Goal: Task Accomplishment & Management: Manage account settings

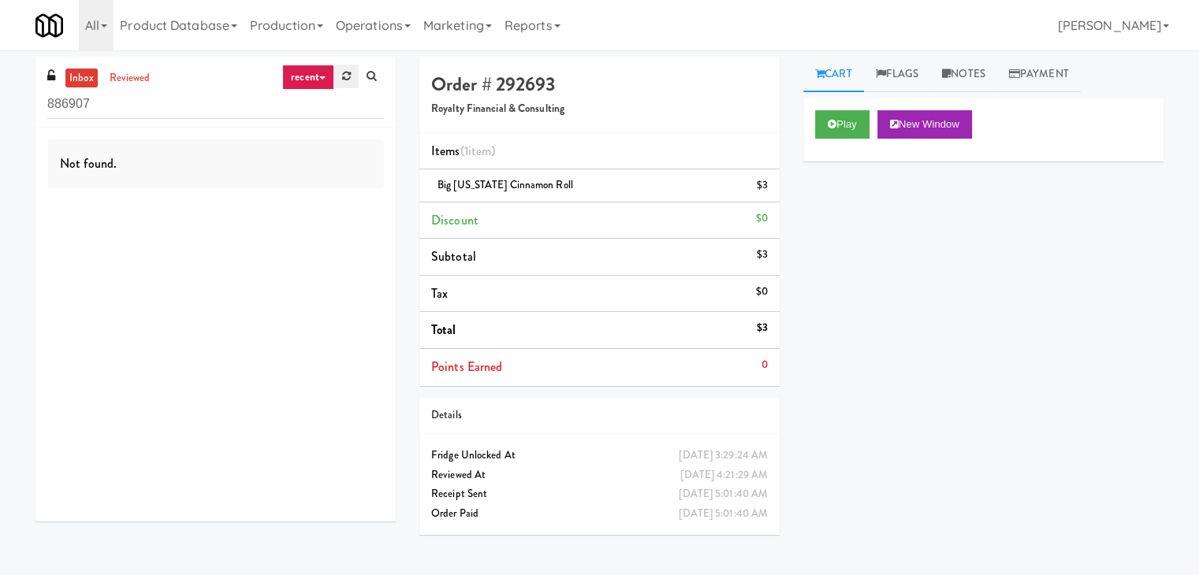
click at [344, 80] on icon at bounding box center [346, 76] width 9 height 10
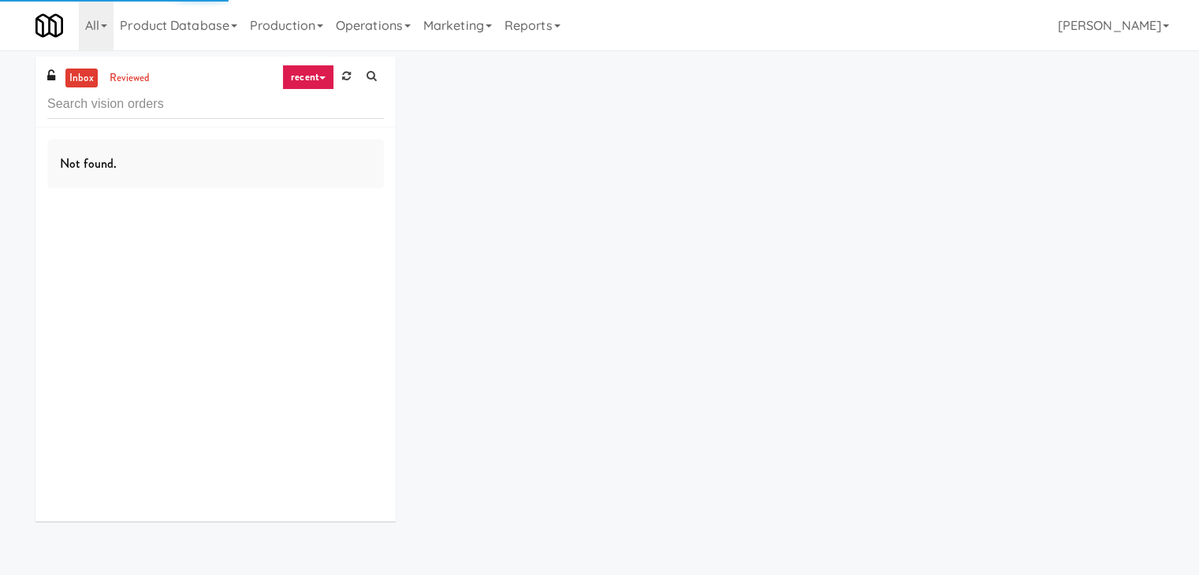
click at [320, 82] on link "recent" at bounding box center [308, 77] width 52 height 25
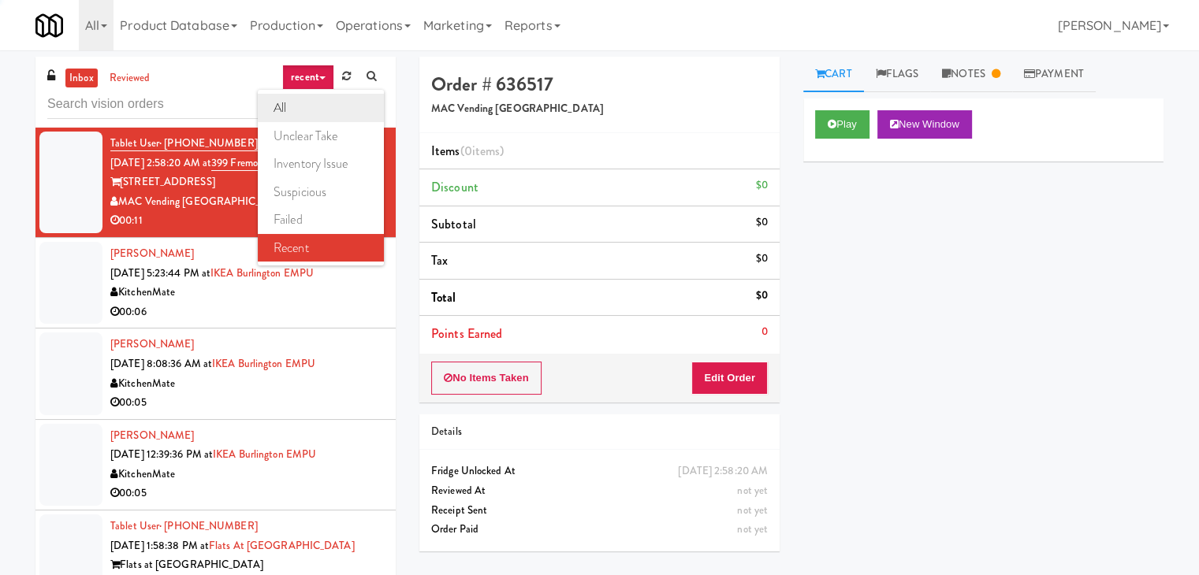
click at [314, 110] on link "all" at bounding box center [321, 108] width 126 height 28
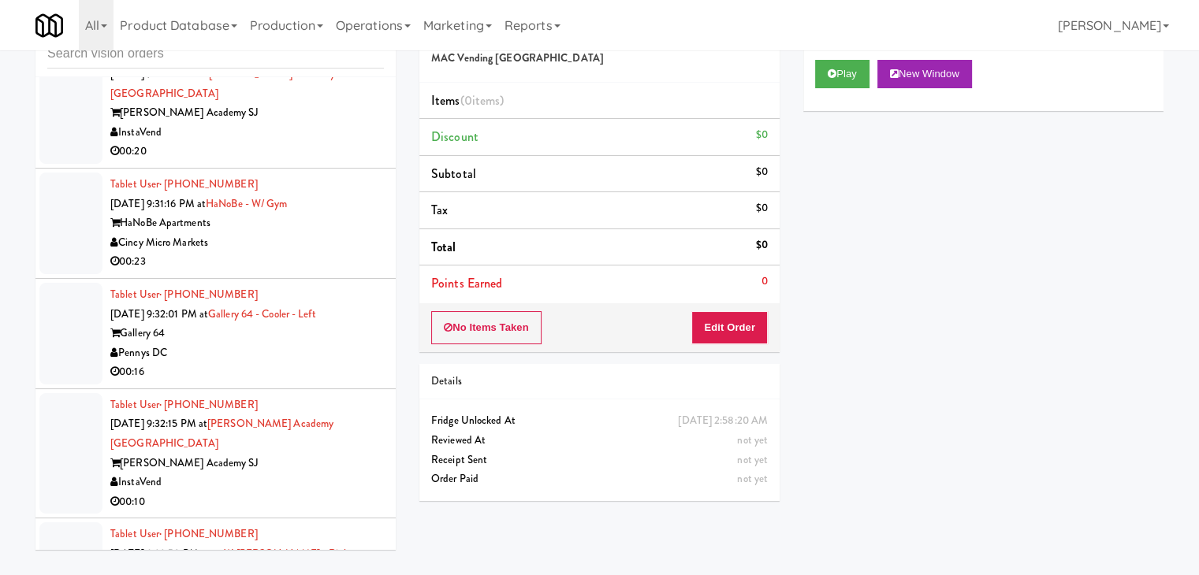
scroll to position [6093, 0]
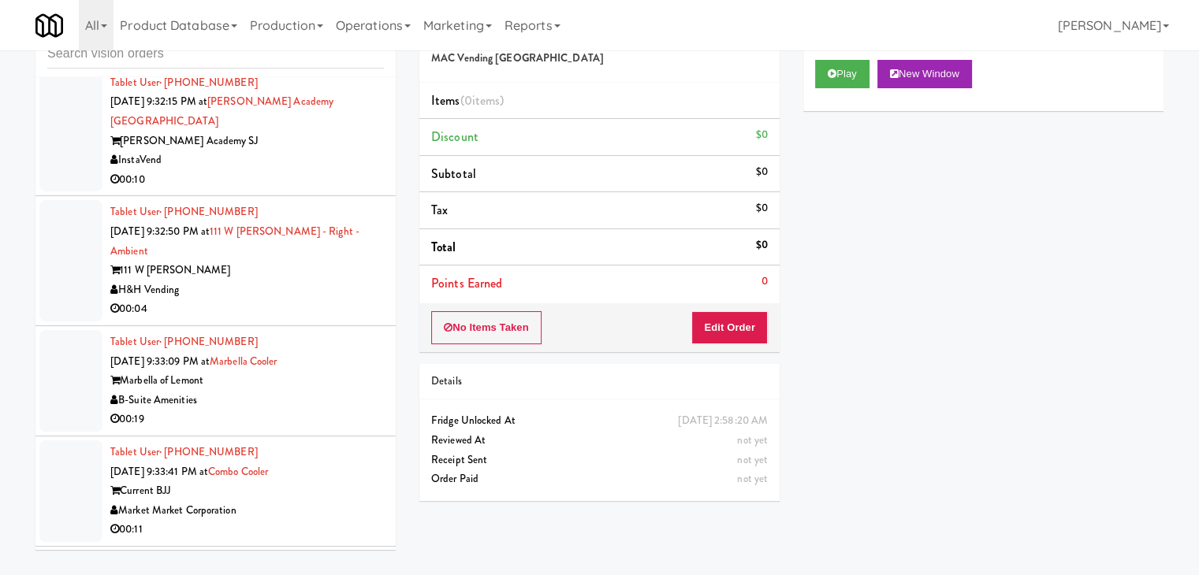
click at [303, 299] on div "00:04" at bounding box center [246, 309] width 273 height 20
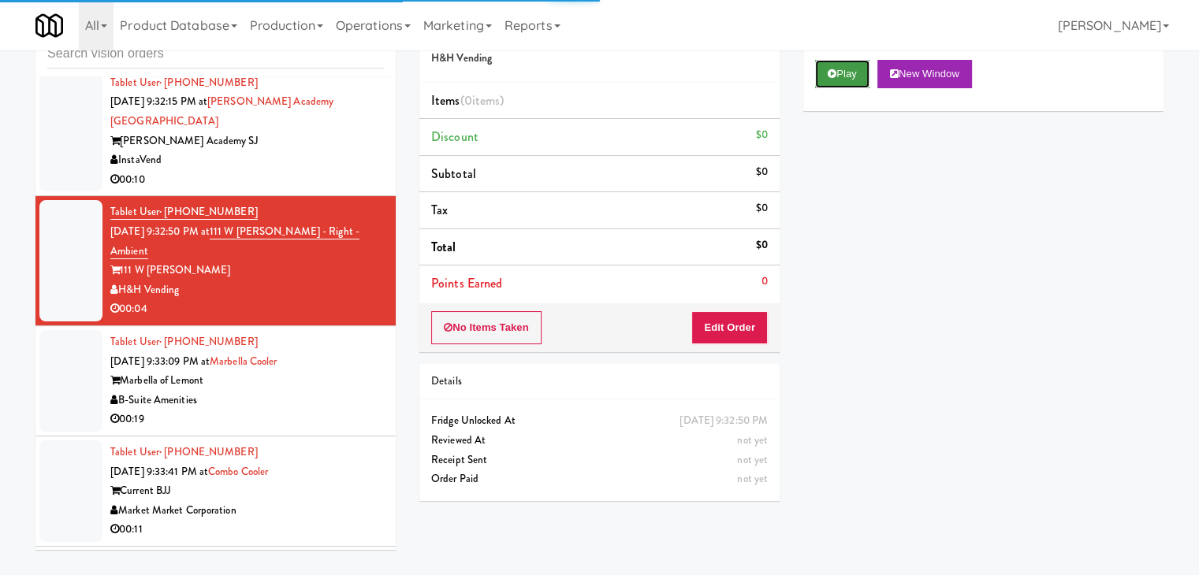
click at [844, 76] on button "Play" at bounding box center [842, 74] width 54 height 28
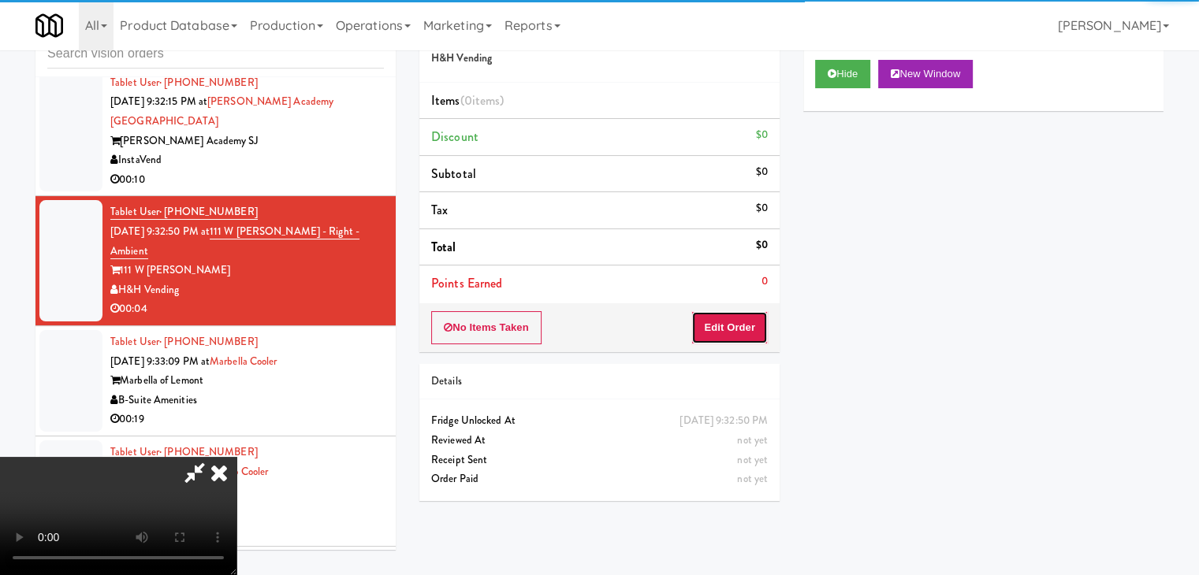
click at [734, 324] on button "Edit Order" at bounding box center [729, 327] width 76 height 33
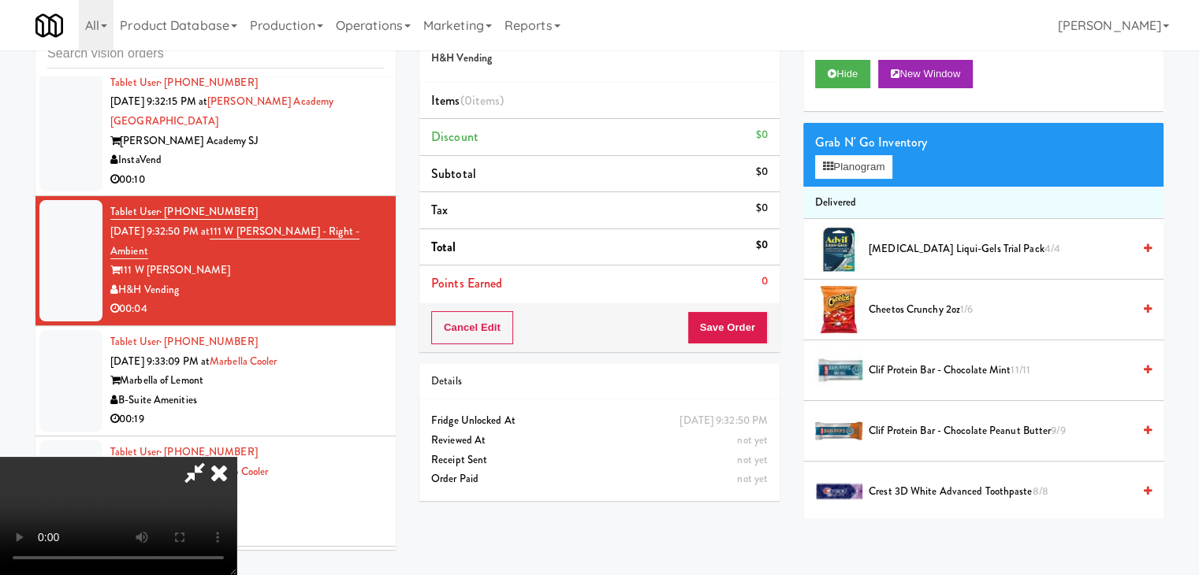
click at [236, 457] on video at bounding box center [118, 516] width 236 height 118
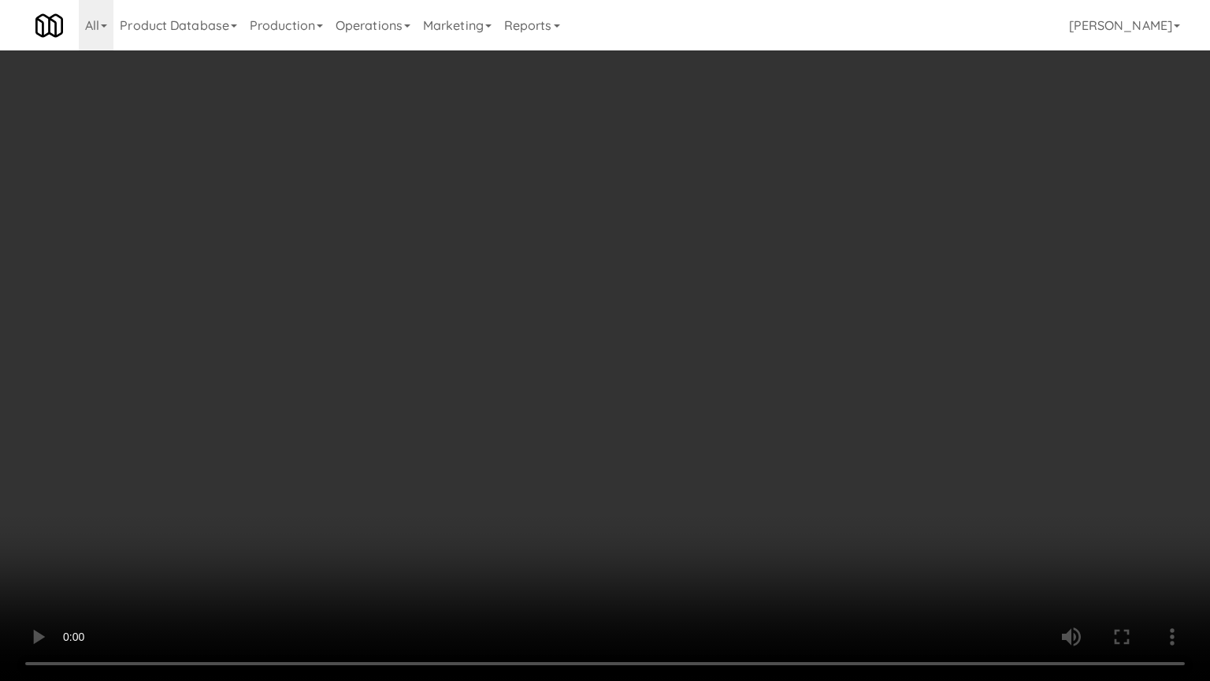
click at [734, 438] on video at bounding box center [605, 340] width 1210 height 681
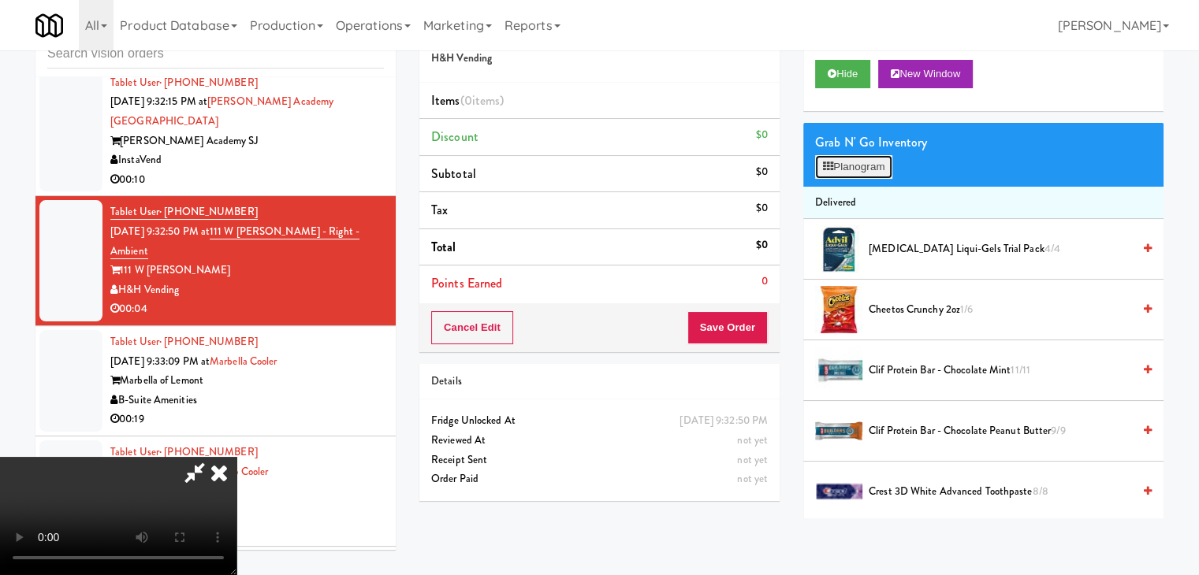
click at [867, 169] on button "Planogram" at bounding box center [853, 167] width 77 height 24
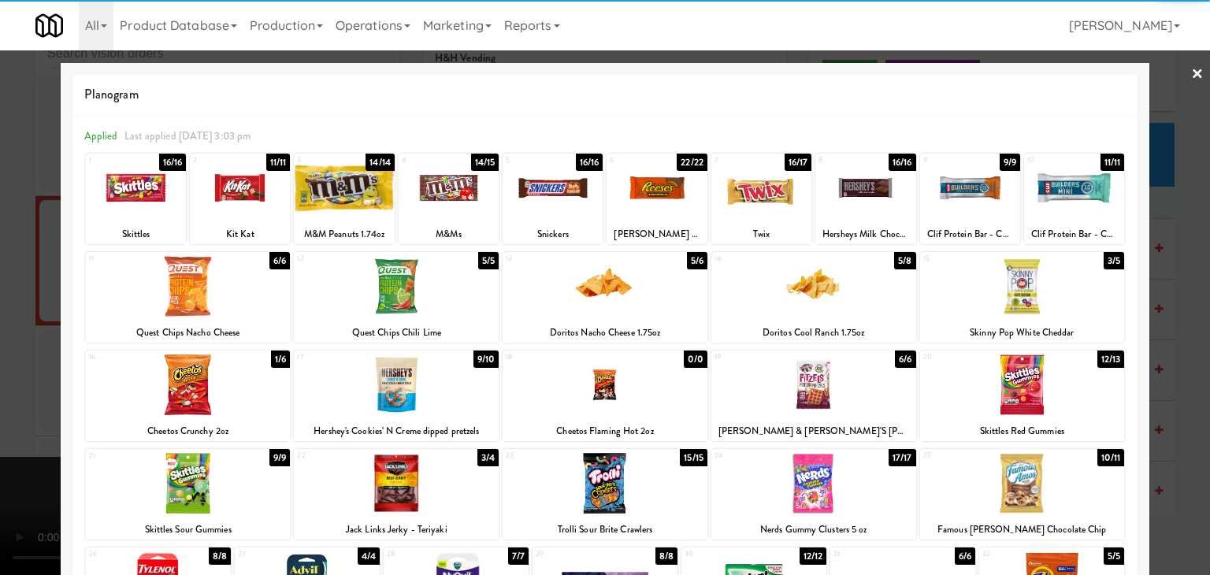
click at [204, 292] on div at bounding box center [188, 286] width 205 height 61
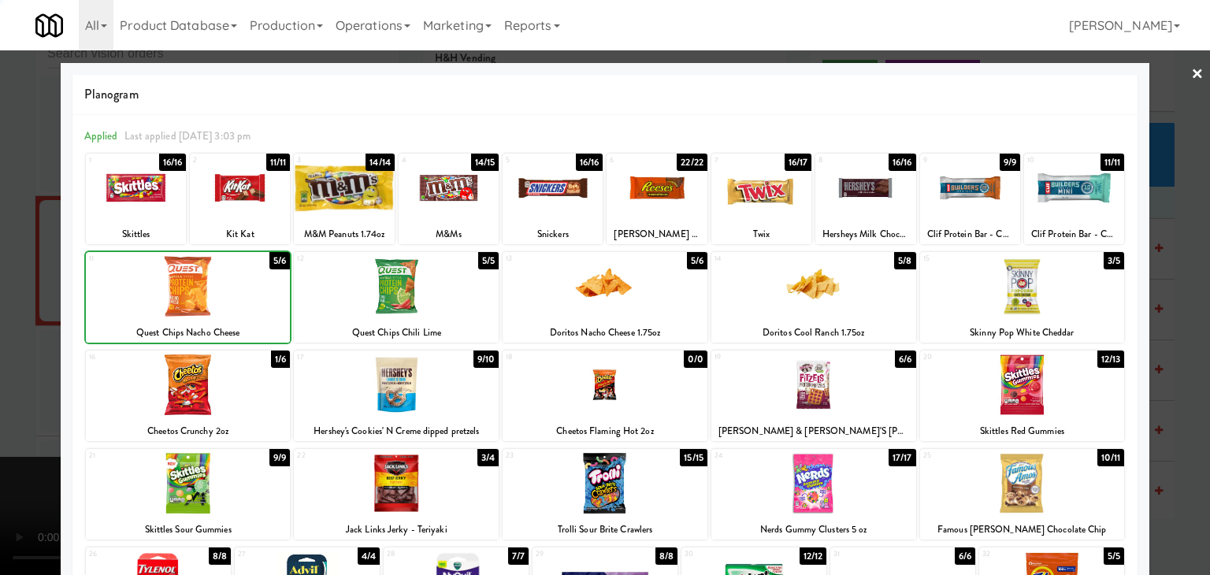
drag, startPoint x: 0, startPoint y: 340, endPoint x: 596, endPoint y: 351, distance: 595.8
click at [9, 340] on div at bounding box center [605, 287] width 1210 height 575
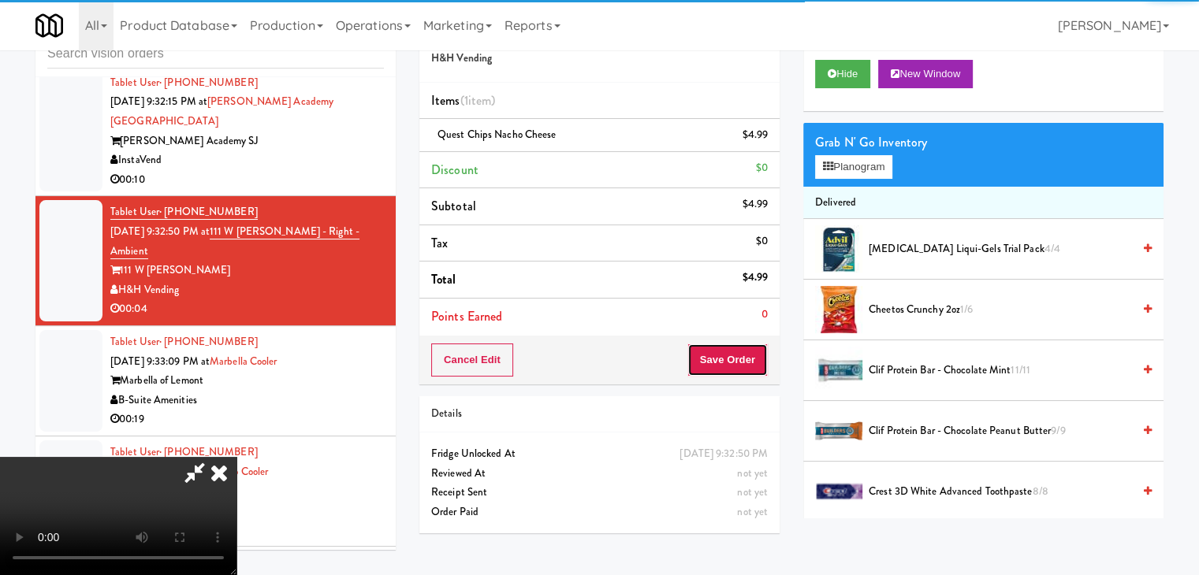
click at [745, 354] on button "Save Order" at bounding box center [727, 360] width 80 height 33
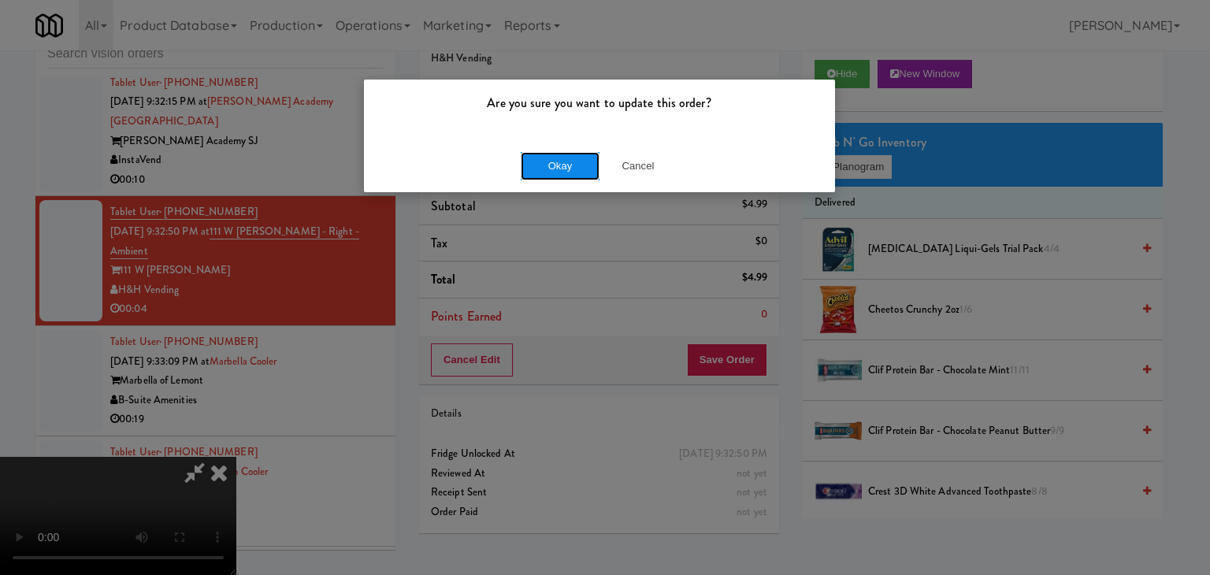
drag, startPoint x: 556, startPoint y: 171, endPoint x: 548, endPoint y: 170, distance: 7.9
click at [555, 171] on button "Okay" at bounding box center [560, 166] width 79 height 28
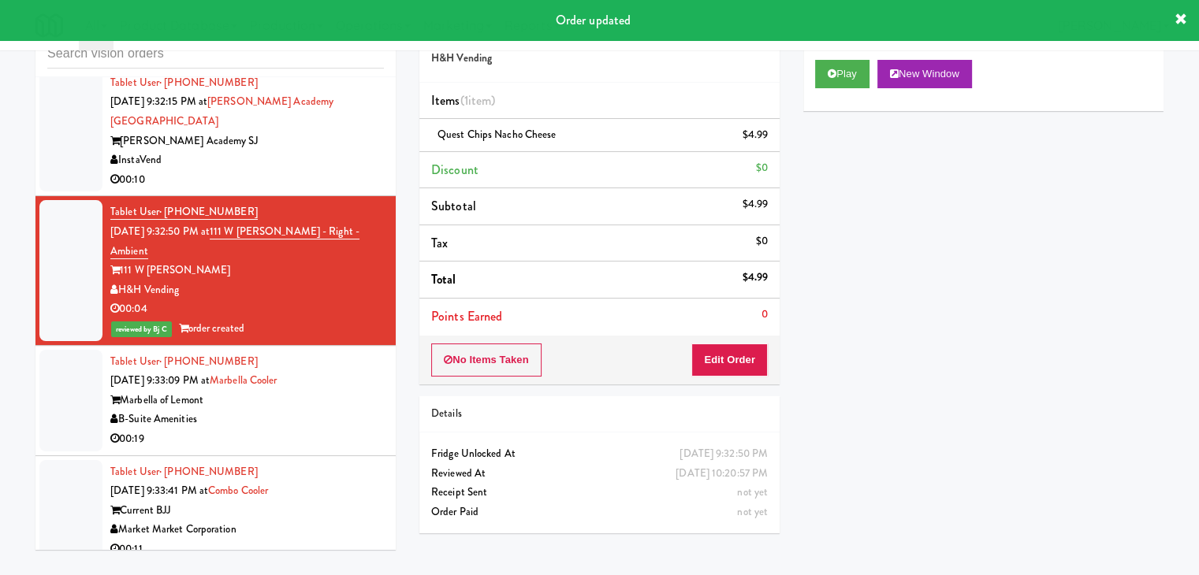
click at [304, 410] on div "B-Suite Amenities" at bounding box center [246, 420] width 273 height 20
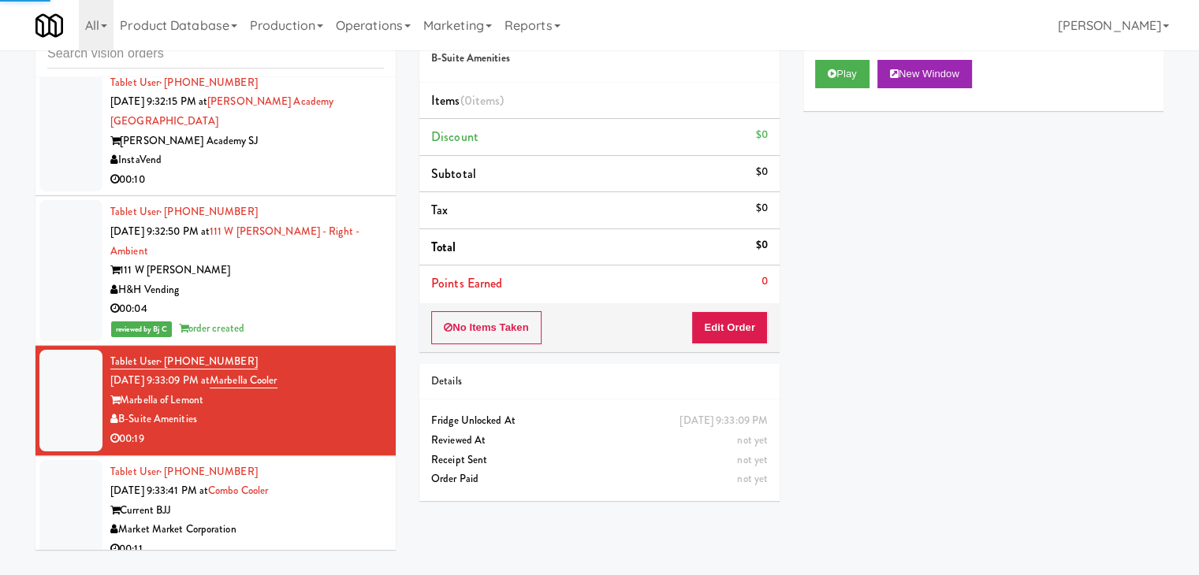
click at [829, 58] on div "Play New Window" at bounding box center [983, 79] width 360 height 63
click at [848, 65] on button "Play" at bounding box center [842, 74] width 54 height 28
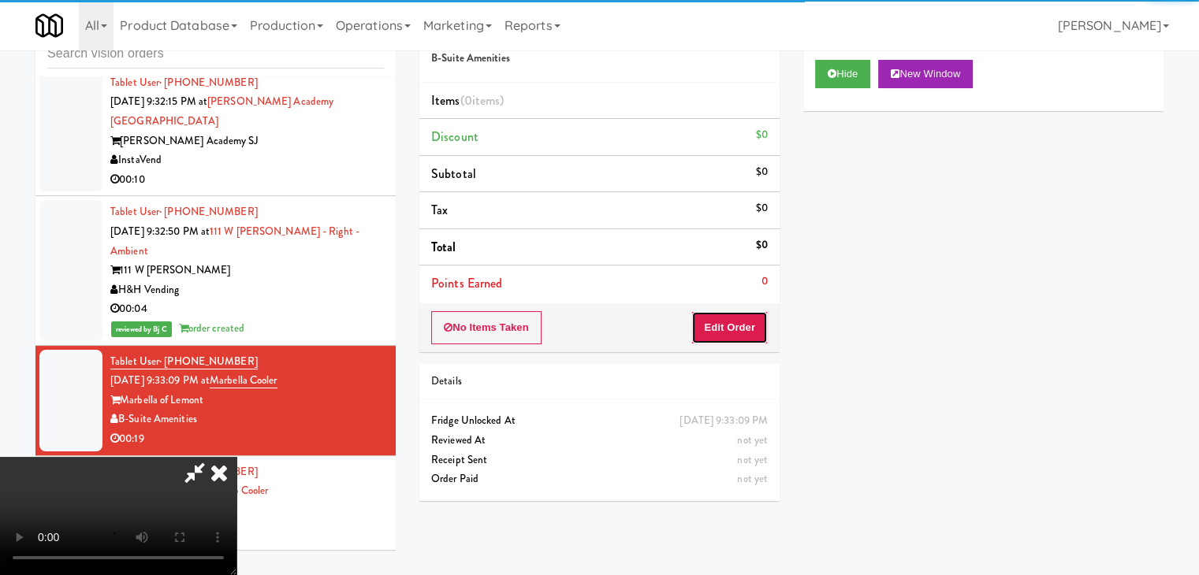
click at [750, 322] on button "Edit Order" at bounding box center [729, 327] width 76 height 33
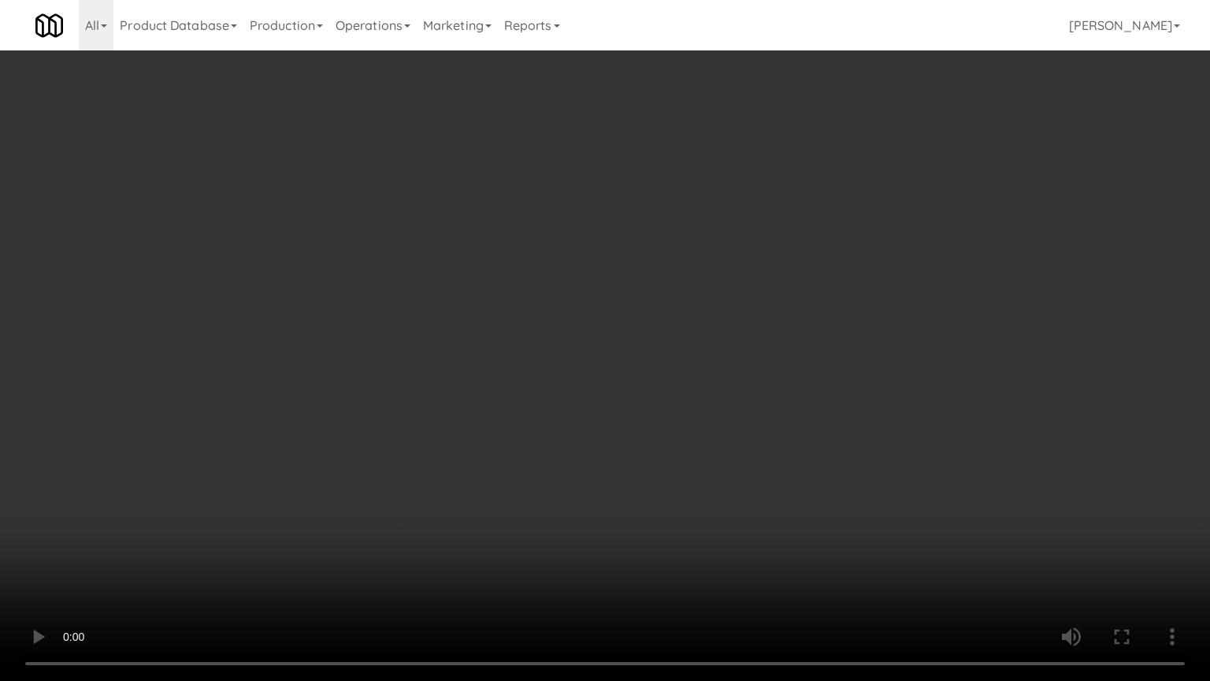
click at [757, 469] on video at bounding box center [605, 340] width 1210 height 681
click at [759, 467] on video at bounding box center [605, 340] width 1210 height 681
click at [768, 463] on video at bounding box center [605, 340] width 1210 height 681
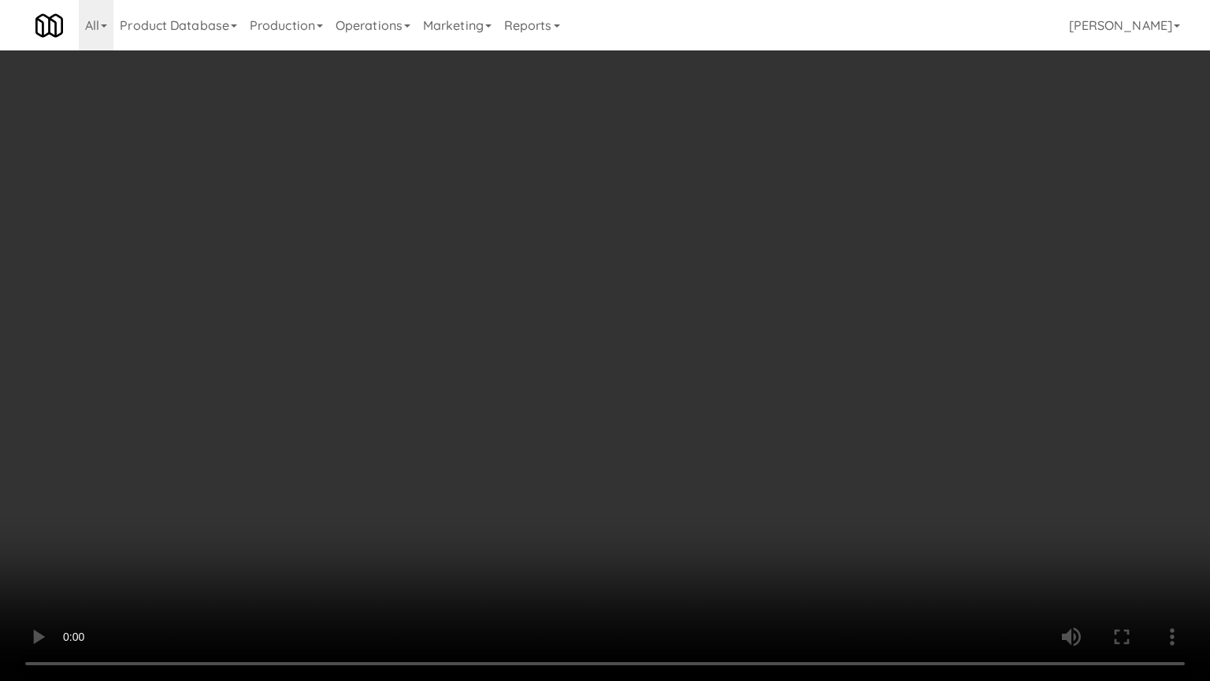
click at [768, 463] on video at bounding box center [605, 340] width 1210 height 681
click at [768, 462] on video at bounding box center [605, 340] width 1210 height 681
click at [753, 418] on video at bounding box center [605, 340] width 1210 height 681
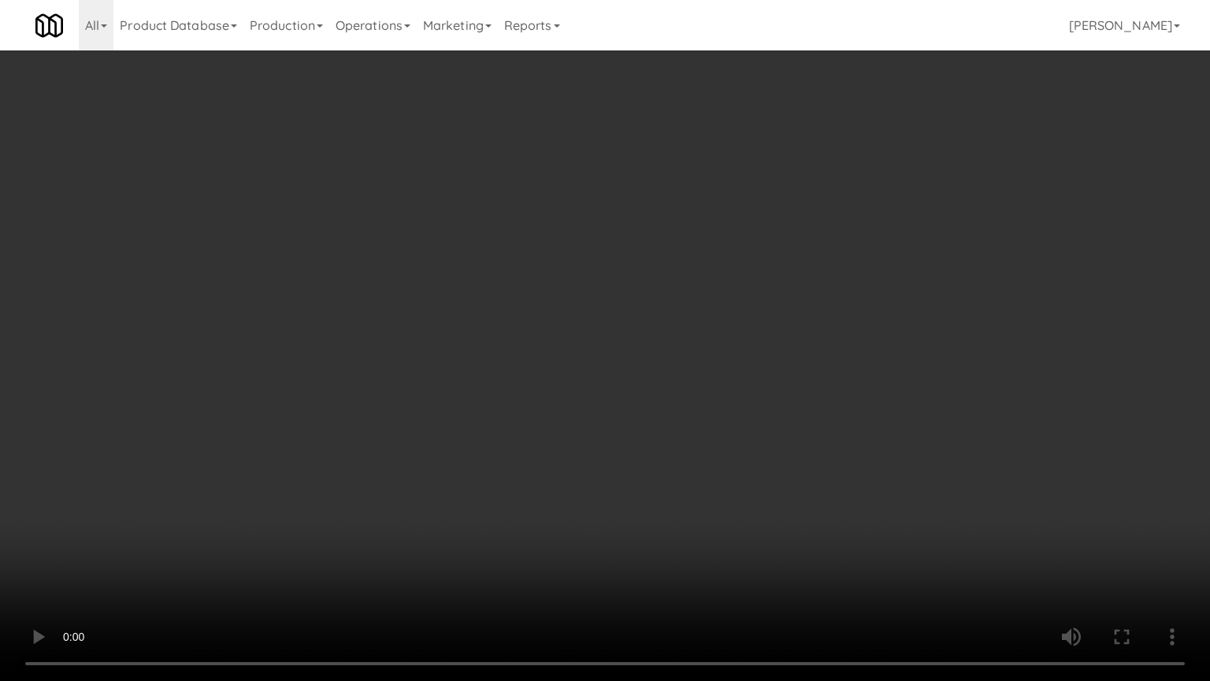
click at [730, 345] on video at bounding box center [605, 340] width 1210 height 681
click at [727, 340] on video at bounding box center [605, 340] width 1210 height 681
click at [768, 343] on video at bounding box center [605, 340] width 1210 height 681
drag, startPoint x: 768, startPoint y: 343, endPoint x: 808, endPoint y: 225, distance: 124.6
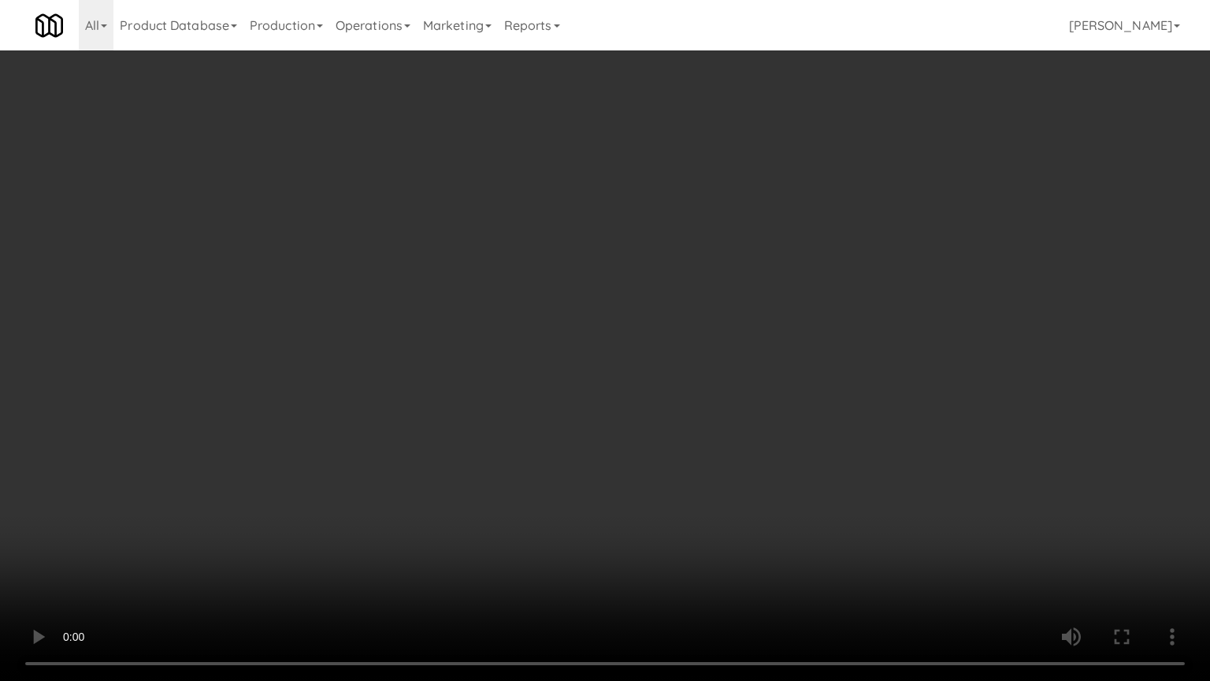
click at [768, 343] on video at bounding box center [605, 340] width 1210 height 681
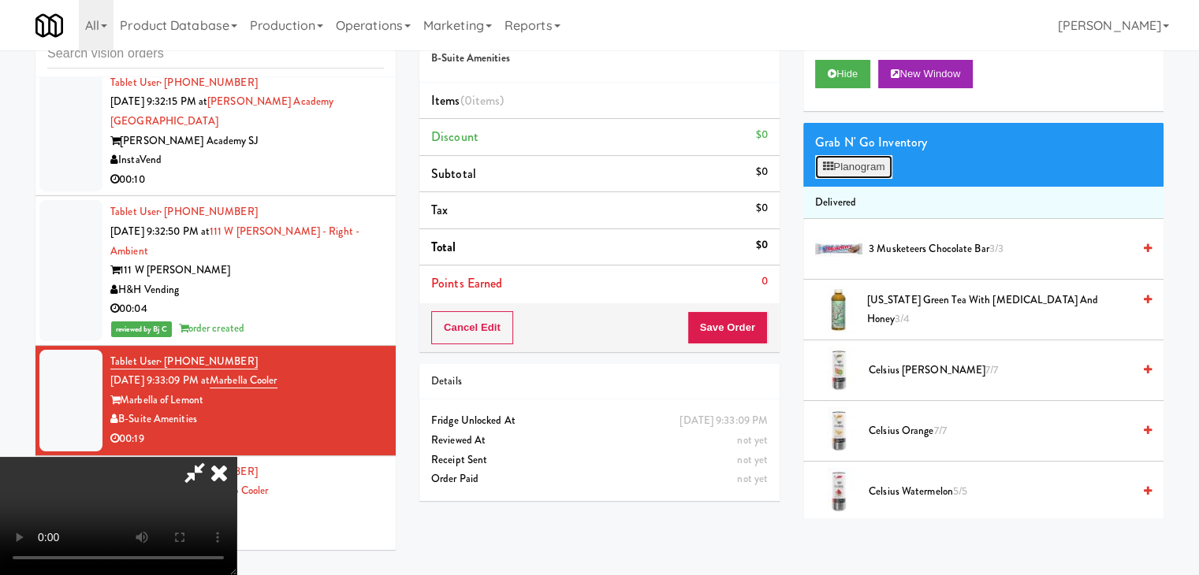
click at [861, 172] on button "Planogram" at bounding box center [853, 167] width 77 height 24
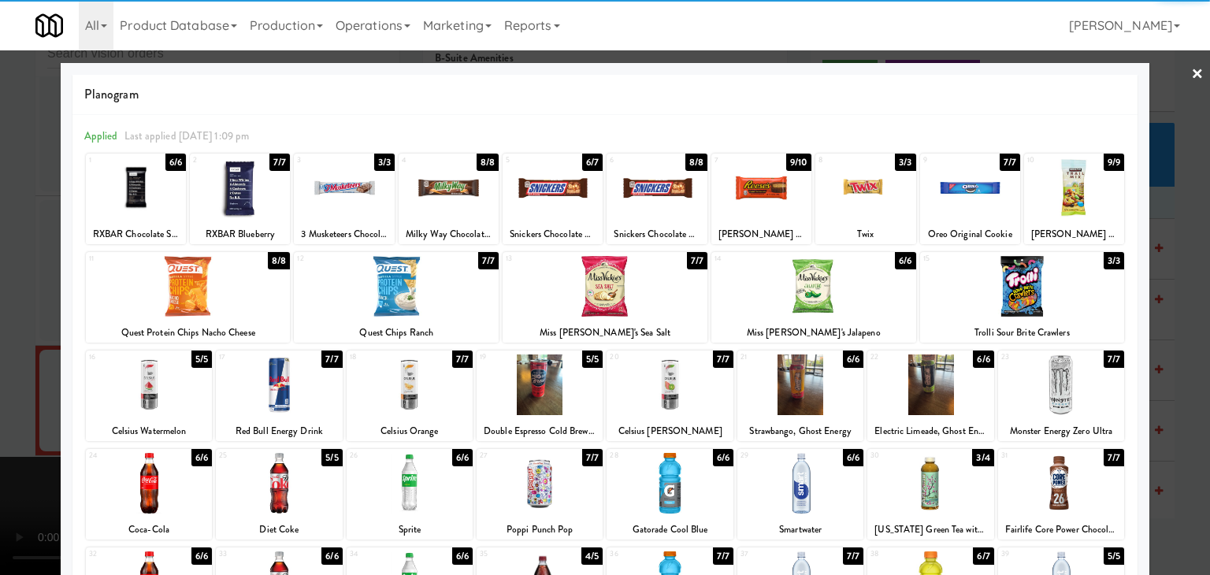
click at [355, 201] on div at bounding box center [344, 188] width 100 height 61
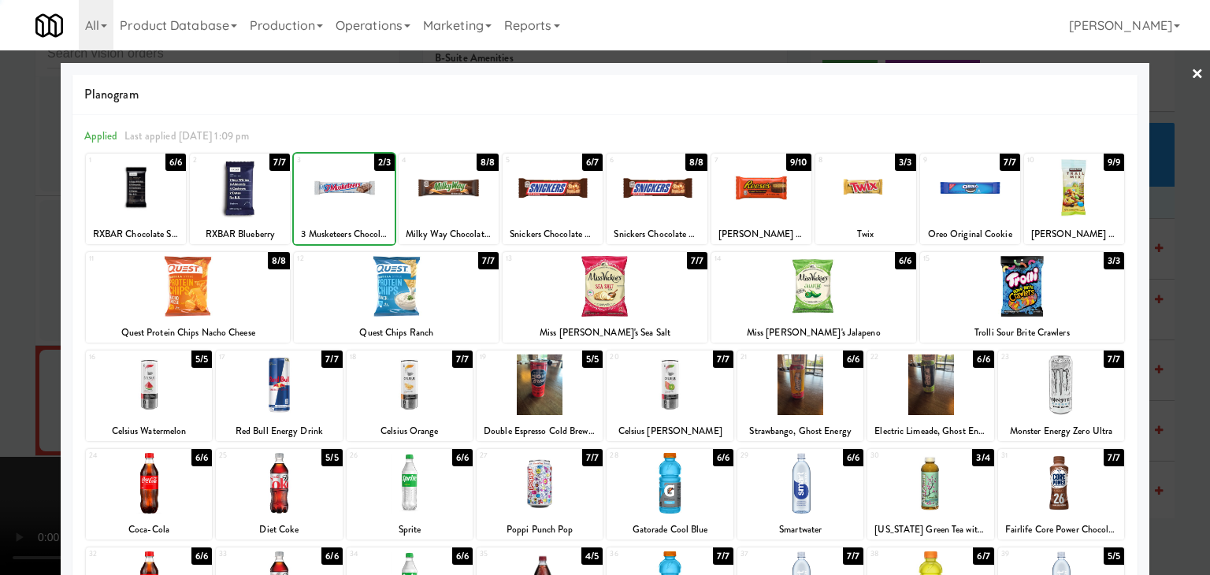
click at [463, 196] on div at bounding box center [449, 188] width 100 height 61
click at [574, 189] on div at bounding box center [553, 188] width 100 height 61
drag, startPoint x: 0, startPoint y: 308, endPoint x: 361, endPoint y: 329, distance: 361.5
click at [14, 308] on div at bounding box center [605, 287] width 1210 height 575
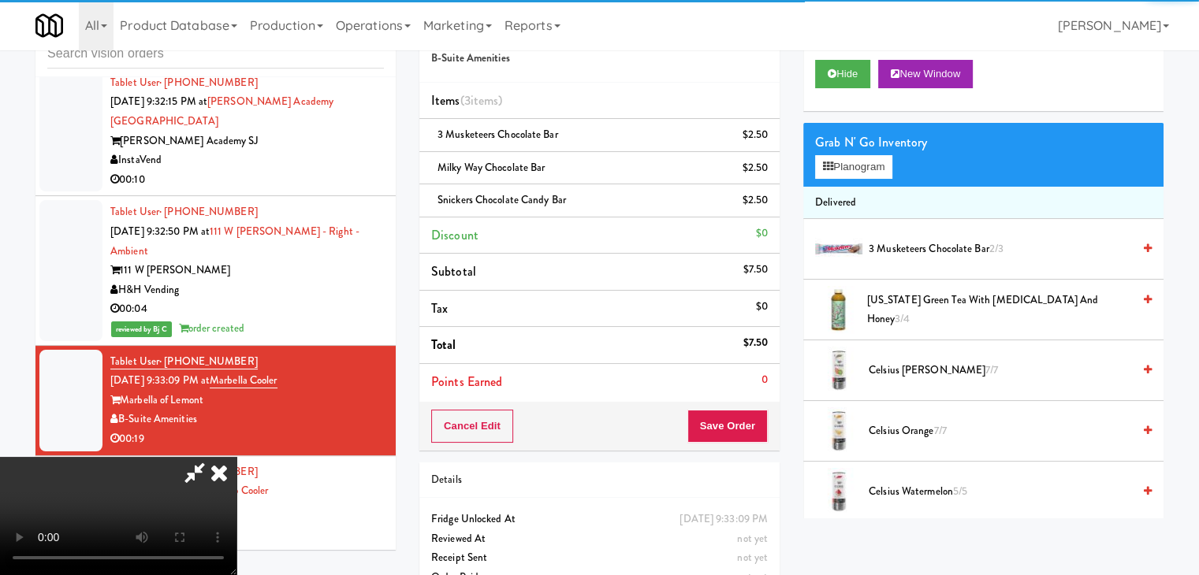
click at [236, 457] on video at bounding box center [118, 516] width 236 height 118
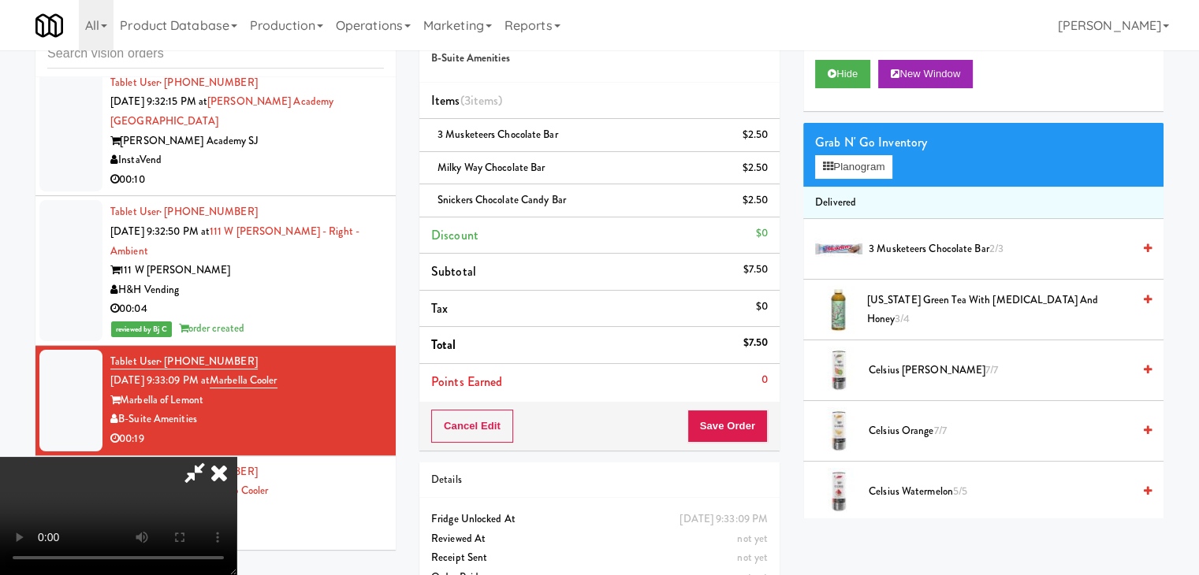
click at [236, 457] on video at bounding box center [118, 516] width 236 height 118
click at [870, 163] on button "Planogram" at bounding box center [853, 167] width 77 height 24
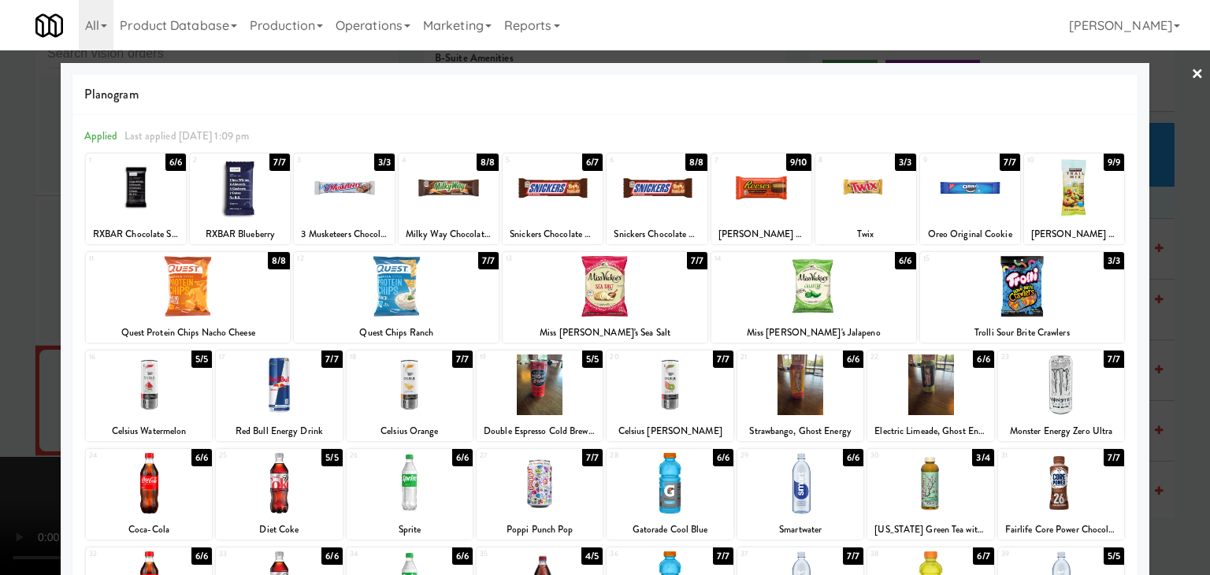
click at [762, 189] on div at bounding box center [762, 188] width 100 height 61
drag, startPoint x: 835, startPoint y: 193, endPoint x: 795, endPoint y: 198, distance: 40.5
click at [835, 193] on div at bounding box center [866, 188] width 100 height 61
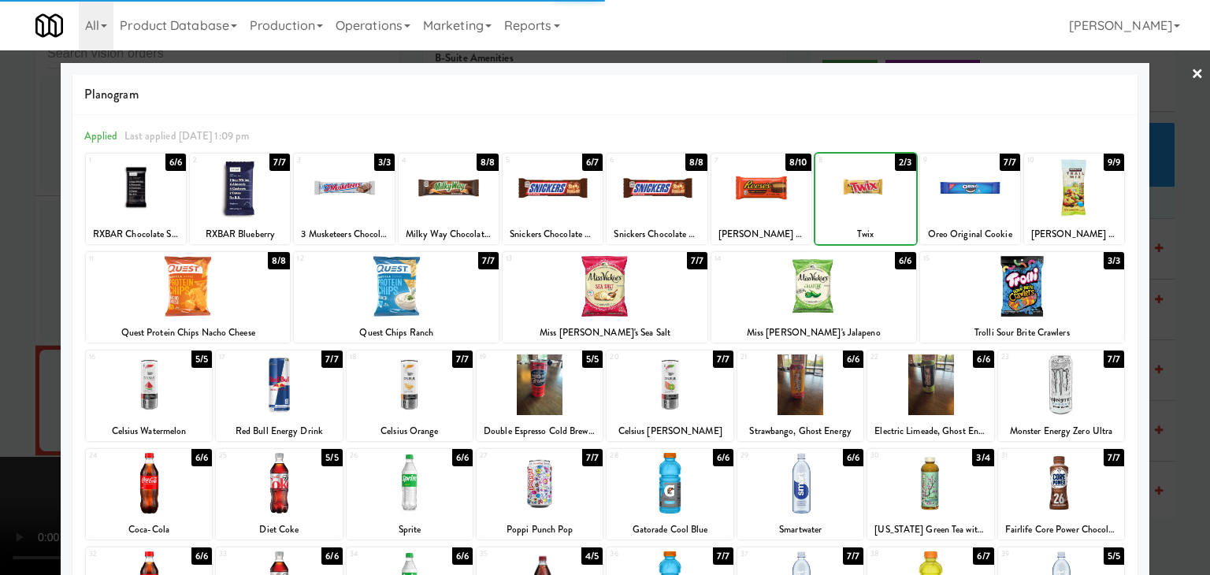
click at [6, 343] on div at bounding box center [605, 287] width 1210 height 575
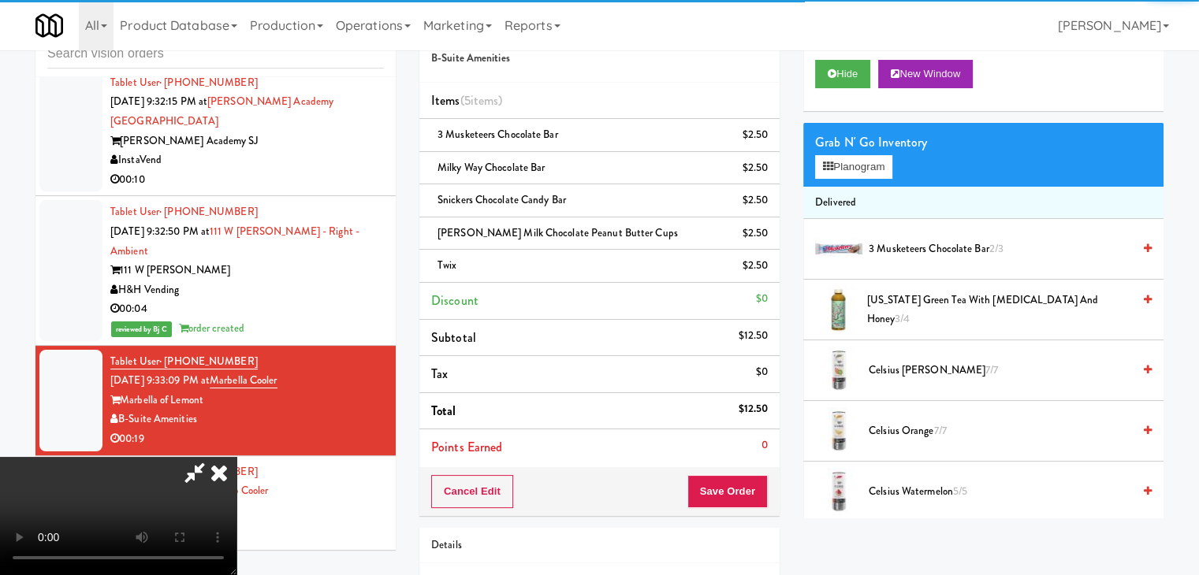
click at [236, 457] on video at bounding box center [118, 516] width 236 height 118
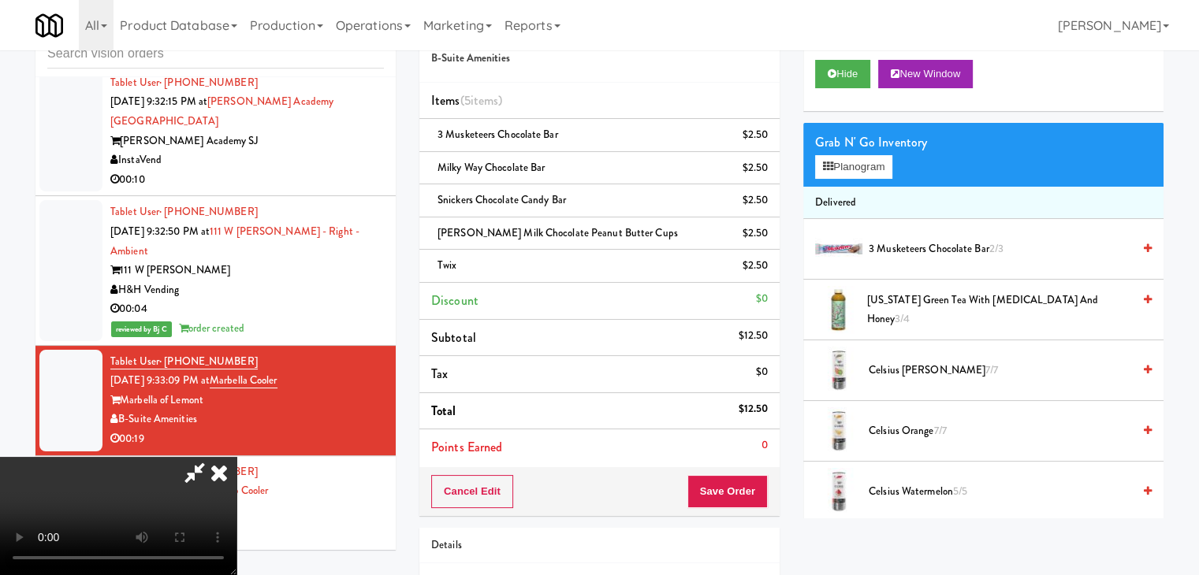
click at [236, 474] on video at bounding box center [118, 516] width 236 height 118
click at [236, 457] on video at bounding box center [118, 516] width 236 height 118
click at [752, 489] on button "Save Order" at bounding box center [727, 491] width 80 height 33
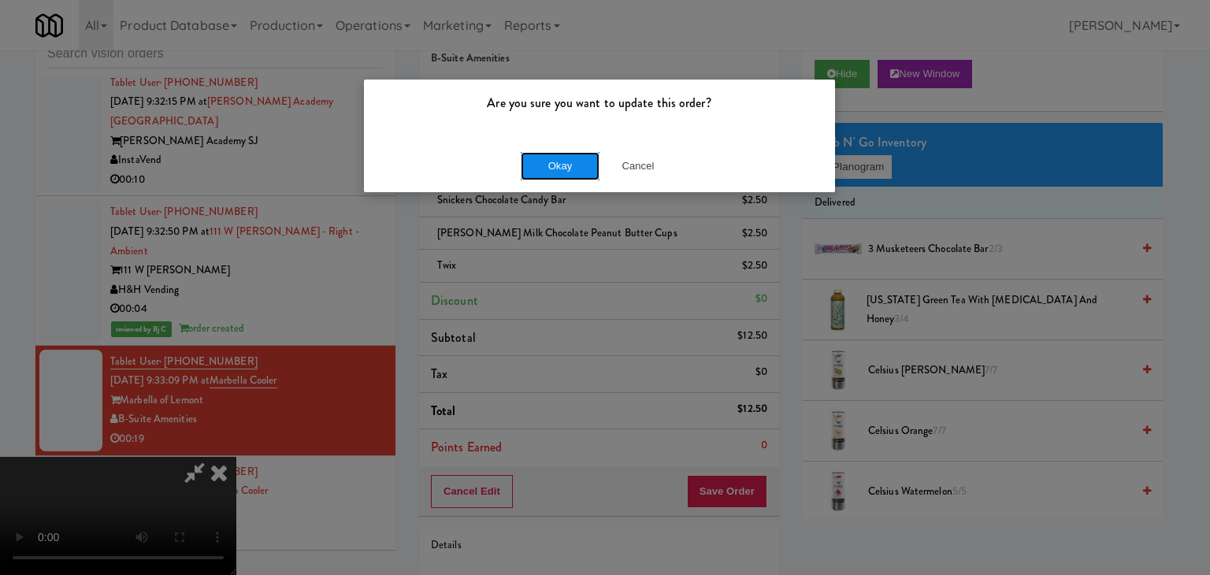
click at [574, 165] on button "Okay" at bounding box center [560, 166] width 79 height 28
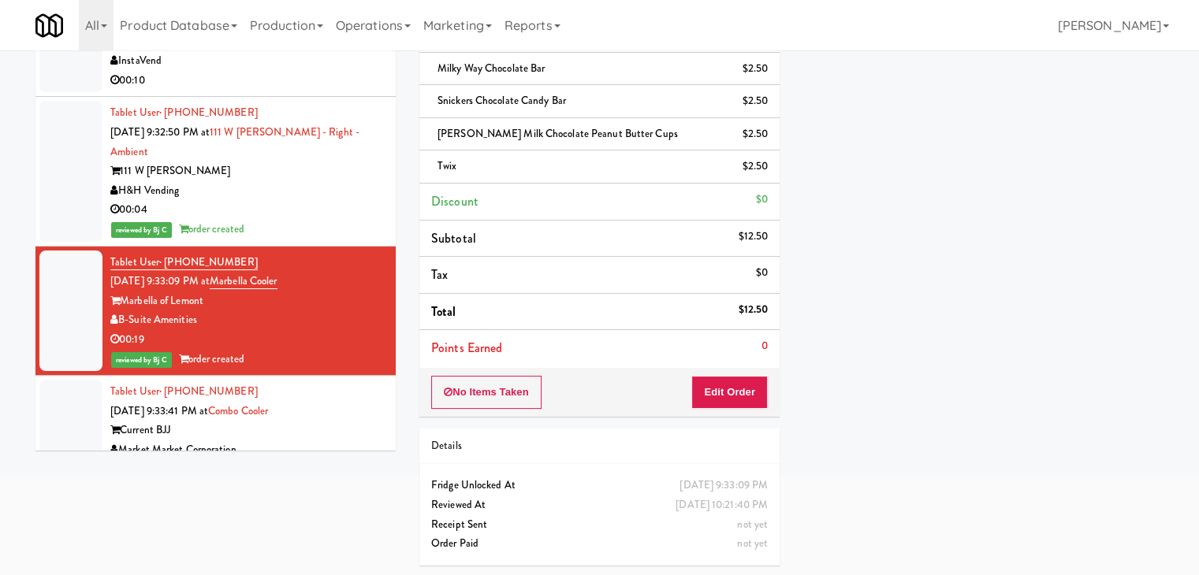
click at [349, 441] on div "Market Market Corporation" at bounding box center [246, 451] width 273 height 20
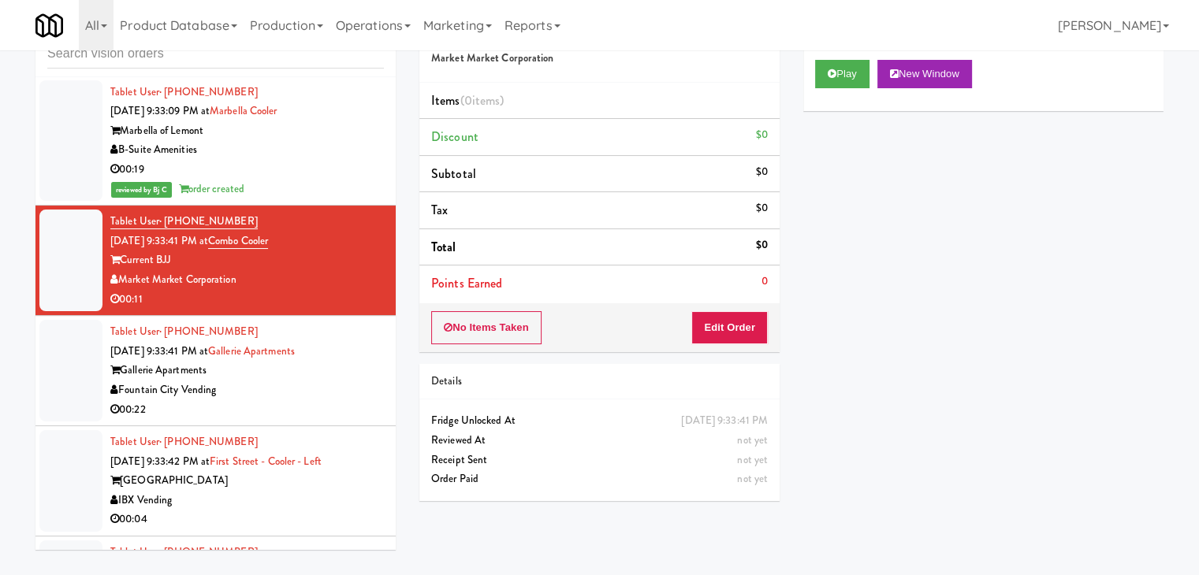
scroll to position [6226, 0]
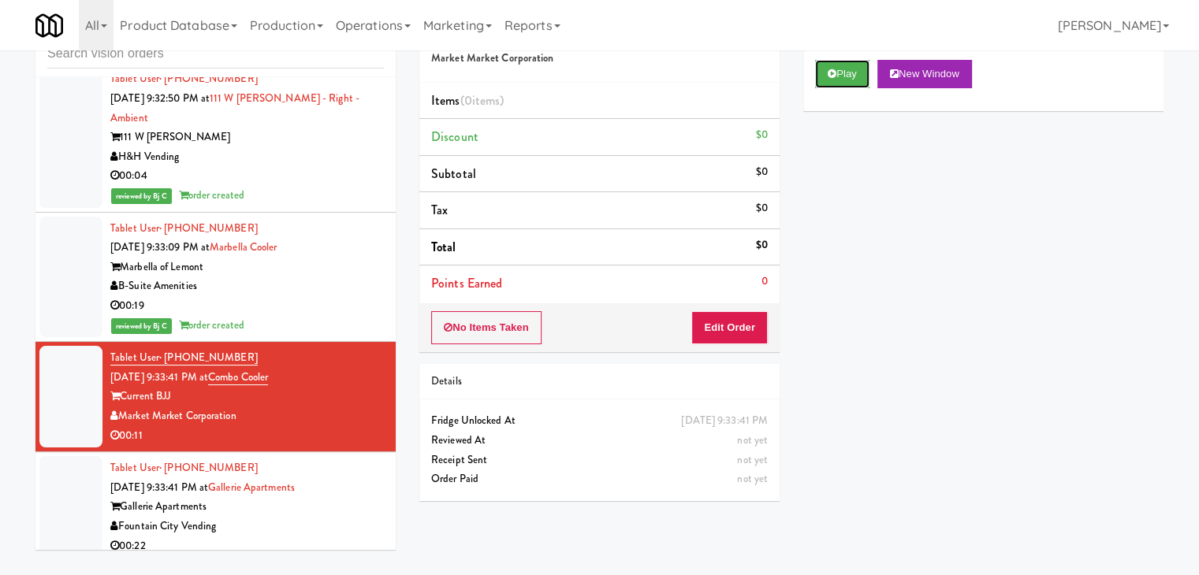
drag, startPoint x: 844, startPoint y: 82, endPoint x: 816, endPoint y: 136, distance: 61.0
click at [844, 82] on button "Play" at bounding box center [842, 74] width 54 height 28
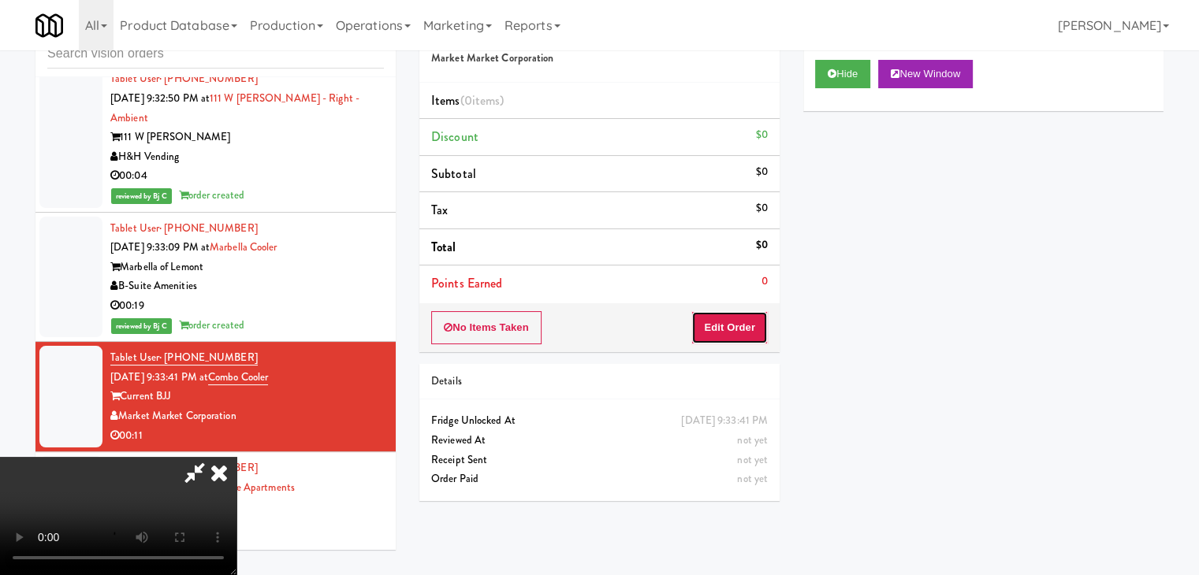
click at [746, 313] on button "Edit Order" at bounding box center [729, 327] width 76 height 33
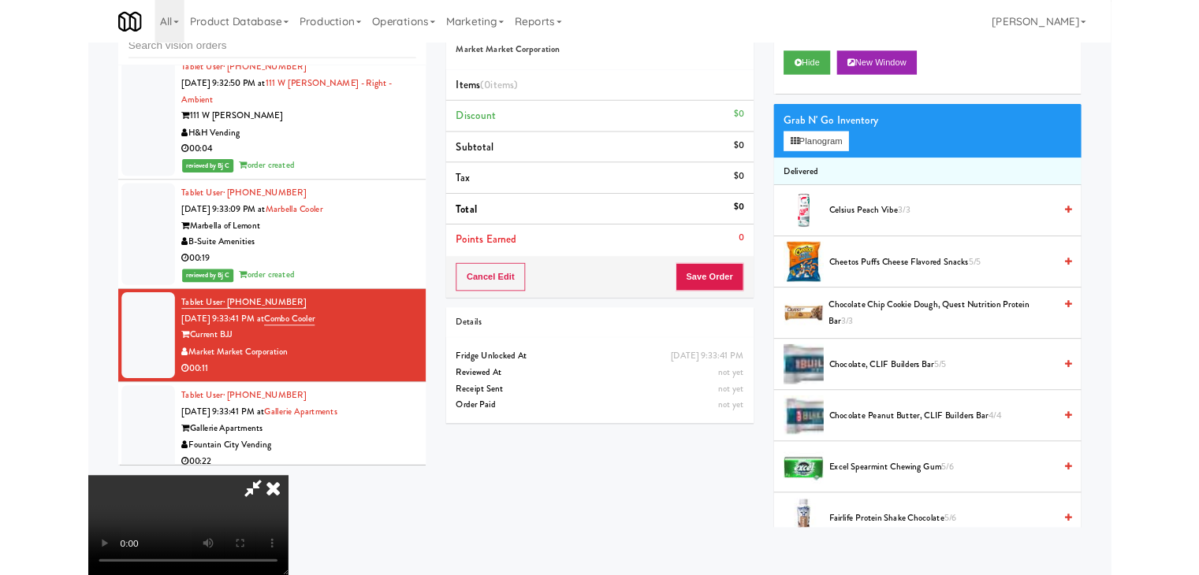
scroll to position [0, 0]
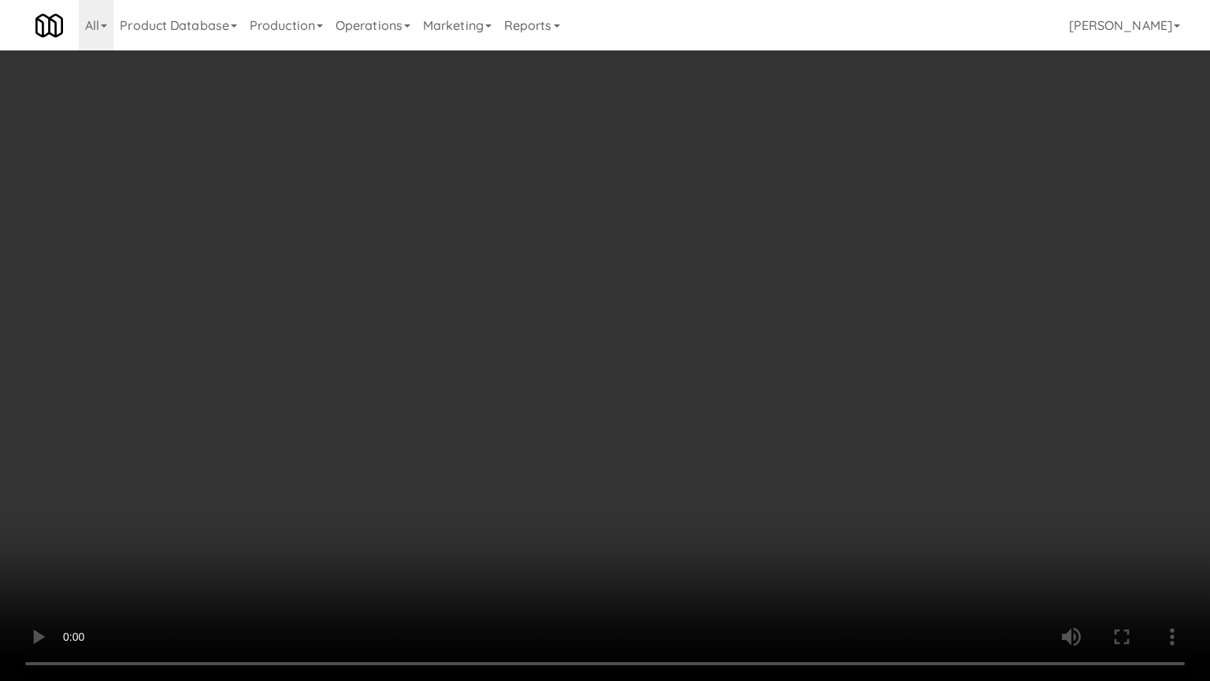
click at [783, 486] on video at bounding box center [605, 340] width 1210 height 681
click at [781, 486] on video at bounding box center [605, 340] width 1210 height 681
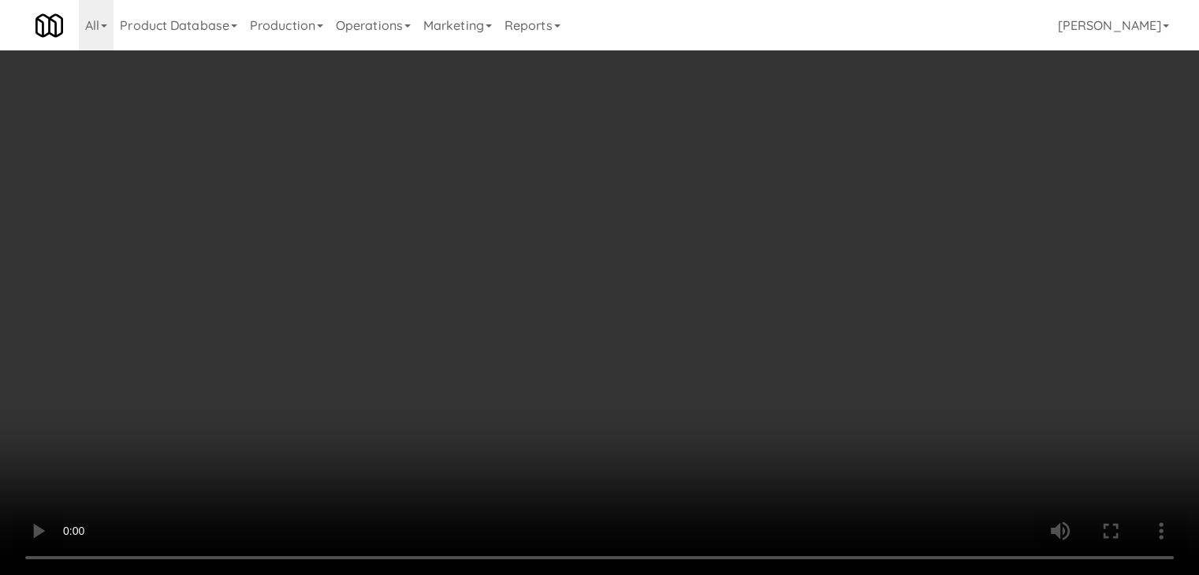
click at [870, 153] on div "Grab N' Go Inventory Planogram" at bounding box center [983, 155] width 360 height 64
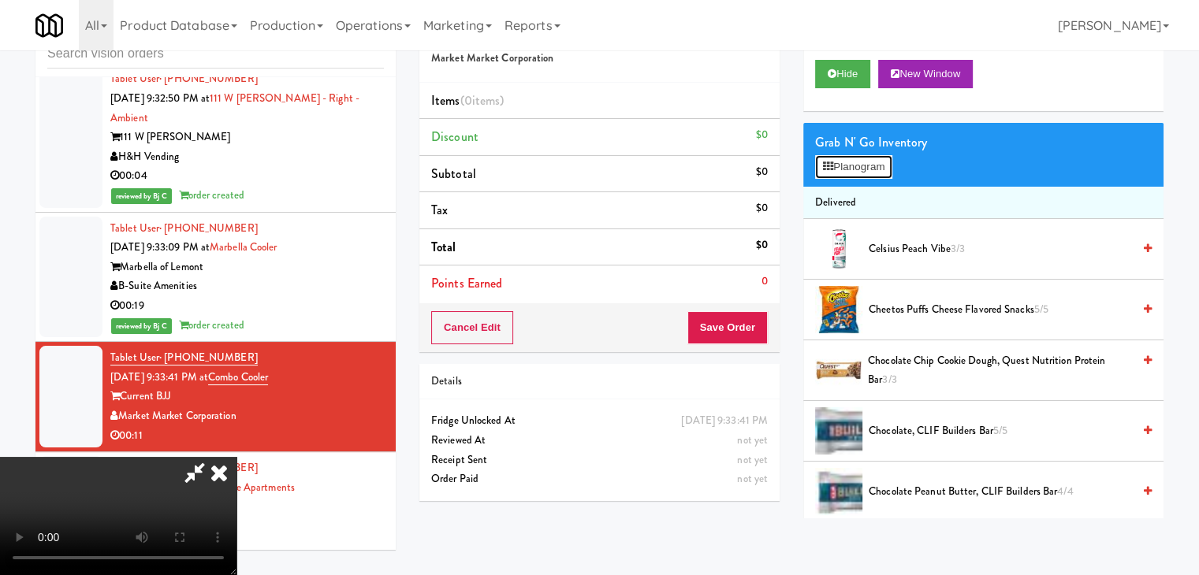
click at [873, 162] on button "Planogram" at bounding box center [853, 167] width 77 height 24
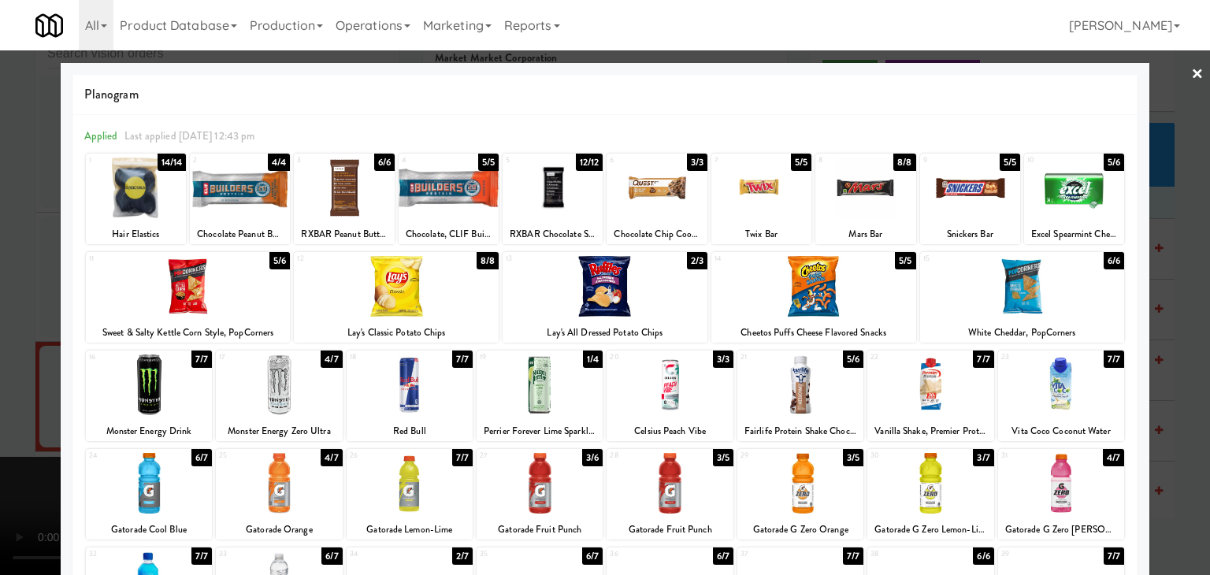
click at [554, 487] on div at bounding box center [540, 483] width 126 height 61
click at [0, 397] on div at bounding box center [605, 287] width 1210 height 575
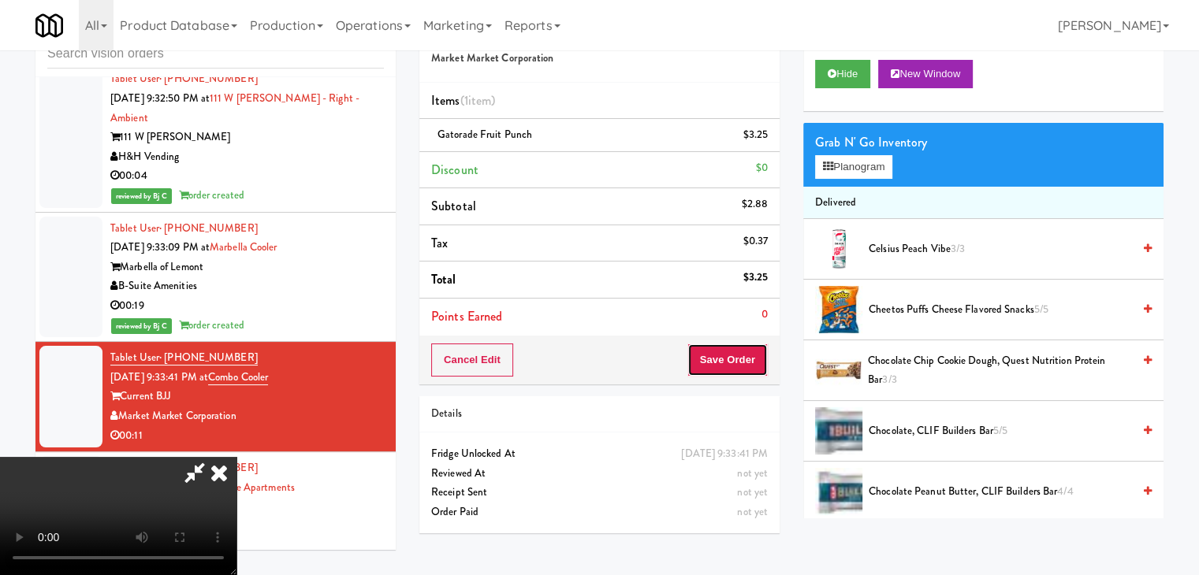
click at [745, 357] on button "Save Order" at bounding box center [727, 360] width 80 height 33
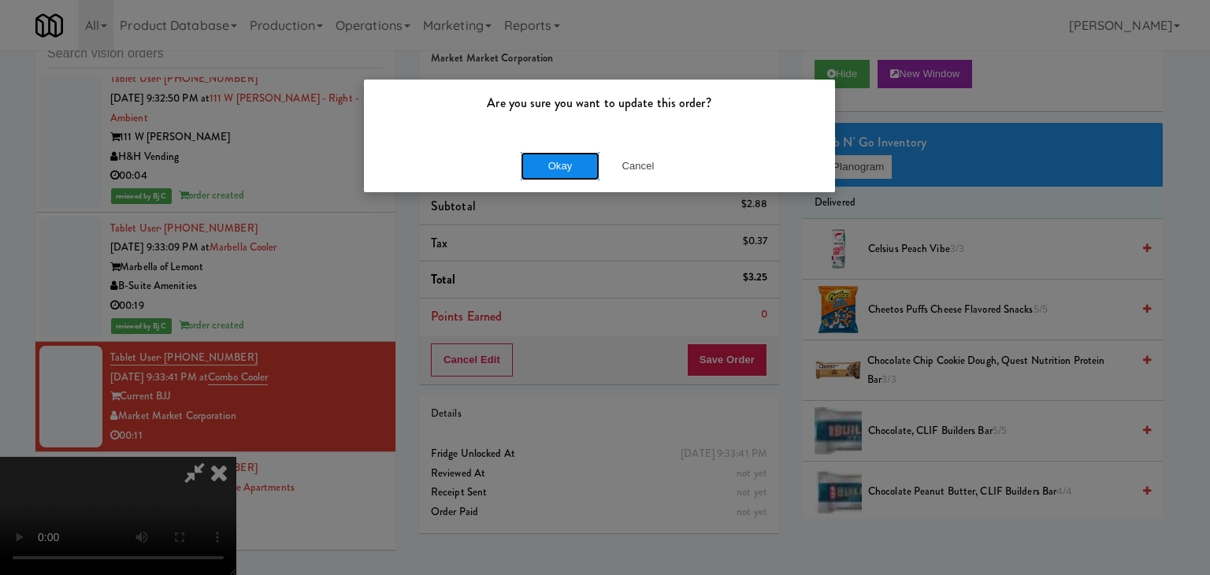
click at [579, 158] on button "Okay" at bounding box center [560, 166] width 79 height 28
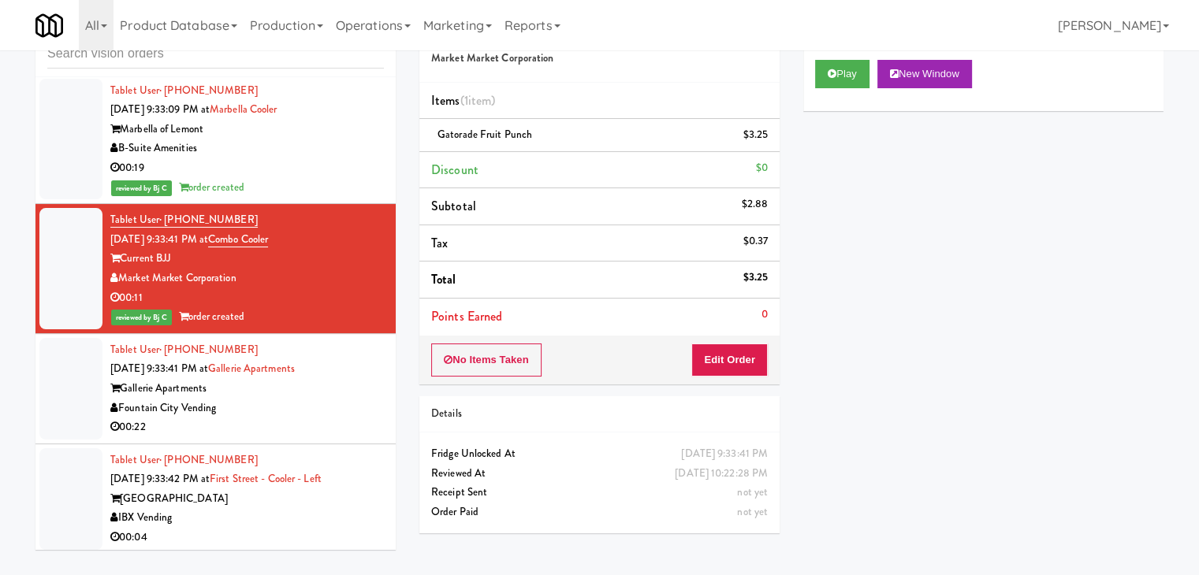
scroll to position [6542, 0]
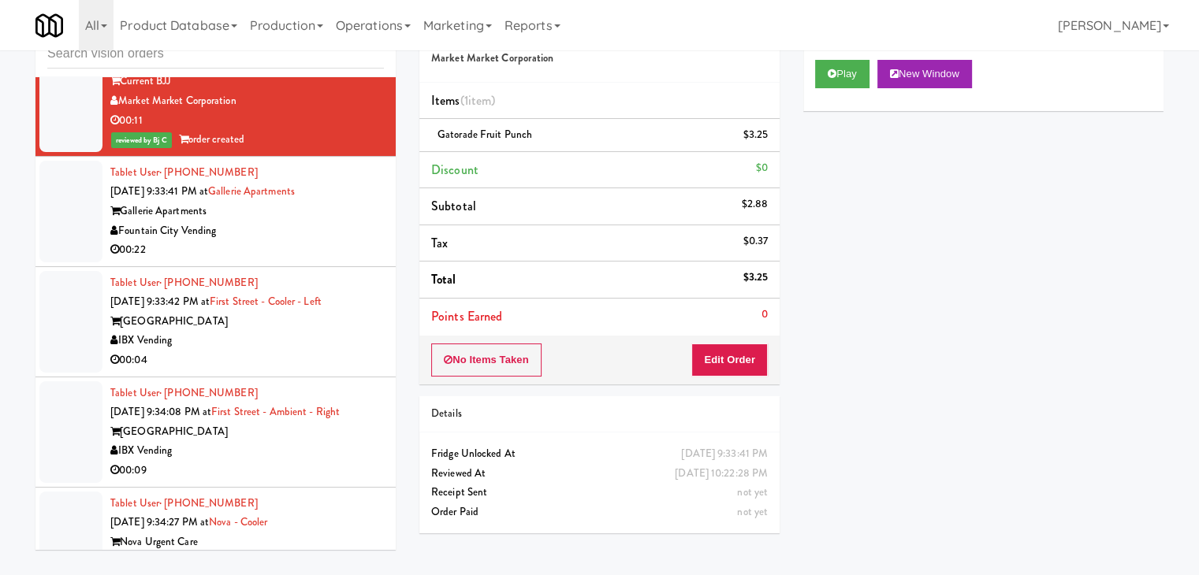
click at [351, 240] on div "00:22" at bounding box center [246, 250] width 273 height 20
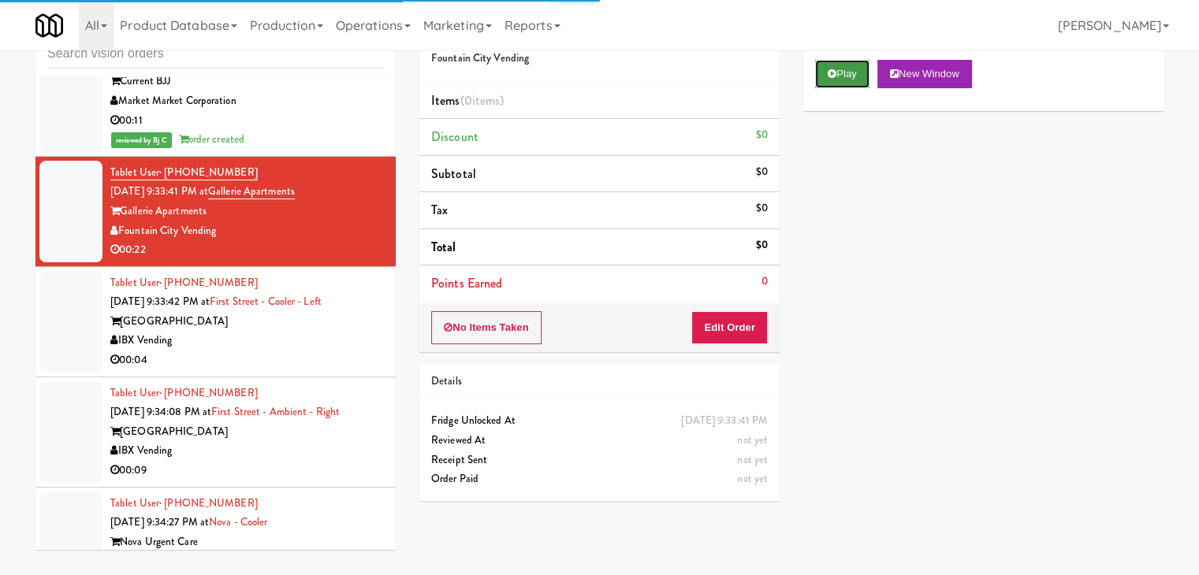
click at [856, 74] on button "Play" at bounding box center [842, 74] width 54 height 28
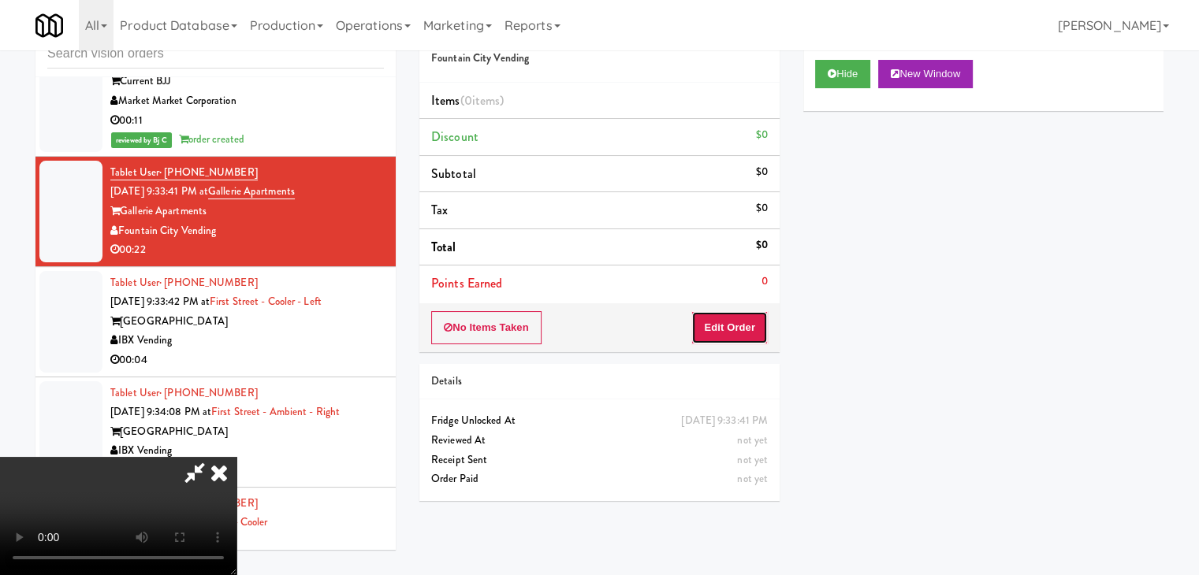
click at [728, 318] on button "Edit Order" at bounding box center [729, 327] width 76 height 33
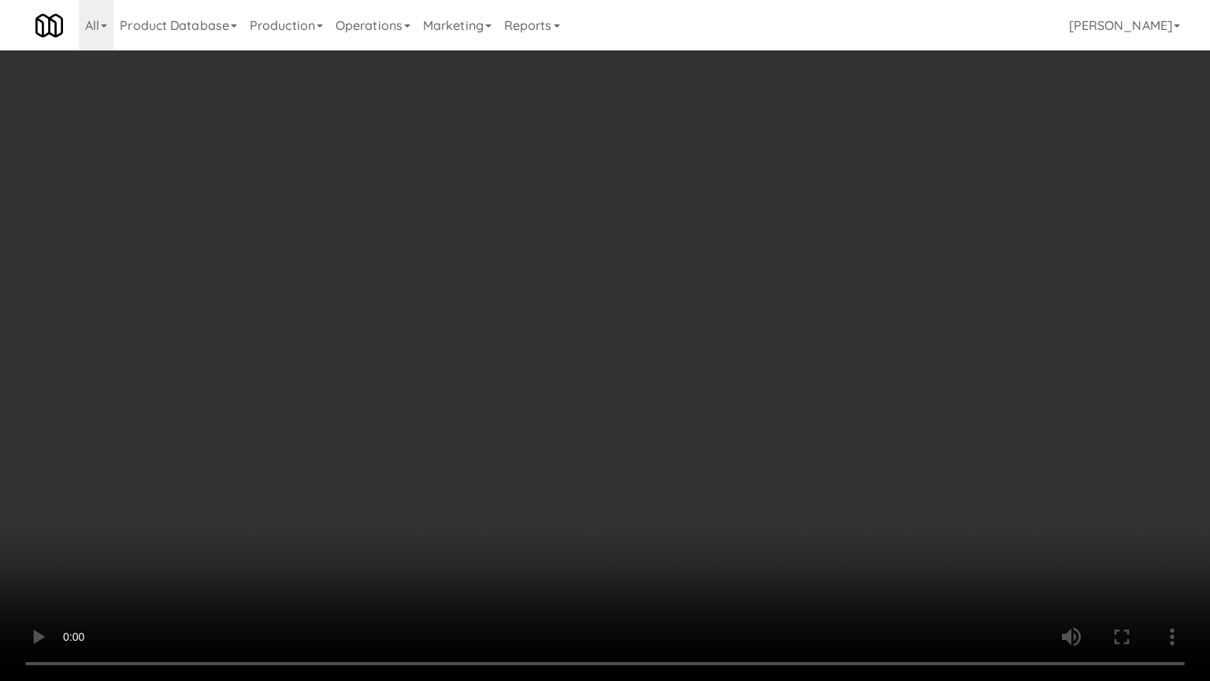
click at [858, 487] on video at bounding box center [605, 340] width 1210 height 681
click at [883, 474] on video at bounding box center [605, 340] width 1210 height 681
click at [820, 468] on video at bounding box center [605, 340] width 1210 height 681
click at [820, 467] on video at bounding box center [605, 340] width 1210 height 681
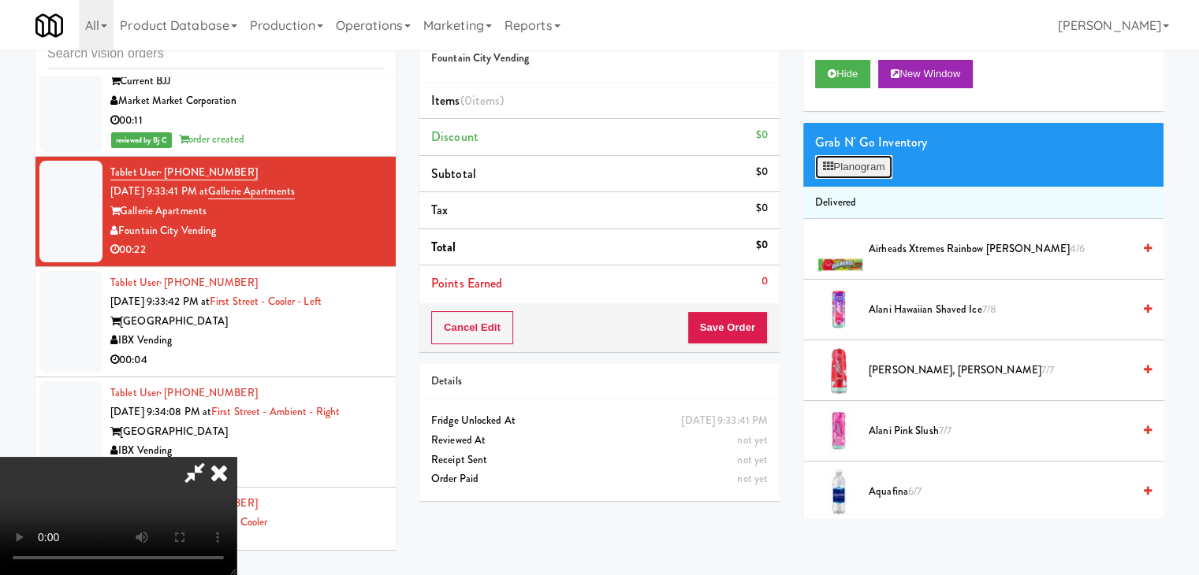
click at [872, 172] on button "Planogram" at bounding box center [853, 167] width 77 height 24
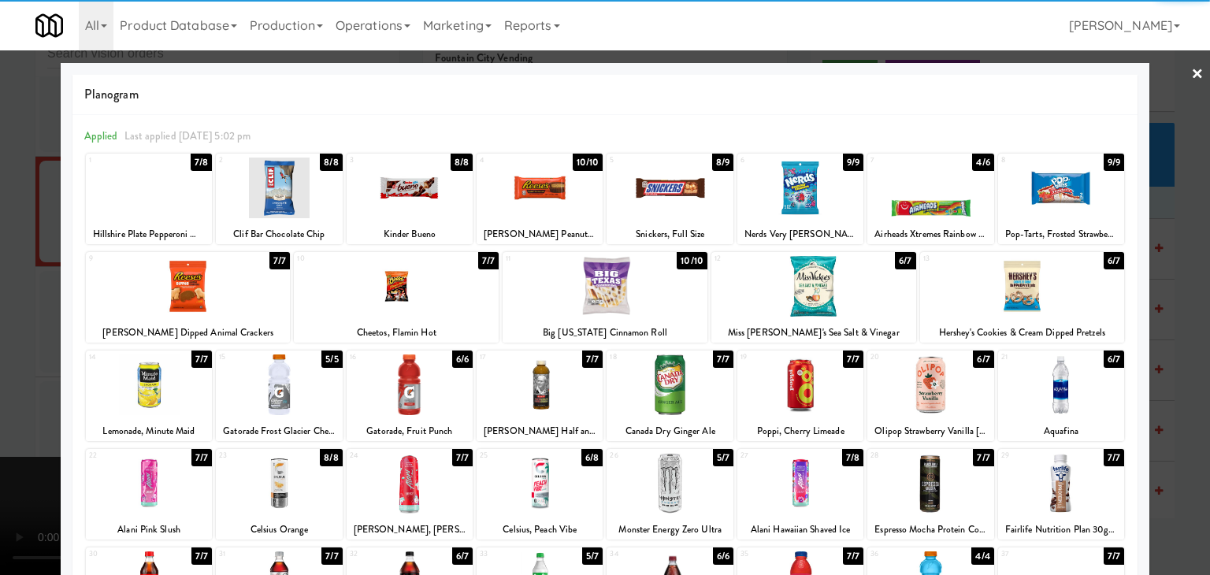
click at [1010, 302] on div at bounding box center [1022, 286] width 205 height 61
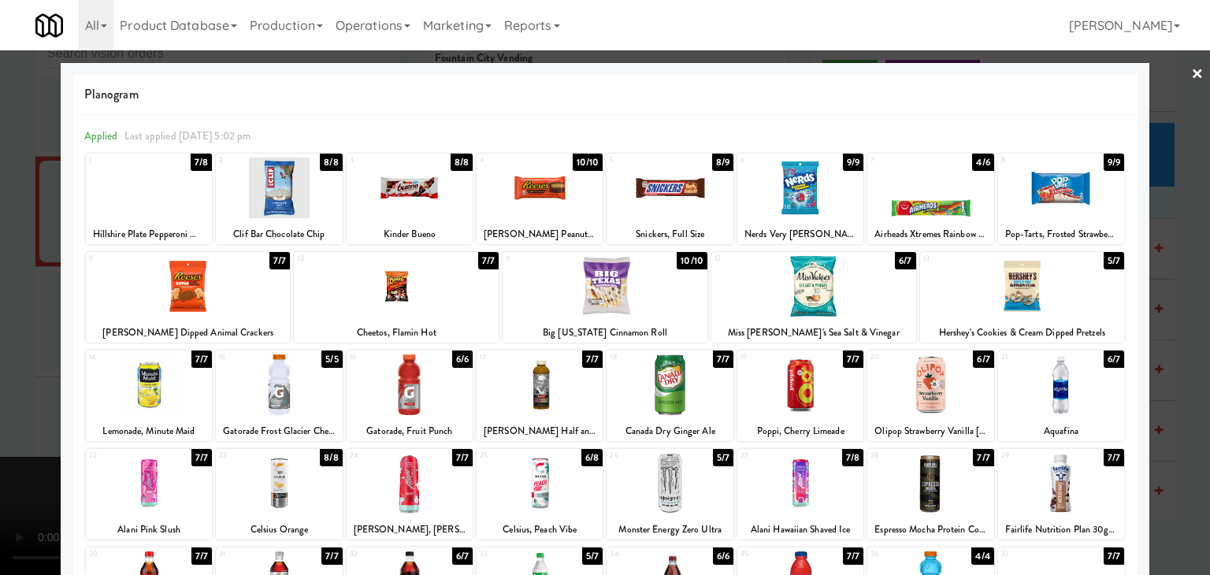
drag, startPoint x: 0, startPoint y: 445, endPoint x: 337, endPoint y: 416, distance: 338.5
click at [6, 444] on div at bounding box center [605, 287] width 1210 height 575
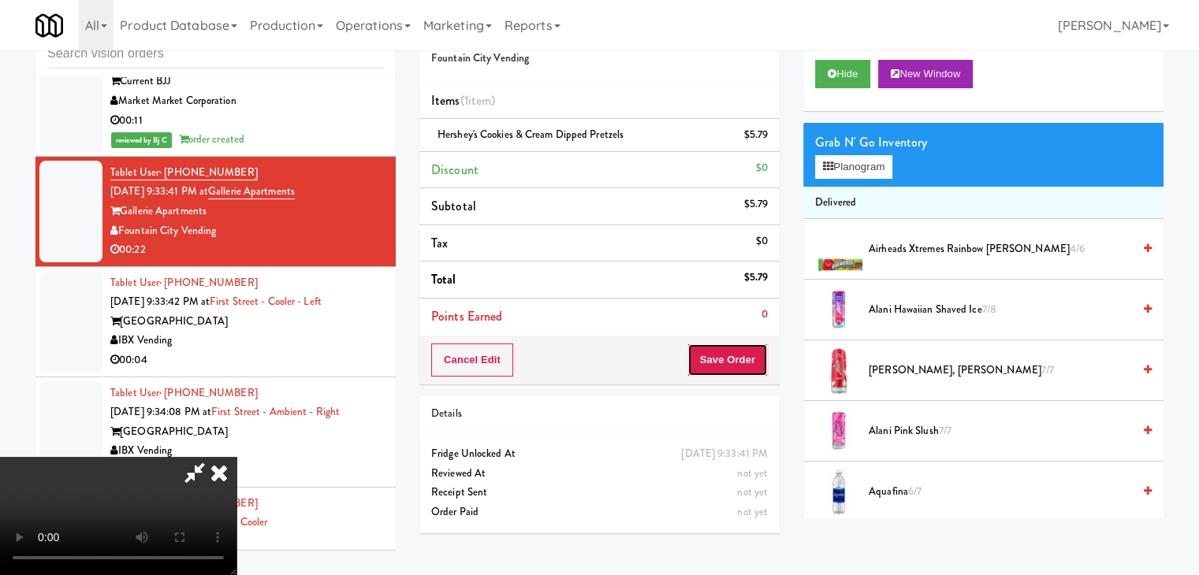
click at [747, 370] on button "Save Order" at bounding box center [727, 360] width 80 height 33
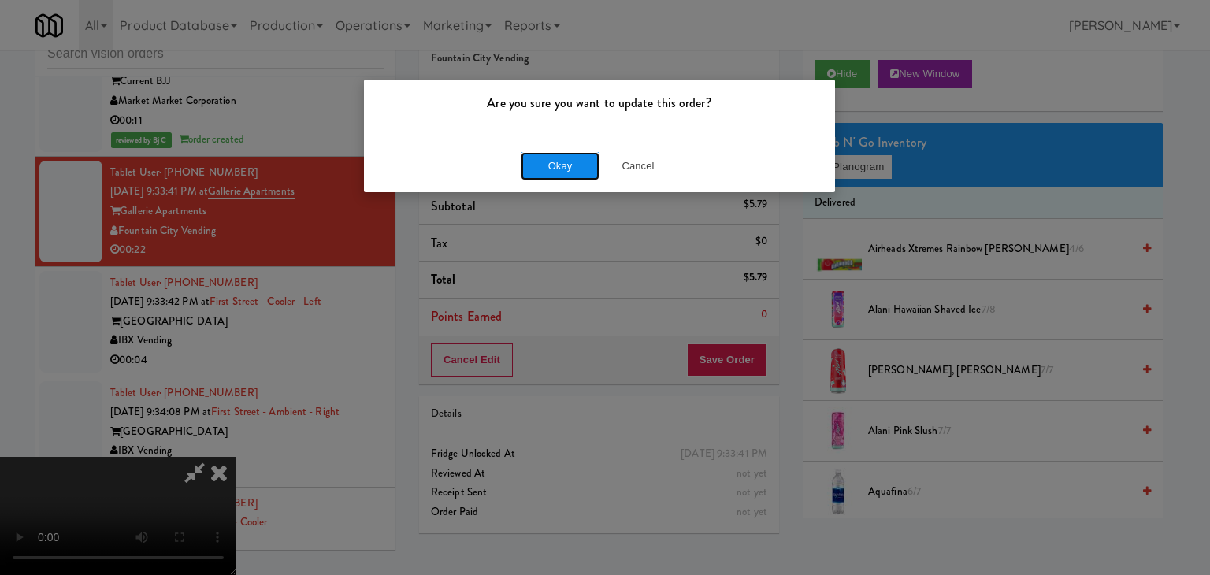
click at [571, 160] on button "Okay" at bounding box center [560, 166] width 79 height 28
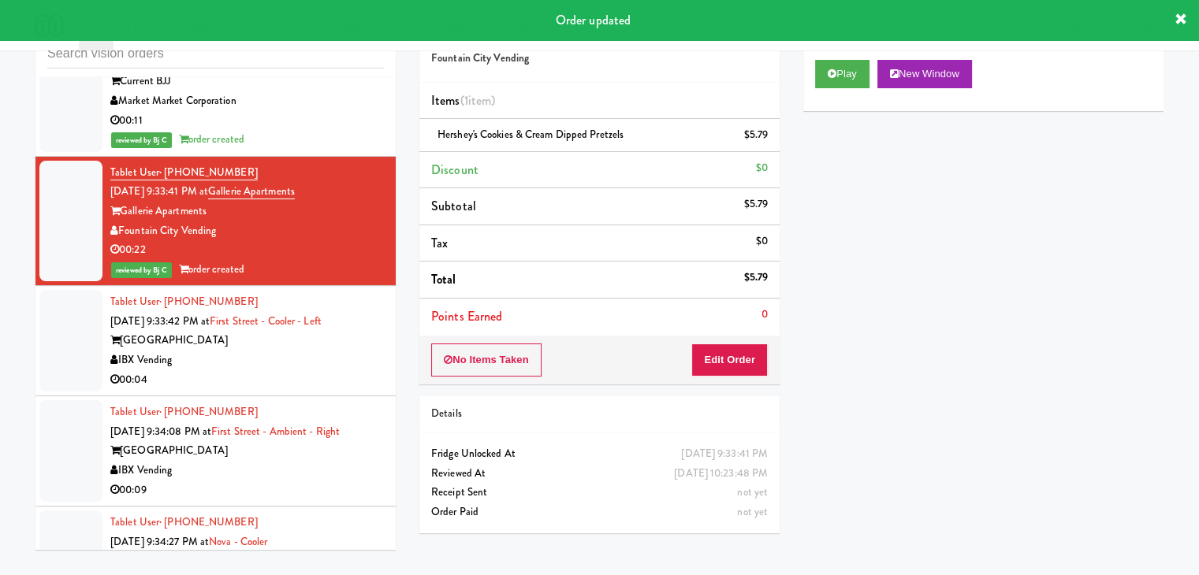
click at [280, 370] on div "00:04" at bounding box center [246, 380] width 273 height 20
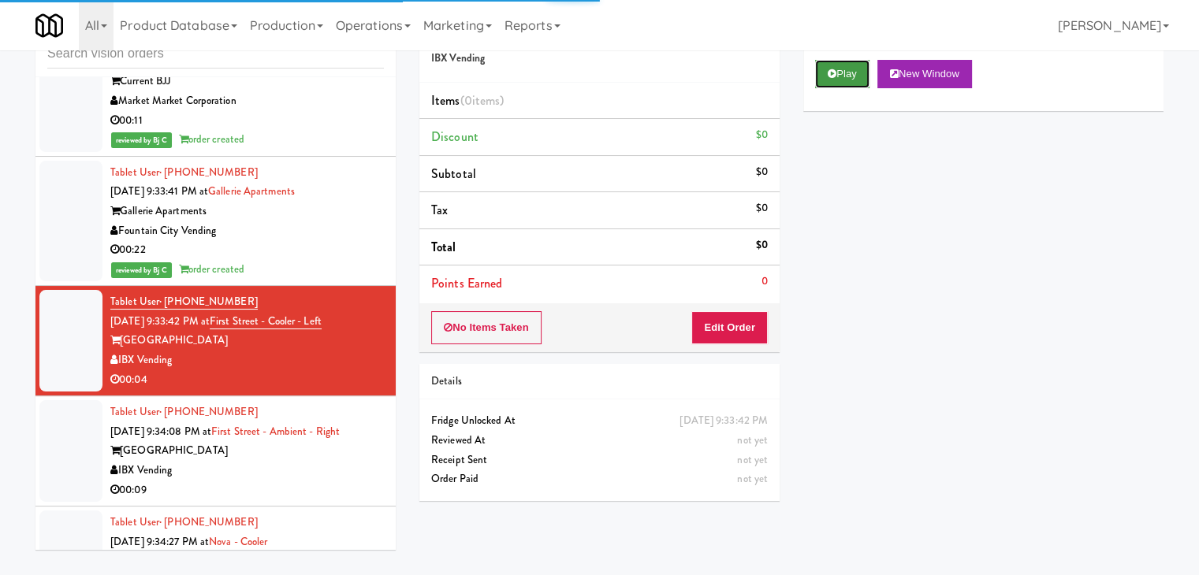
click at [839, 71] on button "Play" at bounding box center [842, 74] width 54 height 28
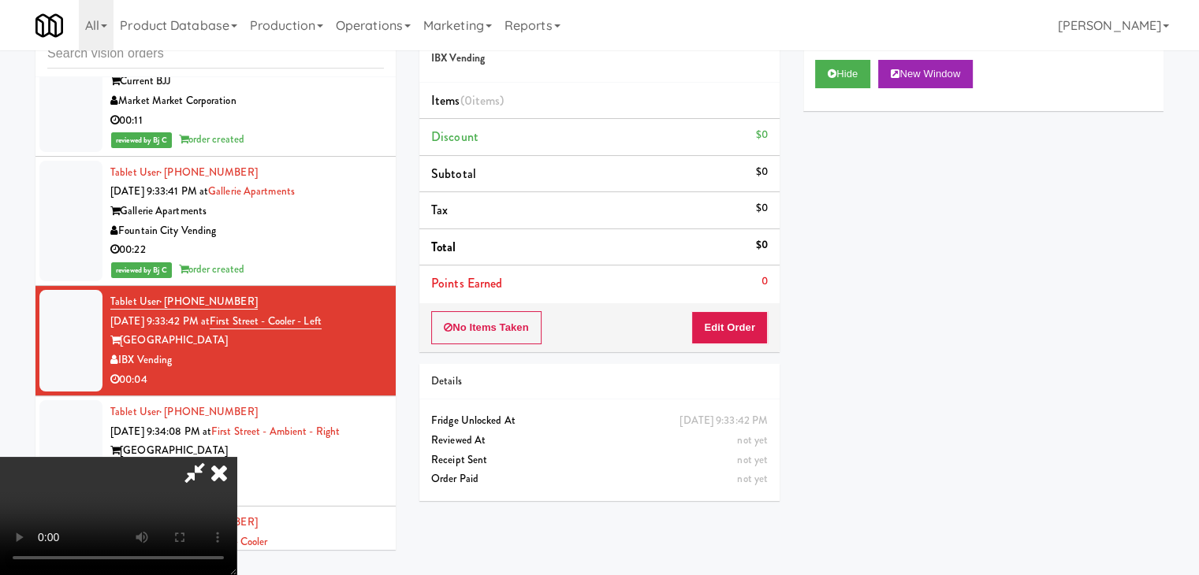
click at [236, 457] on video at bounding box center [118, 516] width 236 height 118
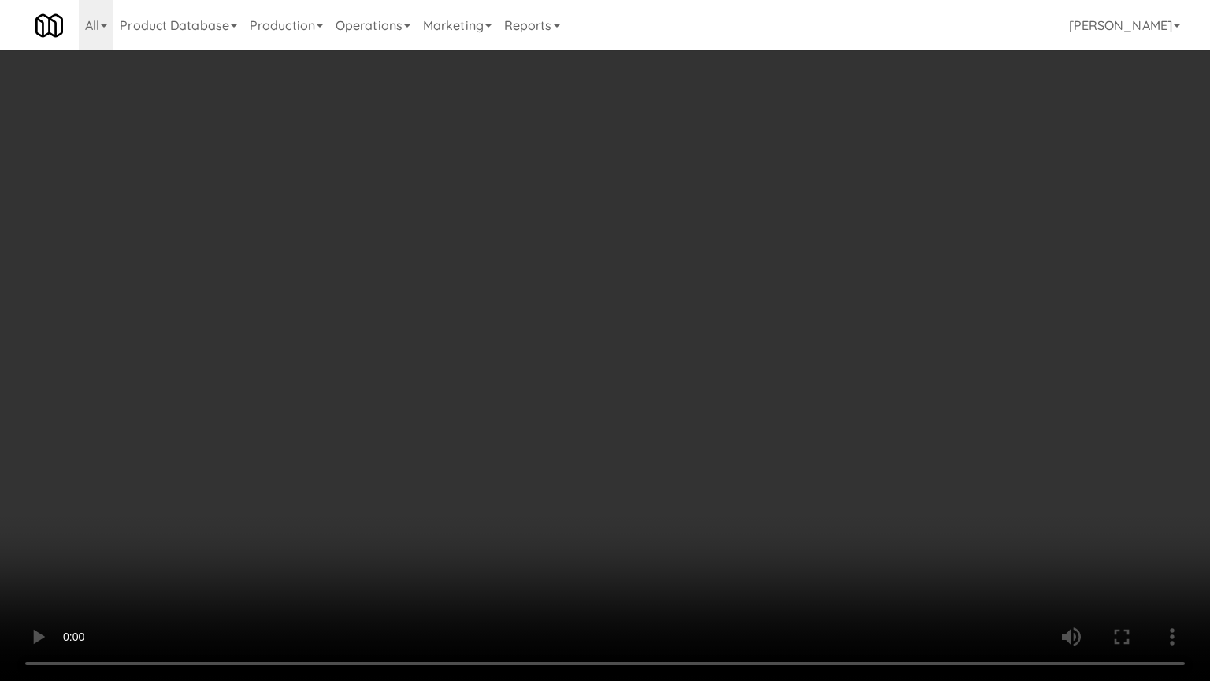
click at [810, 395] on video at bounding box center [605, 340] width 1210 height 681
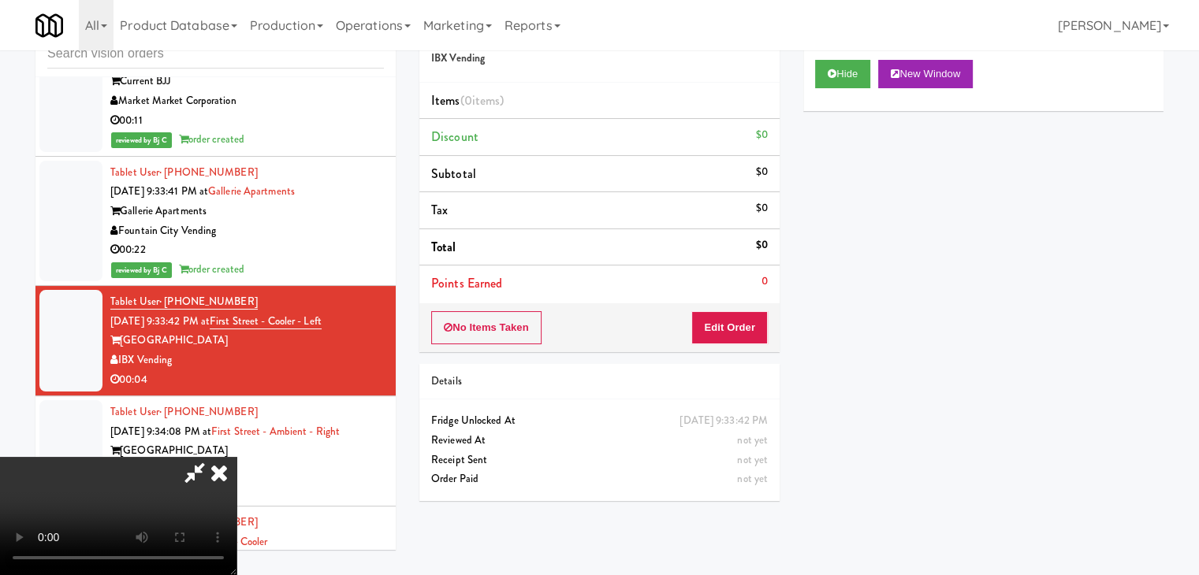
click at [747, 309] on div "No Items Taken Edit Order" at bounding box center [599, 327] width 360 height 49
drag, startPoint x: 758, startPoint y: 310, endPoint x: 753, endPoint y: 325, distance: 16.7
click at [755, 318] on div "No Items Taken Edit Order" at bounding box center [599, 327] width 360 height 49
click at [753, 325] on button "Edit Order" at bounding box center [729, 327] width 76 height 33
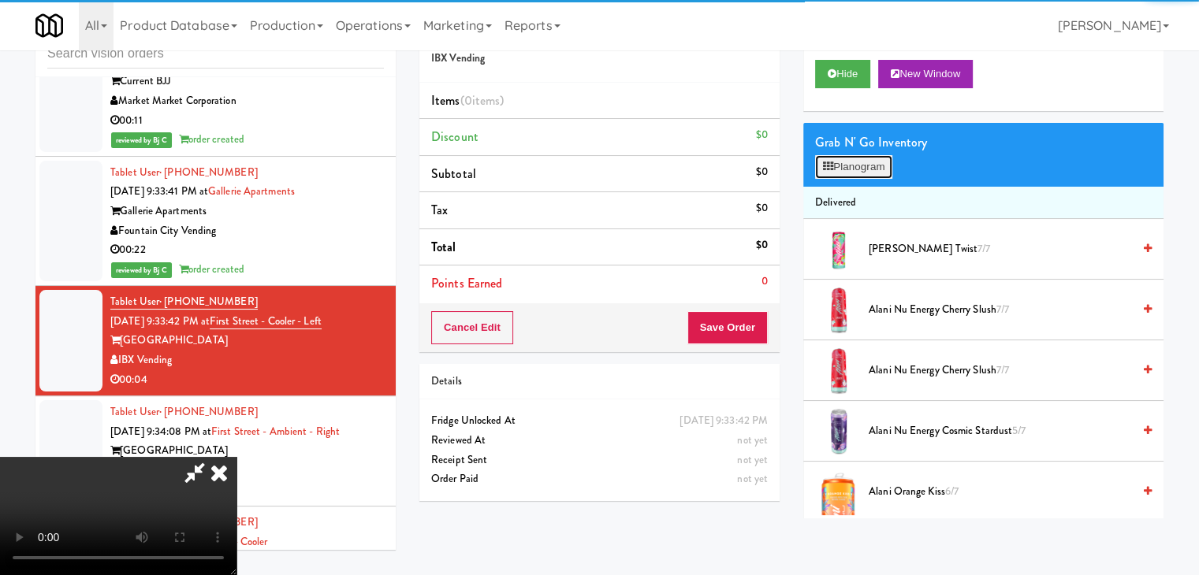
click at [871, 160] on button "Planogram" at bounding box center [853, 167] width 77 height 24
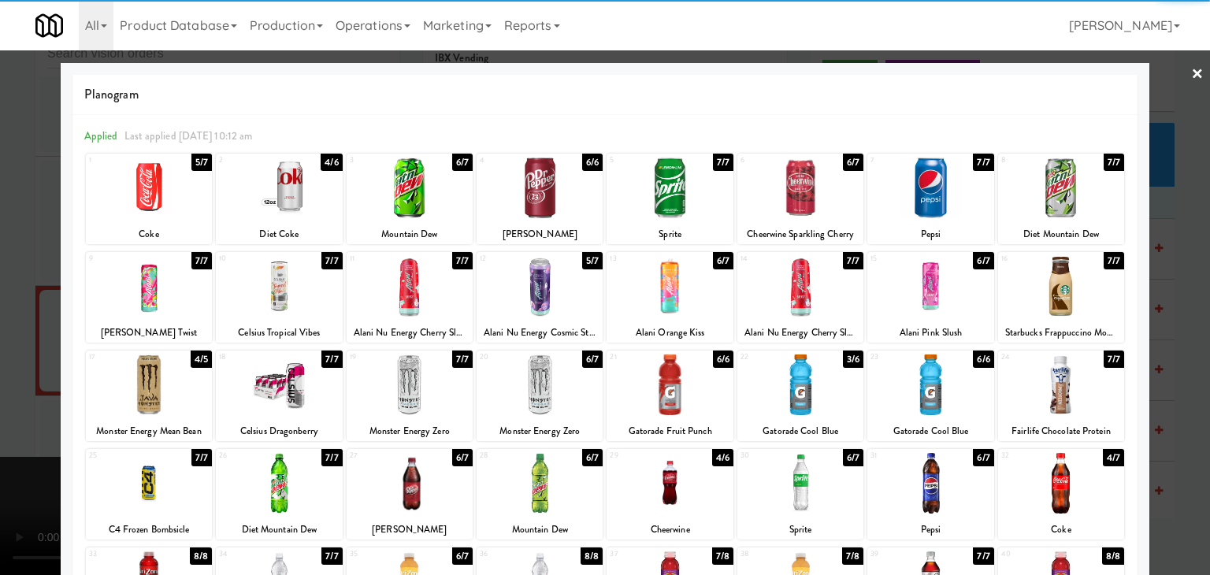
click at [667, 381] on div at bounding box center [670, 385] width 126 height 61
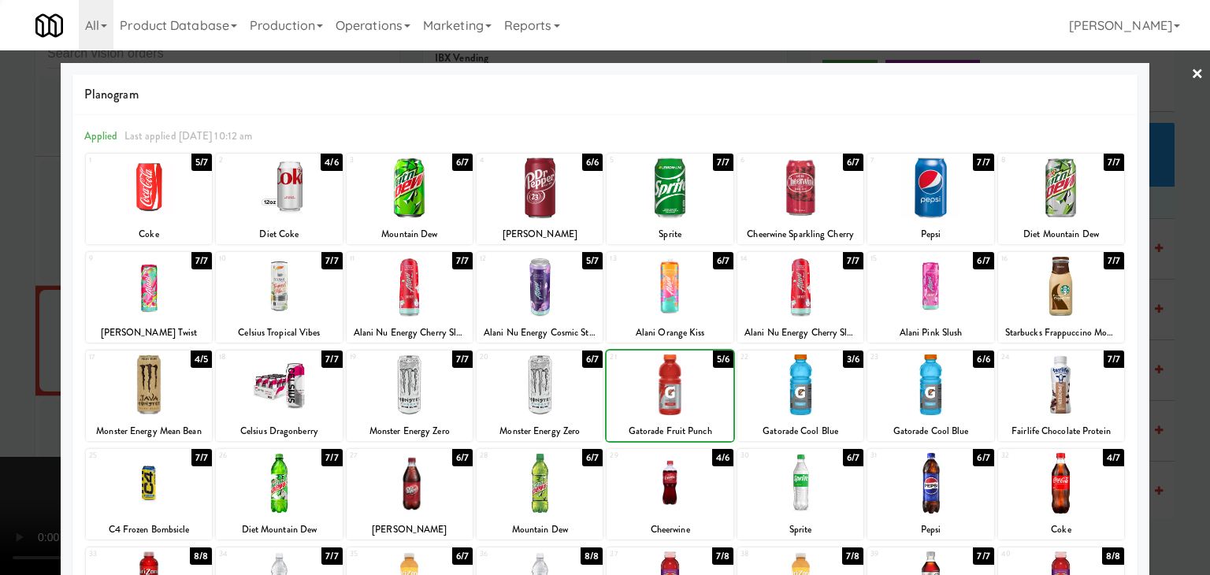
drag, startPoint x: 0, startPoint y: 402, endPoint x: 235, endPoint y: 382, distance: 235.7
click at [35, 389] on div at bounding box center [605, 287] width 1210 height 575
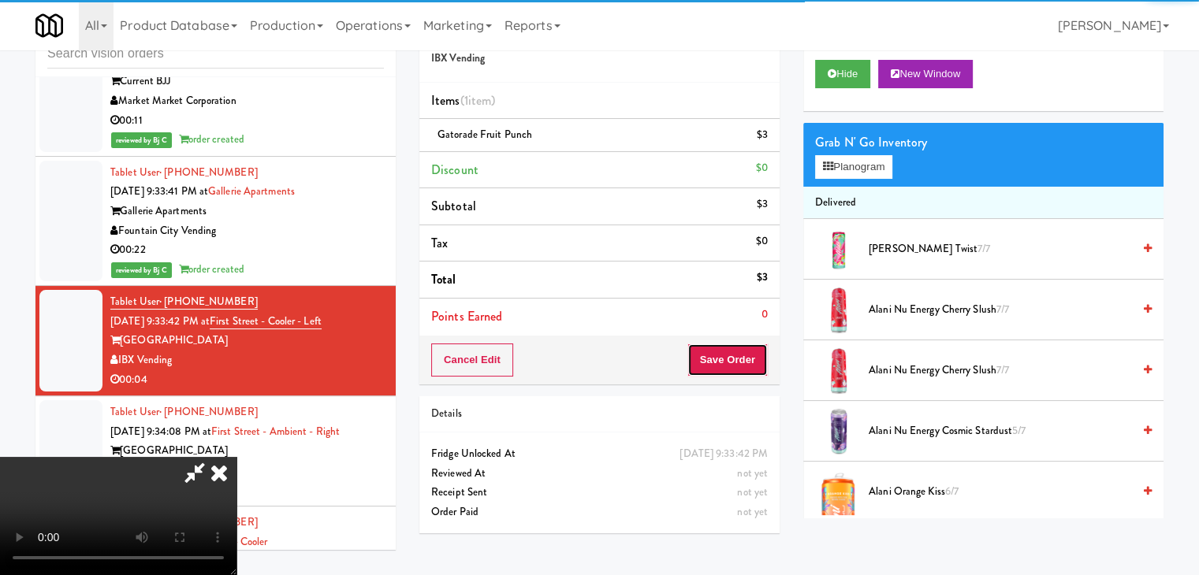
click at [734, 368] on button "Save Order" at bounding box center [727, 360] width 80 height 33
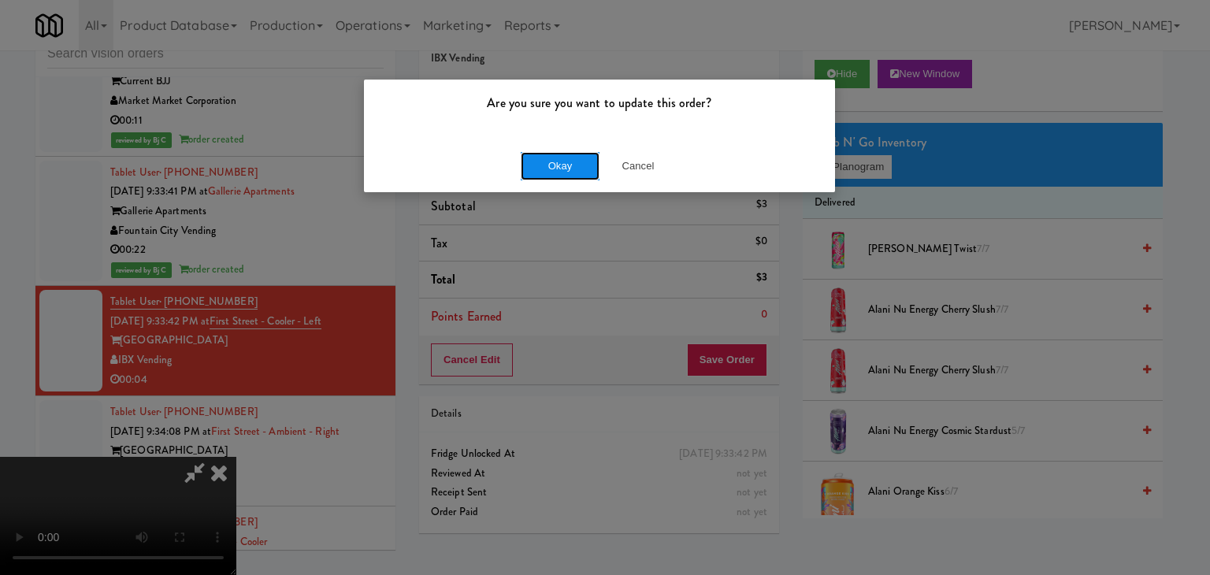
click at [557, 169] on button "Okay" at bounding box center [560, 166] width 79 height 28
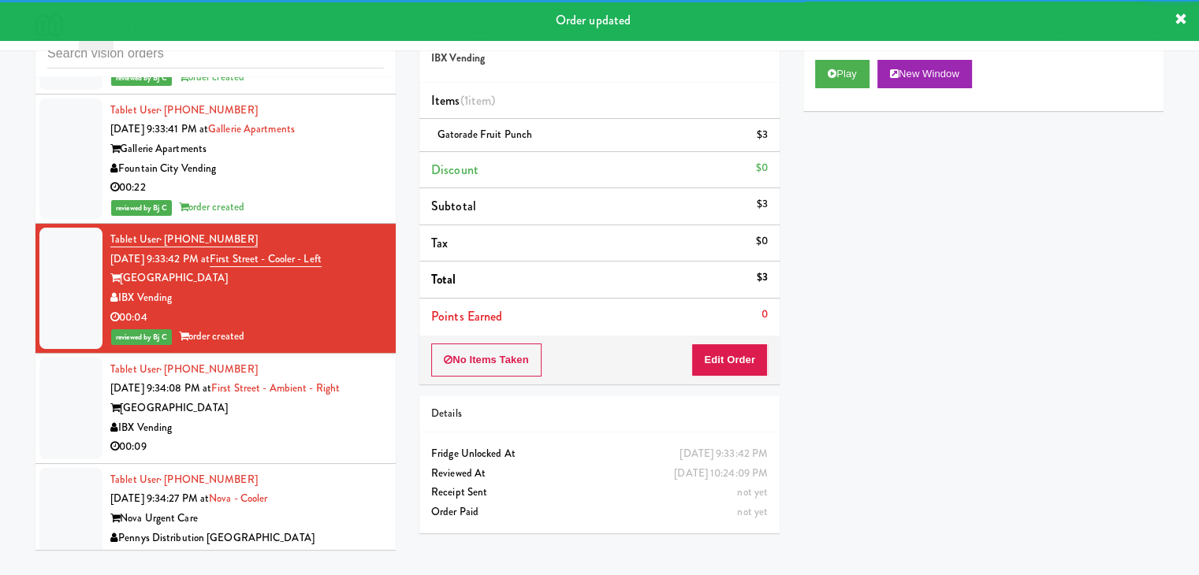
scroll to position [6699, 0]
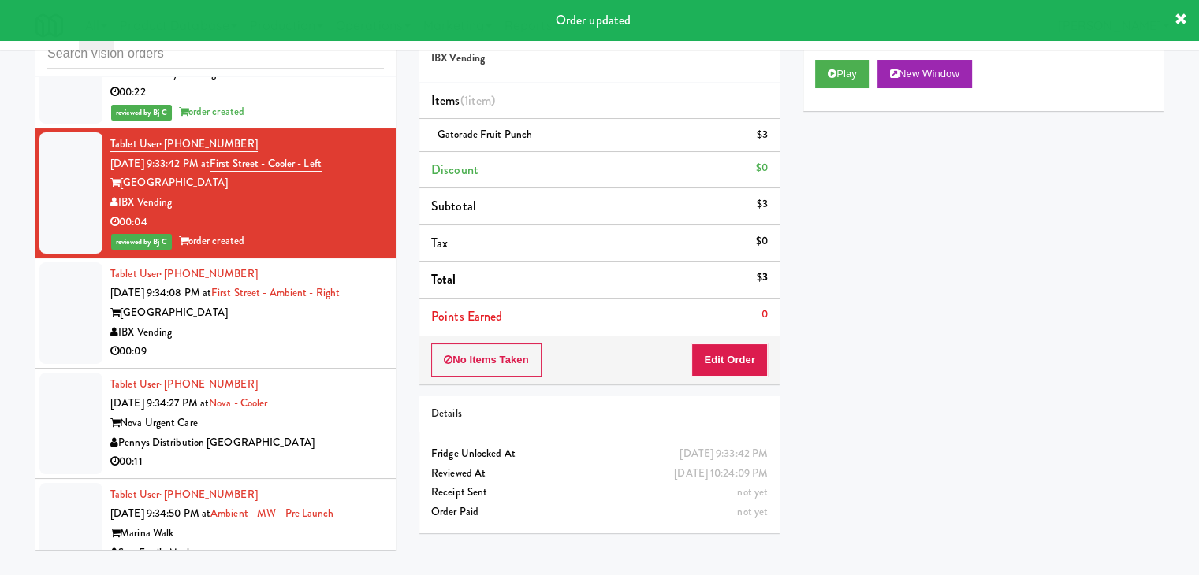
click at [318, 323] on div "IBX Vending" at bounding box center [246, 333] width 273 height 20
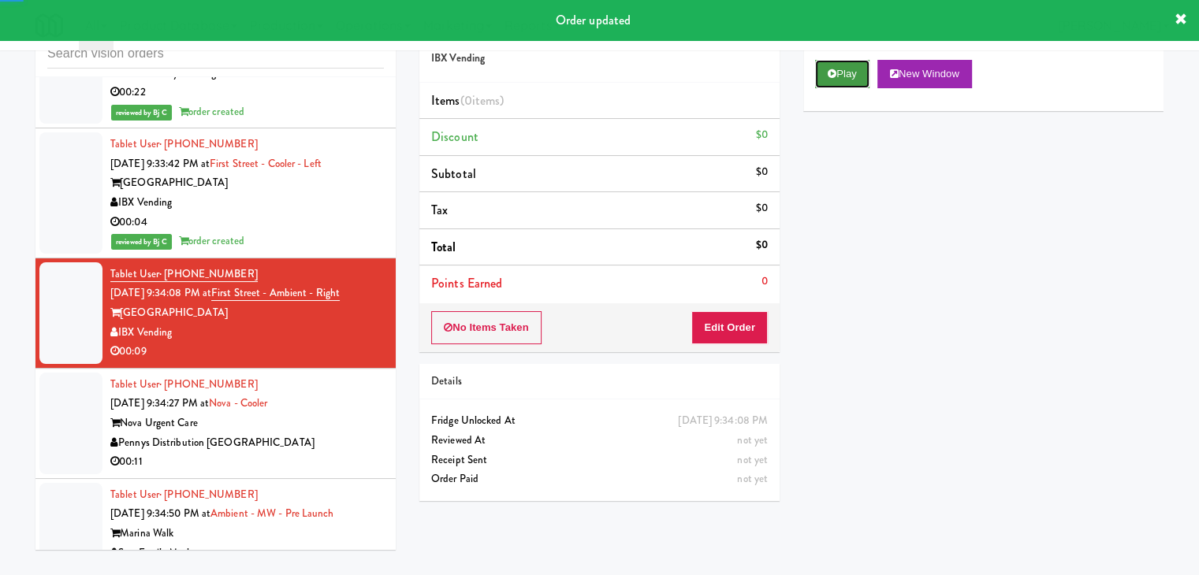
click at [830, 83] on button "Play" at bounding box center [842, 74] width 54 height 28
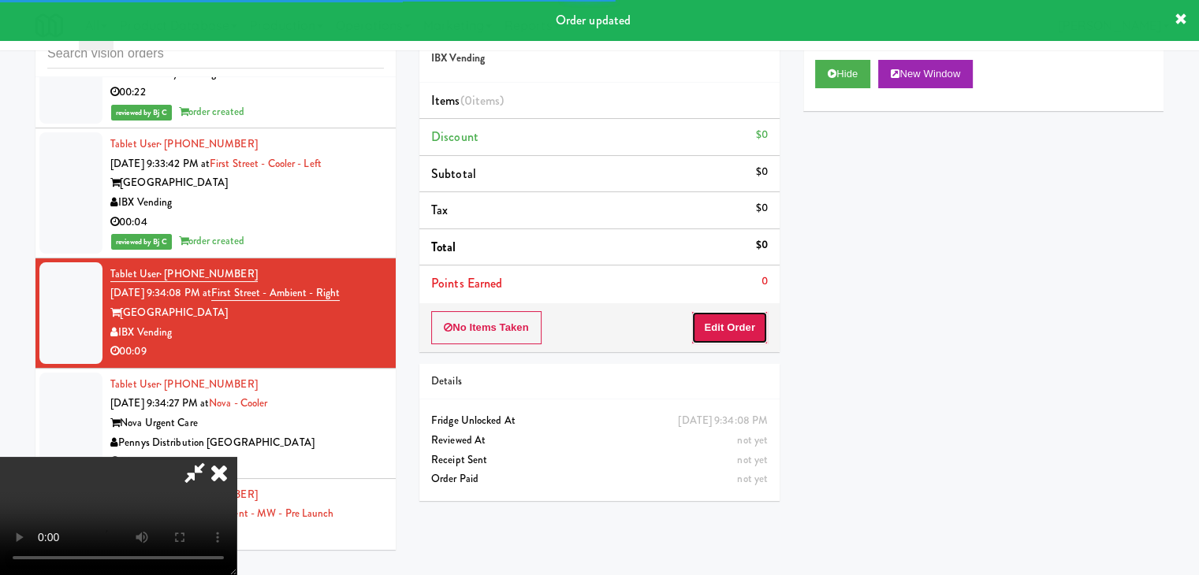
click at [731, 325] on button "Edit Order" at bounding box center [729, 327] width 76 height 33
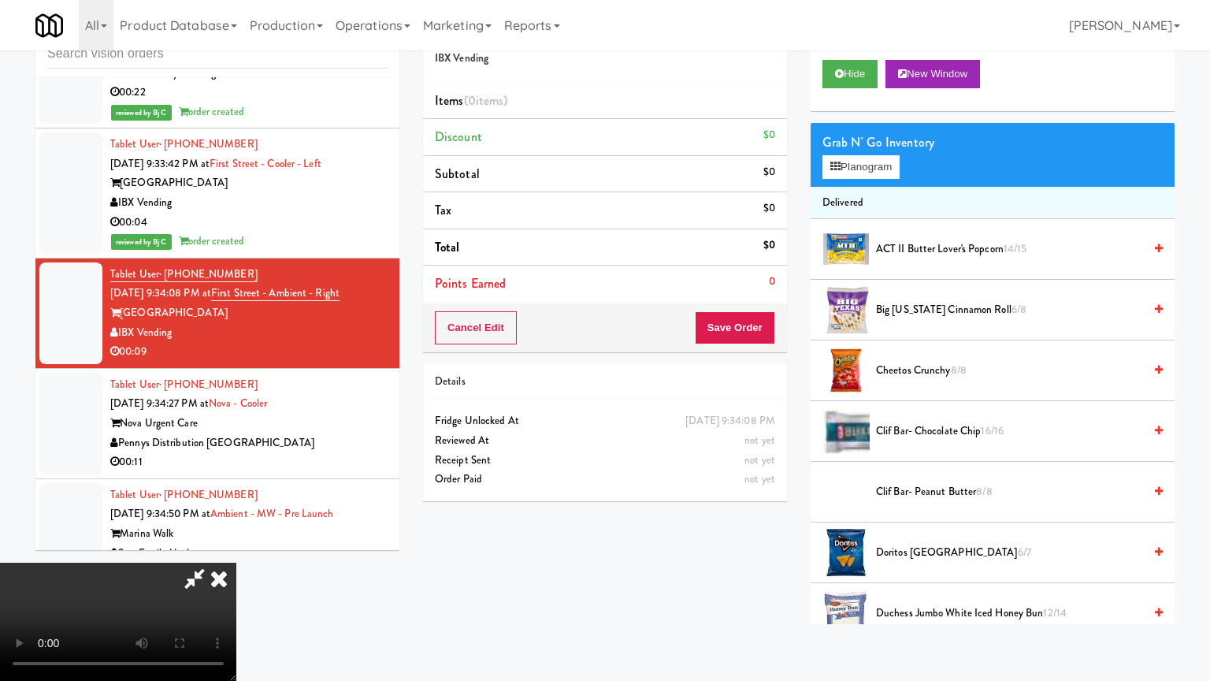
click at [236, 563] on video at bounding box center [118, 622] width 236 height 118
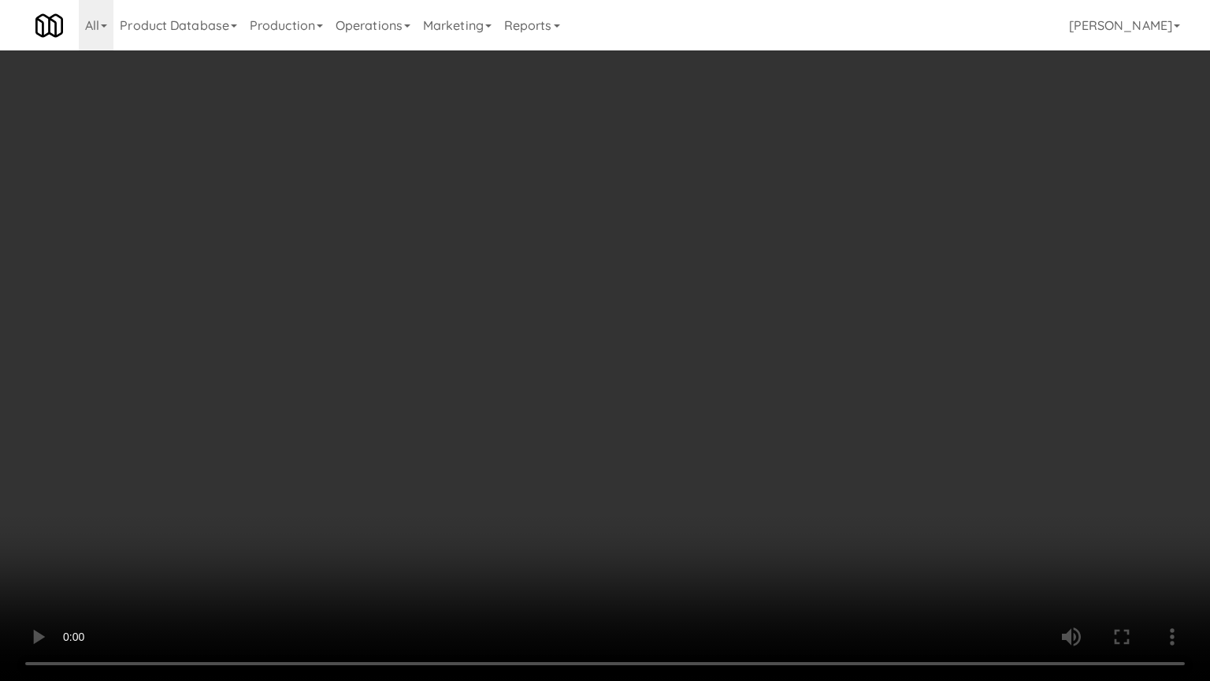
click at [790, 424] on video at bounding box center [605, 340] width 1210 height 681
click at [806, 387] on video at bounding box center [605, 340] width 1210 height 681
click at [806, 388] on video at bounding box center [605, 340] width 1210 height 681
click at [834, 374] on video at bounding box center [605, 340] width 1210 height 681
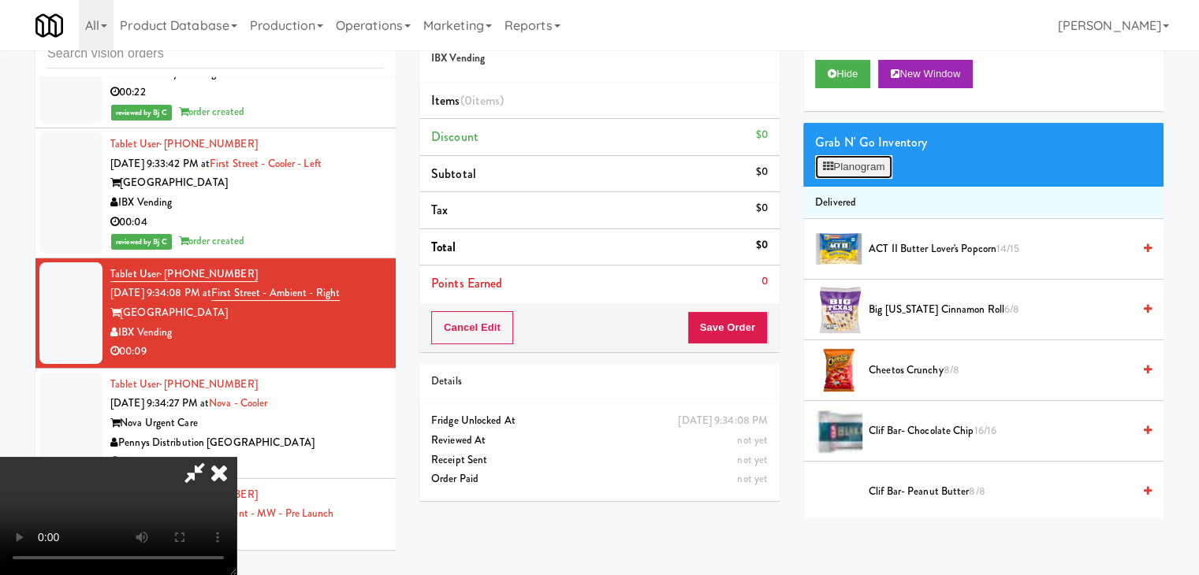
click at [870, 171] on button "Planogram" at bounding box center [853, 167] width 77 height 24
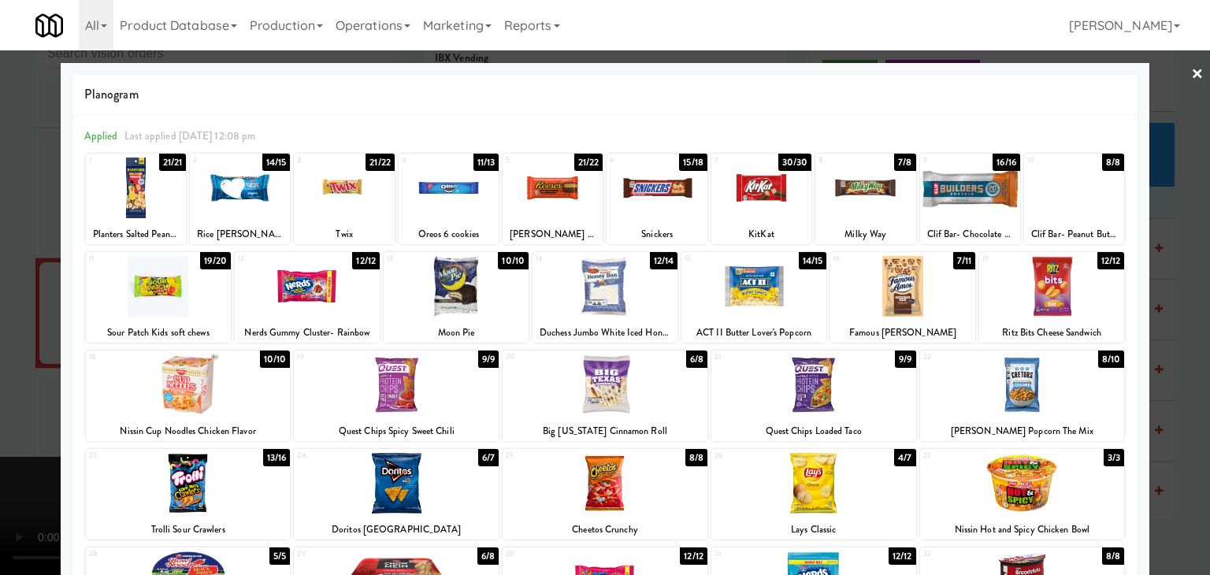
click at [634, 493] on div at bounding box center [605, 483] width 205 height 61
click at [199, 489] on div at bounding box center [188, 483] width 205 height 61
drag, startPoint x: 0, startPoint y: 468, endPoint x: 134, endPoint y: 467, distance: 134.0
click at [4, 467] on div at bounding box center [605, 287] width 1210 height 575
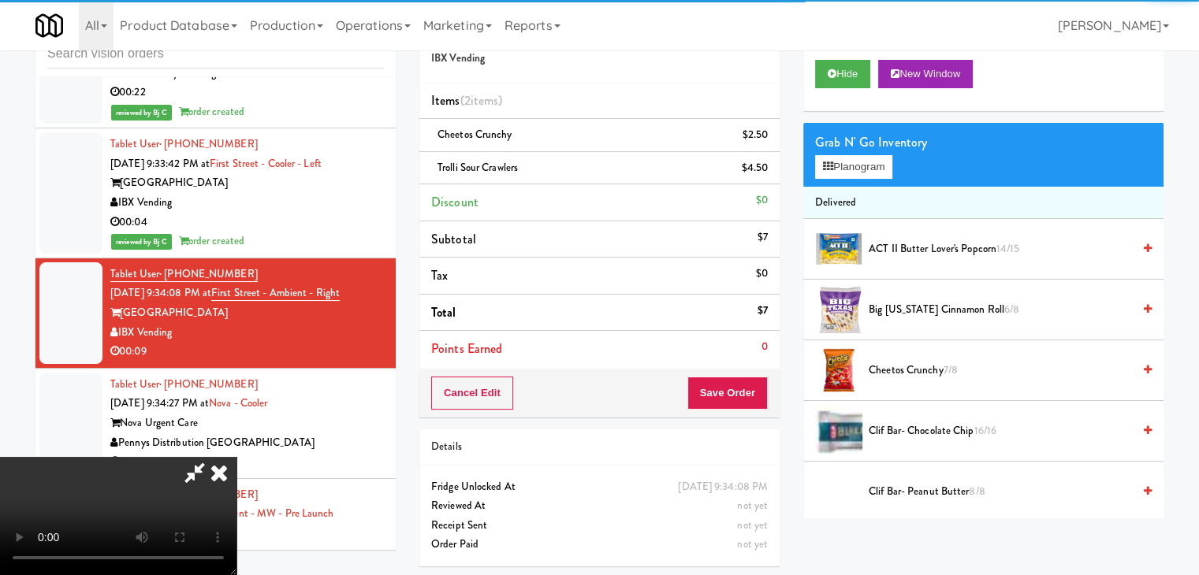
click at [236, 470] on video at bounding box center [118, 516] width 236 height 118
drag, startPoint x: 500, startPoint y: 470, endPoint x: 558, endPoint y: 541, distance: 91.9
click at [236, 470] on video at bounding box center [118, 516] width 236 height 118
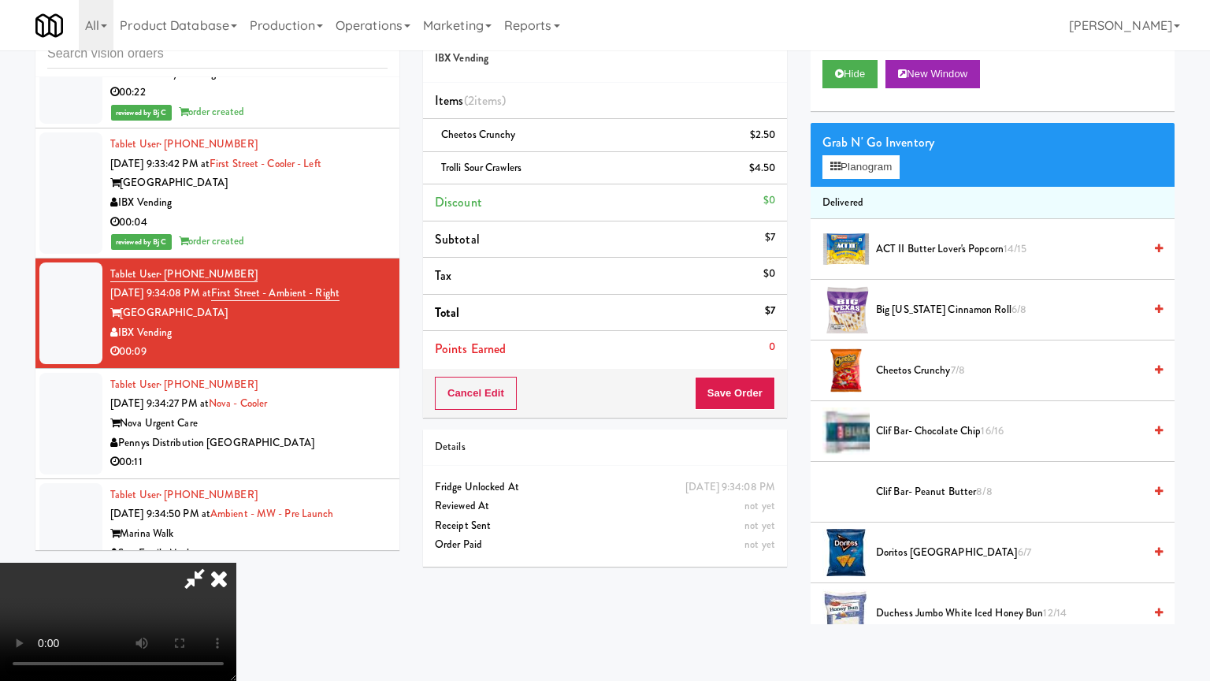
click at [236, 563] on video at bounding box center [118, 622] width 236 height 118
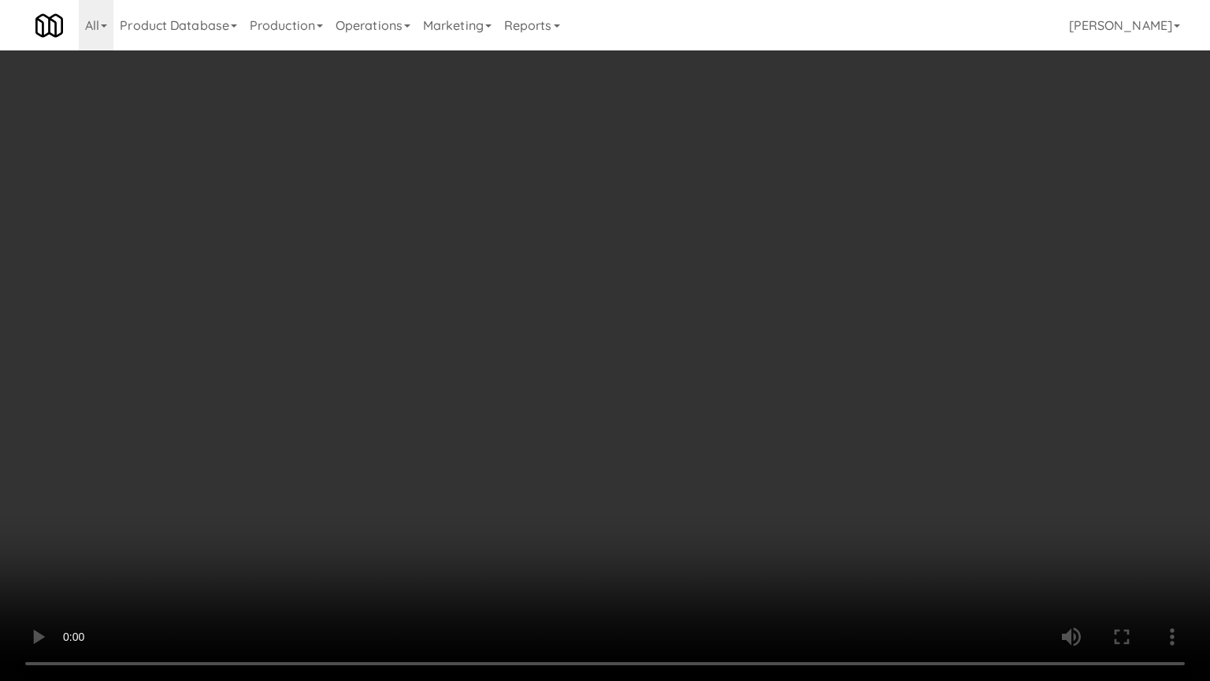
drag, startPoint x: 650, startPoint y: 476, endPoint x: 661, endPoint y: 473, distance: 11.5
click at [658, 475] on video at bounding box center [605, 340] width 1210 height 681
click at [661, 473] on video at bounding box center [605, 340] width 1210 height 681
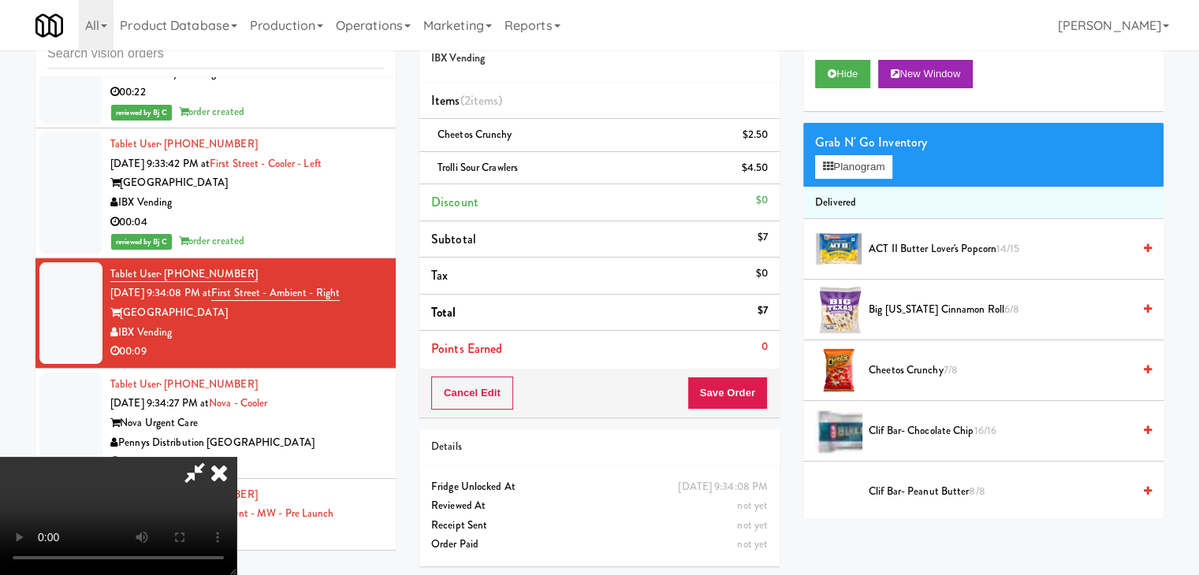
click at [236, 457] on icon at bounding box center [219, 473] width 35 height 32
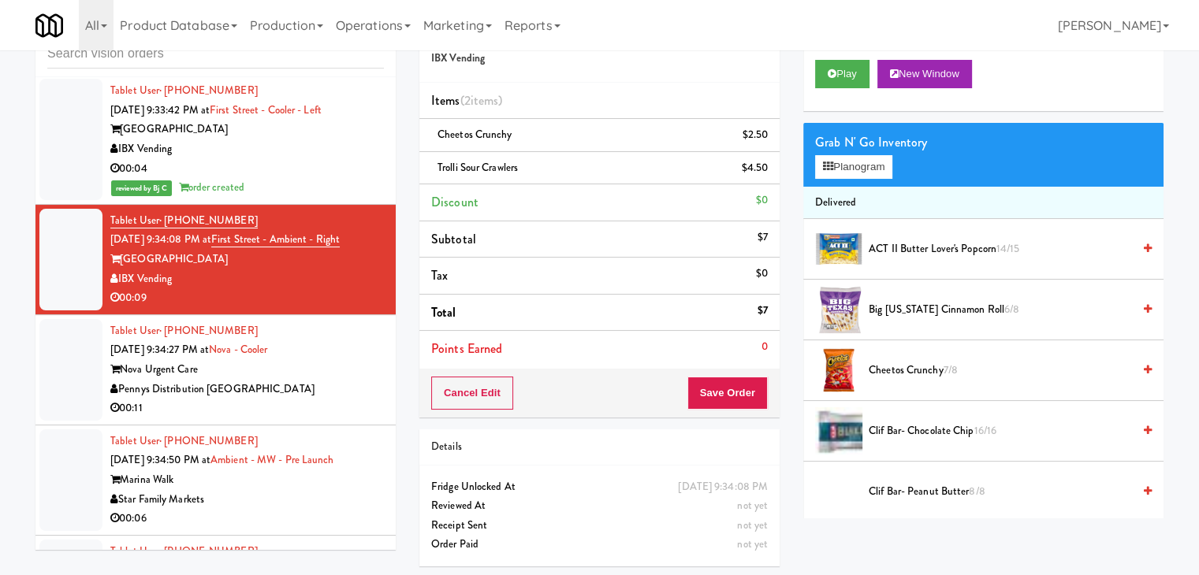
scroll to position [6778, 0]
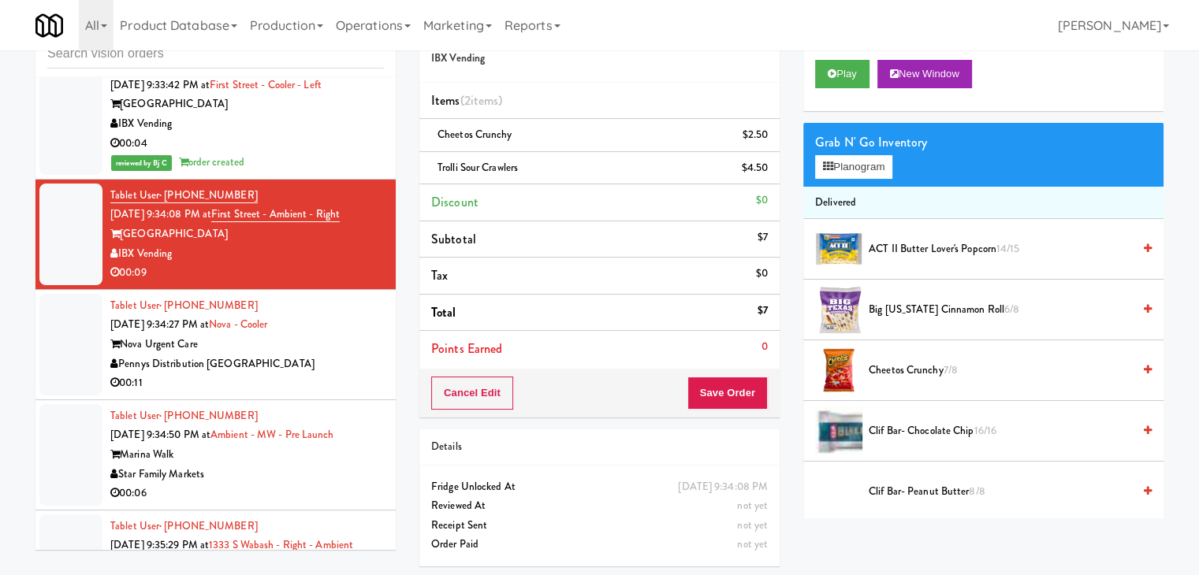
drag, startPoint x: 684, startPoint y: 391, endPoint x: 702, endPoint y: 401, distance: 20.8
click at [686, 394] on div "Cancel Edit Save Order" at bounding box center [599, 393] width 360 height 49
click at [702, 401] on button "Save Order" at bounding box center [727, 393] width 80 height 33
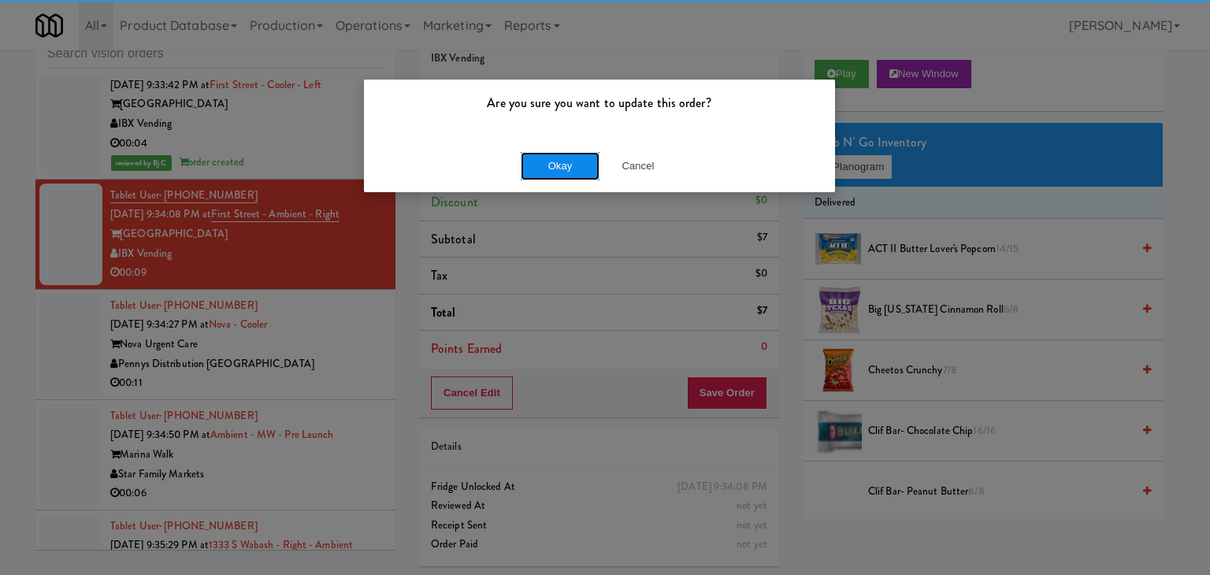
click at [567, 171] on button "Okay" at bounding box center [560, 166] width 79 height 28
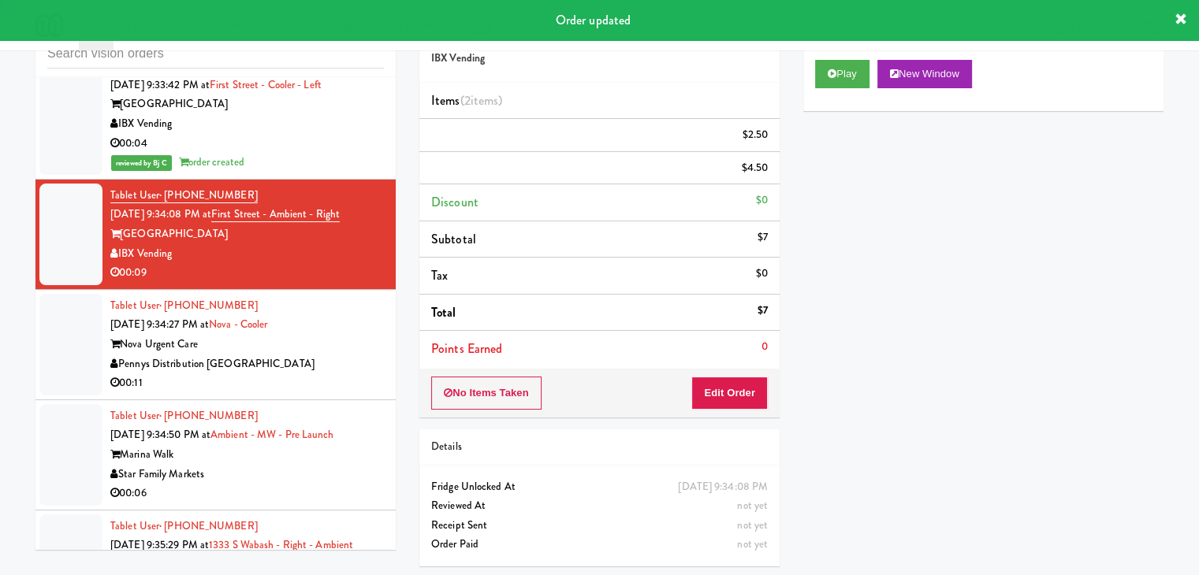
click at [323, 355] on div "Pennys Distribution [GEOGRAPHIC_DATA]" at bounding box center [246, 365] width 273 height 20
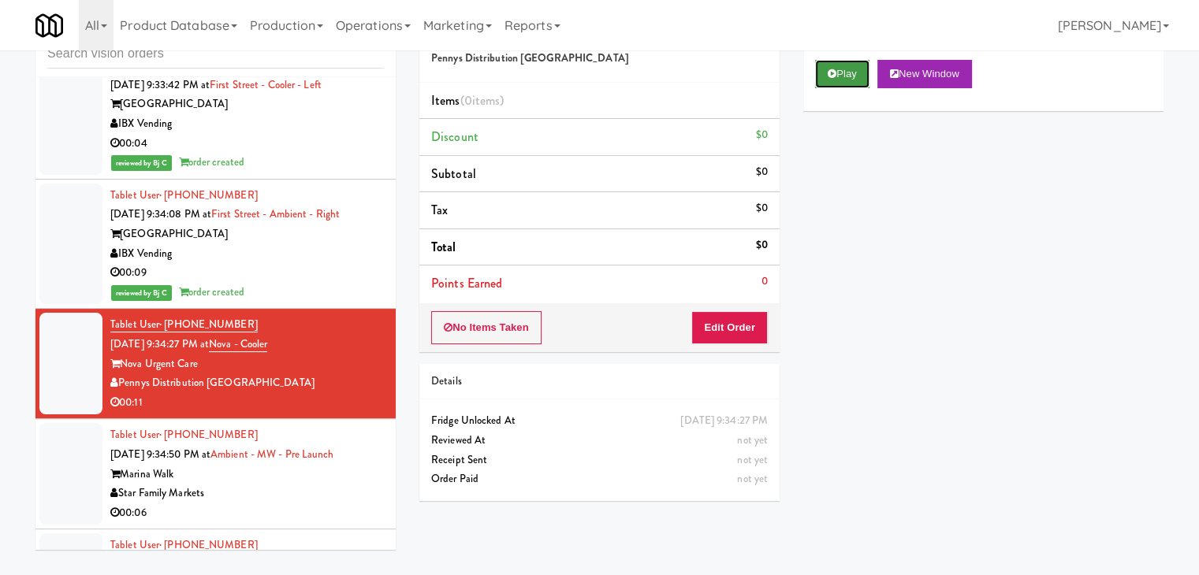
click at [845, 80] on button "Play" at bounding box center [842, 74] width 54 height 28
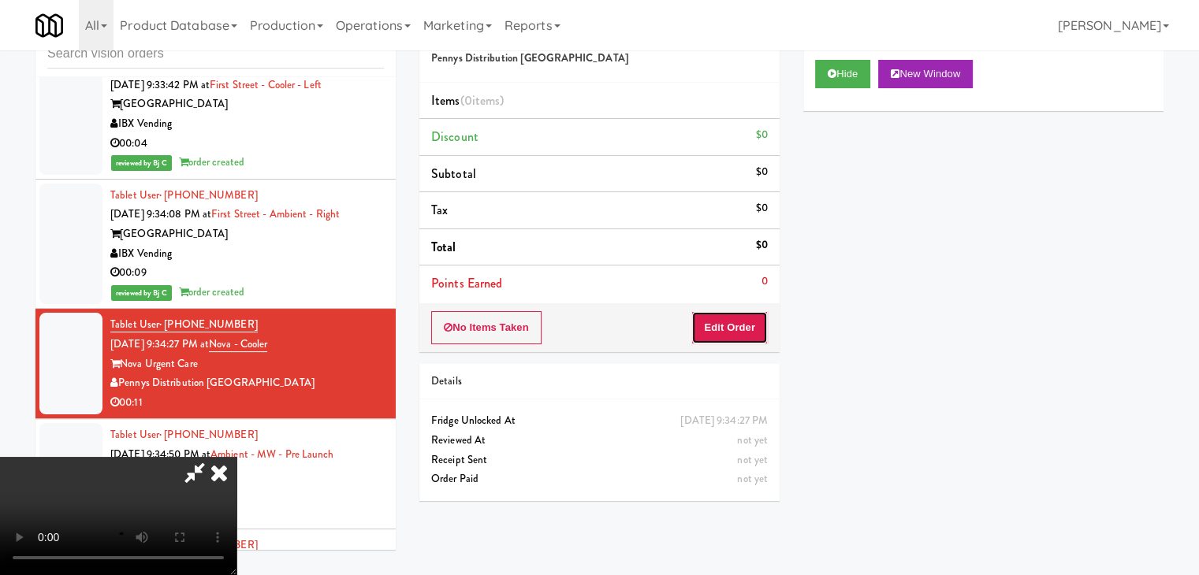
click at [750, 325] on button "Edit Order" at bounding box center [729, 327] width 76 height 33
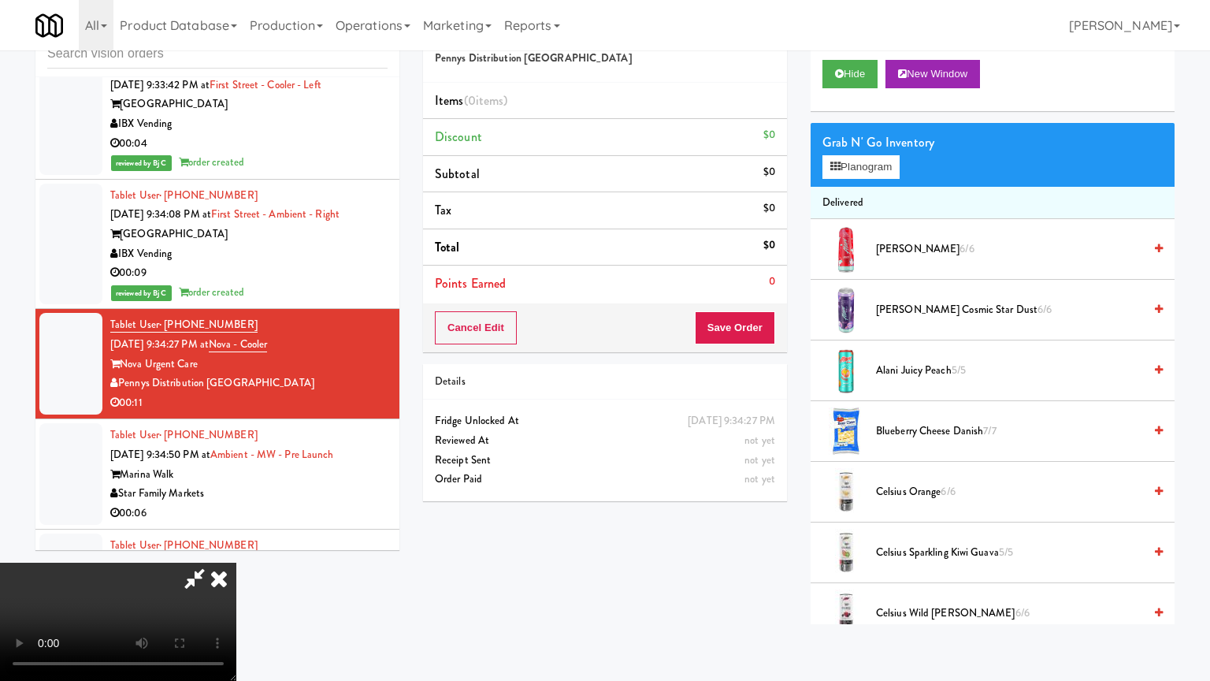
click at [236, 563] on video at bounding box center [118, 622] width 236 height 118
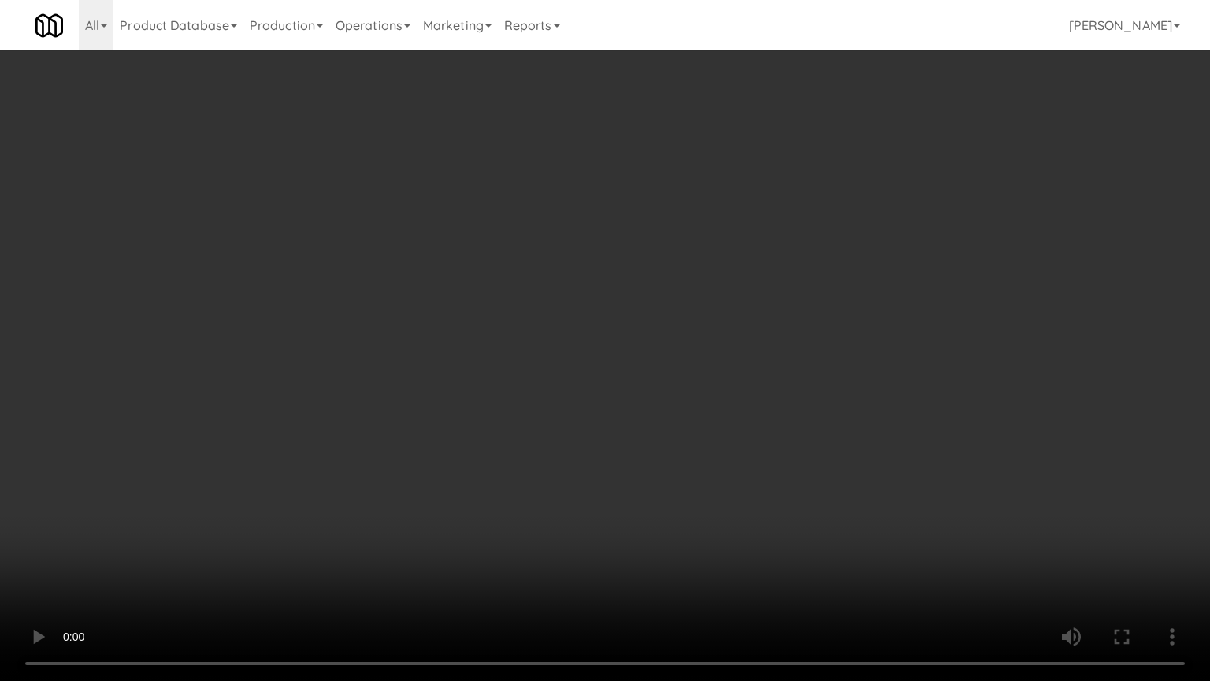
click at [768, 437] on video at bounding box center [605, 340] width 1210 height 681
click at [765, 432] on video at bounding box center [605, 340] width 1210 height 681
click at [762, 436] on video at bounding box center [605, 340] width 1210 height 681
click at [781, 434] on video at bounding box center [605, 340] width 1210 height 681
drag, startPoint x: 781, startPoint y: 435, endPoint x: 813, endPoint y: 264, distance: 174.0
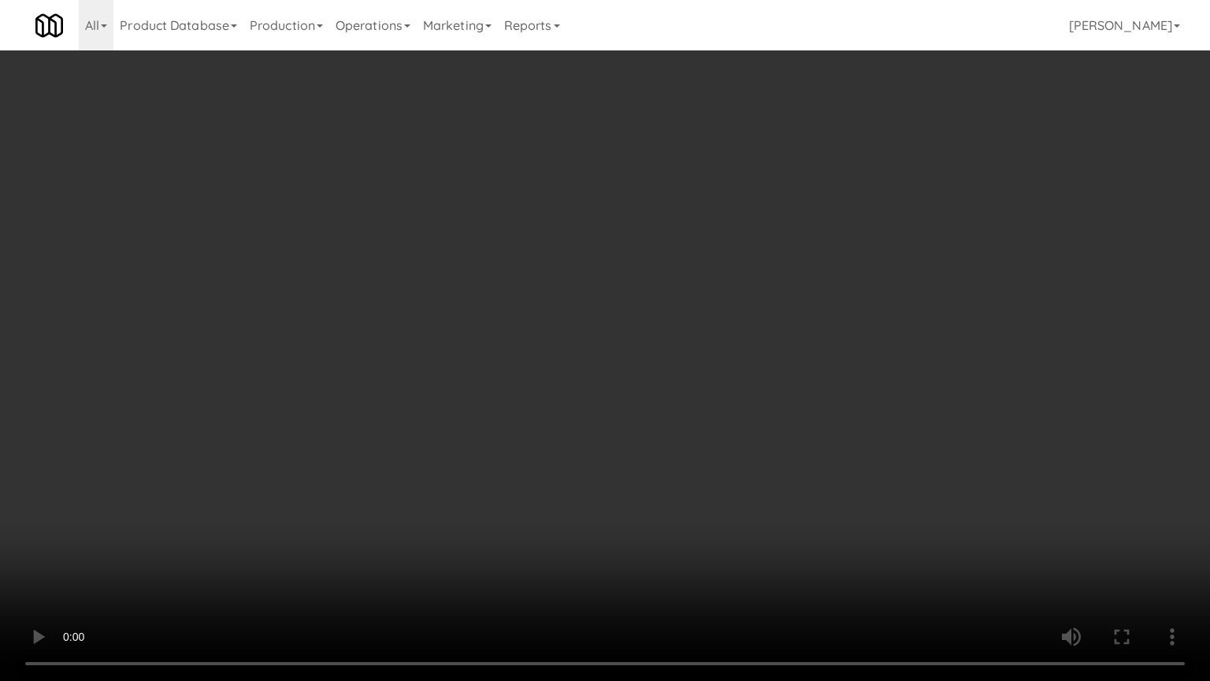
click at [781, 433] on video at bounding box center [605, 340] width 1210 height 681
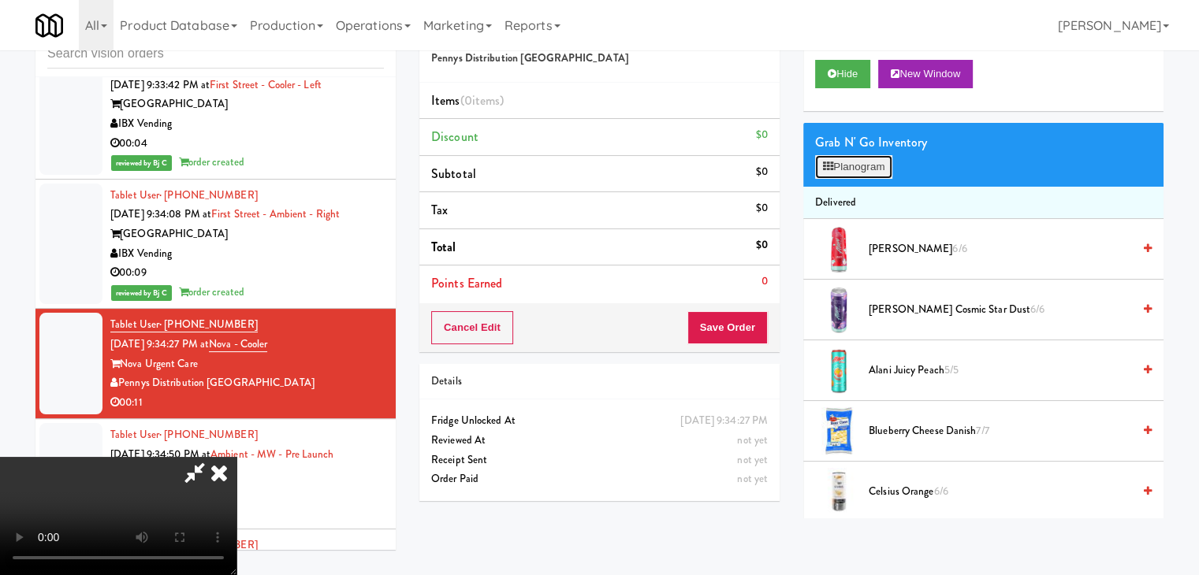
click at [857, 174] on button "Planogram" at bounding box center [853, 167] width 77 height 24
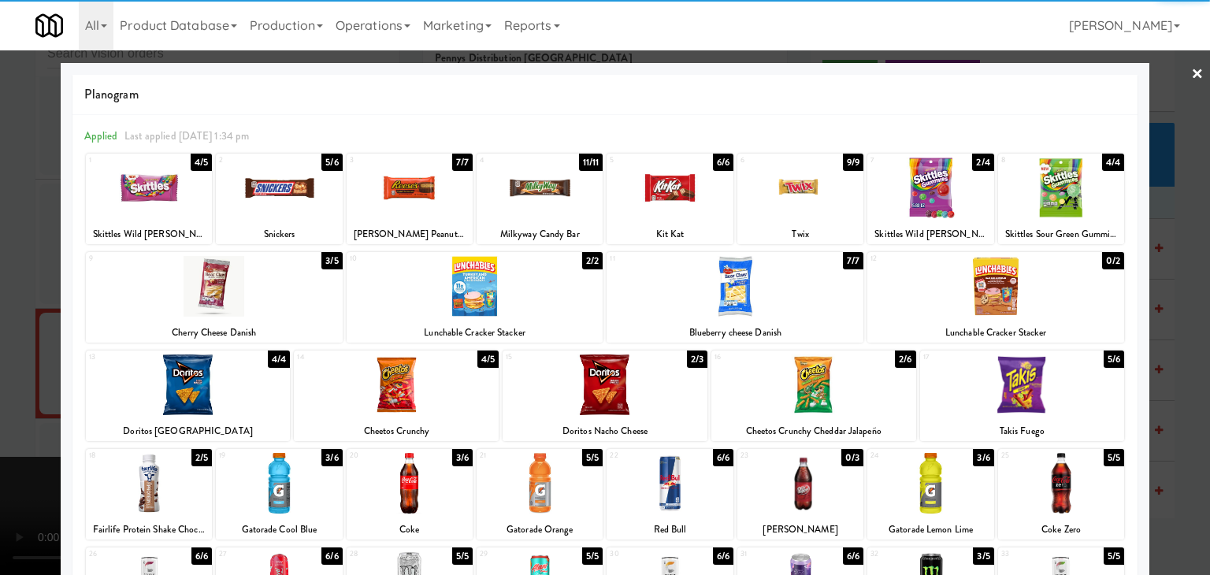
click at [400, 391] on div at bounding box center [396, 385] width 205 height 61
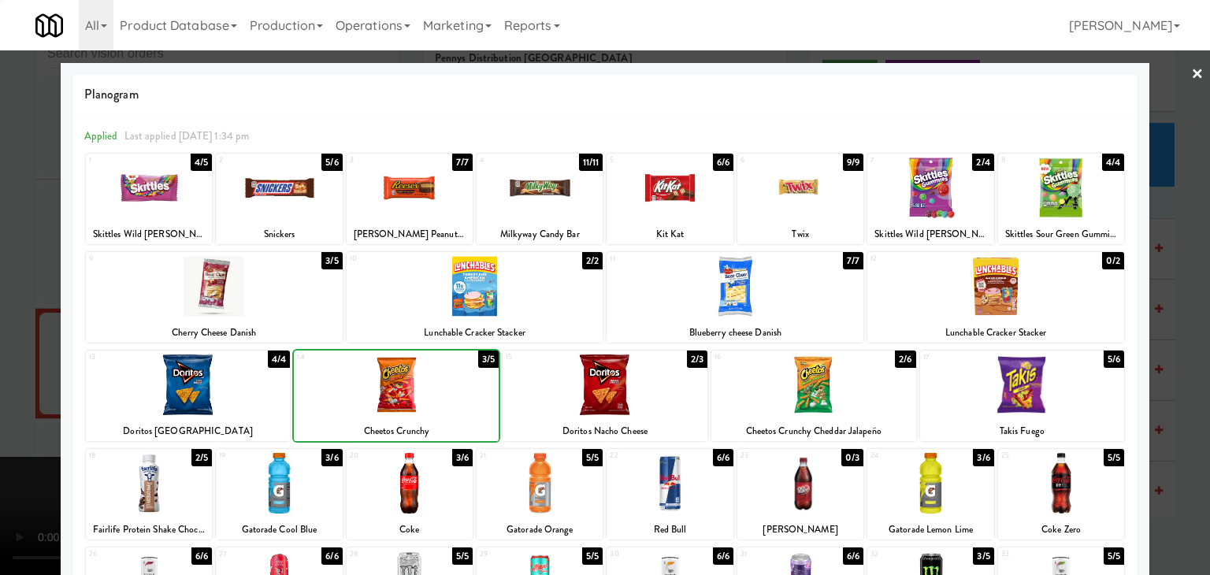
click at [19, 392] on div at bounding box center [605, 287] width 1210 height 575
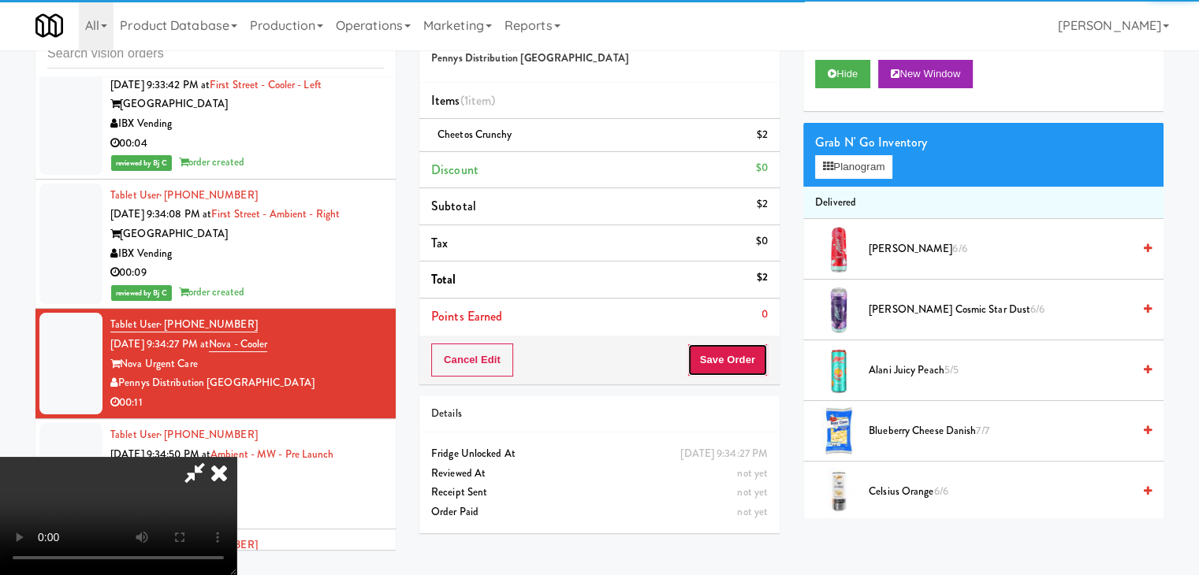
click at [731, 366] on button "Save Order" at bounding box center [727, 360] width 80 height 33
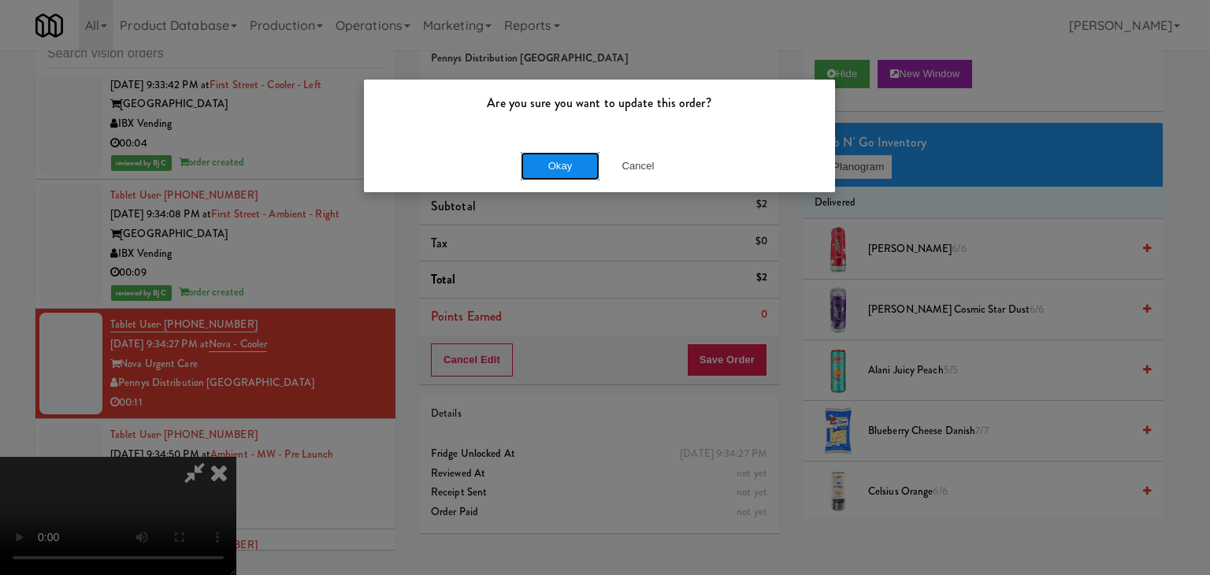
click at [553, 154] on button "Okay" at bounding box center [560, 166] width 79 height 28
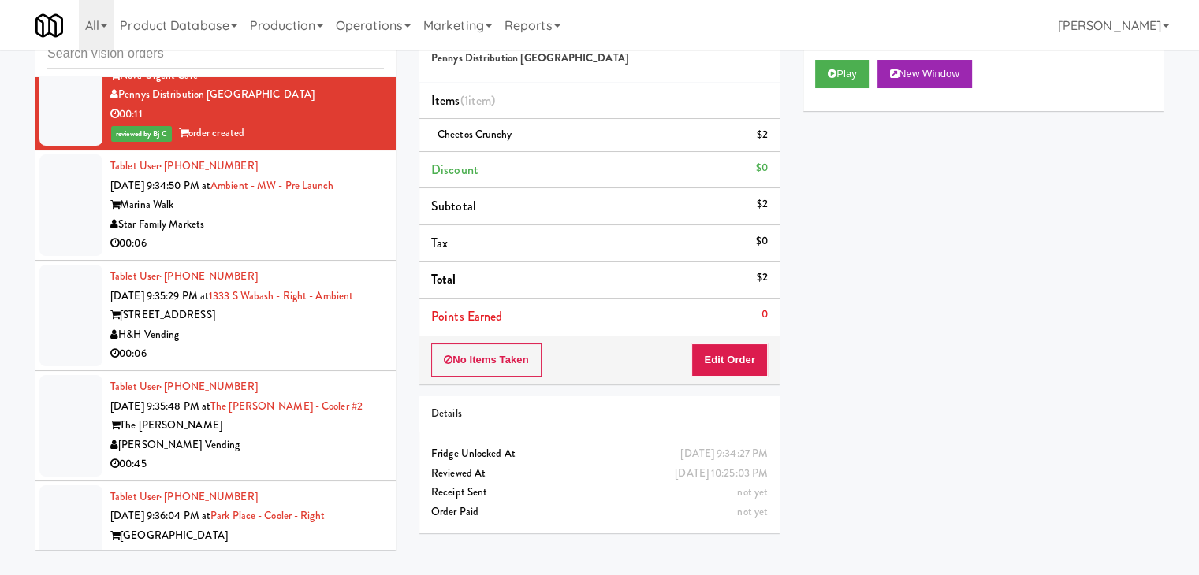
scroll to position [7093, 0]
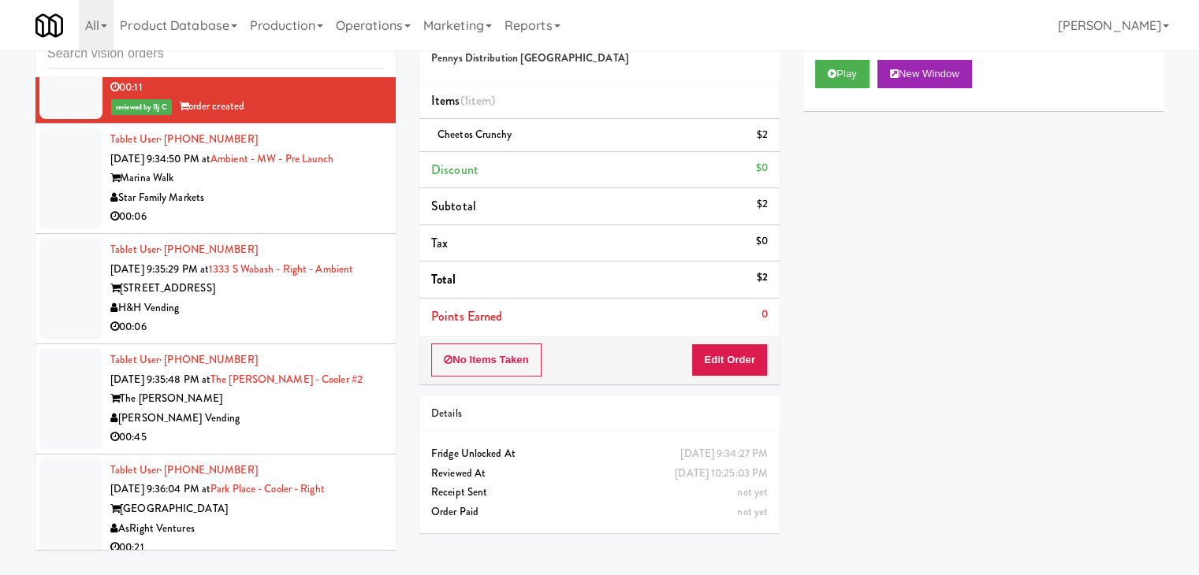
click at [325, 207] on div "00:06" at bounding box center [246, 217] width 273 height 20
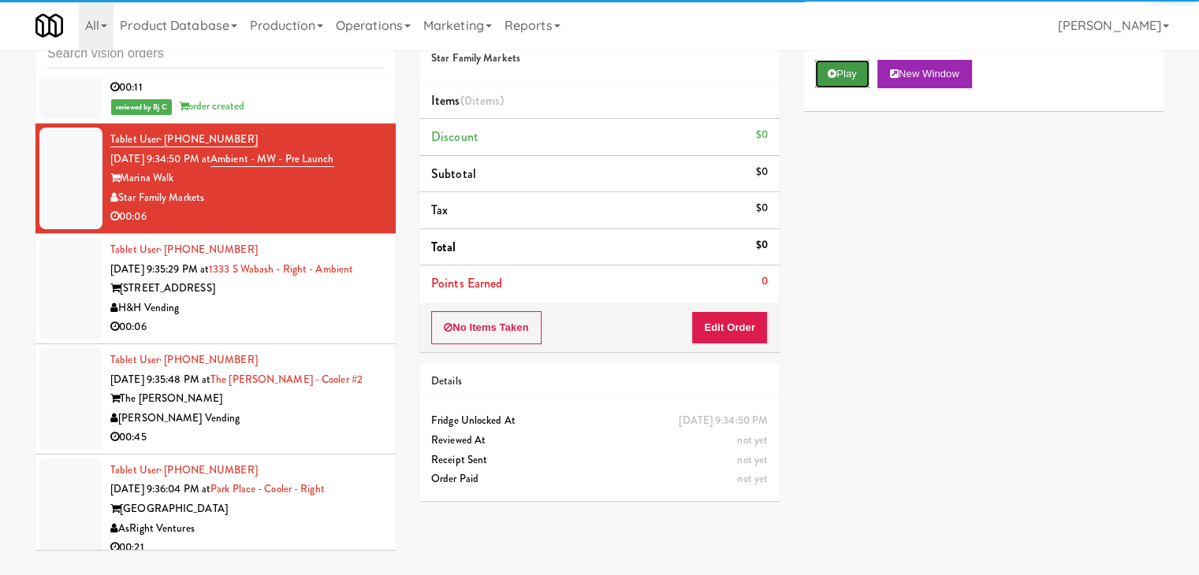
click at [851, 78] on button "Play" at bounding box center [842, 74] width 54 height 28
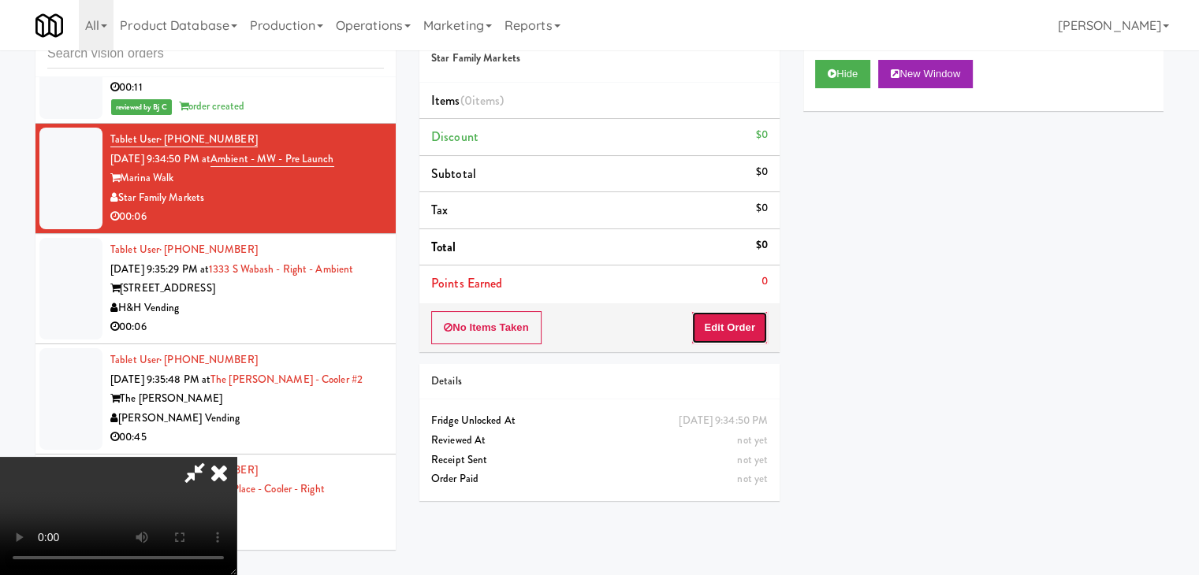
click at [741, 336] on button "Edit Order" at bounding box center [729, 327] width 76 height 33
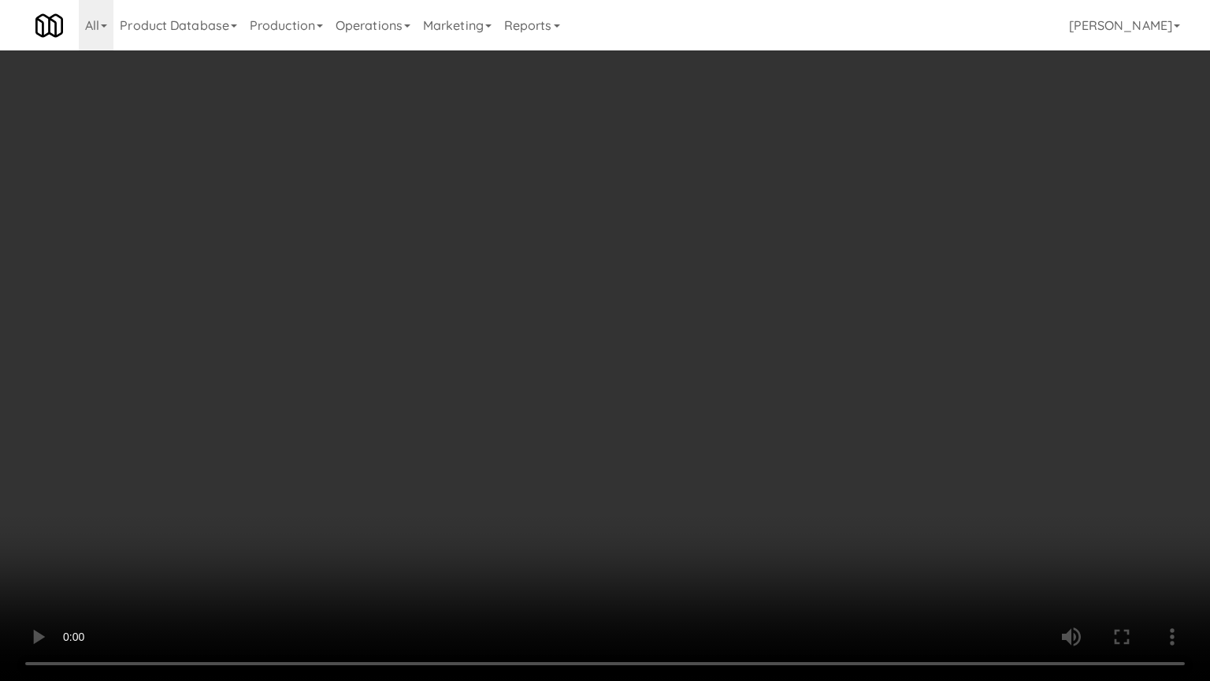
click at [850, 463] on video at bounding box center [605, 340] width 1210 height 681
drag, startPoint x: 850, startPoint y: 463, endPoint x: 906, endPoint y: 269, distance: 202.7
click at [850, 459] on video at bounding box center [605, 340] width 1210 height 681
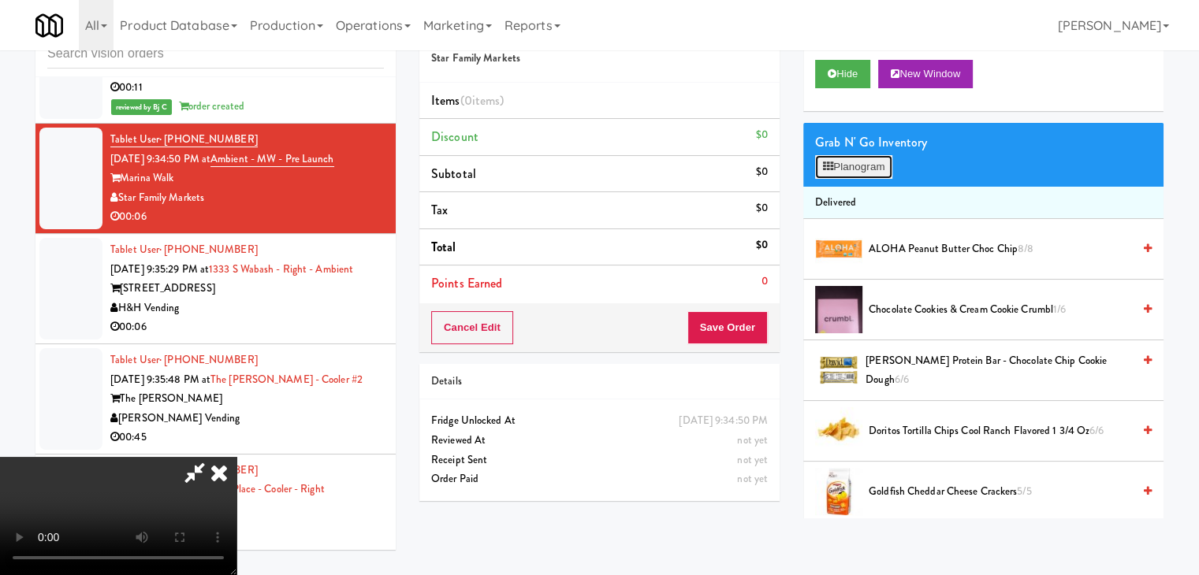
click at [876, 174] on button "Planogram" at bounding box center [853, 167] width 77 height 24
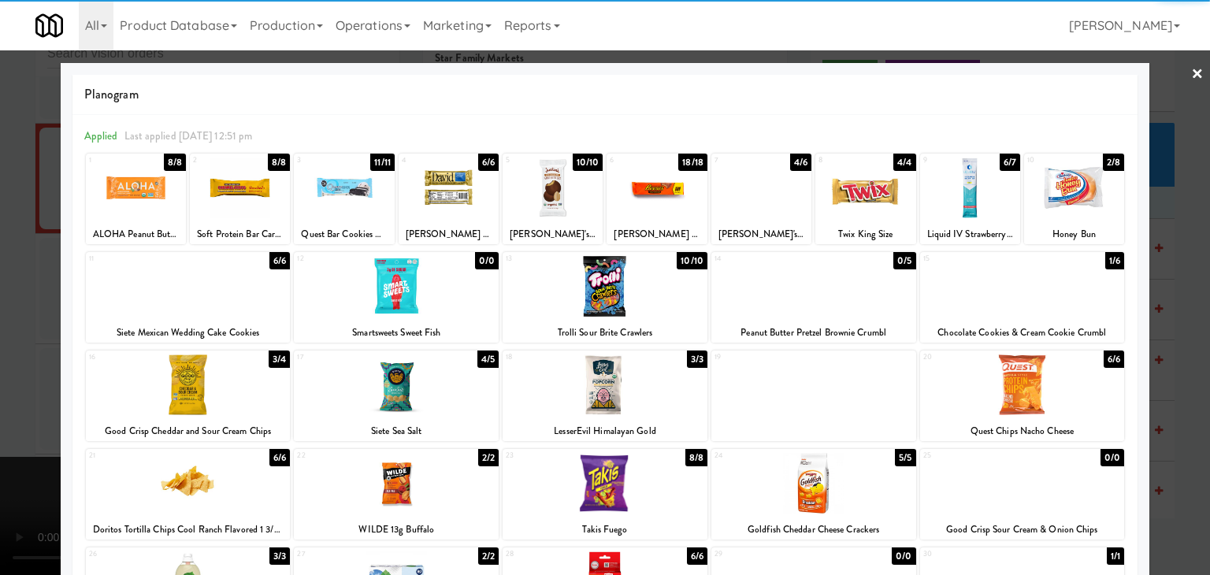
click at [1071, 277] on div at bounding box center [1022, 286] width 205 height 61
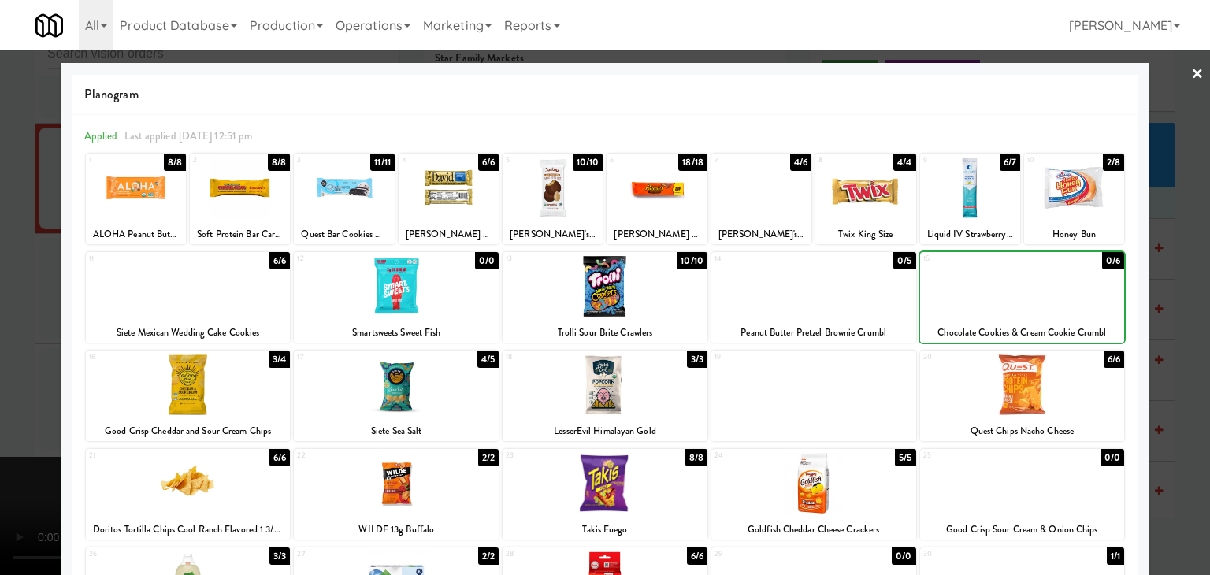
drag, startPoint x: 1165, startPoint y: 327, endPoint x: 1132, endPoint y: 327, distance: 33.1
click at [1166, 327] on div at bounding box center [605, 287] width 1210 height 575
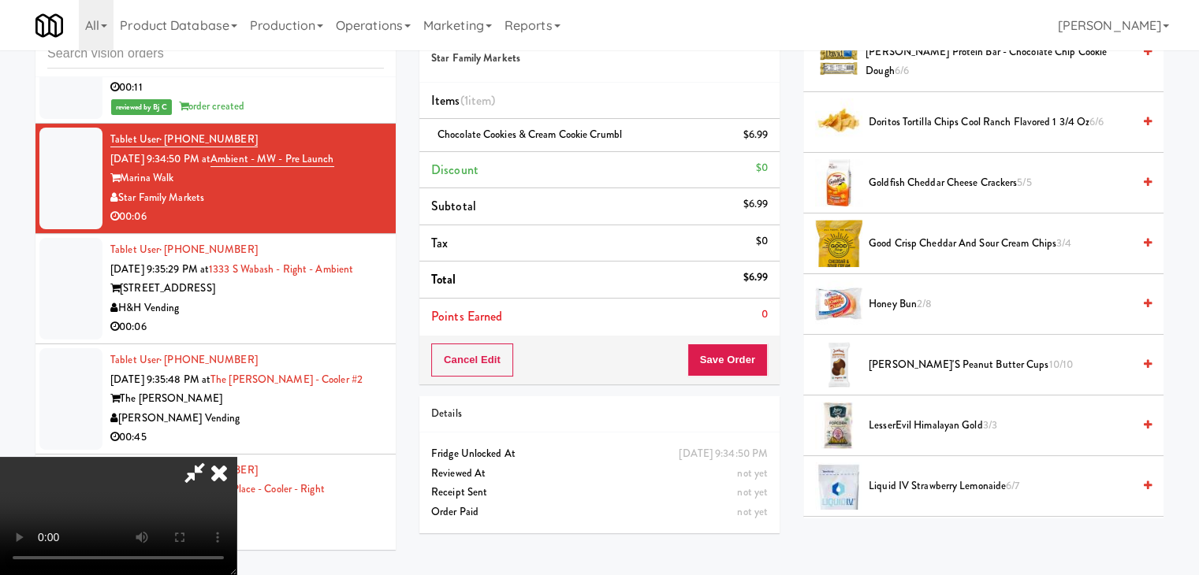
scroll to position [79, 0]
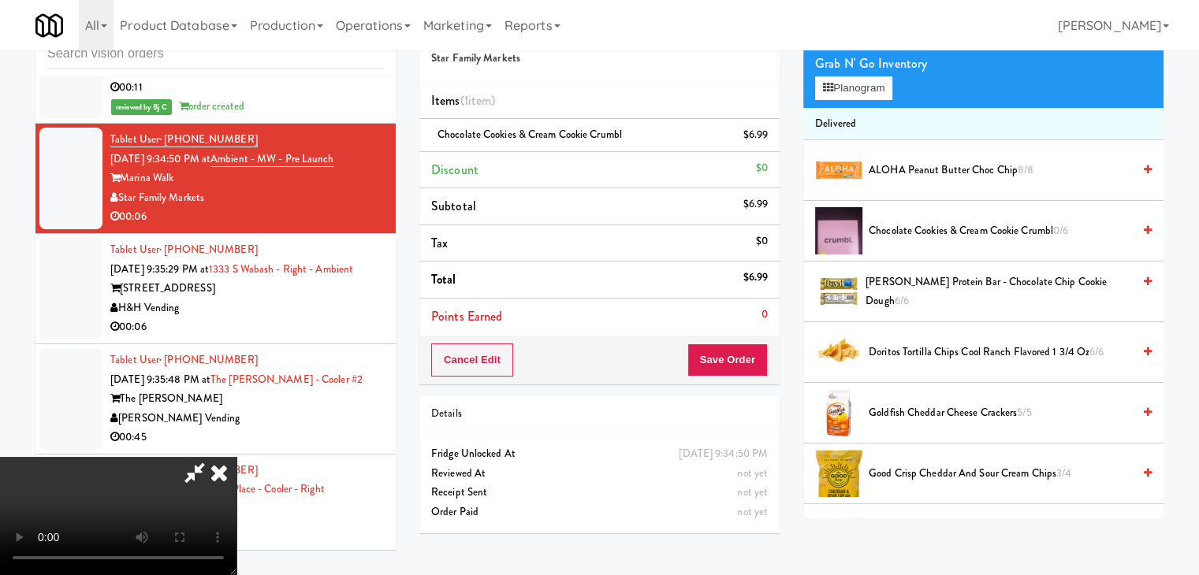
click at [749, 379] on div "Cancel Edit Save Order" at bounding box center [599, 360] width 360 height 49
click at [748, 371] on button "Save Order" at bounding box center [727, 360] width 80 height 33
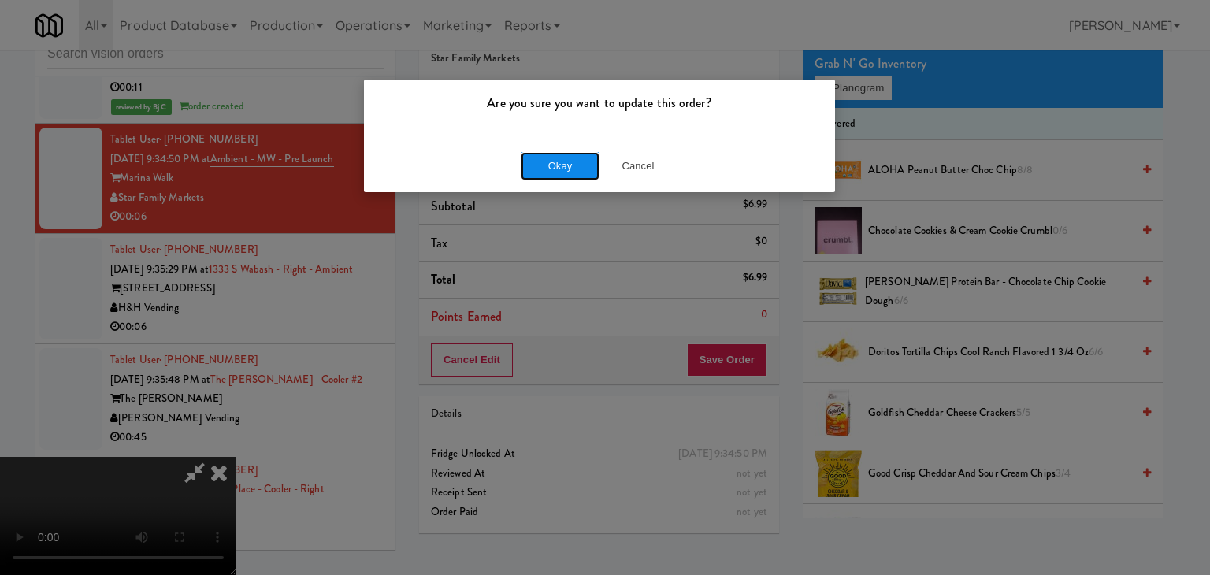
click at [567, 161] on button "Okay" at bounding box center [560, 166] width 79 height 28
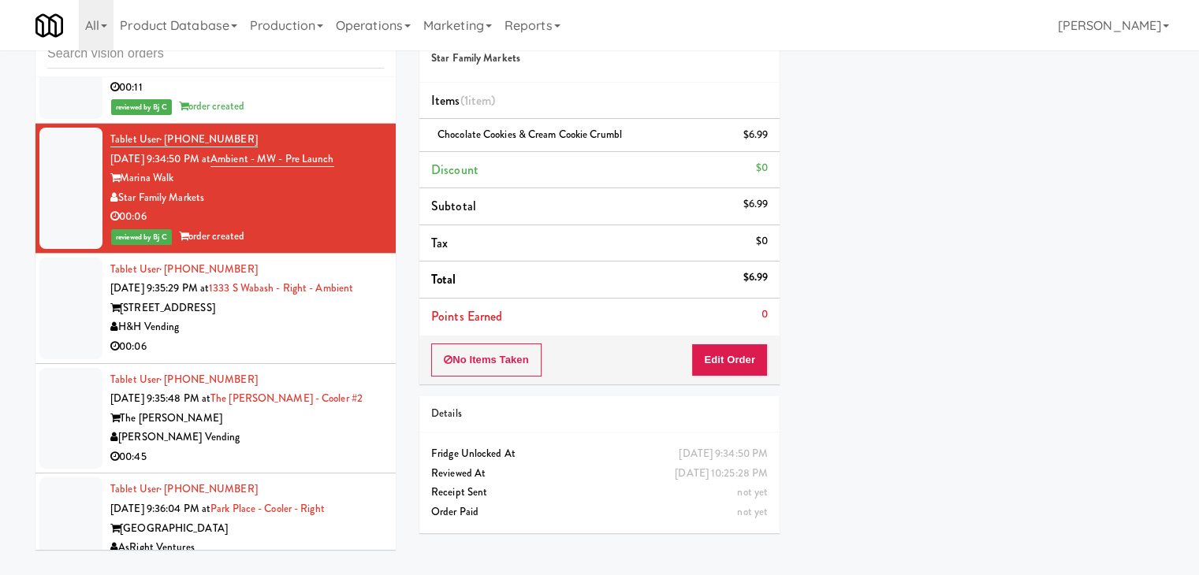
click at [293, 299] on div "1333 S Wabash" at bounding box center [246, 309] width 273 height 20
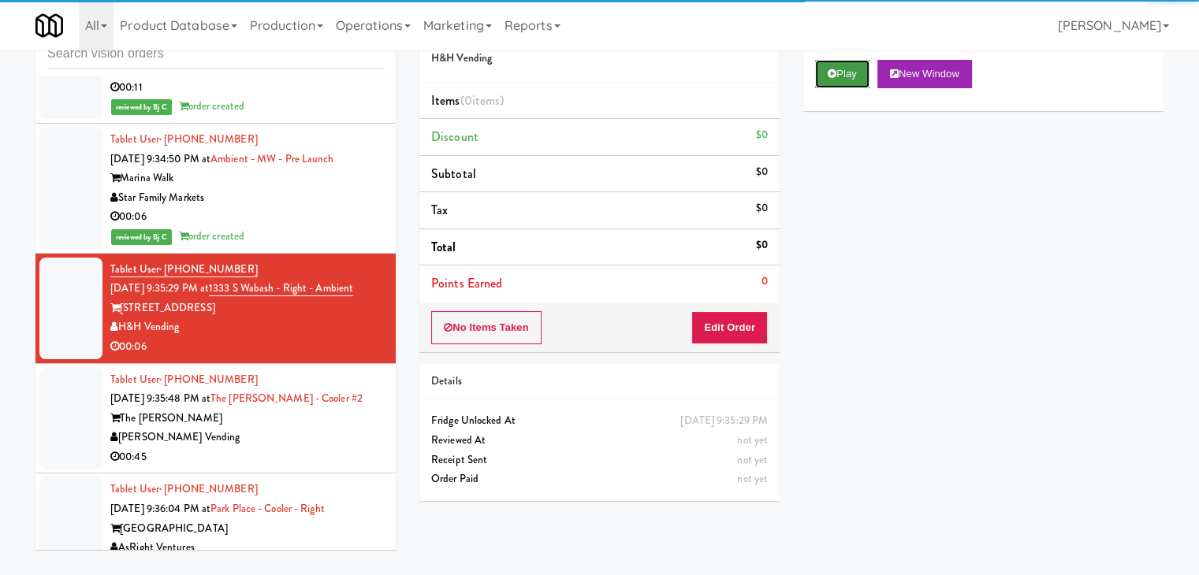
click at [838, 76] on button "Play" at bounding box center [842, 74] width 54 height 28
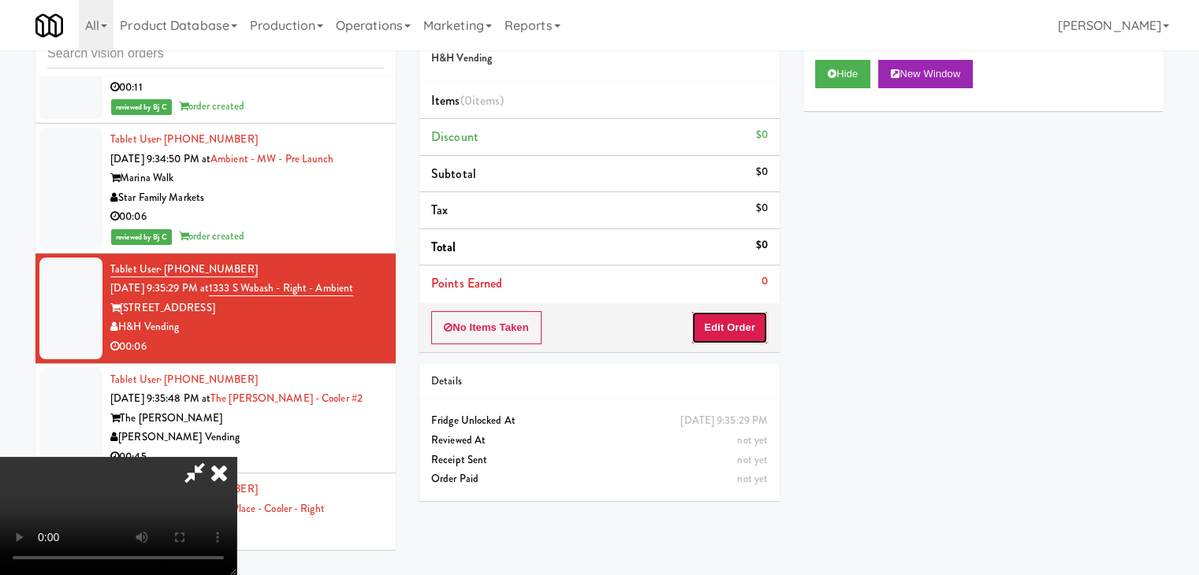
click at [739, 327] on button "Edit Order" at bounding box center [729, 327] width 76 height 33
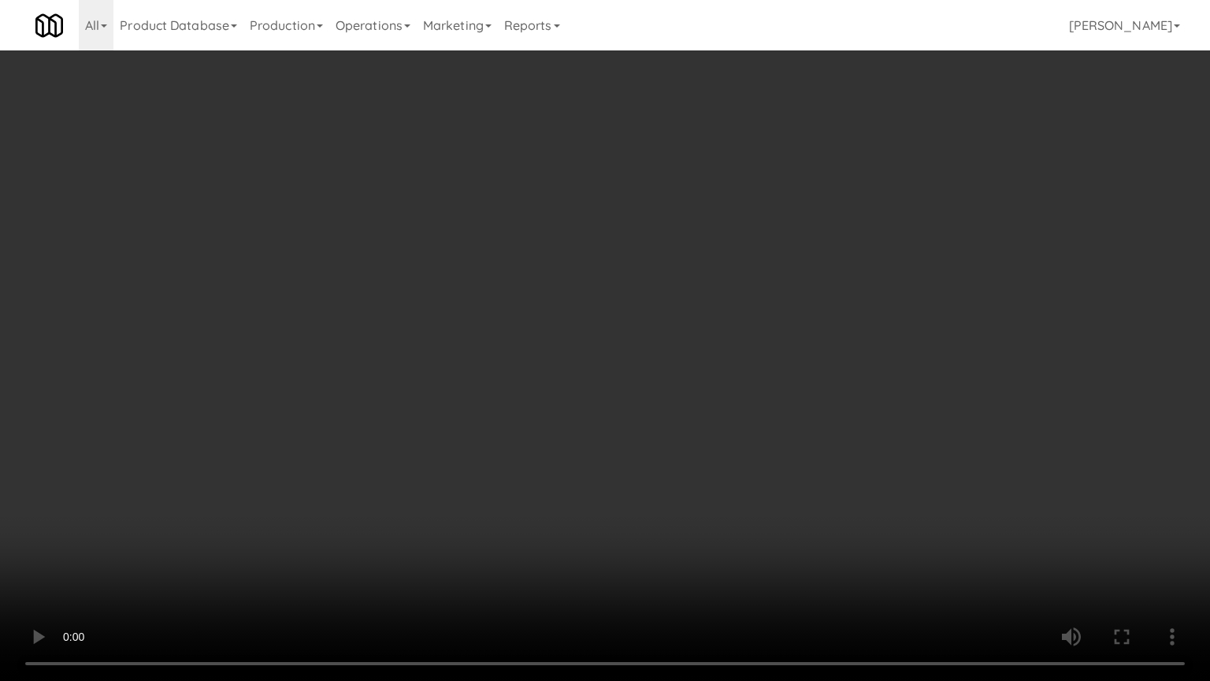
click at [705, 498] on video at bounding box center [605, 340] width 1210 height 681
click at [654, 486] on video at bounding box center [605, 340] width 1210 height 681
click at [845, 391] on video at bounding box center [605, 340] width 1210 height 681
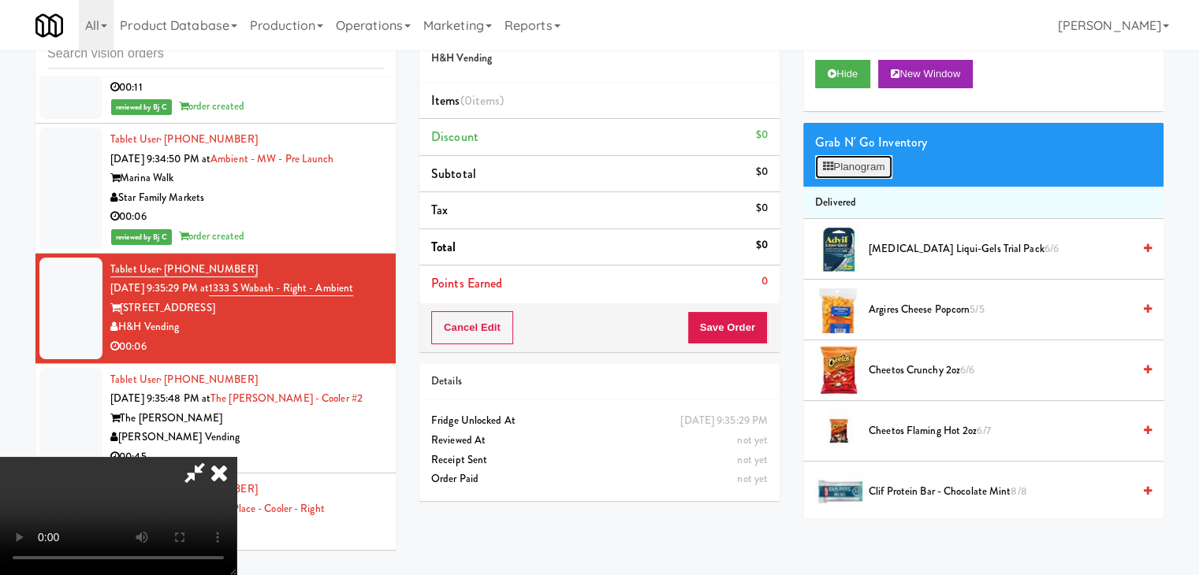
click at [874, 169] on button "Planogram" at bounding box center [853, 167] width 77 height 24
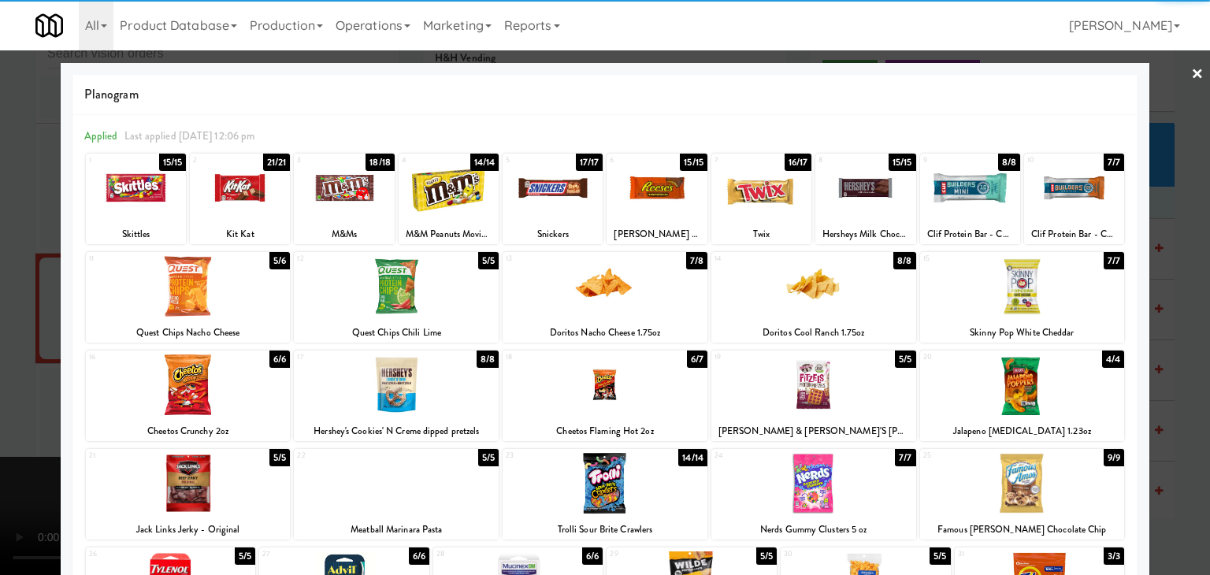
click at [643, 474] on div at bounding box center [605, 483] width 205 height 61
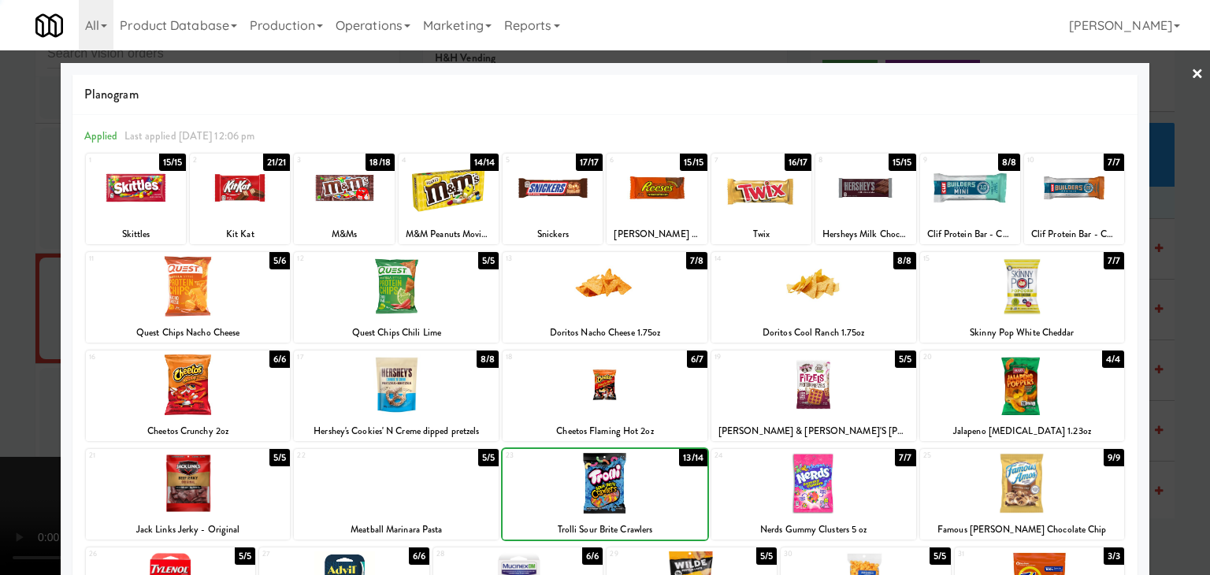
drag, startPoint x: 71, startPoint y: 481, endPoint x: 110, endPoint y: 470, distance: 40.7
click at [70, 480] on div "Planogram Applied Last applied Tuesday 12:06 pm 1 15/15 Skittles 2 21/21 Kit Ka…" at bounding box center [605, 418] width 1089 height 711
drag, startPoint x: 0, startPoint y: 452, endPoint x: 380, endPoint y: 414, distance: 381.7
click at [3, 452] on div at bounding box center [605, 287] width 1210 height 575
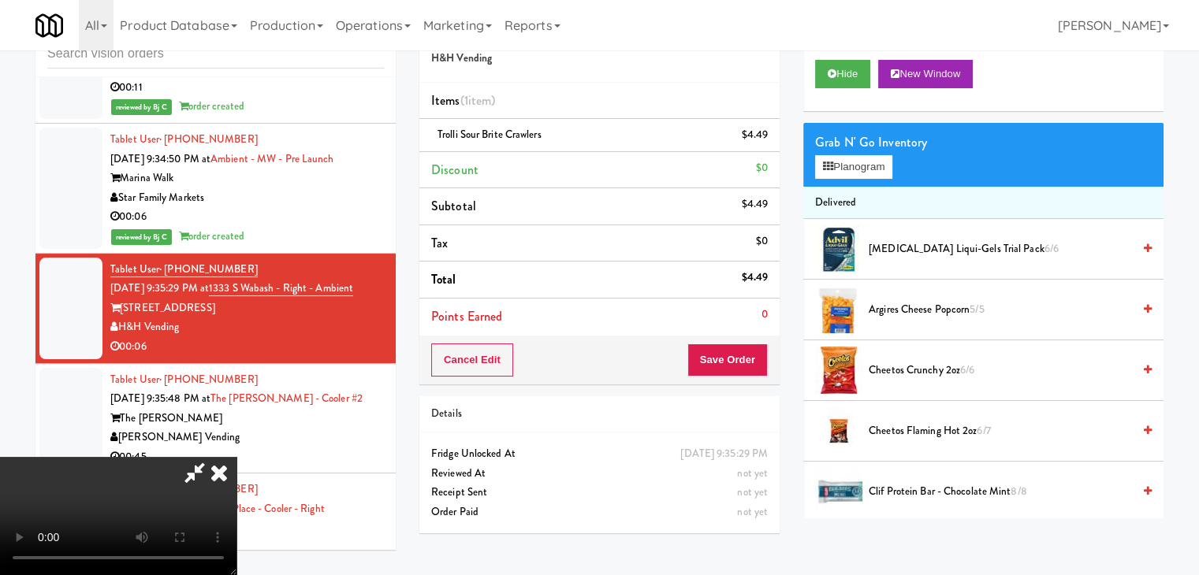
drag, startPoint x: 550, startPoint y: 374, endPoint x: 596, endPoint y: 374, distance: 45.7
click at [236, 457] on video at bounding box center [118, 516] width 236 height 118
click at [738, 365] on button "Save Order" at bounding box center [727, 360] width 80 height 33
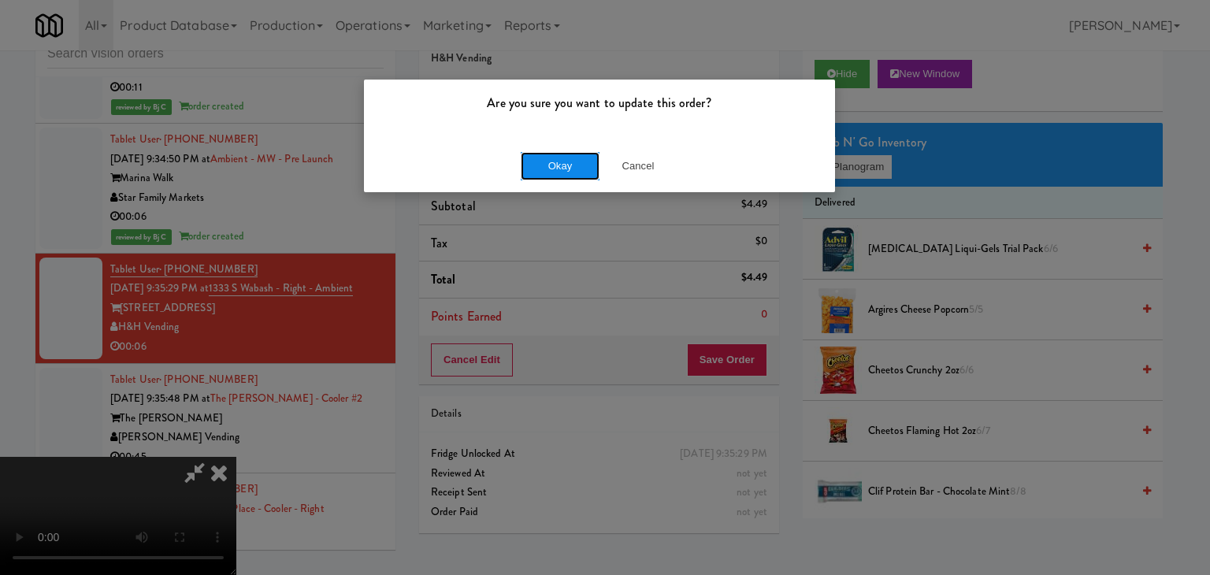
click at [574, 171] on button "Okay" at bounding box center [560, 166] width 79 height 28
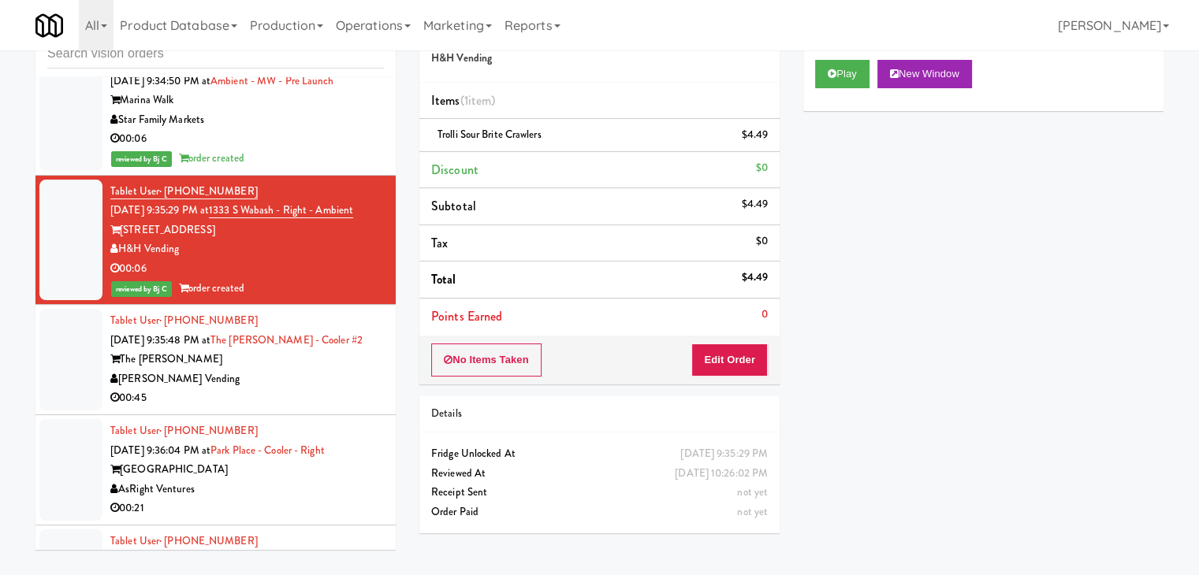
scroll to position [7330, 0]
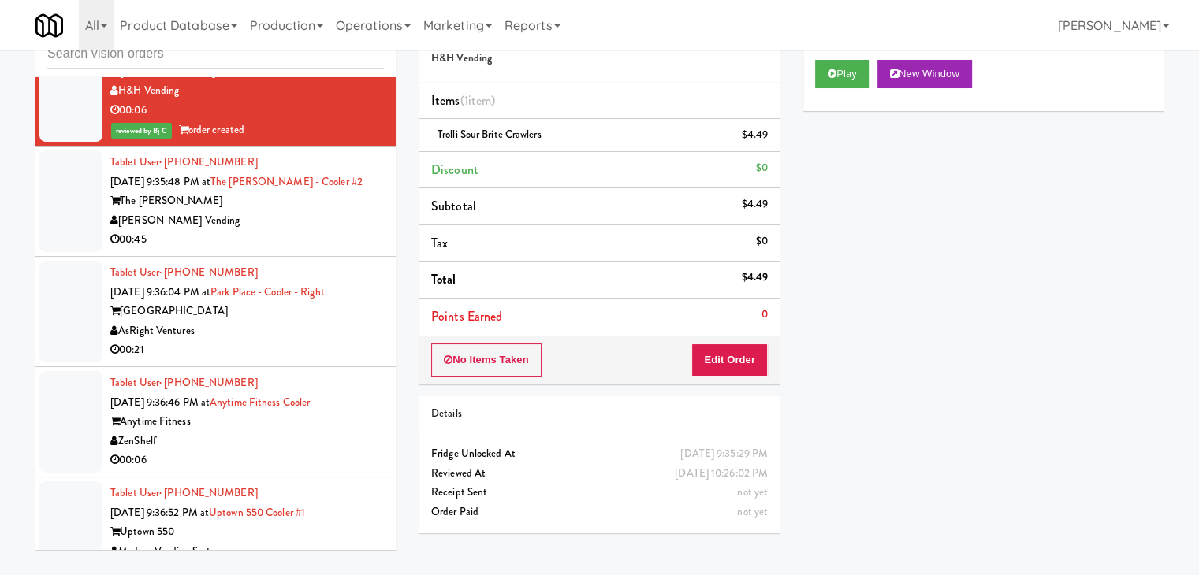
click at [335, 230] on div "00:45" at bounding box center [246, 240] width 273 height 20
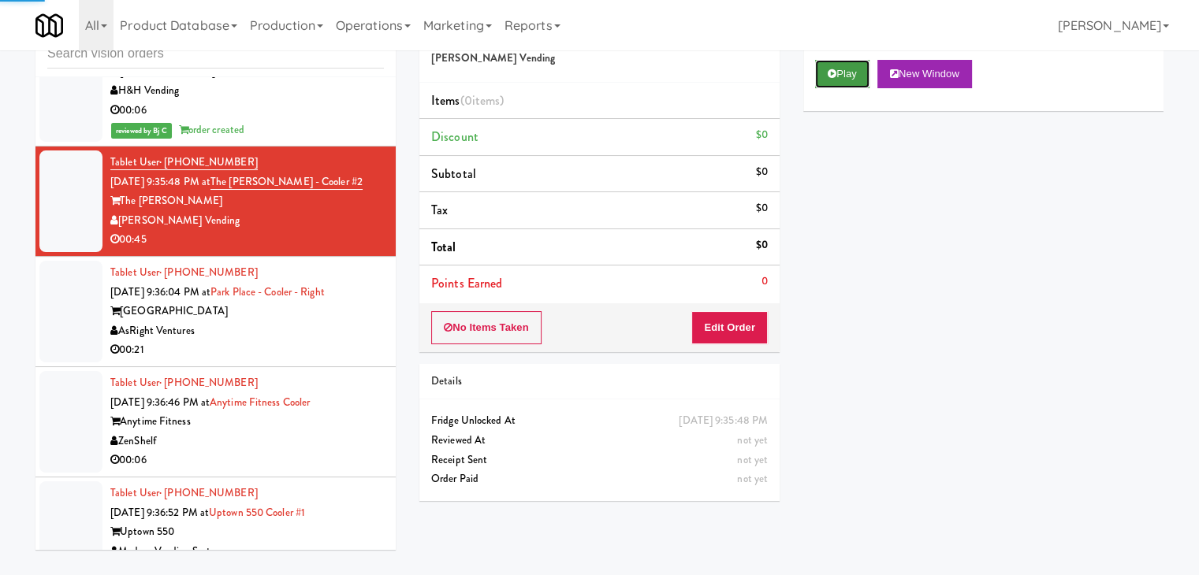
click at [853, 83] on button "Play" at bounding box center [842, 74] width 54 height 28
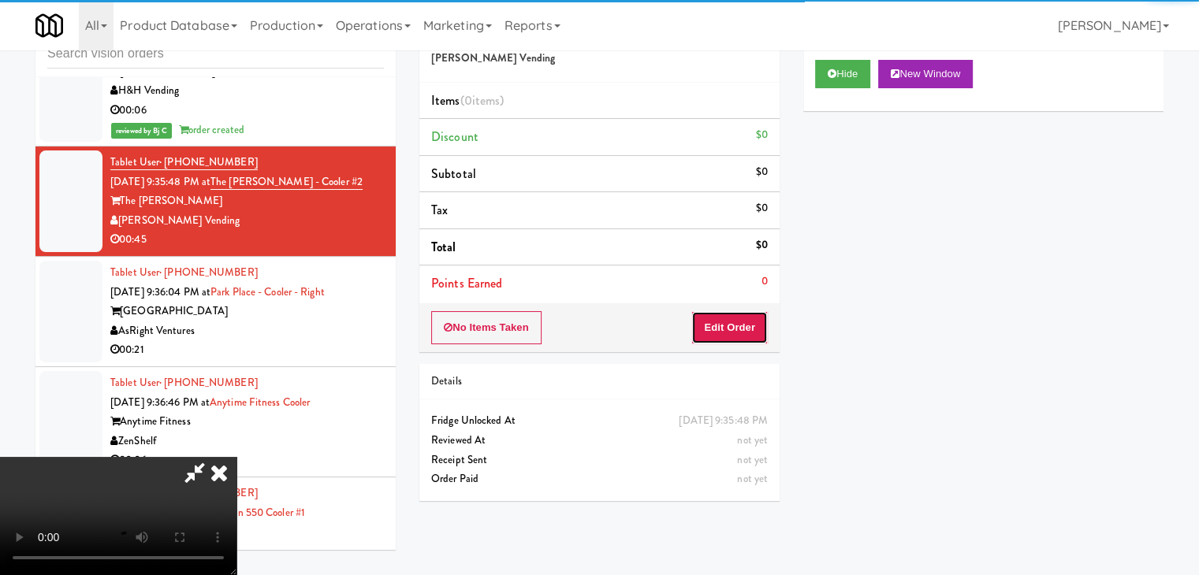
click at [729, 330] on button "Edit Order" at bounding box center [729, 327] width 76 height 33
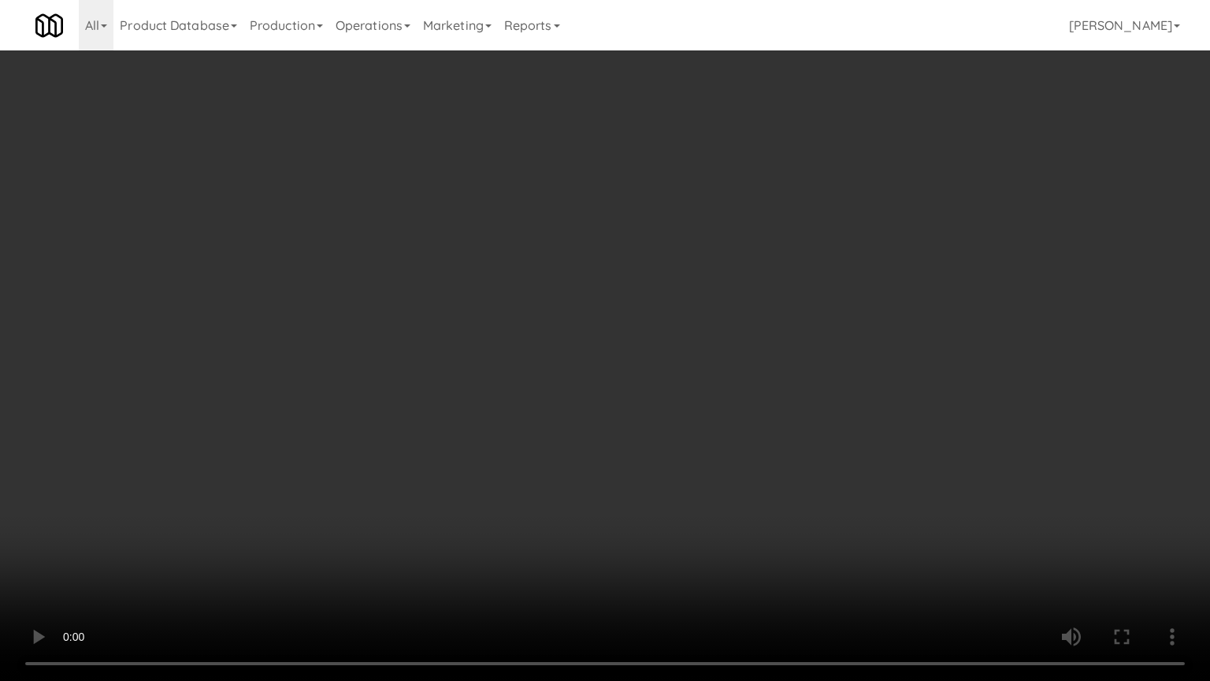
click at [872, 425] on video at bounding box center [605, 340] width 1210 height 681
click at [872, 422] on video at bounding box center [605, 340] width 1210 height 681
click at [872, 416] on video at bounding box center [605, 340] width 1210 height 681
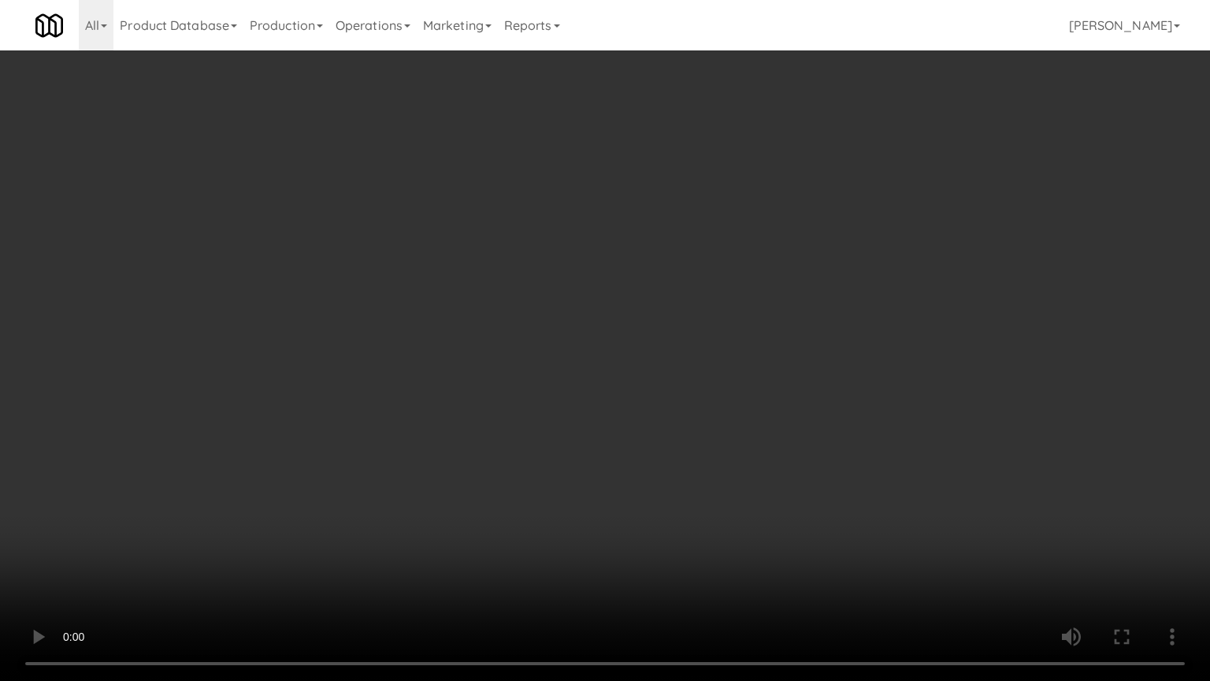
click at [814, 420] on video at bounding box center [605, 340] width 1210 height 681
click at [817, 422] on video at bounding box center [605, 340] width 1210 height 681
click at [824, 413] on video at bounding box center [605, 340] width 1210 height 681
click at [783, 479] on video at bounding box center [605, 340] width 1210 height 681
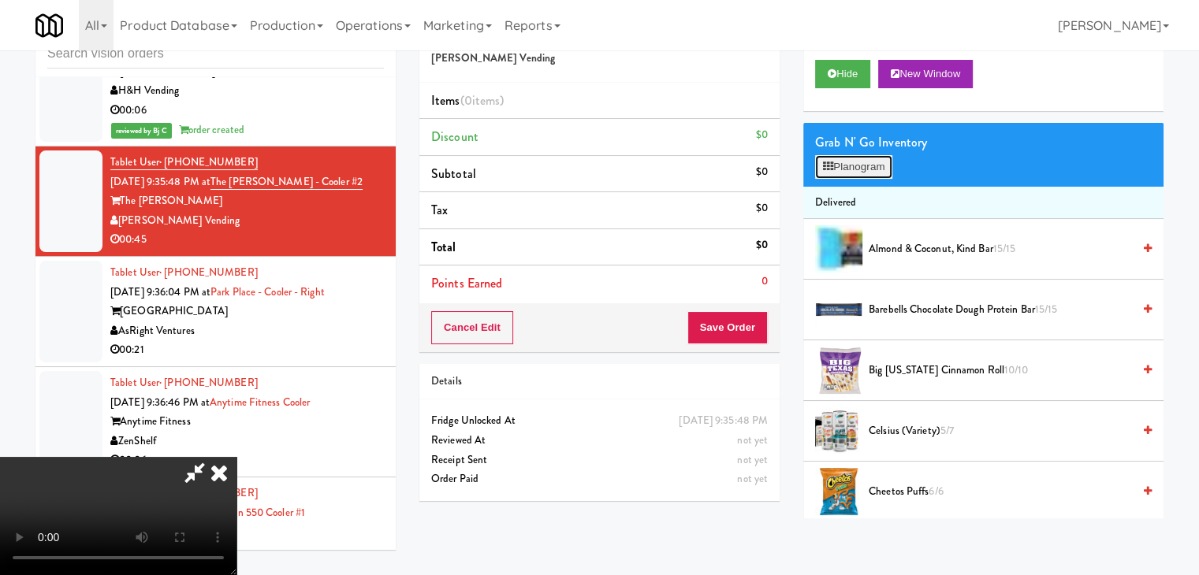
click at [873, 170] on button "Planogram" at bounding box center [853, 167] width 77 height 24
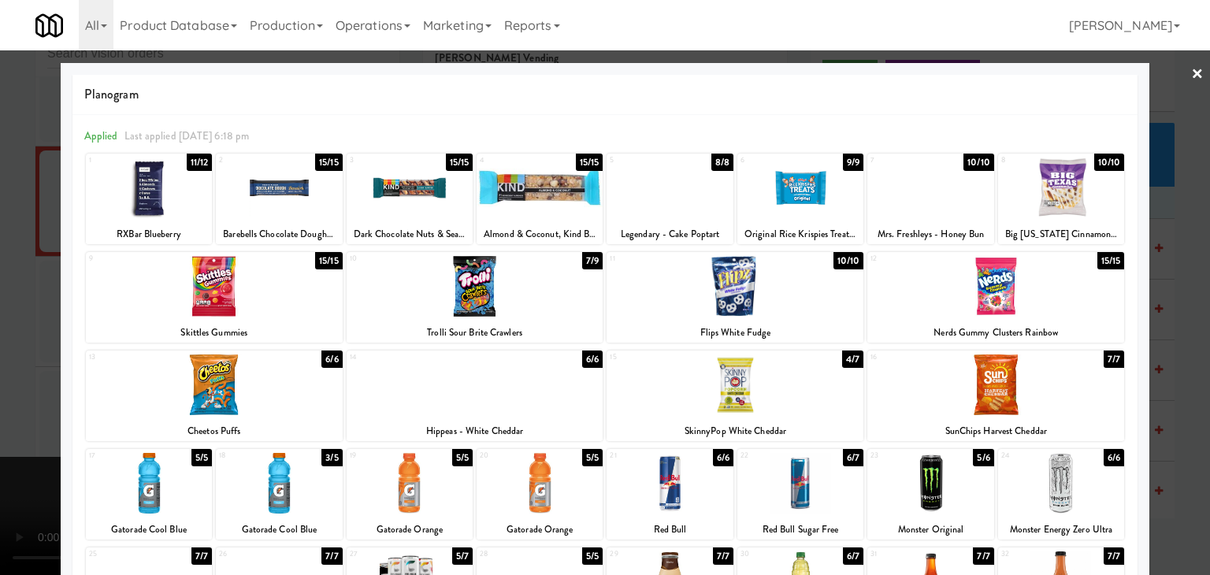
drag, startPoint x: 35, startPoint y: 463, endPoint x: 66, endPoint y: 466, distance: 30.9
click at [38, 463] on div at bounding box center [605, 287] width 1210 height 575
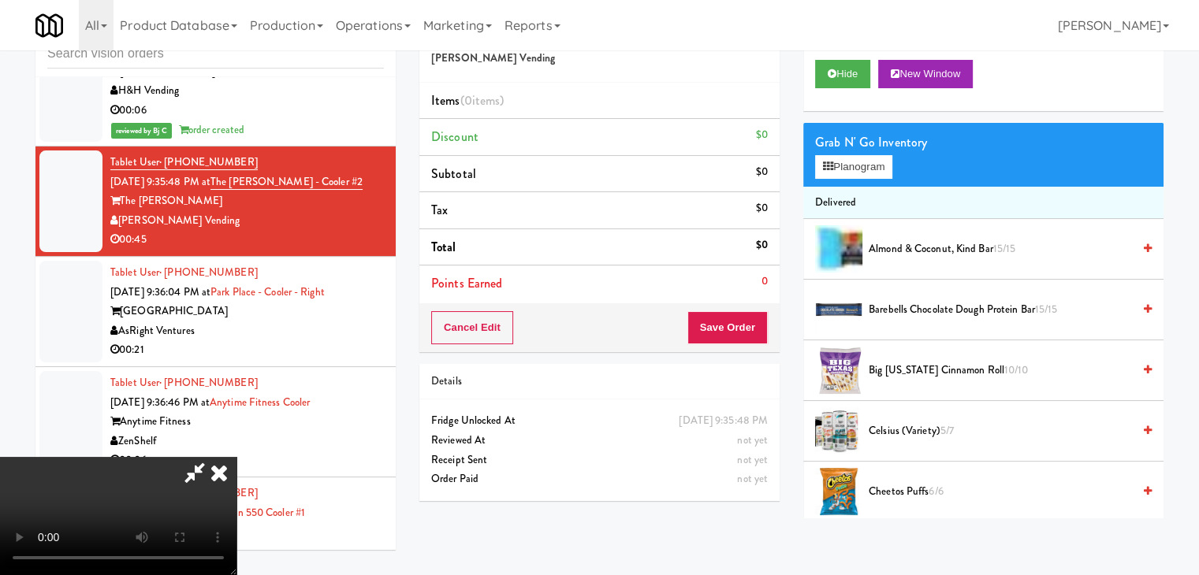
click at [236, 457] on video at bounding box center [118, 516] width 236 height 118
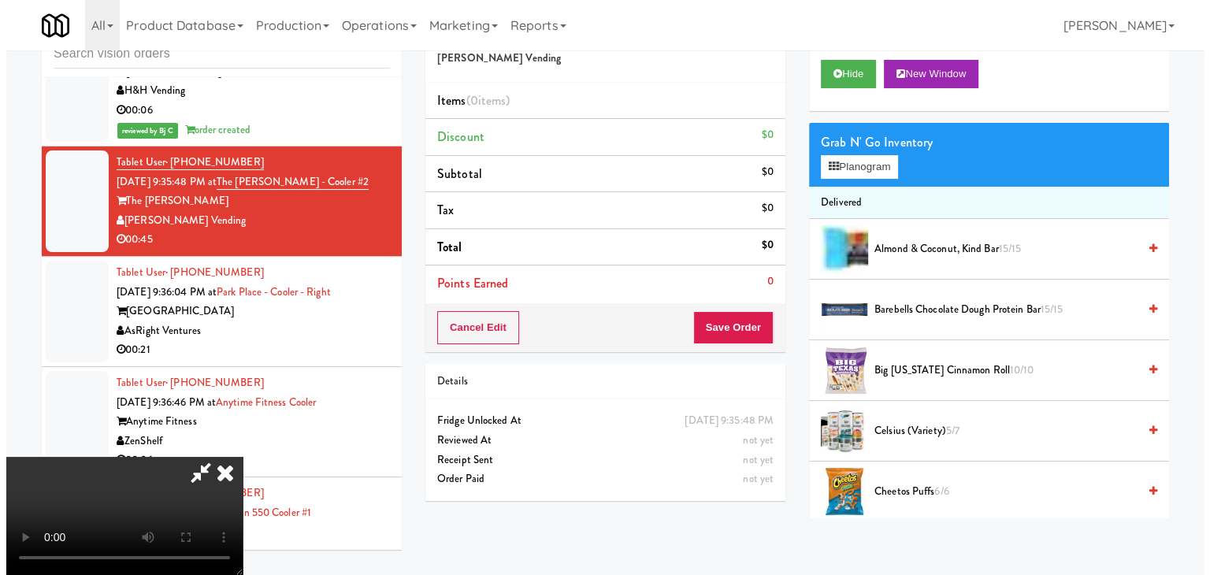
scroll to position [221, 0]
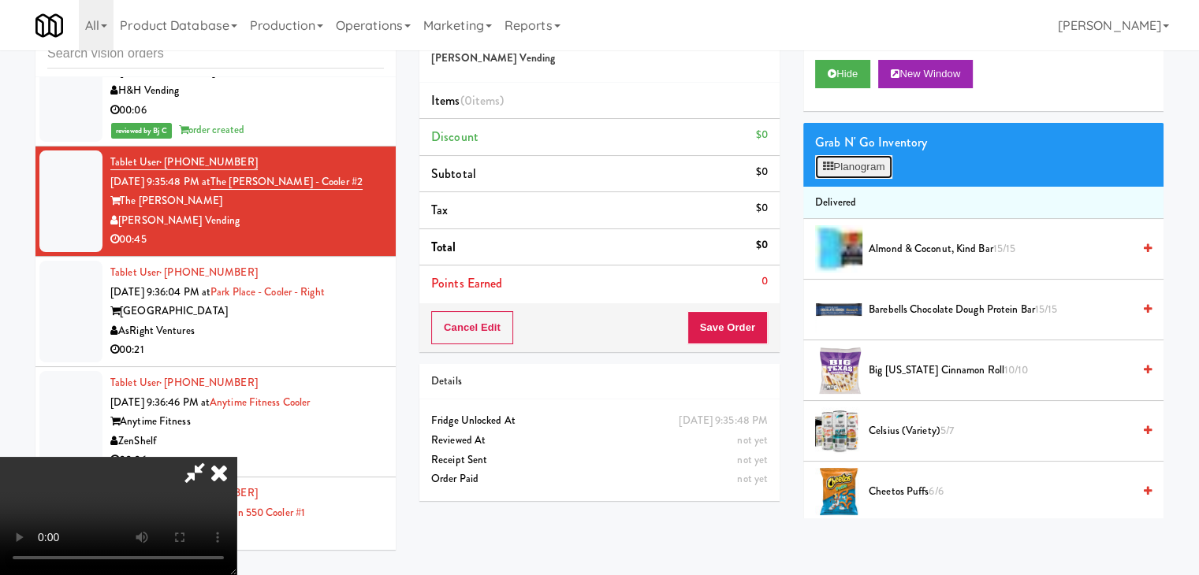
click at [857, 174] on button "Planogram" at bounding box center [853, 167] width 77 height 24
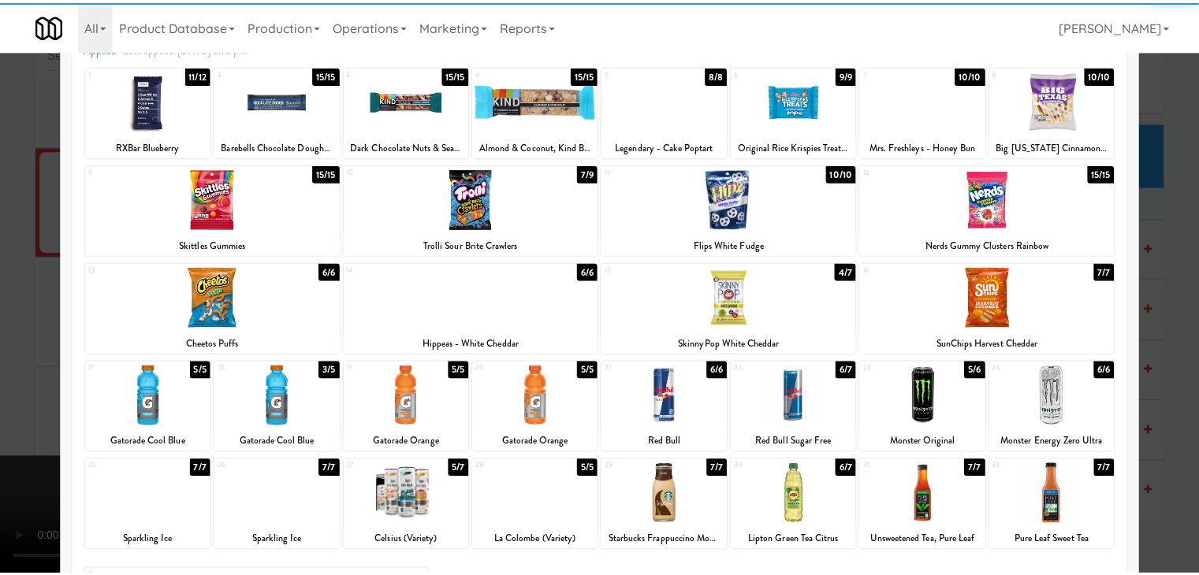
scroll to position [199, 0]
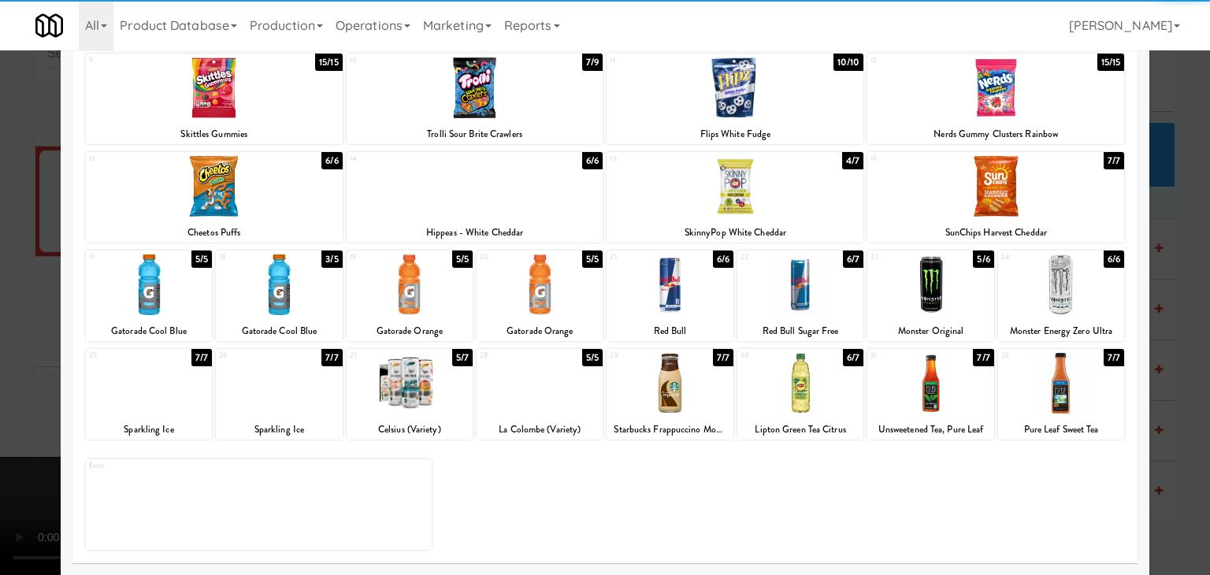
click at [303, 281] on div at bounding box center [279, 285] width 126 height 61
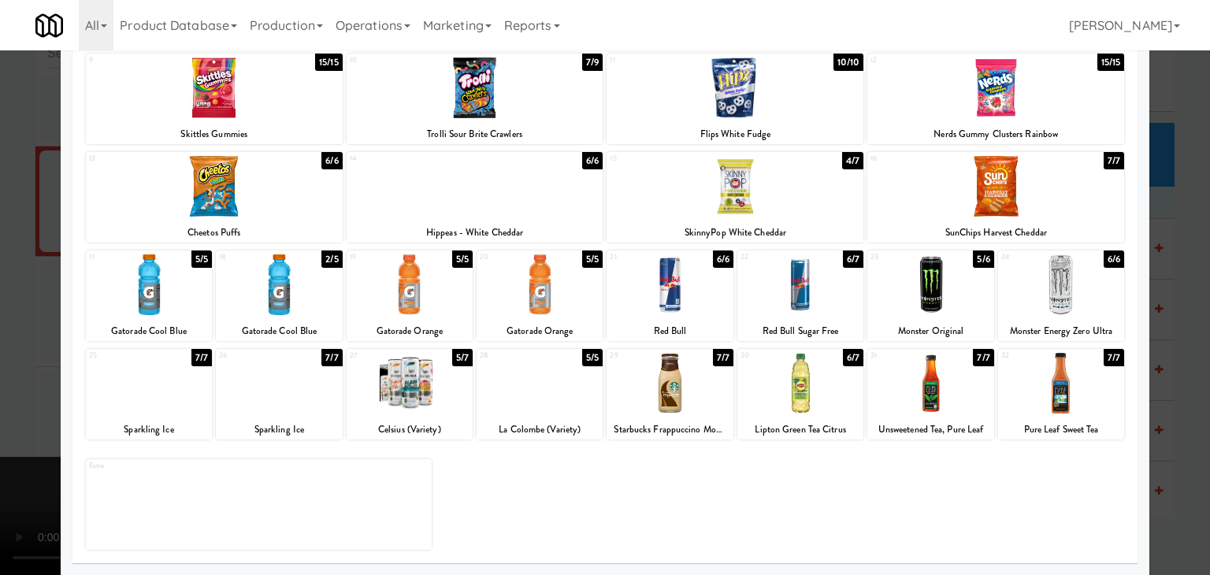
click at [1095, 304] on div at bounding box center [1061, 285] width 126 height 61
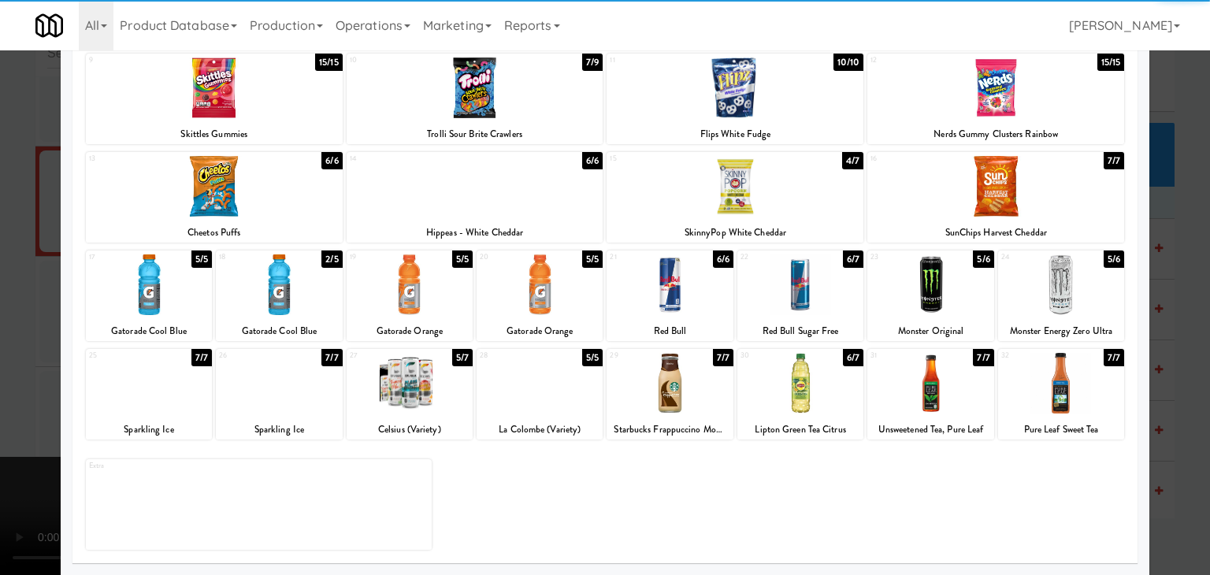
click at [158, 398] on div at bounding box center [149, 383] width 126 height 61
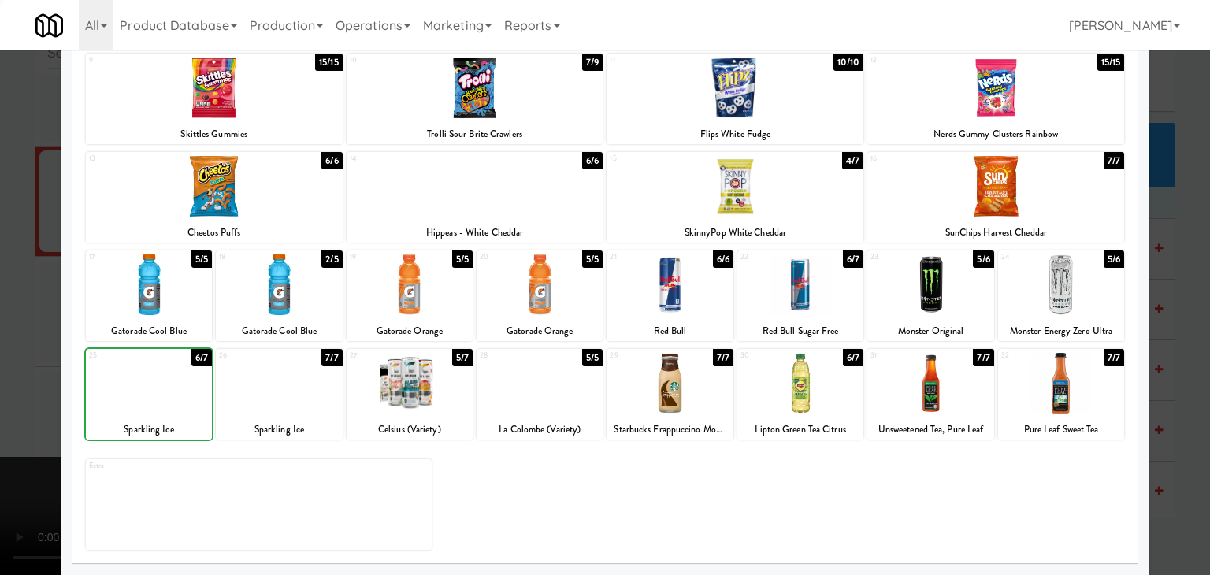
drag, startPoint x: 0, startPoint y: 416, endPoint x: 163, endPoint y: 399, distance: 164.0
click at [3, 415] on div at bounding box center [605, 287] width 1210 height 575
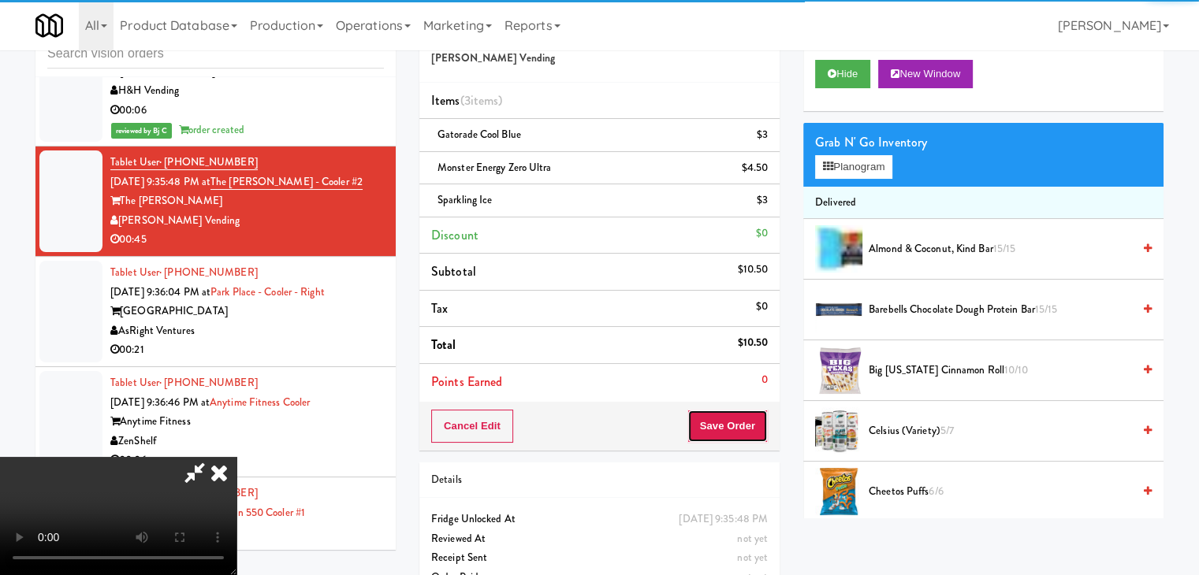
click at [758, 441] on div "Cancel Edit Save Order" at bounding box center [599, 426] width 360 height 49
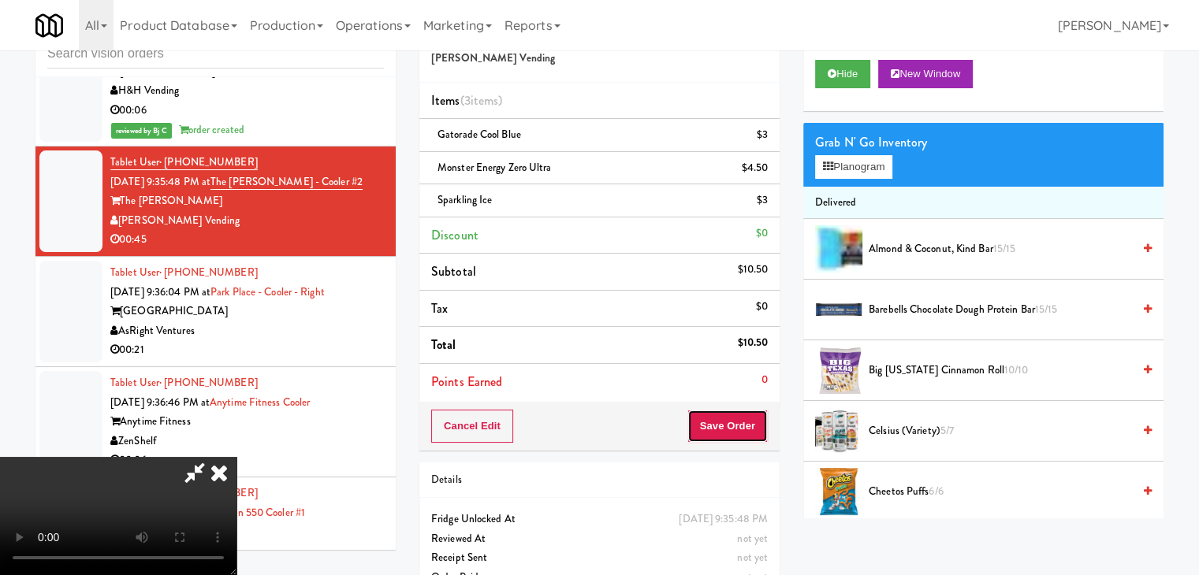
drag, startPoint x: 753, startPoint y: 429, endPoint x: 744, endPoint y: 422, distance: 11.2
click at [748, 426] on button "Save Order" at bounding box center [727, 426] width 80 height 33
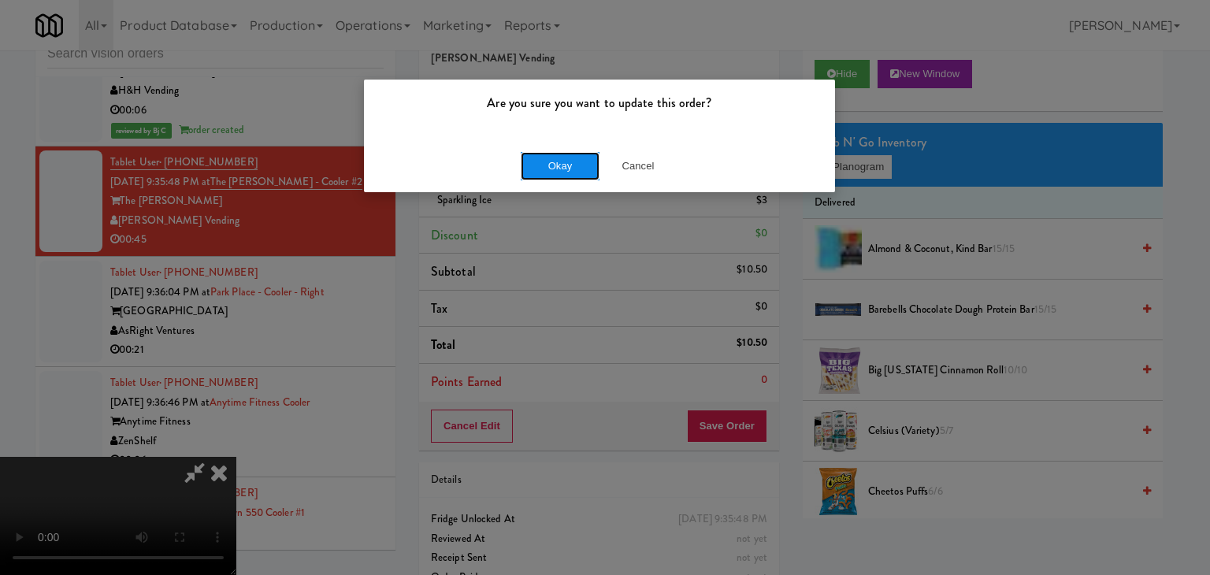
click at [562, 168] on button "Okay" at bounding box center [560, 166] width 79 height 28
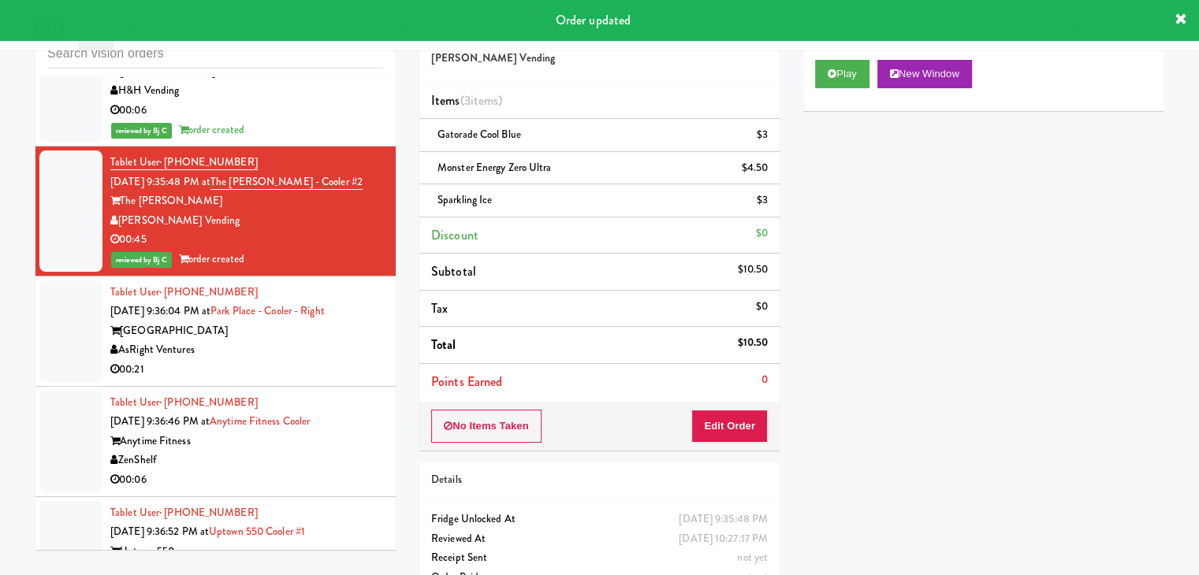
click at [275, 360] on div "00:21" at bounding box center [246, 370] width 273 height 20
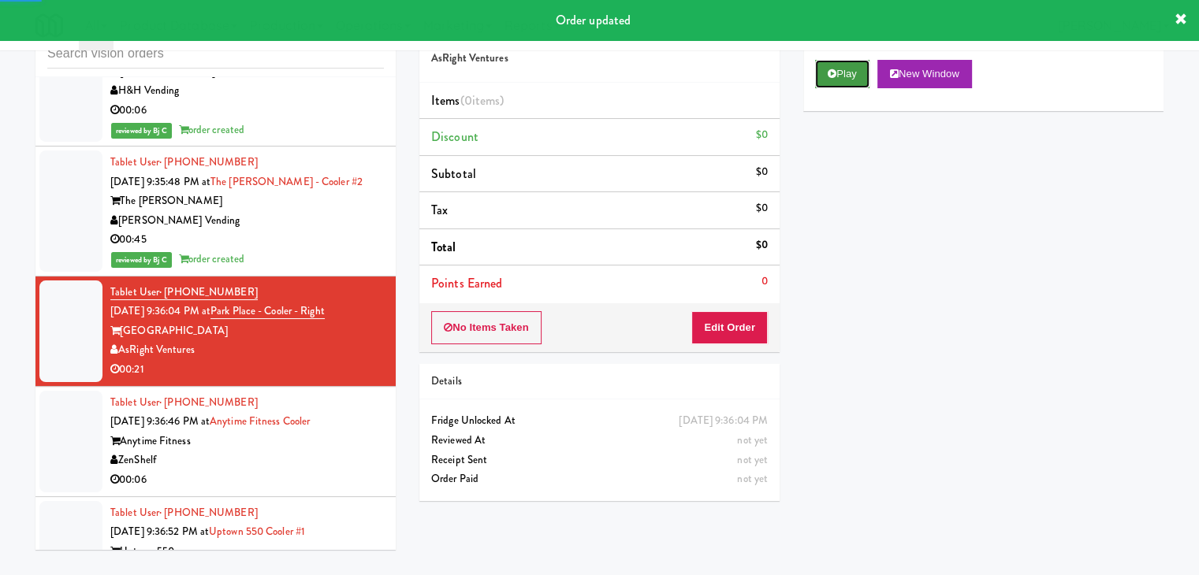
click at [845, 73] on button "Play" at bounding box center [842, 74] width 54 height 28
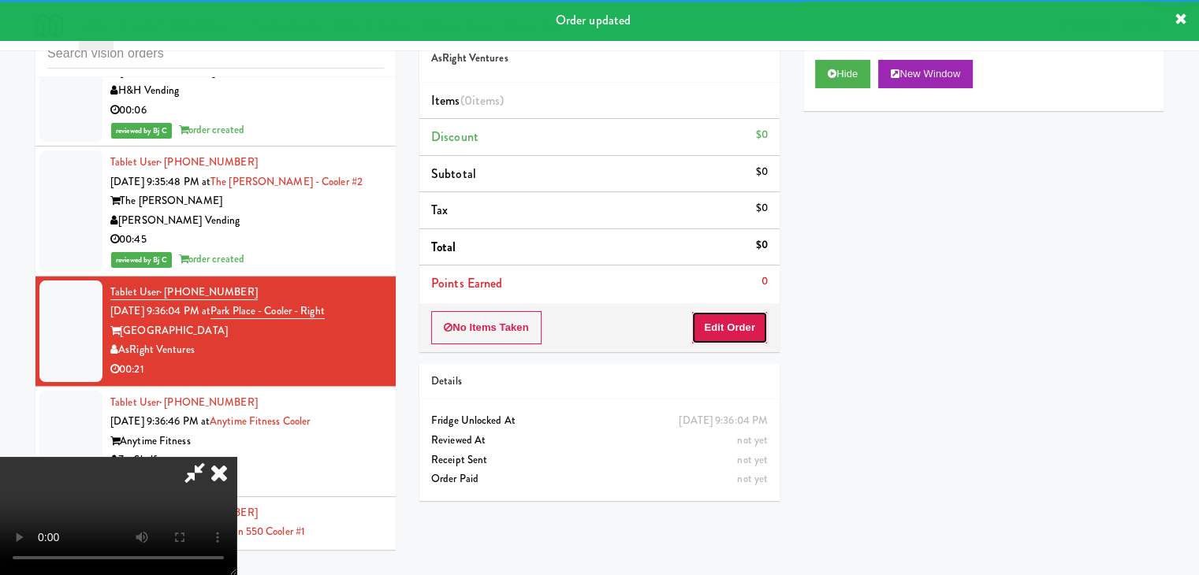
click at [743, 319] on button "Edit Order" at bounding box center [729, 327] width 76 height 33
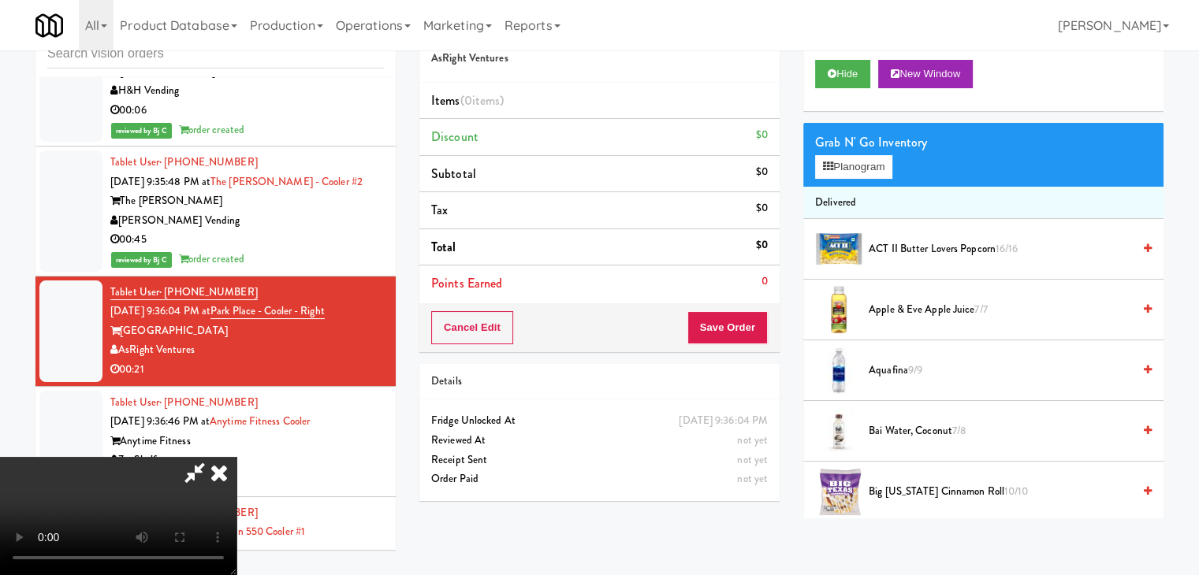
click at [236, 457] on video at bounding box center [118, 516] width 236 height 118
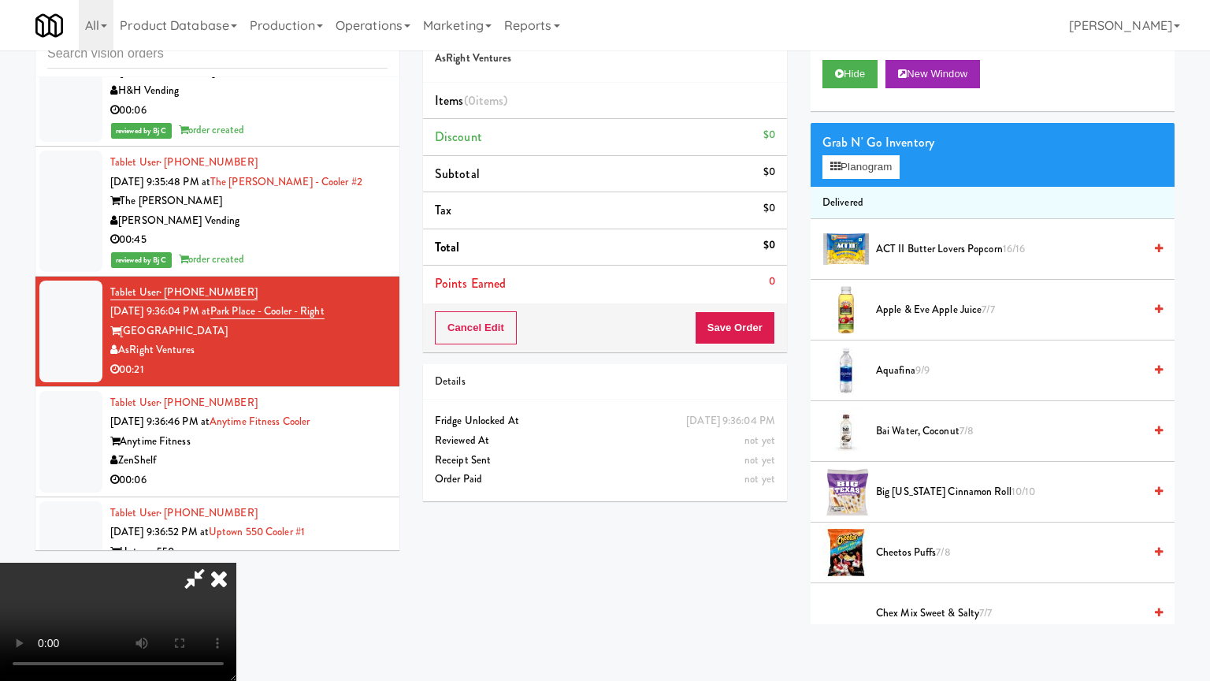
click at [236, 563] on video at bounding box center [118, 622] width 236 height 118
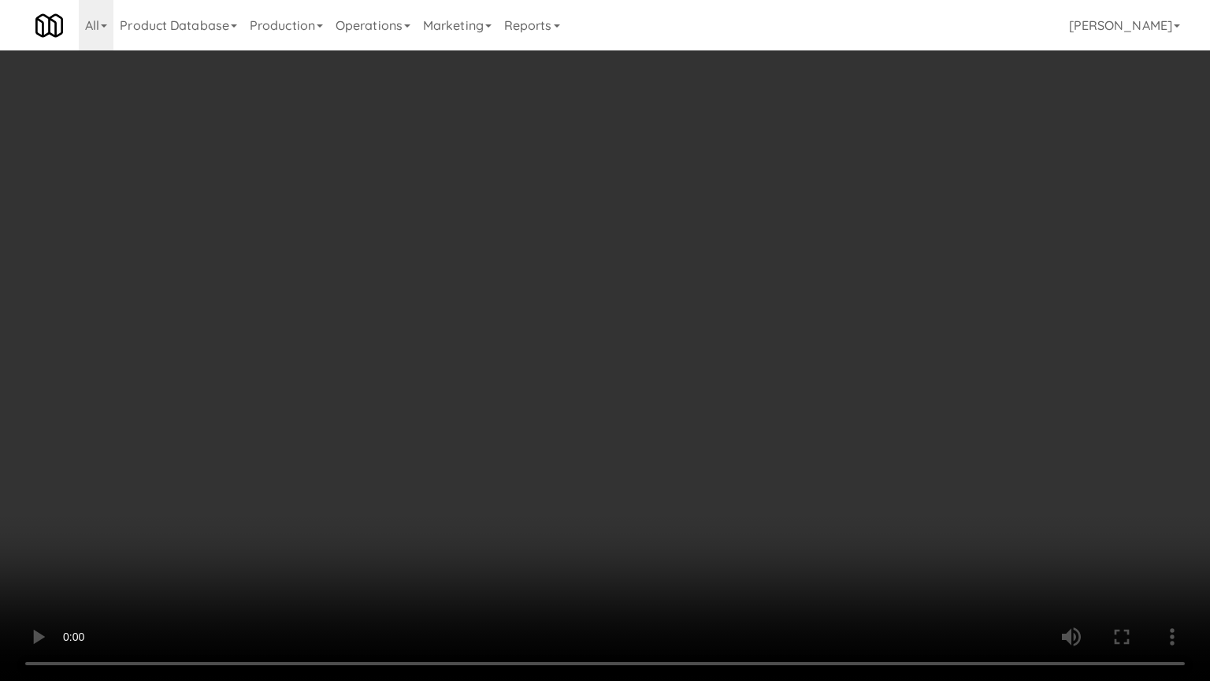
click at [791, 420] on video at bounding box center [605, 340] width 1210 height 681
click at [793, 420] on video at bounding box center [605, 340] width 1210 height 681
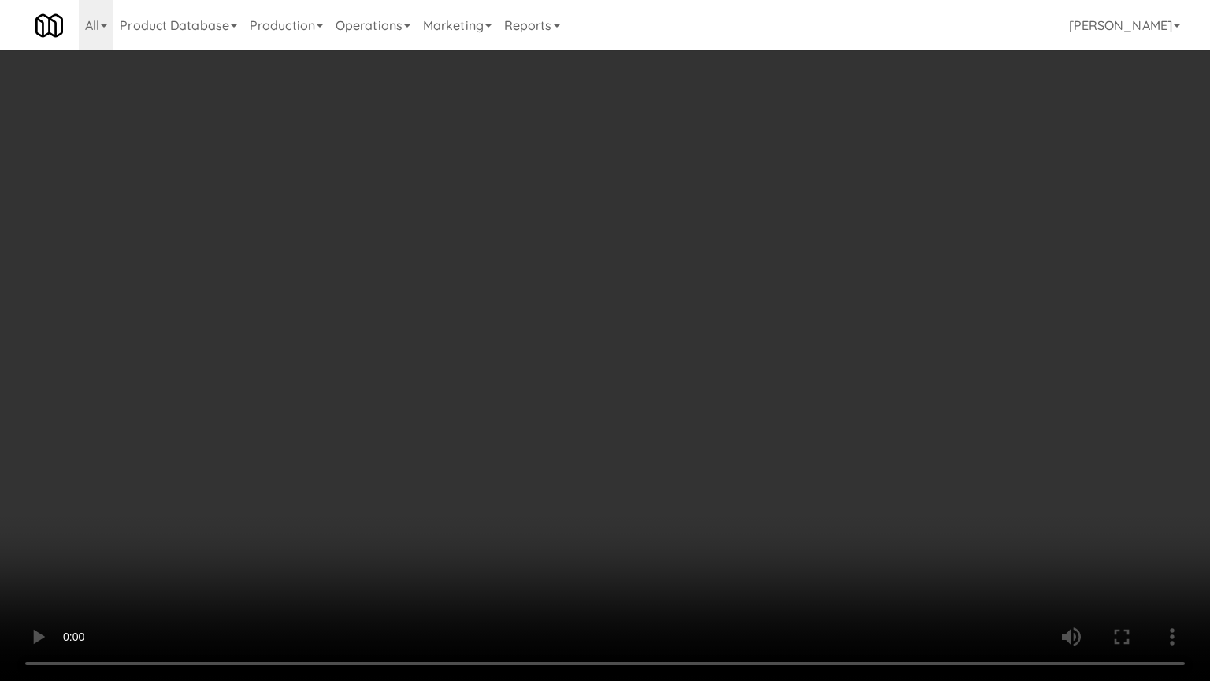
click at [872, 406] on video at bounding box center [605, 340] width 1210 height 681
click at [873, 404] on video at bounding box center [605, 340] width 1210 height 681
click at [892, 379] on video at bounding box center [605, 340] width 1210 height 681
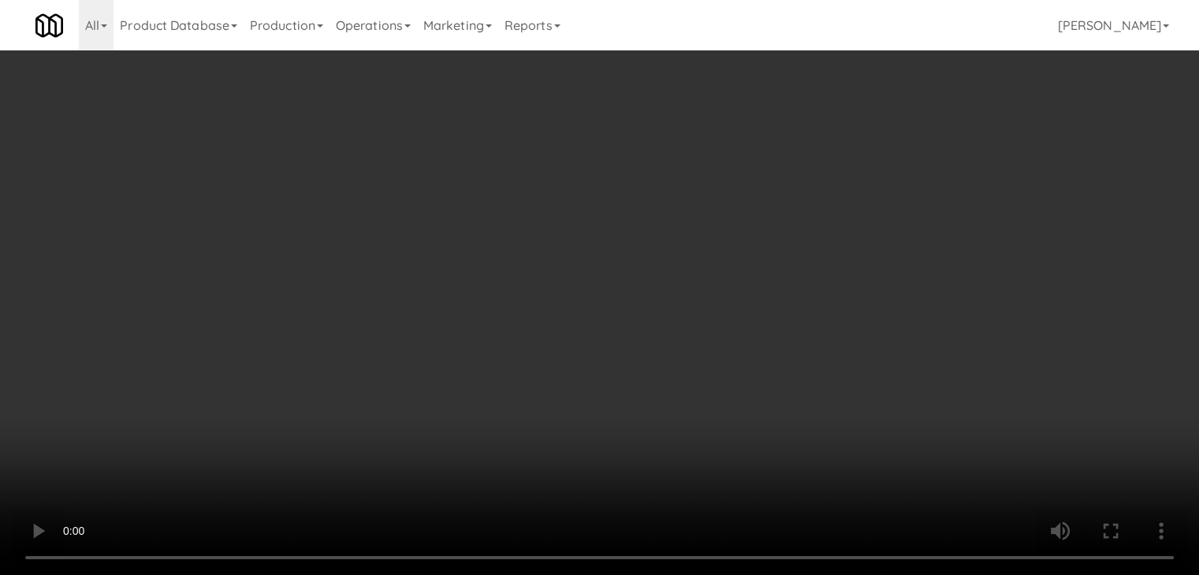
click at [584, 331] on video at bounding box center [599, 287] width 1199 height 575
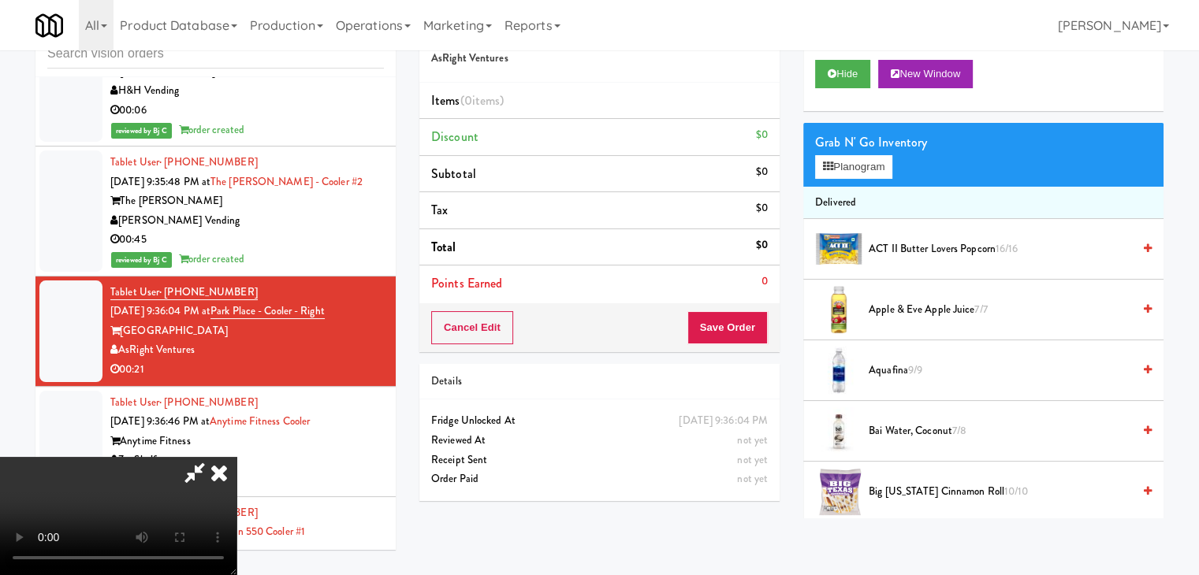
click at [236, 457] on video at bounding box center [118, 516] width 236 height 118
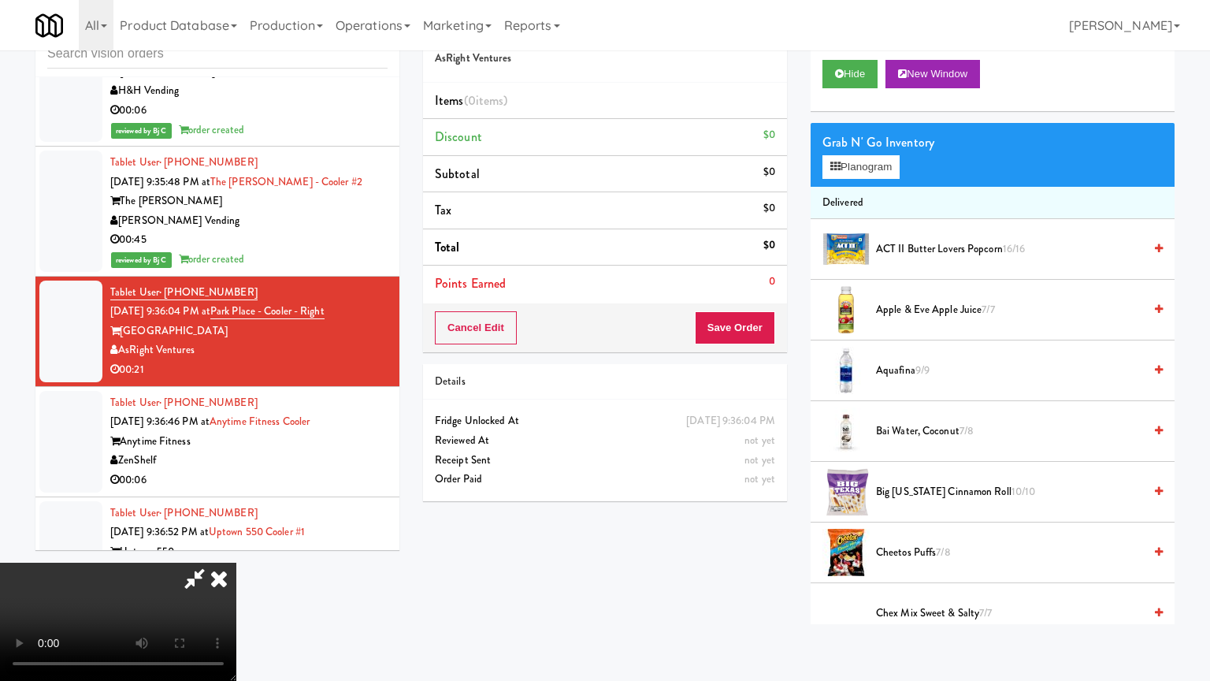
click at [236, 563] on video at bounding box center [118, 622] width 236 height 118
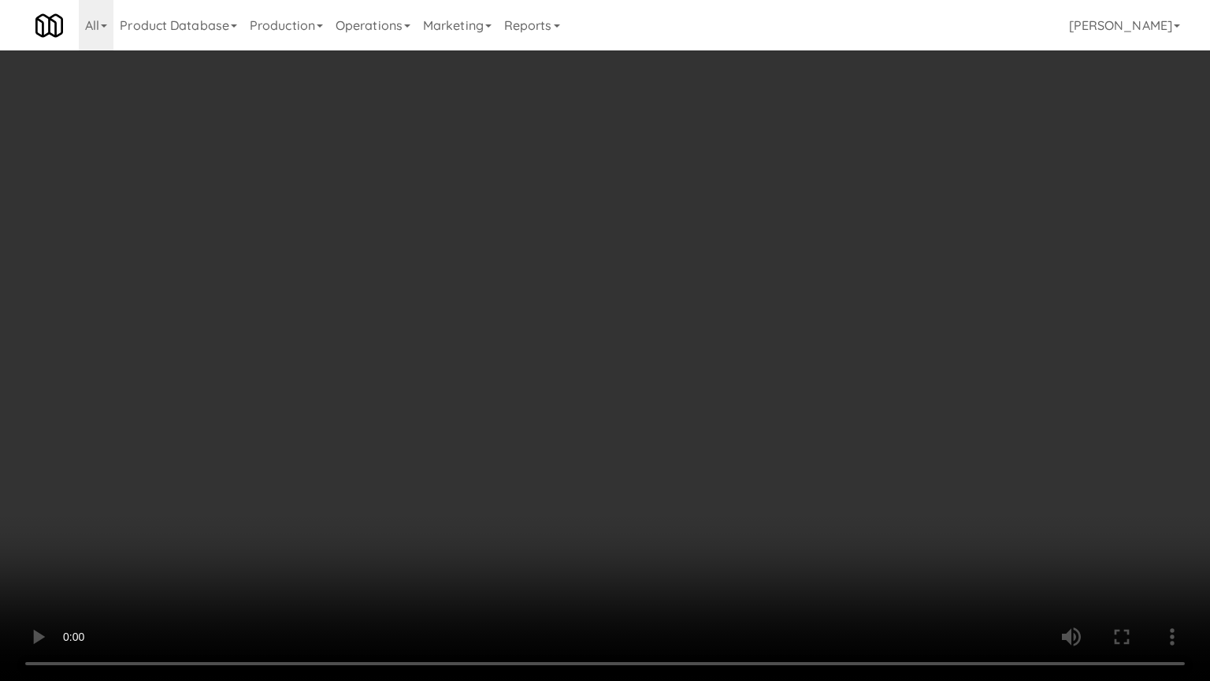
click at [730, 409] on video at bounding box center [605, 340] width 1210 height 681
click at [761, 413] on video at bounding box center [605, 340] width 1210 height 681
click at [850, 394] on video at bounding box center [605, 340] width 1210 height 681
click at [848, 394] on video at bounding box center [605, 340] width 1210 height 681
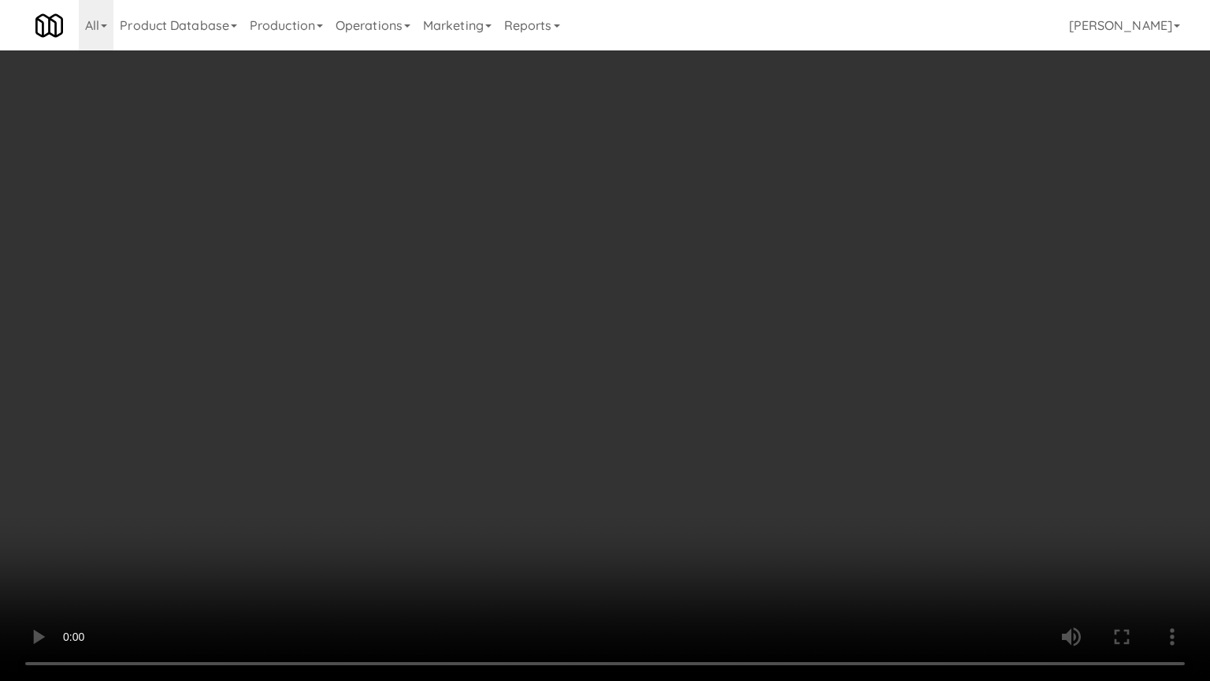
click at [867, 383] on video at bounding box center [605, 340] width 1210 height 681
click at [867, 381] on video at bounding box center [605, 340] width 1210 height 681
click at [771, 454] on video at bounding box center [605, 340] width 1210 height 681
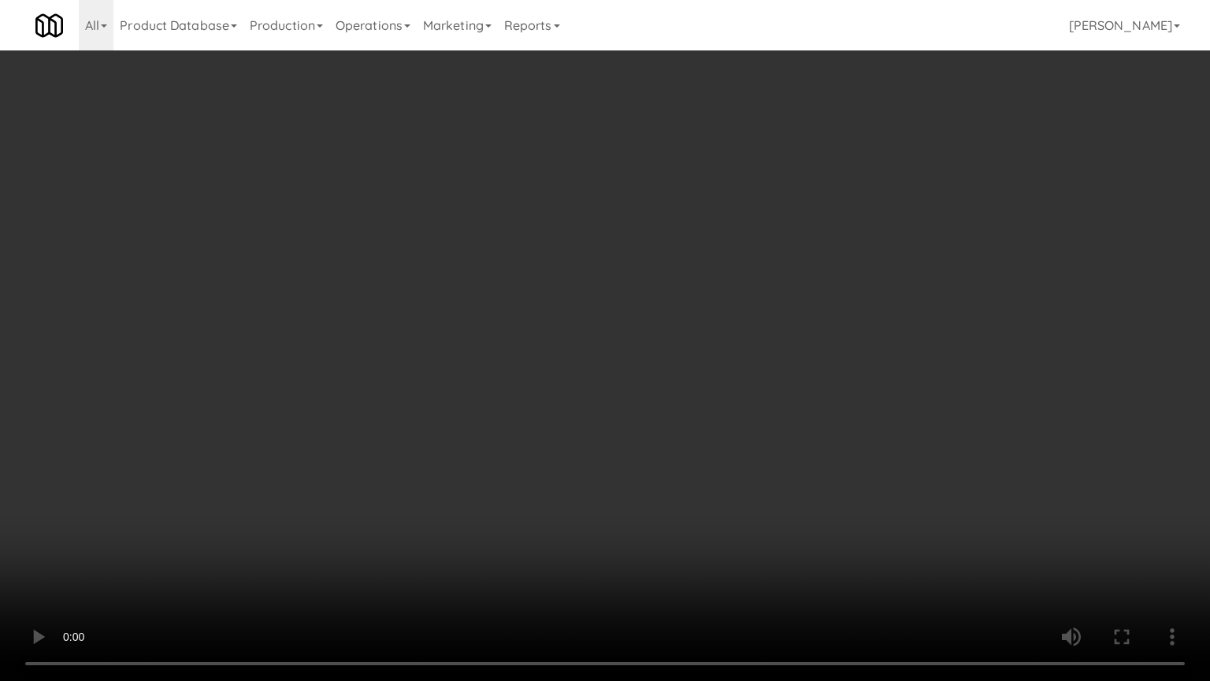
click at [769, 453] on video at bounding box center [605, 340] width 1210 height 681
click at [779, 452] on video at bounding box center [605, 340] width 1210 height 681
click at [784, 437] on video at bounding box center [605, 340] width 1210 height 681
click at [808, 389] on video at bounding box center [605, 340] width 1210 height 681
drag, startPoint x: 808, startPoint y: 389, endPoint x: 830, endPoint y: 205, distance: 184.9
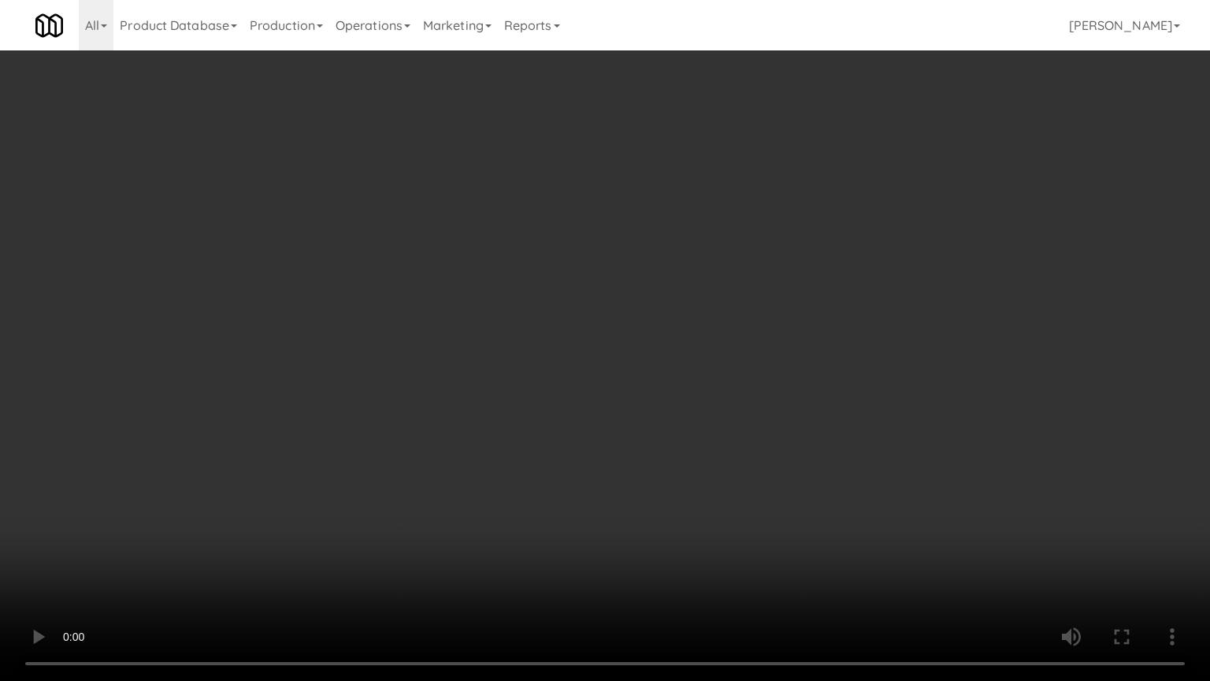
click at [808, 388] on video at bounding box center [605, 340] width 1210 height 681
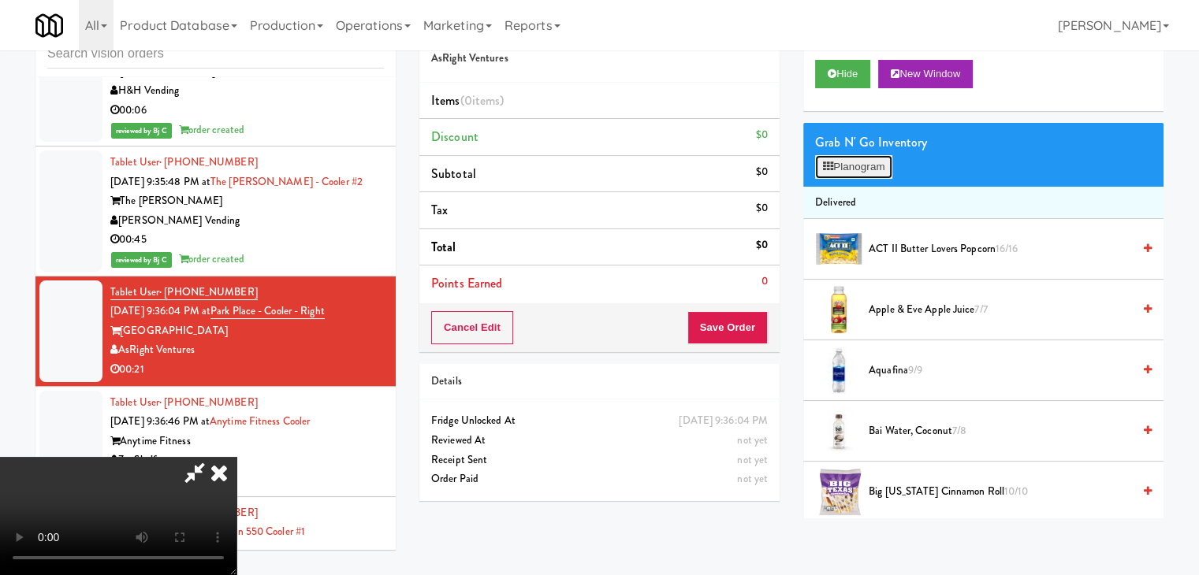
click at [869, 158] on button "Planogram" at bounding box center [853, 167] width 77 height 24
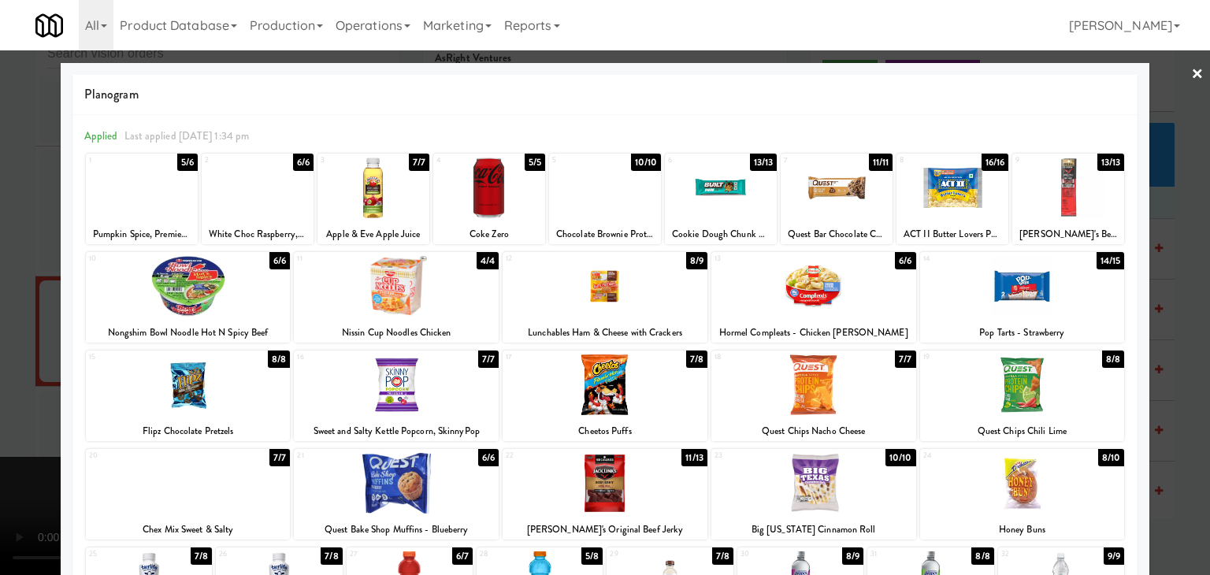
click at [621, 201] on div at bounding box center [605, 188] width 112 height 61
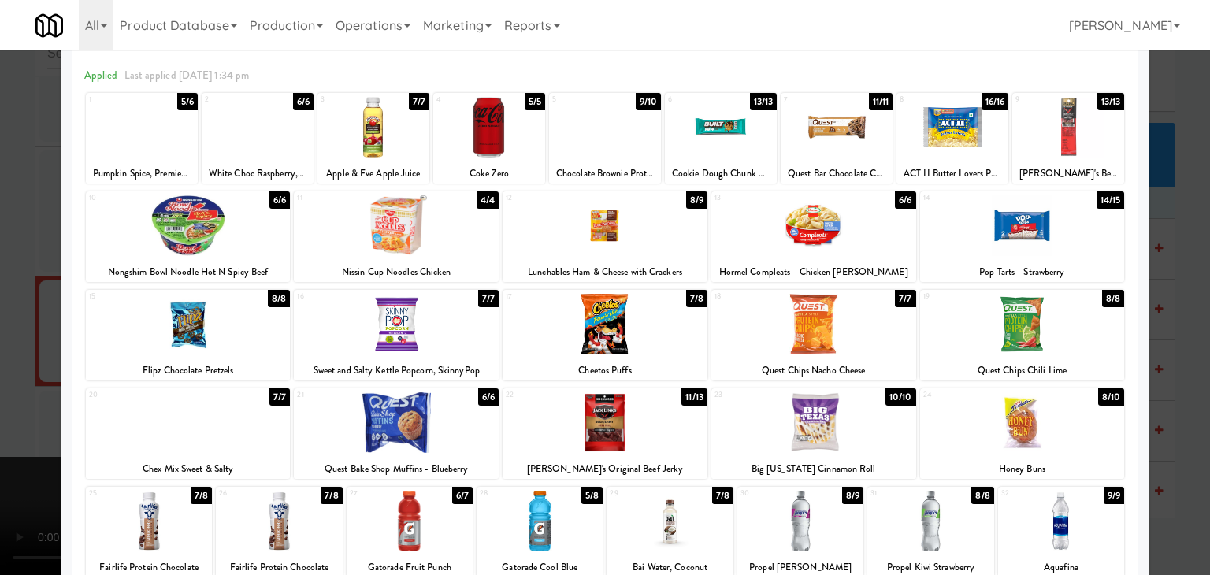
scroll to position [158, 0]
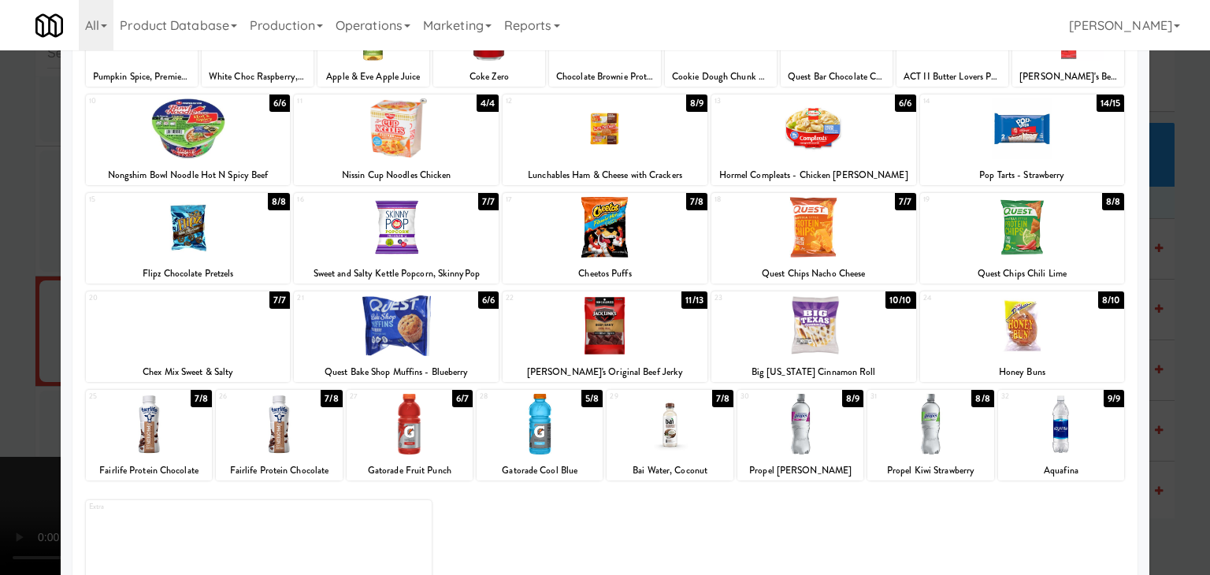
click at [1073, 348] on div at bounding box center [1022, 326] width 205 height 61
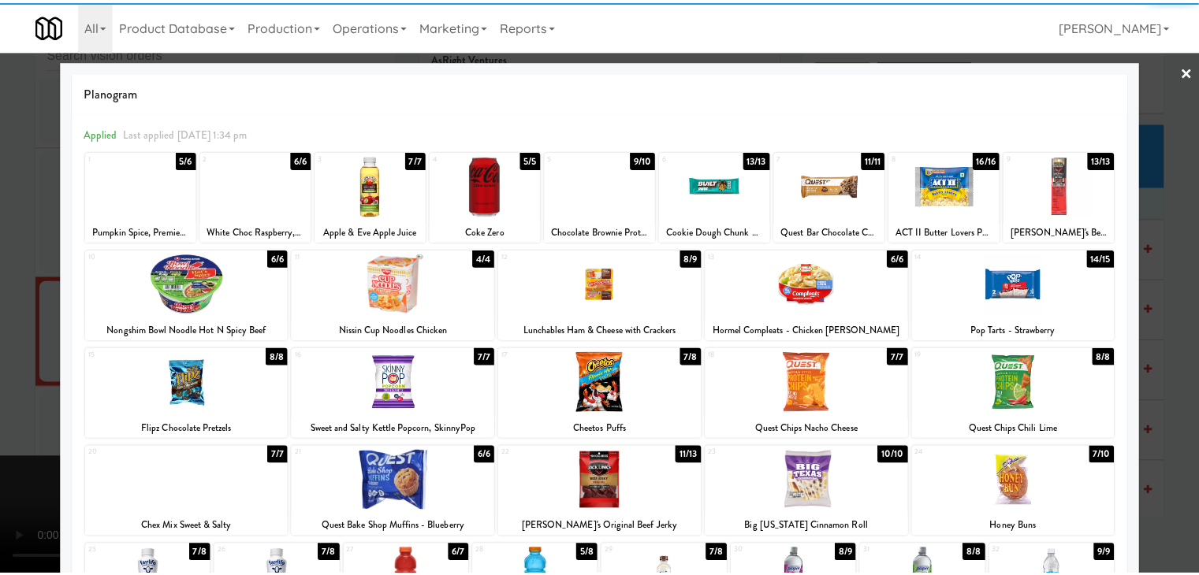
scroll to position [0, 0]
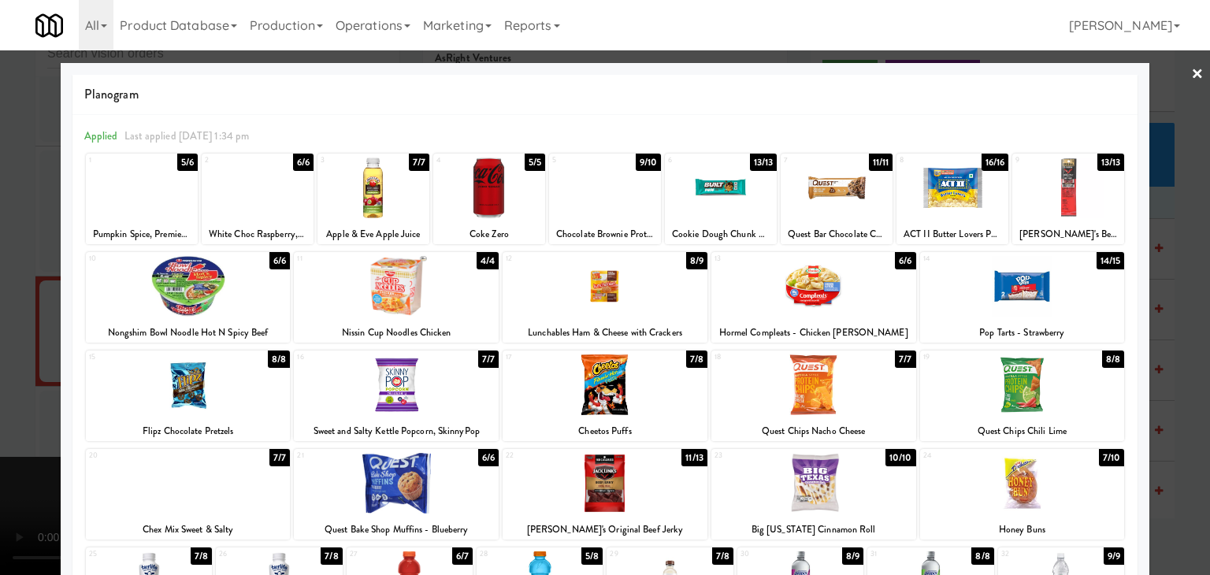
click at [463, 308] on div at bounding box center [396, 286] width 205 height 61
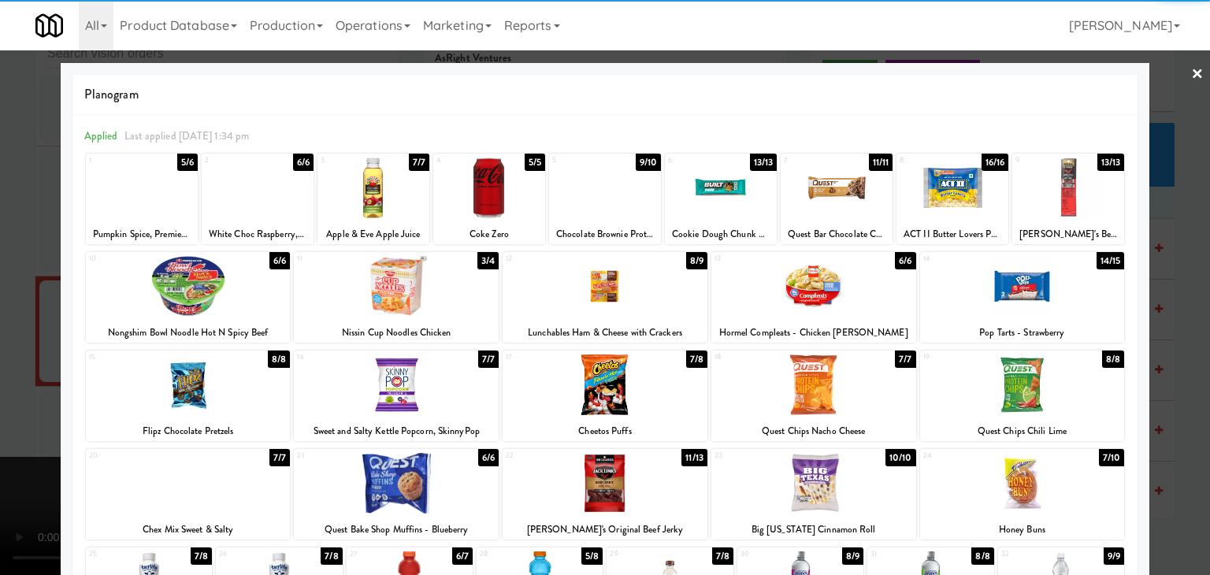
click at [0, 332] on div at bounding box center [605, 287] width 1210 height 575
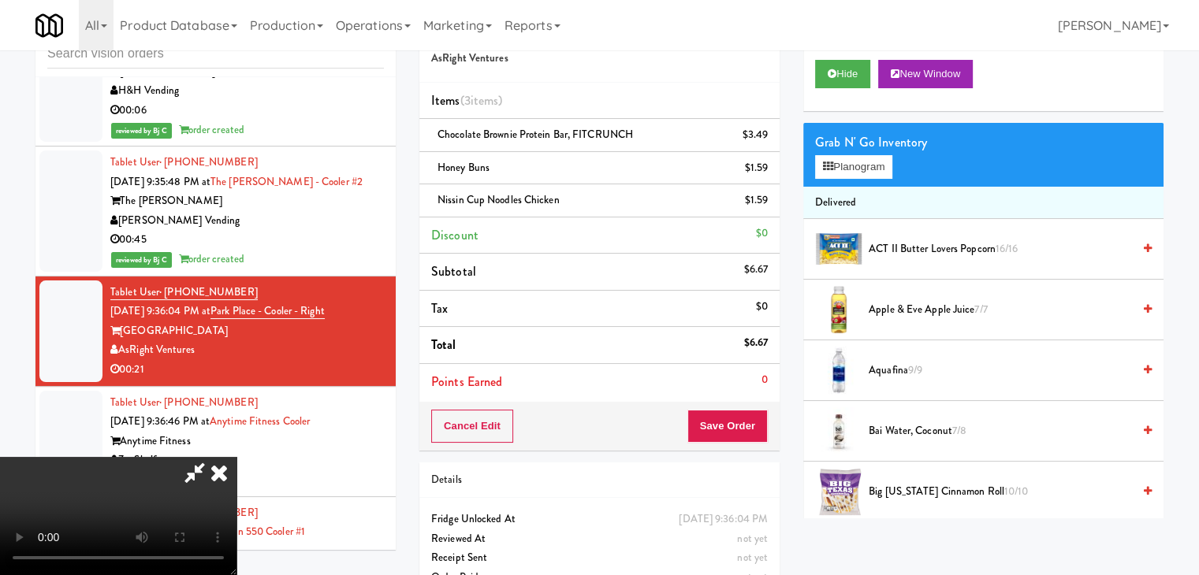
click at [236, 457] on video at bounding box center [118, 516] width 236 height 118
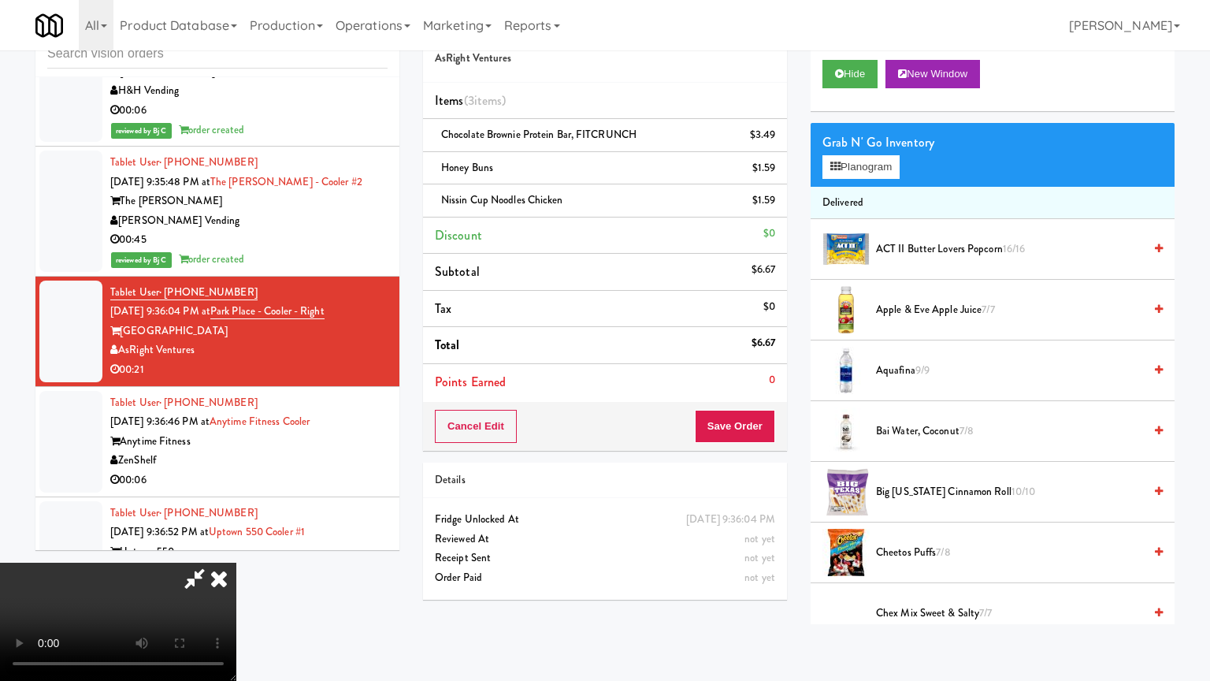
click at [236, 563] on video at bounding box center [118, 622] width 236 height 118
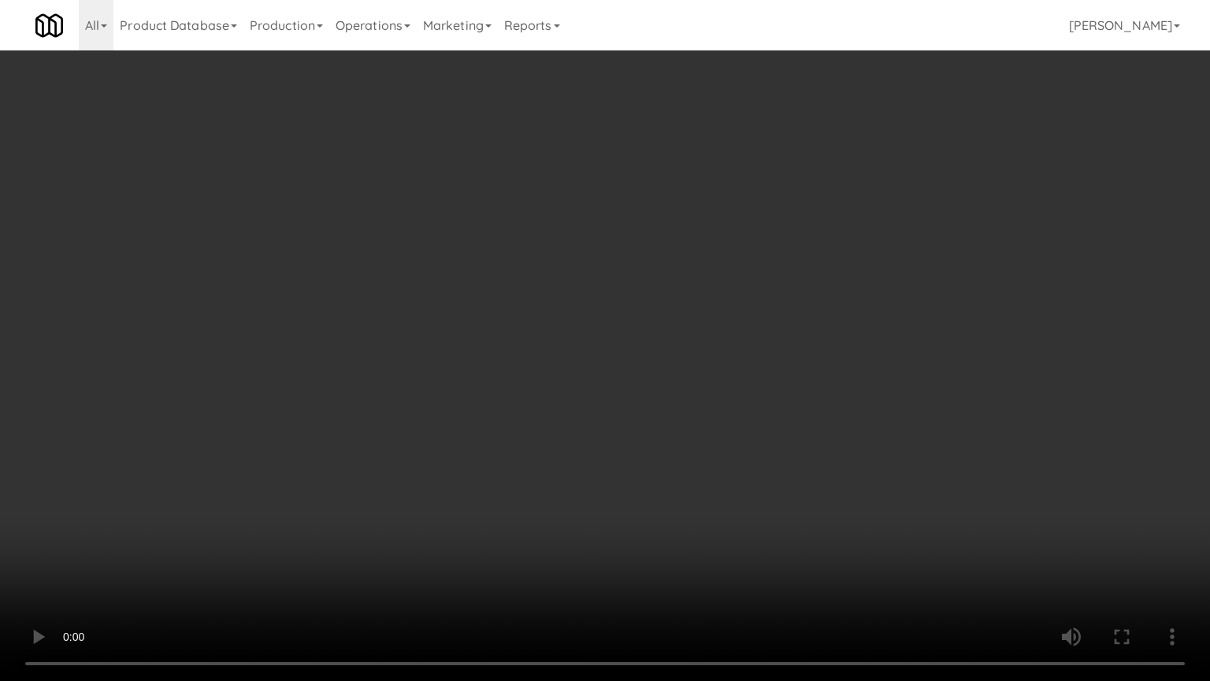
click at [708, 463] on video at bounding box center [605, 340] width 1210 height 681
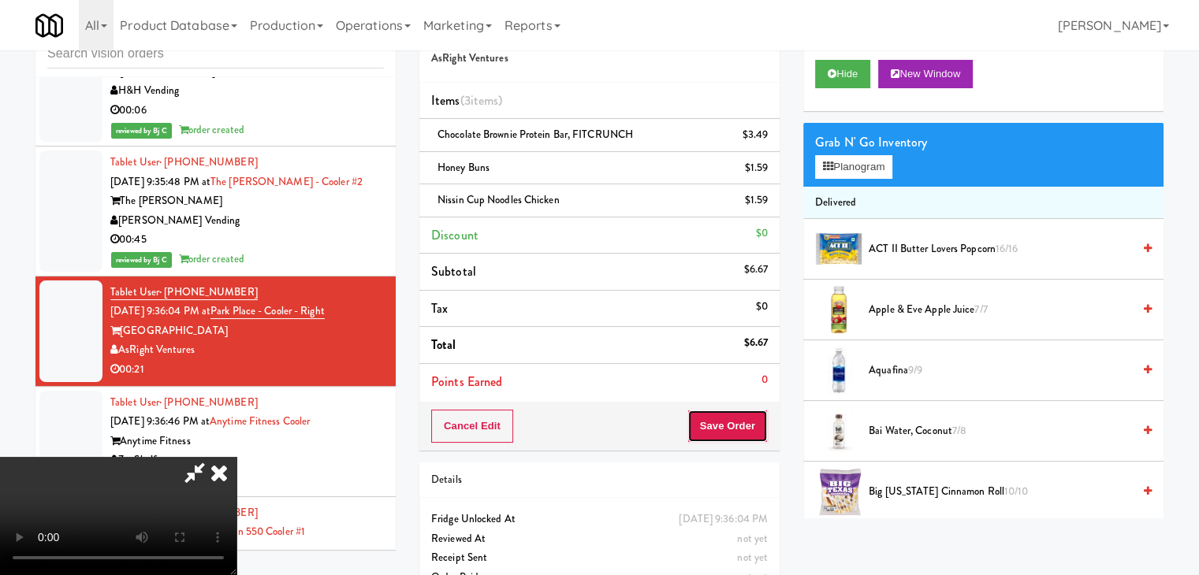
click at [751, 432] on button "Save Order" at bounding box center [727, 426] width 80 height 33
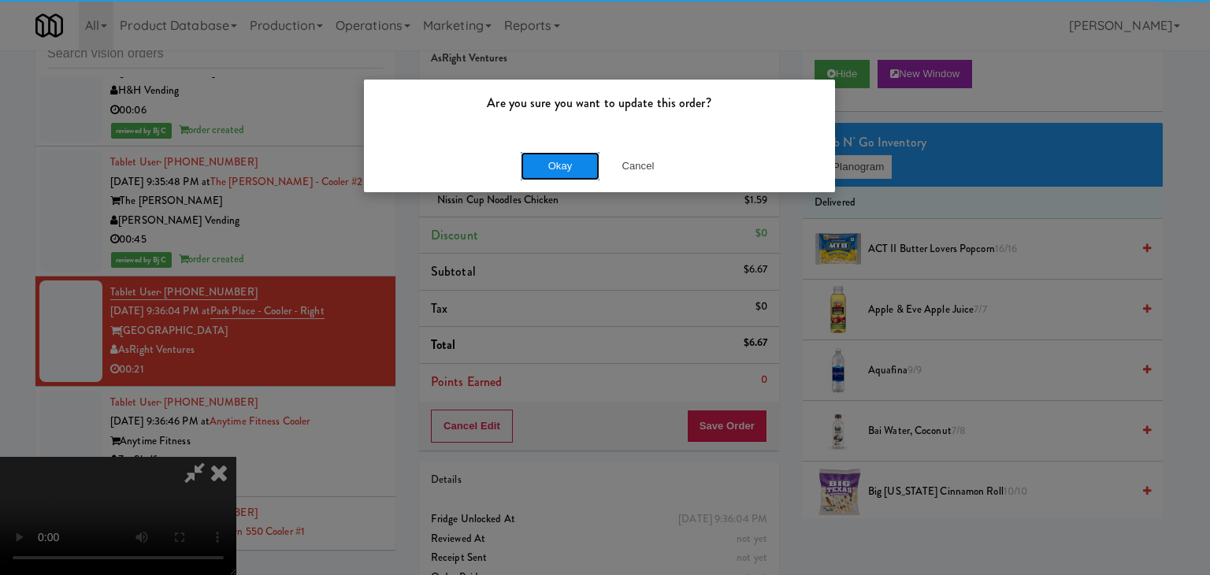
click at [558, 173] on button "Okay" at bounding box center [560, 166] width 79 height 28
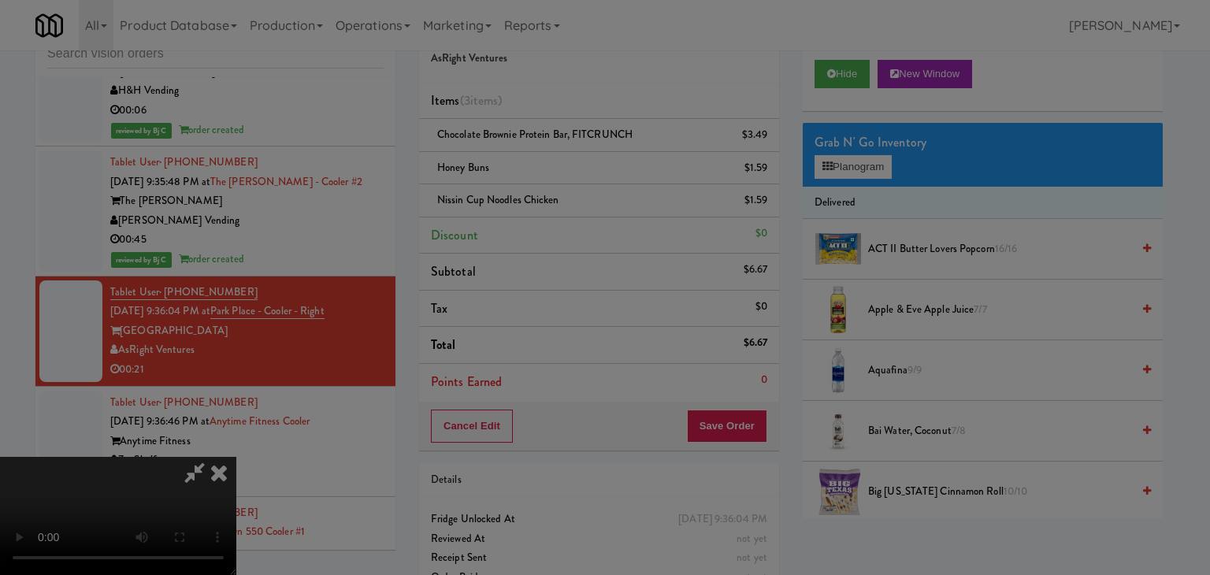
click at [558, 163] on div "Okay Cancel" at bounding box center [599, 136] width 471 height 53
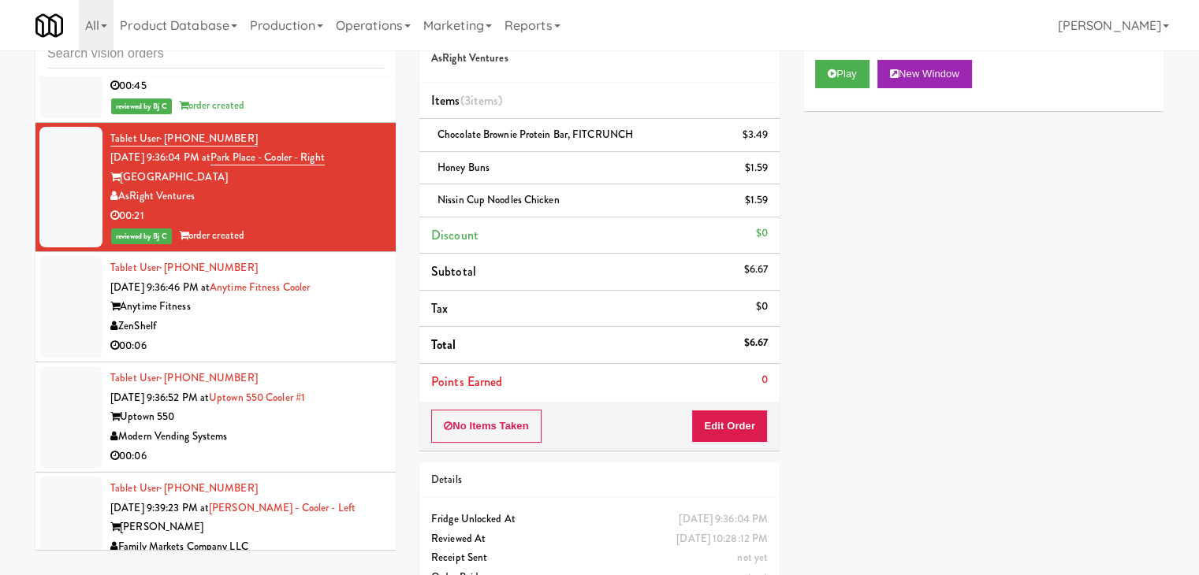
scroll to position [7487, 0]
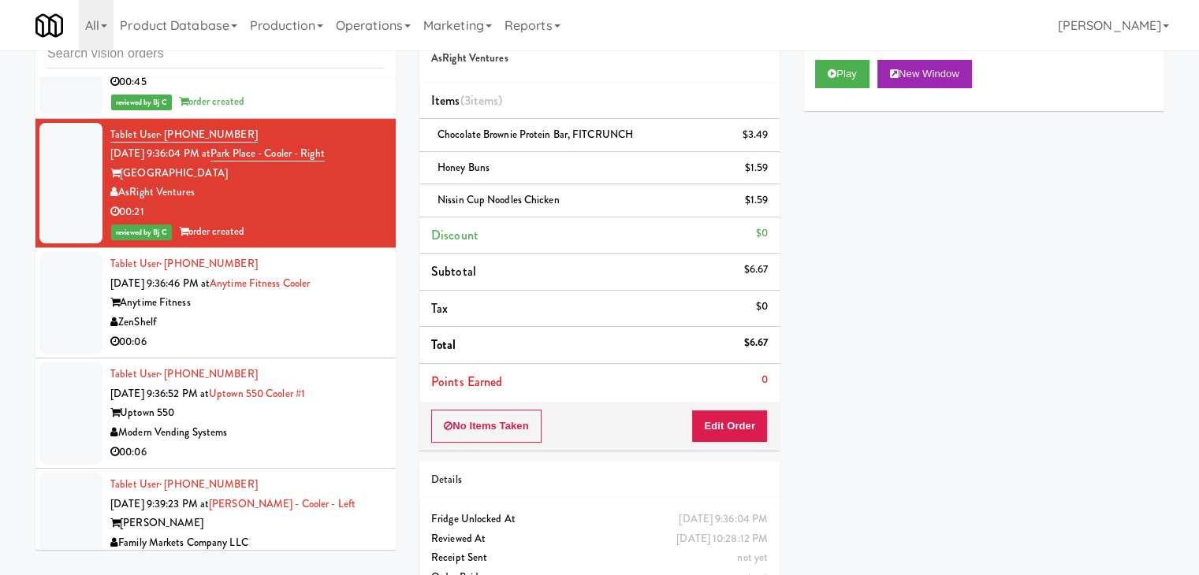
click at [281, 333] on div "00:06" at bounding box center [246, 343] width 273 height 20
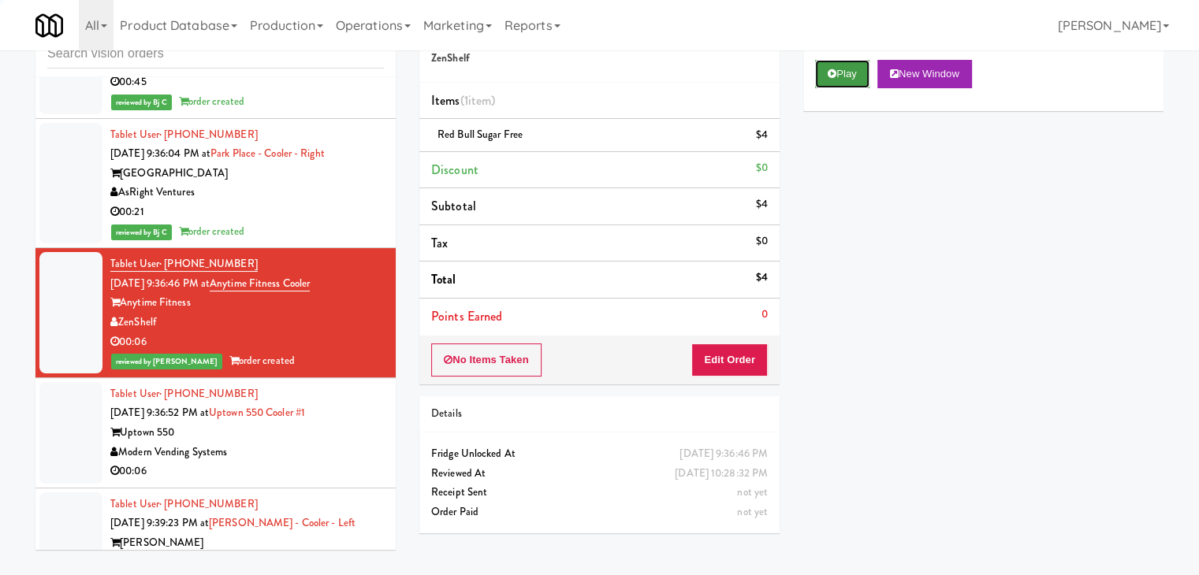
click at [849, 62] on button "Play" at bounding box center [842, 74] width 54 height 28
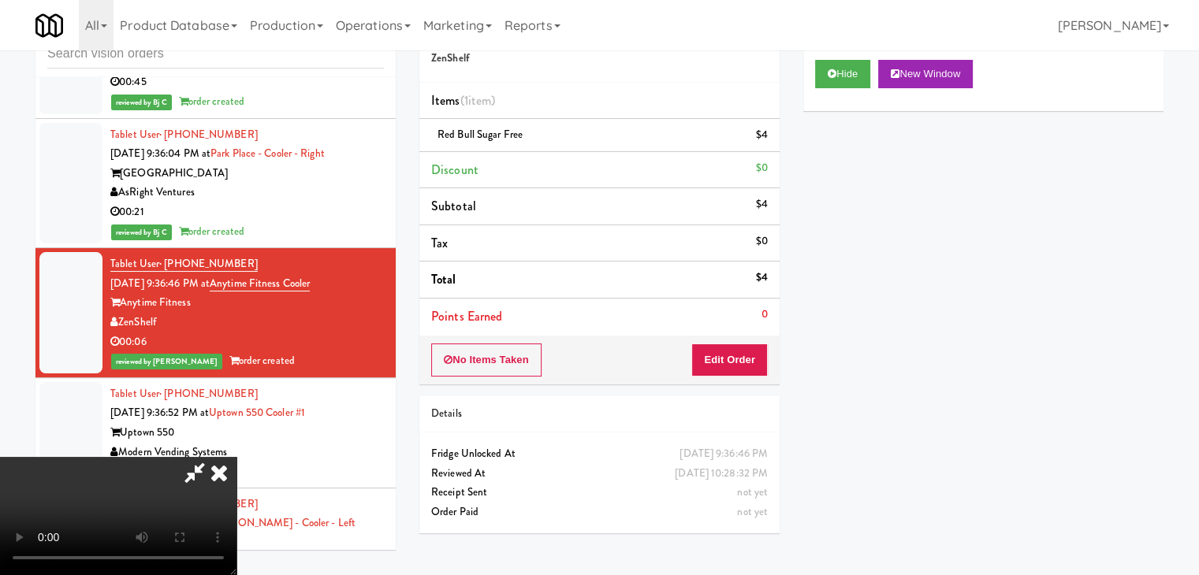
click at [331, 423] on div "Uptown 550" at bounding box center [246, 433] width 273 height 20
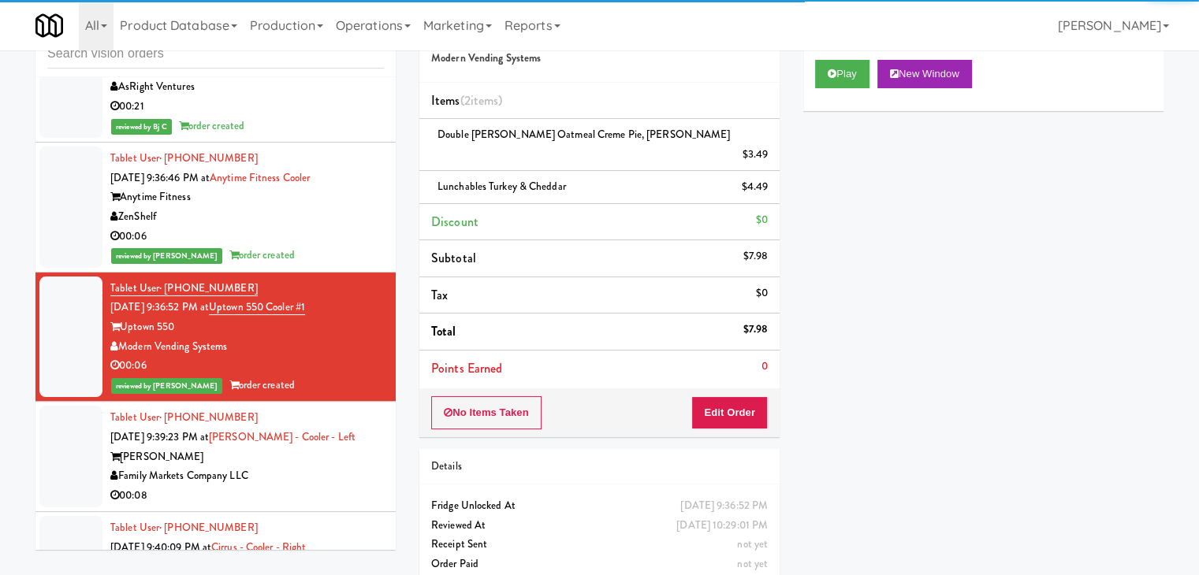
scroll to position [7724, 0]
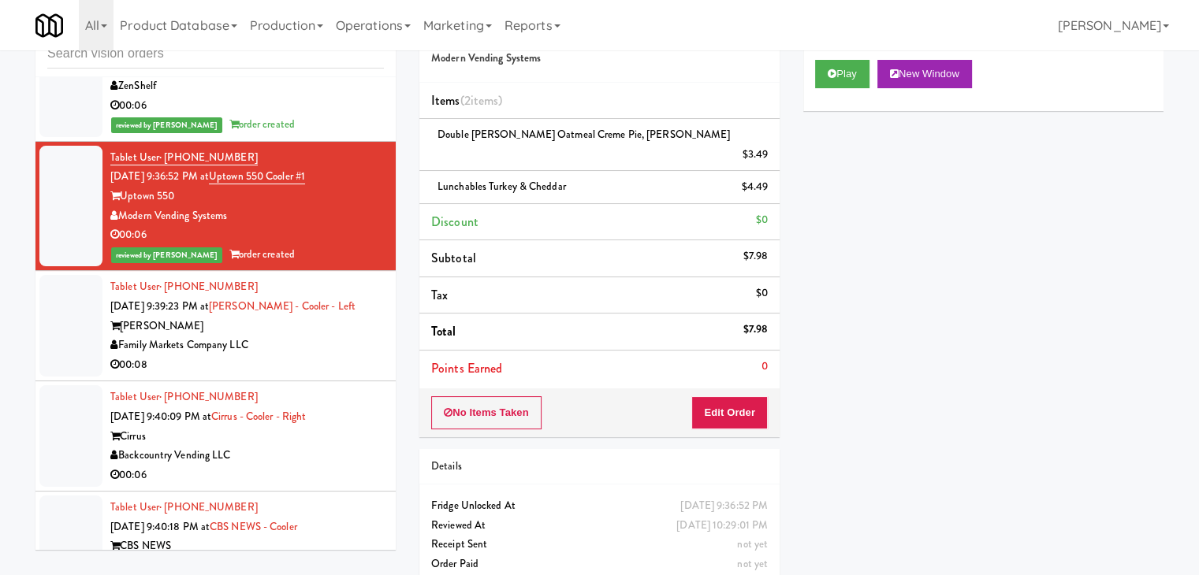
click at [333, 317] on div "[PERSON_NAME]" at bounding box center [246, 327] width 273 height 20
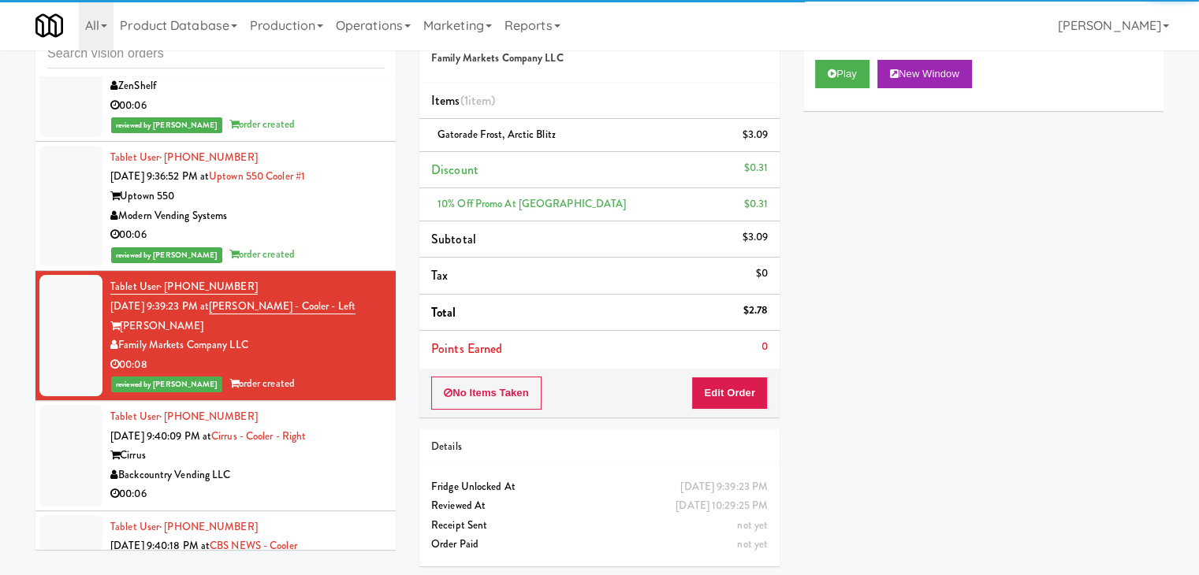
click at [332, 466] on div "Backcountry Vending LLC" at bounding box center [246, 476] width 273 height 20
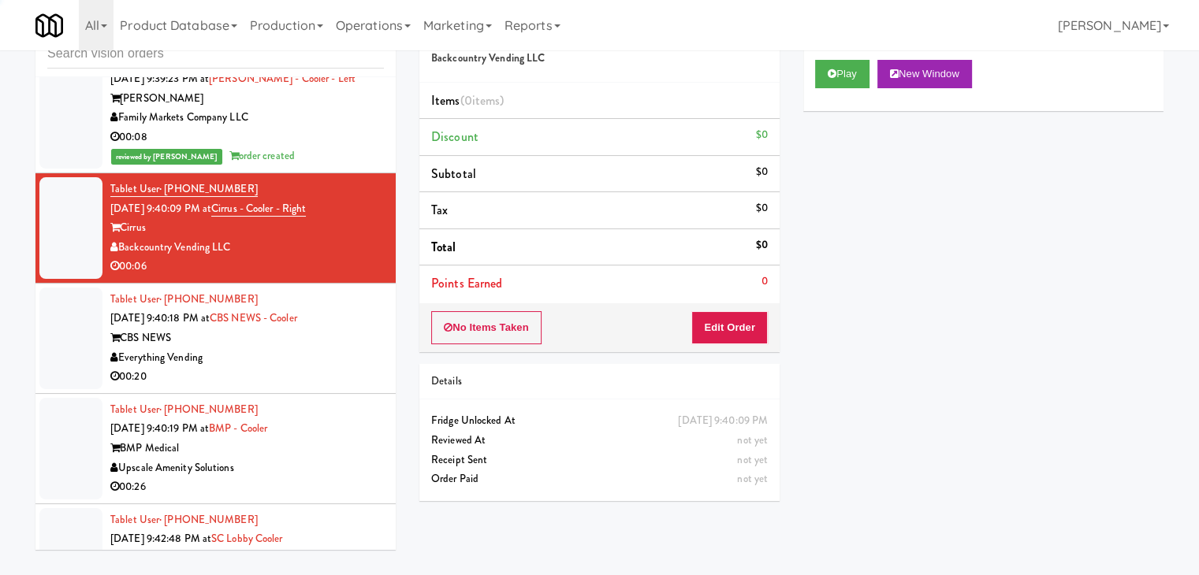
scroll to position [7960, 0]
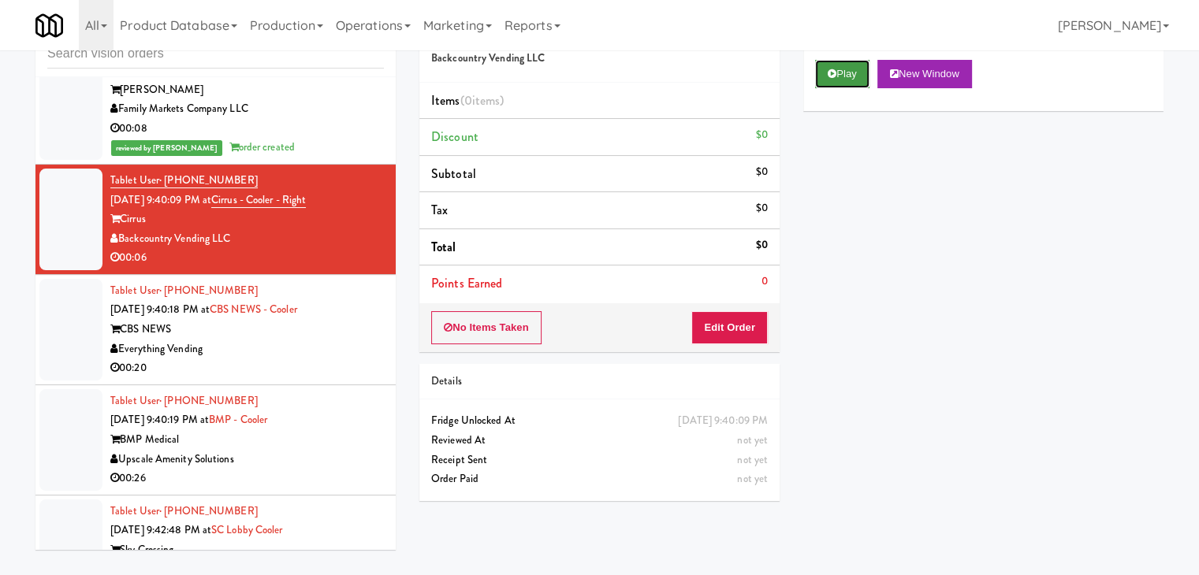
click at [842, 73] on button "Play" at bounding box center [842, 74] width 54 height 28
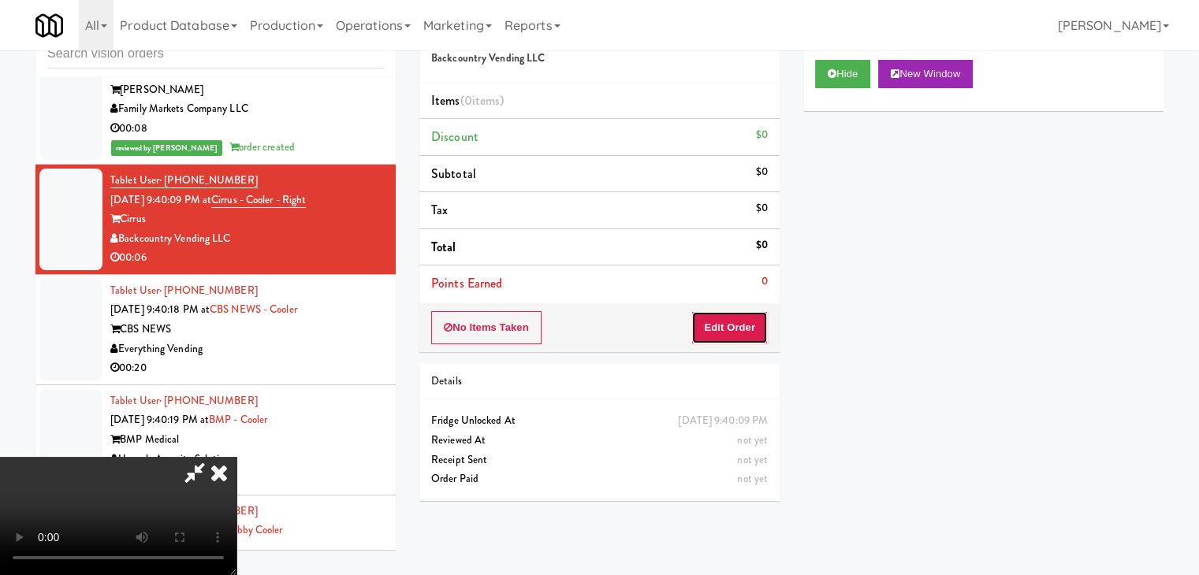
click at [731, 326] on button "Edit Order" at bounding box center [729, 327] width 76 height 33
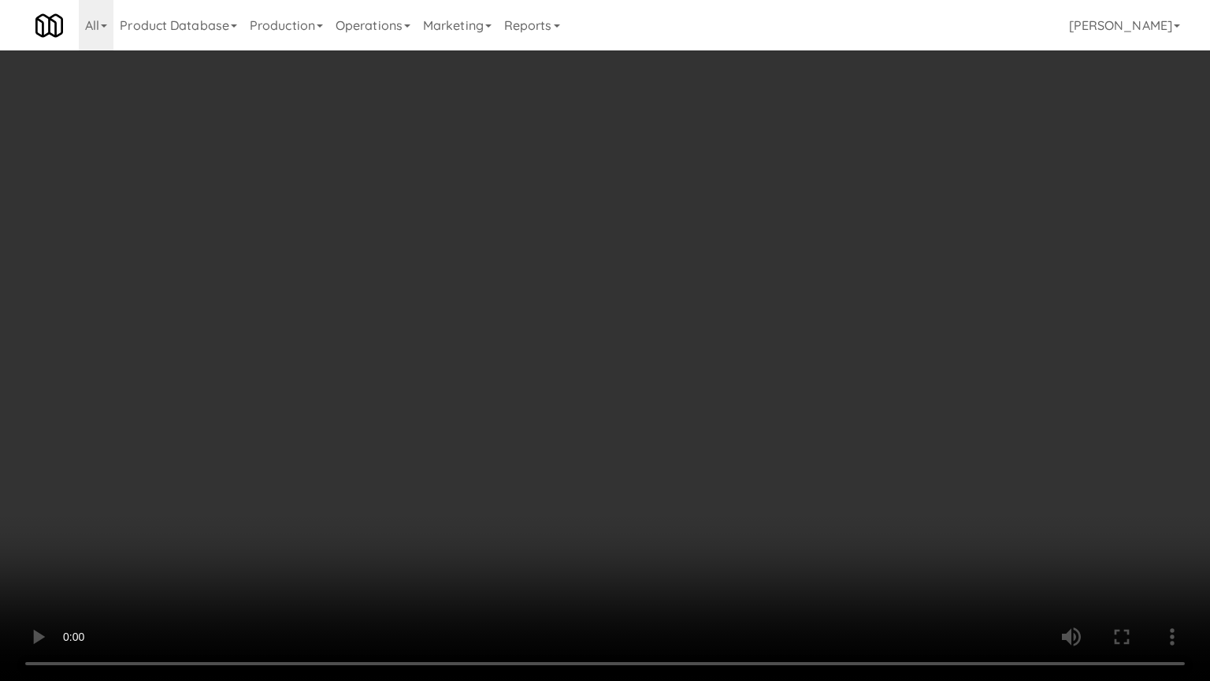
click at [802, 457] on video at bounding box center [605, 340] width 1210 height 681
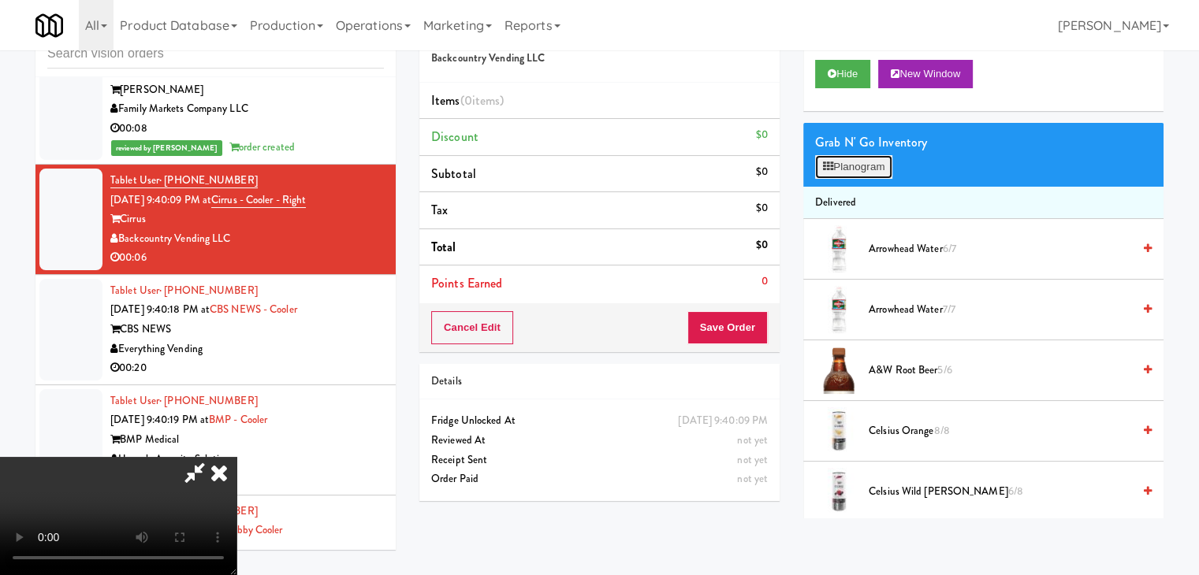
click at [864, 160] on button "Planogram" at bounding box center [853, 167] width 77 height 24
click at [0, 0] on div at bounding box center [0, 0] width 0 height 0
click at [872, 168] on button "Planogram" at bounding box center [853, 167] width 77 height 24
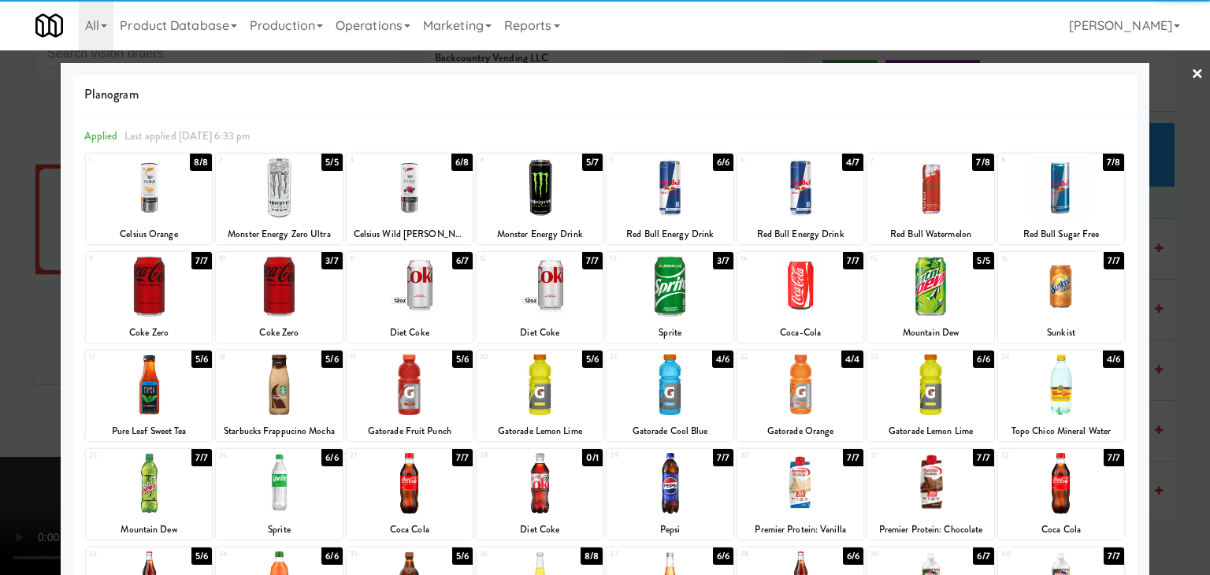
click at [648, 370] on div at bounding box center [670, 385] width 126 height 61
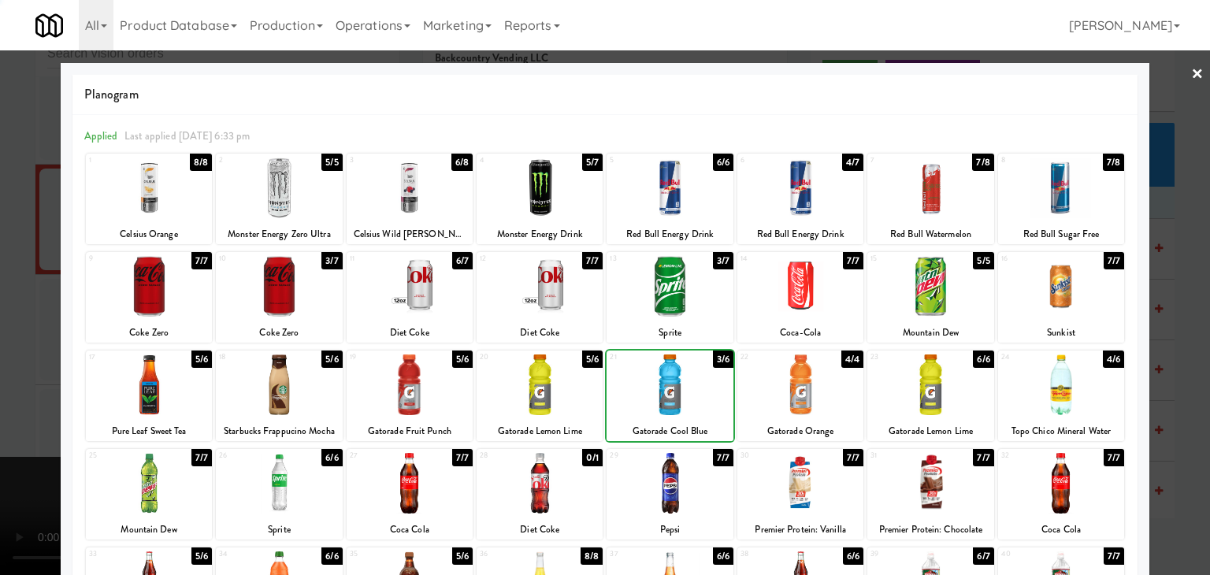
click at [648, 372] on div at bounding box center [670, 385] width 126 height 61
drag, startPoint x: 2, startPoint y: 385, endPoint x: 372, endPoint y: 385, distance: 369.6
click at [20, 385] on div at bounding box center [605, 287] width 1210 height 575
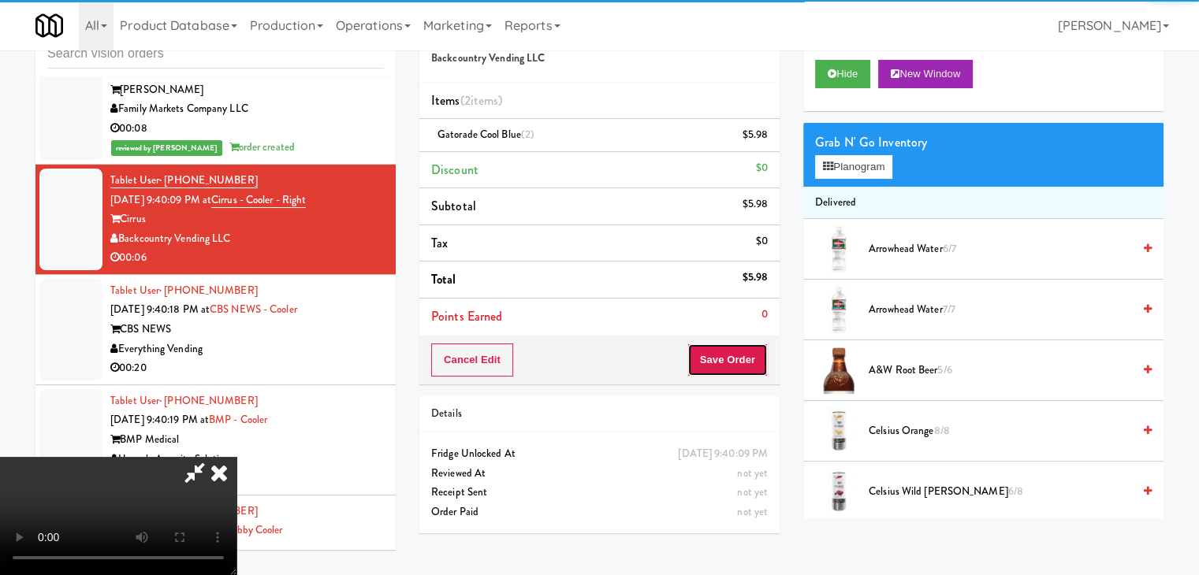
click at [745, 363] on button "Save Order" at bounding box center [727, 360] width 80 height 33
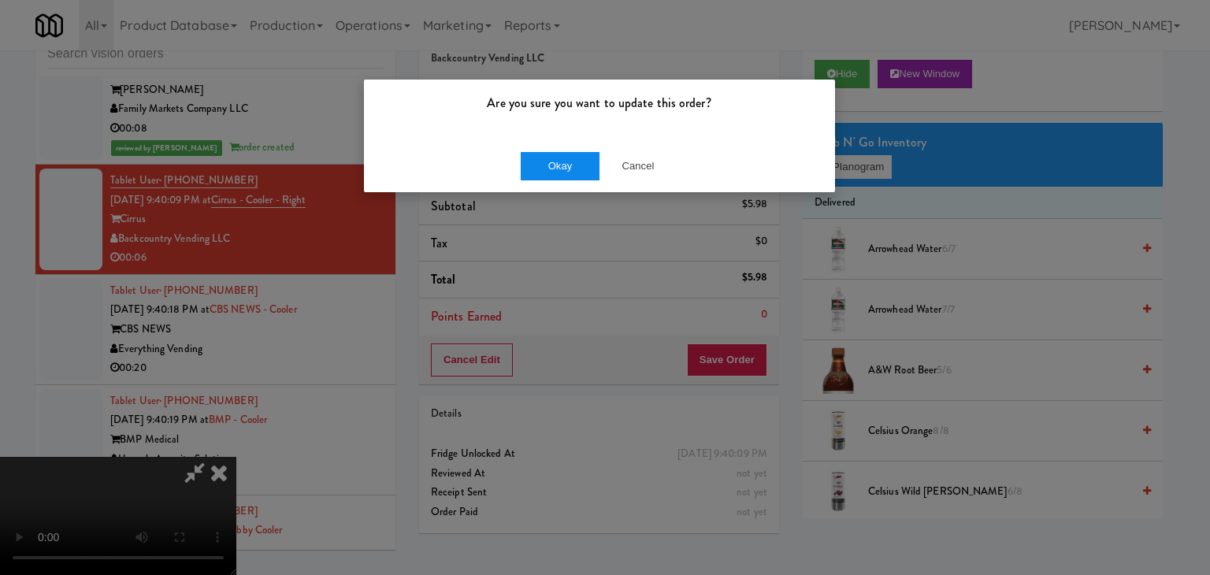
drag, startPoint x: 507, startPoint y: 165, endPoint x: 530, endPoint y: 165, distance: 23.6
click at [529, 165] on div "Okay Cancel" at bounding box center [599, 165] width 471 height 53
click at [530, 165] on button "Okay" at bounding box center [560, 166] width 79 height 28
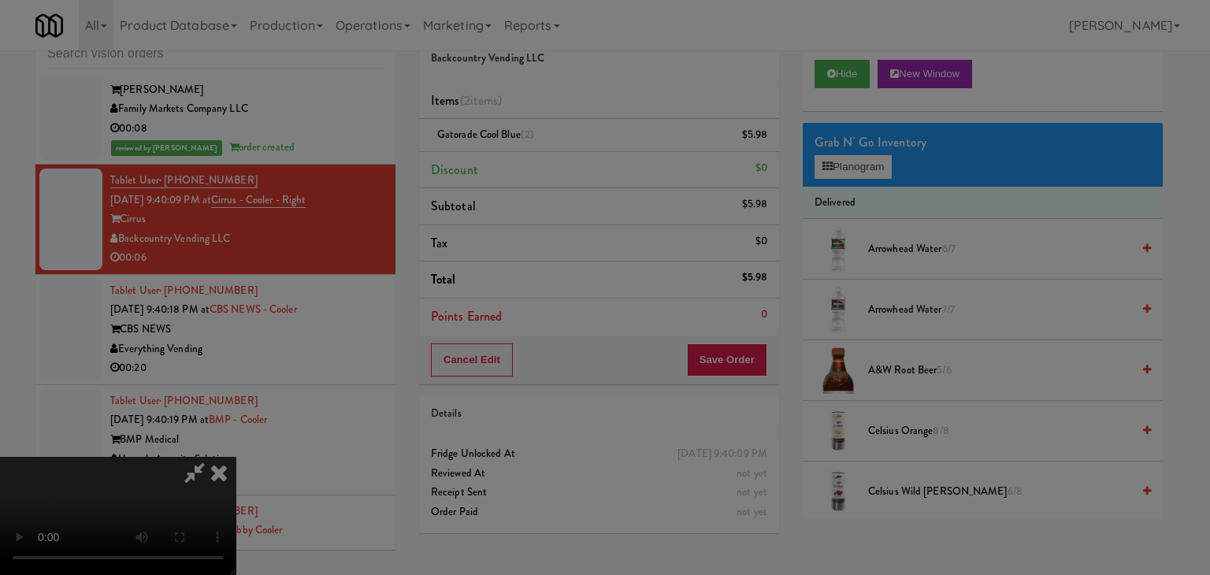
click at [530, 151] on button "Okay" at bounding box center [560, 137] width 79 height 28
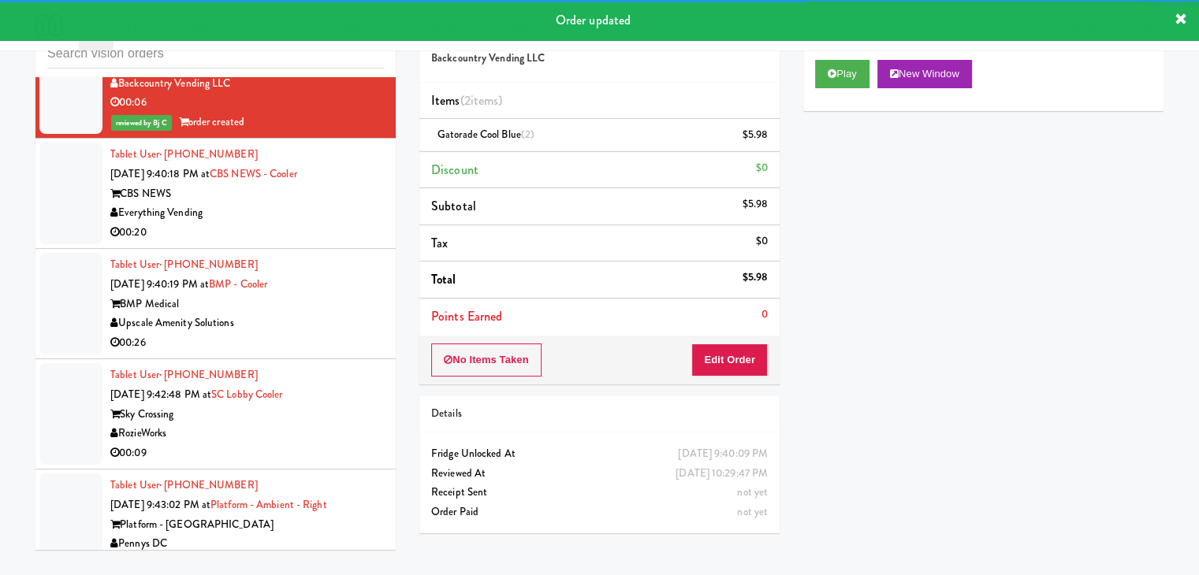
scroll to position [8118, 0]
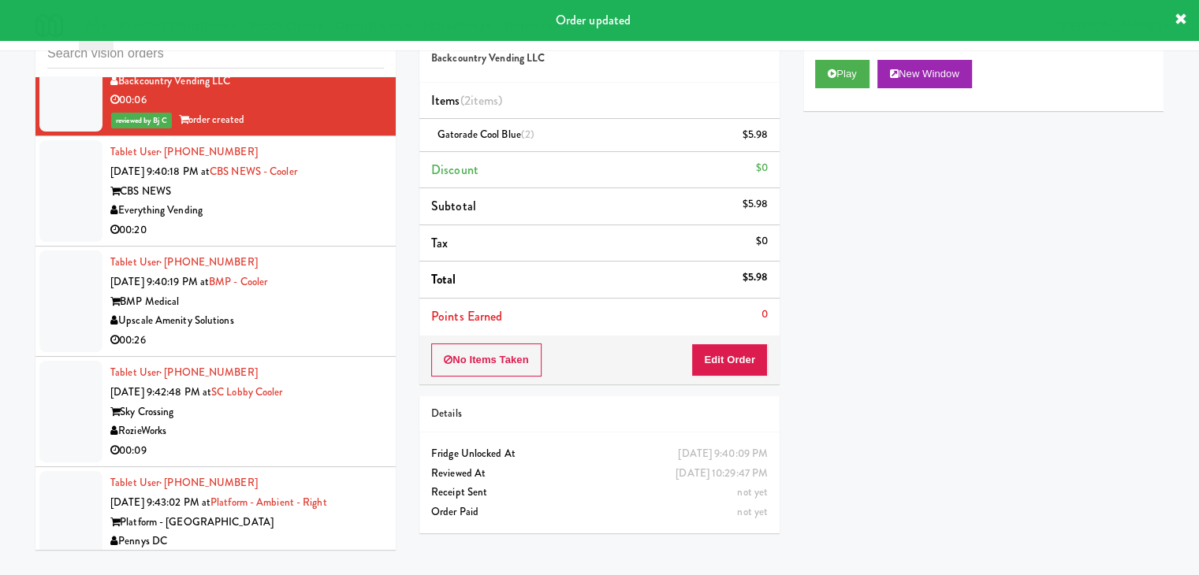
drag, startPoint x: 326, startPoint y: 191, endPoint x: 331, endPoint y: 198, distance: 8.5
click at [331, 201] on div "Everything Vending" at bounding box center [246, 211] width 273 height 20
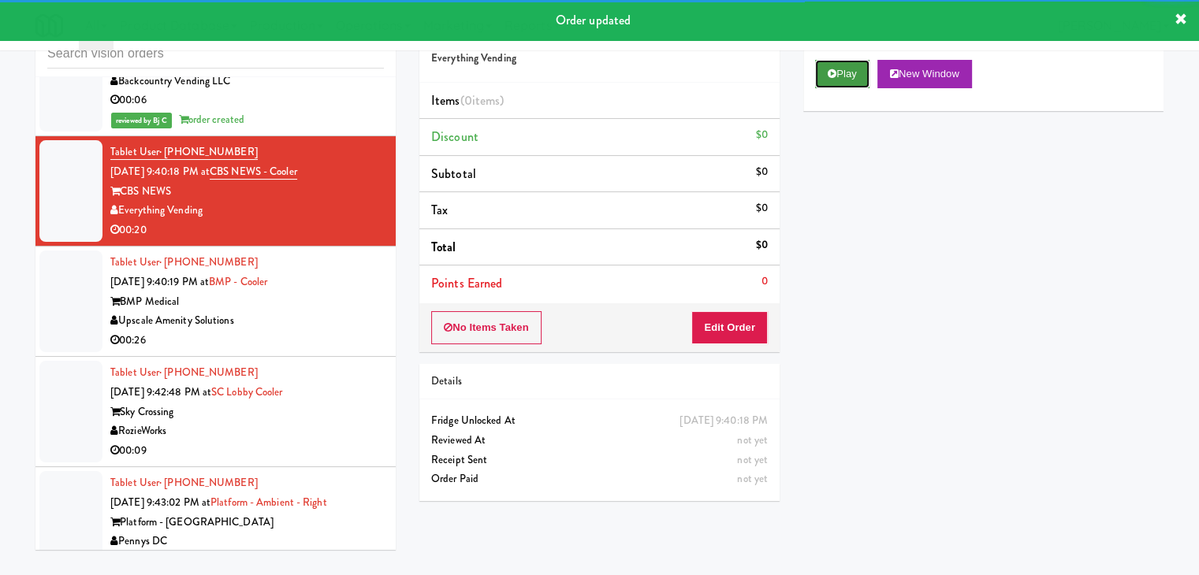
click at [852, 61] on button "Play" at bounding box center [842, 74] width 54 height 28
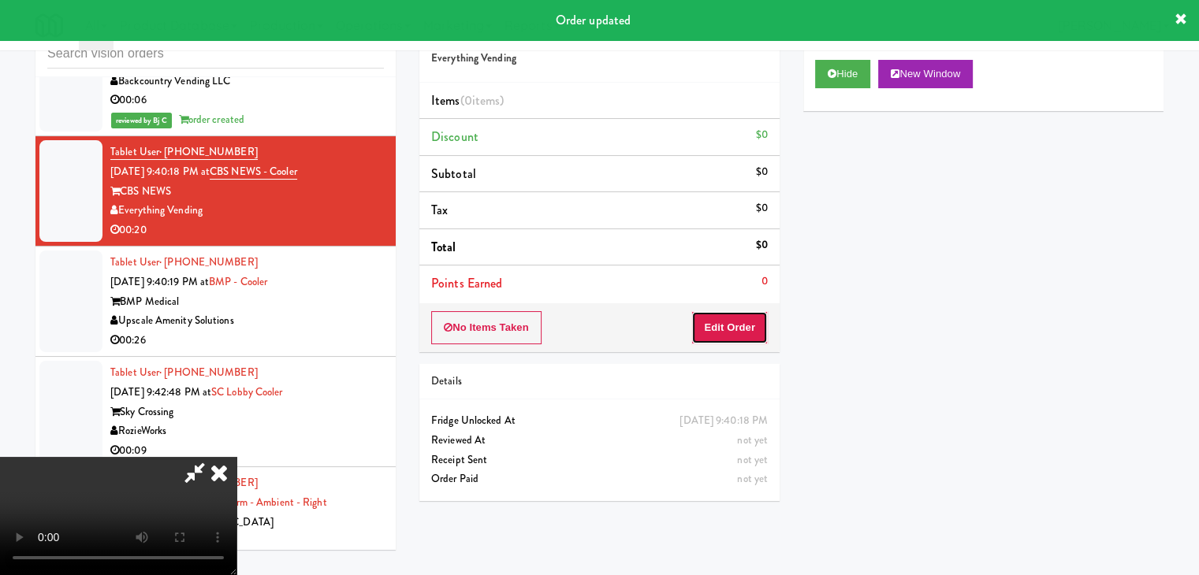
click at [731, 318] on button "Edit Order" at bounding box center [729, 327] width 76 height 33
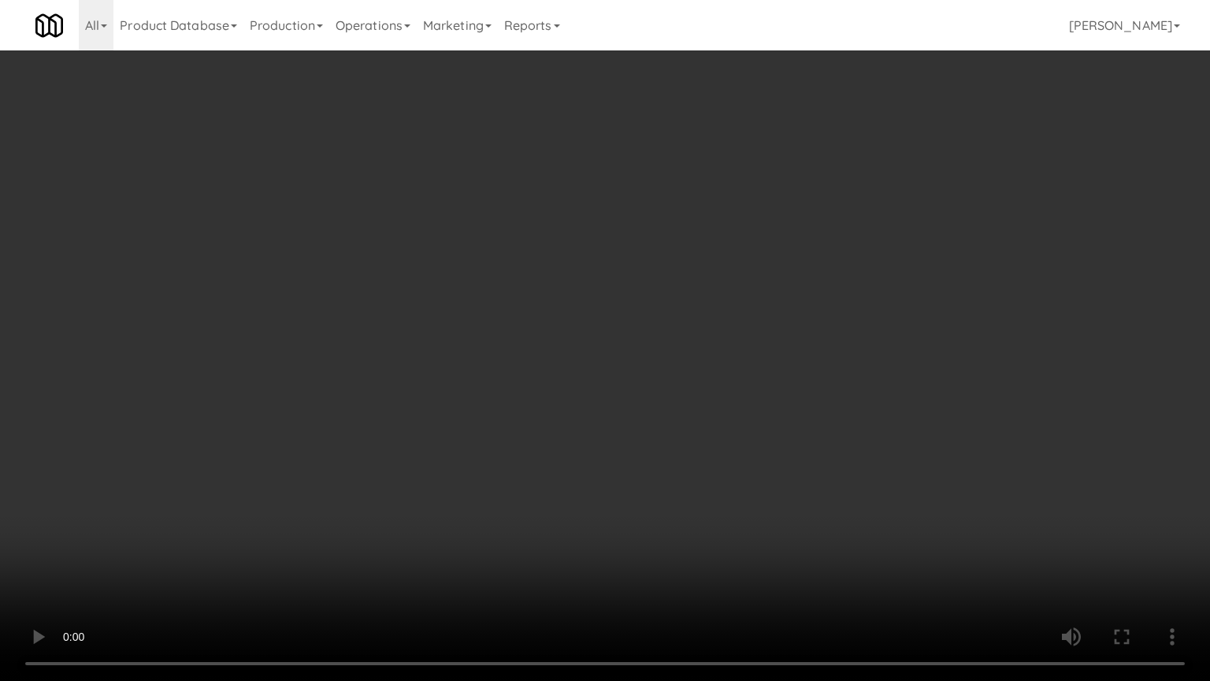
click at [643, 430] on video at bounding box center [605, 340] width 1210 height 681
click at [712, 474] on video at bounding box center [605, 340] width 1210 height 681
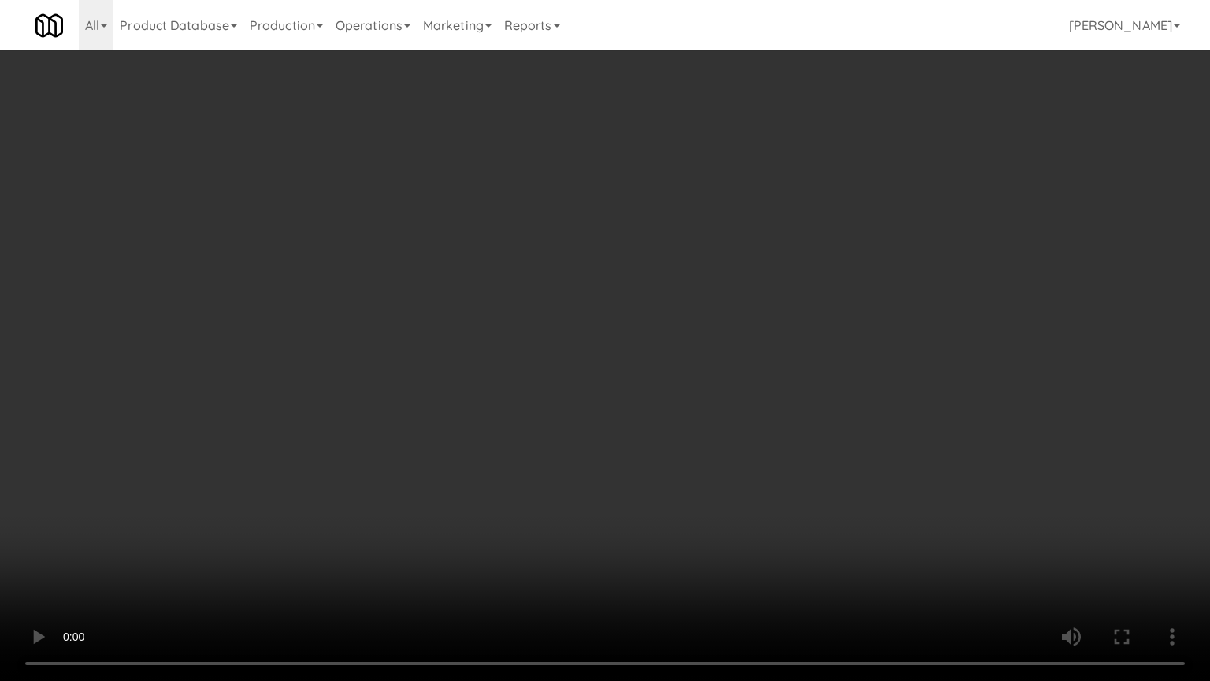
click at [699, 476] on video at bounding box center [605, 340] width 1210 height 681
drag, startPoint x: 698, startPoint y: 473, endPoint x: 715, endPoint y: 452, distance: 27.0
click at [697, 470] on video at bounding box center [605, 340] width 1210 height 681
drag, startPoint x: 716, startPoint y: 451, endPoint x: 719, endPoint y: 359, distance: 91.5
click at [713, 450] on video at bounding box center [605, 340] width 1210 height 681
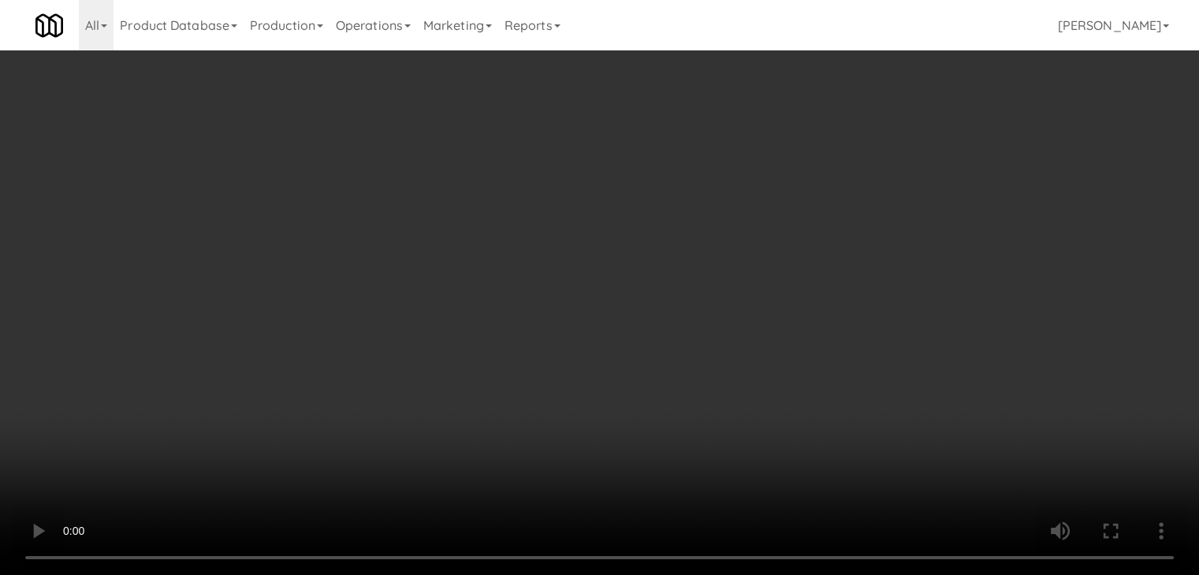
drag, startPoint x: 840, startPoint y: 180, endPoint x: 851, endPoint y: 174, distance: 12.7
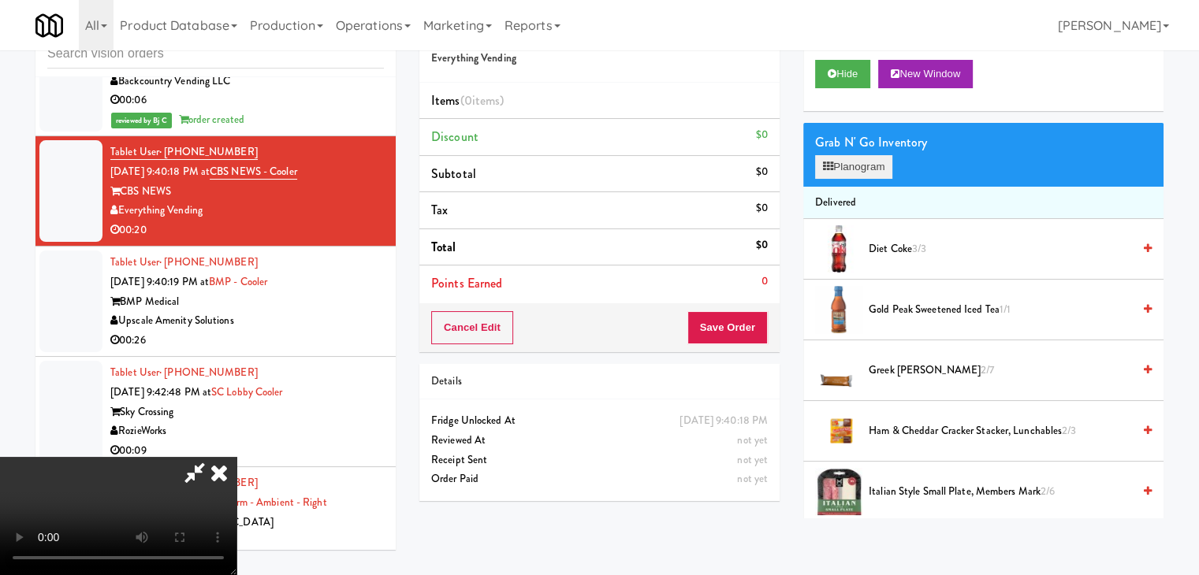
click at [846, 178] on div "Grab N' Go Inventory Planogram" at bounding box center [983, 155] width 360 height 64
click at [851, 172] on button "Planogram" at bounding box center [853, 167] width 77 height 24
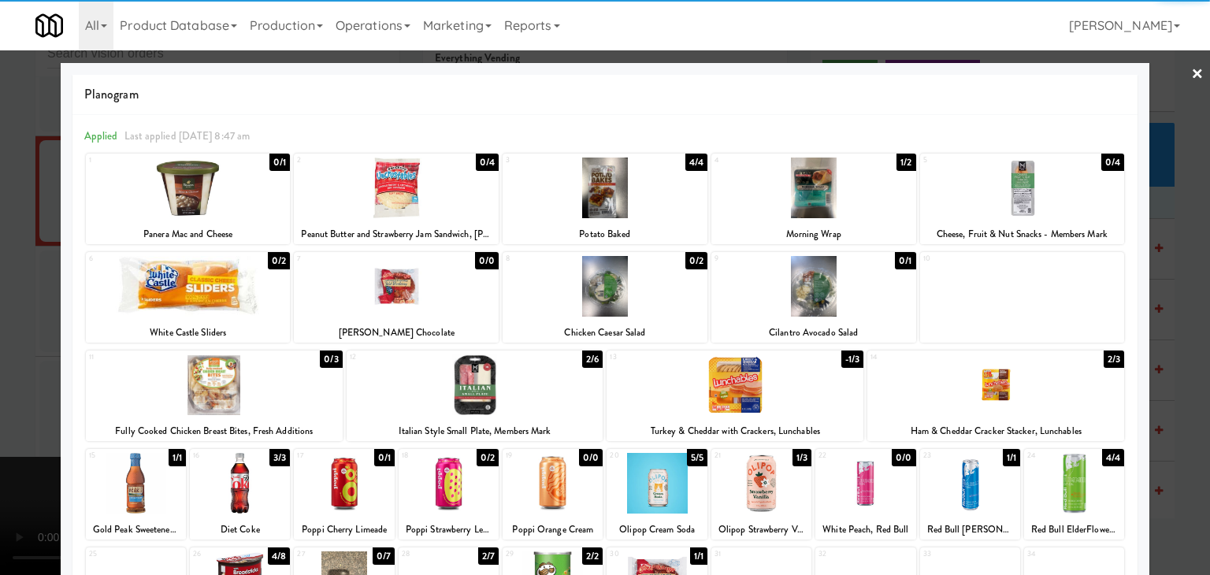
click at [454, 389] on div at bounding box center [475, 385] width 257 height 61
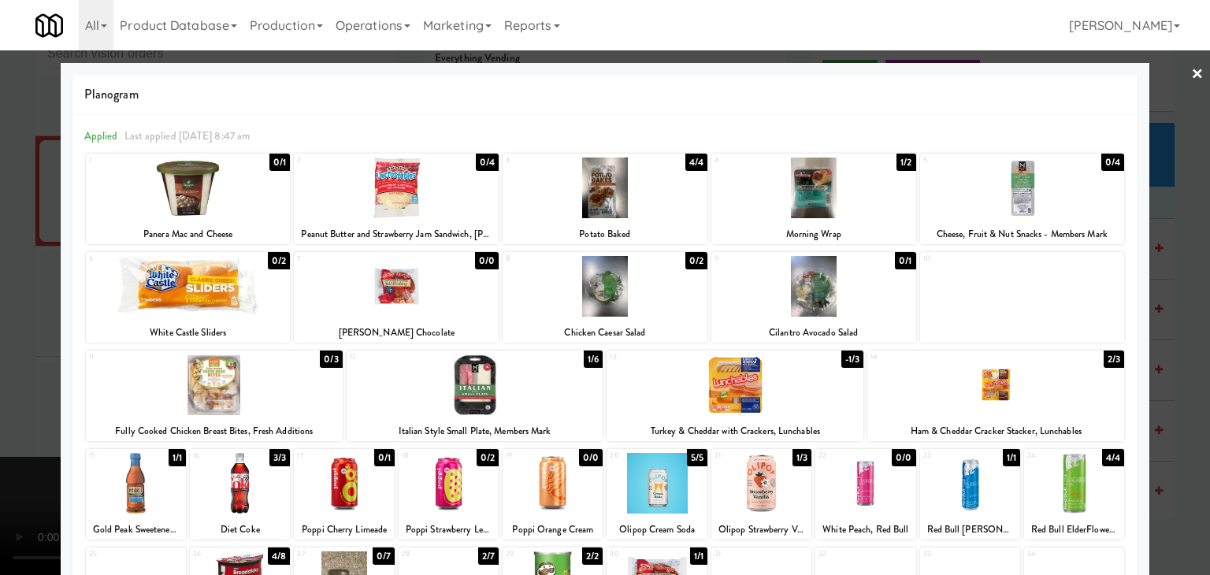
click at [221, 395] on div at bounding box center [214, 385] width 257 height 61
drag, startPoint x: 0, startPoint y: 404, endPoint x: 43, endPoint y: 403, distance: 42.6
click at [2, 404] on div at bounding box center [605, 287] width 1210 height 575
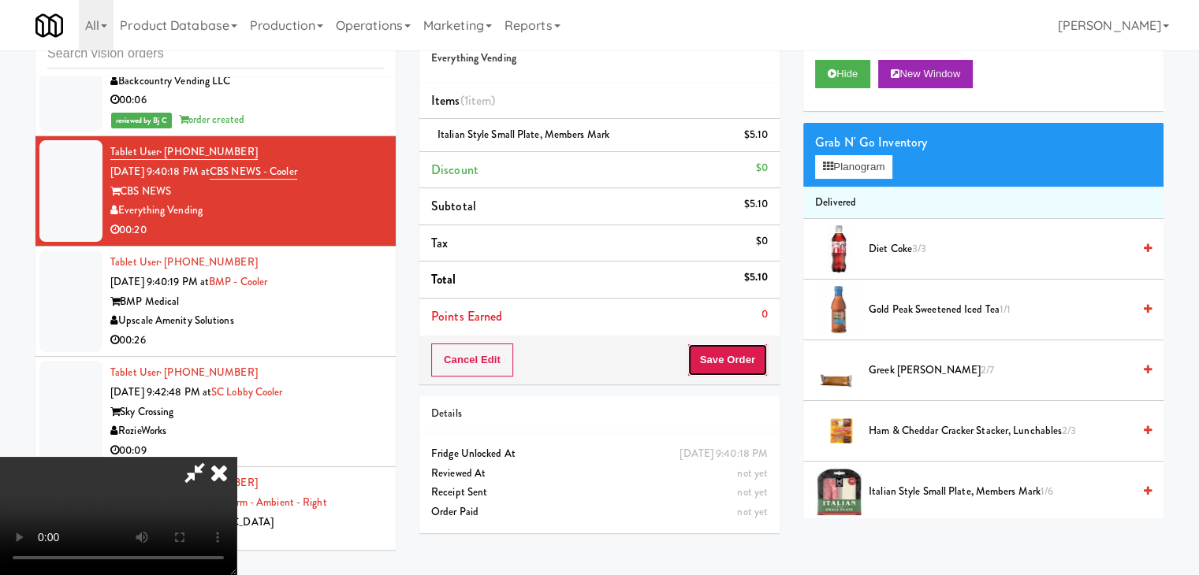
click at [747, 368] on button "Save Order" at bounding box center [727, 360] width 80 height 33
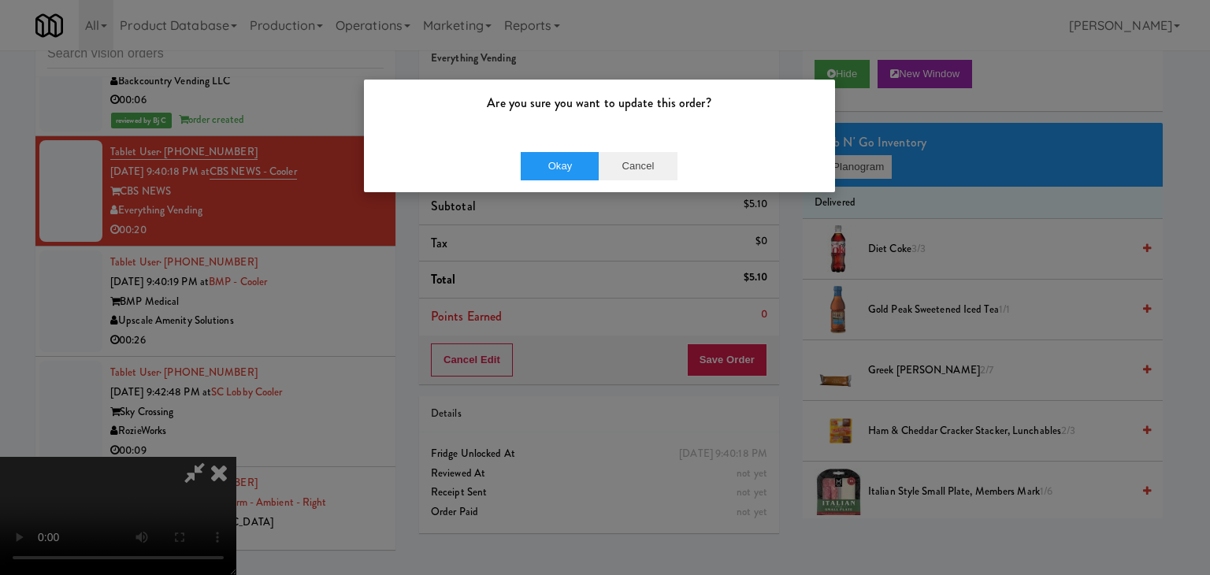
drag, startPoint x: 678, startPoint y: 165, endPoint x: 649, endPoint y: 168, distance: 29.3
click at [675, 165] on div "Okay Cancel" at bounding box center [599, 165] width 471 height 53
click at [645, 169] on button "Cancel" at bounding box center [638, 166] width 79 height 28
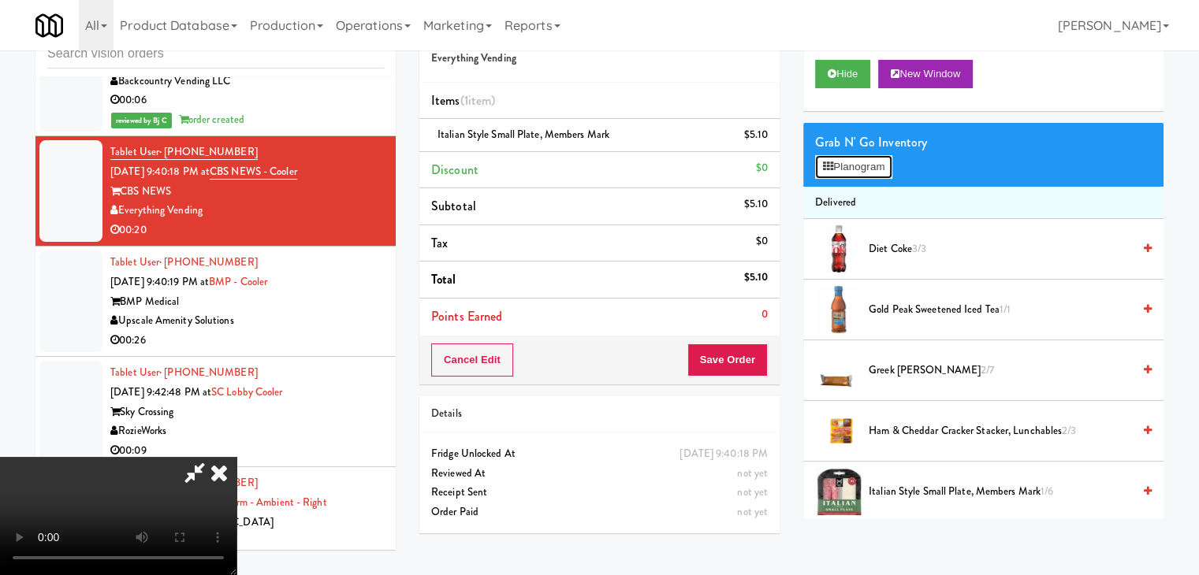
click at [877, 174] on button "Planogram" at bounding box center [853, 167] width 77 height 24
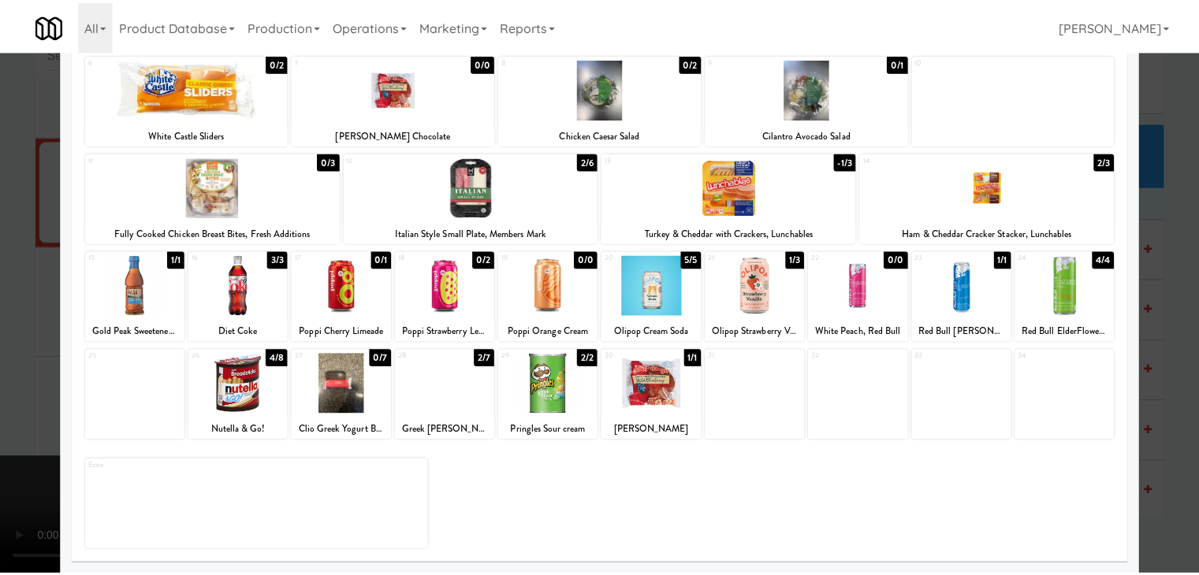
scroll to position [199, 0]
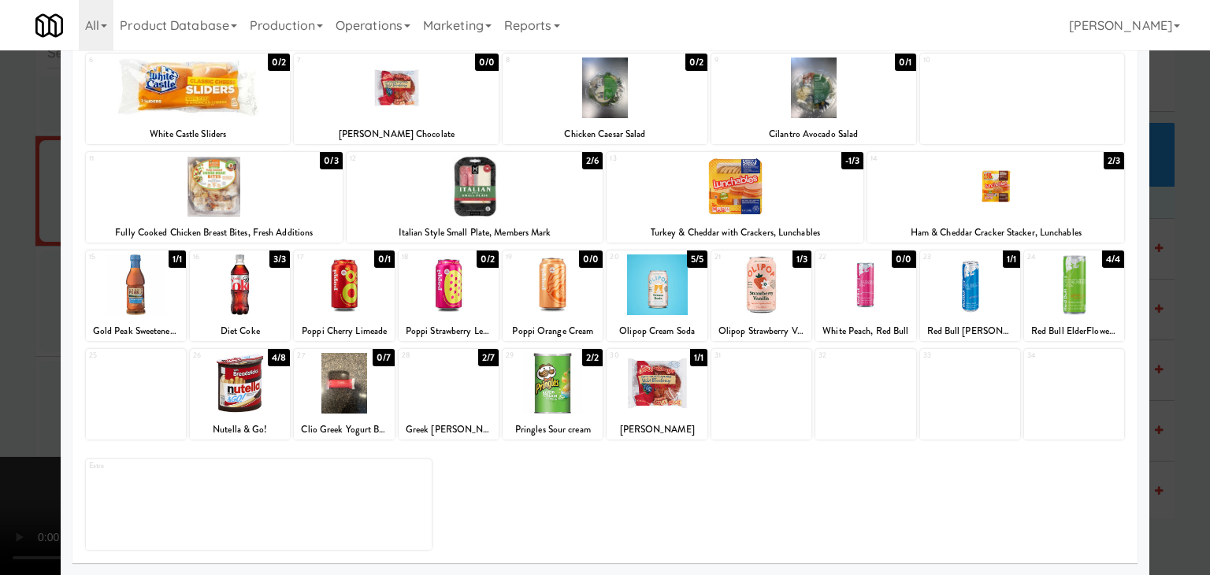
drag, startPoint x: 4, startPoint y: 335, endPoint x: 72, endPoint y: 331, distance: 67.9
click at [10, 335] on div at bounding box center [605, 287] width 1210 height 575
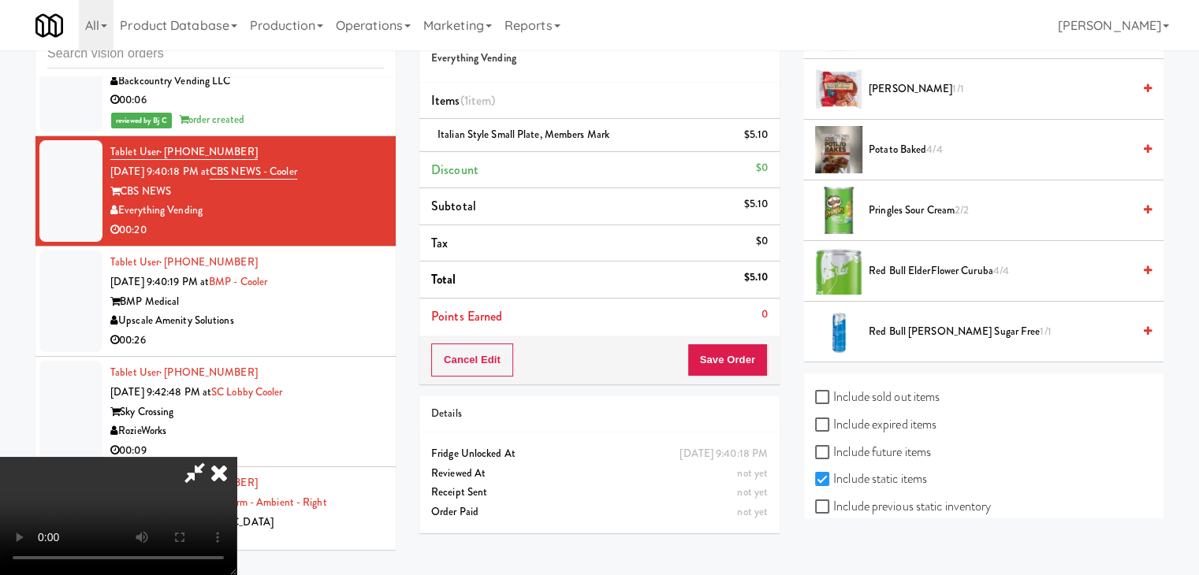
scroll to position [709, 0]
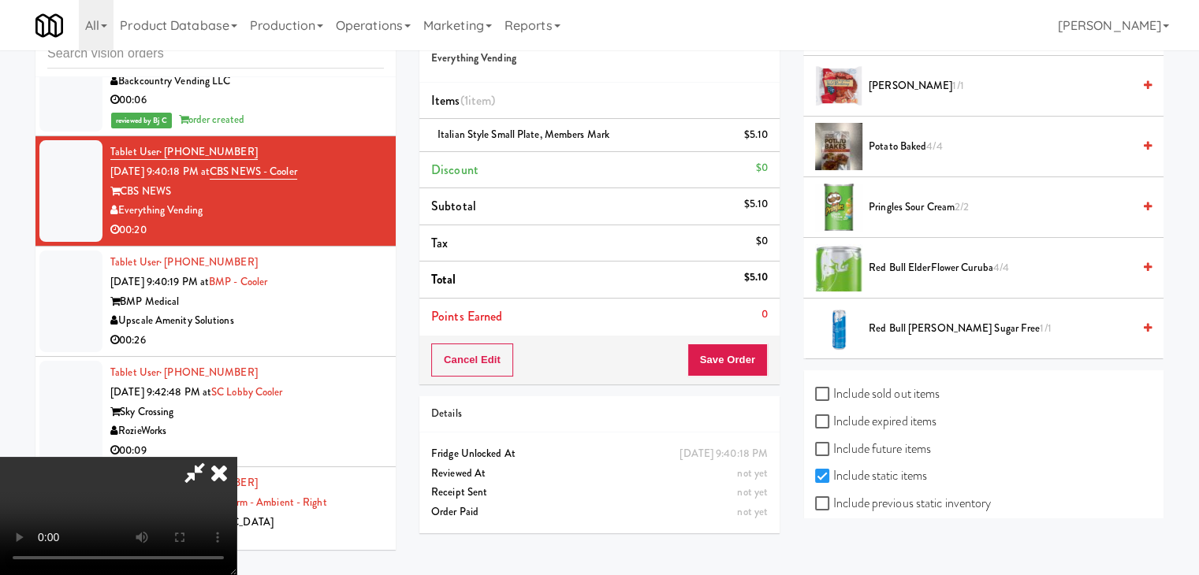
click at [880, 499] on label "Include previous static inventory" at bounding box center [903, 504] width 176 height 24
click at [833, 499] on input "Include previous static inventory" at bounding box center [824, 504] width 18 height 13
checkbox input "true"
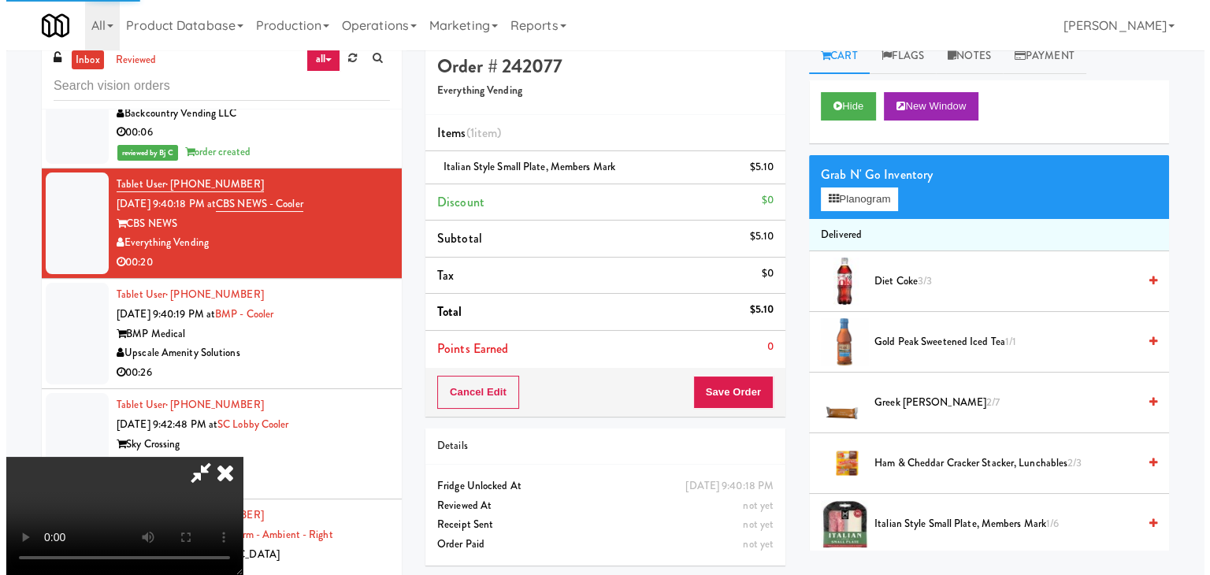
scroll to position [0, 0]
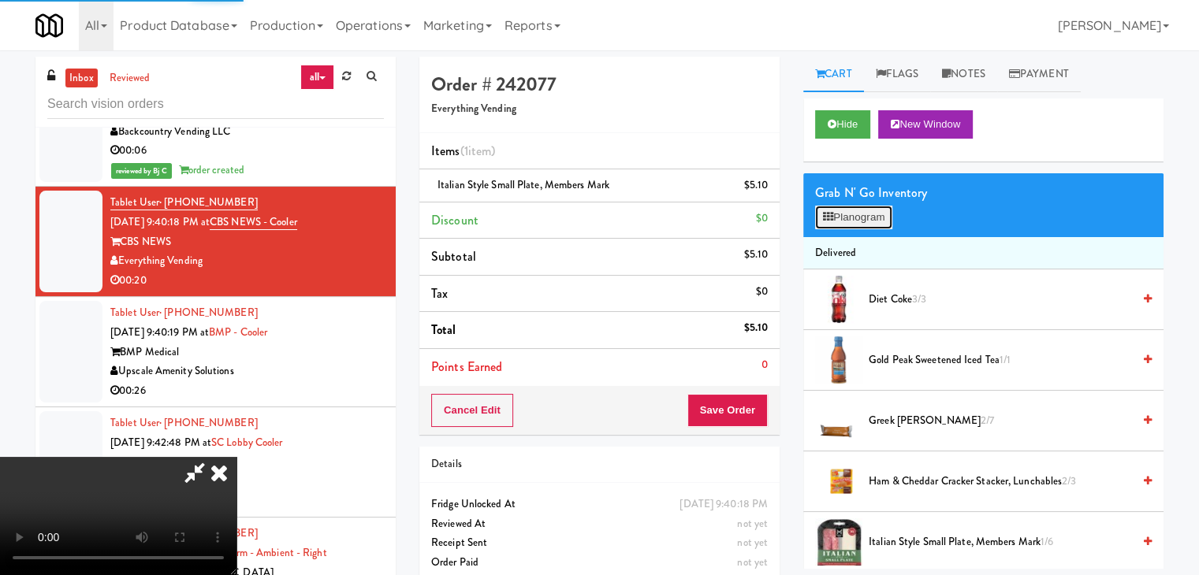
click at [861, 228] on button "Planogram" at bounding box center [853, 218] width 77 height 24
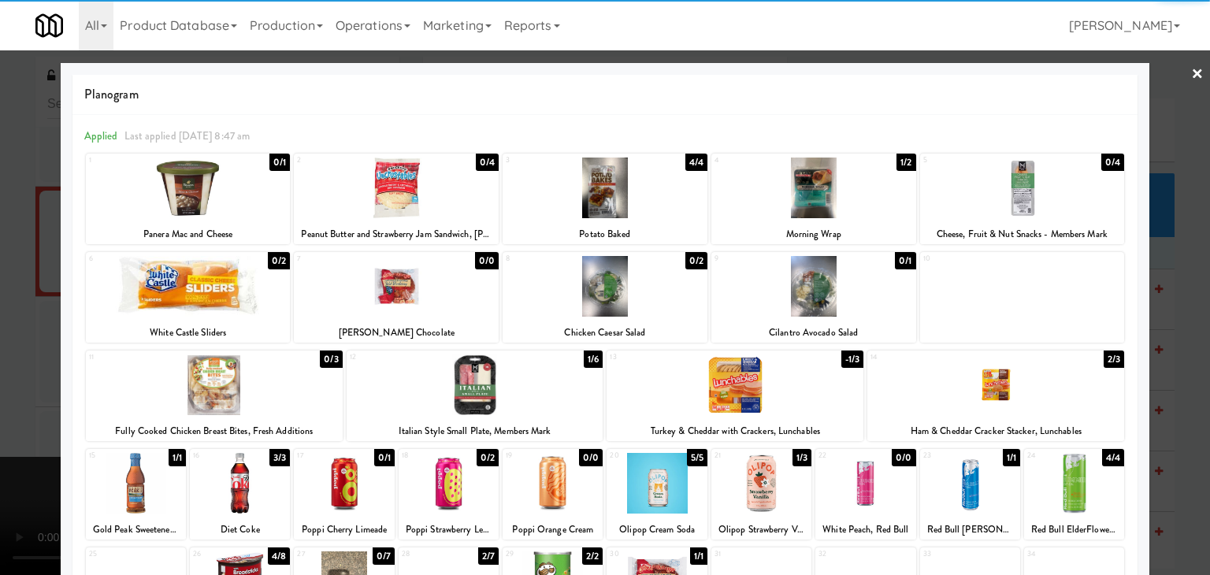
click at [218, 412] on div at bounding box center [214, 385] width 257 height 61
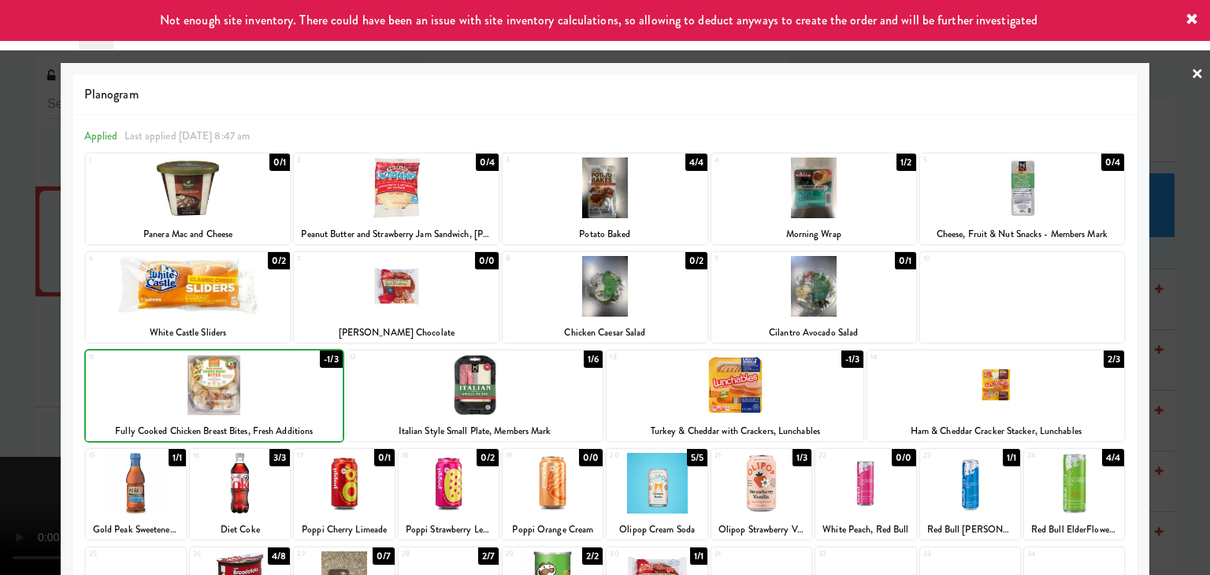
drag, startPoint x: 0, startPoint y: 426, endPoint x: 330, endPoint y: 440, distance: 330.5
click at [3, 426] on div at bounding box center [605, 287] width 1210 height 575
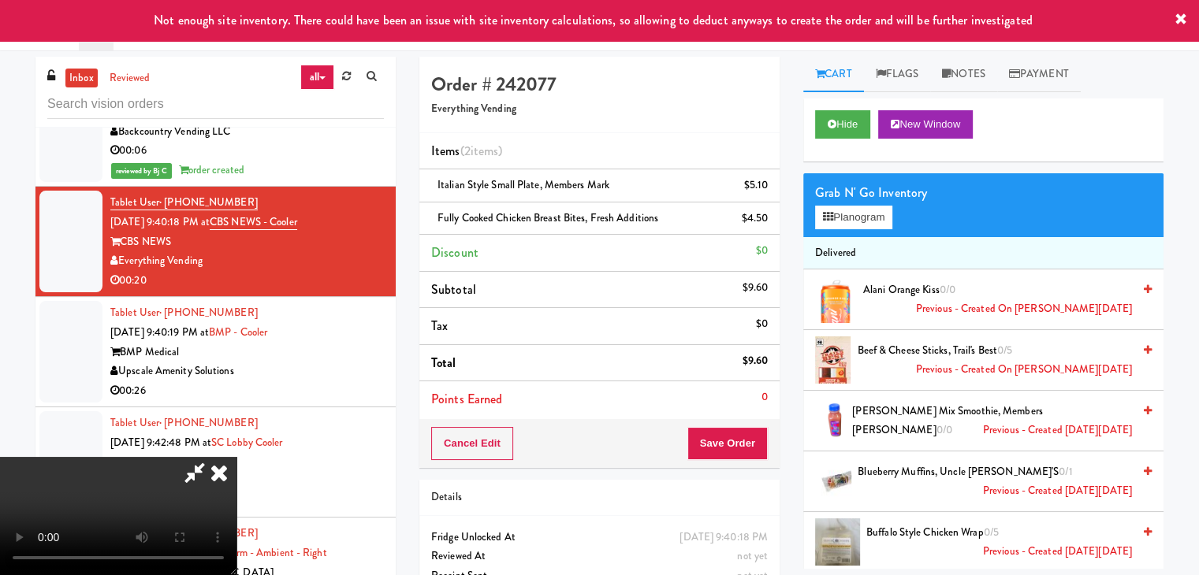
click at [236, 457] on video at bounding box center [118, 516] width 236 height 118
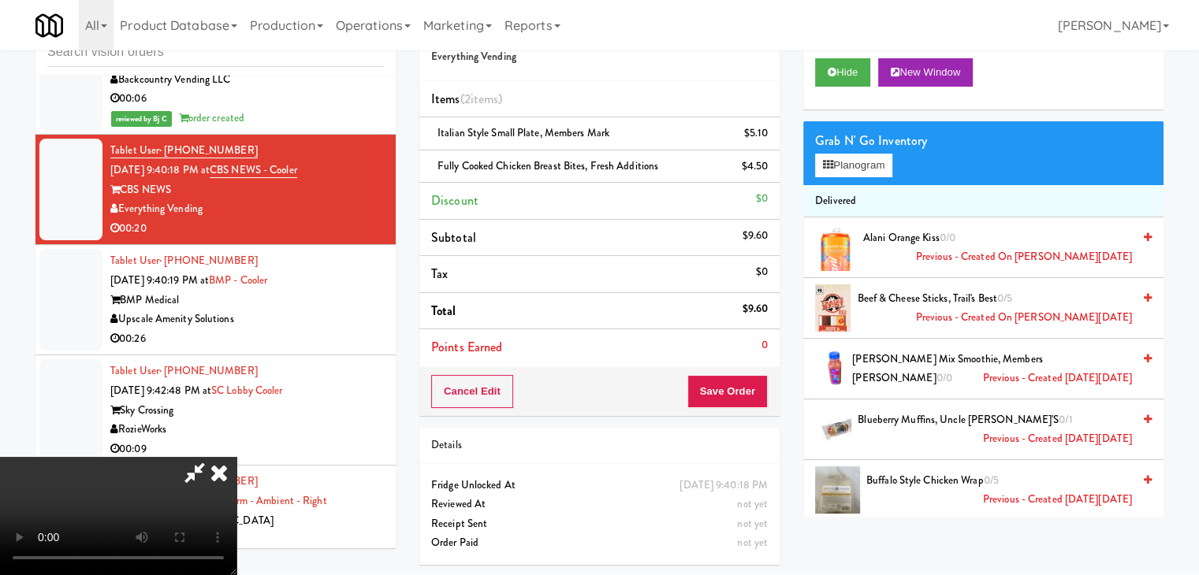
scroll to position [143, 0]
click at [749, 389] on button "Save Order" at bounding box center [727, 391] width 80 height 33
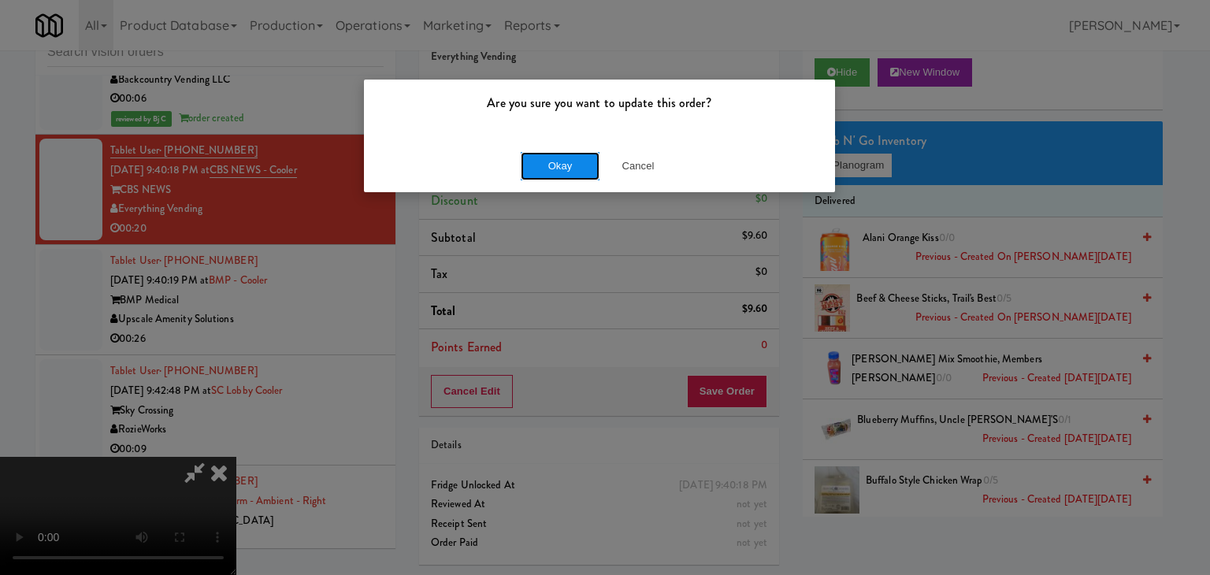
click at [564, 162] on button "Okay" at bounding box center [560, 166] width 79 height 28
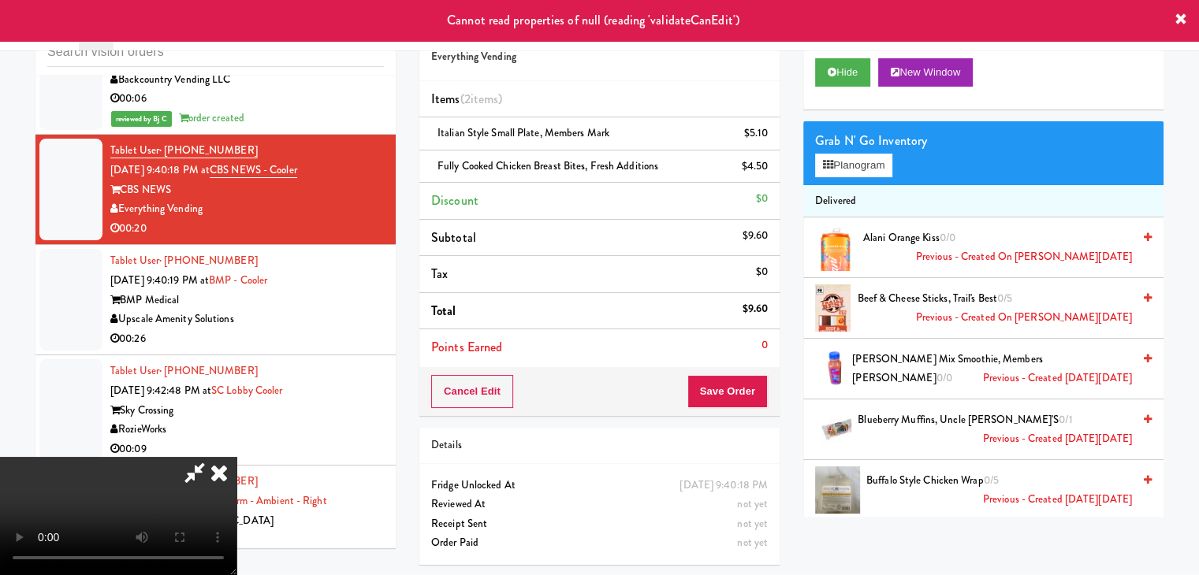
scroll to position [0, 0]
click at [236, 457] on icon at bounding box center [219, 473] width 35 height 32
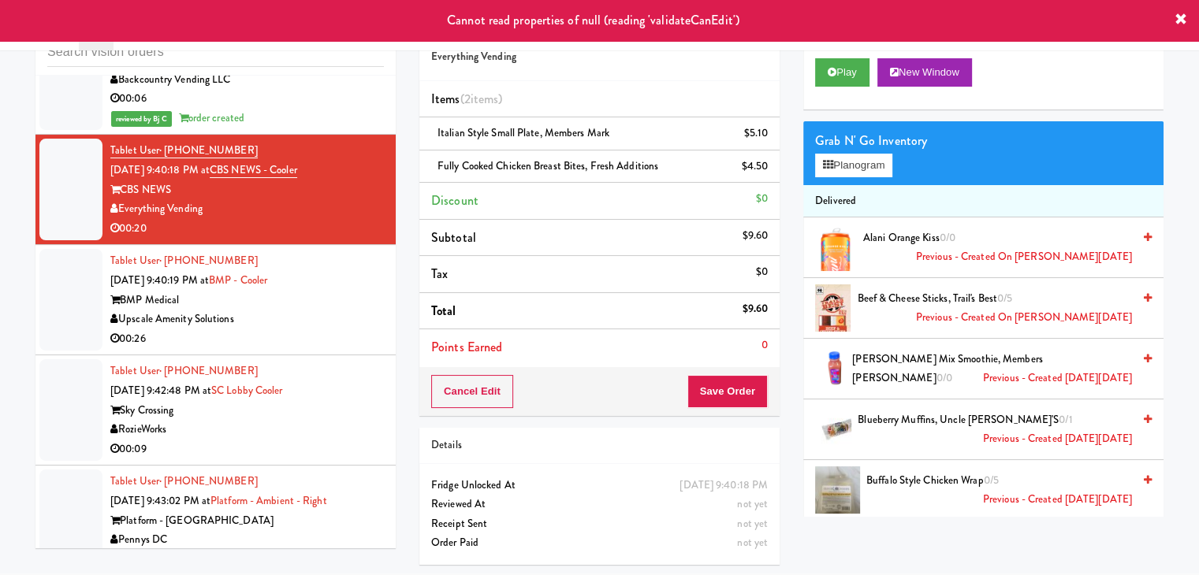
click at [270, 310] on div "Upscale Amenity Solutions" at bounding box center [246, 320] width 273 height 20
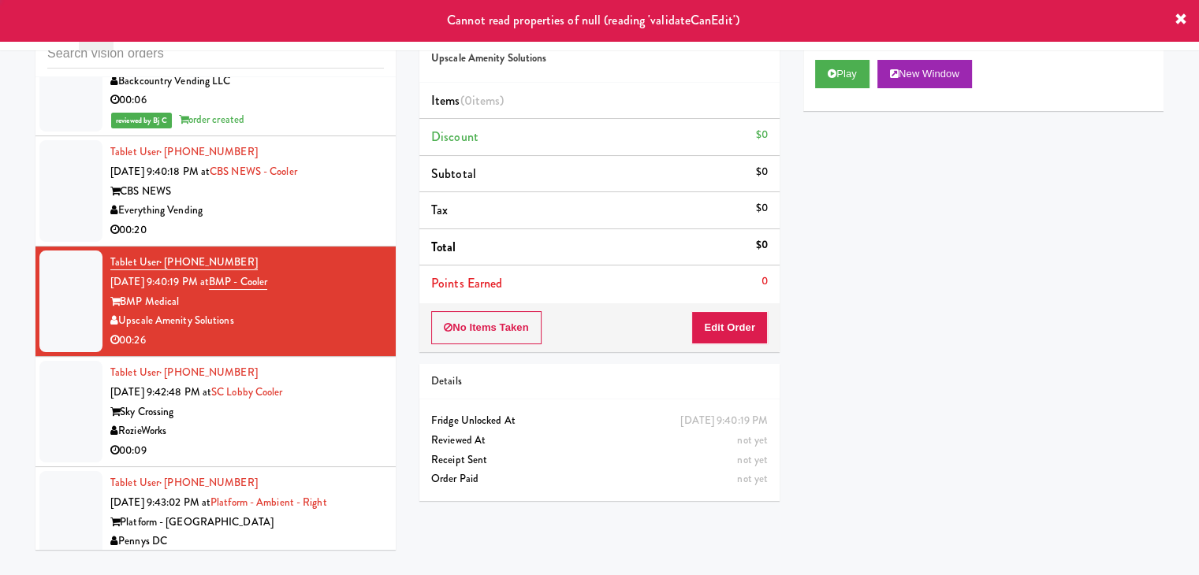
click at [308, 182] on div "CBS NEWS" at bounding box center [246, 192] width 273 height 20
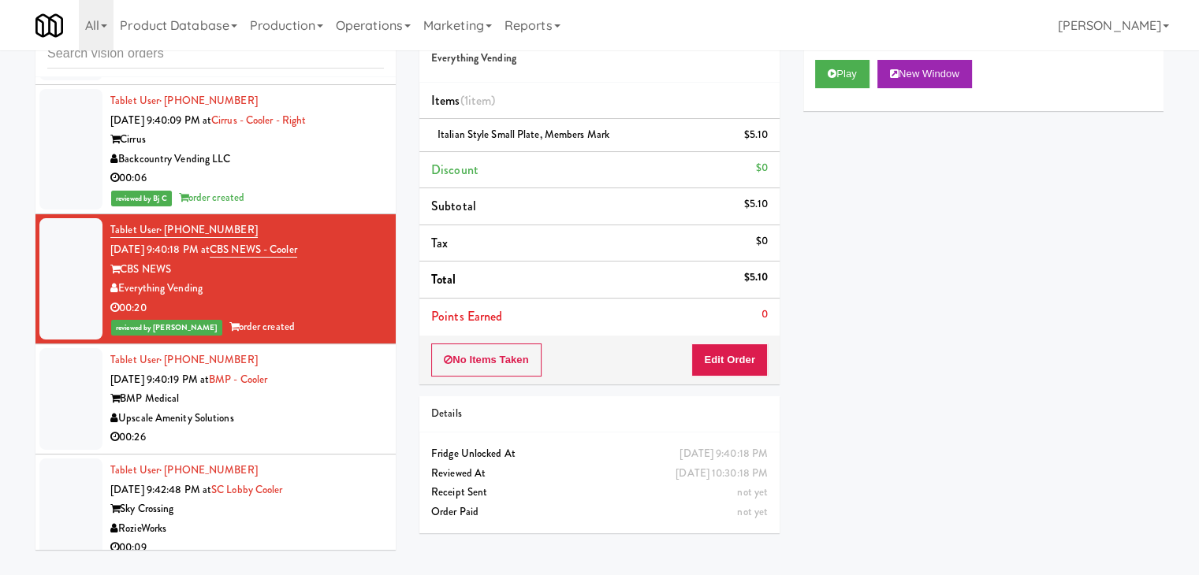
scroll to position [8039, 0]
click at [315, 390] on div "BMP Medical" at bounding box center [246, 400] width 273 height 20
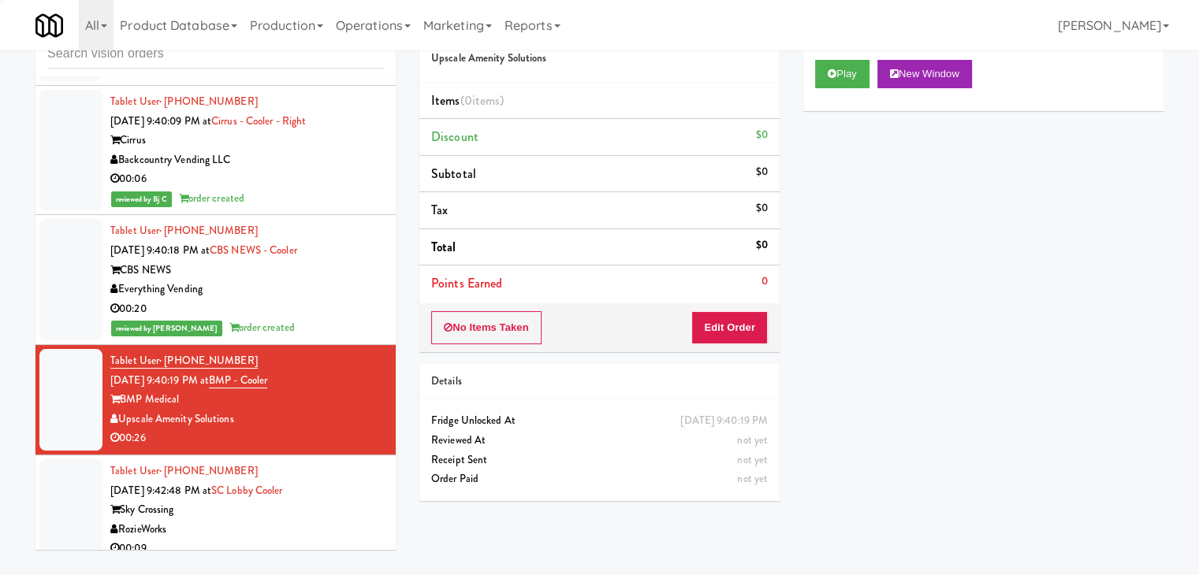
click at [320, 299] on div "00:20" at bounding box center [246, 309] width 273 height 20
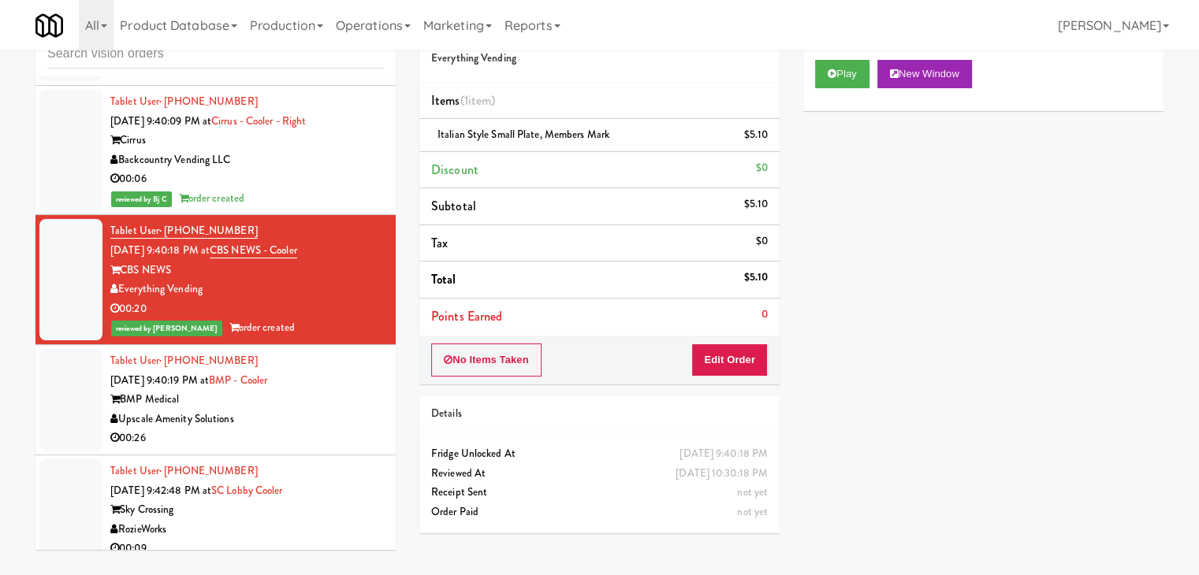
click at [312, 390] on div "BMP Medical" at bounding box center [246, 400] width 273 height 20
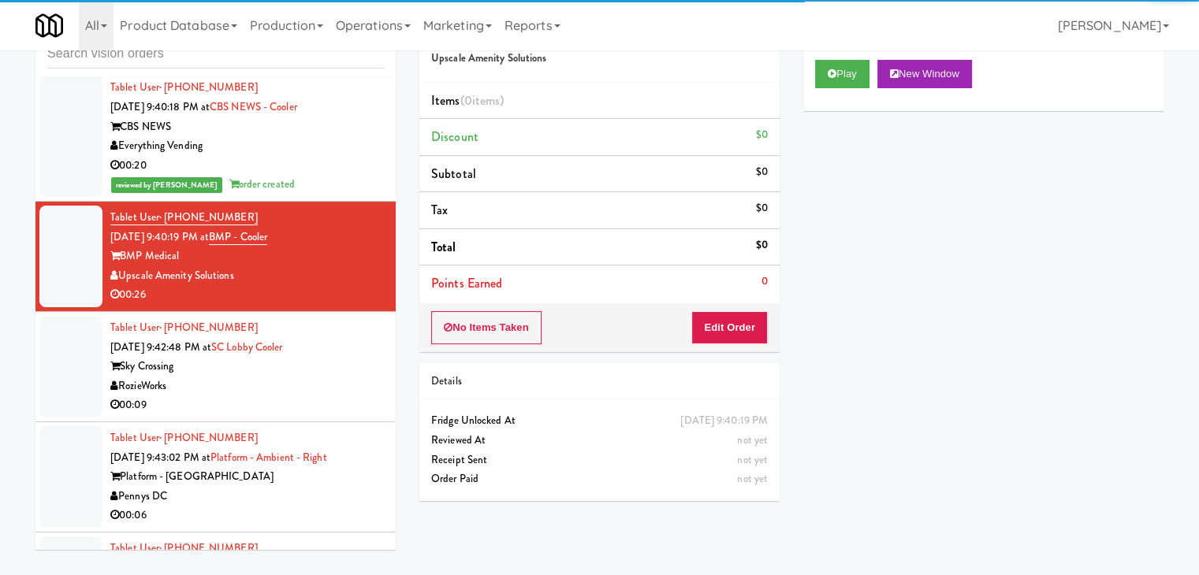
scroll to position [8196, 0]
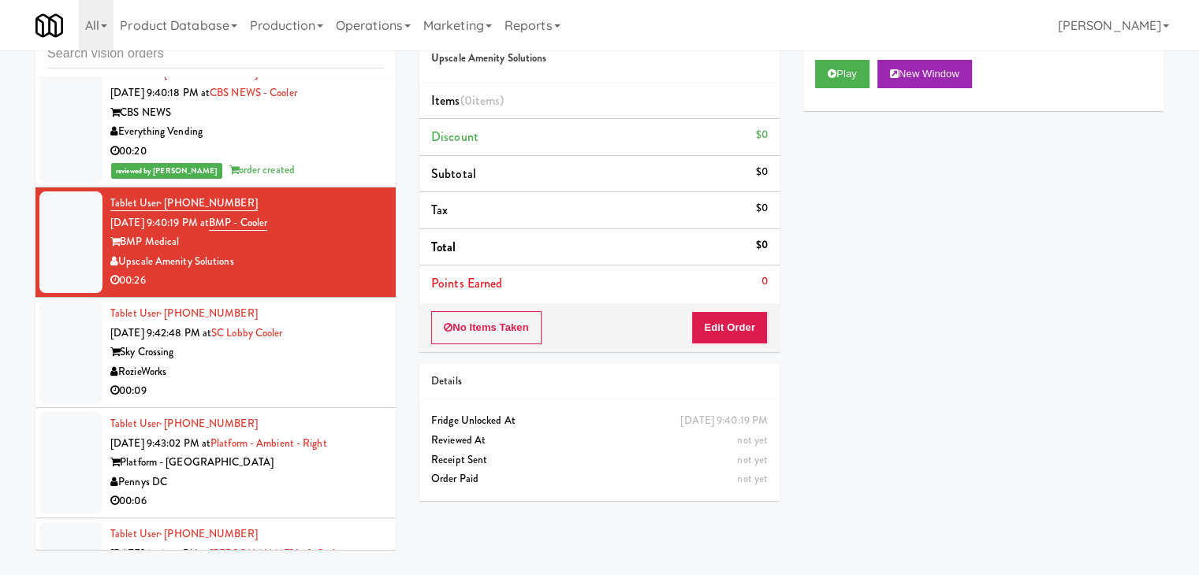
click at [348, 363] on div "RozieWorks" at bounding box center [246, 373] width 273 height 20
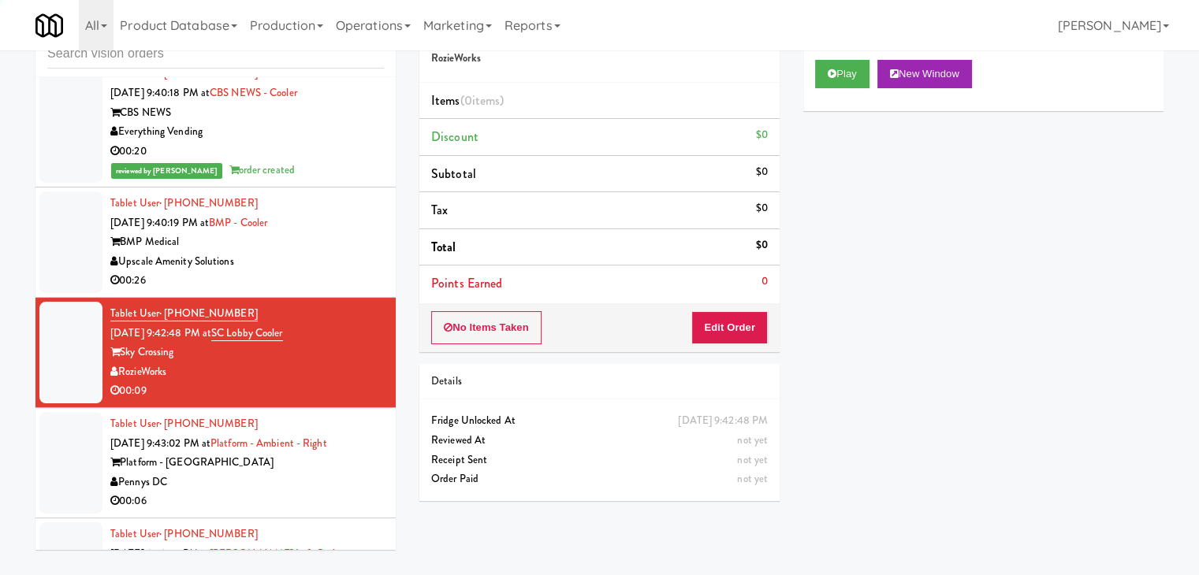
click at [349, 252] on div "Upscale Amenity Solutions" at bounding box center [246, 262] width 273 height 20
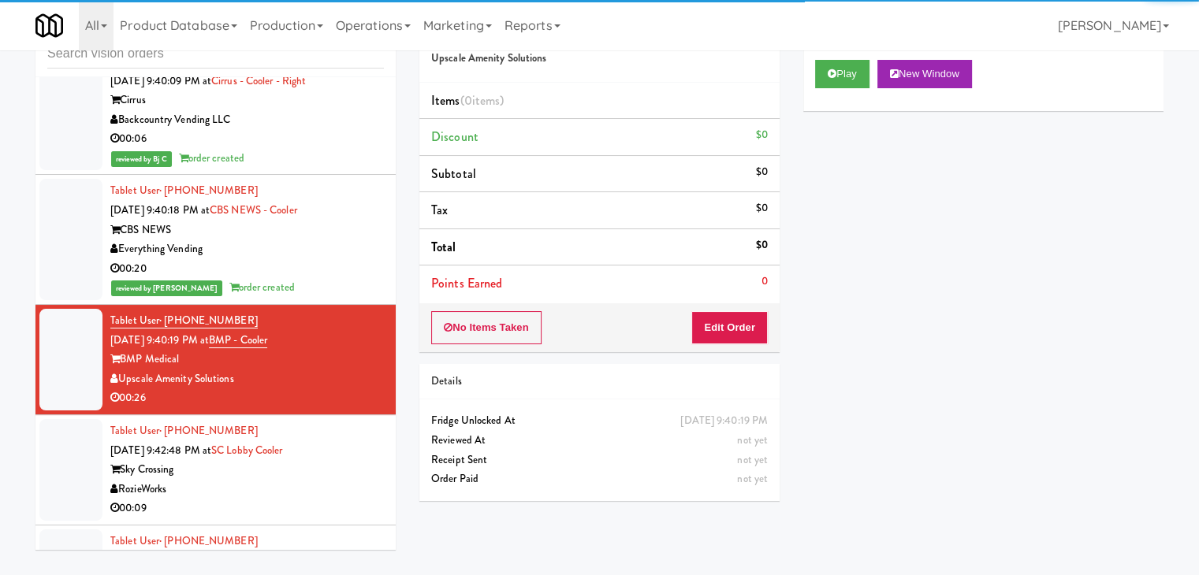
scroll to position [8039, 0]
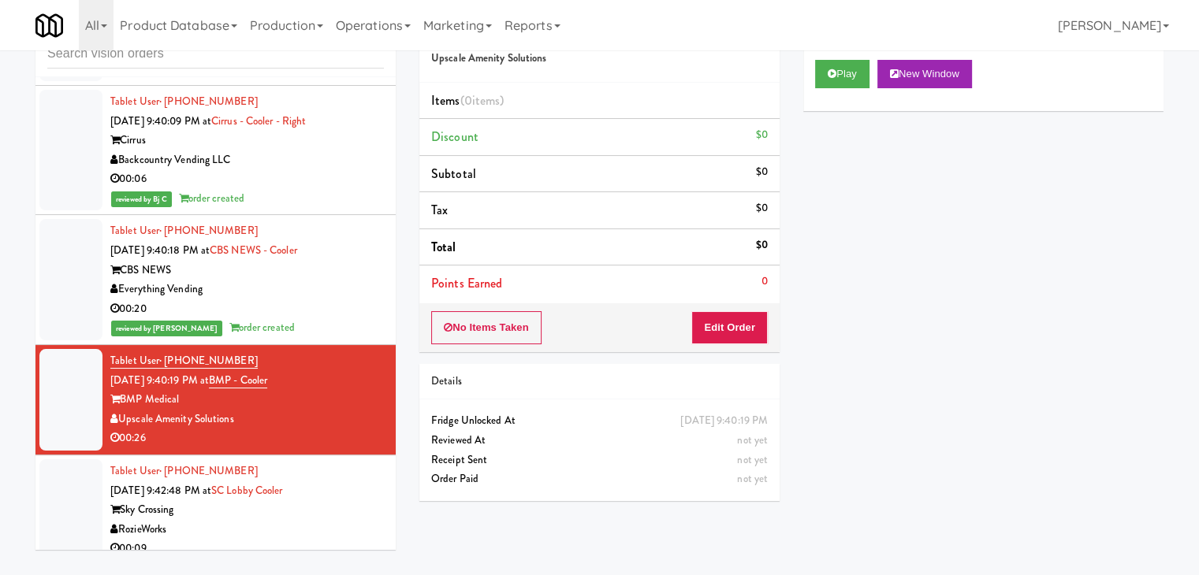
click at [348, 280] on div "Everything Vending" at bounding box center [246, 290] width 273 height 20
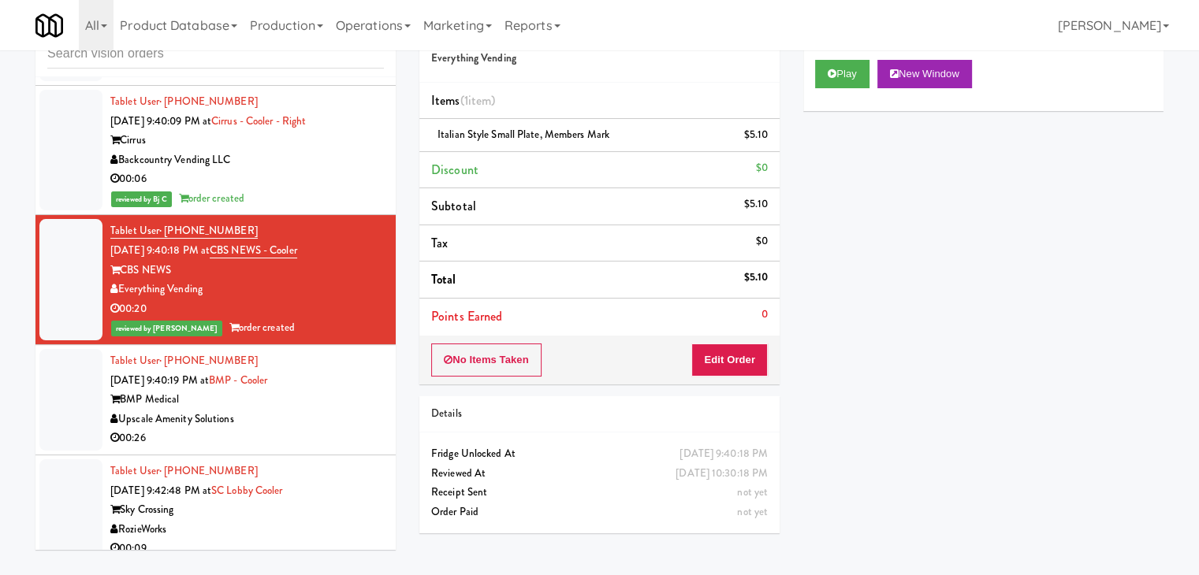
click at [339, 351] on div "Tablet User · (978) 906-5314 Aug 14, 2025 9:40:19 PM at BMP - Cooler BMP Medica…" at bounding box center [246, 399] width 273 height 97
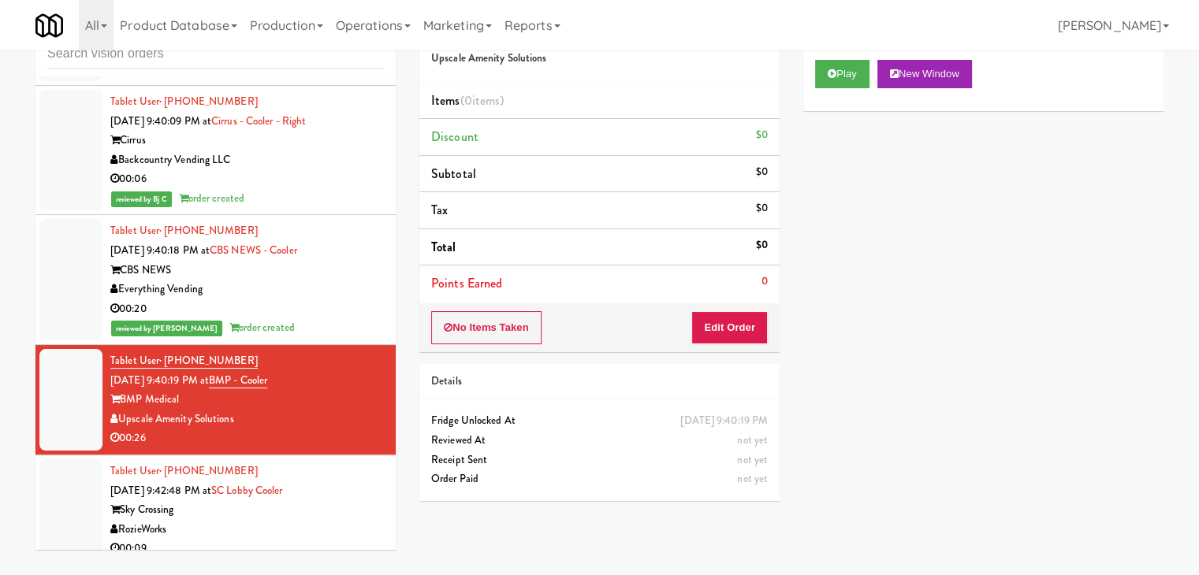
click at [334, 299] on div "00:20" at bounding box center [246, 309] width 273 height 20
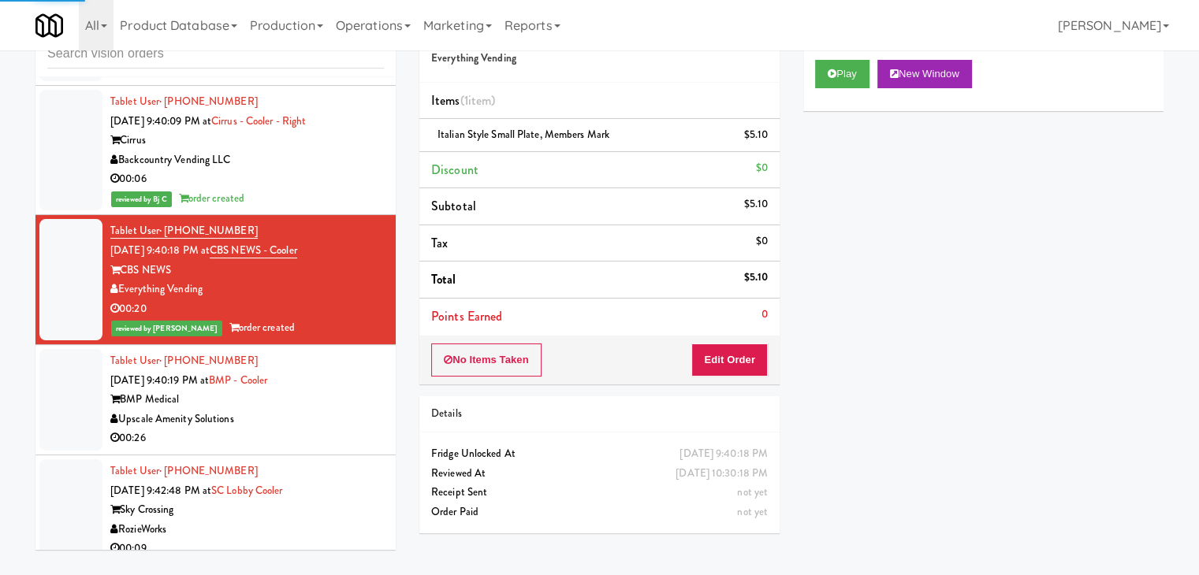
click at [330, 355] on div "Tablet User · (978) 906-5314 Aug 14, 2025 9:40:19 PM at BMP - Cooler BMP Medica…" at bounding box center [246, 399] width 273 height 97
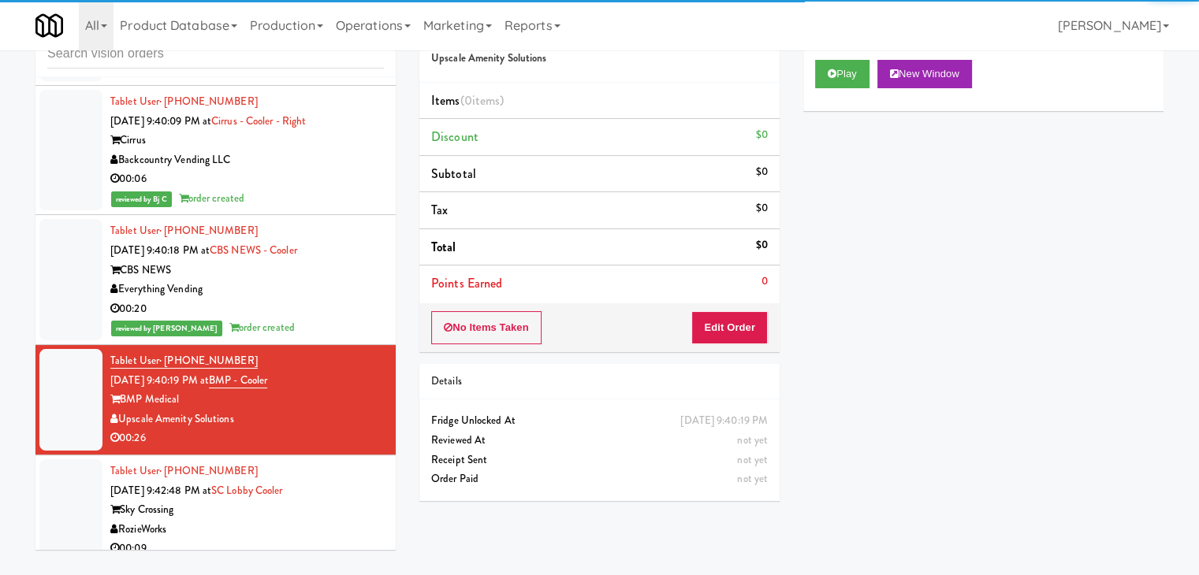
click at [340, 318] on div "reviewed by Mark P order created" at bounding box center [246, 328] width 273 height 20
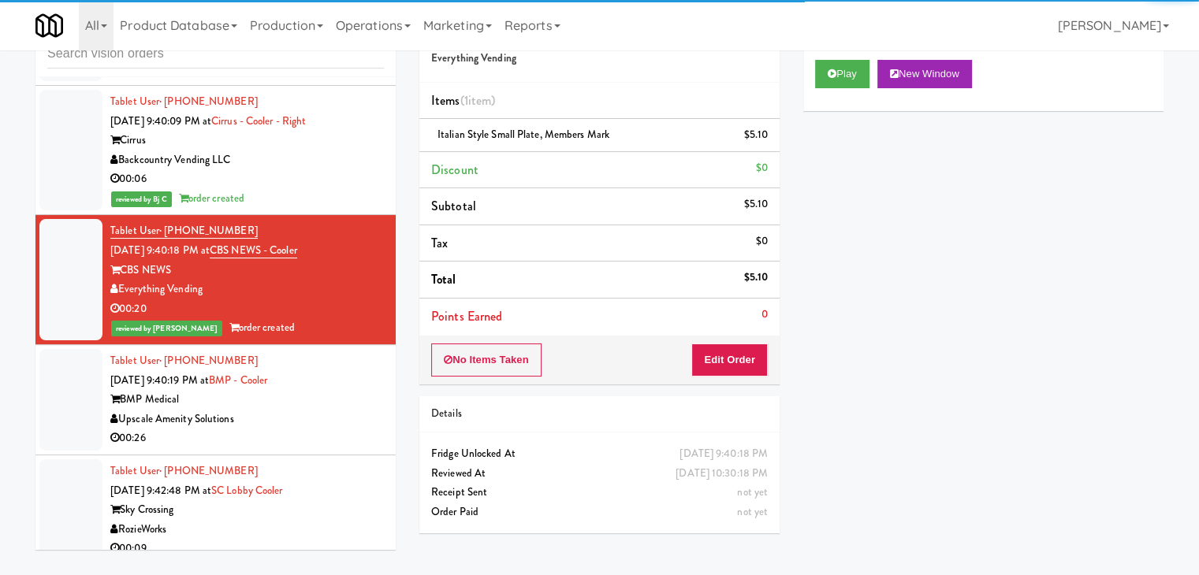
click at [342, 351] on div "Tablet User · (978) 906-5314 Aug 14, 2025 9:40:19 PM at BMP - Cooler BMP Medica…" at bounding box center [246, 399] width 273 height 97
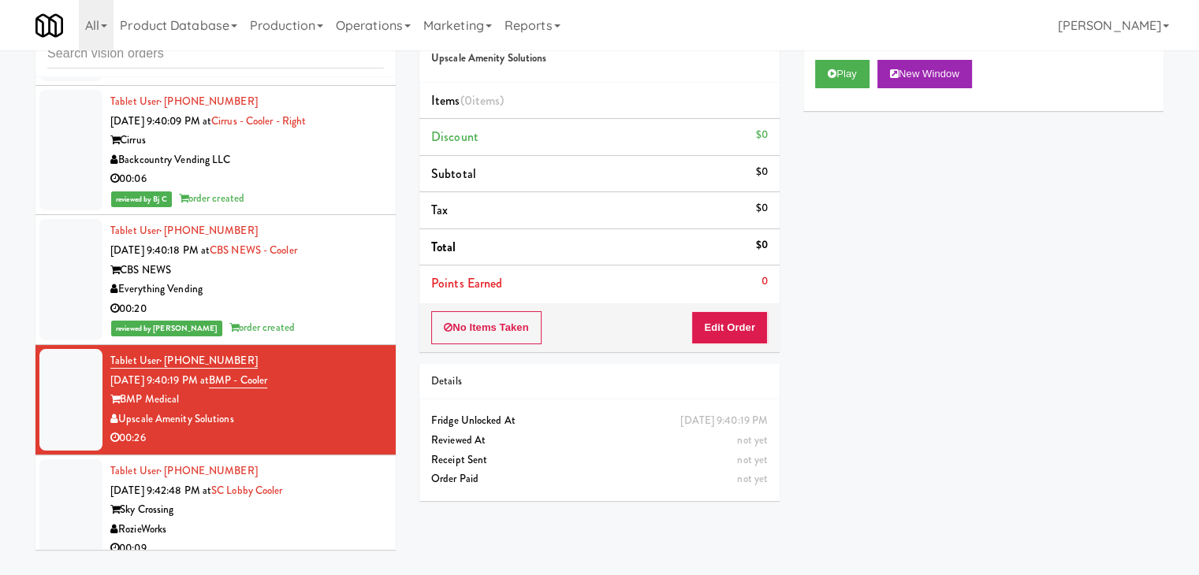
click at [348, 299] on div "00:20" at bounding box center [246, 309] width 273 height 20
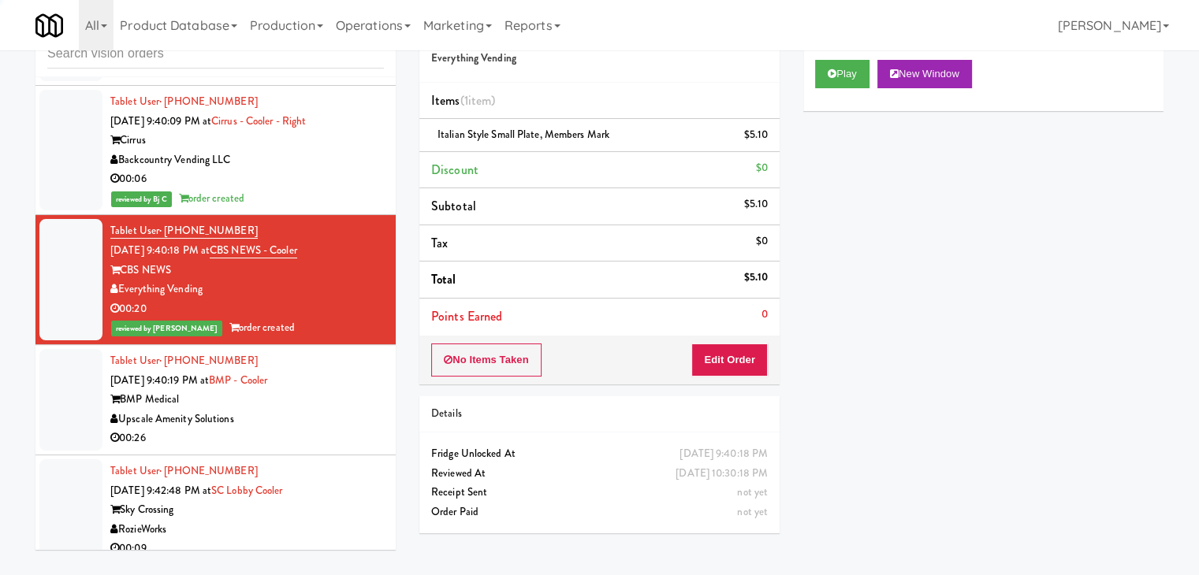
click at [343, 520] on div "RozieWorks" at bounding box center [246, 530] width 273 height 20
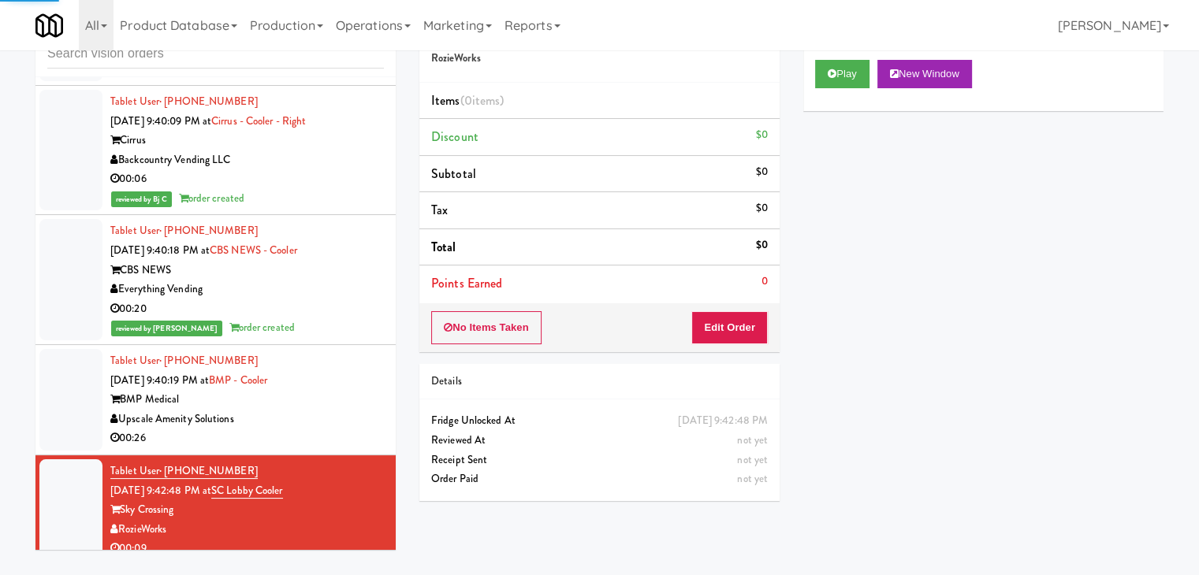
click at [339, 390] on div "BMP Medical" at bounding box center [246, 400] width 273 height 20
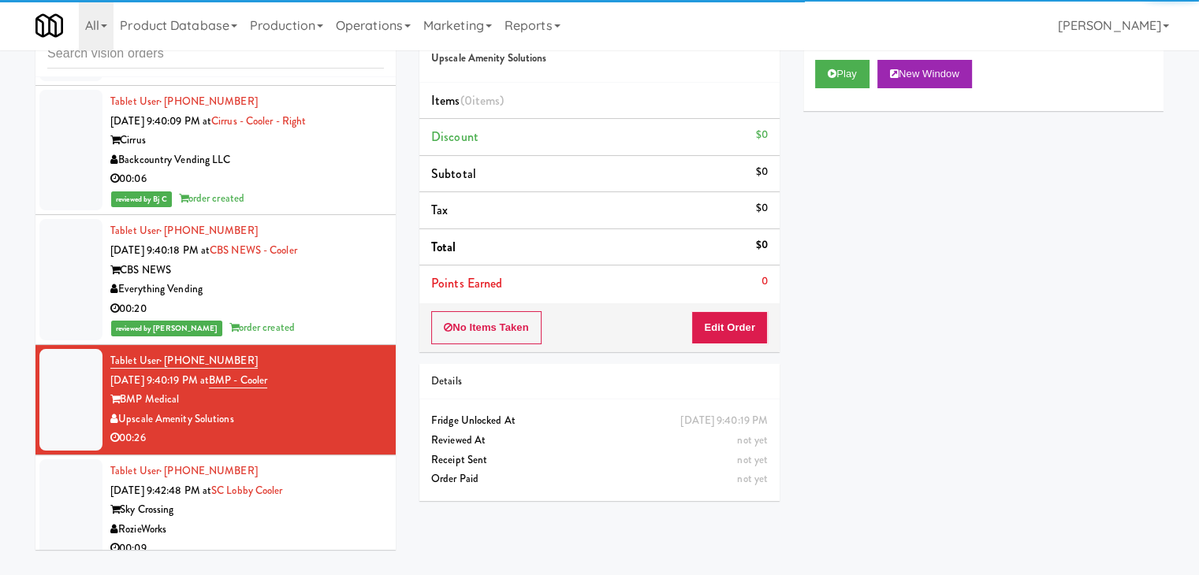
click at [351, 280] on div "Everything Vending" at bounding box center [246, 290] width 273 height 20
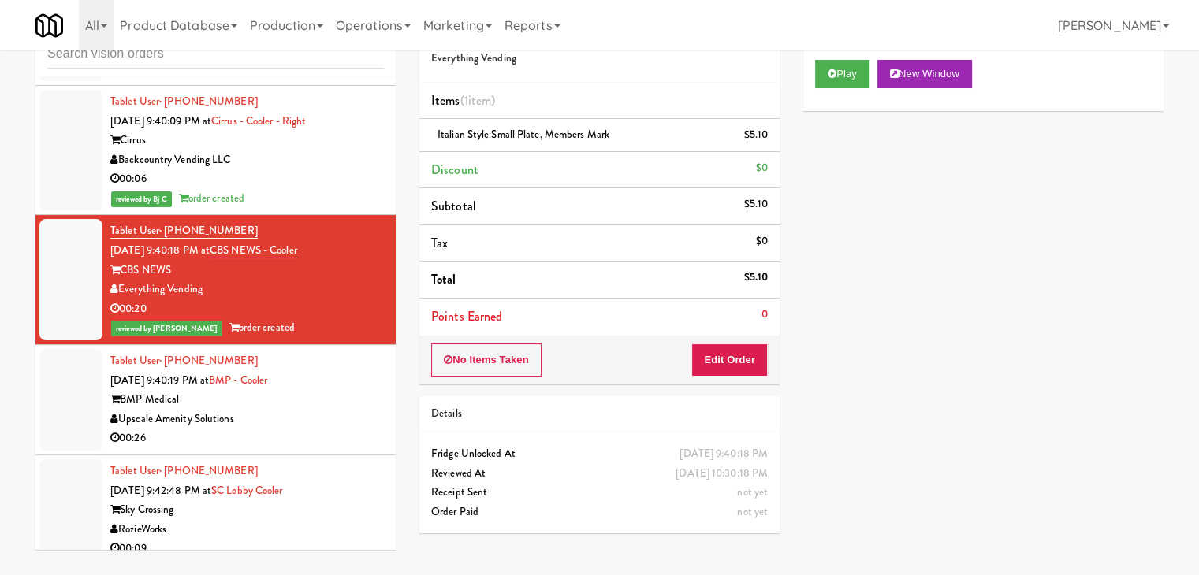
click at [325, 390] on div "BMP Medical" at bounding box center [246, 400] width 273 height 20
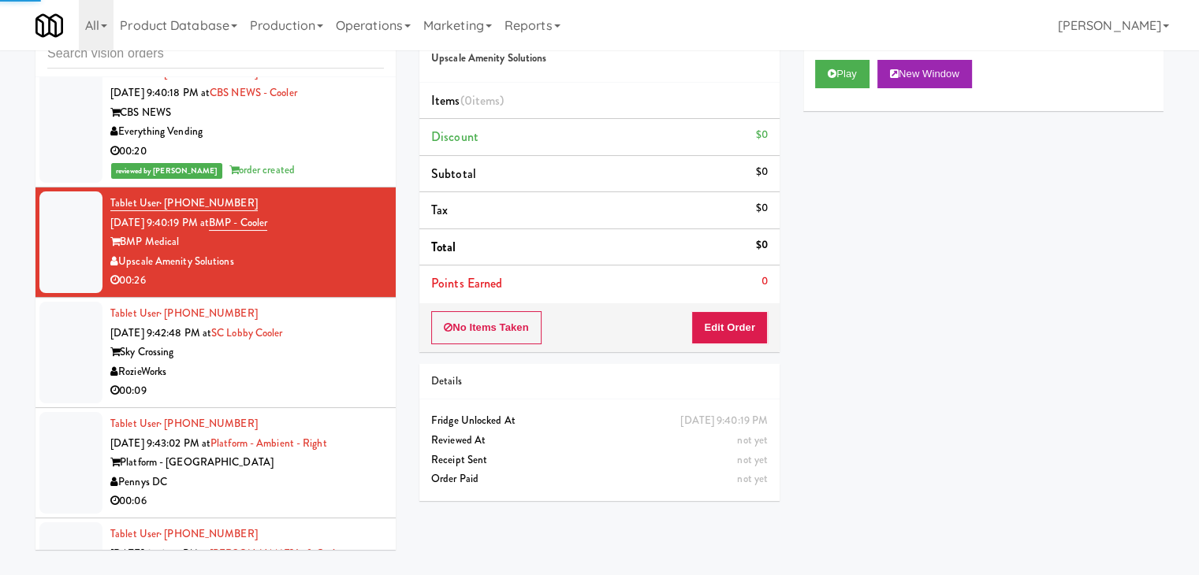
click at [324, 363] on div "RozieWorks" at bounding box center [246, 373] width 273 height 20
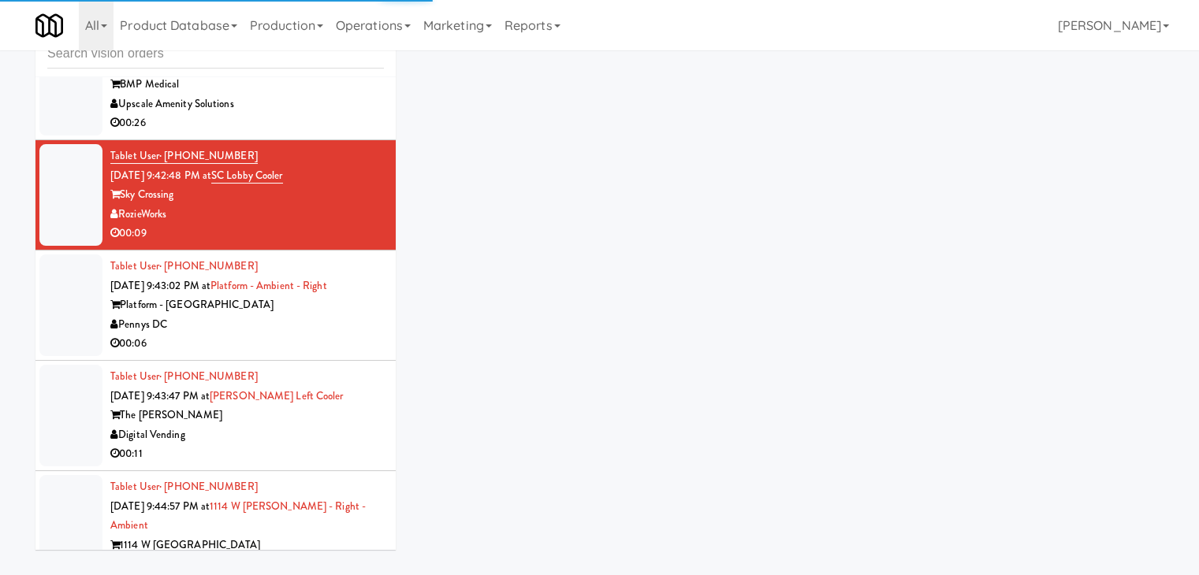
click at [321, 334] on div "00:06" at bounding box center [246, 344] width 273 height 20
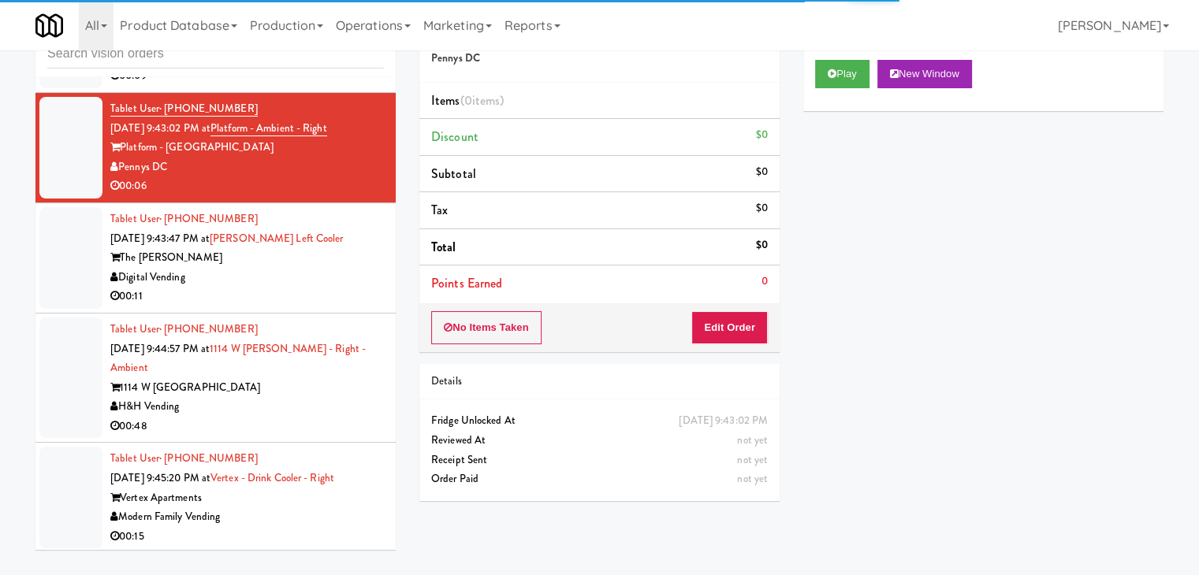
click at [334, 268] on div "Digital Vending" at bounding box center [246, 278] width 273 height 20
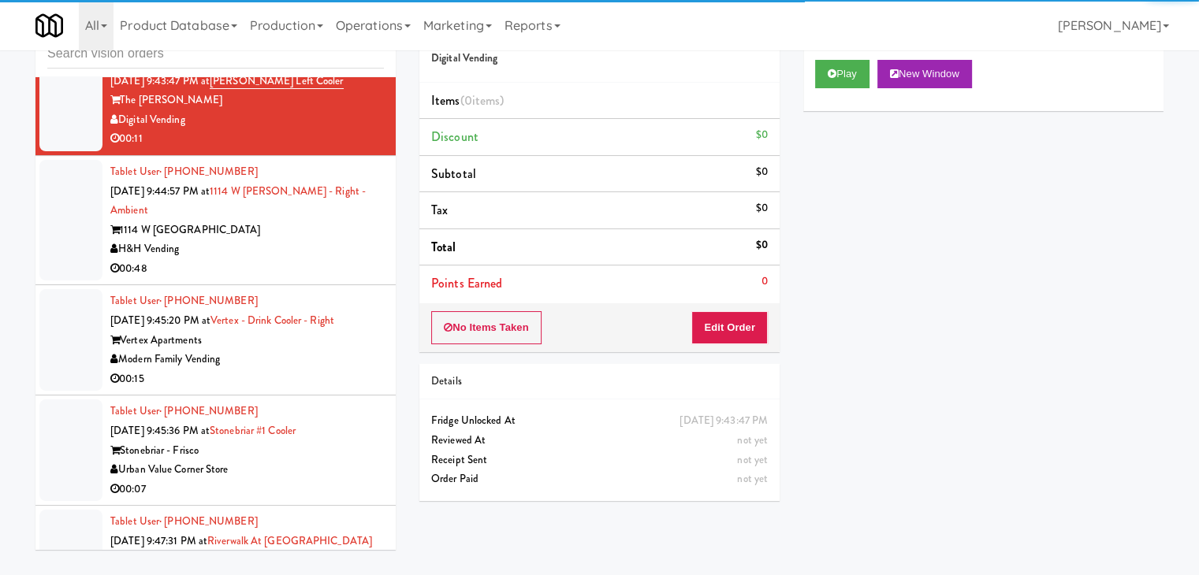
click at [330, 259] on div "00:48" at bounding box center [246, 269] width 273 height 20
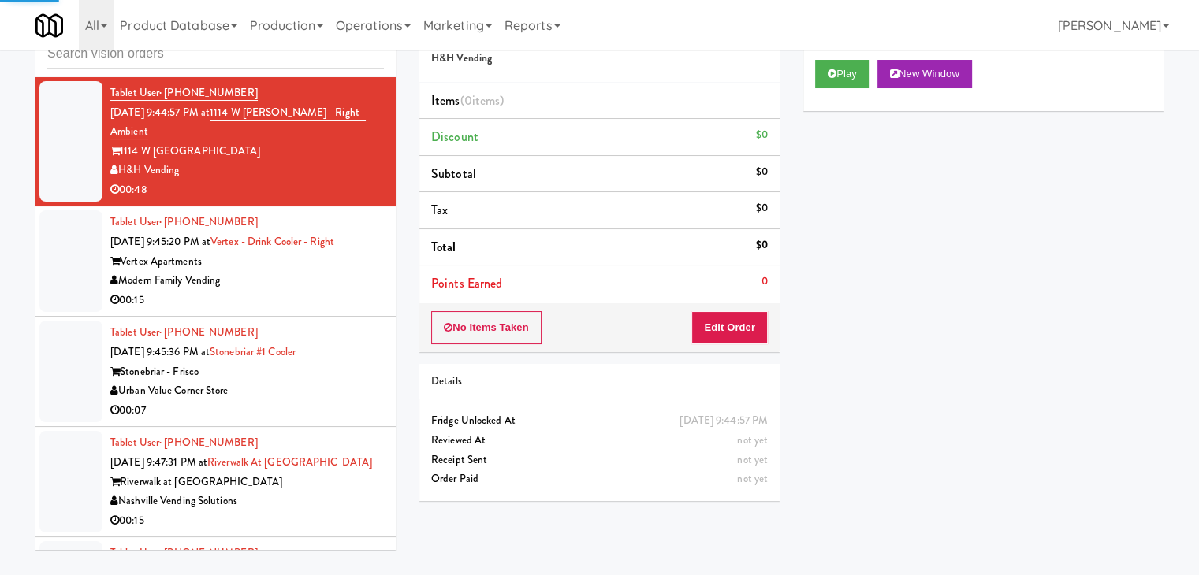
drag, startPoint x: 323, startPoint y: 274, endPoint x: 331, endPoint y: 277, distance: 8.2
click at [325, 291] on div "00:15" at bounding box center [246, 301] width 273 height 20
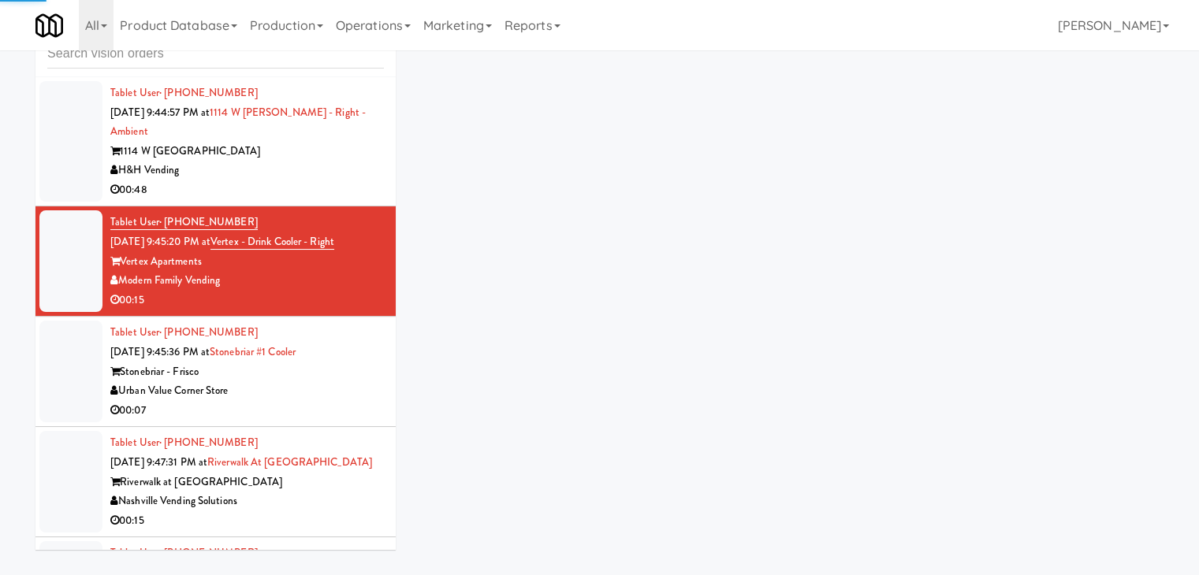
scroll to position [8433, 0]
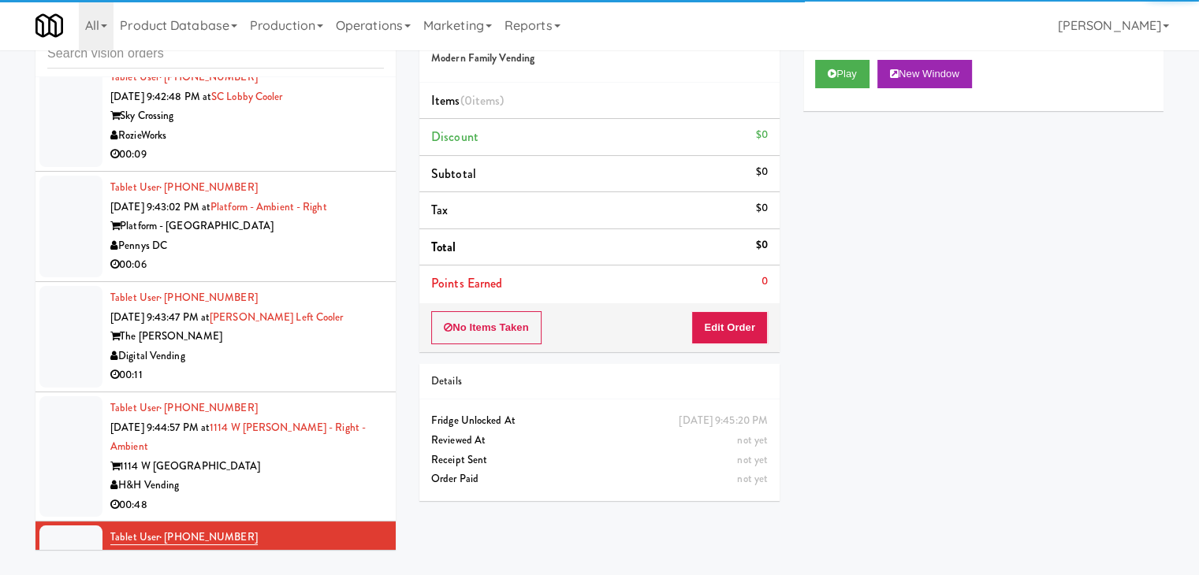
click at [340, 255] on div "00:06" at bounding box center [246, 265] width 273 height 20
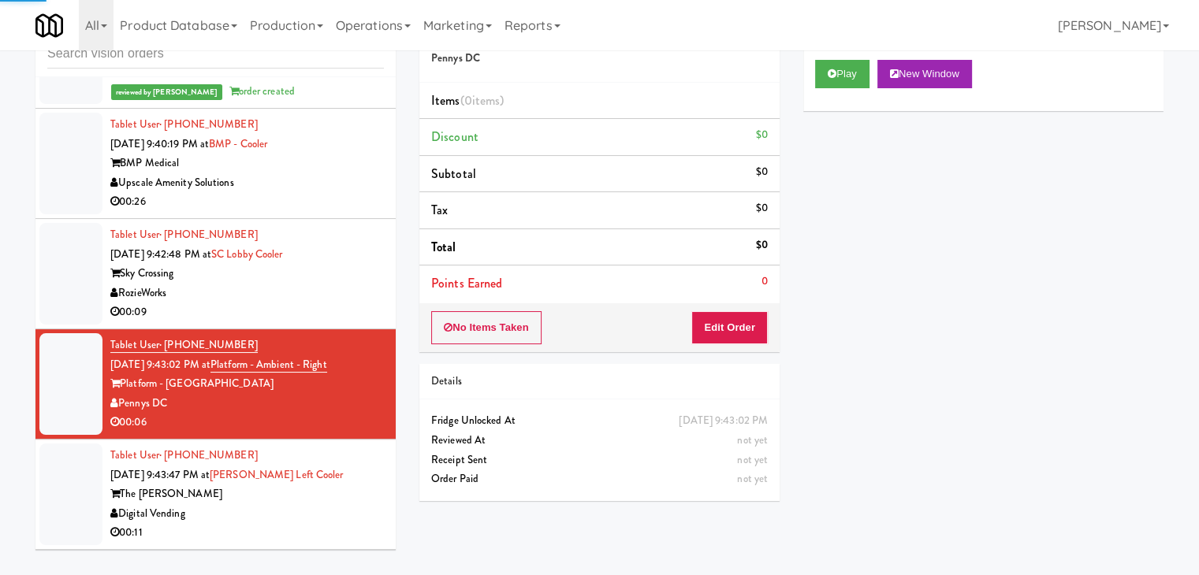
click at [342, 284] on div "RozieWorks" at bounding box center [246, 294] width 273 height 20
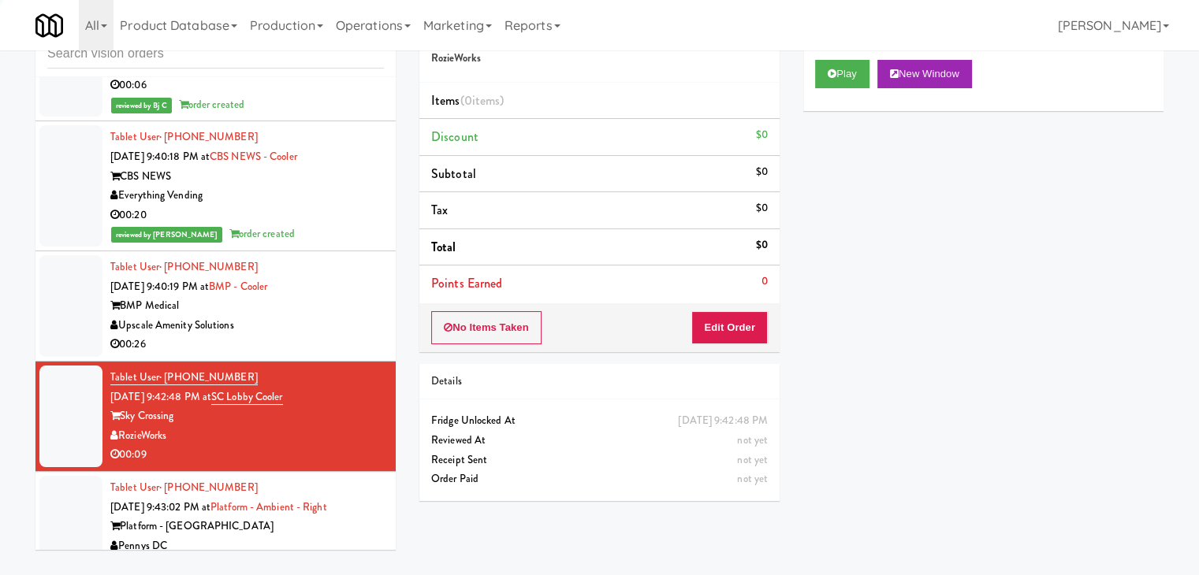
scroll to position [8118, 0]
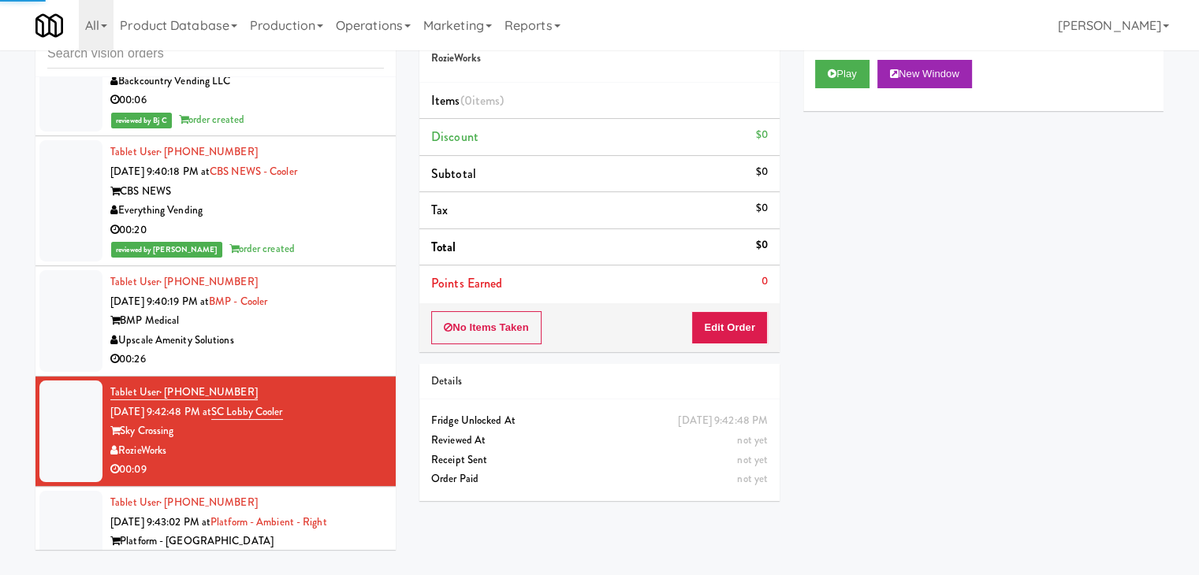
click at [348, 311] on div "BMP Medical" at bounding box center [246, 321] width 273 height 20
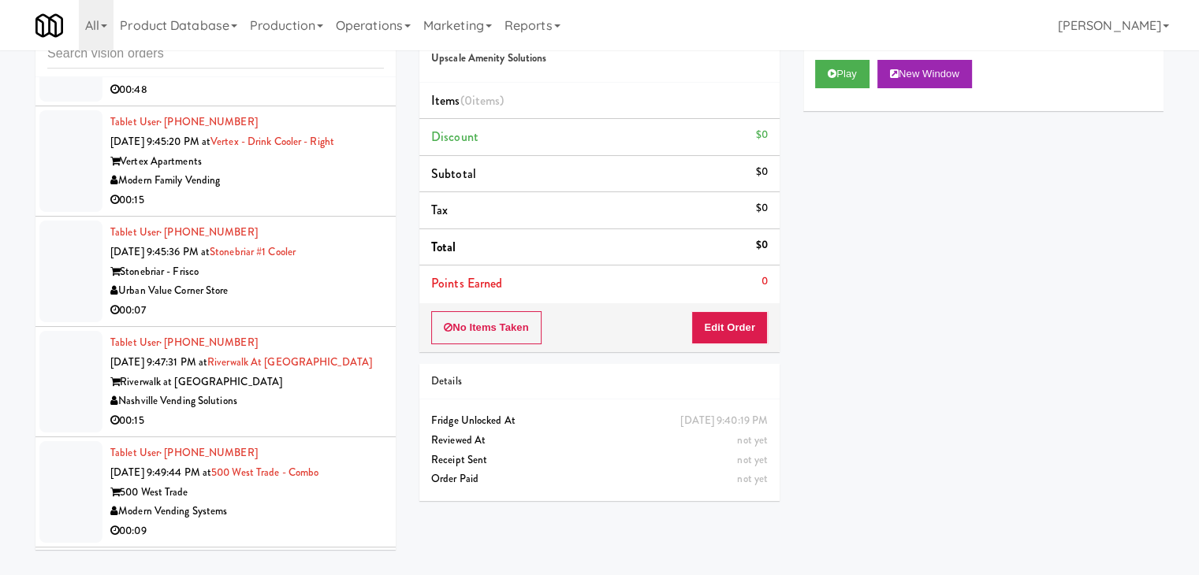
scroll to position [8906, 0]
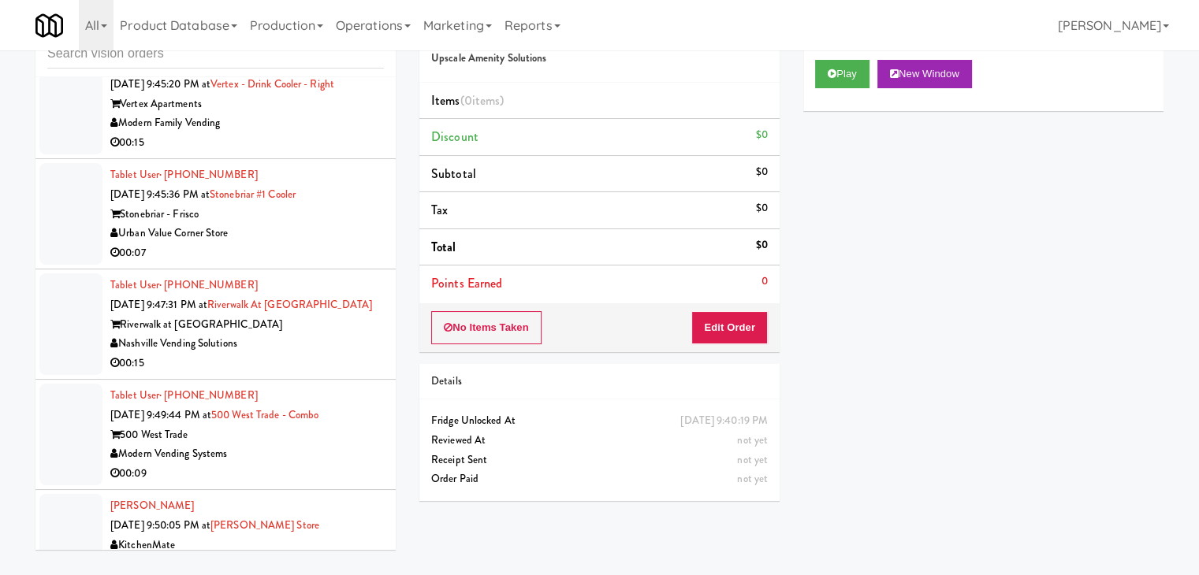
click at [325, 340] on div "Nashville Vending Solutions" at bounding box center [246, 344] width 273 height 20
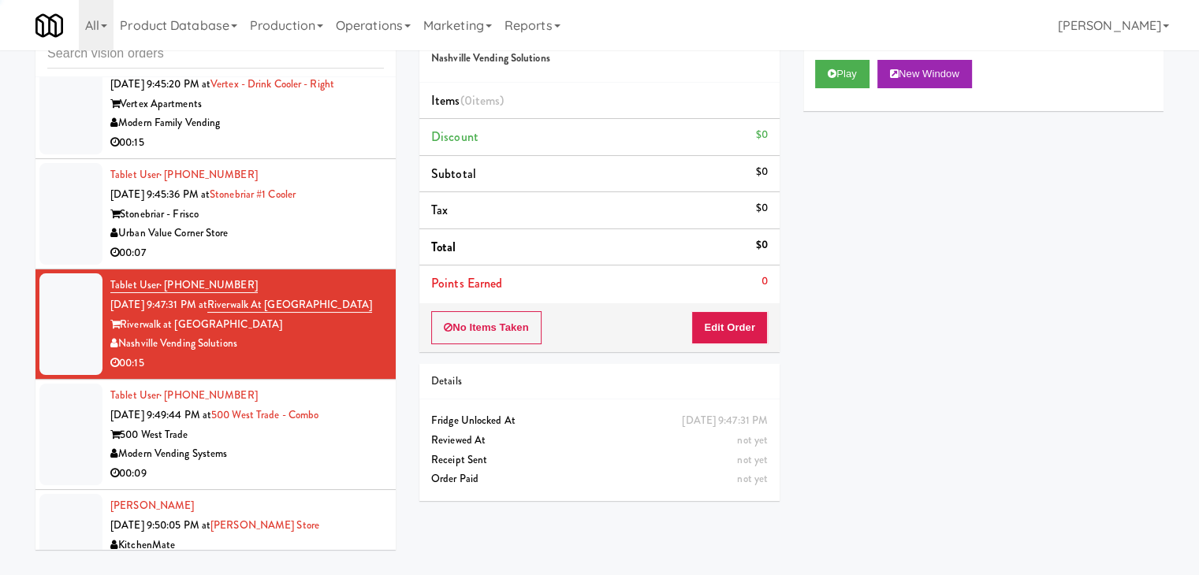
click at [330, 244] on div "00:07" at bounding box center [246, 254] width 273 height 20
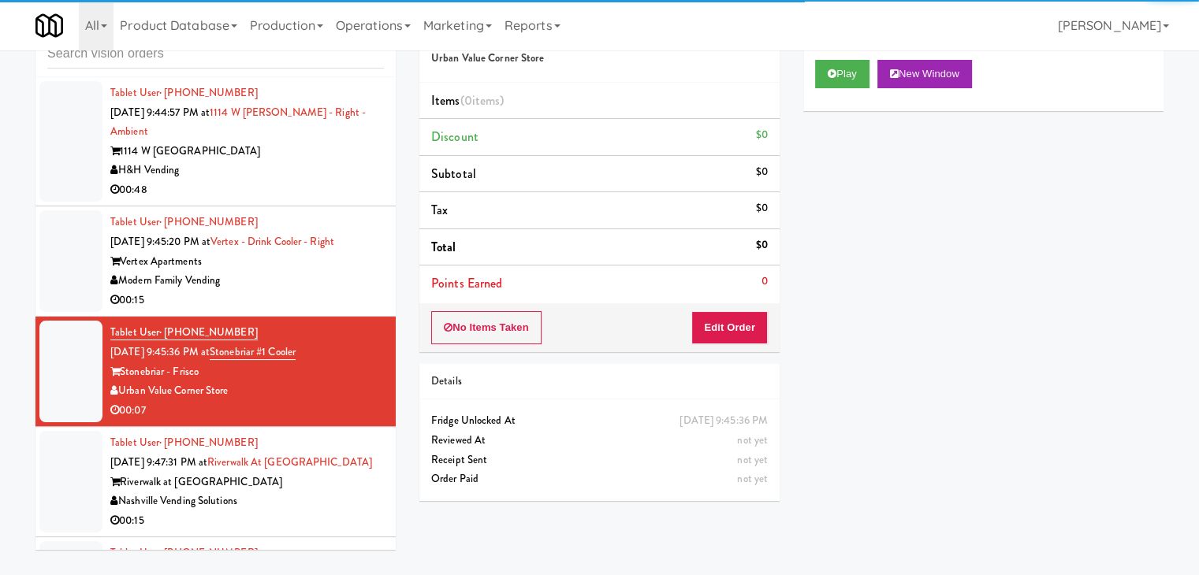
click at [329, 291] on div "00:15" at bounding box center [246, 301] width 273 height 20
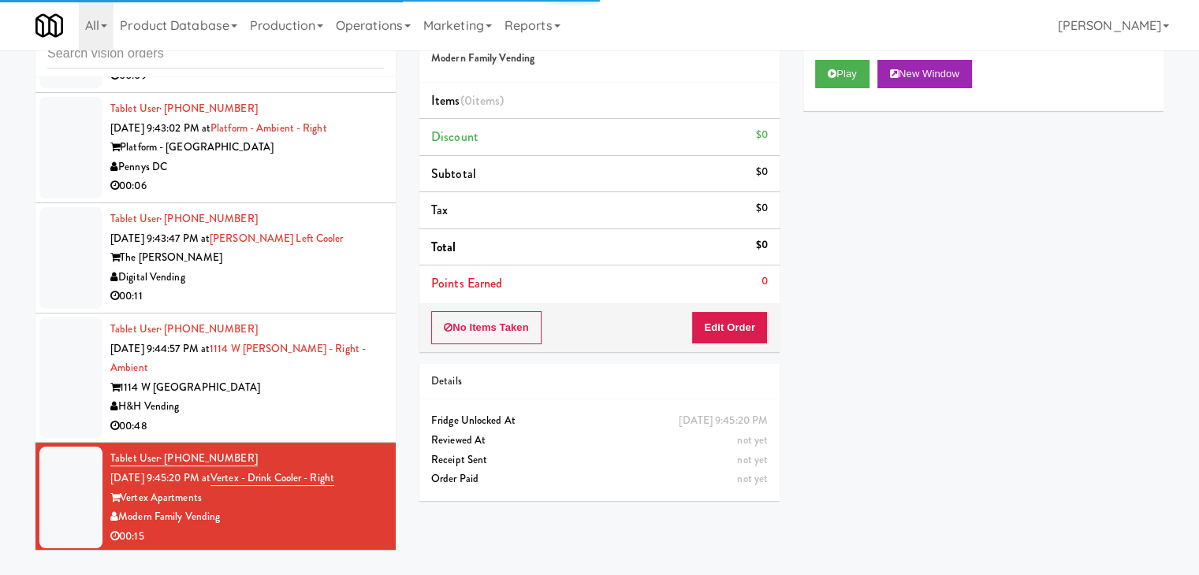
click at [328, 370] on div "Tablet User · (812) 290-1908 Aug 14, 2025 9:44:57 PM at 1114 W Carroll - Right …" at bounding box center [246, 378] width 273 height 117
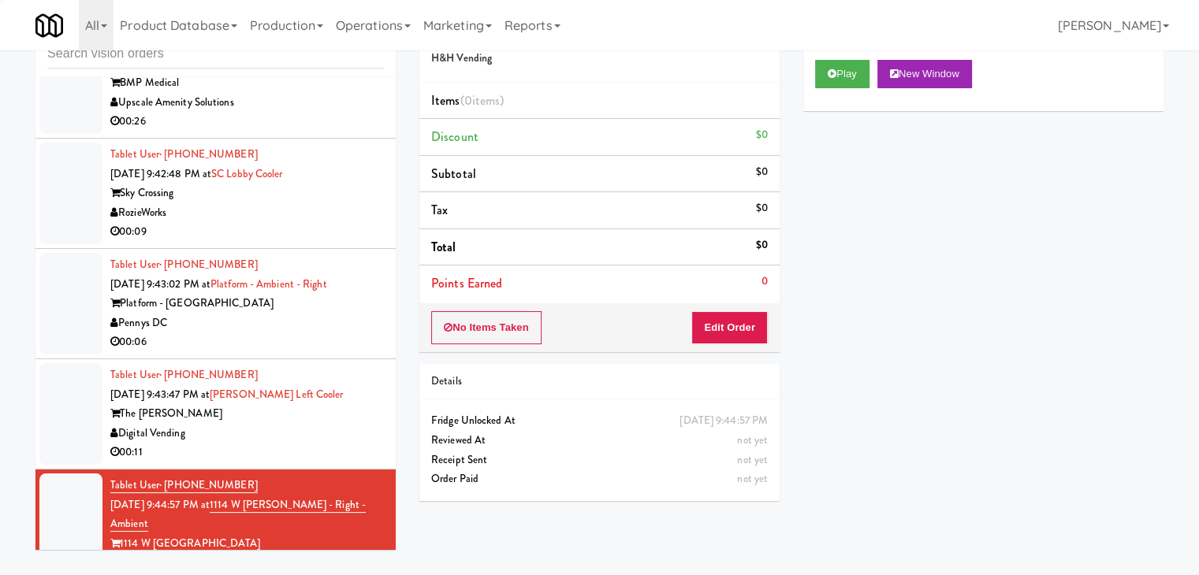
scroll to position [8354, 0]
click at [356, 406] on div "The Lindley" at bounding box center [246, 416] width 273 height 20
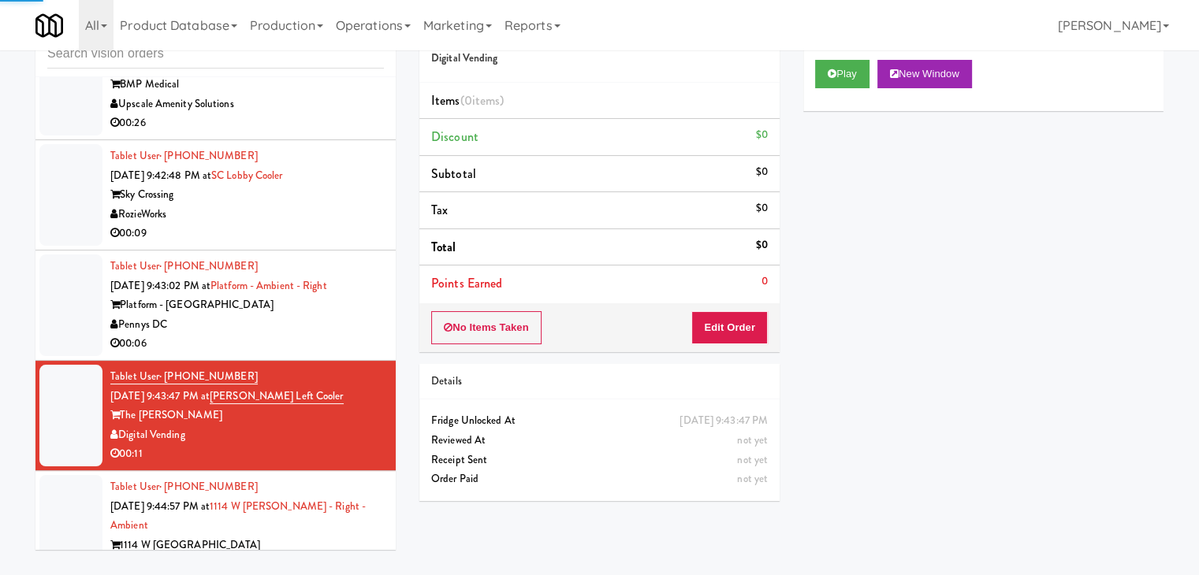
click at [340, 334] on div "00:06" at bounding box center [246, 344] width 273 height 20
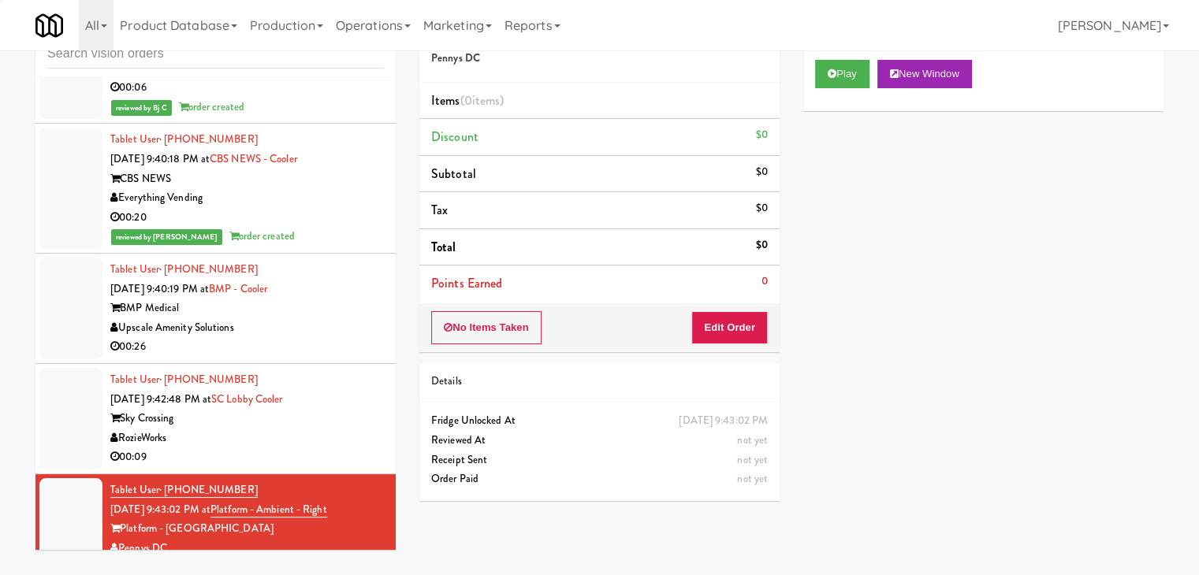
scroll to position [8118, 0]
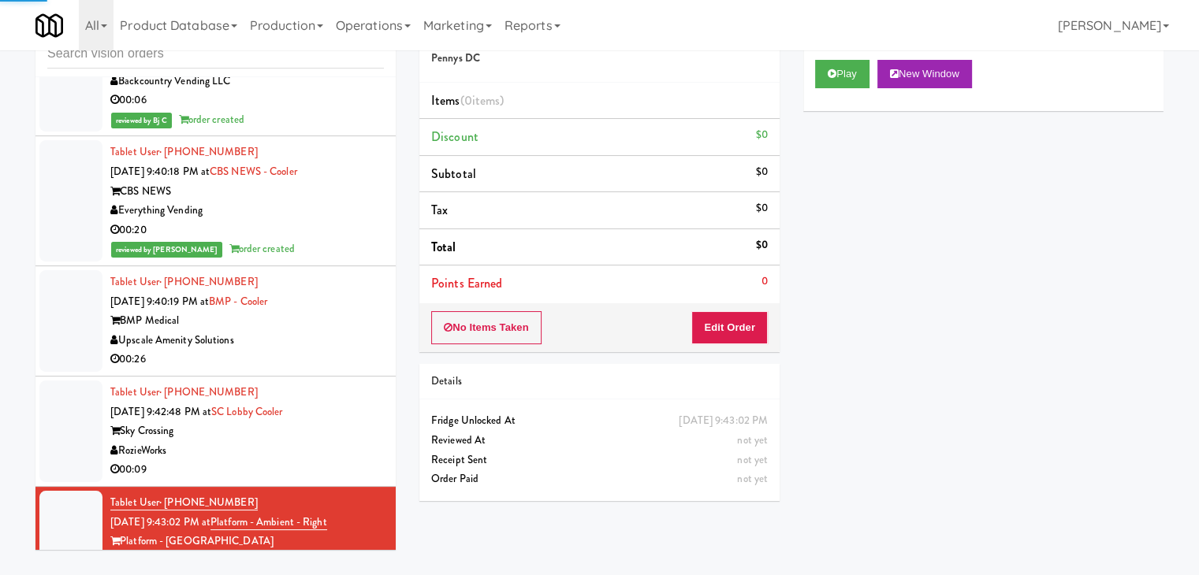
click at [337, 391] on div "Tablet User · (480) 980-7429 Aug 14, 2025 9:42:48 PM at SC Lobby Cooler Sky Cro…" at bounding box center [246, 431] width 273 height 97
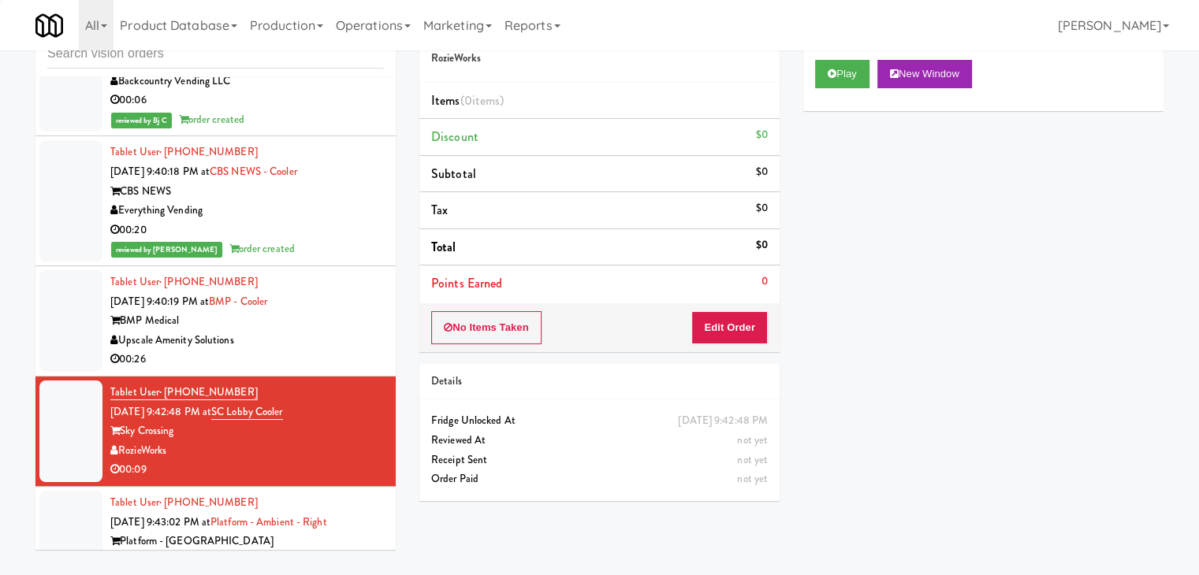
click at [330, 331] on div "Upscale Amenity Solutions" at bounding box center [246, 341] width 273 height 20
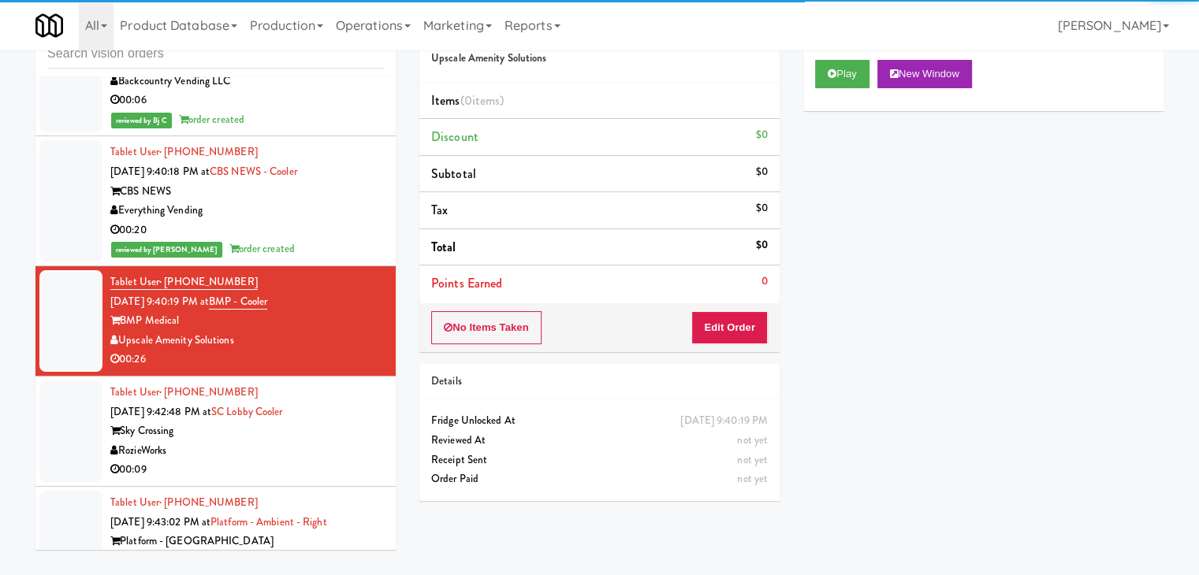
click at [339, 240] on div "reviewed by Mark P order created" at bounding box center [246, 250] width 273 height 20
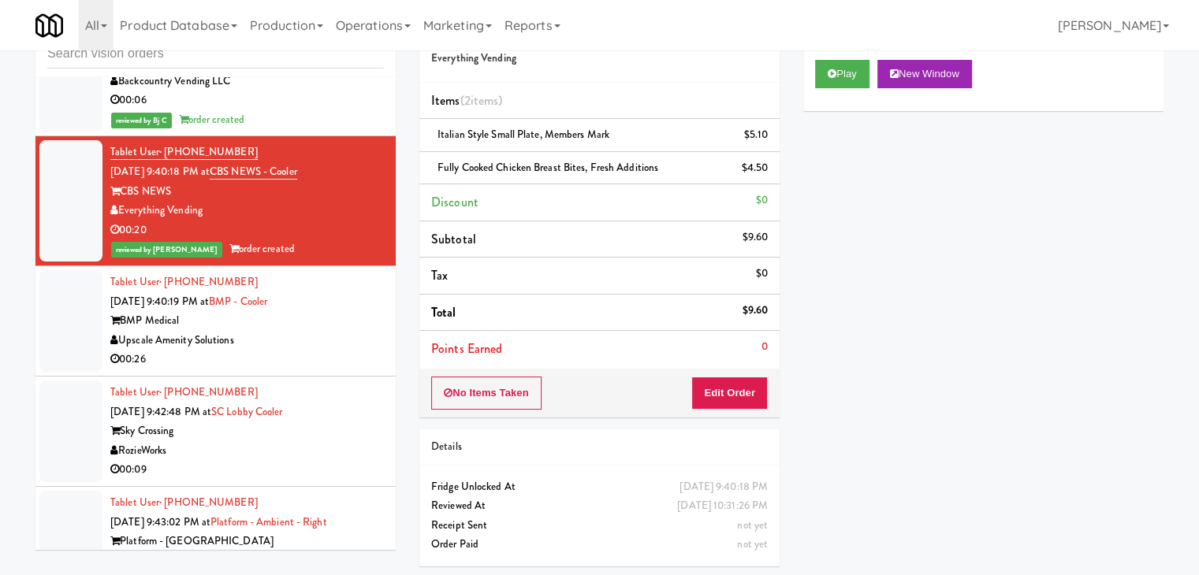
click at [295, 331] on div "Upscale Amenity Solutions" at bounding box center [246, 341] width 273 height 20
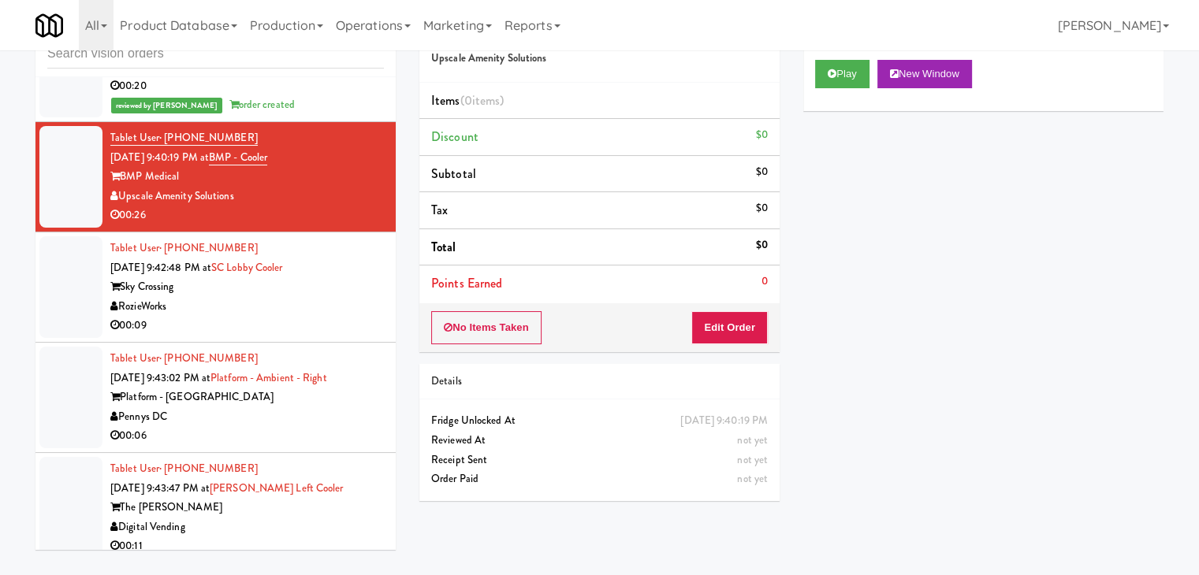
scroll to position [8275, 0]
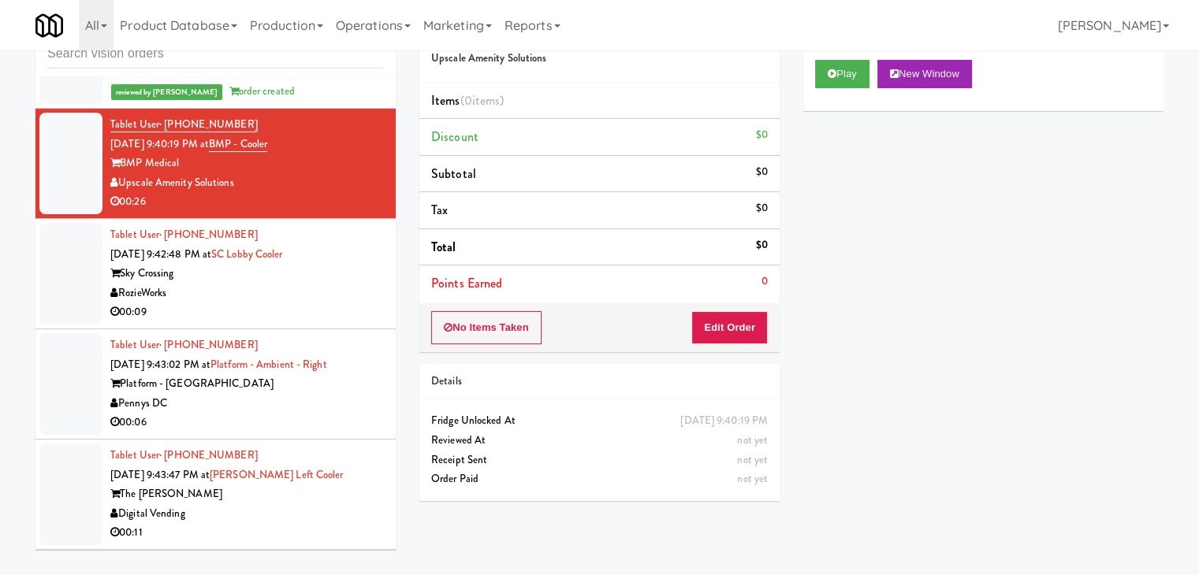
drag, startPoint x: 316, startPoint y: 281, endPoint x: 449, endPoint y: 260, distance: 134.9
click at [317, 303] on div "00:09" at bounding box center [246, 313] width 273 height 20
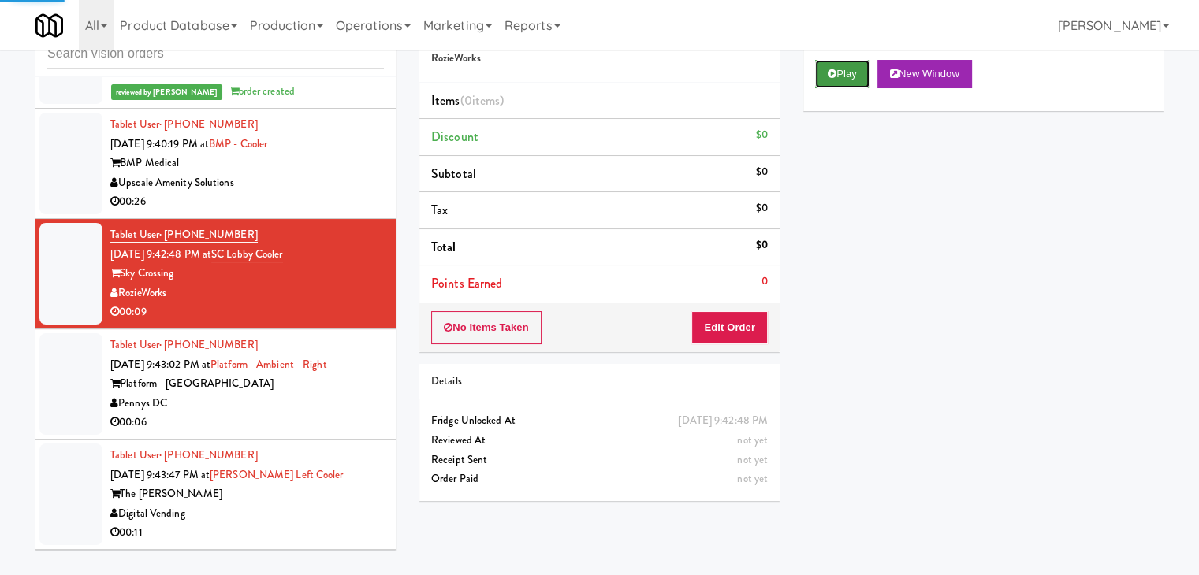
click at [842, 76] on button "Play" at bounding box center [842, 74] width 54 height 28
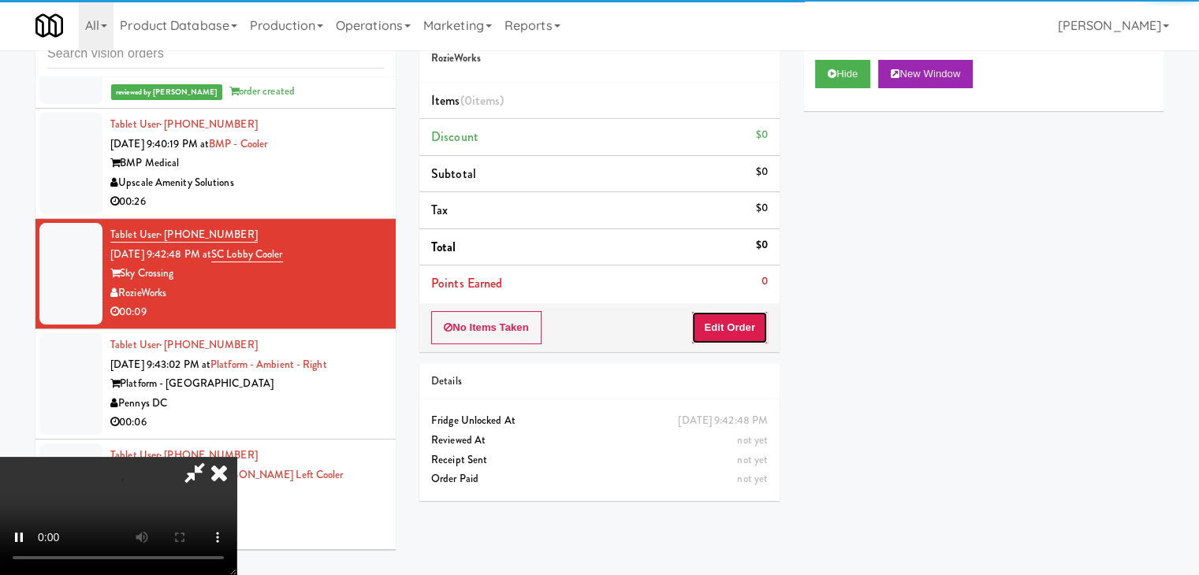
click at [719, 335] on button "Edit Order" at bounding box center [729, 327] width 76 height 33
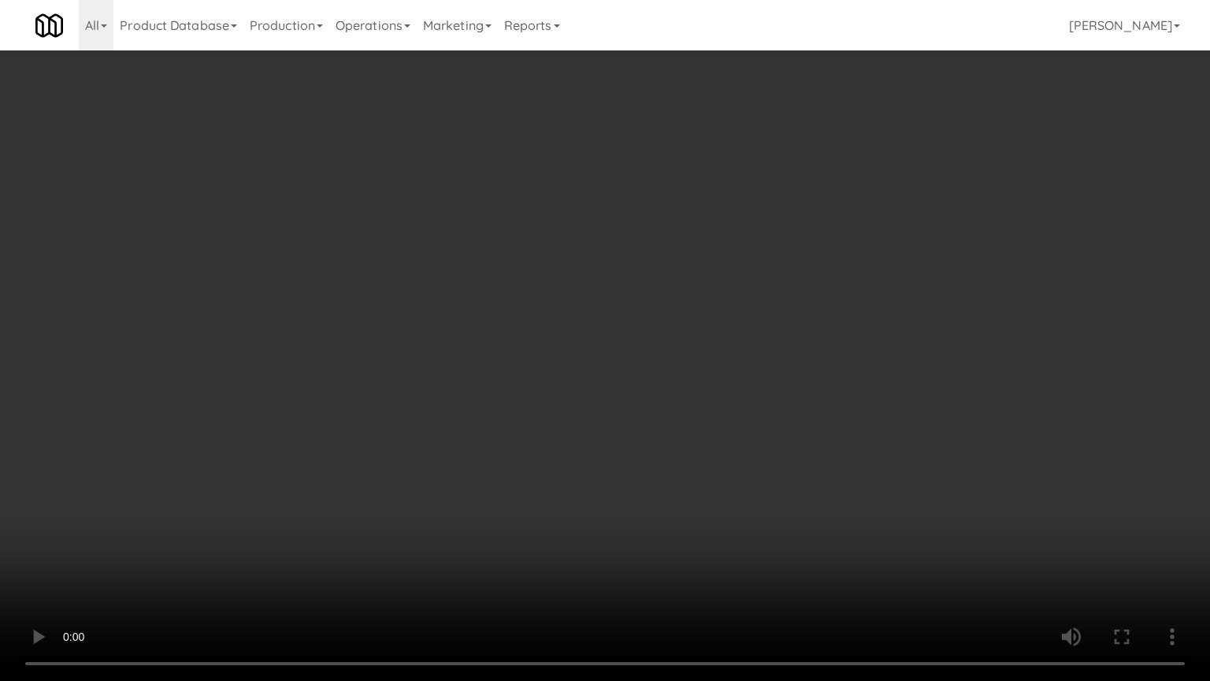
click at [664, 447] on video at bounding box center [605, 340] width 1210 height 681
click at [664, 448] on video at bounding box center [605, 340] width 1210 height 681
click at [657, 440] on video at bounding box center [605, 340] width 1210 height 681
click at [656, 432] on video at bounding box center [605, 340] width 1210 height 681
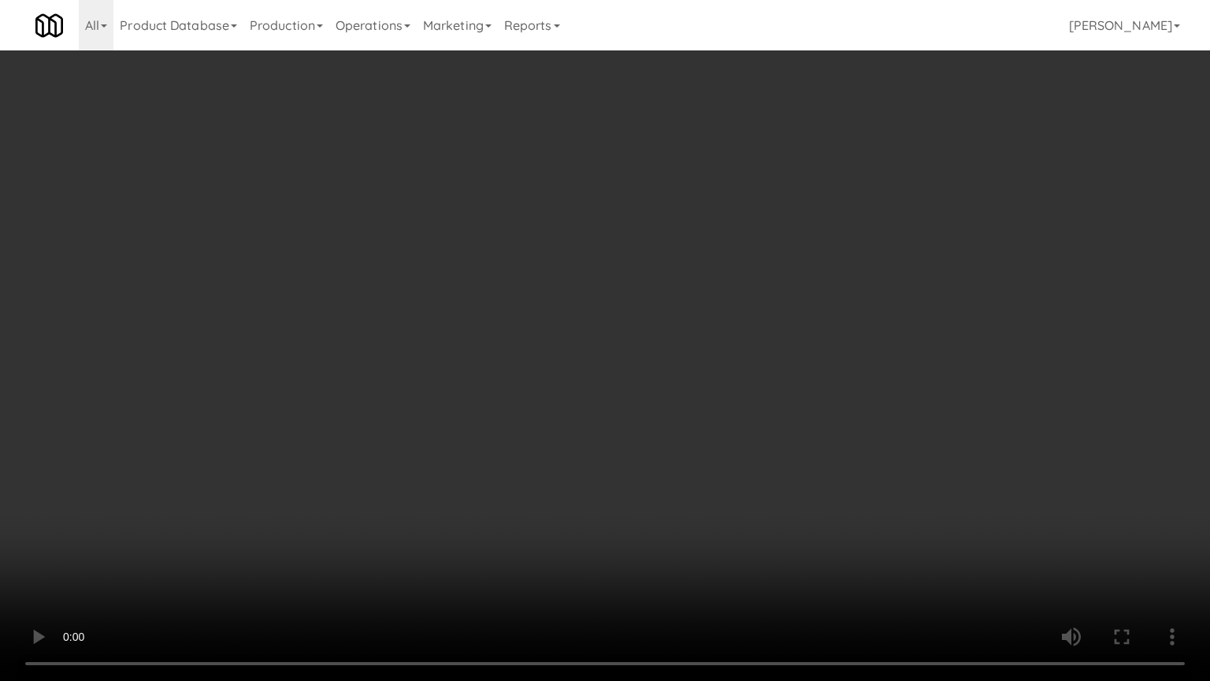
drag, startPoint x: 656, startPoint y: 432, endPoint x: 696, endPoint y: 314, distance: 123.9
click at [656, 428] on video at bounding box center [605, 340] width 1210 height 681
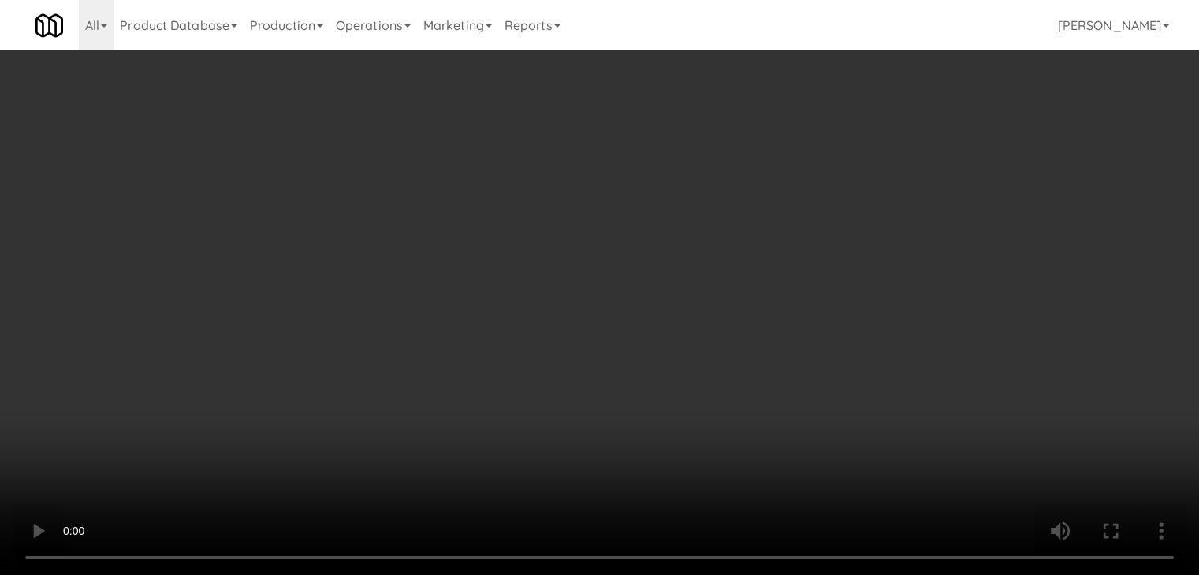
click at [832, 169] on icon at bounding box center [828, 167] width 10 height 10
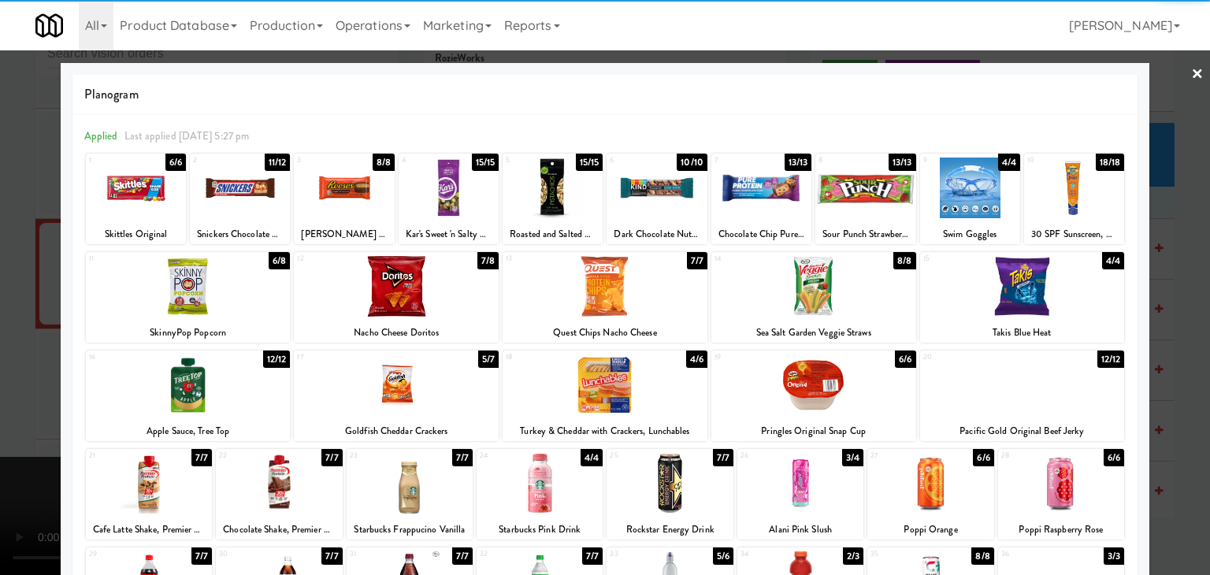
click at [618, 294] on div at bounding box center [605, 286] width 205 height 61
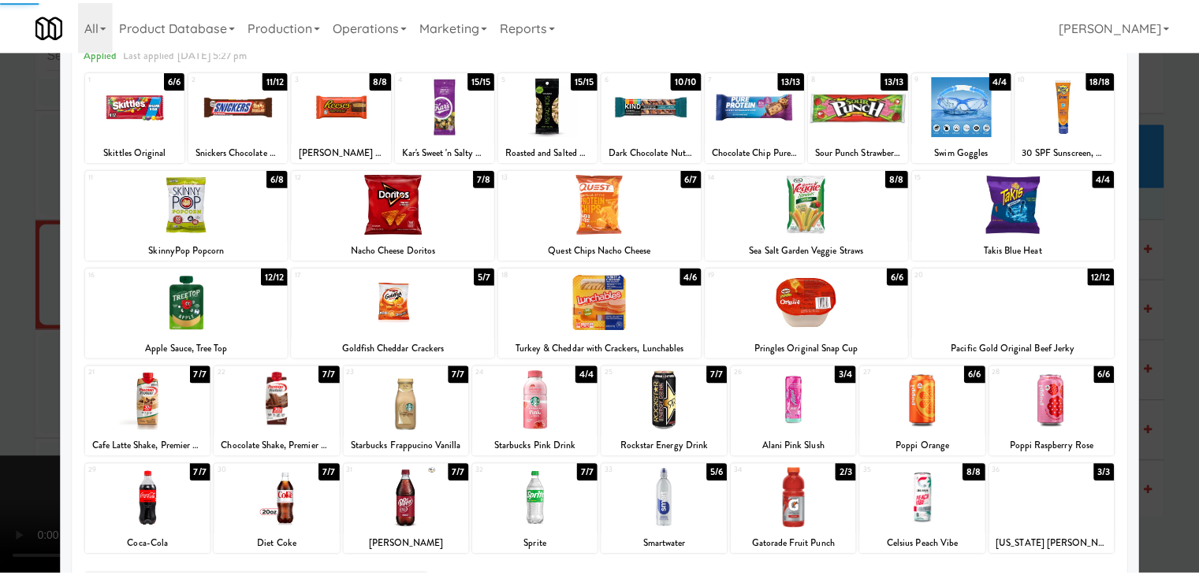
scroll to position [199, 0]
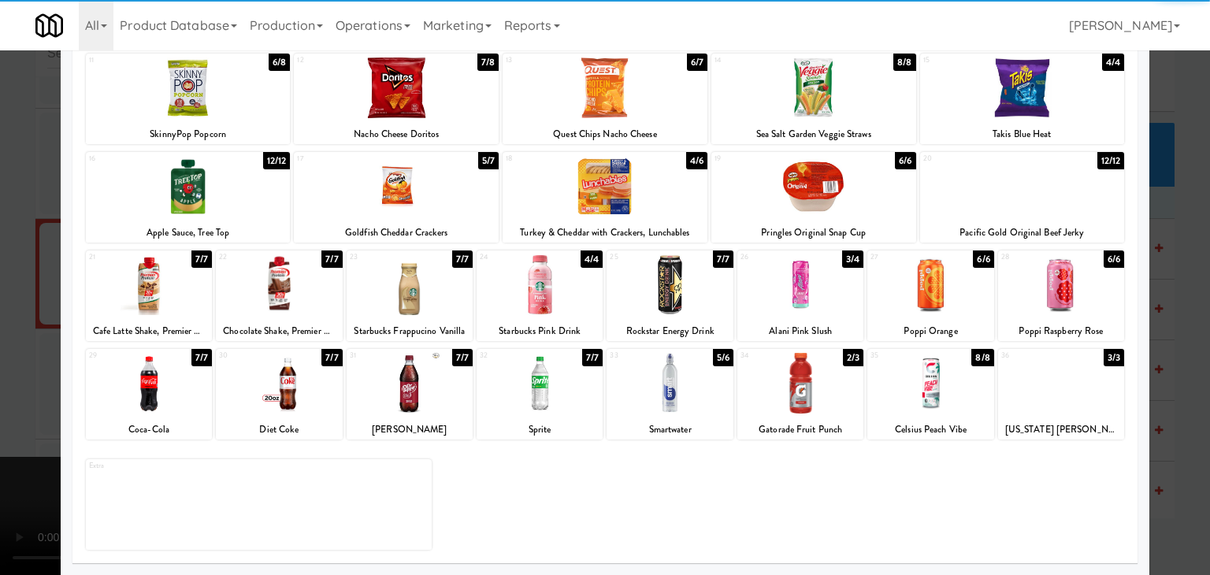
drag, startPoint x: 1065, startPoint y: 397, endPoint x: 1093, endPoint y: 400, distance: 27.8
click at [1066, 397] on div at bounding box center [1061, 383] width 126 height 61
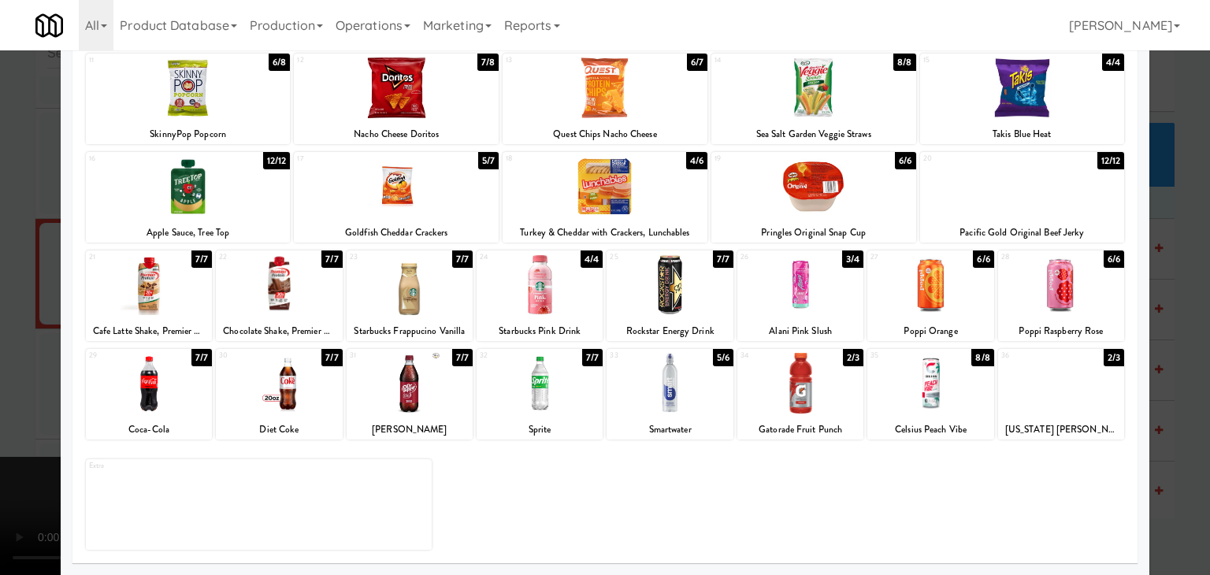
drag, startPoint x: 1162, startPoint y: 407, endPoint x: 867, endPoint y: 389, distance: 296.0
click at [1157, 407] on div at bounding box center [605, 287] width 1210 height 575
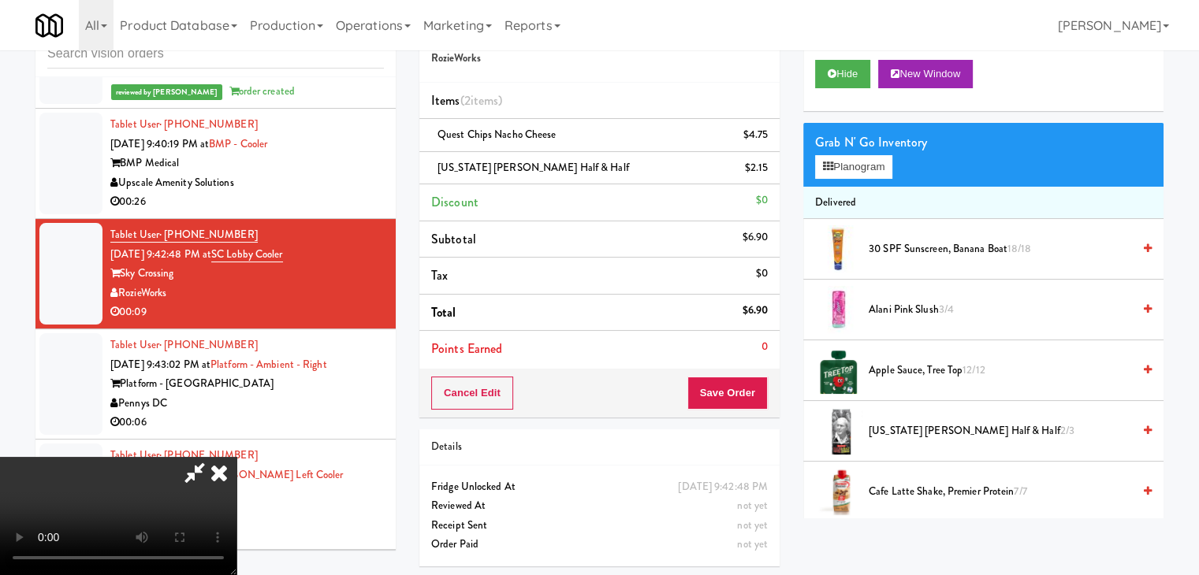
drag, startPoint x: 529, startPoint y: 363, endPoint x: 658, endPoint y: 370, distance: 129.4
click at [236, 457] on video at bounding box center [118, 516] width 236 height 118
click at [744, 389] on button "Save Order" at bounding box center [727, 393] width 80 height 33
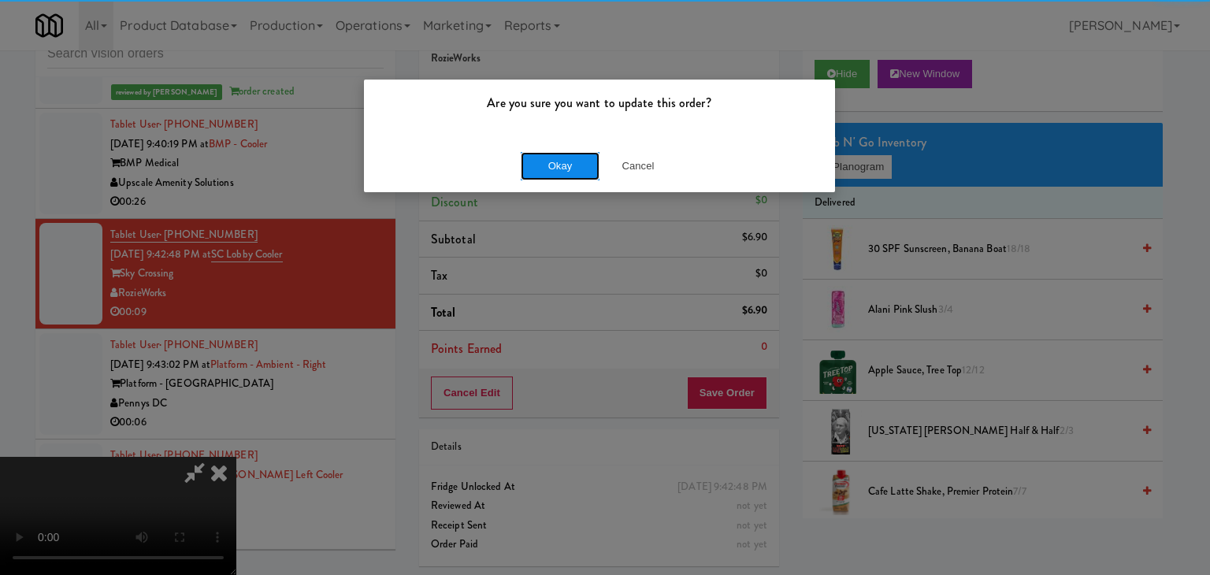
click at [536, 159] on button "Okay" at bounding box center [560, 166] width 79 height 28
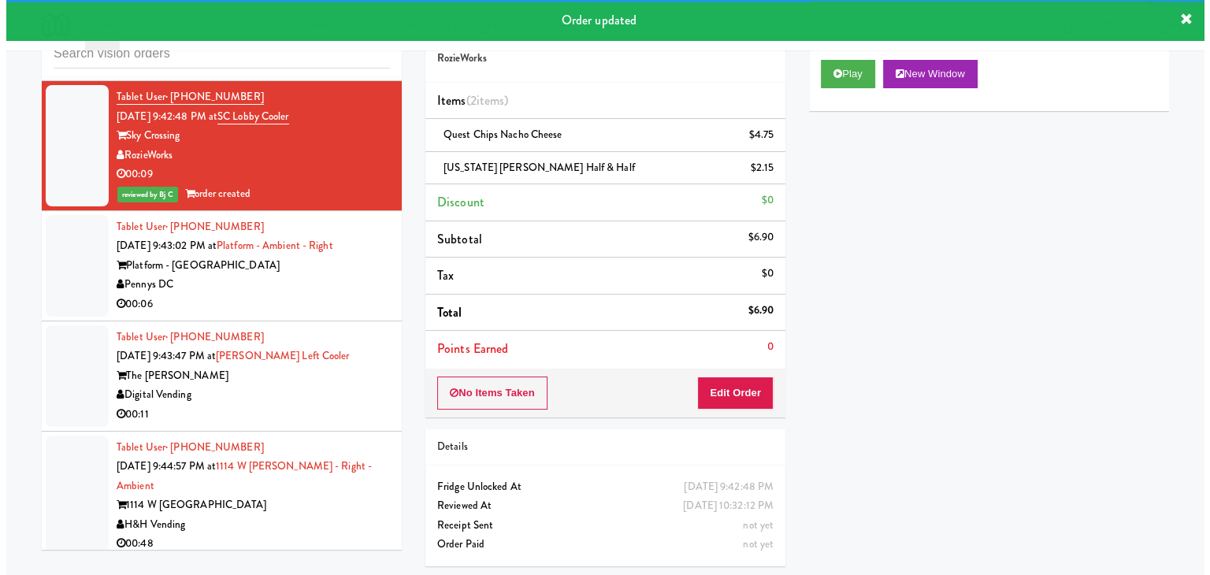
scroll to position [8433, 0]
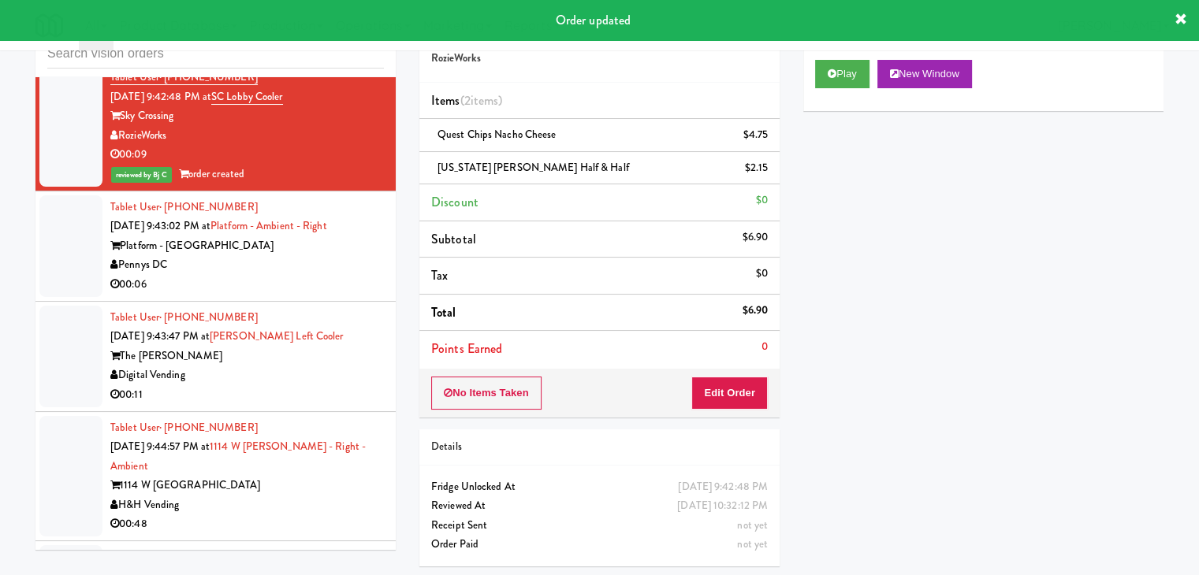
click at [299, 275] on div "00:06" at bounding box center [246, 285] width 273 height 20
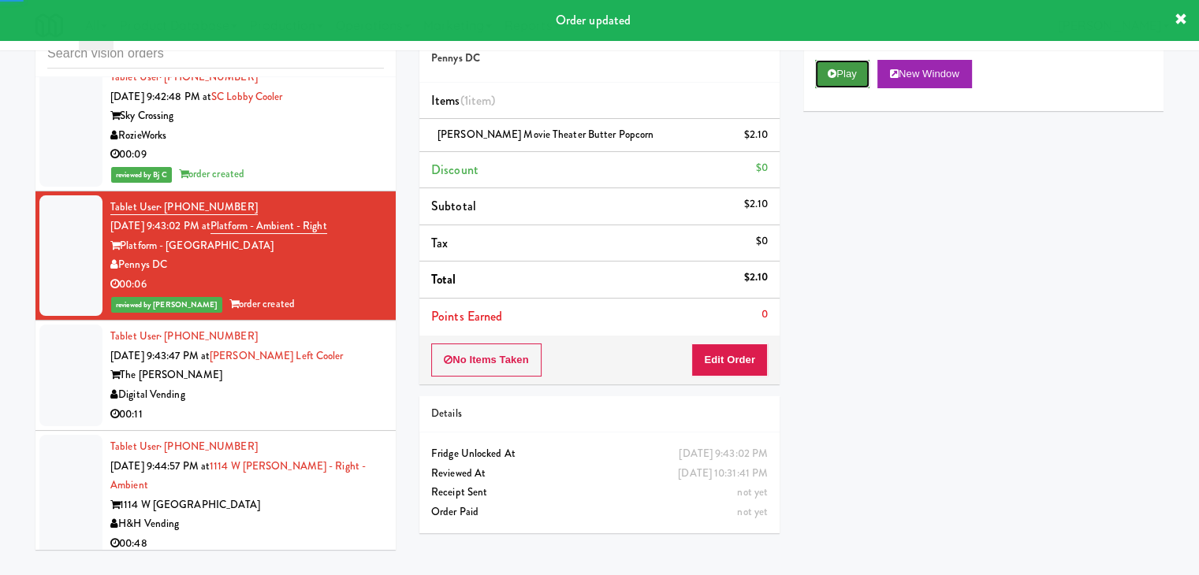
click at [845, 69] on button "Play" at bounding box center [842, 74] width 54 height 28
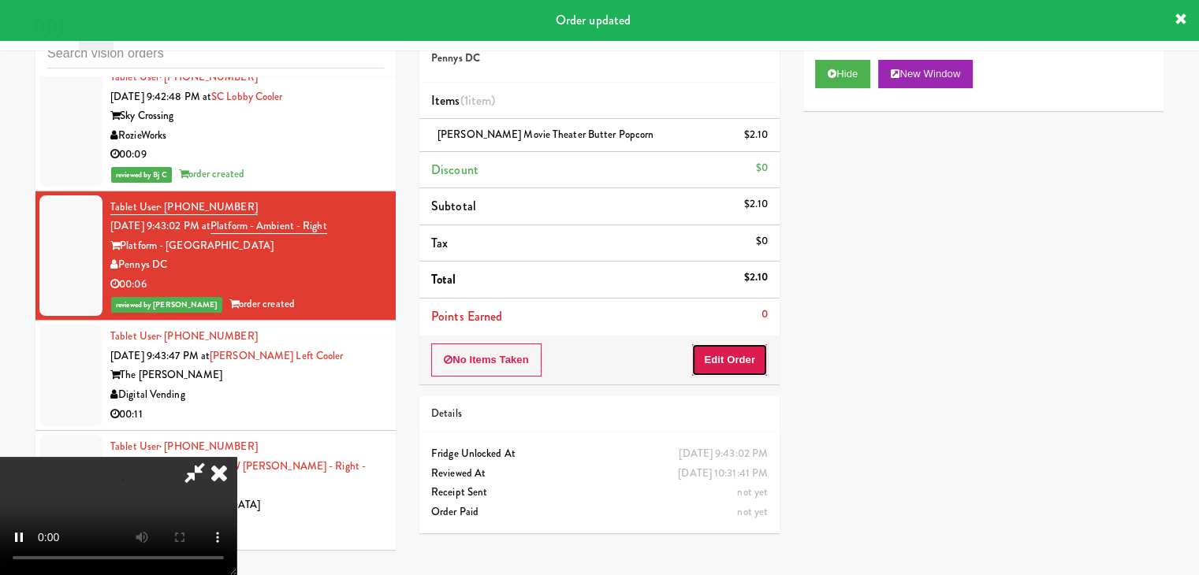
click at [697, 367] on button "Edit Order" at bounding box center [729, 360] width 76 height 33
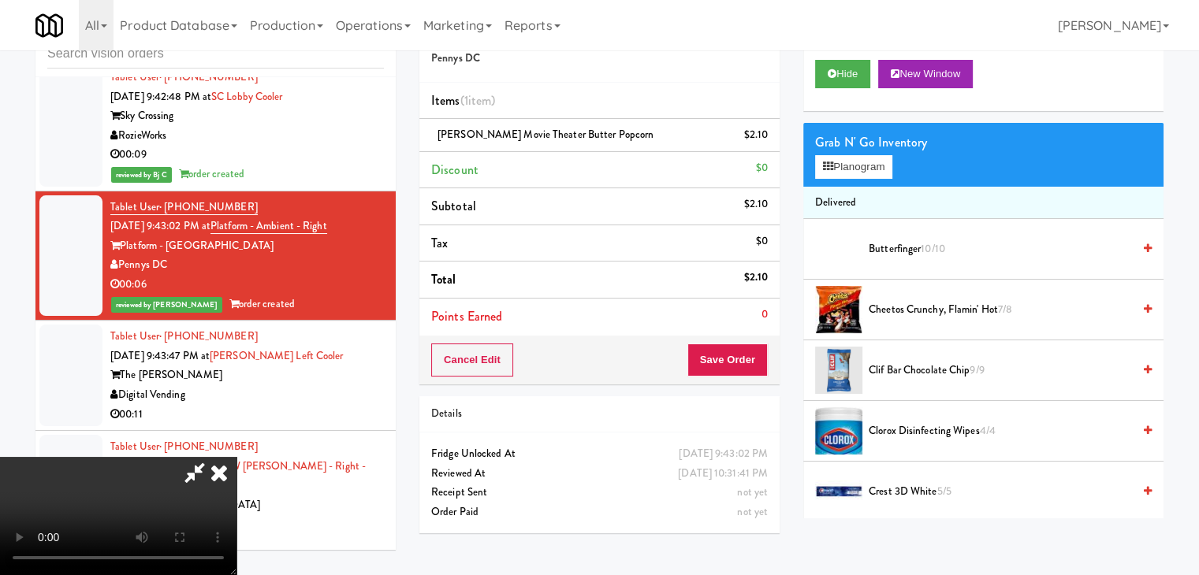
click at [236, 457] on video at bounding box center [118, 516] width 236 height 118
click at [236, 457] on div at bounding box center [118, 516] width 236 height 118
click at [236, 457] on icon at bounding box center [219, 473] width 35 height 32
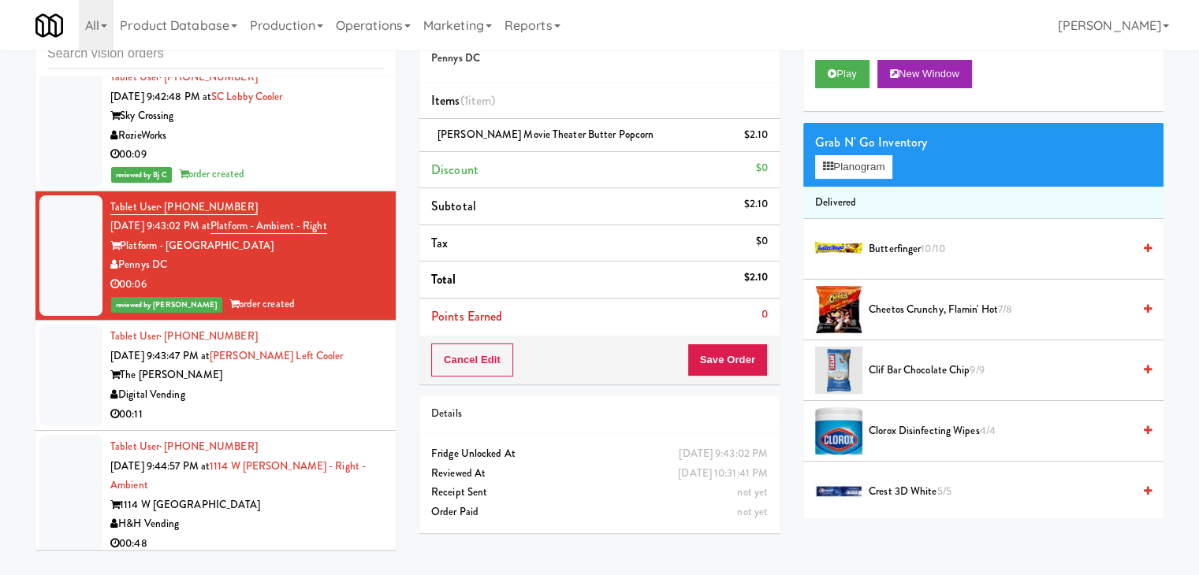
click at [274, 385] on div "Digital Vending" at bounding box center [246, 395] width 273 height 20
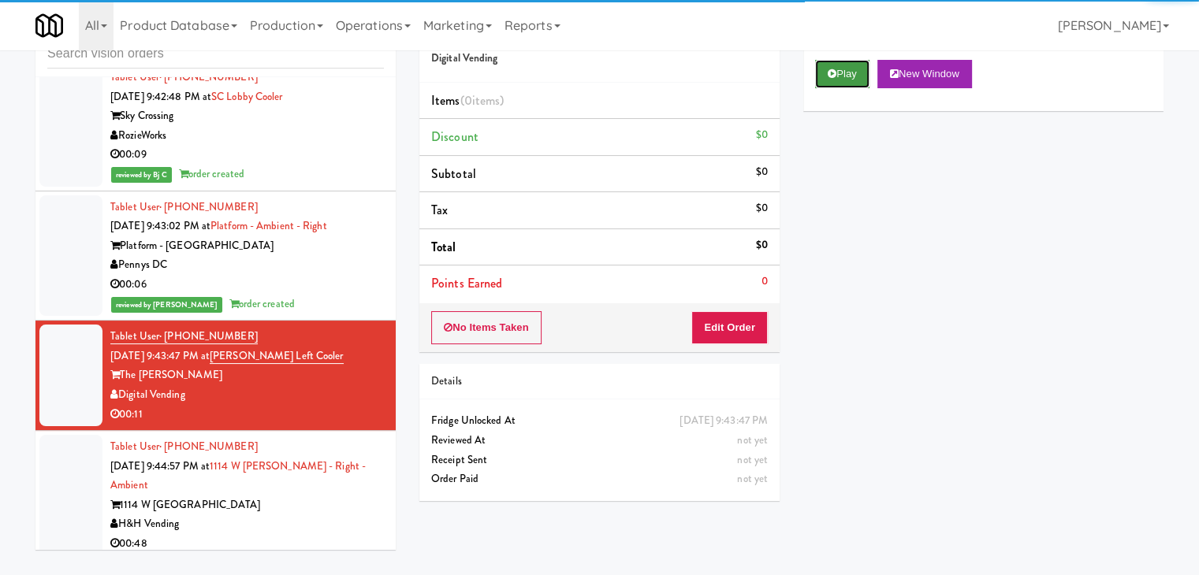
click at [836, 75] on button "Play" at bounding box center [842, 74] width 54 height 28
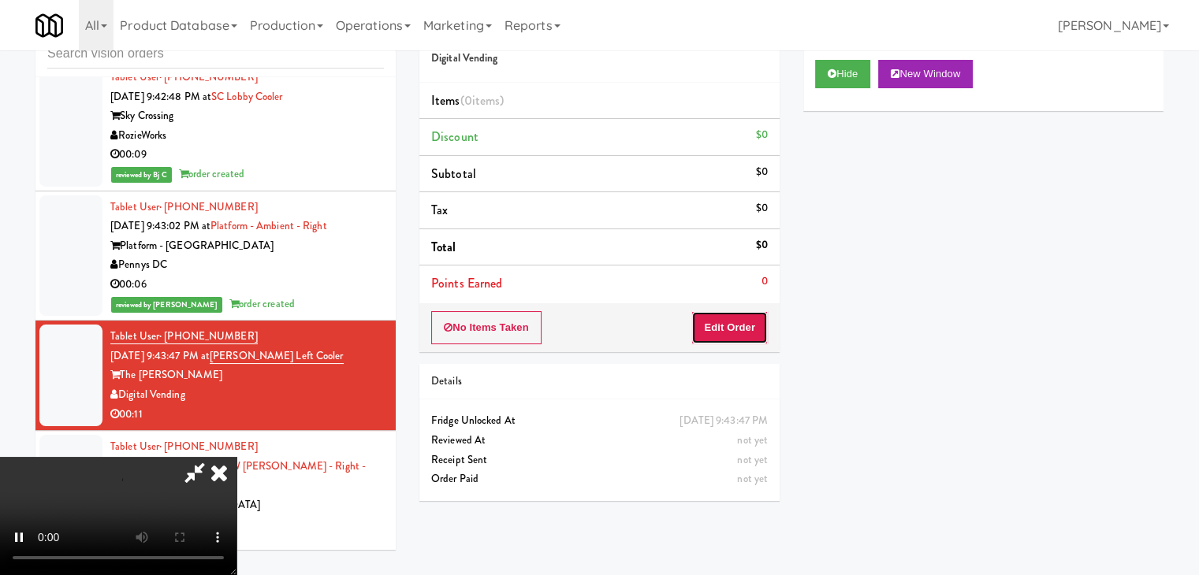
click at [722, 315] on button "Edit Order" at bounding box center [729, 327] width 76 height 33
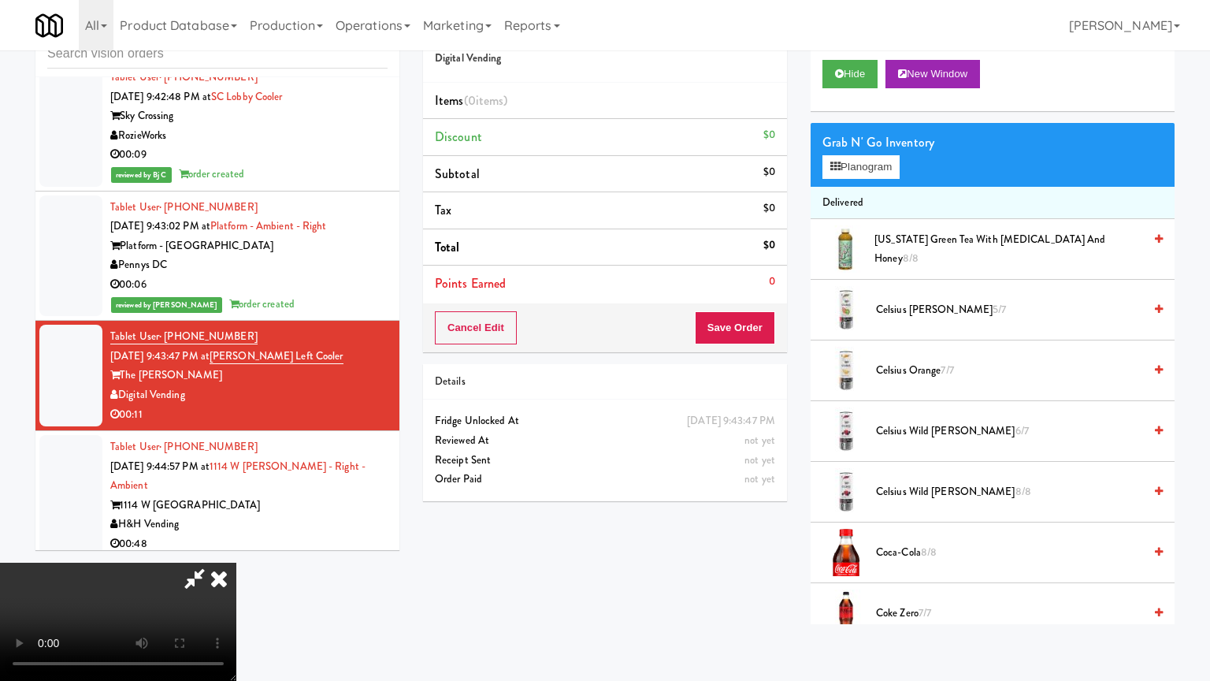
click at [236, 563] on video at bounding box center [118, 622] width 236 height 118
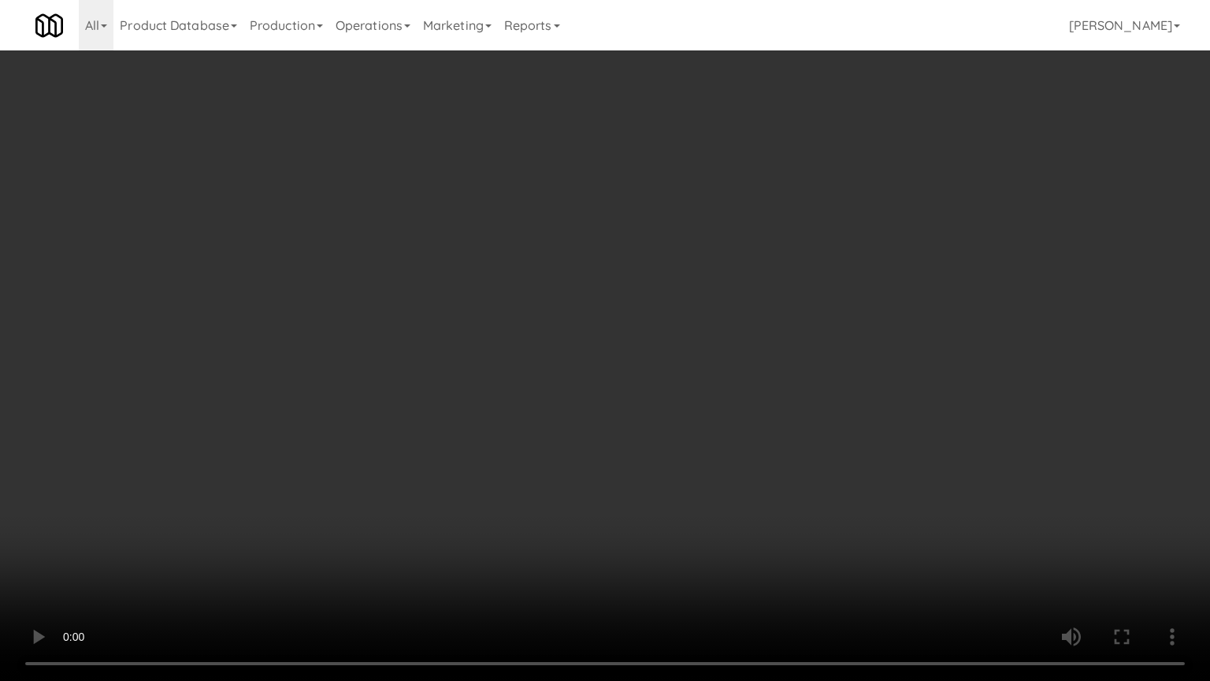
click at [730, 460] on video at bounding box center [605, 340] width 1210 height 681
click at [741, 450] on video at bounding box center [605, 340] width 1210 height 681
click at [730, 451] on video at bounding box center [605, 340] width 1210 height 681
click at [731, 429] on video at bounding box center [605, 340] width 1210 height 681
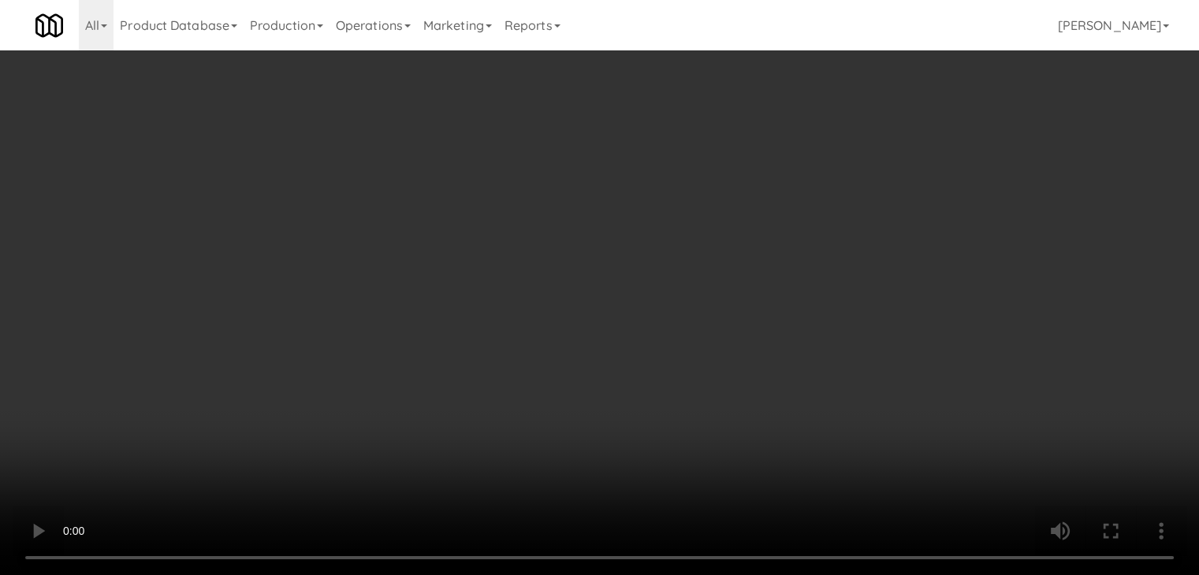
click at [838, 165] on button "Planogram" at bounding box center [853, 167] width 77 height 24
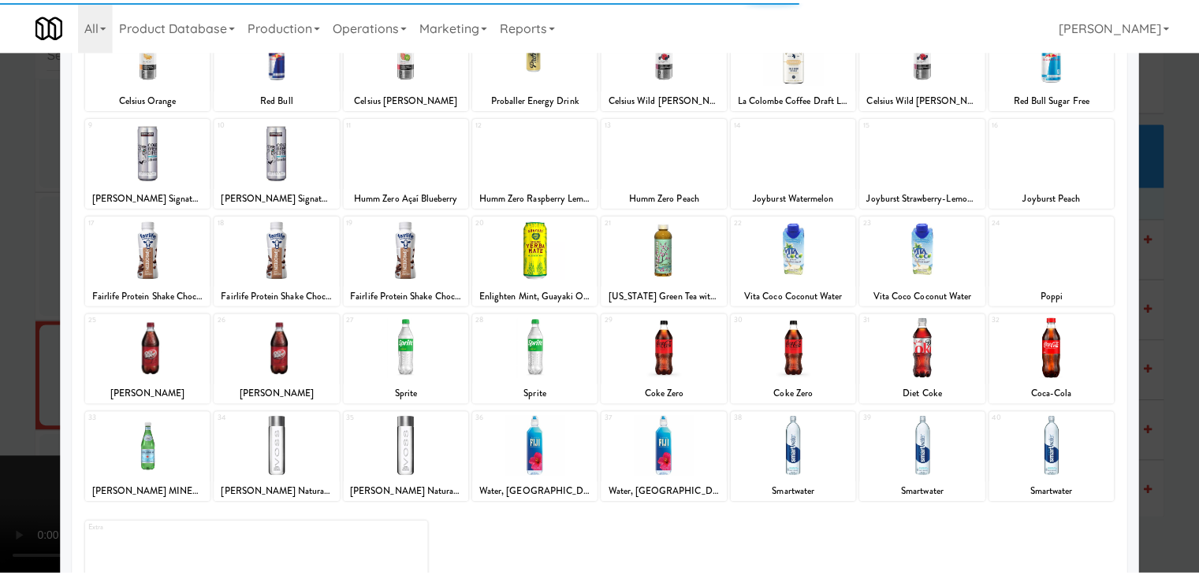
scroll to position [158, 0]
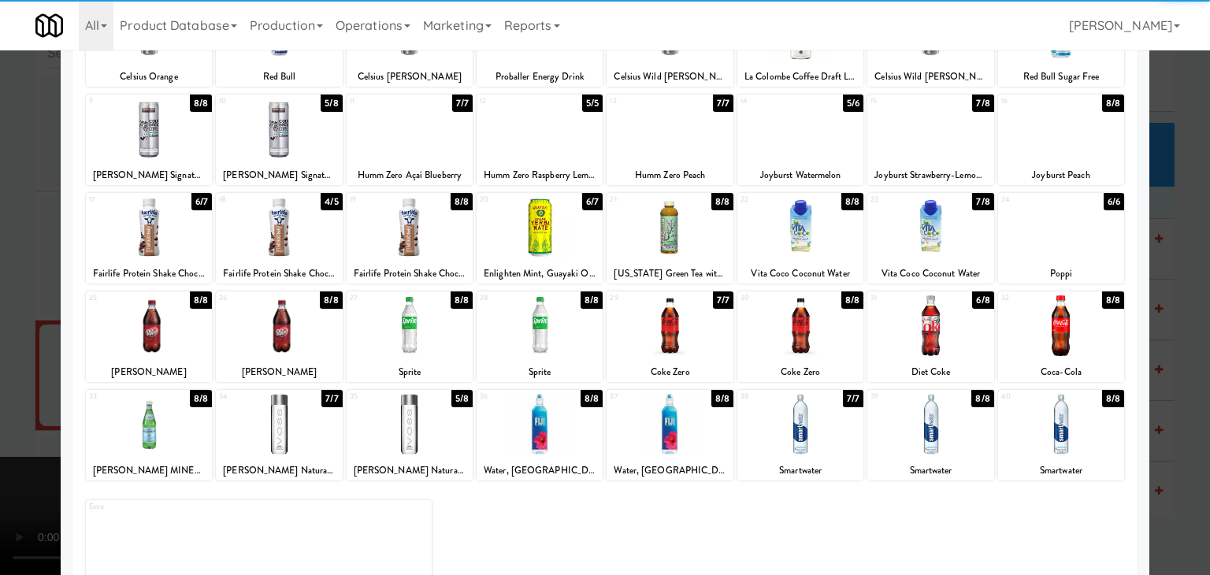
drag, startPoint x: 173, startPoint y: 335, endPoint x: 151, endPoint y: 344, distance: 23.7
click at [172, 336] on div at bounding box center [149, 326] width 126 height 61
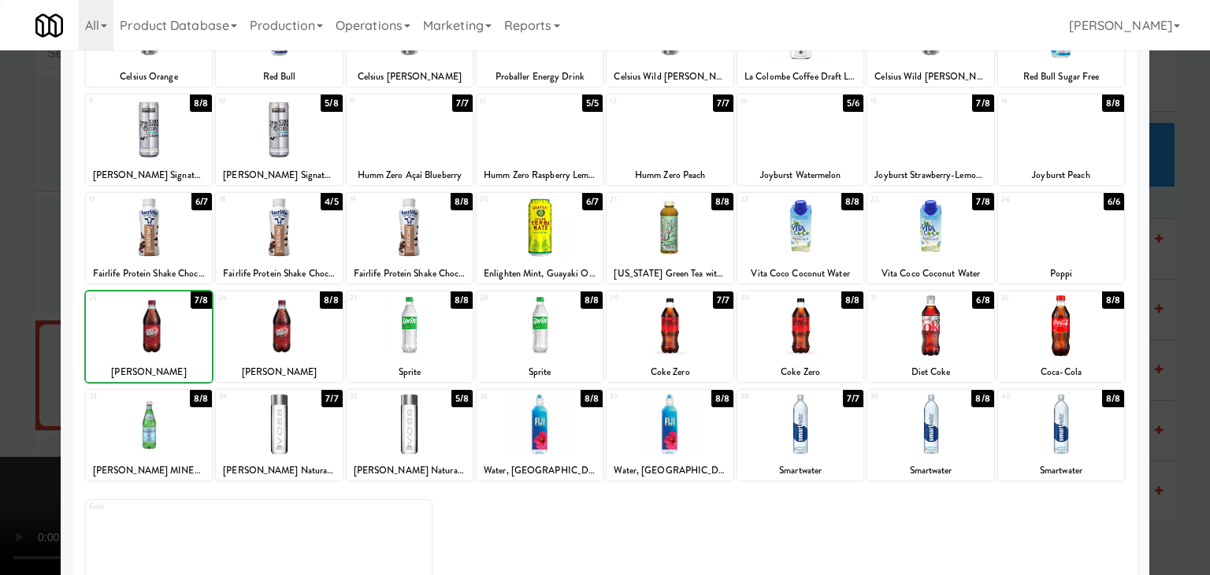
drag, startPoint x: 0, startPoint y: 344, endPoint x: 189, endPoint y: 338, distance: 189.2
click at [0, 344] on div at bounding box center [605, 287] width 1210 height 575
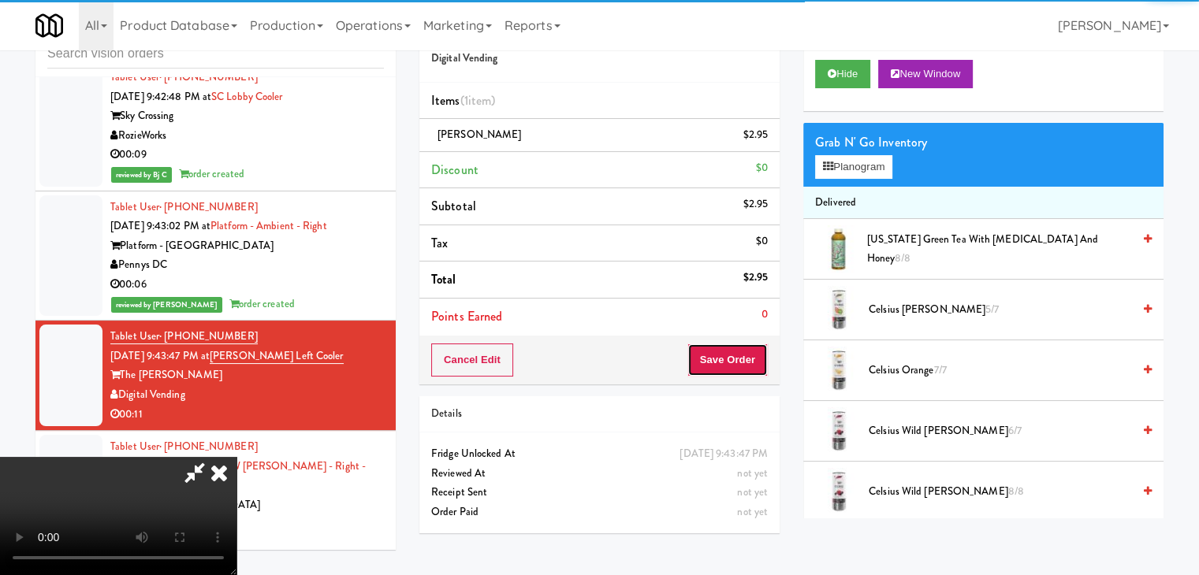
click at [737, 366] on button "Save Order" at bounding box center [727, 360] width 80 height 33
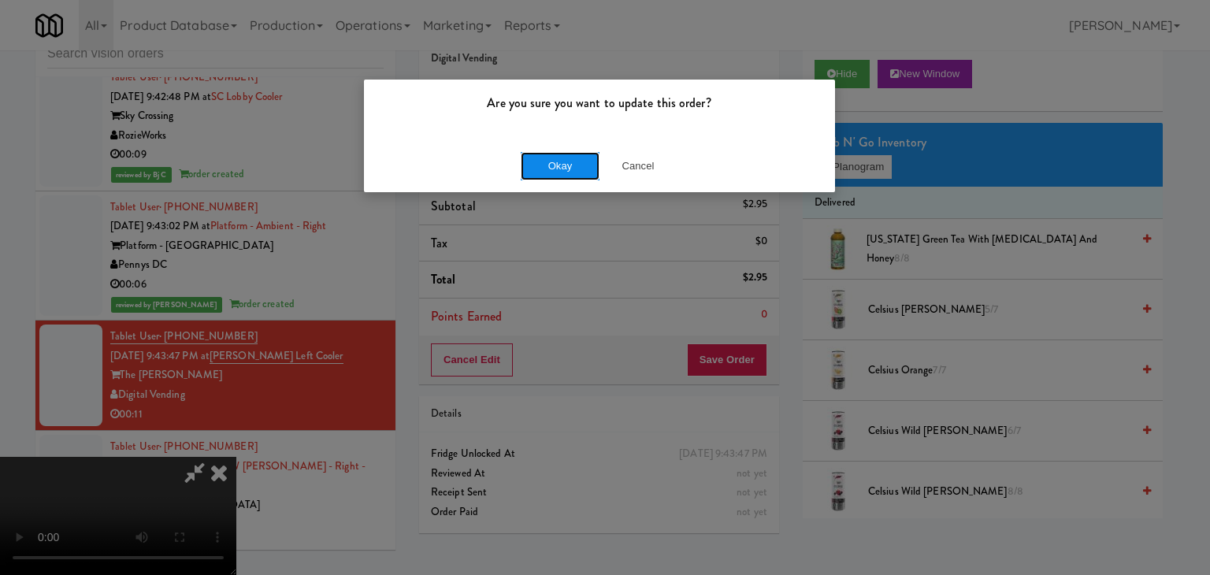
click at [574, 155] on button "Okay" at bounding box center [560, 166] width 79 height 28
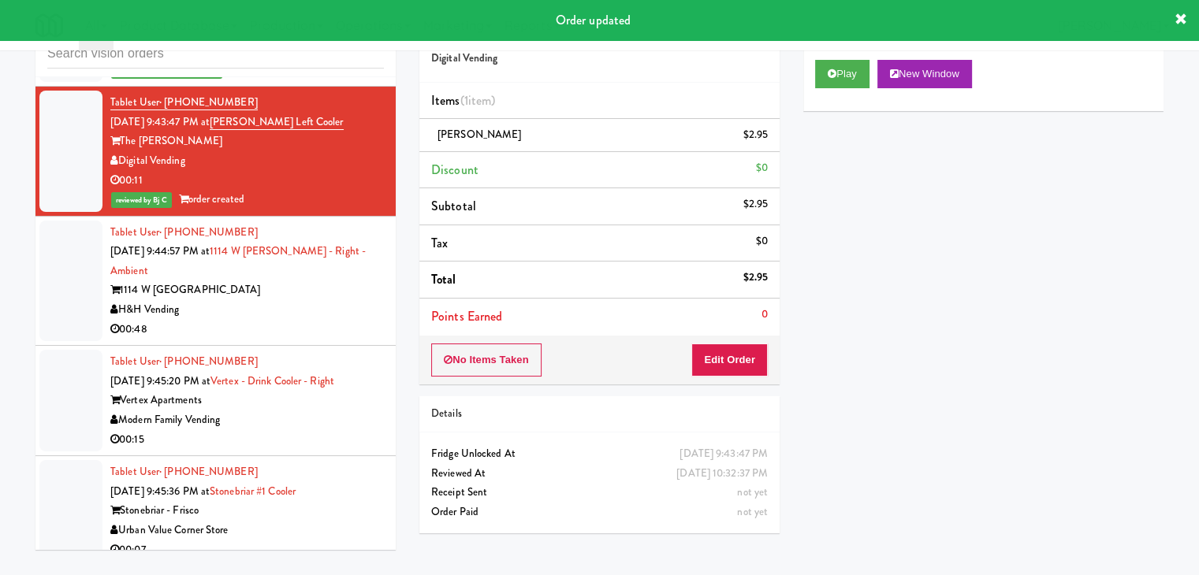
scroll to position [8669, 0]
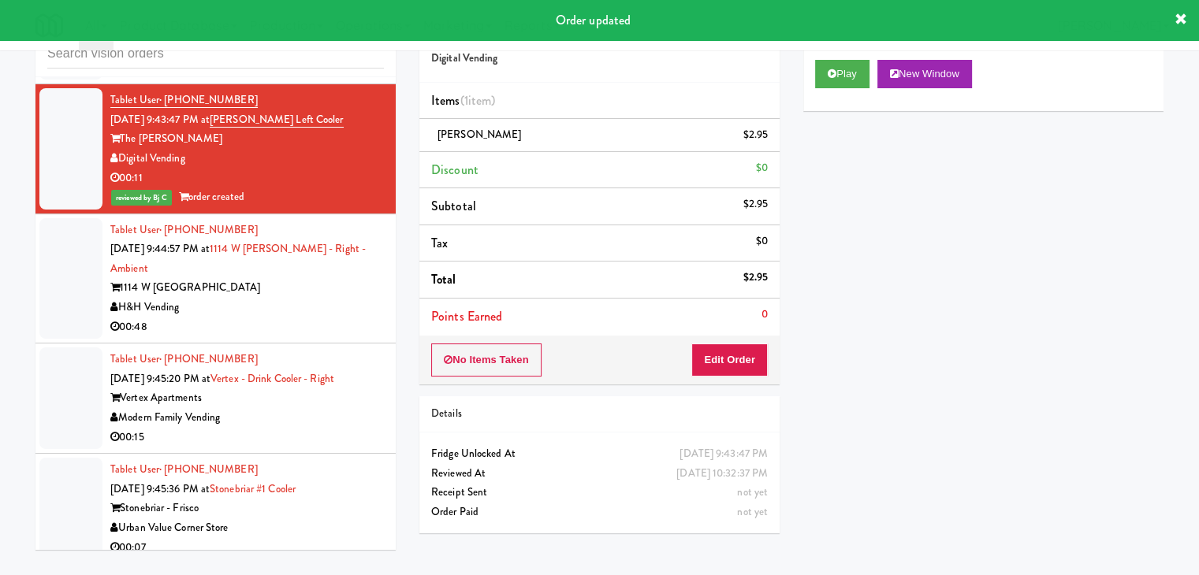
click at [322, 298] on div "H&H Vending" at bounding box center [246, 308] width 273 height 20
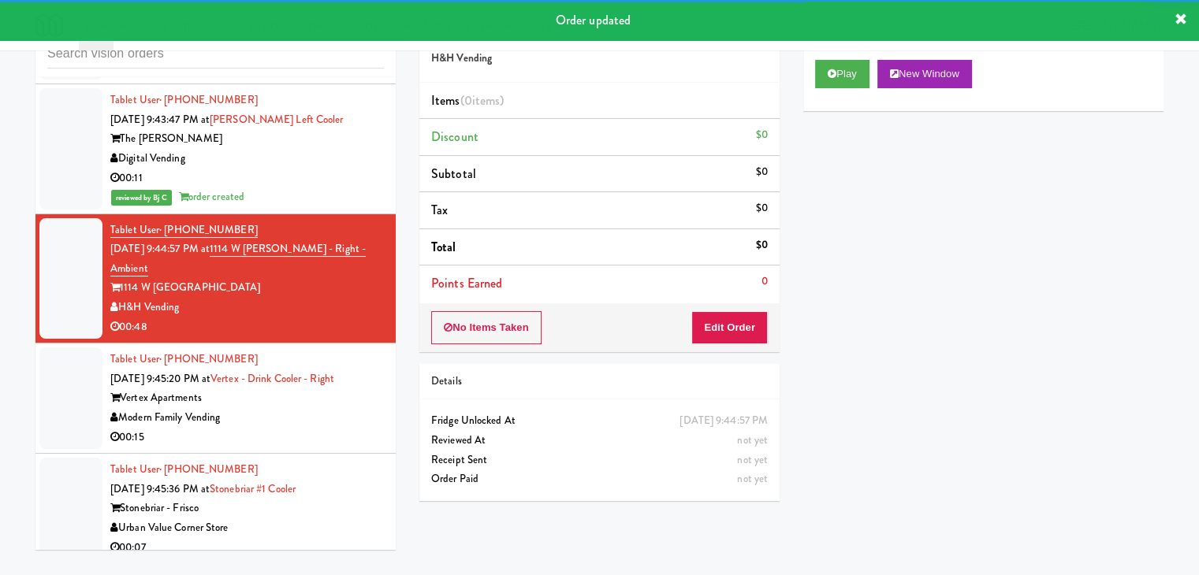
click at [820, 93] on div "Play New Window" at bounding box center [983, 79] width 360 height 63
click at [826, 88] on div "Play New Window" at bounding box center [983, 79] width 360 height 63
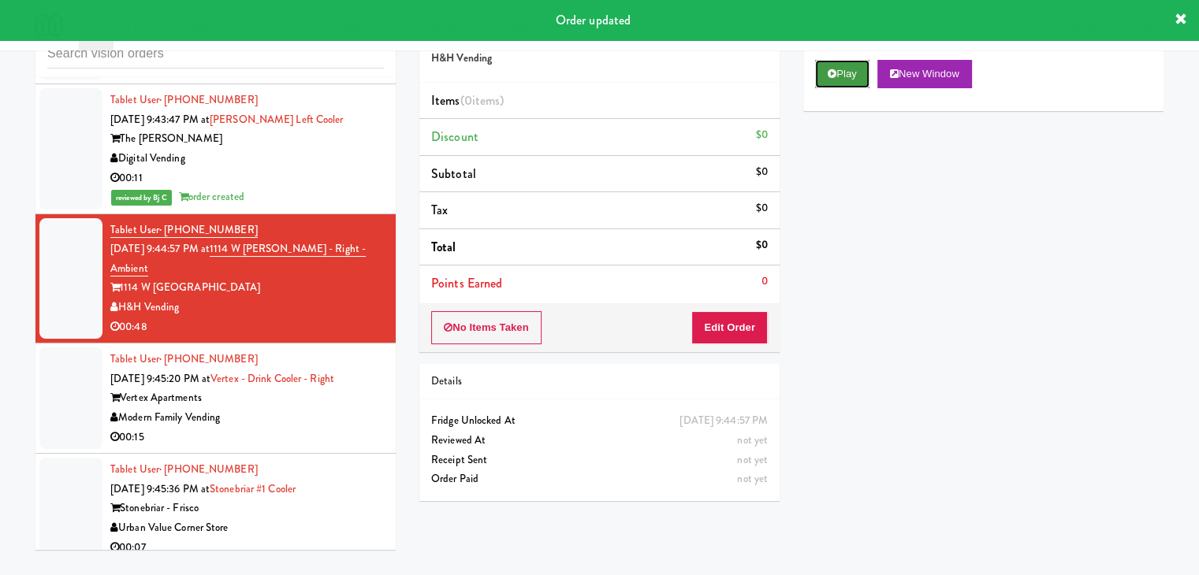
click at [831, 81] on button "Play" at bounding box center [842, 74] width 54 height 28
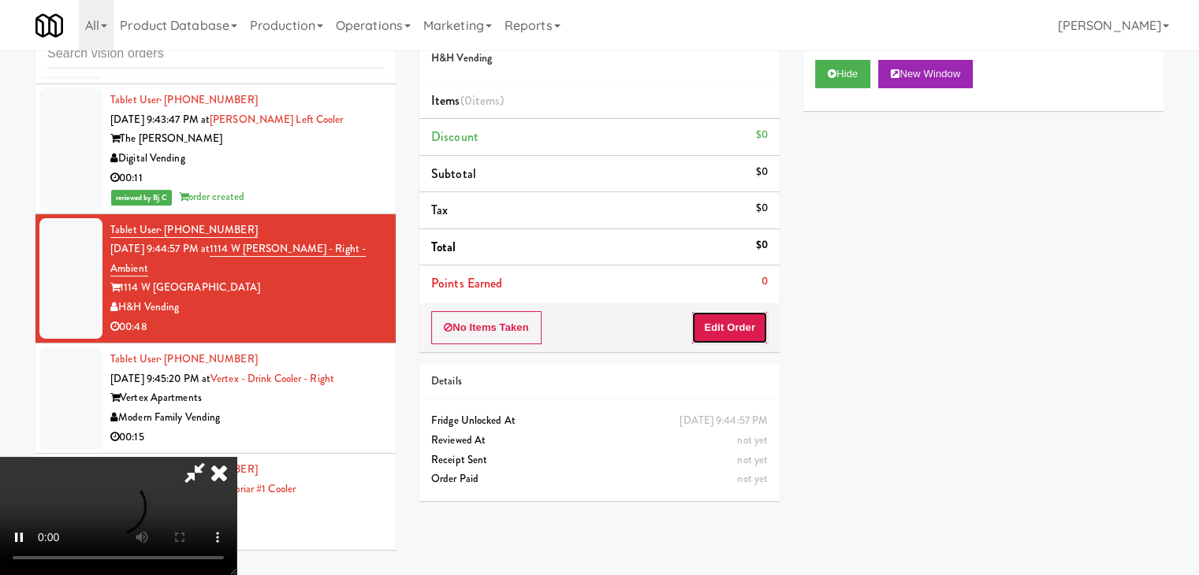
click at [734, 327] on button "Edit Order" at bounding box center [729, 327] width 76 height 33
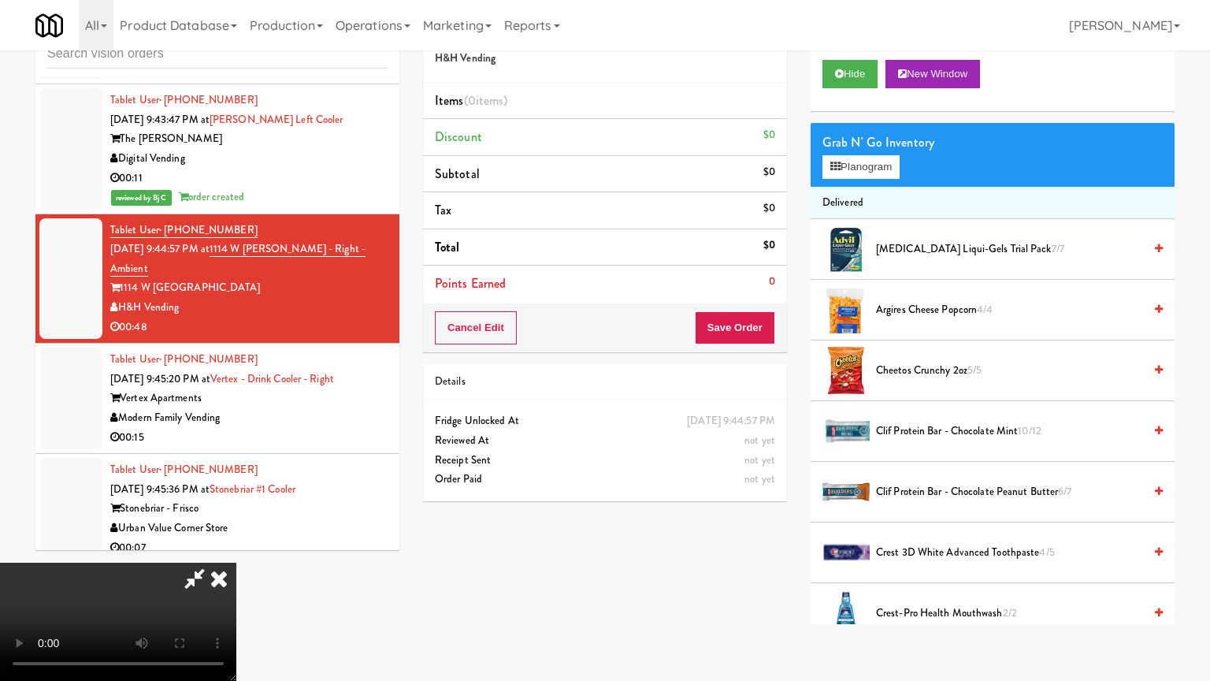
click at [236, 563] on video at bounding box center [118, 622] width 236 height 118
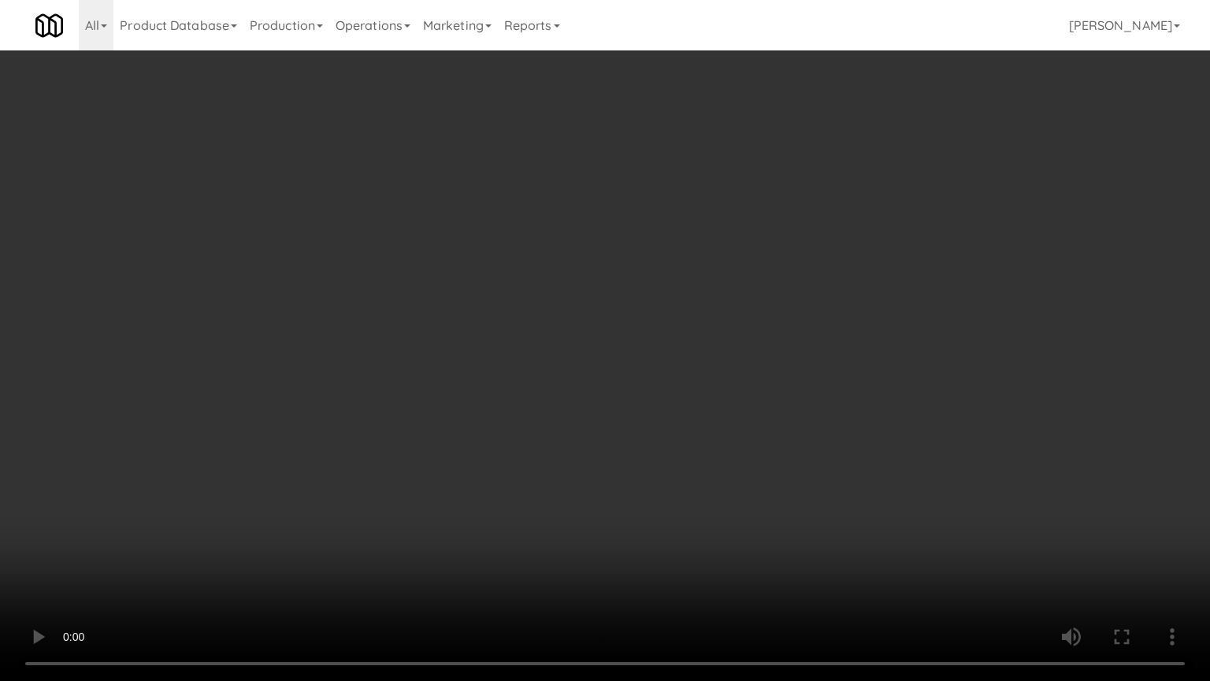
drag, startPoint x: 742, startPoint y: 420, endPoint x: 744, endPoint y: 432, distance: 12.1
click at [743, 426] on video at bounding box center [605, 340] width 1210 height 681
drag, startPoint x: 755, startPoint y: 419, endPoint x: 753, endPoint y: 407, distance: 12.8
click at [753, 411] on video at bounding box center [605, 340] width 1210 height 681
click at [748, 410] on video at bounding box center [605, 340] width 1210 height 681
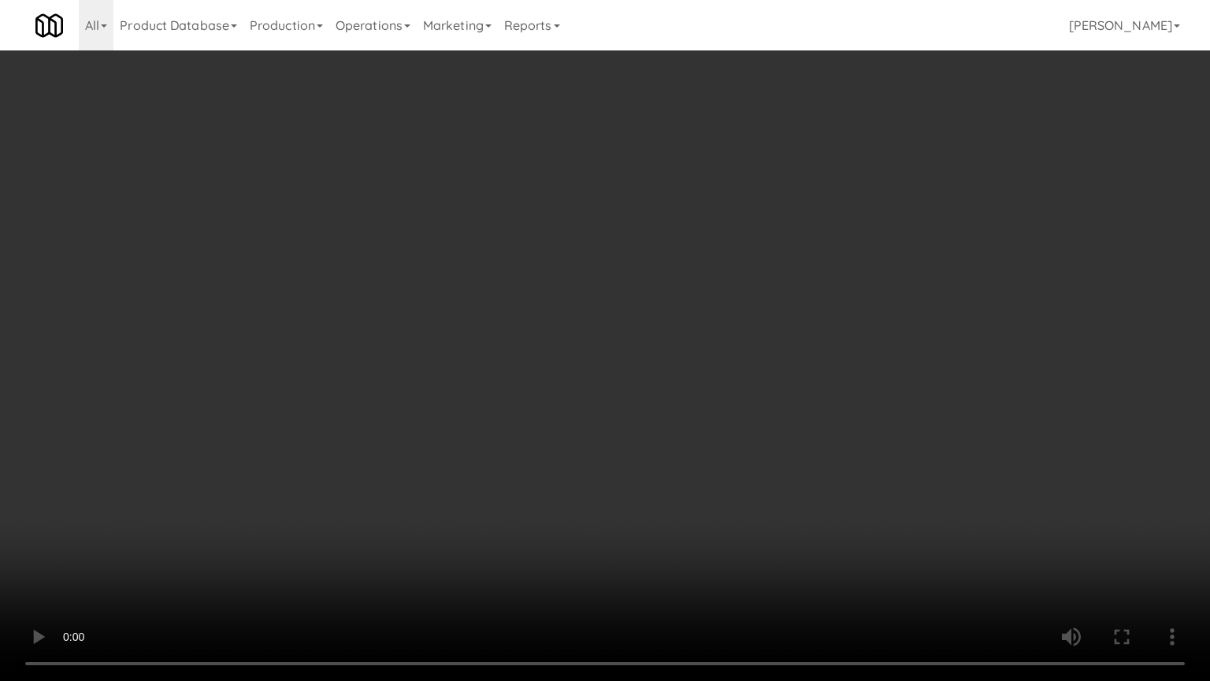
click at [748, 411] on video at bounding box center [605, 340] width 1210 height 681
drag, startPoint x: 691, startPoint y: 481, endPoint x: 692, endPoint y: 489, distance: 7.9
click at [692, 483] on video at bounding box center [605, 340] width 1210 height 681
click at [698, 485] on video at bounding box center [605, 340] width 1210 height 681
click at [707, 491] on video at bounding box center [605, 340] width 1210 height 681
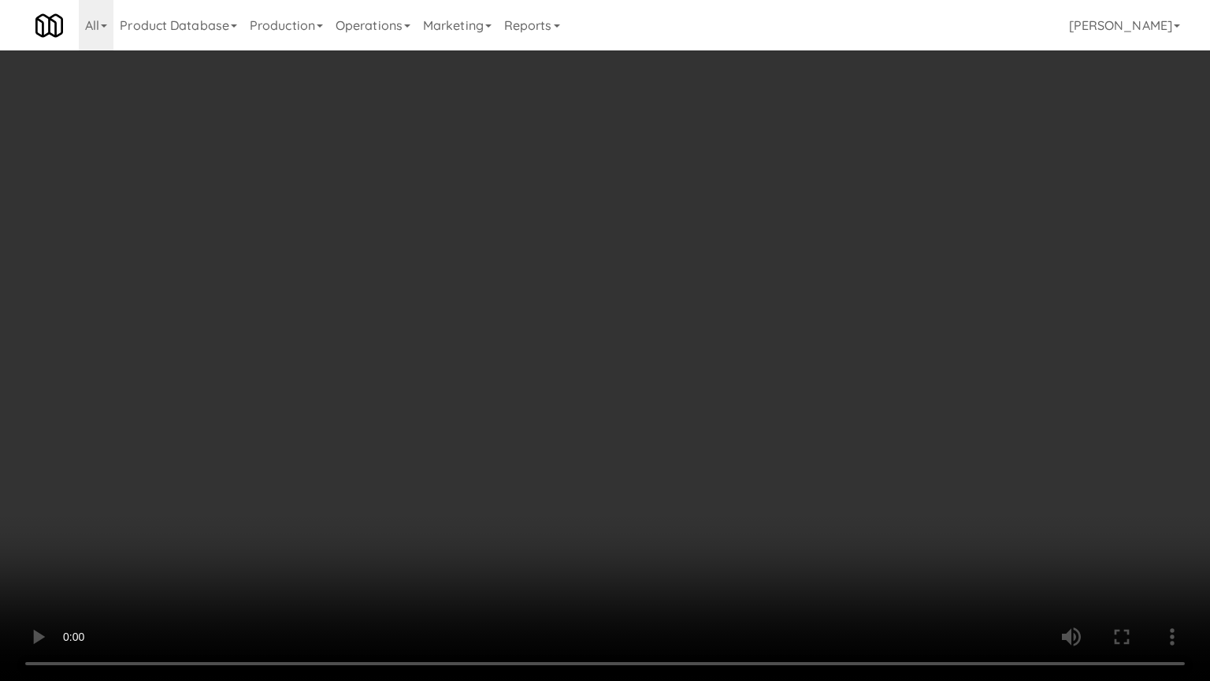
click at [704, 491] on video at bounding box center [605, 340] width 1210 height 681
click at [703, 492] on video at bounding box center [605, 340] width 1210 height 681
click at [695, 487] on video at bounding box center [605, 340] width 1210 height 681
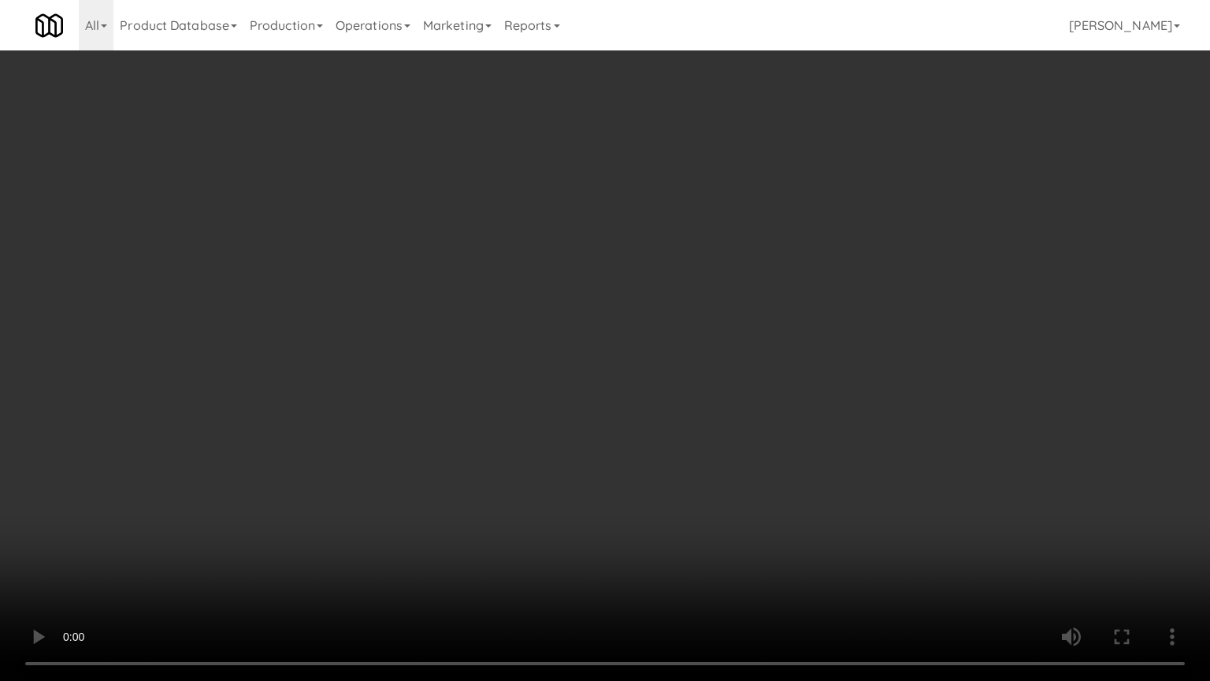
click at [695, 487] on video at bounding box center [605, 340] width 1210 height 681
click at [695, 485] on video at bounding box center [605, 340] width 1210 height 681
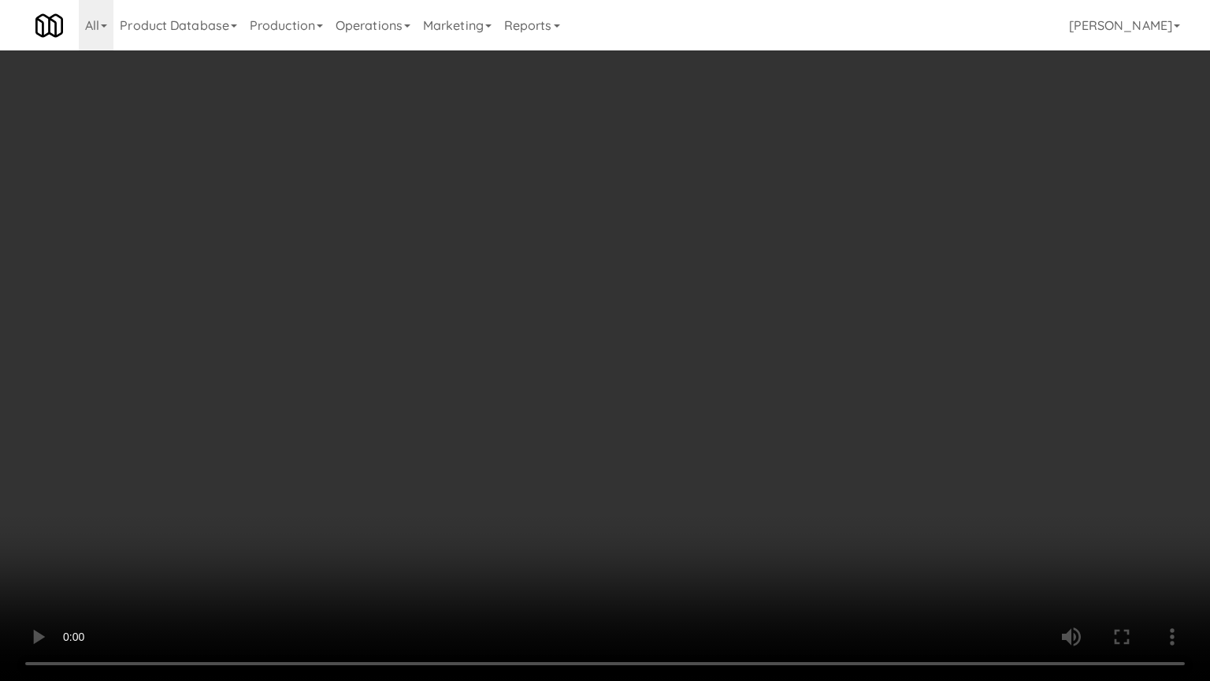
click at [700, 485] on video at bounding box center [605, 340] width 1210 height 681
click at [700, 486] on video at bounding box center [605, 340] width 1210 height 681
click at [700, 485] on video at bounding box center [605, 340] width 1210 height 681
click at [697, 481] on video at bounding box center [605, 340] width 1210 height 681
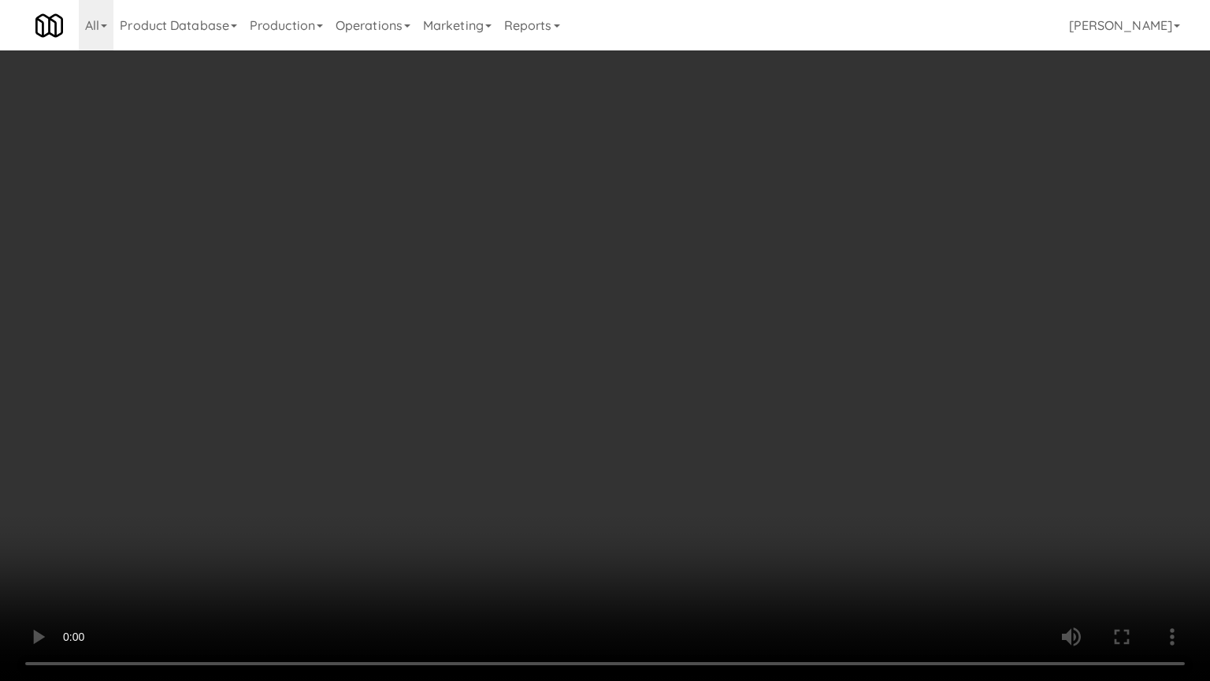
click at [697, 481] on video at bounding box center [605, 340] width 1210 height 681
click at [702, 479] on video at bounding box center [605, 340] width 1210 height 681
click at [831, 491] on video at bounding box center [605, 340] width 1210 height 681
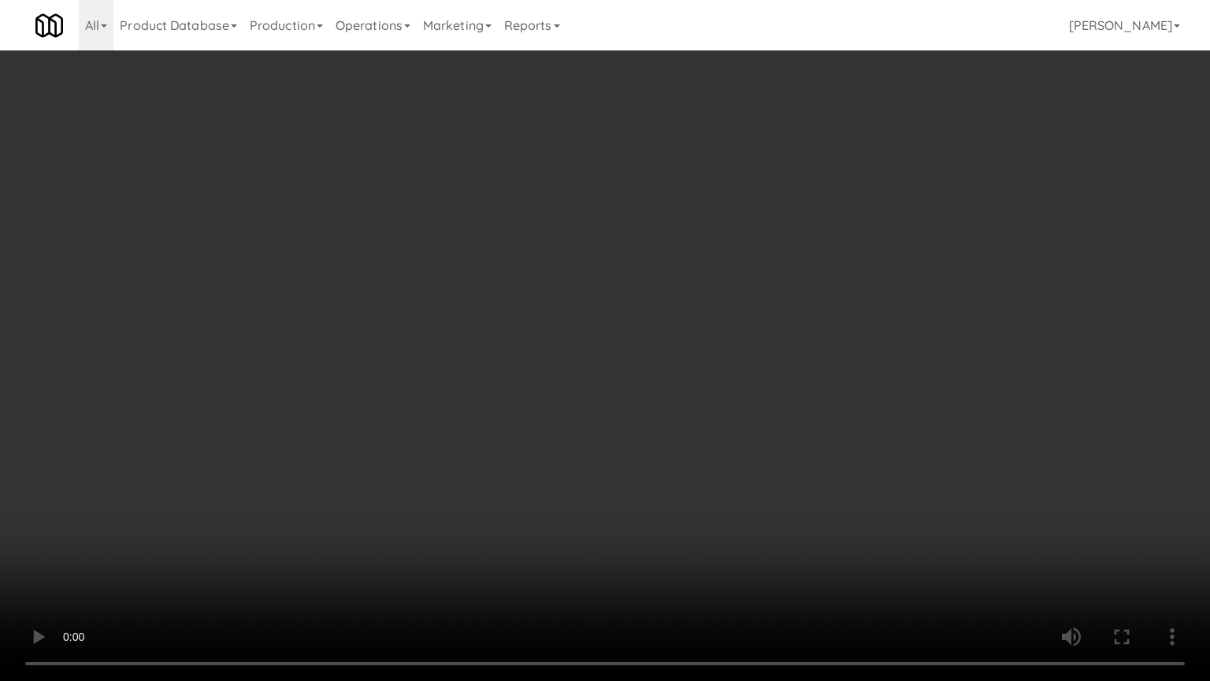
click at [831, 491] on video at bounding box center [605, 340] width 1210 height 681
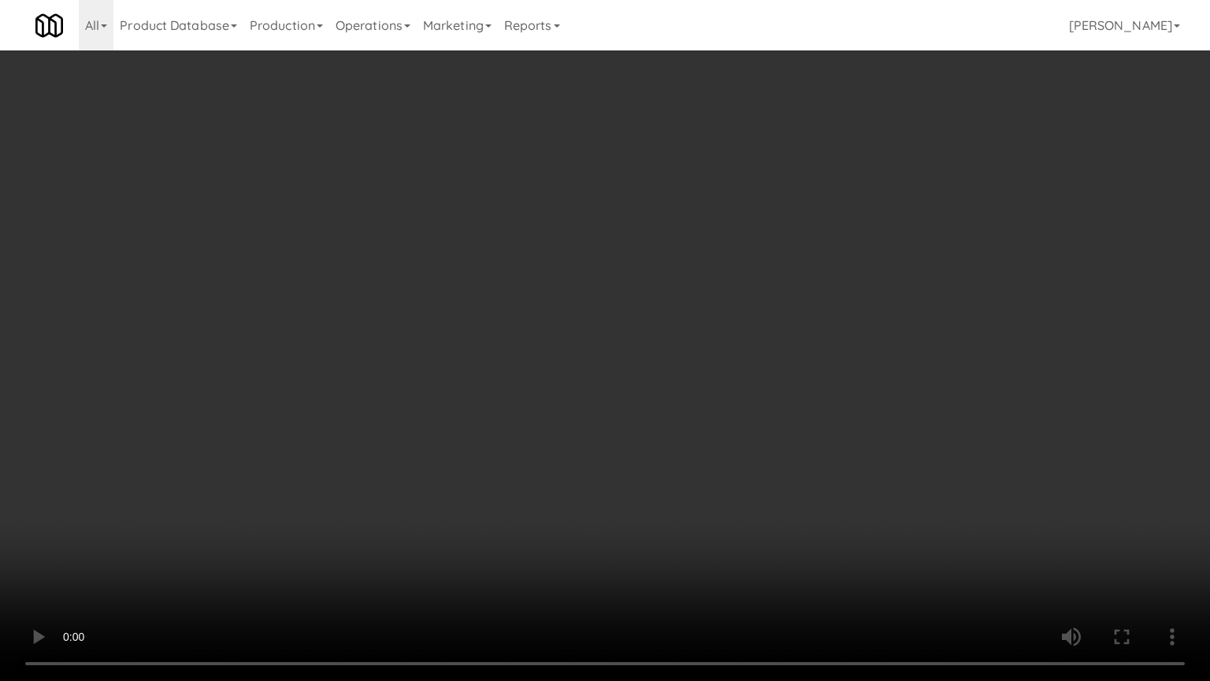
click at [831, 491] on video at bounding box center [605, 340] width 1210 height 681
click at [846, 478] on video at bounding box center [605, 340] width 1210 height 681
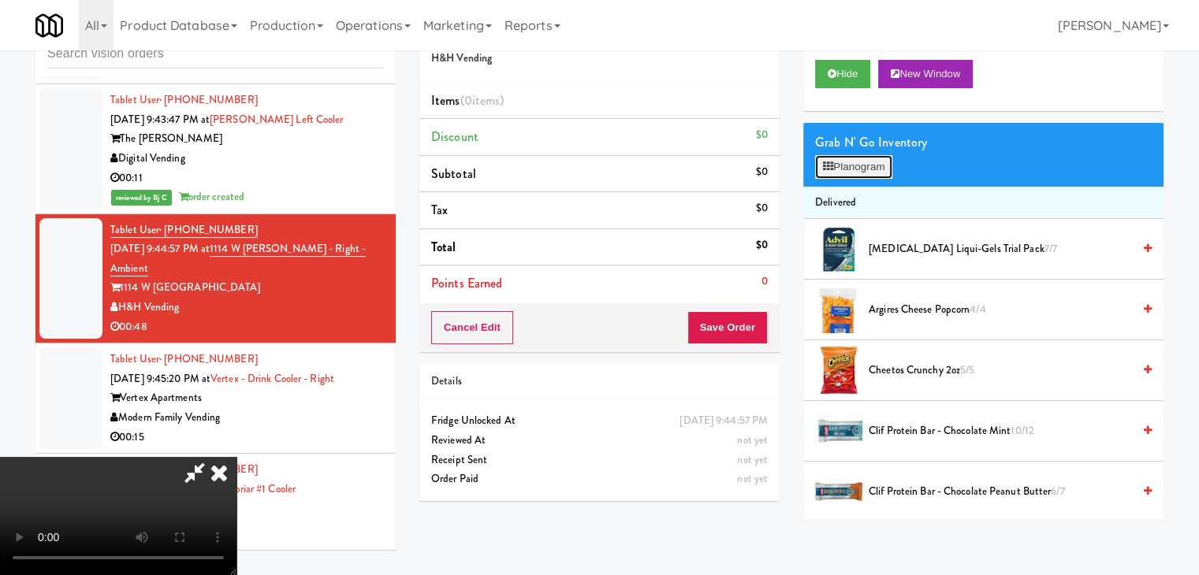
click at [881, 171] on button "Planogram" at bounding box center [853, 167] width 77 height 24
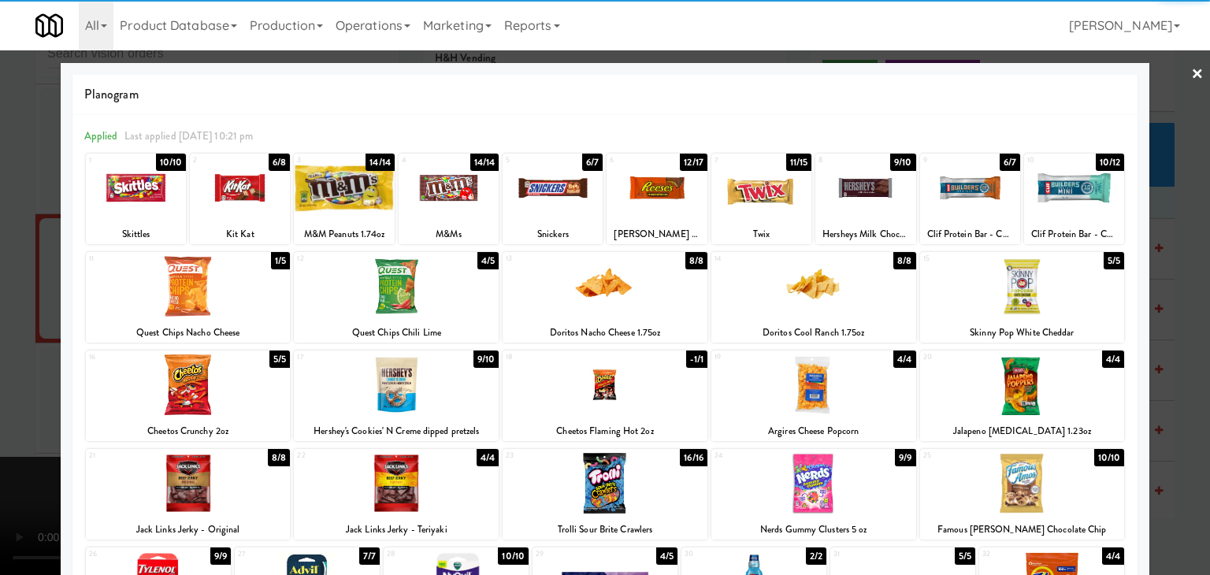
click at [842, 203] on div at bounding box center [866, 188] width 100 height 61
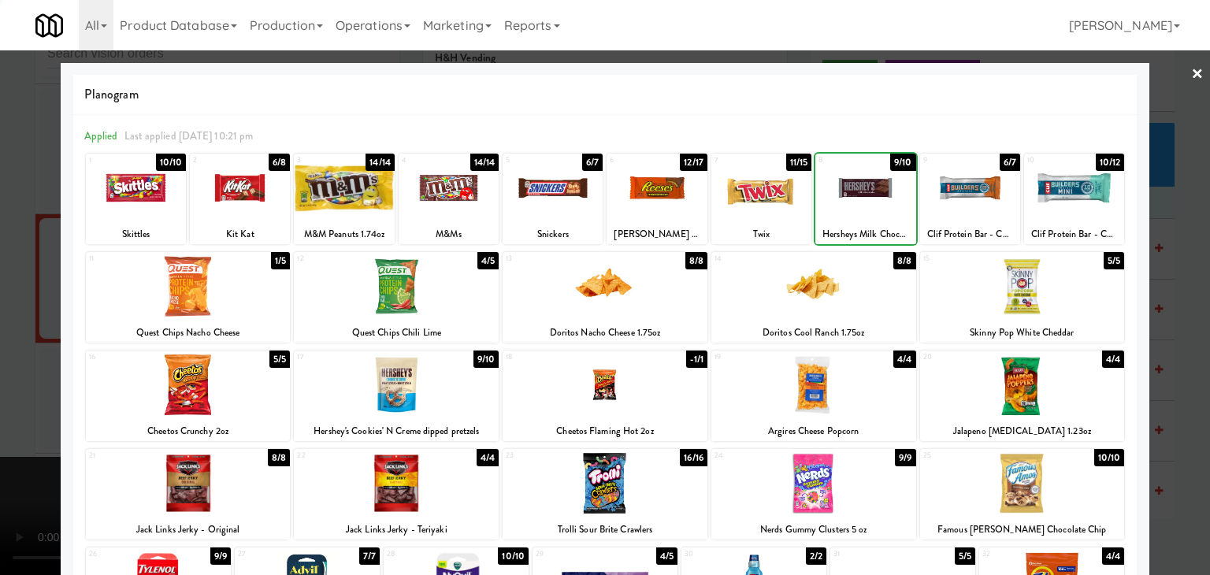
click at [675, 196] on div at bounding box center [657, 188] width 100 height 61
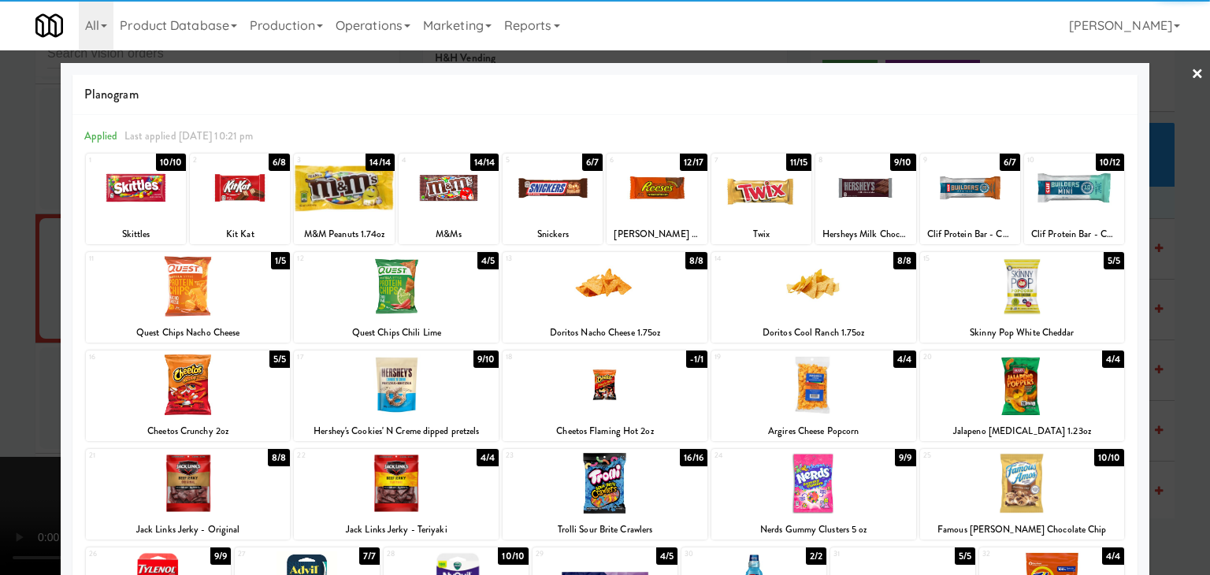
drag, startPoint x: 0, startPoint y: 258, endPoint x: 317, endPoint y: 376, distance: 337.9
click at [1, 259] on div at bounding box center [605, 287] width 1210 height 575
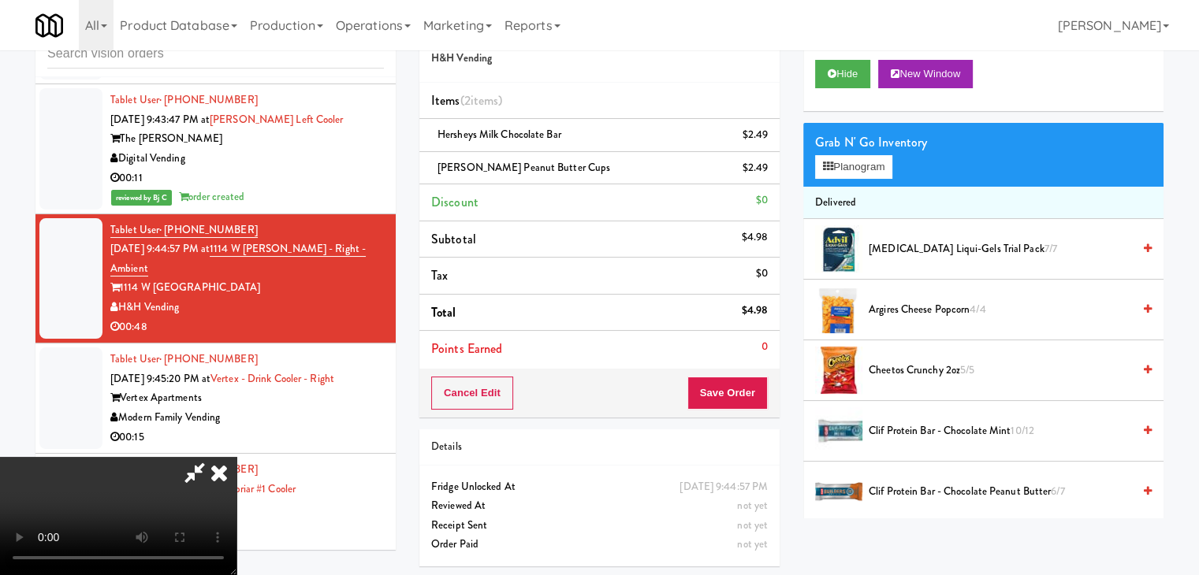
click at [236, 471] on video at bounding box center [118, 516] width 236 height 118
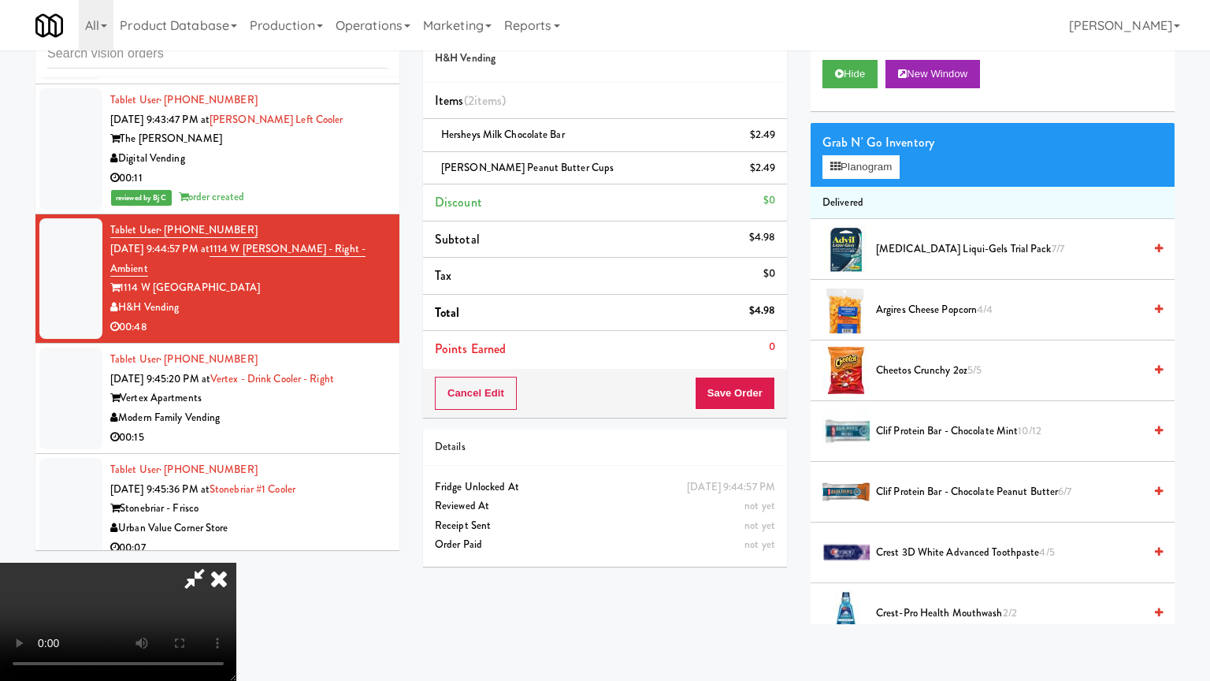
click at [236, 563] on video at bounding box center [118, 622] width 236 height 118
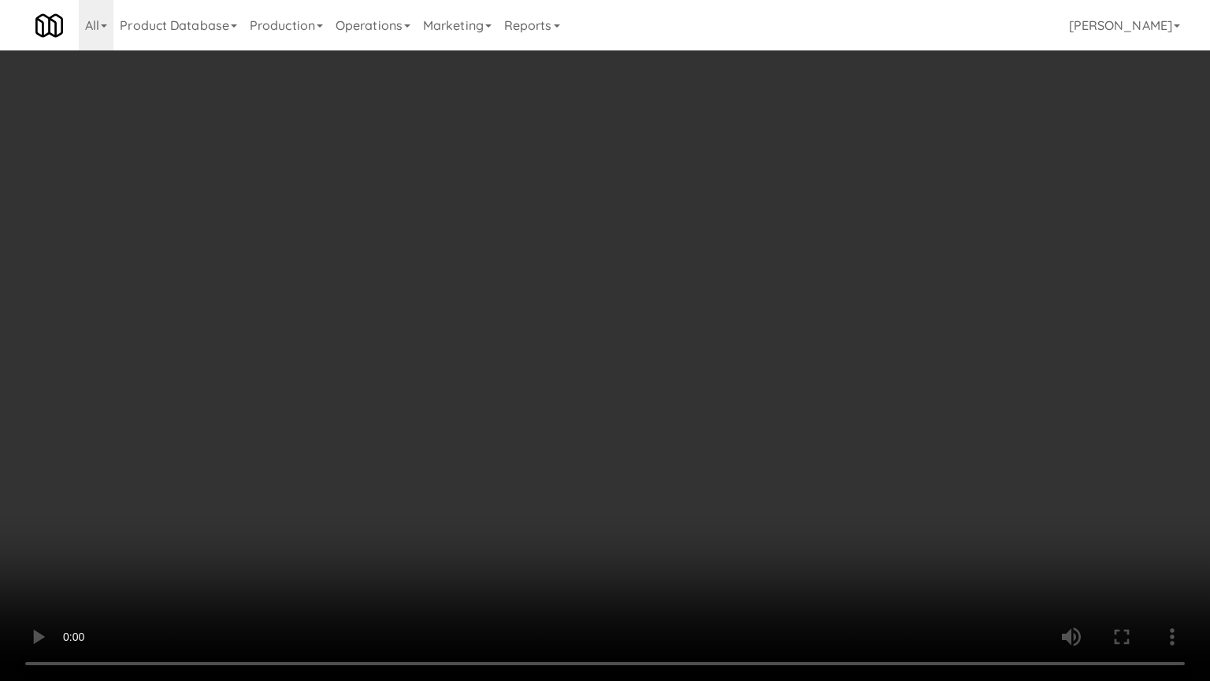
click at [868, 529] on video at bounding box center [605, 340] width 1210 height 681
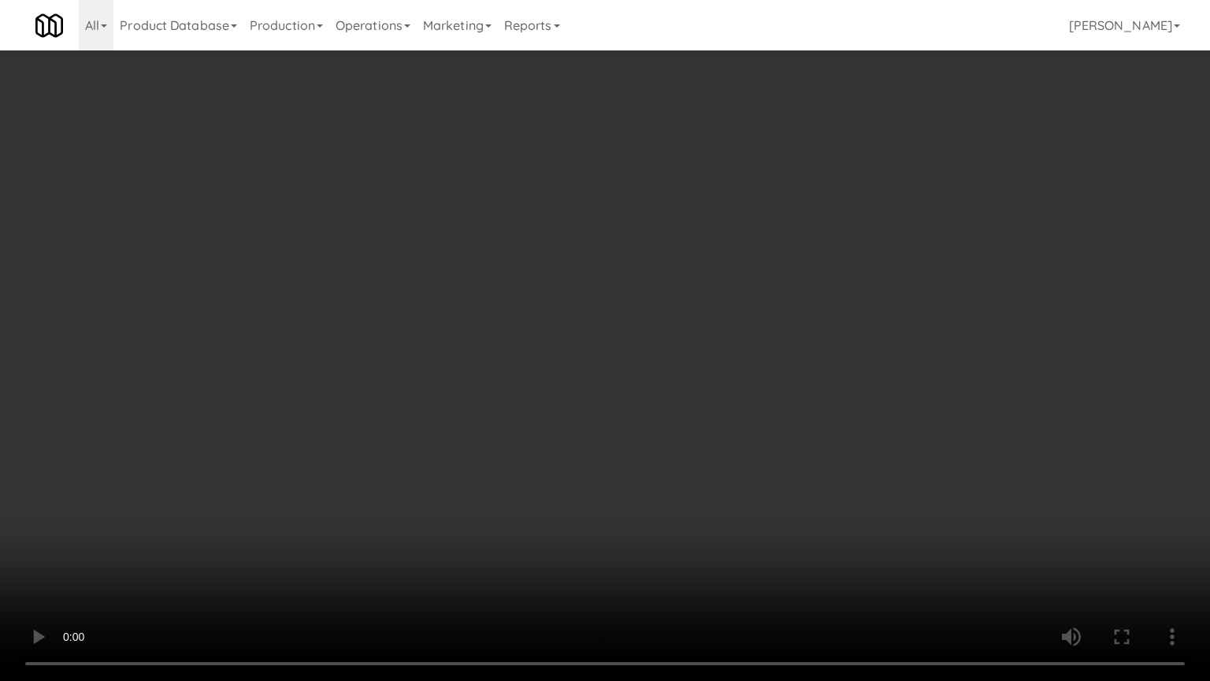
click at [868, 529] on video at bounding box center [605, 340] width 1210 height 681
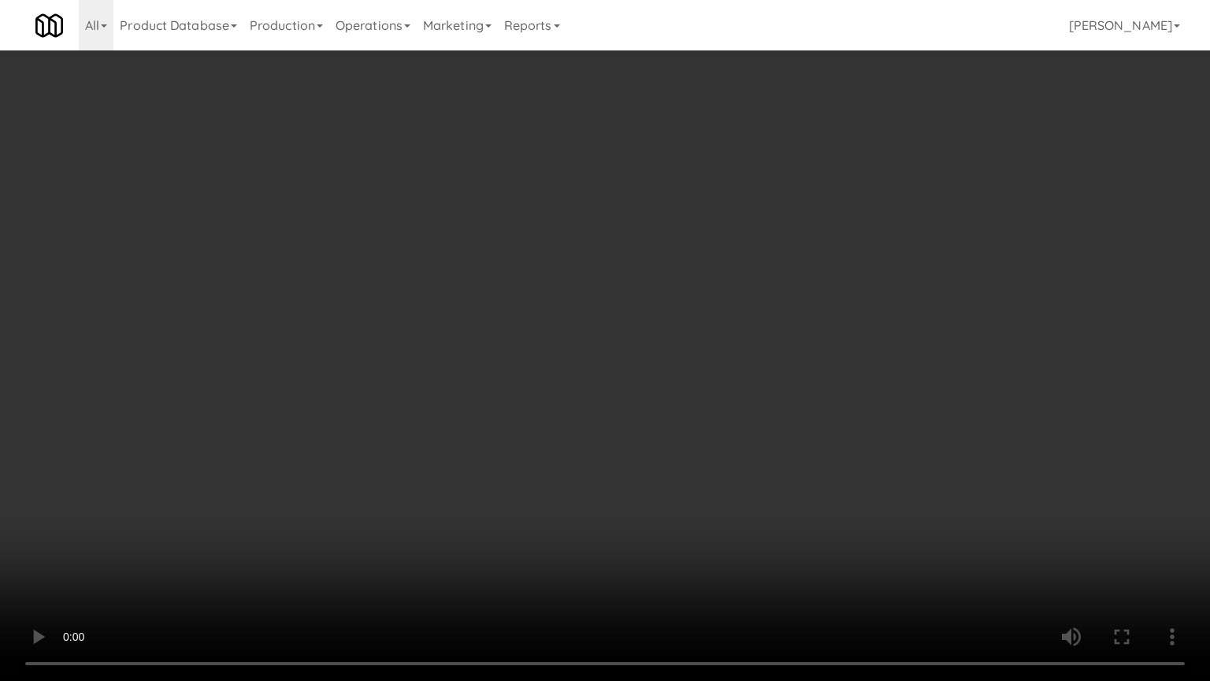
click at [868, 529] on video at bounding box center [605, 340] width 1210 height 681
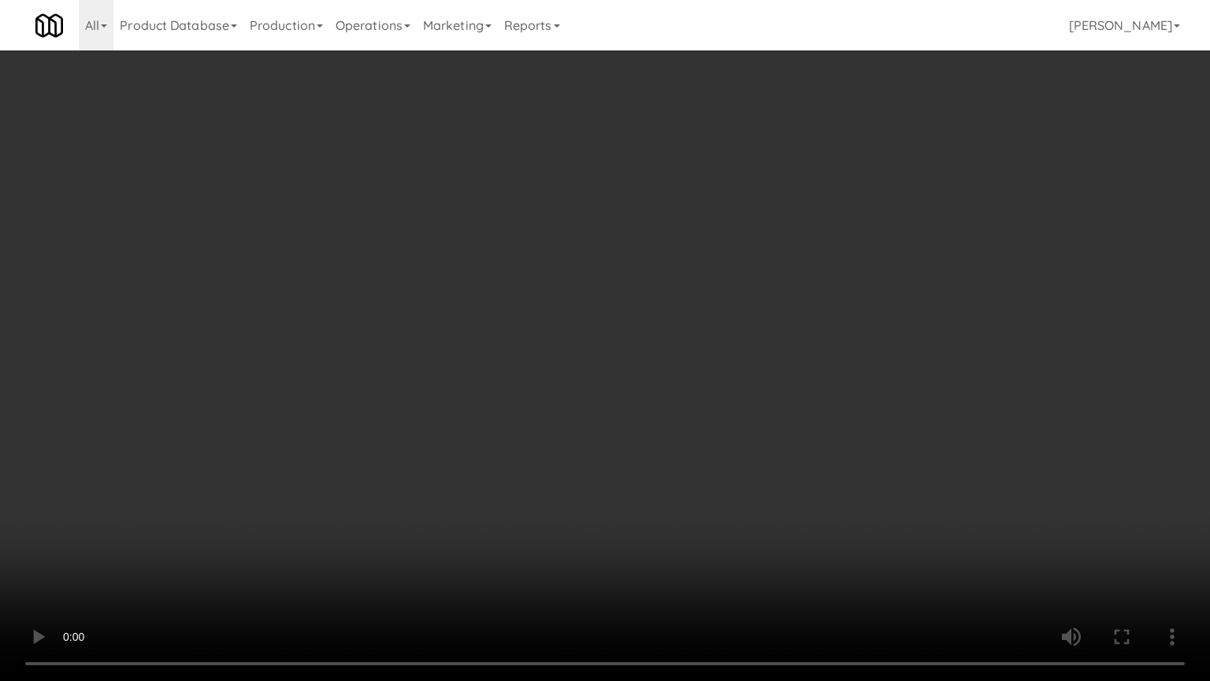
click at [887, 544] on video at bounding box center [605, 340] width 1210 height 681
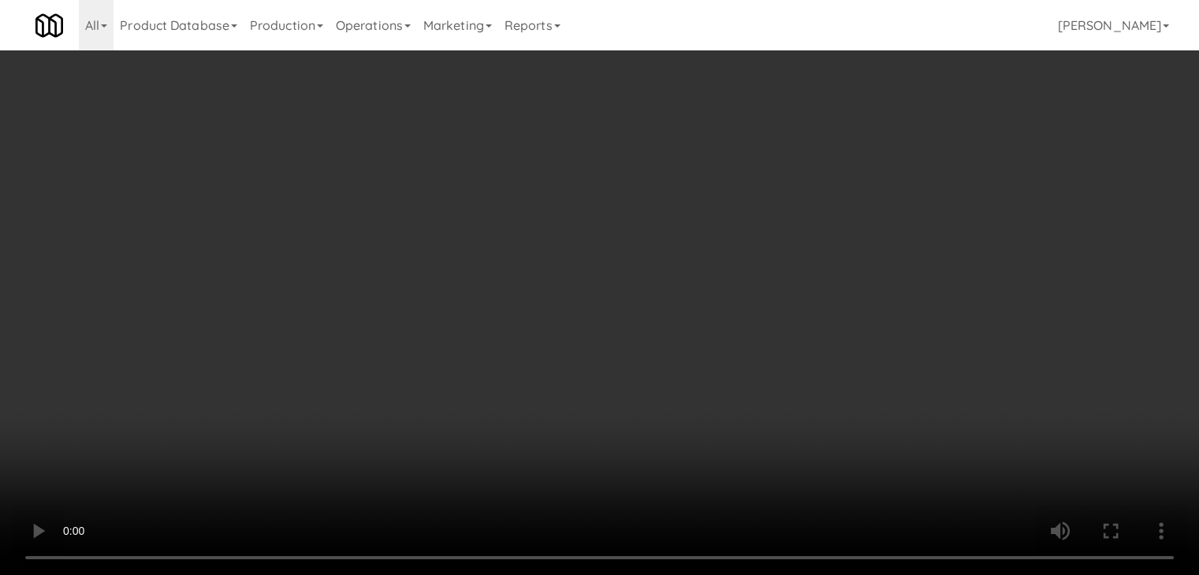
click at [638, 453] on video at bounding box center [599, 287] width 1199 height 575
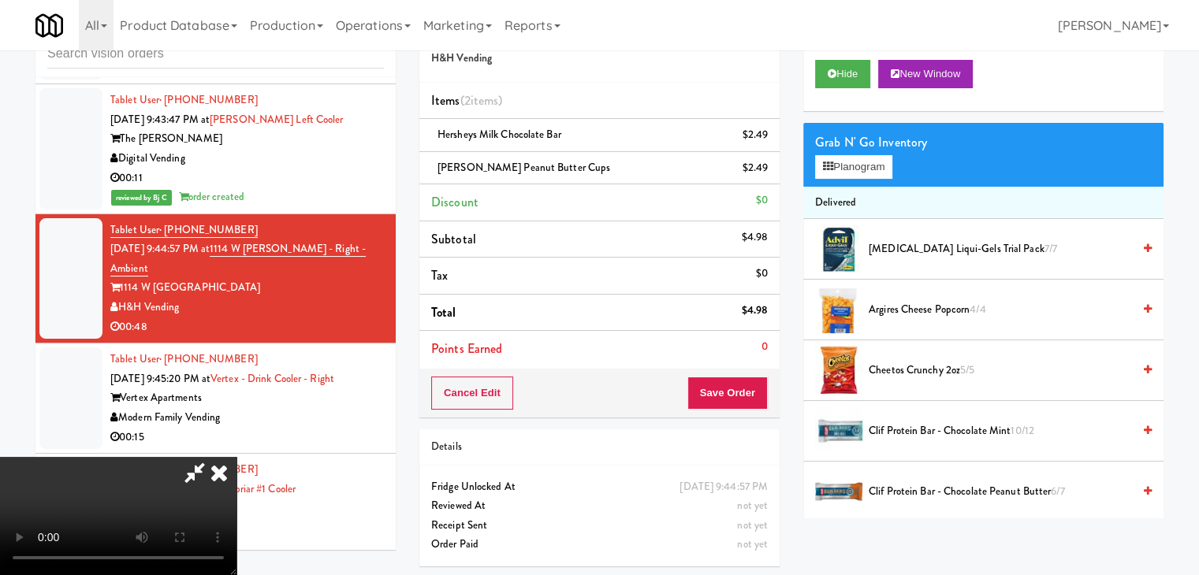
click at [236, 457] on video at bounding box center [118, 516] width 236 height 118
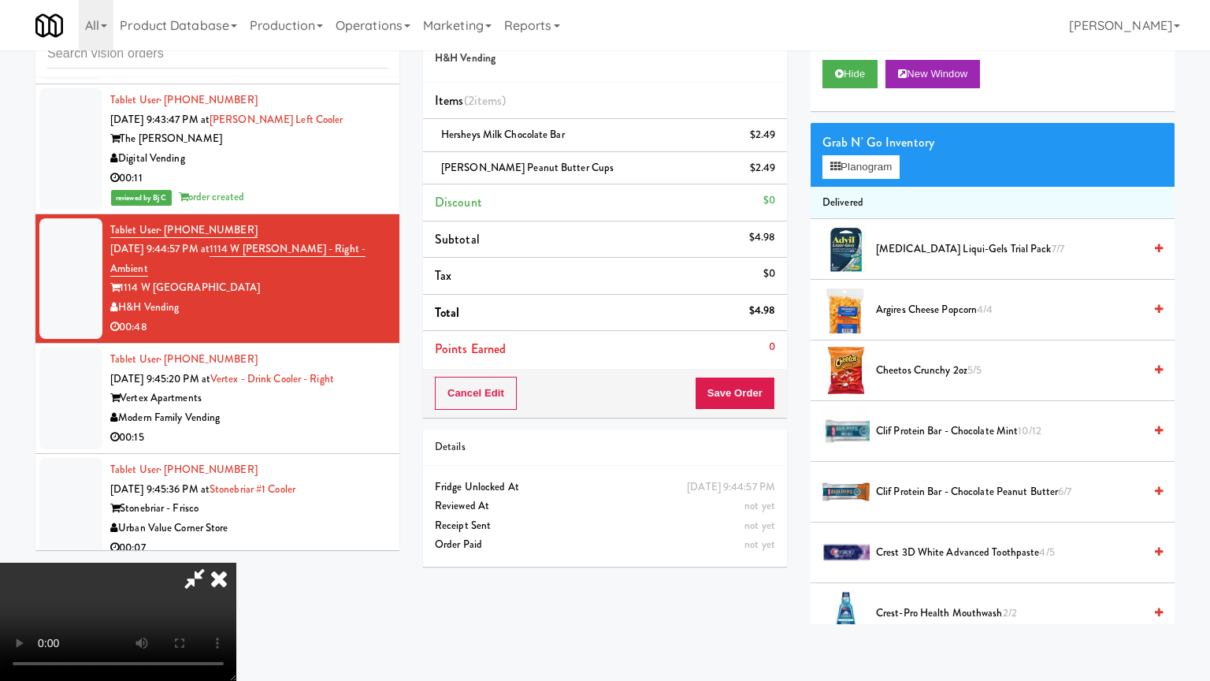
click at [236, 563] on video at bounding box center [118, 622] width 236 height 118
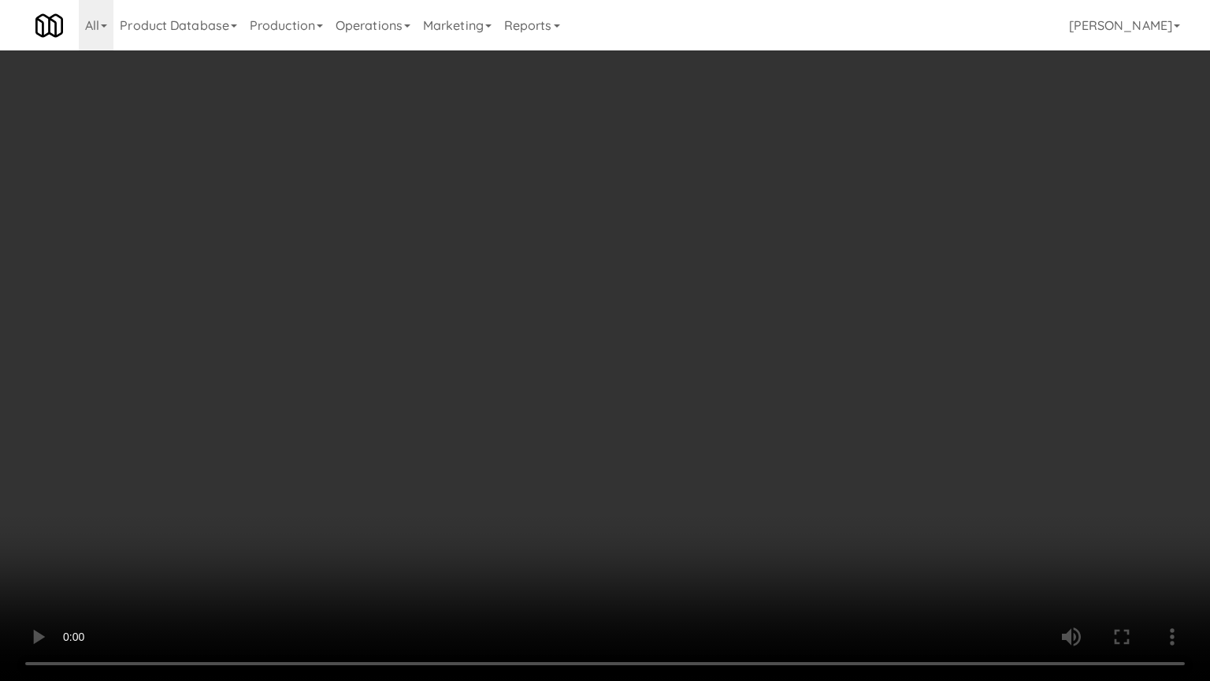
click at [705, 524] on video at bounding box center [605, 340] width 1210 height 681
drag, startPoint x: 705, startPoint y: 524, endPoint x: 777, endPoint y: 324, distance: 212.9
click at [705, 521] on video at bounding box center [605, 340] width 1210 height 681
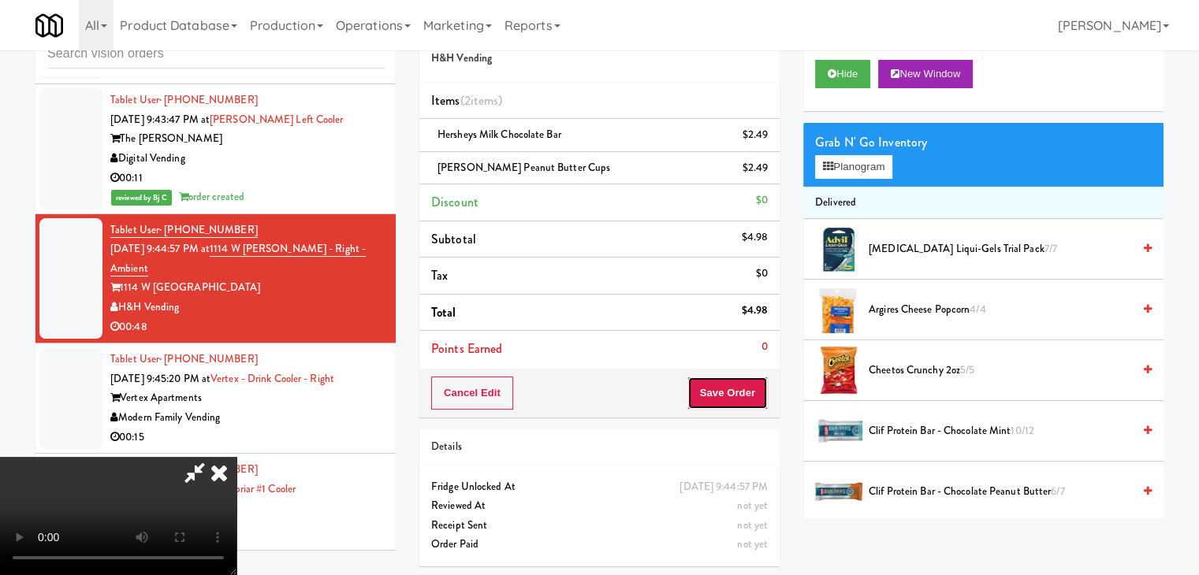
click at [747, 392] on button "Save Order" at bounding box center [727, 393] width 80 height 33
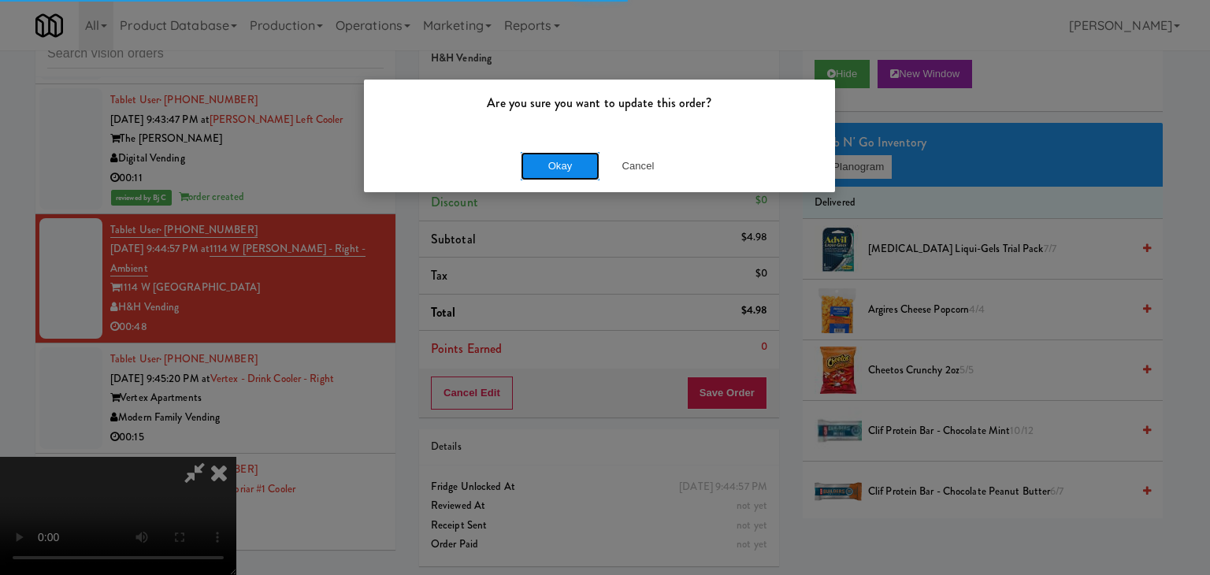
click at [552, 158] on button "Okay" at bounding box center [560, 166] width 79 height 28
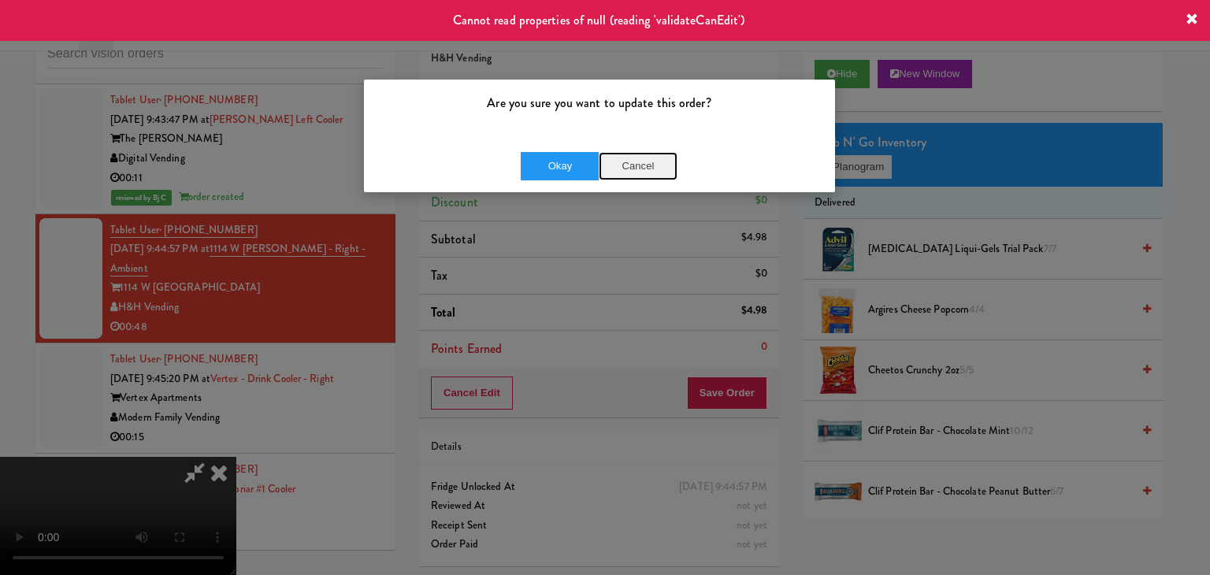
click at [647, 159] on button "Cancel" at bounding box center [638, 166] width 79 height 28
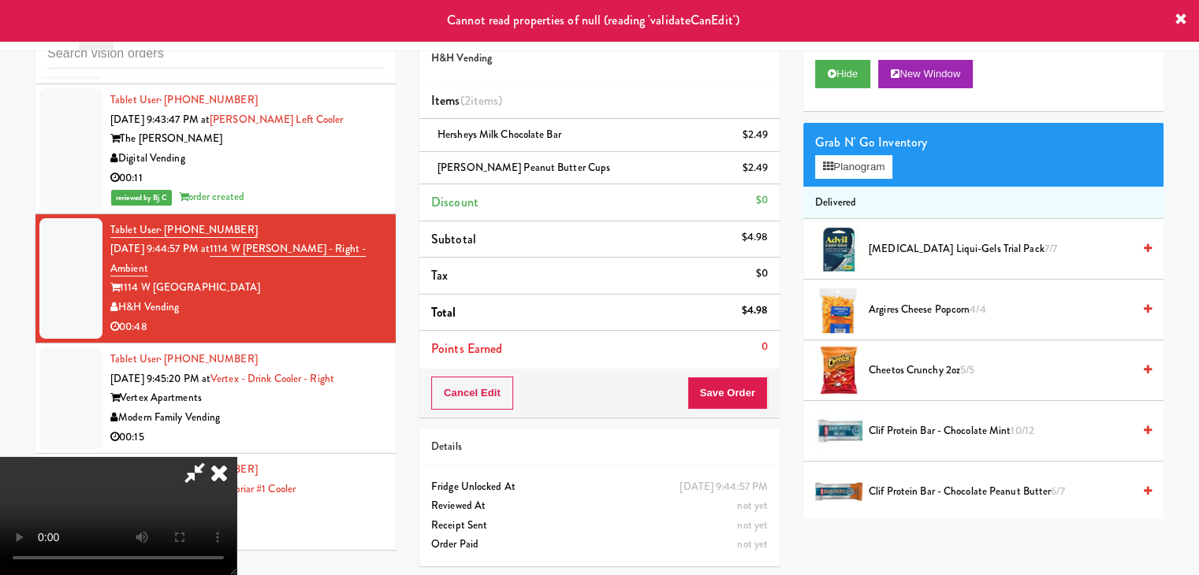
click at [236, 457] on icon at bounding box center [219, 473] width 35 height 32
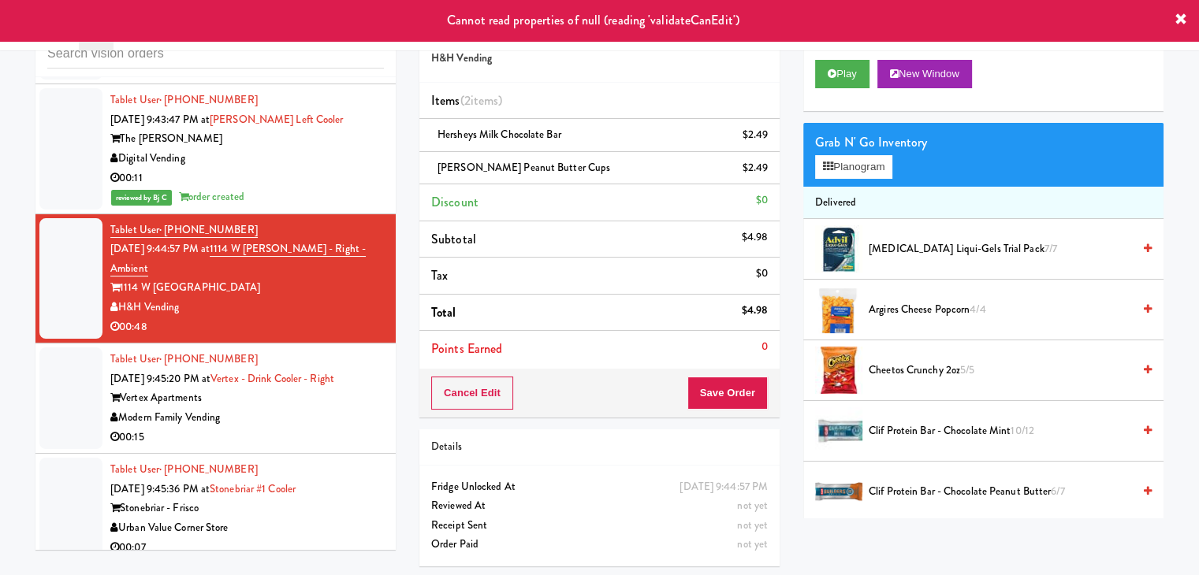
click at [281, 389] on div "Vertex Apartments" at bounding box center [246, 399] width 273 height 20
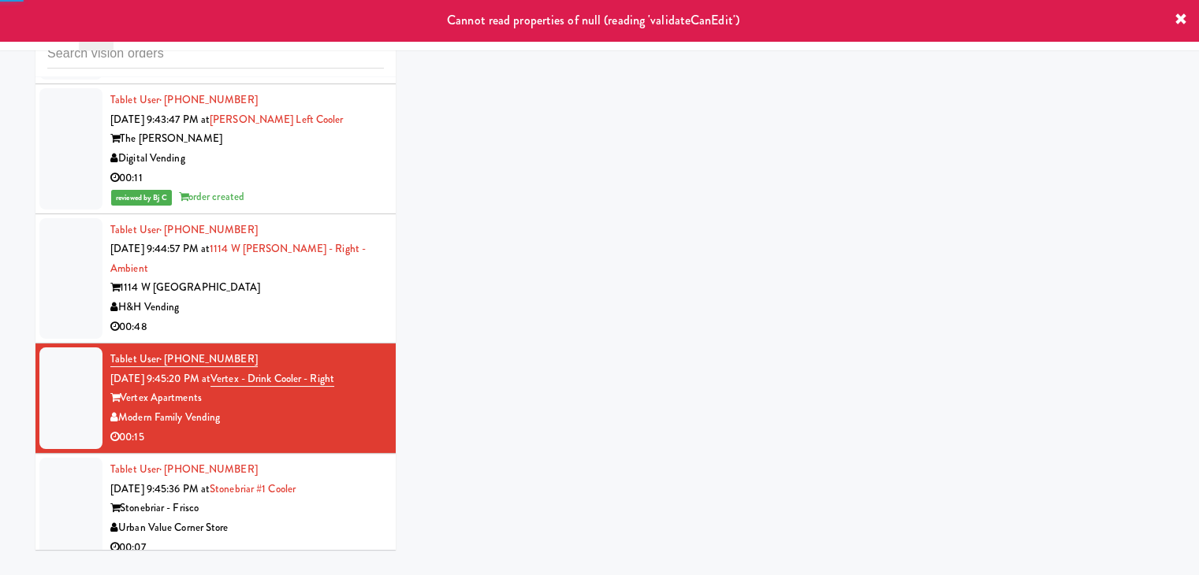
click at [315, 318] on div "00:48" at bounding box center [246, 328] width 273 height 20
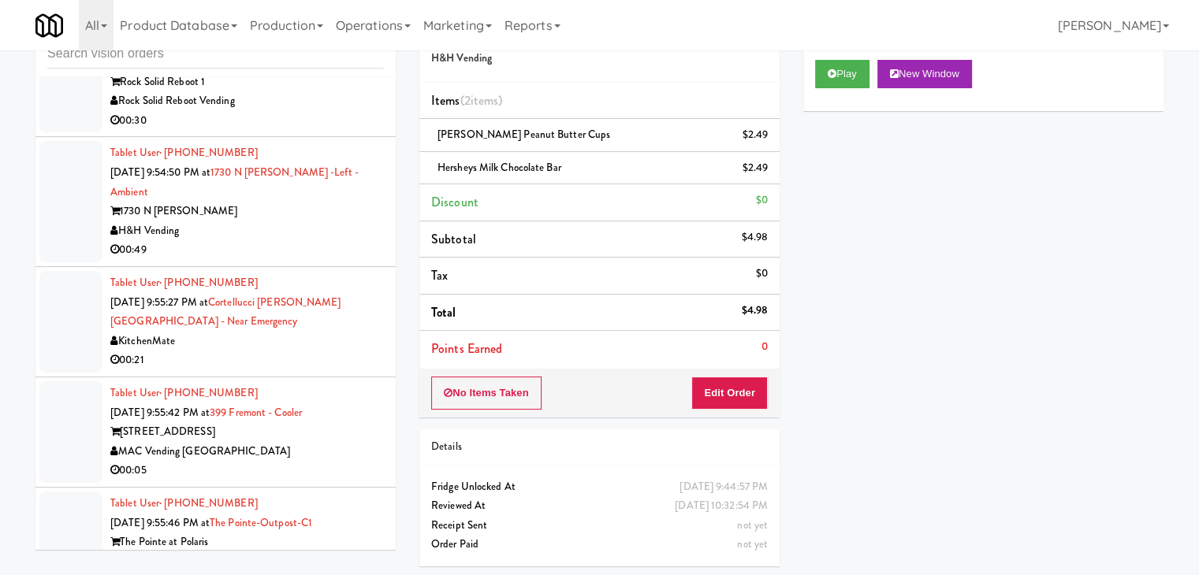
scroll to position [11743, 0]
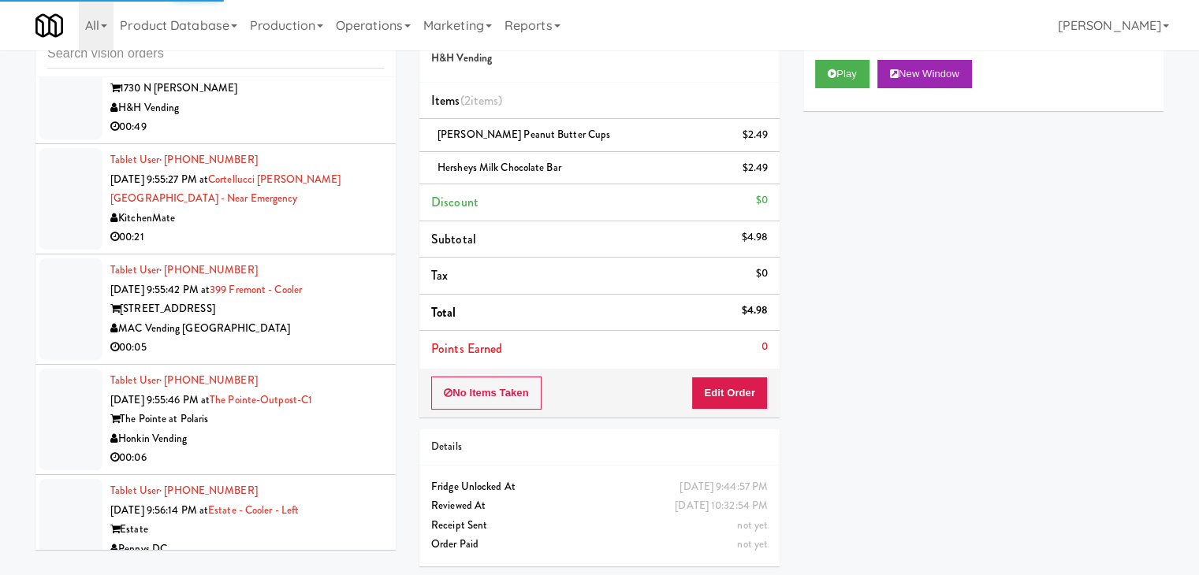
click at [294, 338] on div "00:05" at bounding box center [246, 348] width 273 height 20
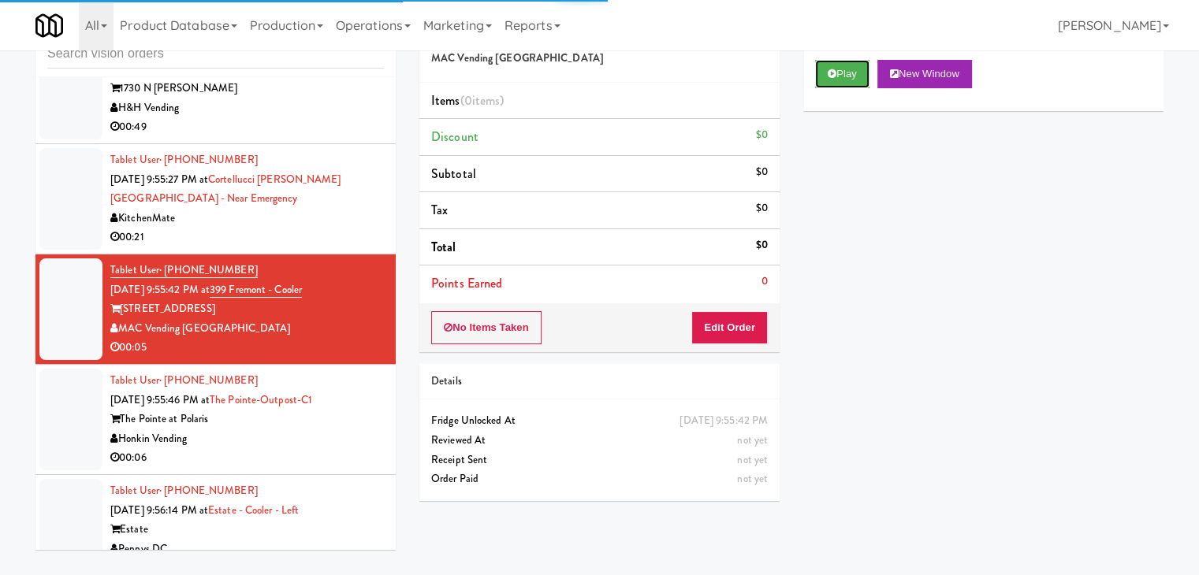
drag, startPoint x: 864, startPoint y: 83, endPoint x: 853, endPoint y: 93, distance: 15.1
click at [862, 82] on button "Play" at bounding box center [842, 74] width 54 height 28
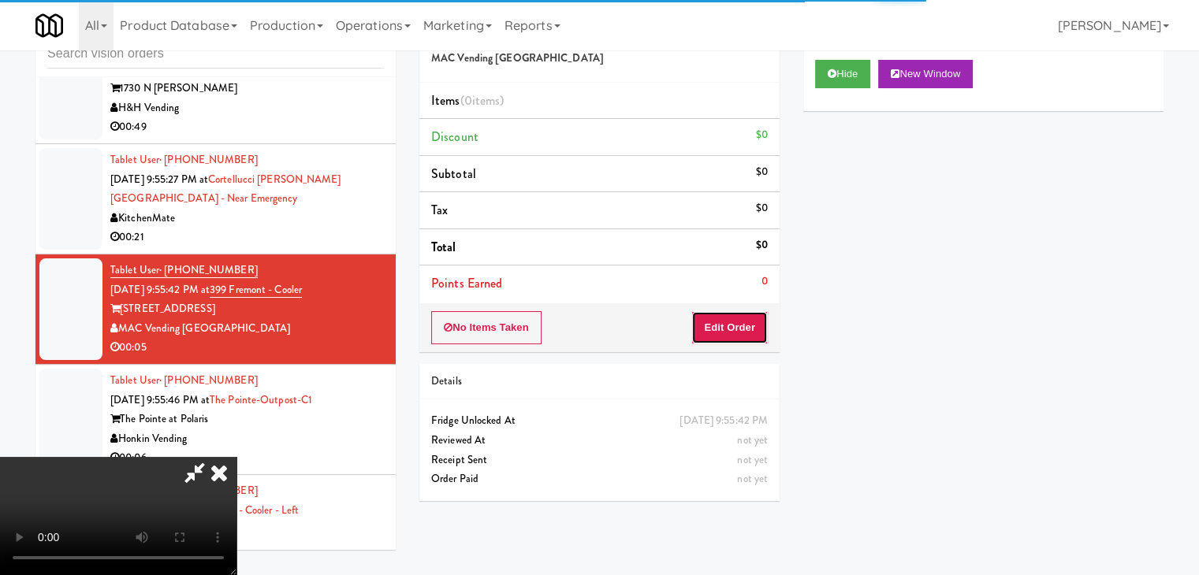
click at [745, 319] on button "Edit Order" at bounding box center [729, 327] width 76 height 33
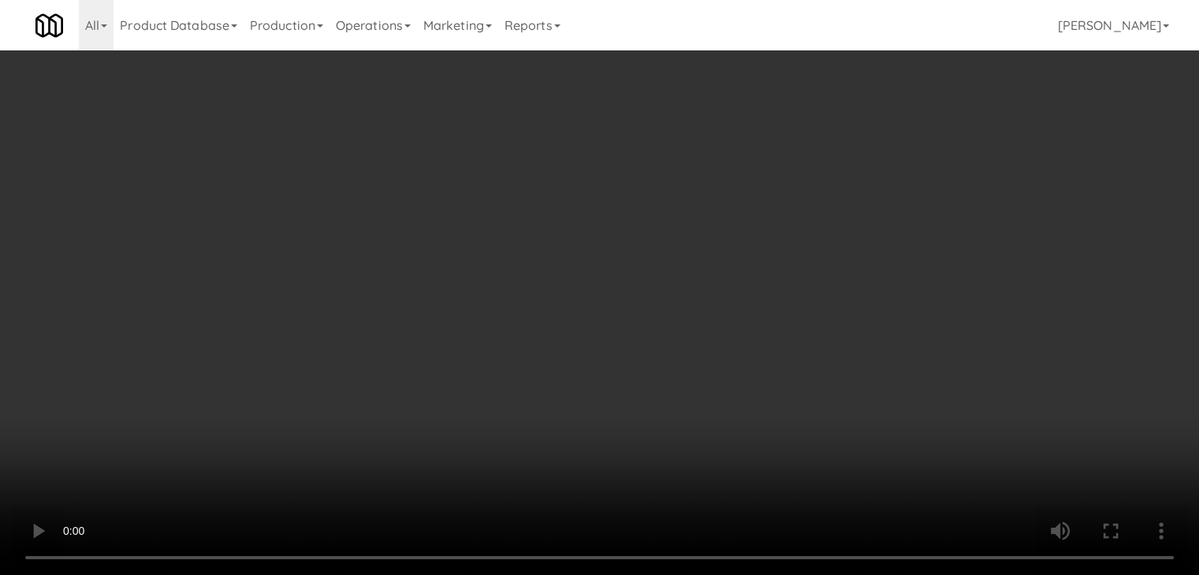
scroll to position [11723, 0]
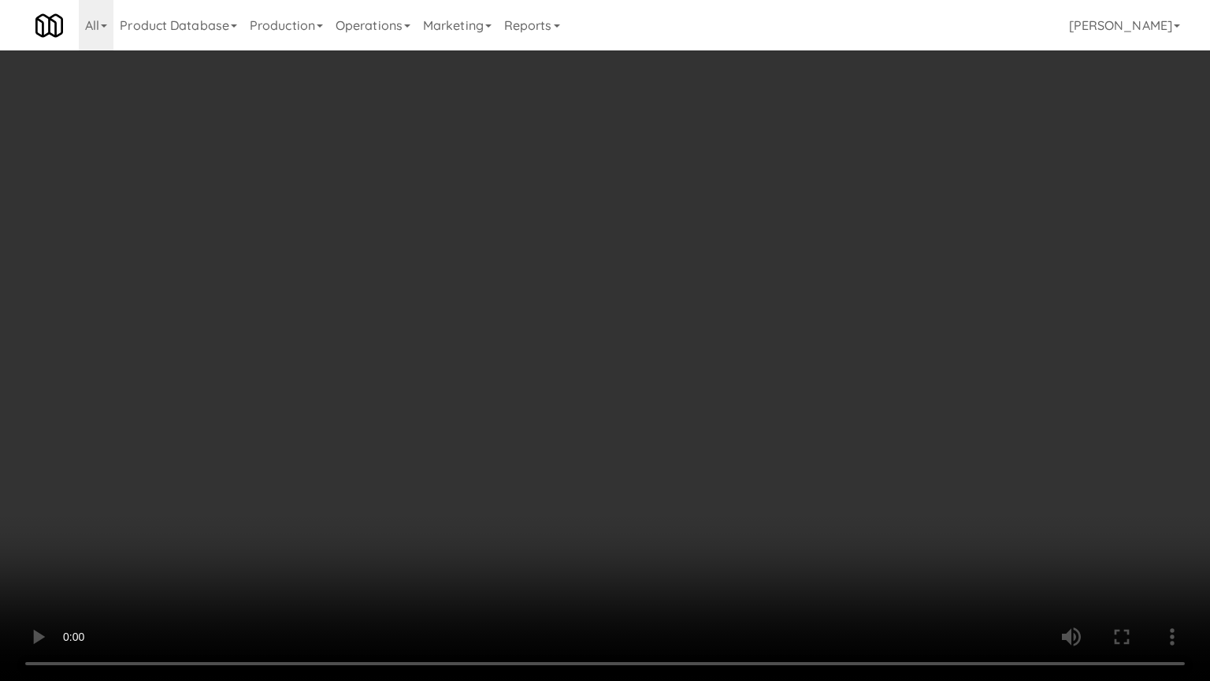
click at [725, 450] on video at bounding box center [605, 340] width 1210 height 681
drag, startPoint x: 724, startPoint y: 451, endPoint x: 804, endPoint y: 284, distance: 184.3
click at [724, 450] on video at bounding box center [605, 340] width 1210 height 681
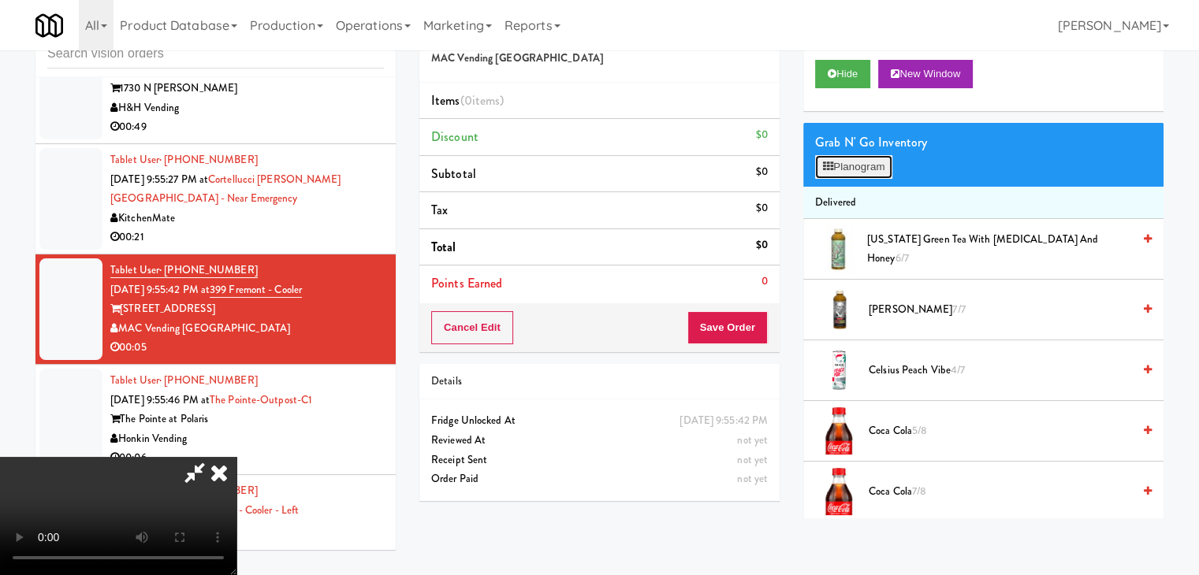
click at [861, 158] on button "Planogram" at bounding box center [853, 167] width 77 height 24
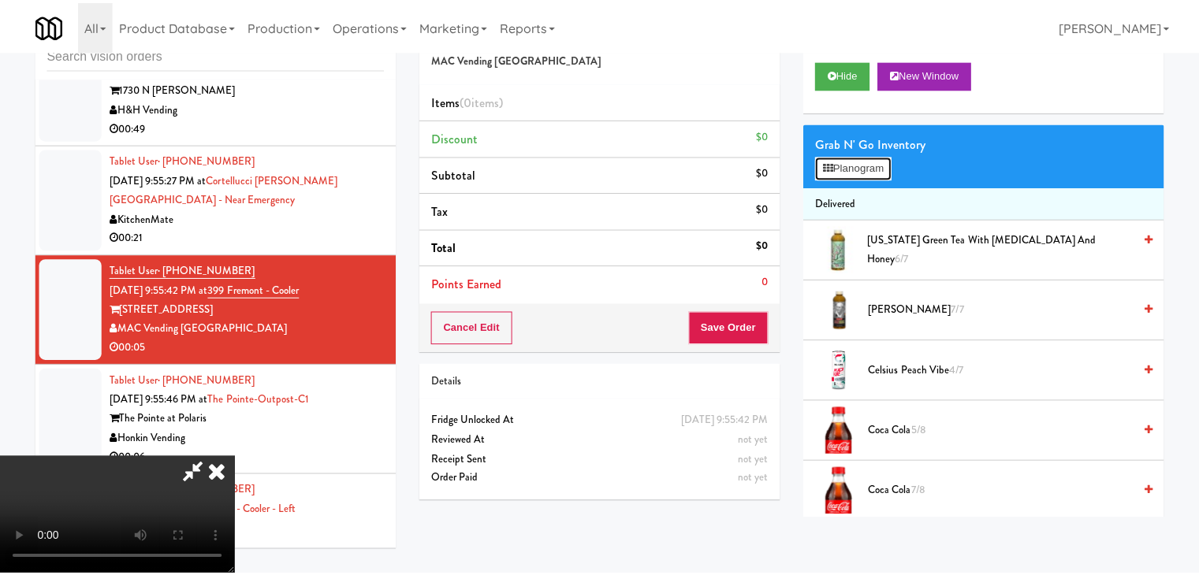
scroll to position [11723, 0]
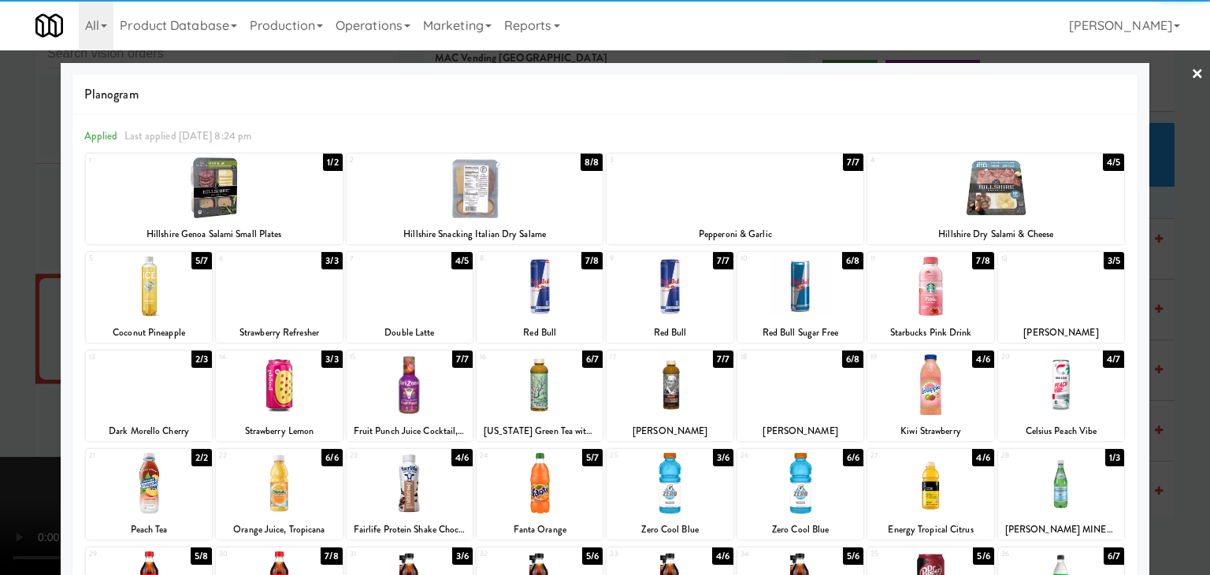
click at [147, 381] on div at bounding box center [149, 385] width 126 height 61
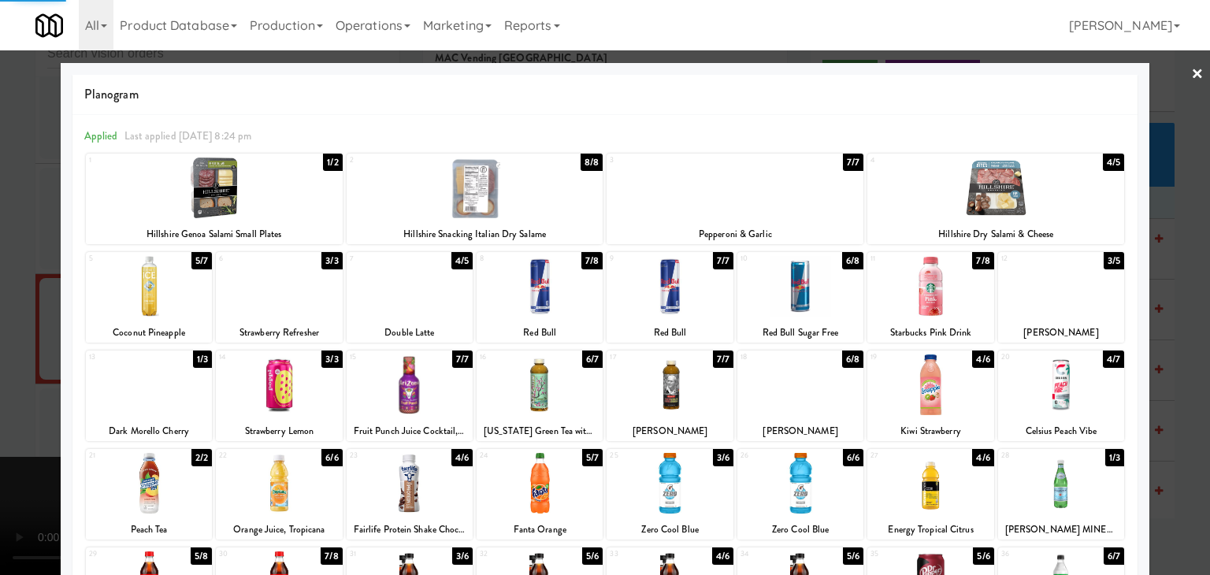
drag, startPoint x: 14, startPoint y: 388, endPoint x: 292, endPoint y: 354, distance: 279.5
click at [31, 385] on div at bounding box center [605, 287] width 1210 height 575
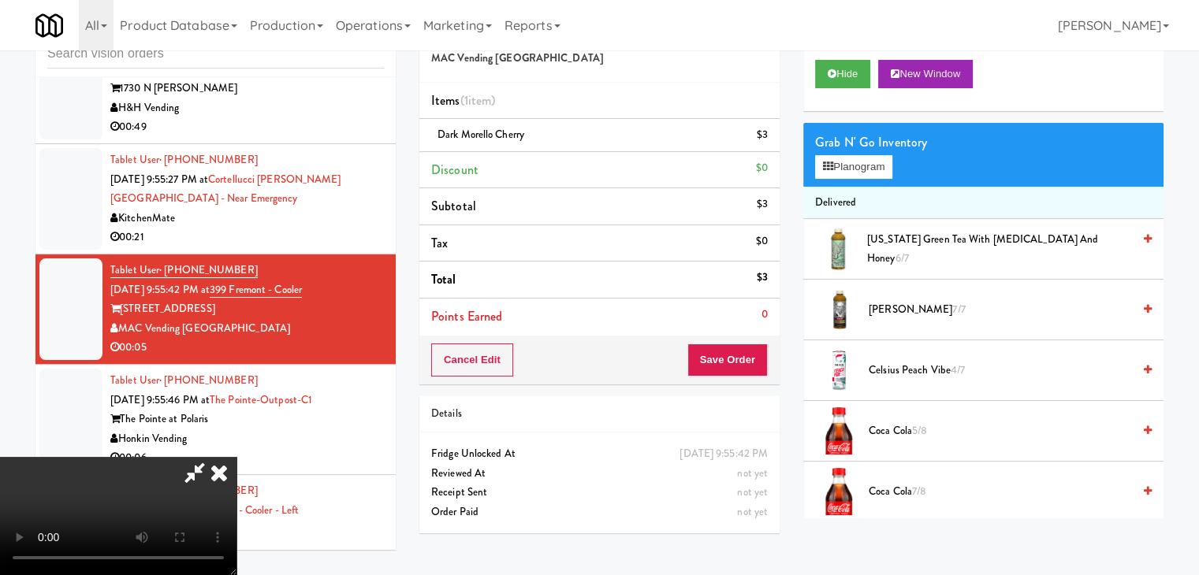
click at [236, 457] on video at bounding box center [118, 516] width 236 height 118
click at [771, 139] on icon at bounding box center [769, 141] width 8 height 10
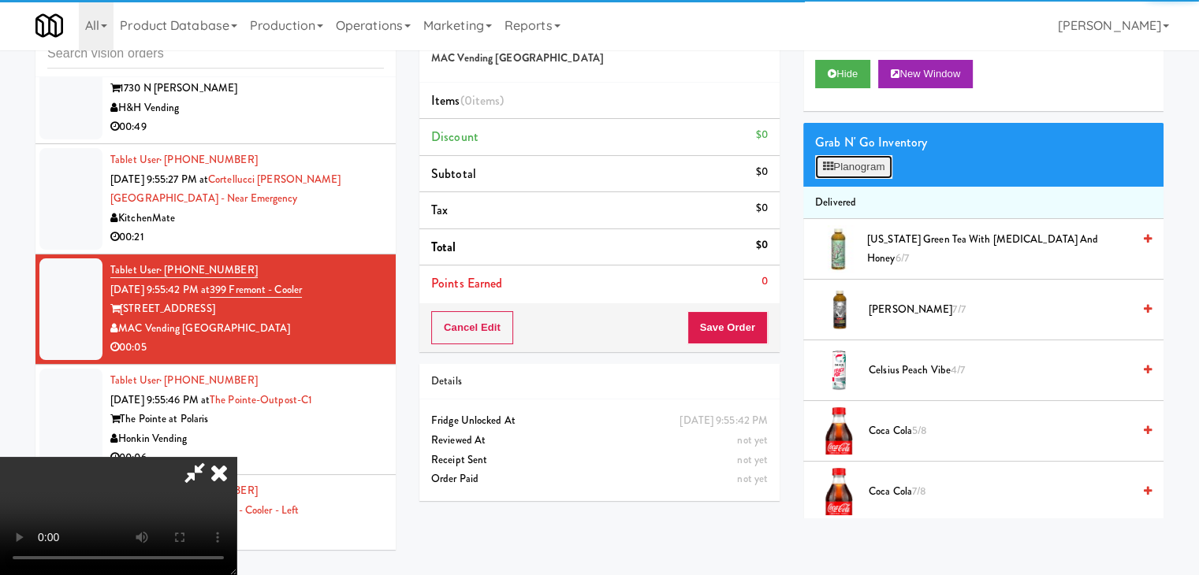
click at [879, 172] on button "Planogram" at bounding box center [853, 167] width 77 height 24
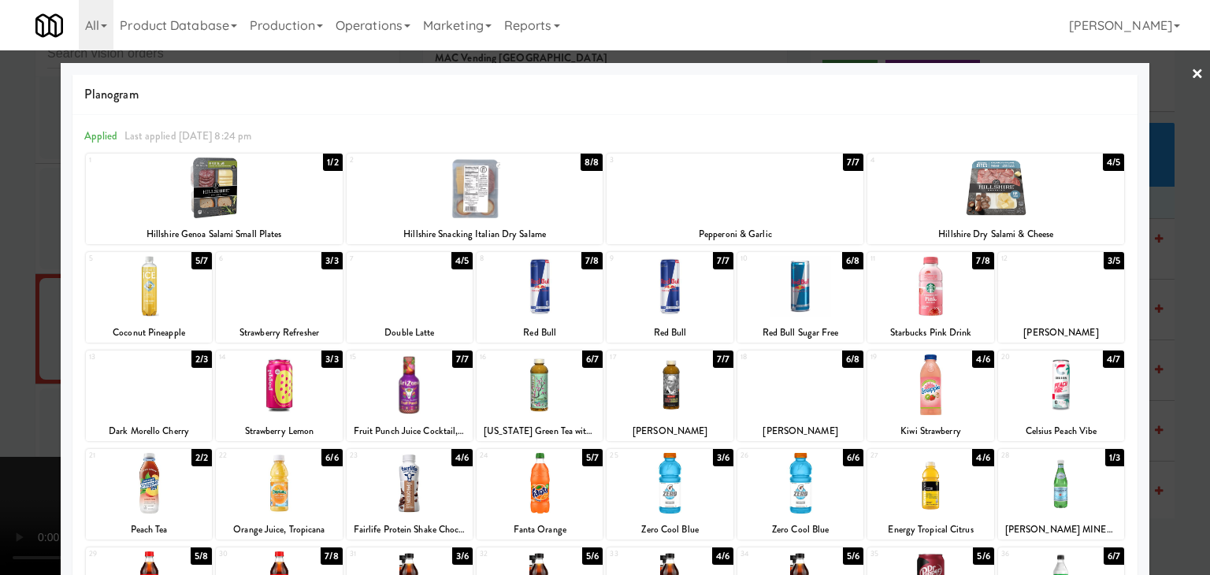
click at [248, 289] on div at bounding box center [279, 286] width 126 height 61
drag, startPoint x: 0, startPoint y: 285, endPoint x: 261, endPoint y: 281, distance: 260.9
click at [32, 281] on div at bounding box center [605, 287] width 1210 height 575
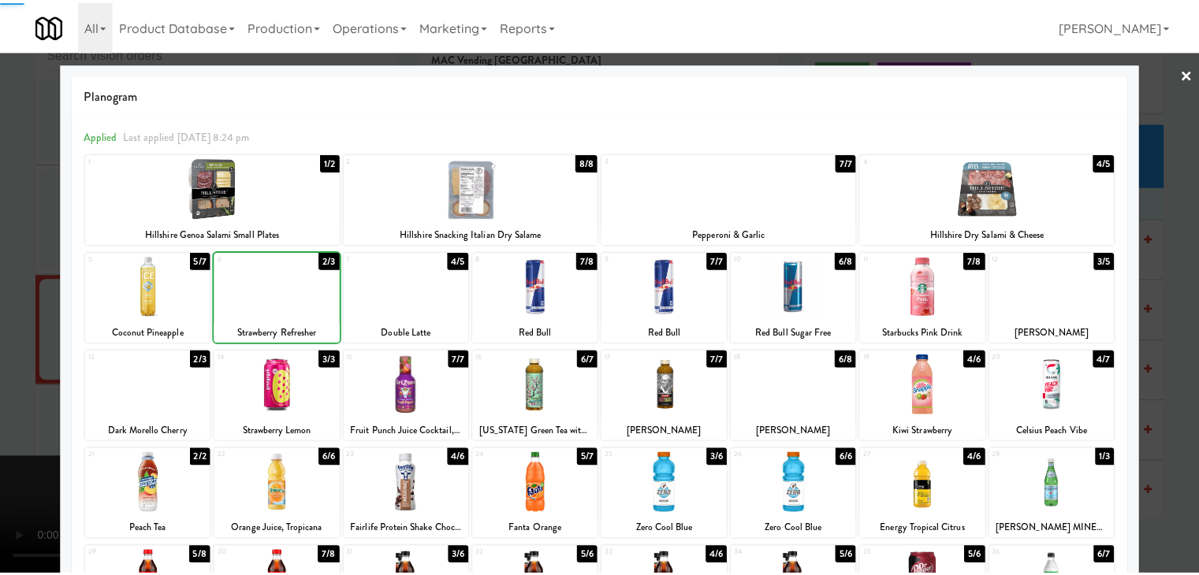
scroll to position [11743, 0]
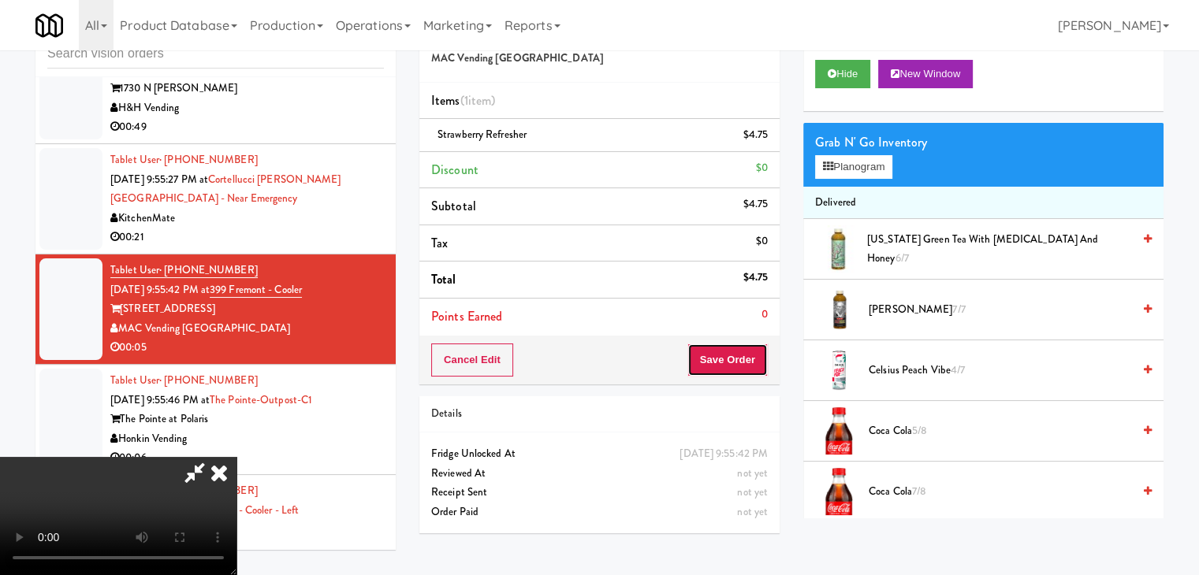
click at [745, 357] on button "Save Order" at bounding box center [727, 360] width 80 height 33
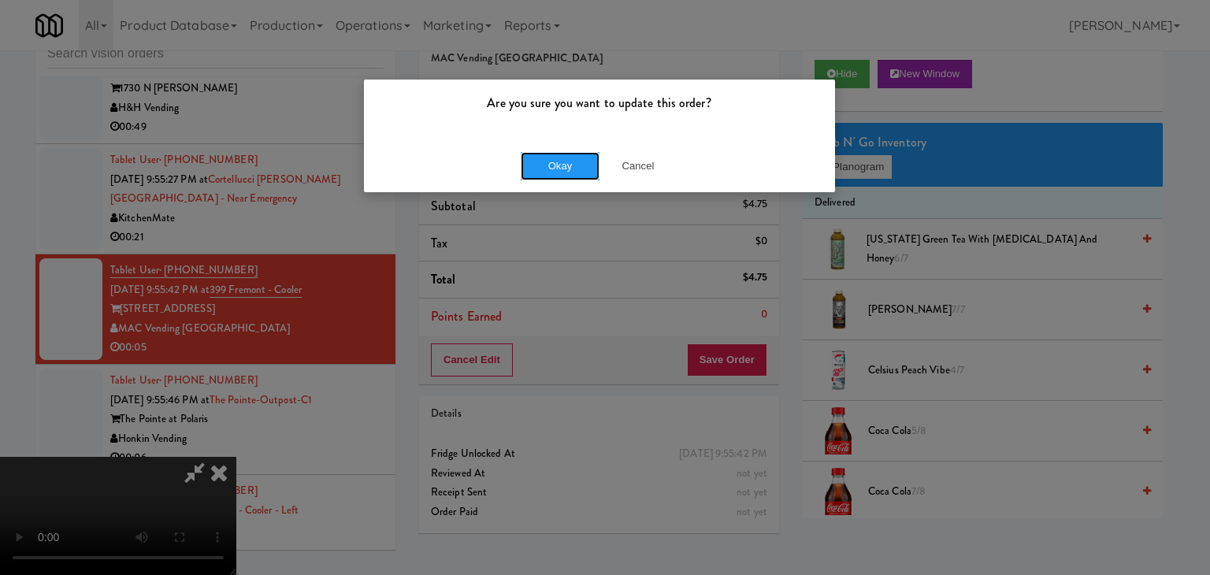
drag, startPoint x: 548, startPoint y: 154, endPoint x: 466, endPoint y: 232, distance: 113.2
click at [440, 229] on div "Are you sure you want to update this order? Okay Cancel" at bounding box center [605, 287] width 1210 height 575
click at [630, 174] on button "Cancel" at bounding box center [638, 166] width 79 height 28
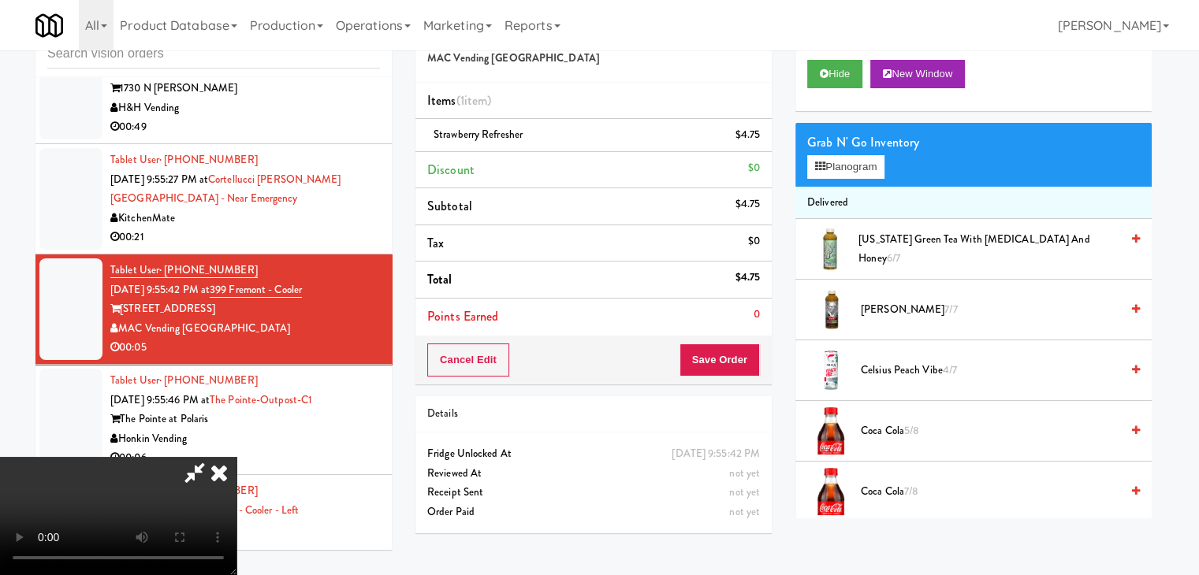
click at [236, 457] on video at bounding box center [118, 516] width 236 height 118
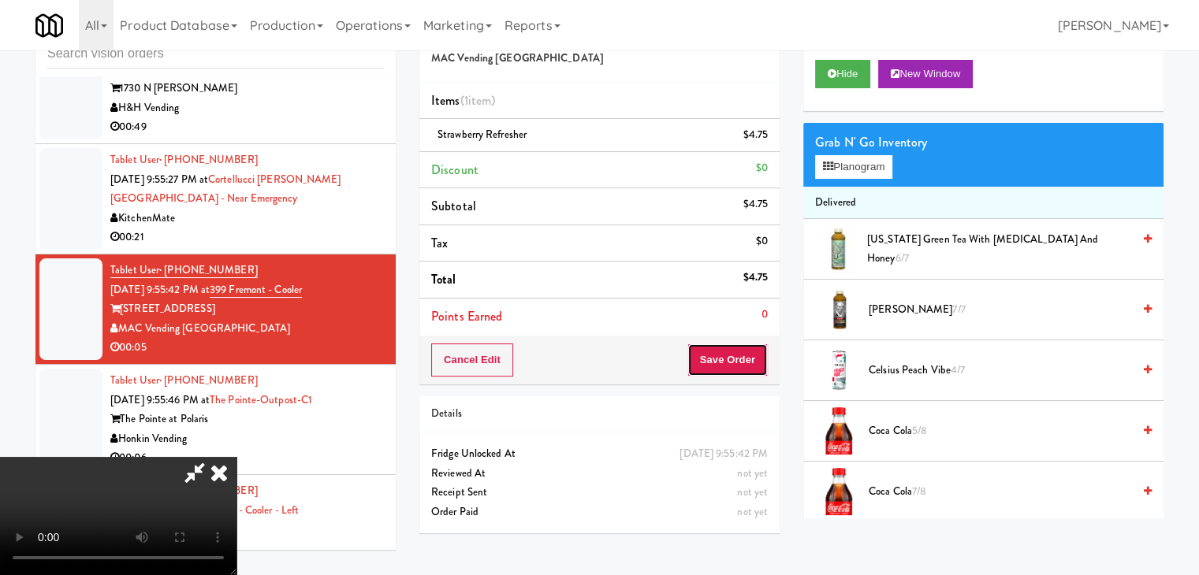
click at [742, 360] on button "Save Order" at bounding box center [727, 360] width 80 height 33
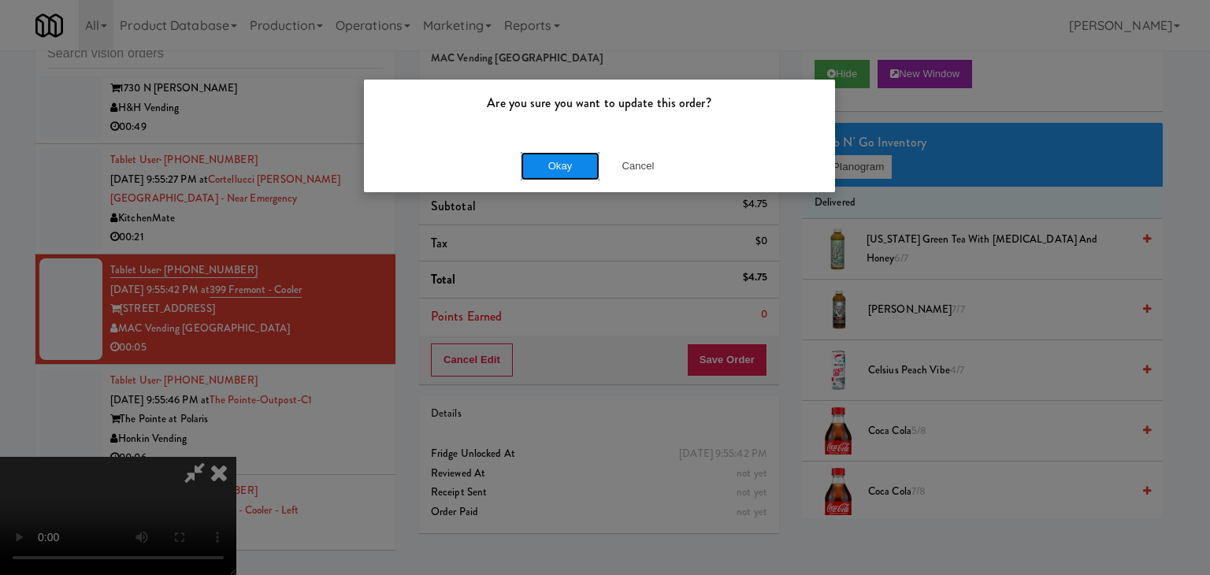
click at [552, 158] on button "Okay" at bounding box center [560, 166] width 79 height 28
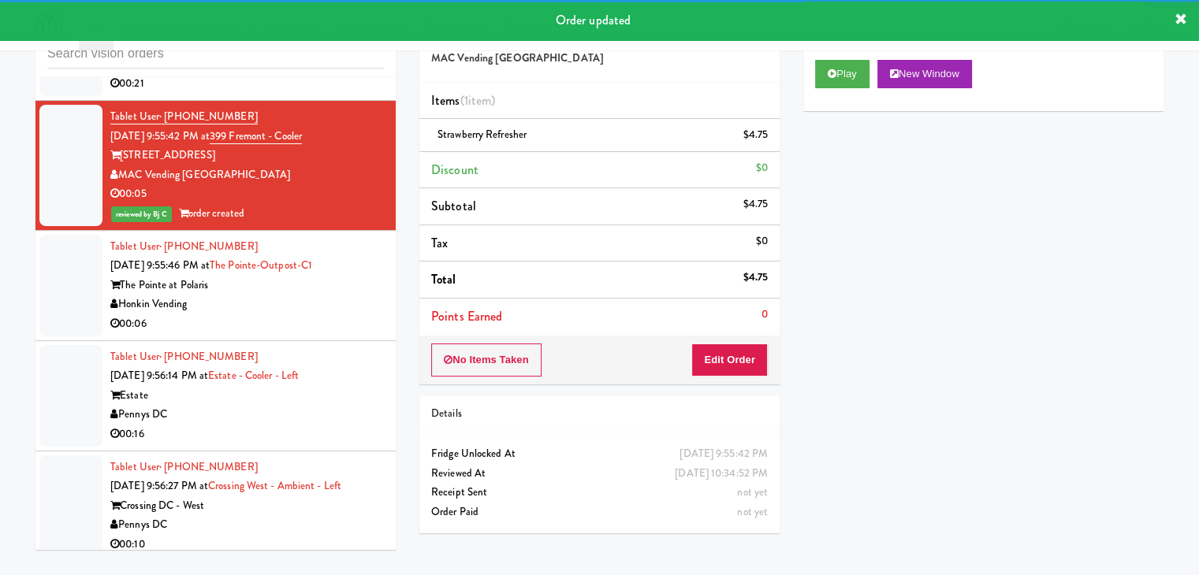
scroll to position [11900, 0]
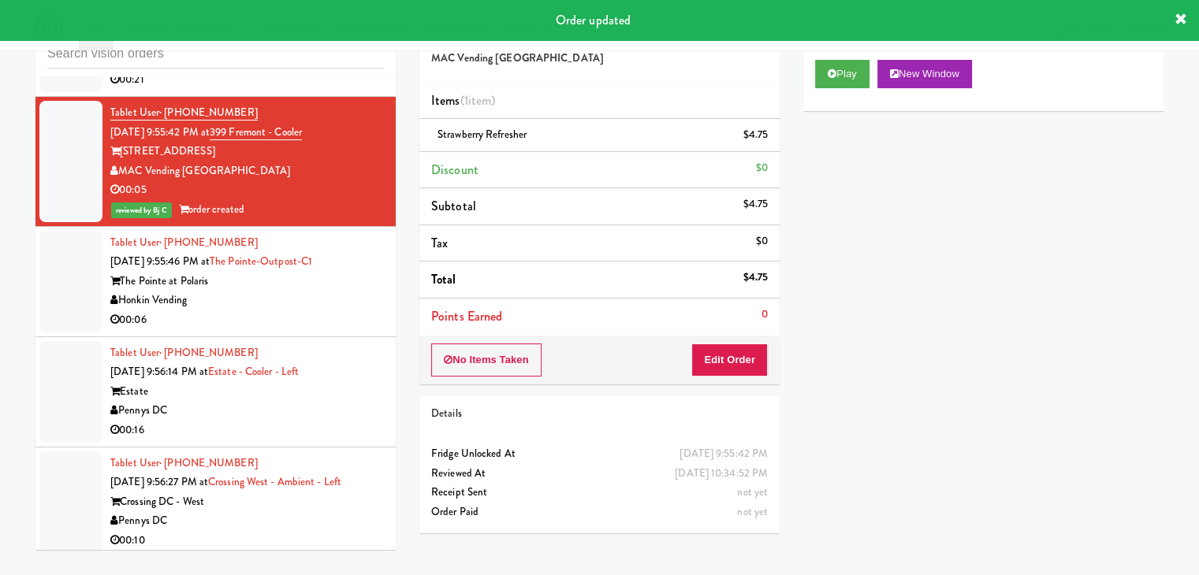
drag, startPoint x: 296, startPoint y: 244, endPoint x: 303, endPoint y: 253, distance: 11.4
click at [297, 310] on div "00:06" at bounding box center [246, 320] width 273 height 20
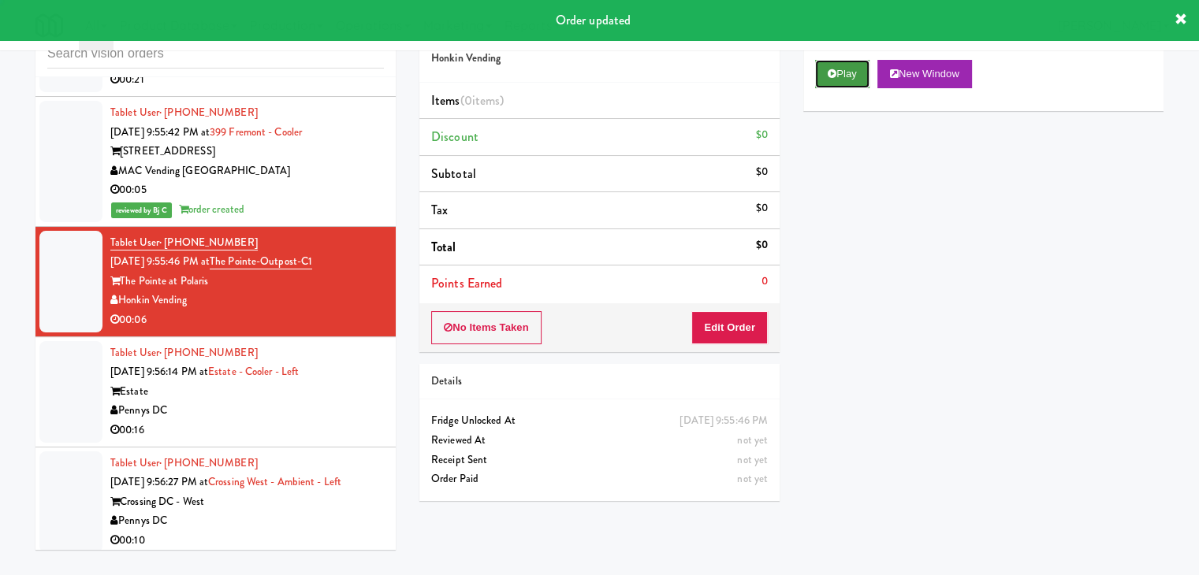
click at [846, 70] on button "Play" at bounding box center [842, 74] width 54 height 28
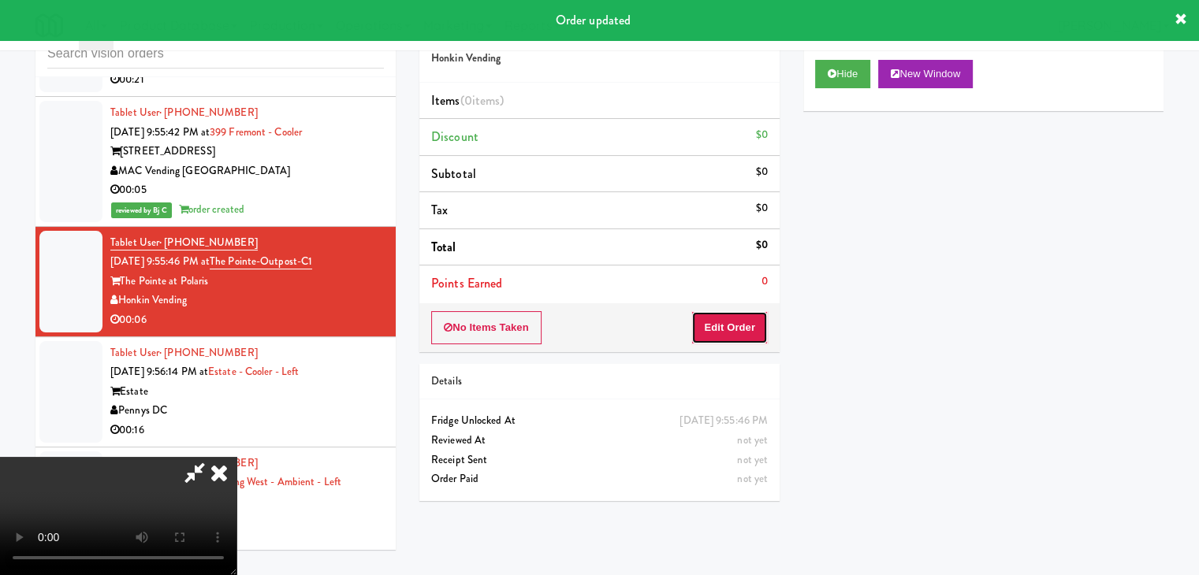
click at [749, 327] on button "Edit Order" at bounding box center [729, 327] width 76 height 33
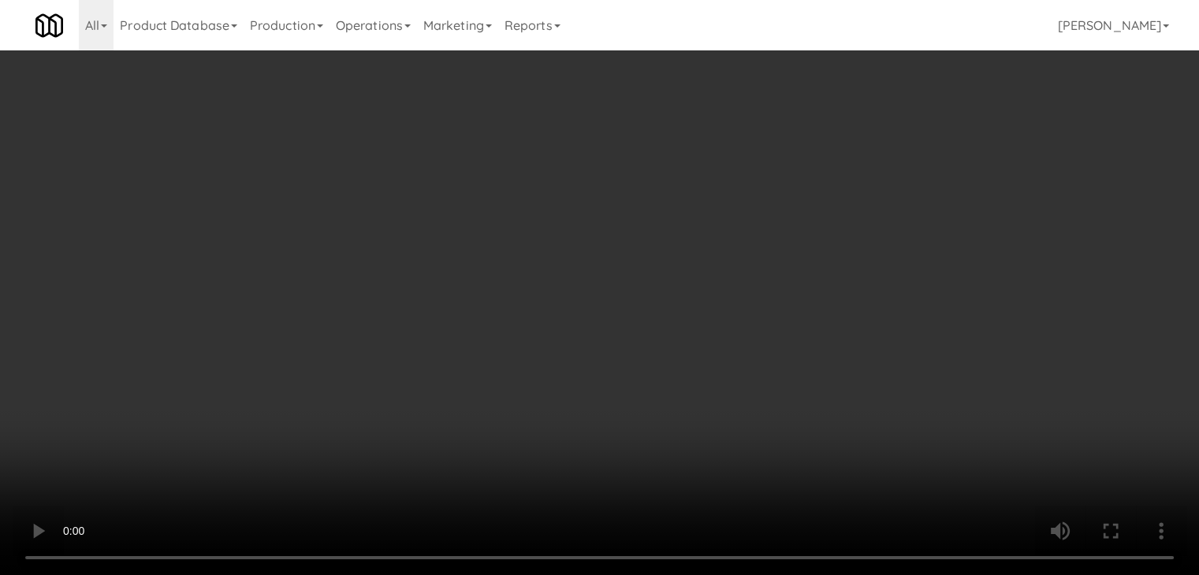
scroll to position [11881, 0]
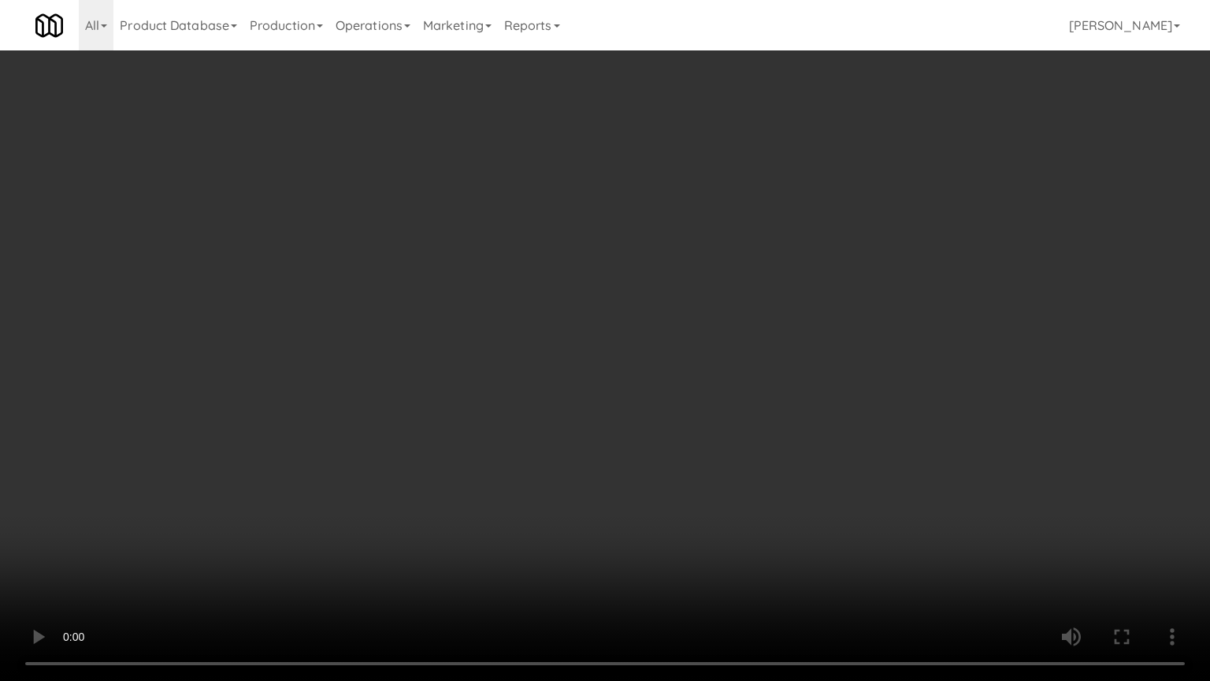
click at [726, 493] on video at bounding box center [605, 340] width 1210 height 681
click at [714, 463] on video at bounding box center [605, 340] width 1210 height 681
drag, startPoint x: 714, startPoint y: 463, endPoint x: 830, endPoint y: 240, distance: 252.0
click at [719, 454] on video at bounding box center [605, 340] width 1210 height 681
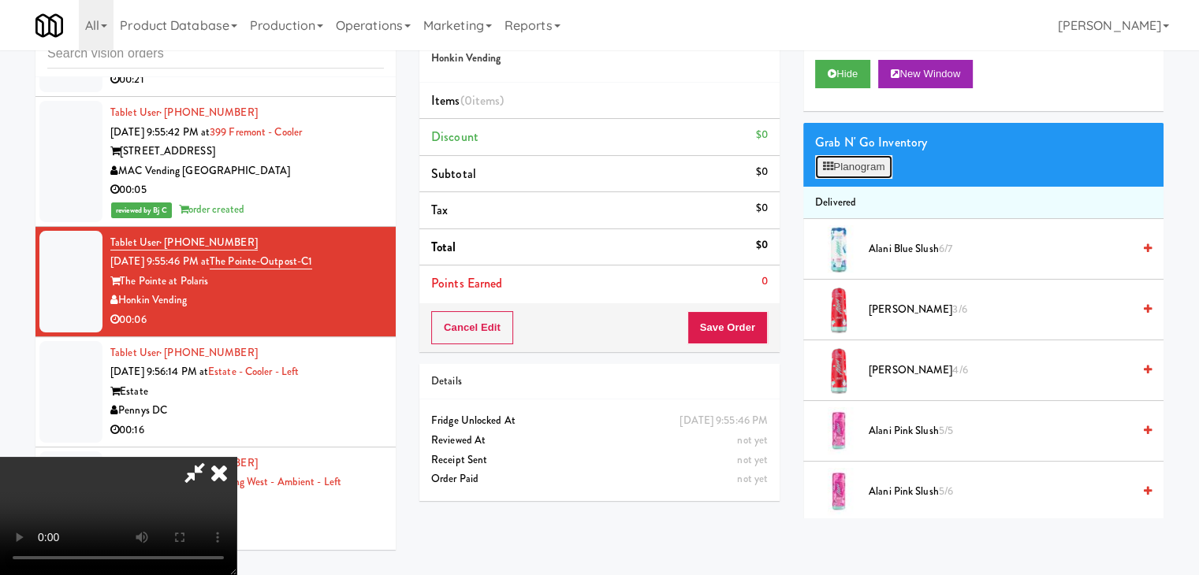
click at [871, 168] on button "Planogram" at bounding box center [853, 167] width 77 height 24
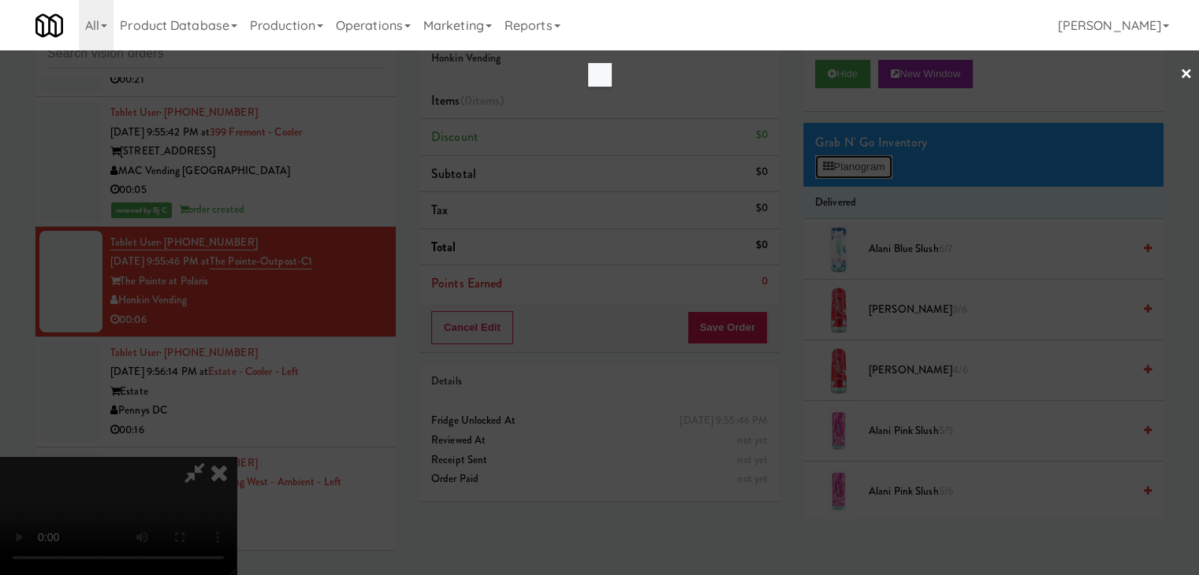
scroll to position [11881, 0]
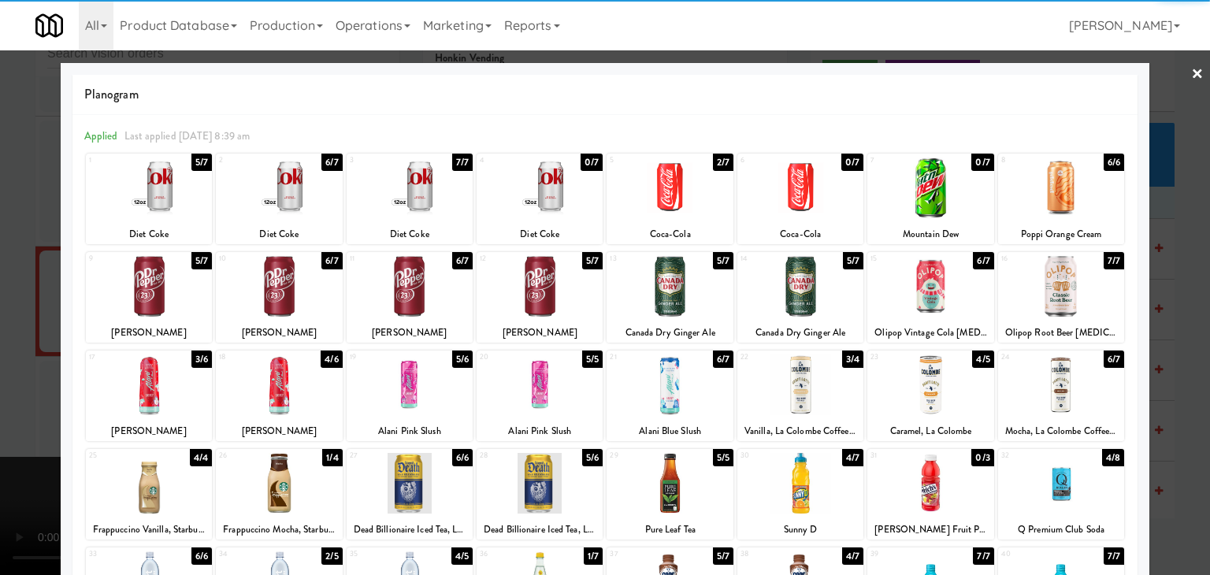
click at [645, 203] on div at bounding box center [670, 188] width 126 height 61
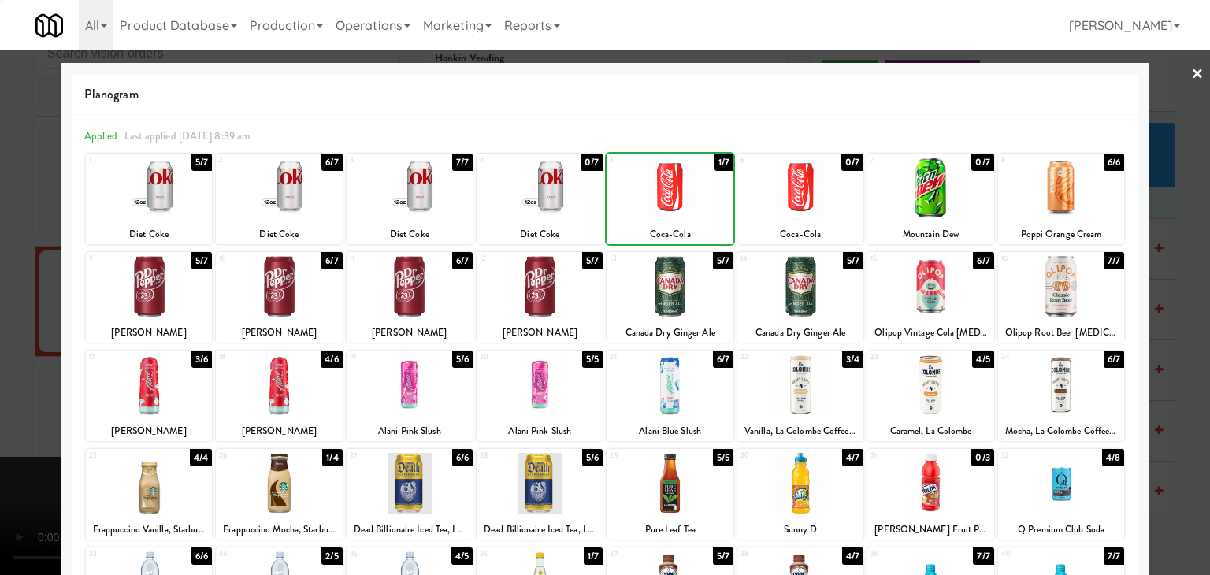
drag, startPoint x: 0, startPoint y: 374, endPoint x: 406, endPoint y: 370, distance: 405.9
click at [17, 374] on div at bounding box center [605, 287] width 1210 height 575
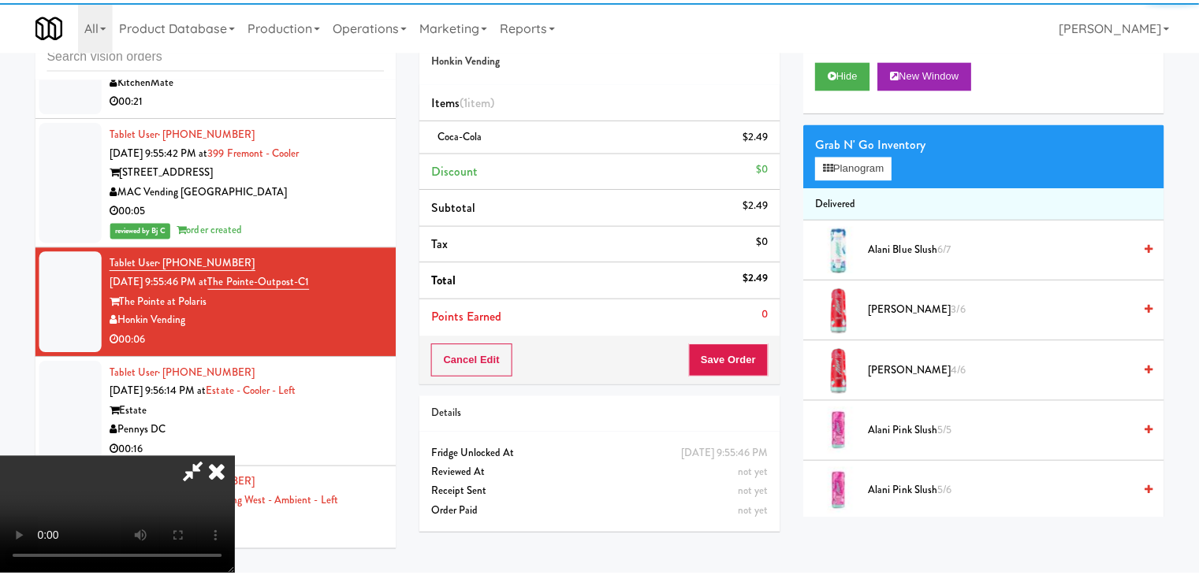
scroll to position [11900, 0]
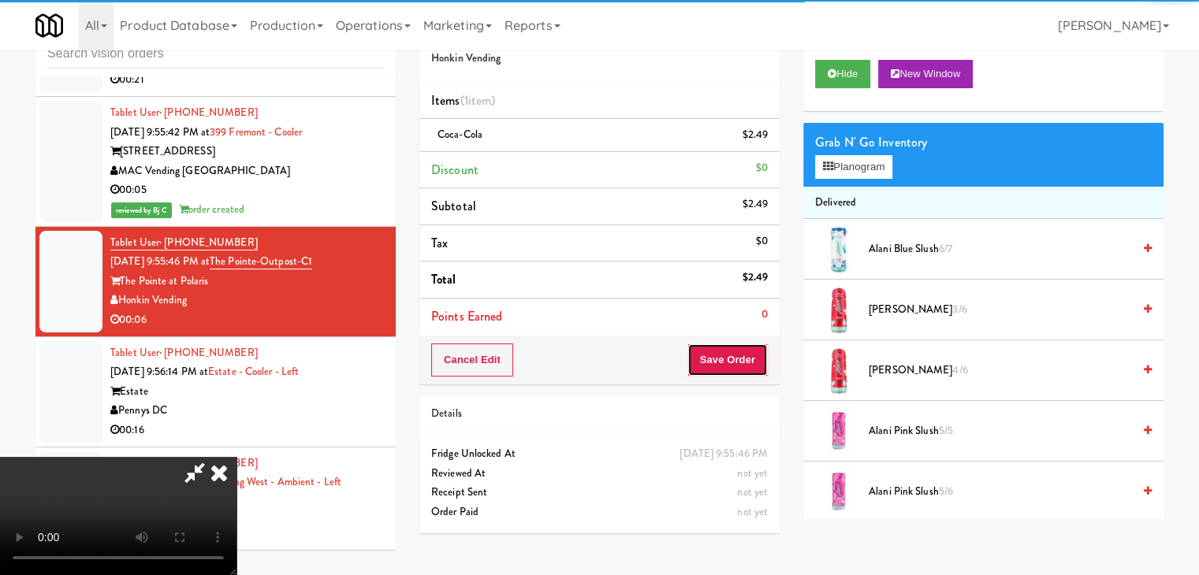
click at [749, 363] on button "Save Order" at bounding box center [727, 360] width 80 height 33
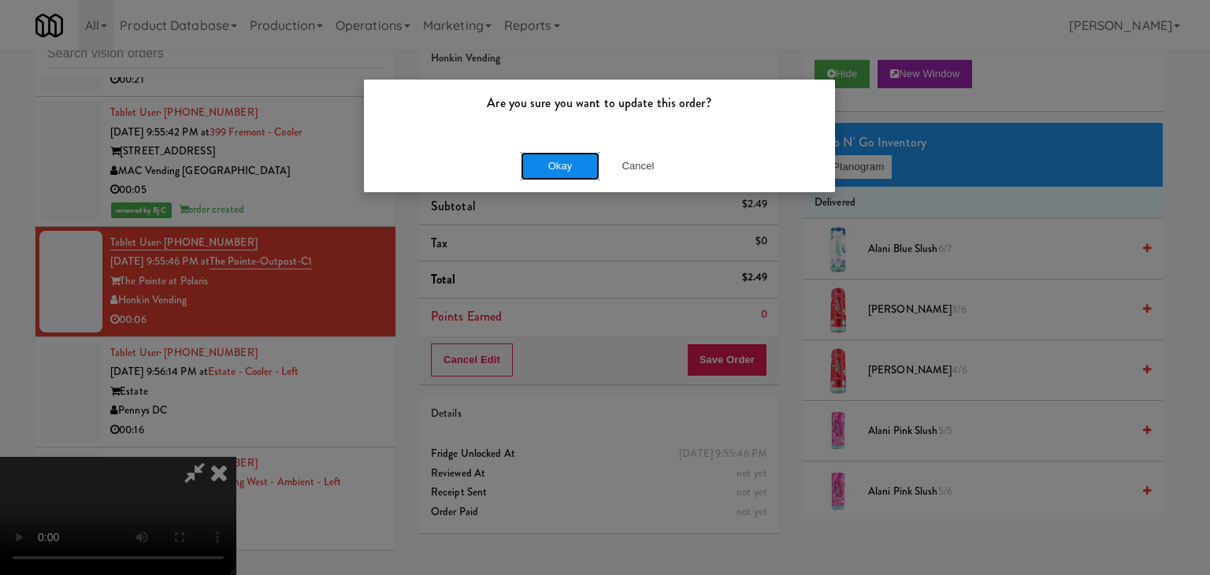
click at [573, 158] on button "Okay" at bounding box center [560, 166] width 79 height 28
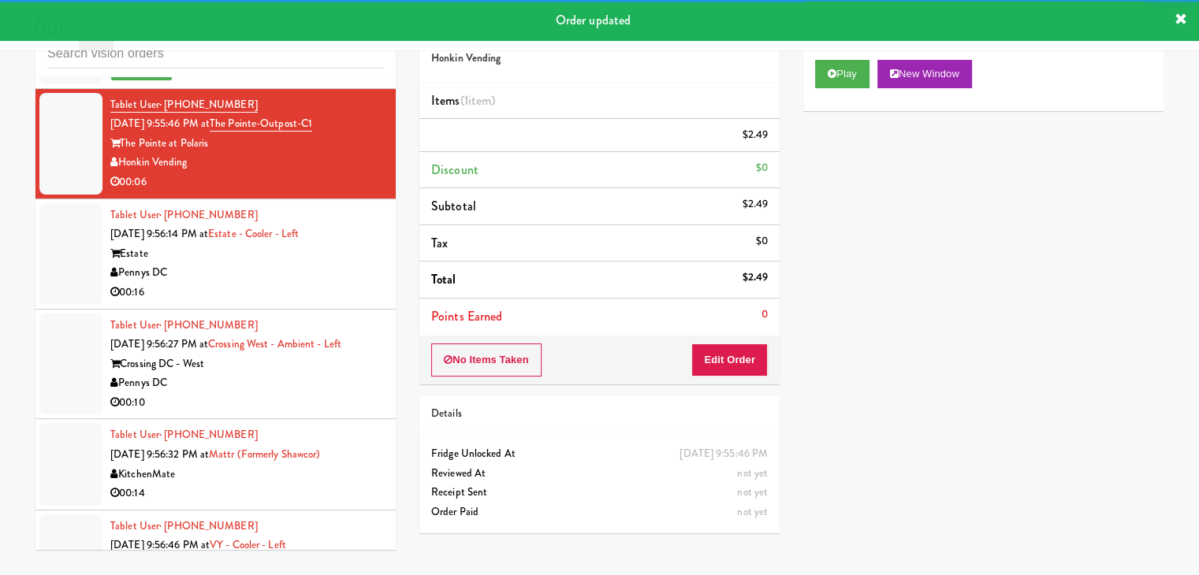
scroll to position [12058, 0]
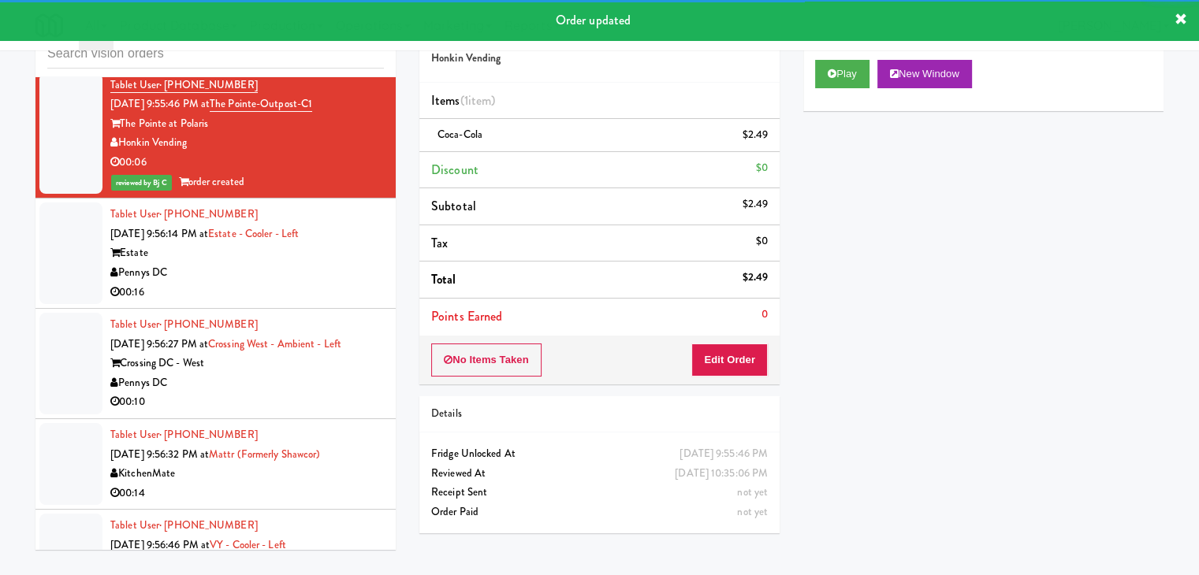
drag, startPoint x: 329, startPoint y: 213, endPoint x: 328, endPoint y: 221, distance: 7.9
click at [329, 214] on div "Tablet User · (864) 404-6580 Aug 14, 2025 9:56:14 PM at Estate - Cooler - Left …" at bounding box center [246, 253] width 273 height 97
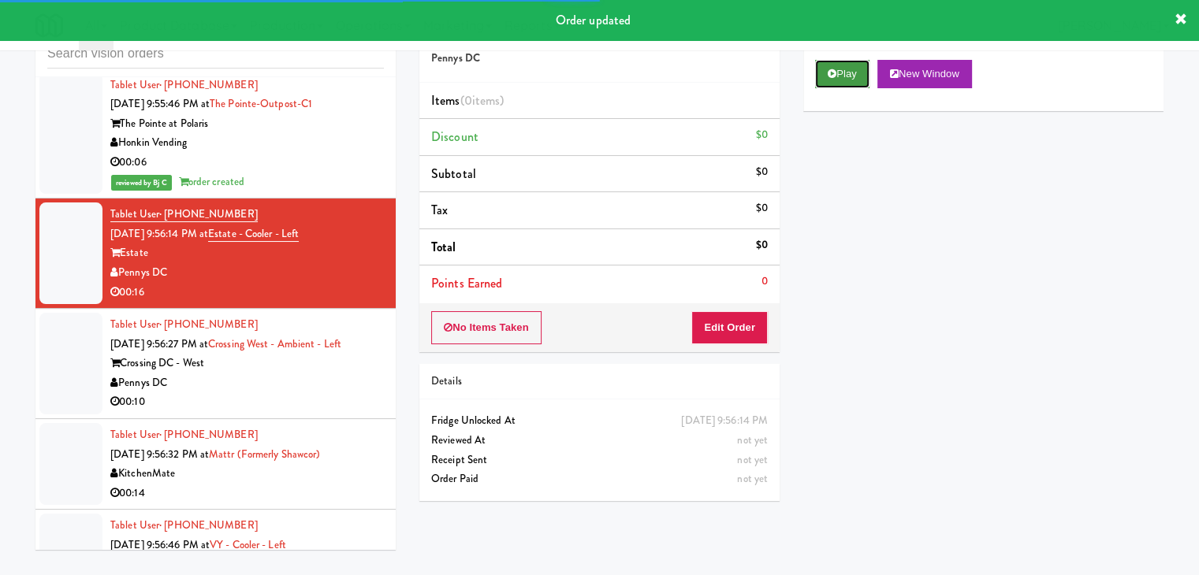
drag, startPoint x: 836, startPoint y: 70, endPoint x: 831, endPoint y: 86, distance: 16.5
click at [836, 73] on button "Play" at bounding box center [842, 74] width 54 height 28
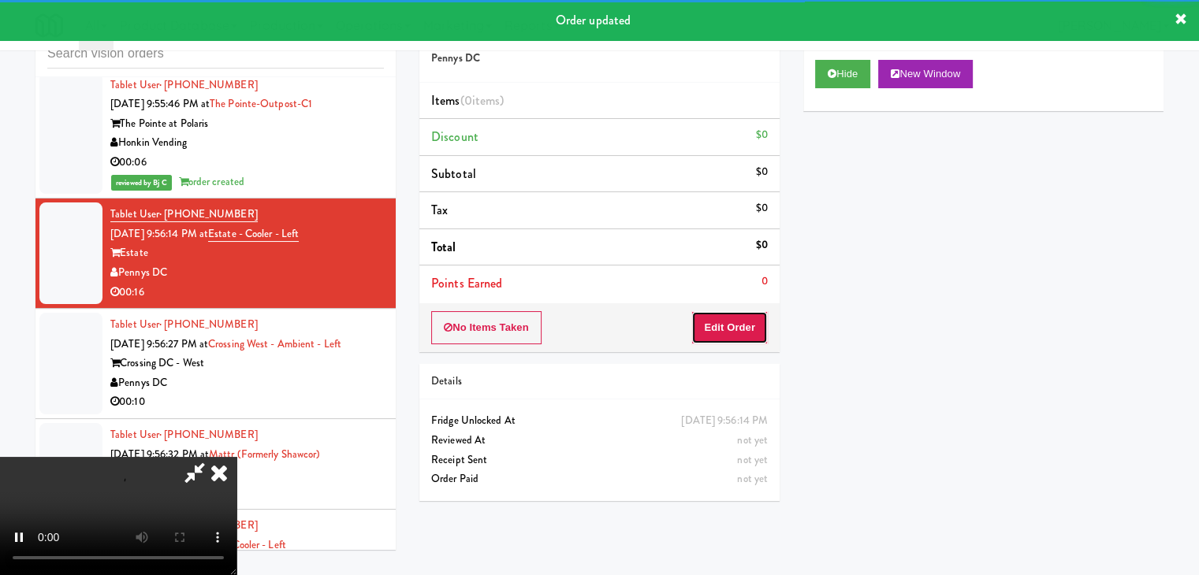
click at [737, 322] on button "Edit Order" at bounding box center [729, 327] width 76 height 33
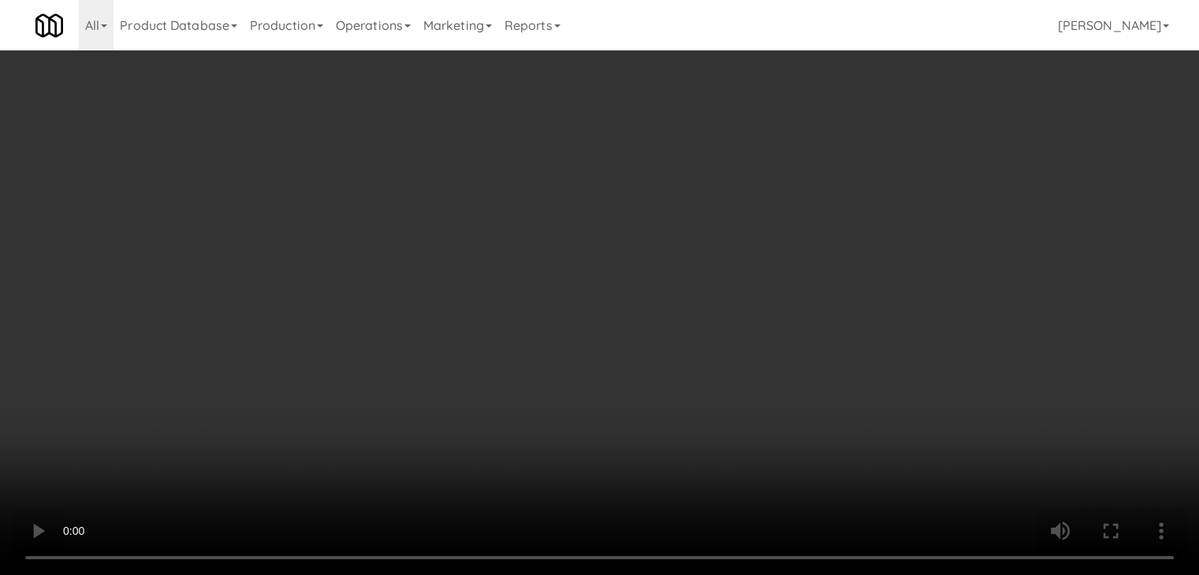
scroll to position [12039, 0]
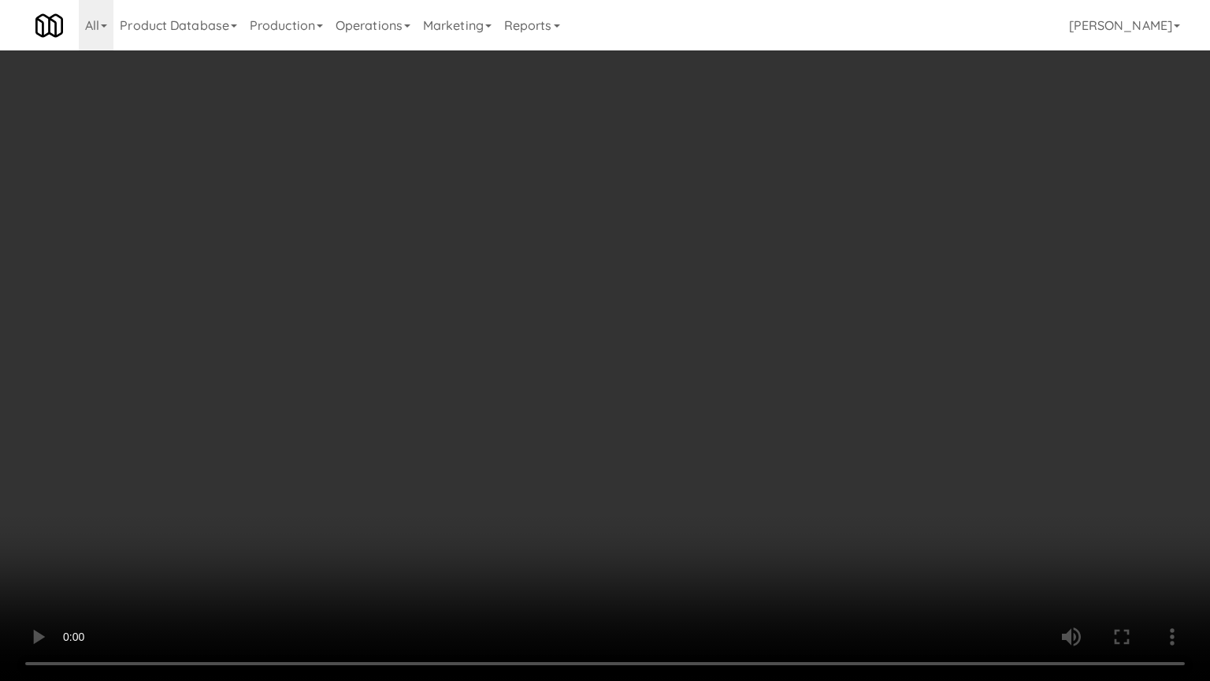
click at [675, 475] on video at bounding box center [605, 340] width 1210 height 681
click at [669, 475] on video at bounding box center [605, 340] width 1210 height 681
click at [669, 474] on video at bounding box center [605, 340] width 1210 height 681
click at [669, 473] on video at bounding box center [605, 340] width 1210 height 681
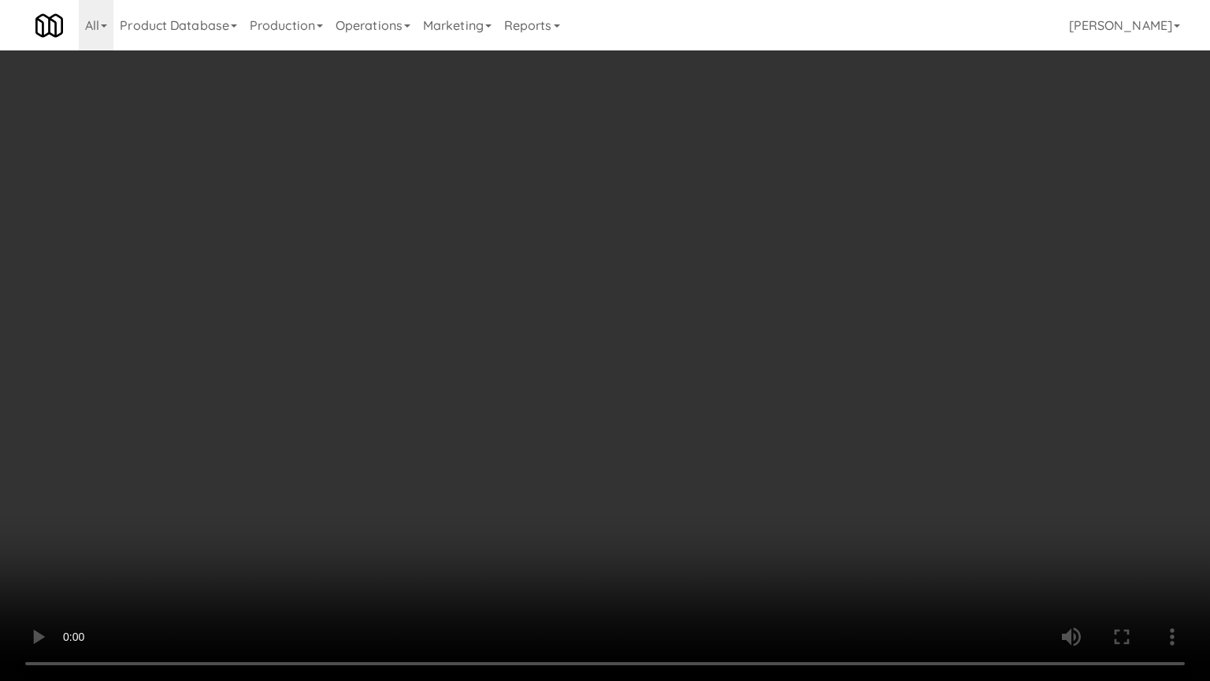
click at [670, 472] on video at bounding box center [605, 340] width 1210 height 681
click at [675, 470] on video at bounding box center [605, 340] width 1210 height 681
click at [666, 471] on video at bounding box center [605, 340] width 1210 height 681
click at [665, 470] on video at bounding box center [605, 340] width 1210 height 681
click at [665, 471] on video at bounding box center [605, 340] width 1210 height 681
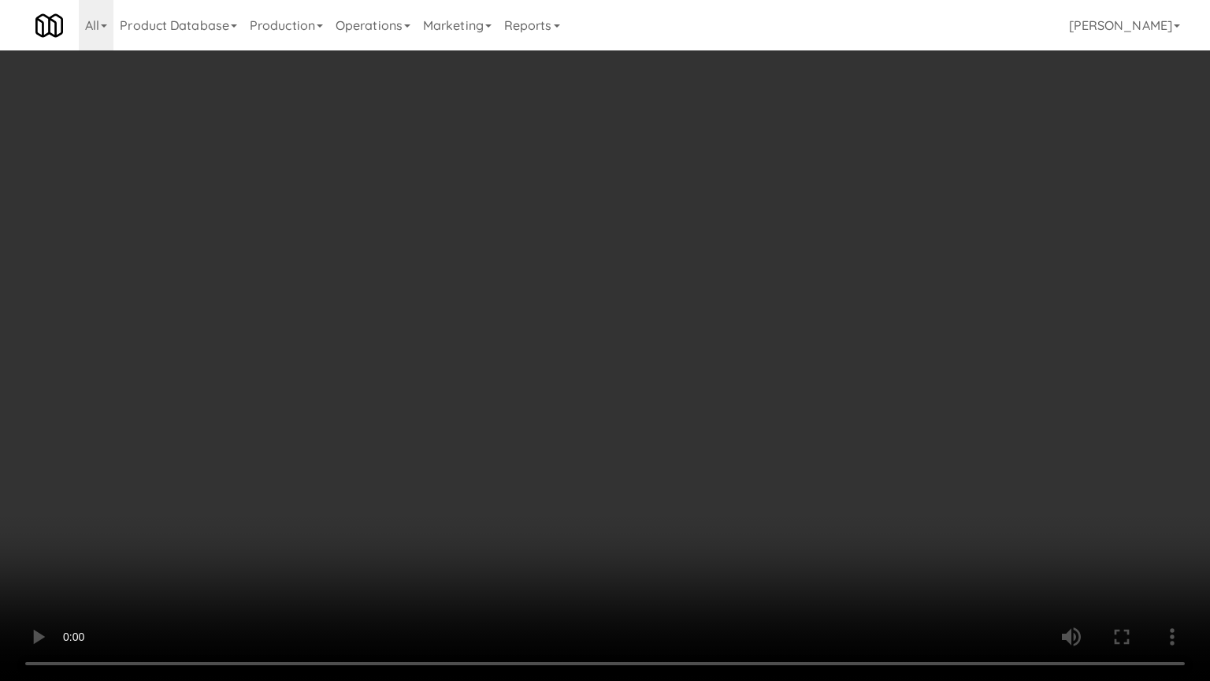
click at [665, 476] on video at bounding box center [605, 340] width 1210 height 681
click at [665, 474] on video at bounding box center [605, 340] width 1210 height 681
drag, startPoint x: 665, startPoint y: 474, endPoint x: 764, endPoint y: 270, distance: 226.6
click at [667, 470] on video at bounding box center [605, 340] width 1210 height 681
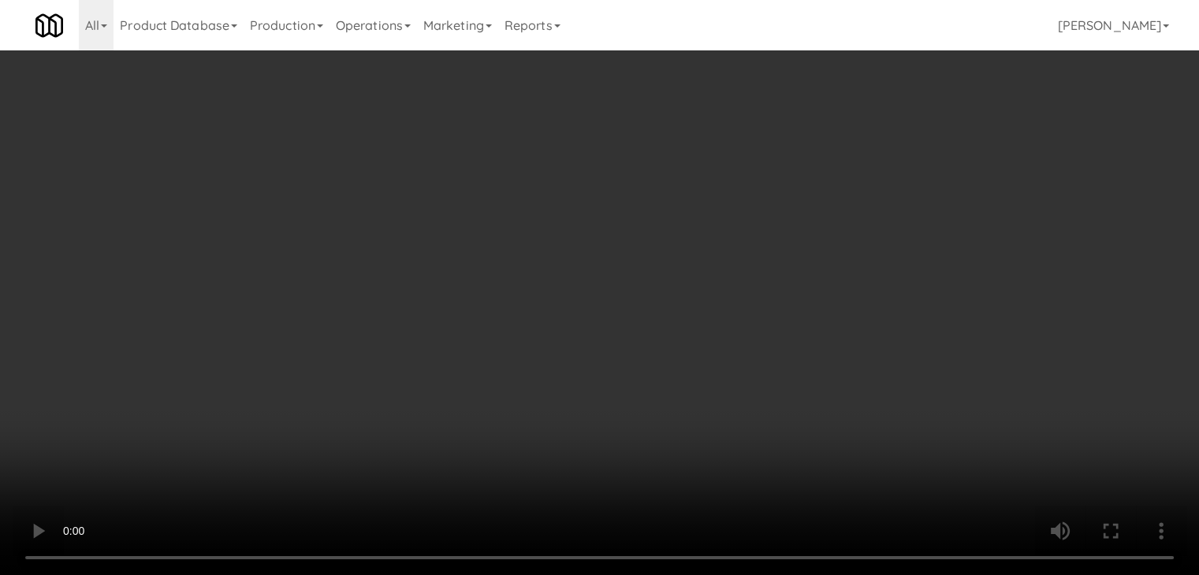
click at [873, 162] on button "Planogram" at bounding box center [853, 167] width 77 height 24
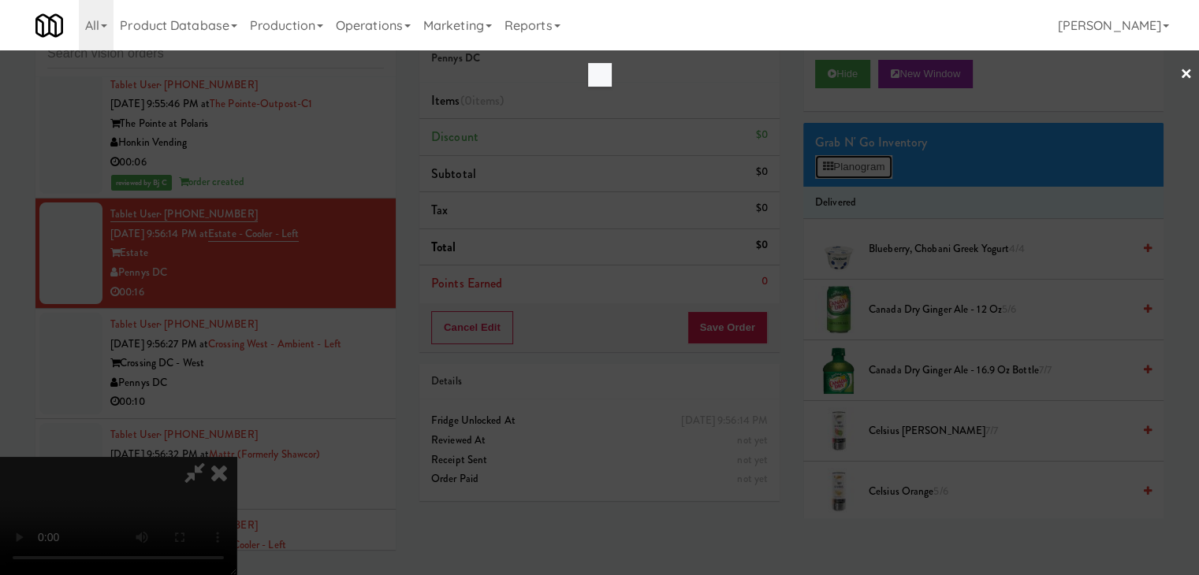
scroll to position [12039, 0]
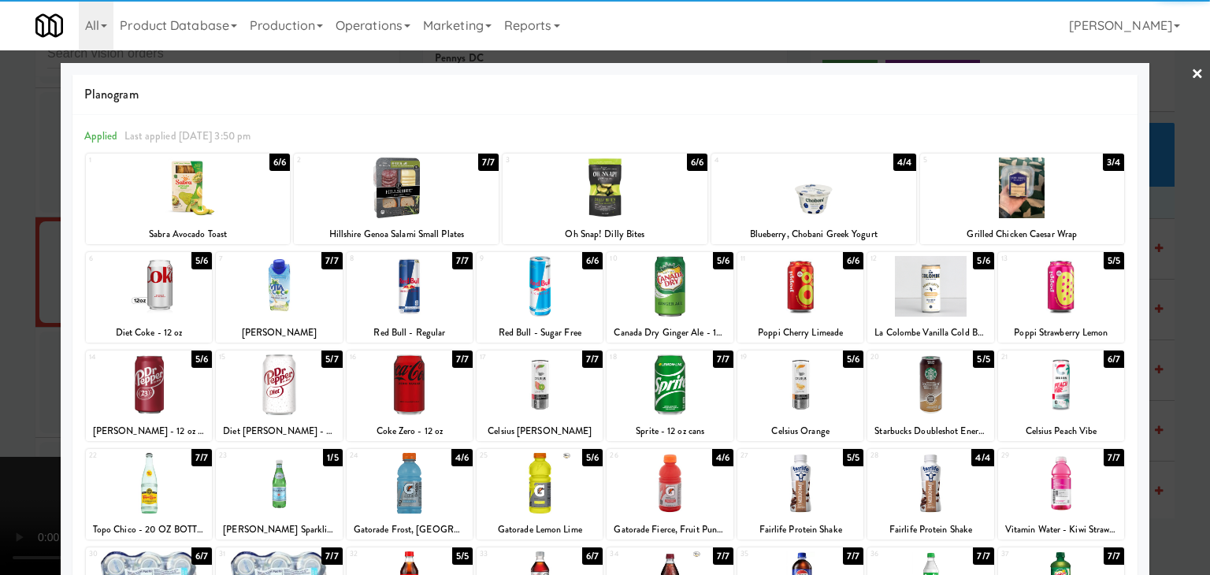
click at [907, 290] on div at bounding box center [931, 286] width 126 height 61
click at [385, 376] on div at bounding box center [410, 385] width 126 height 61
drag, startPoint x: 0, startPoint y: 377, endPoint x: 430, endPoint y: 370, distance: 430.3
click at [22, 373] on div at bounding box center [605, 287] width 1210 height 575
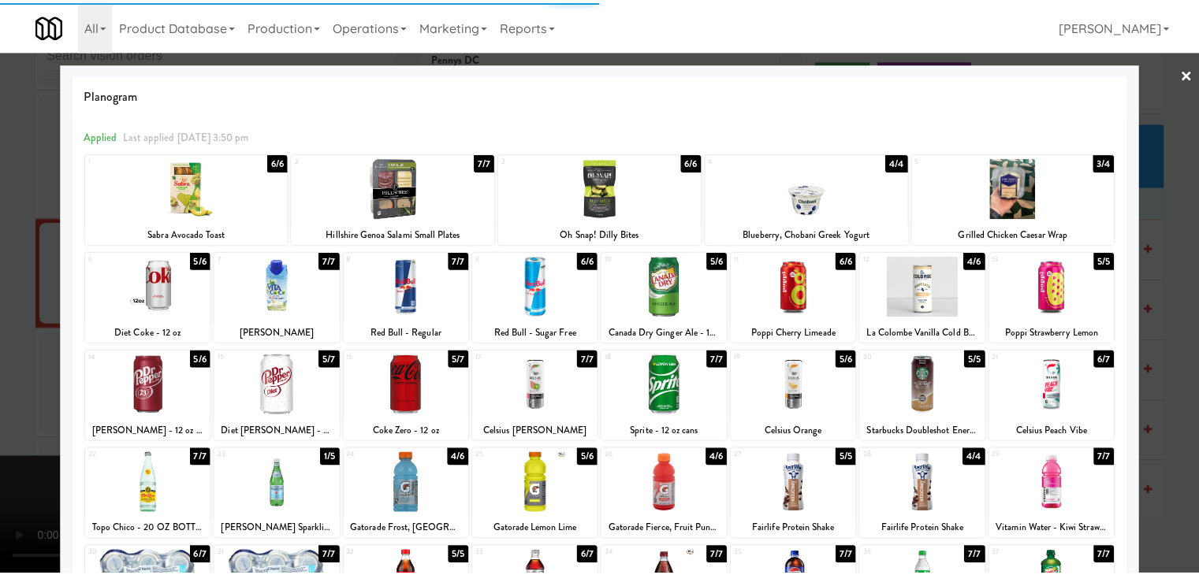
scroll to position [12058, 0]
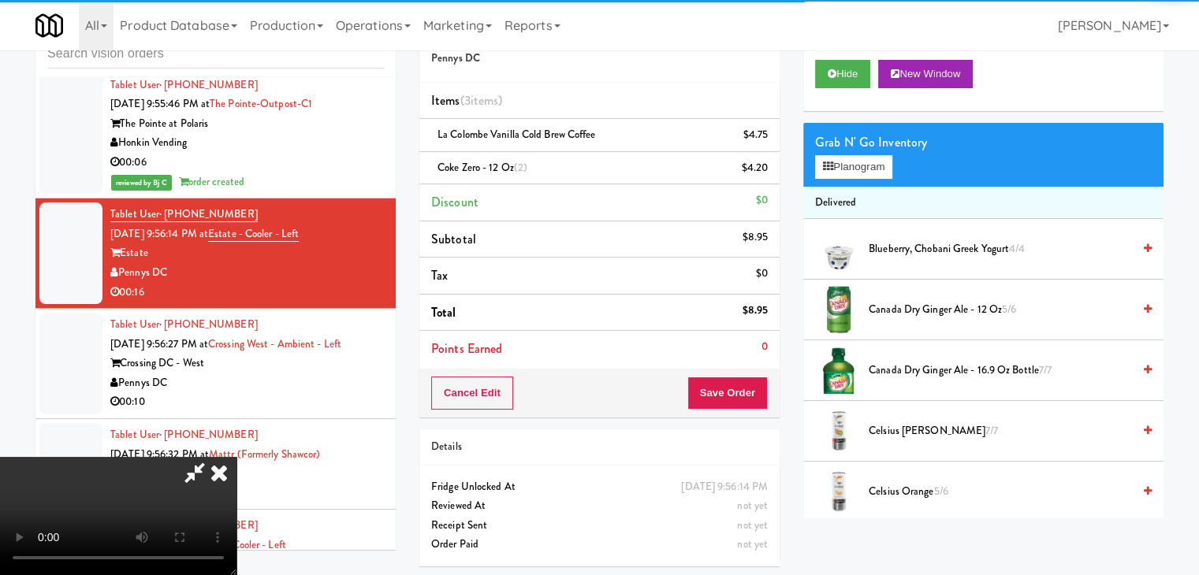
drag, startPoint x: 745, startPoint y: 374, endPoint x: 743, endPoint y: 388, distance: 14.4
click at [743, 387] on div "Cancel Edit Save Order" at bounding box center [599, 393] width 360 height 49
click at [743, 388] on button "Save Order" at bounding box center [727, 393] width 80 height 33
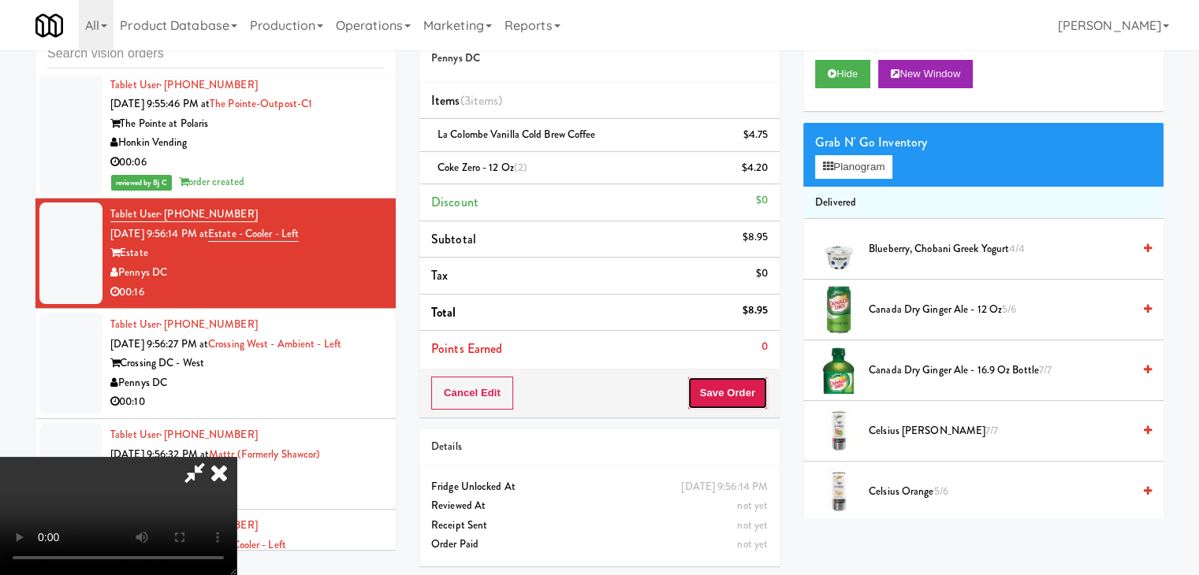
click at [743, 388] on button "Save Order" at bounding box center [727, 393] width 80 height 33
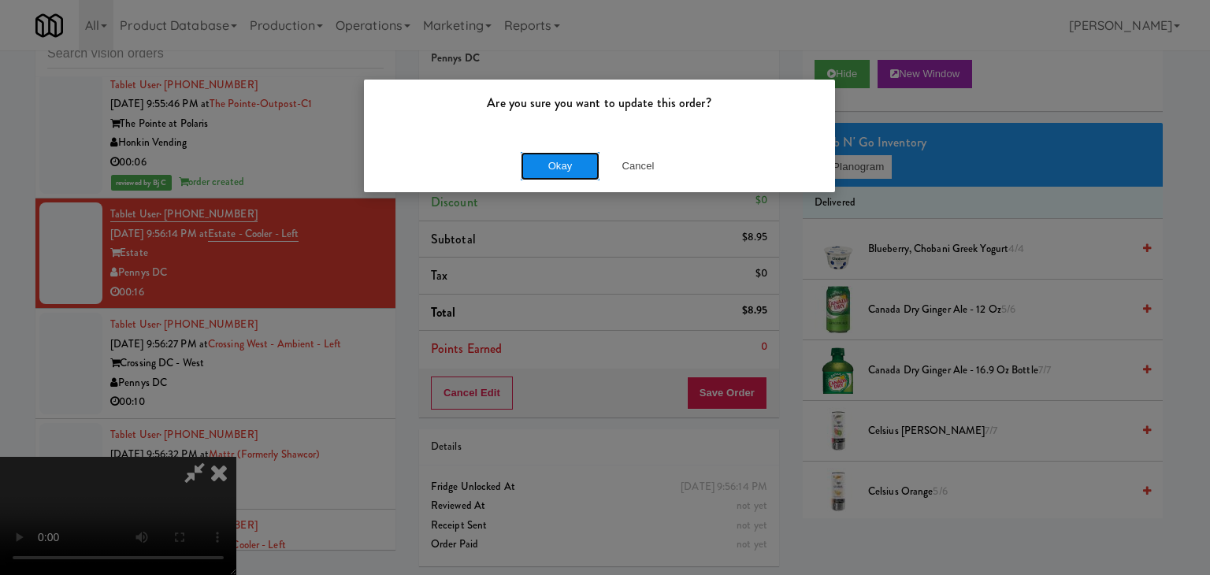
click at [556, 177] on button "Okay" at bounding box center [560, 166] width 79 height 28
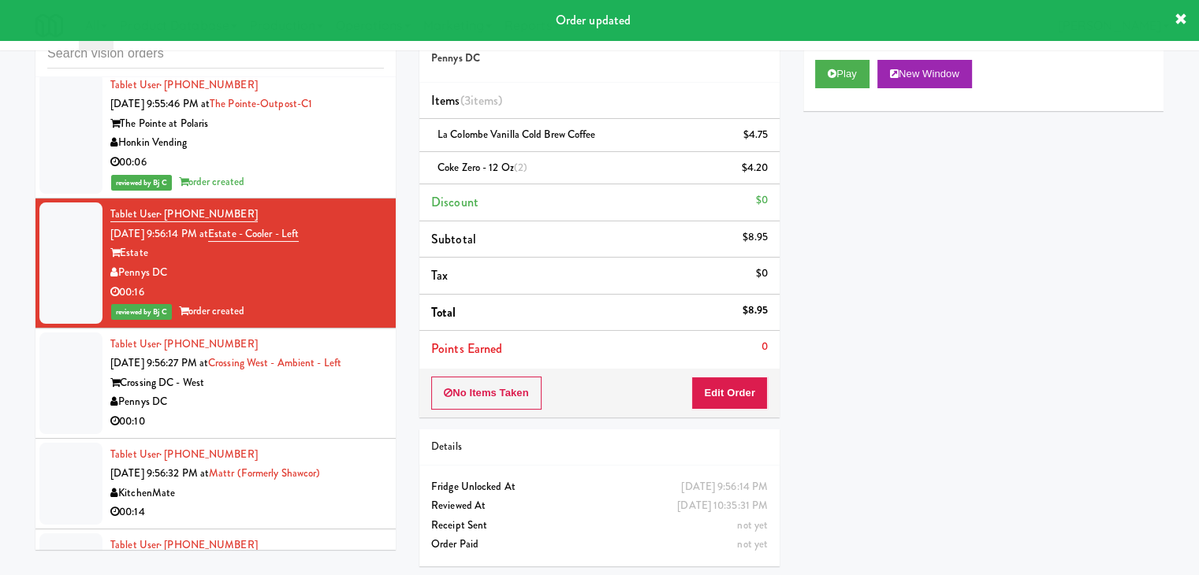
click at [288, 392] on div "Pennys DC" at bounding box center [246, 402] width 273 height 20
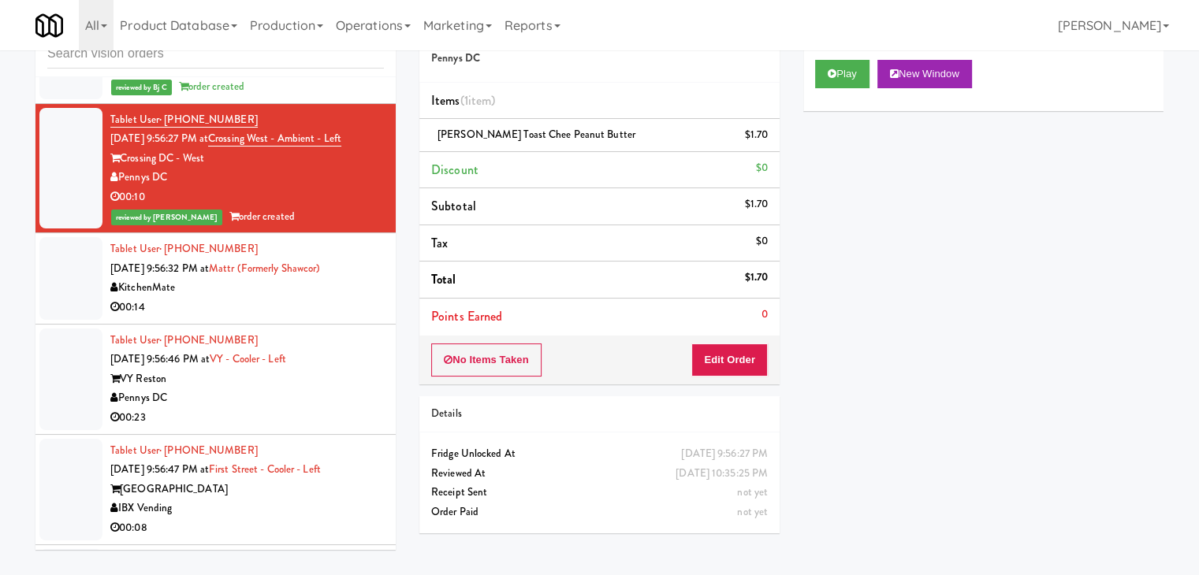
scroll to position [12294, 0]
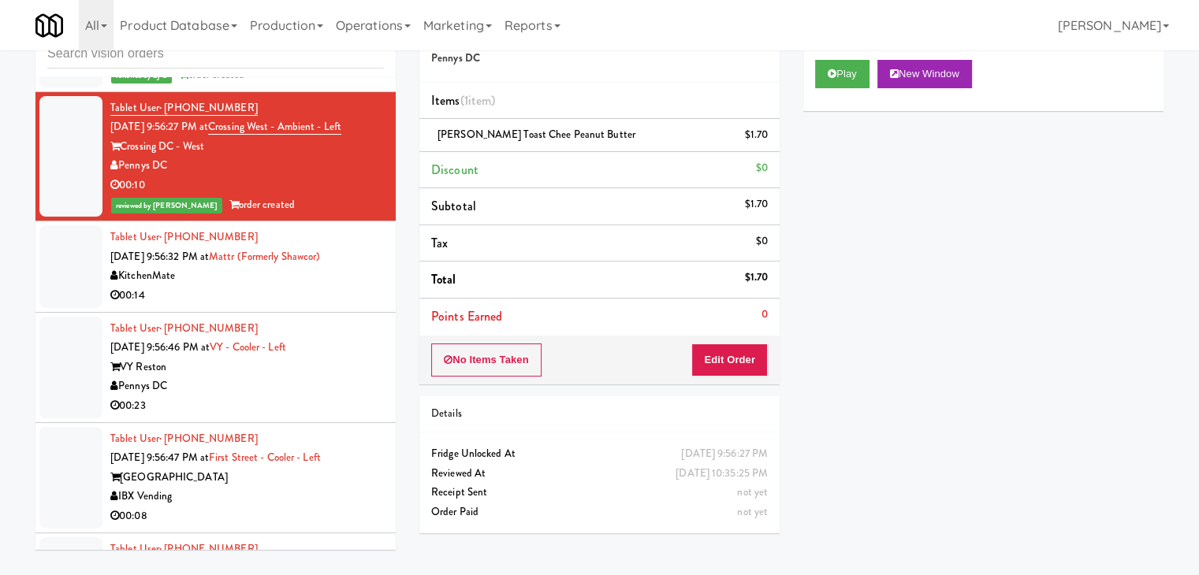
click at [306, 286] on div "00:14" at bounding box center [246, 296] width 273 height 20
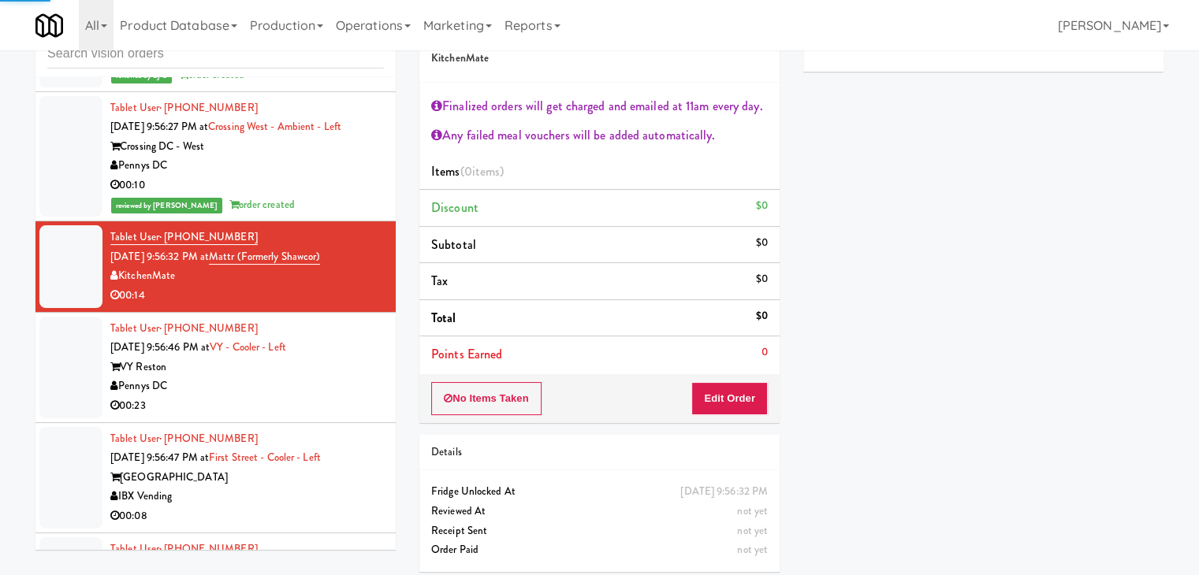
click at [355, 358] on div "VY Reston" at bounding box center [246, 368] width 273 height 20
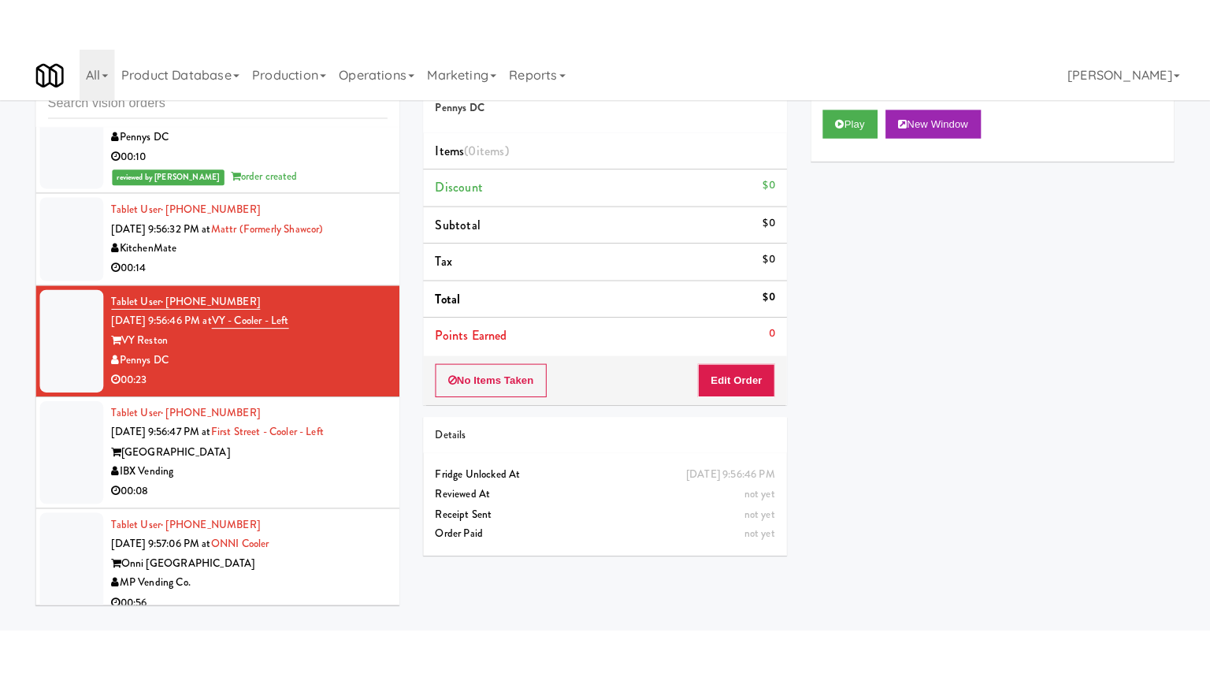
scroll to position [12137, 0]
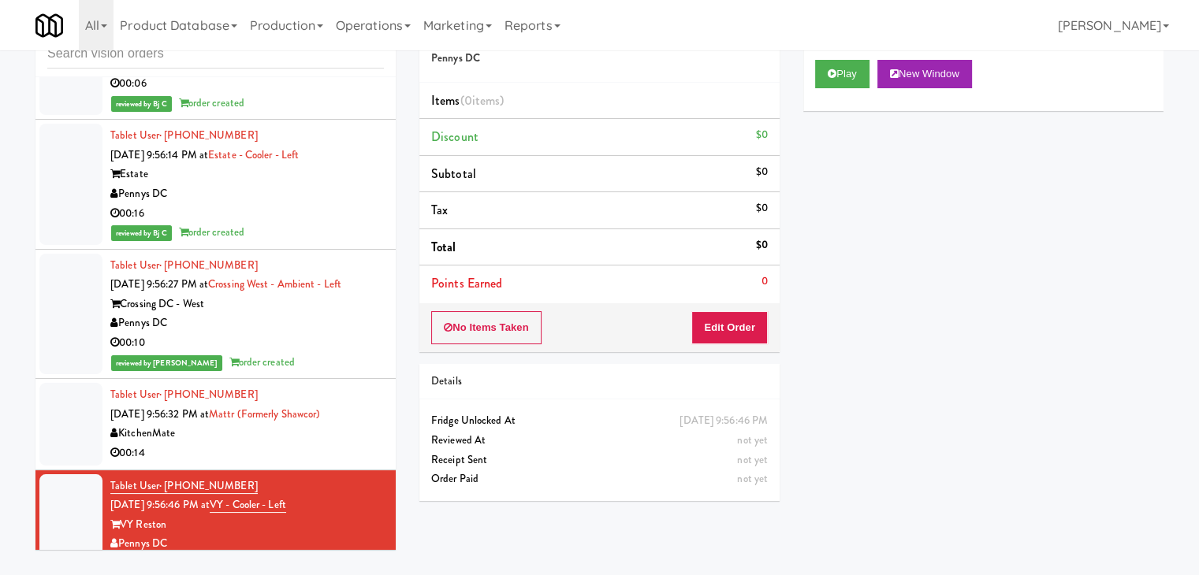
click at [296, 444] on div "00:14" at bounding box center [246, 454] width 273 height 20
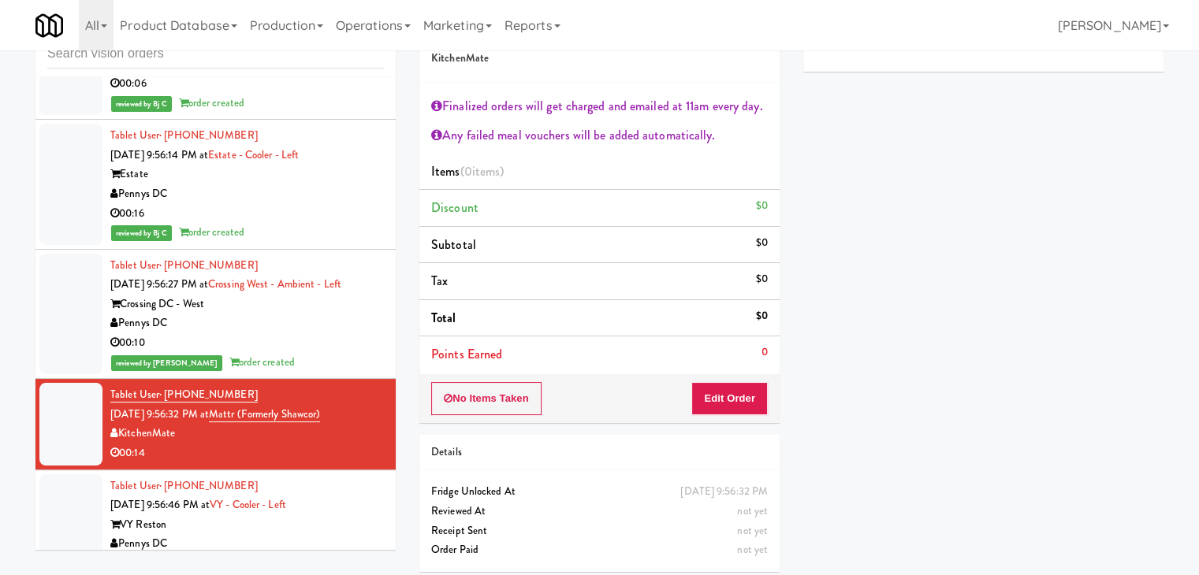
click at [273, 515] on div "VY Reston" at bounding box center [246, 525] width 273 height 20
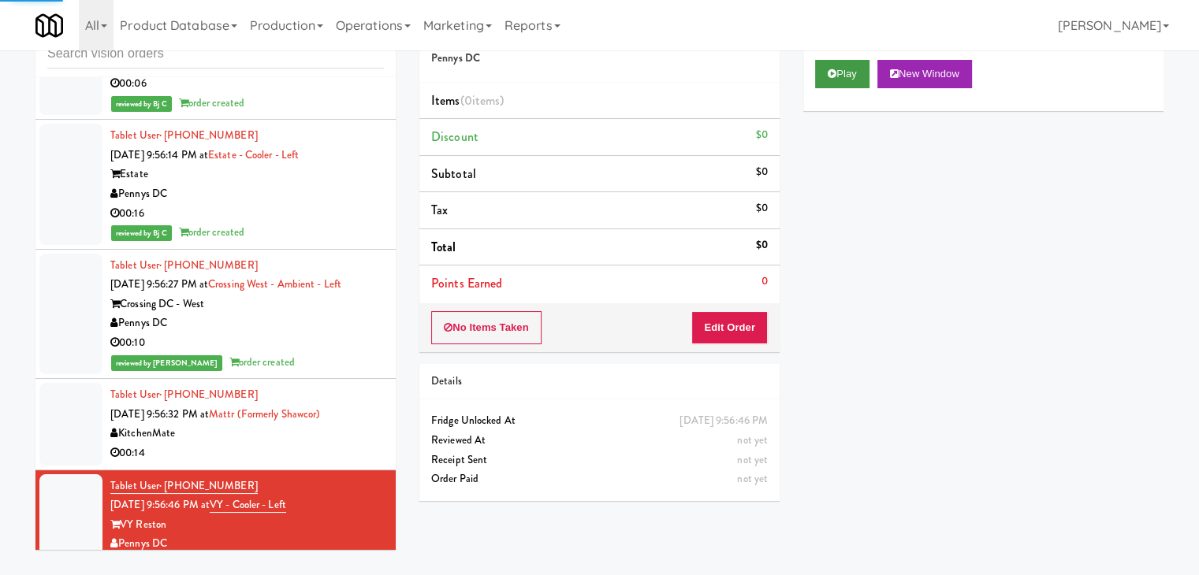
click at [873, 59] on div "Play New Window" at bounding box center [983, 79] width 360 height 63
click at [848, 71] on button "Play" at bounding box center [842, 74] width 54 height 28
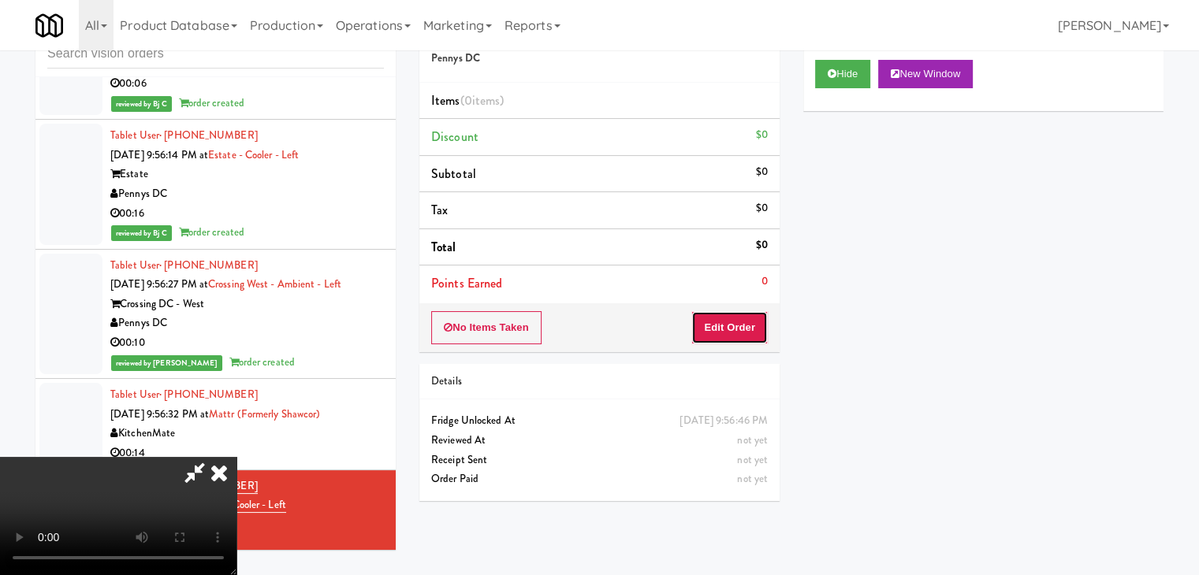
click at [708, 333] on button "Edit Order" at bounding box center [729, 327] width 76 height 33
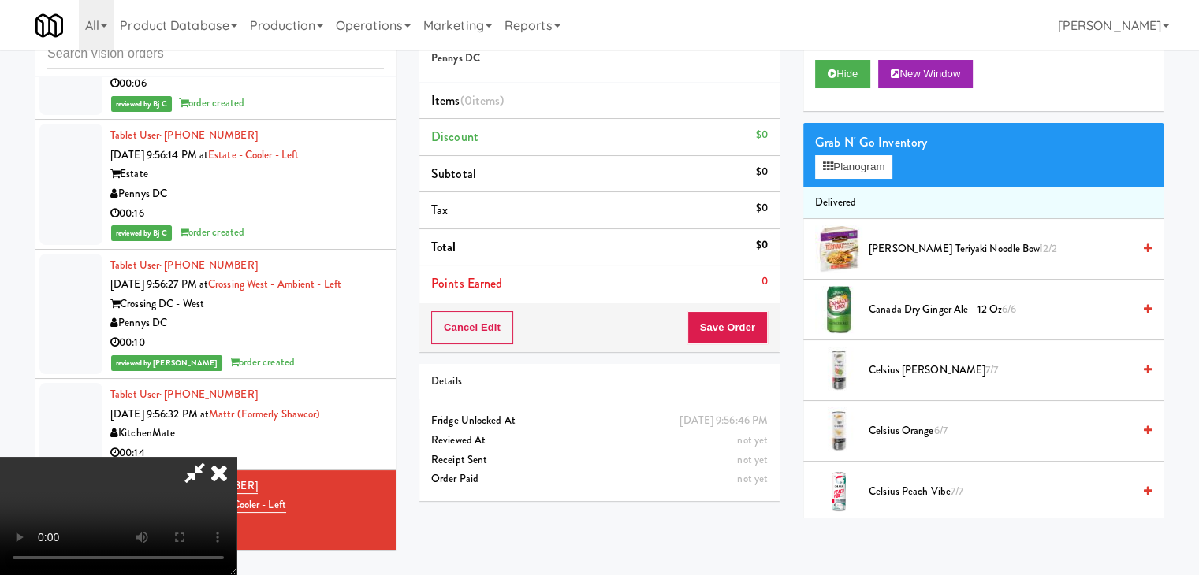
scroll to position [12118, 0]
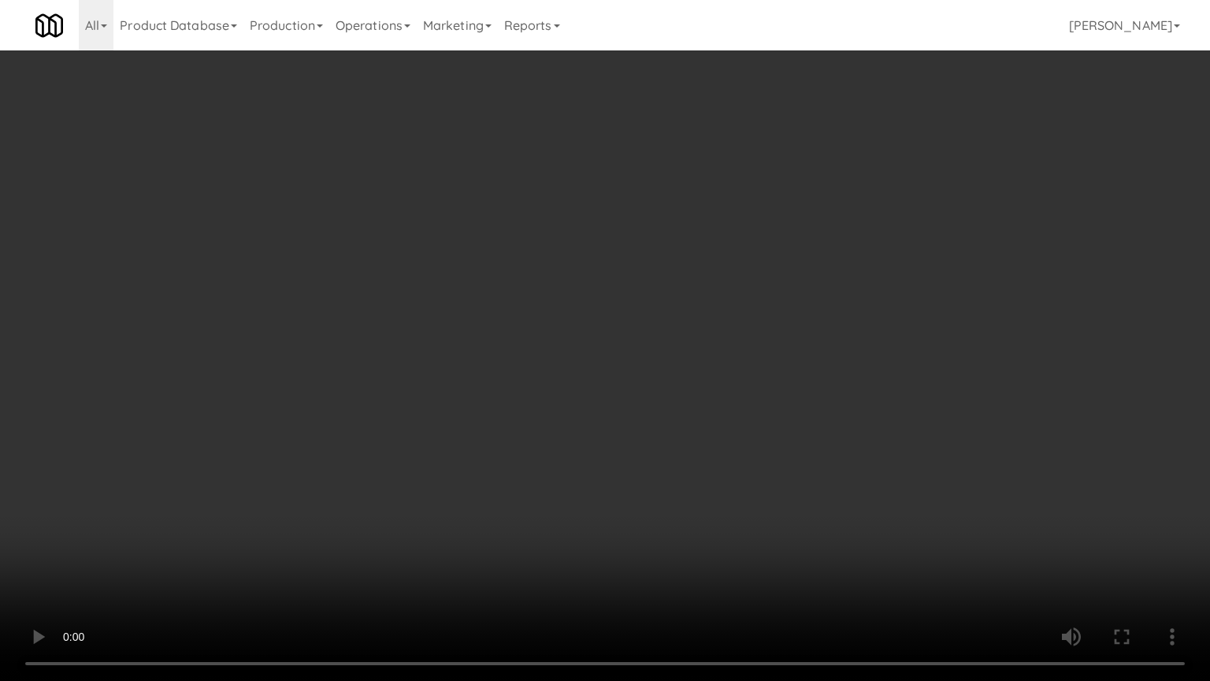
click at [709, 451] on video at bounding box center [605, 340] width 1210 height 681
click at [705, 414] on video at bounding box center [605, 340] width 1210 height 681
click at [706, 414] on video at bounding box center [605, 340] width 1210 height 681
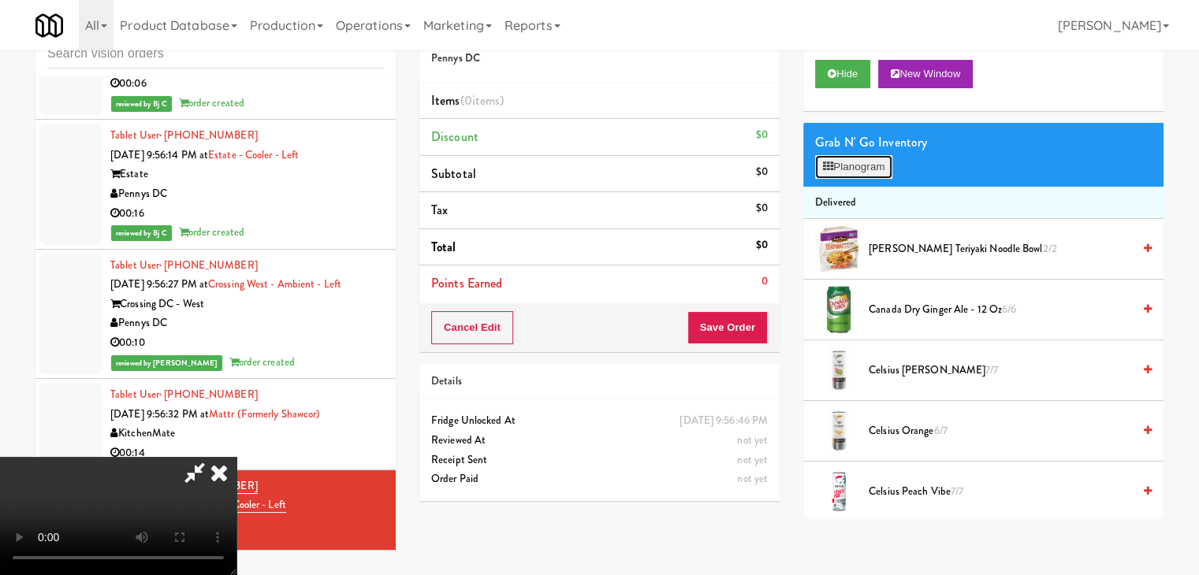
click at [870, 163] on button "Planogram" at bounding box center [853, 167] width 77 height 24
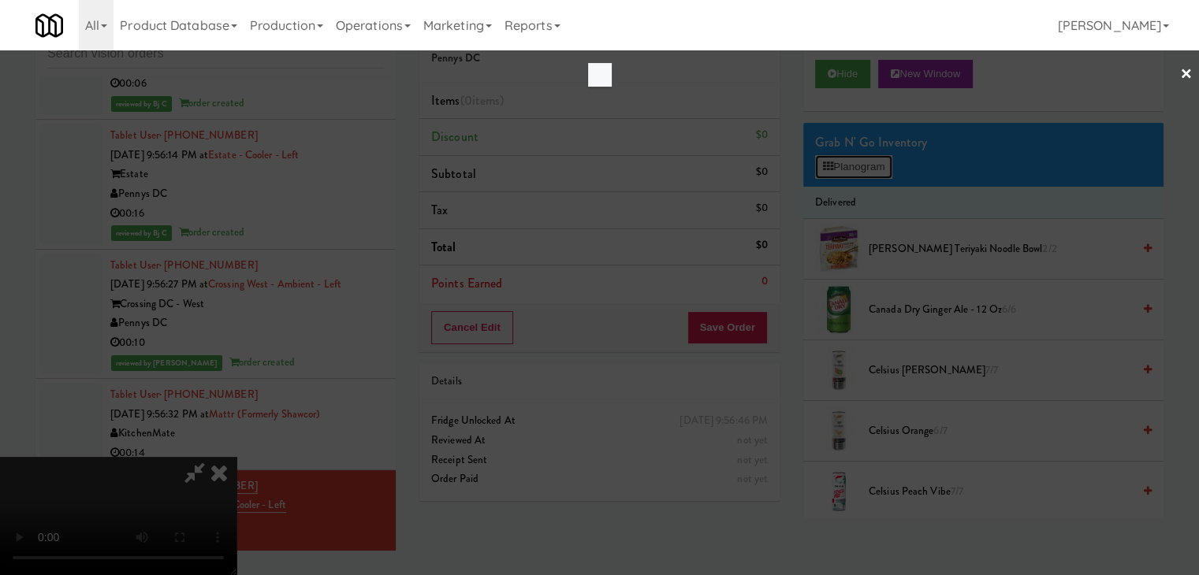
scroll to position [12118, 0]
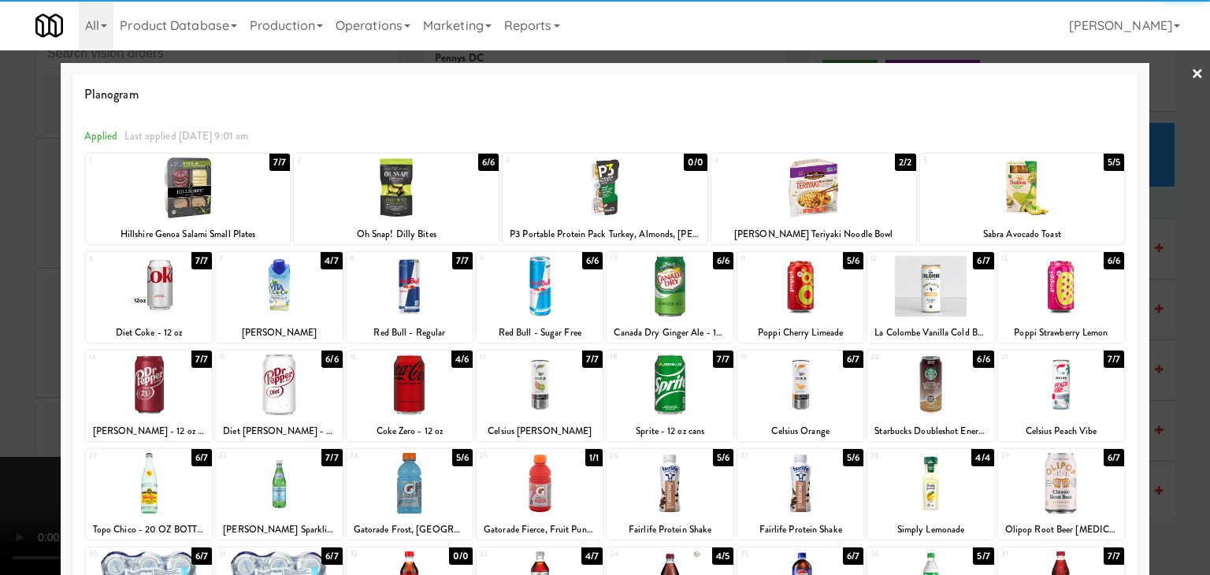
click at [1050, 292] on div at bounding box center [1061, 286] width 126 height 61
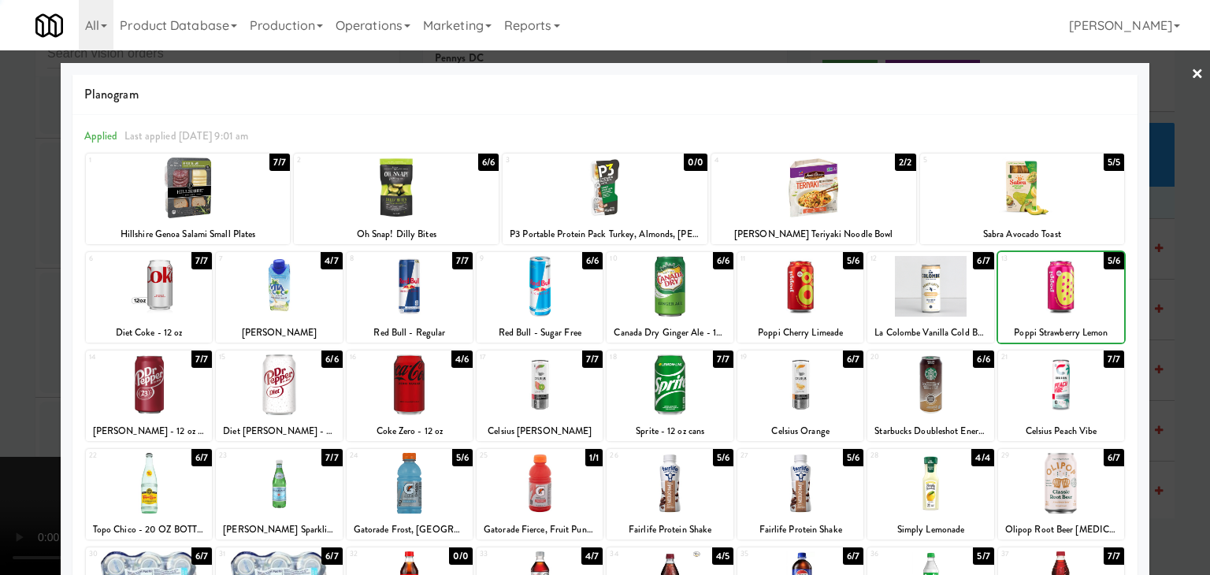
click at [1183, 303] on div at bounding box center [605, 287] width 1210 height 575
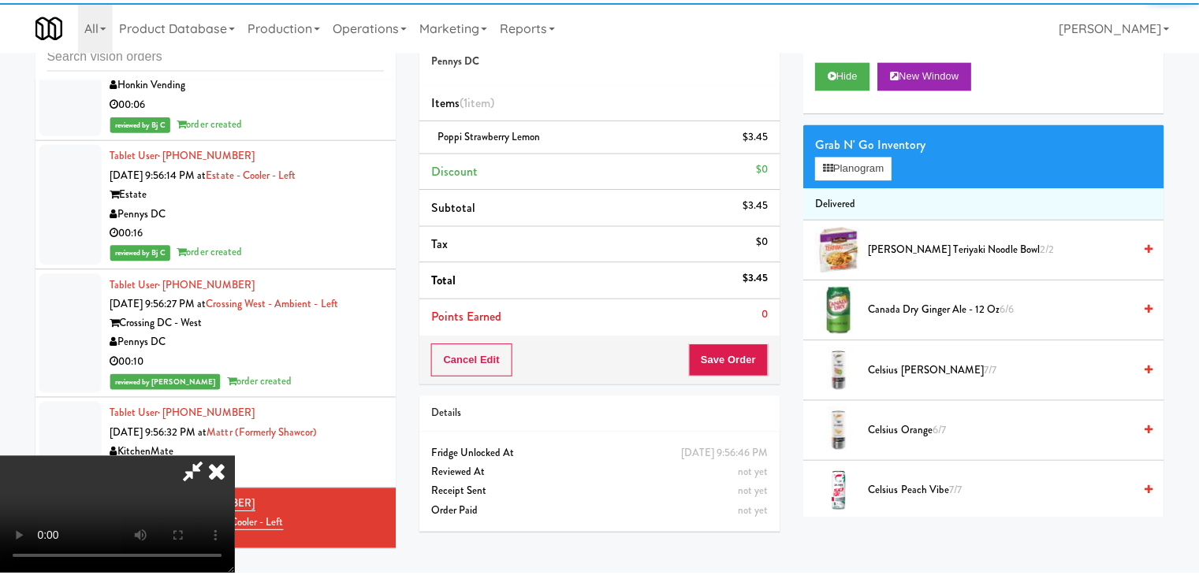
scroll to position [12137, 0]
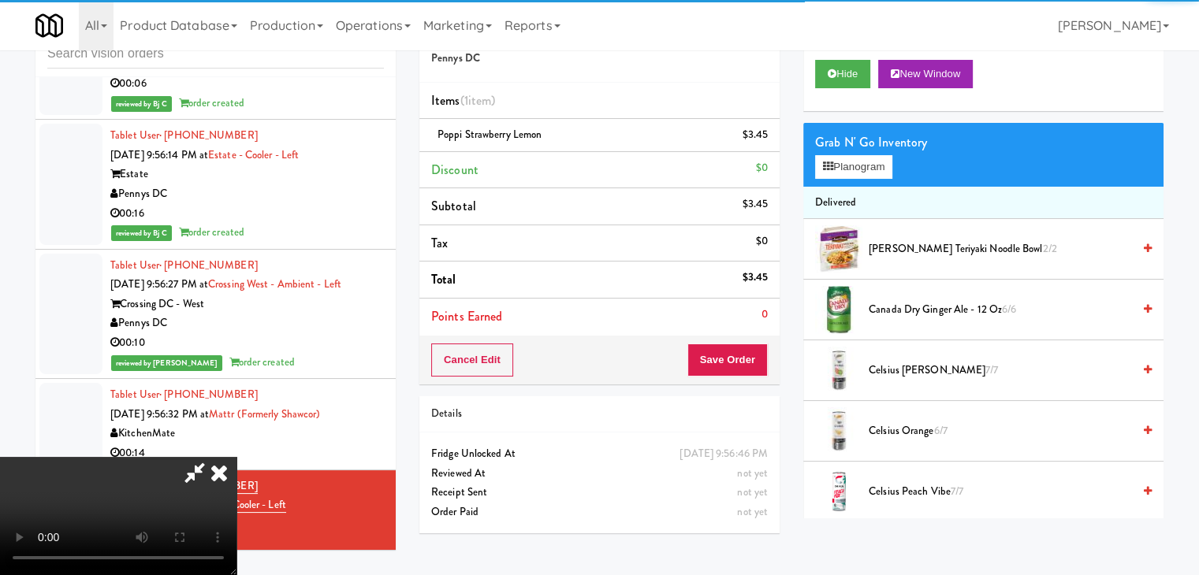
click at [236, 457] on video at bounding box center [118, 516] width 236 height 118
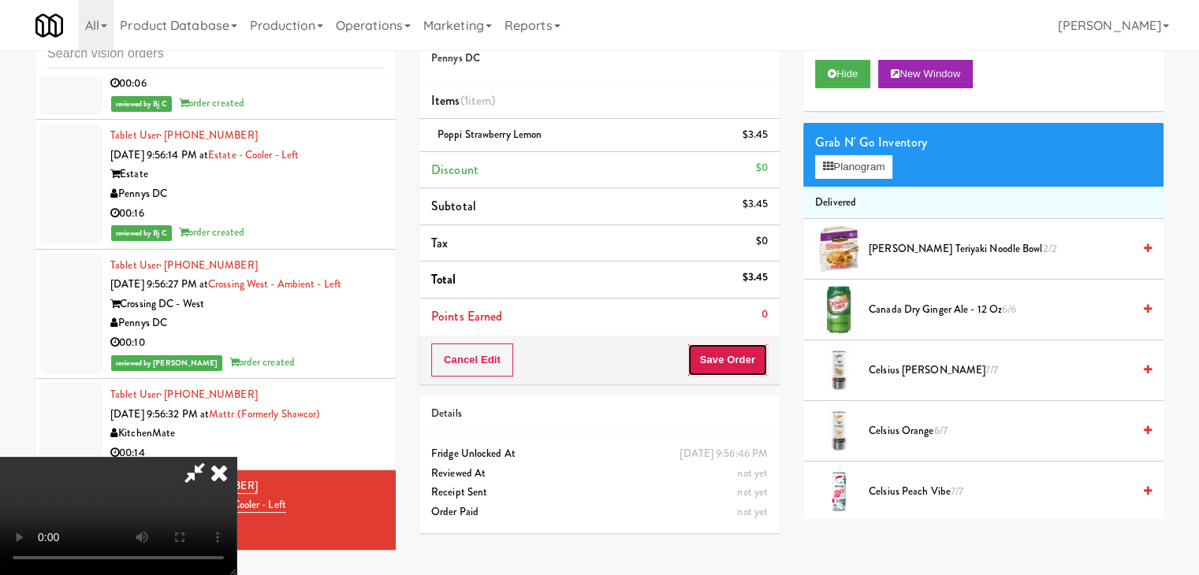
click at [741, 349] on button "Save Order" at bounding box center [727, 360] width 80 height 33
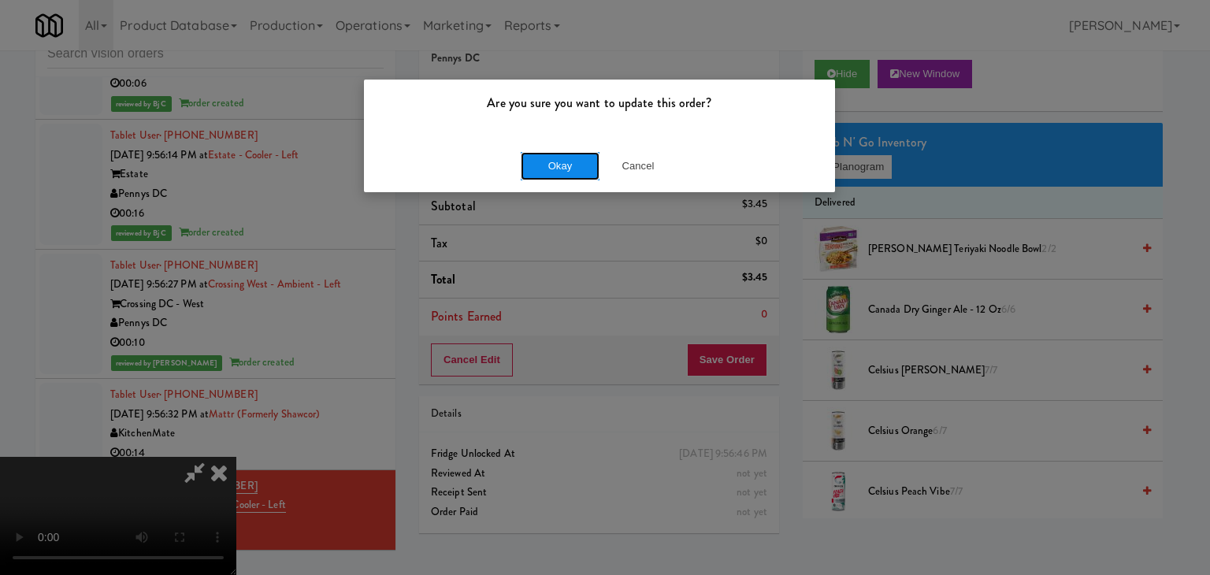
click at [561, 161] on button "Okay" at bounding box center [560, 166] width 79 height 28
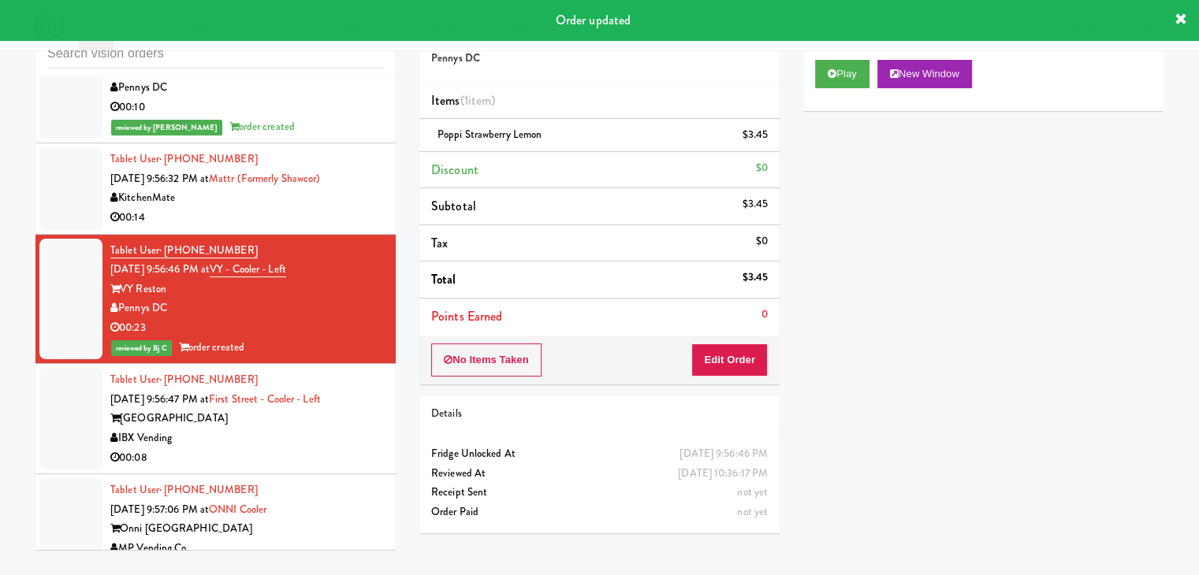
scroll to position [12373, 0]
click at [340, 428] on div "IBX Vending" at bounding box center [246, 438] width 273 height 20
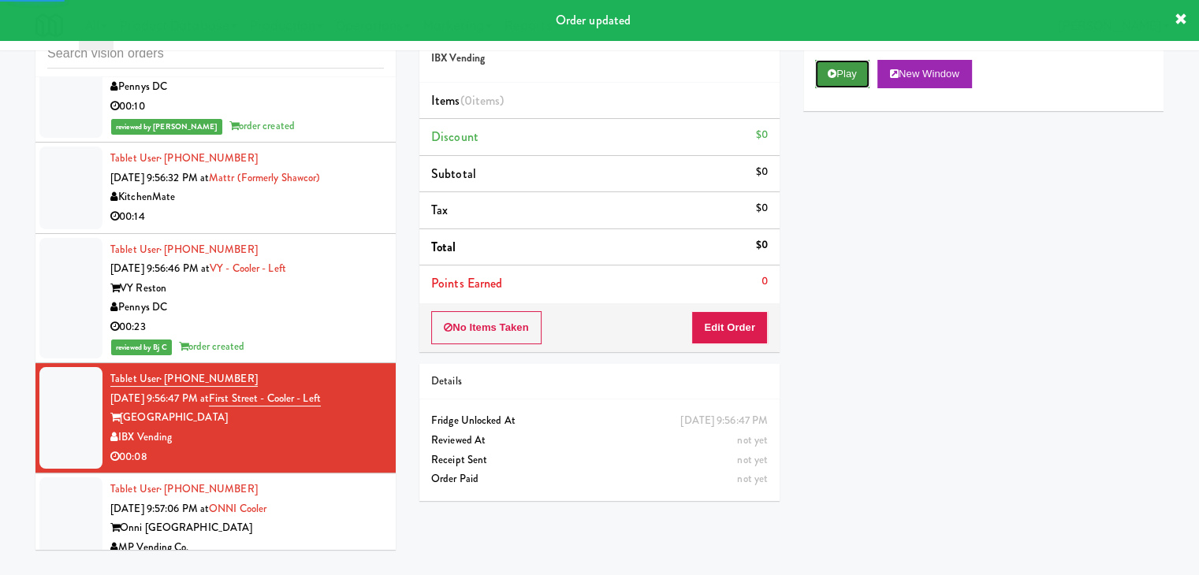
click at [848, 73] on button "Play" at bounding box center [842, 74] width 54 height 28
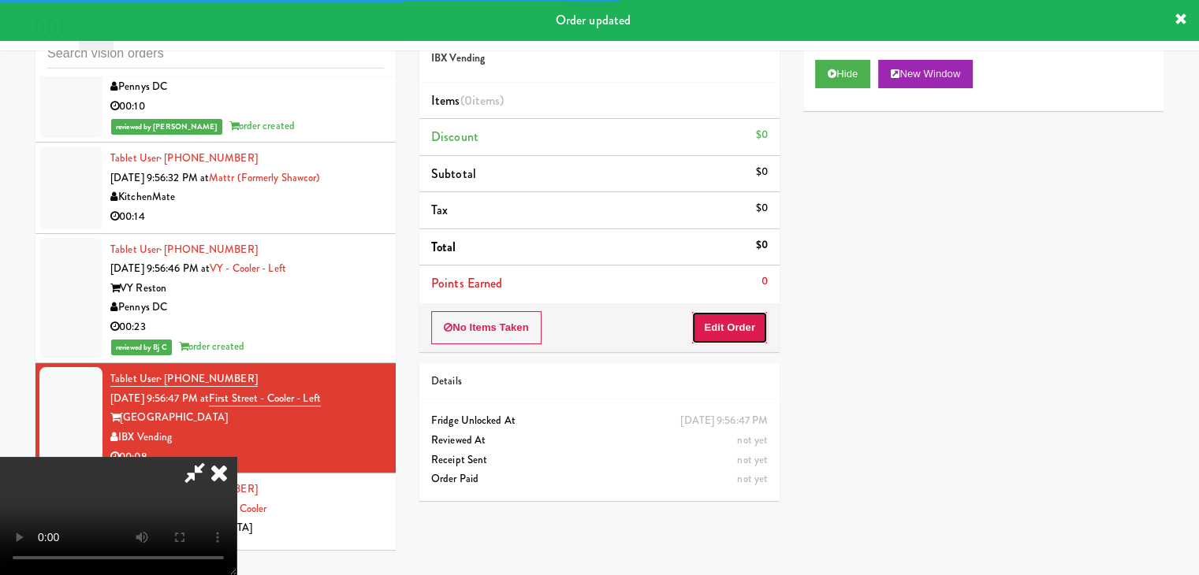
click at [745, 329] on button "Edit Order" at bounding box center [729, 327] width 76 height 33
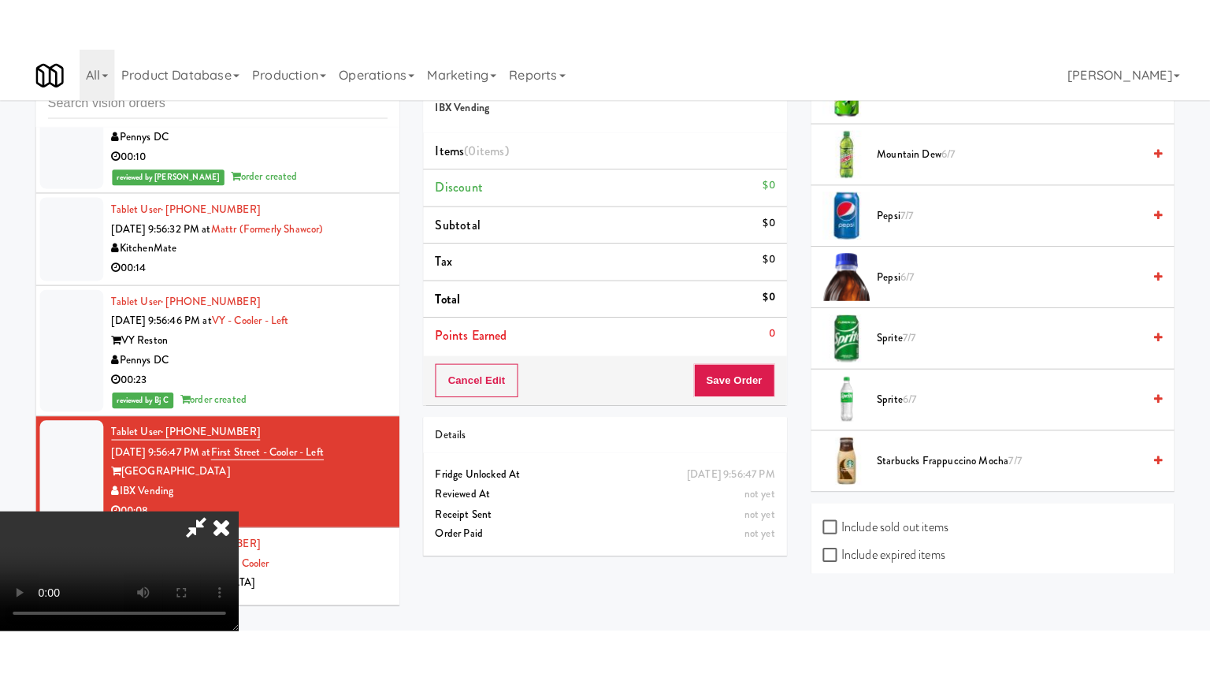
scroll to position [2303, 0]
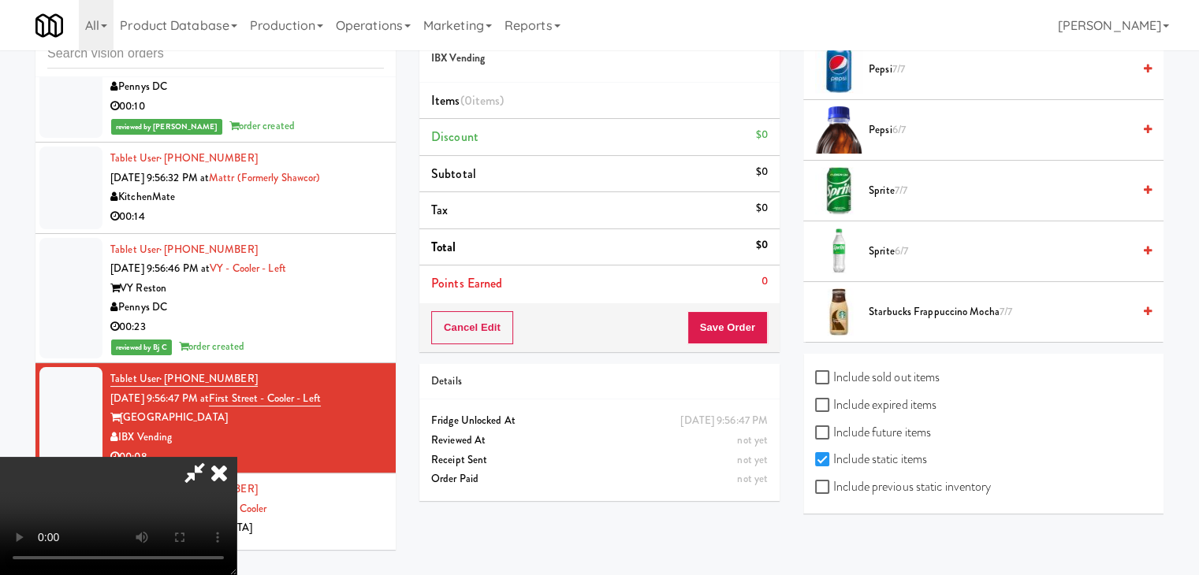
click at [848, 486] on label "Include previous static inventory" at bounding box center [903, 487] width 176 height 24
drag, startPoint x: 813, startPoint y: 473, endPoint x: 817, endPoint y: 480, distance: 8.1
click at [816, 480] on div "Include sold out items Include expired items Include future items Include stati…" at bounding box center [983, 434] width 360 height 160
click at [817, 481] on input "Include previous static inventory" at bounding box center [824, 487] width 18 height 13
checkbox input "true"
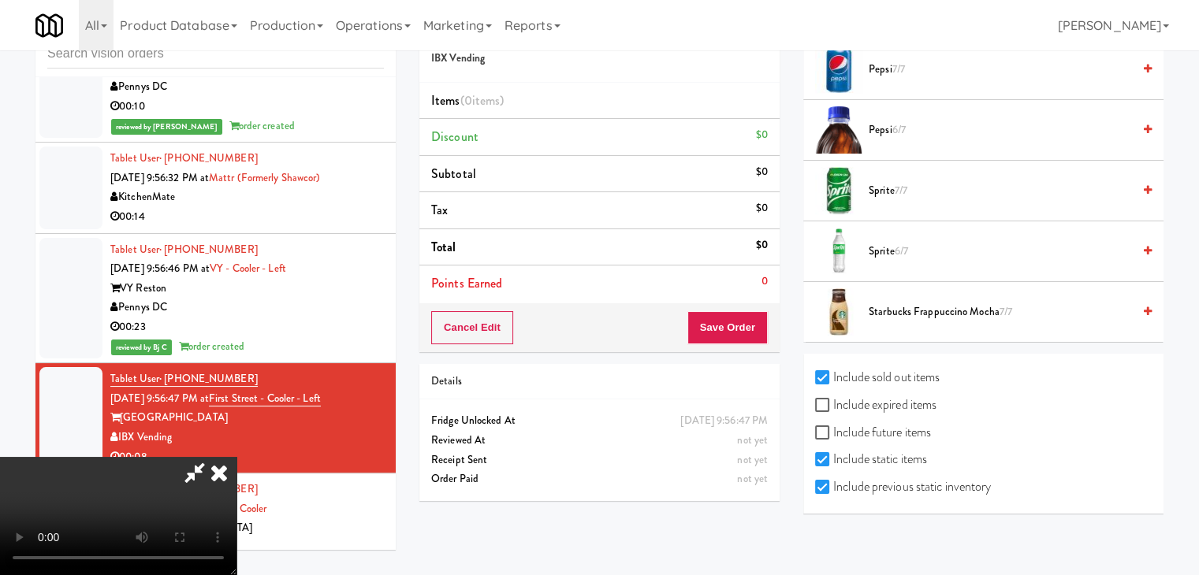
checkbox input "true"
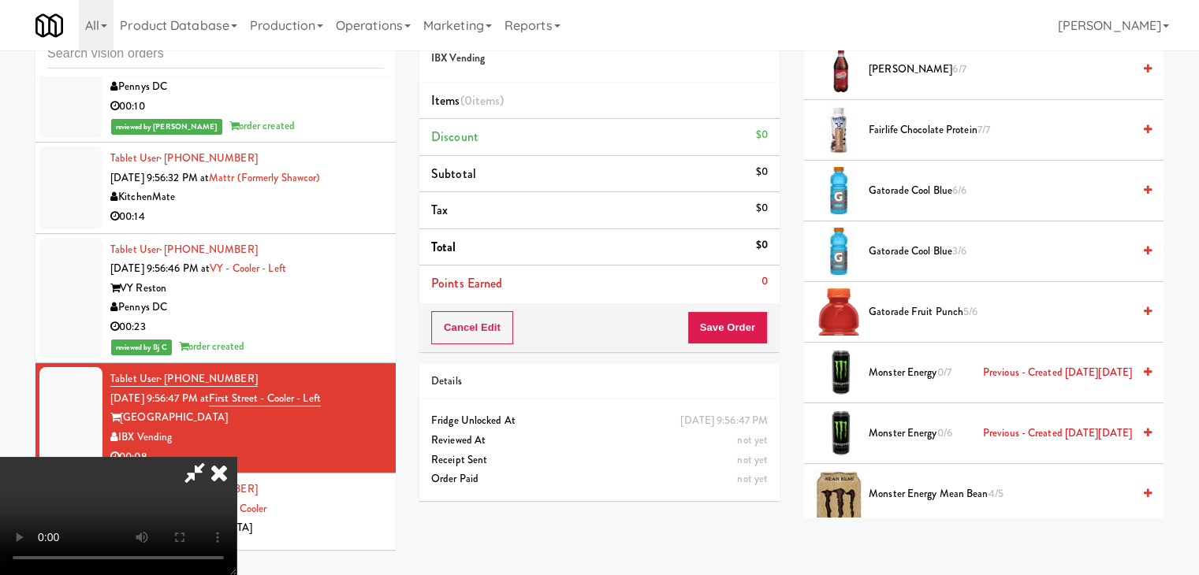
click at [236, 465] on video at bounding box center [118, 516] width 236 height 118
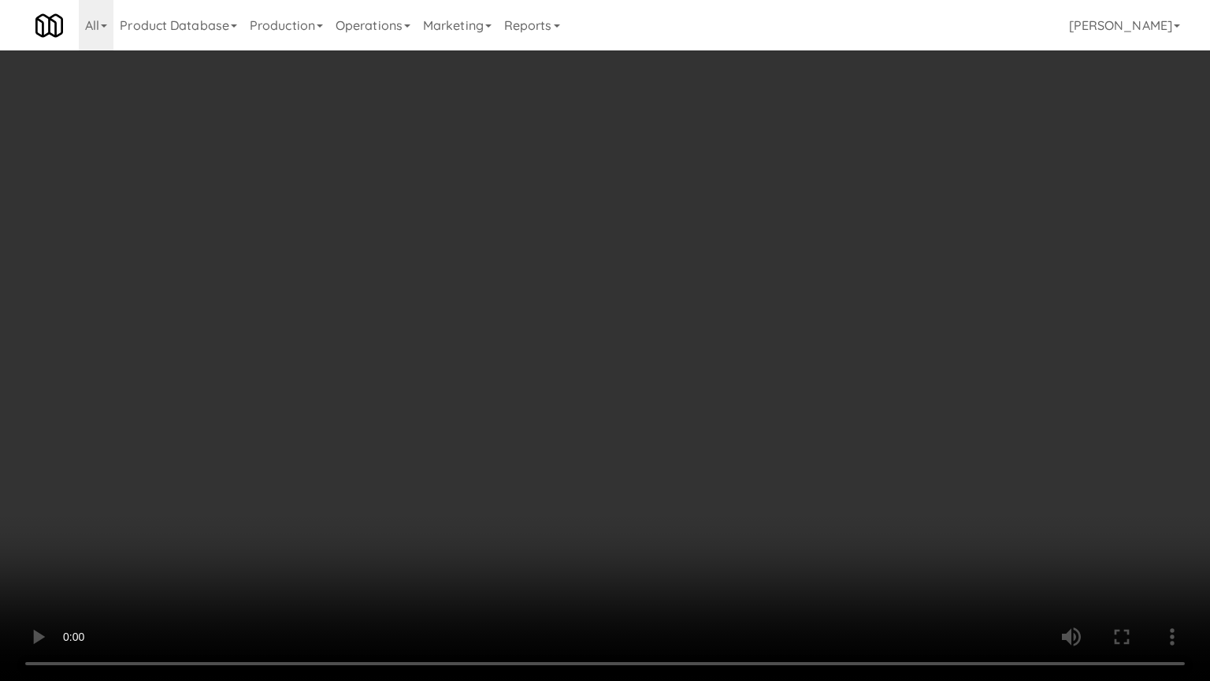
click at [842, 483] on video at bounding box center [605, 340] width 1210 height 681
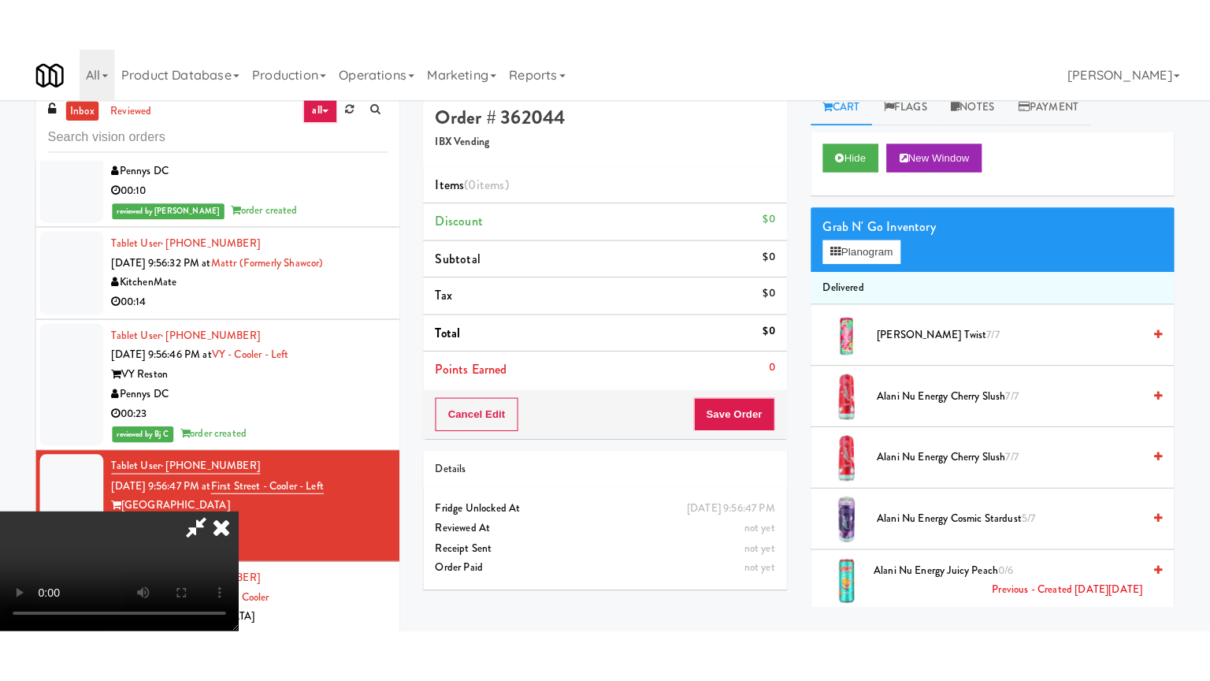
scroll to position [0, 0]
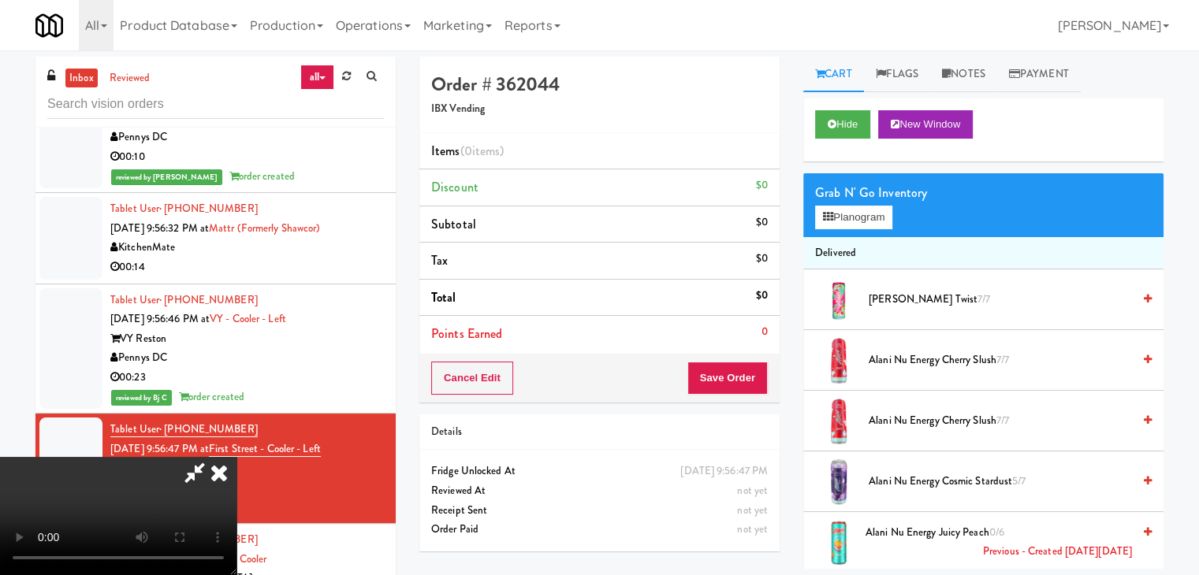
click at [236, 457] on video at bounding box center [118, 516] width 236 height 118
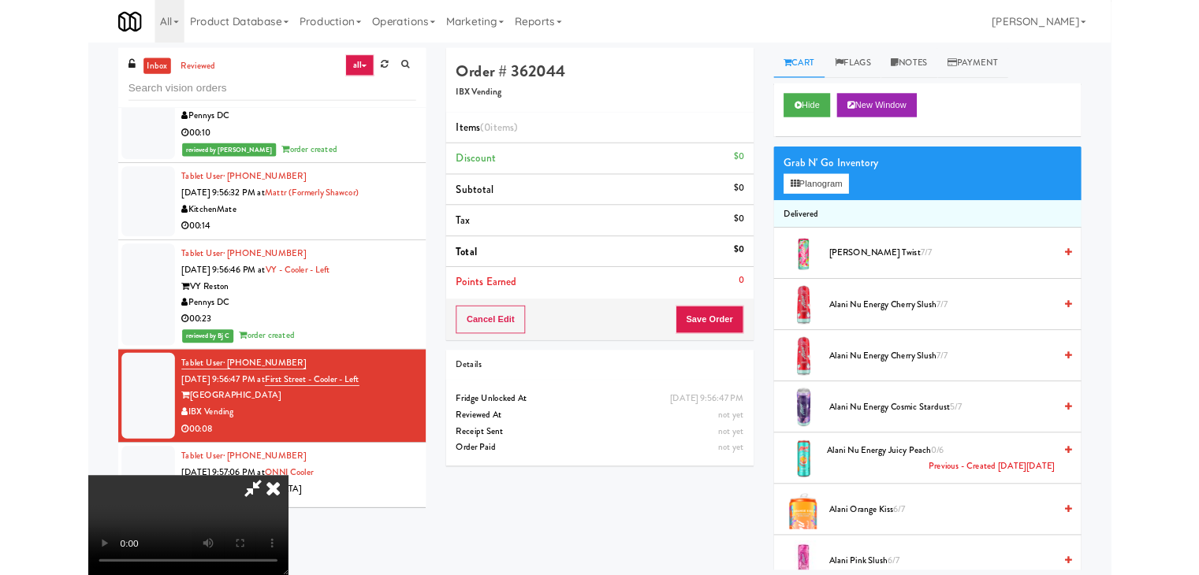
scroll to position [12353, 0]
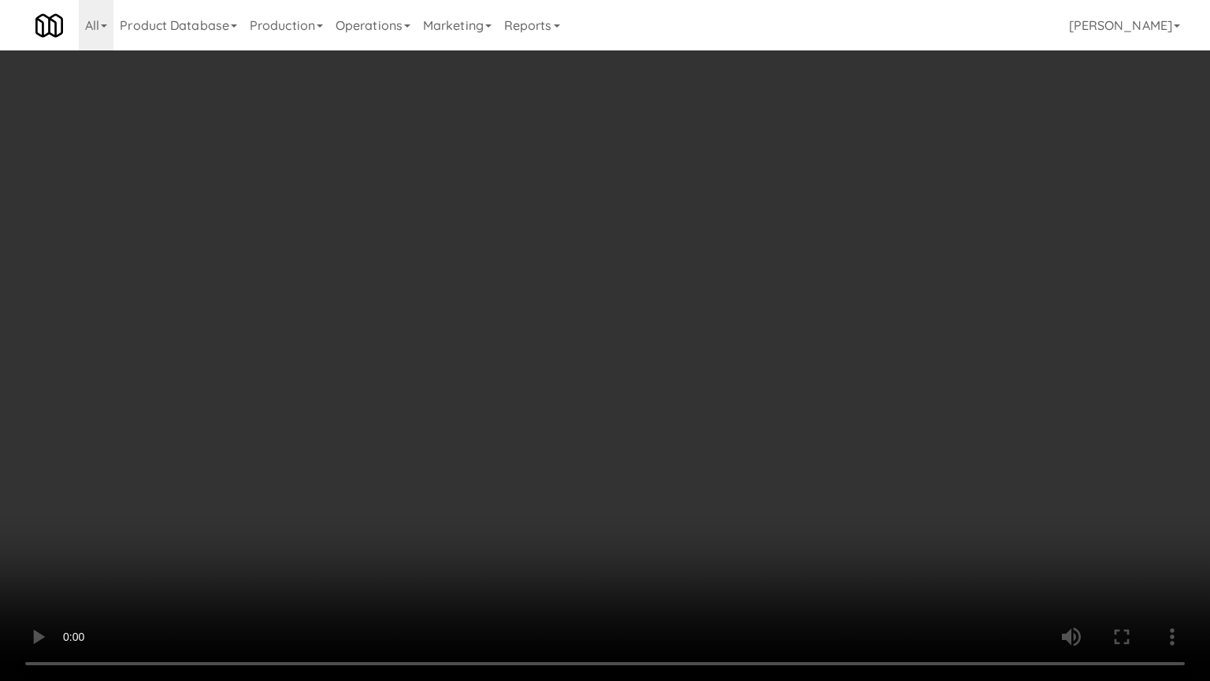
click at [690, 410] on video at bounding box center [605, 340] width 1210 height 681
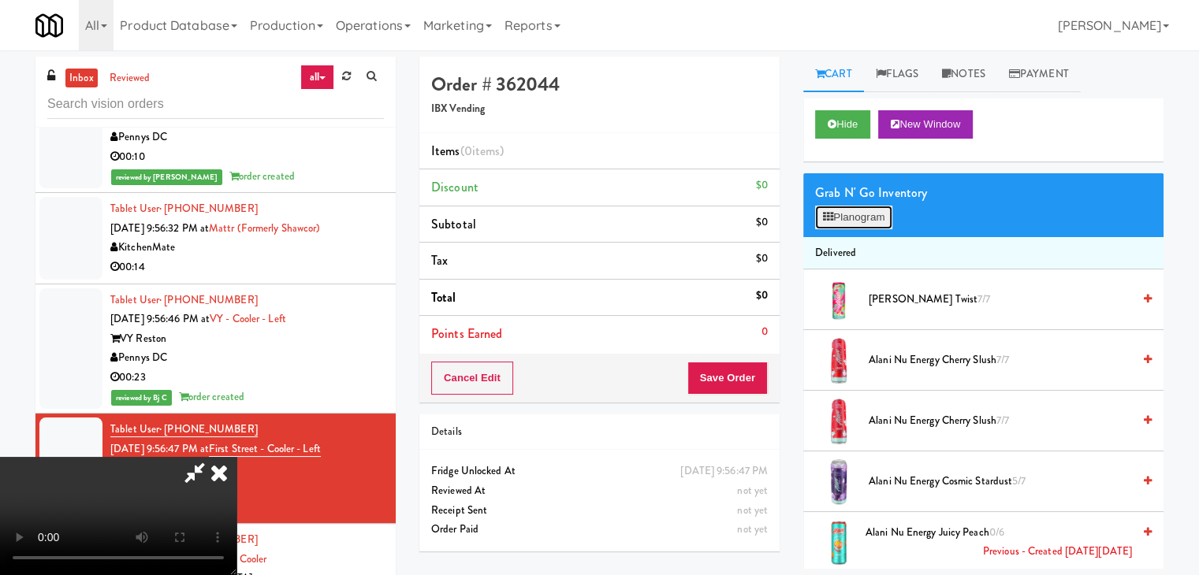
click at [862, 208] on button "Planogram" at bounding box center [853, 218] width 77 height 24
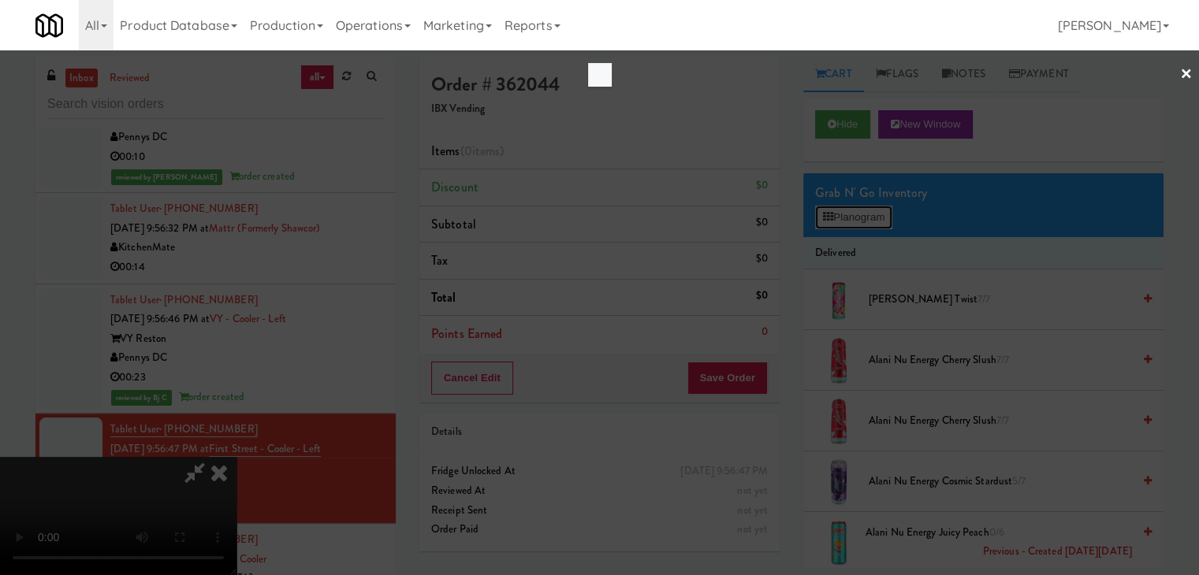
scroll to position [12353, 0]
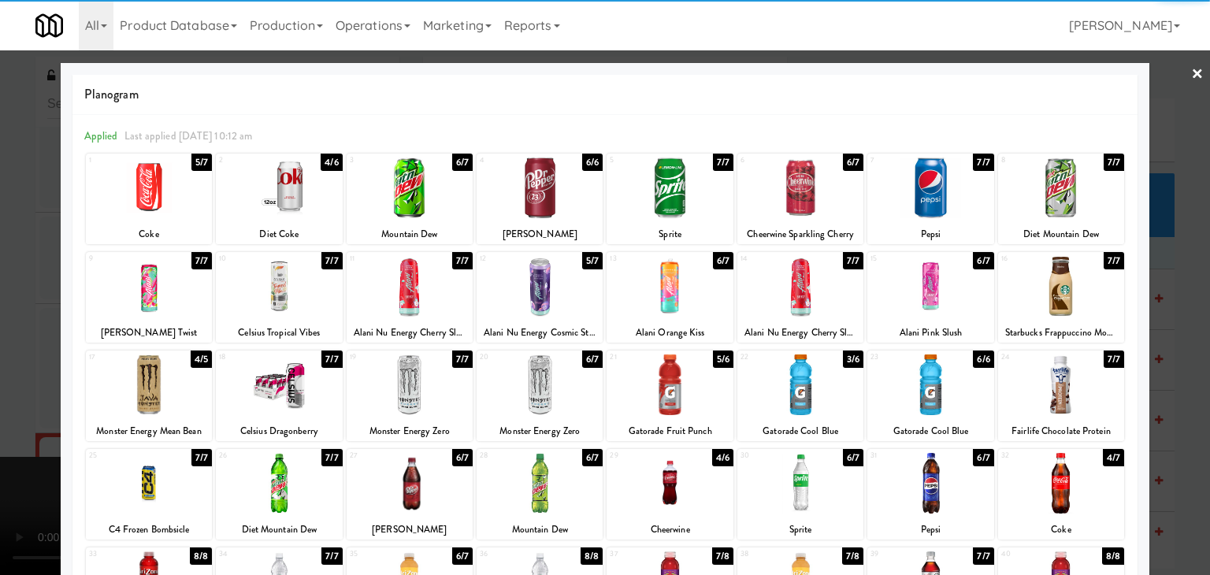
click at [551, 400] on div at bounding box center [540, 385] width 126 height 61
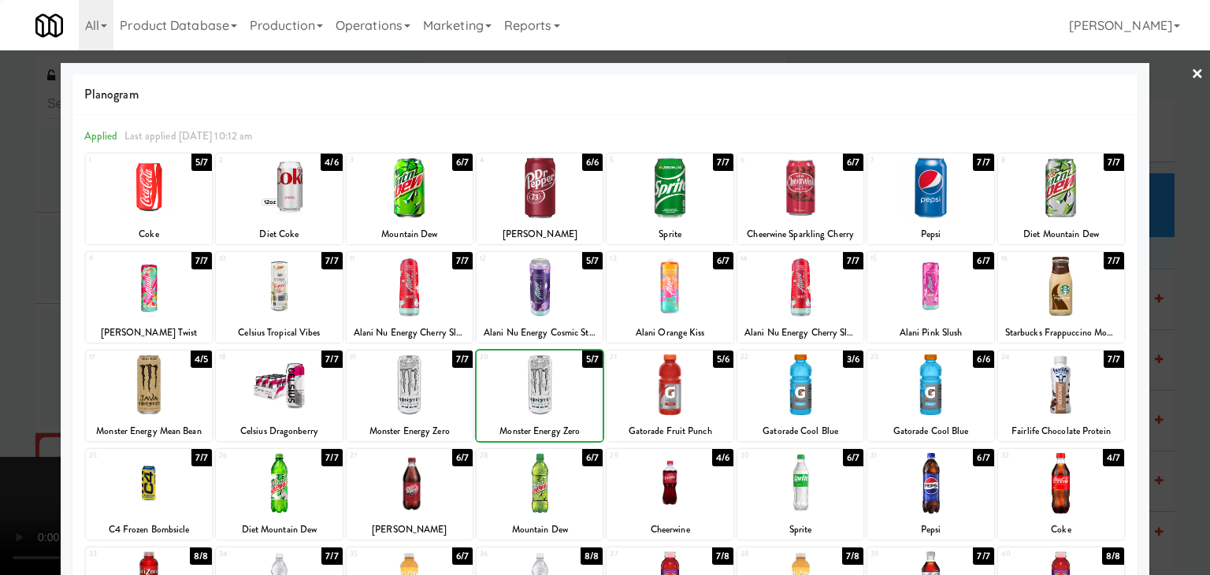
drag, startPoint x: 3, startPoint y: 426, endPoint x: 418, endPoint y: 423, distance: 415.3
click at [17, 425] on div at bounding box center [605, 287] width 1210 height 575
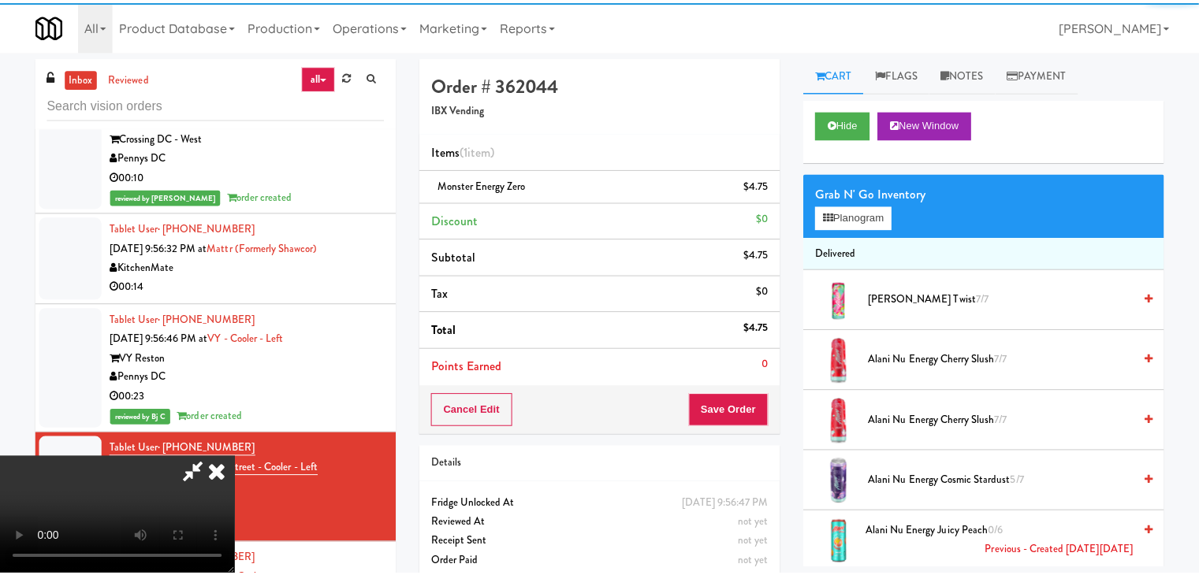
scroll to position [12373, 0]
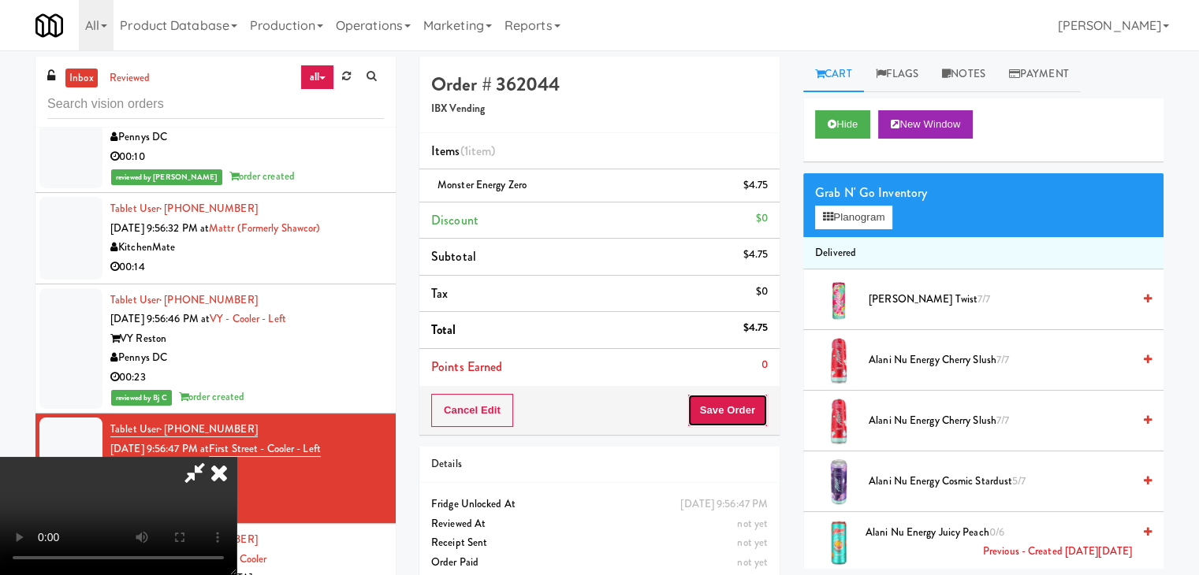
click at [749, 411] on button "Save Order" at bounding box center [727, 410] width 80 height 33
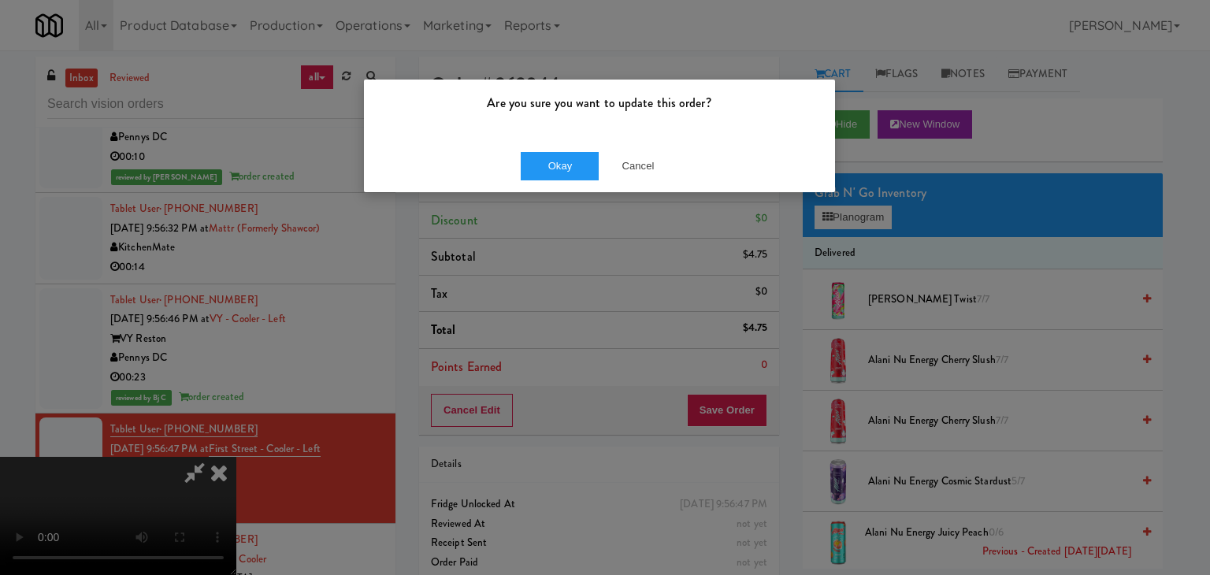
click at [571, 180] on div "Okay Cancel" at bounding box center [599, 165] width 471 height 53
click at [571, 167] on button "Okay" at bounding box center [560, 166] width 79 height 28
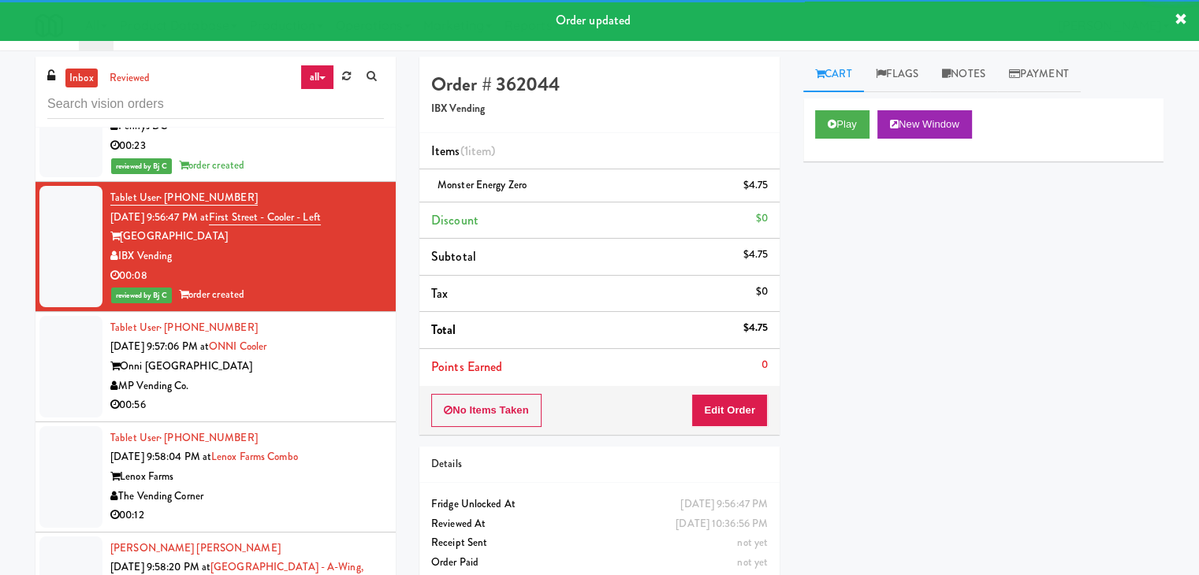
scroll to position [12609, 0]
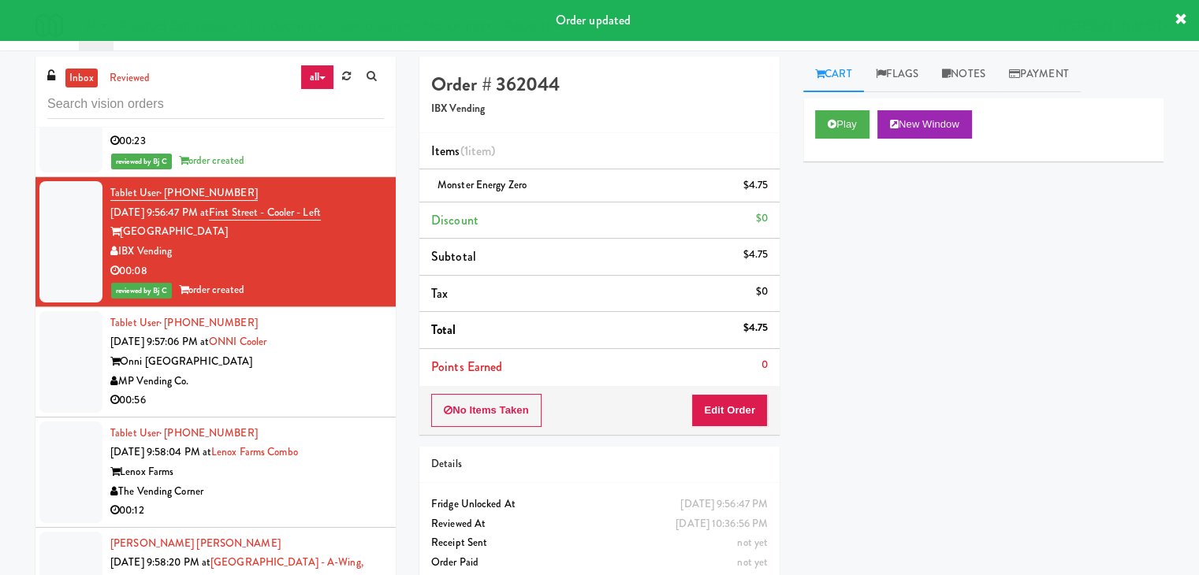
click at [337, 372] on div "MP Vending Co." at bounding box center [246, 382] width 273 height 20
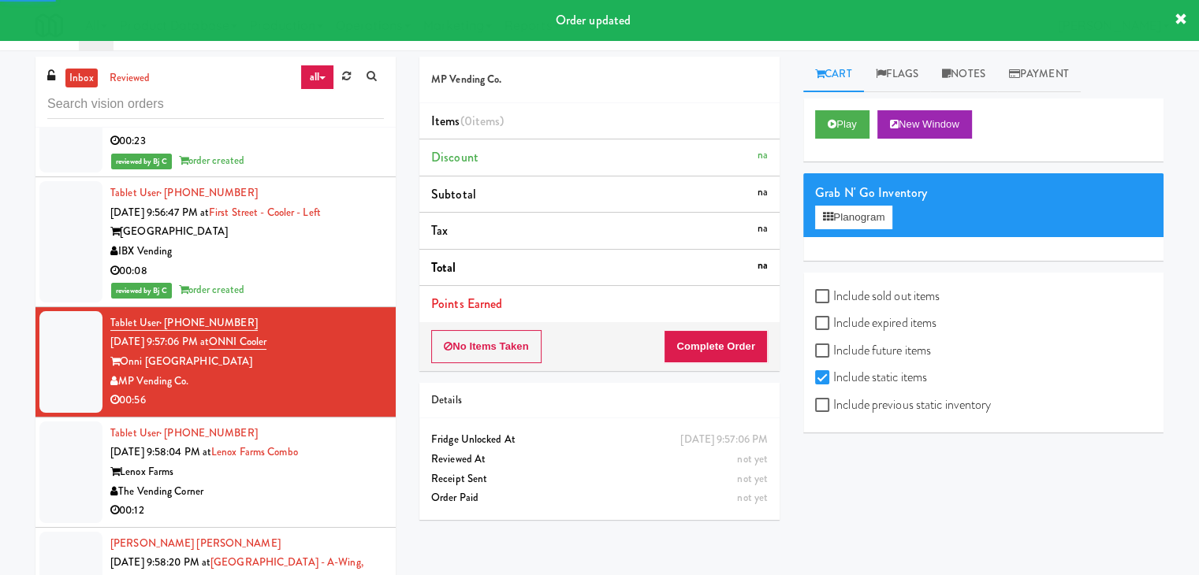
drag, startPoint x: 860, startPoint y: 100, endPoint x: 851, endPoint y: 115, distance: 17.3
click at [860, 101] on div "Play New Window" at bounding box center [983, 130] width 360 height 63
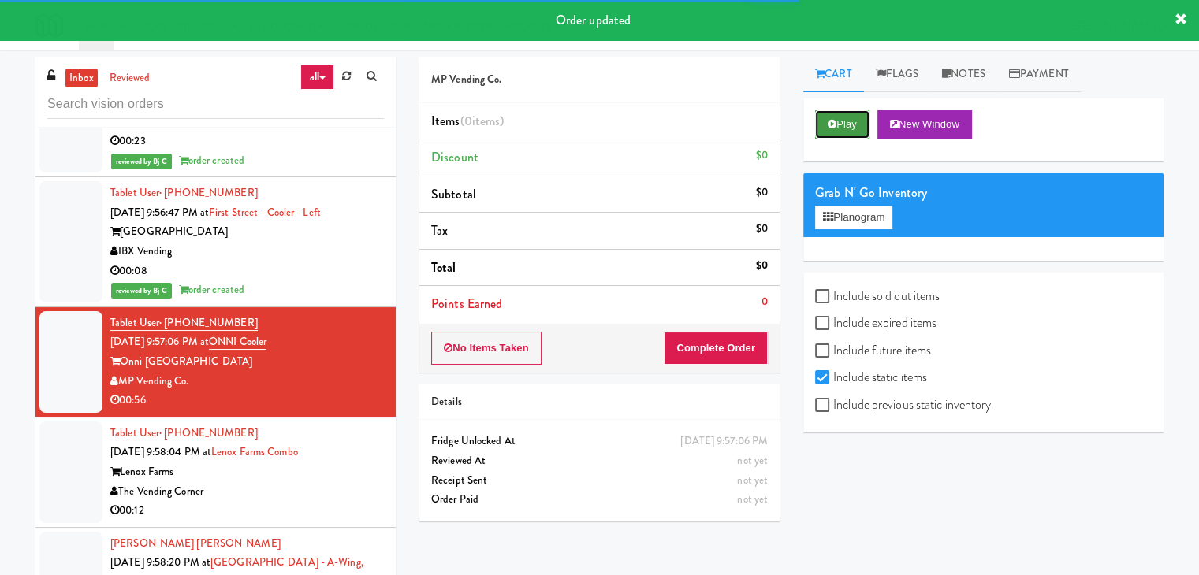
click at [849, 120] on button "Play" at bounding box center [842, 124] width 54 height 28
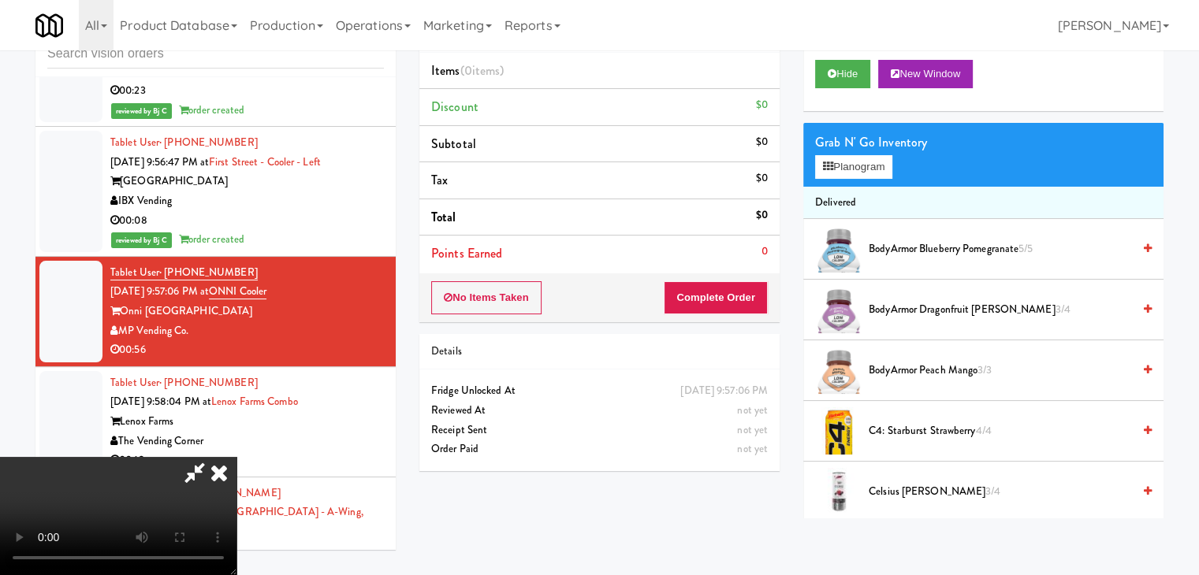
scroll to position [12591, 0]
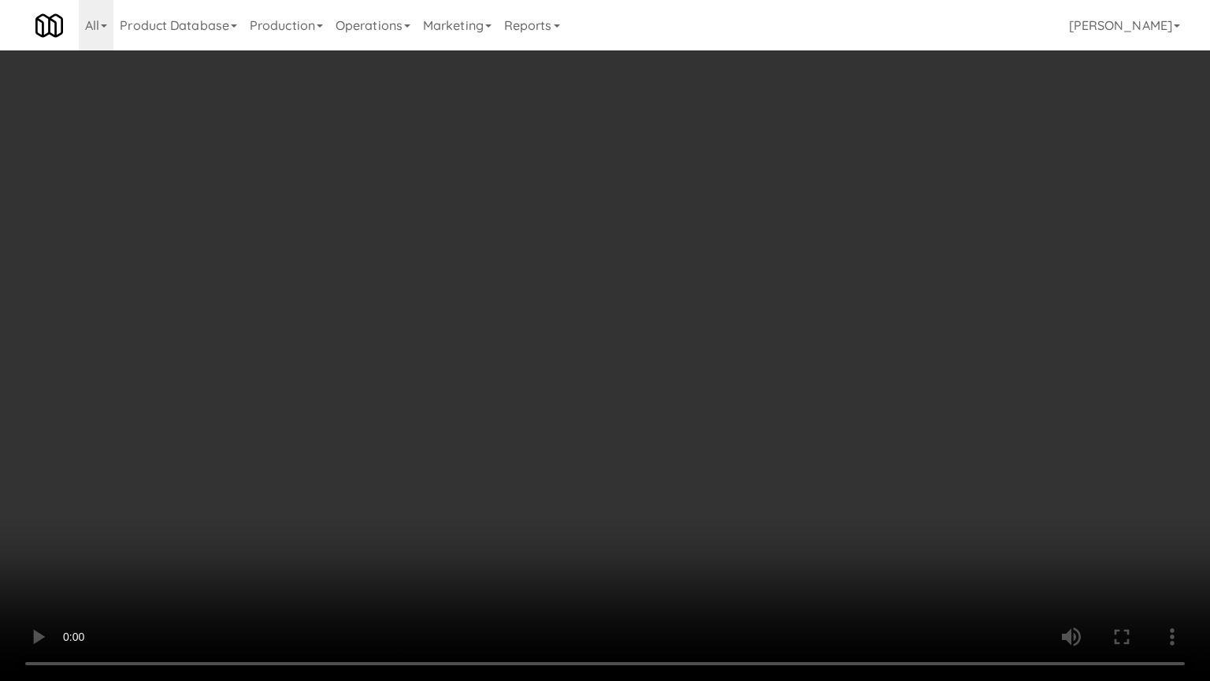
click at [669, 442] on video at bounding box center [605, 340] width 1210 height 681
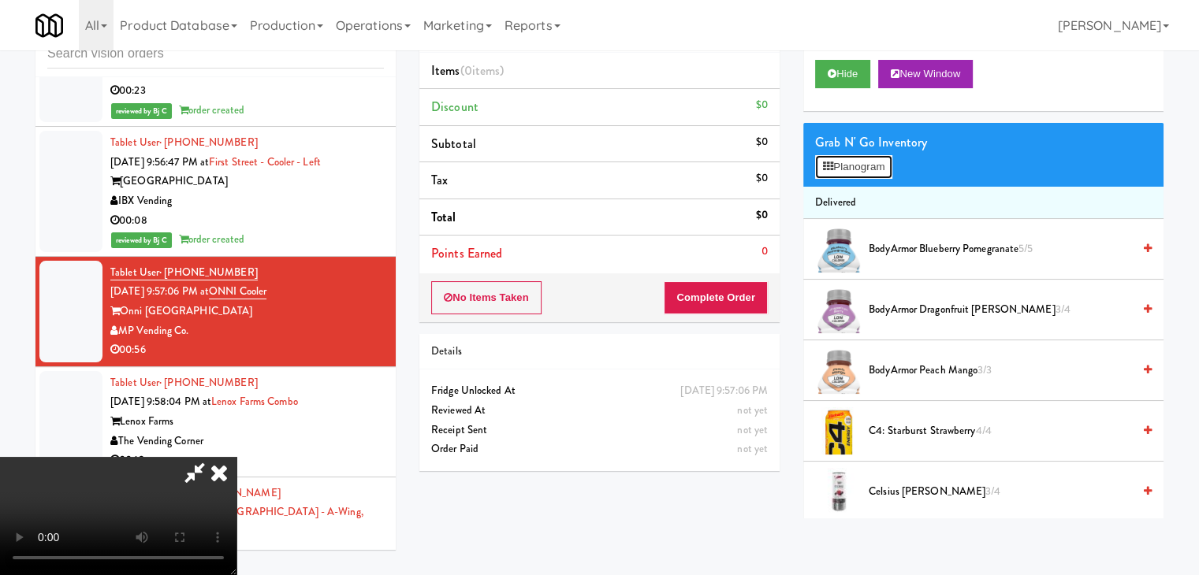
click at [869, 155] on button "Planogram" at bounding box center [853, 167] width 77 height 24
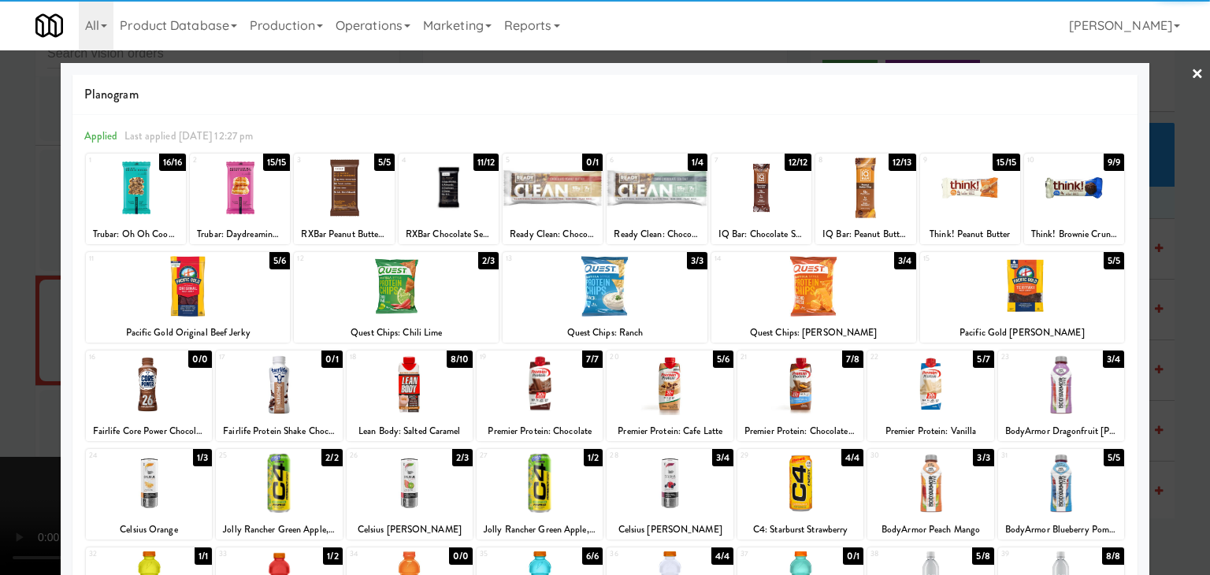
click at [1064, 206] on div at bounding box center [1074, 188] width 100 height 61
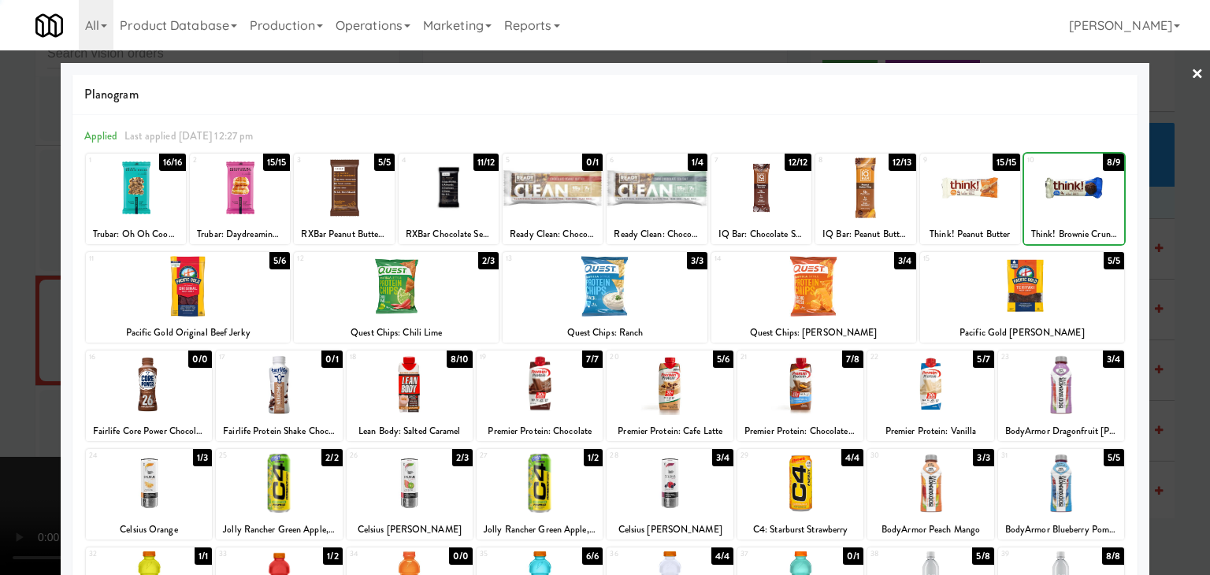
click at [1189, 234] on div at bounding box center [605, 287] width 1210 height 575
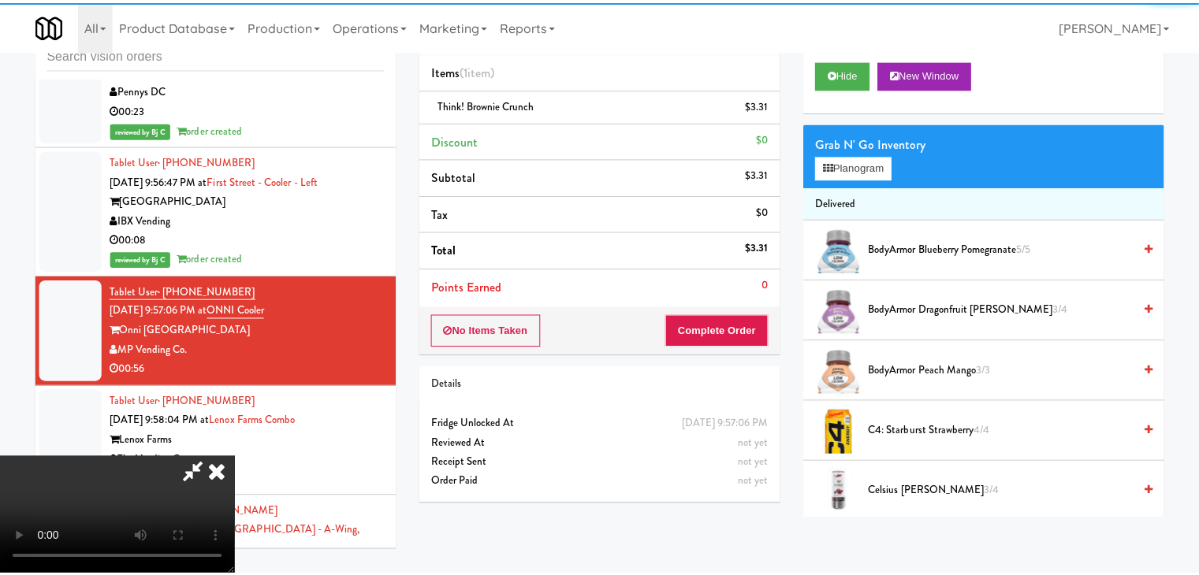
scroll to position [12609, 0]
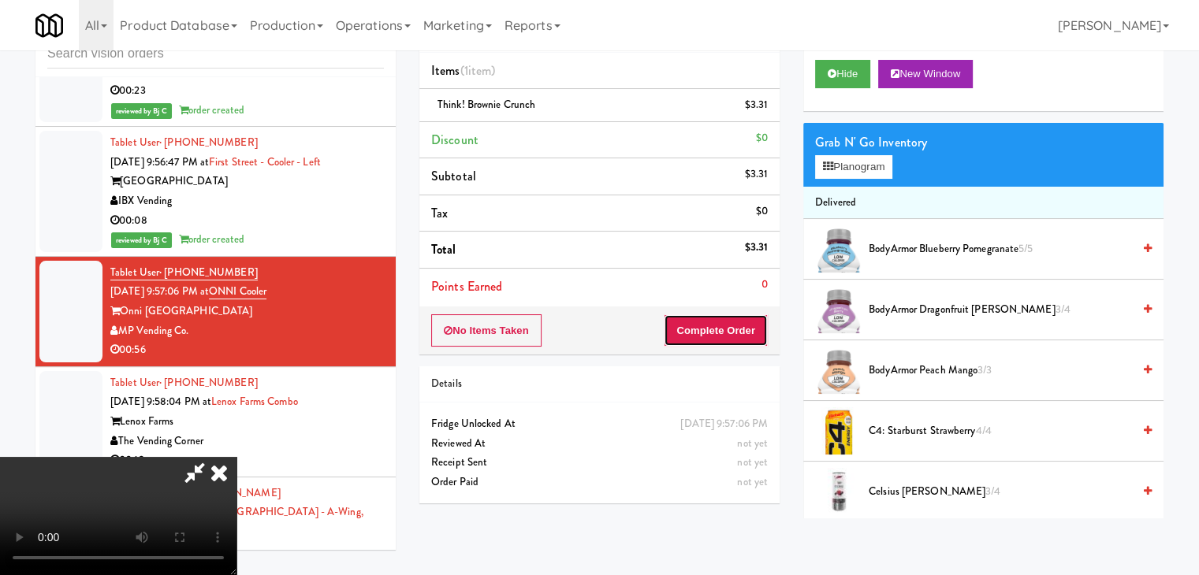
click at [745, 336] on button "Complete Order" at bounding box center [716, 330] width 104 height 33
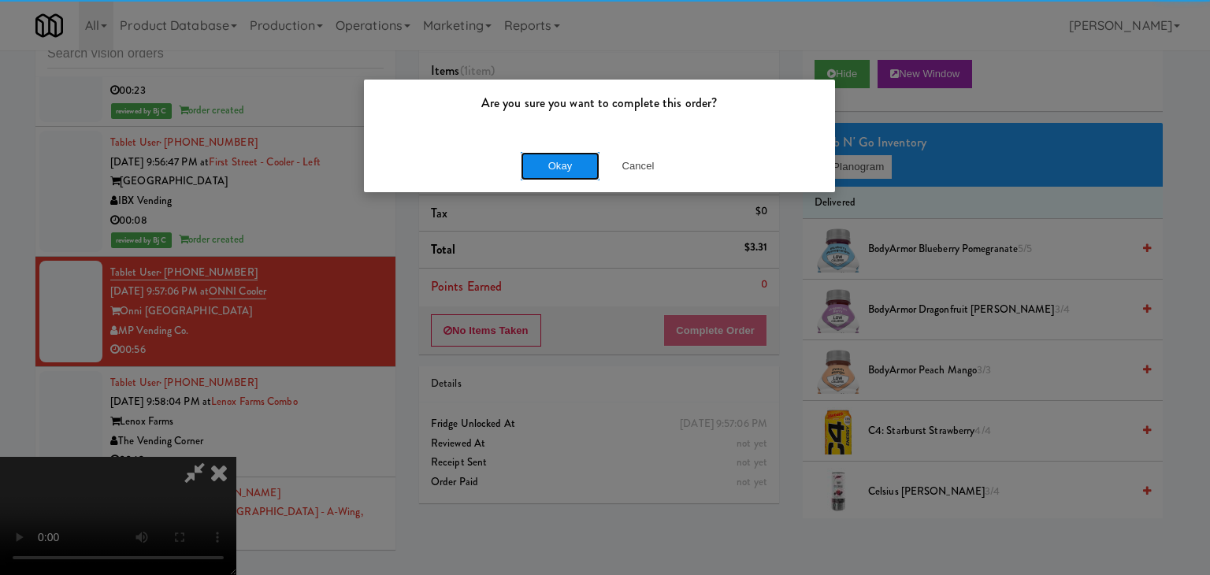
drag, startPoint x: 589, startPoint y: 169, endPoint x: 580, endPoint y: 169, distance: 9.5
click at [584, 169] on button "Okay" at bounding box center [560, 166] width 79 height 28
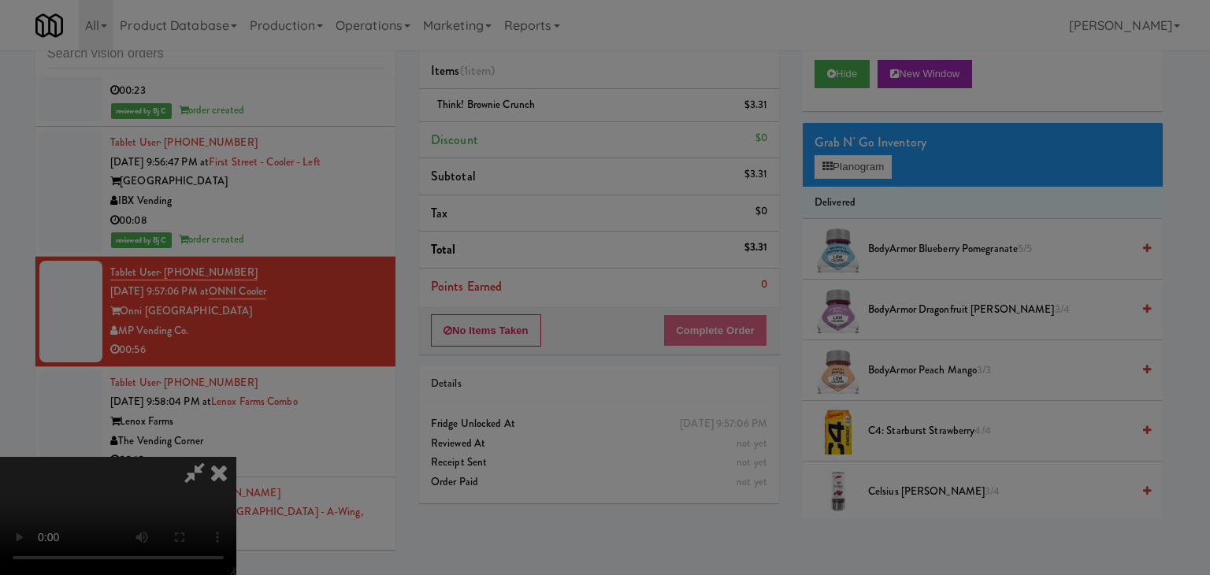
click at [580, 163] on div "Okay Cancel" at bounding box center [599, 136] width 471 height 53
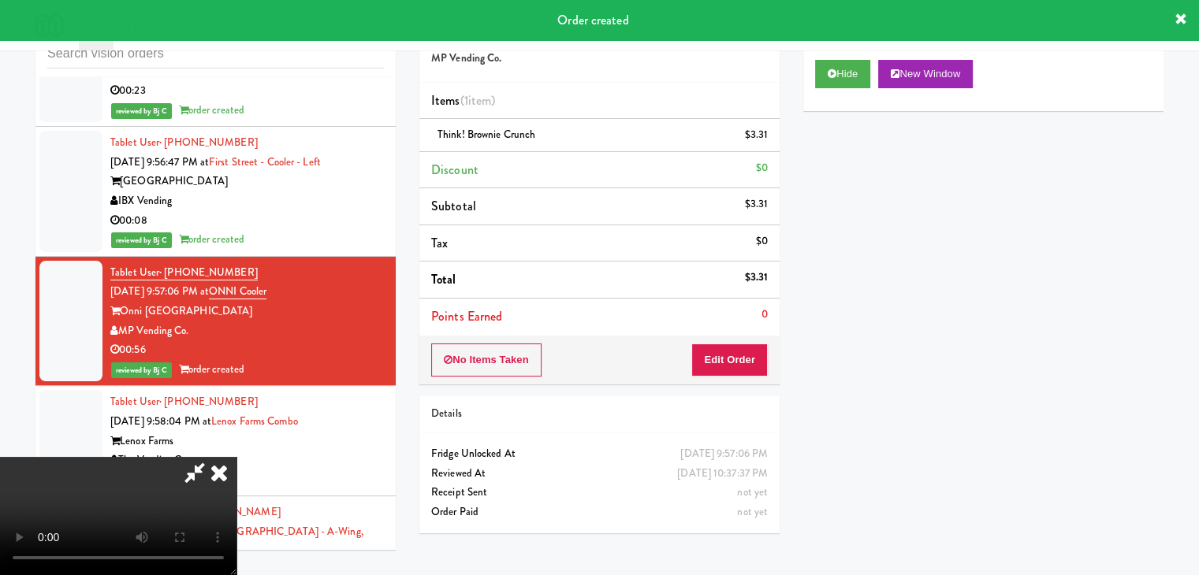
click at [213, 457] on icon at bounding box center [195, 473] width 36 height 32
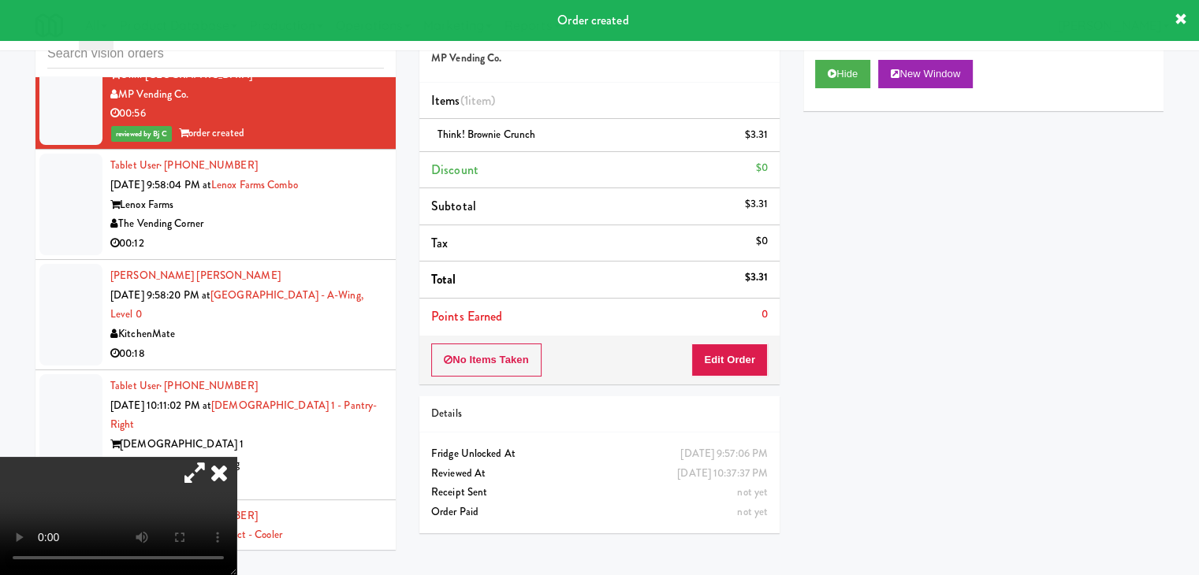
click at [236, 457] on icon at bounding box center [219, 473] width 35 height 32
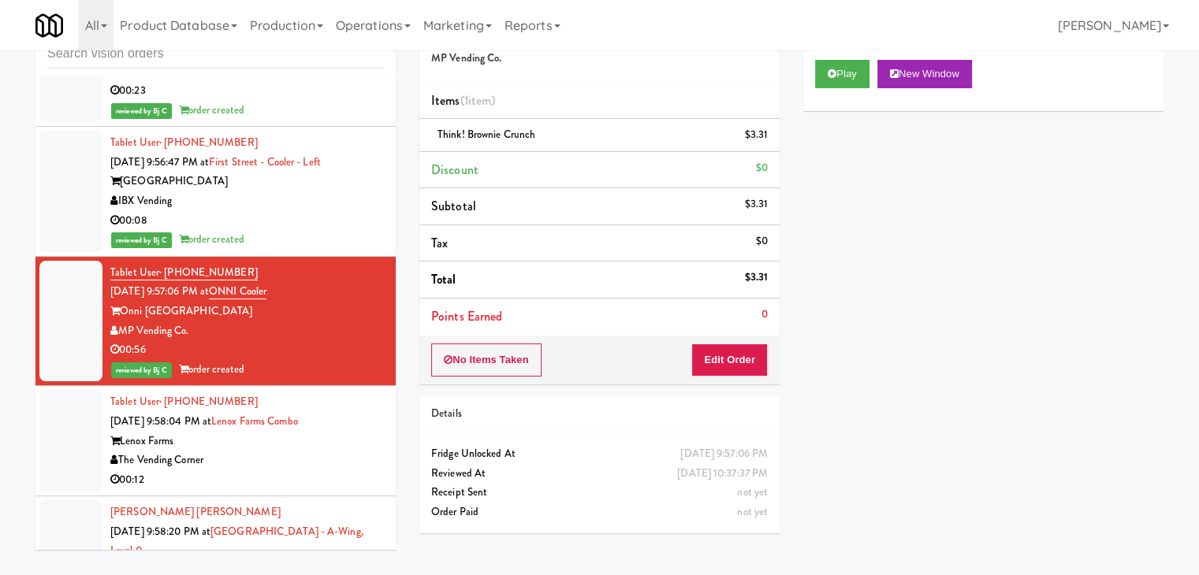
click at [357, 432] on div "Lenox Farms" at bounding box center [246, 442] width 273 height 20
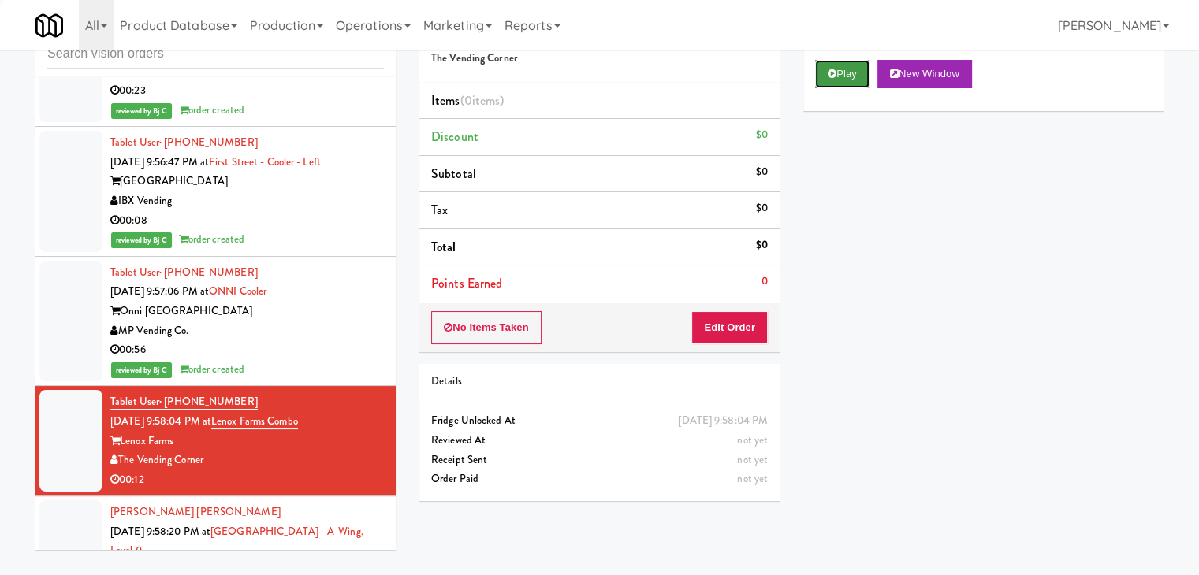
click at [837, 73] on button "Play" at bounding box center [842, 74] width 54 height 28
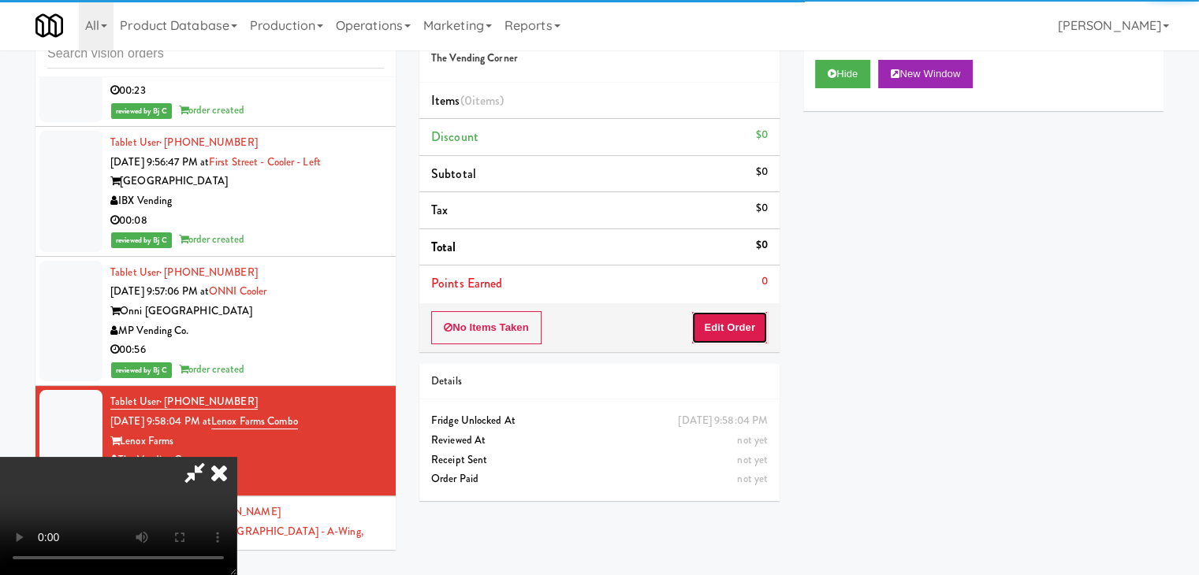
click at [728, 322] on button "Edit Order" at bounding box center [729, 327] width 76 height 33
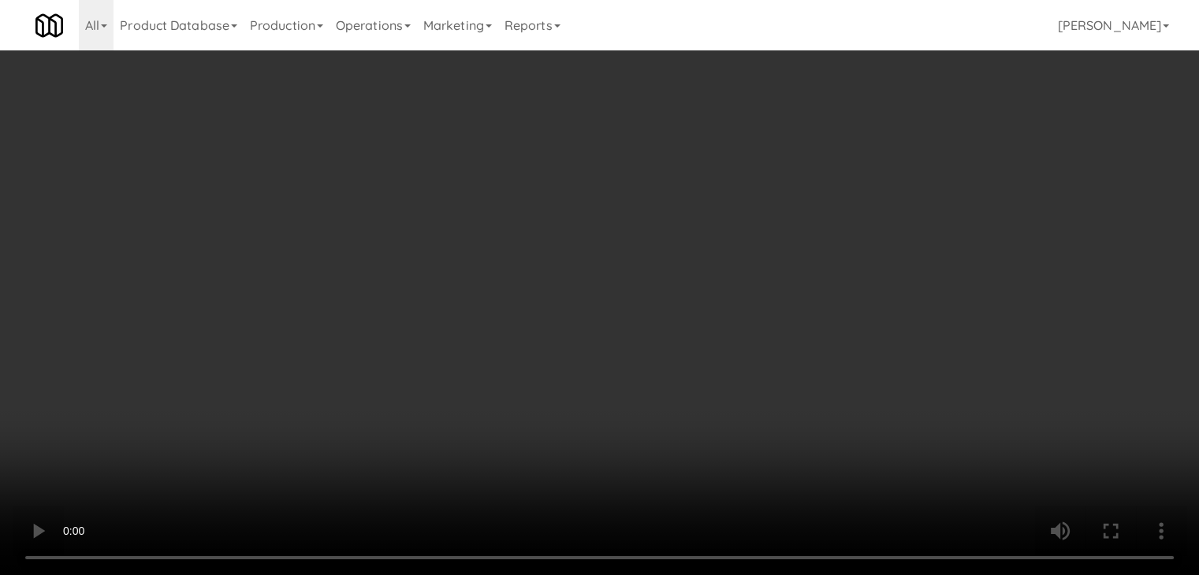
scroll to position [12591, 0]
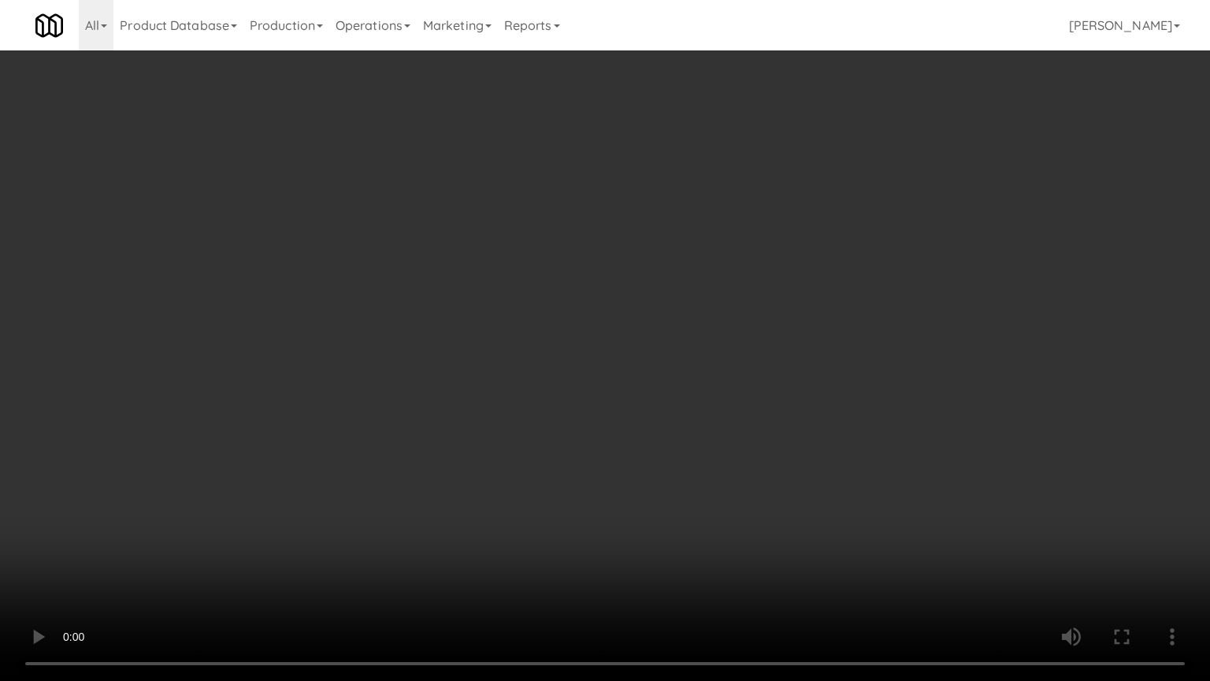
click at [646, 467] on video at bounding box center [605, 340] width 1210 height 681
click at [644, 468] on video at bounding box center [605, 340] width 1210 height 681
click at [634, 476] on video at bounding box center [605, 340] width 1210 height 681
click at [627, 479] on video at bounding box center [605, 340] width 1210 height 681
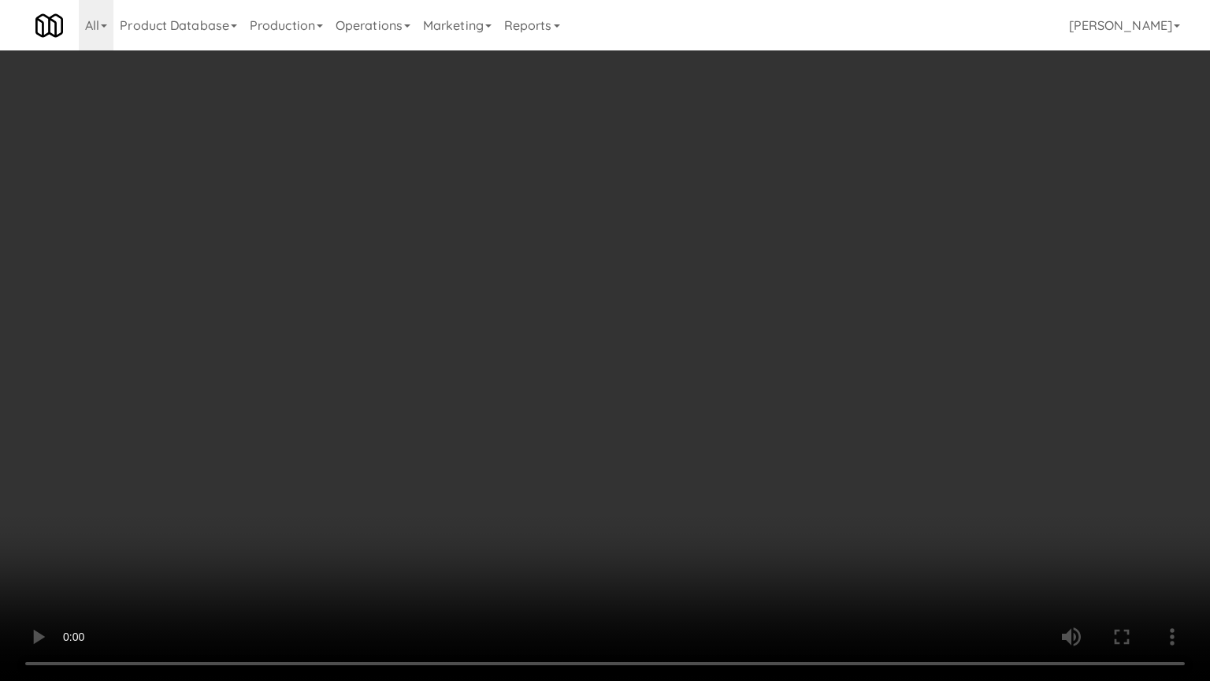
click at [624, 441] on video at bounding box center [605, 340] width 1210 height 681
click at [741, 478] on video at bounding box center [605, 340] width 1210 height 681
drag, startPoint x: 741, startPoint y: 478, endPoint x: 749, endPoint y: 283, distance: 195.6
click at [741, 476] on video at bounding box center [605, 340] width 1210 height 681
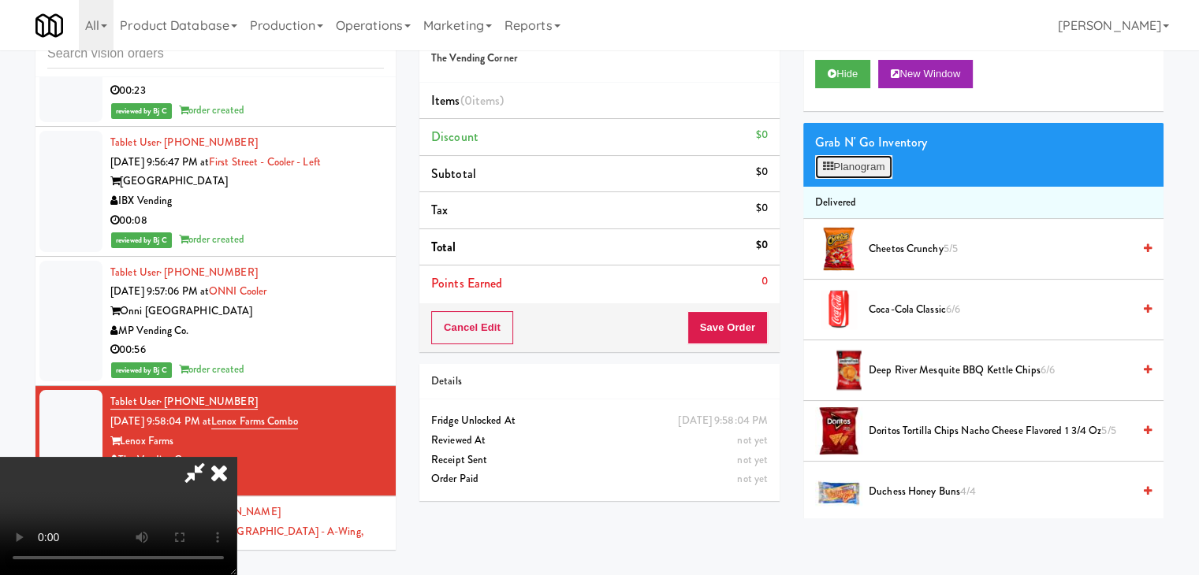
click at [848, 160] on button "Planogram" at bounding box center [853, 167] width 77 height 24
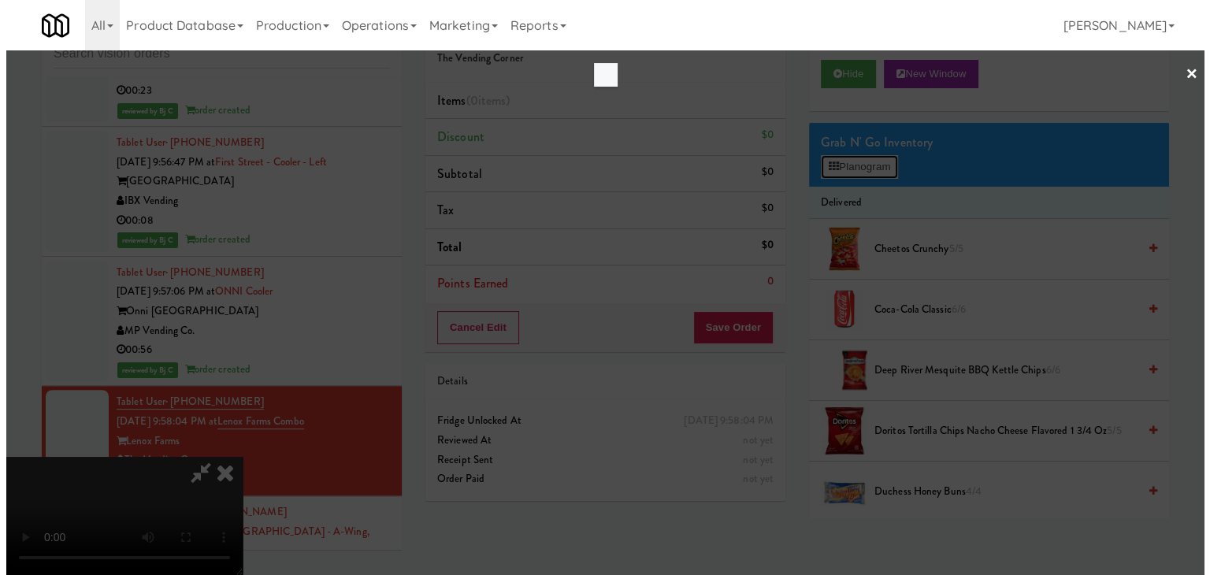
scroll to position [12591, 0]
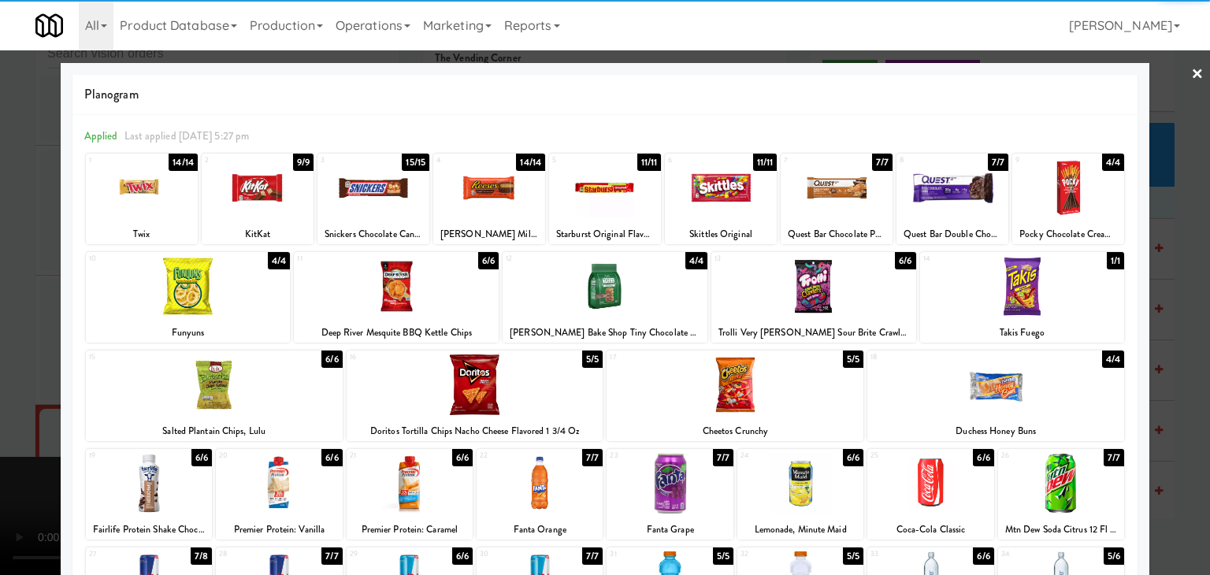
click at [610, 182] on div at bounding box center [605, 188] width 112 height 61
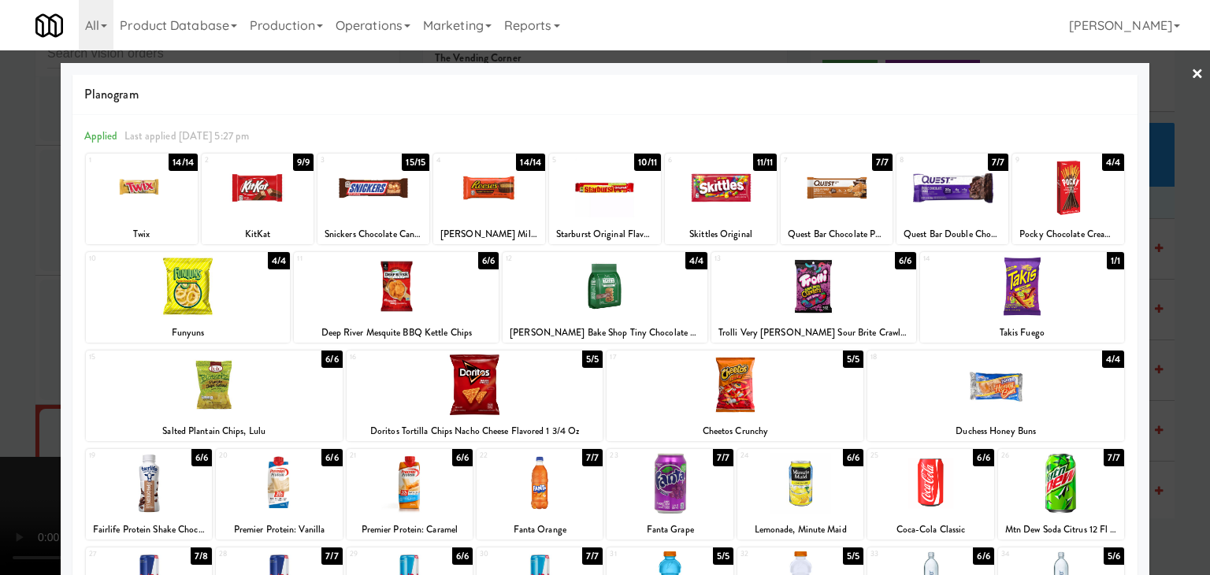
click at [198, 293] on div at bounding box center [188, 286] width 205 height 61
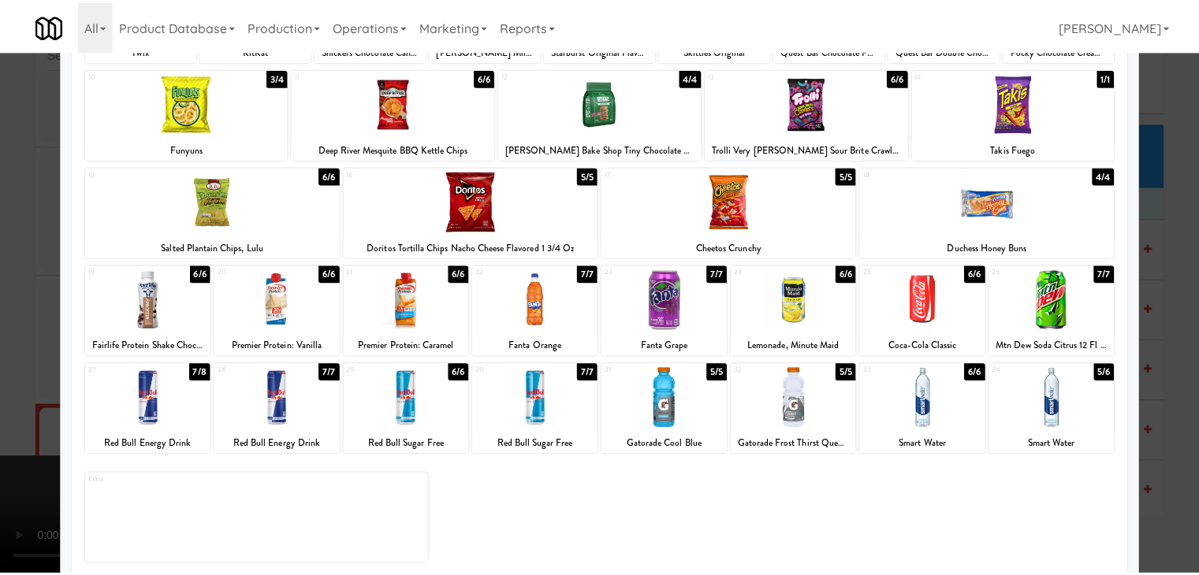
scroll to position [199, 0]
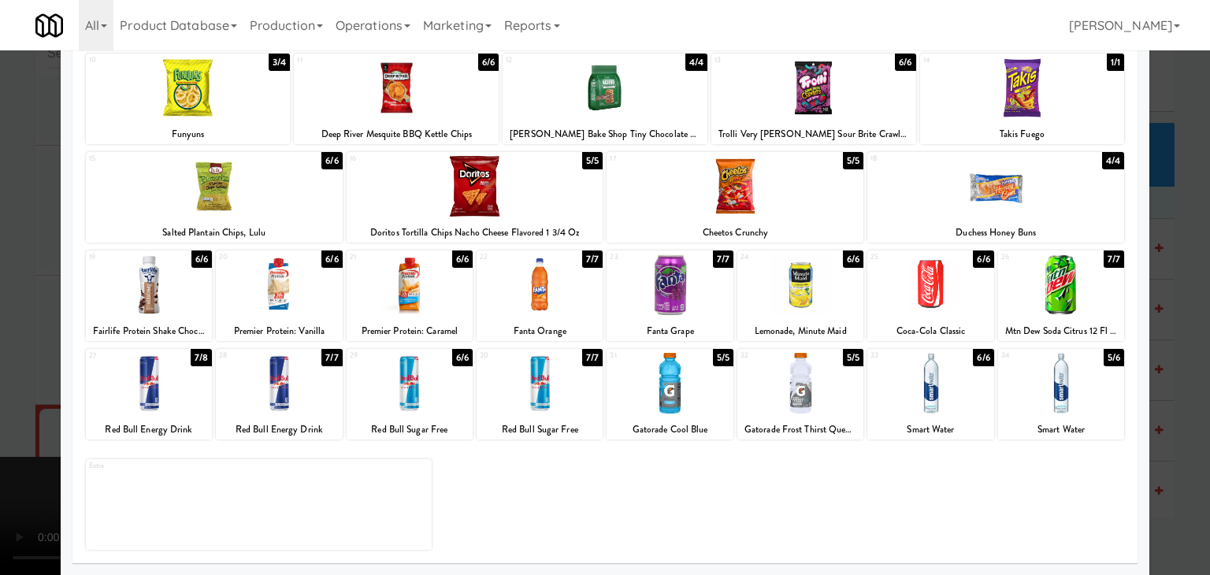
click at [670, 396] on div at bounding box center [670, 383] width 126 height 61
drag, startPoint x: 0, startPoint y: 398, endPoint x: 314, endPoint y: 391, distance: 314.5
click at [7, 395] on div at bounding box center [605, 287] width 1210 height 575
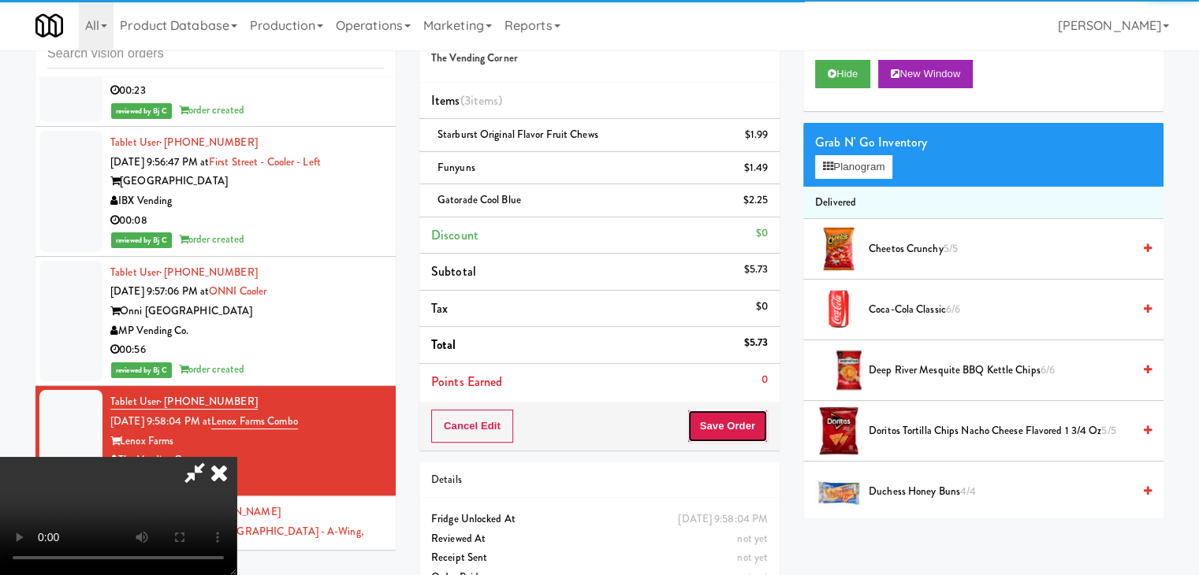
click at [711, 417] on div "Order # 127100 The Vending Corner Items (3 items ) Starburst Original Flavor Fr…" at bounding box center [791, 308] width 744 height 605
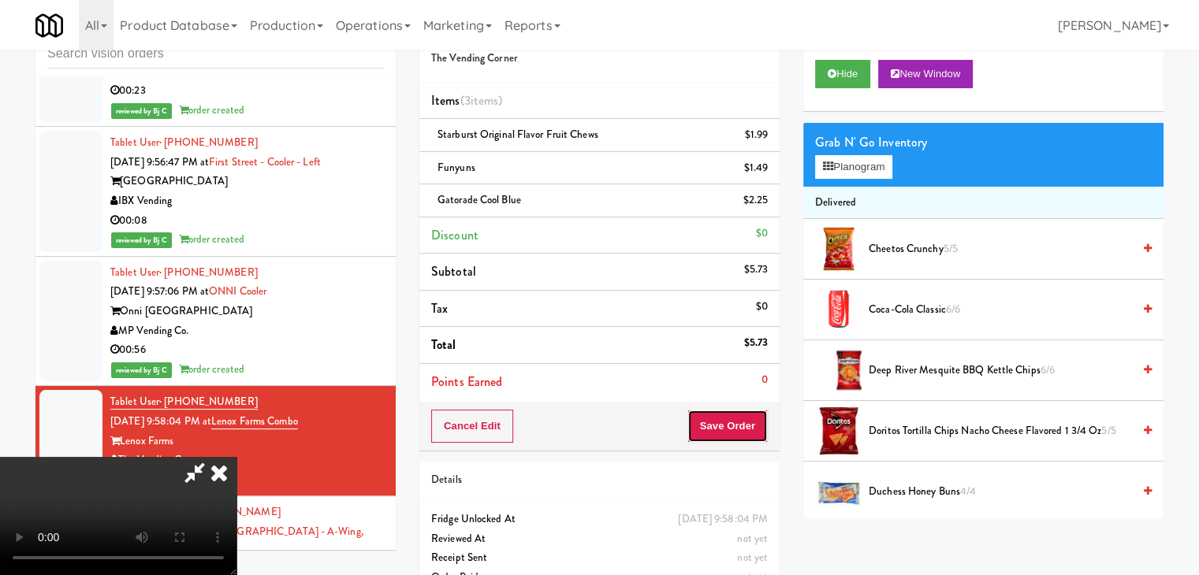
scroll to position [221, 0]
click at [722, 425] on button "Save Order" at bounding box center [727, 426] width 80 height 33
click at [728, 429] on button "Save Order" at bounding box center [727, 426] width 80 height 33
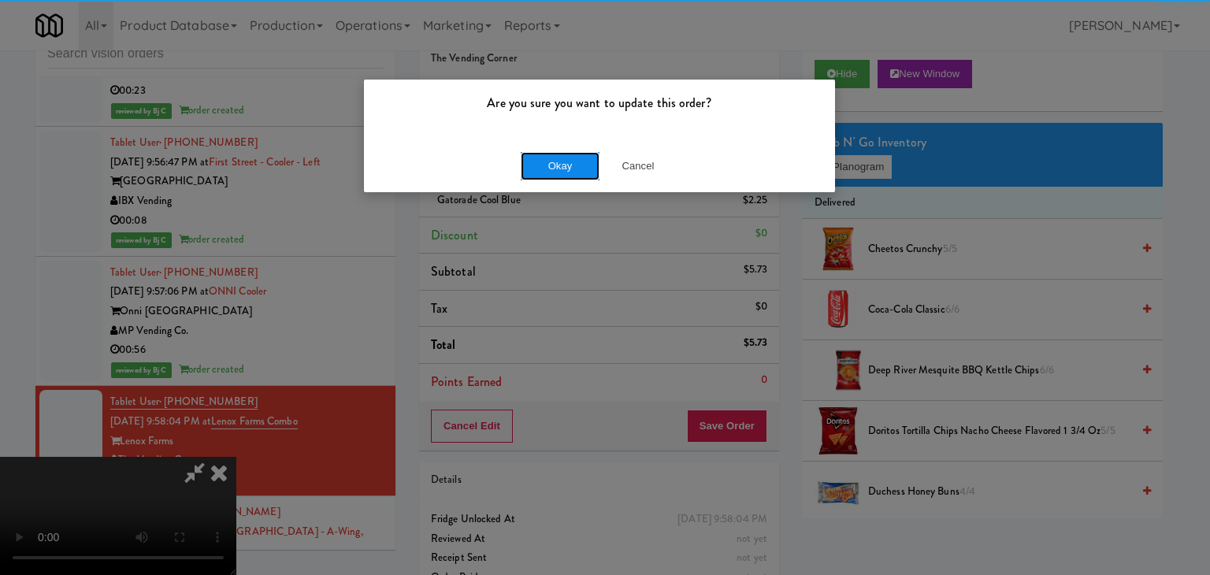
drag, startPoint x: 567, startPoint y: 157, endPoint x: 558, endPoint y: 153, distance: 9.5
click at [558, 153] on button "Okay" at bounding box center [560, 166] width 79 height 28
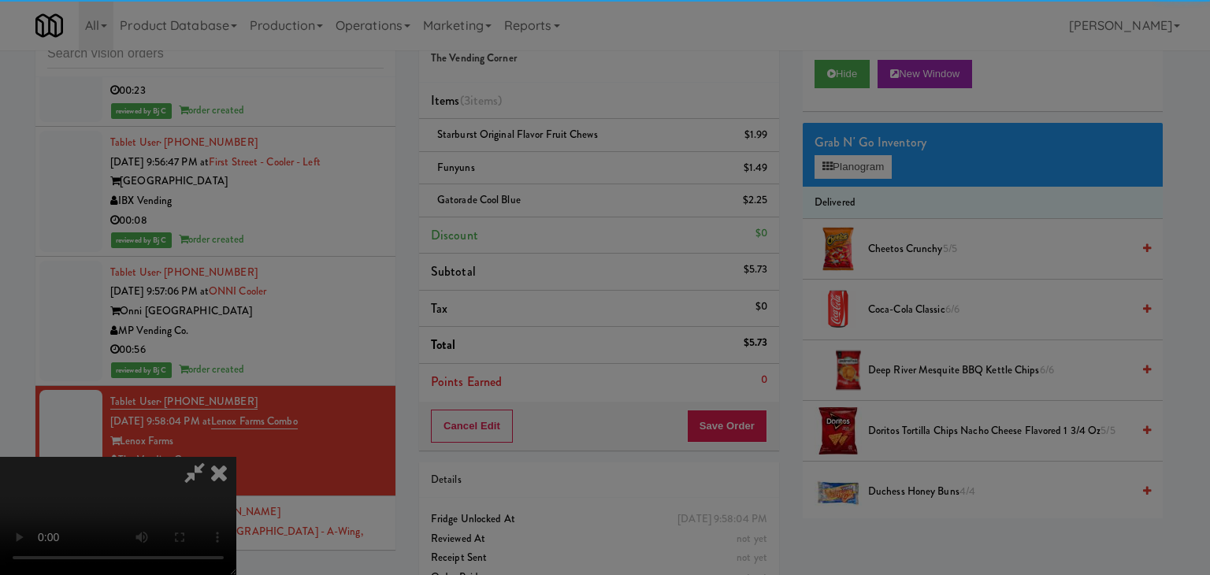
click at [558, 151] on button "Okay" at bounding box center [560, 137] width 79 height 28
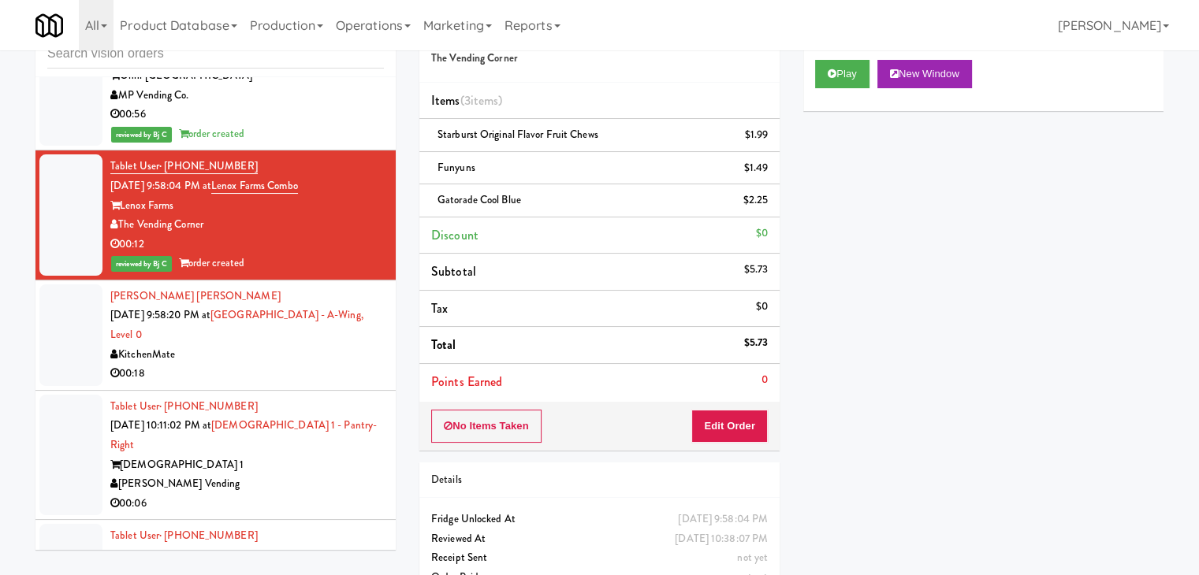
scroll to position [12846, 0]
drag, startPoint x: 263, startPoint y: 281, endPoint x: 255, endPoint y: 281, distance: 7.9
click at [263, 344] on div "KitchenMate" at bounding box center [246, 354] width 273 height 20
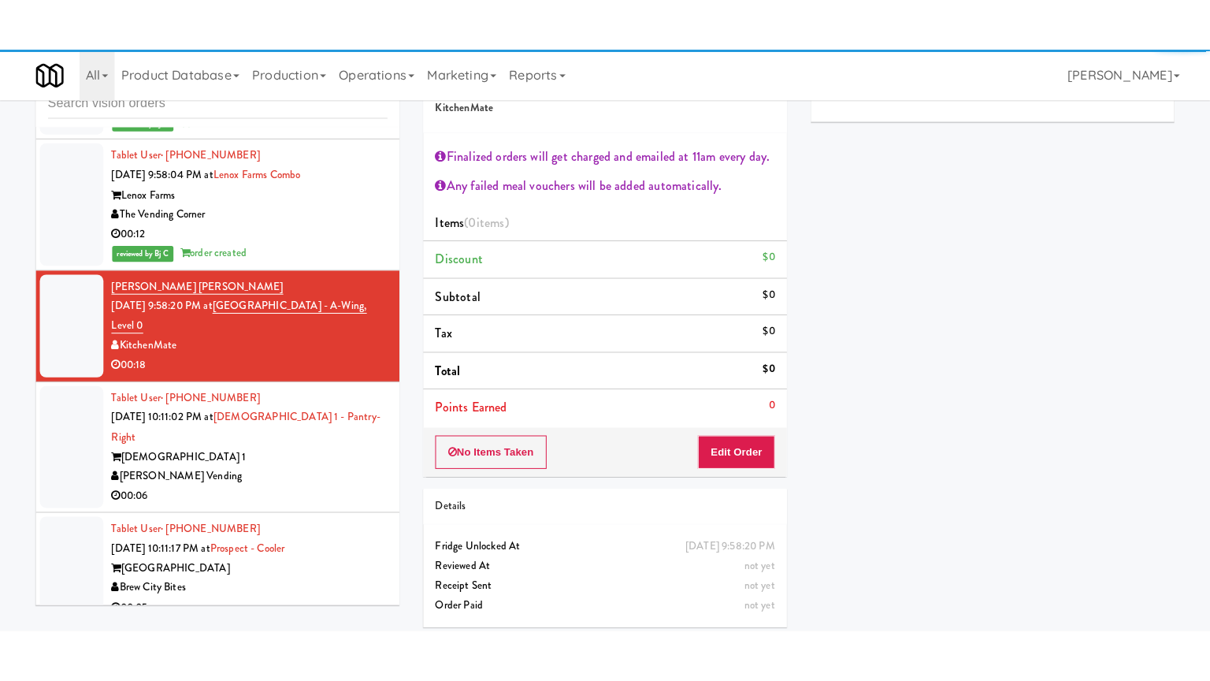
scroll to position [13004, 0]
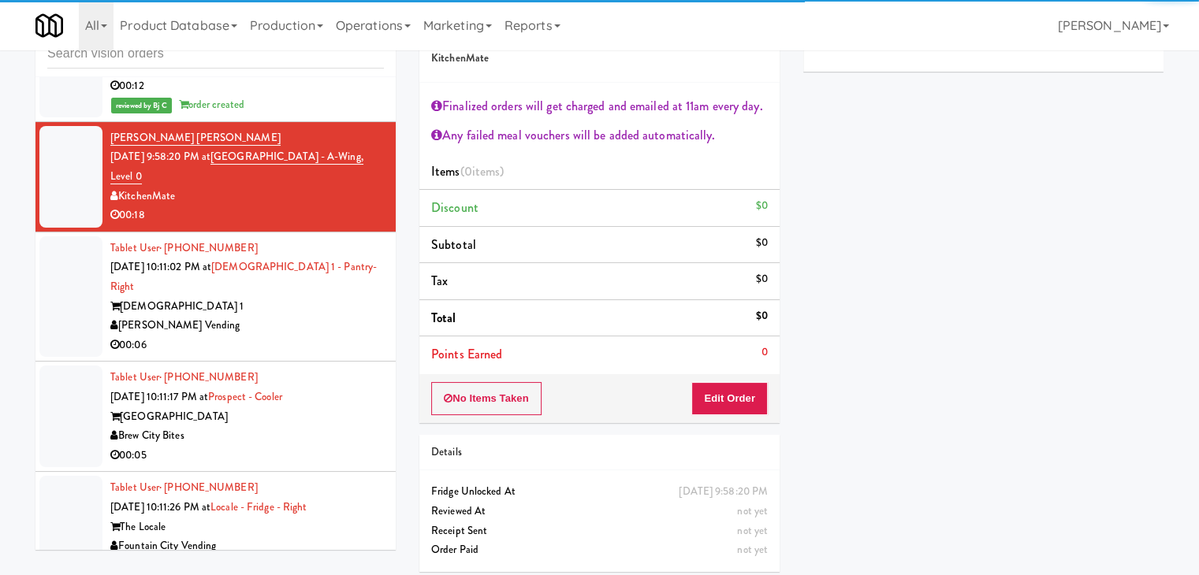
click at [299, 316] on div "[PERSON_NAME] Vending" at bounding box center [246, 326] width 273 height 20
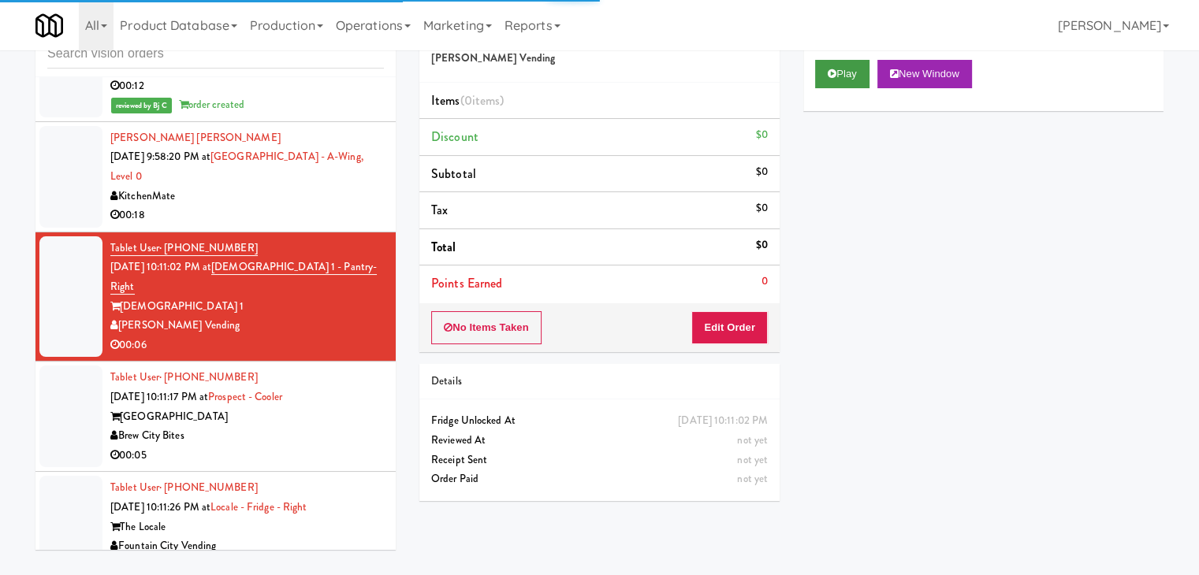
click at [851, 60] on div "Play New Window" at bounding box center [983, 79] width 360 height 63
drag, startPoint x: 846, startPoint y: 66, endPoint x: 846, endPoint y: 75, distance: 8.7
click at [846, 70] on button "Play" at bounding box center [842, 74] width 54 height 28
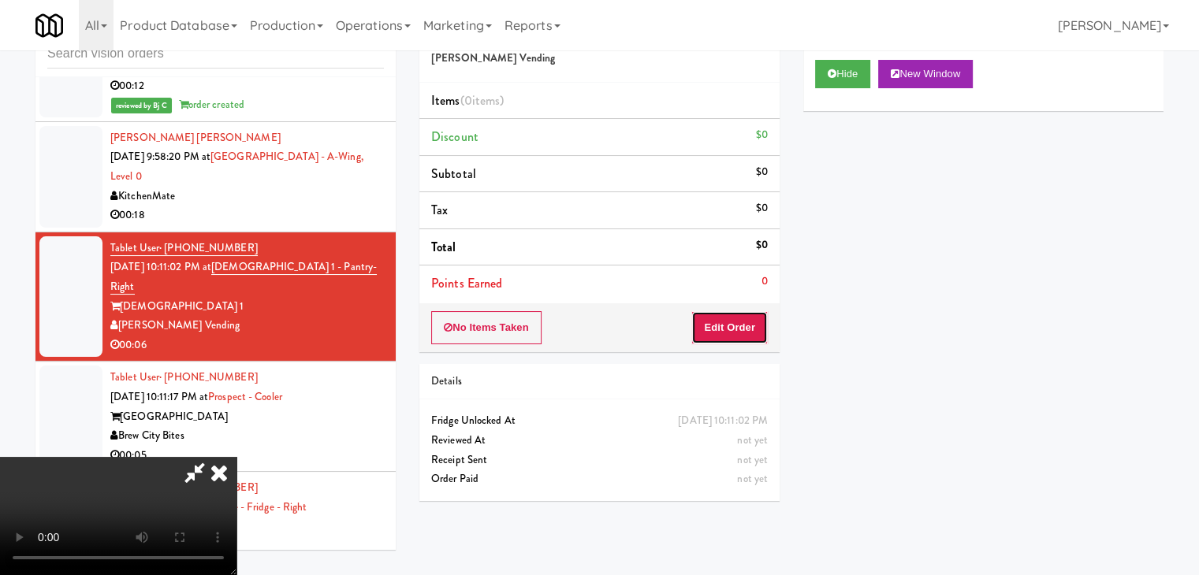
click at [723, 319] on button "Edit Order" at bounding box center [729, 327] width 76 height 33
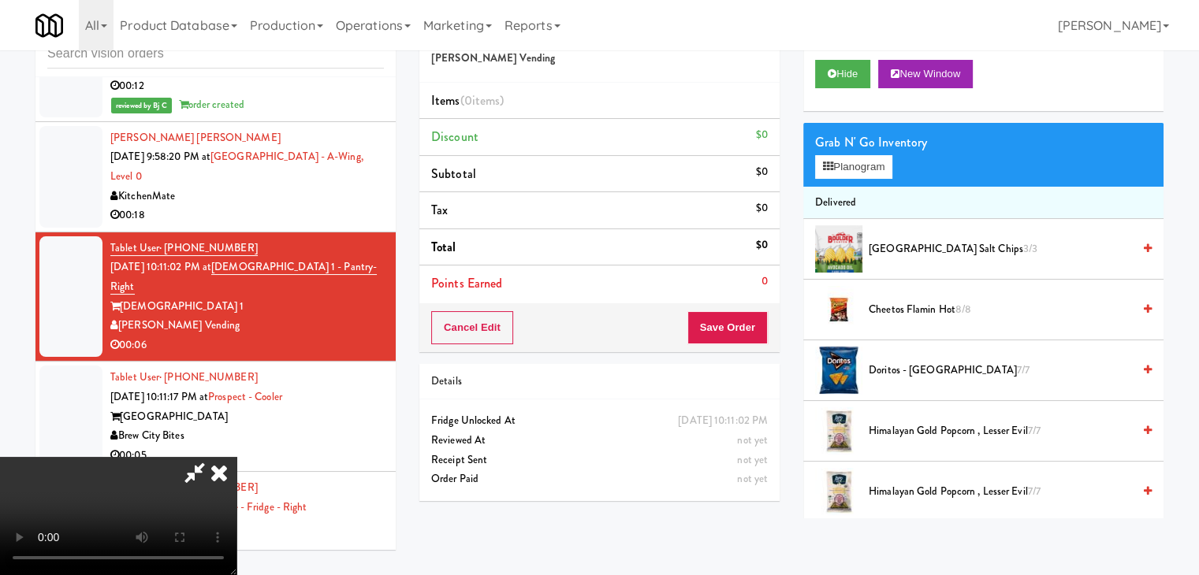
scroll to position [12984, 0]
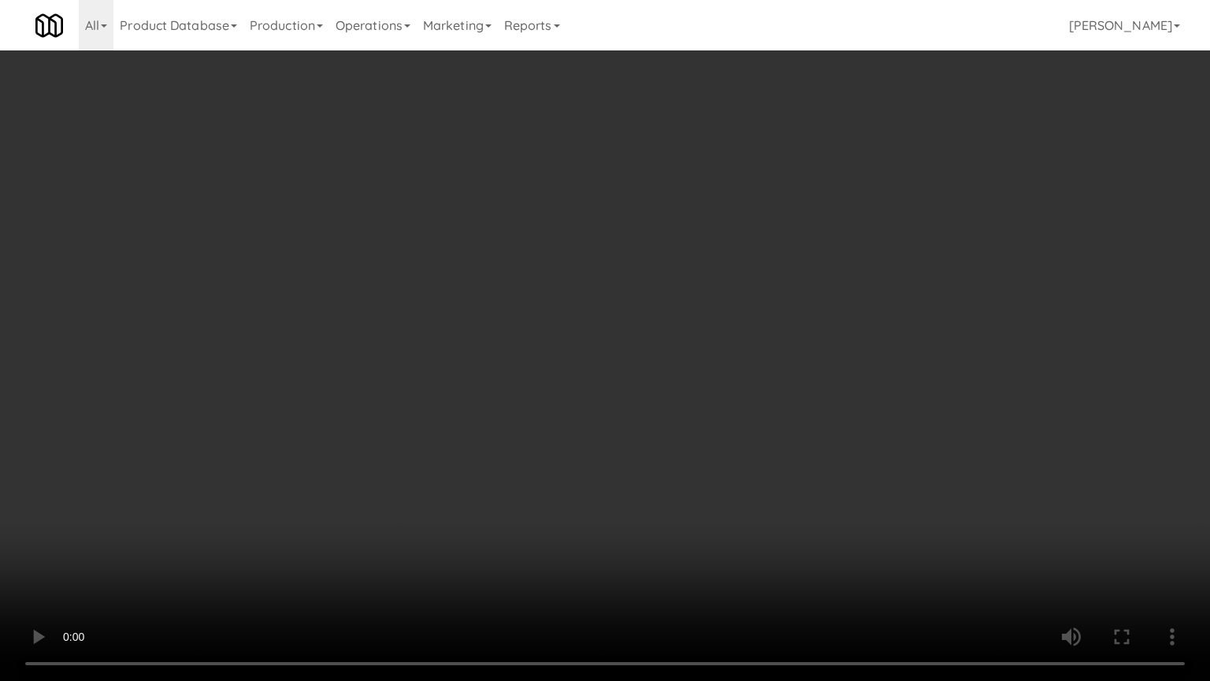
click at [697, 394] on video at bounding box center [605, 340] width 1210 height 681
click at [693, 396] on video at bounding box center [605, 340] width 1210 height 681
click at [690, 395] on video at bounding box center [605, 340] width 1210 height 681
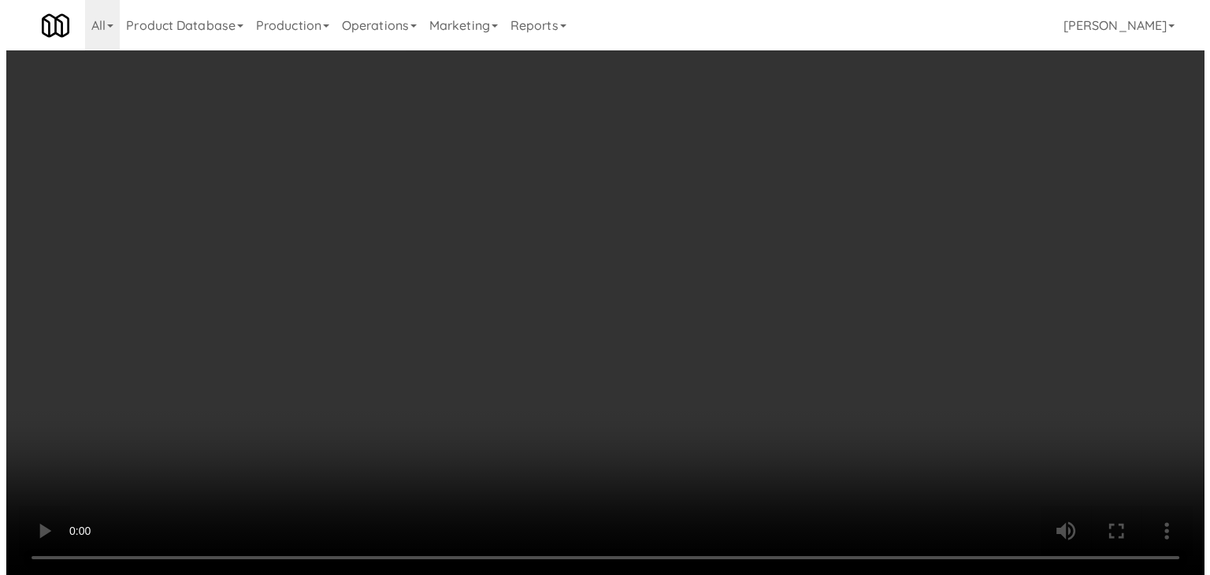
scroll to position [13004, 0]
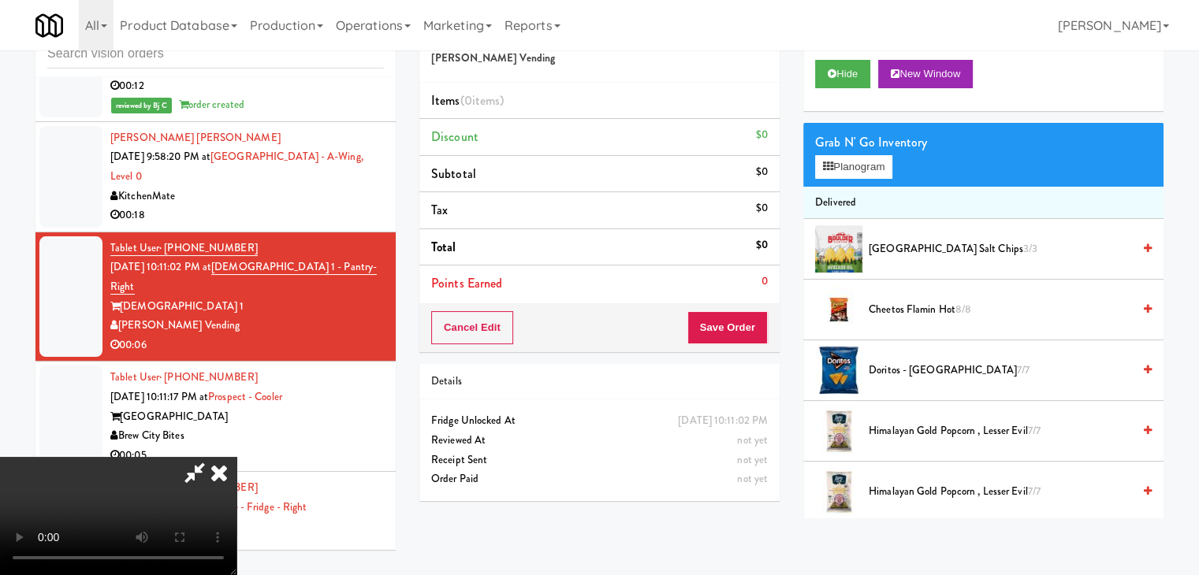
click at [851, 152] on div "Grab N' Go Inventory" at bounding box center [983, 143] width 336 height 24
drag, startPoint x: 552, startPoint y: 247, endPoint x: 574, endPoint y: 250, distance: 22.2
click at [236, 457] on video at bounding box center [118, 516] width 236 height 118
click at [861, 165] on button "Planogram" at bounding box center [853, 167] width 77 height 24
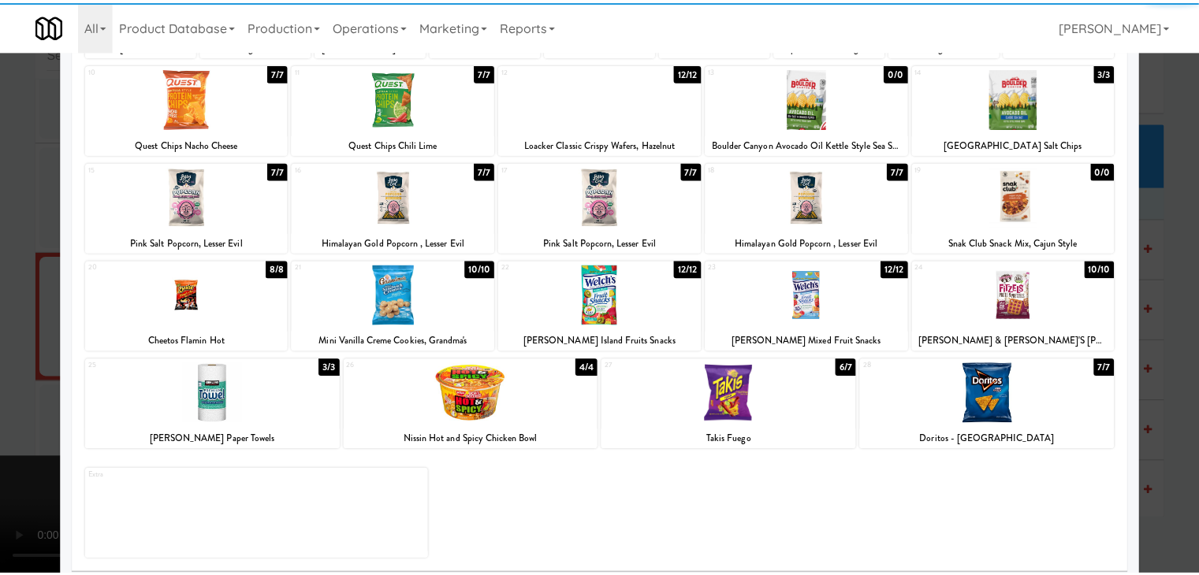
scroll to position [199, 0]
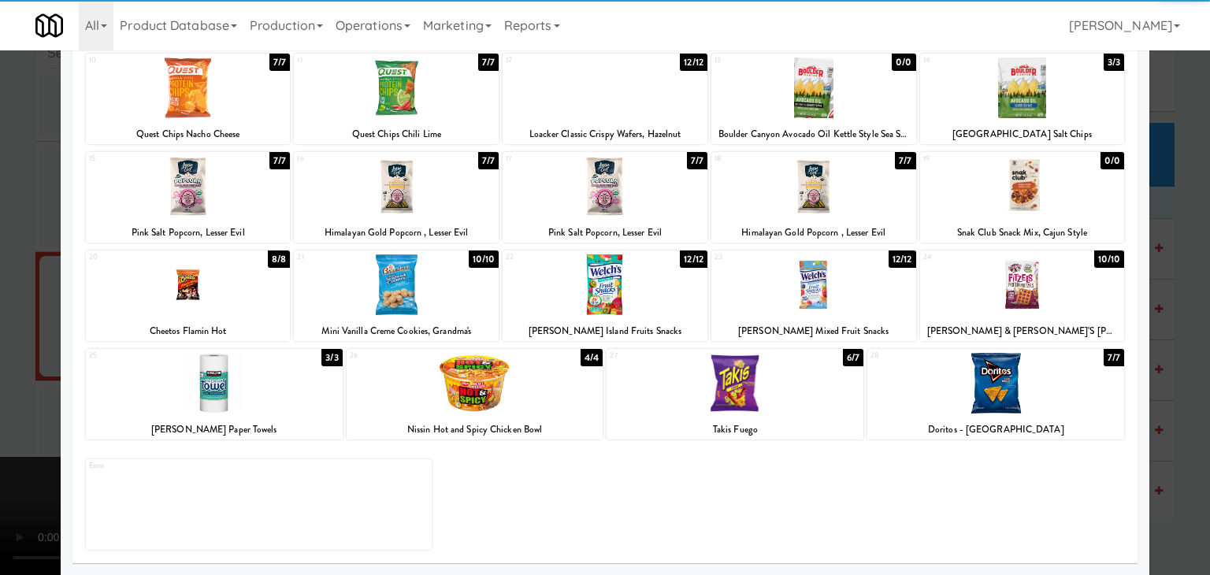
click at [504, 398] on div at bounding box center [475, 383] width 257 height 61
click at [506, 398] on div at bounding box center [475, 383] width 257 height 61
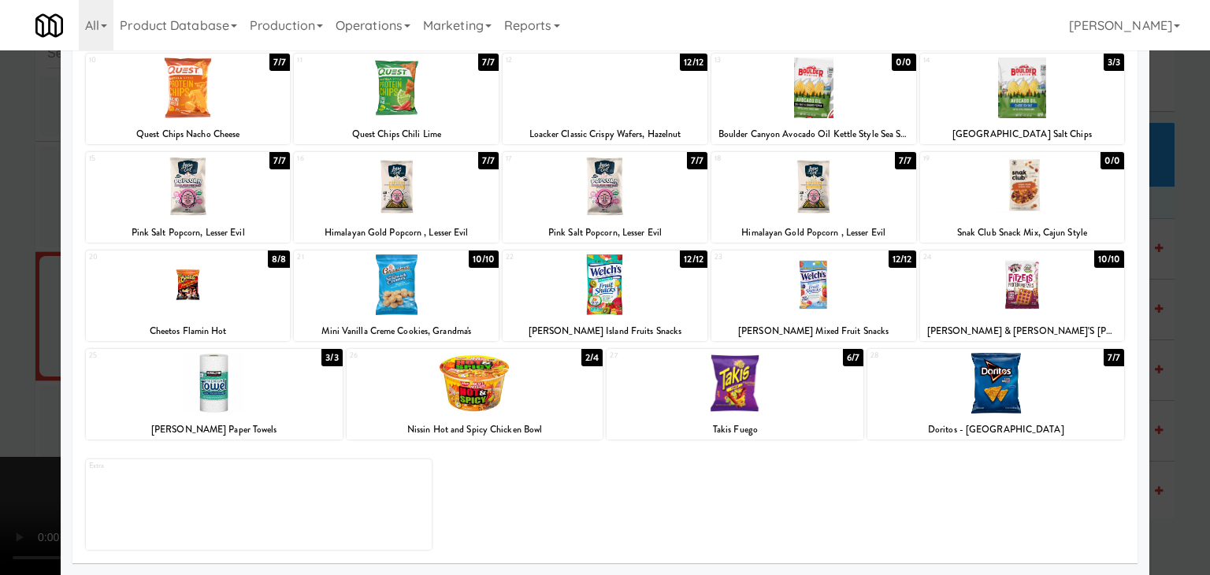
drag, startPoint x: 0, startPoint y: 411, endPoint x: 230, endPoint y: 368, distance: 234.0
click at [9, 408] on div at bounding box center [605, 287] width 1210 height 575
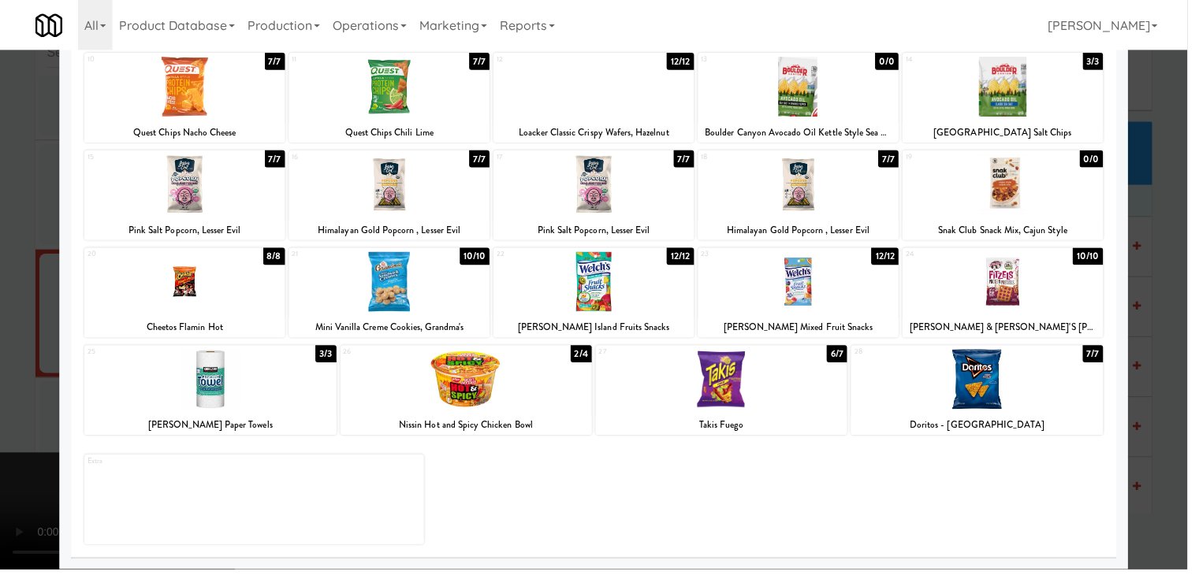
scroll to position [13004, 0]
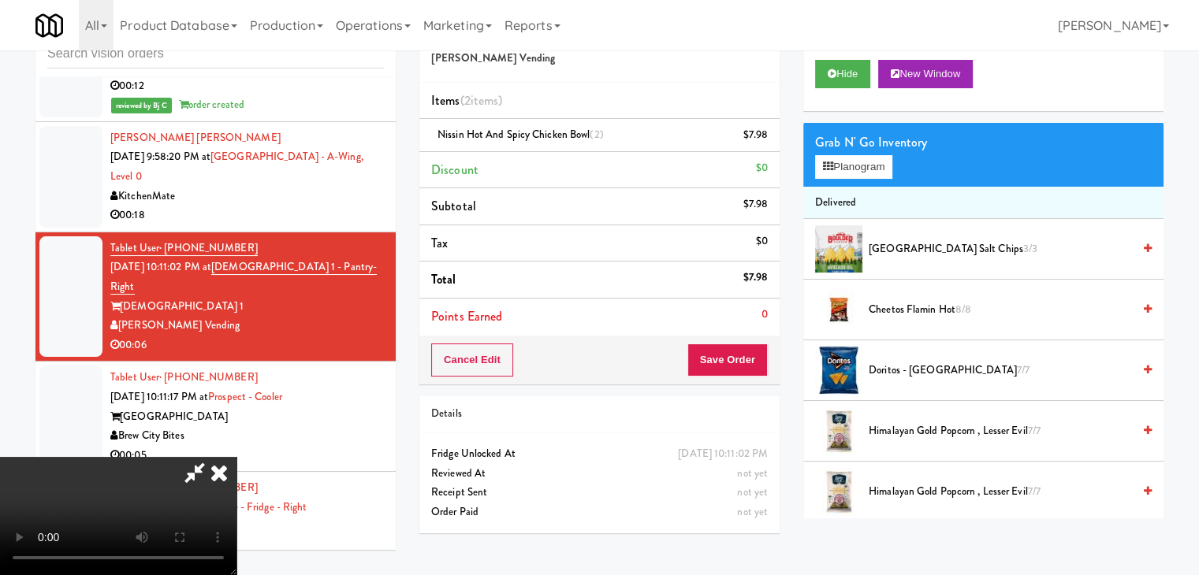
click at [236, 457] on icon at bounding box center [219, 473] width 35 height 32
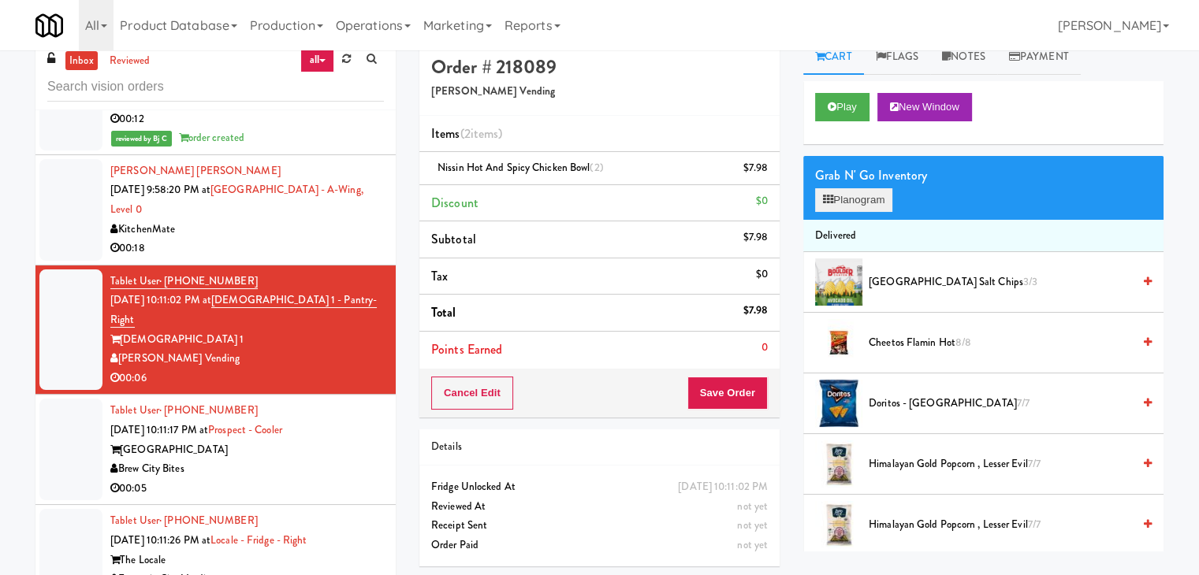
scroll to position [0, 0]
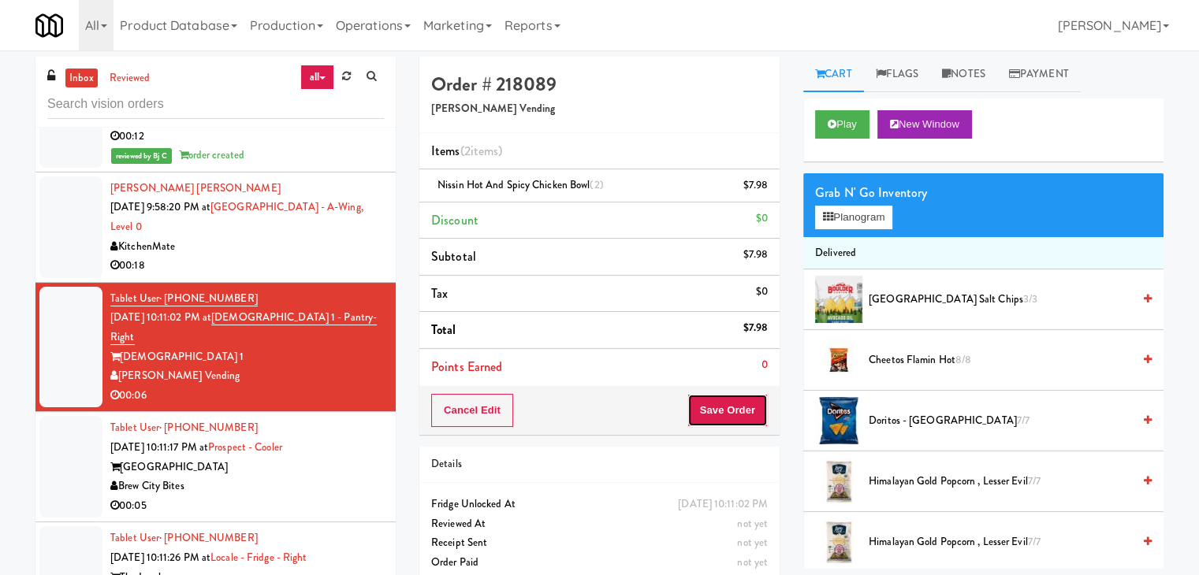
click at [722, 412] on button "Save Order" at bounding box center [727, 410] width 80 height 33
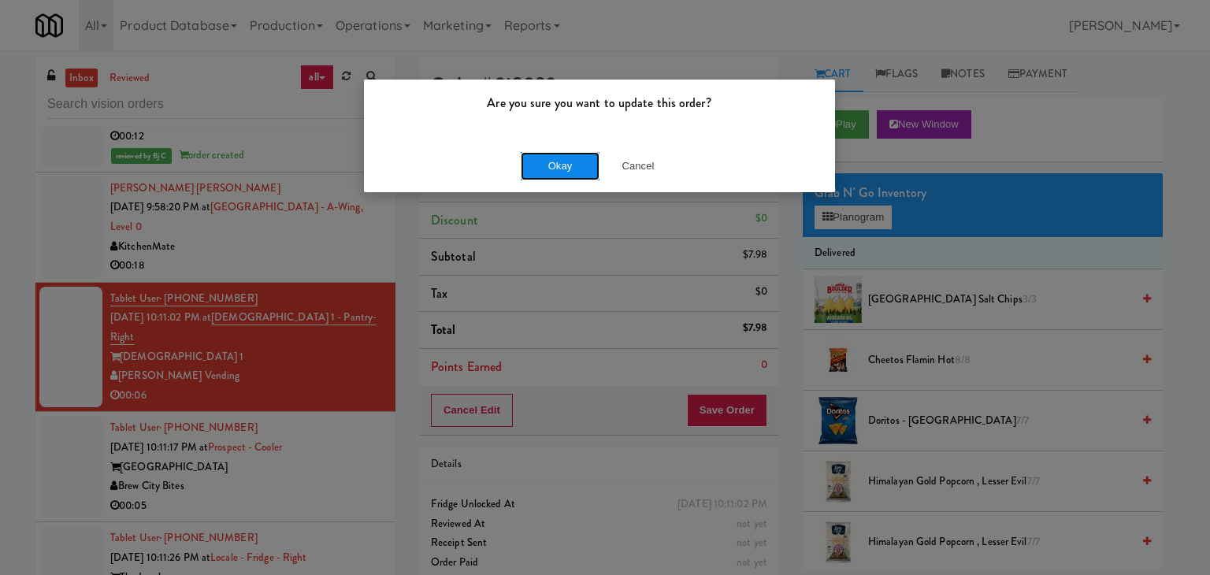
click at [548, 160] on button "Okay" at bounding box center [560, 166] width 79 height 28
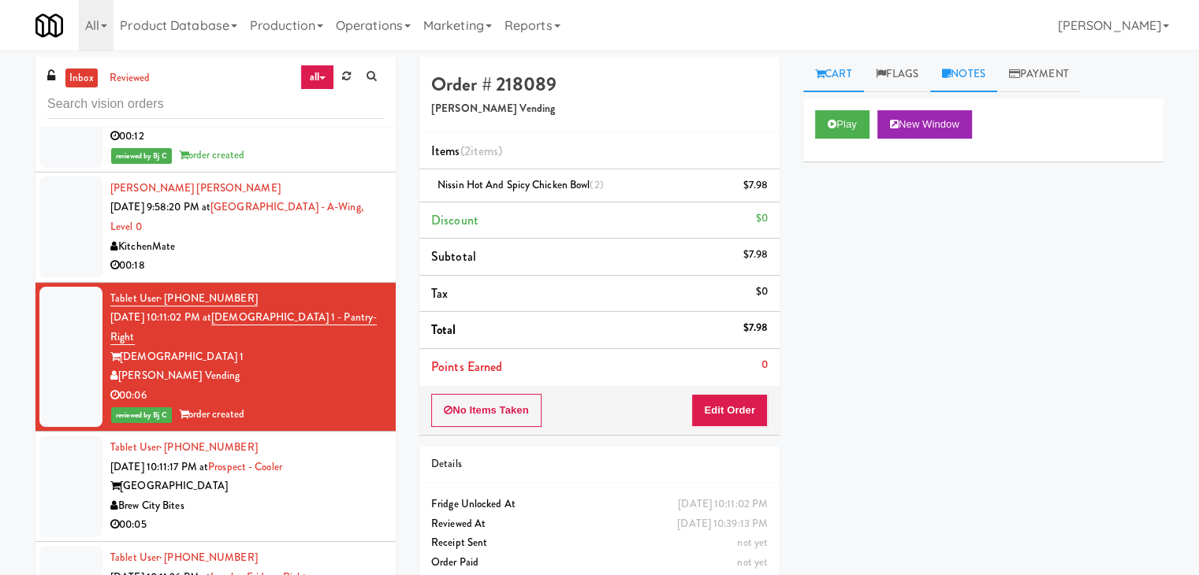
click at [974, 61] on link "Notes" at bounding box center [963, 74] width 67 height 35
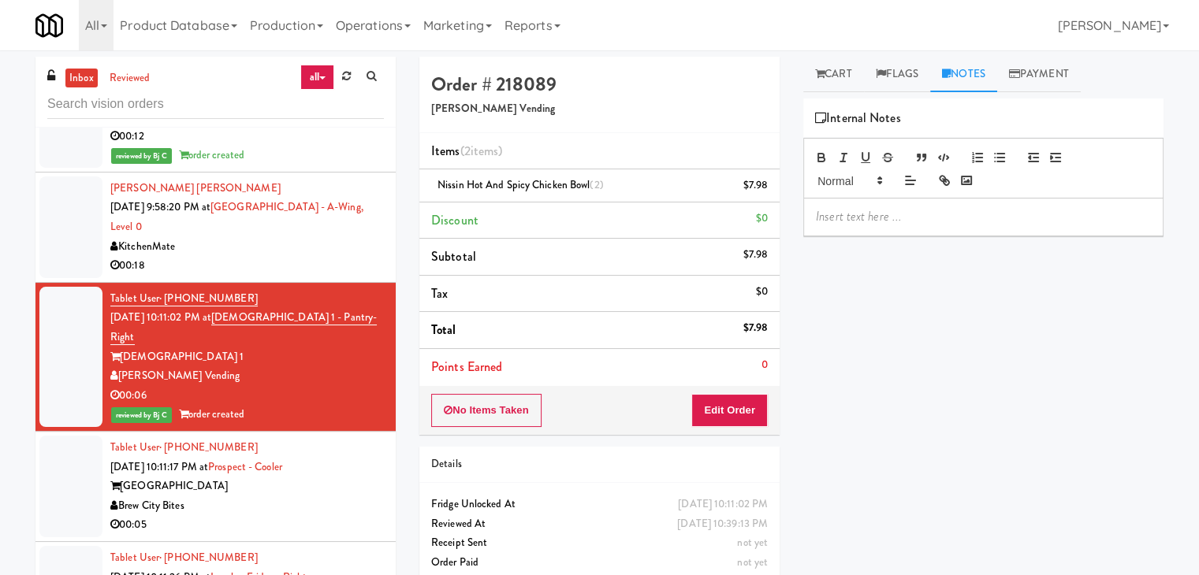
click at [897, 207] on div at bounding box center [983, 217] width 359 height 36
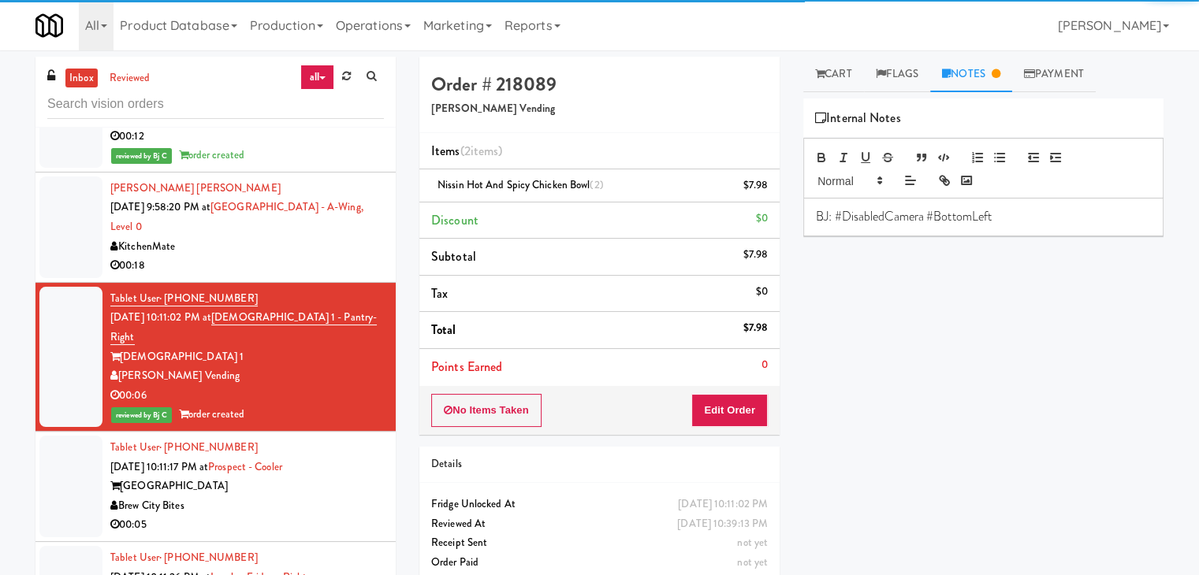
click at [274, 496] on div "Brew City Bites" at bounding box center [246, 506] width 273 height 20
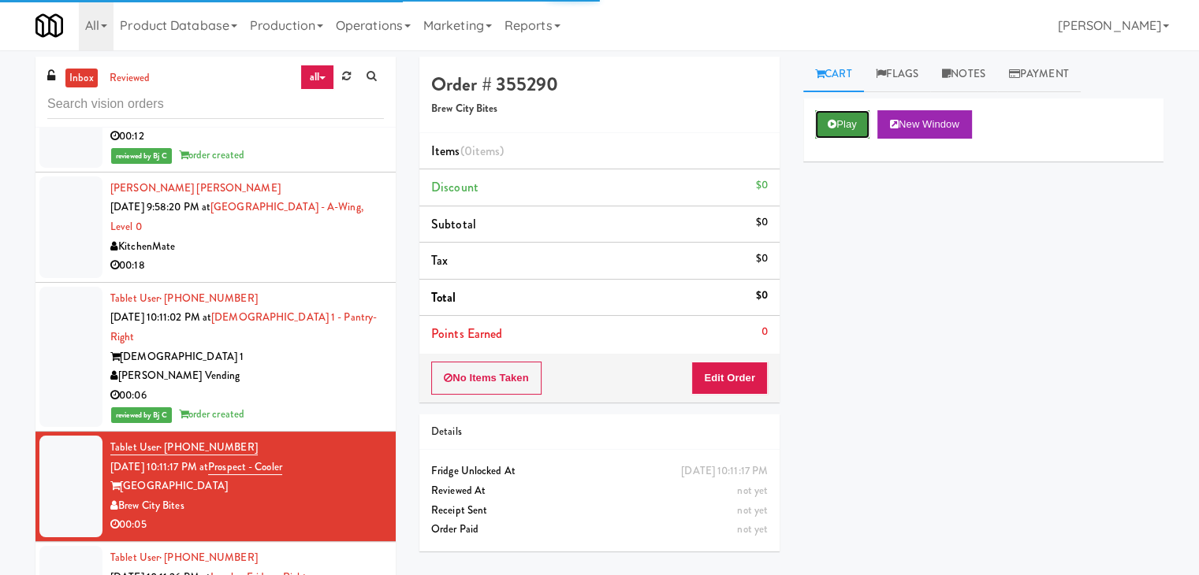
click at [842, 117] on button "Play" at bounding box center [842, 124] width 54 height 28
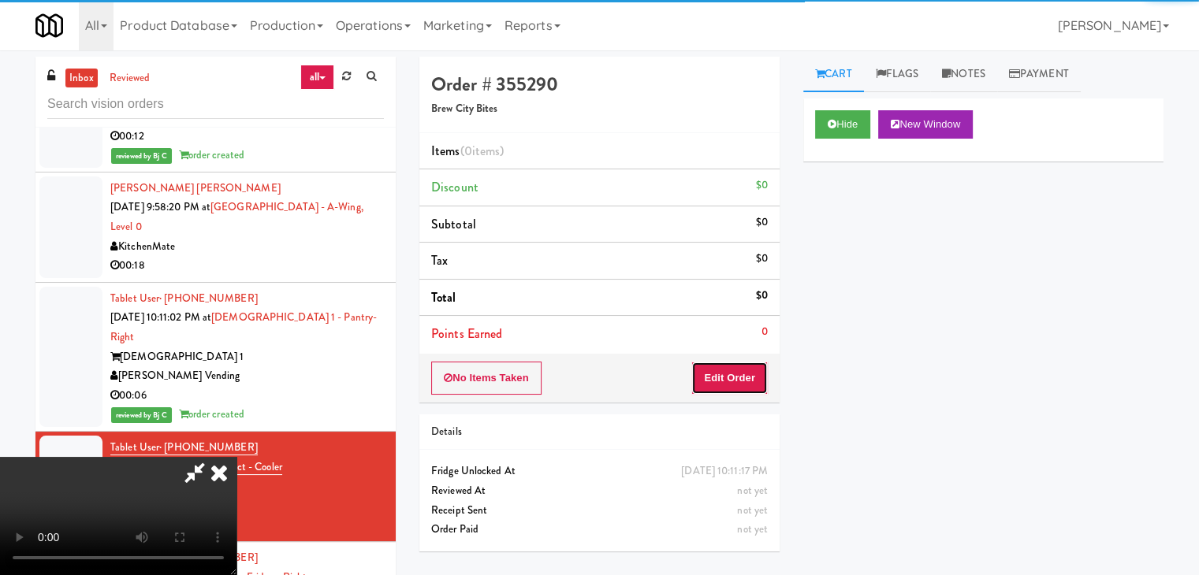
click at [753, 376] on button "Edit Order" at bounding box center [729, 378] width 76 height 33
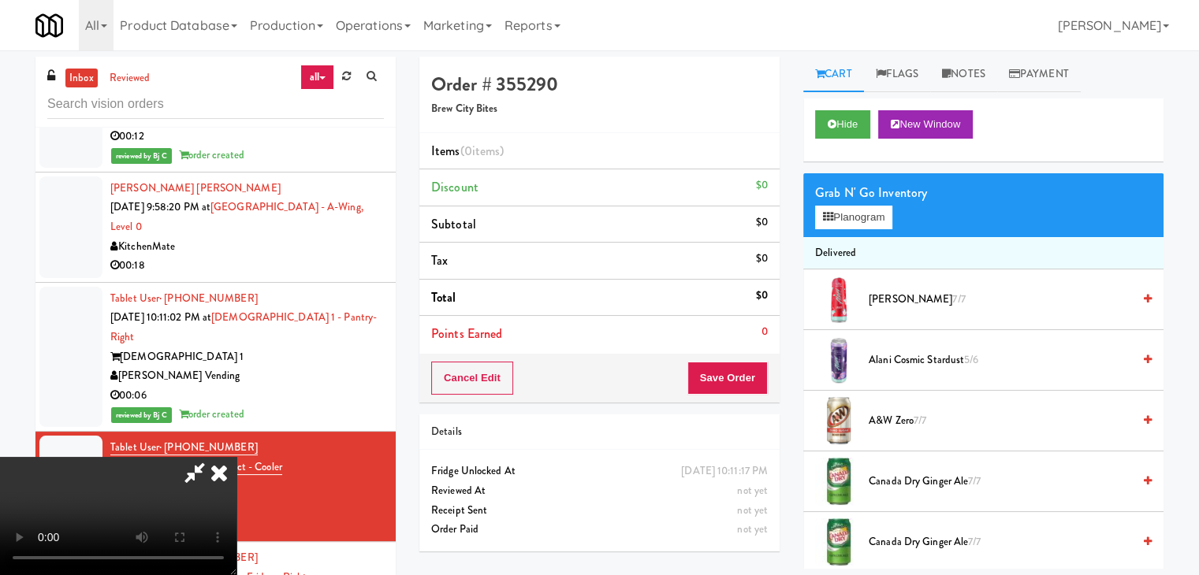
click at [236, 457] on icon at bounding box center [219, 473] width 35 height 32
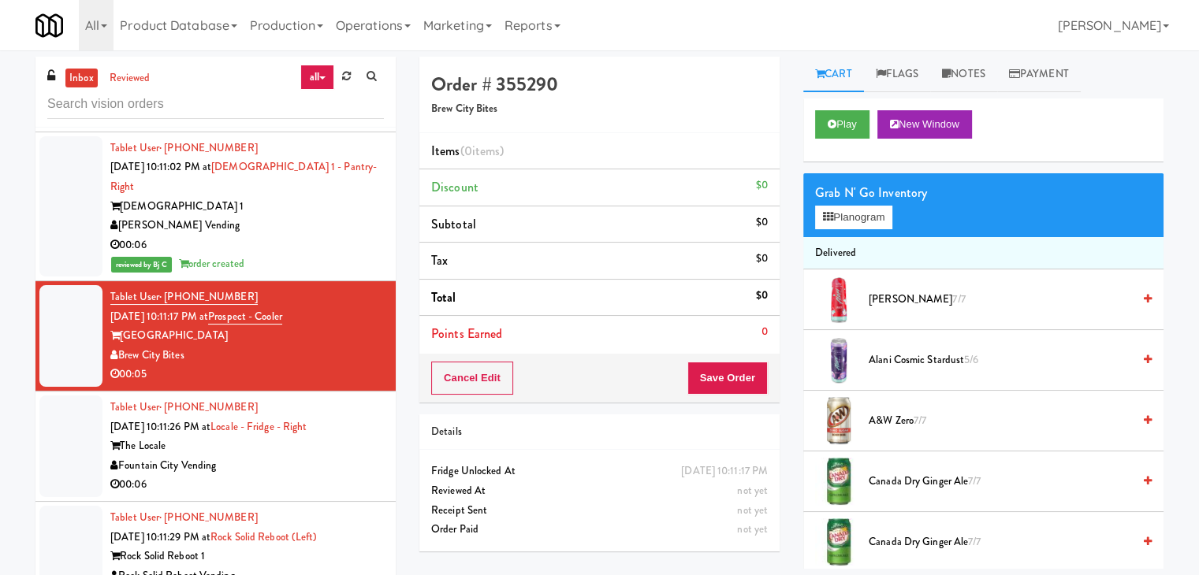
scroll to position [13161, 0]
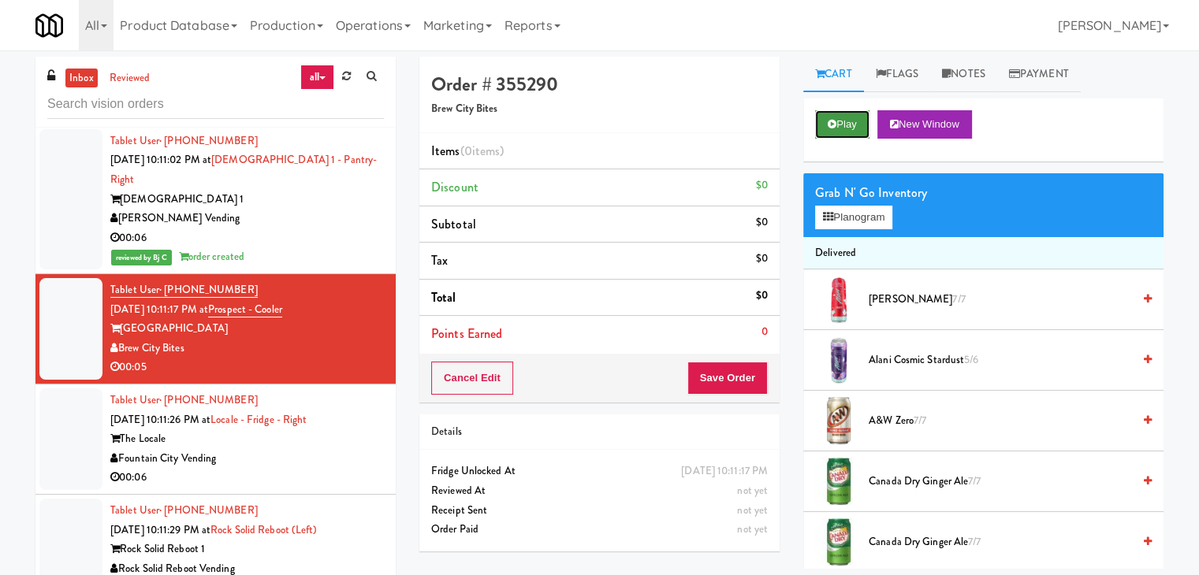
click at [849, 122] on button "Play" at bounding box center [842, 124] width 54 height 28
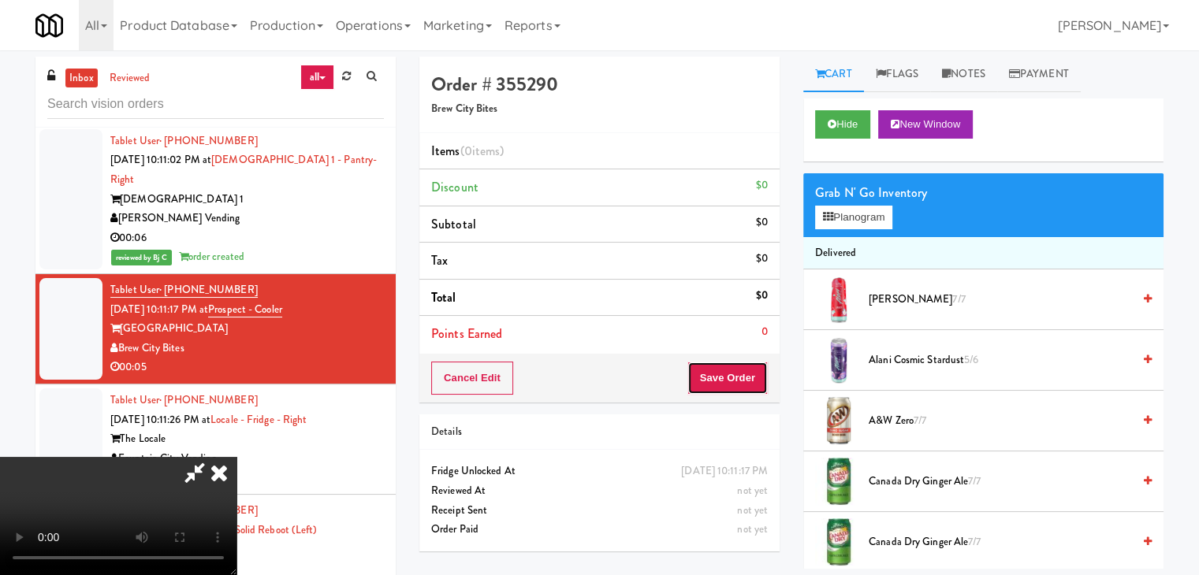
click at [730, 392] on button "Save Order" at bounding box center [727, 378] width 80 height 33
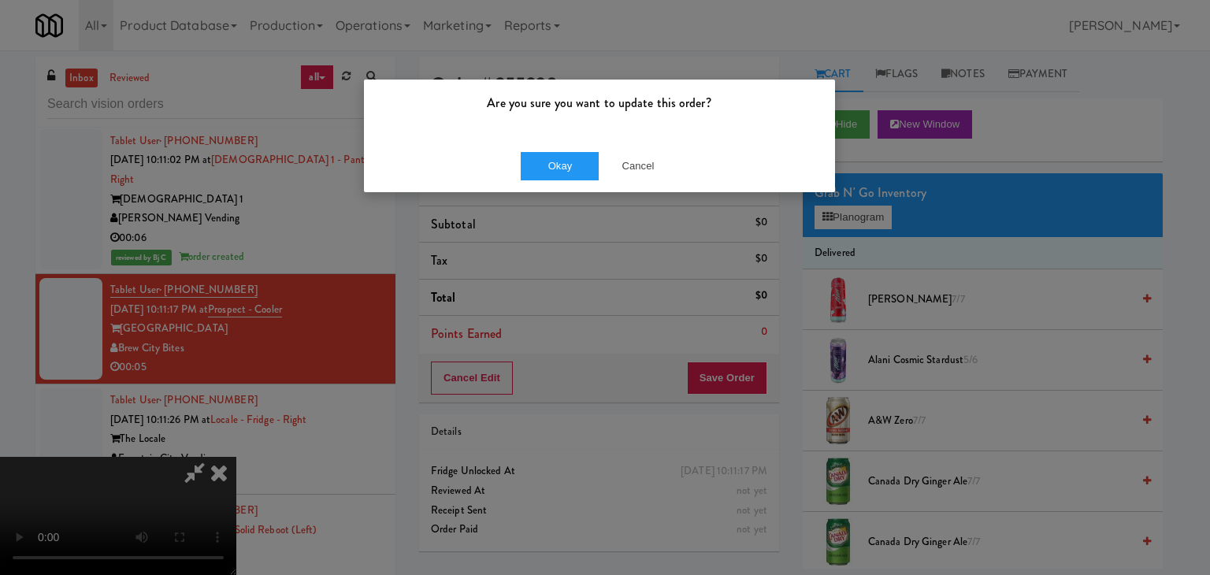
click at [659, 147] on div "Okay Cancel" at bounding box center [599, 165] width 471 height 53
click at [646, 158] on button "Cancel" at bounding box center [638, 166] width 79 height 28
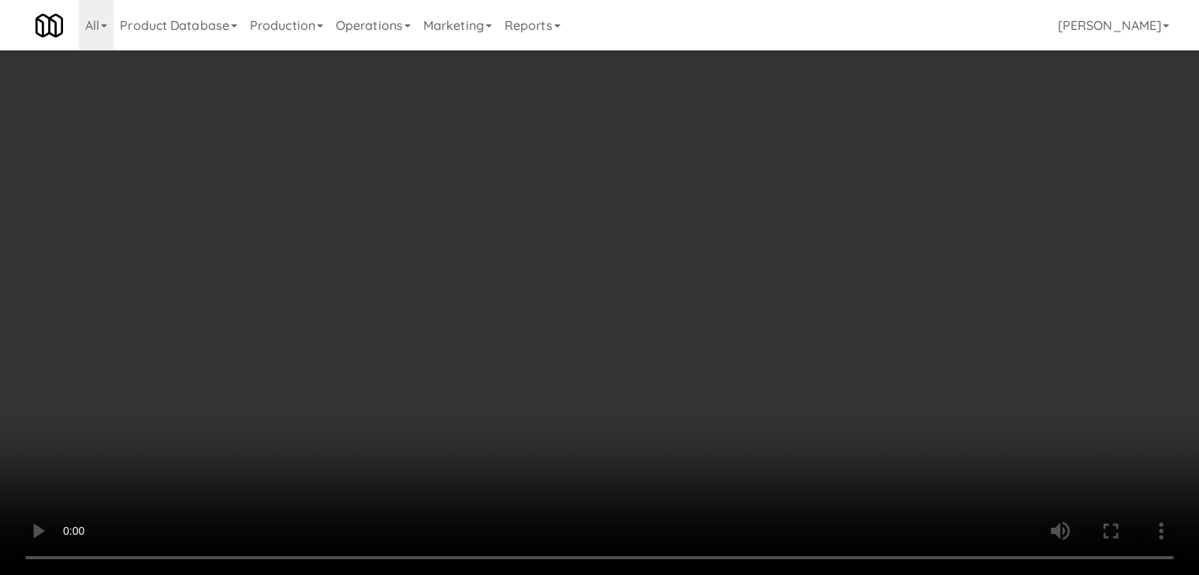
scroll to position [13142, 0]
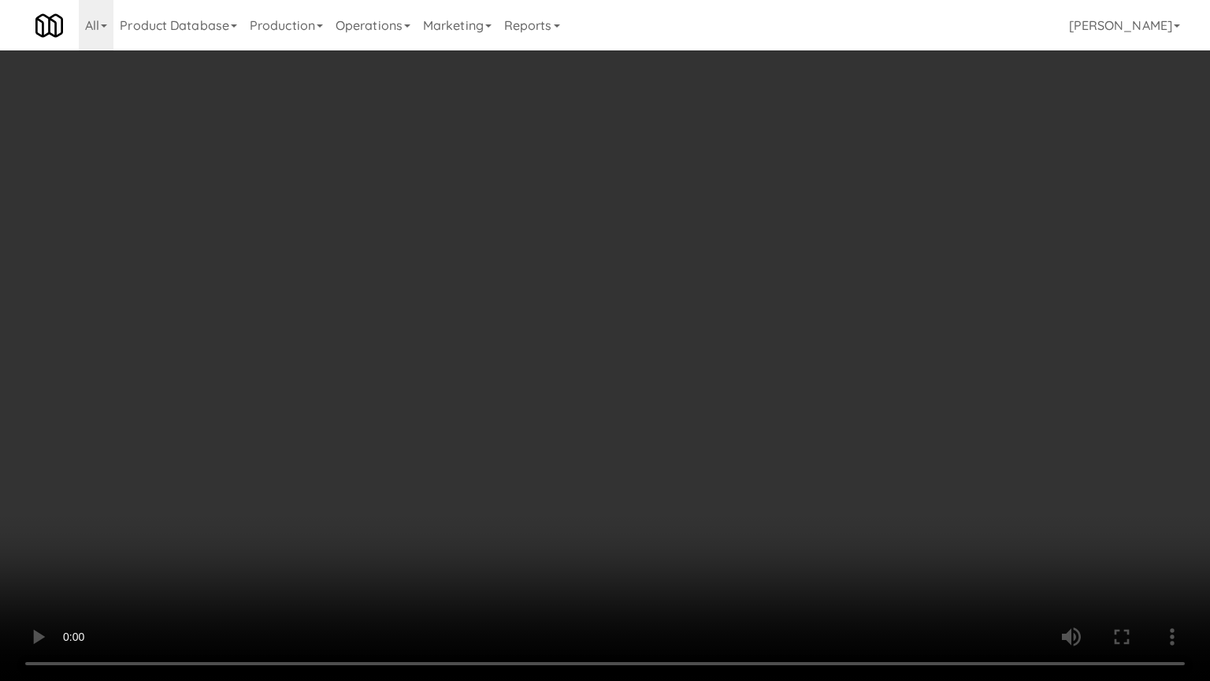
click at [714, 440] on video at bounding box center [605, 340] width 1210 height 681
click at [716, 438] on video at bounding box center [605, 340] width 1210 height 681
click at [720, 435] on video at bounding box center [605, 340] width 1210 height 681
click at [617, 526] on video at bounding box center [605, 340] width 1210 height 681
click at [712, 432] on video at bounding box center [605, 340] width 1210 height 681
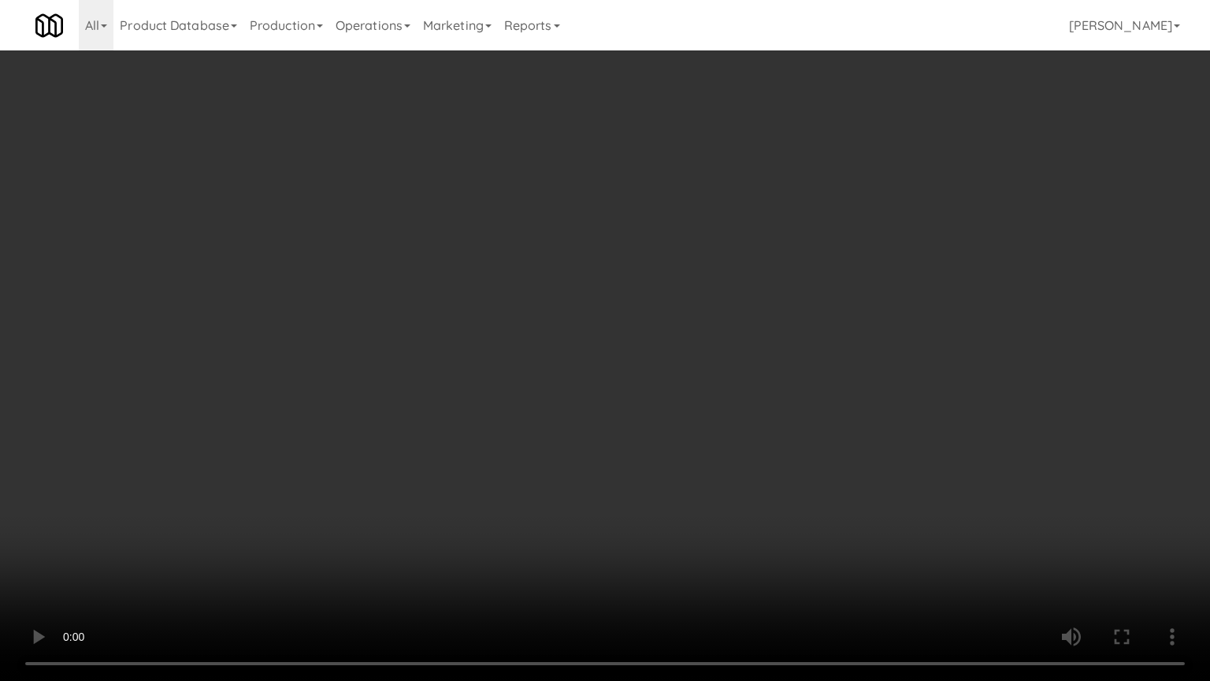
drag, startPoint x: 712, startPoint y: 432, endPoint x: 739, endPoint y: 302, distance: 132.9
click at [712, 427] on video at bounding box center [605, 340] width 1210 height 681
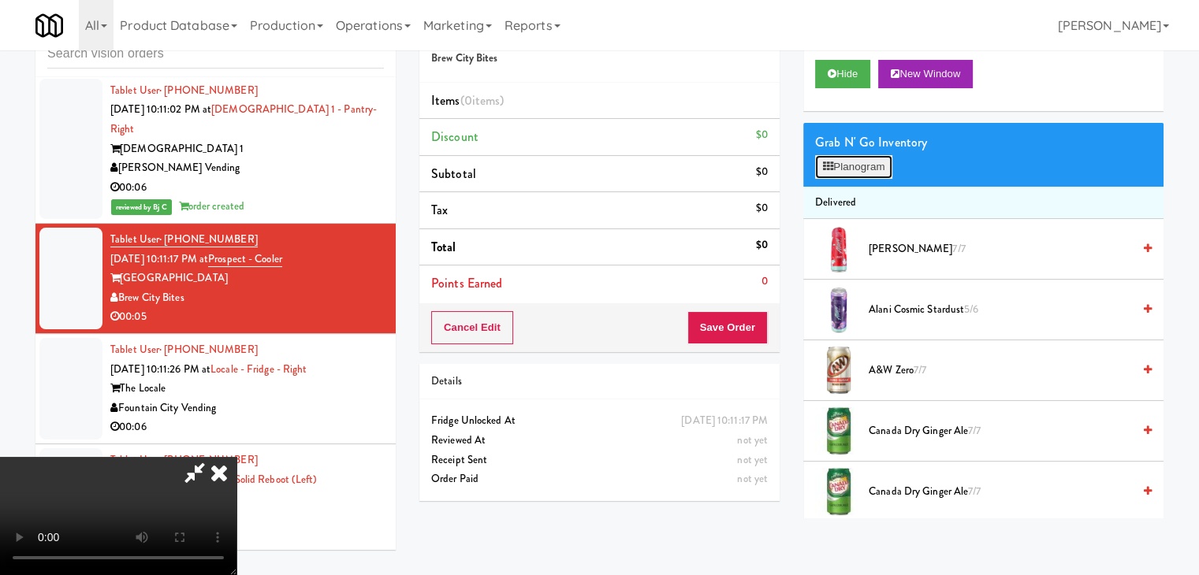
click at [829, 164] on icon at bounding box center [828, 167] width 10 height 10
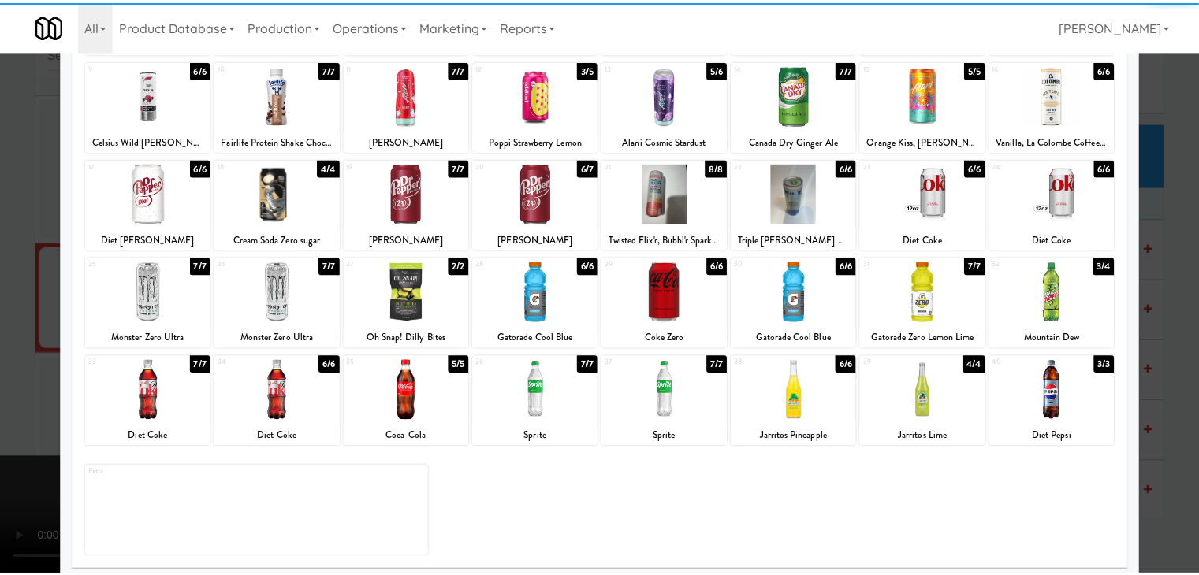
scroll to position [199, 0]
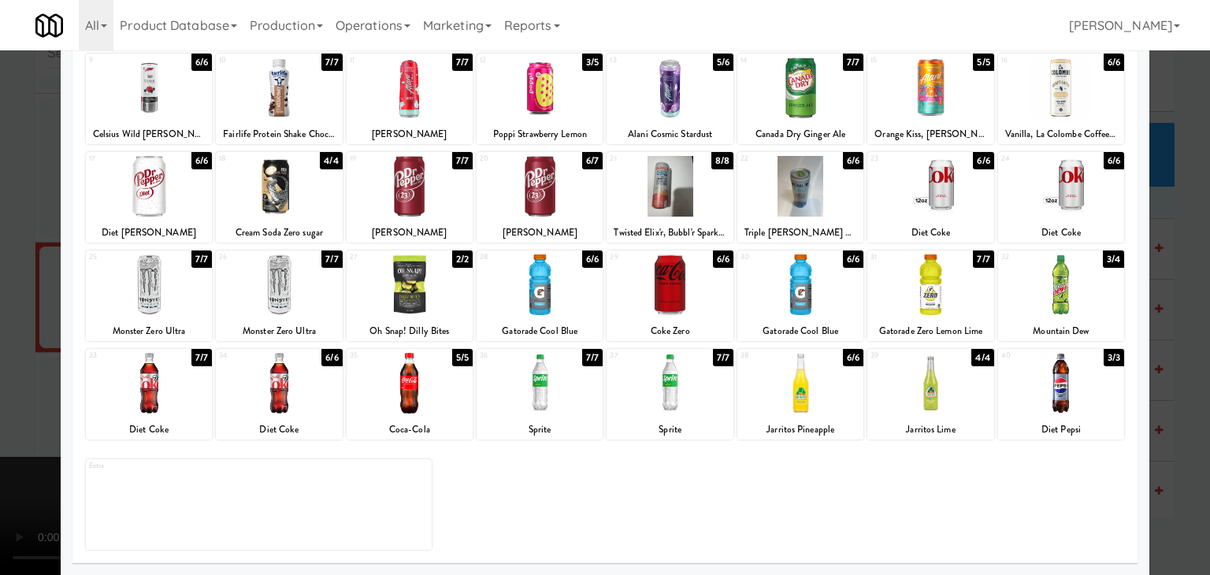
drag, startPoint x: 405, startPoint y: 180, endPoint x: 252, endPoint y: 265, distance: 174.6
click at [405, 181] on div at bounding box center [410, 186] width 126 height 61
drag, startPoint x: 0, startPoint y: 326, endPoint x: 446, endPoint y: 322, distance: 446.1
click at [32, 323] on div at bounding box center [605, 287] width 1210 height 575
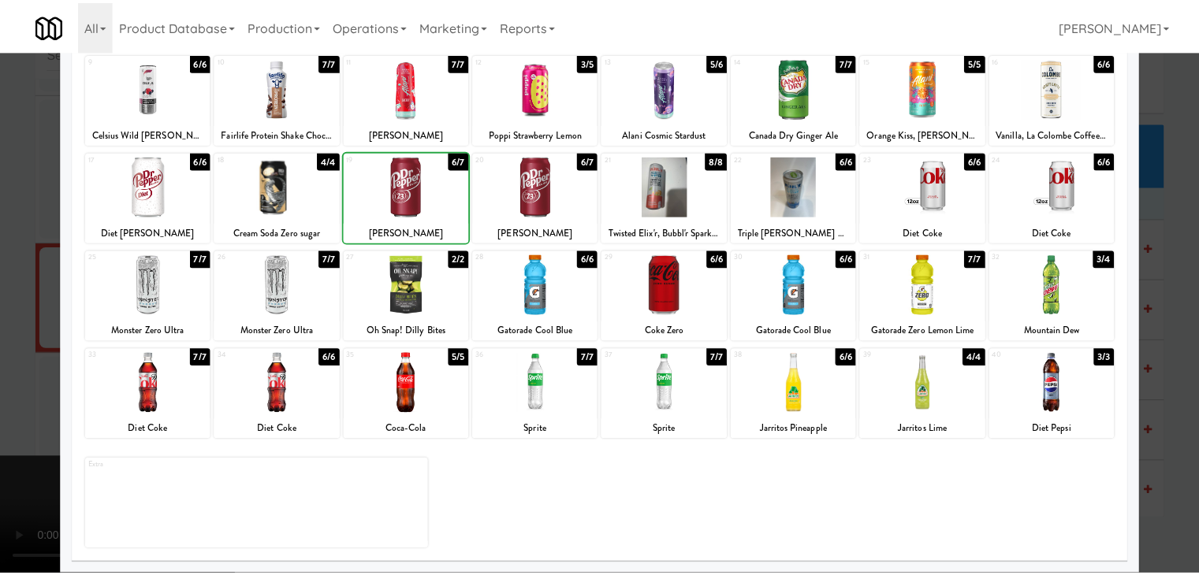
scroll to position [13161, 0]
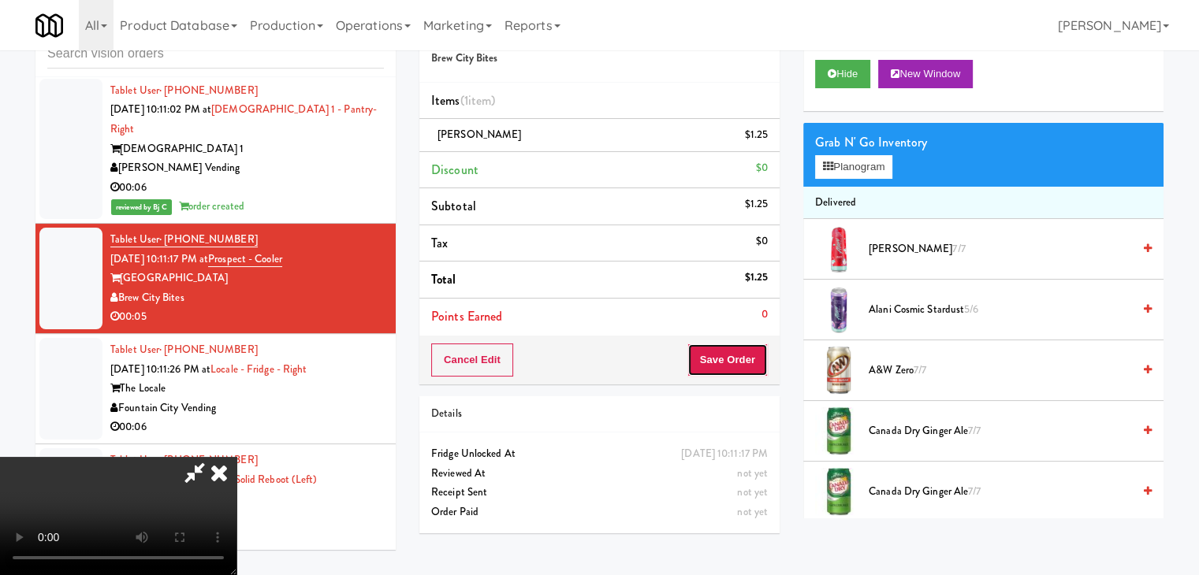
click at [742, 370] on button "Save Order" at bounding box center [727, 360] width 80 height 33
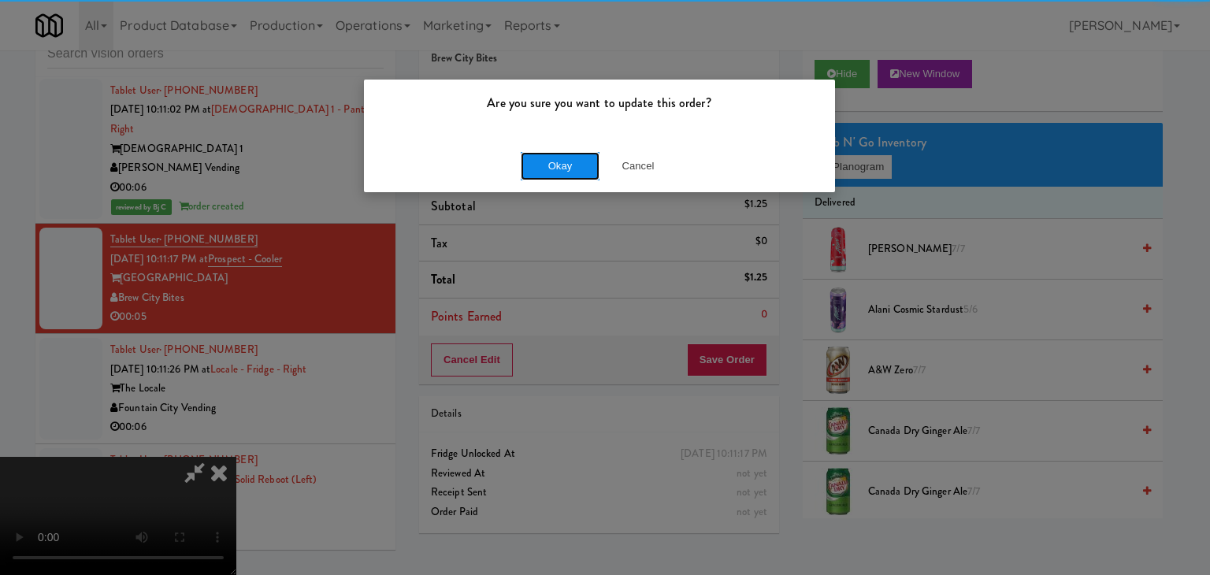
click at [546, 162] on button "Okay" at bounding box center [560, 166] width 79 height 28
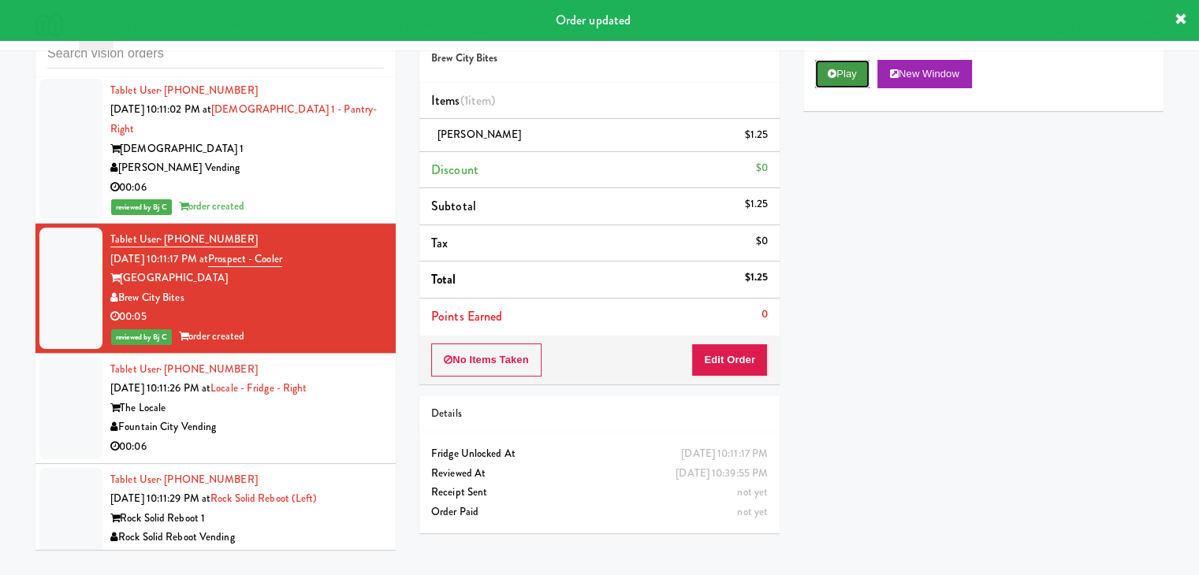
click at [845, 80] on button "Play" at bounding box center [842, 74] width 54 height 28
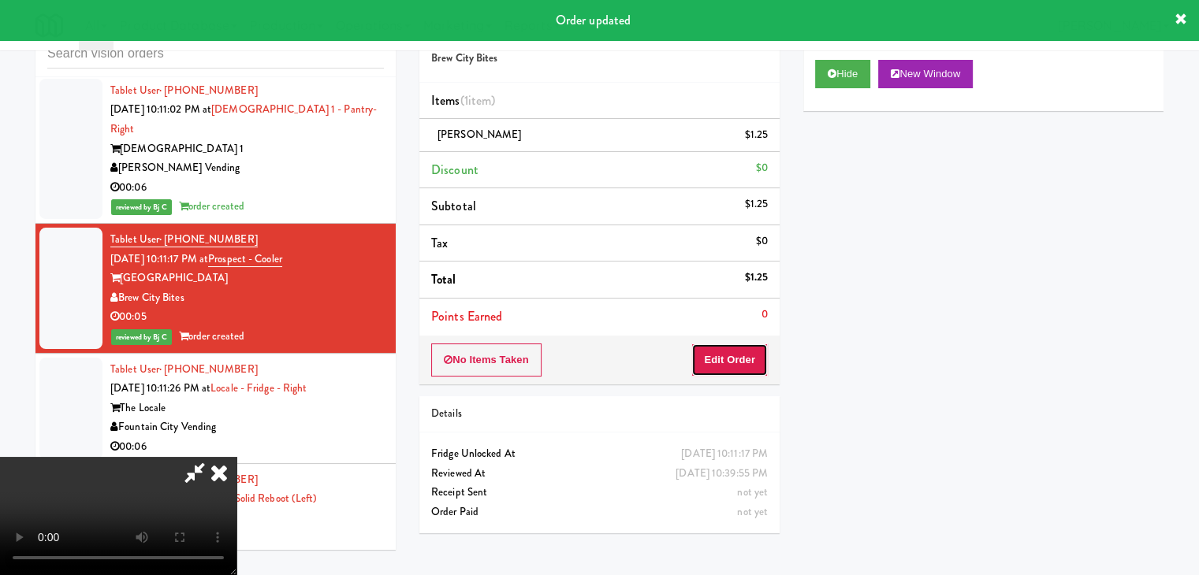
click at [719, 354] on button "Edit Order" at bounding box center [729, 360] width 76 height 33
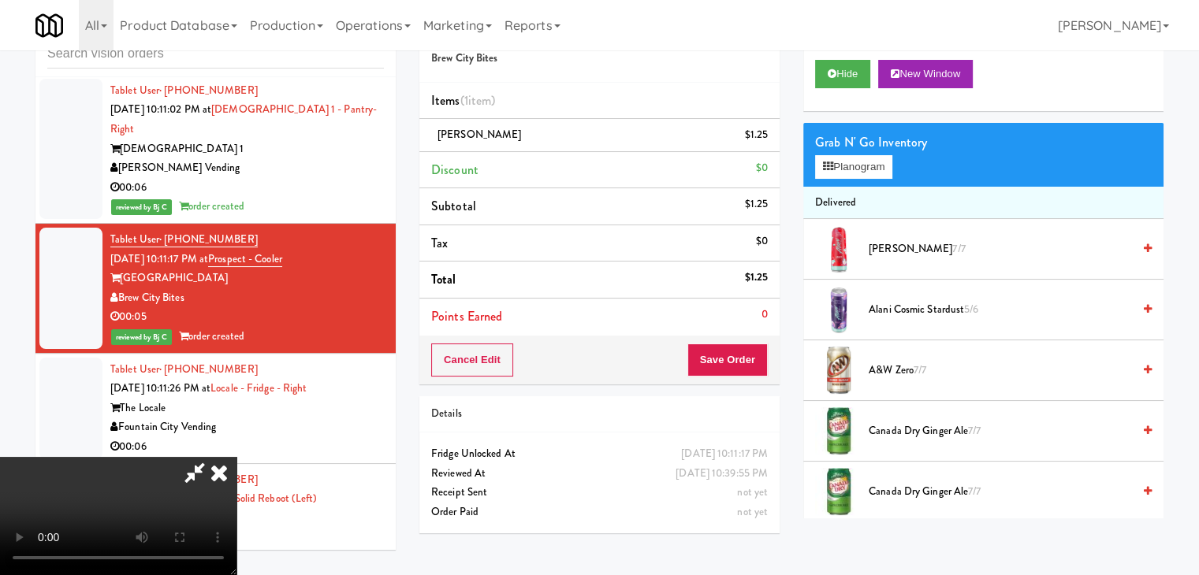
click at [236, 457] on video at bounding box center [118, 516] width 236 height 118
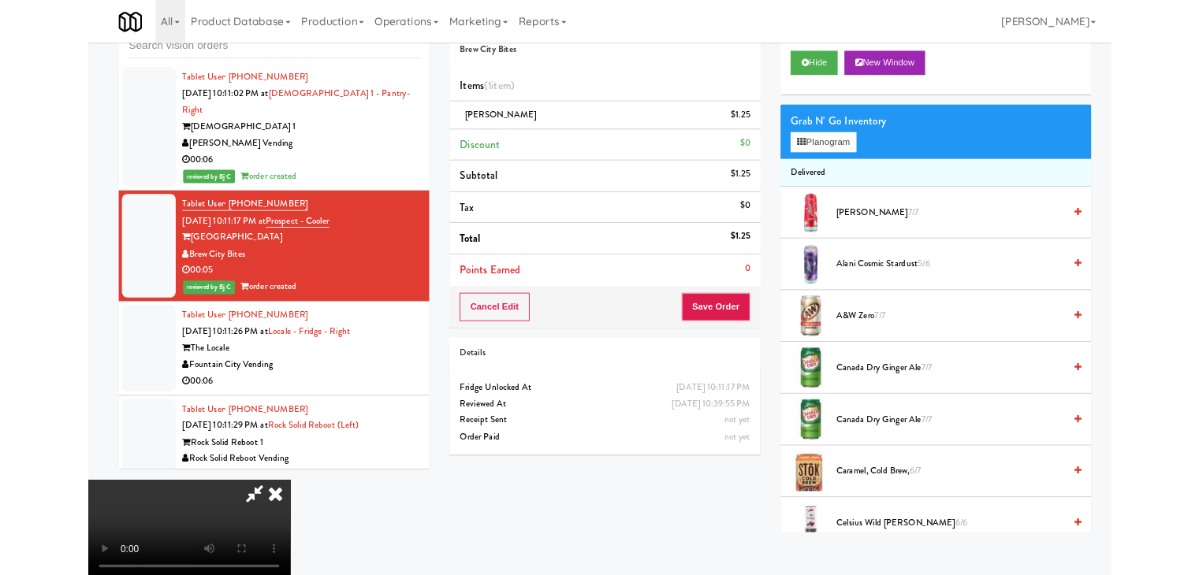
scroll to position [13142, 0]
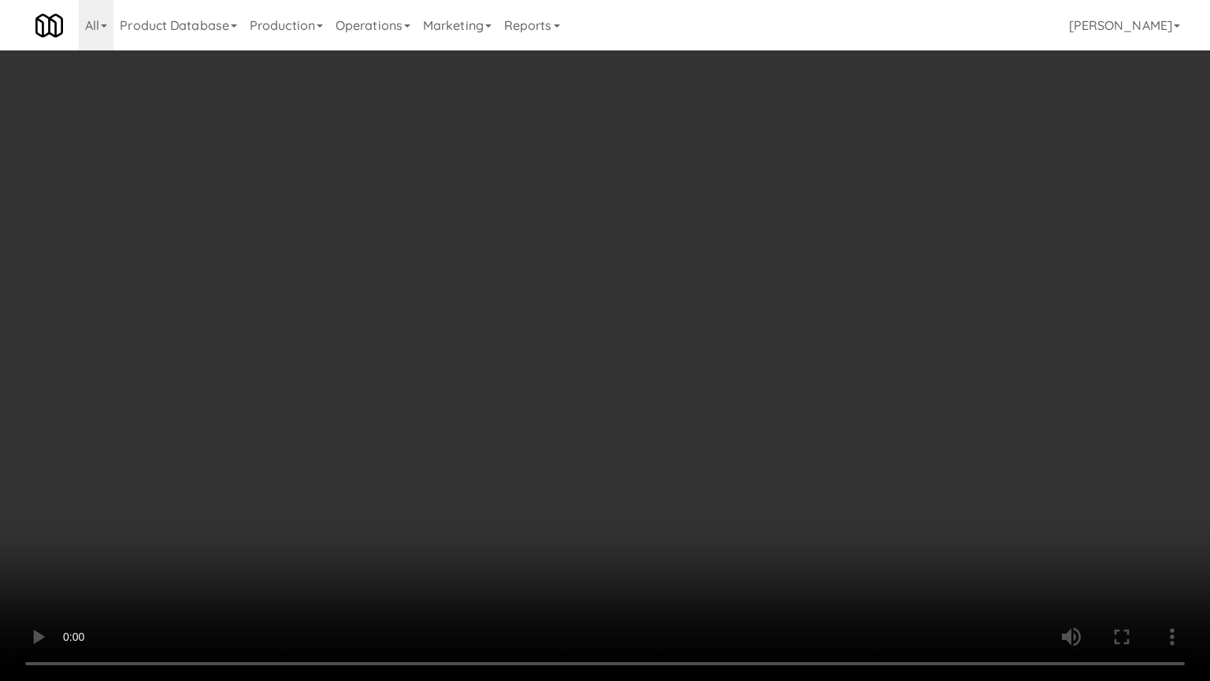
click at [546, 448] on video at bounding box center [605, 340] width 1210 height 681
click at [542, 444] on video at bounding box center [605, 340] width 1210 height 681
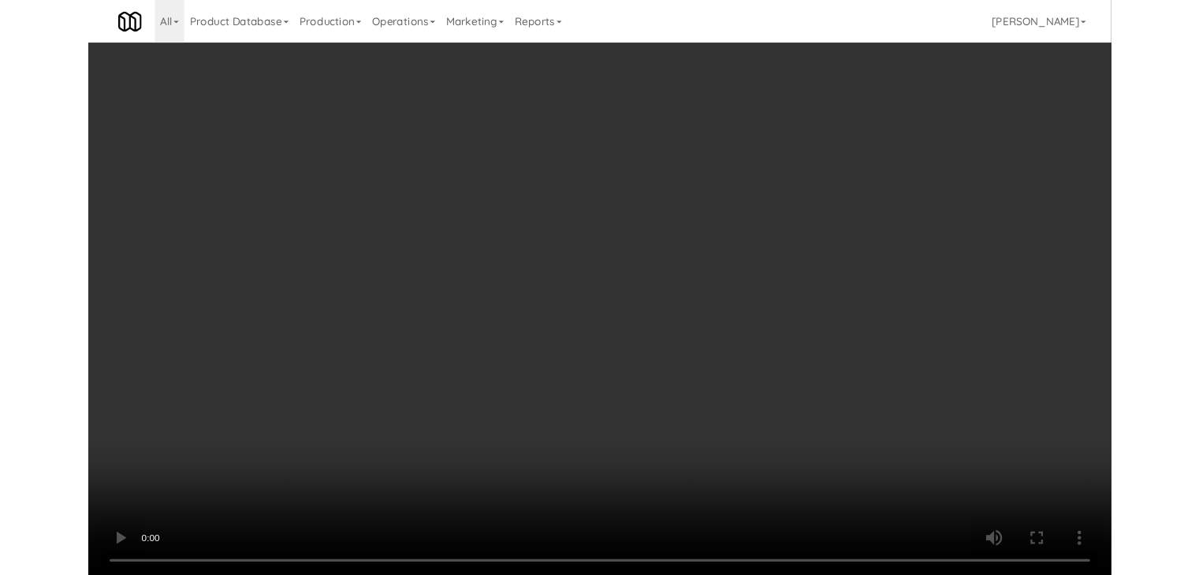
scroll to position [13161, 0]
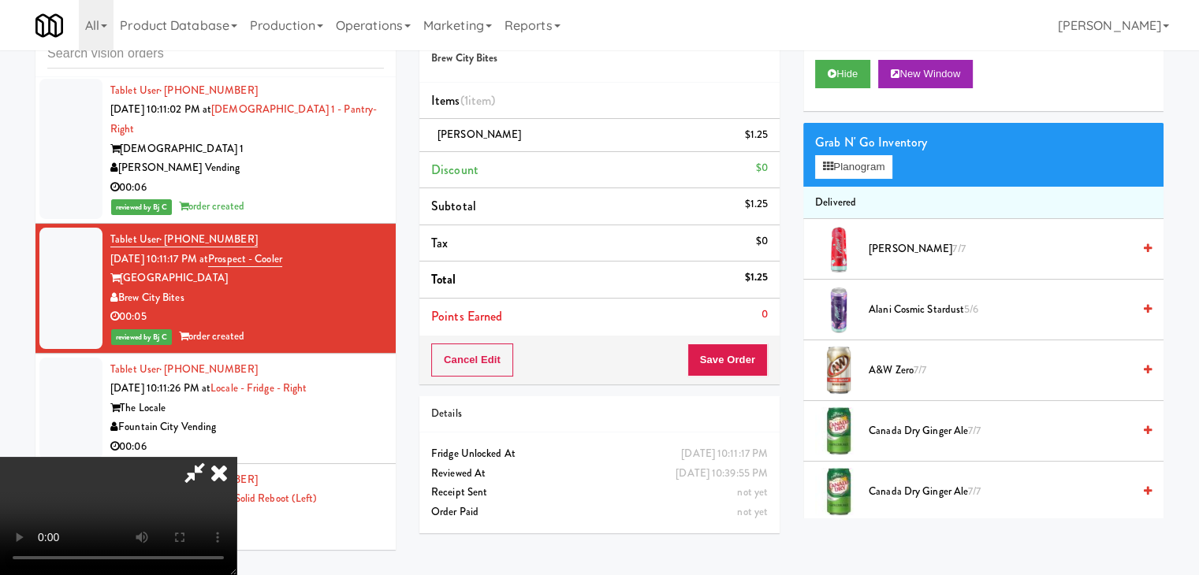
click at [236, 457] on icon at bounding box center [219, 473] width 35 height 32
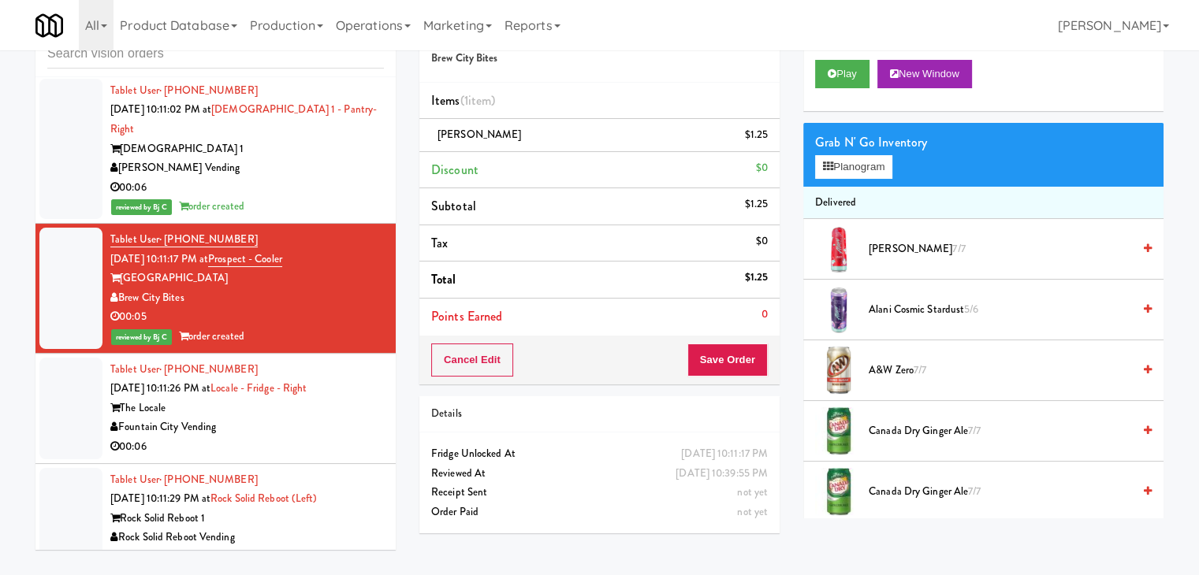
drag, startPoint x: 303, startPoint y: 316, endPoint x: 308, endPoint y: 322, distance: 8.4
click at [305, 399] on div "The Locale" at bounding box center [246, 409] width 273 height 20
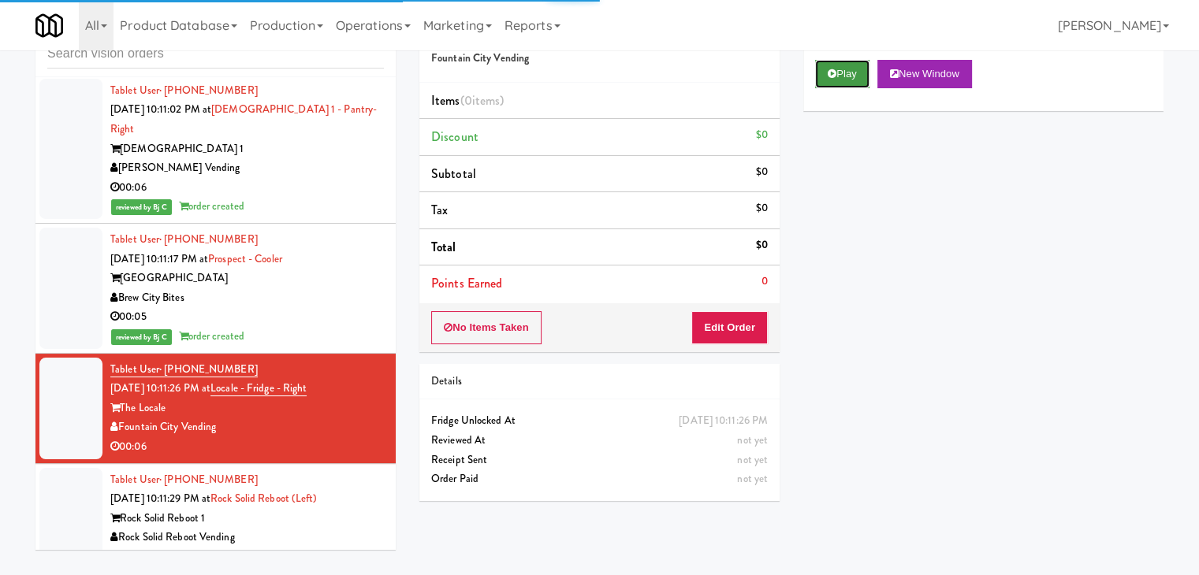
click at [845, 75] on button "Play" at bounding box center [842, 74] width 54 height 28
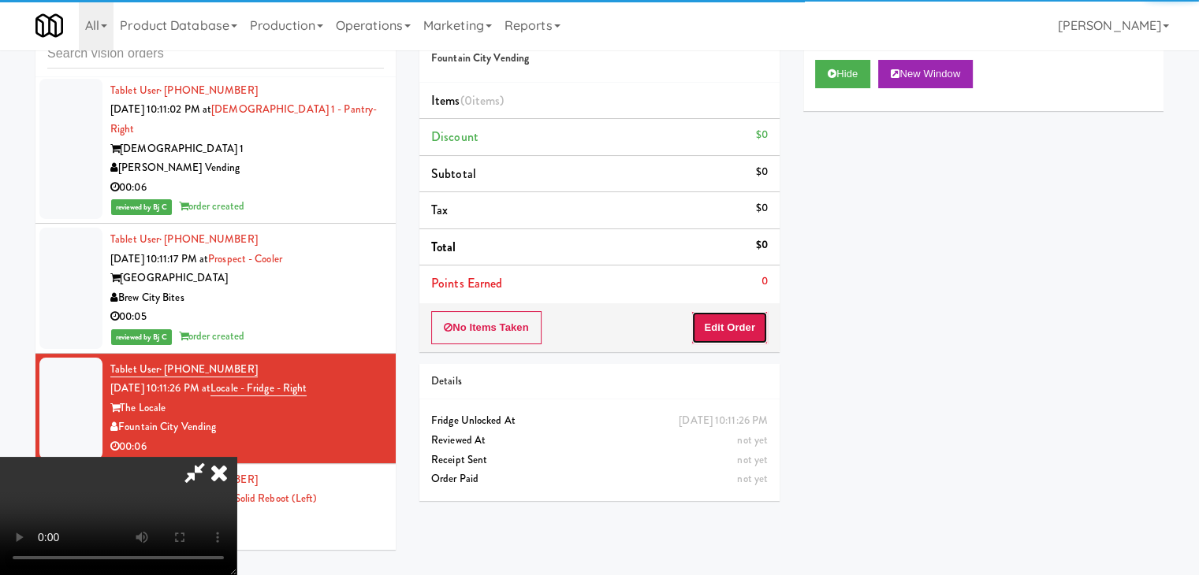
click at [733, 325] on button "Edit Order" at bounding box center [729, 327] width 76 height 33
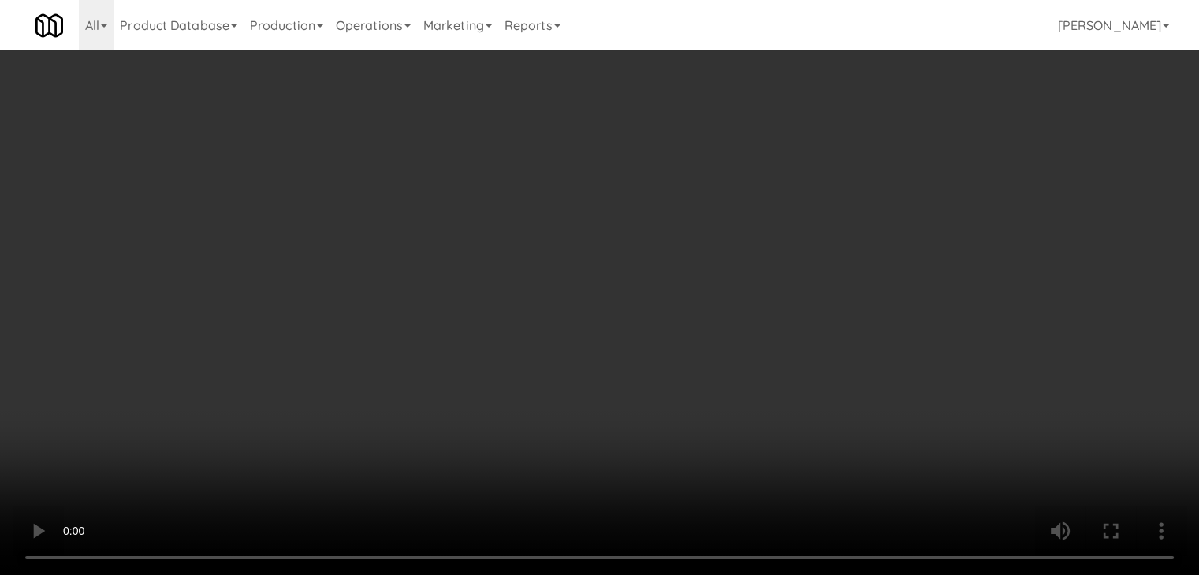
scroll to position [13142, 0]
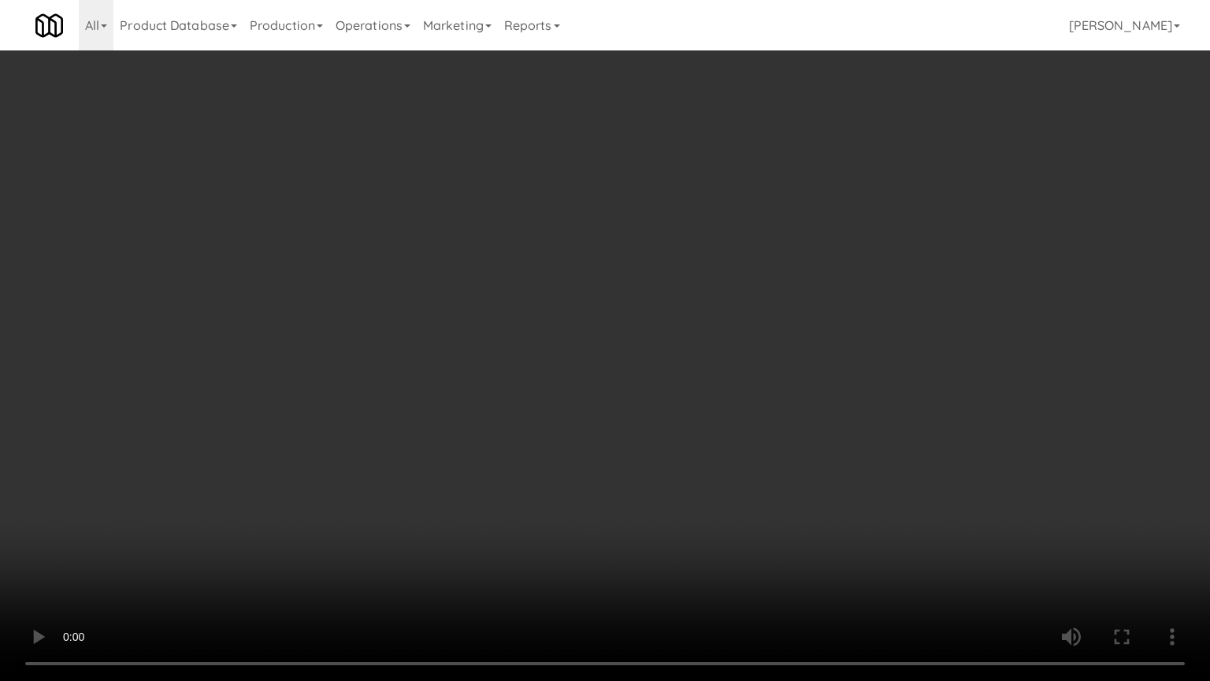
click at [703, 481] on video at bounding box center [605, 340] width 1210 height 681
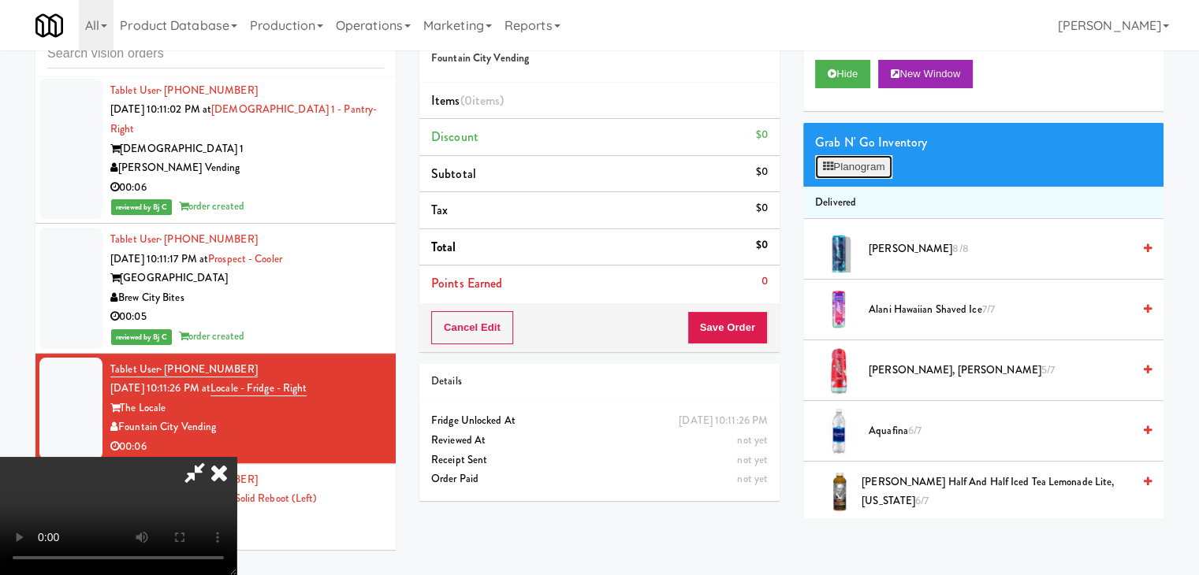
click at [862, 161] on button "Planogram" at bounding box center [853, 167] width 77 height 24
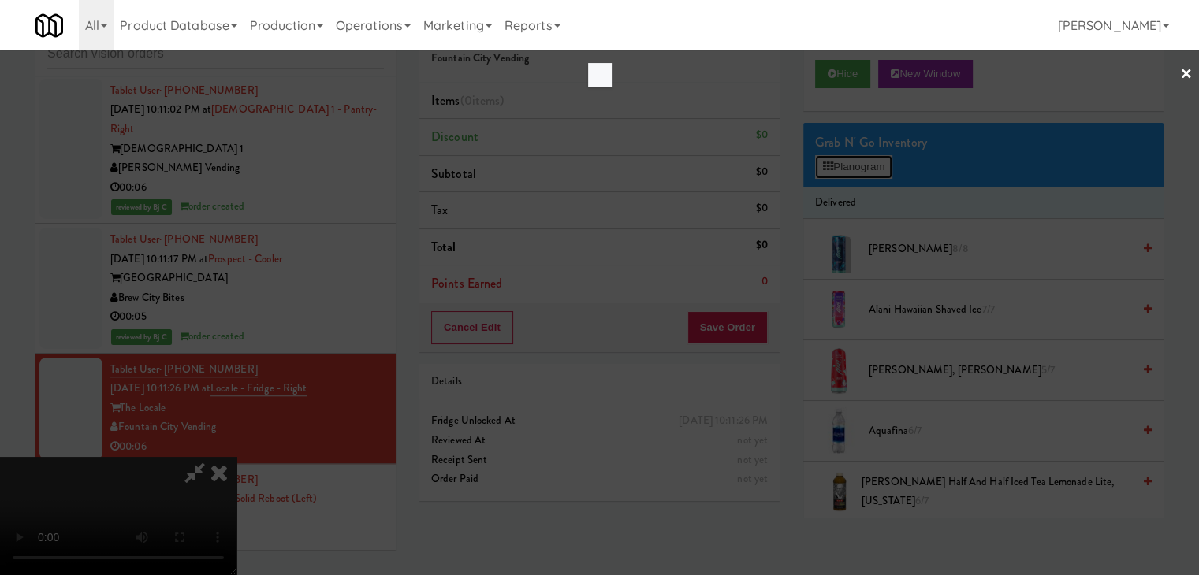
scroll to position [13142, 0]
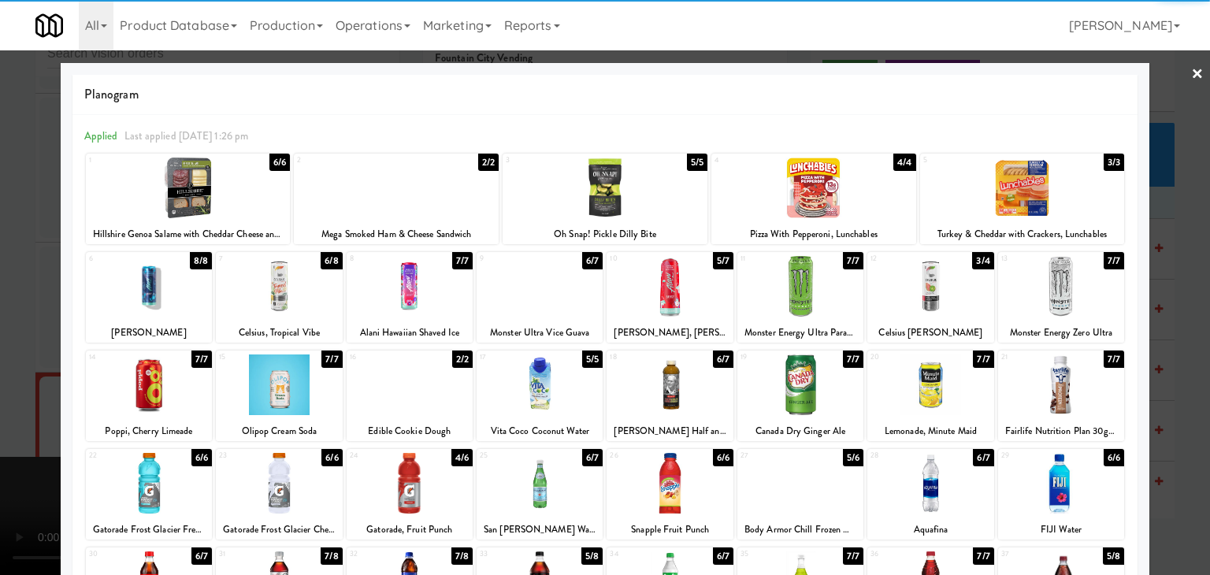
drag, startPoint x: 790, startPoint y: 387, endPoint x: 608, endPoint y: 404, distance: 182.9
click at [790, 387] on div at bounding box center [801, 385] width 126 height 61
drag, startPoint x: 0, startPoint y: 423, endPoint x: 483, endPoint y: 395, distance: 483.9
click at [17, 419] on div at bounding box center [605, 287] width 1210 height 575
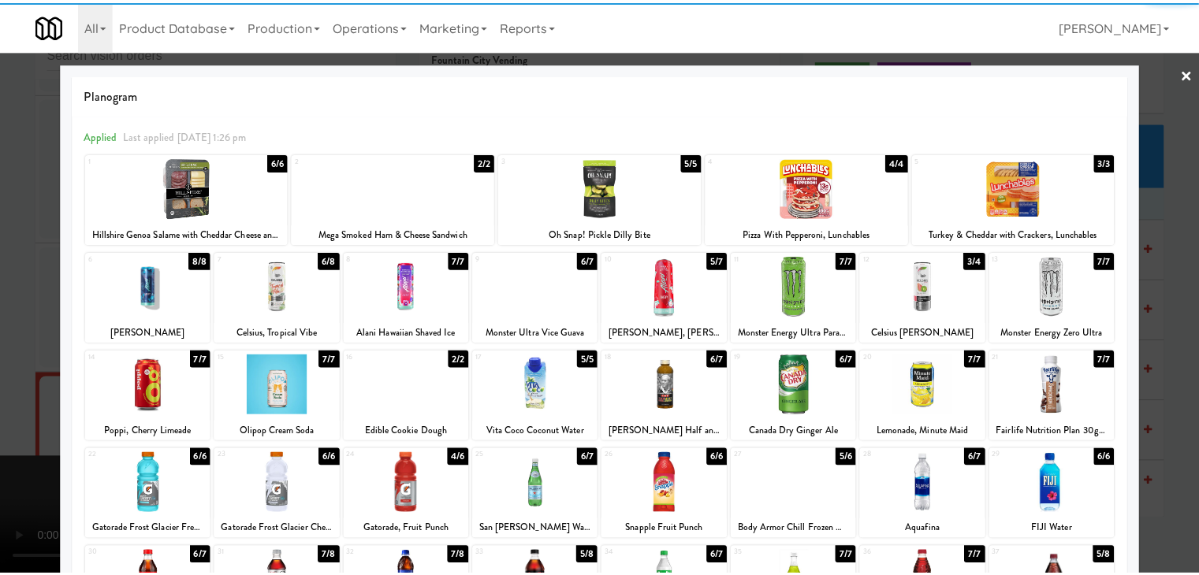
scroll to position [13161, 0]
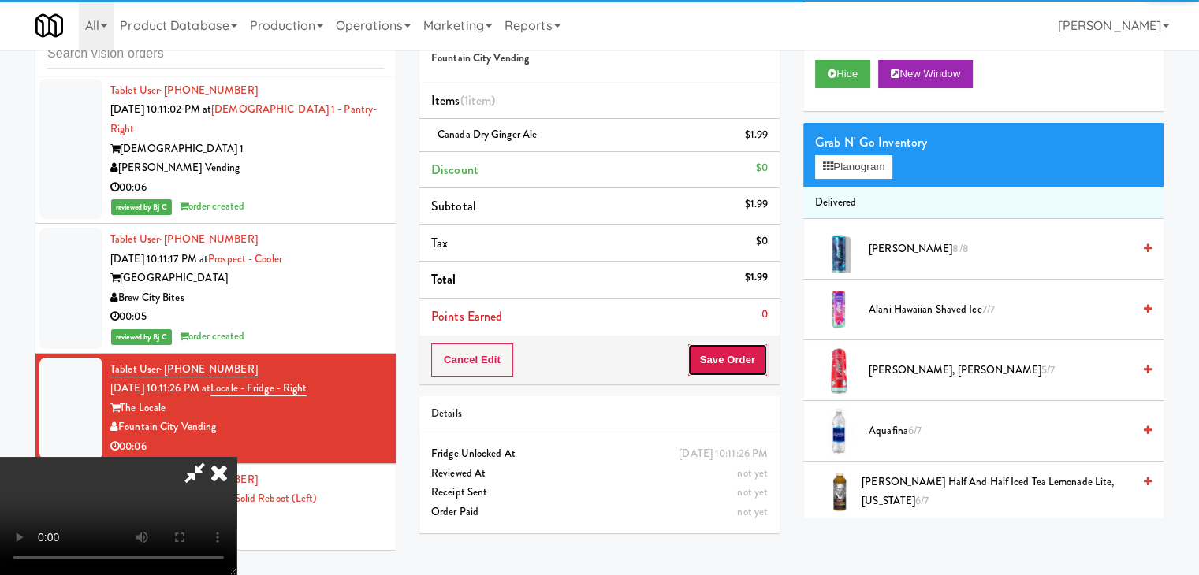
click at [745, 361] on button "Save Order" at bounding box center [727, 360] width 80 height 33
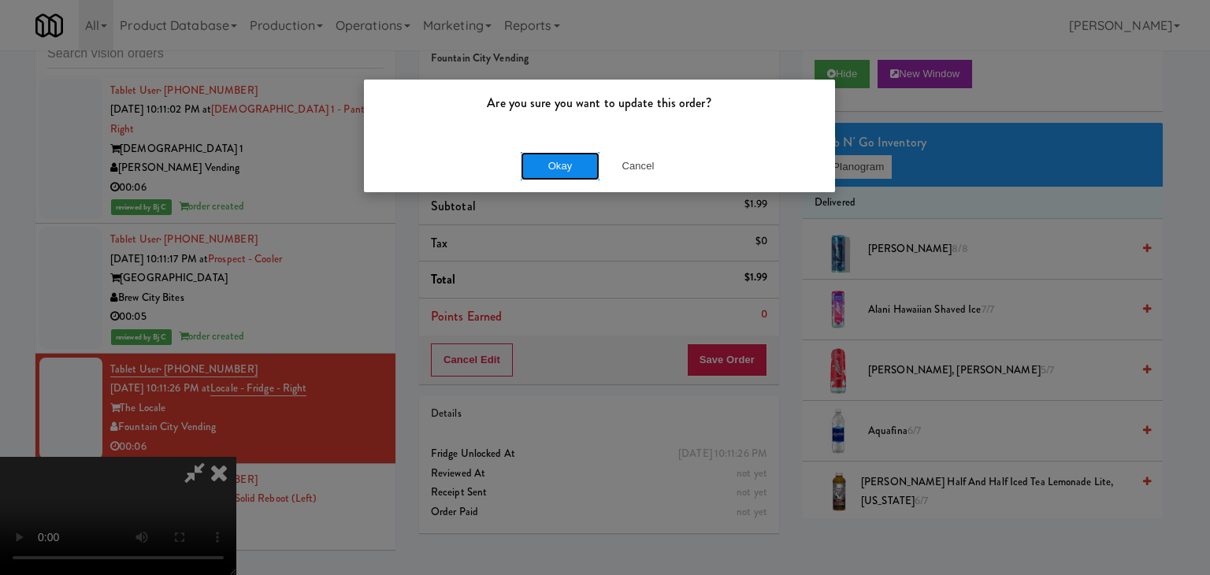
click at [582, 159] on button "Okay" at bounding box center [560, 166] width 79 height 28
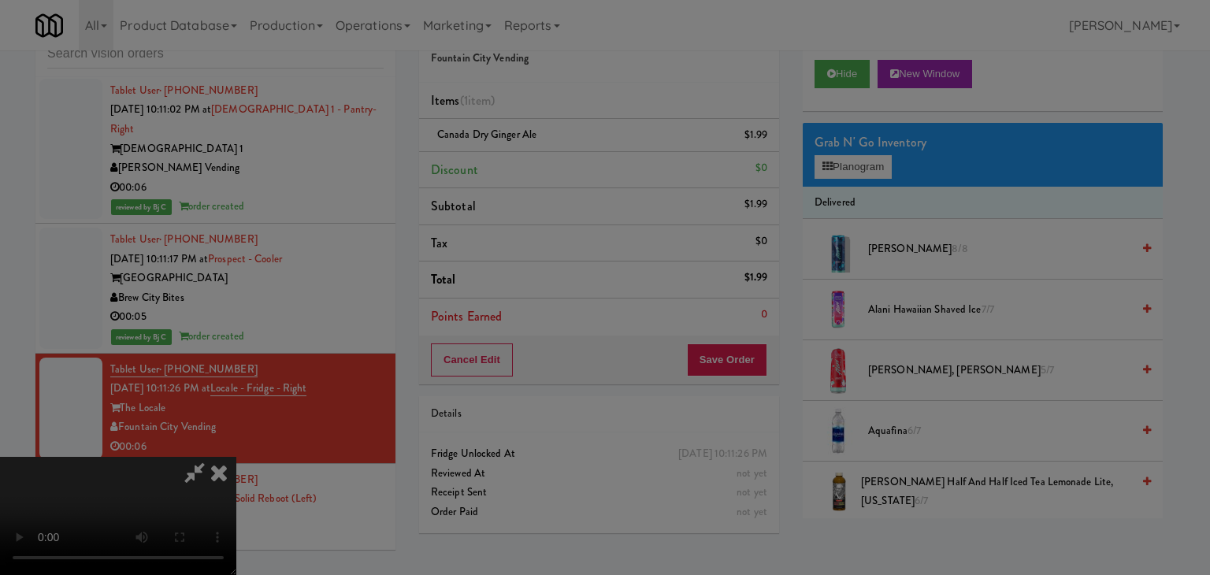
click at [580, 162] on div "Okay Cancel" at bounding box center [599, 136] width 471 height 53
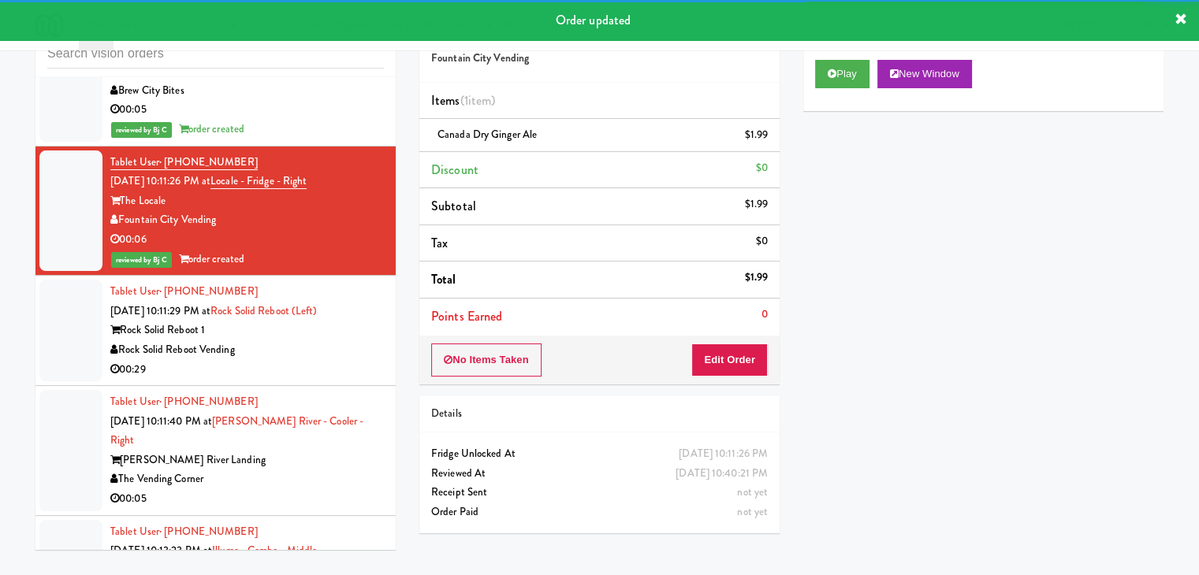
scroll to position [13398, 0]
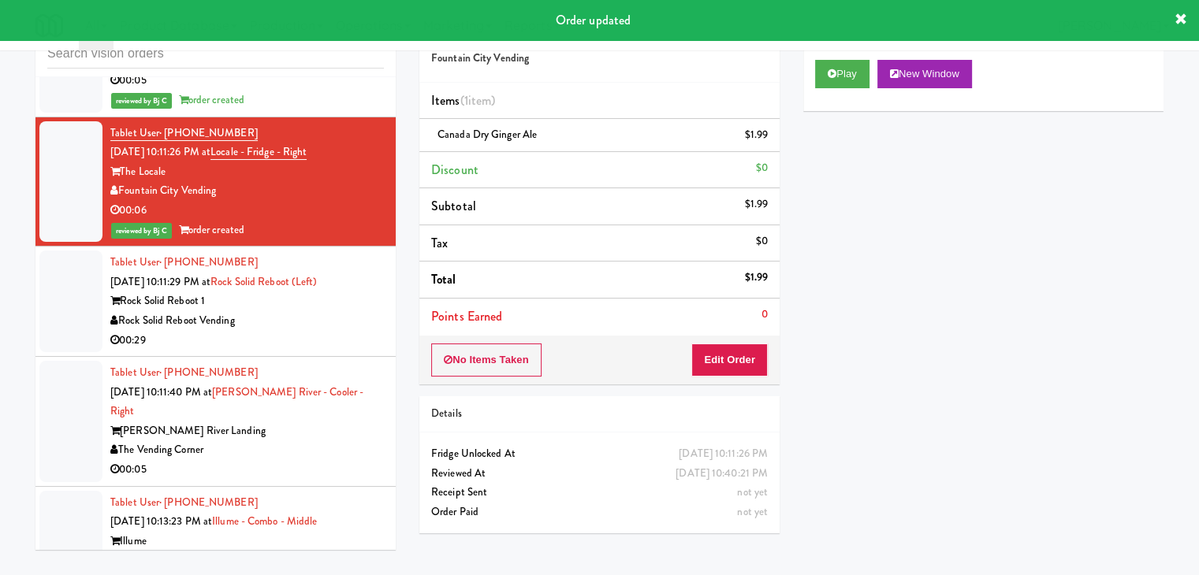
drag, startPoint x: 359, startPoint y: 225, endPoint x: 355, endPoint y: 239, distance: 14.7
click at [359, 311] on div "Rock Solid Reboot Vending" at bounding box center [246, 321] width 273 height 20
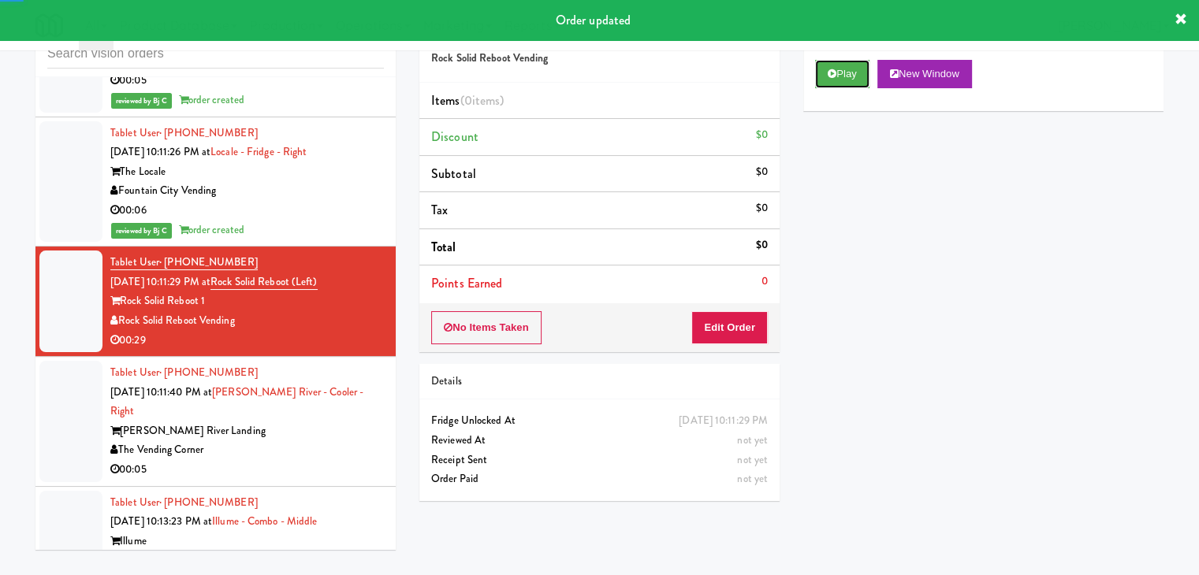
drag, startPoint x: 842, startPoint y: 73, endPoint x: 810, endPoint y: 137, distance: 71.2
click at [842, 73] on button "Play" at bounding box center [842, 74] width 54 height 28
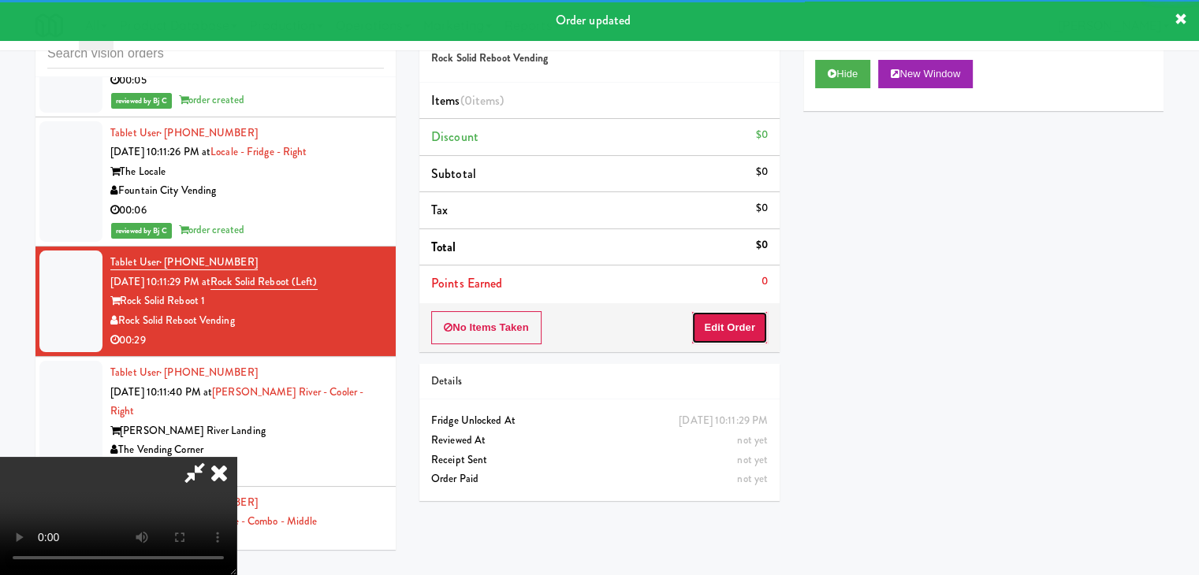
click at [730, 317] on button "Edit Order" at bounding box center [729, 327] width 76 height 33
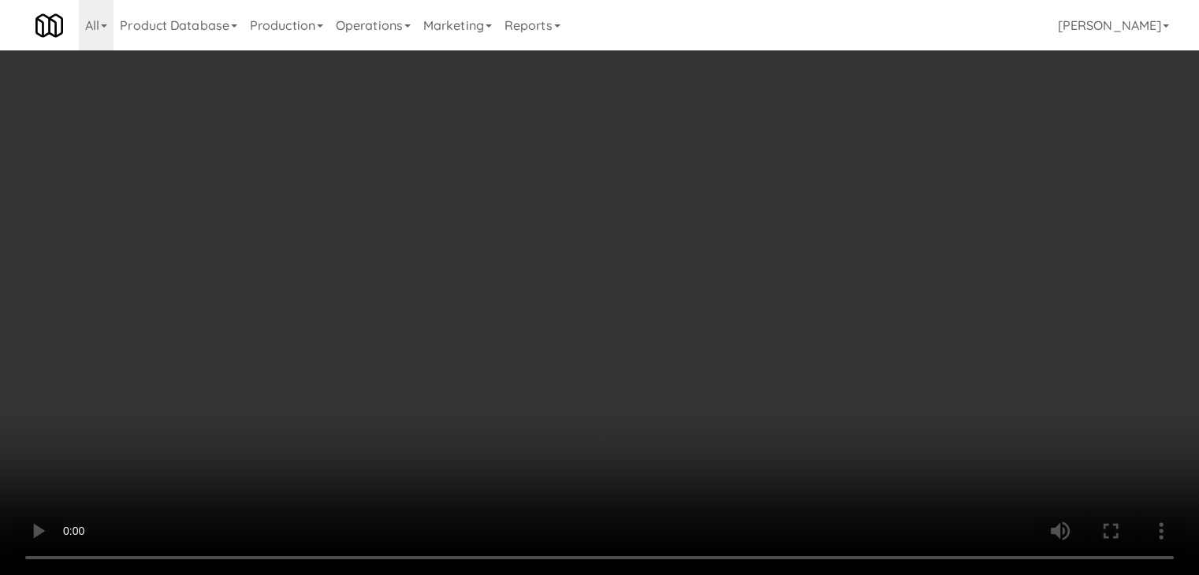
scroll to position [13378, 0]
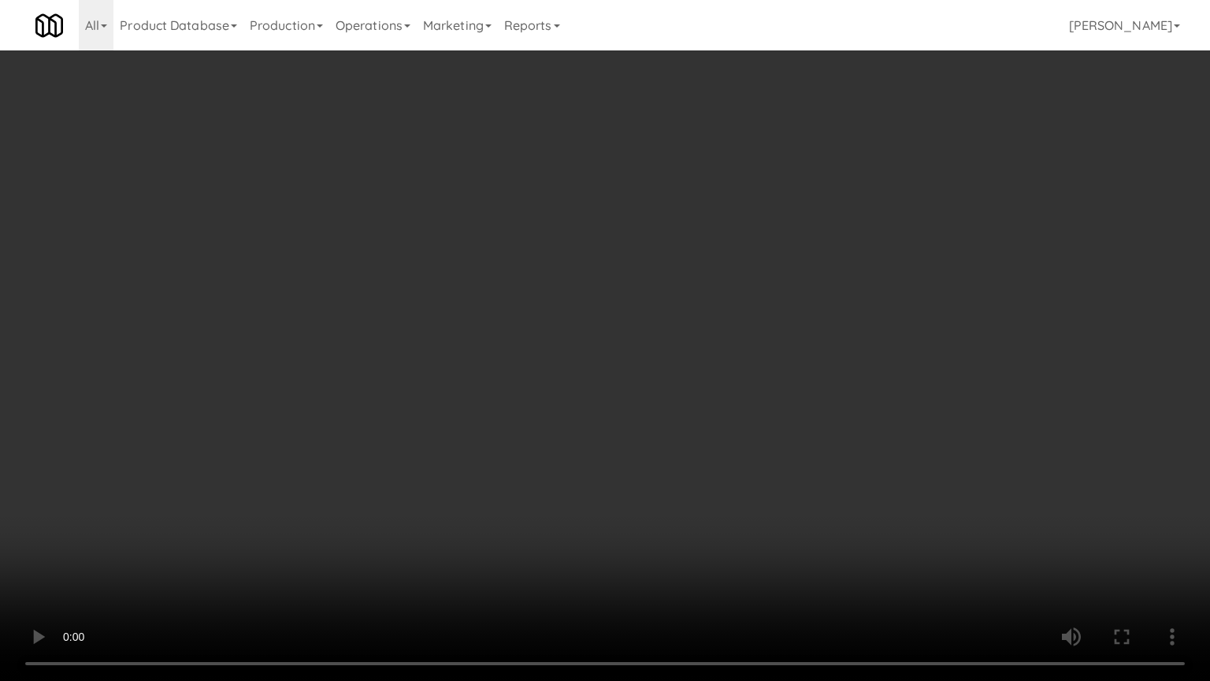
click at [702, 358] on video at bounding box center [605, 340] width 1210 height 681
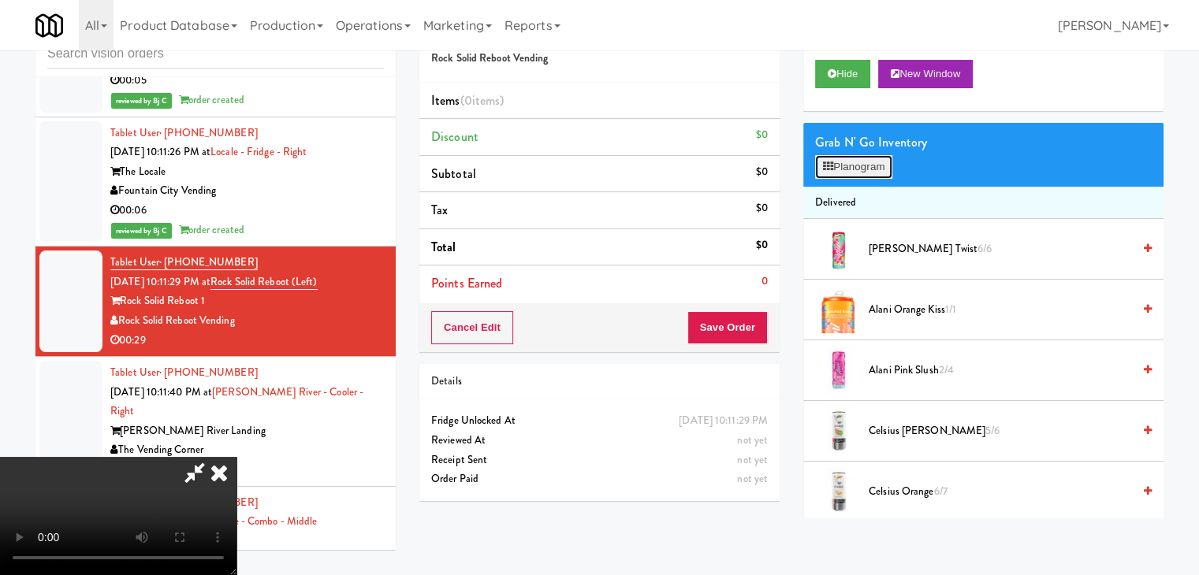
click at [862, 173] on button "Planogram" at bounding box center [853, 167] width 77 height 24
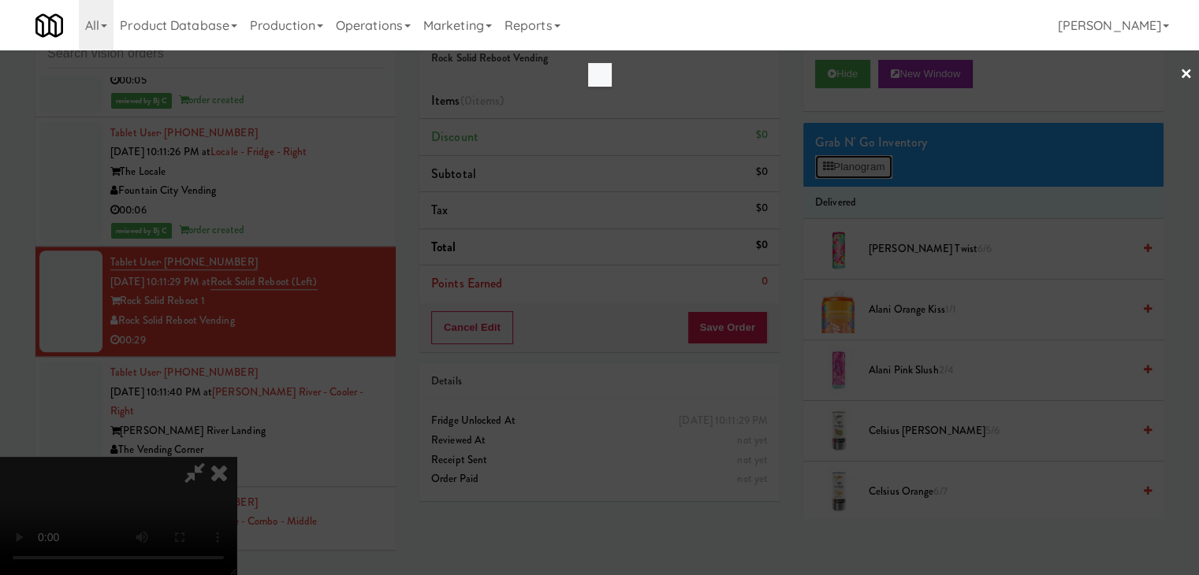
scroll to position [13378, 0]
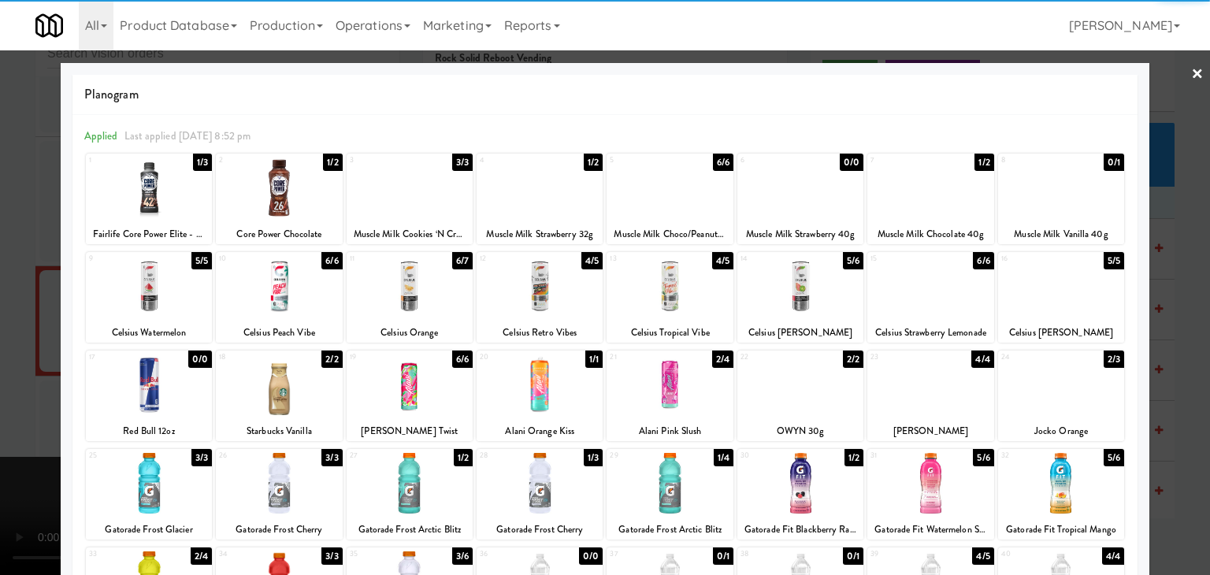
click at [134, 201] on div at bounding box center [149, 188] width 126 height 61
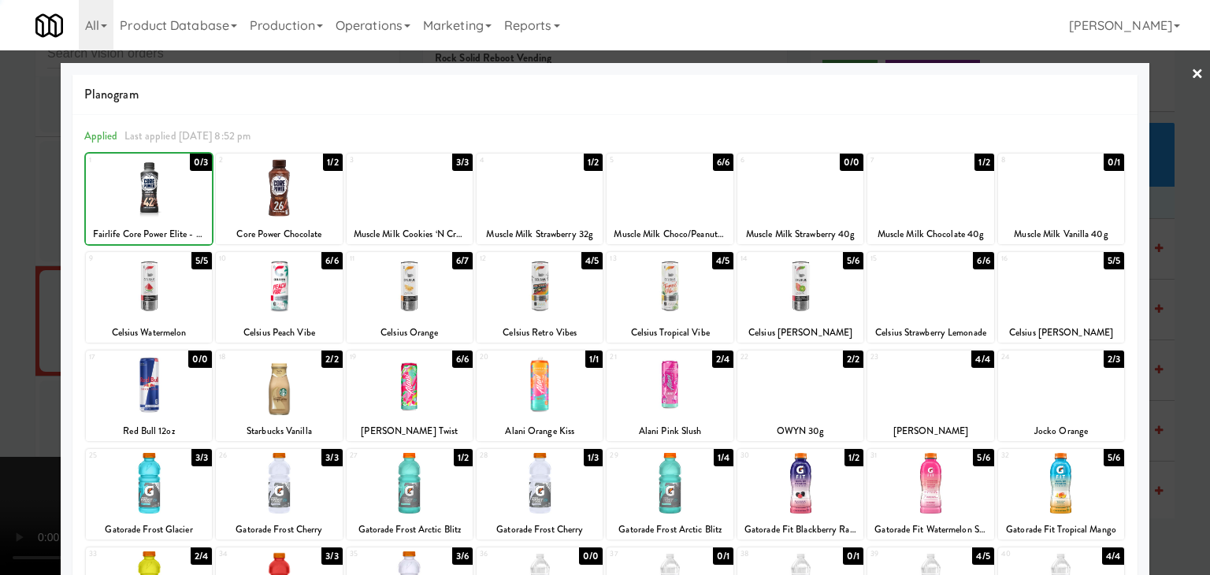
click at [13, 245] on div at bounding box center [605, 287] width 1210 height 575
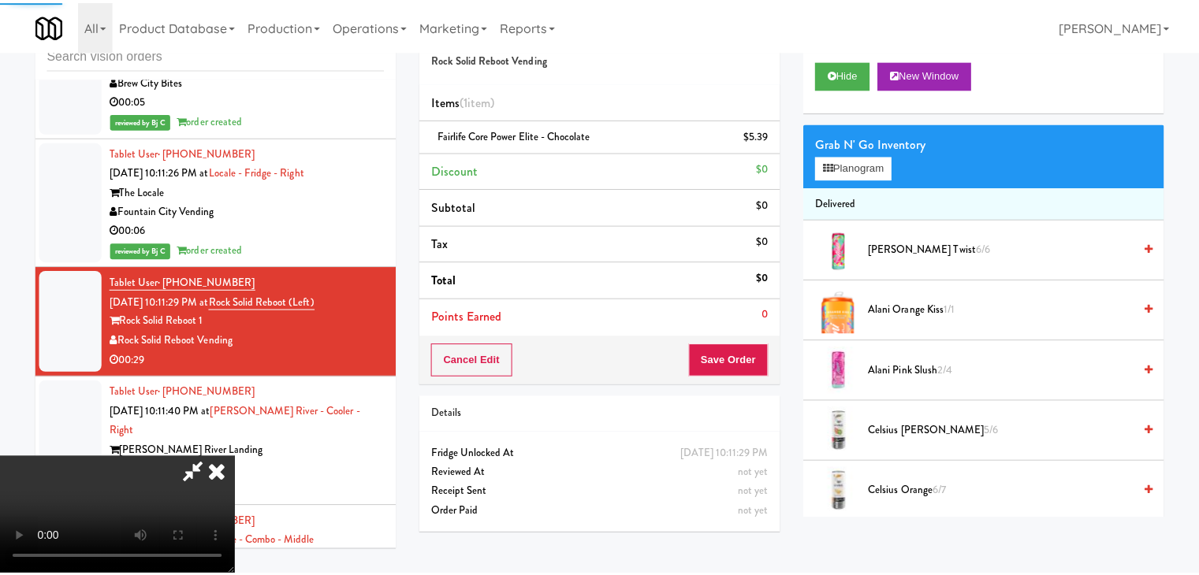
scroll to position [13398, 0]
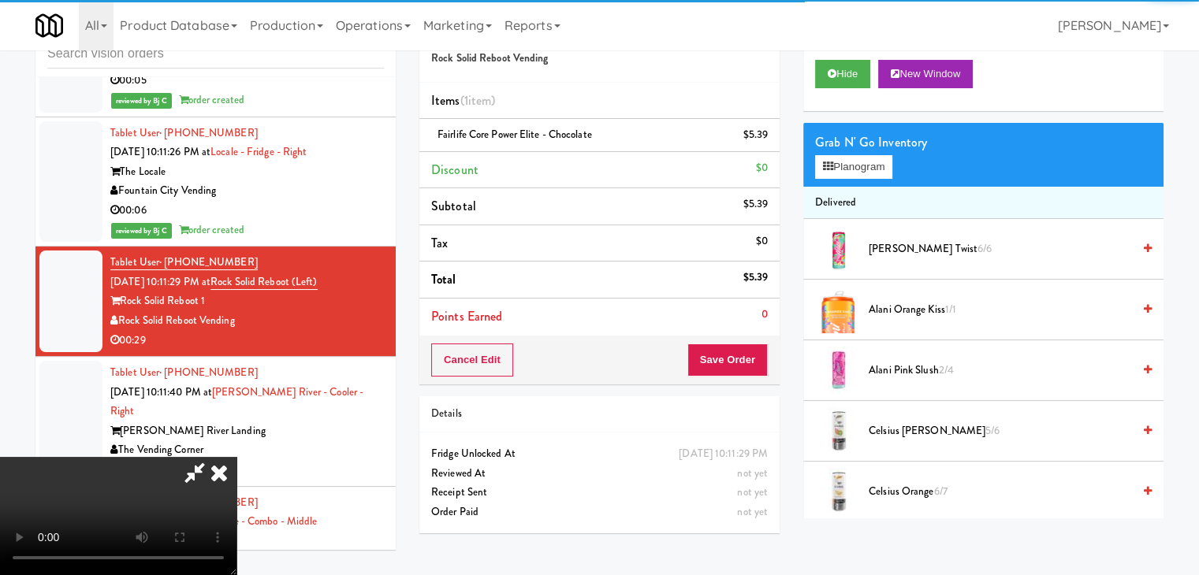
click at [728, 348] on div "Order # 901293 Rock Solid Reboot Vending Items (1 item ) Fairlife Core Power El…" at bounding box center [599, 195] width 360 height 378
click at [729, 353] on button "Save Order" at bounding box center [727, 360] width 80 height 33
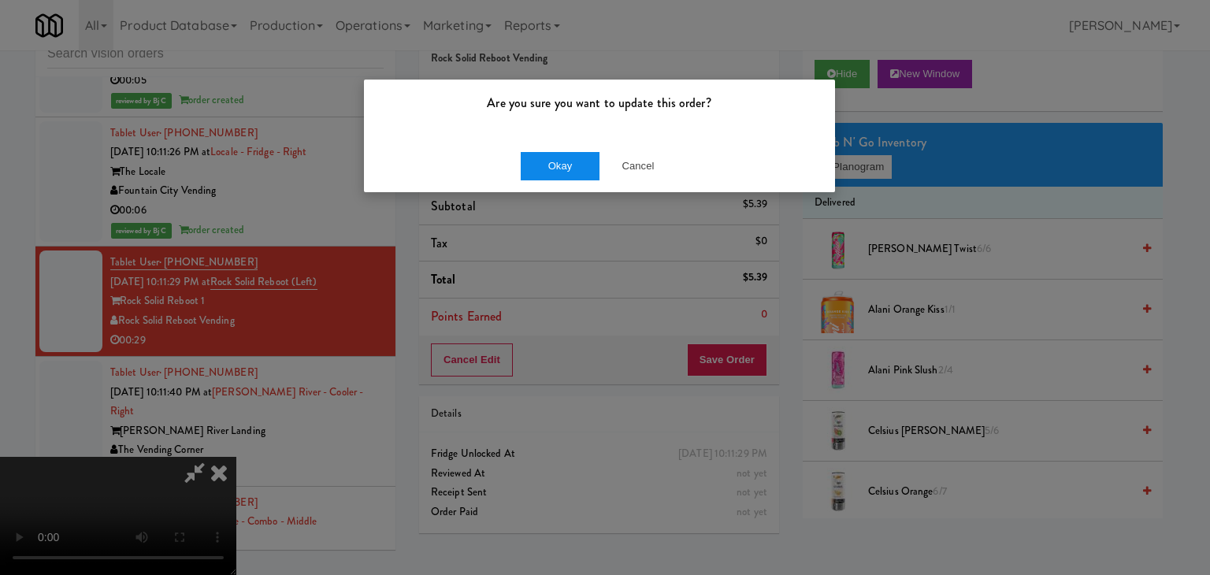
click at [536, 146] on div "Okay Cancel" at bounding box center [599, 165] width 471 height 53
drag, startPoint x: 534, startPoint y: 152, endPoint x: 536, endPoint y: 165, distance: 12.7
click at [535, 160] on button "Okay" at bounding box center [560, 166] width 79 height 28
click at [536, 167] on div "Okay Cancel" at bounding box center [599, 165] width 471 height 53
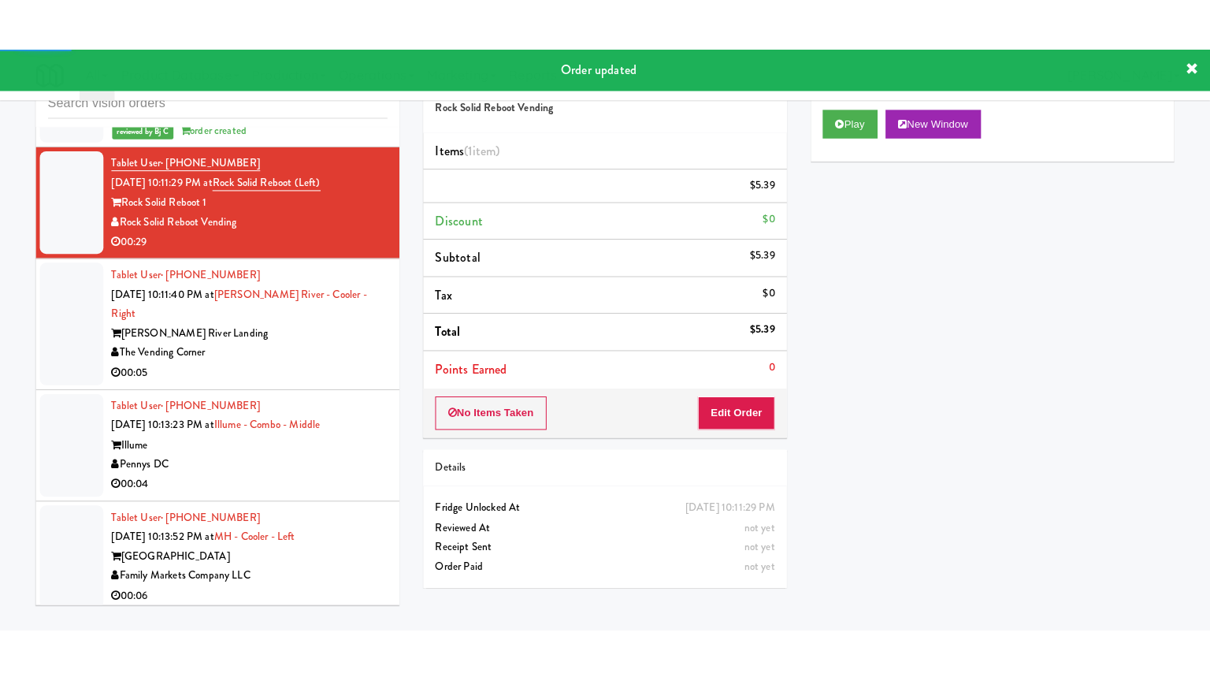
scroll to position [13555, 0]
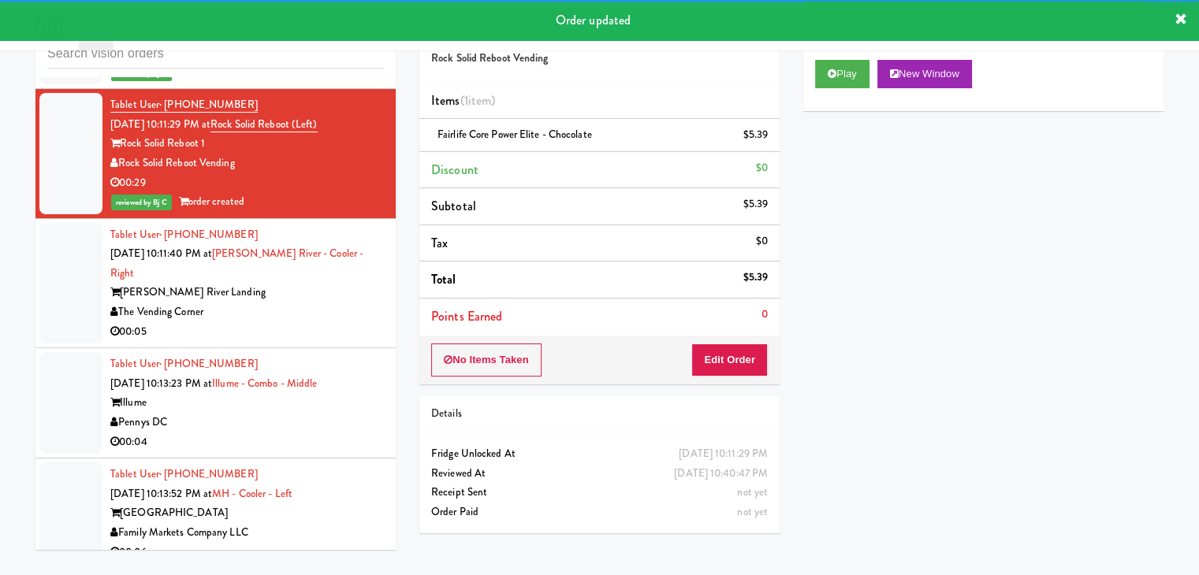
click at [296, 303] on div "The Vending Corner" at bounding box center [246, 313] width 273 height 20
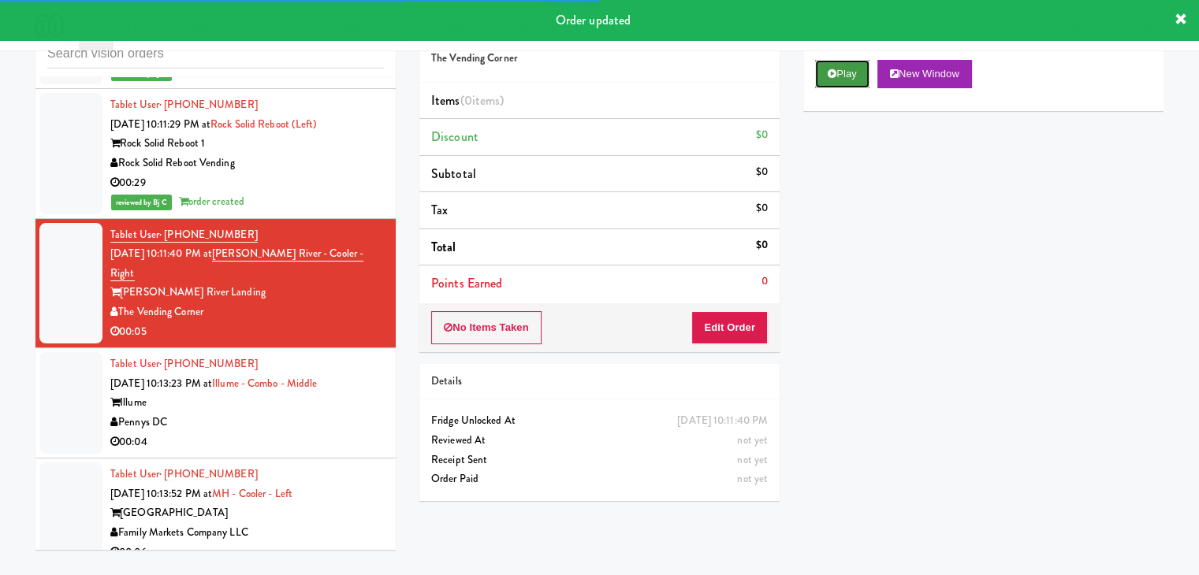
click at [835, 72] on icon at bounding box center [831, 74] width 9 height 10
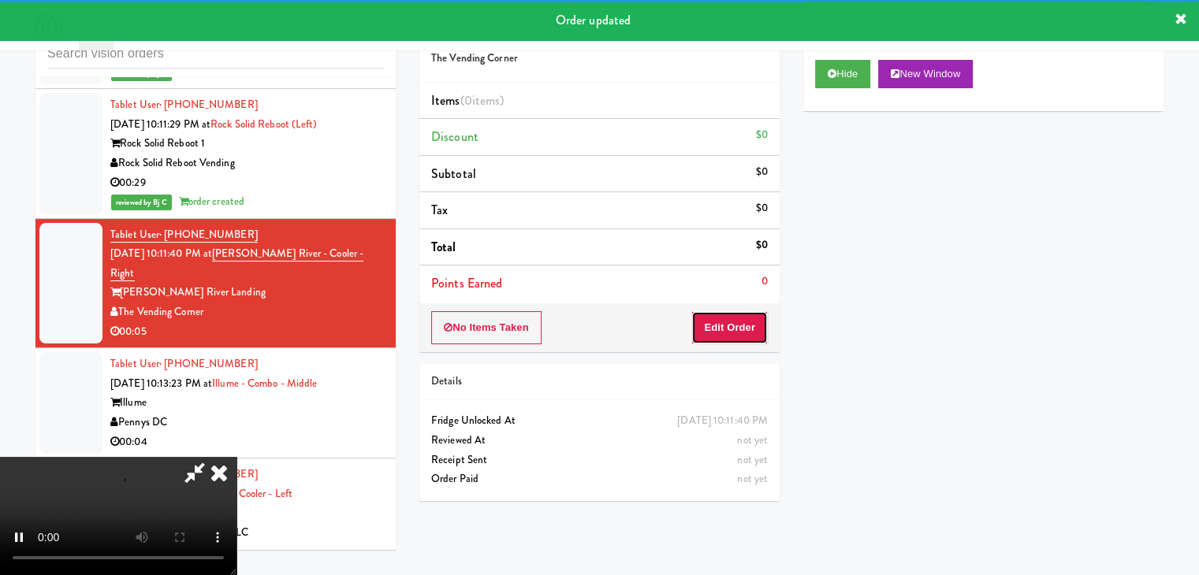
click at [744, 330] on button "Edit Order" at bounding box center [729, 327] width 76 height 33
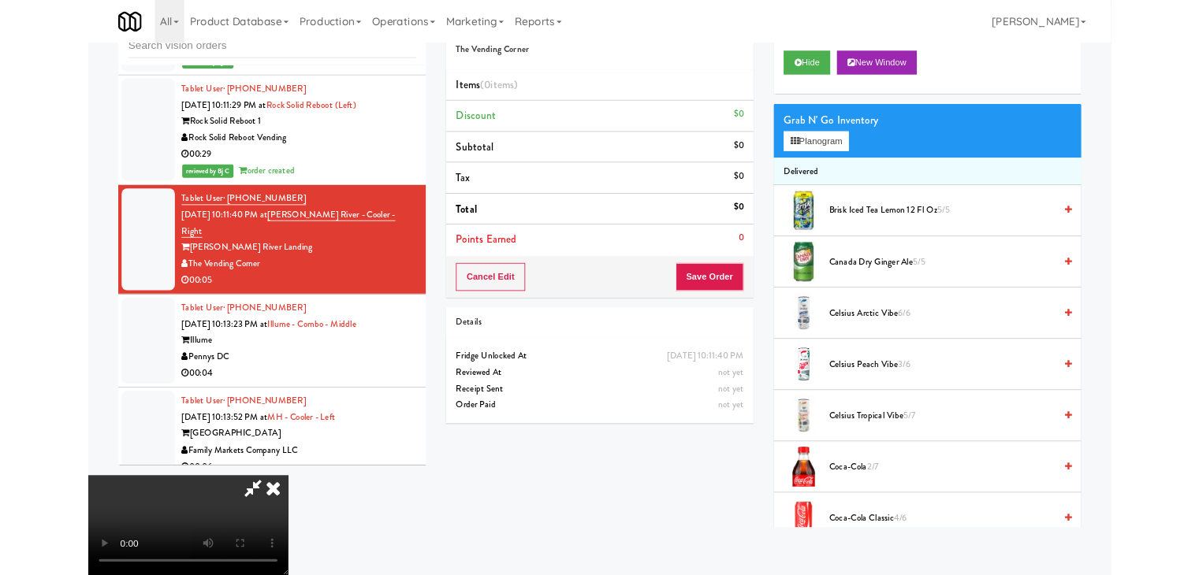
scroll to position [13535, 0]
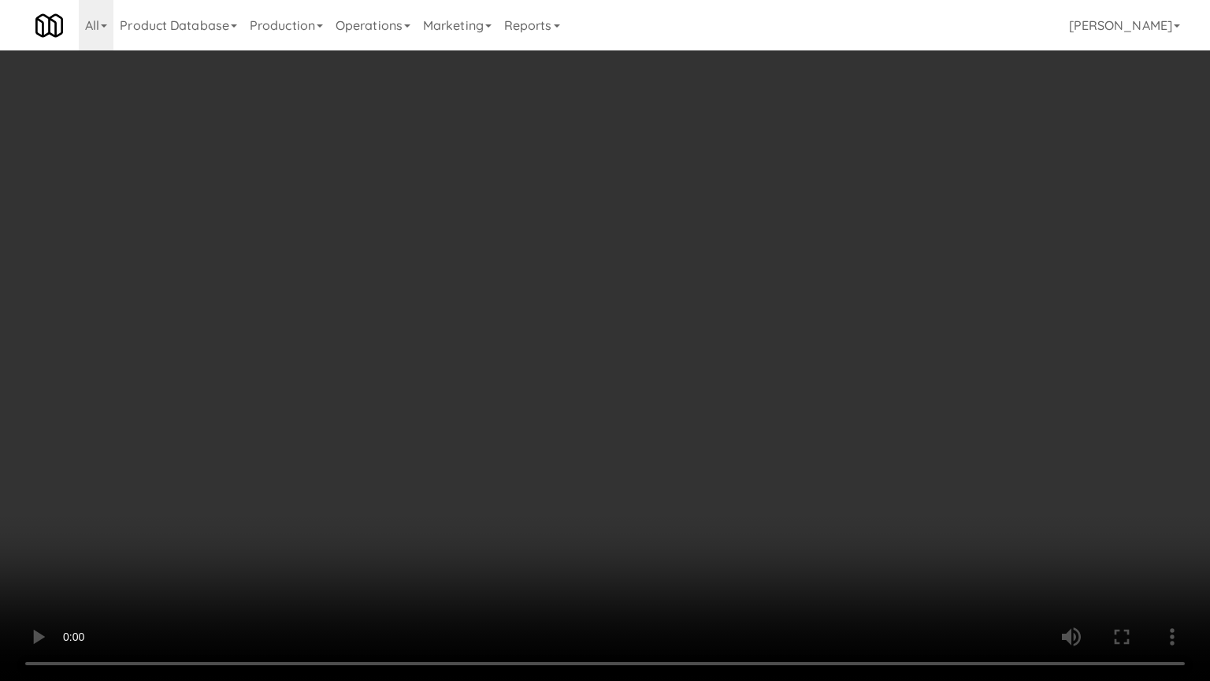
click at [759, 449] on video at bounding box center [605, 340] width 1210 height 681
click at [749, 454] on video at bounding box center [605, 340] width 1210 height 681
click at [726, 452] on video at bounding box center [605, 340] width 1210 height 681
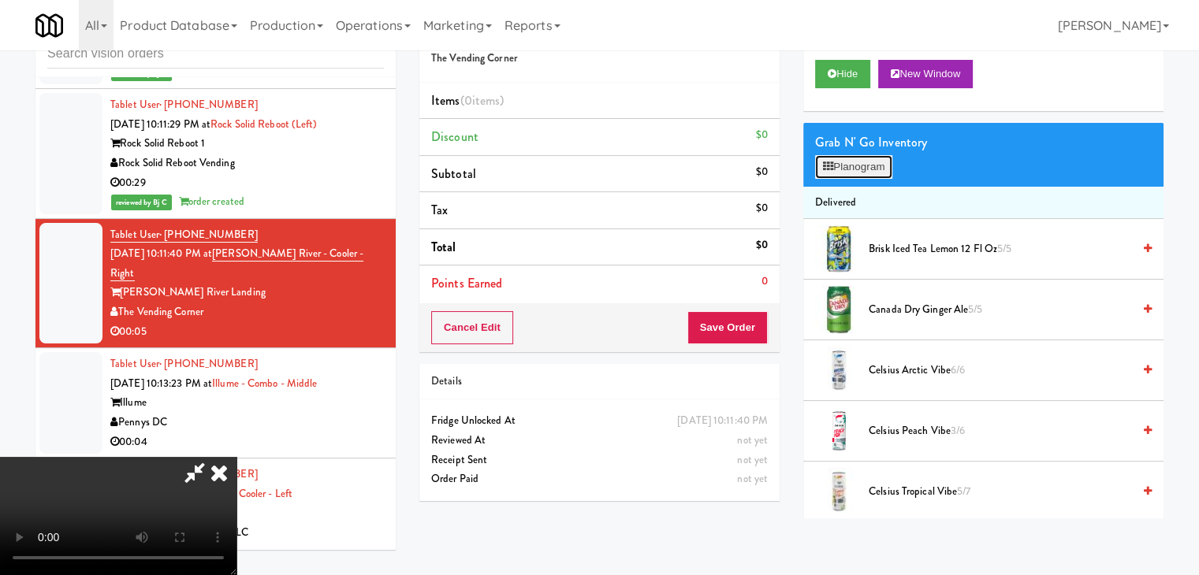
click at [879, 165] on button "Planogram" at bounding box center [853, 167] width 77 height 24
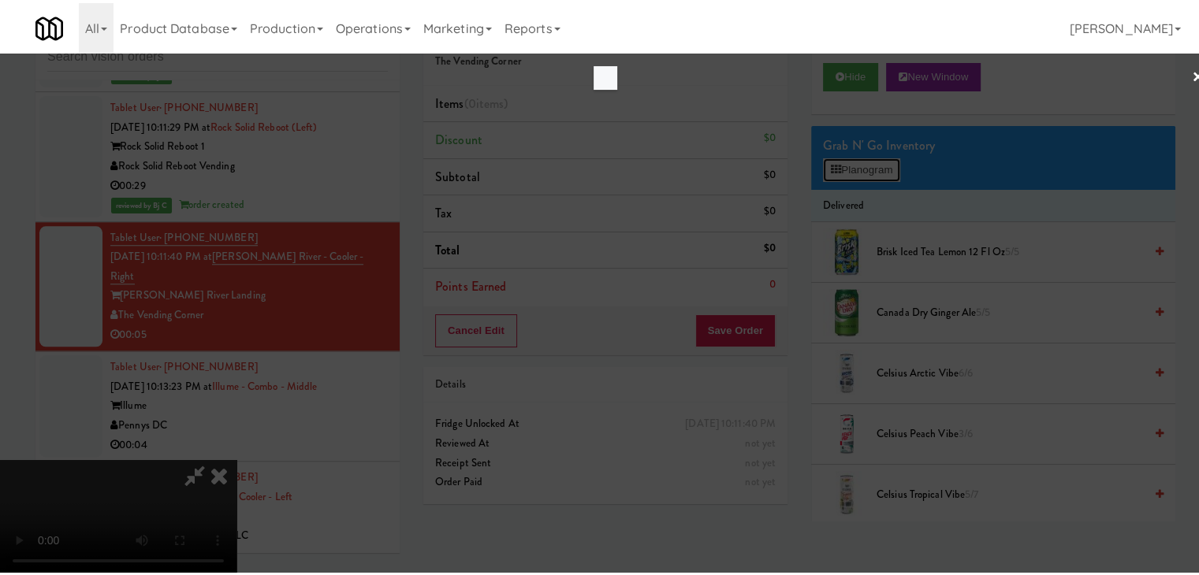
scroll to position [13535, 0]
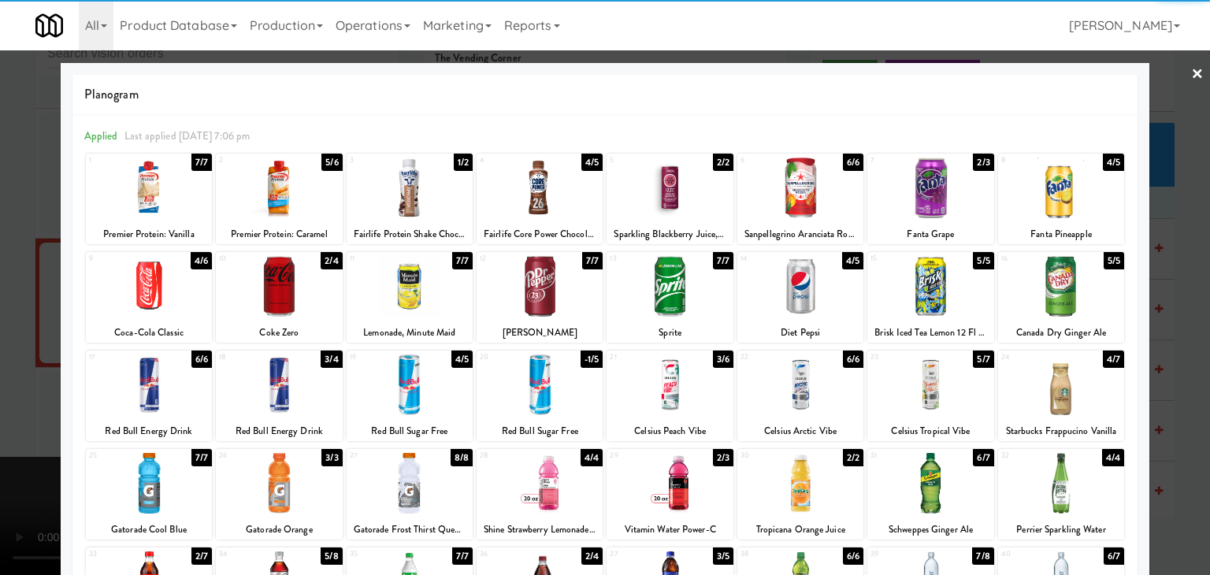
drag, startPoint x: 280, startPoint y: 287, endPoint x: 0, endPoint y: 336, distance: 284.1
click at [280, 288] on div at bounding box center [279, 286] width 126 height 61
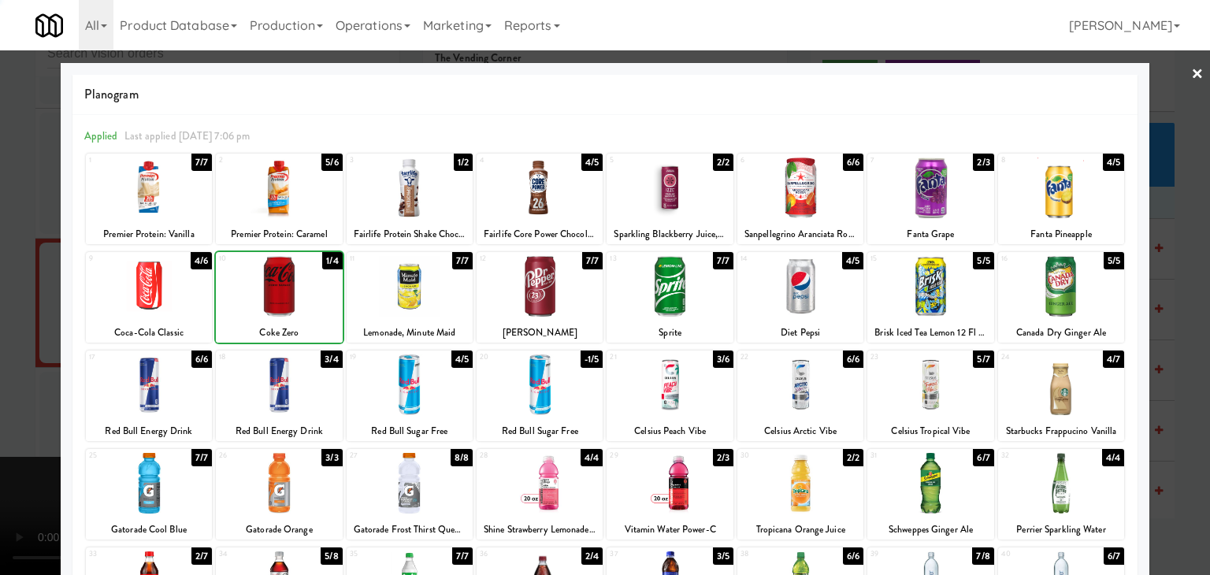
drag, startPoint x: 0, startPoint y: 341, endPoint x: 398, endPoint y: 329, distance: 398.1
click at [28, 341] on div at bounding box center [605, 287] width 1210 height 575
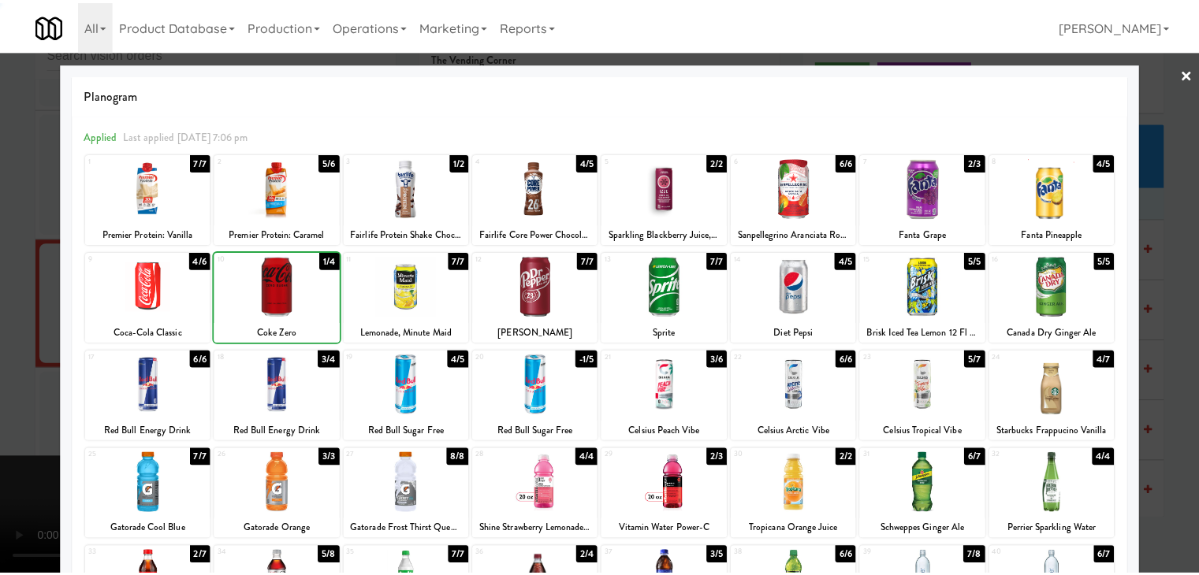
scroll to position [13555, 0]
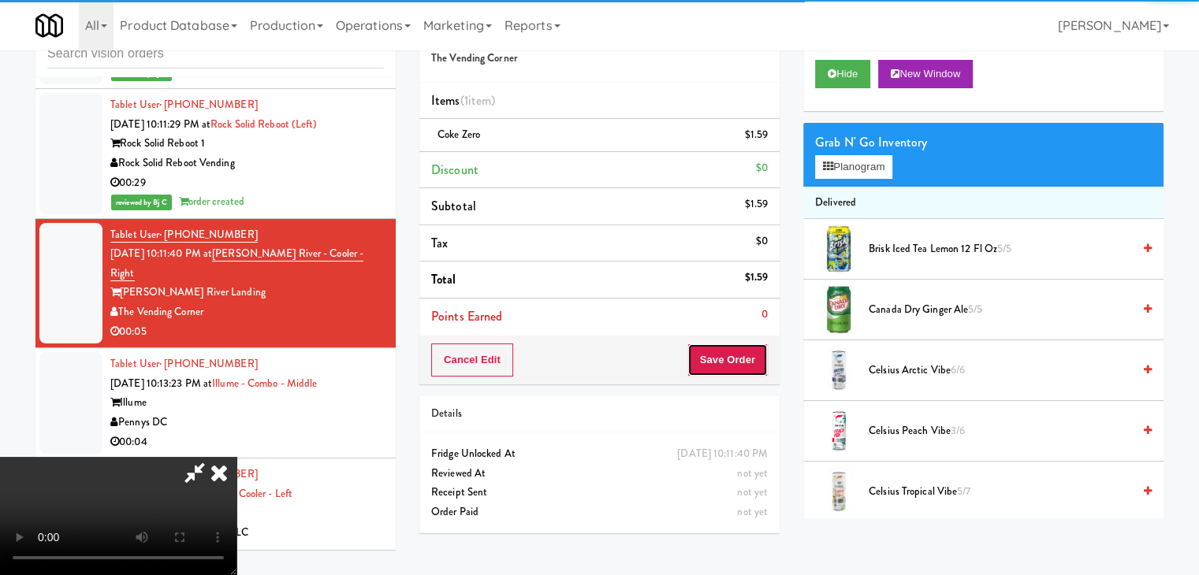
click at [731, 363] on button "Save Order" at bounding box center [727, 360] width 80 height 33
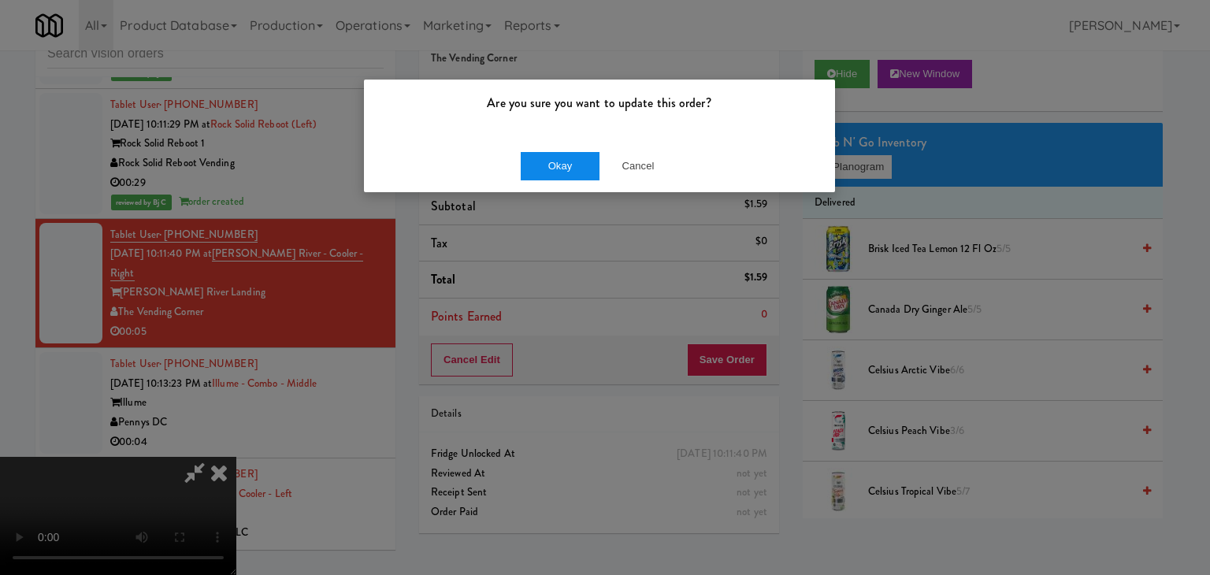
click at [567, 177] on div "Okay Cancel" at bounding box center [599, 165] width 471 height 53
click at [566, 177] on button "Okay" at bounding box center [560, 166] width 79 height 28
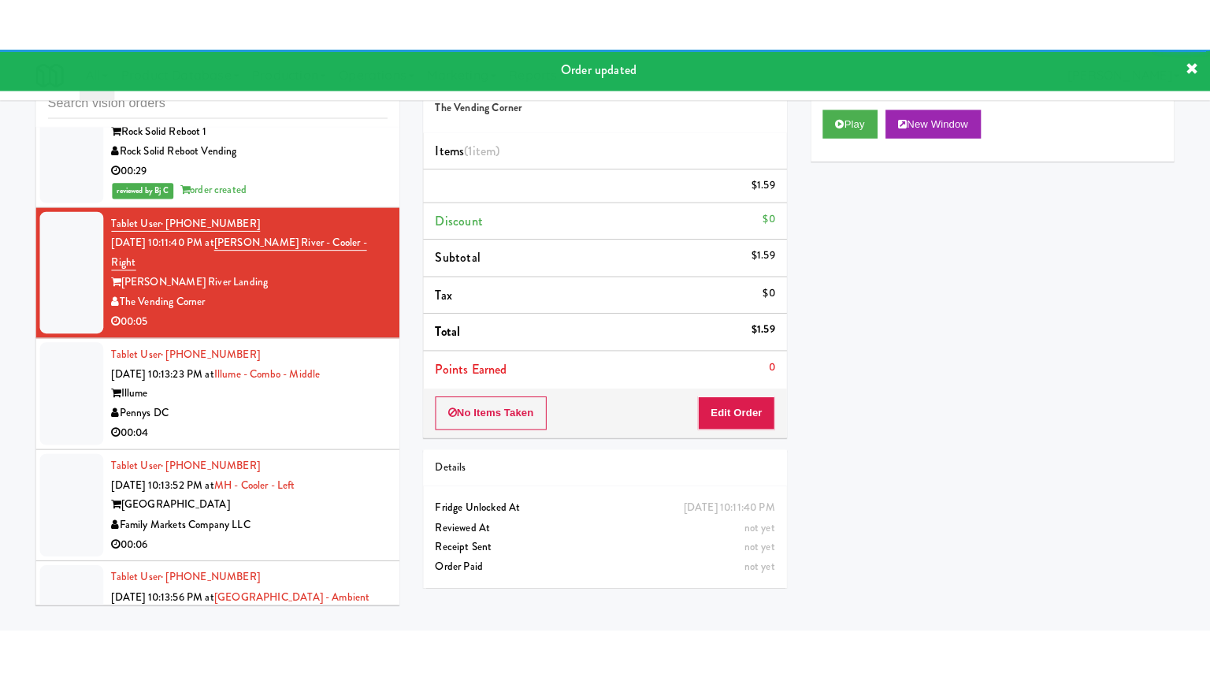
scroll to position [13713, 0]
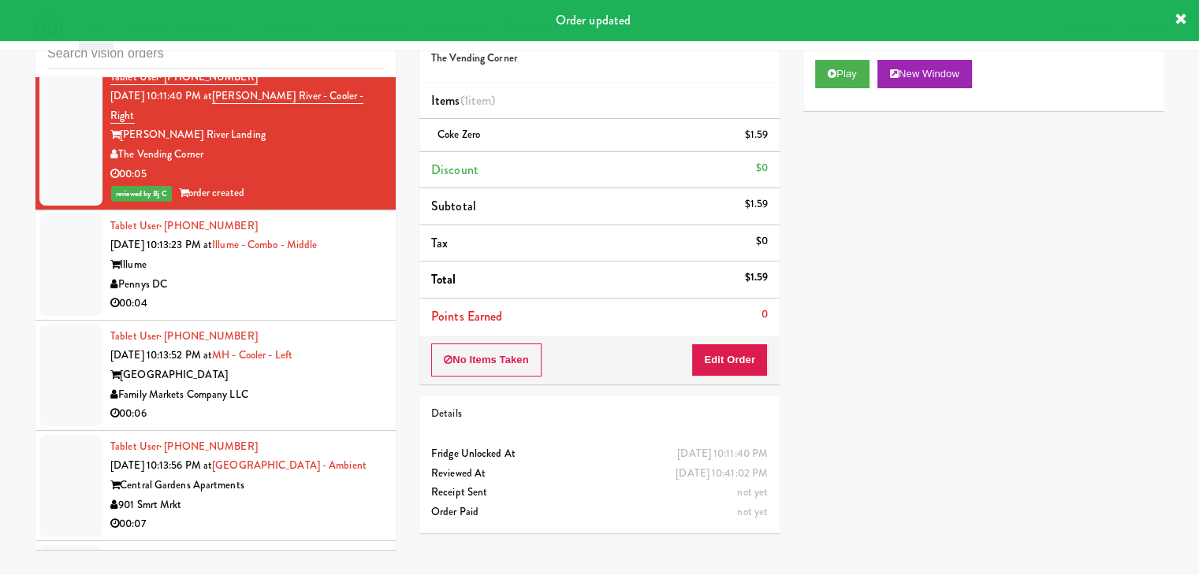
click at [292, 294] on div "00:04" at bounding box center [246, 304] width 273 height 20
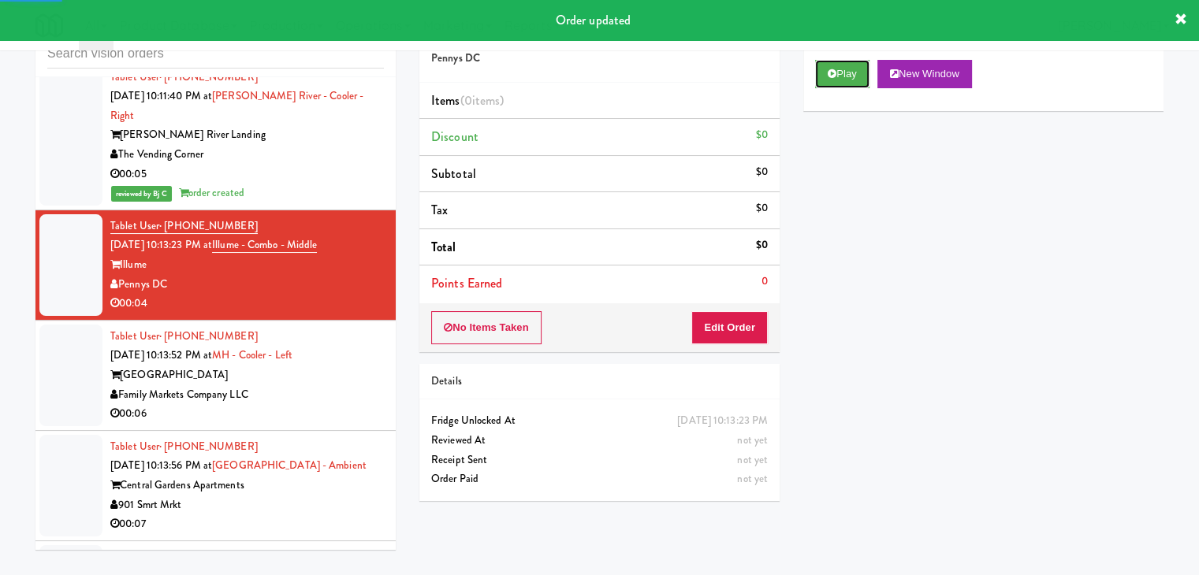
drag, startPoint x: 837, startPoint y: 72, endPoint x: 801, endPoint y: 149, distance: 85.3
click at [837, 73] on button "Play" at bounding box center [842, 74] width 54 height 28
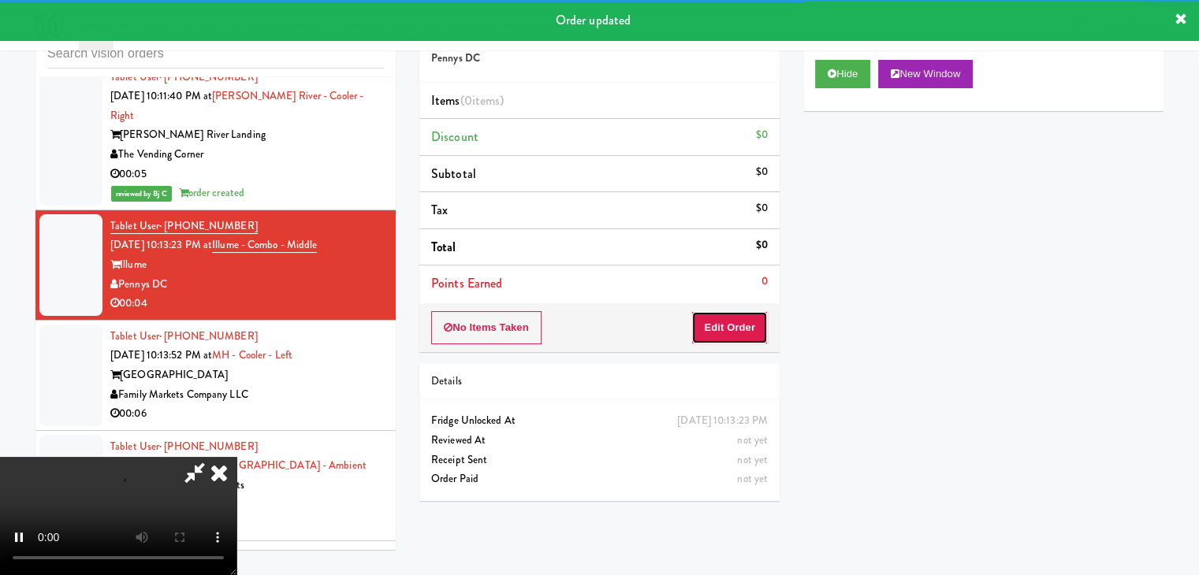
click at [697, 331] on button "Edit Order" at bounding box center [729, 327] width 76 height 33
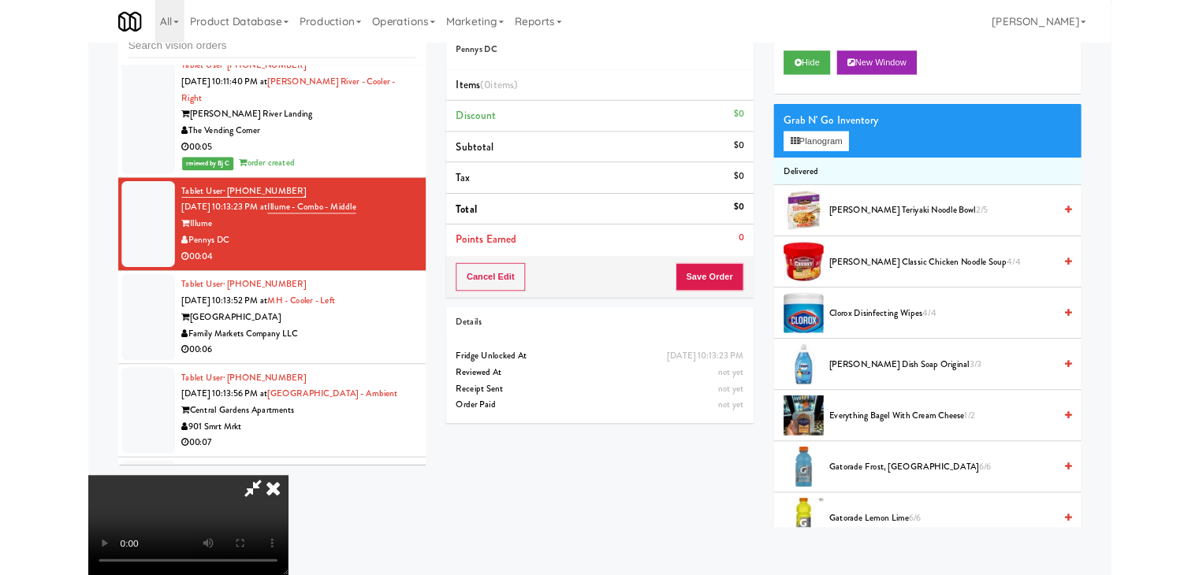
scroll to position [13693, 0]
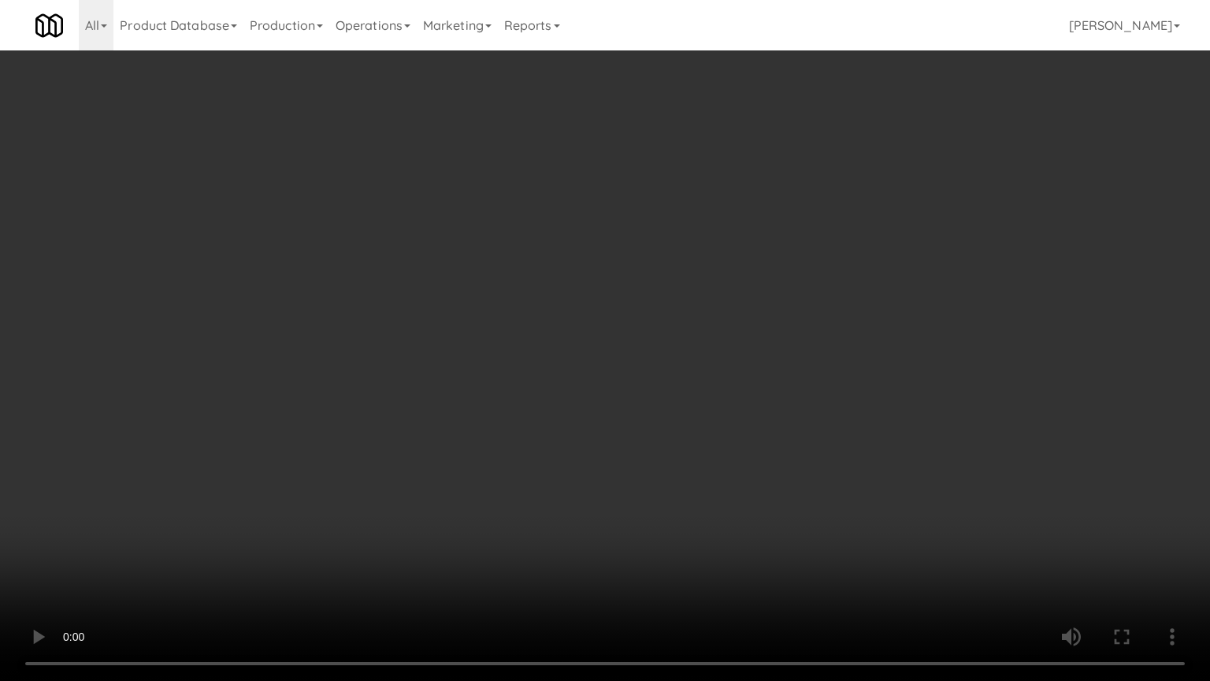
click at [636, 422] on video at bounding box center [605, 340] width 1210 height 681
click at [625, 418] on video at bounding box center [605, 340] width 1210 height 681
click at [625, 413] on video at bounding box center [605, 340] width 1210 height 681
click at [587, 410] on video at bounding box center [605, 340] width 1210 height 681
click at [591, 403] on video at bounding box center [605, 340] width 1210 height 681
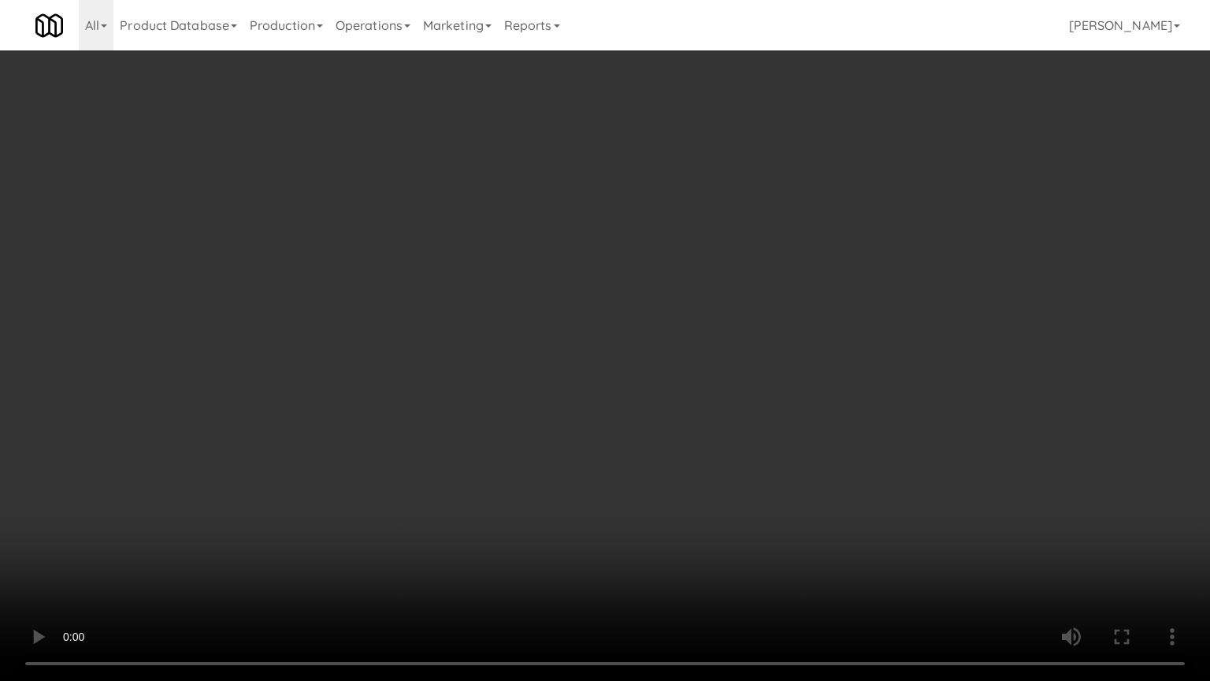
drag, startPoint x: 591, startPoint y: 403, endPoint x: 717, endPoint y: 232, distance: 212.5
click at [591, 403] on video at bounding box center [605, 340] width 1210 height 681
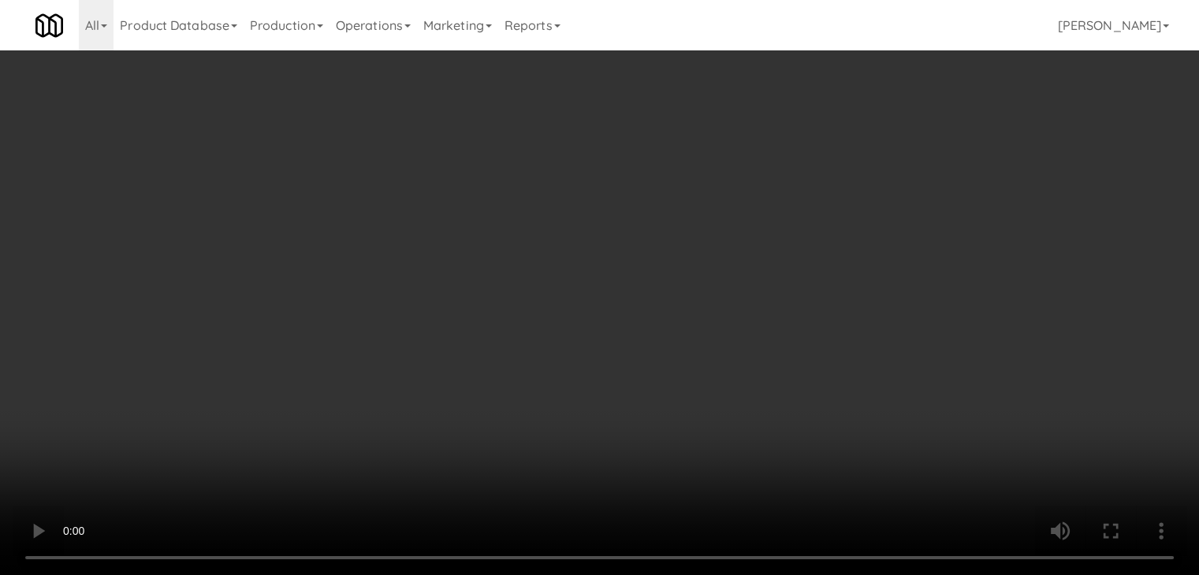
click at [866, 174] on button "Planogram" at bounding box center [853, 167] width 77 height 24
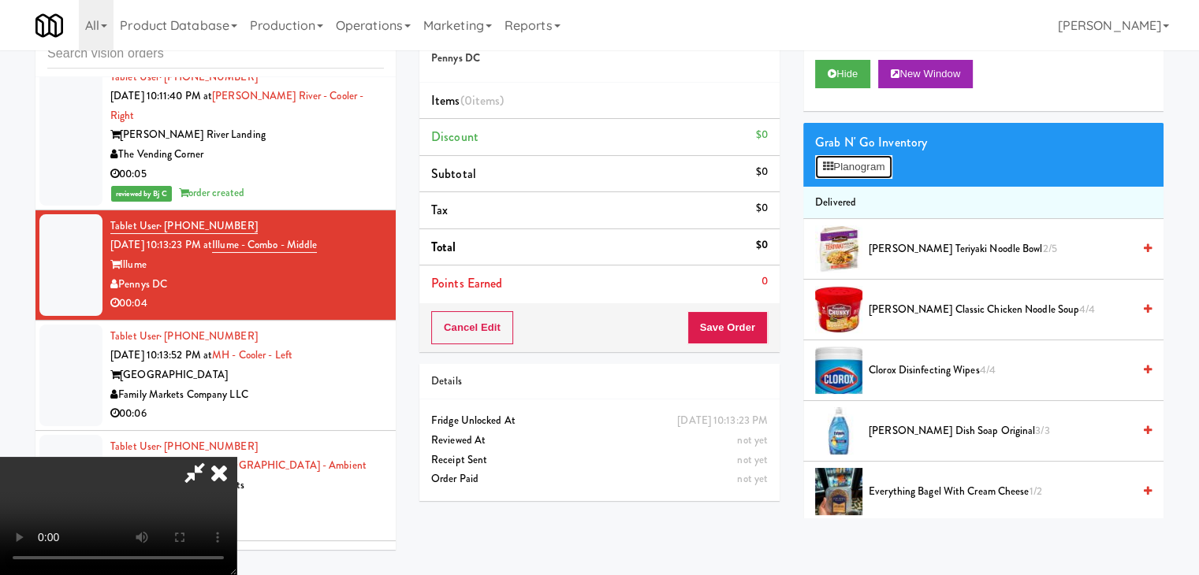
scroll to position [13693, 0]
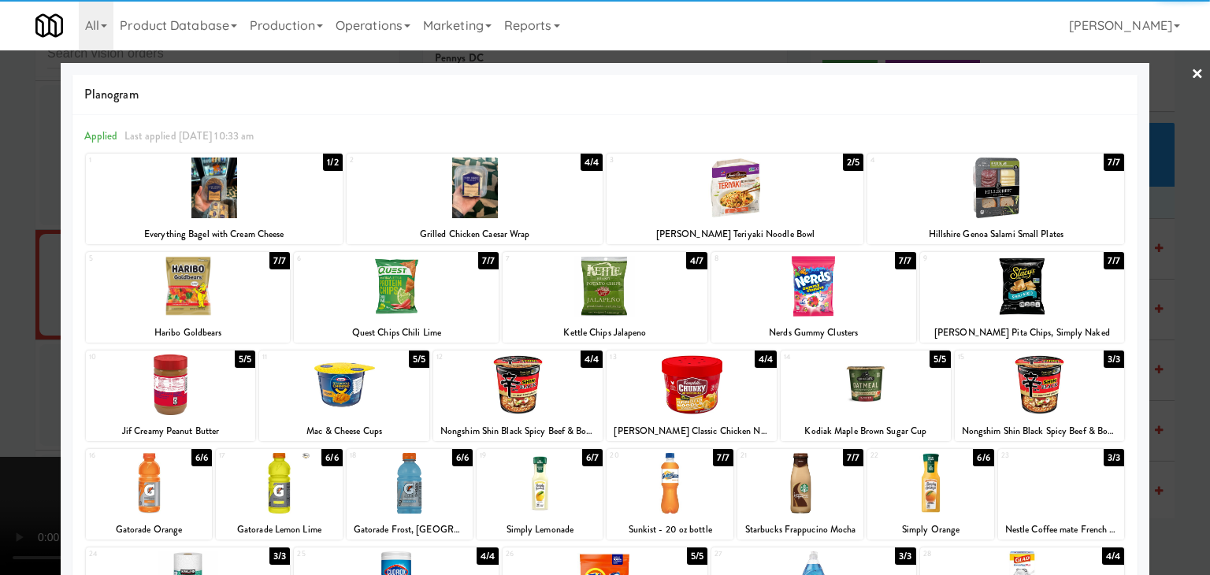
click at [840, 294] on div at bounding box center [814, 286] width 205 height 61
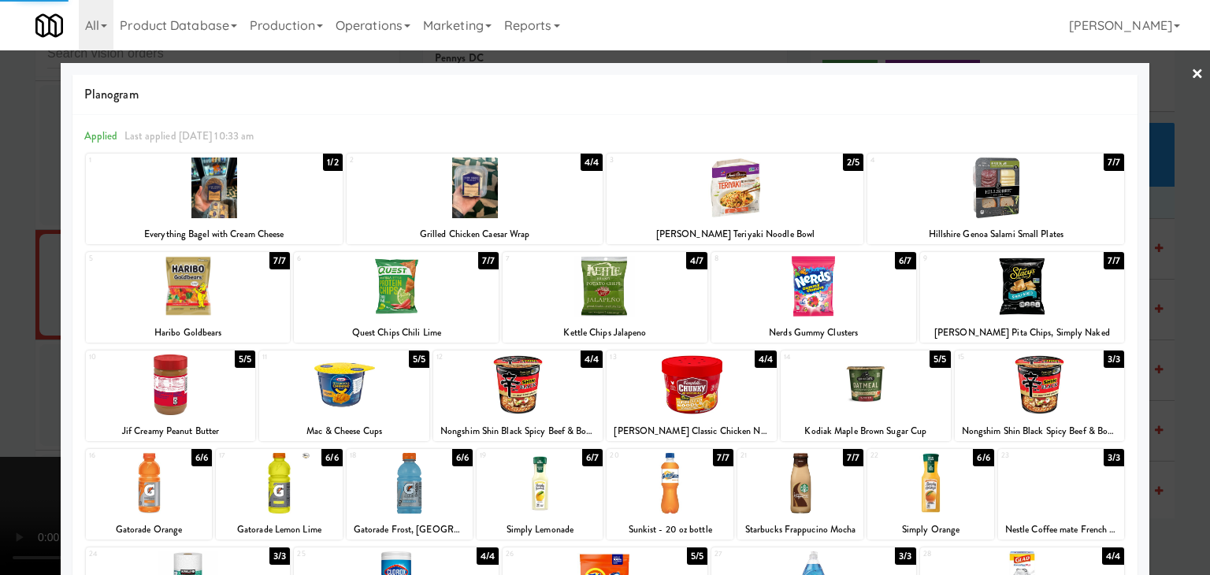
drag, startPoint x: 0, startPoint y: 401, endPoint x: 305, endPoint y: 405, distance: 305.0
click at [16, 404] on div at bounding box center [605, 287] width 1210 height 575
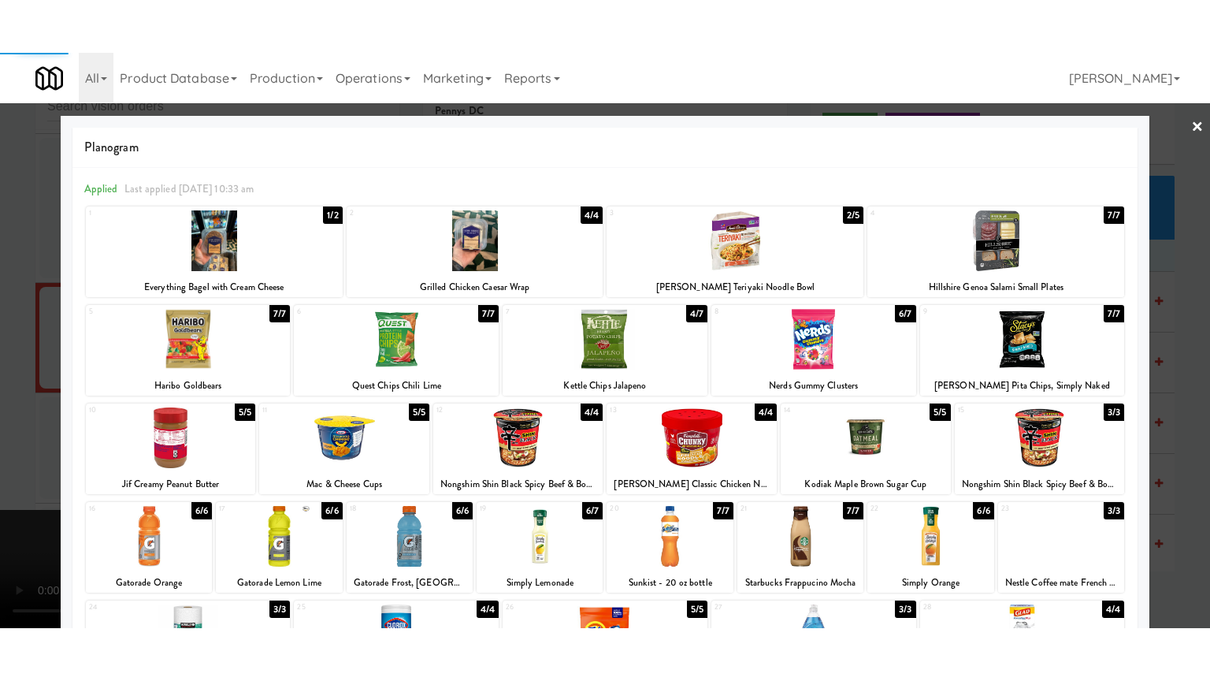
scroll to position [13713, 0]
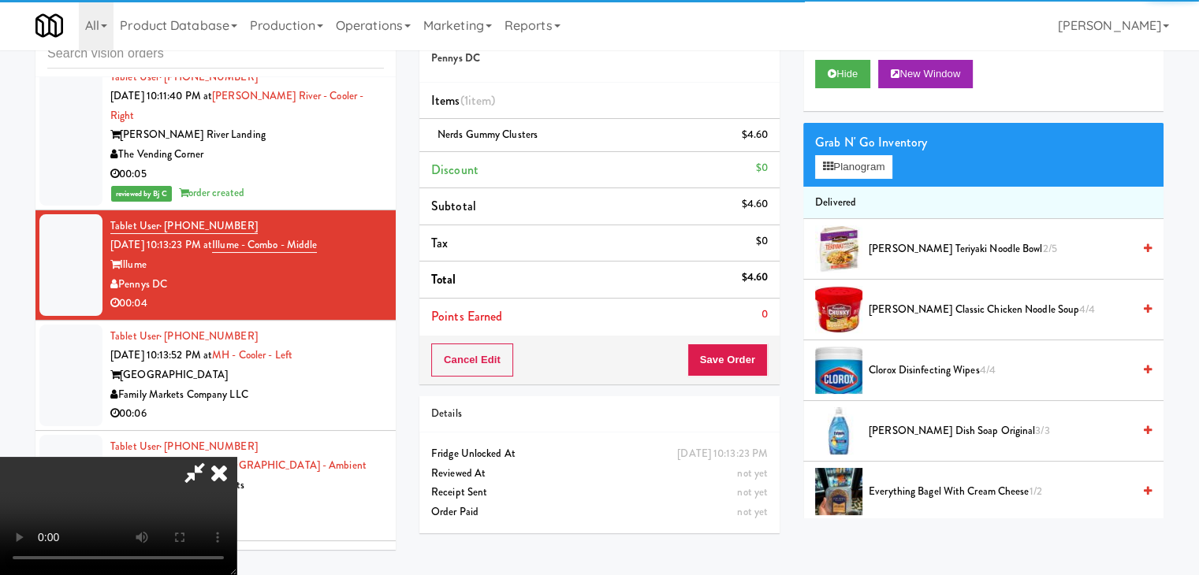
click at [236, 457] on video at bounding box center [118, 516] width 236 height 118
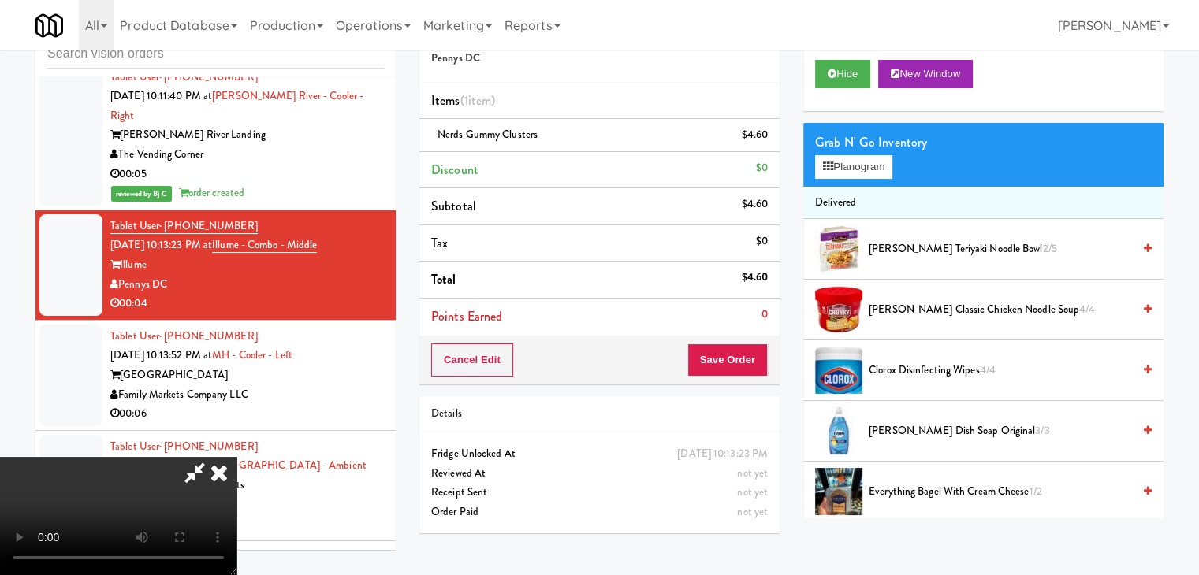
click at [236, 457] on video at bounding box center [118, 516] width 236 height 118
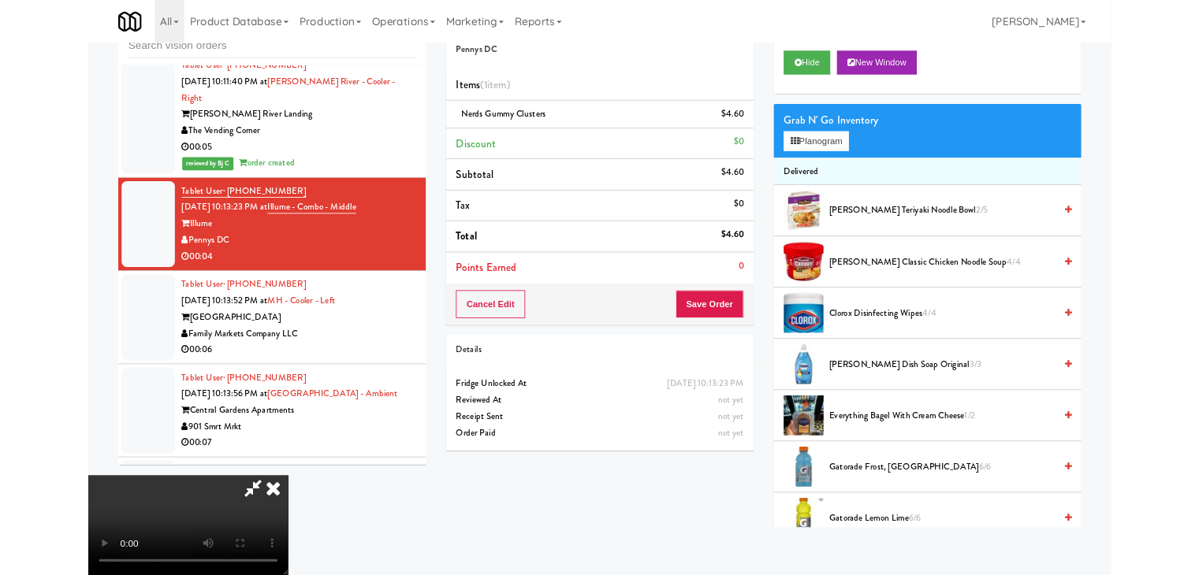
scroll to position [13693, 0]
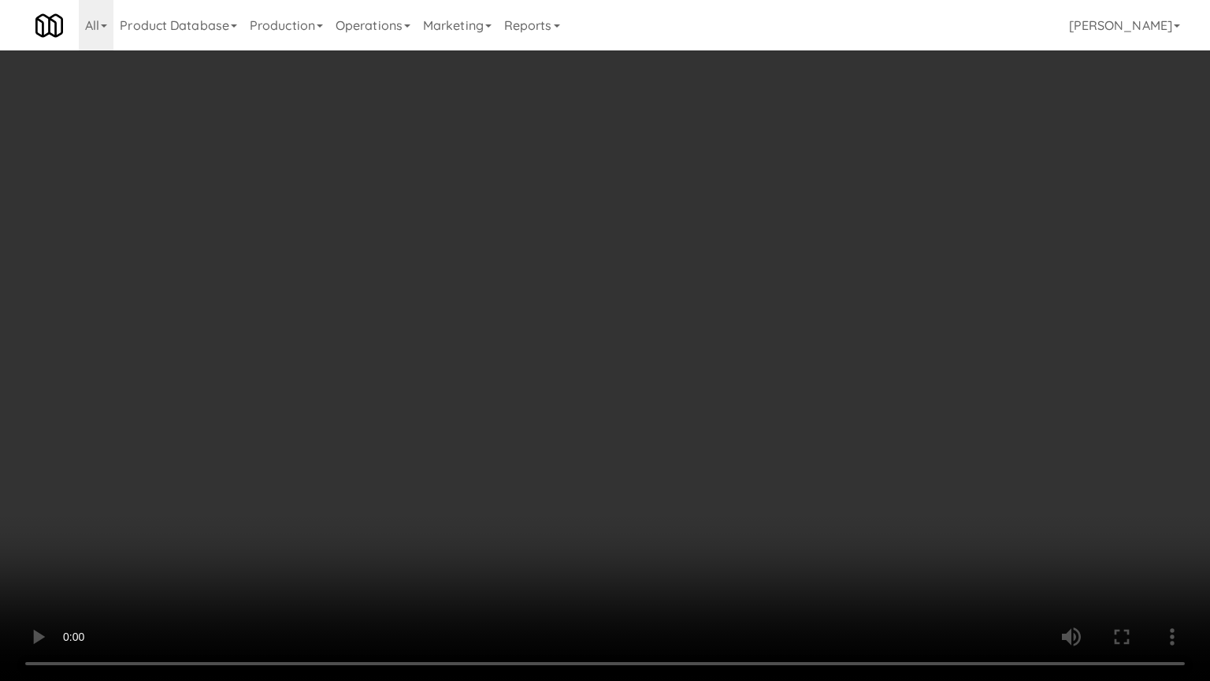
click at [757, 470] on video at bounding box center [605, 340] width 1210 height 681
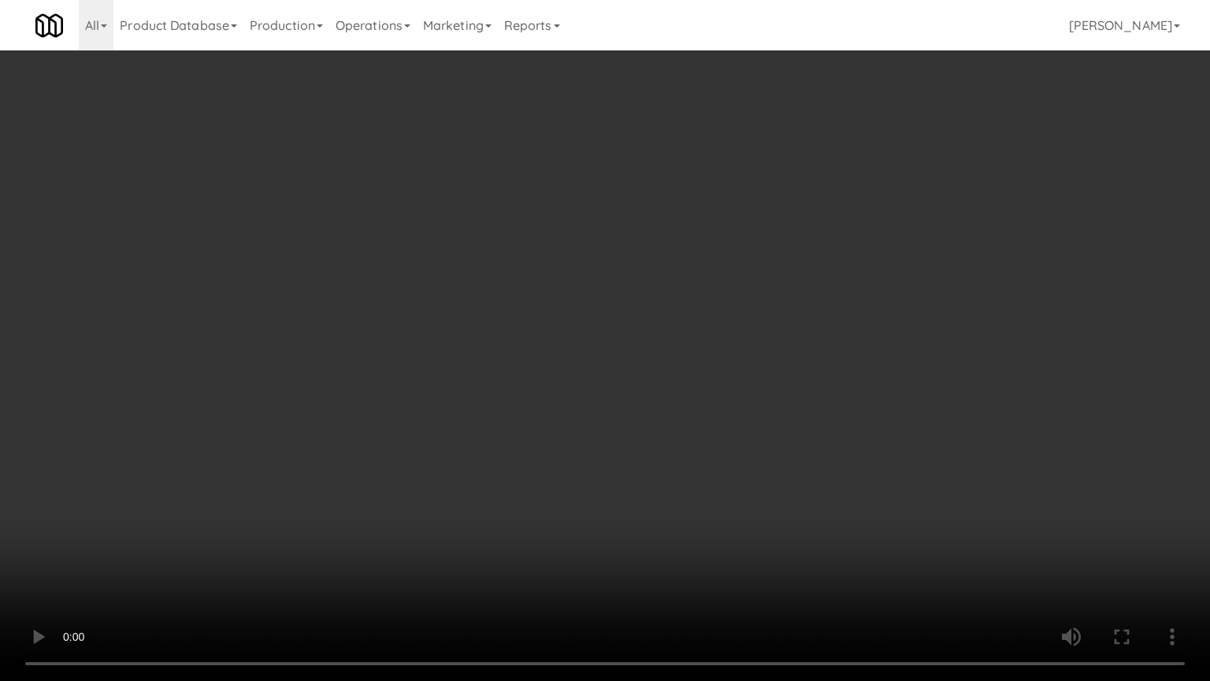
click at [757, 470] on video at bounding box center [605, 340] width 1210 height 681
click at [747, 472] on video at bounding box center [605, 340] width 1210 height 681
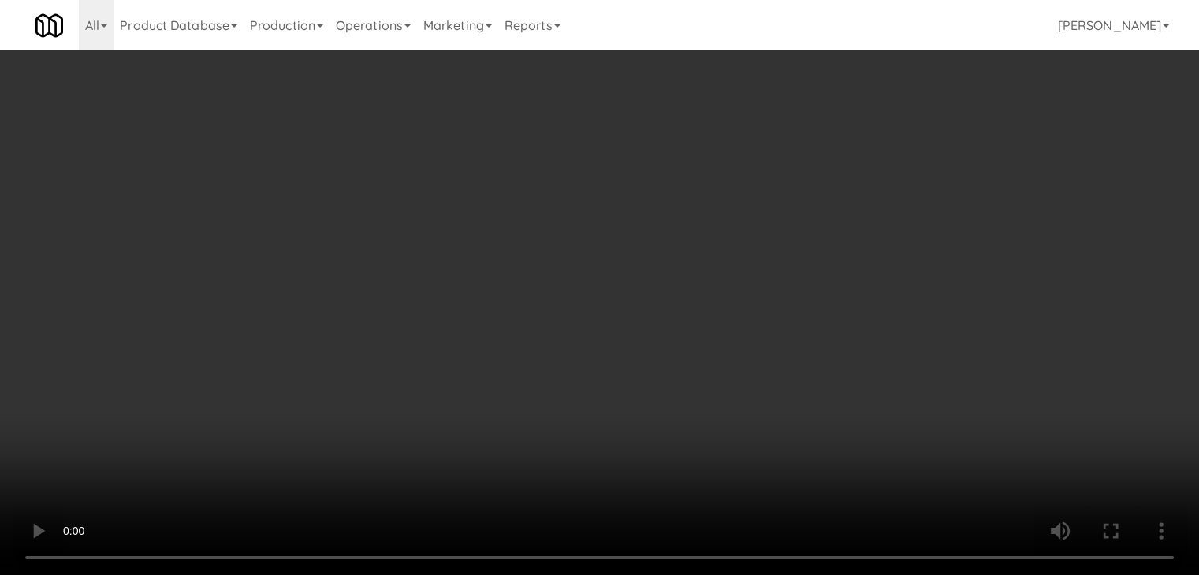
scroll to position [13713, 0]
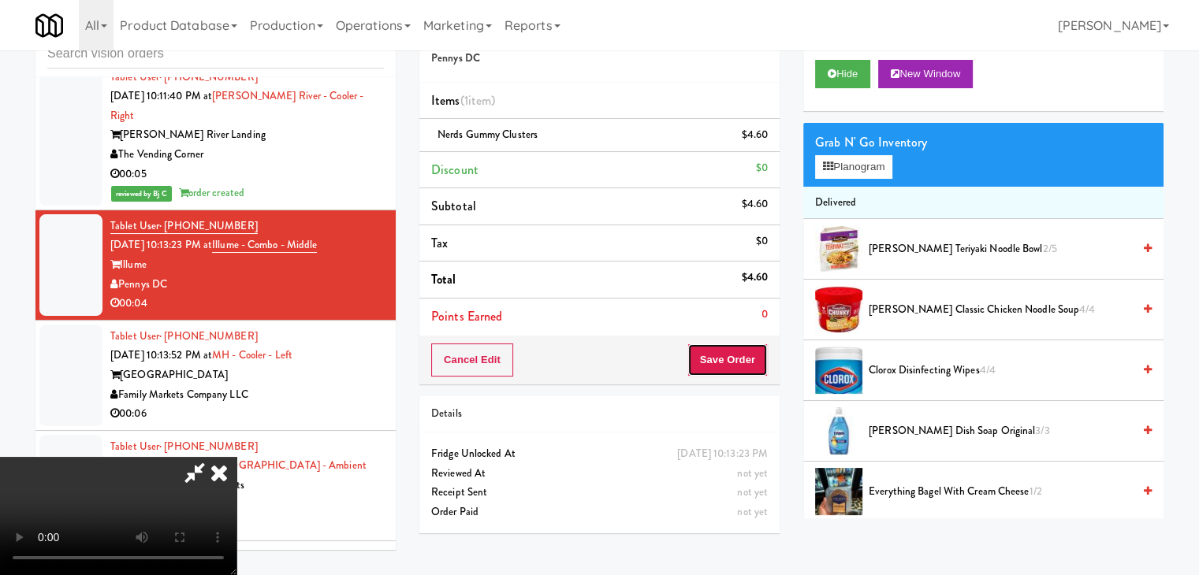
click at [744, 357] on button "Save Order" at bounding box center [727, 360] width 80 height 33
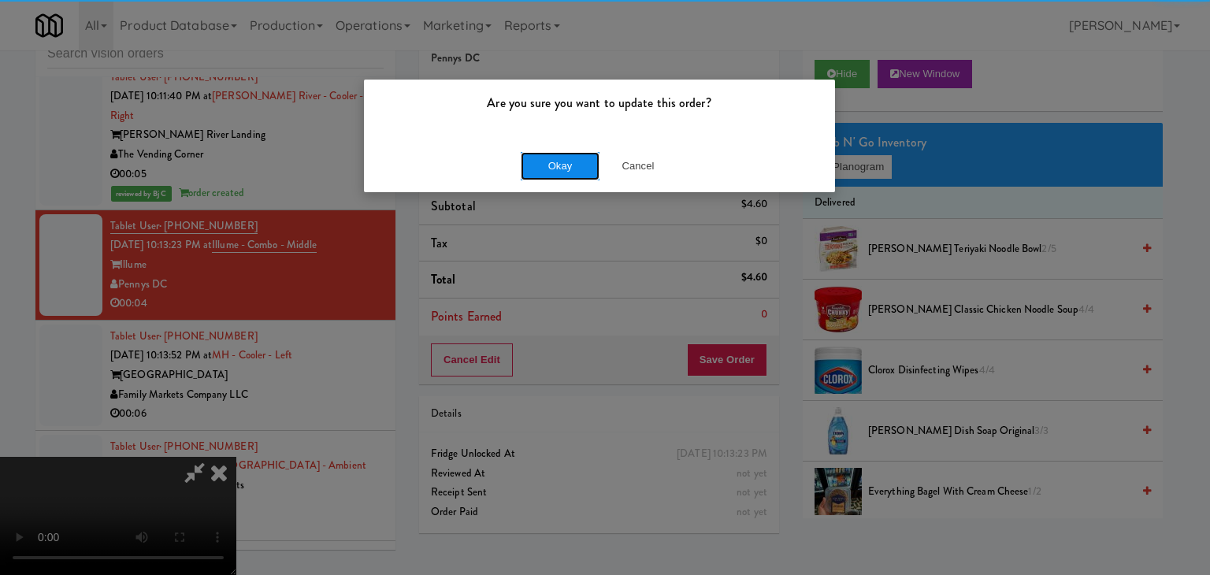
click at [539, 161] on button "Okay" at bounding box center [560, 166] width 79 height 28
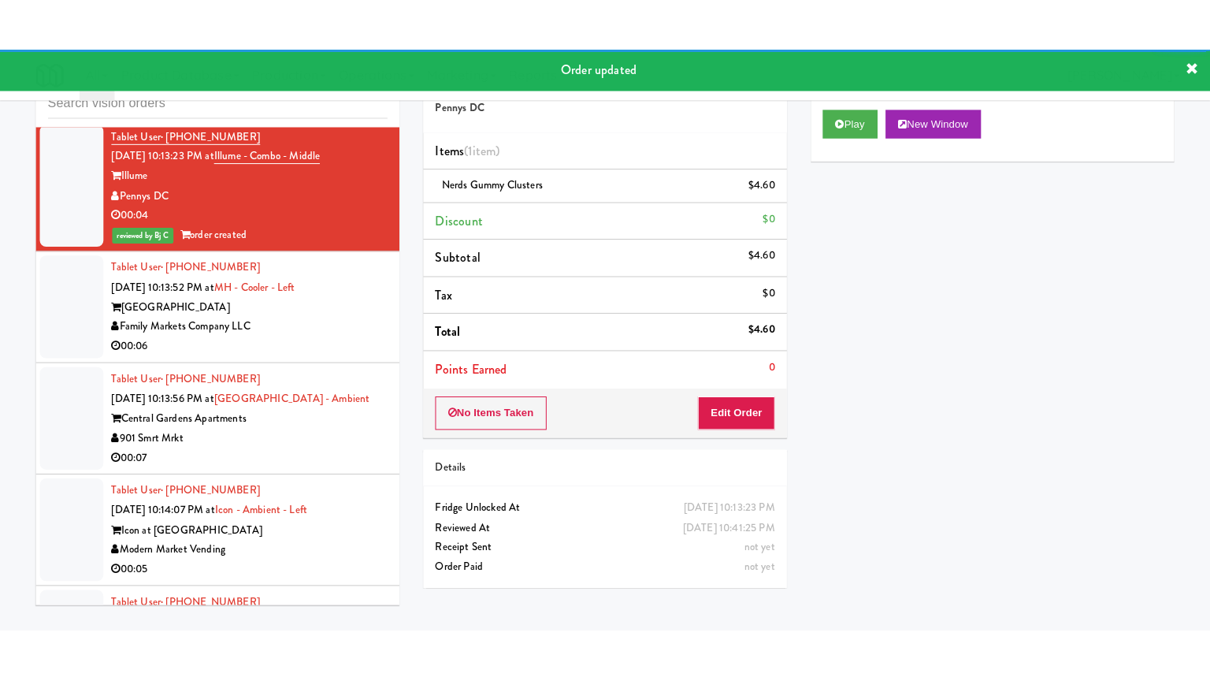
scroll to position [13870, 0]
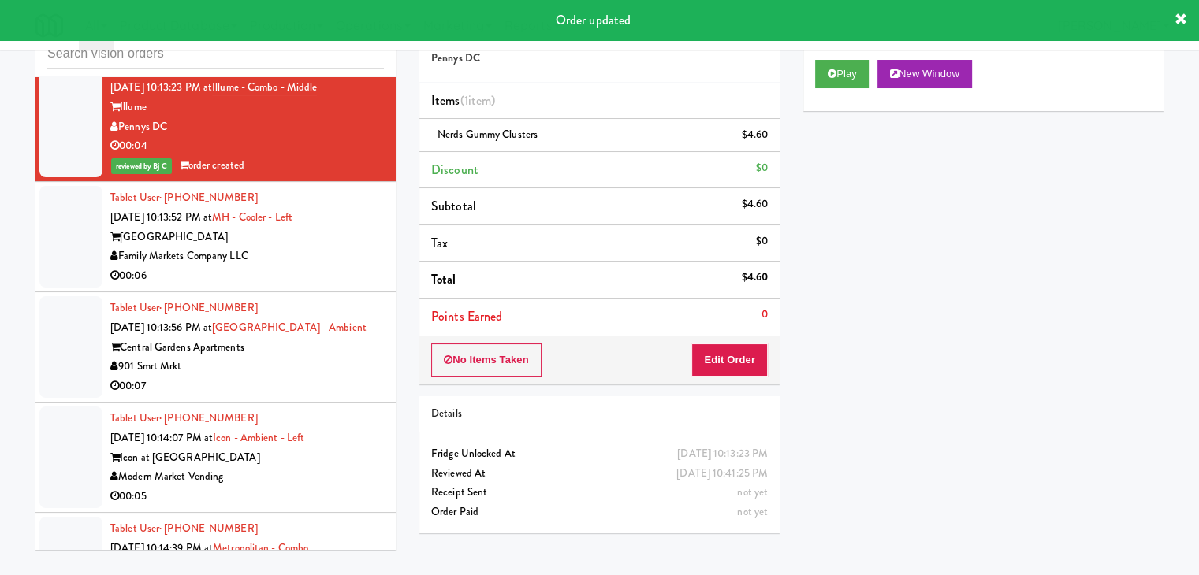
click at [360, 247] on div "Family Markets Company LLC" at bounding box center [246, 257] width 273 height 20
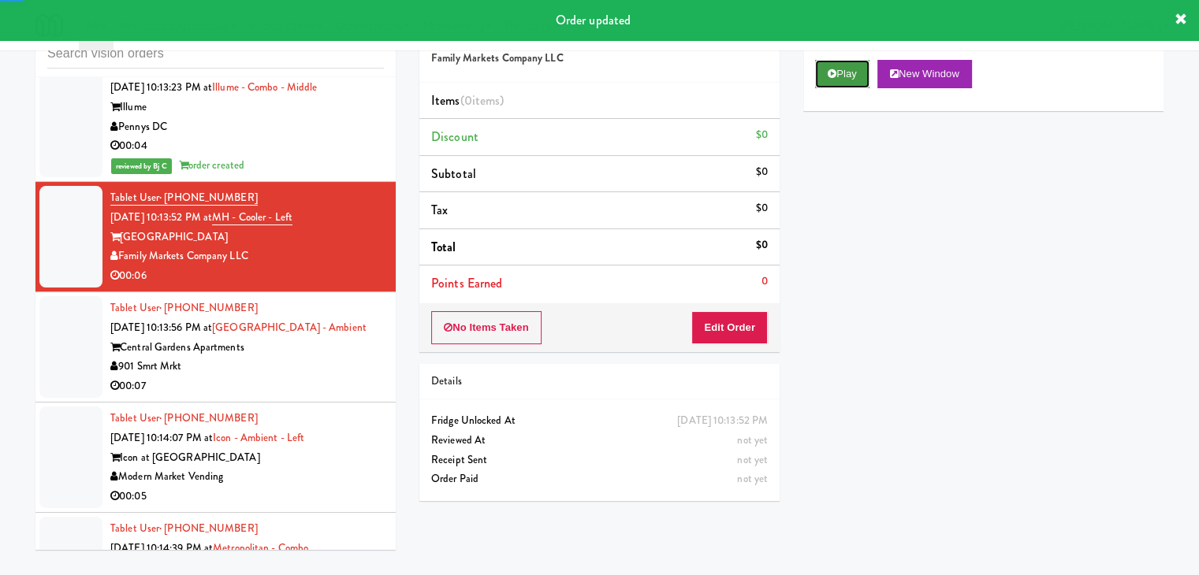
click at [821, 76] on button "Play" at bounding box center [842, 74] width 54 height 28
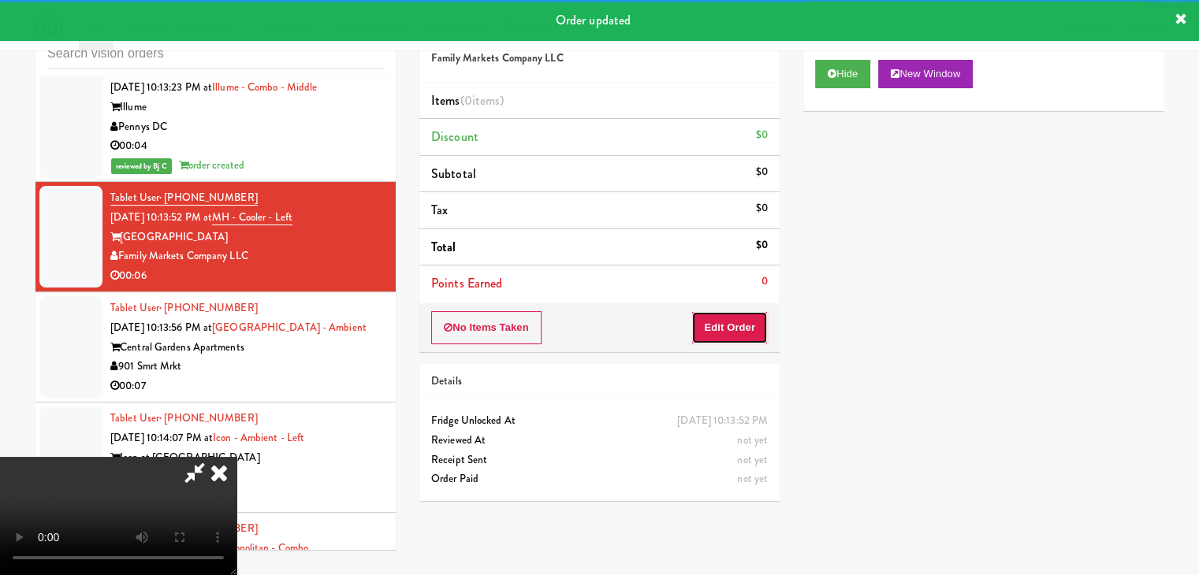
click at [722, 335] on button "Edit Order" at bounding box center [729, 327] width 76 height 33
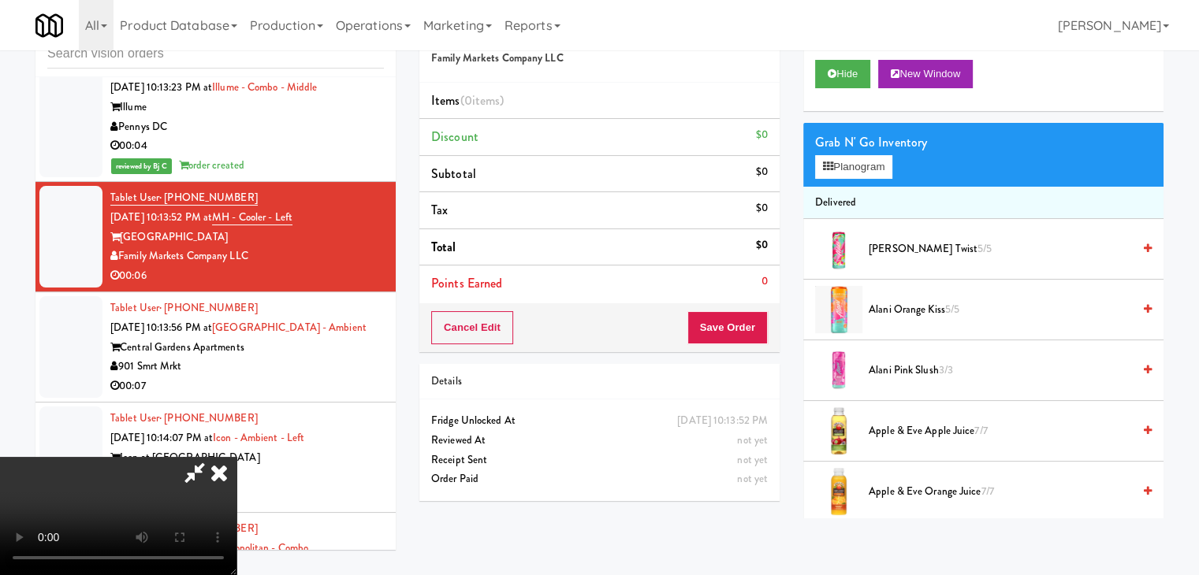
scroll to position [13851, 0]
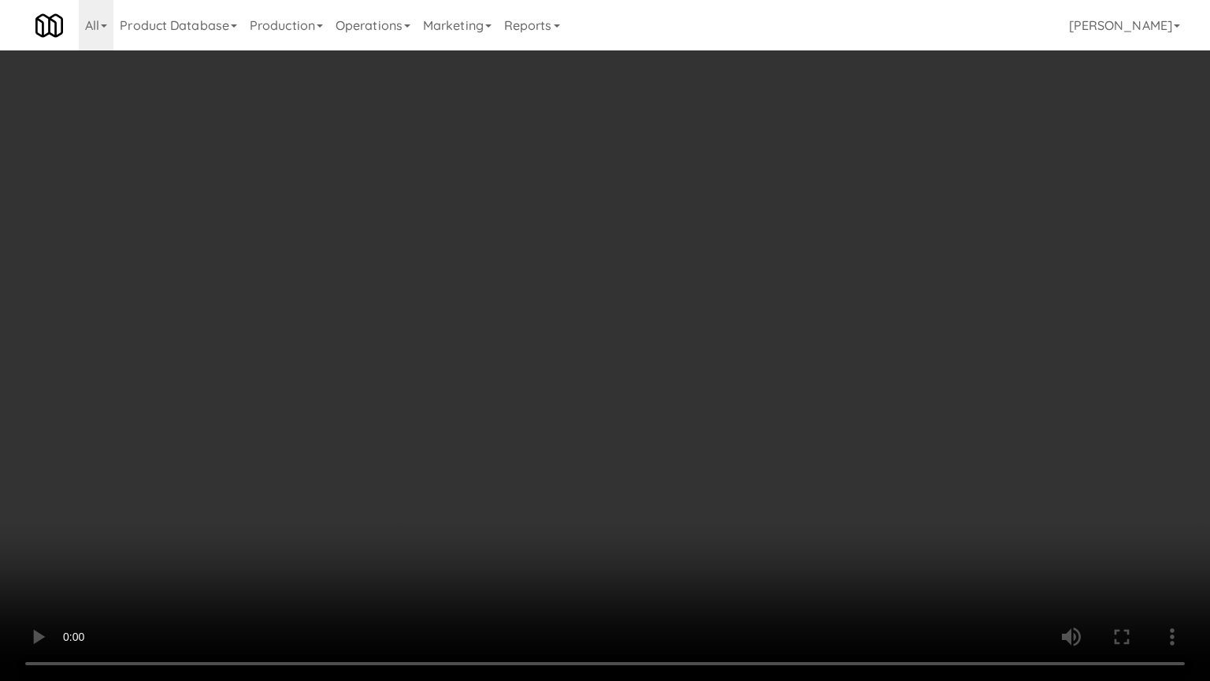
click at [623, 446] on video at bounding box center [605, 340] width 1210 height 681
click at [617, 447] on video at bounding box center [605, 340] width 1210 height 681
click at [608, 435] on video at bounding box center [605, 340] width 1210 height 681
drag, startPoint x: 608, startPoint y: 437, endPoint x: 811, endPoint y: 228, distance: 290.9
click at [612, 433] on video at bounding box center [605, 340] width 1210 height 681
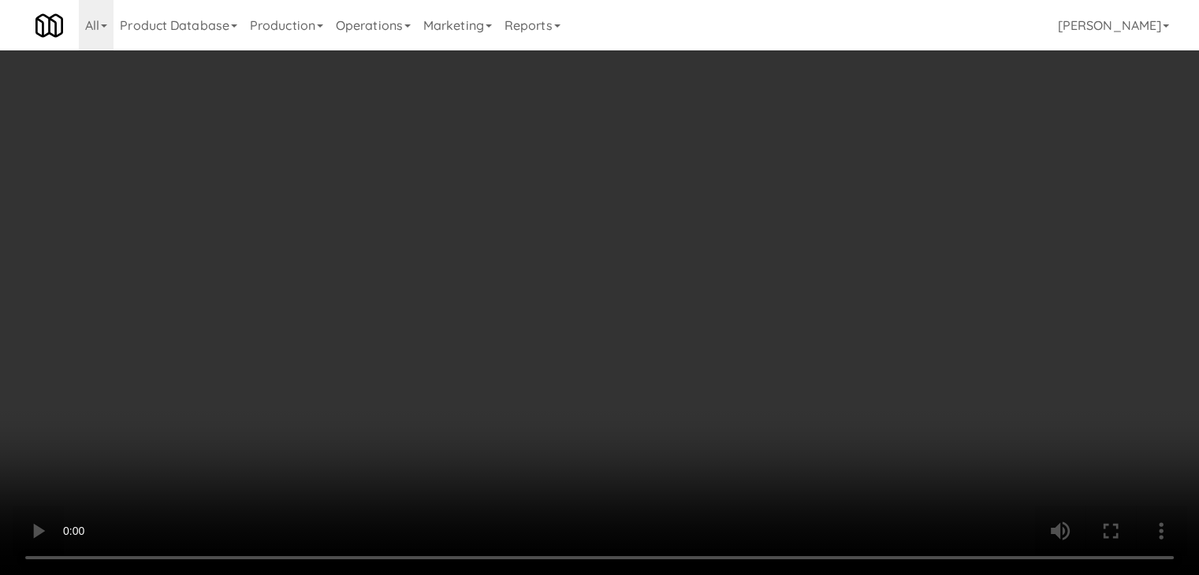
click at [861, 164] on button "Planogram" at bounding box center [853, 167] width 77 height 24
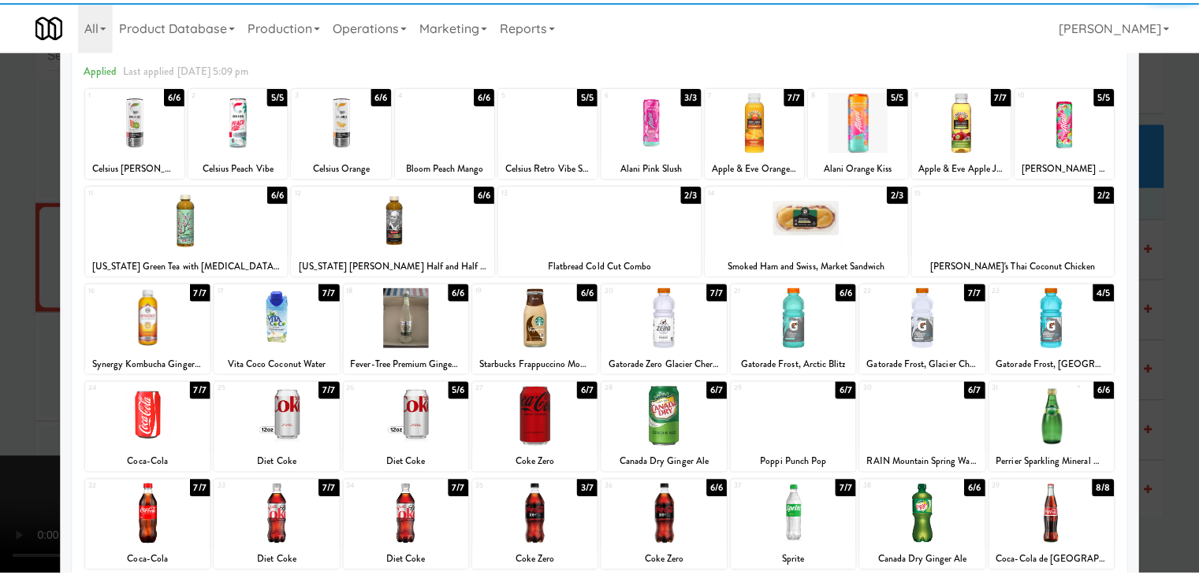
scroll to position [158, 0]
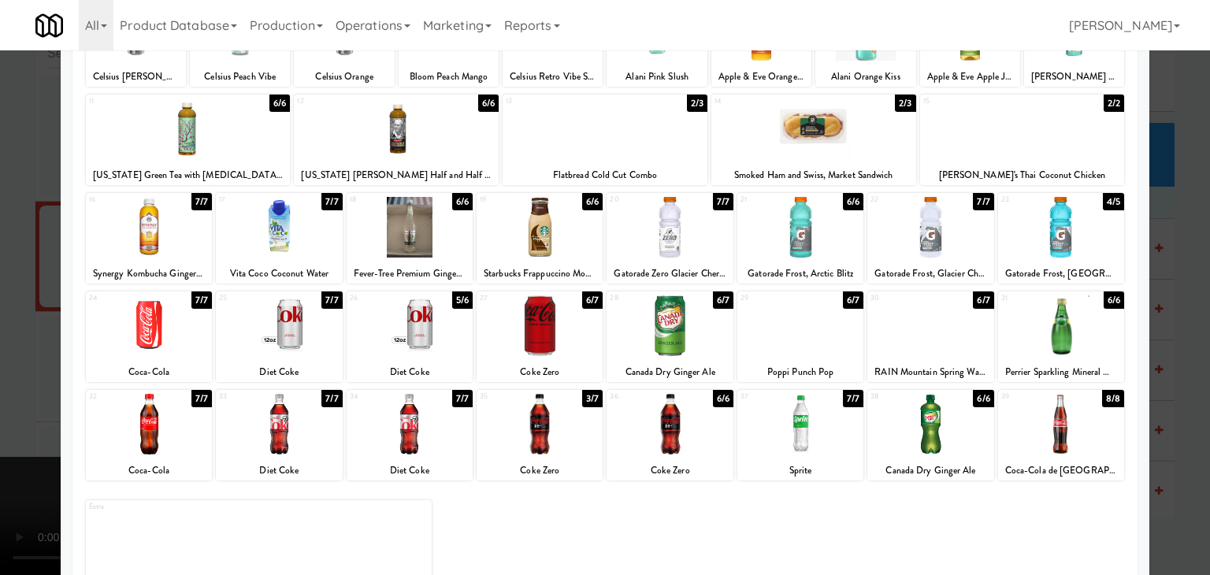
drag, startPoint x: 937, startPoint y: 233, endPoint x: 1023, endPoint y: 253, distance: 88.1
click at [939, 233] on div at bounding box center [931, 227] width 126 height 61
drag, startPoint x: 1152, startPoint y: 292, endPoint x: 1043, endPoint y: 313, distance: 110.7
click at [1148, 294] on div at bounding box center [605, 287] width 1210 height 575
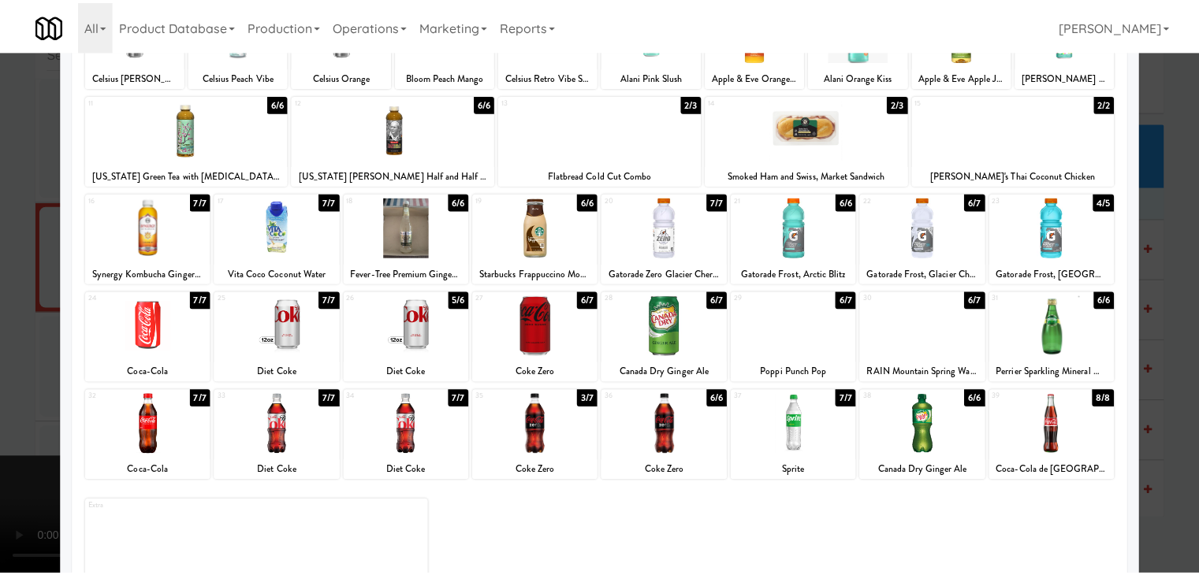
scroll to position [13870, 0]
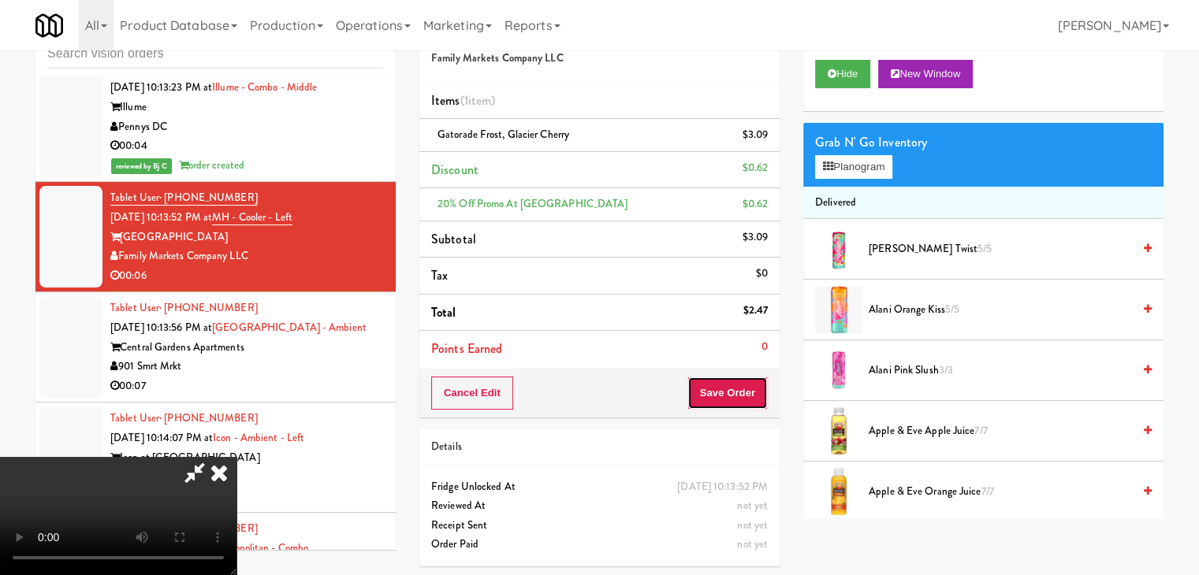
click at [717, 395] on div "Order # 394847 Family Markets Company LLC Items (1 item ) Gatorade Frost, Glaci…" at bounding box center [791, 292] width 744 height 572
drag, startPoint x: 736, startPoint y: 395, endPoint x: 723, endPoint y: 390, distance: 13.5
click at [736, 395] on button "Save Order" at bounding box center [727, 393] width 80 height 33
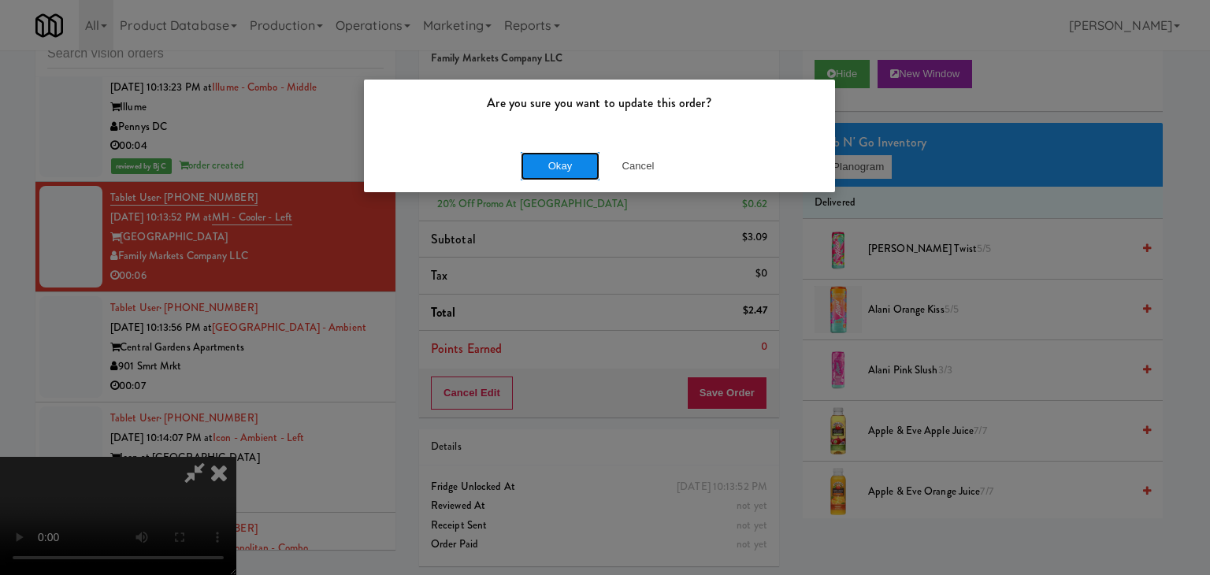
click at [564, 152] on button "Okay" at bounding box center [560, 166] width 79 height 28
click at [565, 158] on button "Okay" at bounding box center [560, 166] width 79 height 28
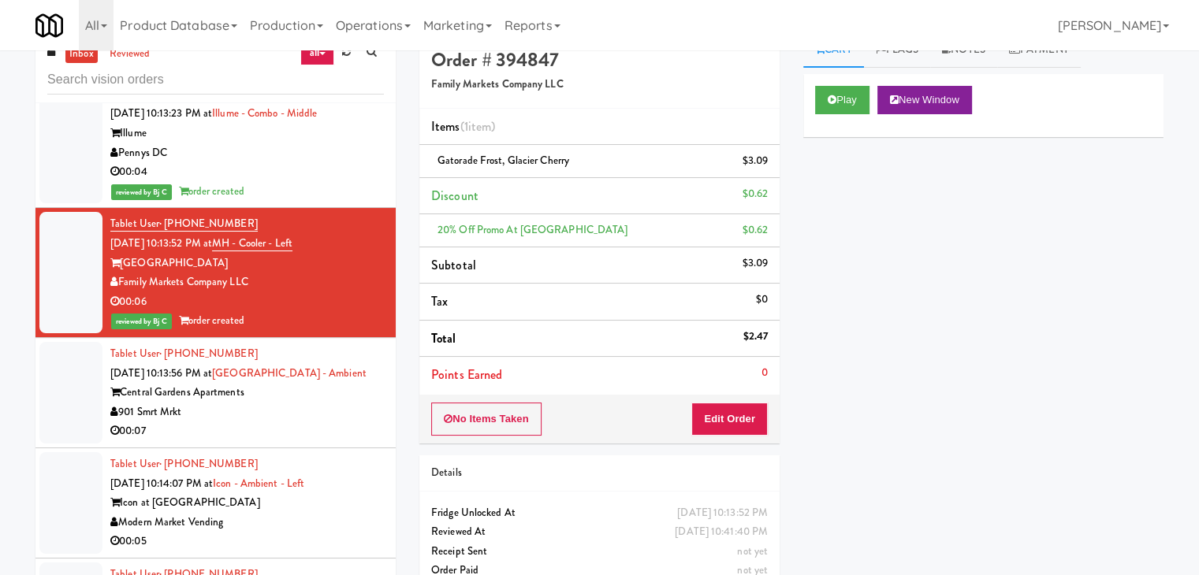
scroll to position [0, 0]
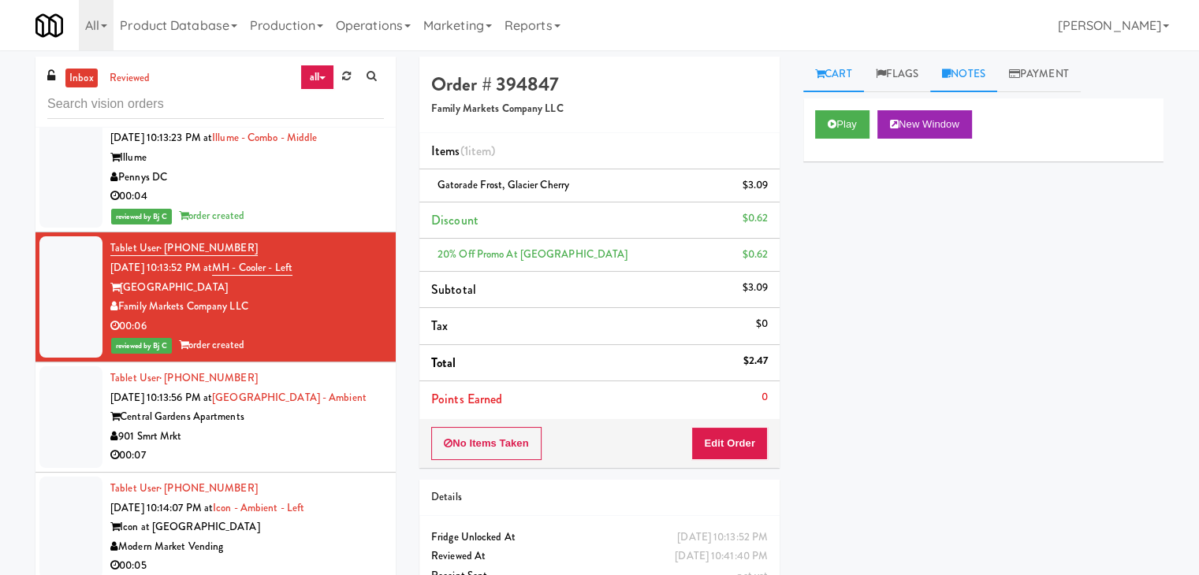
click at [961, 67] on link "Notes" at bounding box center [963, 74] width 67 height 35
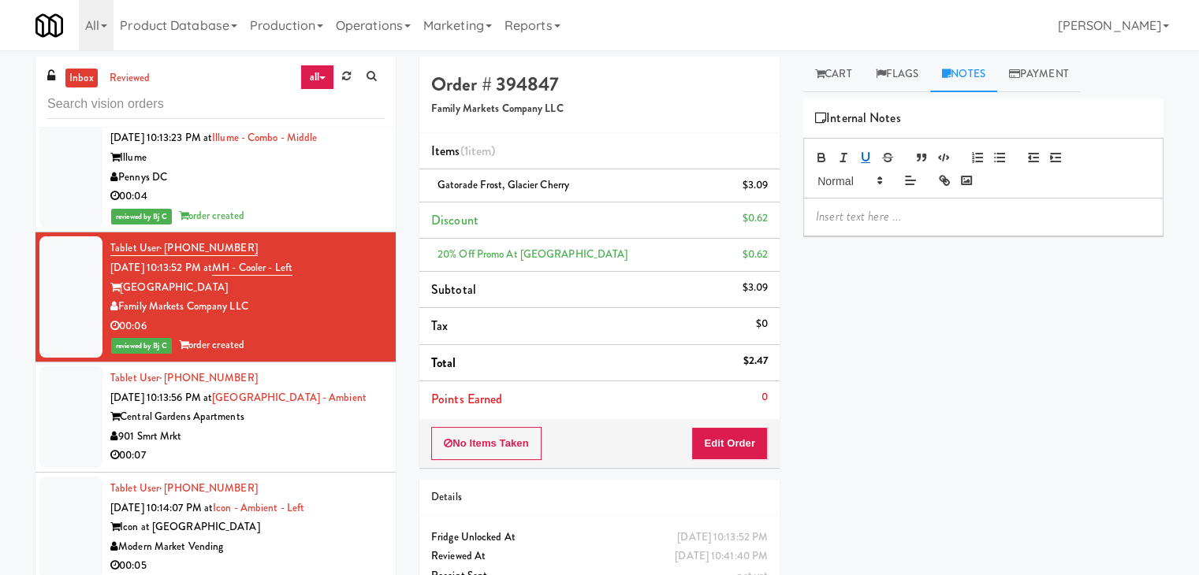
drag, startPoint x: 903, startPoint y: 212, endPoint x: 870, endPoint y: 159, distance: 62.3
click at [902, 212] on p at bounding box center [983, 216] width 335 height 17
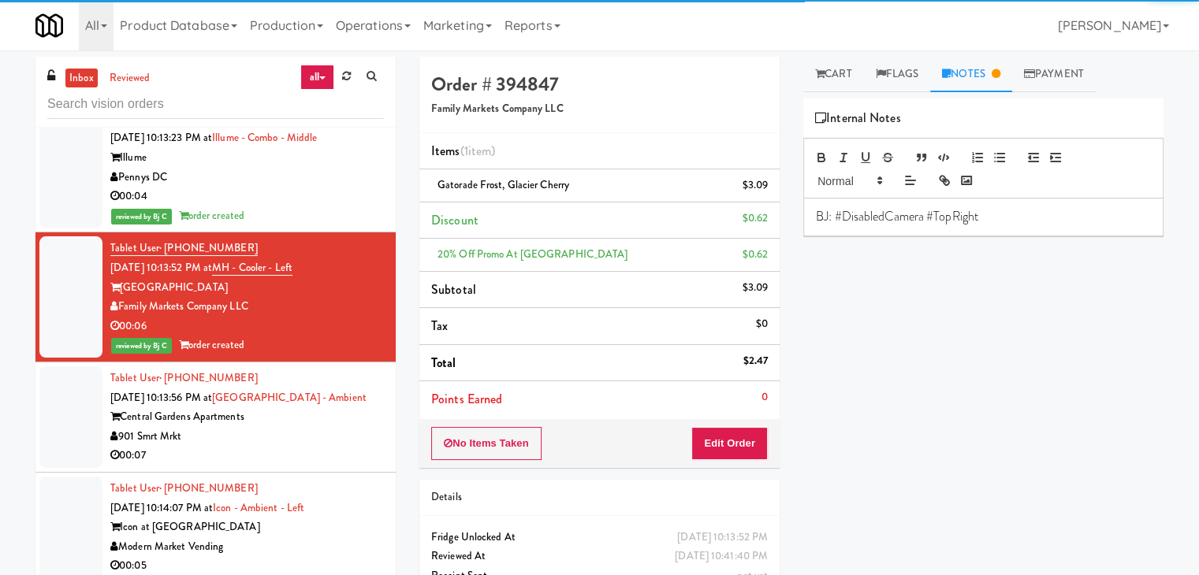
click at [841, 50] on div "inbox reviewed all all unclear take inventory issue suspicious failed recent Ta…" at bounding box center [599, 339] width 1199 height 578
click at [842, 72] on link "Cart" at bounding box center [833, 74] width 61 height 35
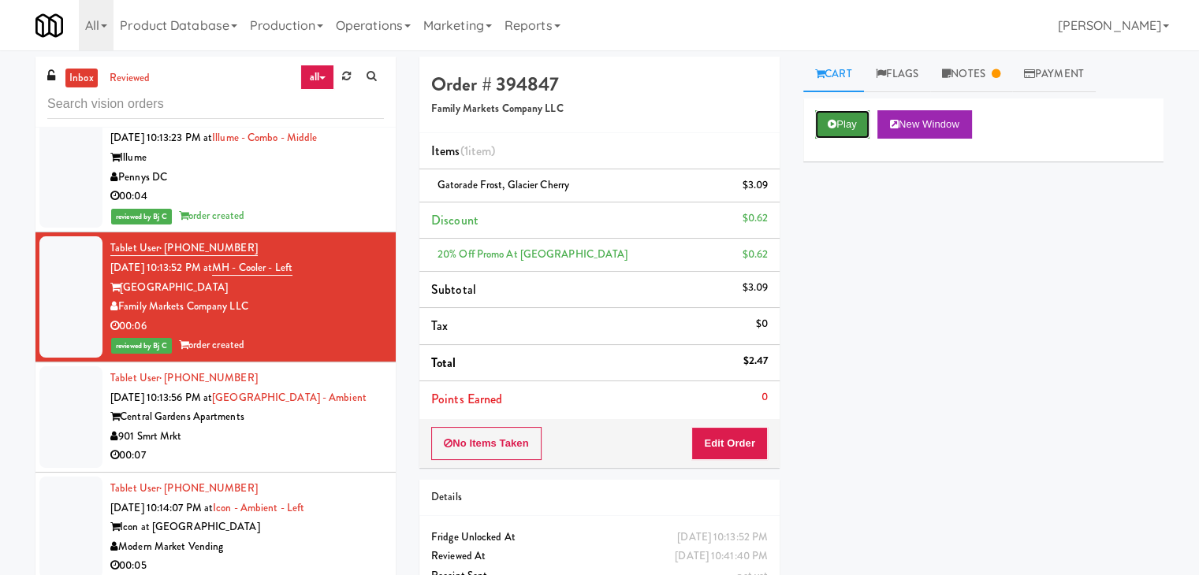
click at [847, 121] on button "Play" at bounding box center [842, 124] width 54 height 28
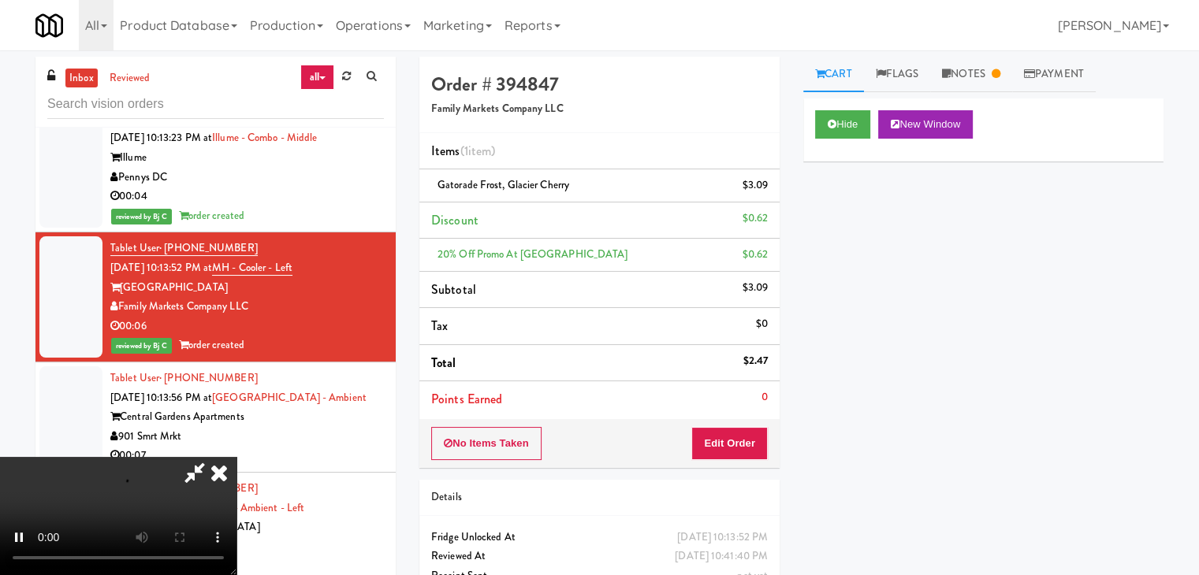
click at [213, 457] on icon at bounding box center [195, 473] width 36 height 32
click at [236, 457] on icon at bounding box center [219, 473] width 35 height 32
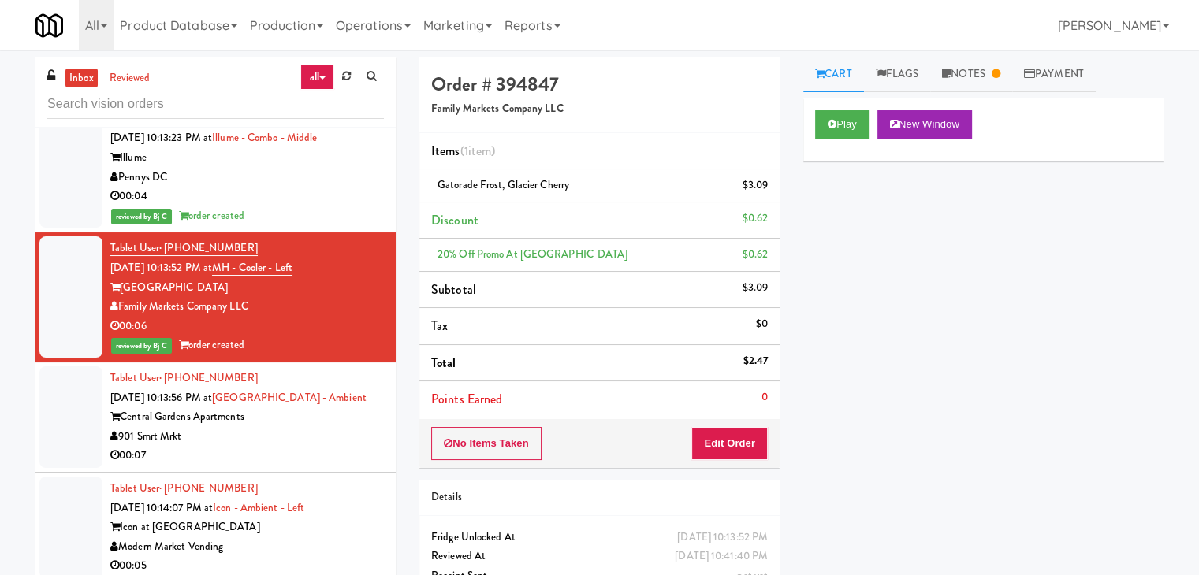
click at [331, 446] on div "00:07" at bounding box center [246, 456] width 273 height 20
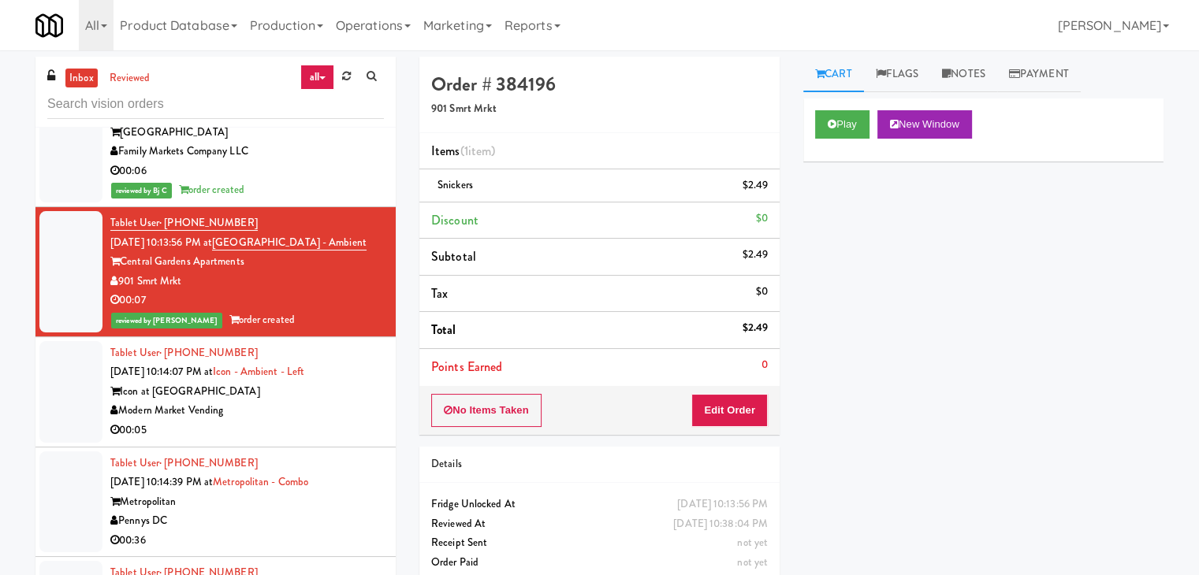
scroll to position [14028, 0]
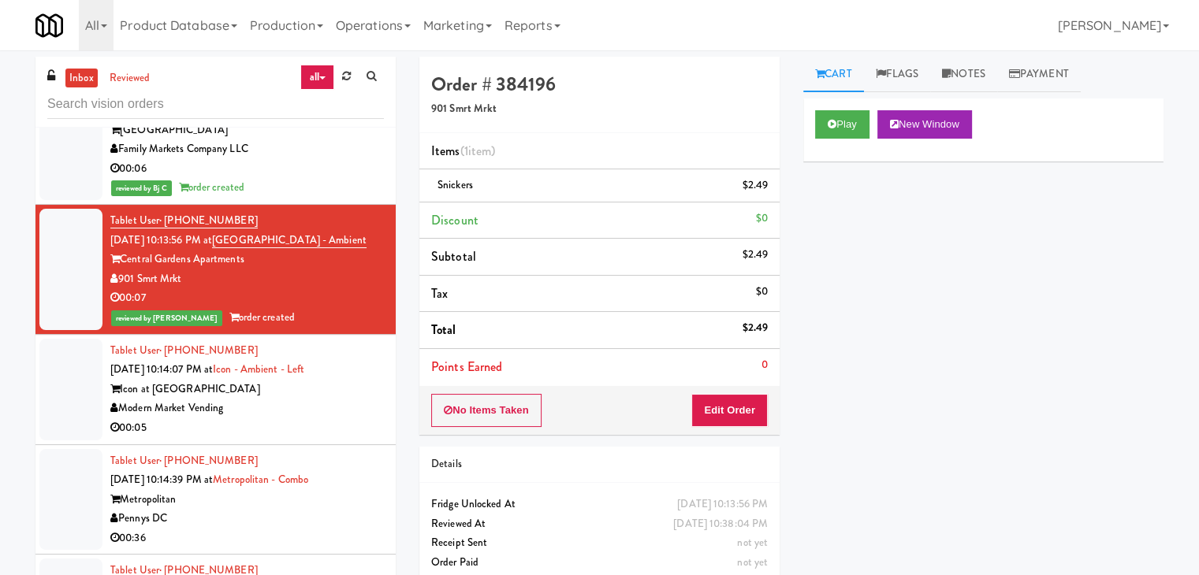
drag, startPoint x: 296, startPoint y: 307, endPoint x: 298, endPoint y: 314, distance: 8.2
click at [297, 399] on div "Modern Market Vending" at bounding box center [246, 409] width 273 height 20
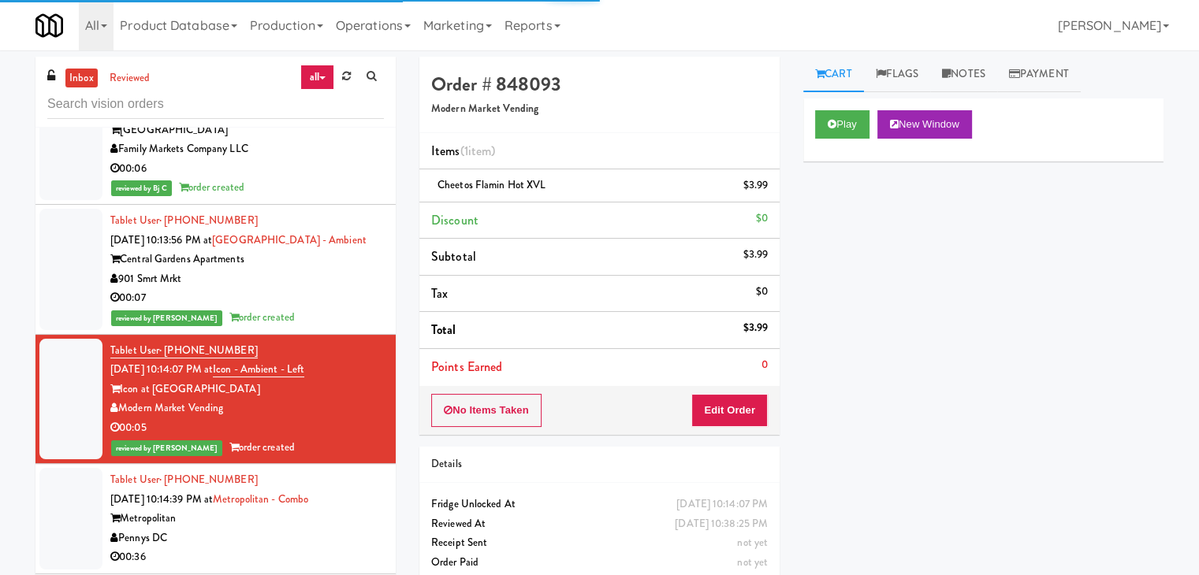
scroll to position [14186, 0]
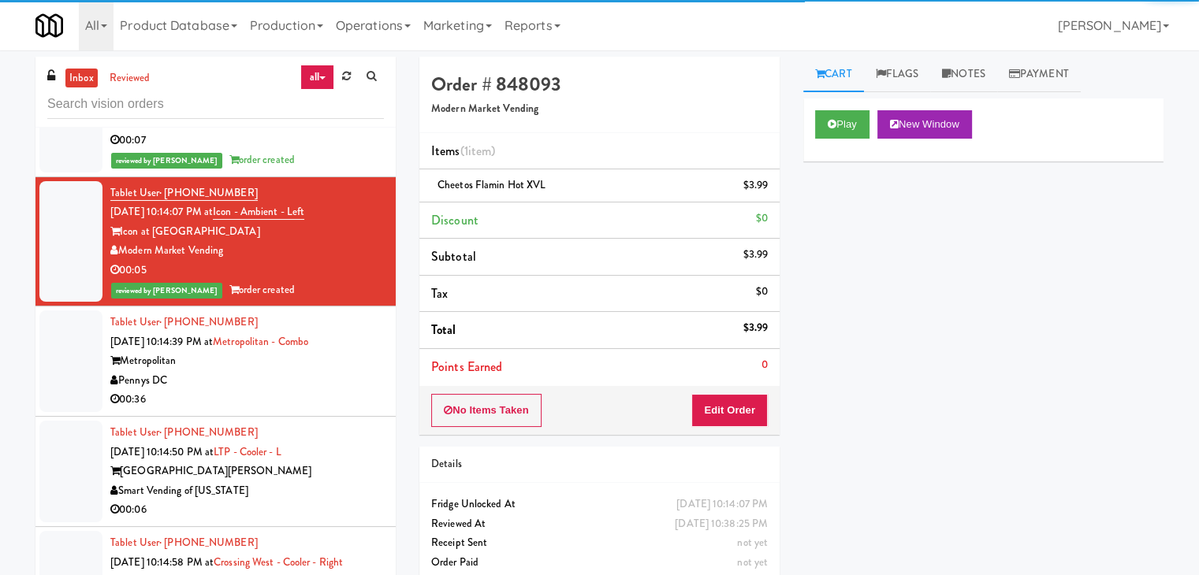
click at [318, 390] on div "00:36" at bounding box center [246, 400] width 273 height 20
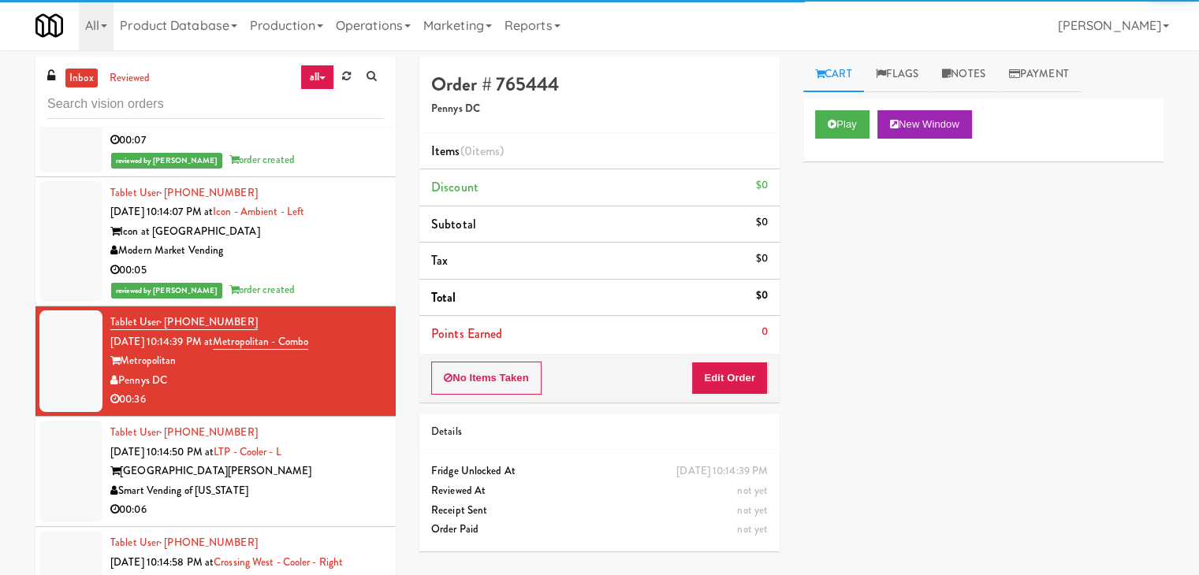
click at [281, 481] on div "Smart Vending of [US_STATE]" at bounding box center [246, 491] width 273 height 20
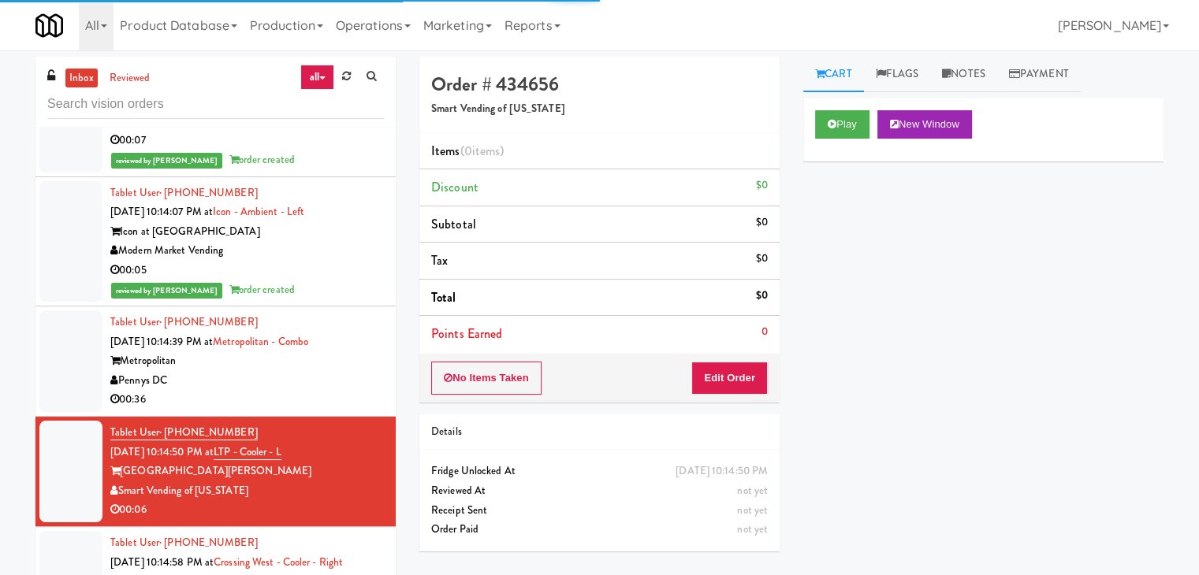
click at [354, 371] on div "Pennys DC" at bounding box center [246, 381] width 273 height 20
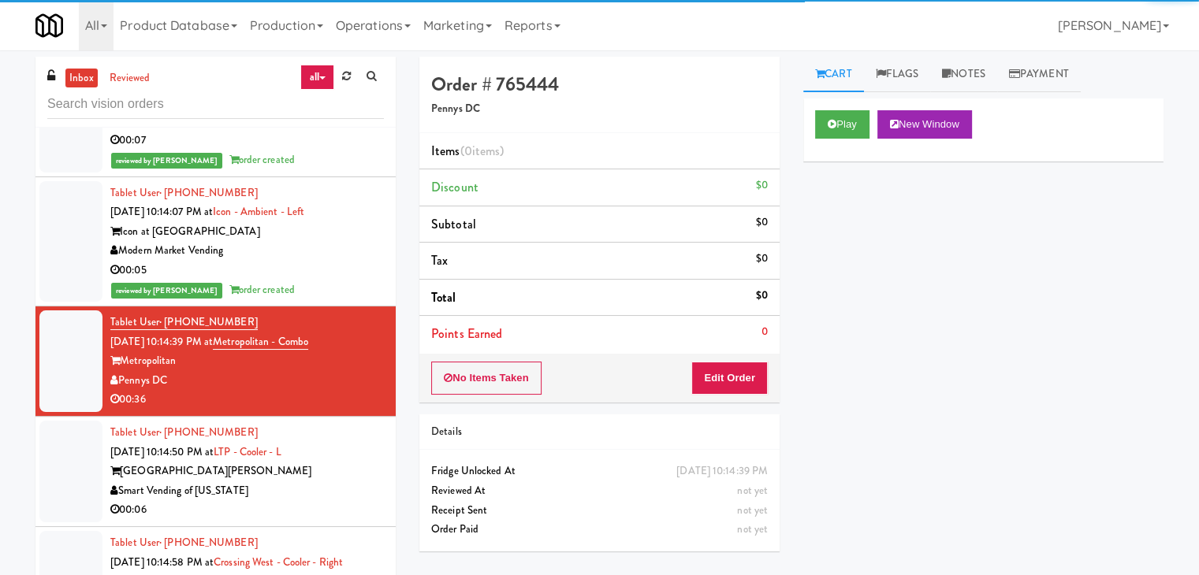
click at [327, 481] on div "Smart Vending of [US_STATE]" at bounding box center [246, 491] width 273 height 20
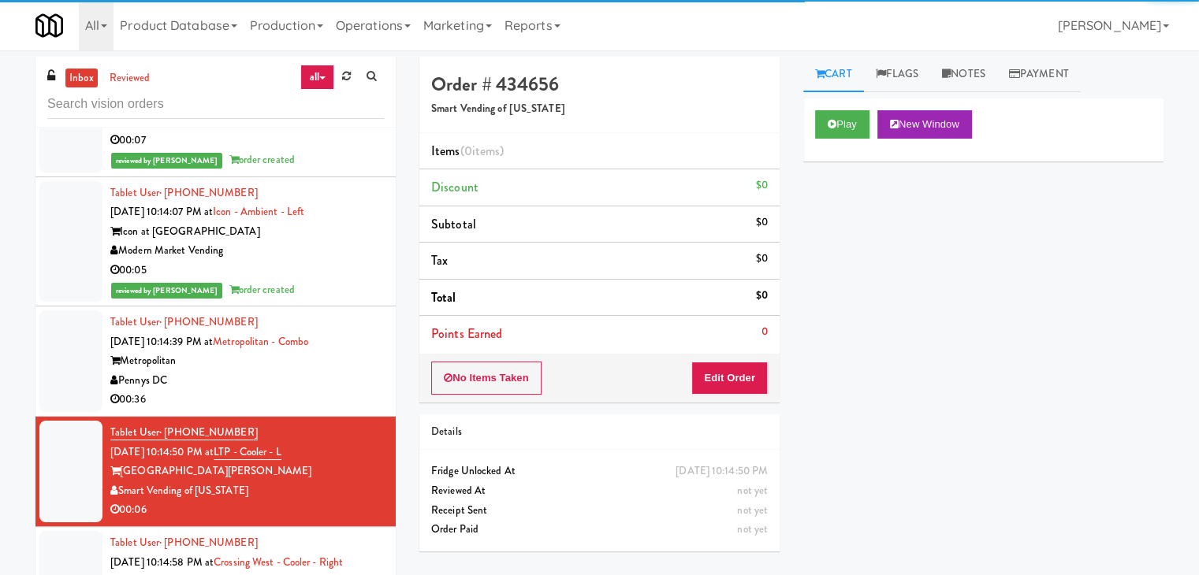
click at [281, 371] on div "Pennys DC" at bounding box center [246, 381] width 273 height 20
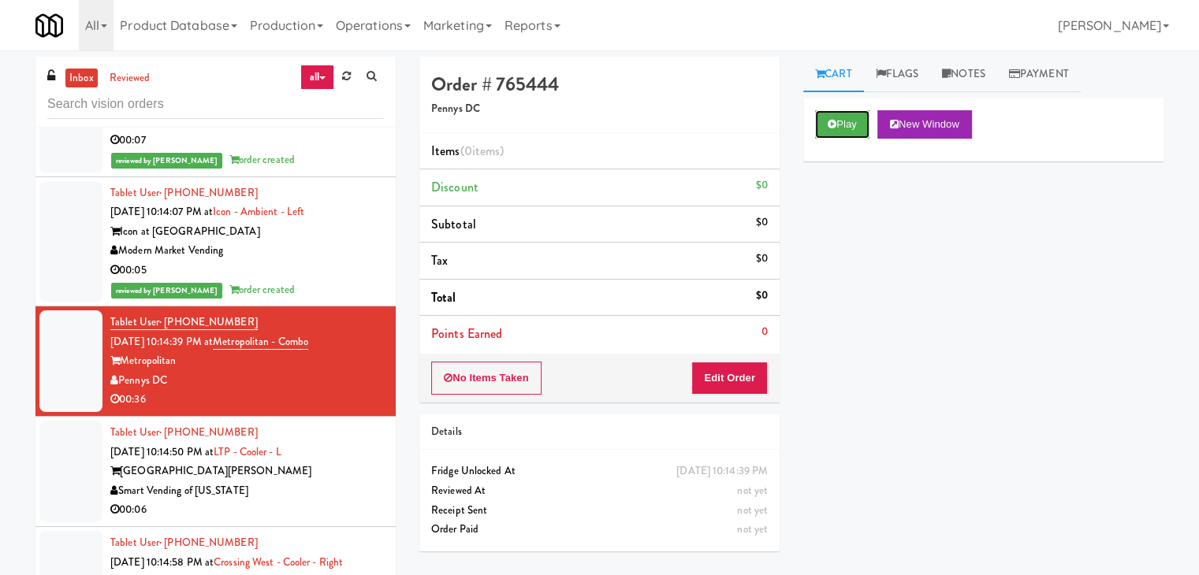
drag, startPoint x: 837, startPoint y: 124, endPoint x: 838, endPoint y: 162, distance: 37.9
click at [838, 125] on button "Play" at bounding box center [842, 124] width 54 height 28
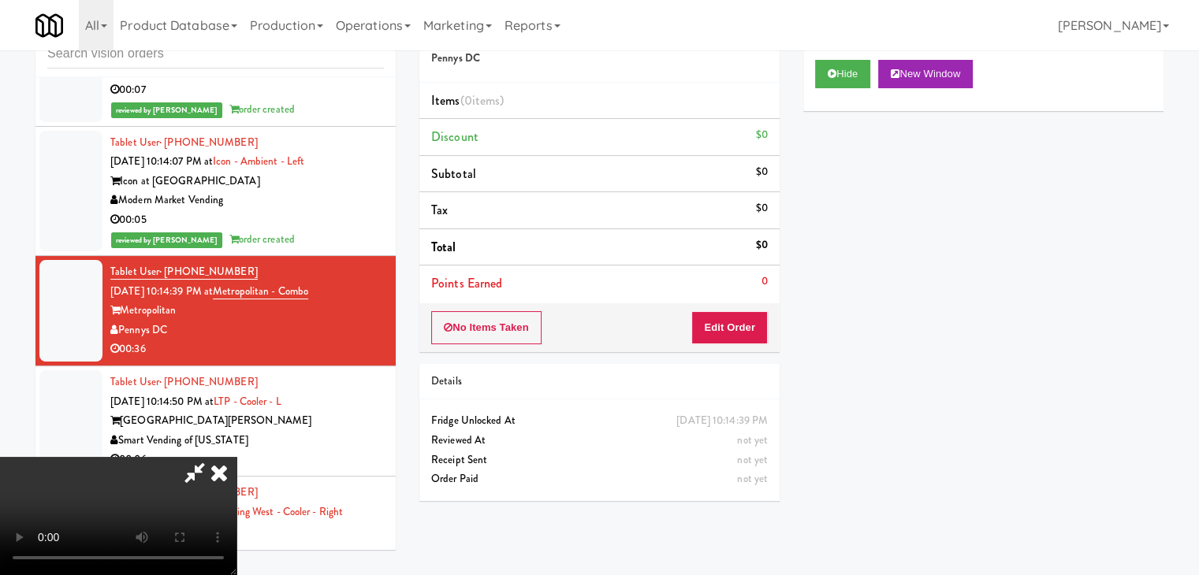
scroll to position [14167, 0]
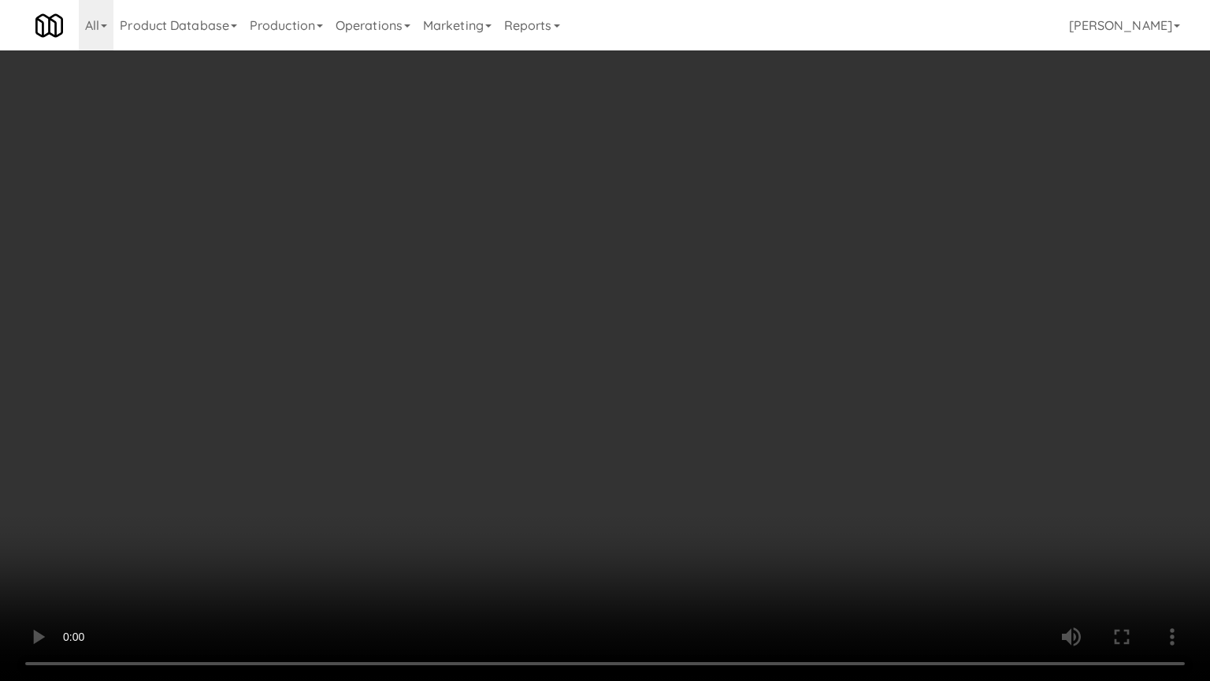
click at [847, 386] on video at bounding box center [605, 340] width 1210 height 681
click at [847, 388] on video at bounding box center [605, 340] width 1210 height 681
click at [810, 454] on video at bounding box center [605, 340] width 1210 height 681
drag, startPoint x: 810, startPoint y: 454, endPoint x: 844, endPoint y: 330, distance: 128.3
click at [808, 452] on video at bounding box center [605, 340] width 1210 height 681
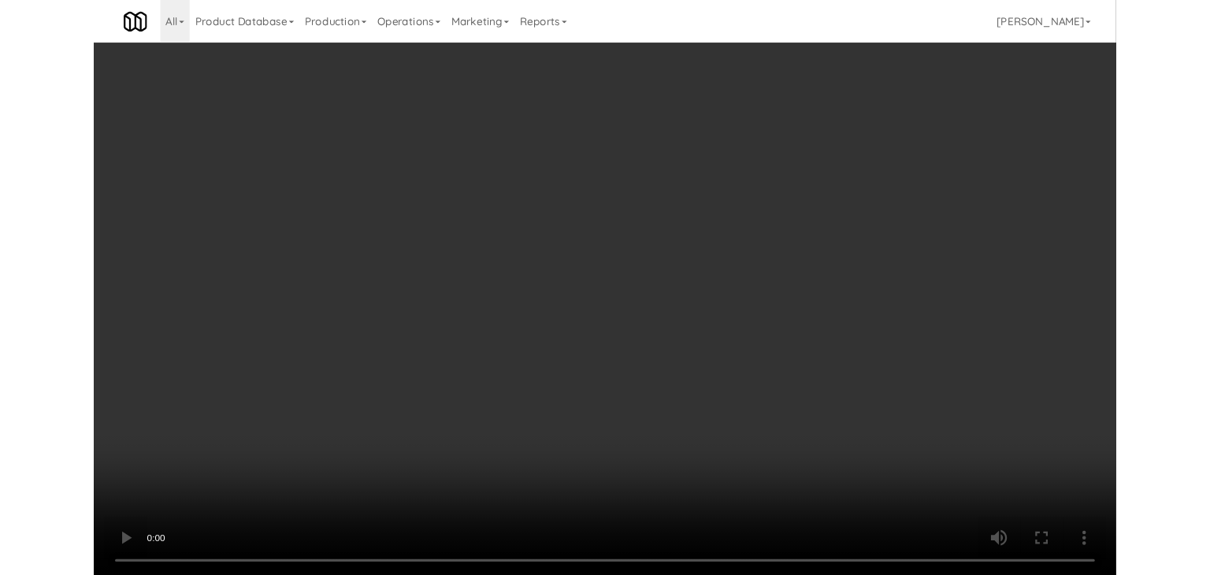
scroll to position [14186, 0]
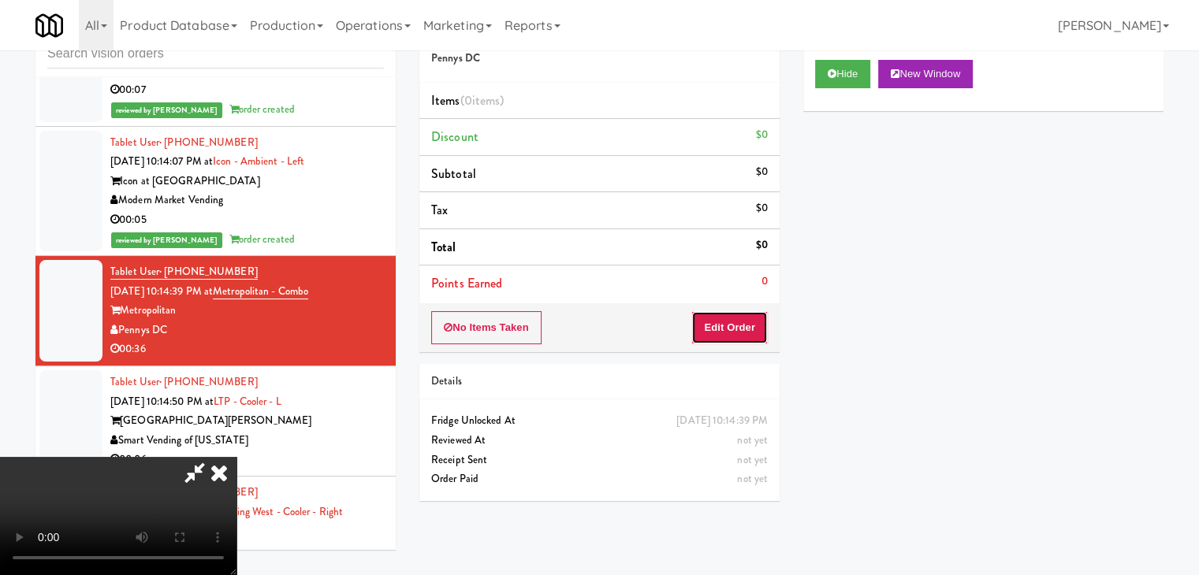
click at [749, 322] on button "Edit Order" at bounding box center [729, 327] width 76 height 33
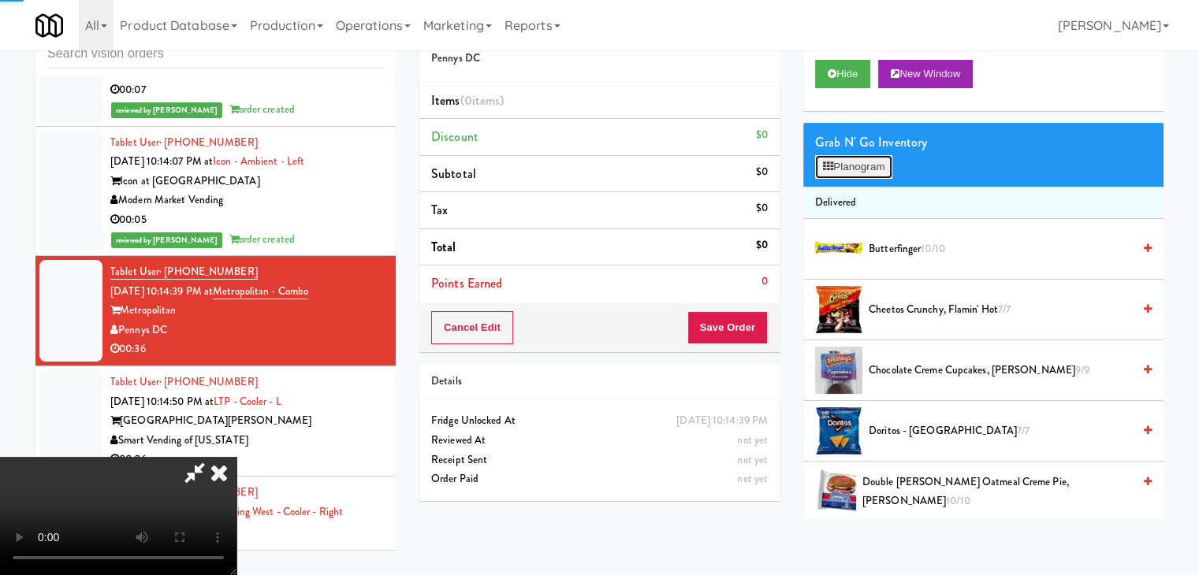
click at [849, 163] on button "Planogram" at bounding box center [853, 167] width 77 height 24
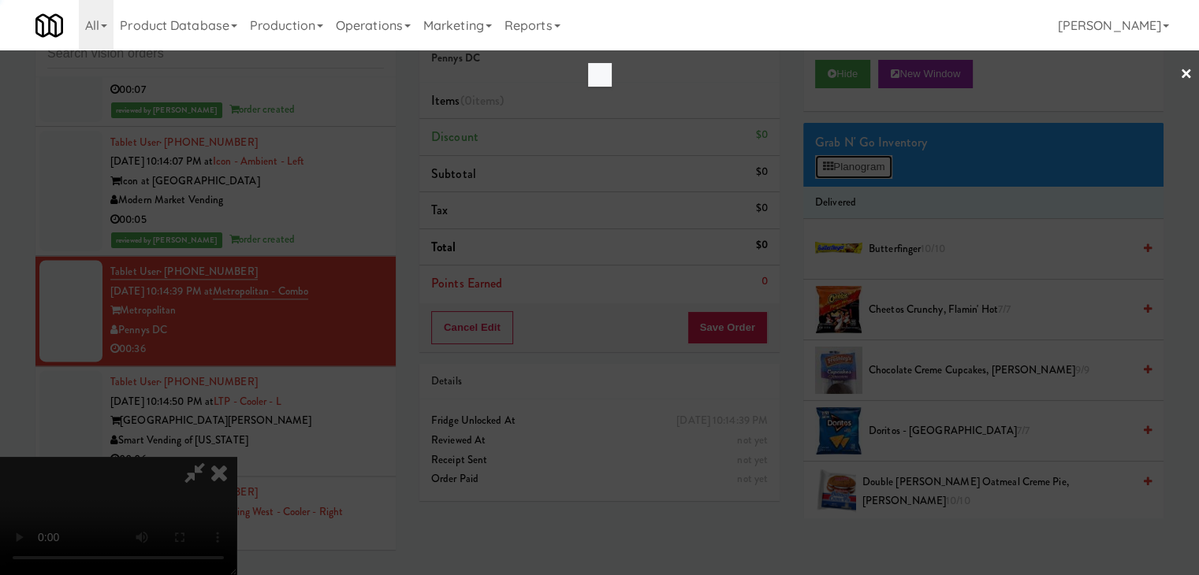
scroll to position [14167, 0]
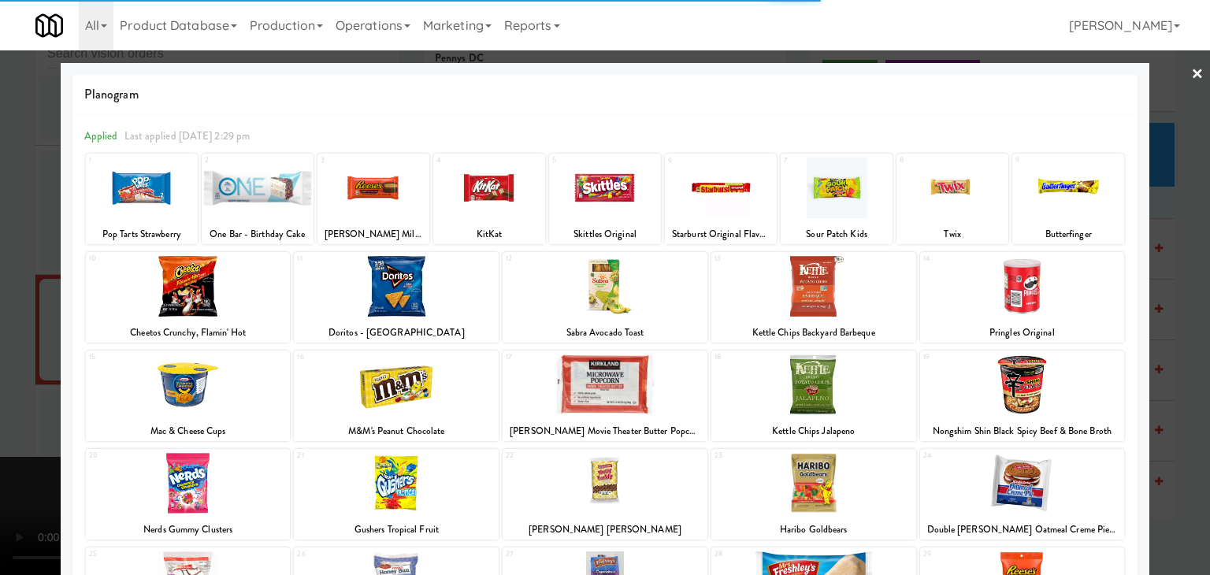
click at [356, 190] on div at bounding box center [374, 188] width 112 height 61
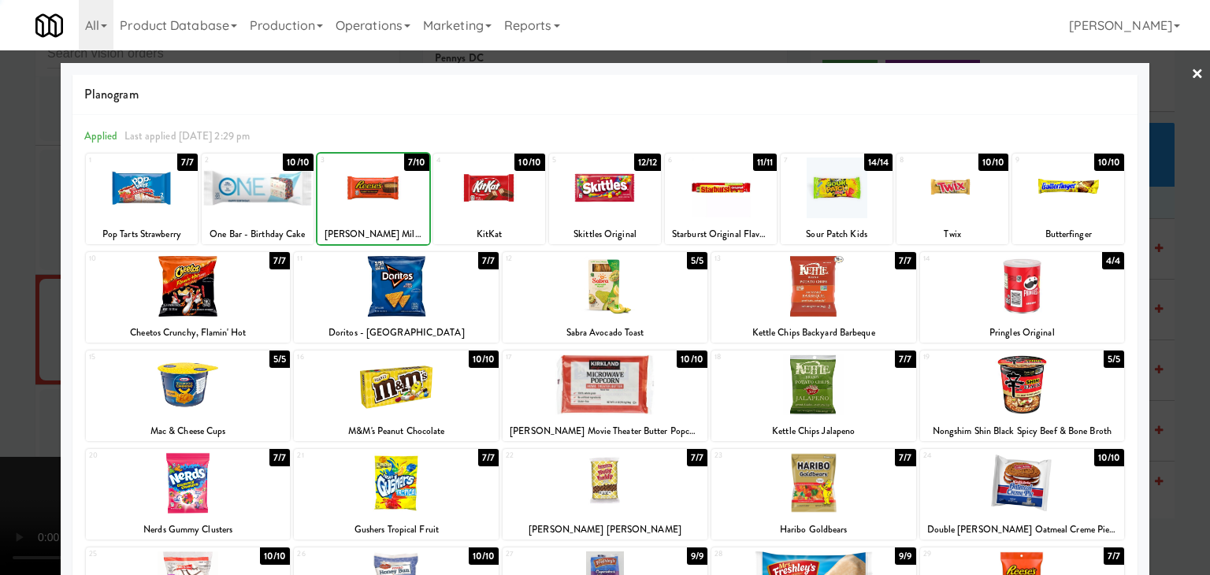
click at [230, 285] on div at bounding box center [188, 286] width 205 height 61
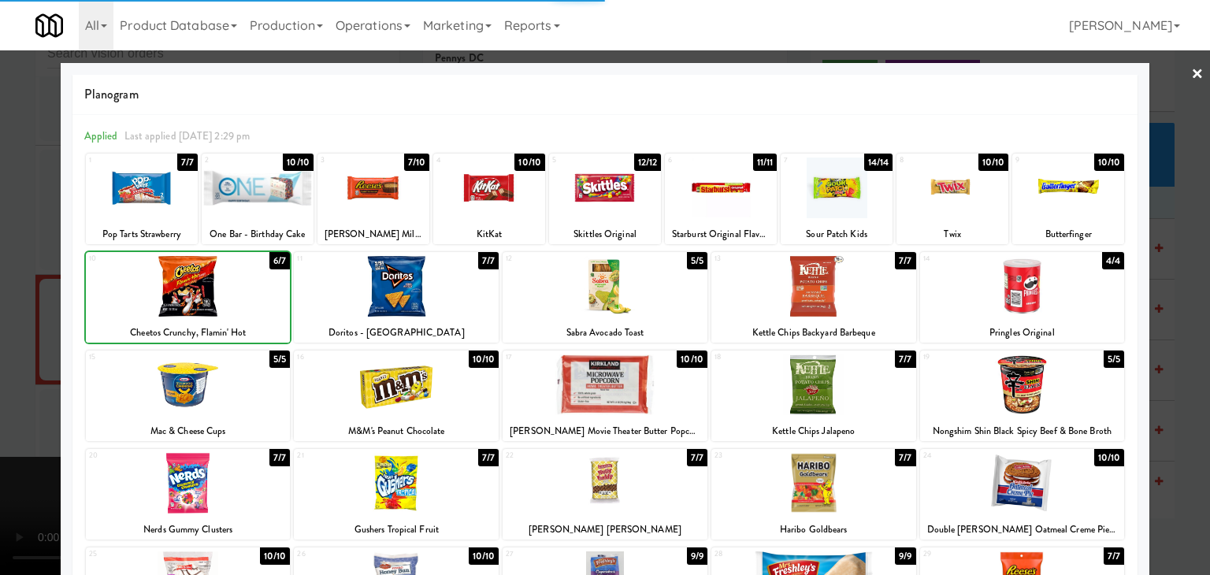
drag, startPoint x: 0, startPoint y: 307, endPoint x: 277, endPoint y: 285, distance: 278.2
click at [5, 301] on div at bounding box center [605, 287] width 1210 height 575
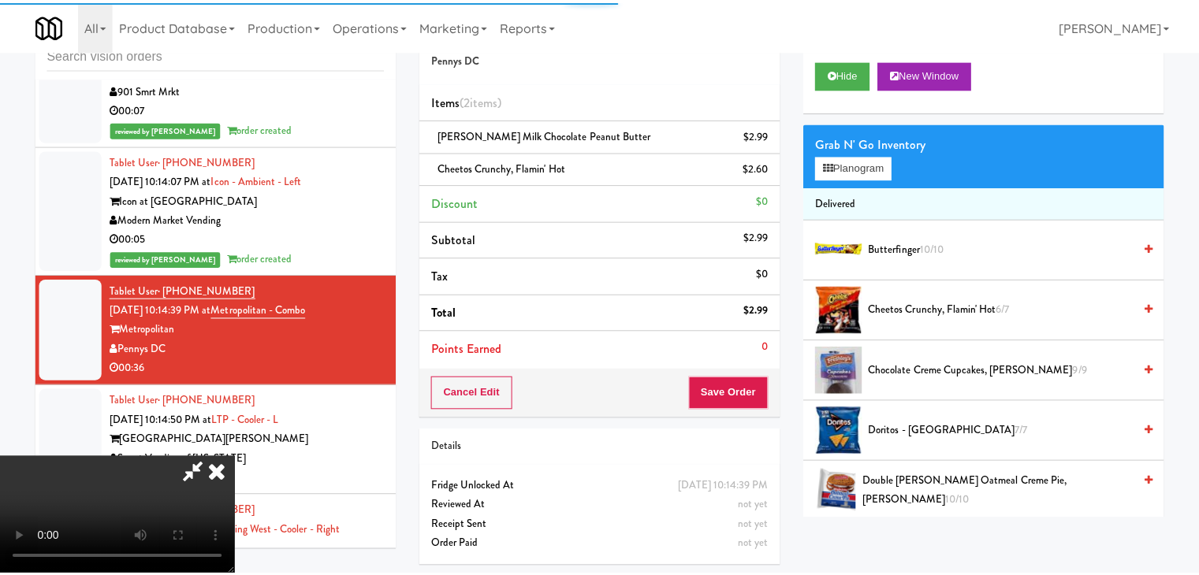
scroll to position [14186, 0]
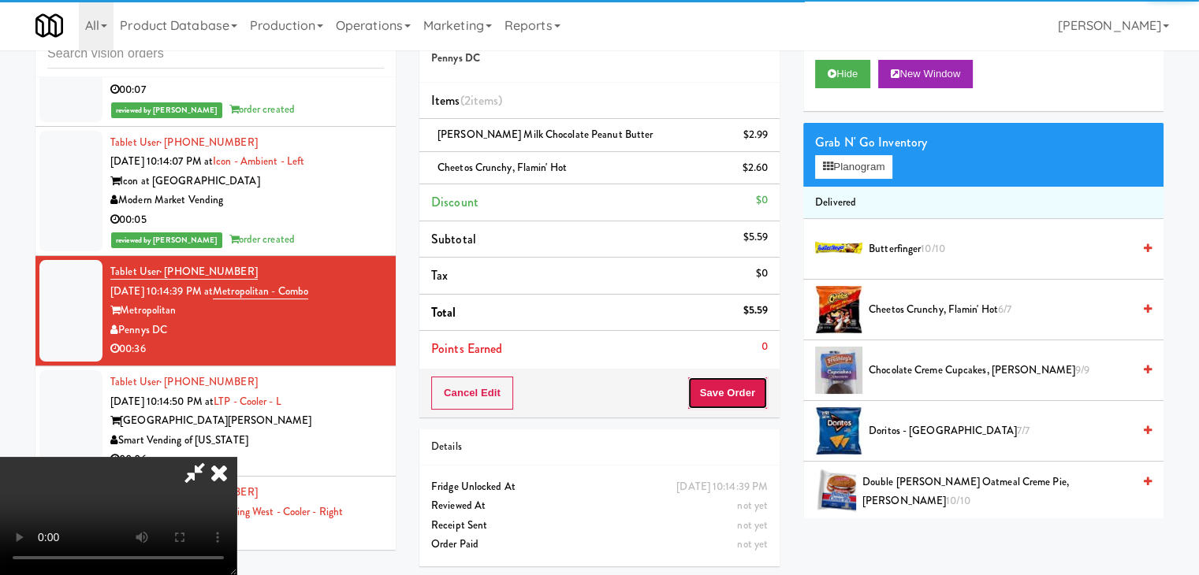
drag, startPoint x: 753, startPoint y: 382, endPoint x: 745, endPoint y: 392, distance: 13.4
click at [750, 386] on button "Save Order" at bounding box center [727, 393] width 80 height 33
click at [744, 392] on button "Save Order" at bounding box center [727, 393] width 80 height 33
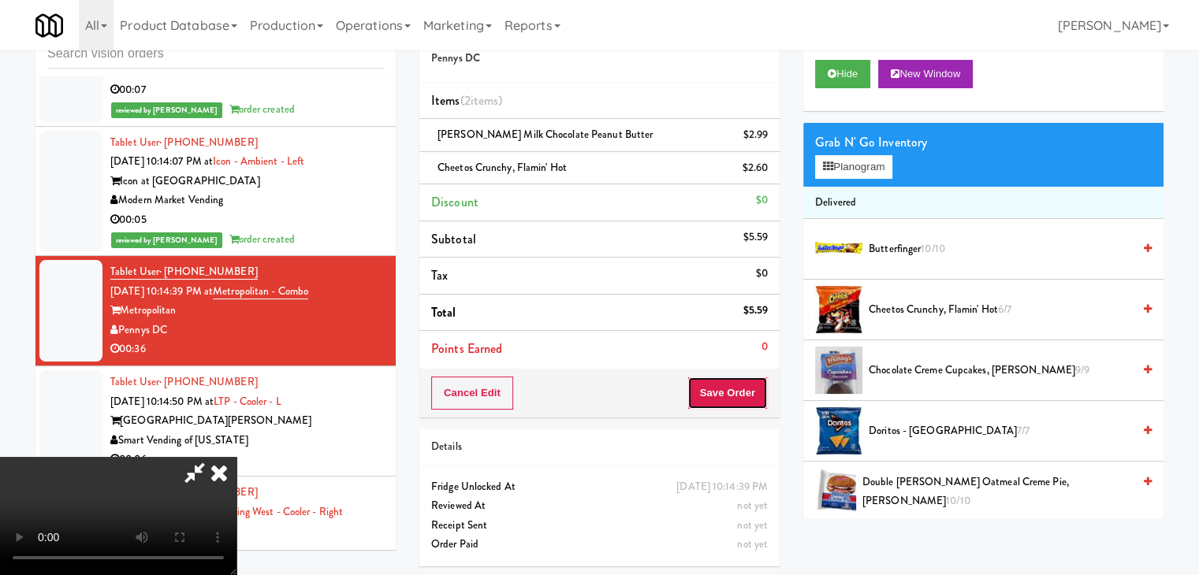
click at [744, 393] on button "Save Order" at bounding box center [727, 393] width 80 height 33
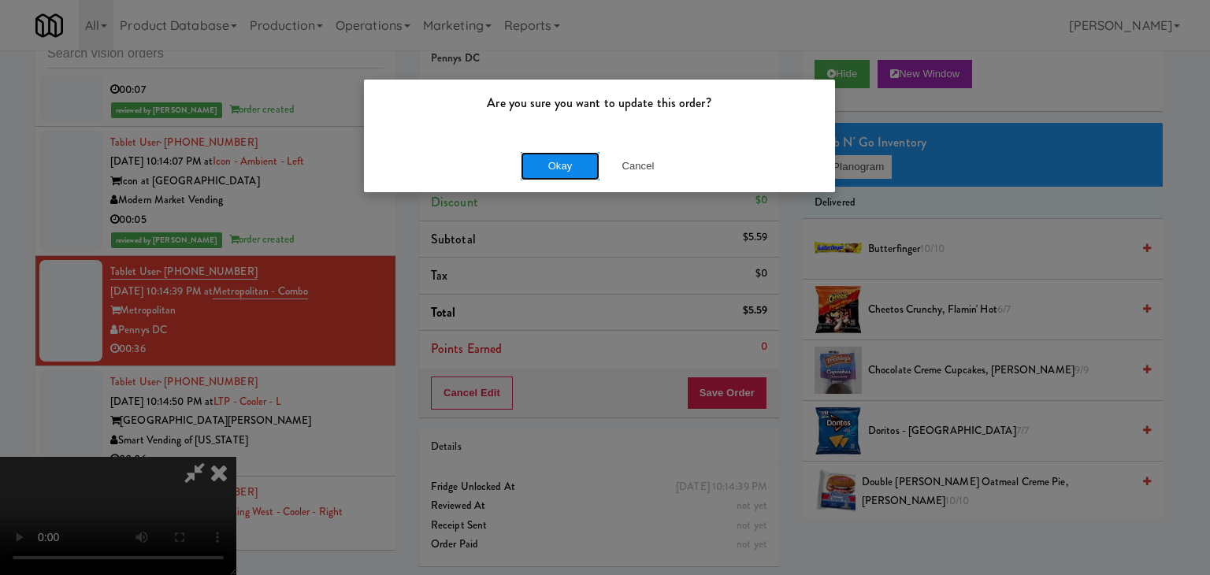
click at [567, 161] on button "Okay" at bounding box center [560, 166] width 79 height 28
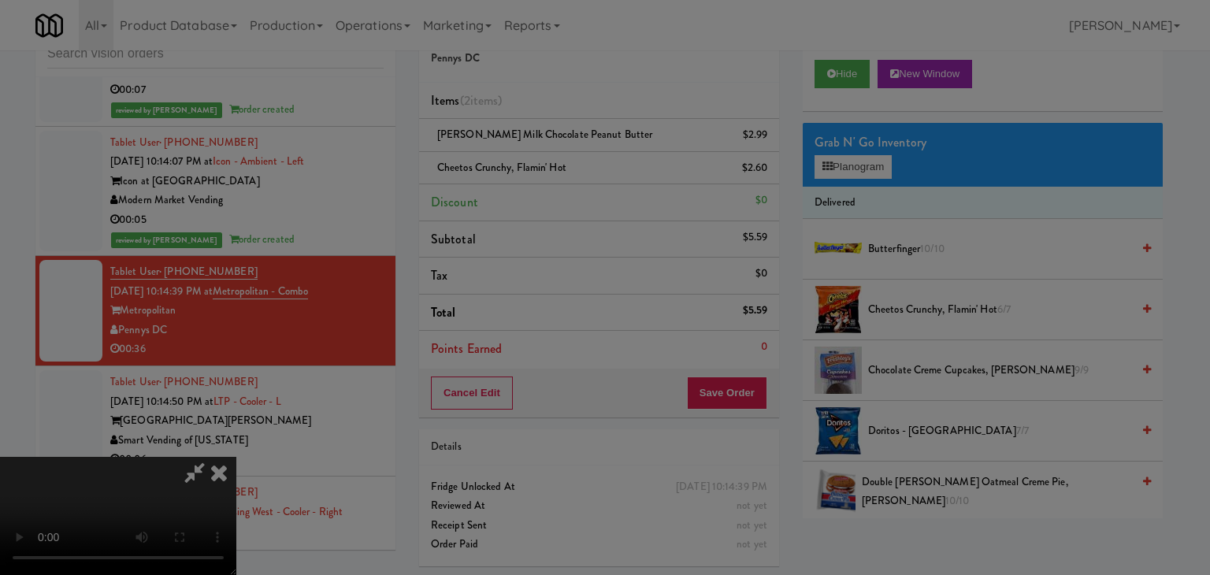
click at [567, 151] on button "Okay" at bounding box center [560, 137] width 79 height 28
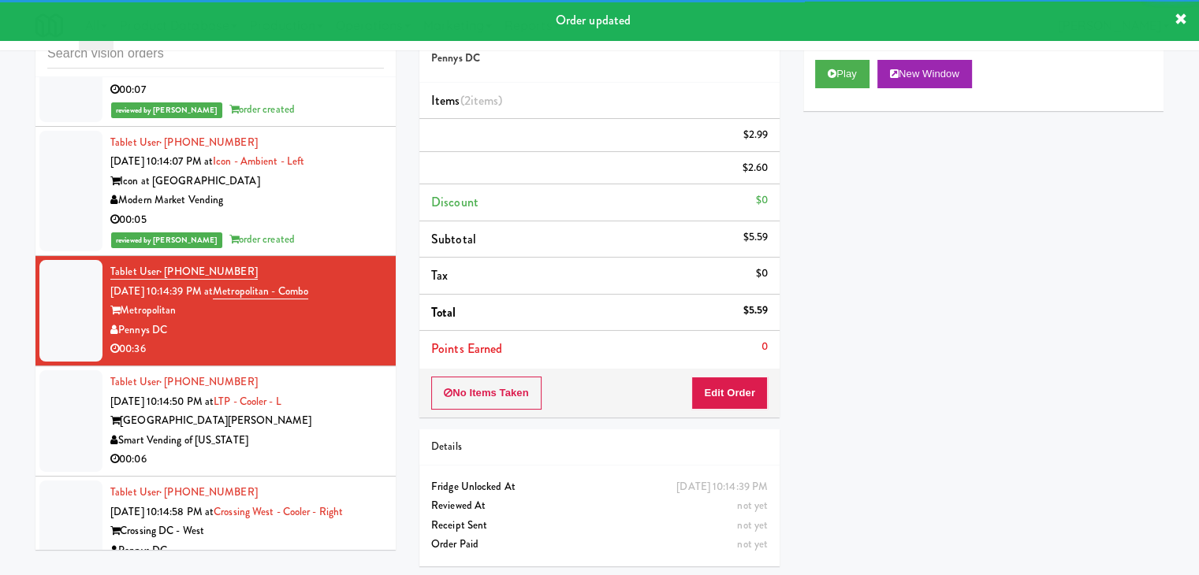
scroll to position [14422, 0]
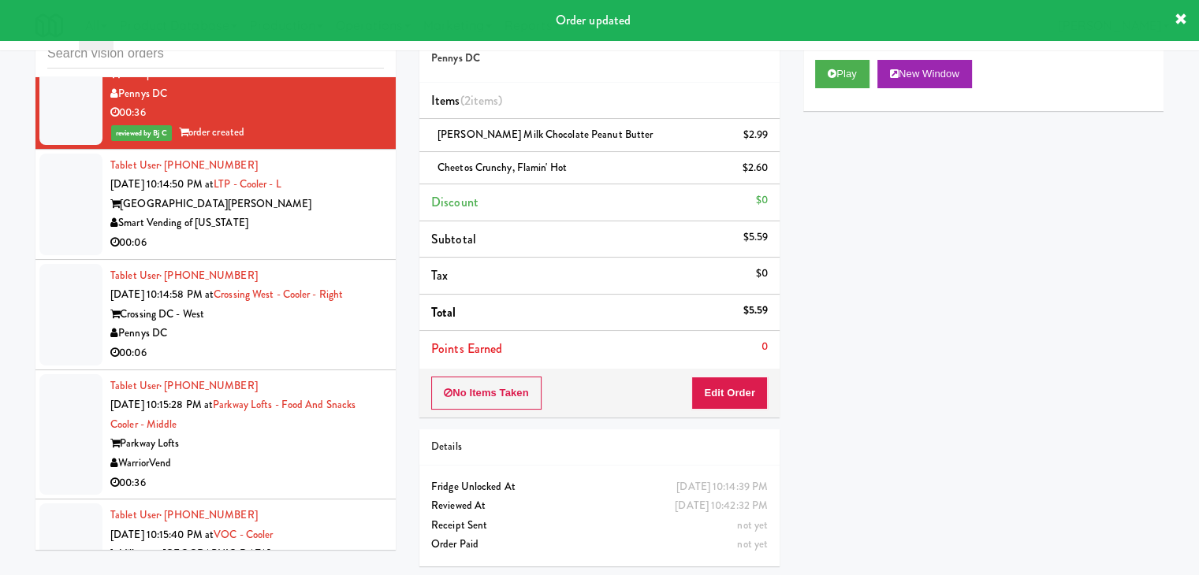
click at [322, 233] on div "00:06" at bounding box center [246, 243] width 273 height 20
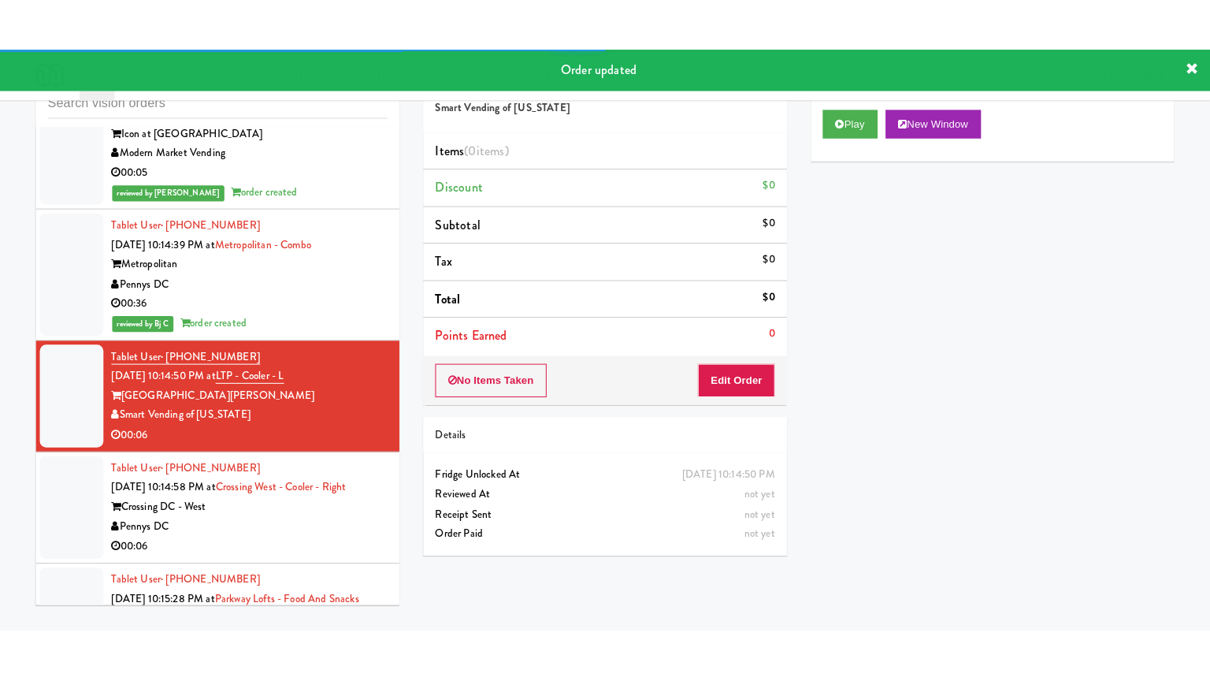
scroll to position [14186, 0]
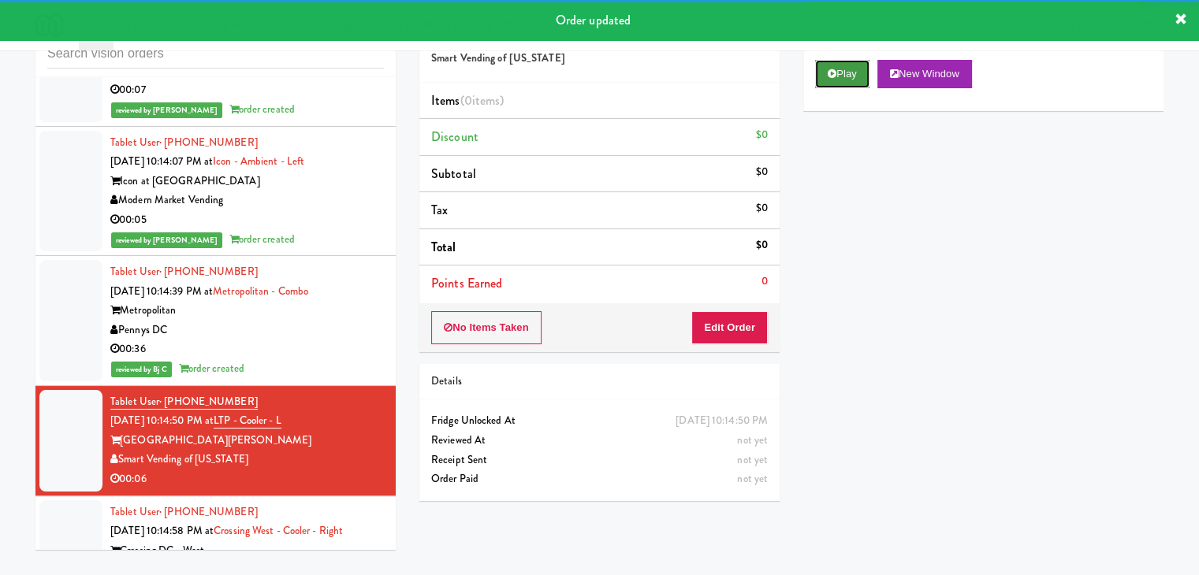
click at [842, 71] on button "Play" at bounding box center [842, 74] width 54 height 28
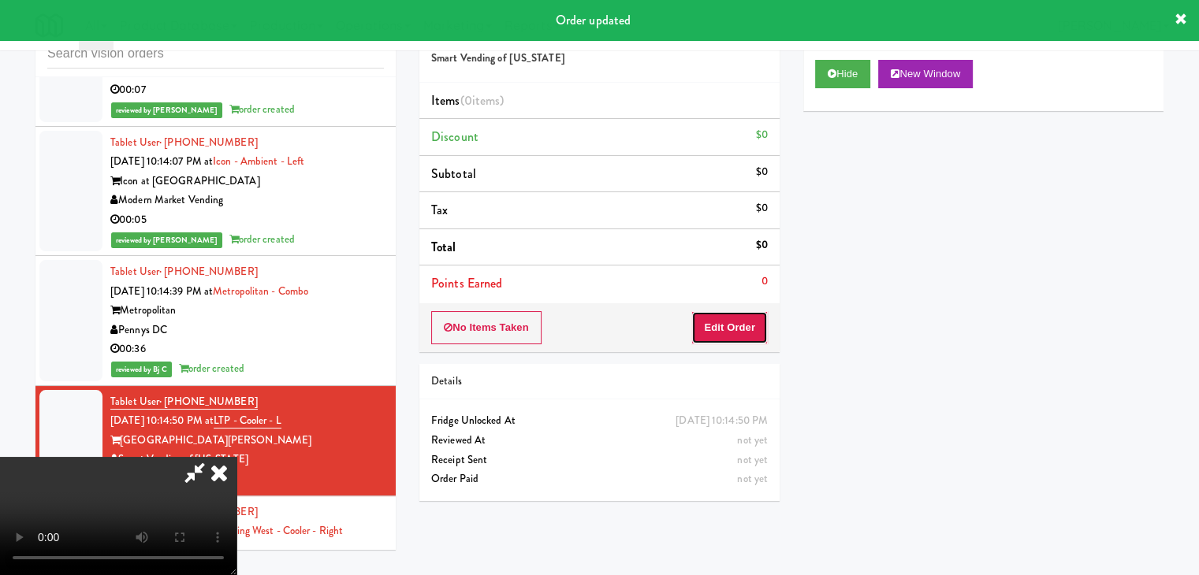
click at [722, 333] on button "Edit Order" at bounding box center [729, 327] width 76 height 33
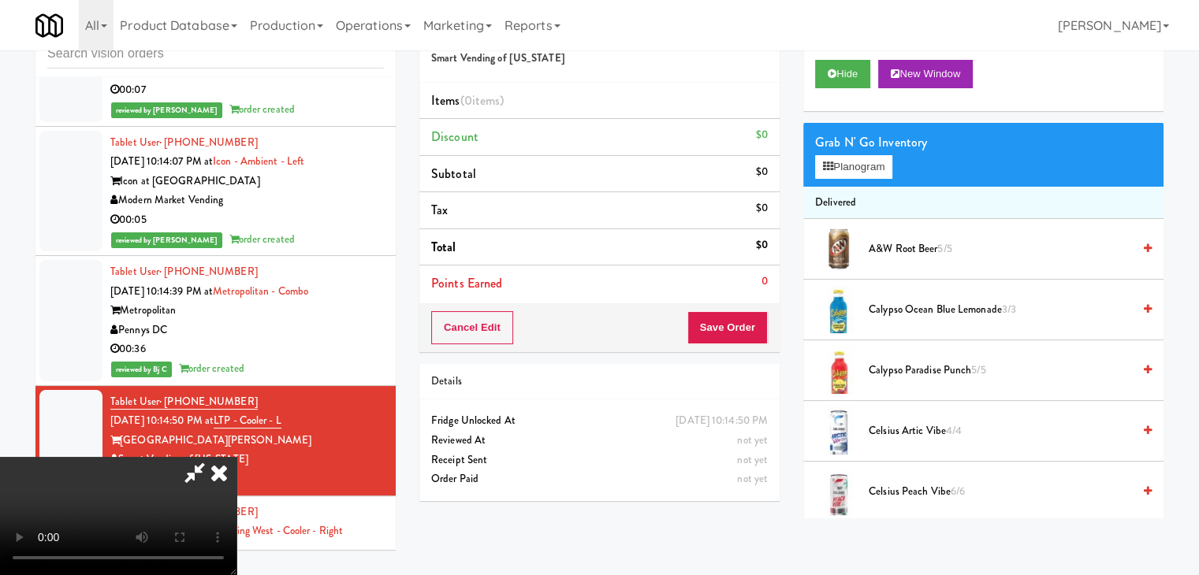
scroll to position [14167, 0]
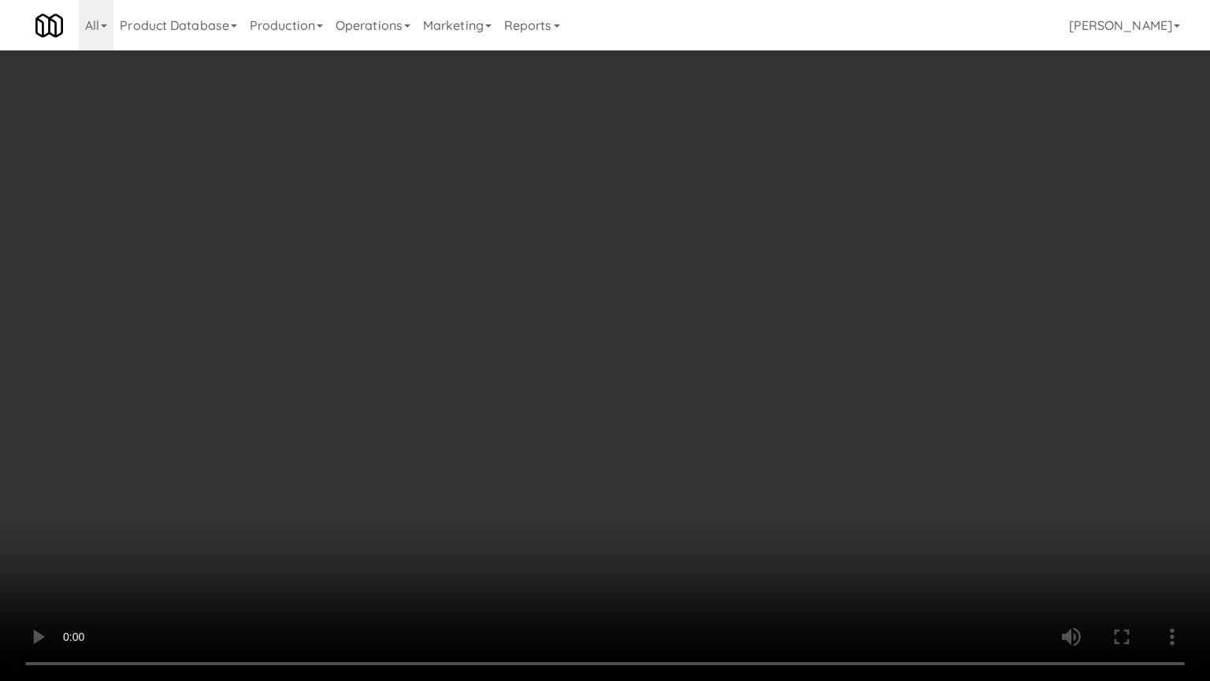
click at [731, 467] on video at bounding box center [605, 340] width 1210 height 681
click at [738, 468] on video at bounding box center [605, 340] width 1210 height 681
click at [751, 462] on video at bounding box center [605, 340] width 1210 height 681
click at [753, 461] on video at bounding box center [605, 340] width 1210 height 681
click at [760, 455] on video at bounding box center [605, 340] width 1210 height 681
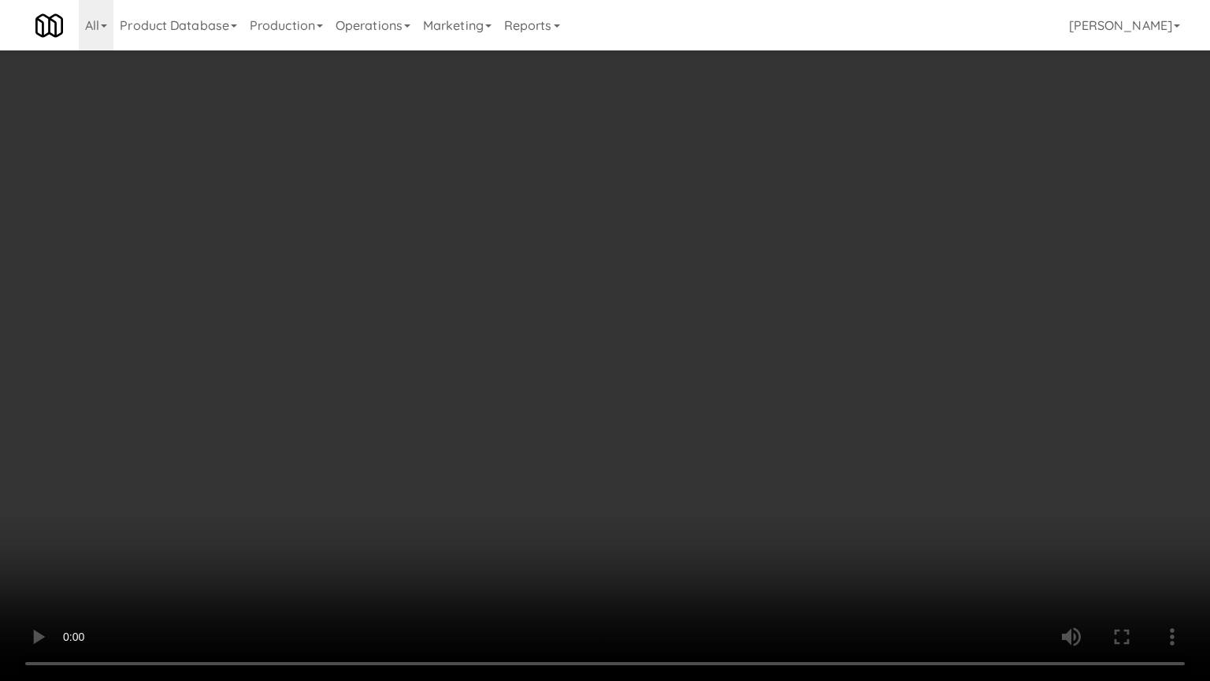
drag, startPoint x: 760, startPoint y: 455, endPoint x: 796, endPoint y: 352, distance: 109.4
click at [760, 454] on video at bounding box center [605, 340] width 1210 height 681
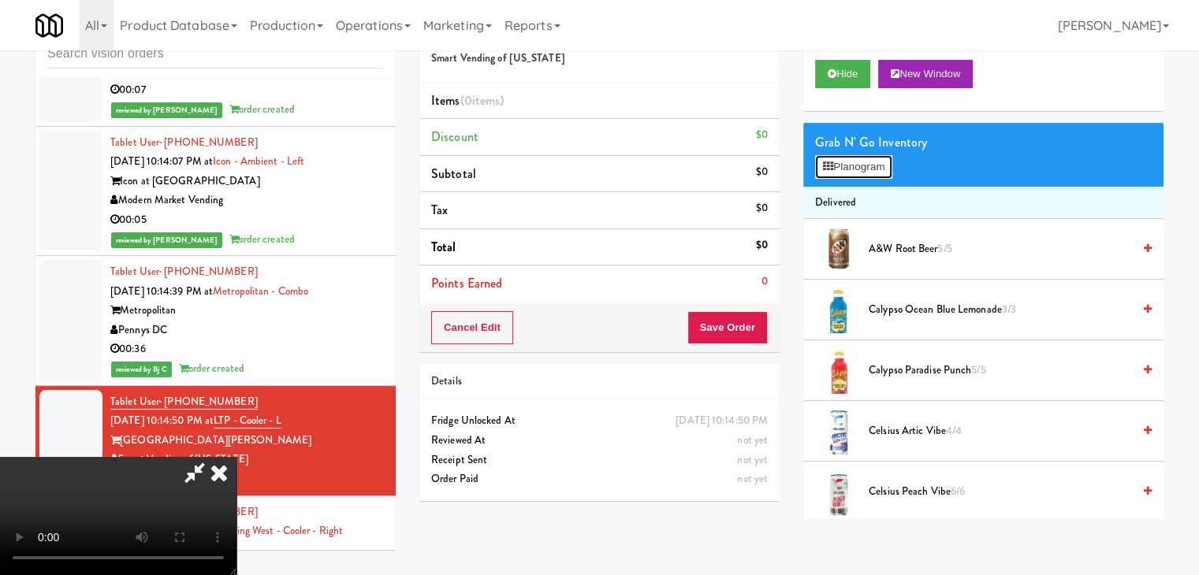
click at [881, 170] on button "Planogram" at bounding box center [853, 167] width 77 height 24
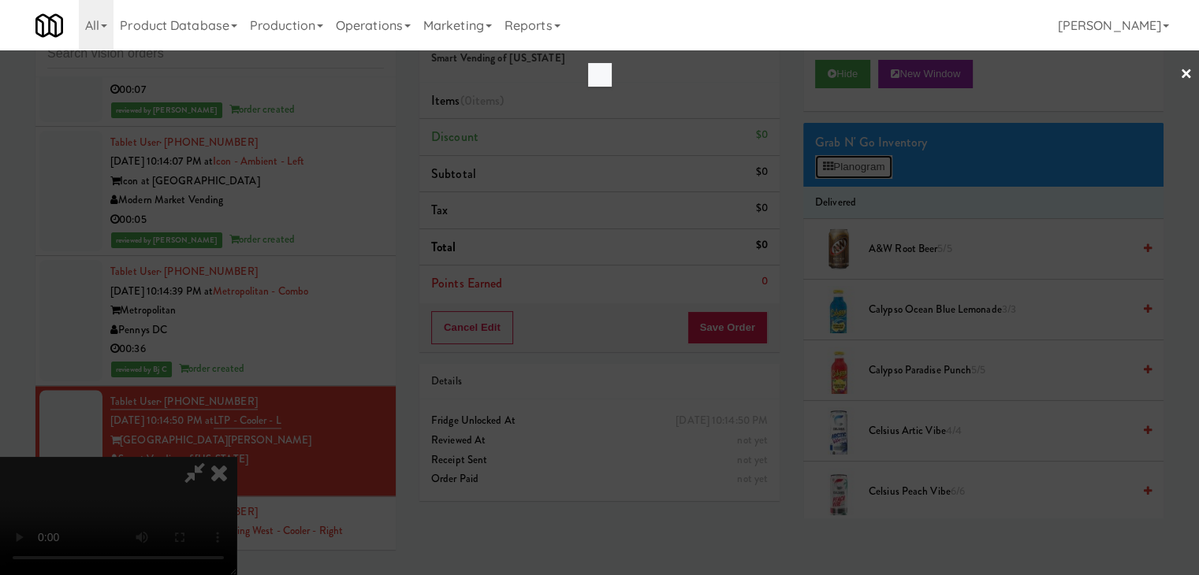
scroll to position [14167, 0]
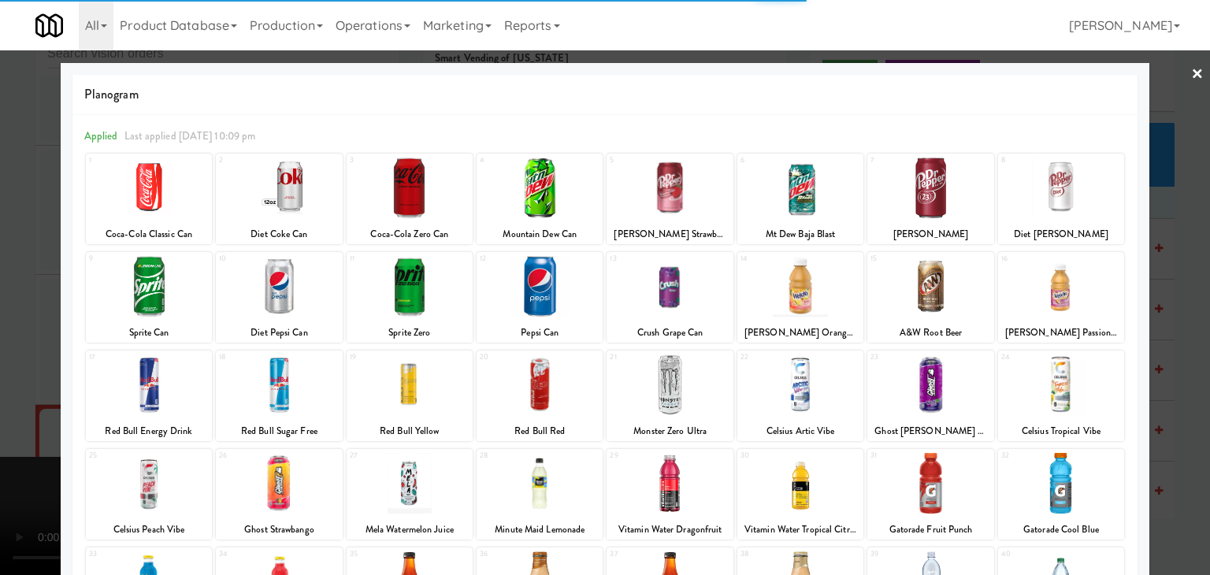
click at [173, 218] on div "1 Coca-Cola Classic Can" at bounding box center [149, 199] width 126 height 91
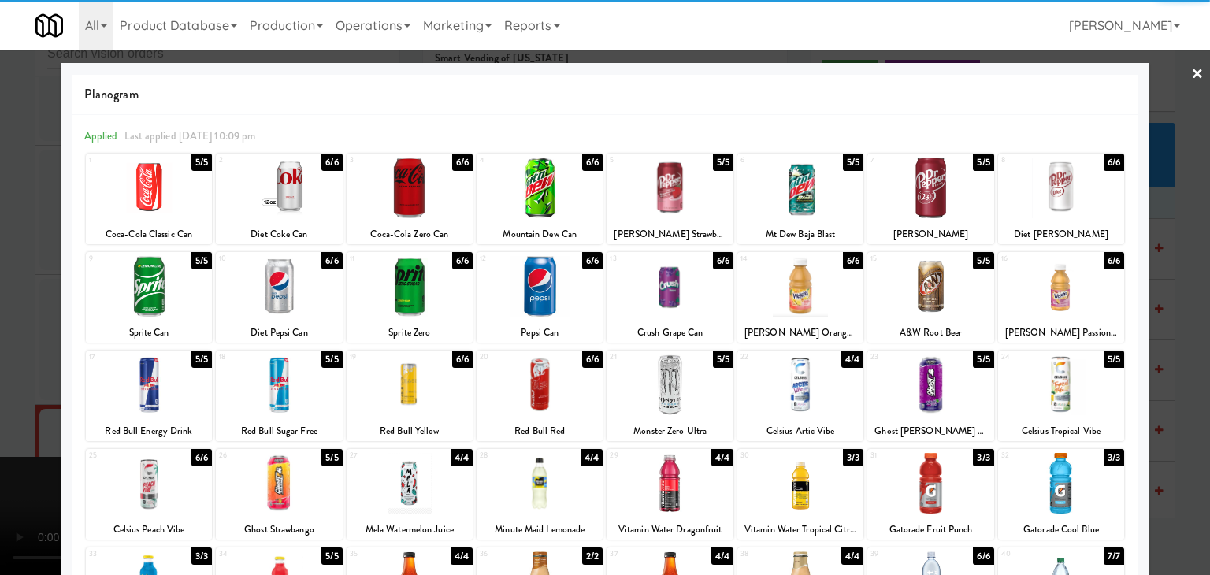
click at [173, 218] on div "1 5/5 Coca-Cola Classic Can" at bounding box center [149, 199] width 126 height 91
drag, startPoint x: 1, startPoint y: 259, endPoint x: 315, endPoint y: 275, distance: 314.8
click at [6, 259] on div at bounding box center [605, 287] width 1210 height 575
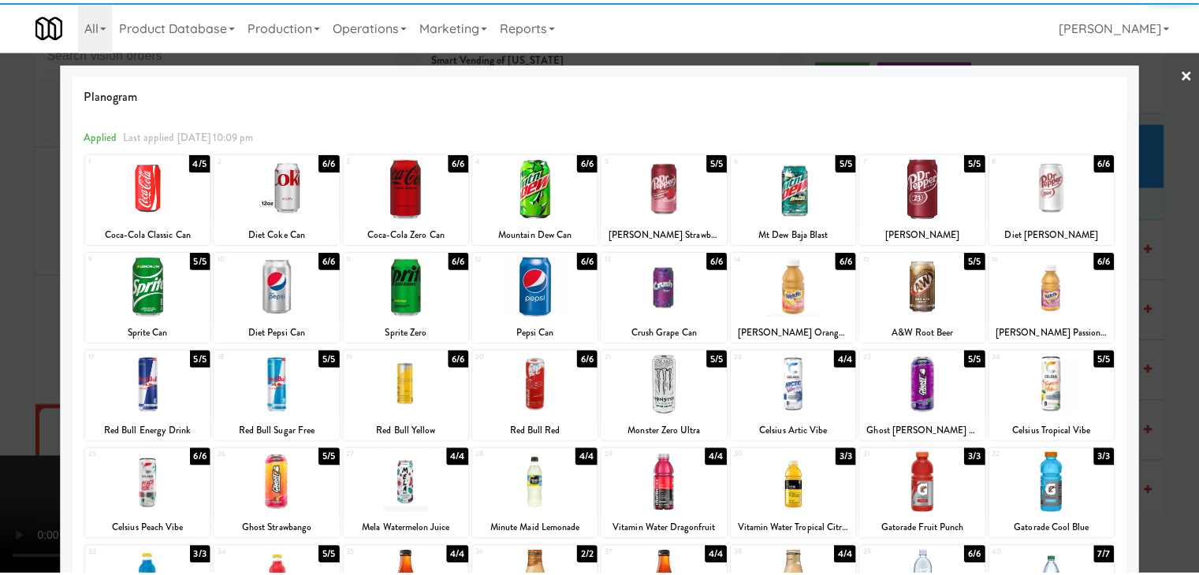
scroll to position [14186, 0]
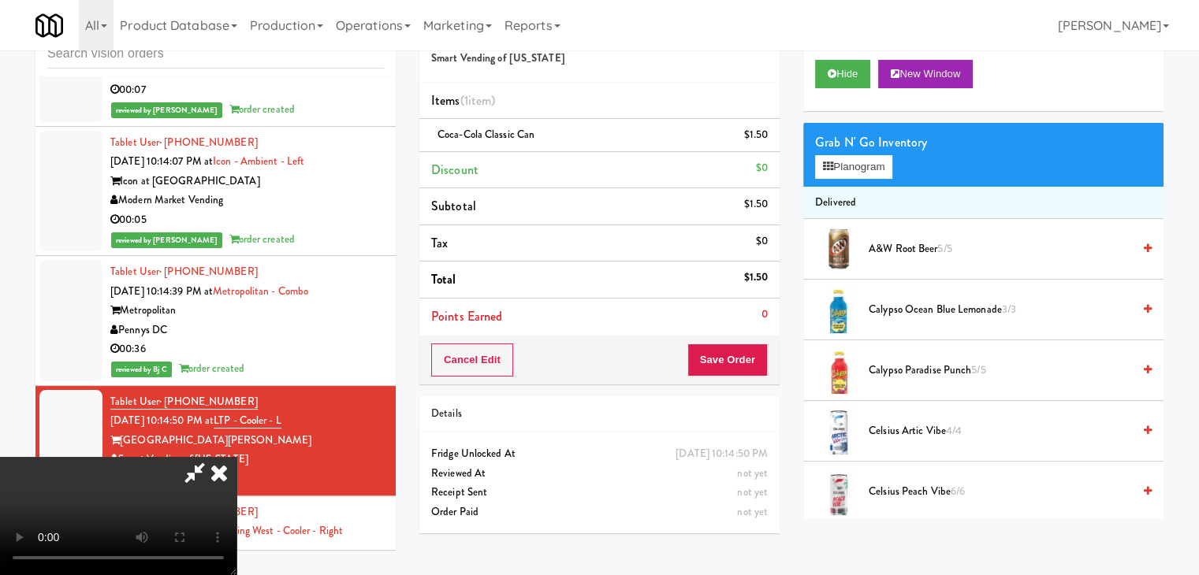
drag, startPoint x: 747, startPoint y: 341, endPoint x: 745, endPoint y: 351, distance: 10.4
click at [747, 343] on div "Cancel Edit Save Order" at bounding box center [599, 360] width 360 height 49
click at [745, 351] on button "Save Order" at bounding box center [727, 360] width 80 height 33
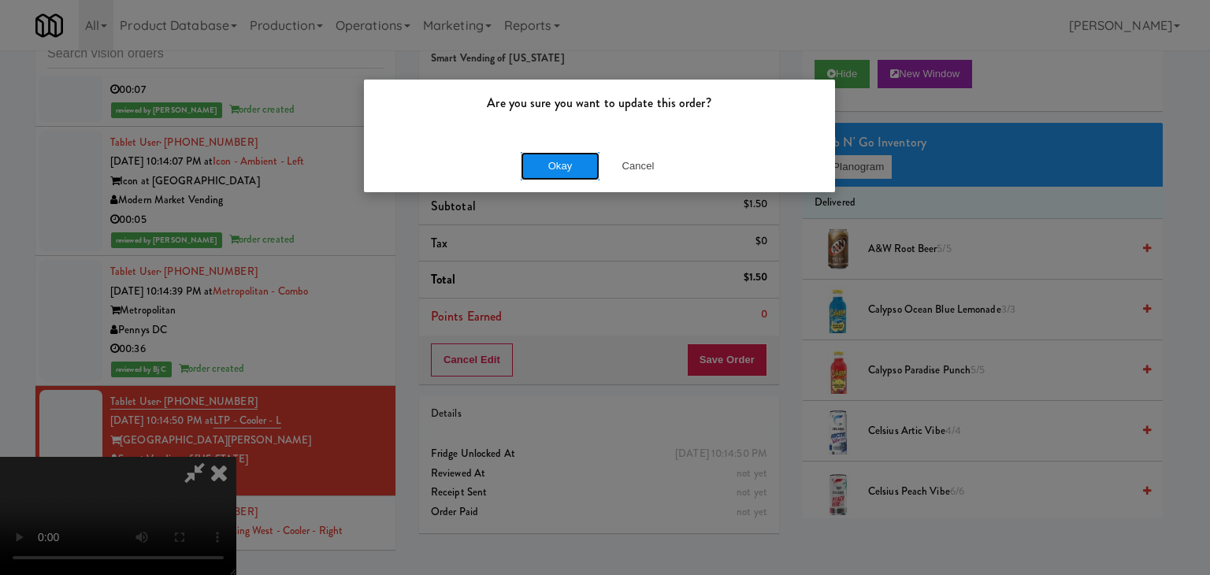
click at [567, 169] on button "Okay" at bounding box center [560, 166] width 79 height 28
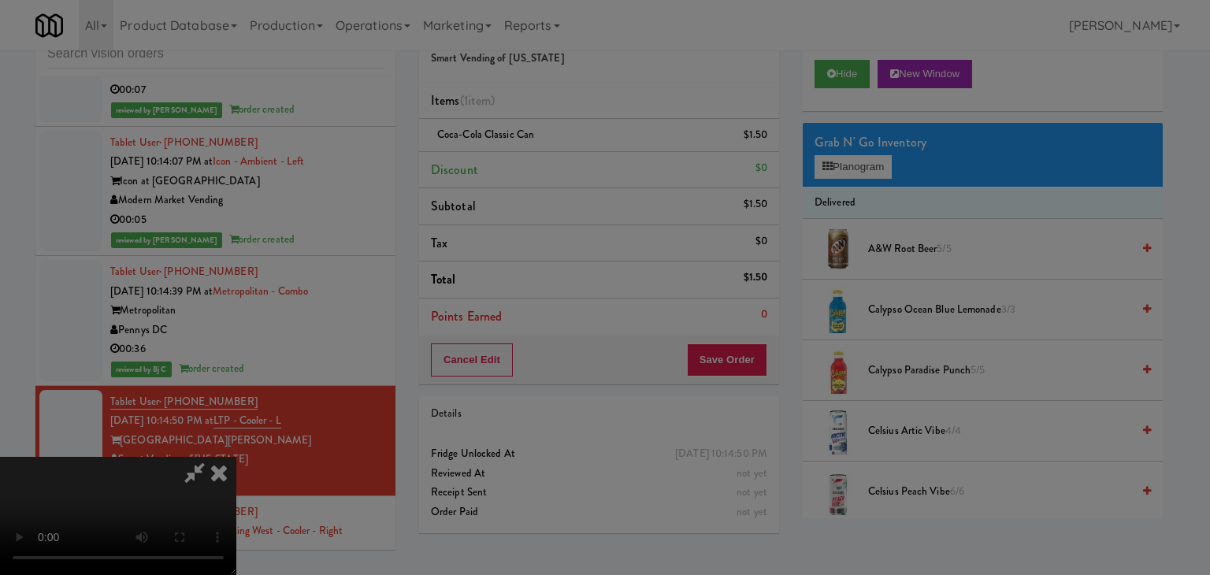
click at [567, 163] on div "Okay Cancel" at bounding box center [599, 136] width 471 height 53
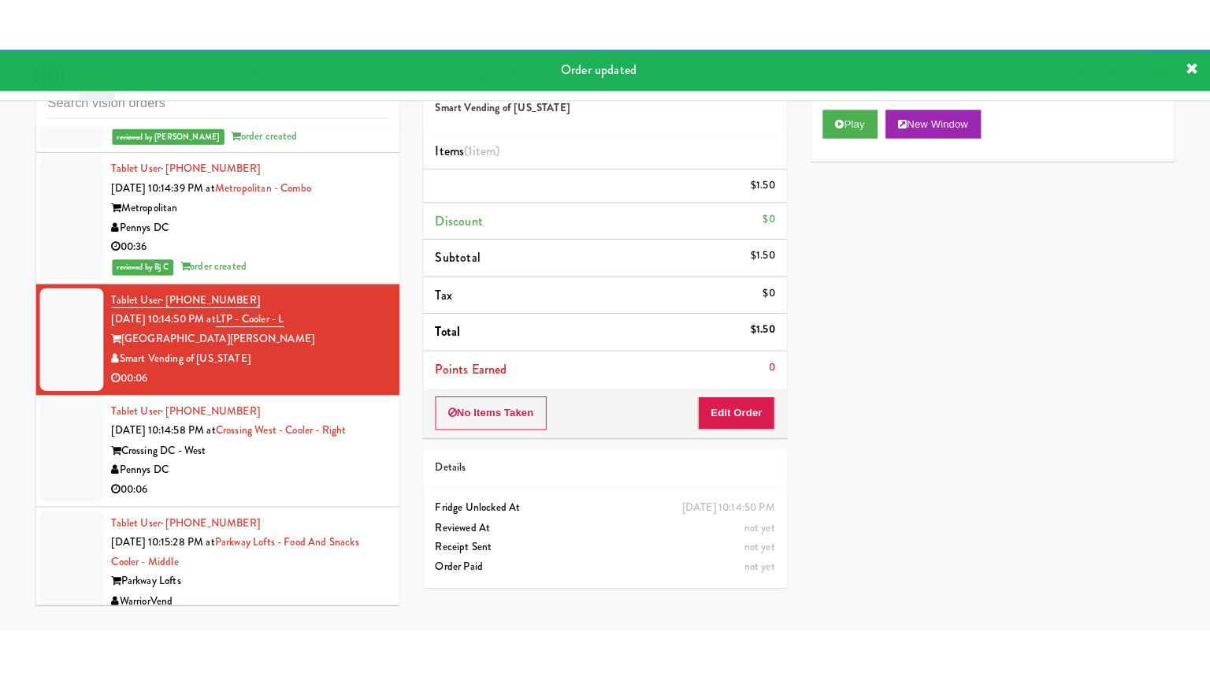
scroll to position [14343, 0]
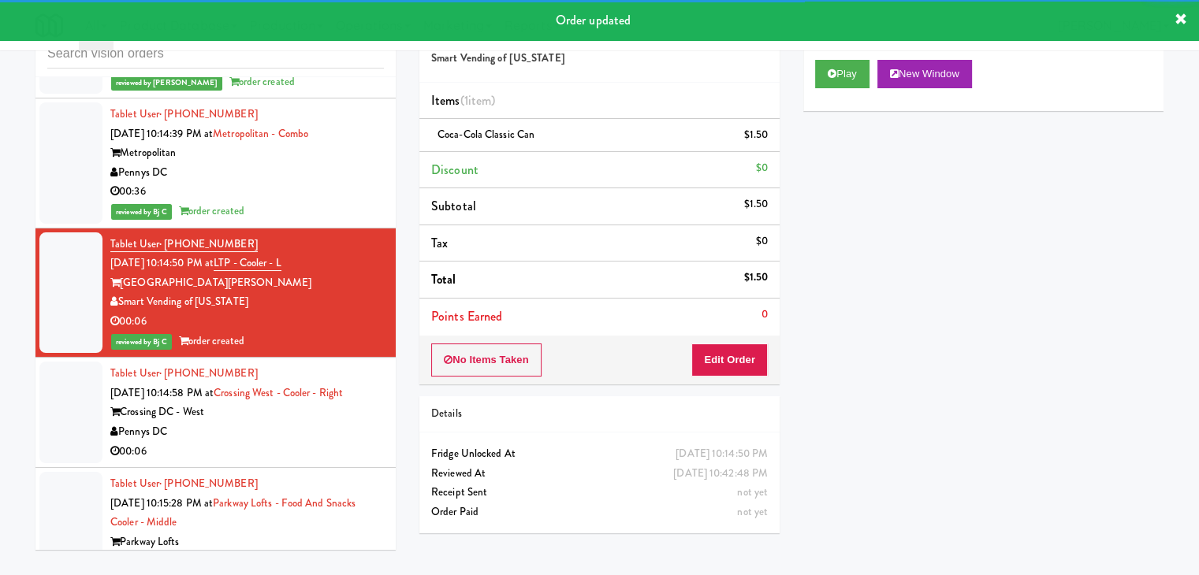
drag, startPoint x: 282, startPoint y: 324, endPoint x: 291, endPoint y: 338, distance: 16.6
click at [288, 422] on div "Pennys DC" at bounding box center [246, 432] width 273 height 20
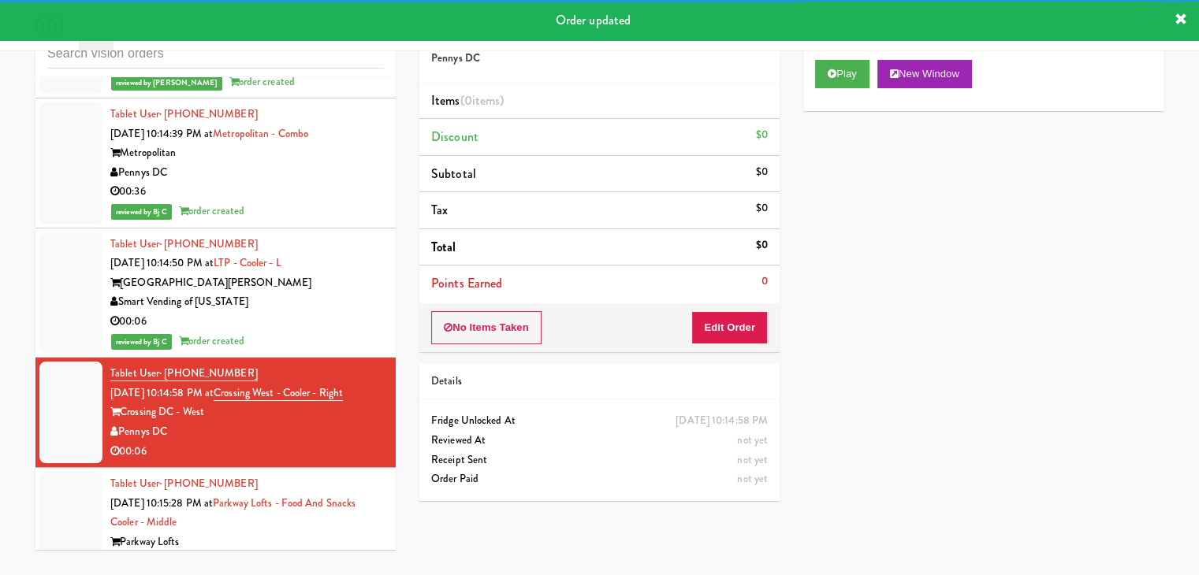
click at [851, 89] on div "Play New Window" at bounding box center [983, 79] width 360 height 63
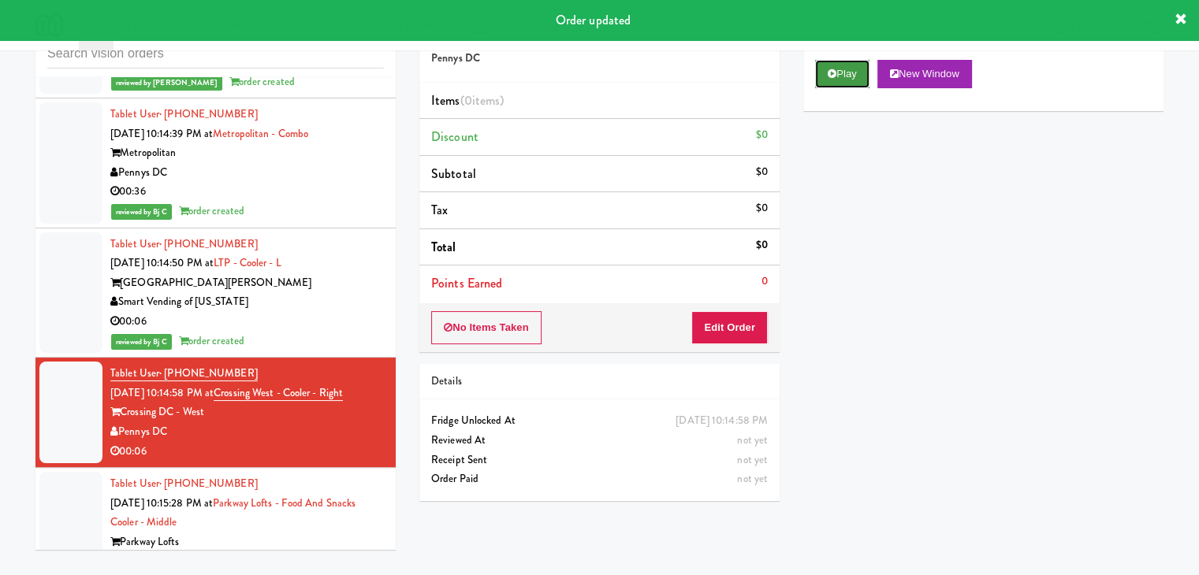
click at [851, 65] on button "Play" at bounding box center [842, 74] width 54 height 28
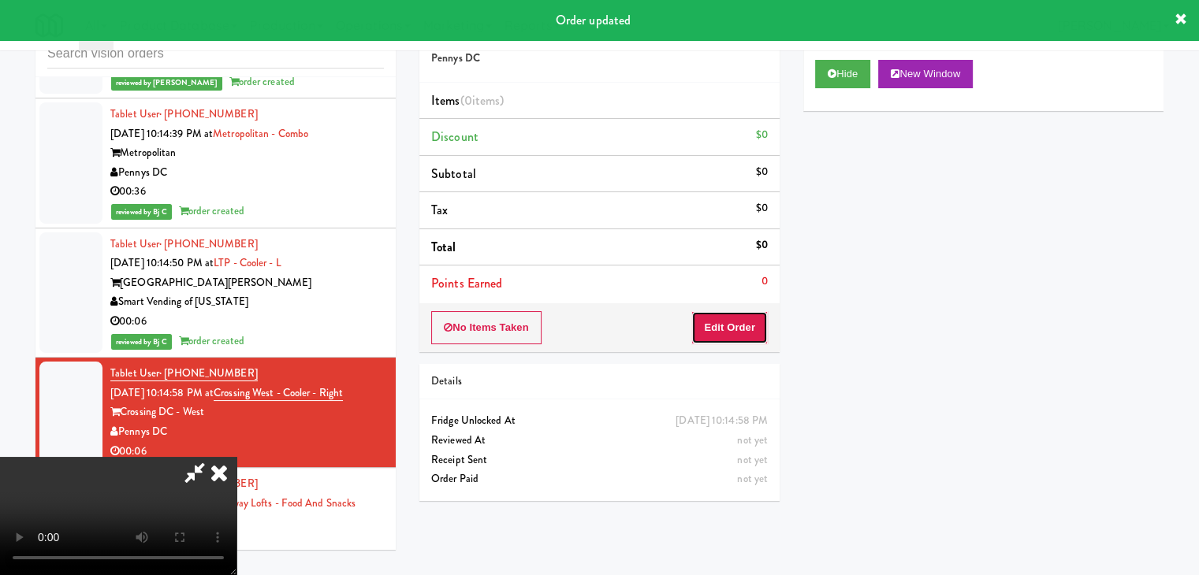
click at [741, 314] on button "Edit Order" at bounding box center [729, 327] width 76 height 33
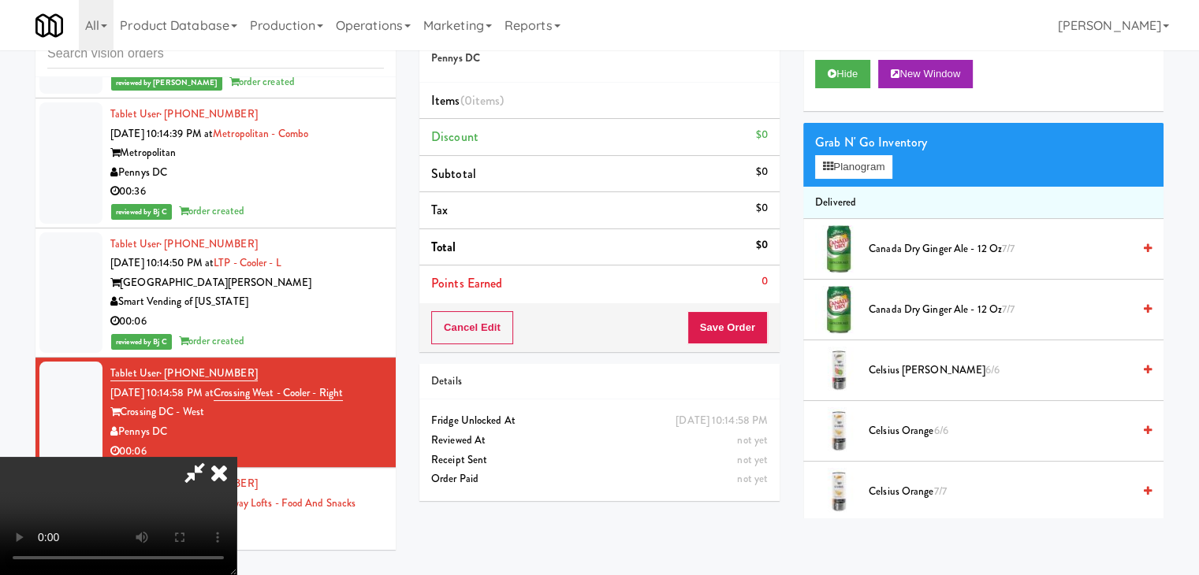
scroll to position [14324, 0]
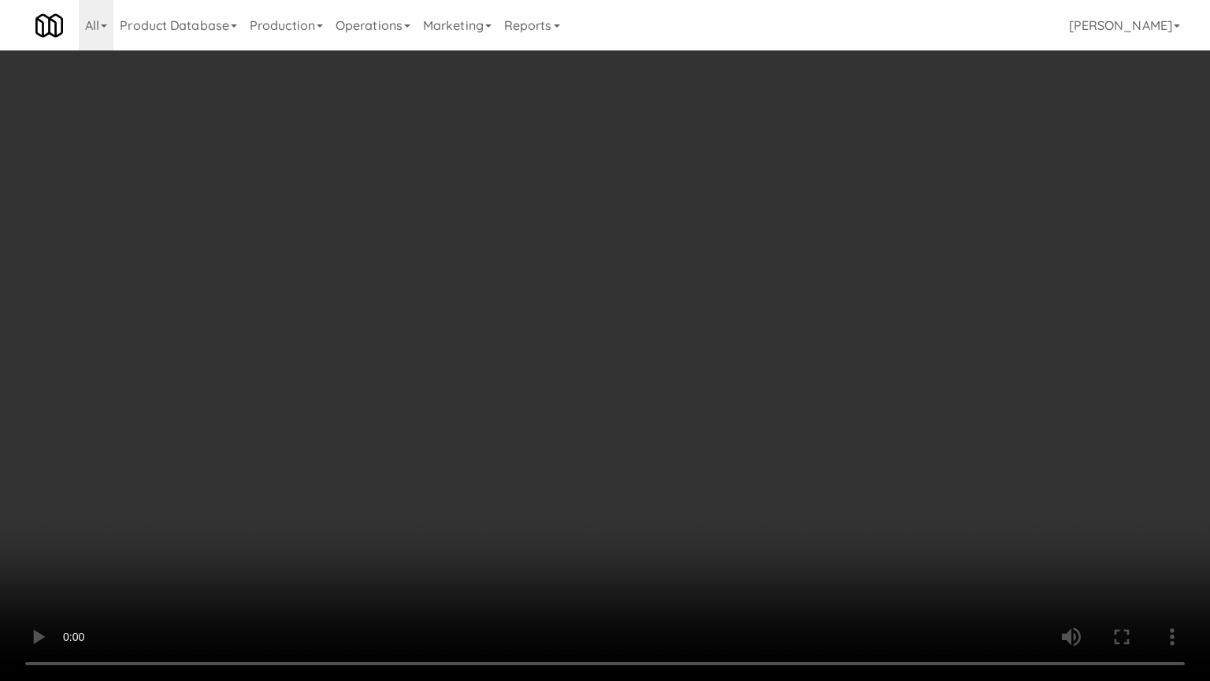
click at [693, 400] on video at bounding box center [605, 340] width 1210 height 681
click at [693, 402] on video at bounding box center [605, 340] width 1210 height 681
click at [695, 389] on video at bounding box center [605, 340] width 1210 height 681
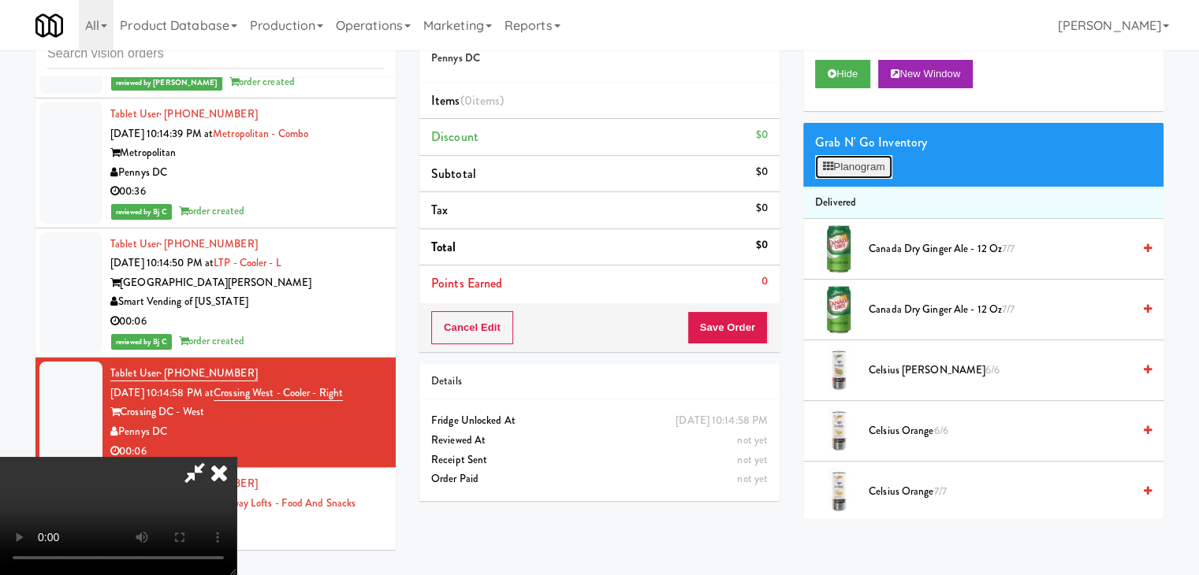
click at [864, 161] on button "Planogram" at bounding box center [853, 167] width 77 height 24
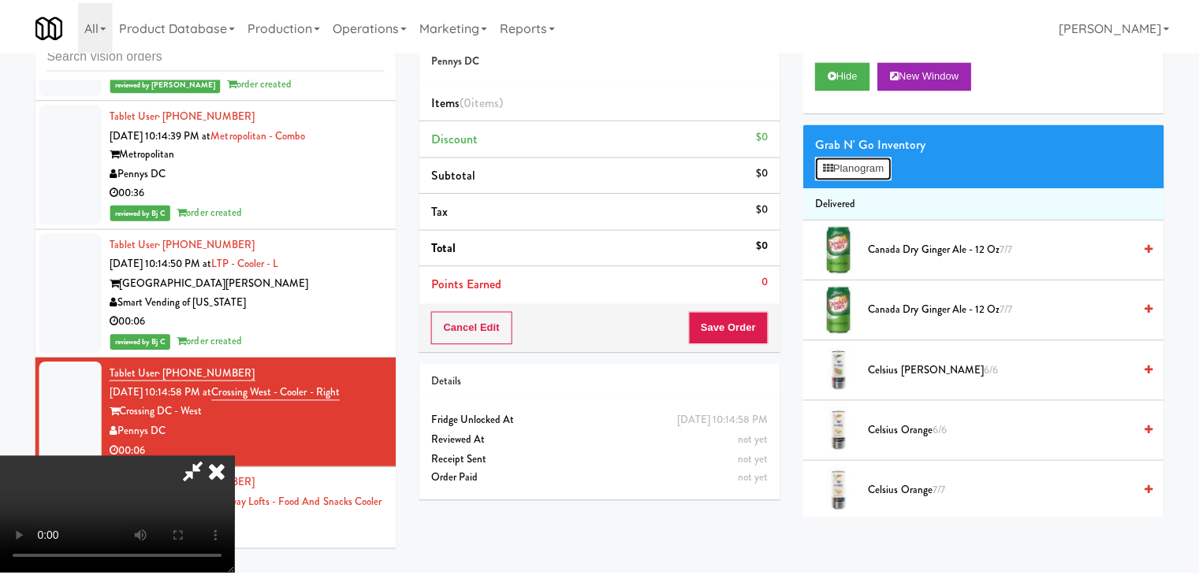
scroll to position [14324, 0]
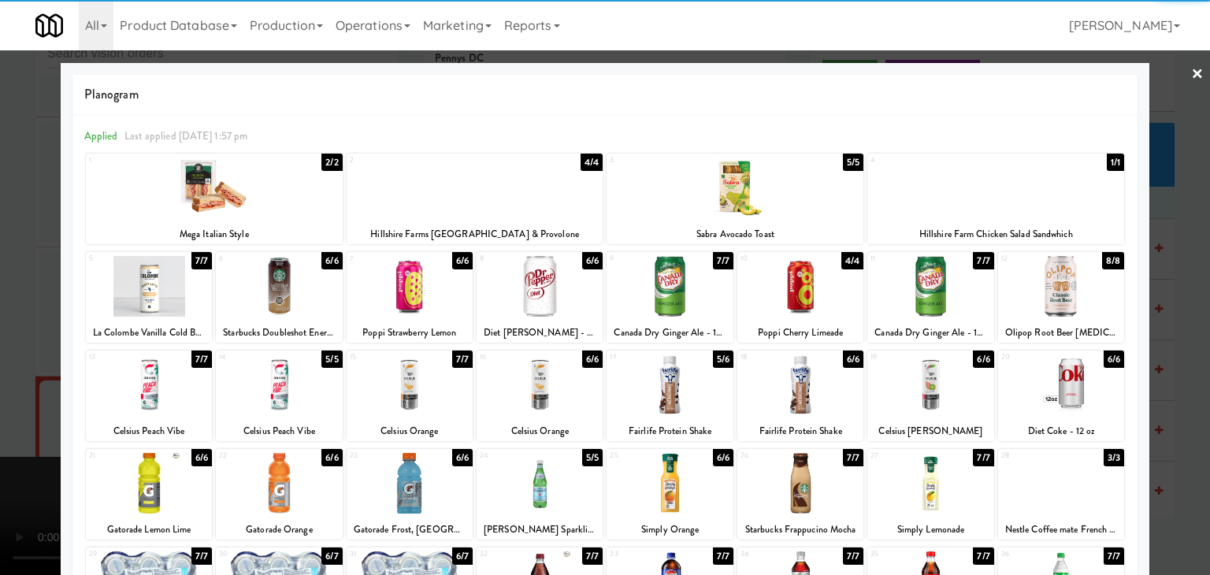
click at [658, 389] on div at bounding box center [670, 385] width 126 height 61
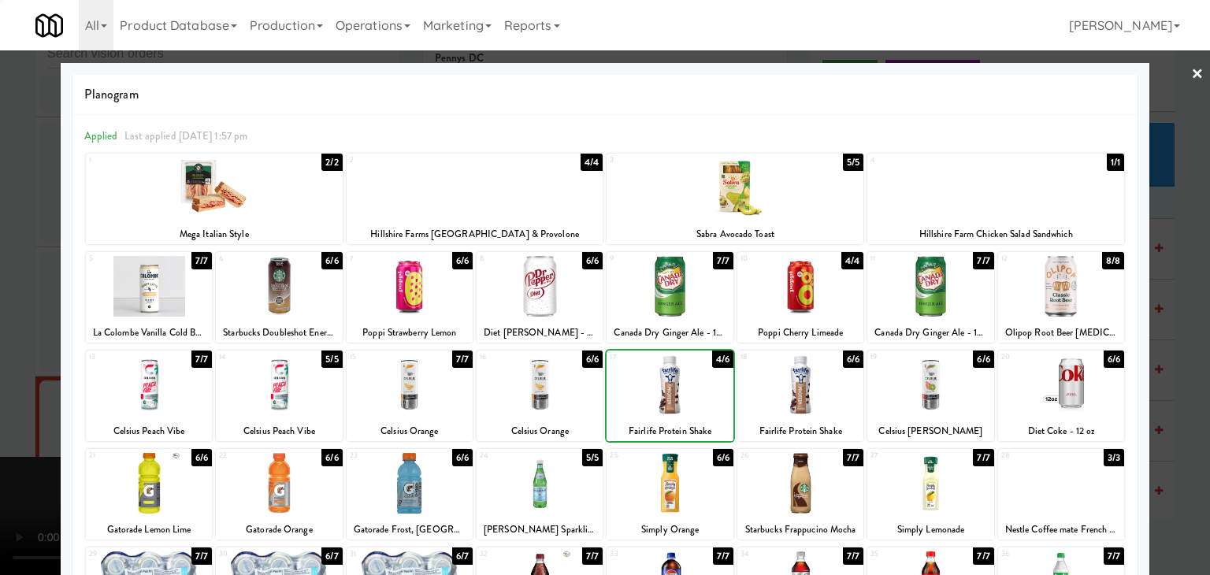
drag, startPoint x: 0, startPoint y: 393, endPoint x: 415, endPoint y: 382, distance: 414.7
click at [9, 392] on div at bounding box center [605, 287] width 1210 height 575
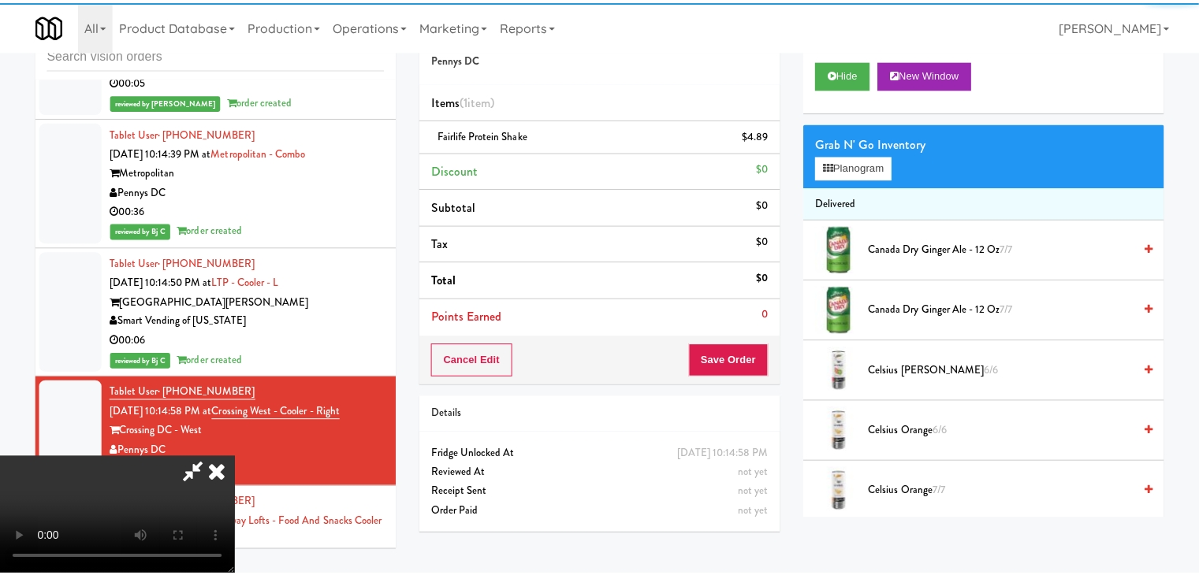
scroll to position [14343, 0]
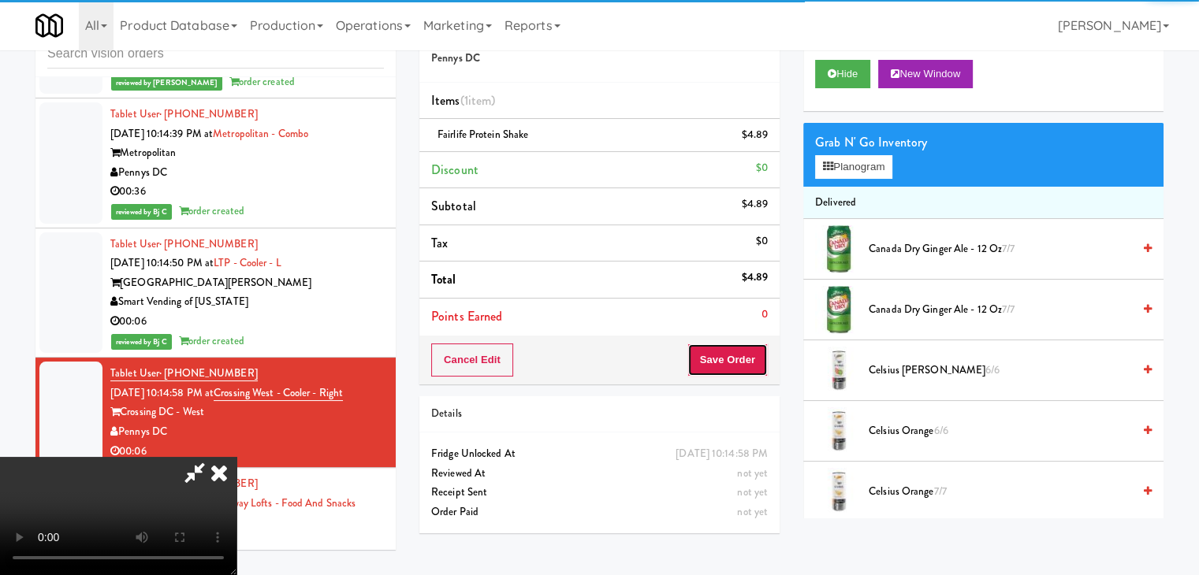
click at [731, 359] on button "Save Order" at bounding box center [727, 360] width 80 height 33
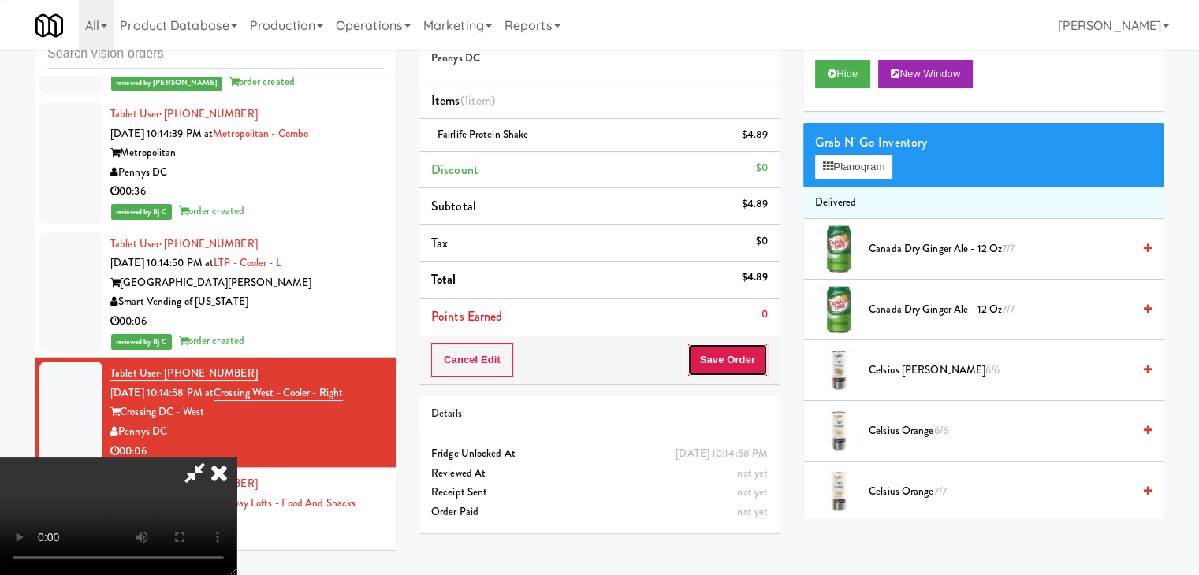
click at [731, 359] on button "Save Order" at bounding box center [727, 360] width 80 height 33
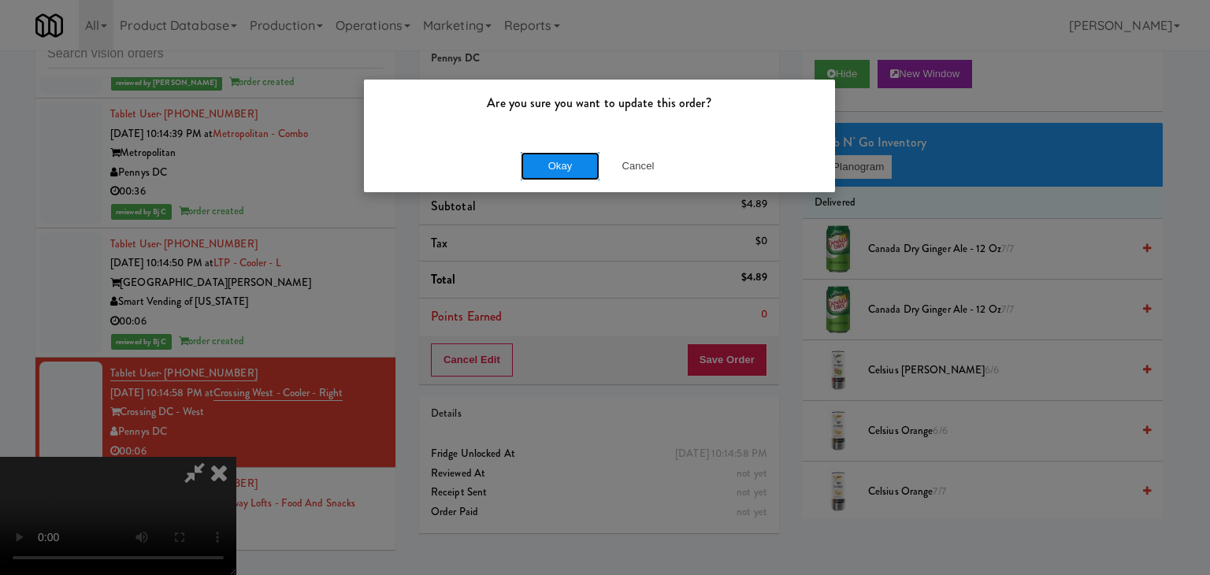
click at [593, 171] on button "Okay" at bounding box center [560, 166] width 79 height 28
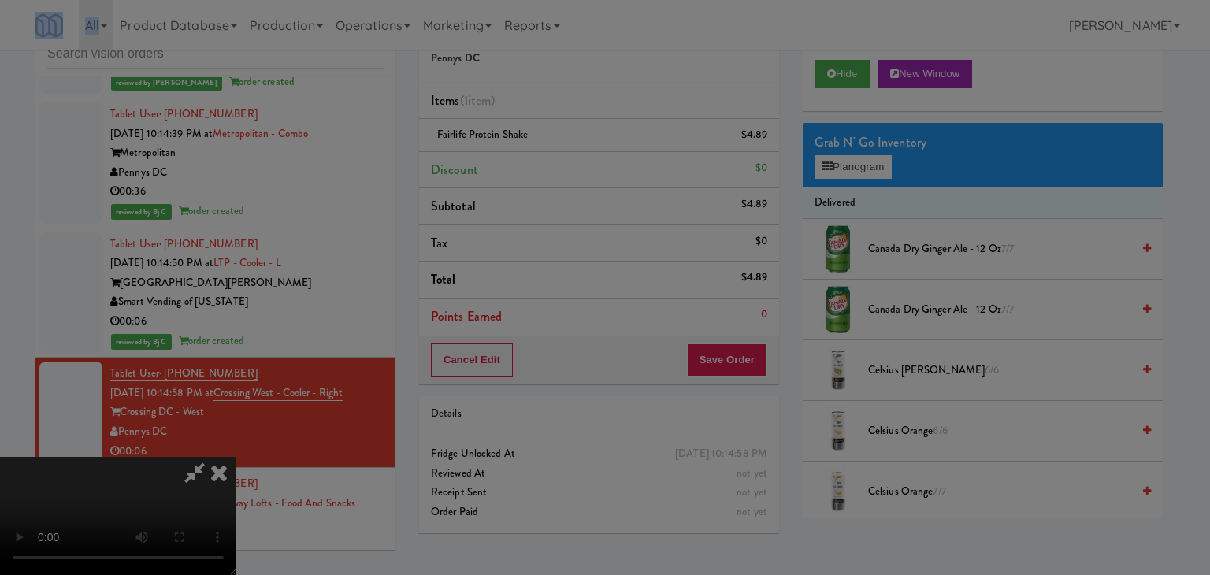
click at [593, 163] on div "Okay Cancel" at bounding box center [599, 136] width 471 height 53
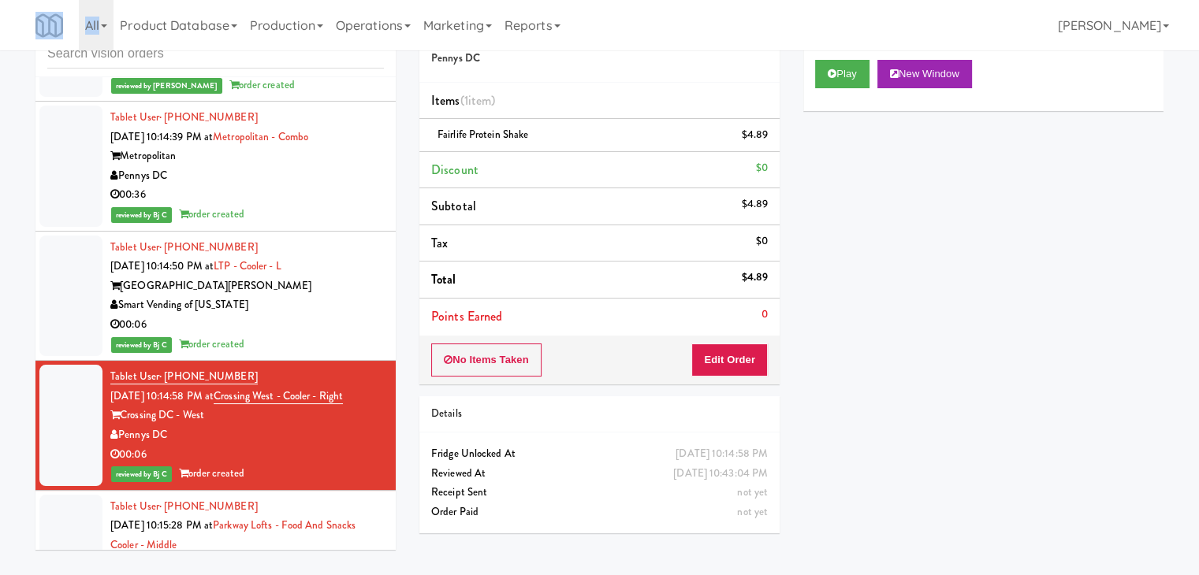
scroll to position [15024, 0]
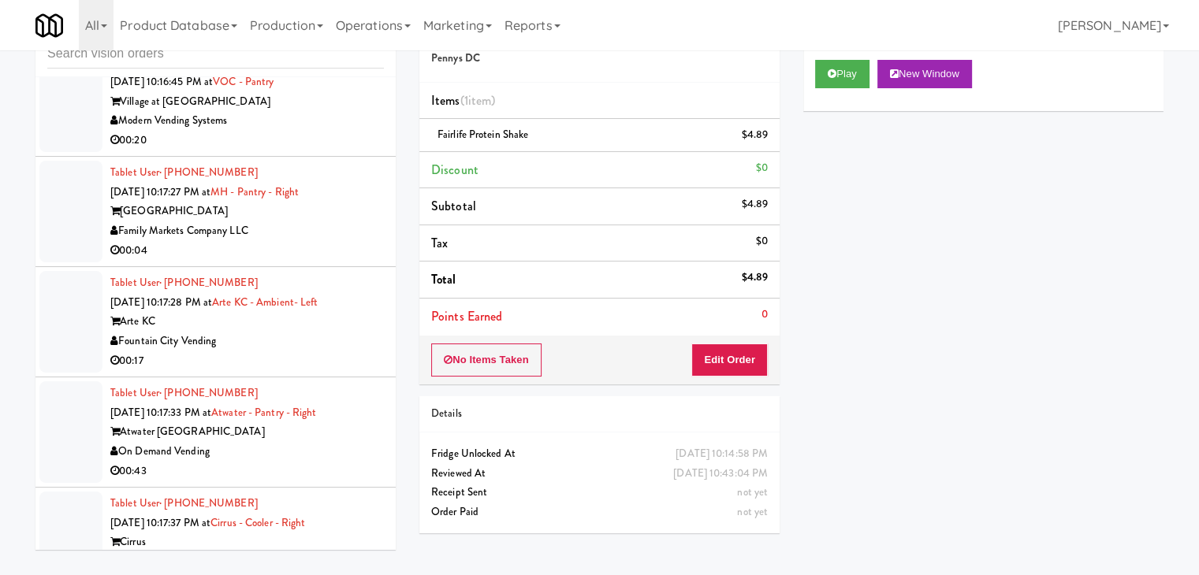
click at [319, 241] on div "00:04" at bounding box center [246, 251] width 273 height 20
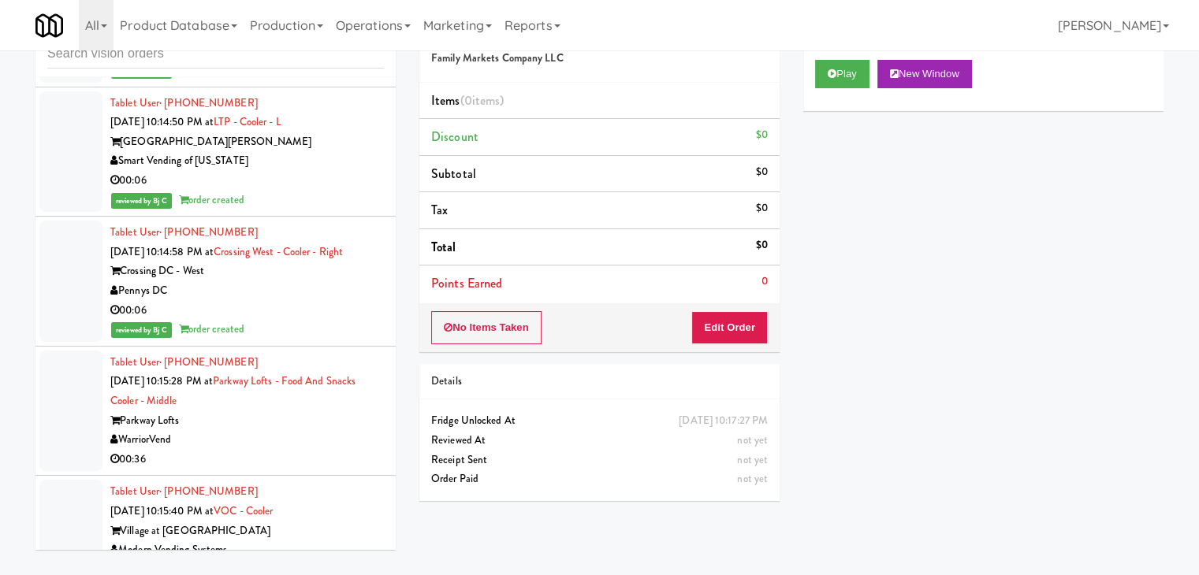
scroll to position [14551, 0]
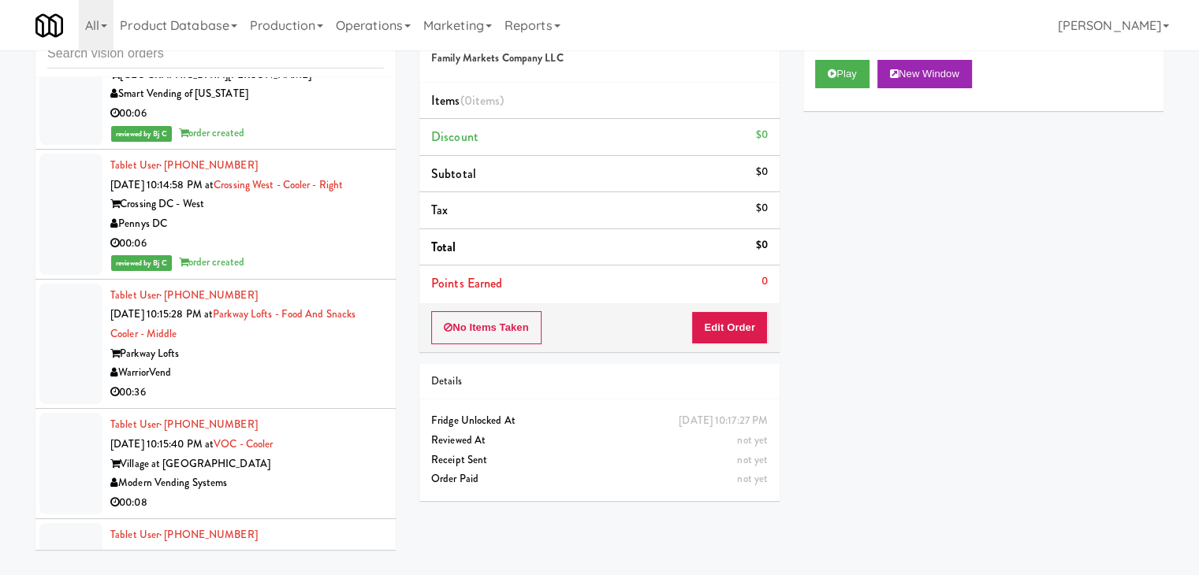
click at [315, 286] on div "Tablet User · (385) 230-8738 Aug 14, 2025 10:15:28 PM at Parkway Lofts - Food a…" at bounding box center [246, 344] width 273 height 117
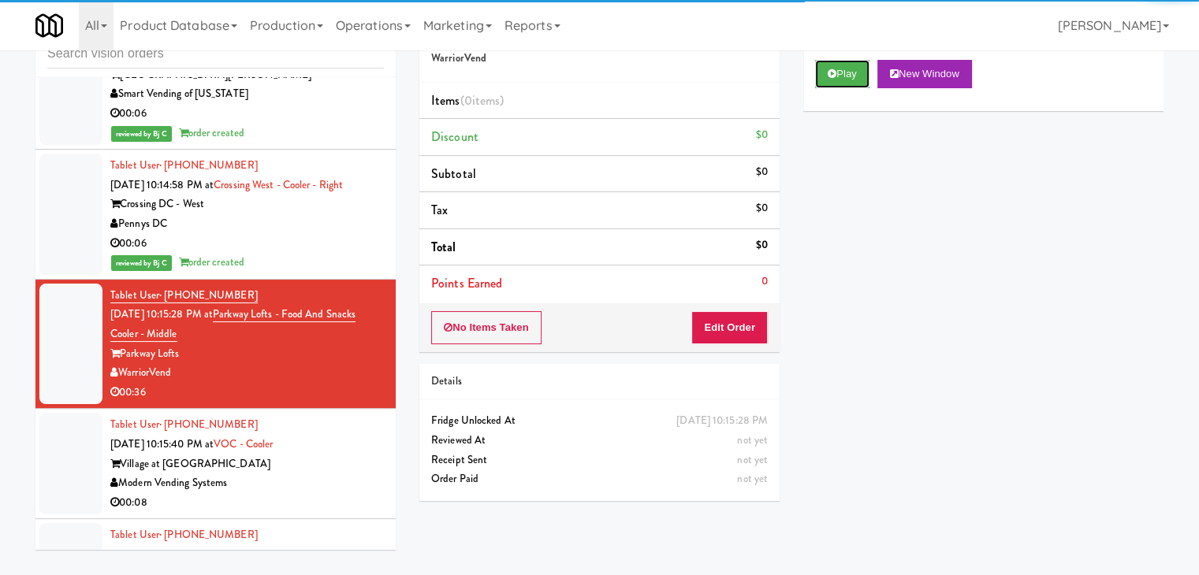
drag, startPoint x: 824, startPoint y: 65, endPoint x: 807, endPoint y: 190, distance: 125.7
click at [824, 67] on button "Play" at bounding box center [842, 74] width 54 height 28
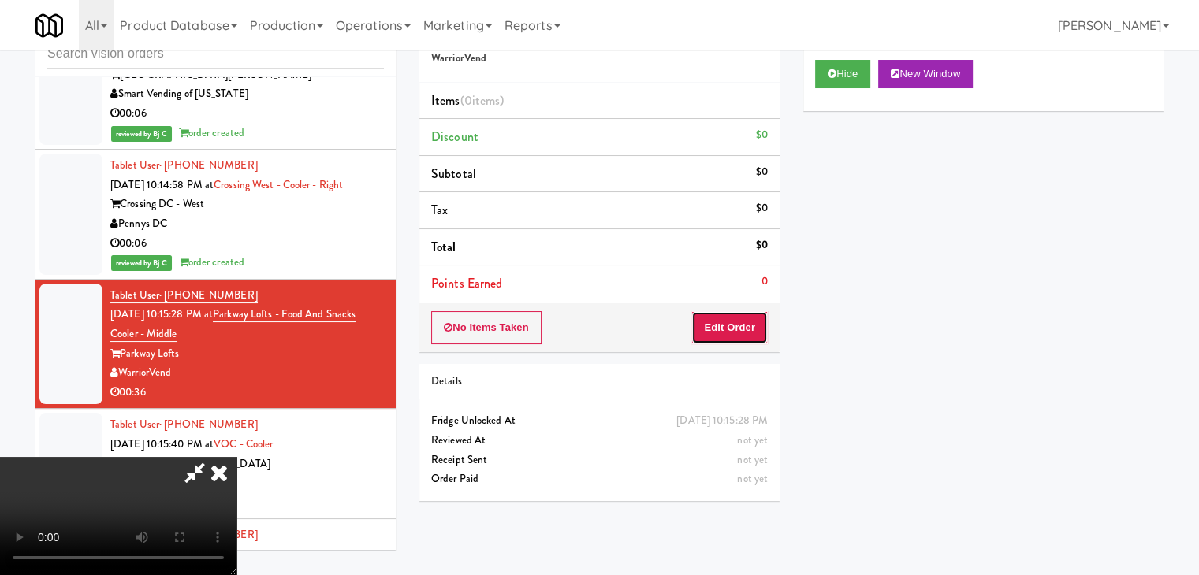
click at [735, 325] on button "Edit Order" at bounding box center [729, 327] width 76 height 33
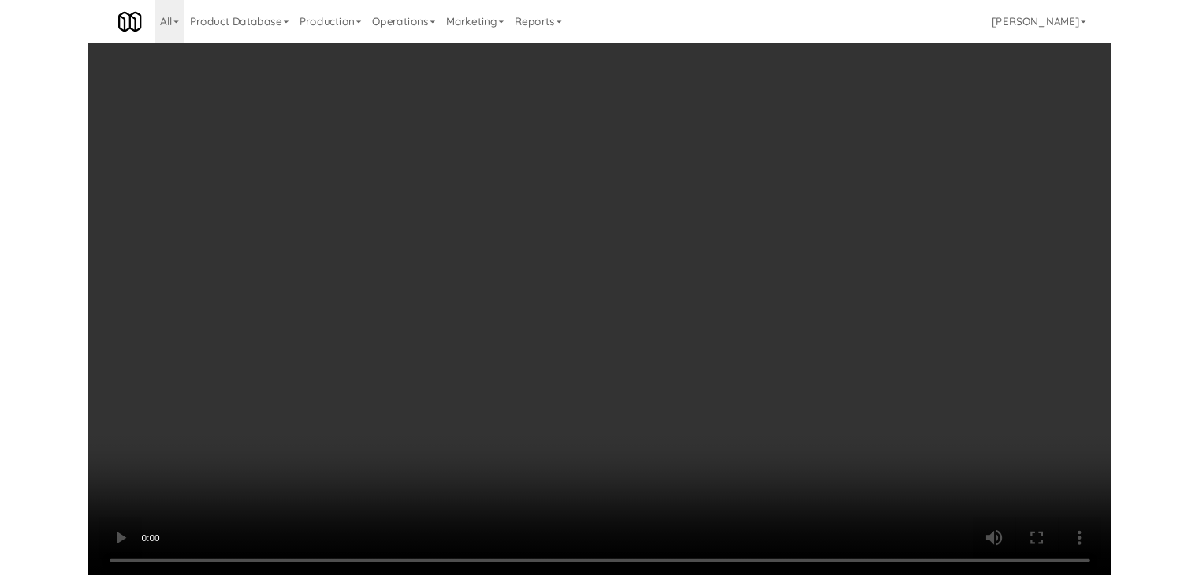
scroll to position [14532, 0]
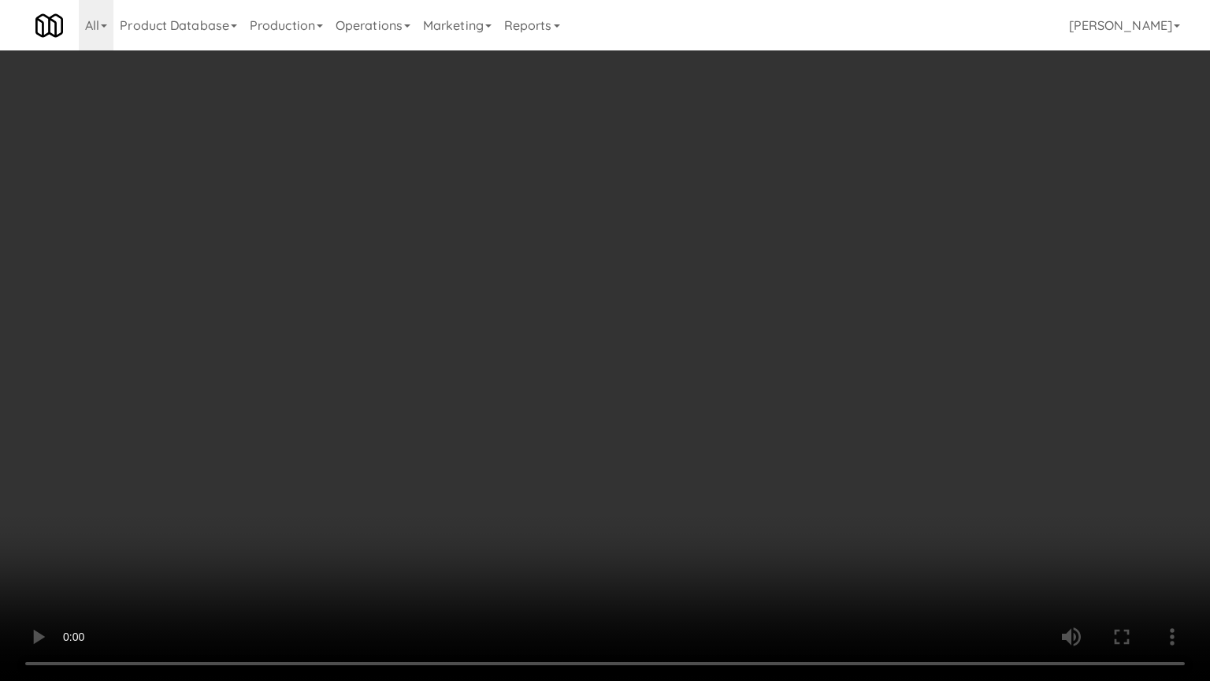
click
drag, startPoint x: 708, startPoint y: 441, endPoint x: 722, endPoint y: 437, distance: 13.8
drag, startPoint x: 733, startPoint y: 359, endPoint x: 815, endPoint y: 214, distance: 166.6
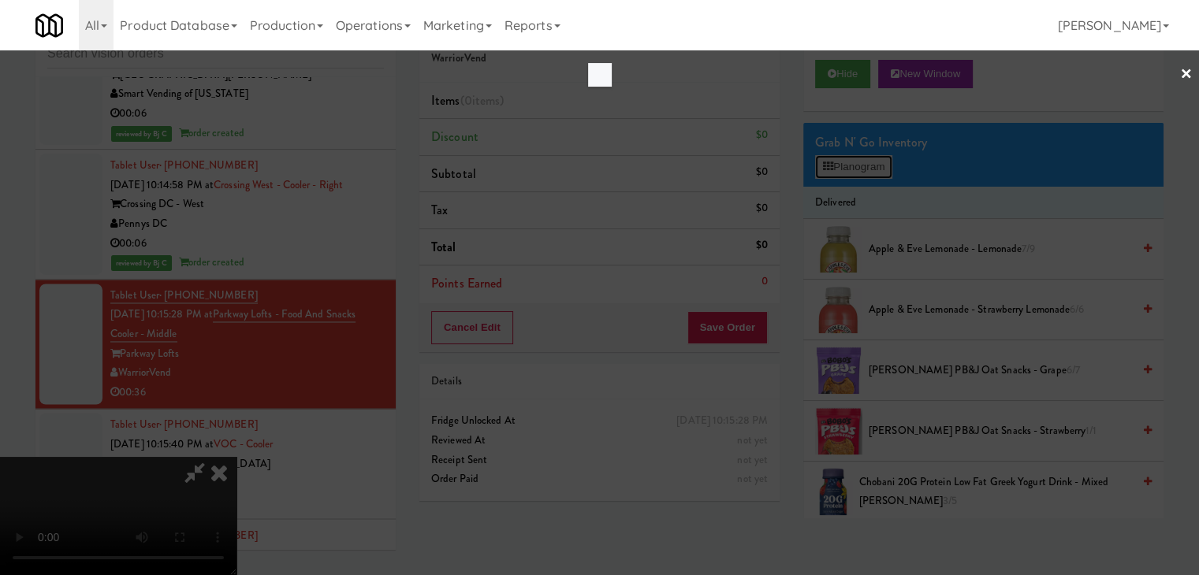
scroll to position [14532, 0]
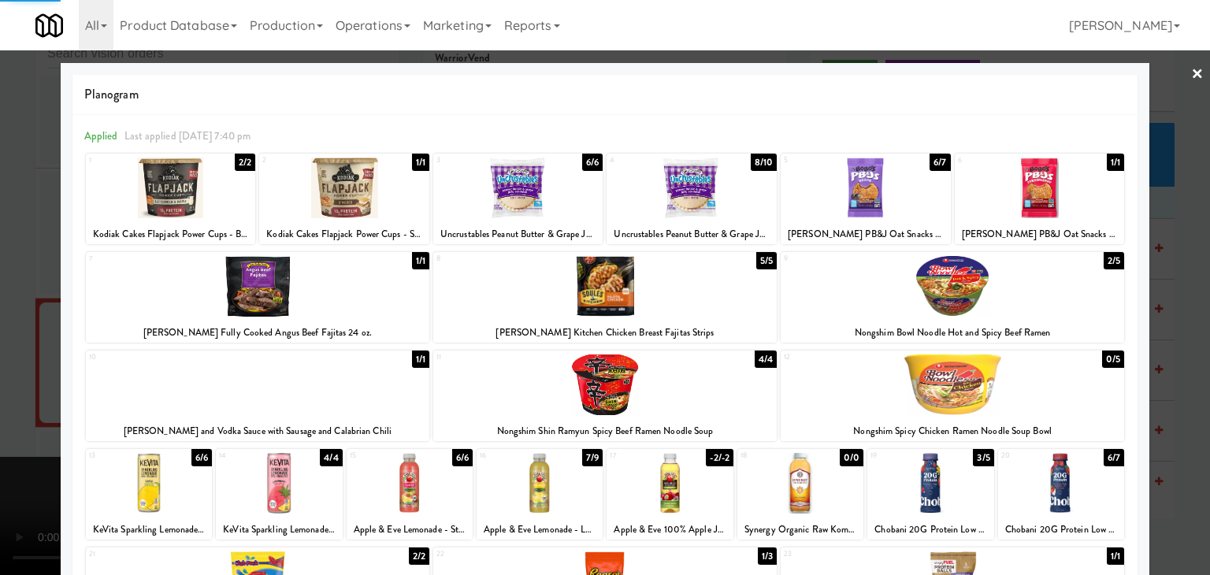
drag, startPoint x: 0, startPoint y: 411, endPoint x: 127, endPoint y: 411, distance: 126.9
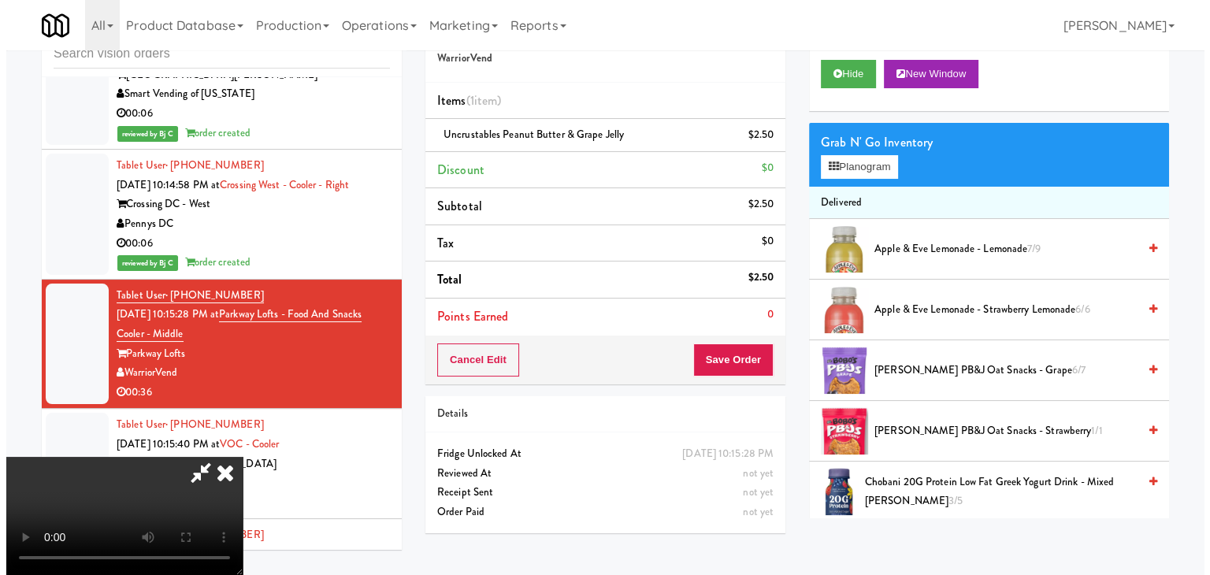
scroll to position [221, 0]
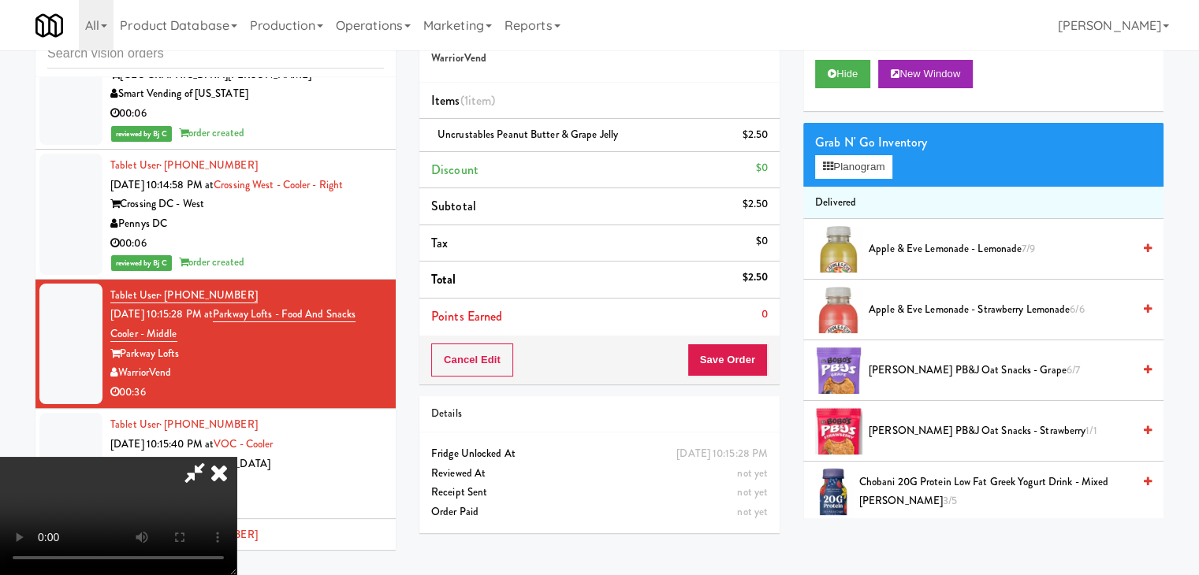
drag, startPoint x: 611, startPoint y: 363, endPoint x: 660, endPoint y: 325, distance: 61.8
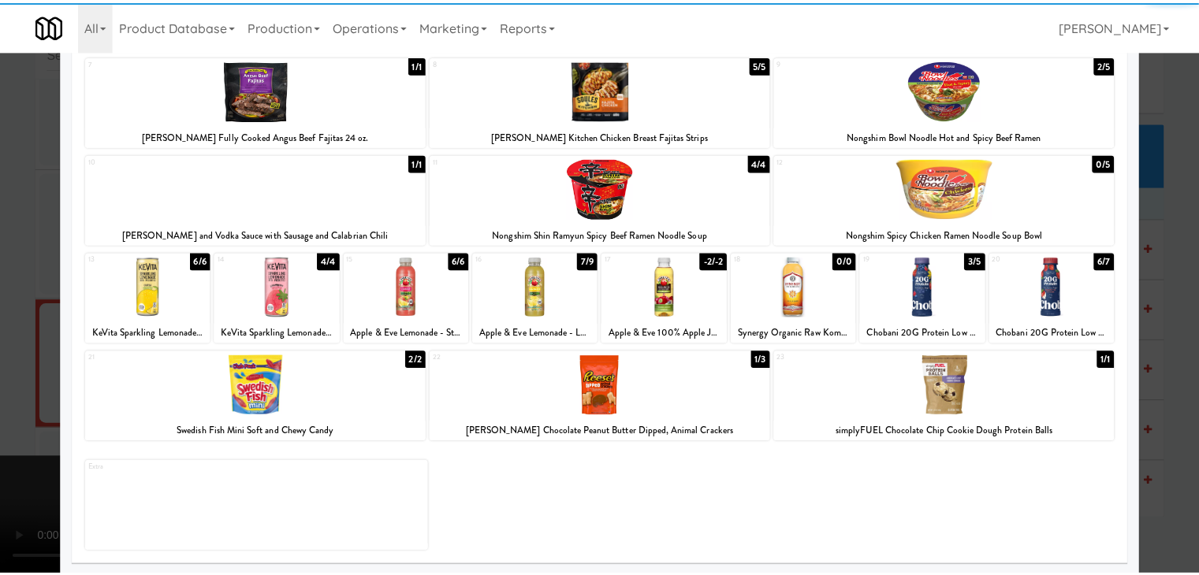
scroll to position [199, 0]
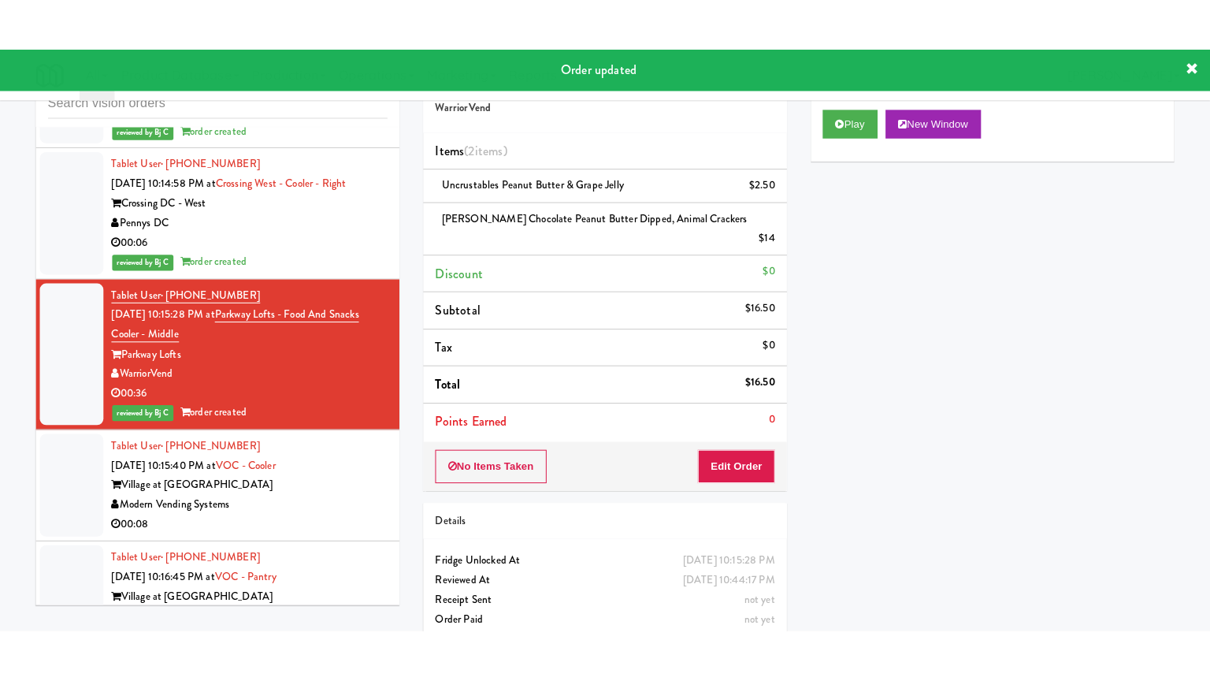
scroll to position [14630, 0]
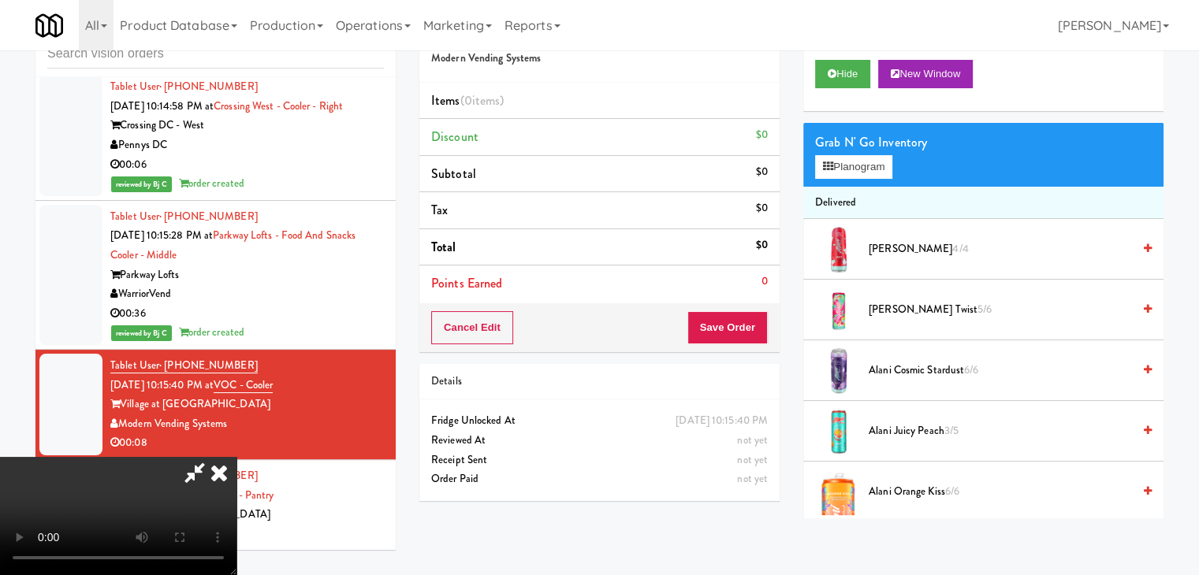
scroll to position [14611, 0]
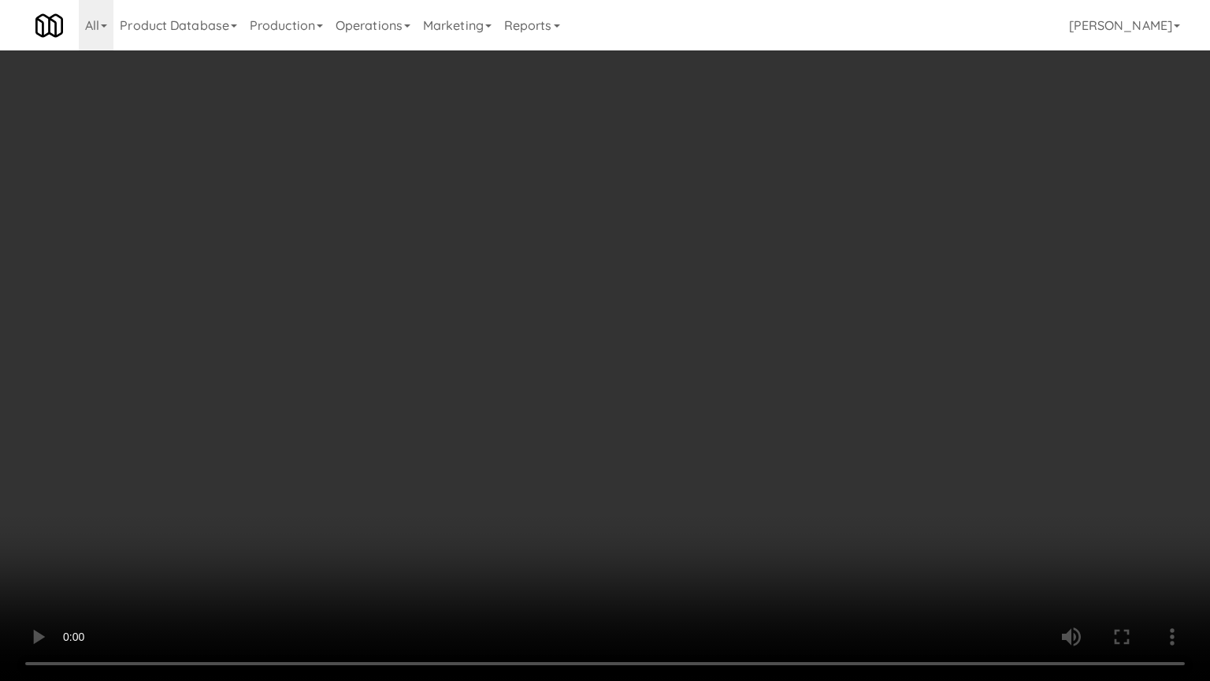
drag, startPoint x: 619, startPoint y: 457, endPoint x: 699, endPoint y: 322, distance: 156.5
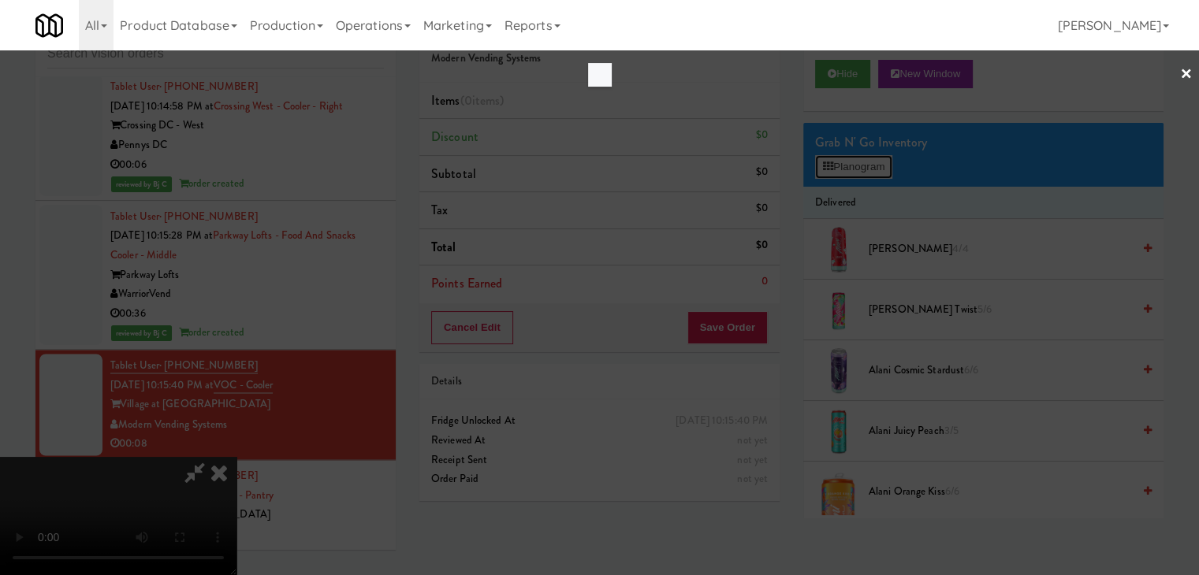
scroll to position [14611, 0]
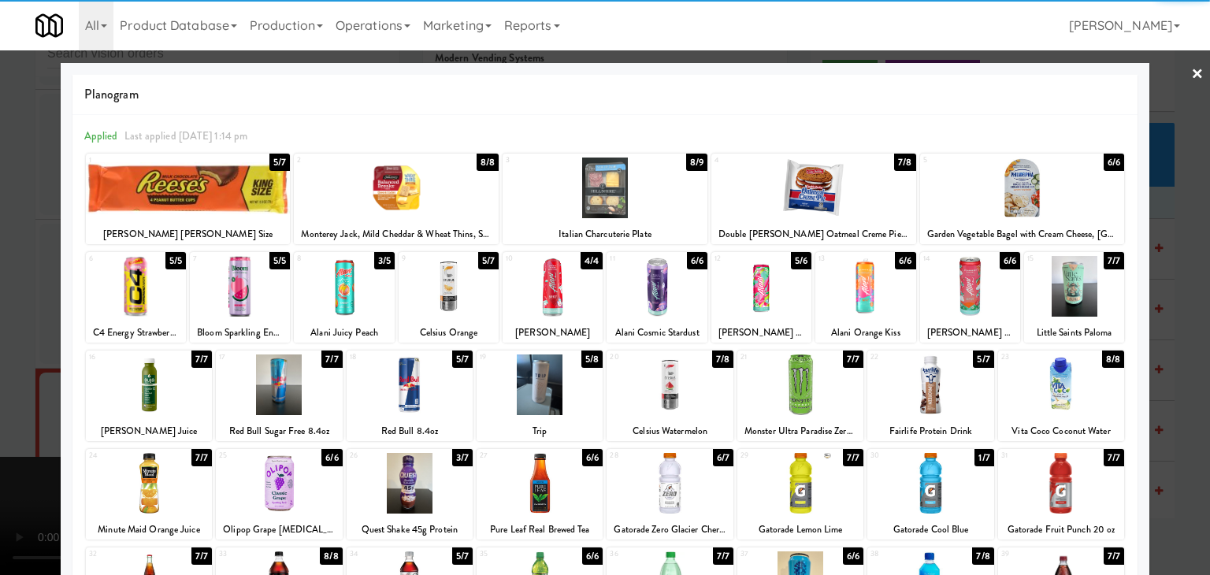
drag, startPoint x: 1066, startPoint y: 477, endPoint x: 1106, endPoint y: 470, distance: 40.7
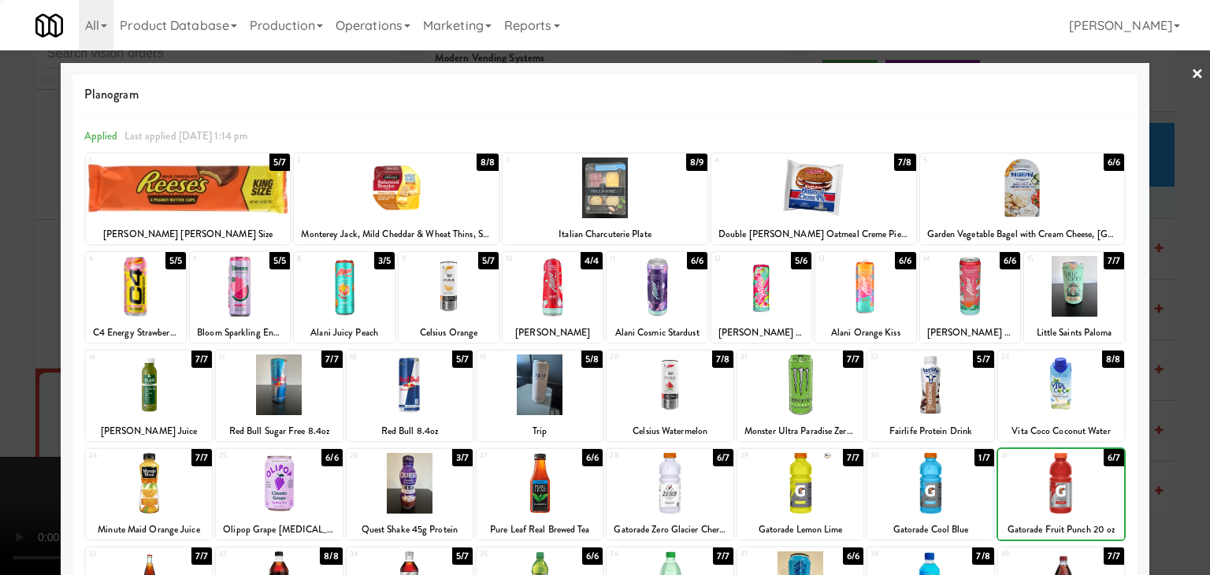
drag, startPoint x: 1169, startPoint y: 455, endPoint x: 1113, endPoint y: 440, distance: 58.1
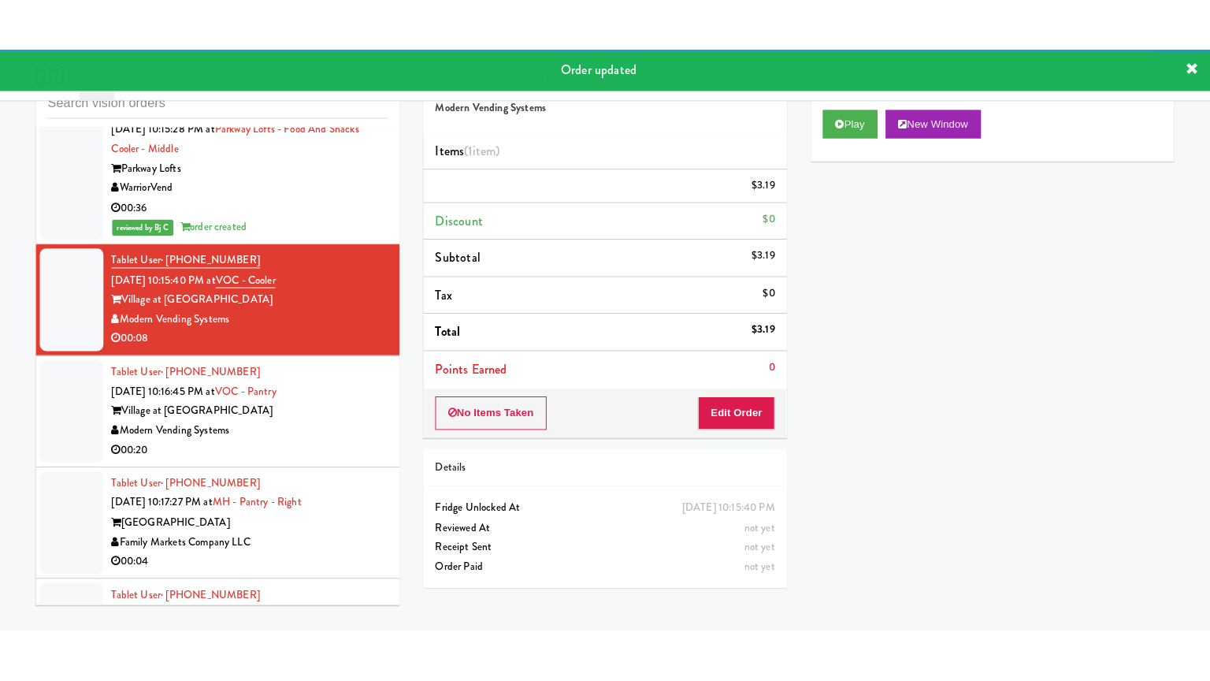
scroll to position [14788, 0]
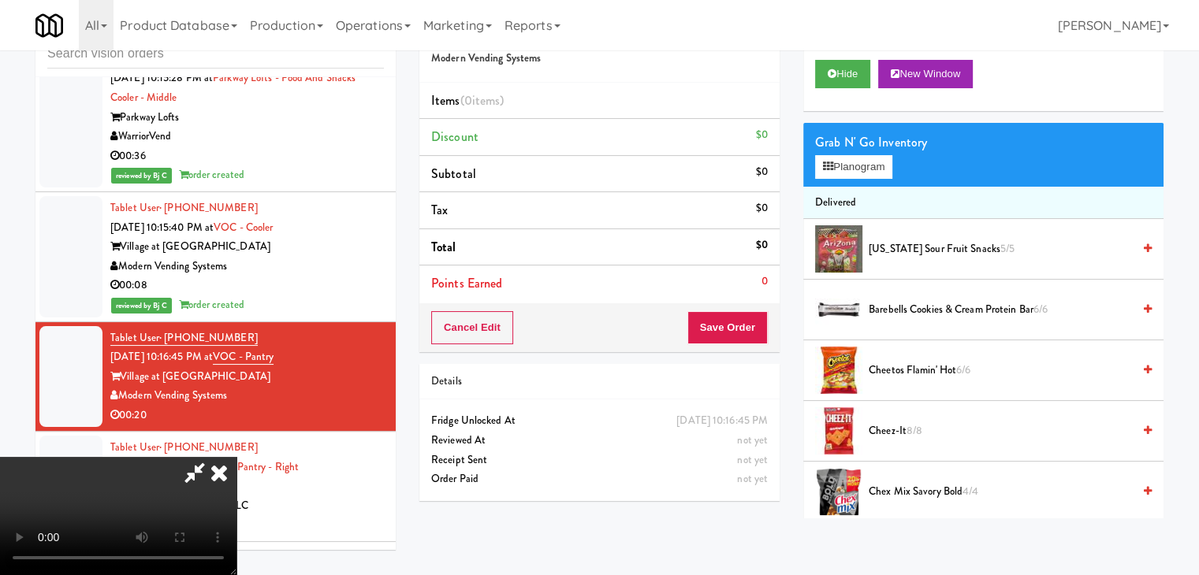
scroll to position [14769, 0]
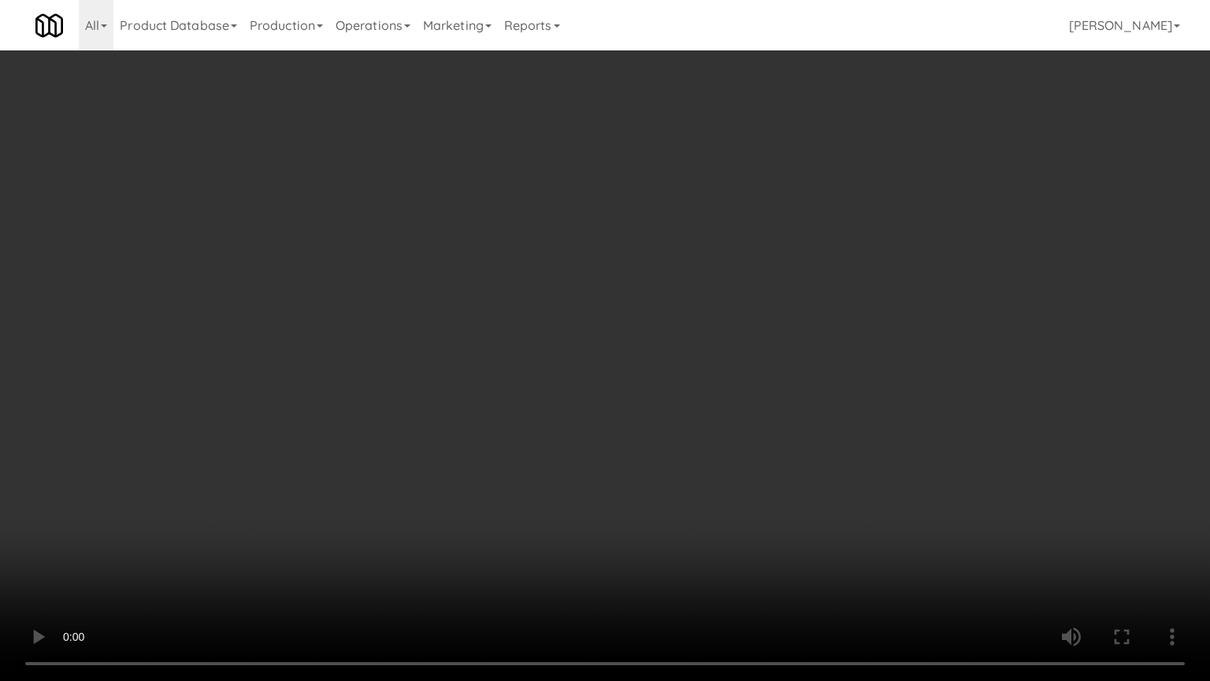
drag, startPoint x: 637, startPoint y: 486, endPoint x: 642, endPoint y: 497, distance: 12.3
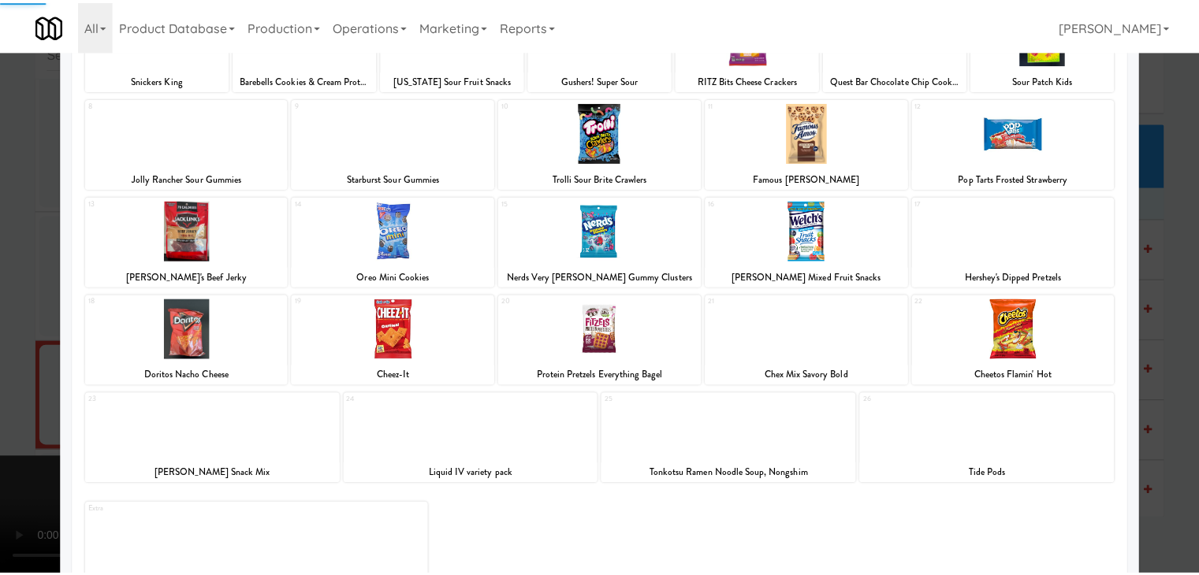
scroll to position [158, 0]
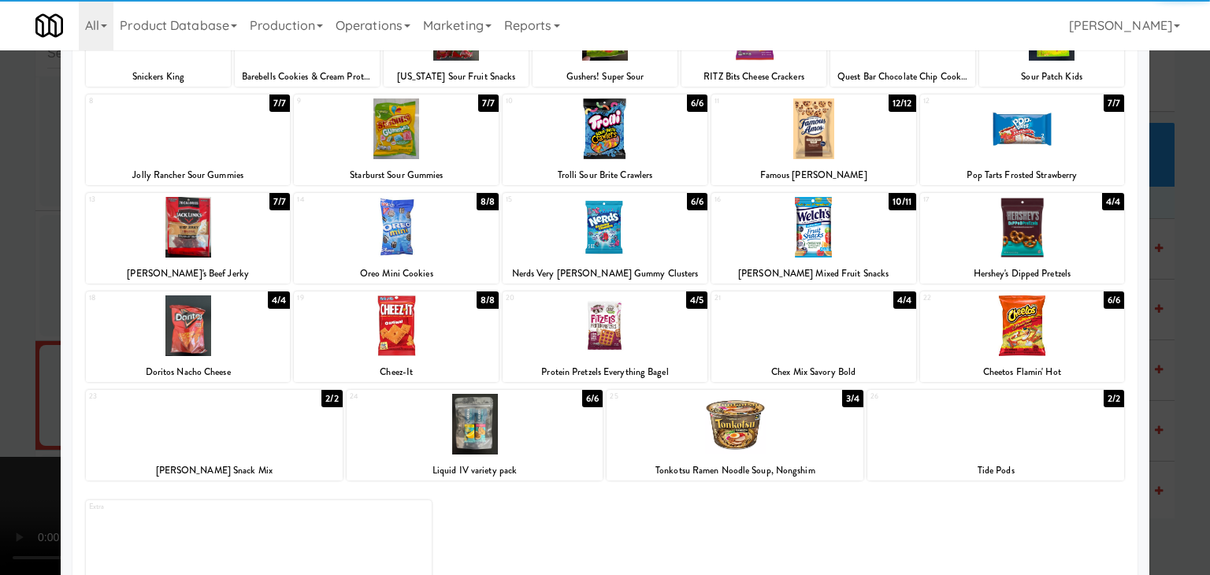
drag, startPoint x: 1009, startPoint y: 244, endPoint x: 1018, endPoint y: 249, distance: 10.6
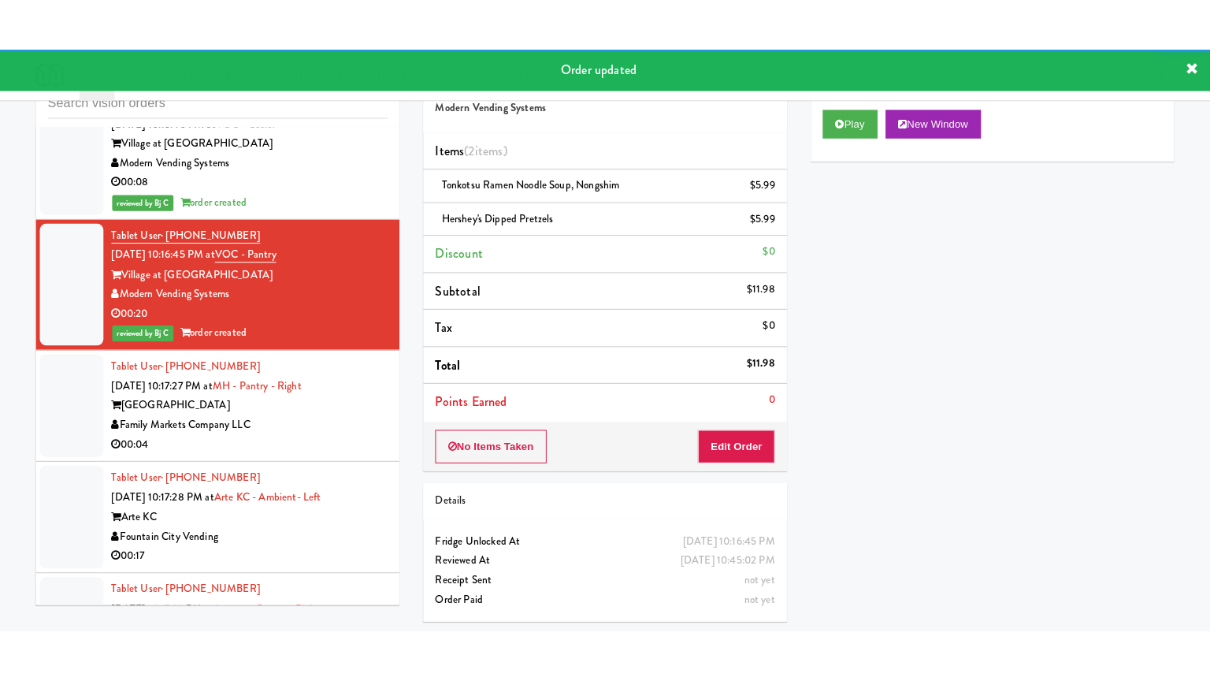
scroll to position [14945, 0]
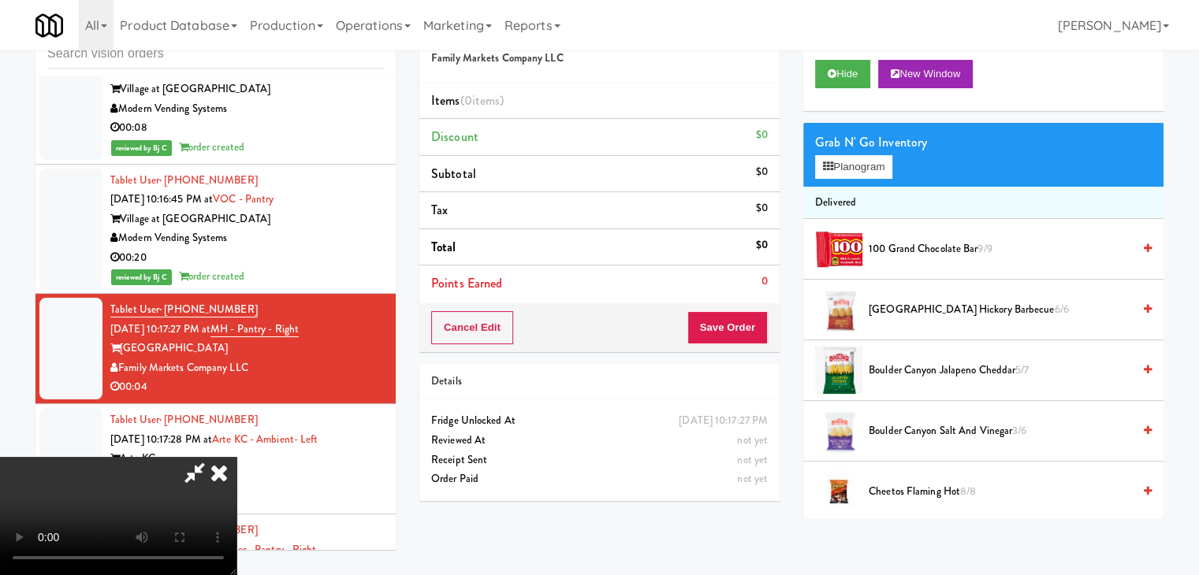
scroll to position [14926, 0]
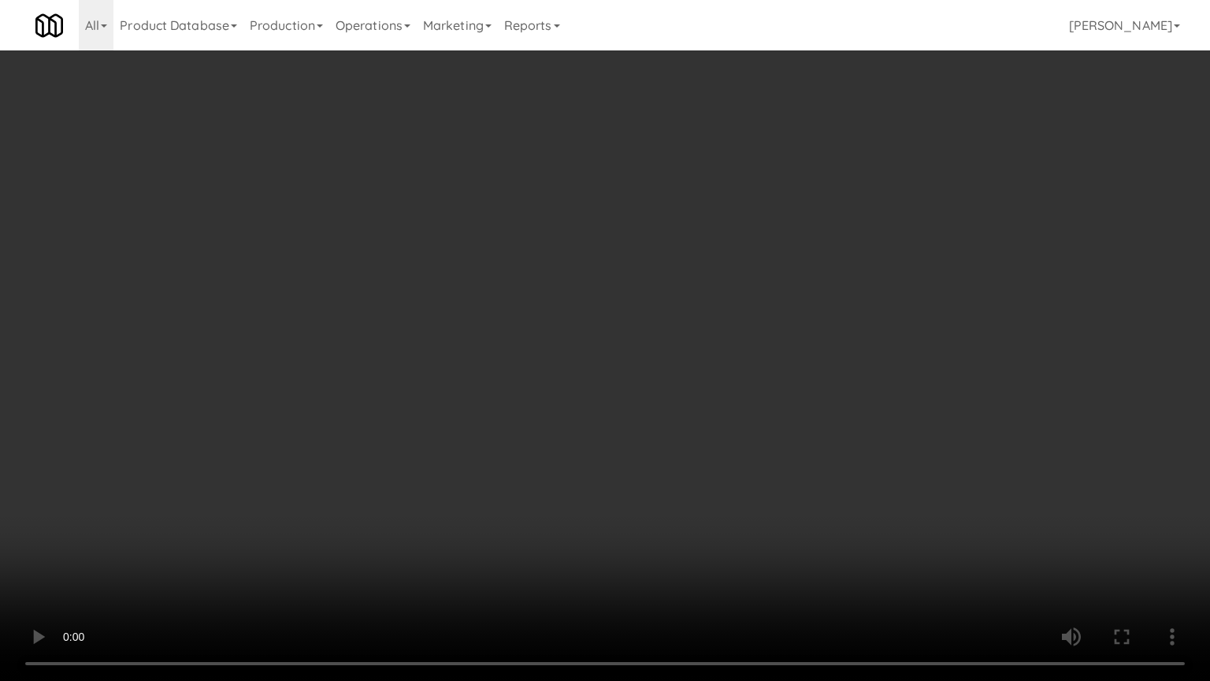
drag, startPoint x: 675, startPoint y: 444, endPoint x: 795, endPoint y: 229, distance: 246.2
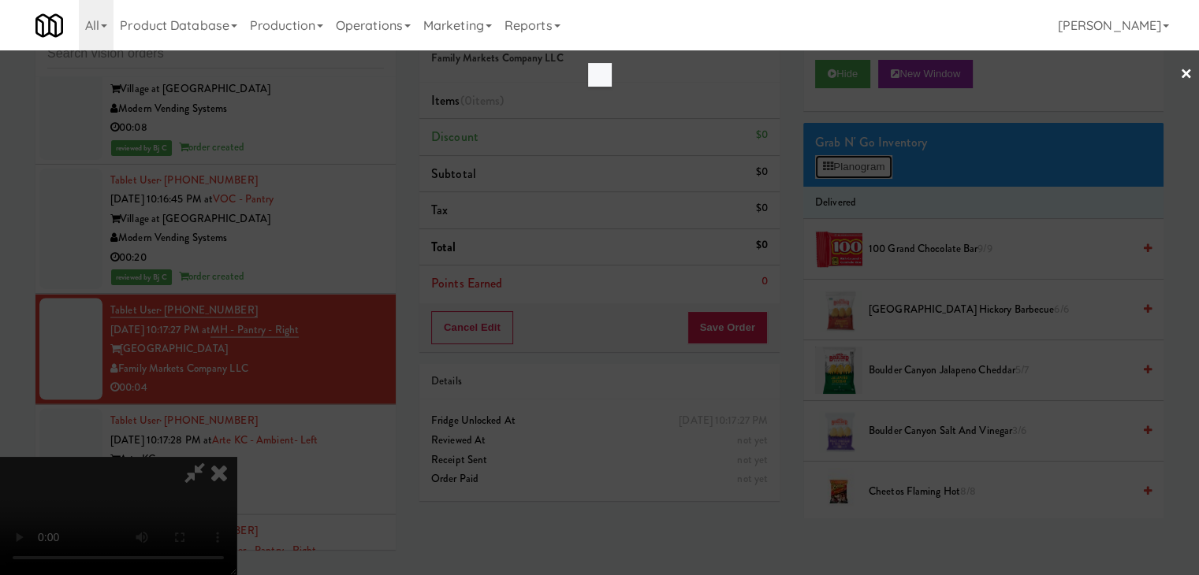
scroll to position [14926, 0]
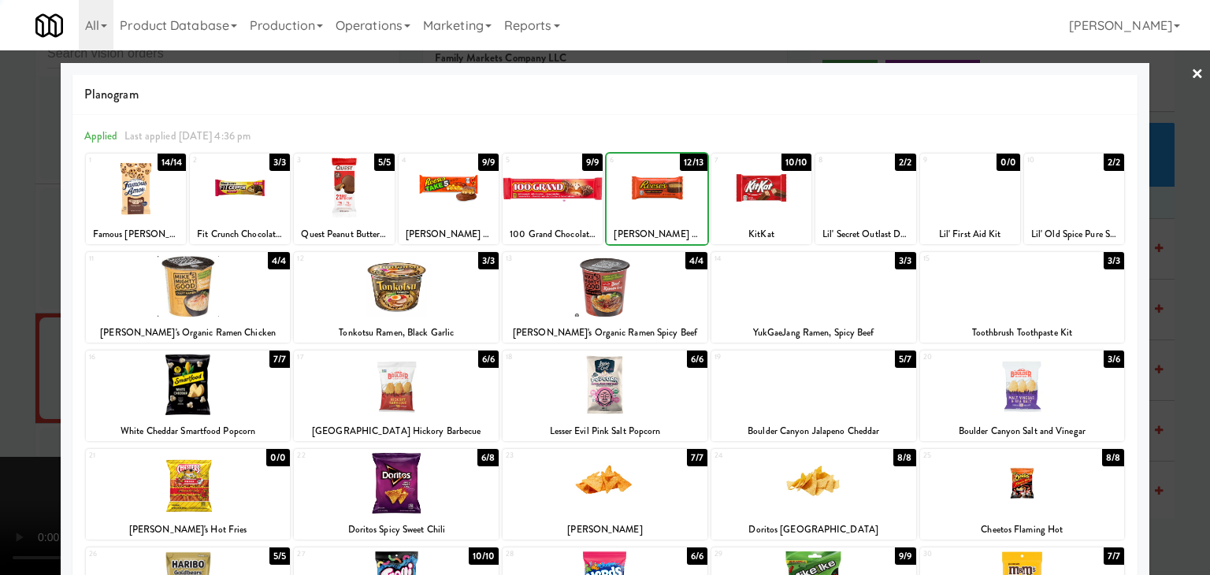
drag, startPoint x: 12, startPoint y: 298, endPoint x: 435, endPoint y: 307, distance: 423.3
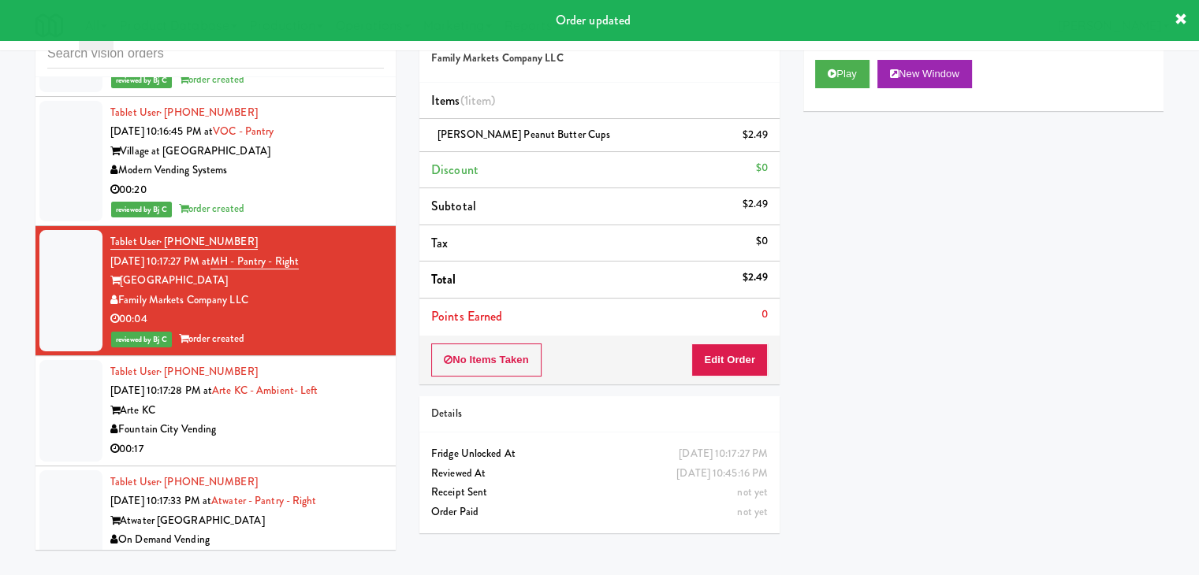
scroll to position [15103, 0]
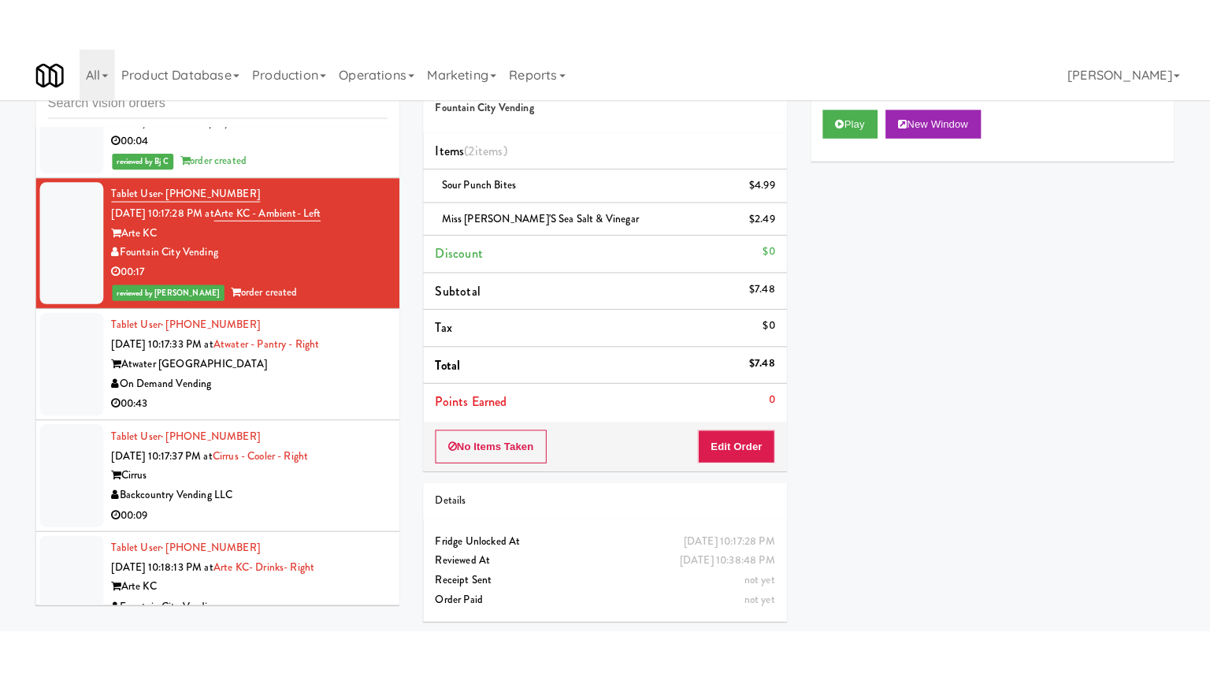
scroll to position [15260, 0]
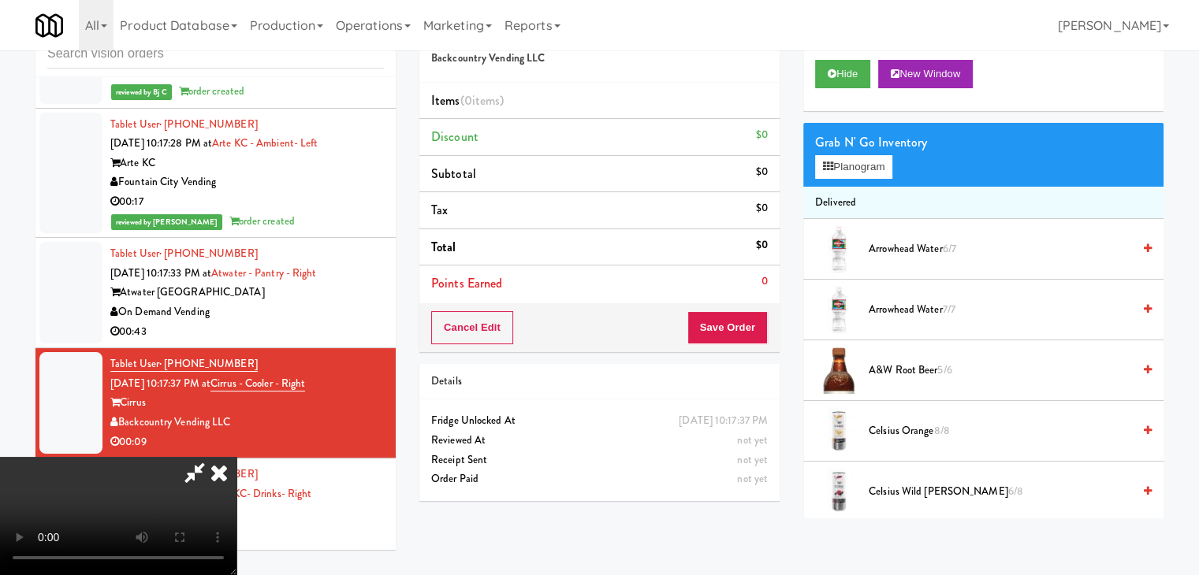
scroll to position [15241, 0]
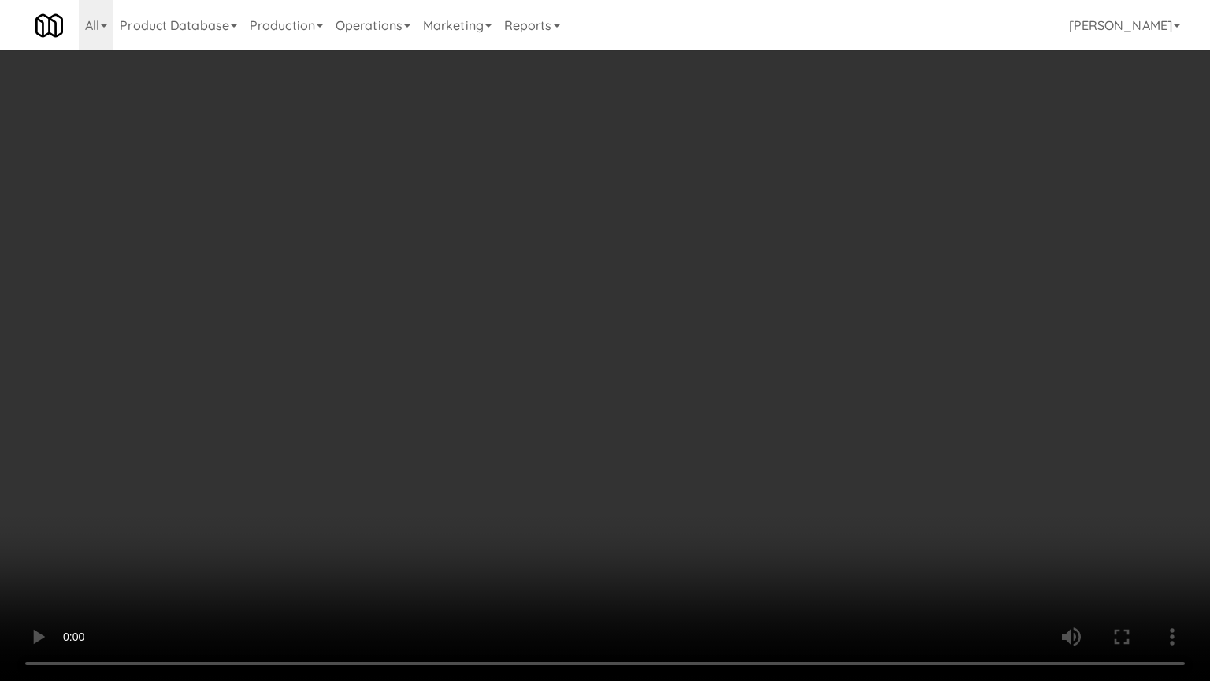
drag, startPoint x: 775, startPoint y: 479, endPoint x: 844, endPoint y: 303, distance: 189.7
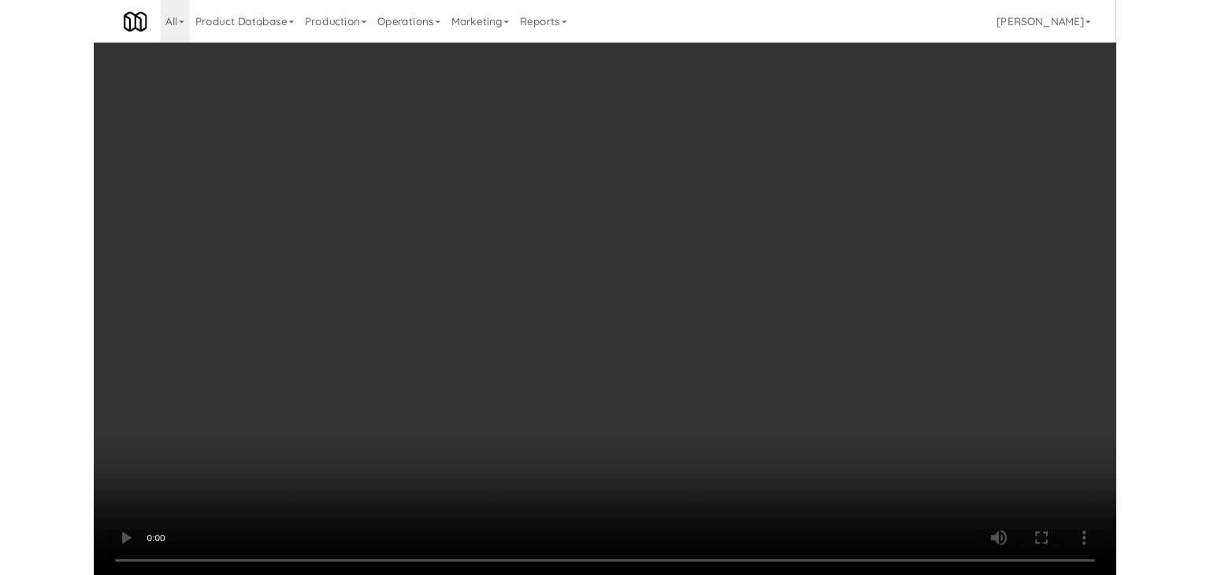
scroll to position [15260, 0]
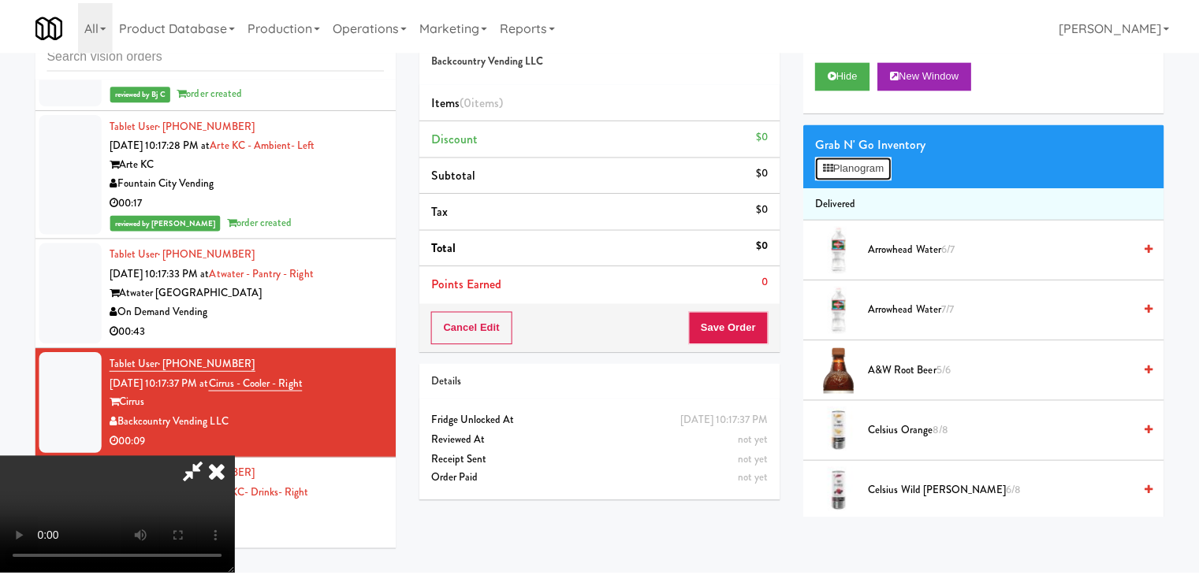
scroll to position [15241, 0]
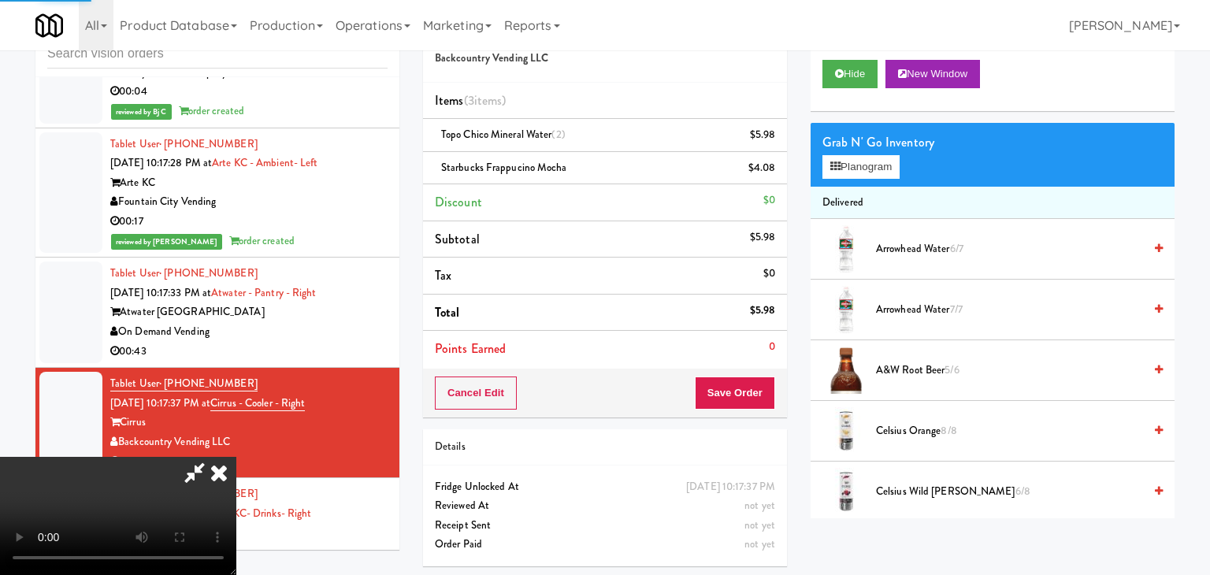
scroll to position [15260, 0]
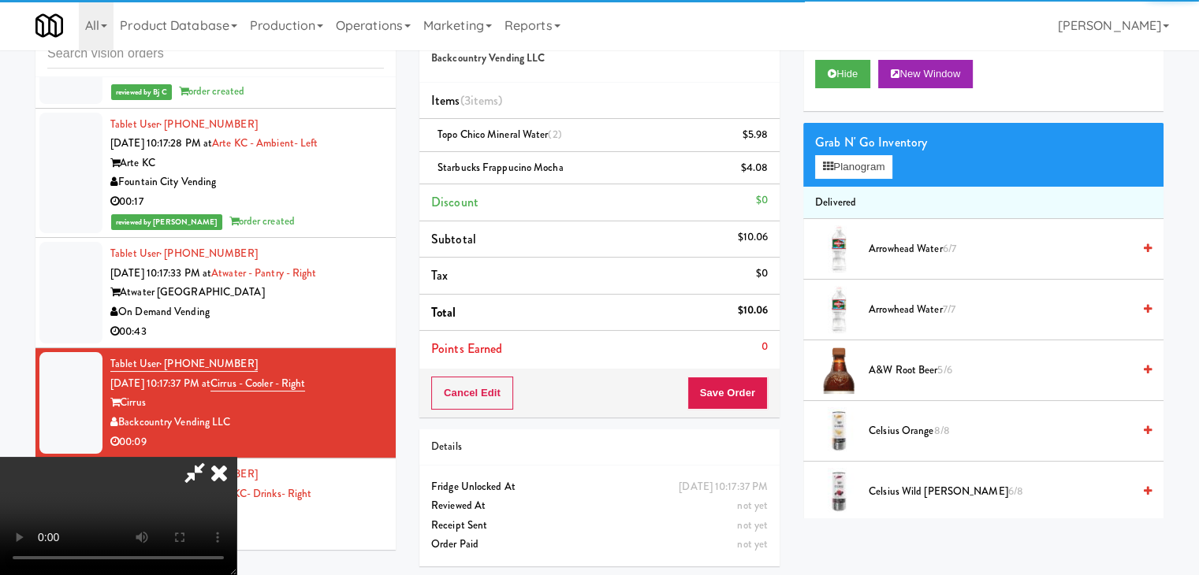
drag, startPoint x: 389, startPoint y: 415, endPoint x: 480, endPoint y: 398, distance: 92.1
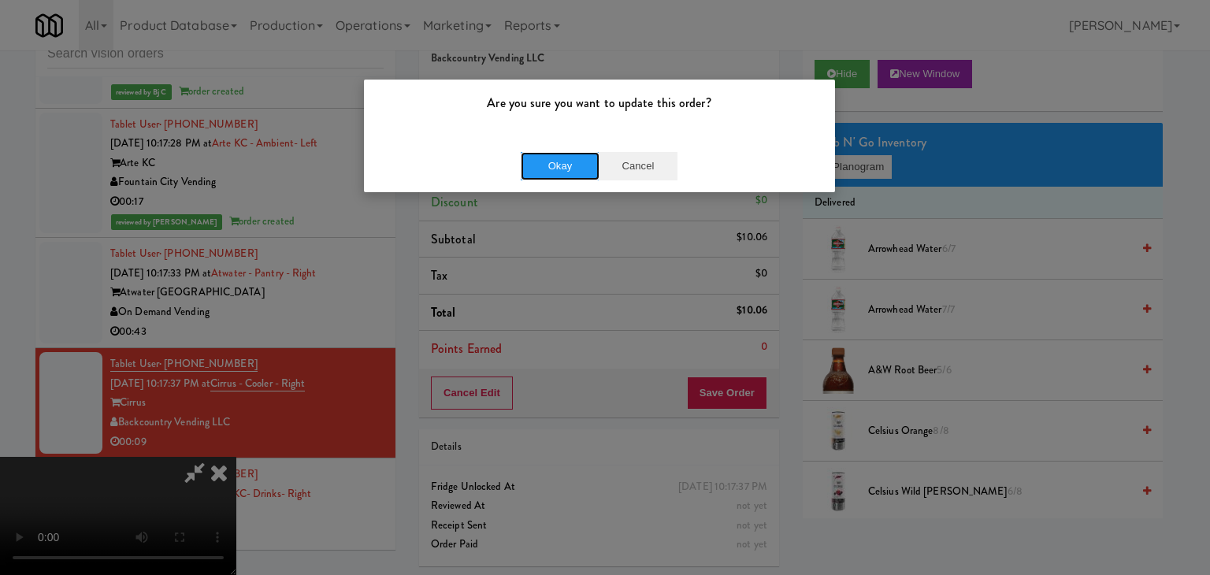
drag, startPoint x: 548, startPoint y: 179, endPoint x: 619, endPoint y: 172, distance: 71.3
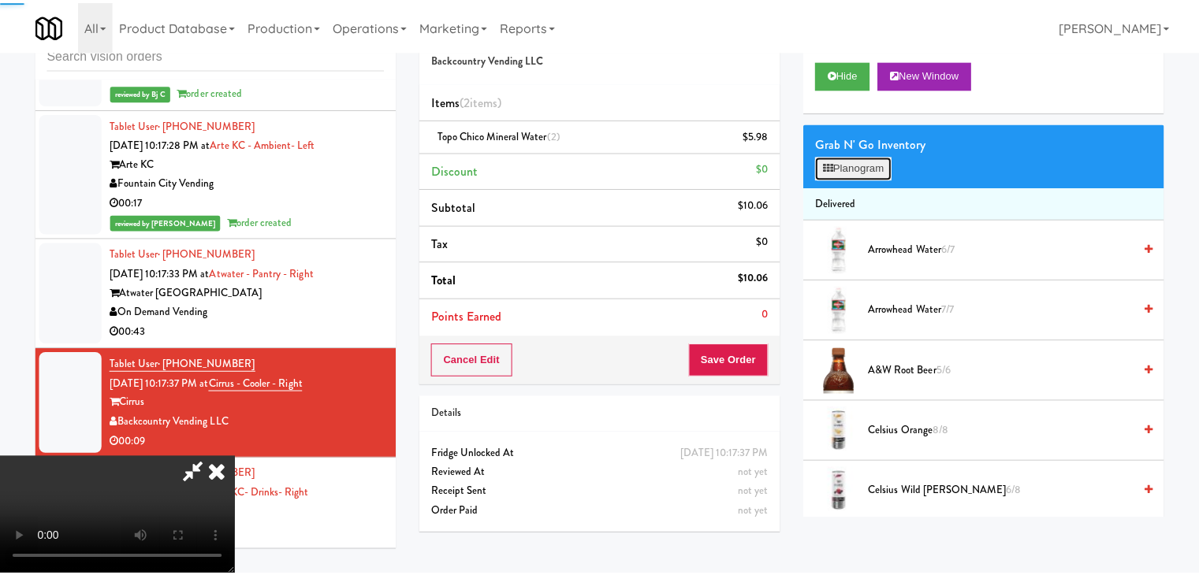
scroll to position [15241, 0]
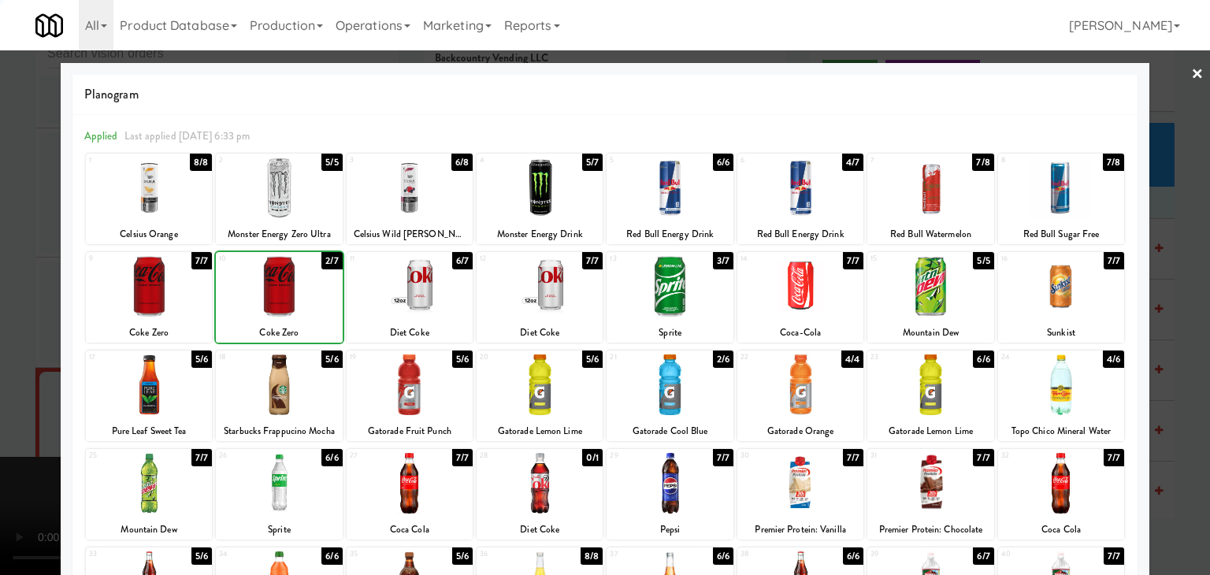
drag, startPoint x: 0, startPoint y: 344, endPoint x: 334, endPoint y: 341, distance: 334.1
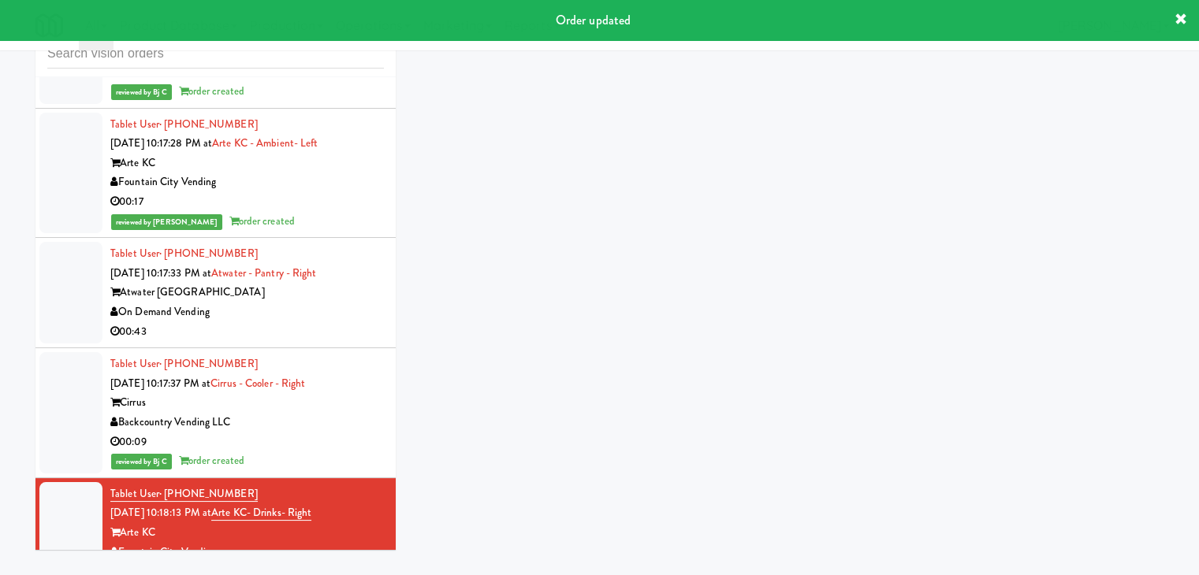
scroll to position [50, 0]
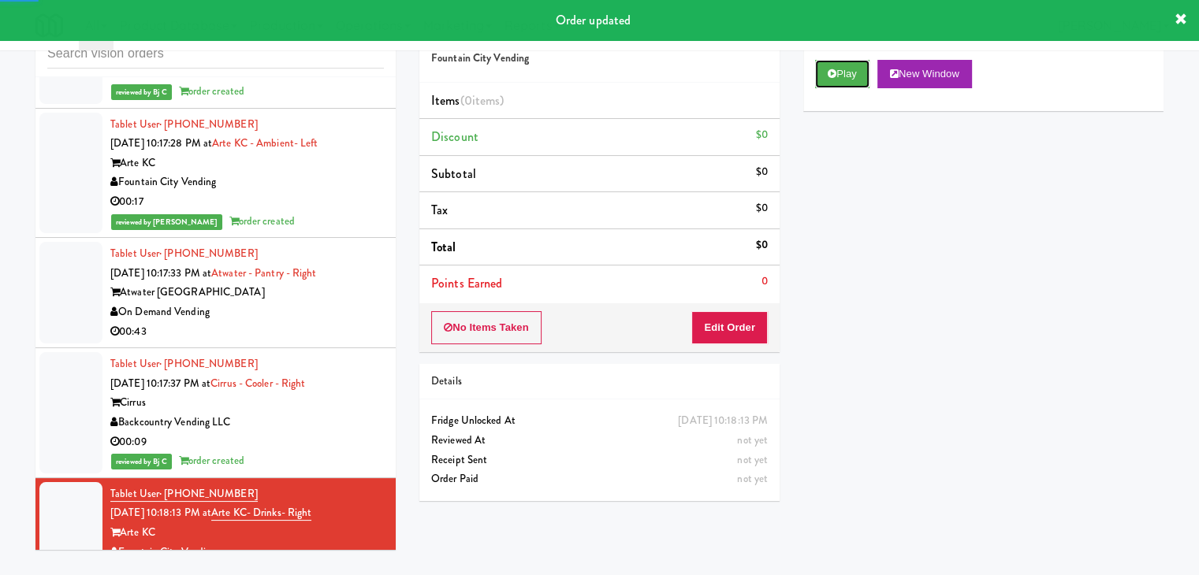
drag, startPoint x: 836, startPoint y: 81, endPoint x: 820, endPoint y: 139, distance: 60.4
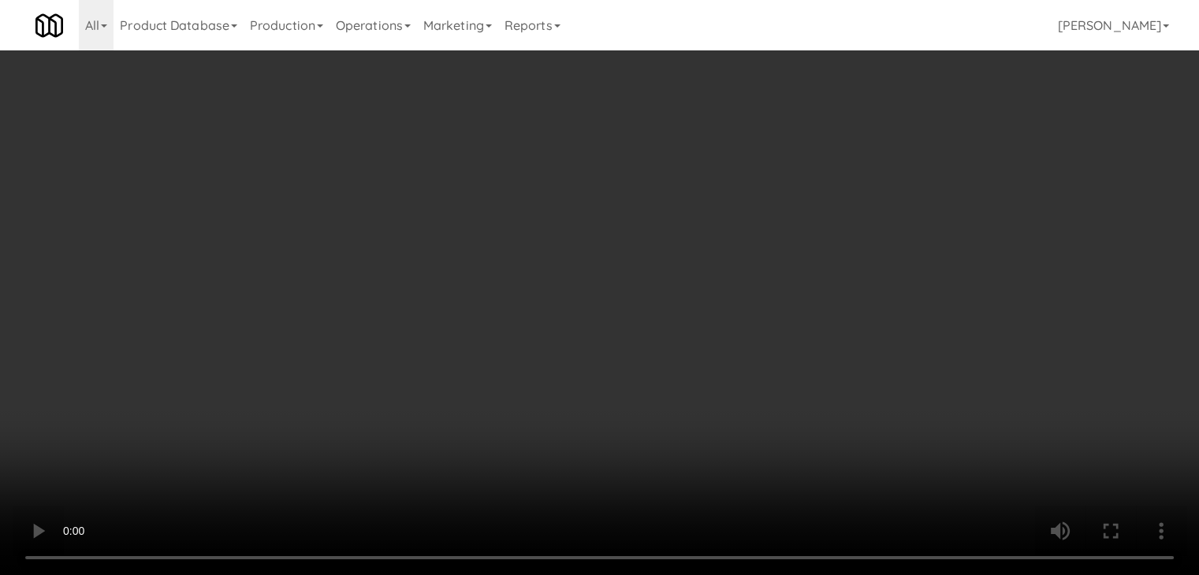
scroll to position [15241, 0]
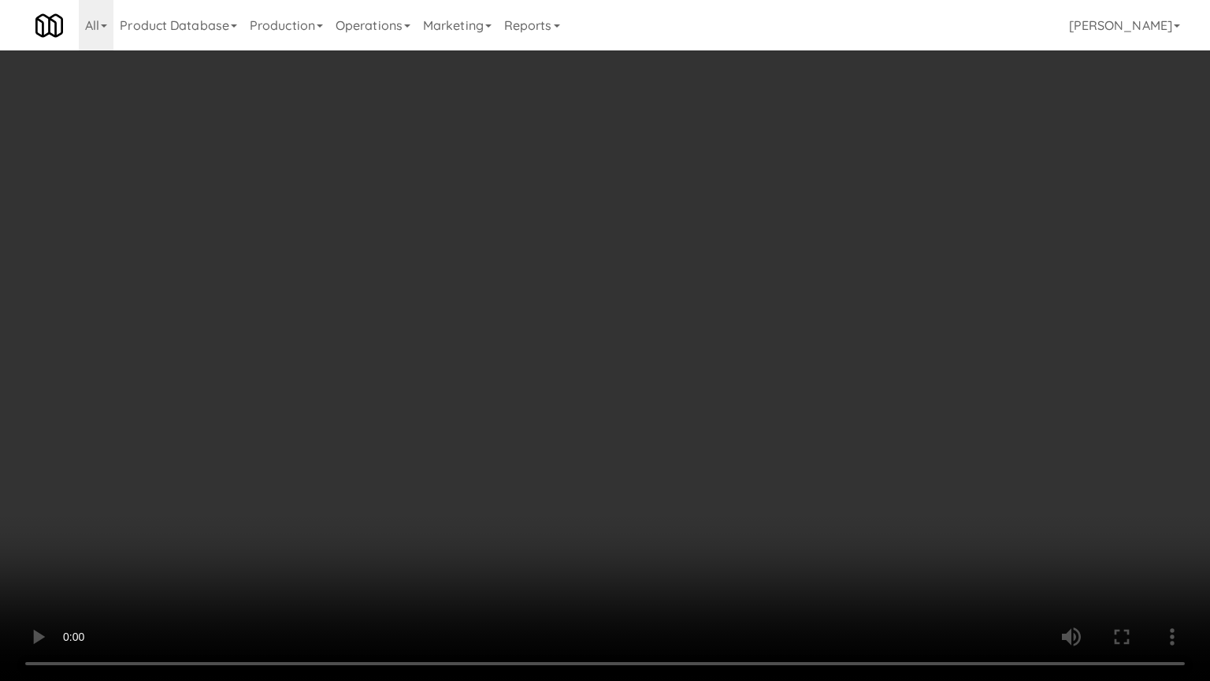
drag, startPoint x: 664, startPoint y: 463, endPoint x: 752, endPoint y: 325, distance: 163.3
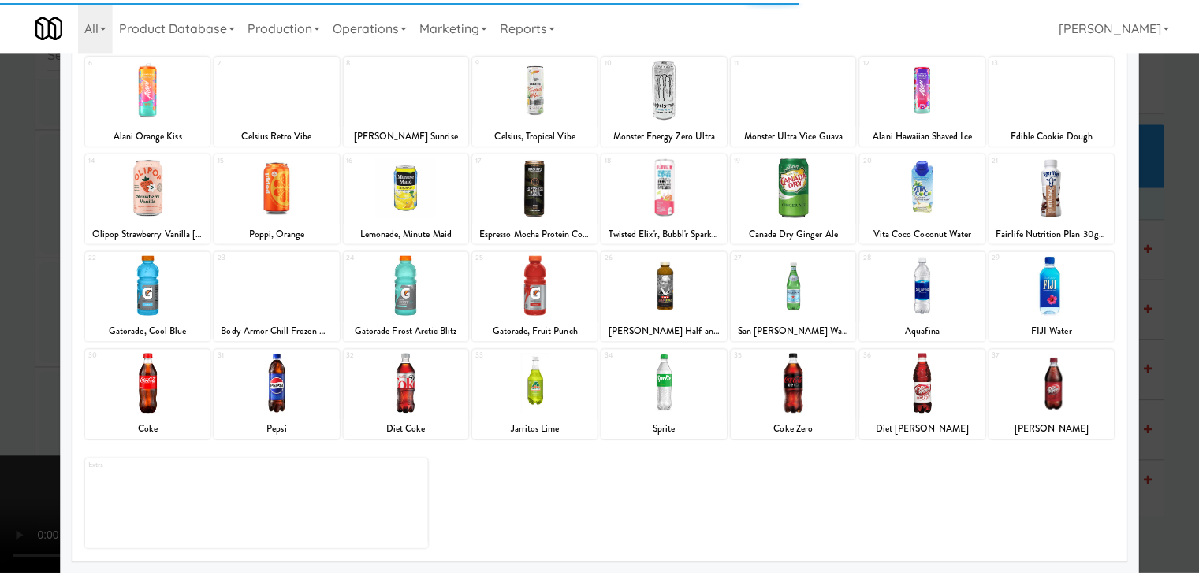
scroll to position [199, 0]
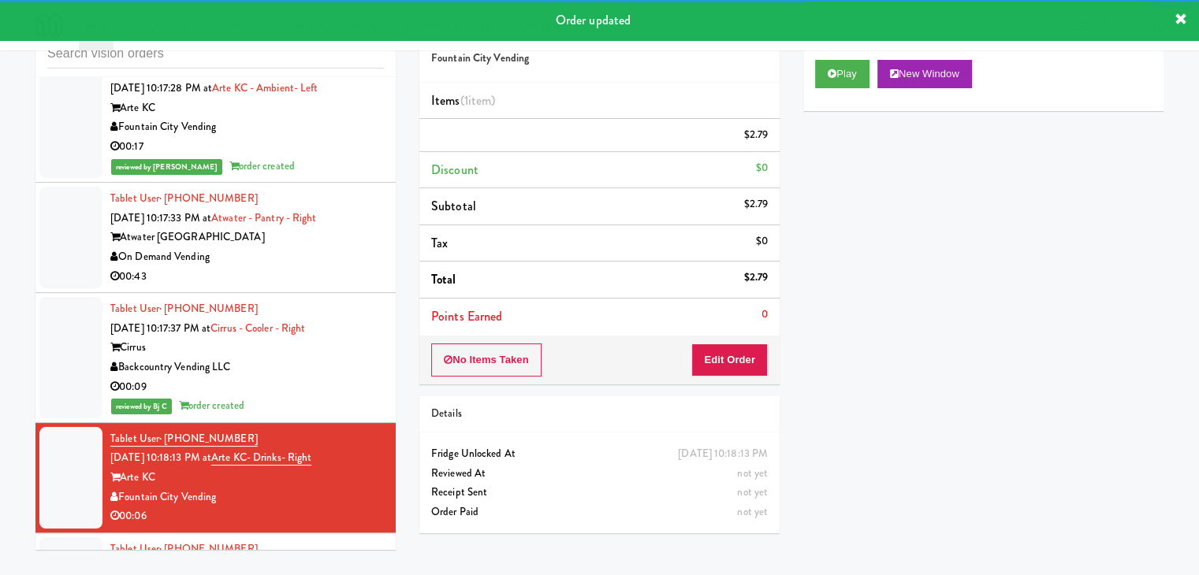
scroll to position [15497, 0]
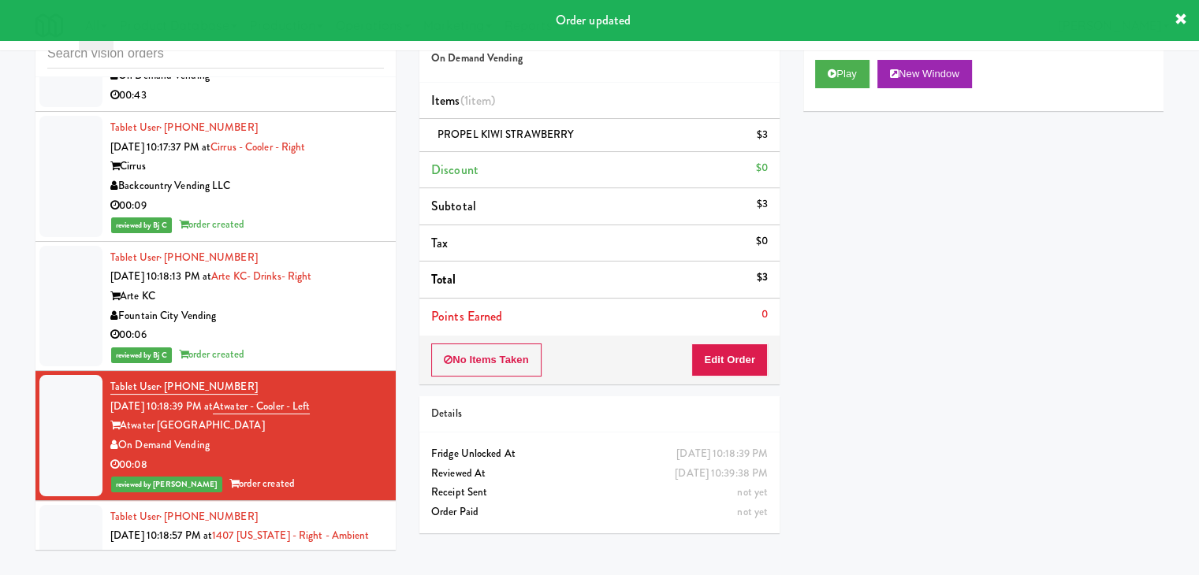
scroll to position [15733, 0]
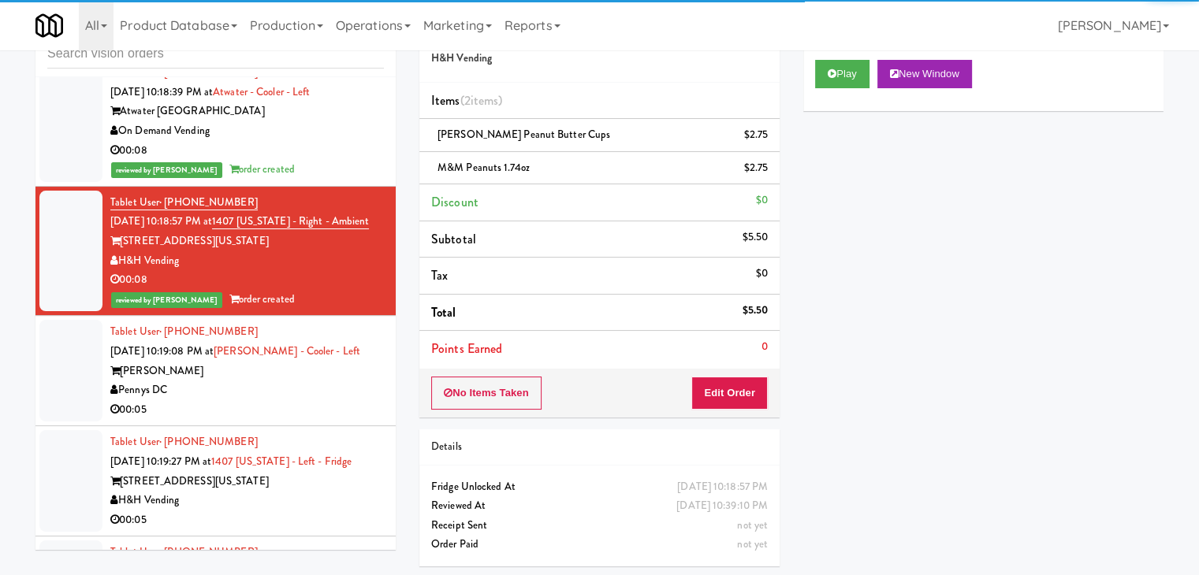
scroll to position [15812, 0]
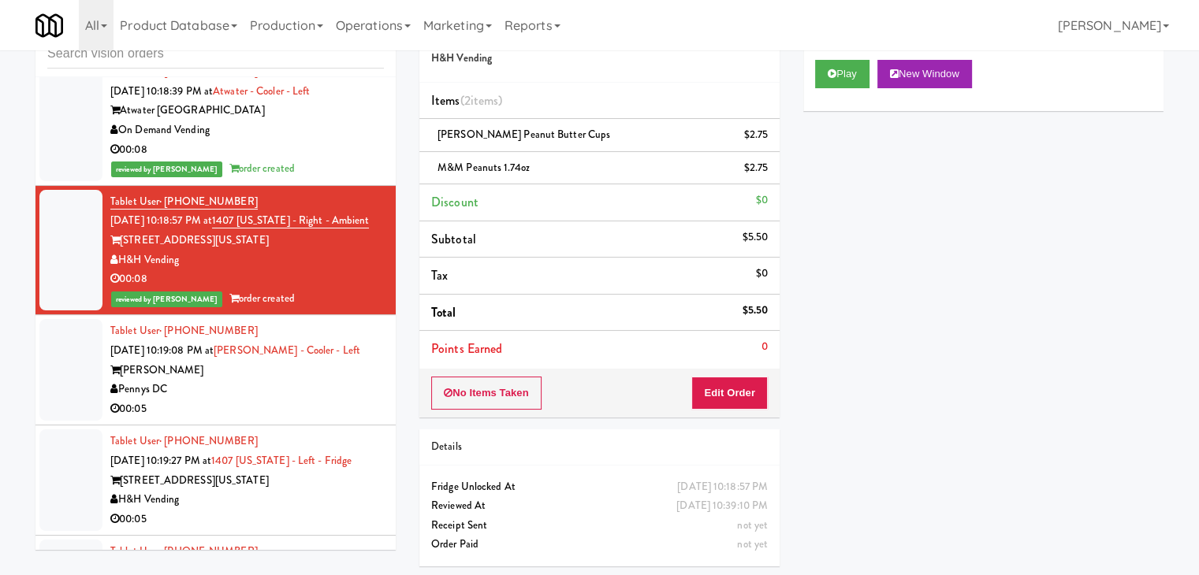
drag, startPoint x: 287, startPoint y: 299, endPoint x: 314, endPoint y: 305, distance: 27.4
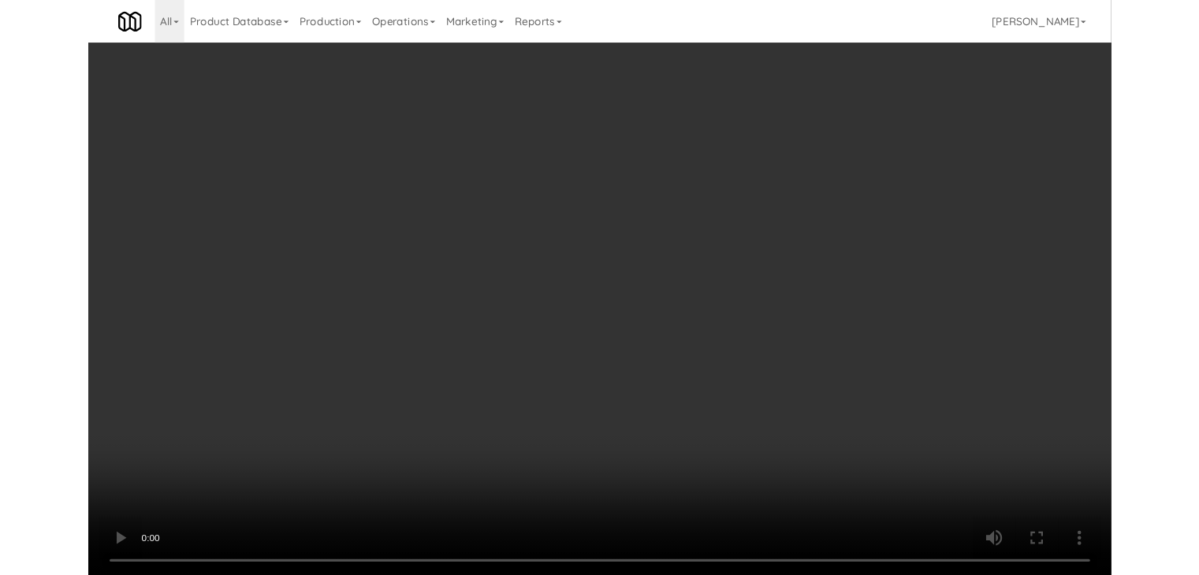
scroll to position [15793, 0]
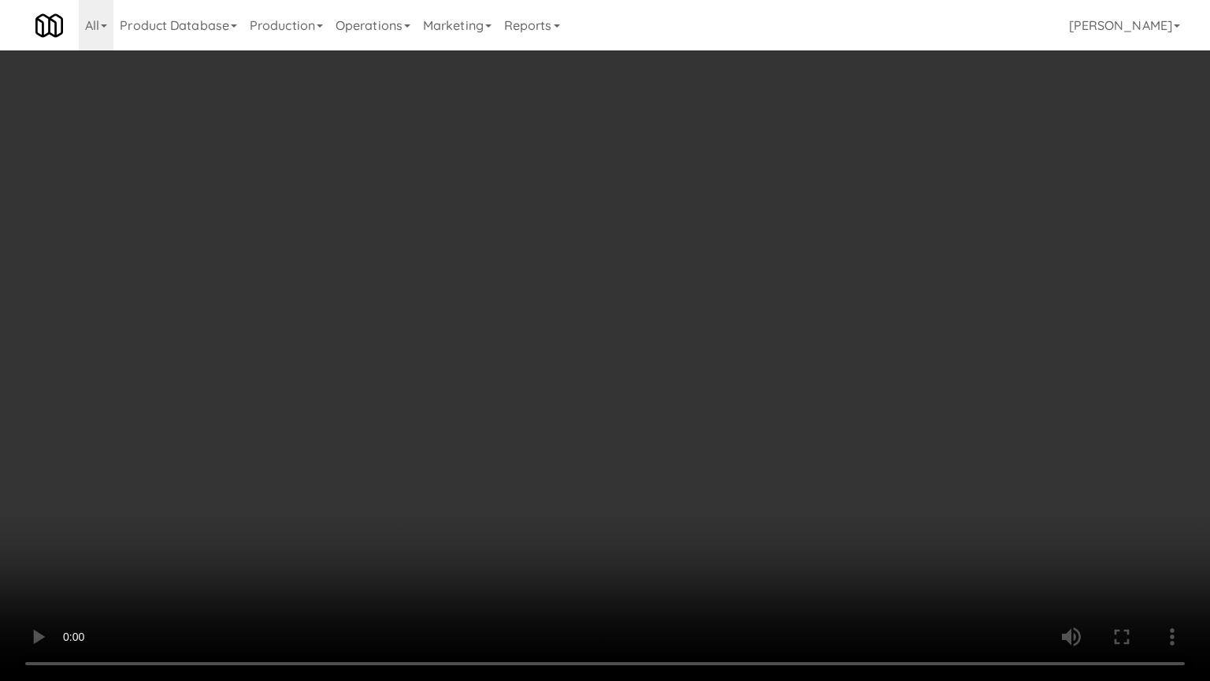
drag, startPoint x: 765, startPoint y: 440, endPoint x: 854, endPoint y: 218, distance: 238.7
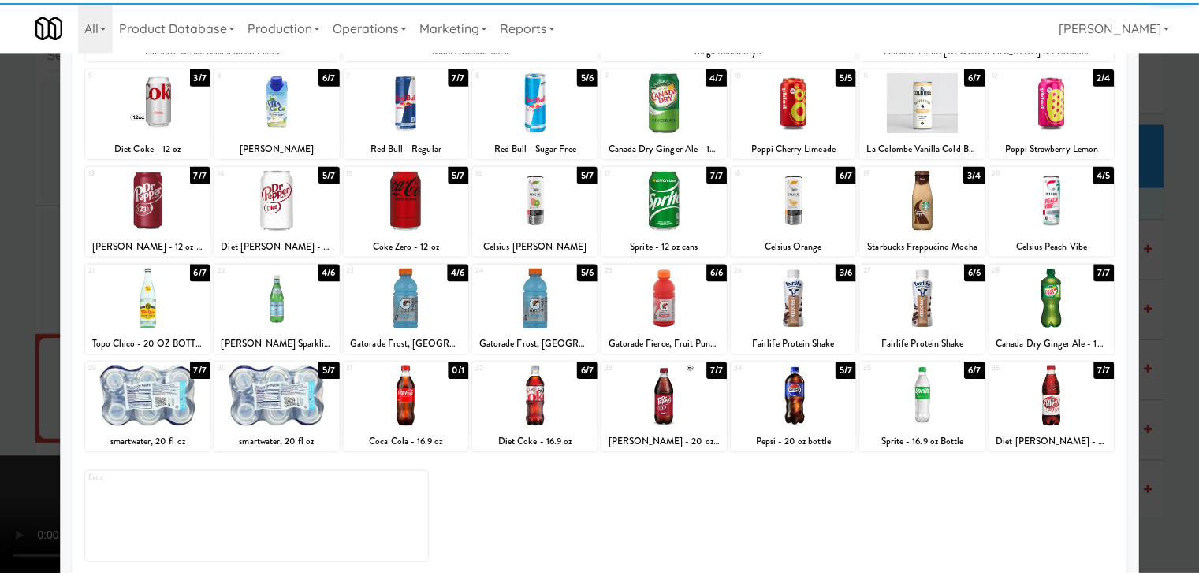
scroll to position [199, 0]
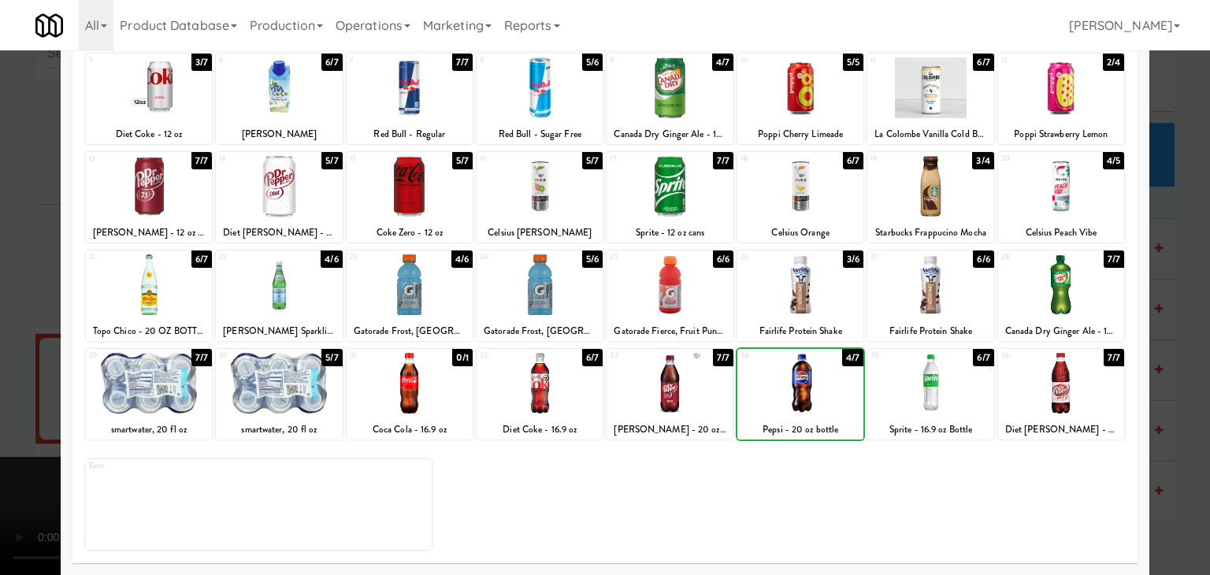
drag, startPoint x: 0, startPoint y: 392, endPoint x: 446, endPoint y: 375, distance: 446.3
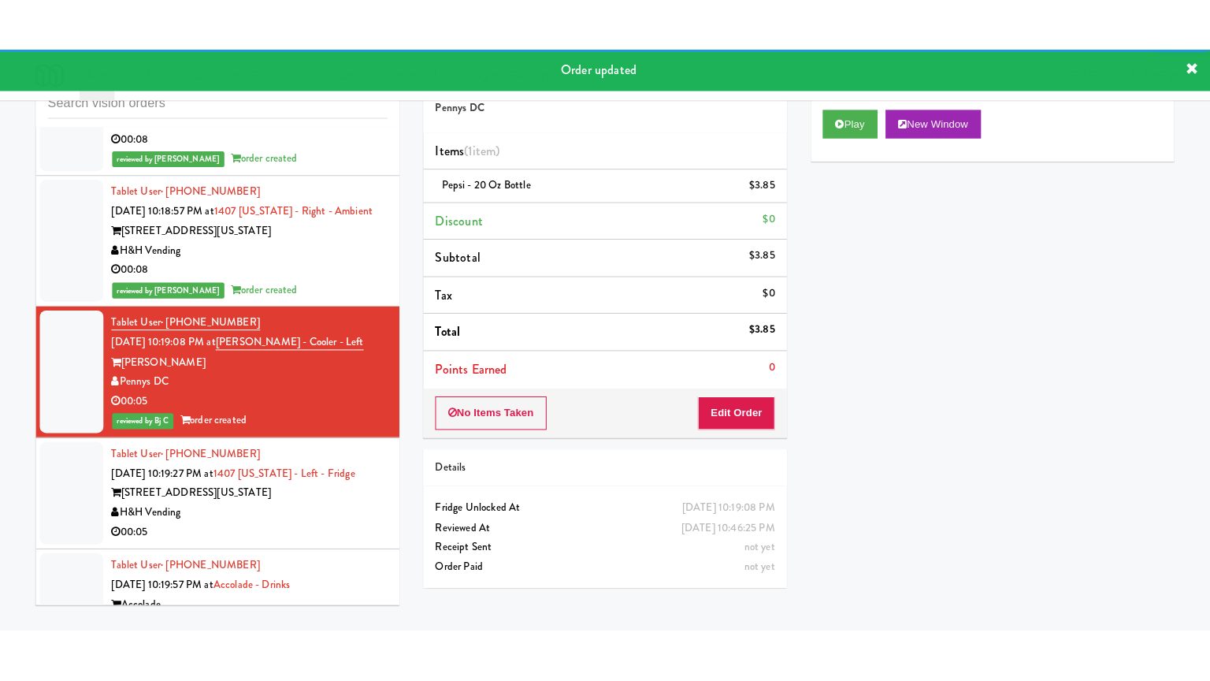
scroll to position [15970, 0]
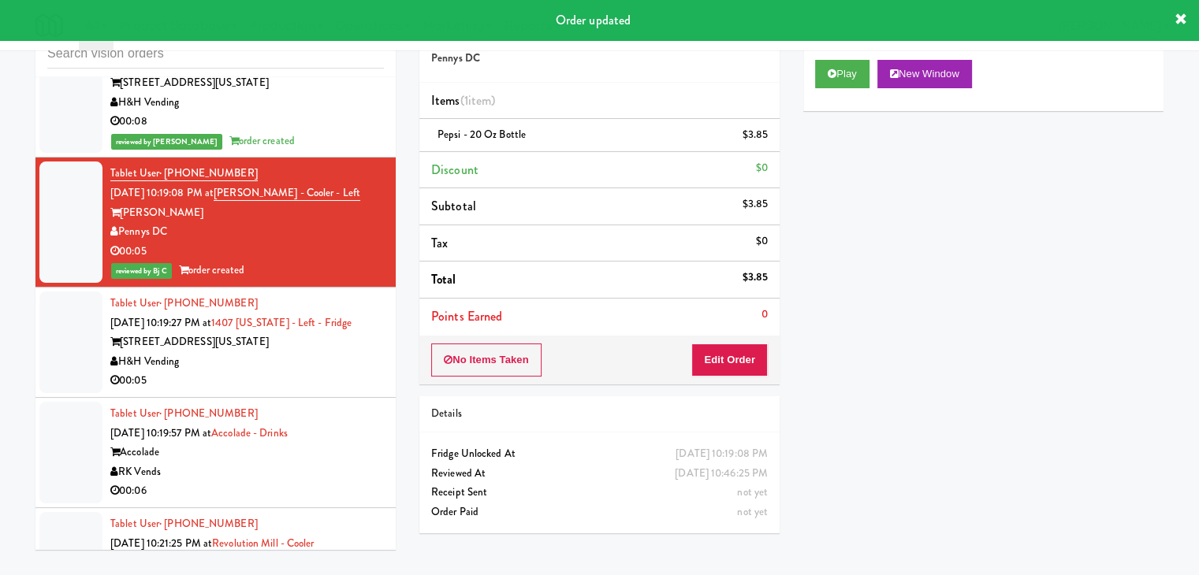
drag, startPoint x: 296, startPoint y: 291, endPoint x: 306, endPoint y: 293, distance: 9.7
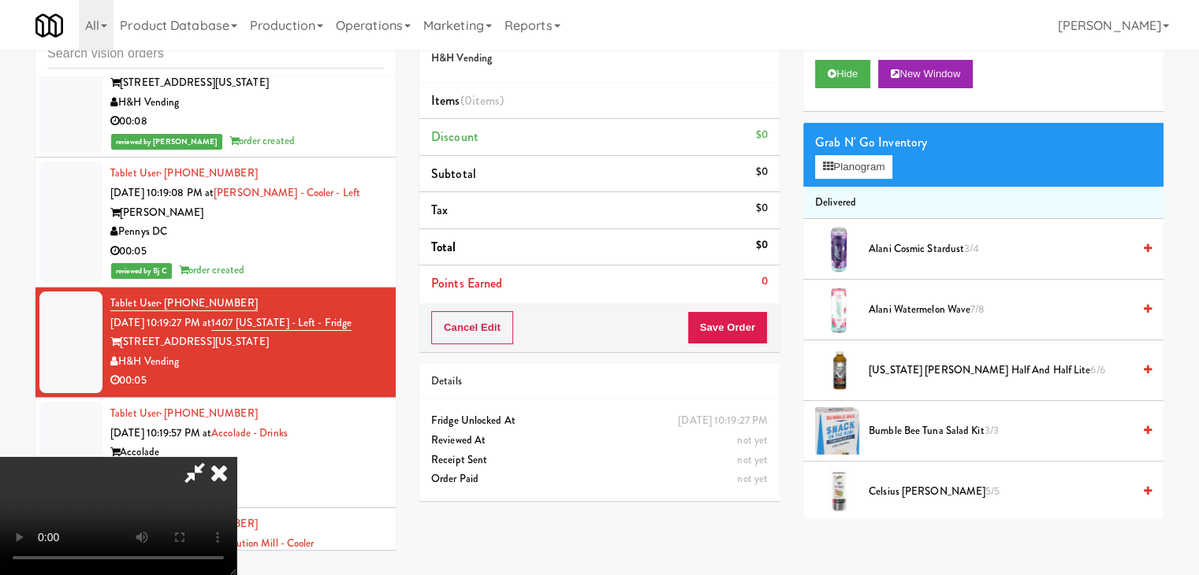
scroll to position [15950, 0]
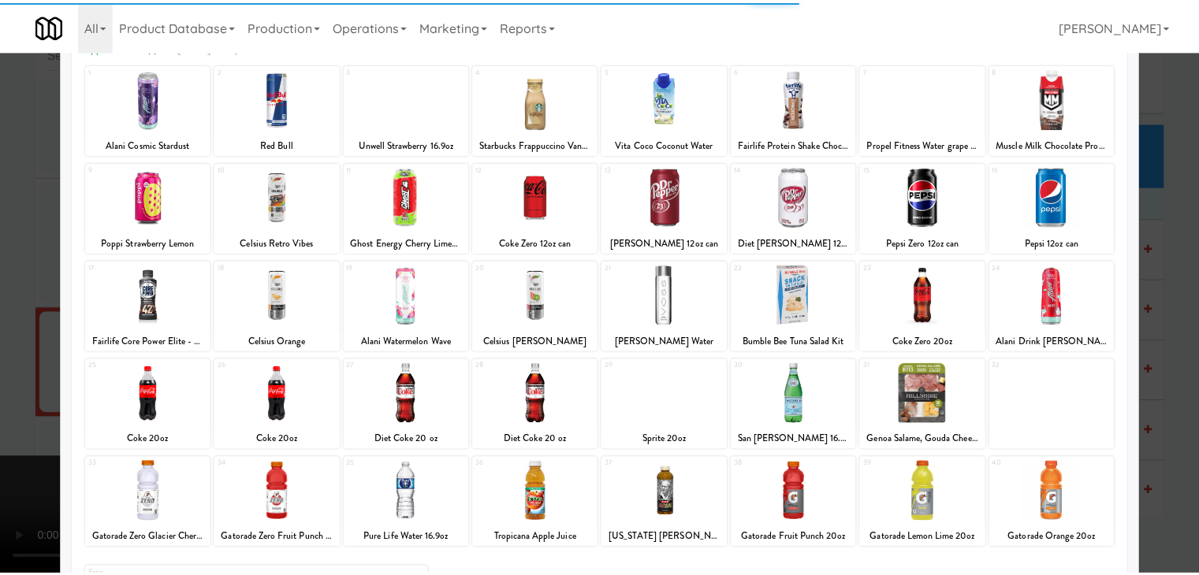
scroll to position [199, 0]
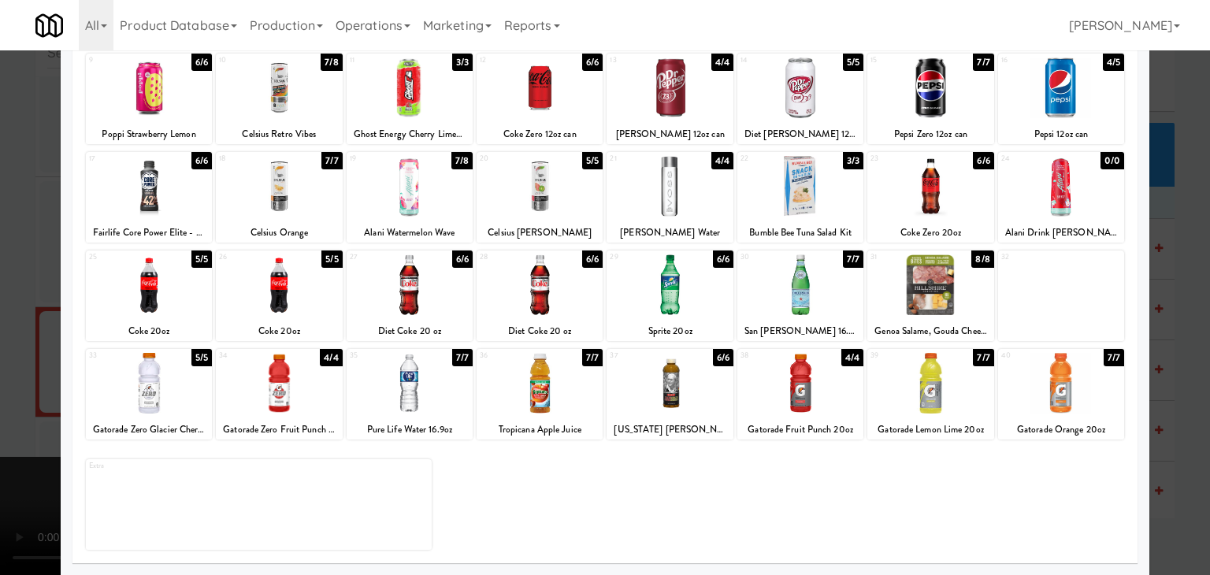
drag, startPoint x: 0, startPoint y: 397, endPoint x: 193, endPoint y: 397, distance: 193.1
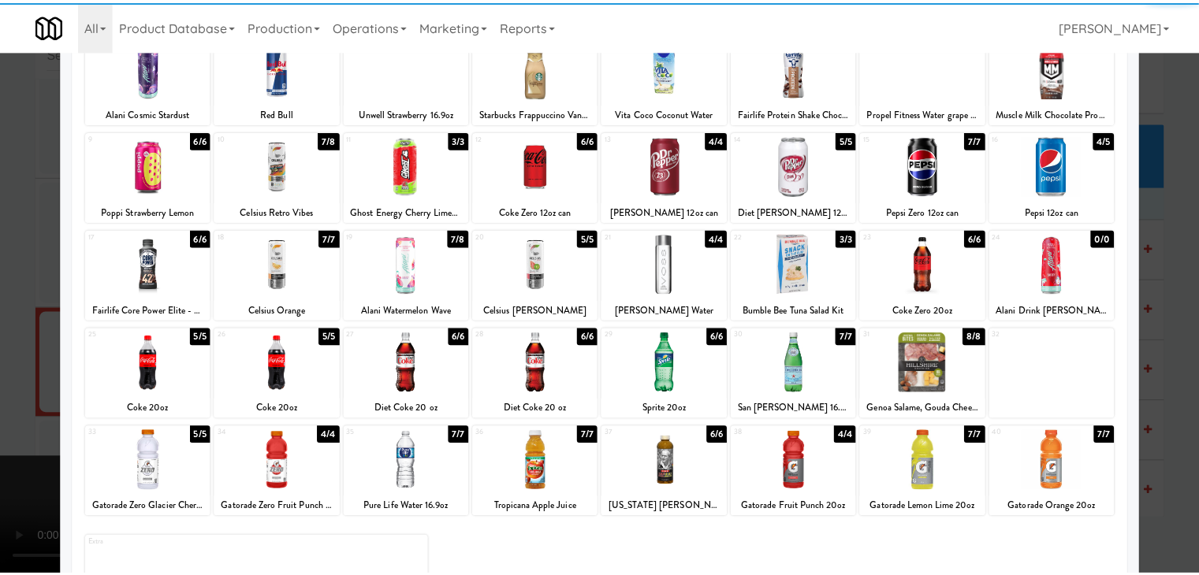
scroll to position [199, 0]
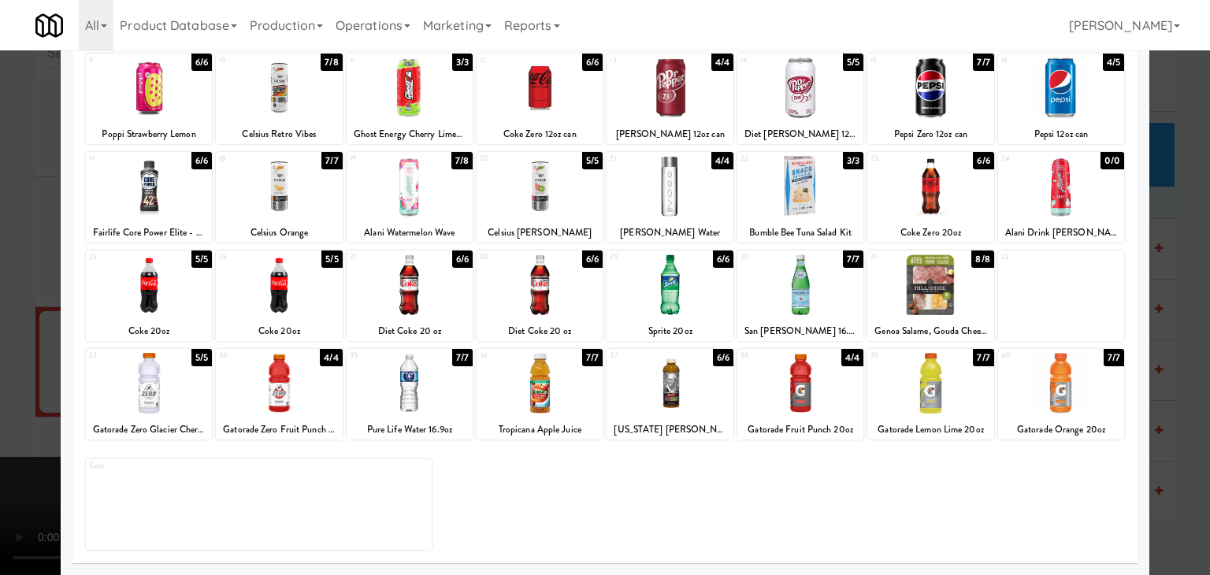
drag, startPoint x: 522, startPoint y: 373, endPoint x: 55, endPoint y: 448, distance: 473.3
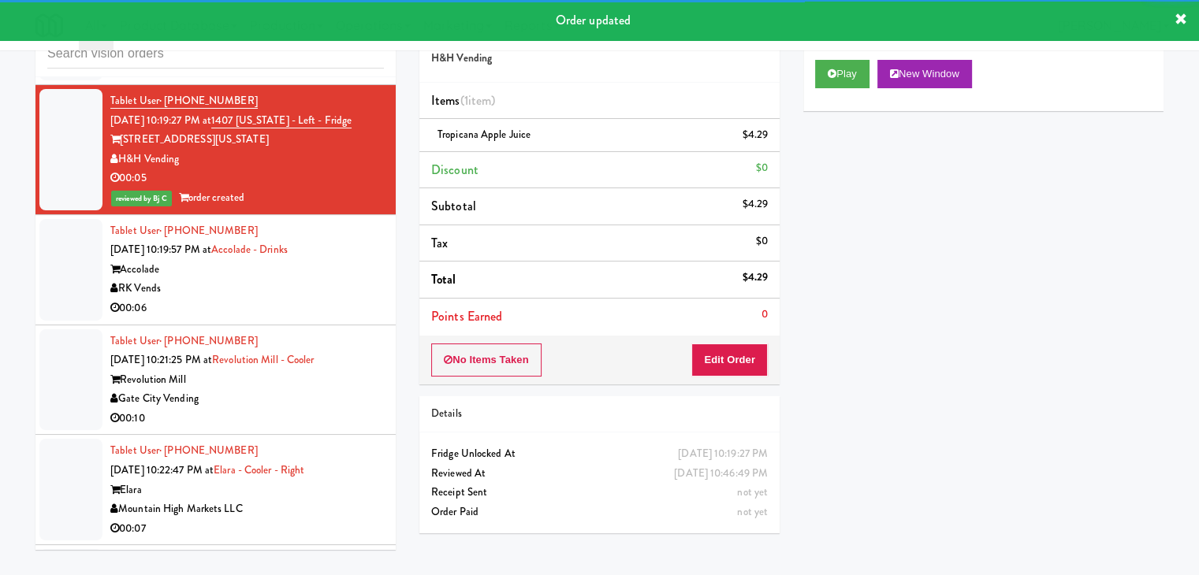
scroll to position [16206, 0]
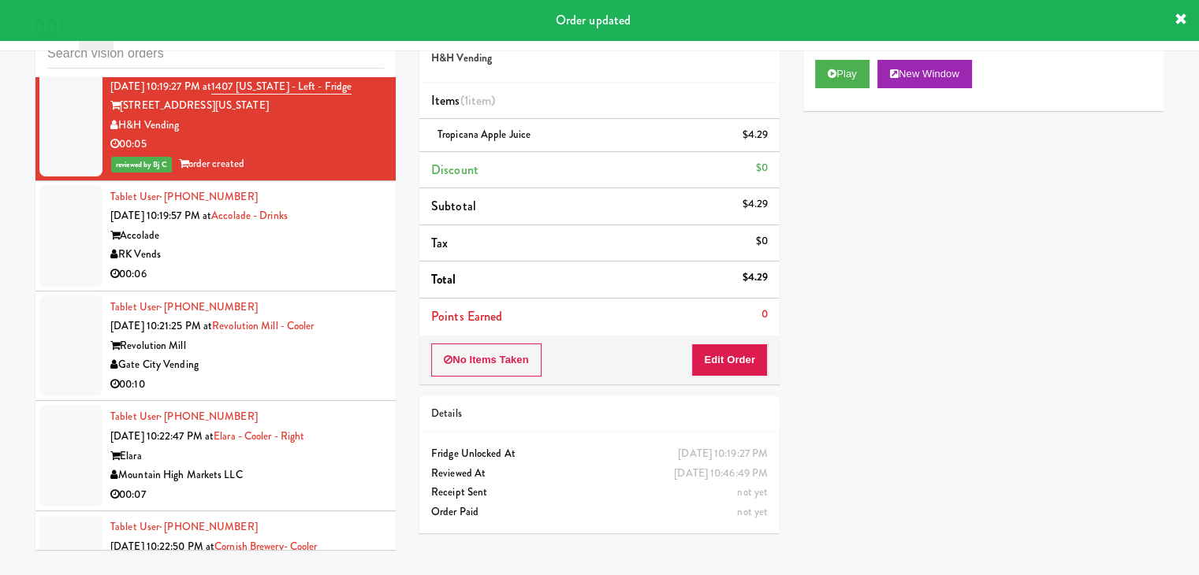
drag, startPoint x: 334, startPoint y: 171, endPoint x: 335, endPoint y: 179, distance: 7.9
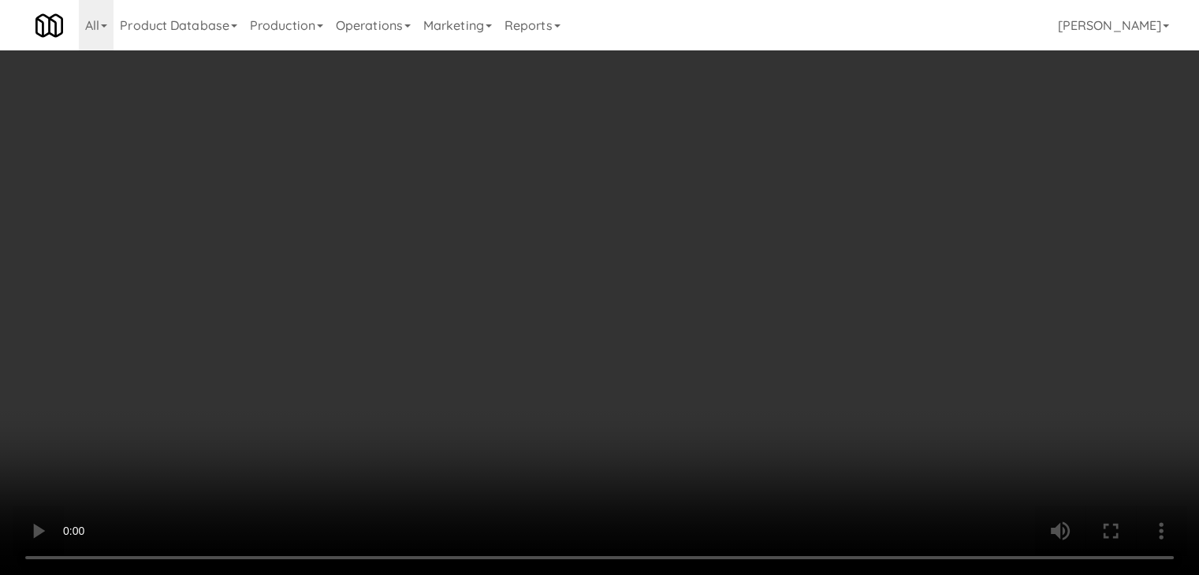
scroll to position [16187, 0]
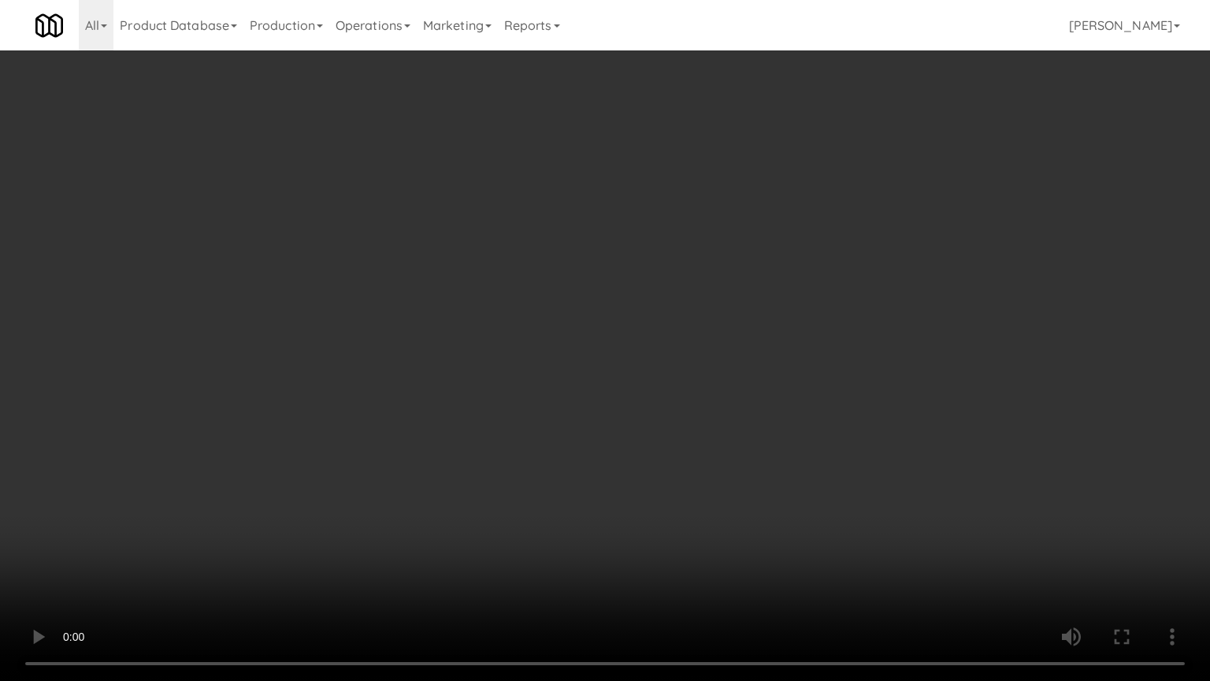
drag, startPoint x: 693, startPoint y: 438, endPoint x: 719, endPoint y: 321, distance: 120.1
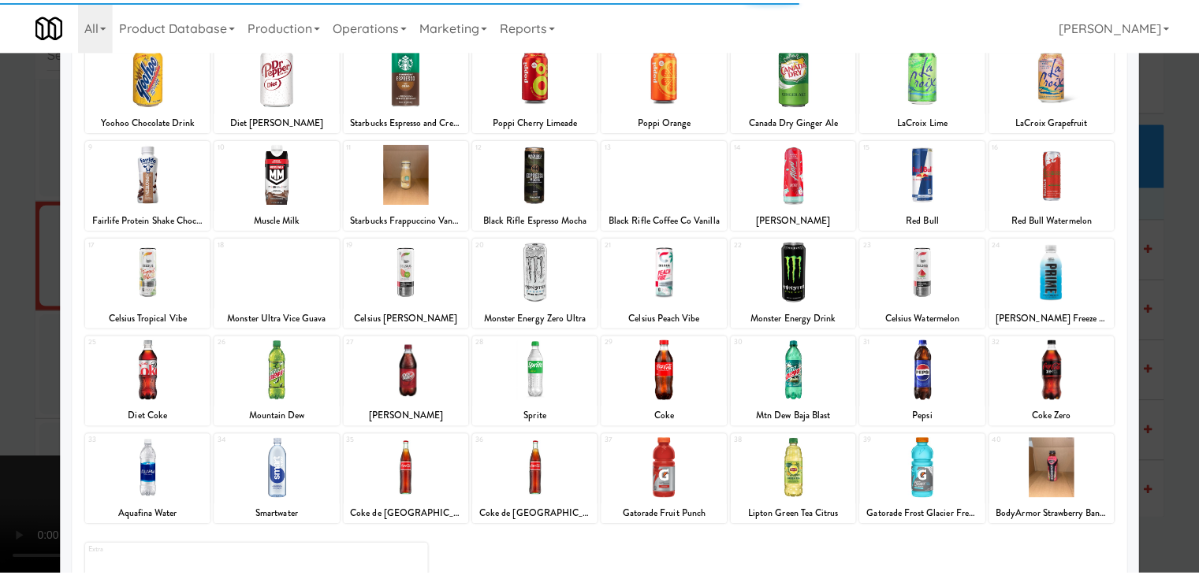
scroll to position [199, 0]
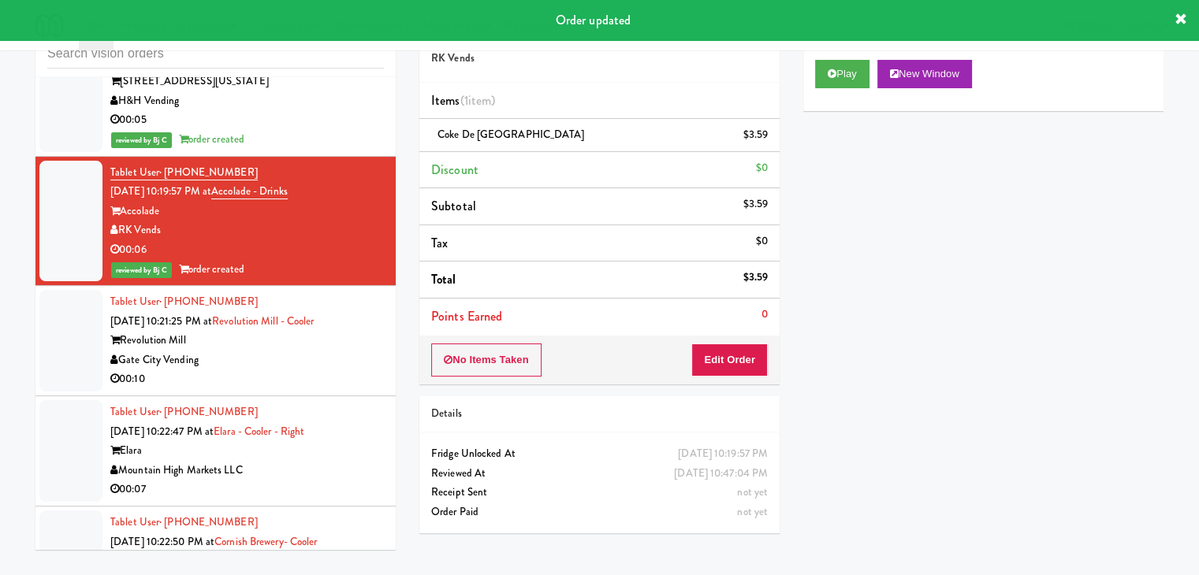
scroll to position [16225, 0]
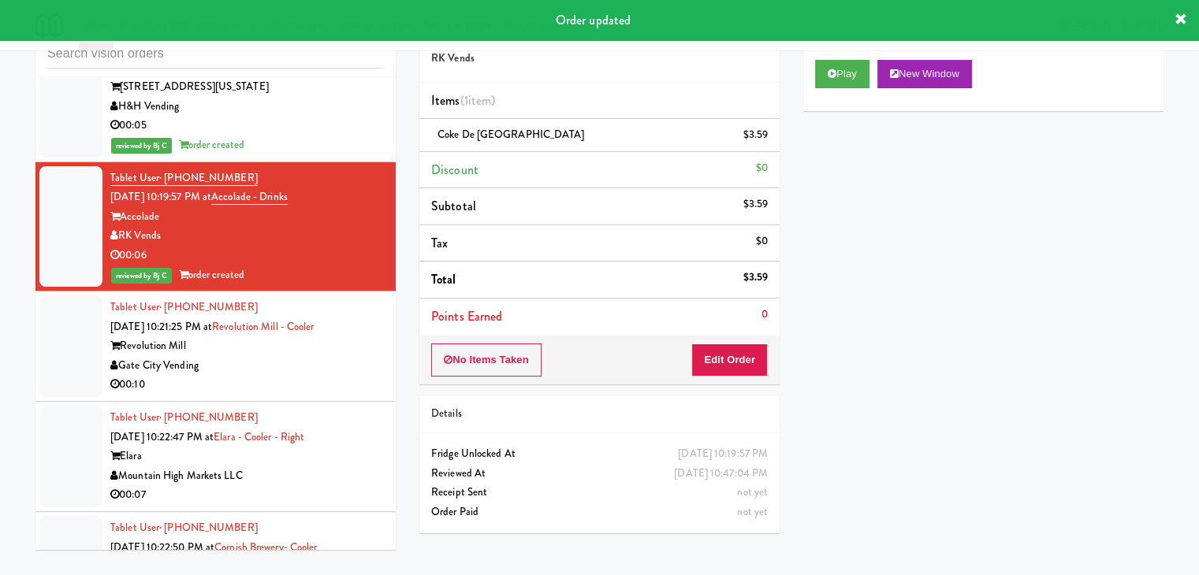
drag, startPoint x: 329, startPoint y: 270, endPoint x: 339, endPoint y: 275, distance: 10.6
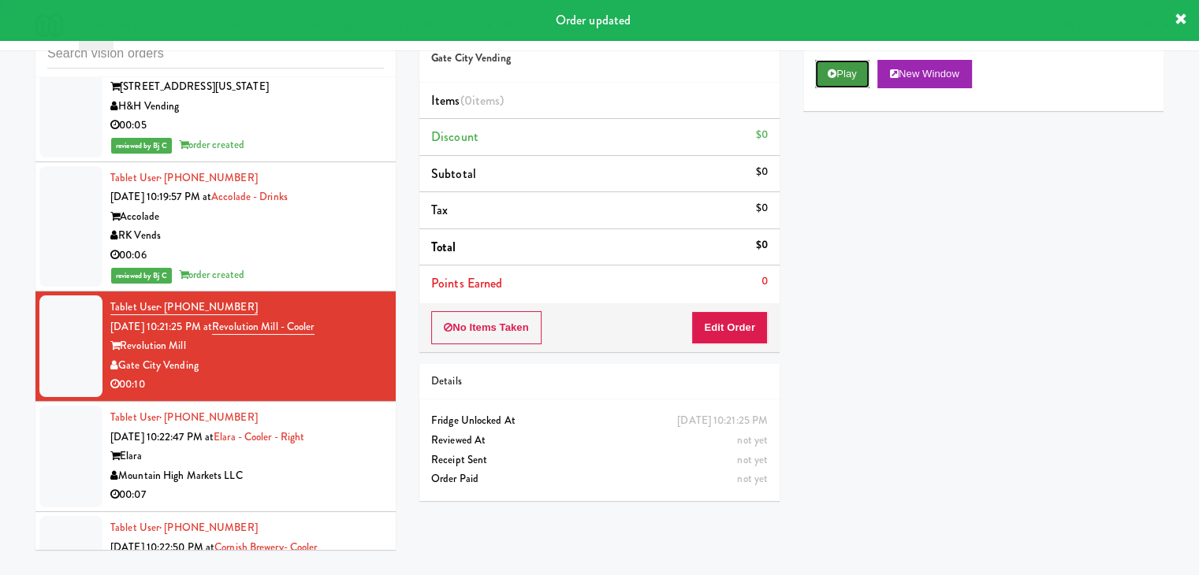
drag, startPoint x: 851, startPoint y: 64, endPoint x: 849, endPoint y: 76, distance: 12.8
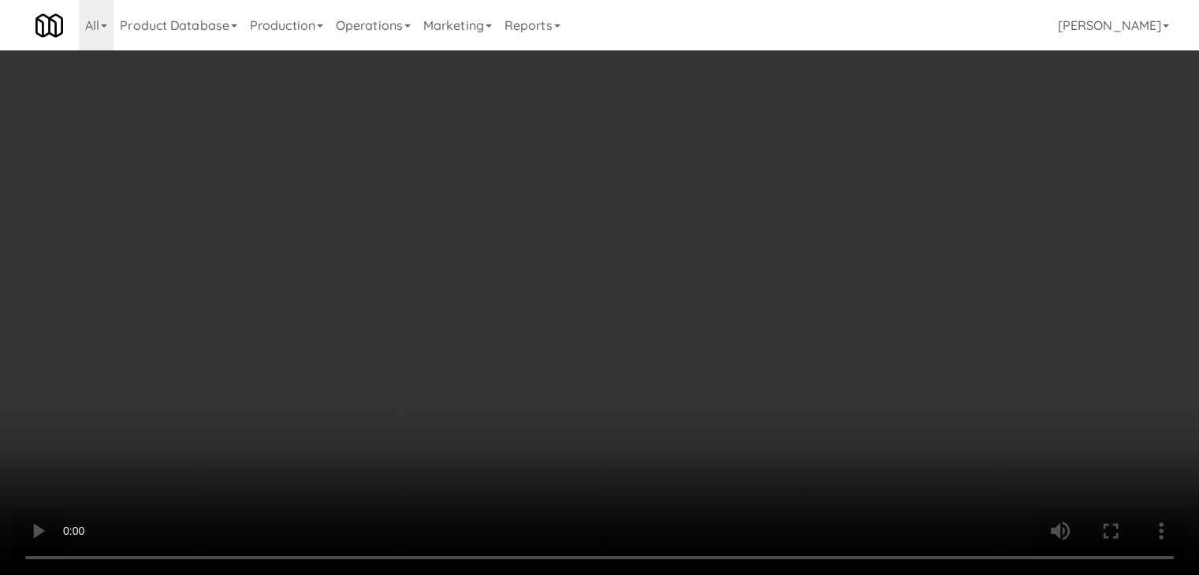
scroll to position [16205, 0]
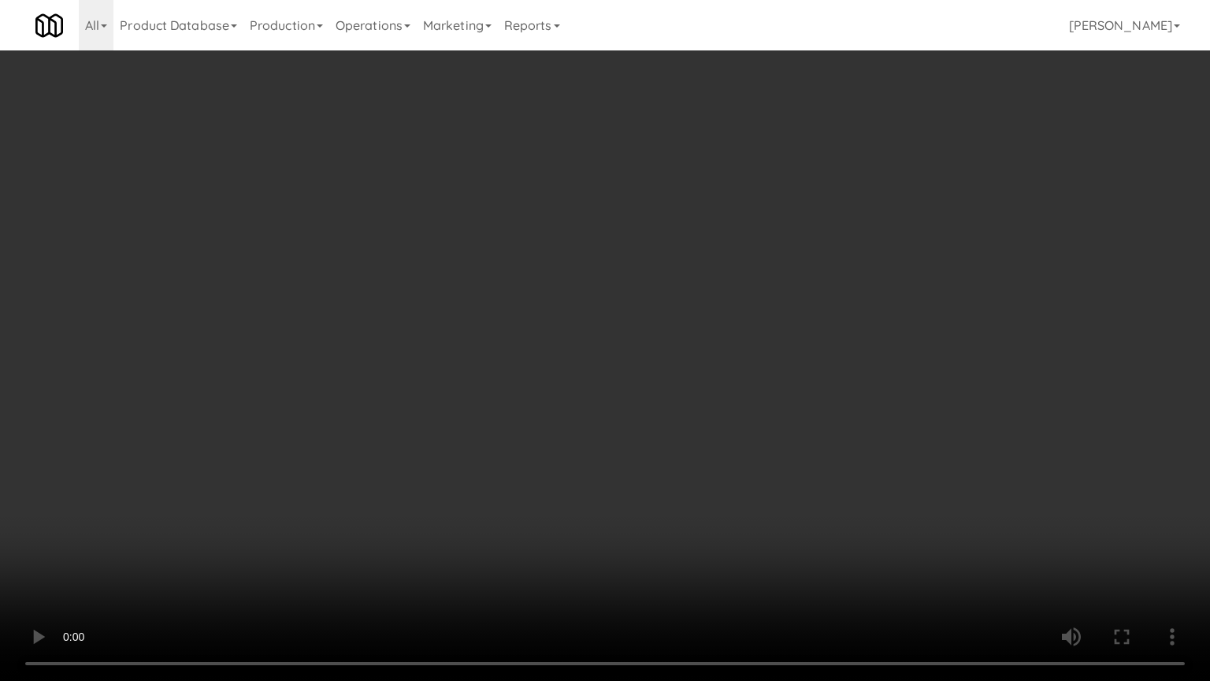
drag, startPoint x: 677, startPoint y: 467, endPoint x: 682, endPoint y: 392, distance: 75.8
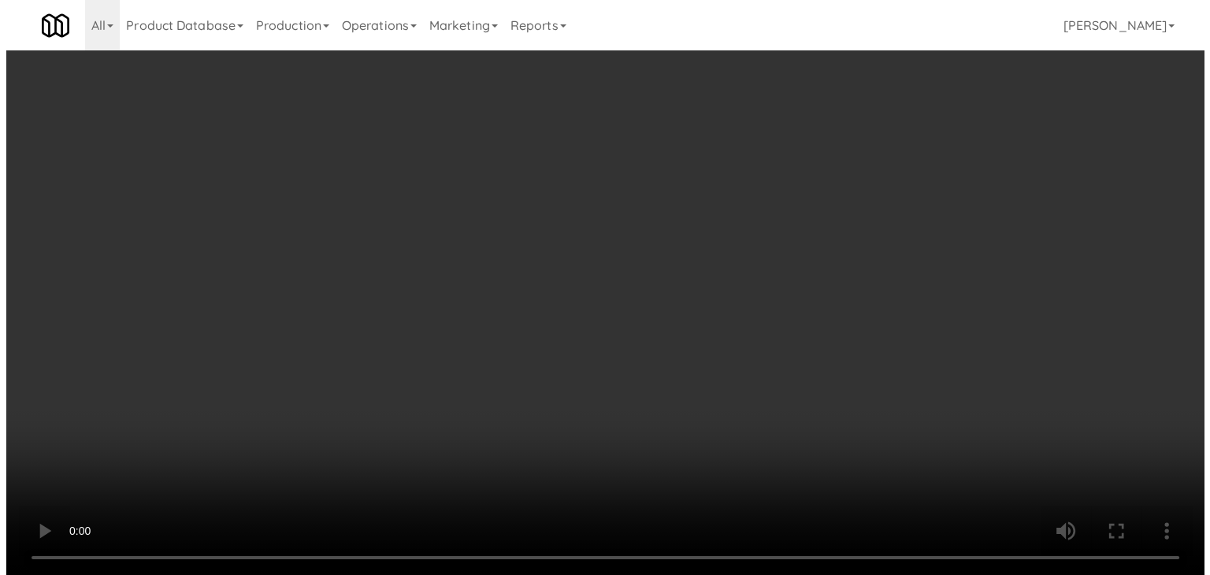
scroll to position [16225, 0]
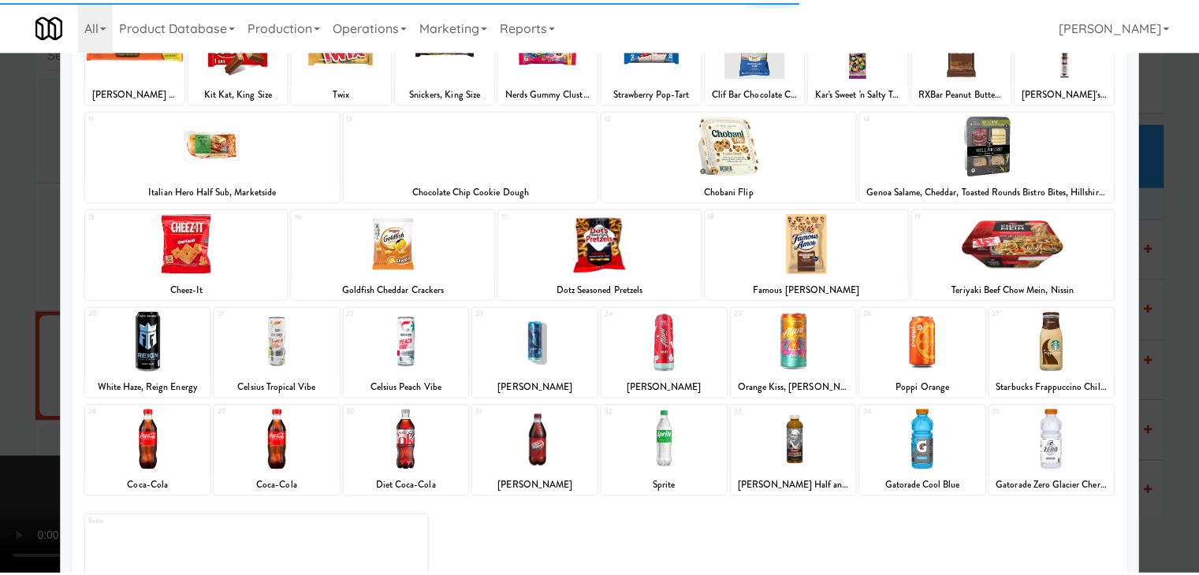
scroll to position [199, 0]
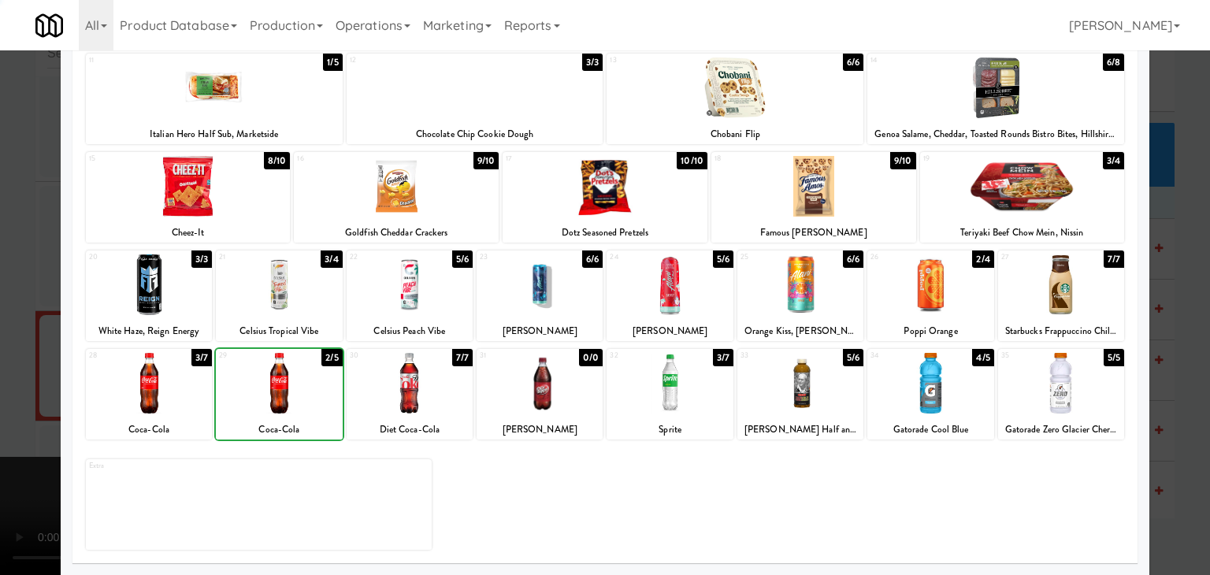
drag, startPoint x: 0, startPoint y: 387, endPoint x: 328, endPoint y: 344, distance: 330.7
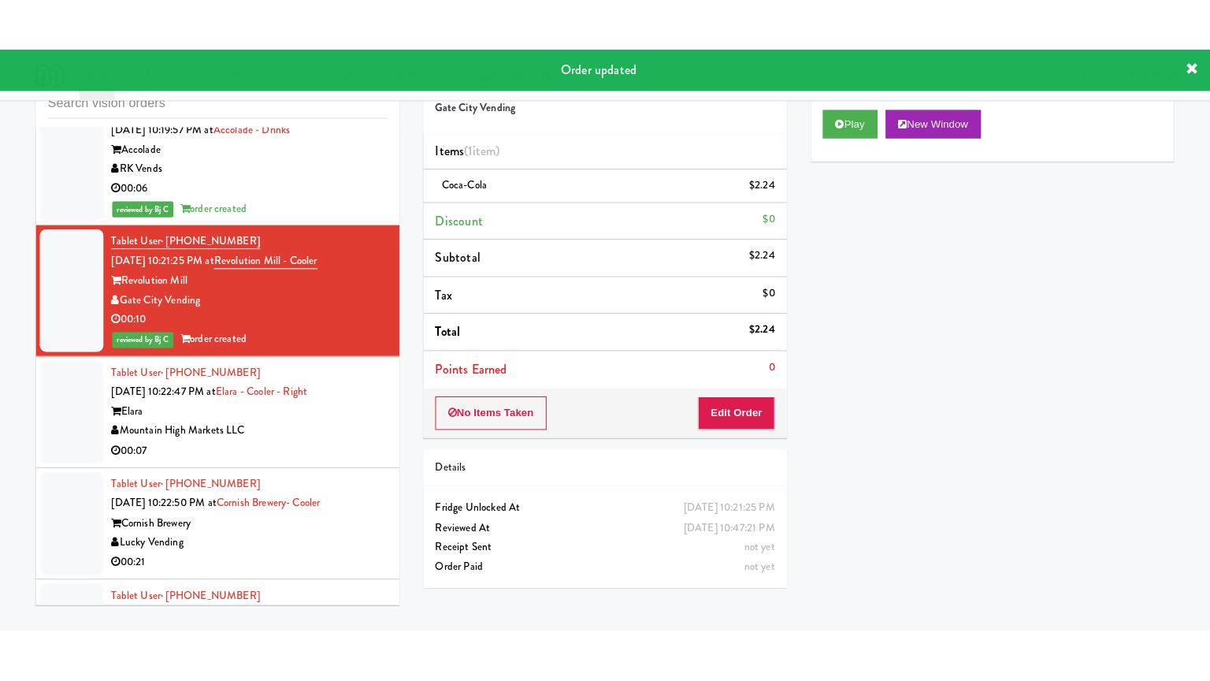
scroll to position [16245, 0]
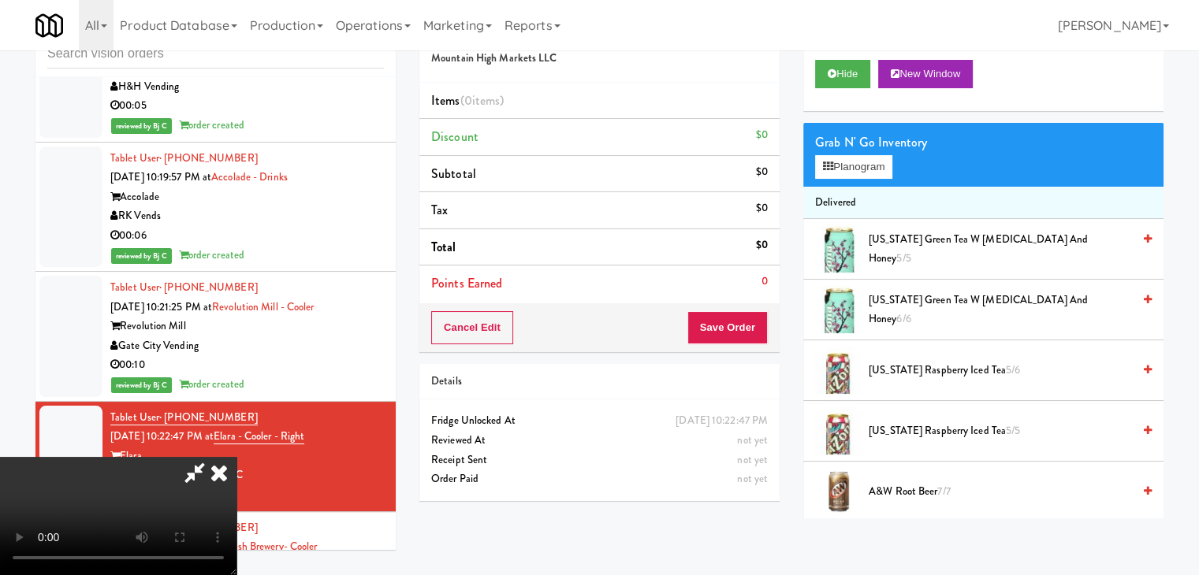
scroll to position [16225, 0]
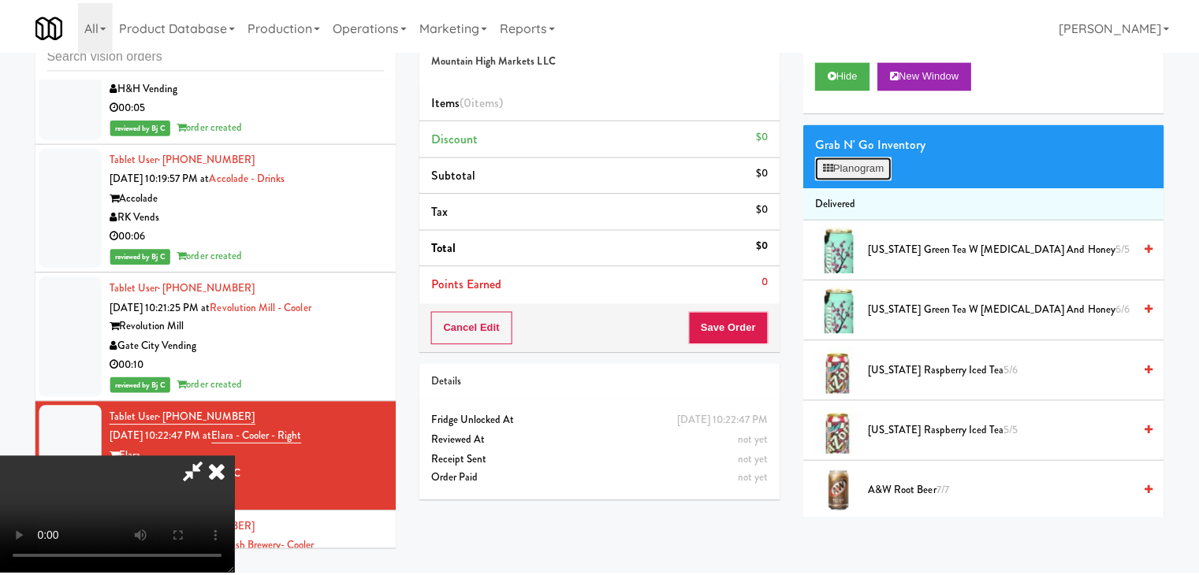
scroll to position [16225, 0]
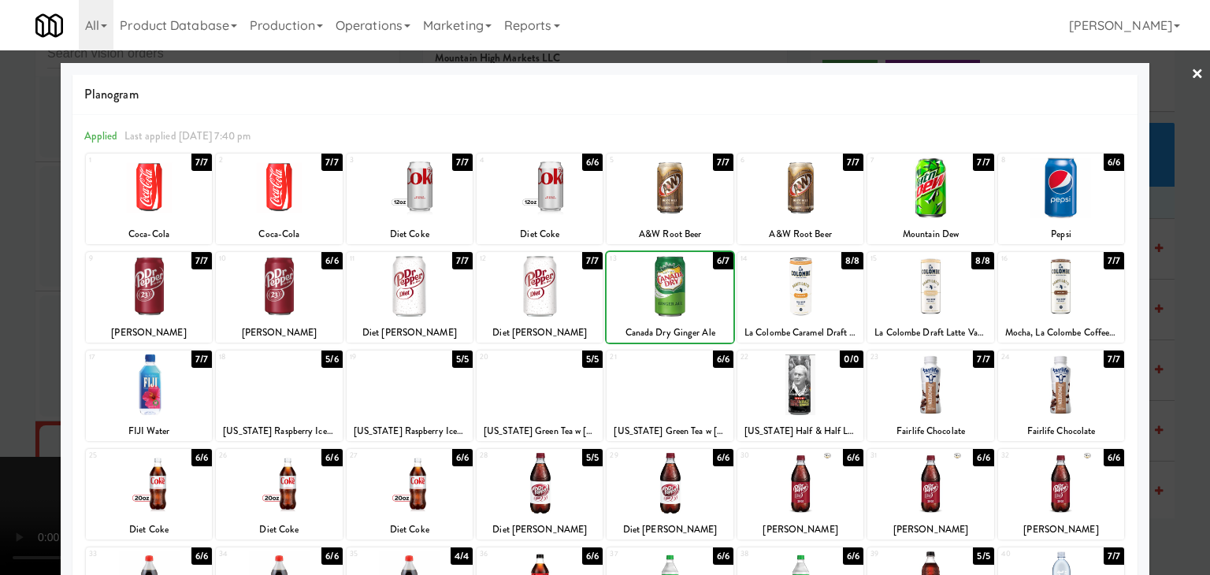
drag, startPoint x: 0, startPoint y: 414, endPoint x: 381, endPoint y: 381, distance: 382.1
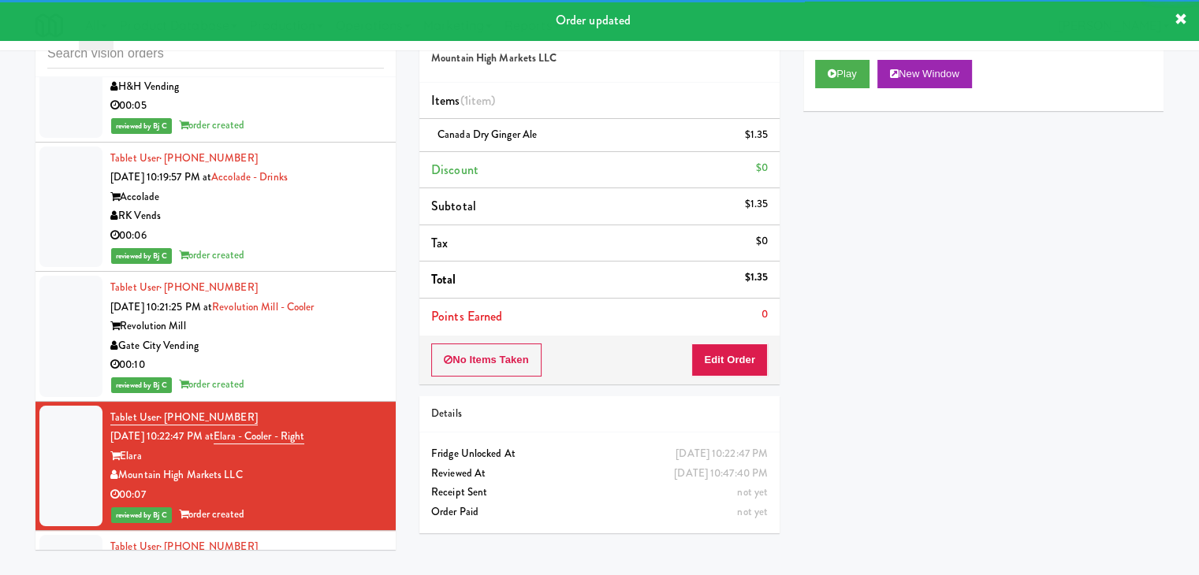
scroll to position [16402, 0]
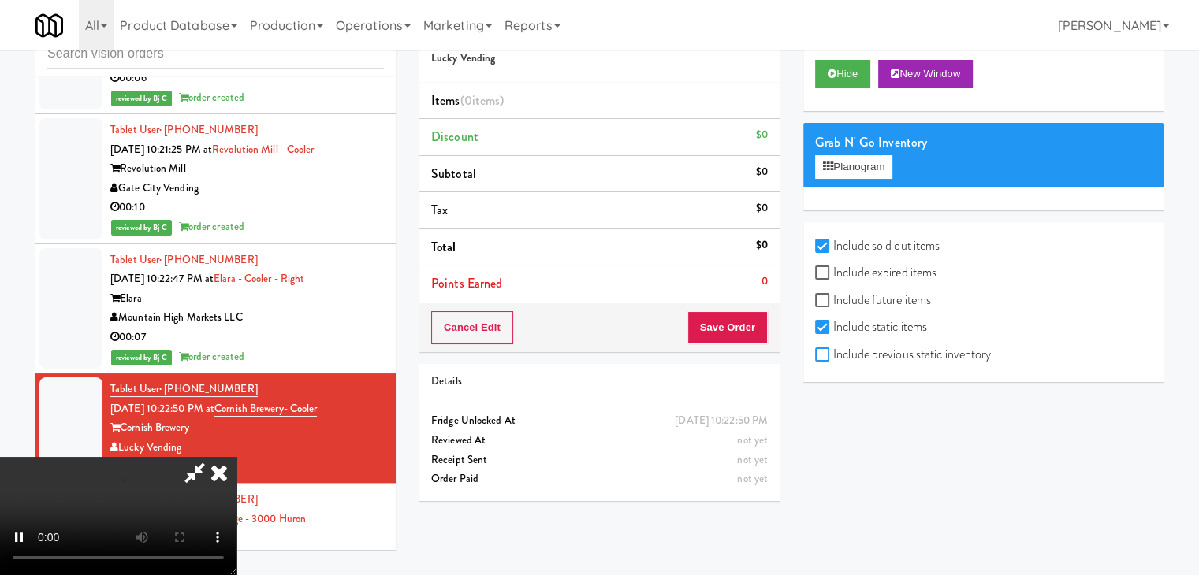
checkbox input "true"
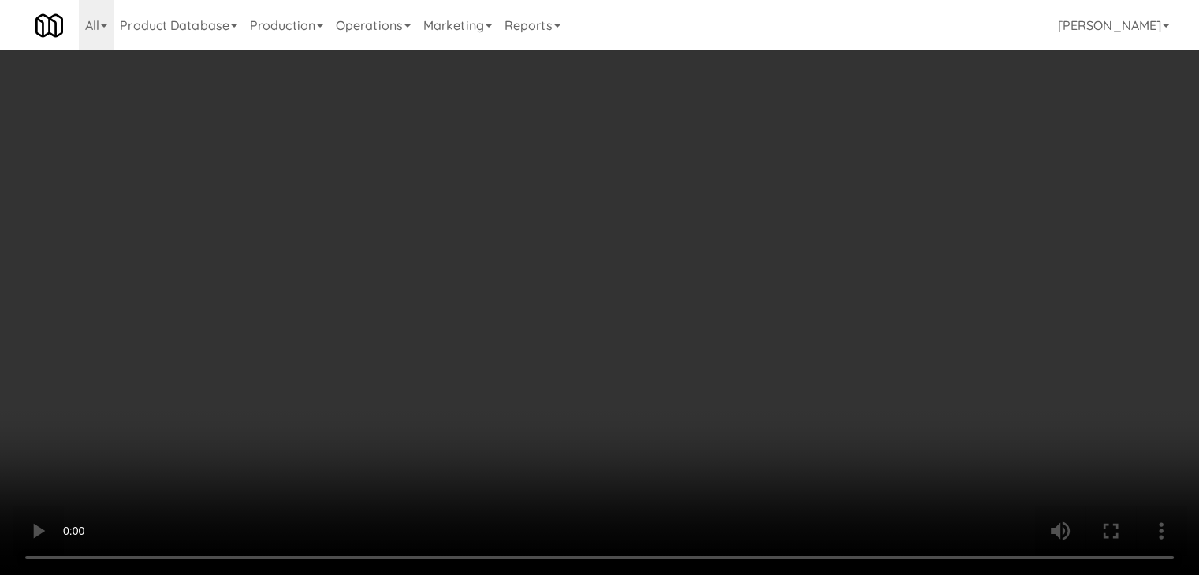
scroll to position [16383, 0]
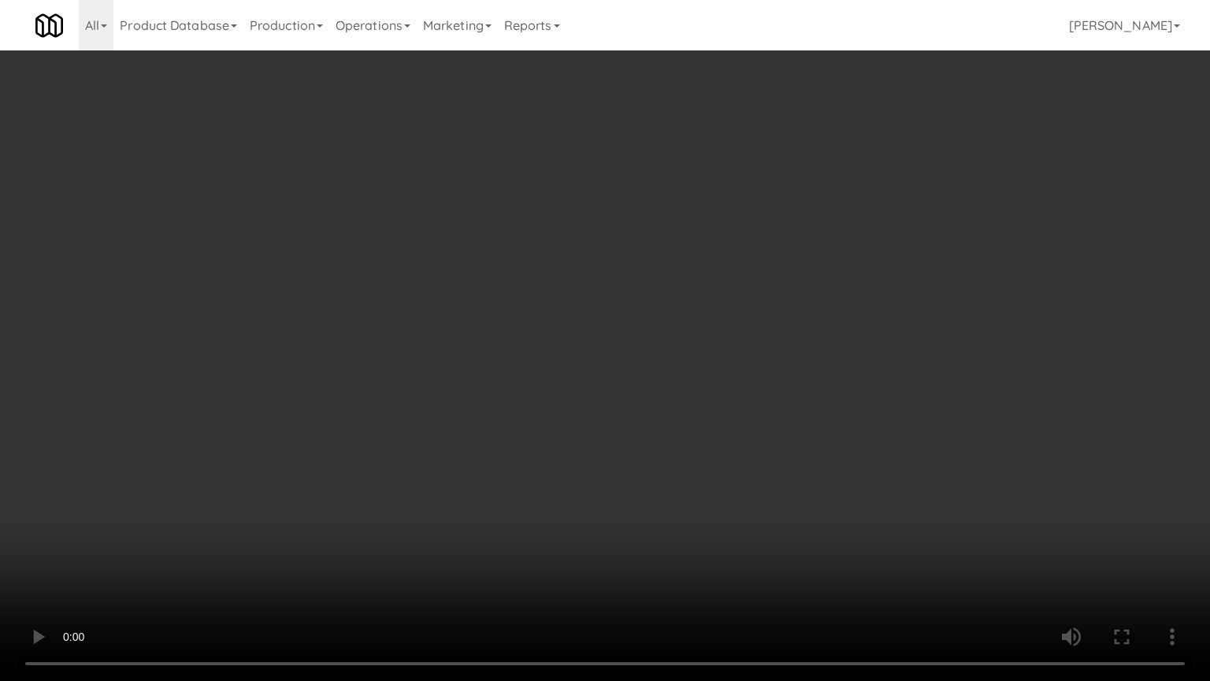
drag, startPoint x: 714, startPoint y: 435, endPoint x: 732, endPoint y: 344, distance: 92.4
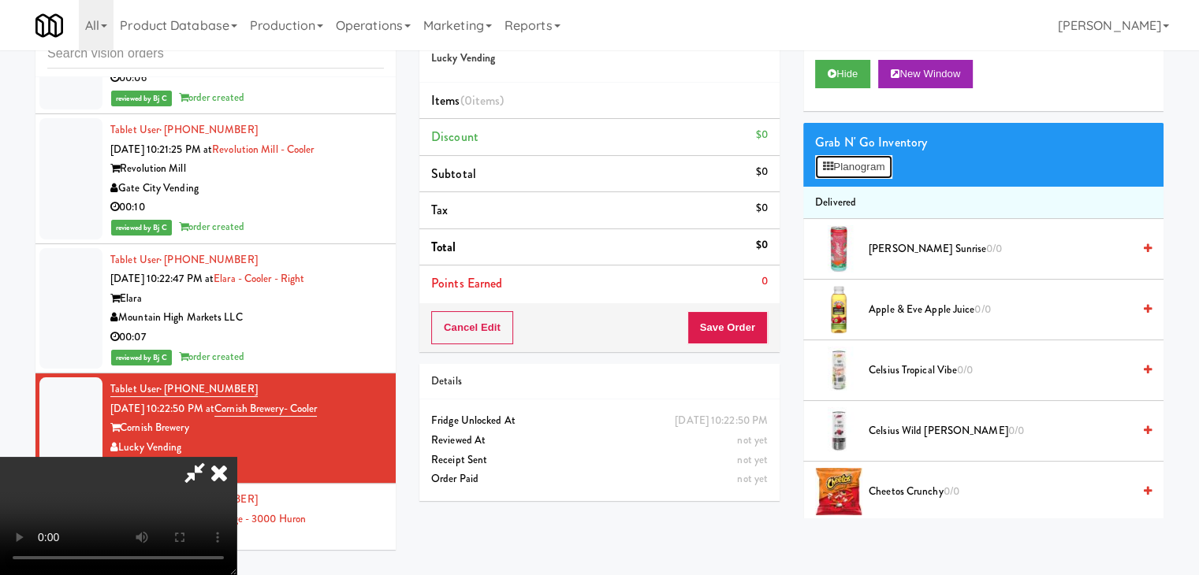
scroll to position [16383, 0]
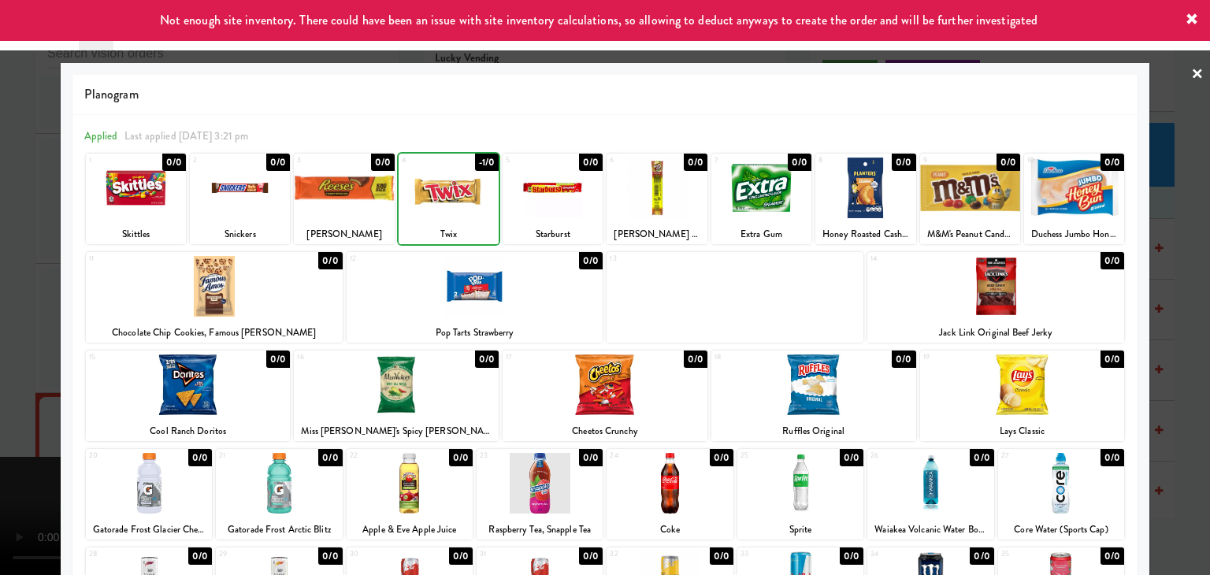
drag, startPoint x: 467, startPoint y: 196, endPoint x: 429, endPoint y: 203, distance: 38.3
drag, startPoint x: 240, startPoint y: 195, endPoint x: 303, endPoint y: 196, distance: 63.0
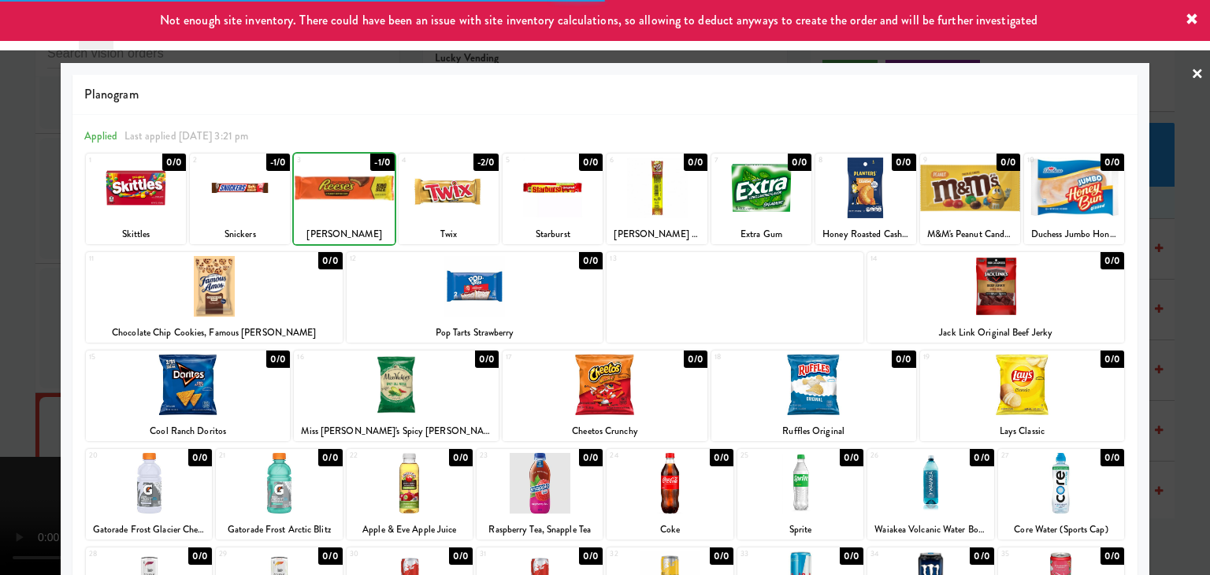
drag, startPoint x: 0, startPoint y: 251, endPoint x: 95, endPoint y: 255, distance: 95.4
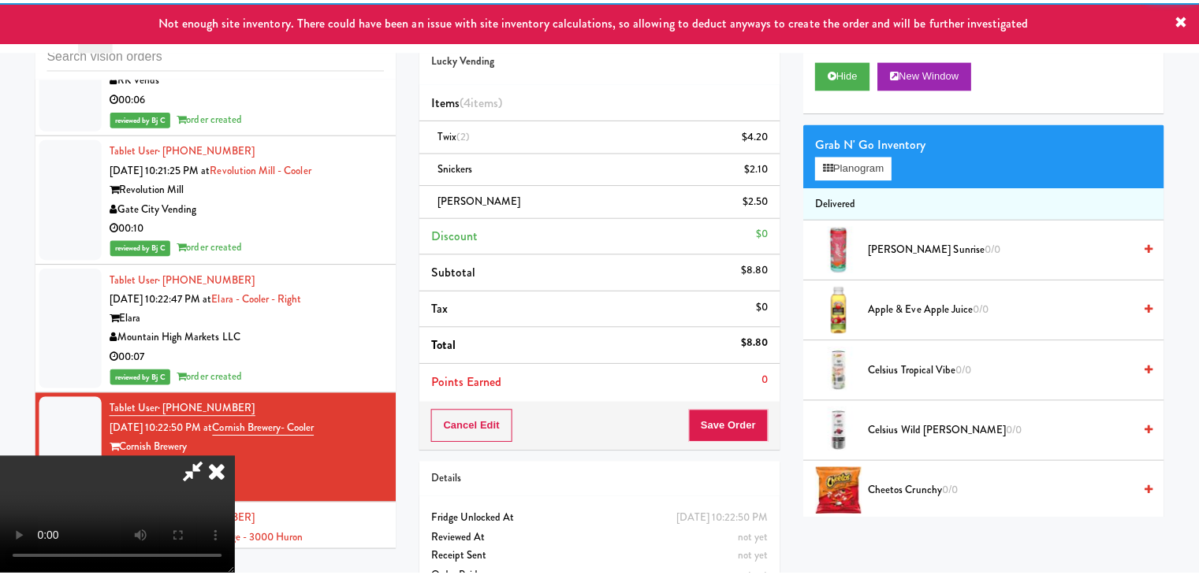
scroll to position [16402, 0]
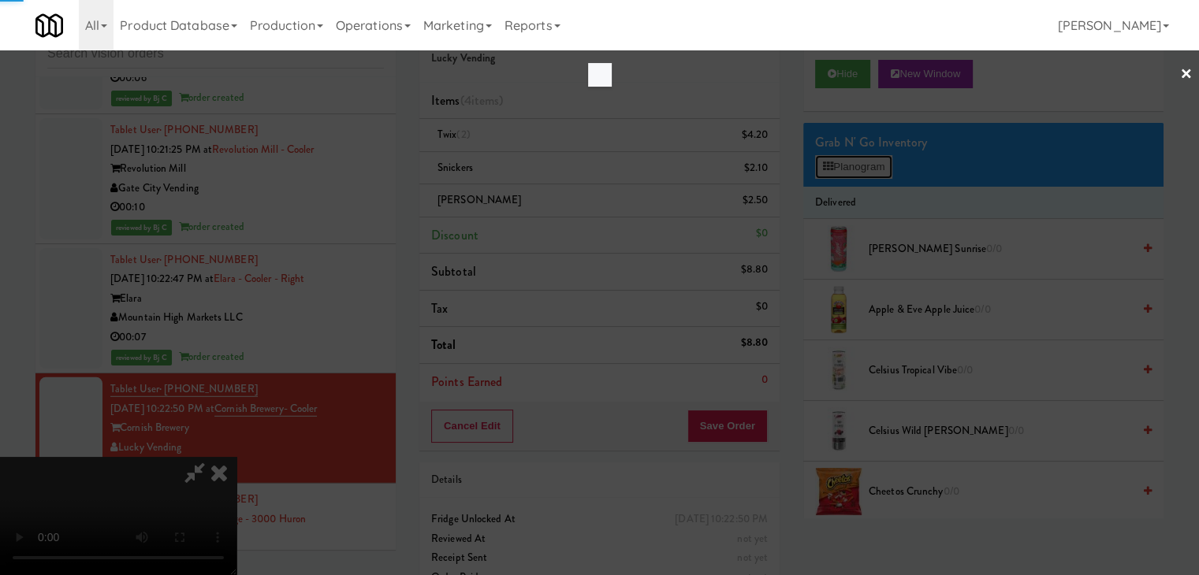
scroll to position [16383, 0]
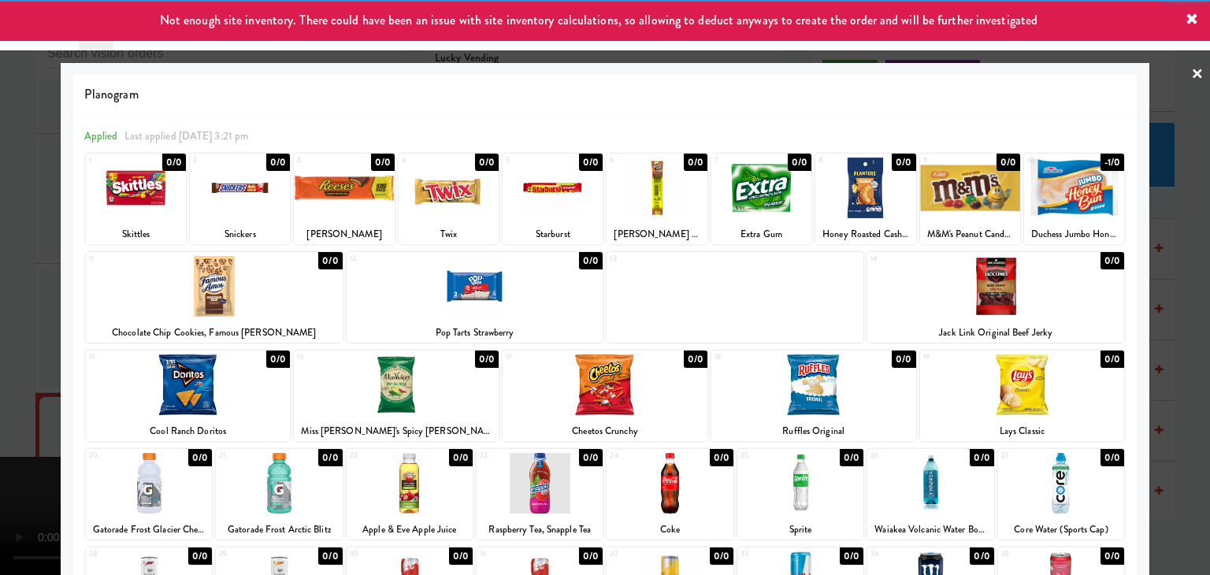
drag, startPoint x: 0, startPoint y: 273, endPoint x: 161, endPoint y: 277, distance: 160.8
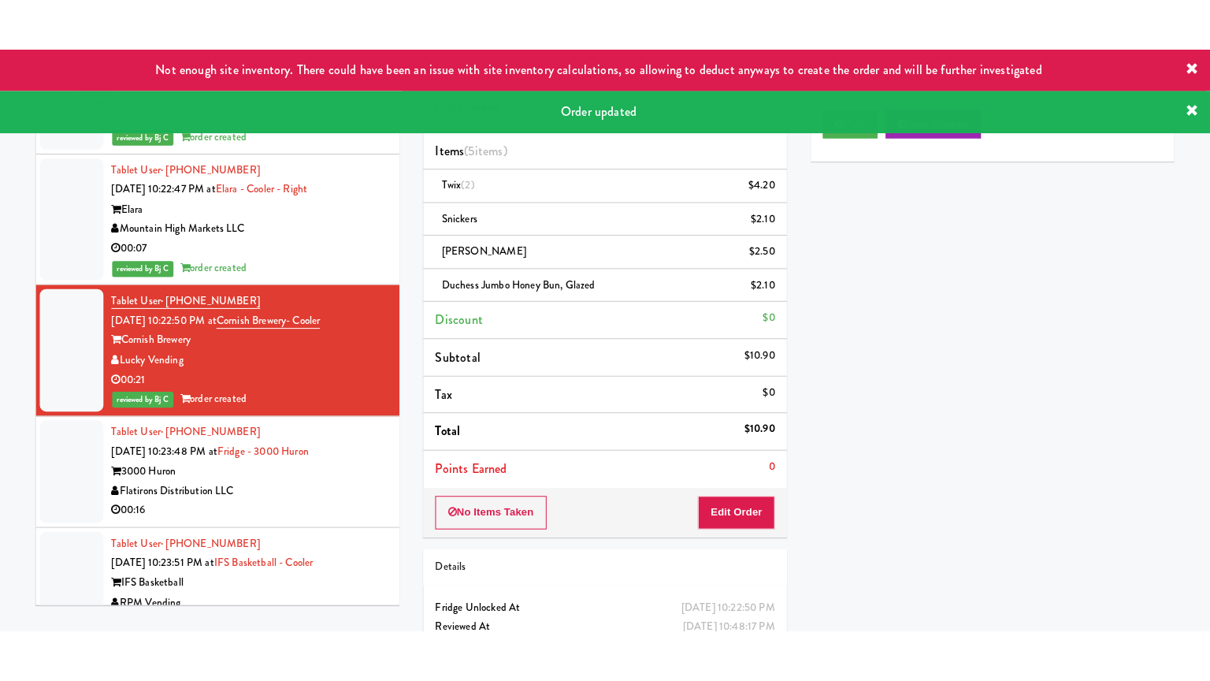
scroll to position [16560, 0]
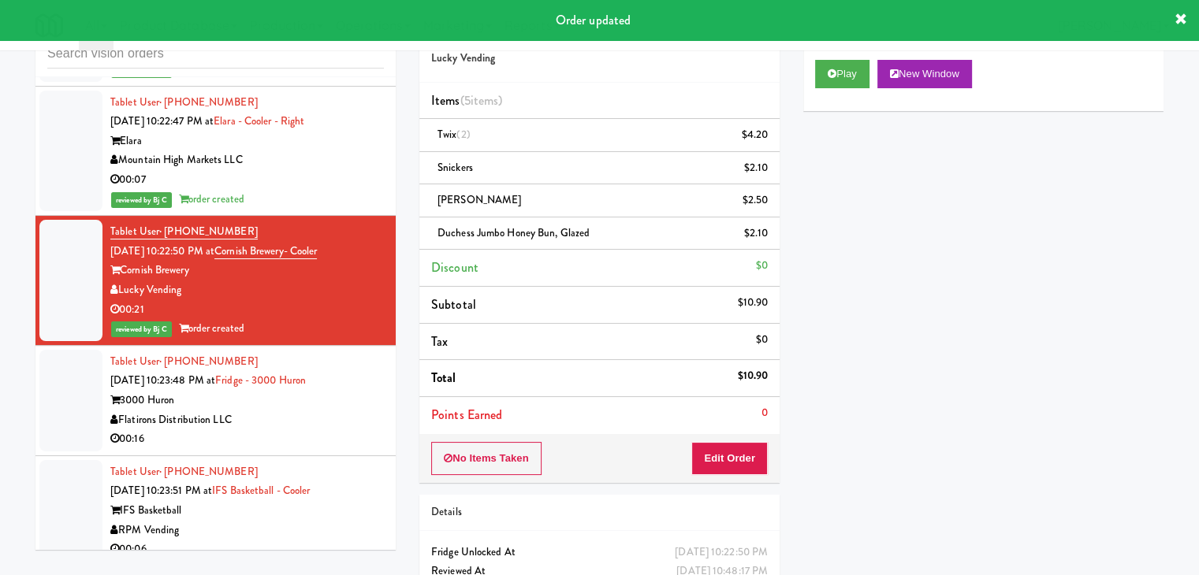
drag, startPoint x: 309, startPoint y: 347, endPoint x: 303, endPoint y: 360, distance: 14.8
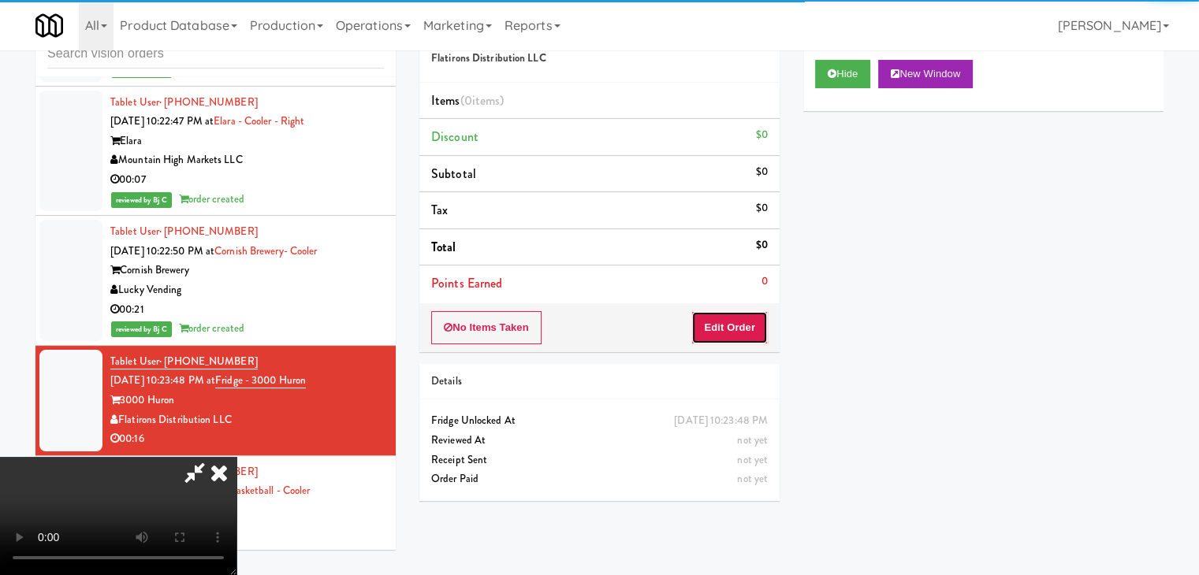
drag, startPoint x: 752, startPoint y: 316, endPoint x: 745, endPoint y: 322, distance: 8.4
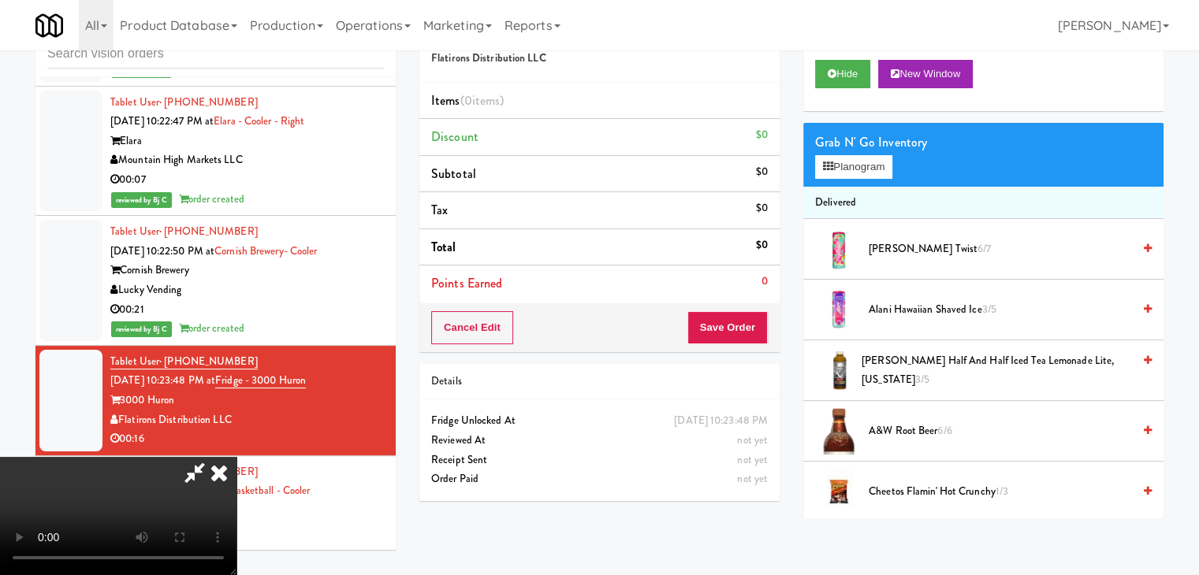
scroll to position [16540, 0]
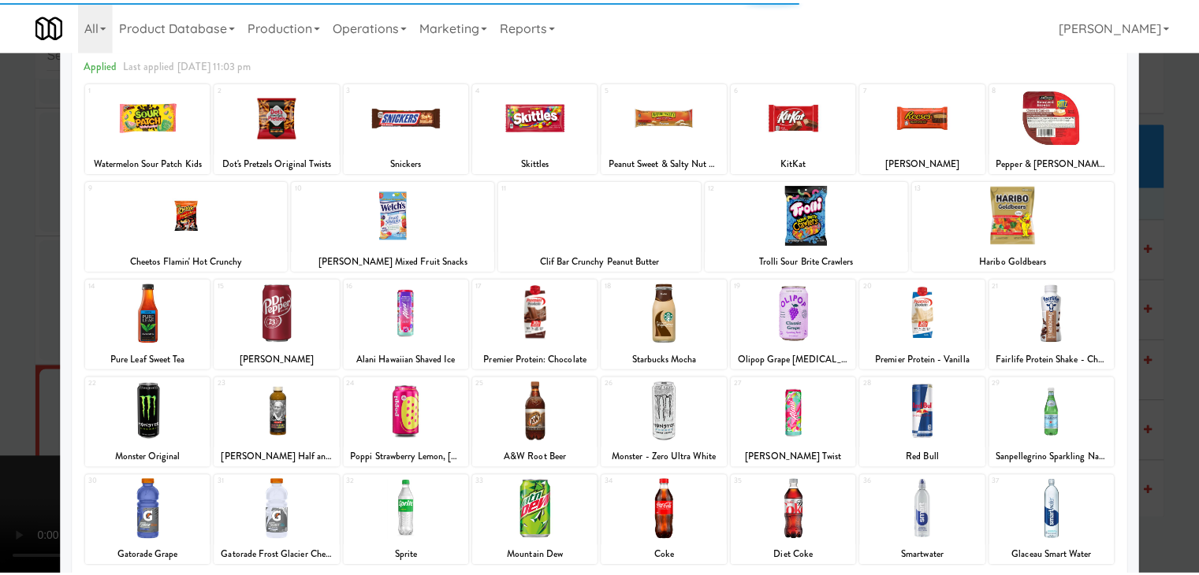
scroll to position [199, 0]
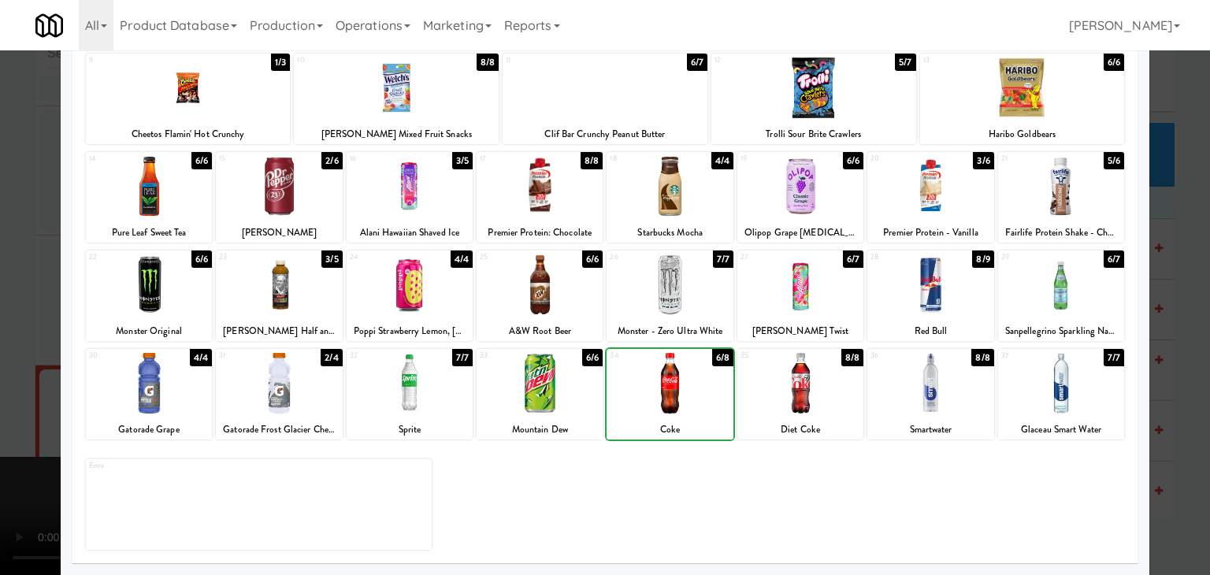
drag, startPoint x: 0, startPoint y: 411, endPoint x: 520, endPoint y: 379, distance: 521.1
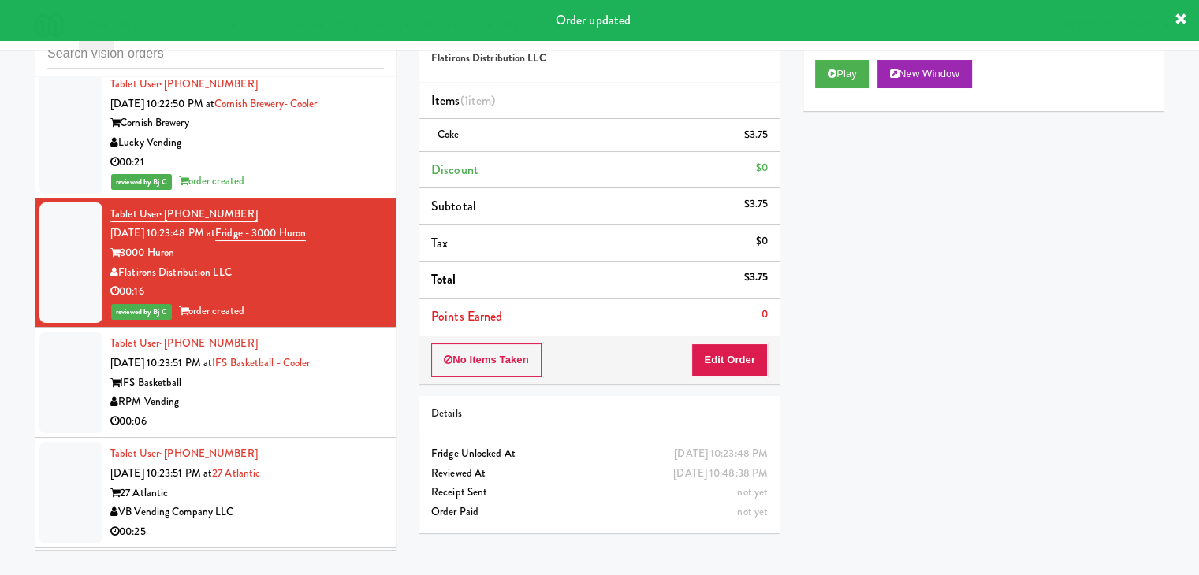
scroll to position [16718, 0]
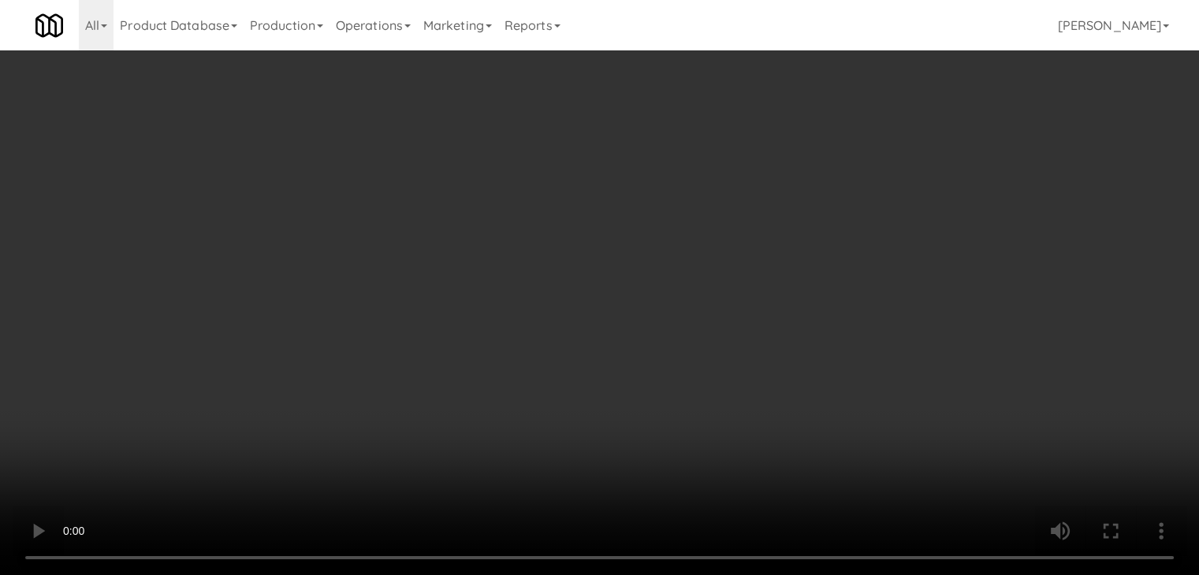
scroll to position [16698, 0]
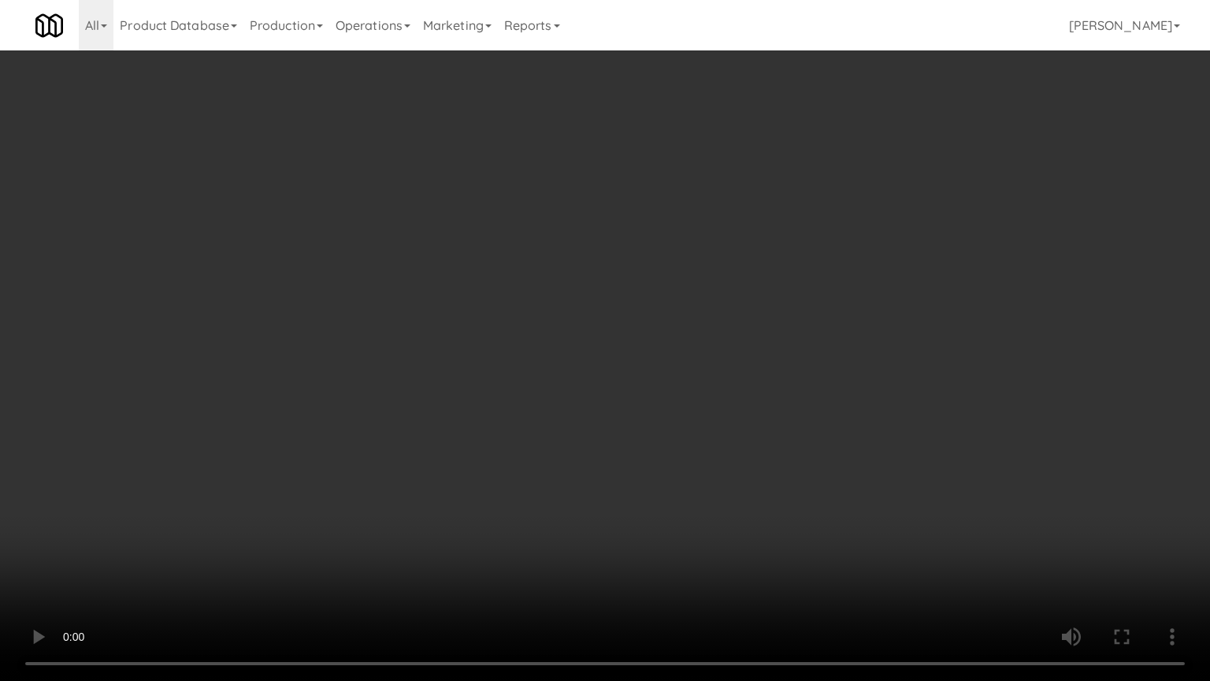
drag, startPoint x: 699, startPoint y: 504, endPoint x: 802, endPoint y: 303, distance: 225.2
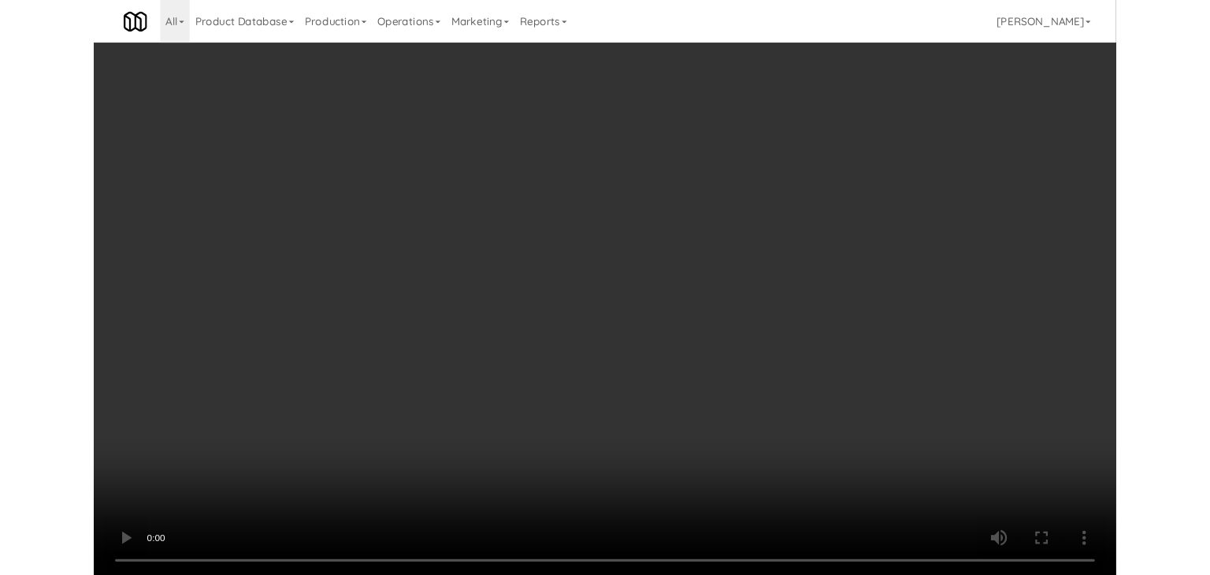
scroll to position [16718, 0]
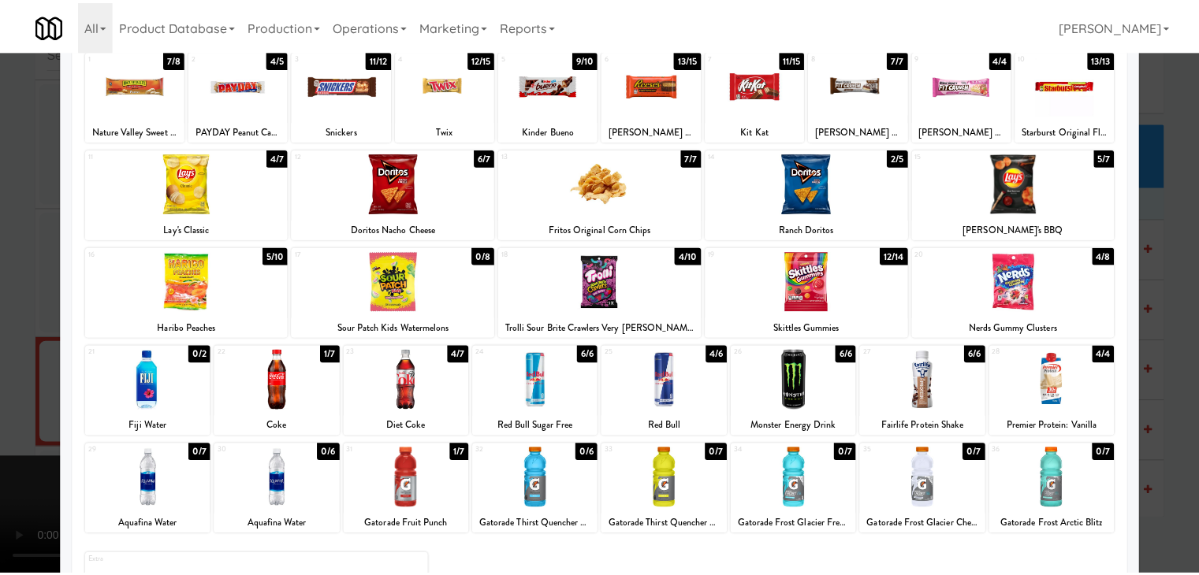
scroll to position [199, 0]
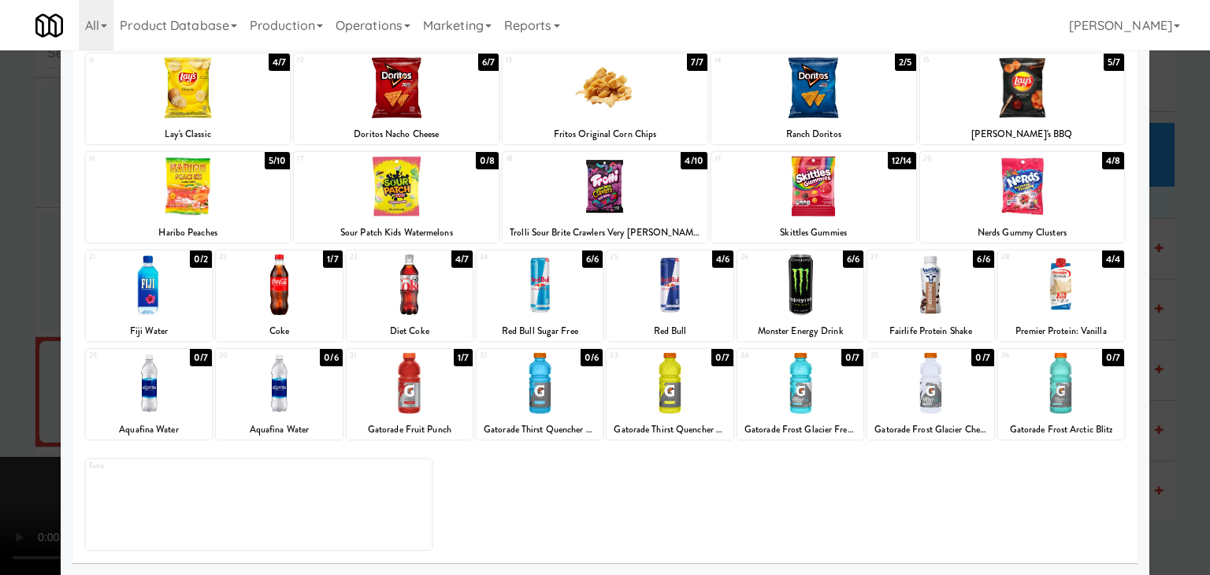
drag, startPoint x: 419, startPoint y: 398, endPoint x: 388, endPoint y: 398, distance: 31.5
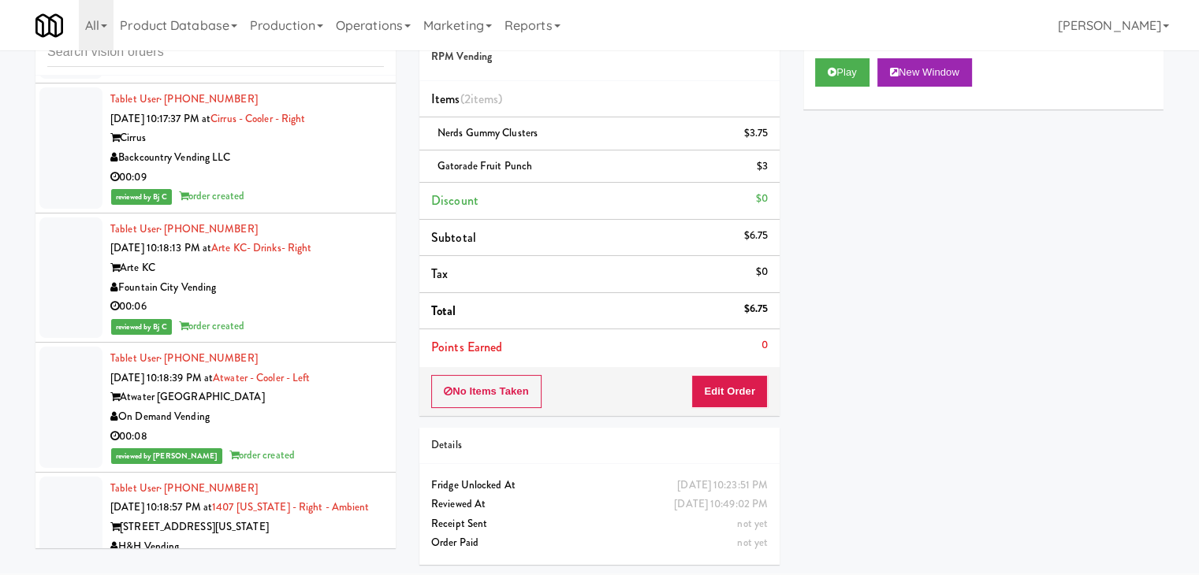
scroll to position [15457, 0]
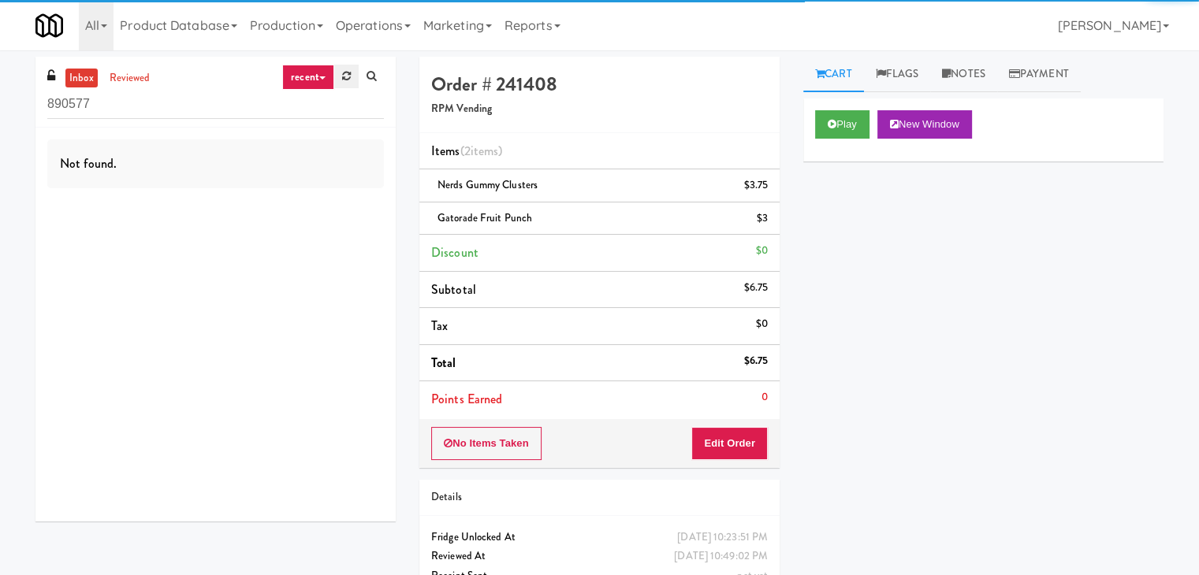
click at [347, 74] on icon at bounding box center [346, 76] width 9 height 10
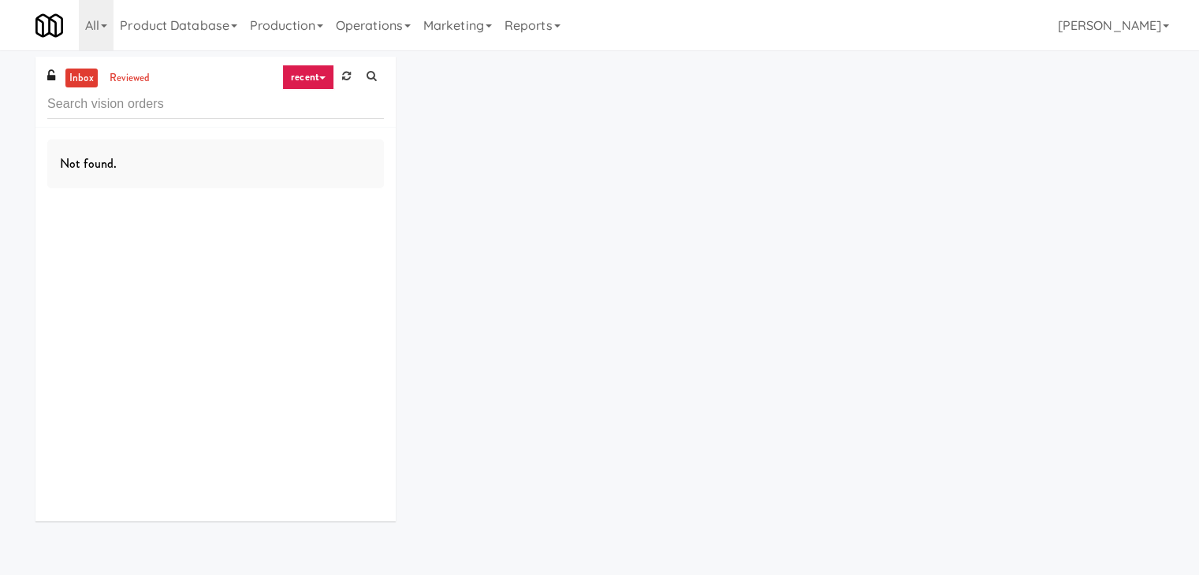
click at [347, 74] on icon at bounding box center [346, 76] width 9 height 10
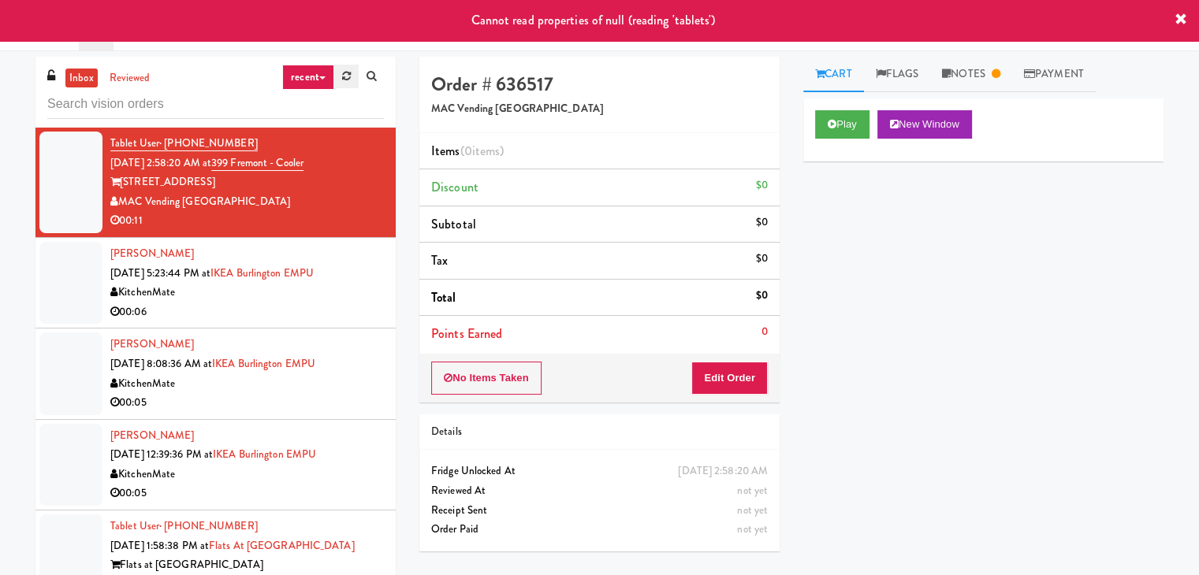
click at [337, 86] on link at bounding box center [346, 77] width 24 height 24
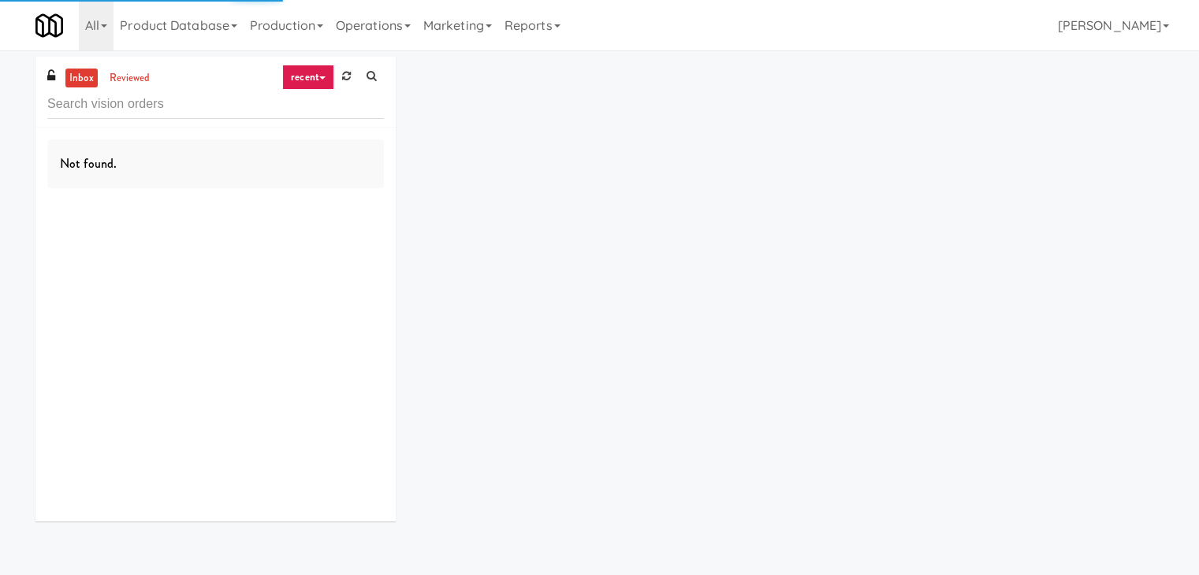
click at [323, 80] on icon at bounding box center [322, 77] width 6 height 3
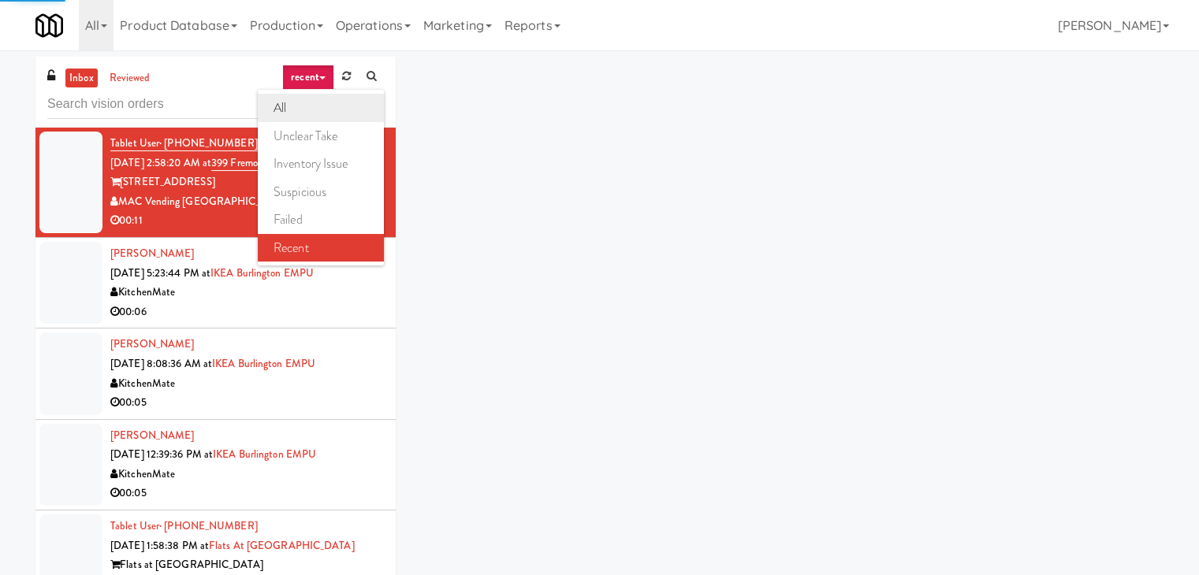
click at [315, 102] on link "all" at bounding box center [321, 108] width 126 height 28
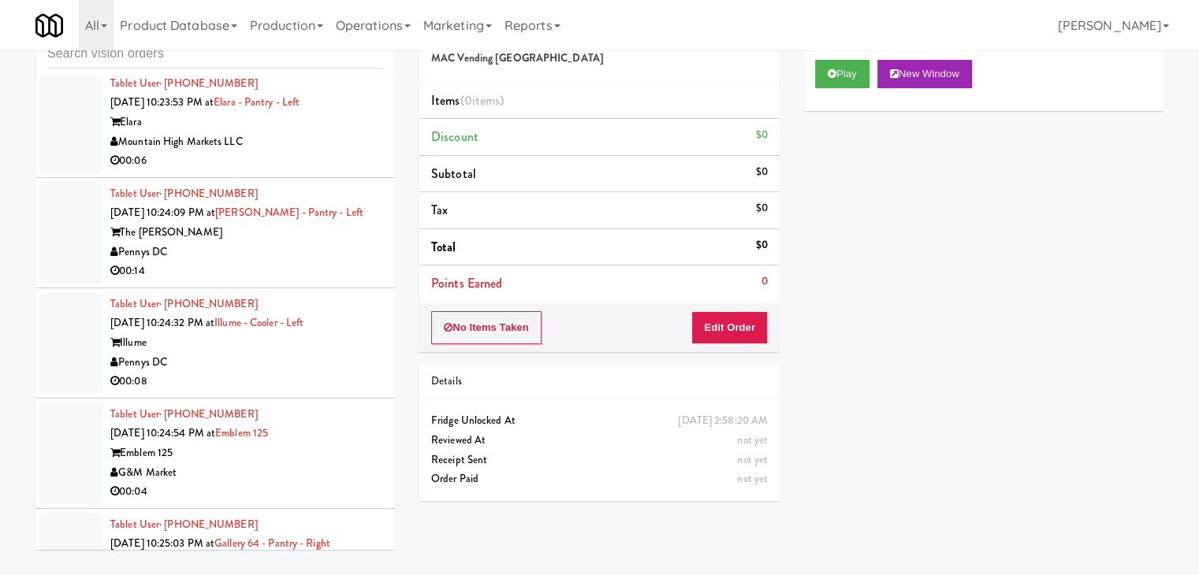
scroll to position [4596, 0]
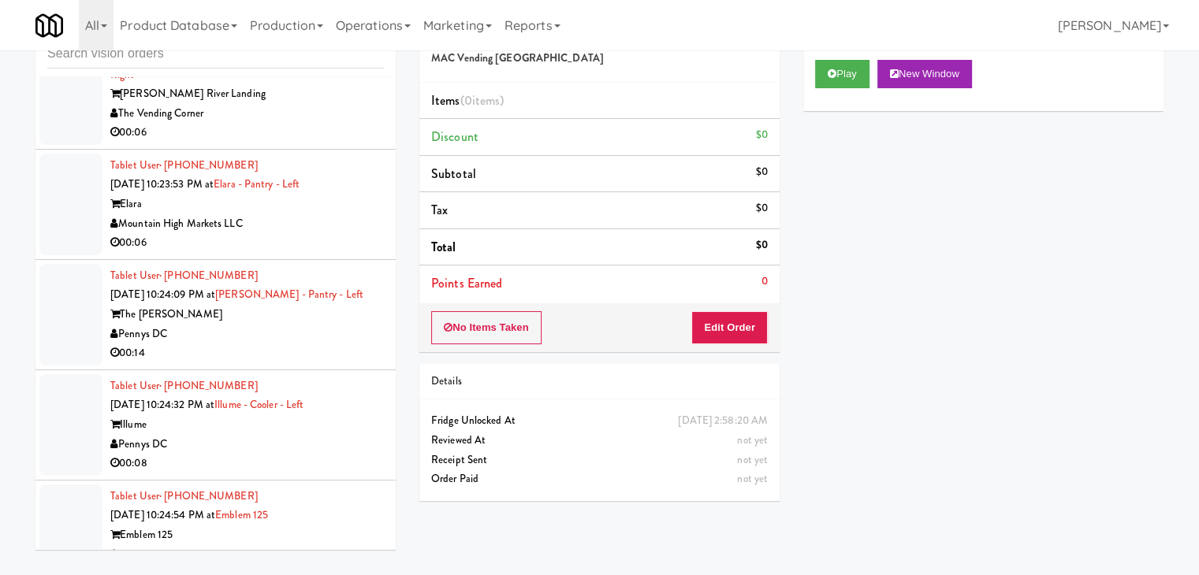
click at [294, 214] on div "Mountain High Markets LLC" at bounding box center [246, 224] width 273 height 20
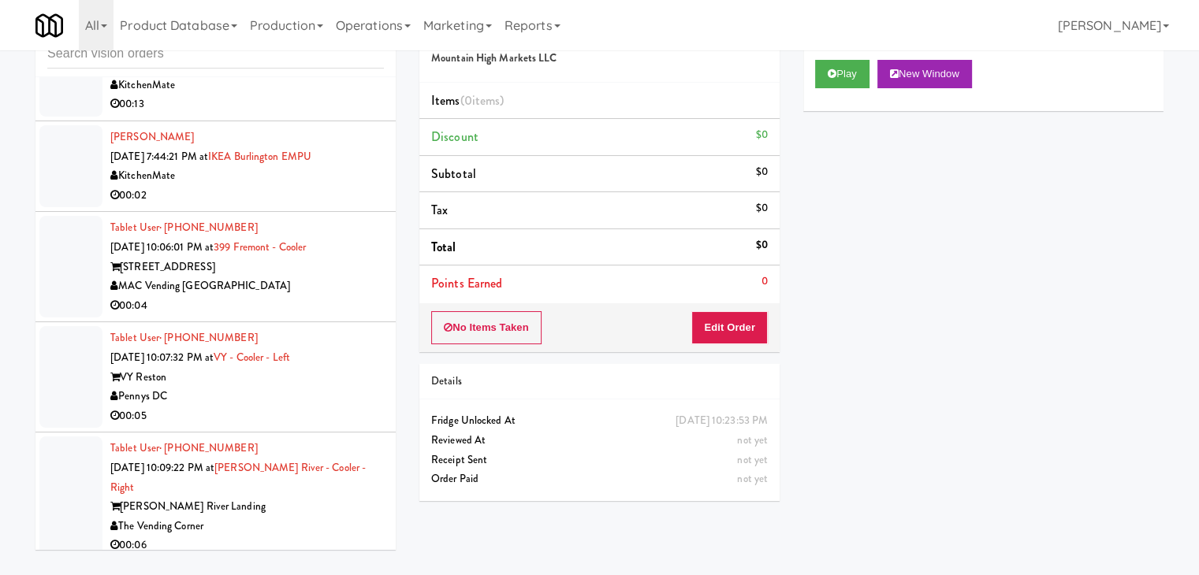
scroll to position [4202, 0]
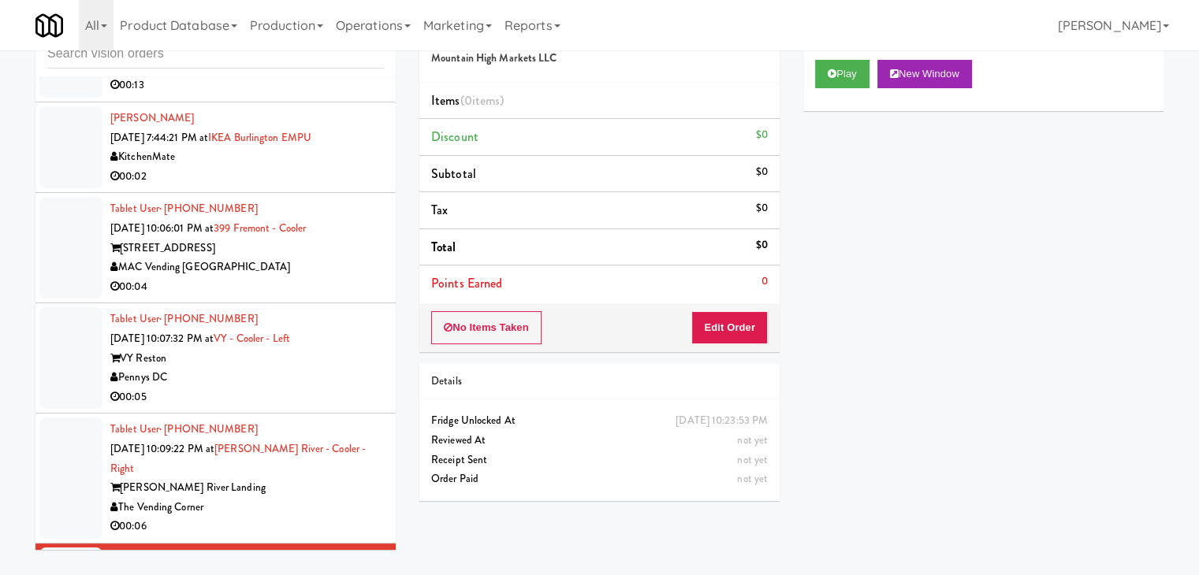
drag, startPoint x: 296, startPoint y: 278, endPoint x: 387, endPoint y: 264, distance: 91.7
click at [302, 278] on div "00:04" at bounding box center [246, 287] width 273 height 20
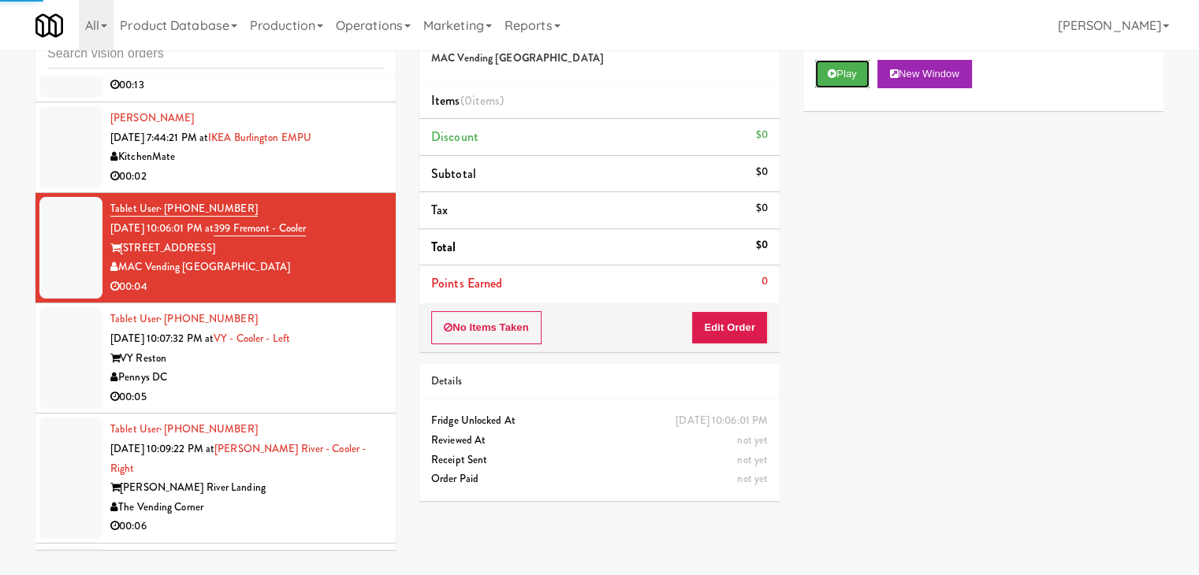
drag, startPoint x: 852, startPoint y: 73, endPoint x: 839, endPoint y: 110, distance: 39.1
click at [850, 76] on button "Play" at bounding box center [842, 74] width 54 height 28
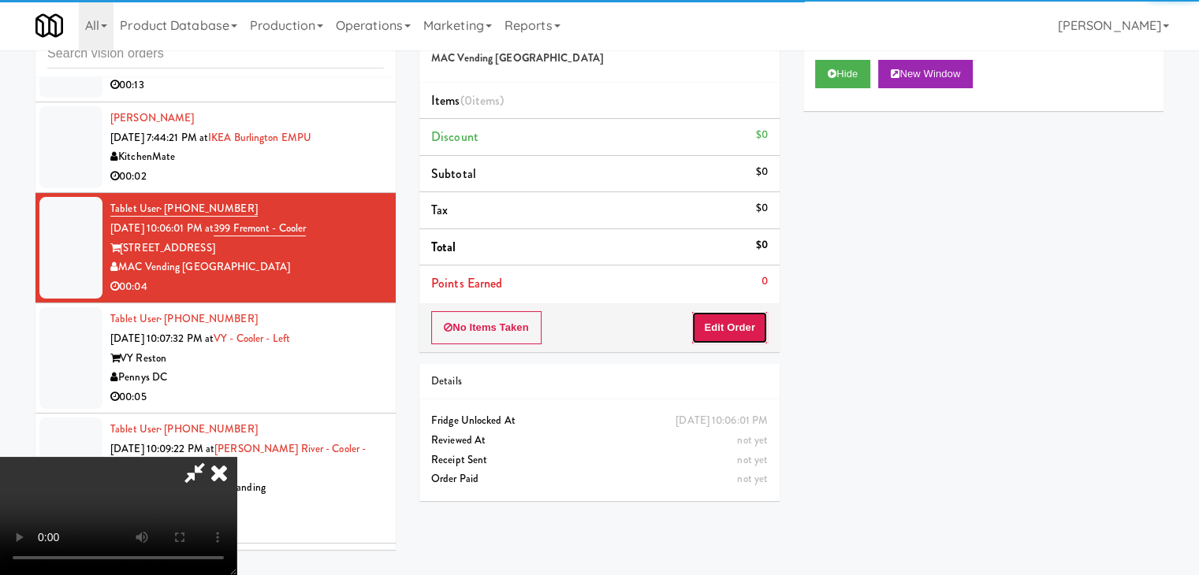
click at [719, 325] on button "Edit Order" at bounding box center [729, 327] width 76 height 33
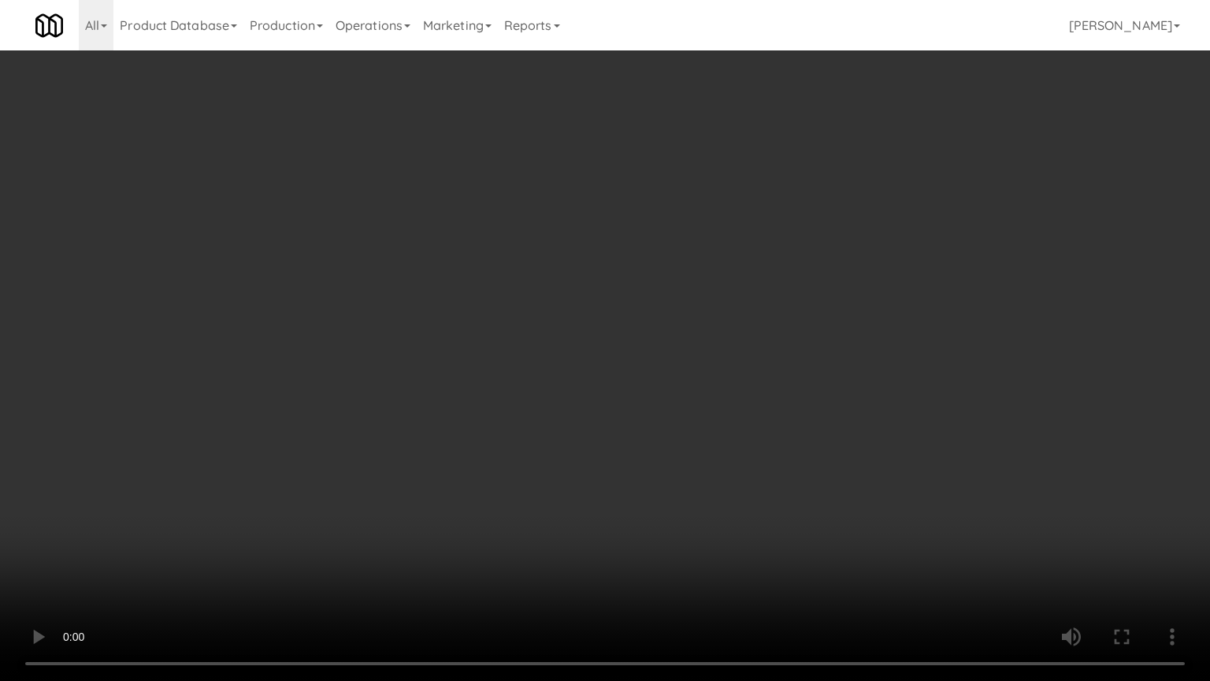
click at [724, 441] on video at bounding box center [605, 340] width 1210 height 681
drag, startPoint x: 724, startPoint y: 441, endPoint x: 807, endPoint y: 268, distance: 191.4
click at [726, 438] on video at bounding box center [605, 340] width 1210 height 681
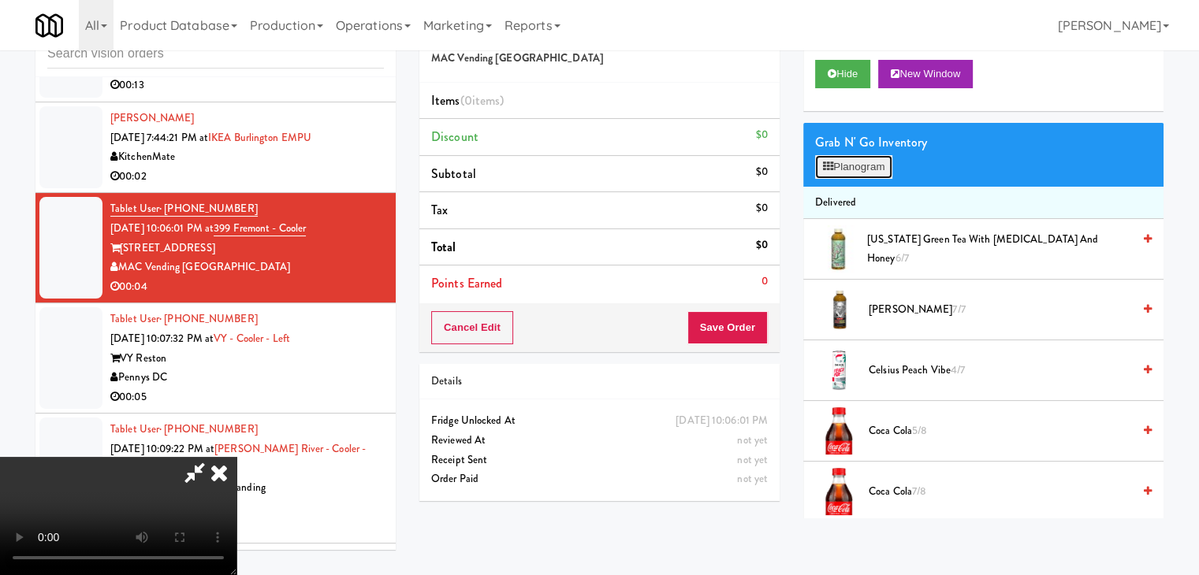
click at [879, 169] on button "Planogram" at bounding box center [853, 167] width 77 height 24
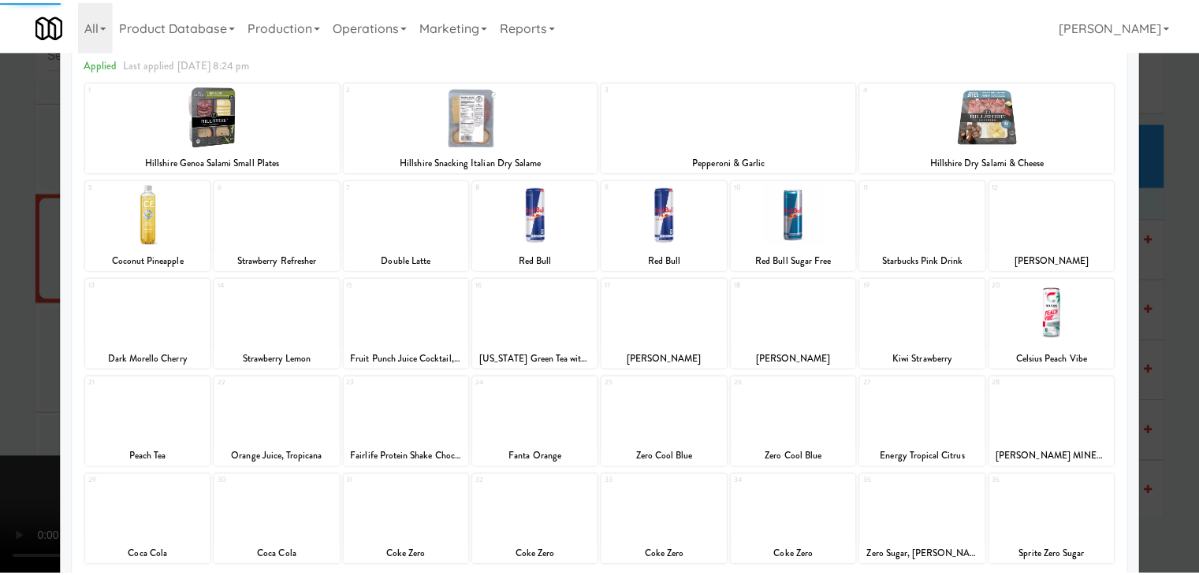
scroll to position [199, 0]
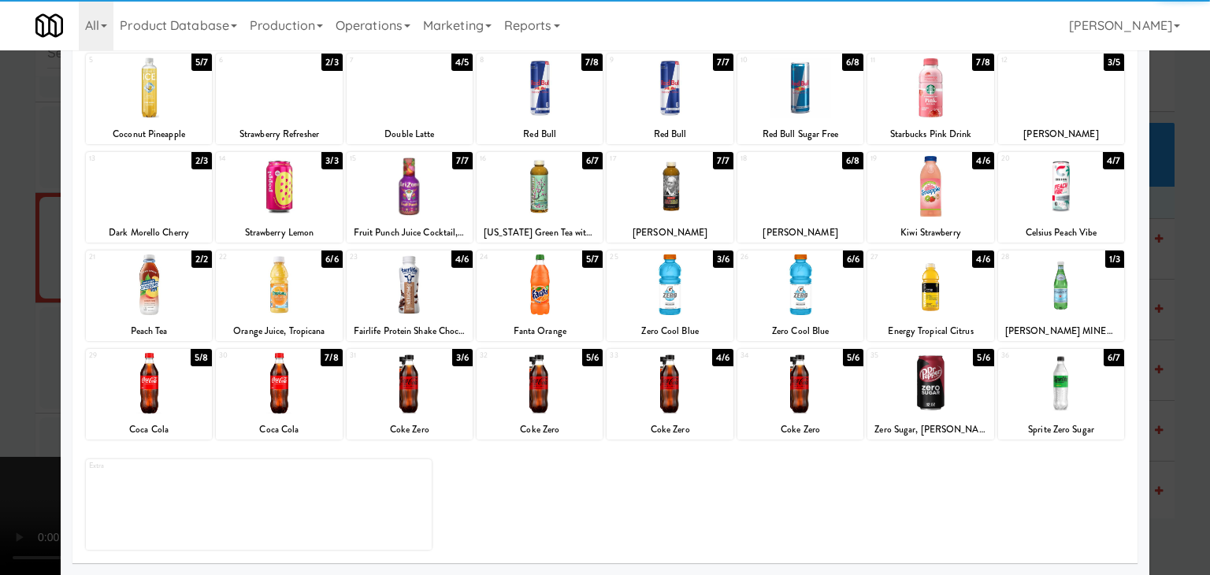
drag, startPoint x: 810, startPoint y: 386, endPoint x: 283, endPoint y: 463, distance: 532.8
click at [807, 386] on div at bounding box center [801, 383] width 126 height 61
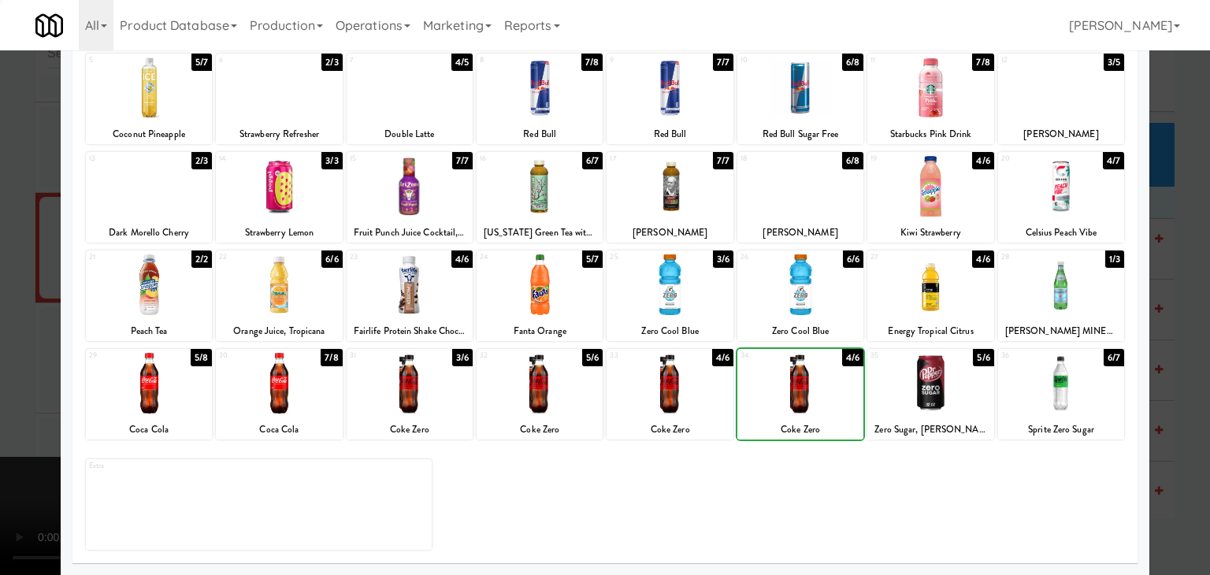
drag, startPoint x: 0, startPoint y: 503, endPoint x: 258, endPoint y: 436, distance: 267.0
click at [16, 496] on div at bounding box center [605, 287] width 1210 height 575
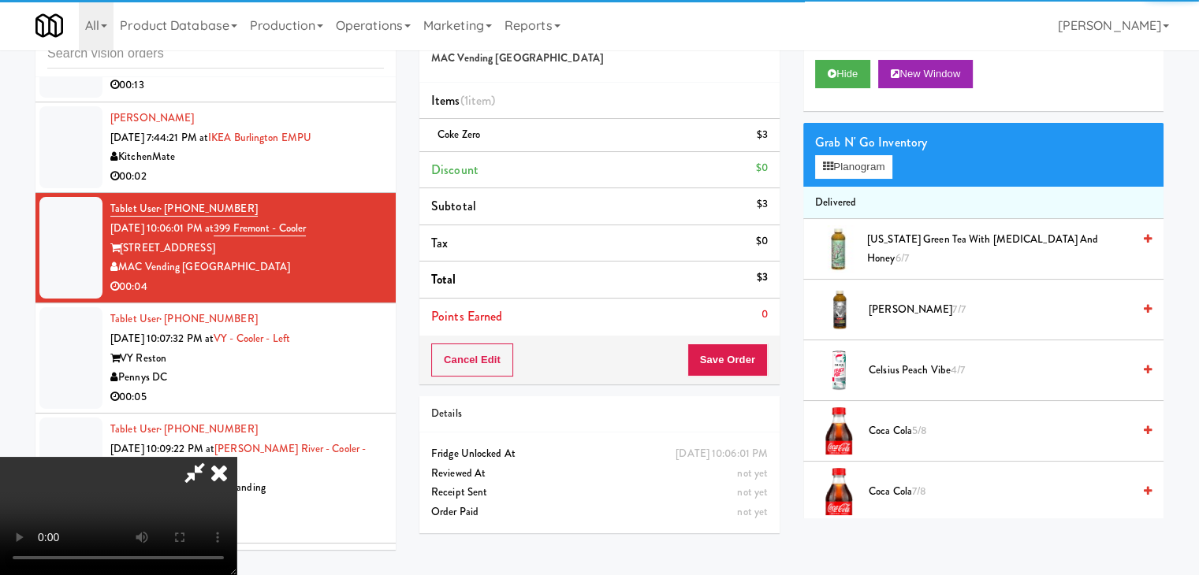
click at [236, 457] on video at bounding box center [118, 516] width 236 height 118
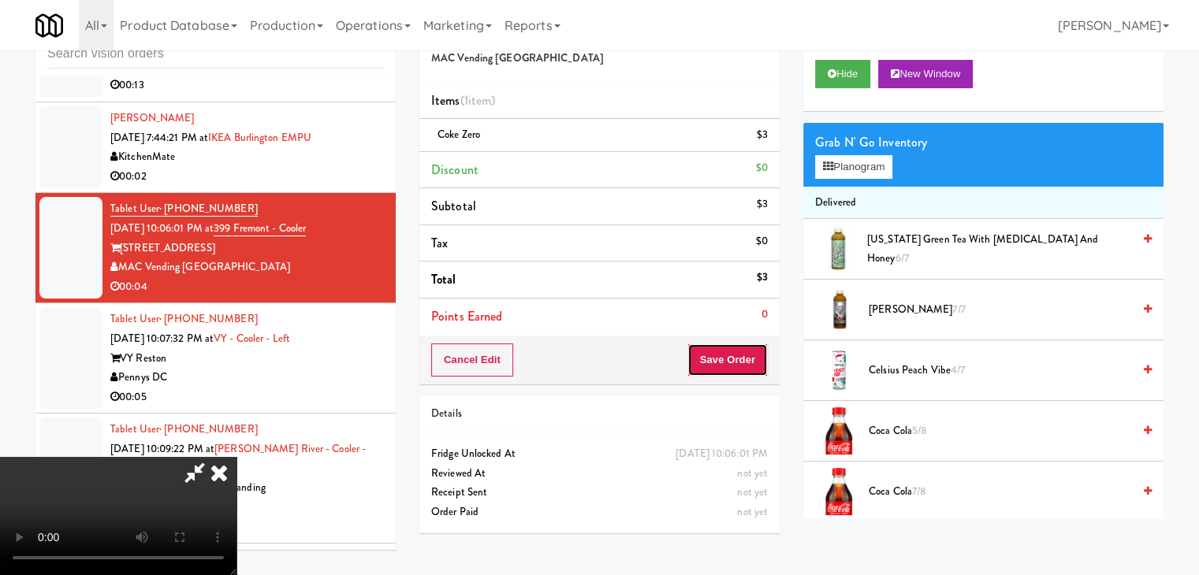
drag, startPoint x: 745, startPoint y: 348, endPoint x: 739, endPoint y: 330, distance: 18.4
click at [744, 348] on button "Save Order" at bounding box center [727, 360] width 80 height 33
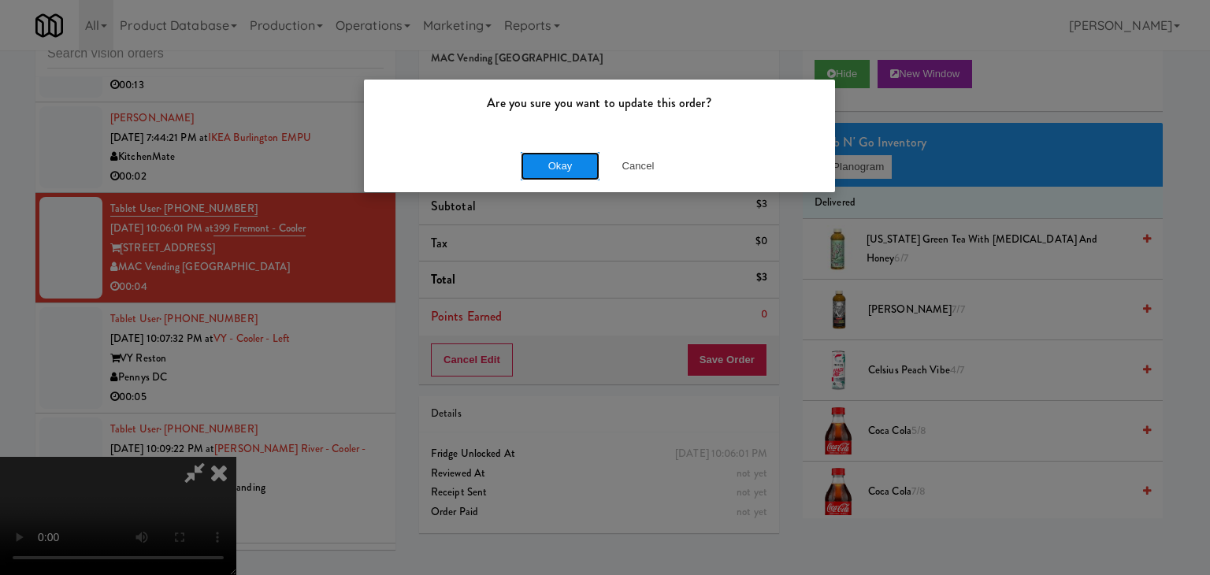
click at [567, 164] on button "Okay" at bounding box center [560, 166] width 79 height 28
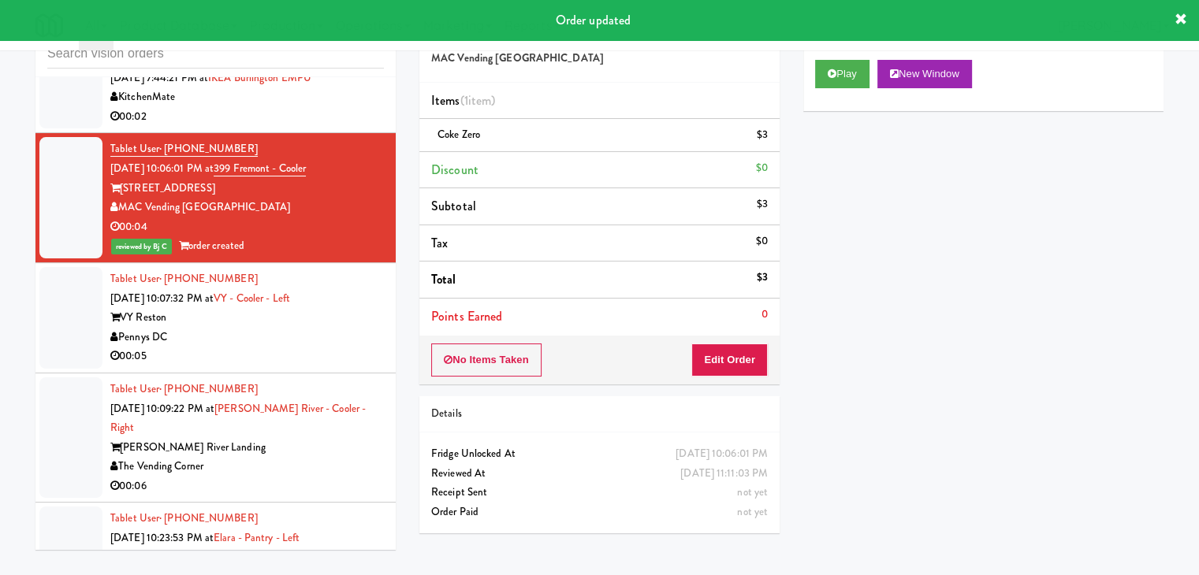
scroll to position [4438, 0]
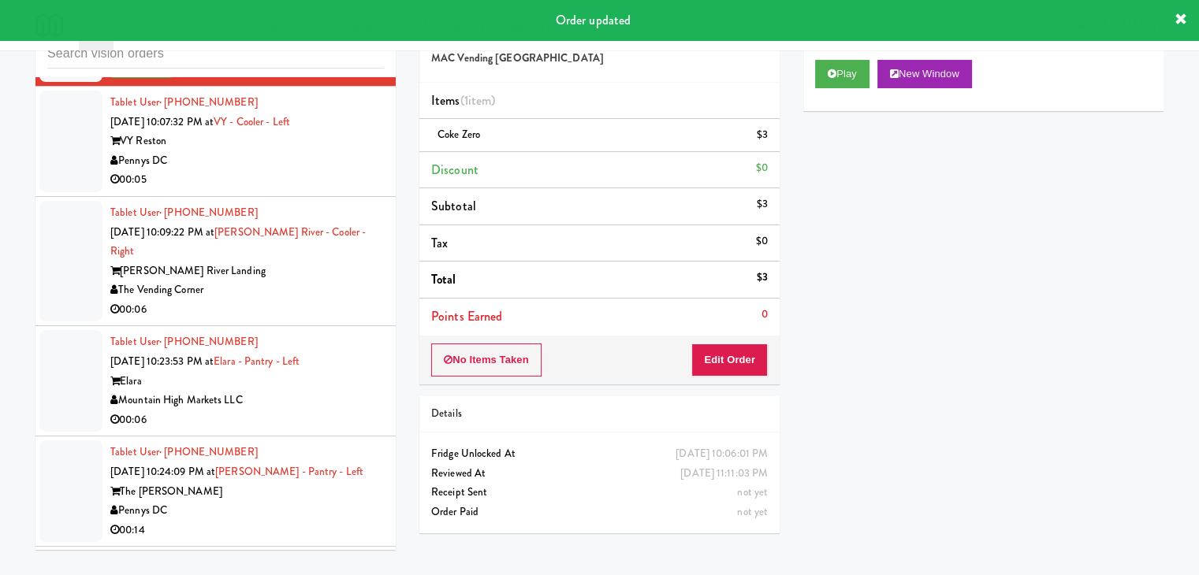
click at [337, 158] on div "Pennys DC" at bounding box center [246, 161] width 273 height 20
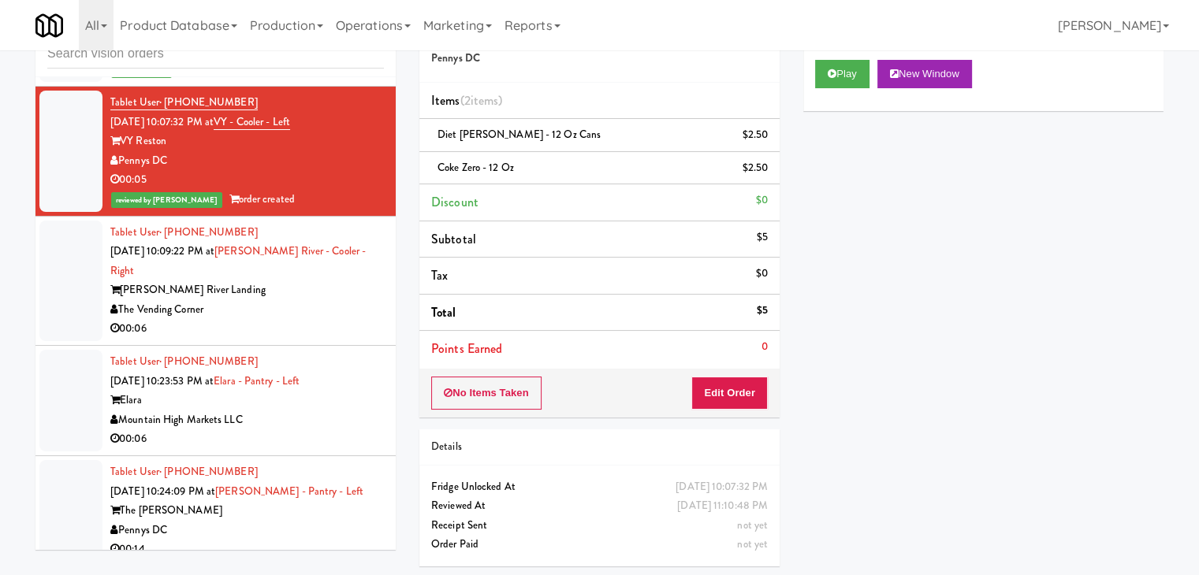
click at [303, 300] on div "The Vending Corner" at bounding box center [246, 310] width 273 height 20
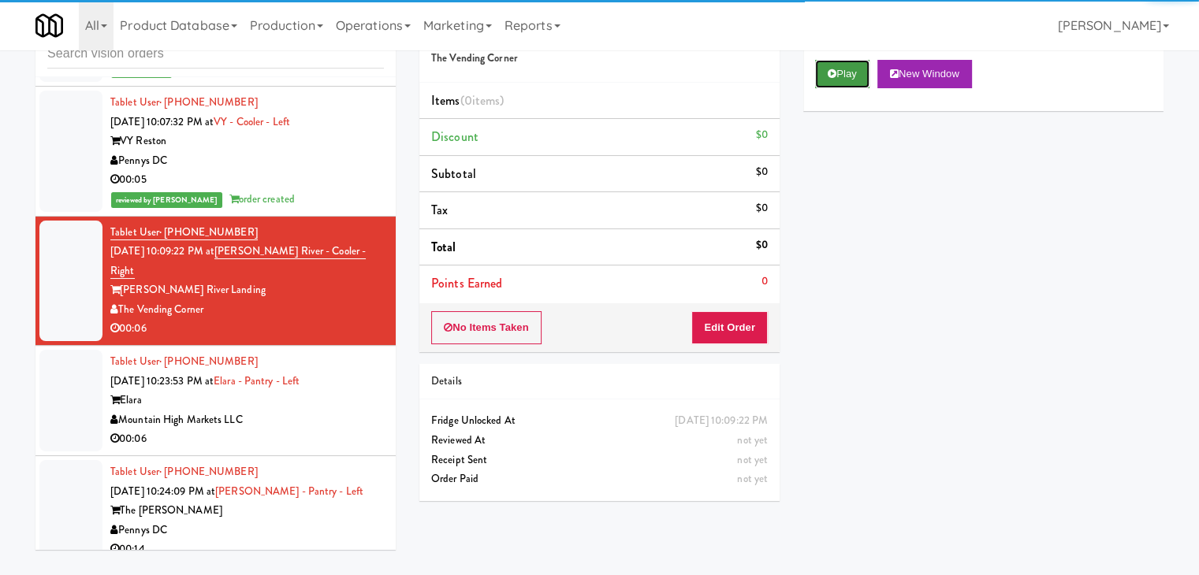
click at [839, 62] on button "Play" at bounding box center [842, 74] width 54 height 28
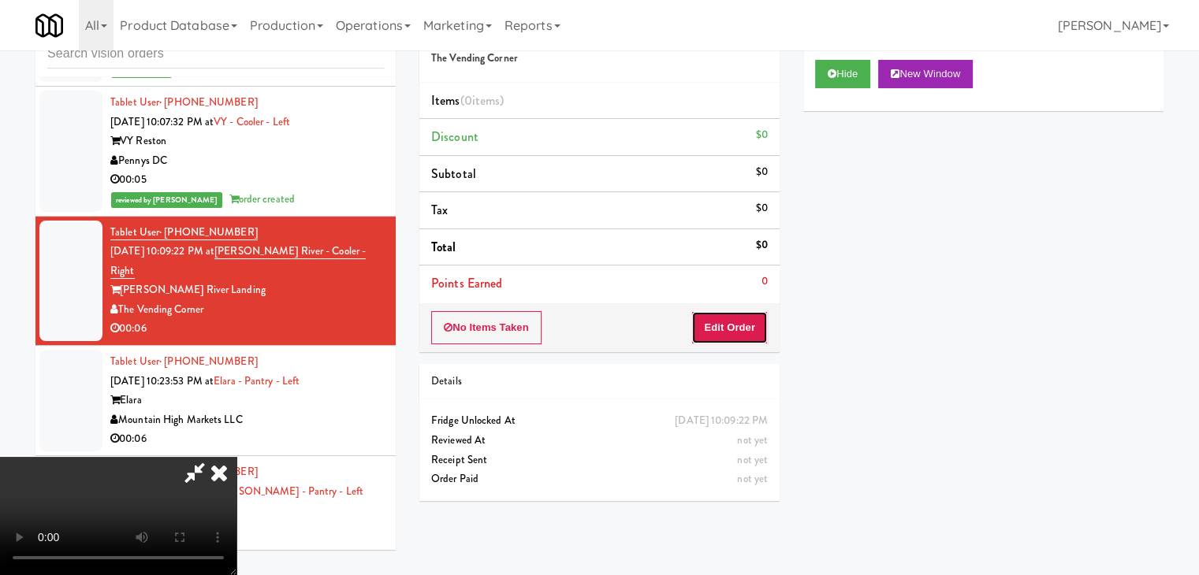
click at [704, 329] on button "Edit Order" at bounding box center [729, 327] width 76 height 33
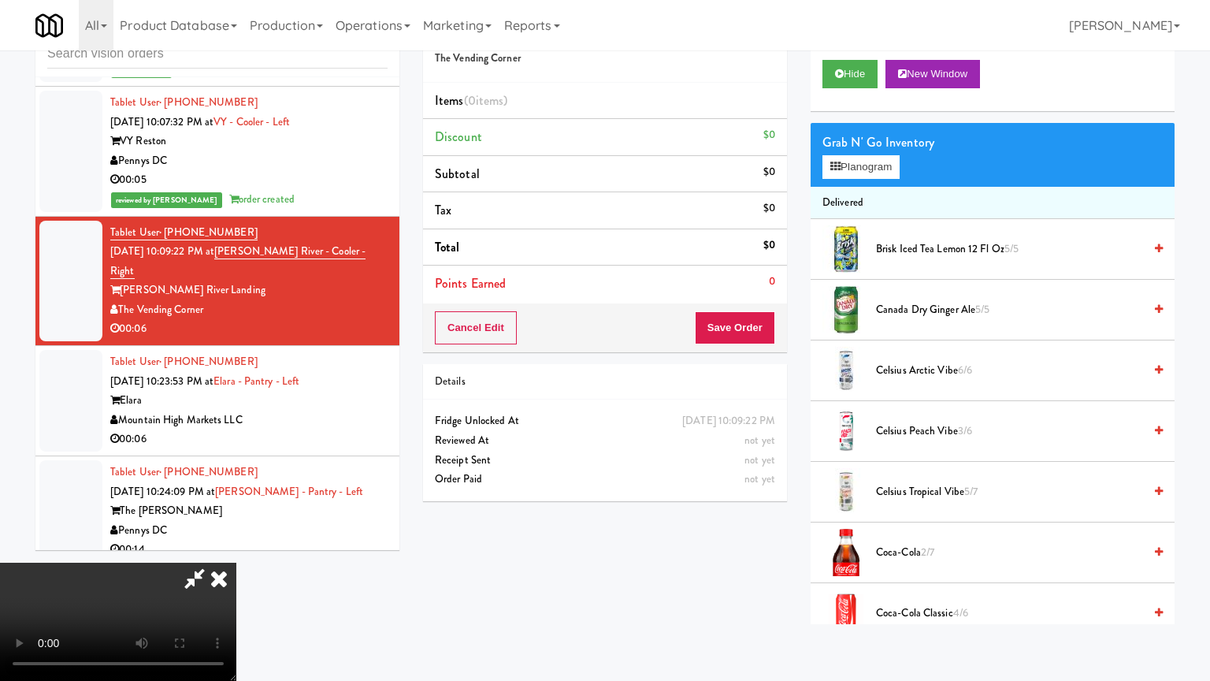
click at [236, 563] on video at bounding box center [118, 622] width 236 height 118
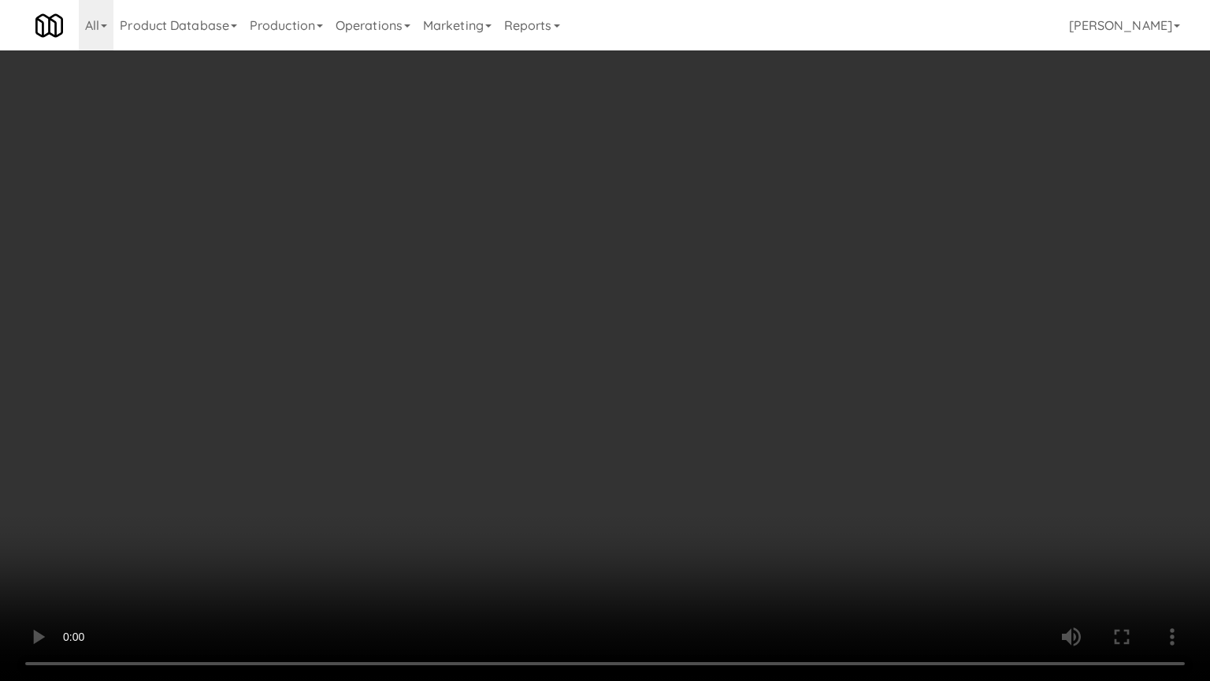
drag, startPoint x: 714, startPoint y: 455, endPoint x: 728, endPoint y: 344, distance: 111.2
click at [713, 455] on video at bounding box center [605, 340] width 1210 height 681
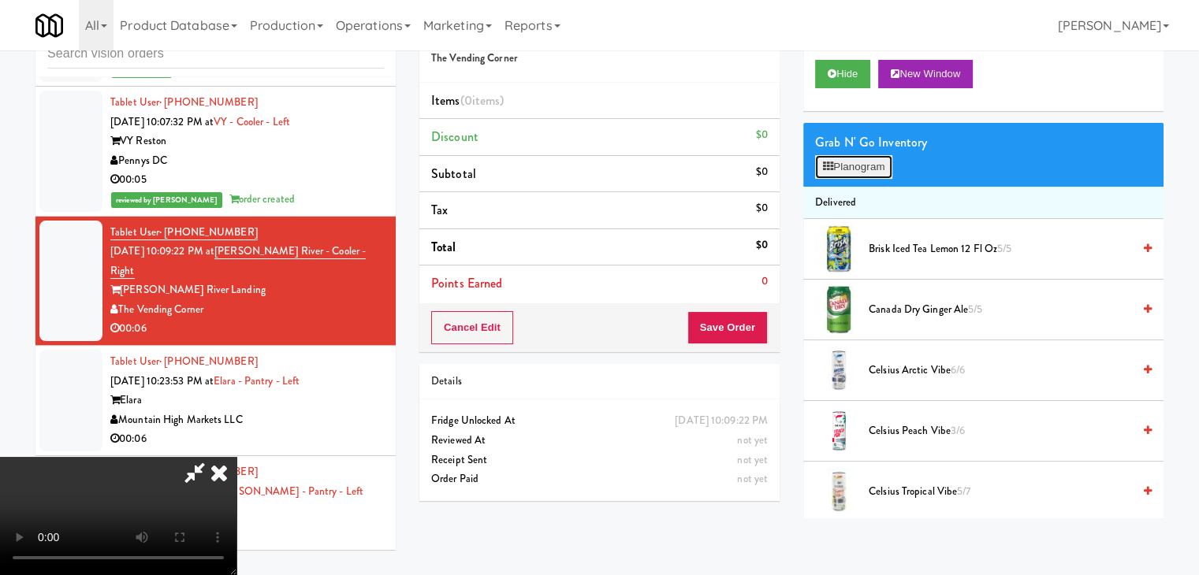
click at [886, 167] on button "Planogram" at bounding box center [853, 167] width 77 height 24
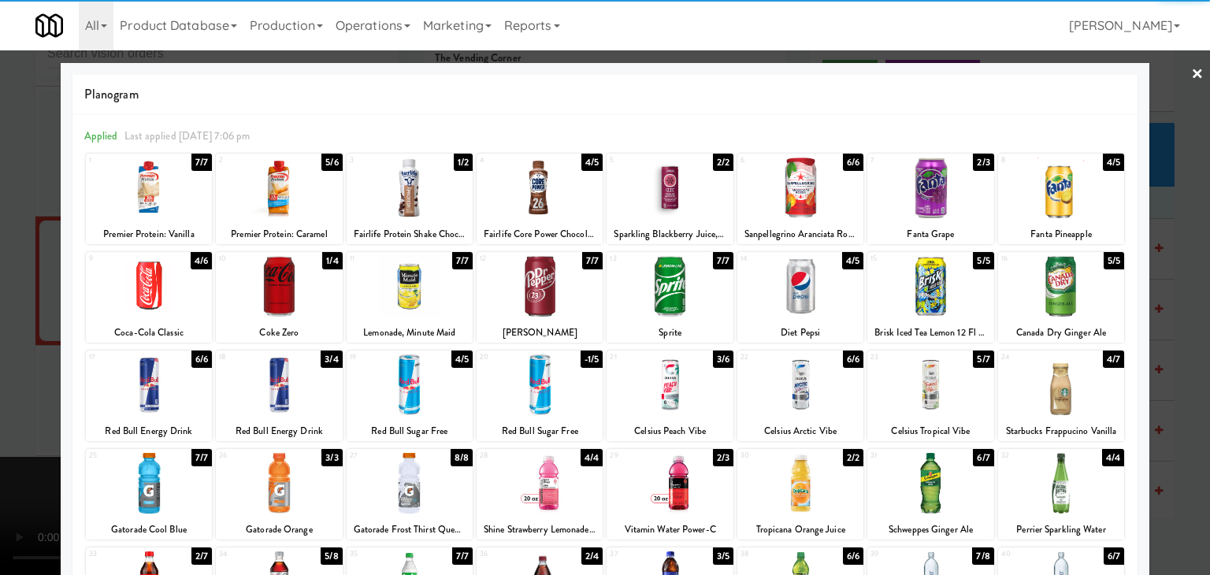
drag, startPoint x: 928, startPoint y: 284, endPoint x: 961, endPoint y: 290, distance: 34.5
click at [929, 284] on div at bounding box center [931, 286] width 126 height 61
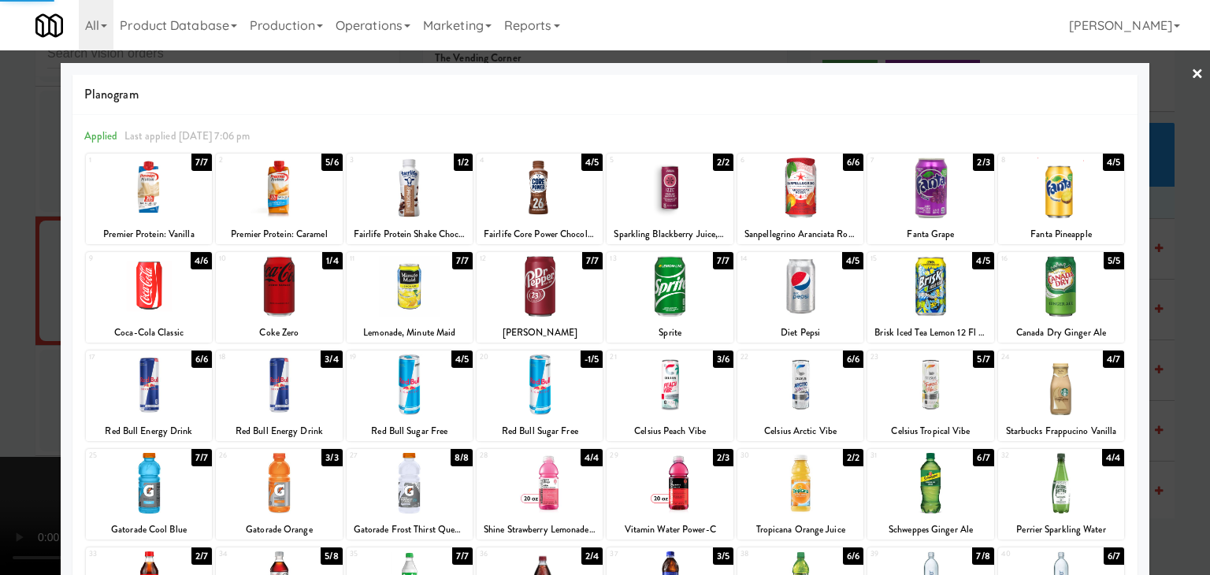
click at [1138, 297] on div "× Planogram Applied Last applied [DATE] 7:06 pm 1 7/7 Premier Protein: Vanilla …" at bounding box center [605, 287] width 1210 height 575
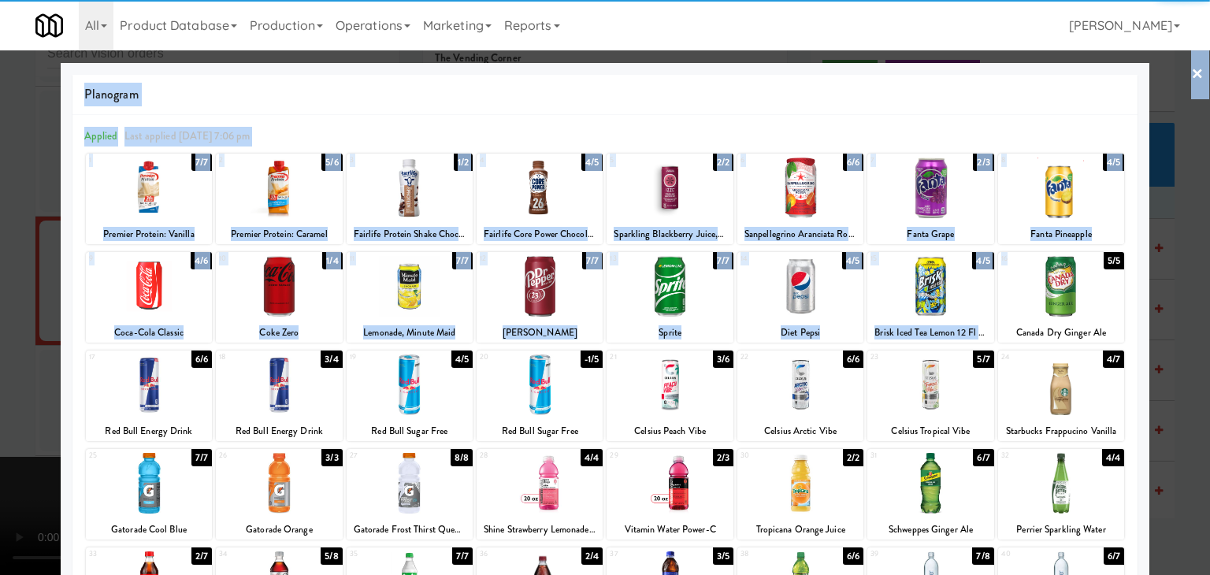
click at [1154, 299] on div at bounding box center [605, 287] width 1210 height 575
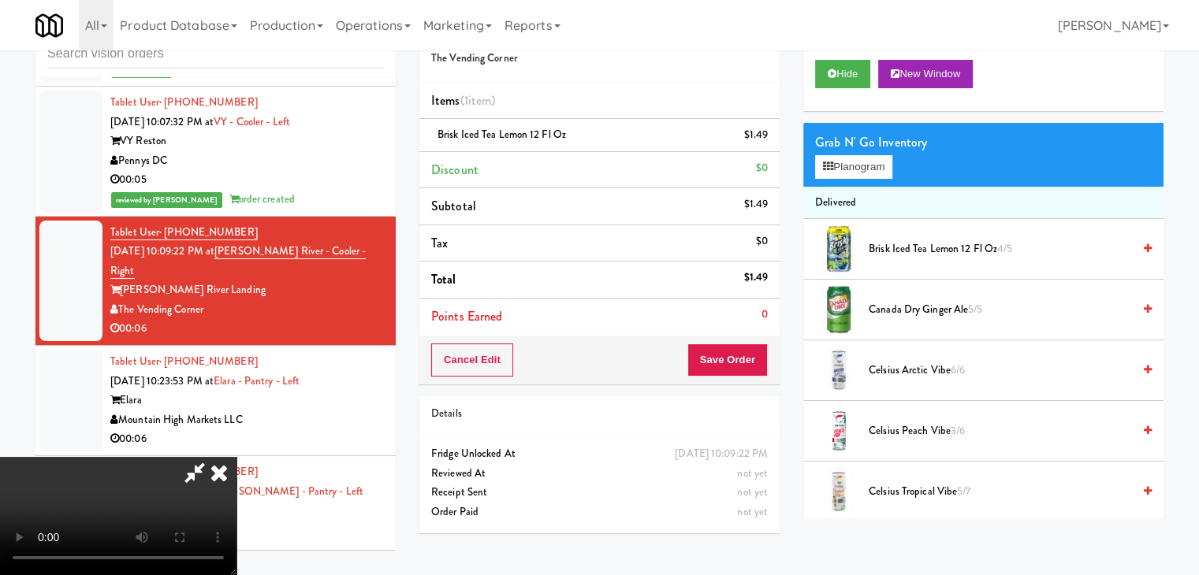
click at [727, 354] on div "Order # 672497 The Vending Corner Items (1 item ) Brisk Iced Tea Lemon 12 Fl Oz…" at bounding box center [791, 275] width 744 height 539
click at [727, 354] on button "Save Order" at bounding box center [727, 360] width 80 height 33
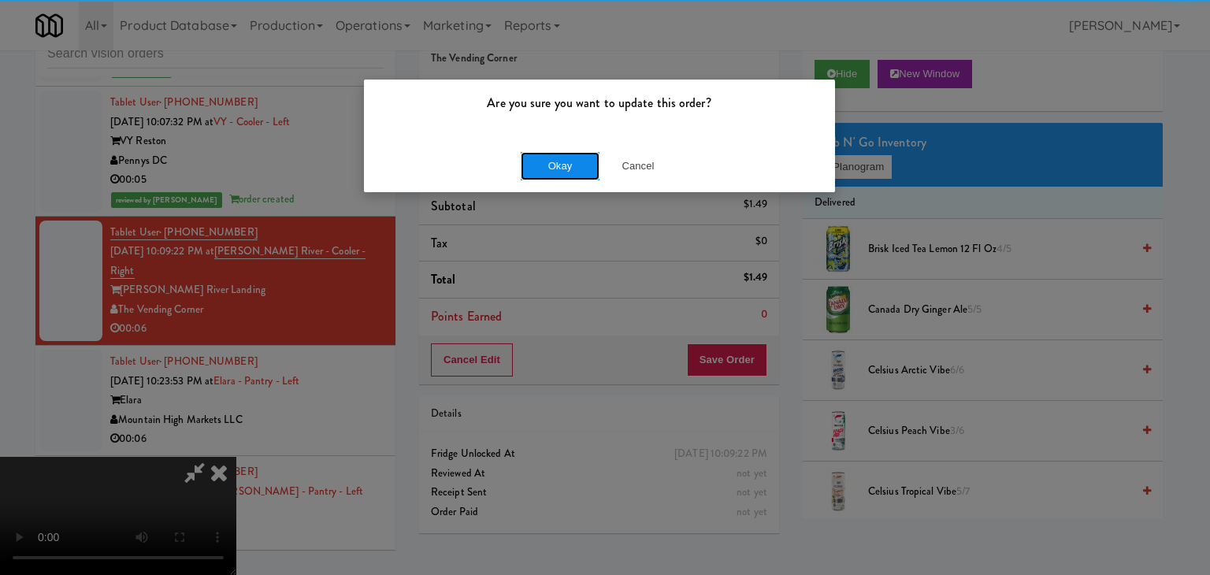
click at [573, 169] on button "Okay" at bounding box center [560, 166] width 79 height 28
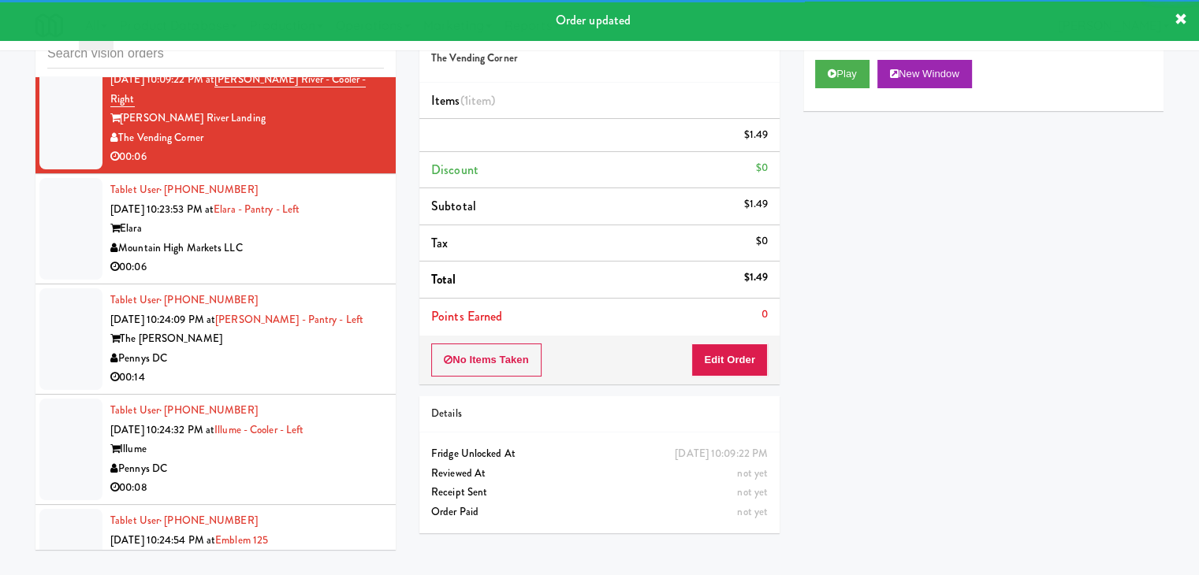
scroll to position [4675, 0]
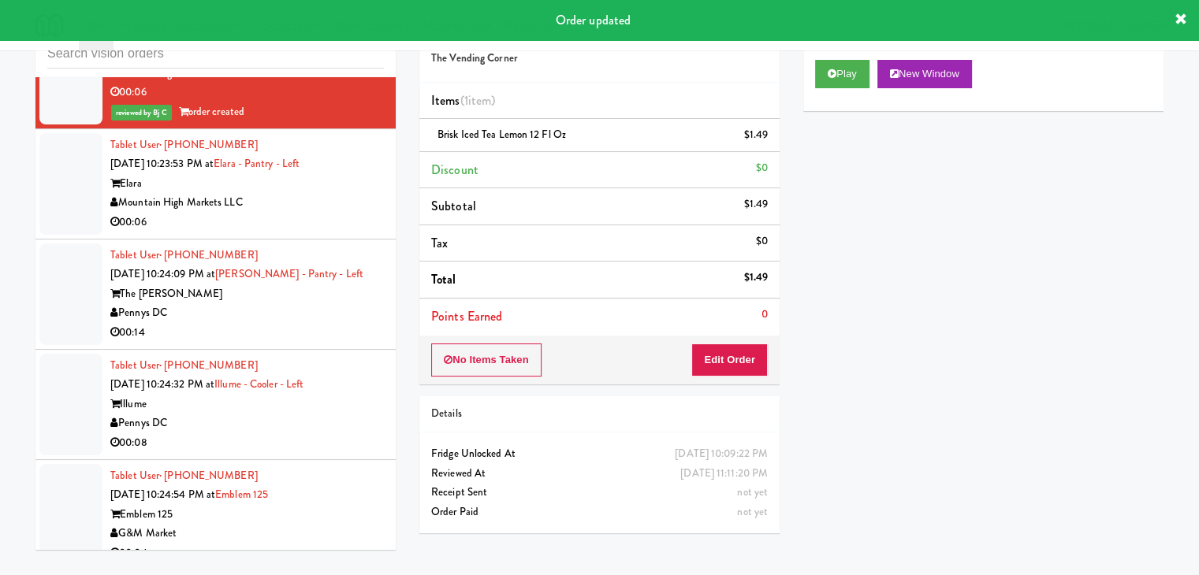
click at [334, 193] on div "Mountain High Markets LLC" at bounding box center [246, 203] width 273 height 20
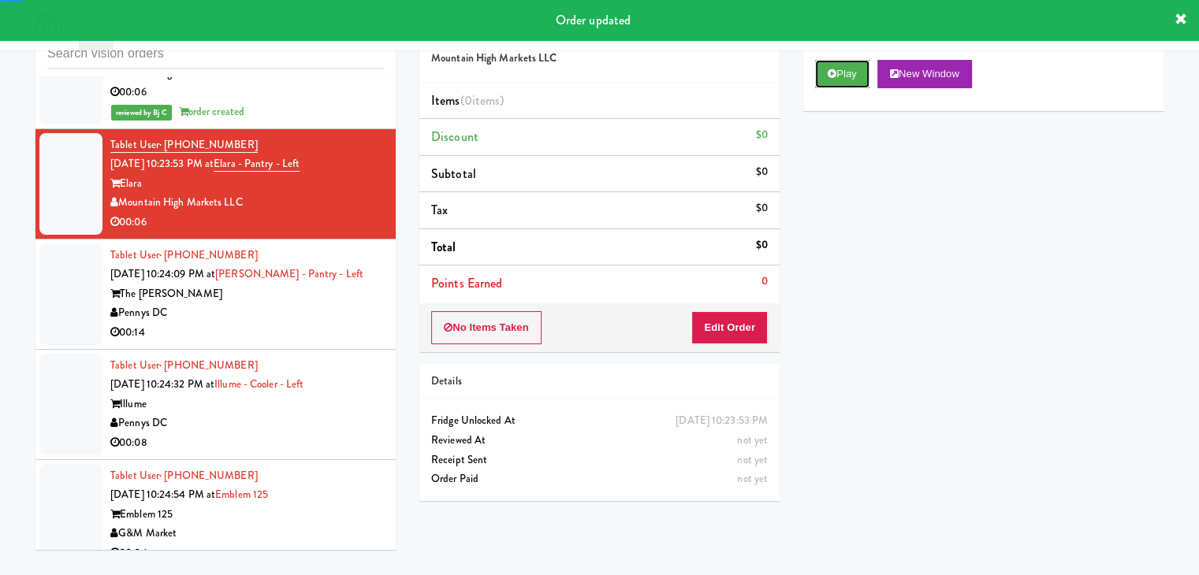
drag, startPoint x: 864, startPoint y: 82, endPoint x: 842, endPoint y: 113, distance: 37.4
click at [862, 82] on button "Play" at bounding box center [842, 74] width 54 height 28
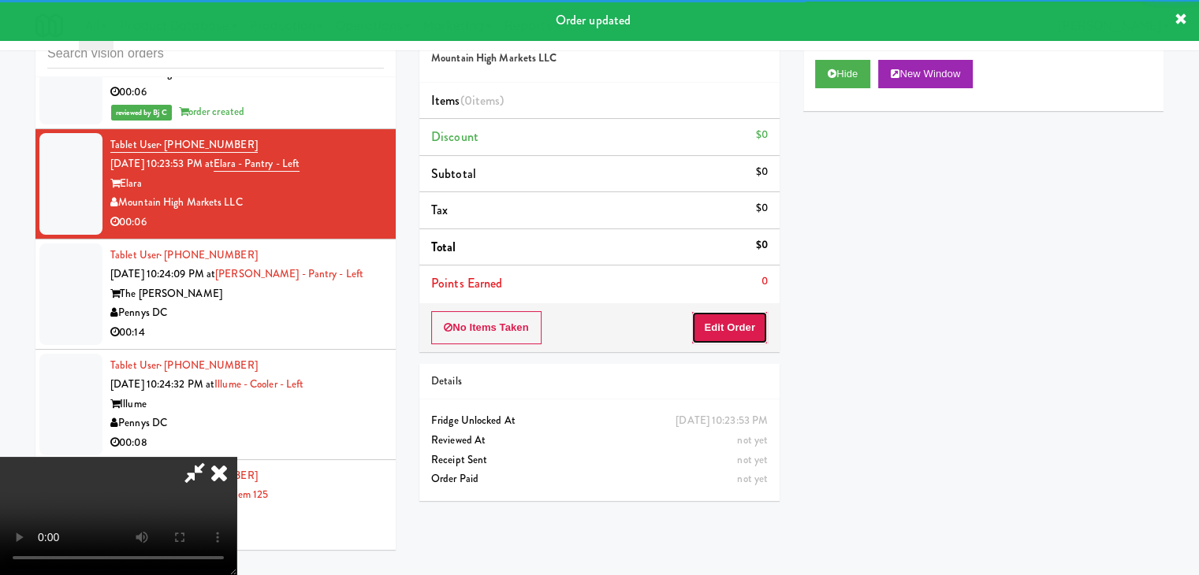
click at [744, 319] on button "Edit Order" at bounding box center [729, 327] width 76 height 33
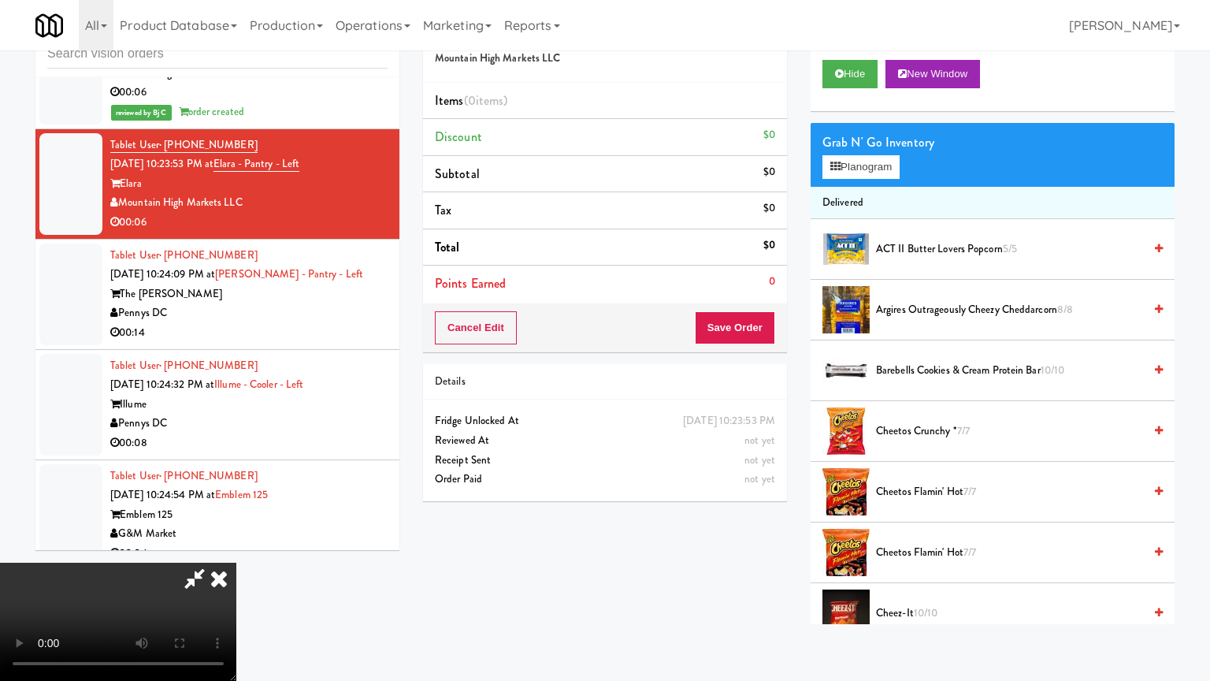
click at [236, 563] on video at bounding box center [118, 622] width 236 height 118
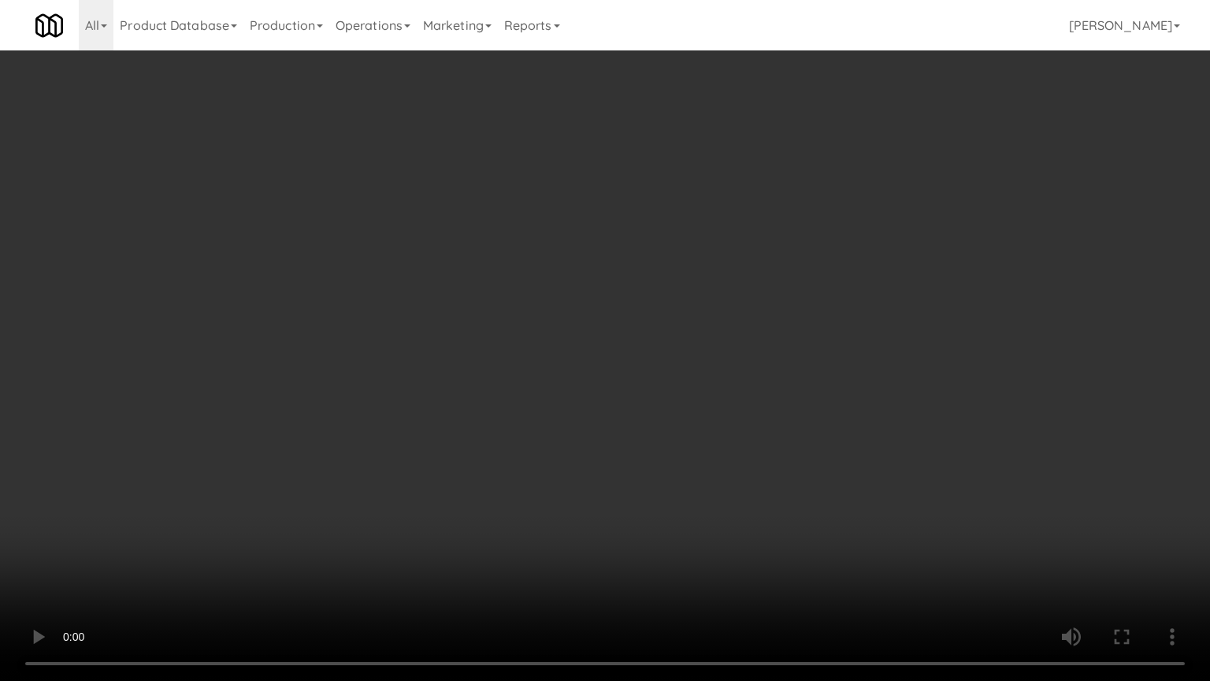
drag, startPoint x: 731, startPoint y: 383, endPoint x: 766, endPoint y: 244, distance: 143.9
click at [728, 381] on video at bounding box center [605, 340] width 1210 height 681
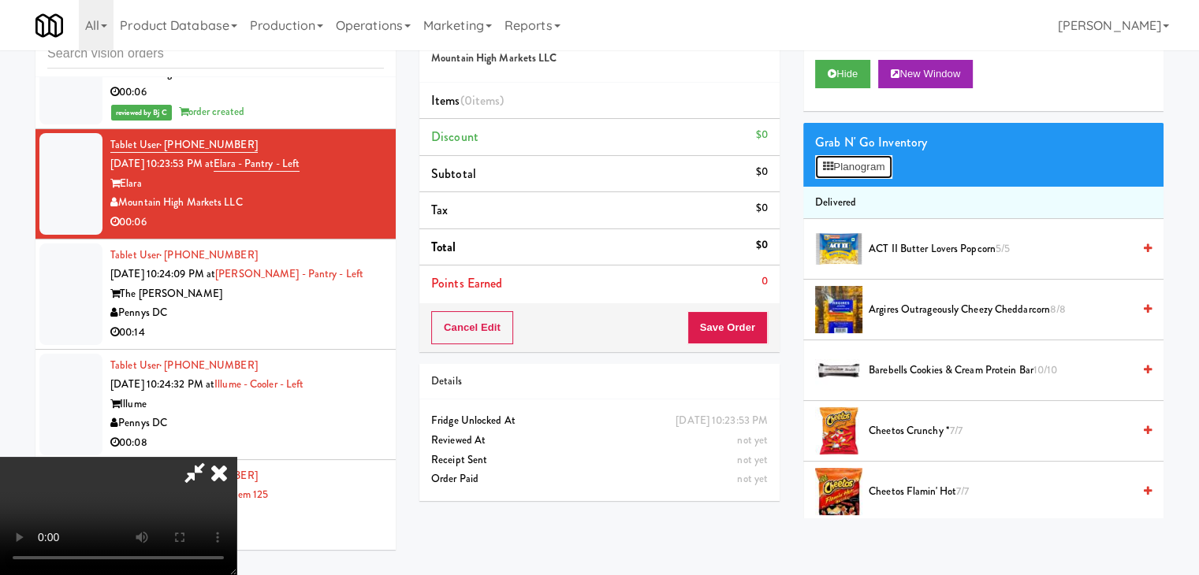
click at [874, 167] on button "Planogram" at bounding box center [853, 167] width 77 height 24
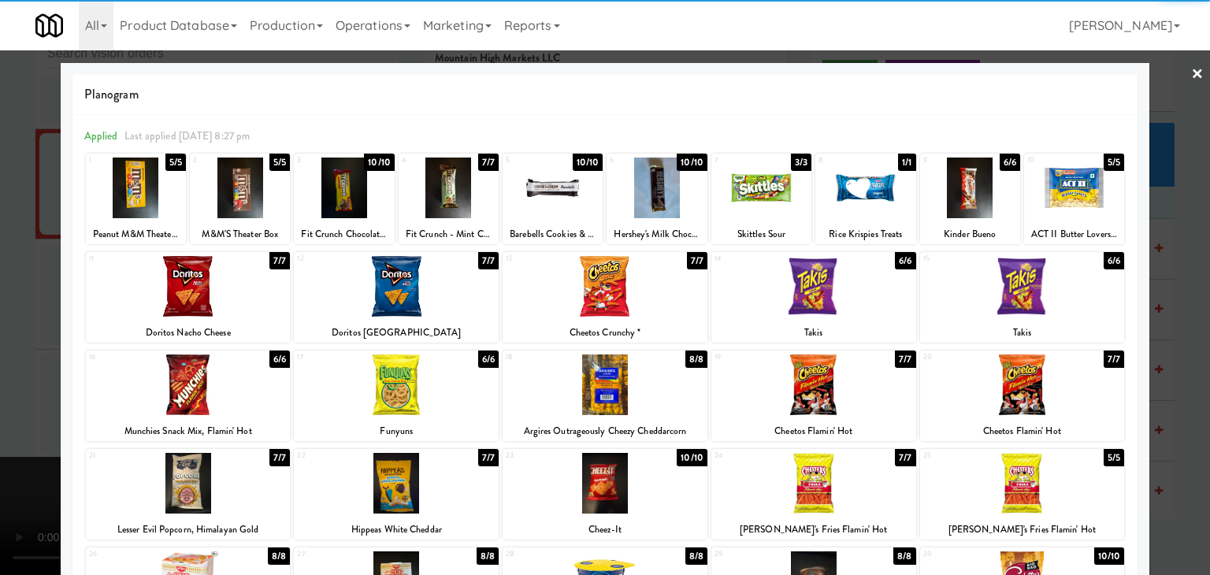
click at [1043, 297] on div at bounding box center [1022, 286] width 205 height 61
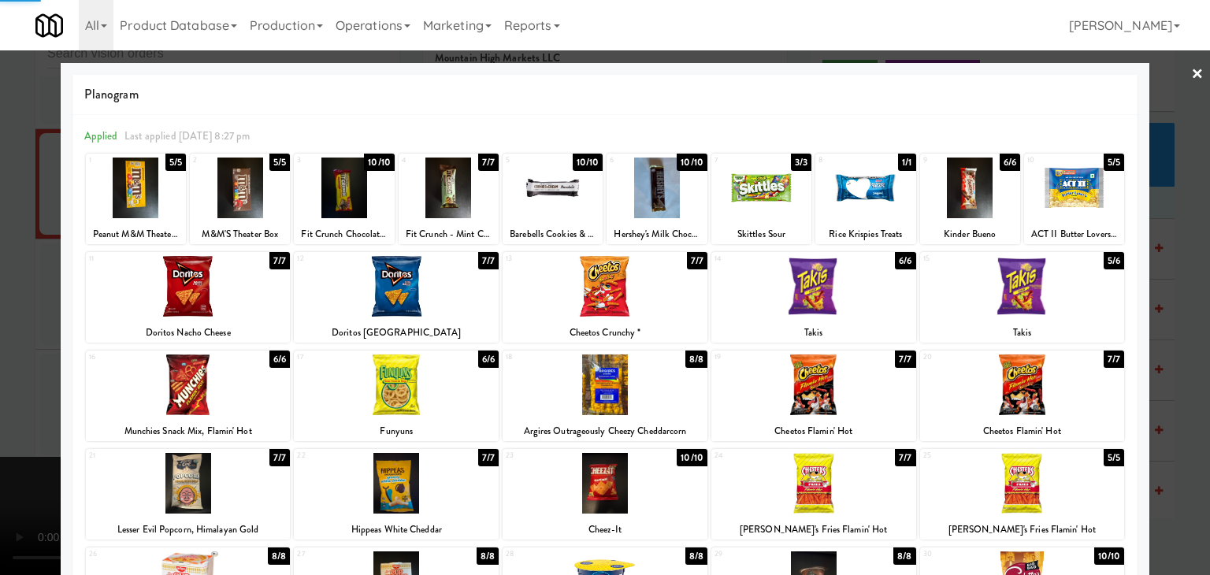
drag, startPoint x: 1170, startPoint y: 308, endPoint x: 979, endPoint y: 311, distance: 191.5
click at [1166, 308] on div at bounding box center [605, 287] width 1210 height 575
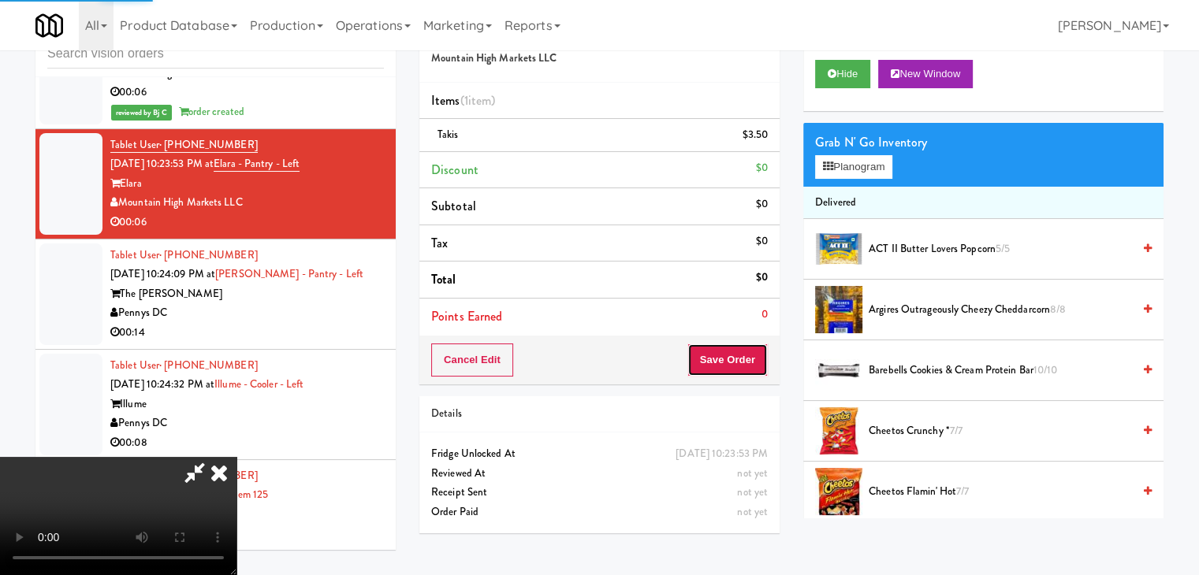
click at [753, 352] on button "Save Order" at bounding box center [727, 360] width 80 height 33
click at [753, 353] on button "Save Order" at bounding box center [727, 360] width 80 height 33
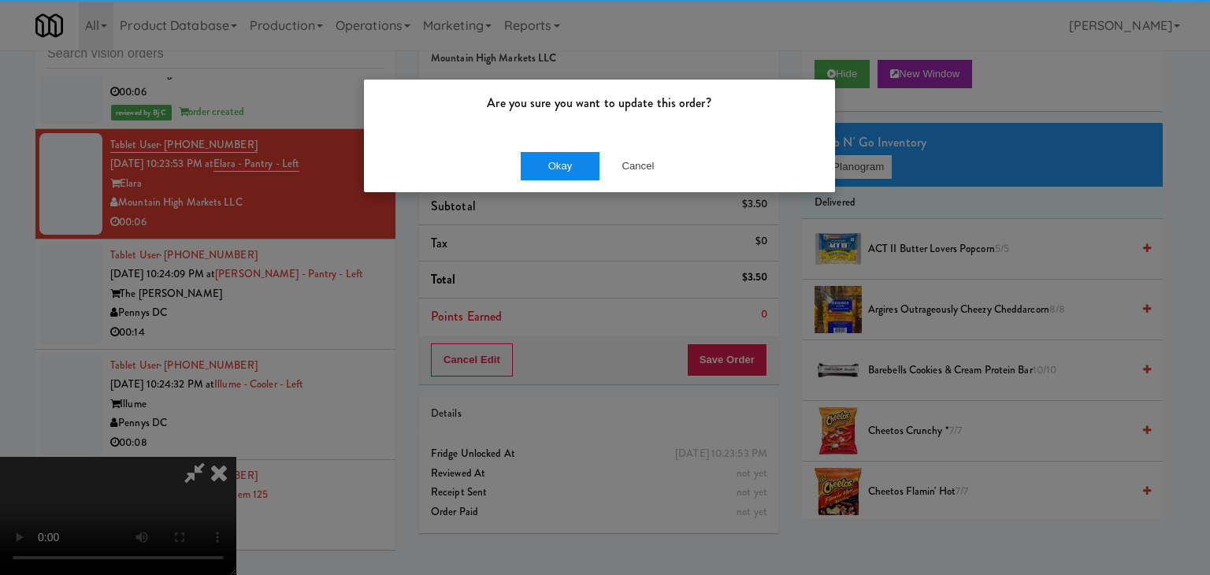
drag, startPoint x: 547, startPoint y: 139, endPoint x: 543, endPoint y: 178, distance: 38.8
click at [542, 147] on div "Okay Cancel" at bounding box center [599, 165] width 471 height 53
click at [543, 178] on button "Okay" at bounding box center [560, 166] width 79 height 28
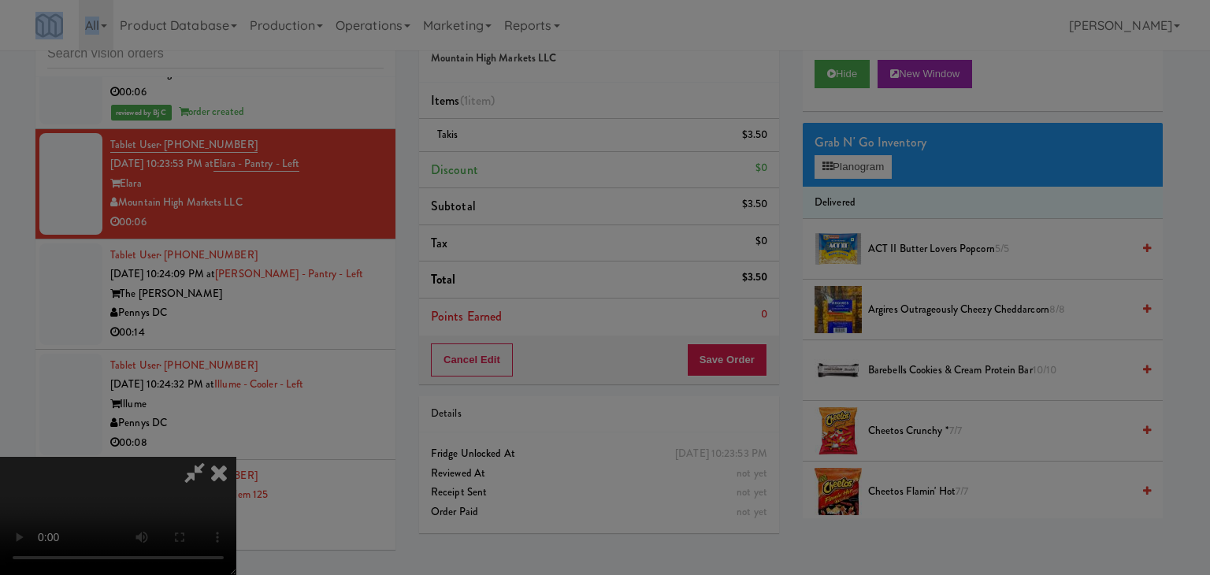
click at [544, 178] on div "Are you sure you want to update this order? Okay Cancel" at bounding box center [605, 287] width 1210 height 575
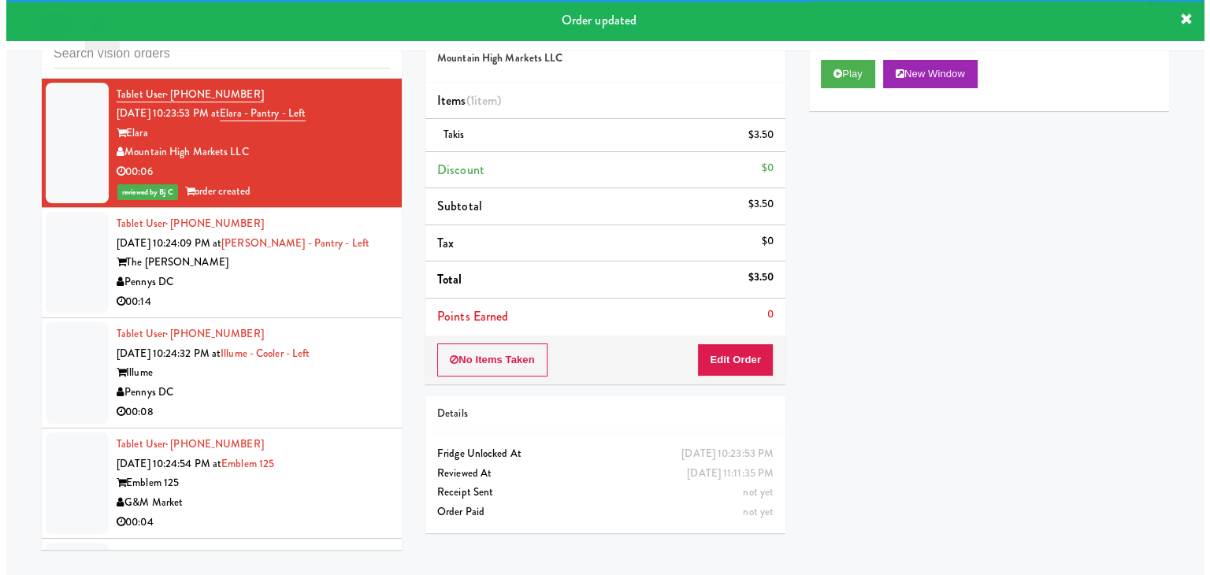
scroll to position [4753, 0]
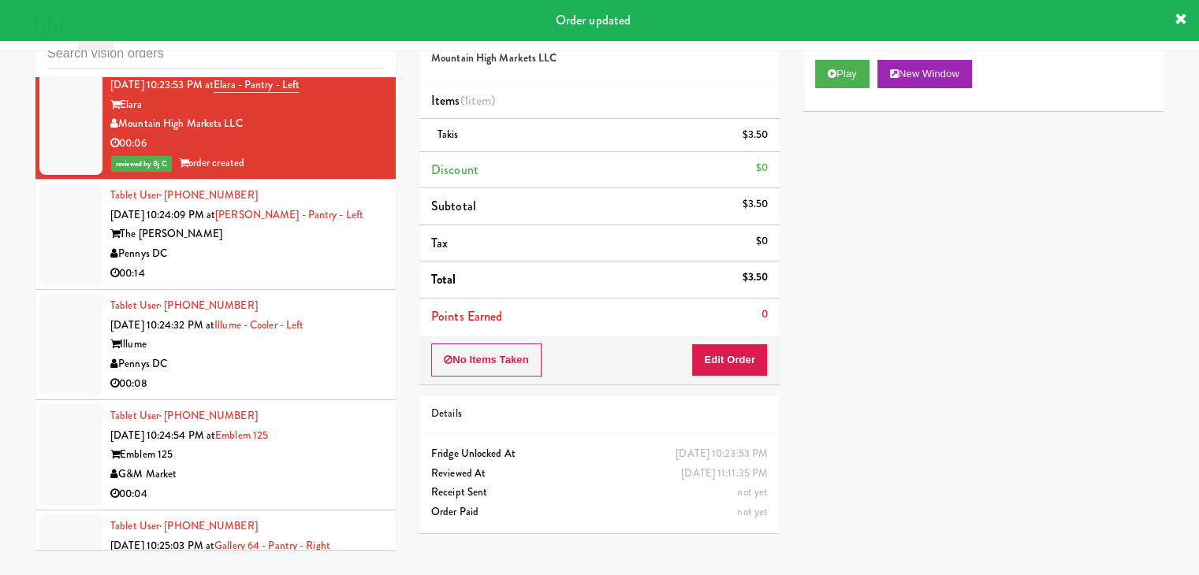
click at [299, 244] on div "Pennys DC" at bounding box center [246, 254] width 273 height 20
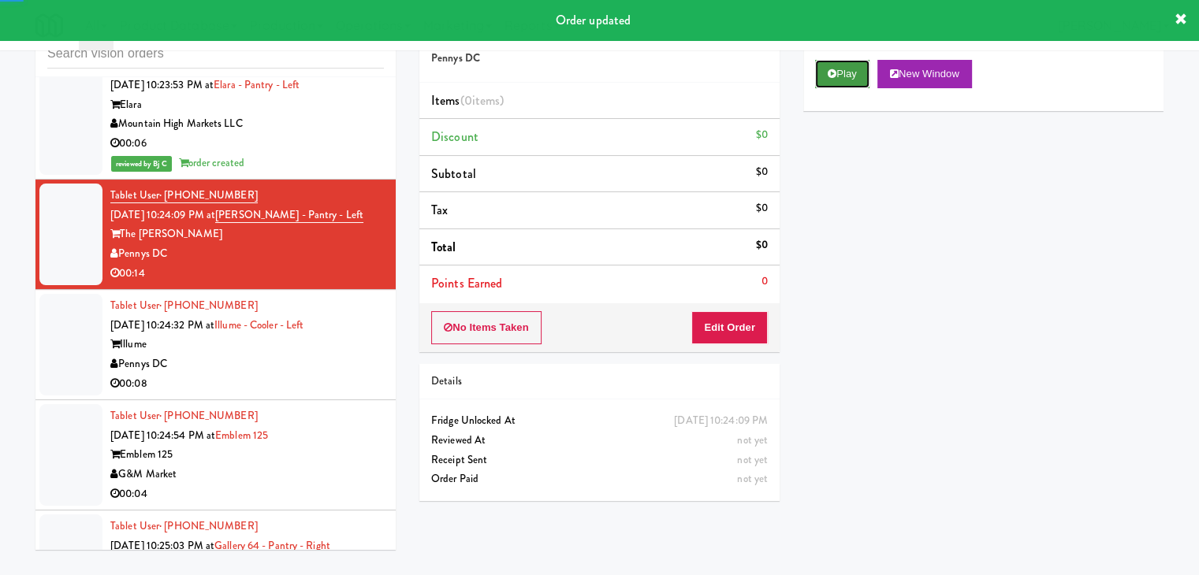
click at [851, 78] on button "Play" at bounding box center [842, 74] width 54 height 28
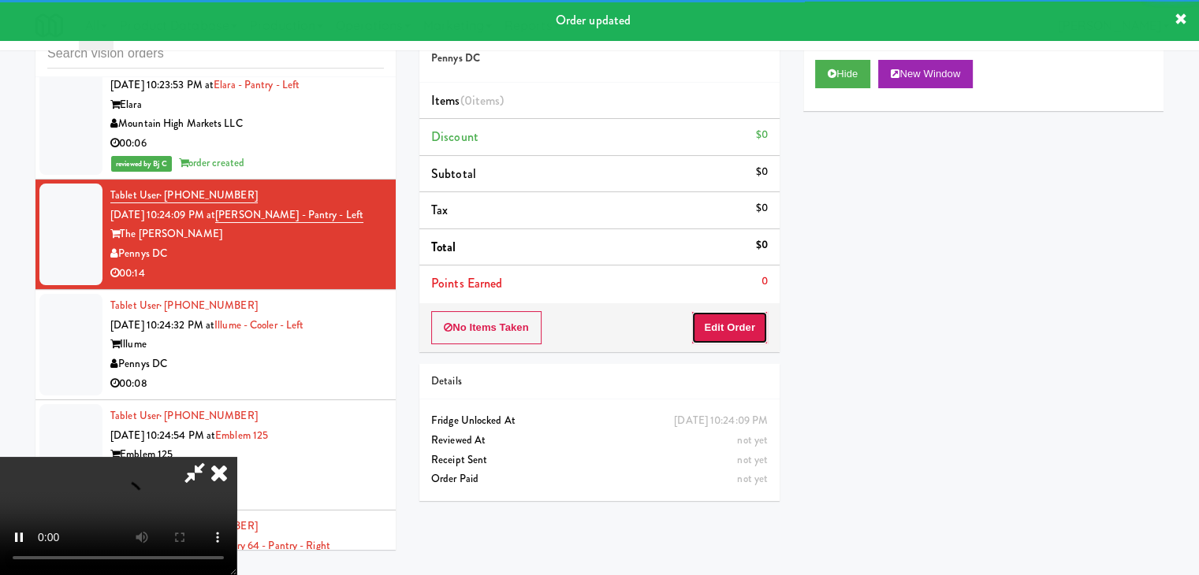
click at [735, 322] on button "Edit Order" at bounding box center [729, 327] width 76 height 33
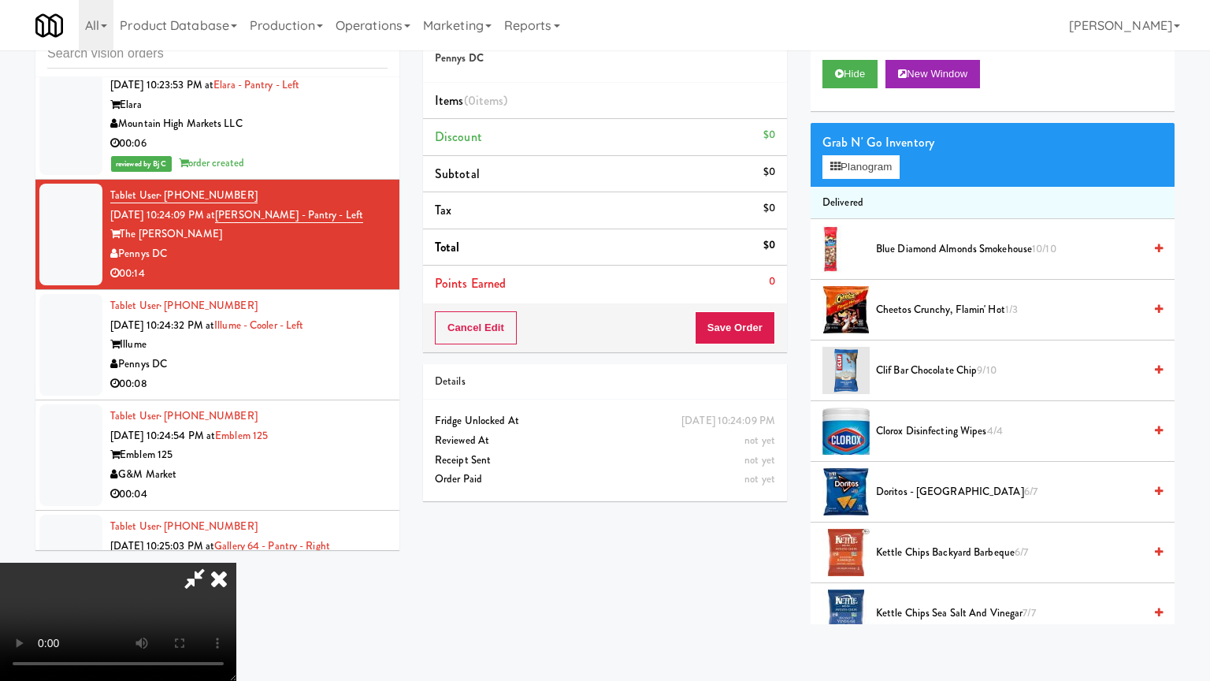
click at [236, 563] on video at bounding box center [118, 622] width 236 height 118
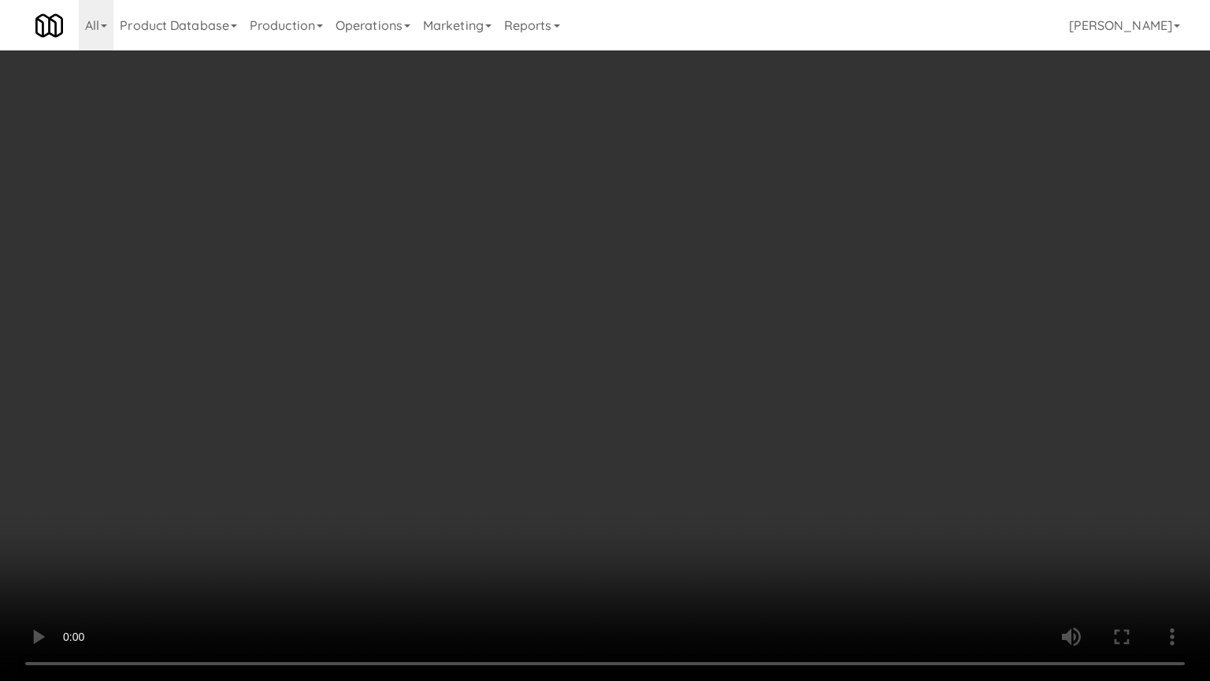
click at [490, 498] on video at bounding box center [605, 340] width 1210 height 681
click at [498, 494] on video at bounding box center [605, 340] width 1210 height 681
click at [500, 485] on video at bounding box center [605, 340] width 1210 height 681
click at [732, 389] on video at bounding box center [605, 340] width 1210 height 681
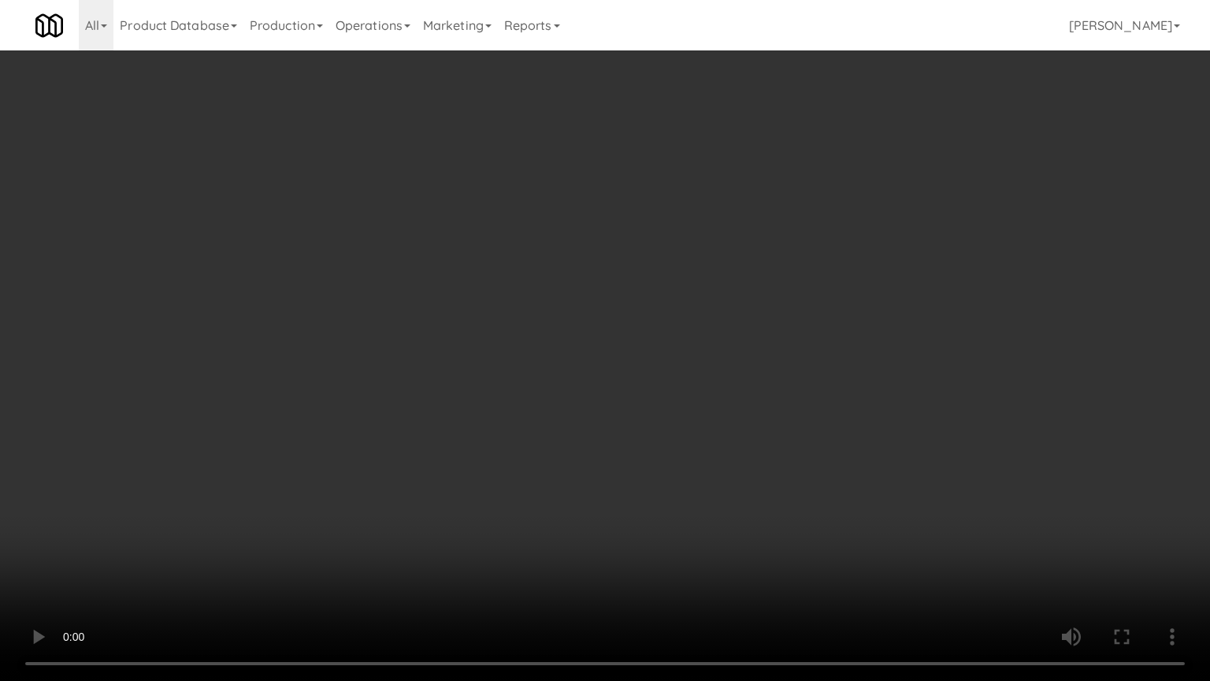
click at [729, 385] on video at bounding box center [605, 340] width 1210 height 681
click at [735, 379] on video at bounding box center [605, 340] width 1210 height 681
click at [735, 381] on video at bounding box center [605, 340] width 1210 height 681
click at [732, 370] on video at bounding box center [605, 340] width 1210 height 681
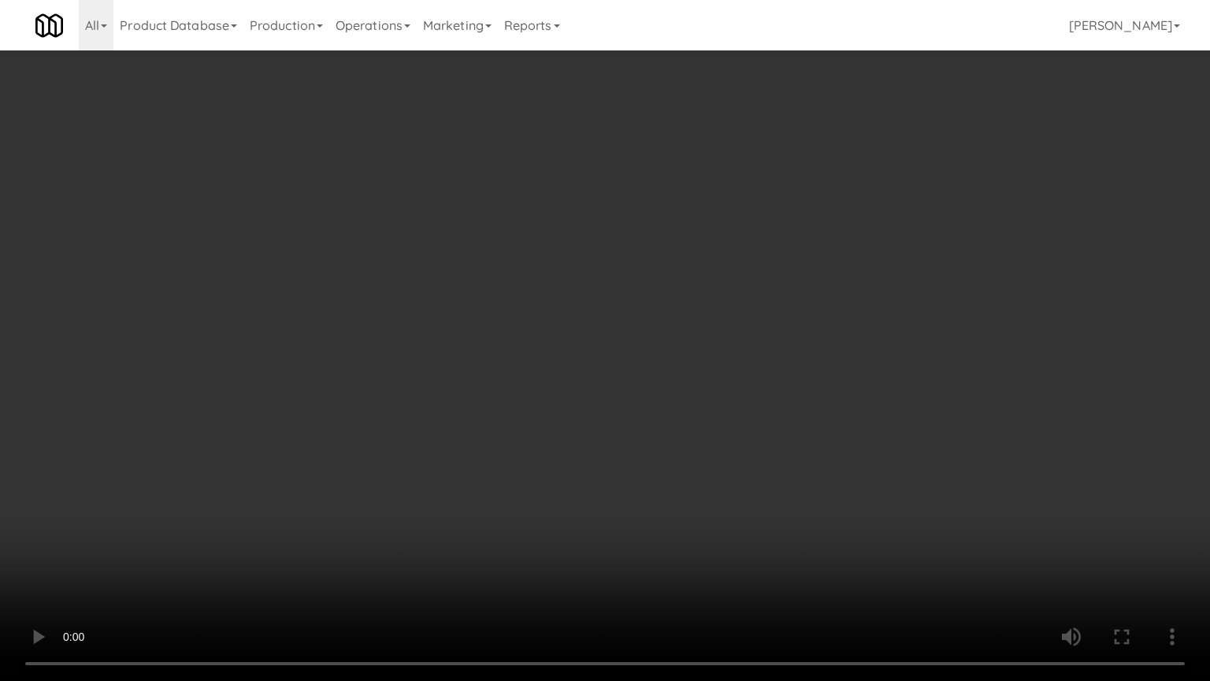
click at [731, 366] on video at bounding box center [605, 340] width 1210 height 681
click at [719, 348] on video at bounding box center [605, 340] width 1210 height 681
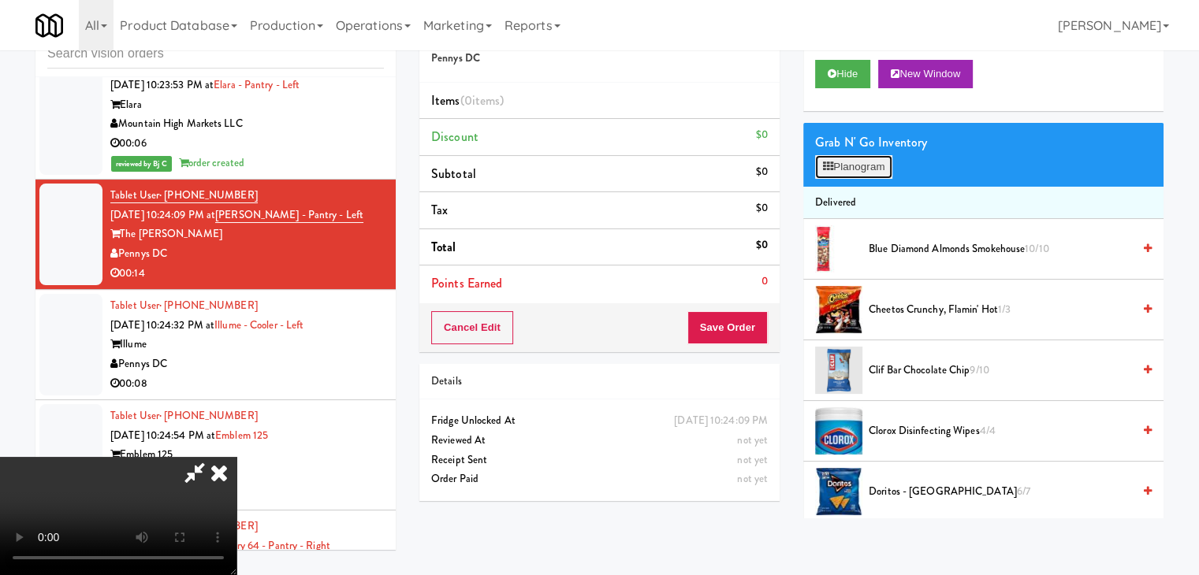
click at [853, 165] on button "Planogram" at bounding box center [853, 167] width 77 height 24
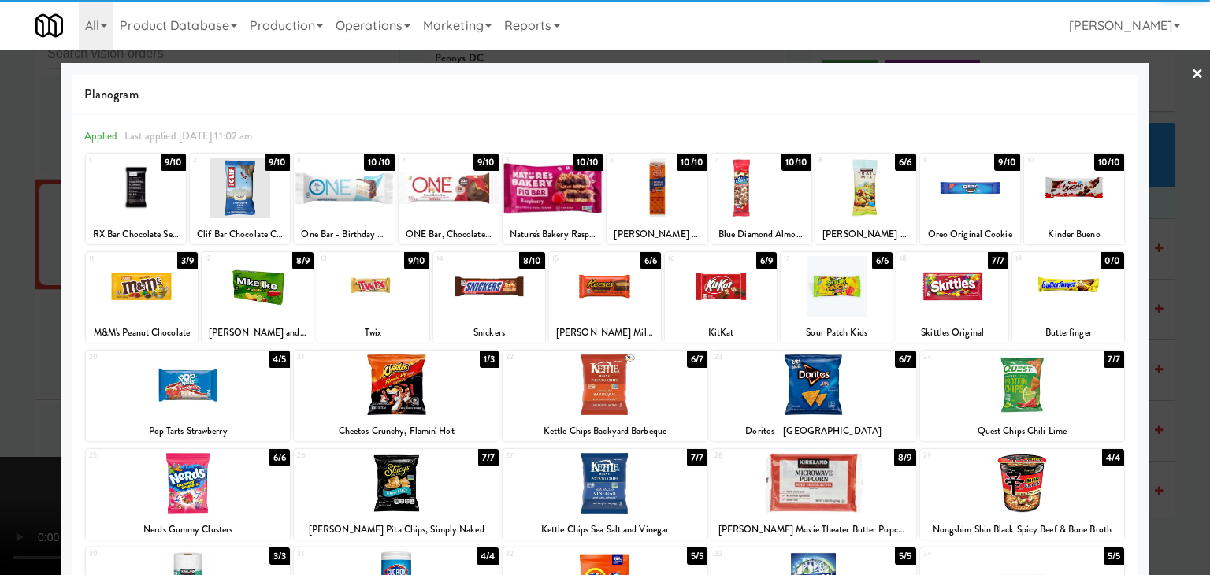
click at [607, 489] on div at bounding box center [605, 483] width 205 height 61
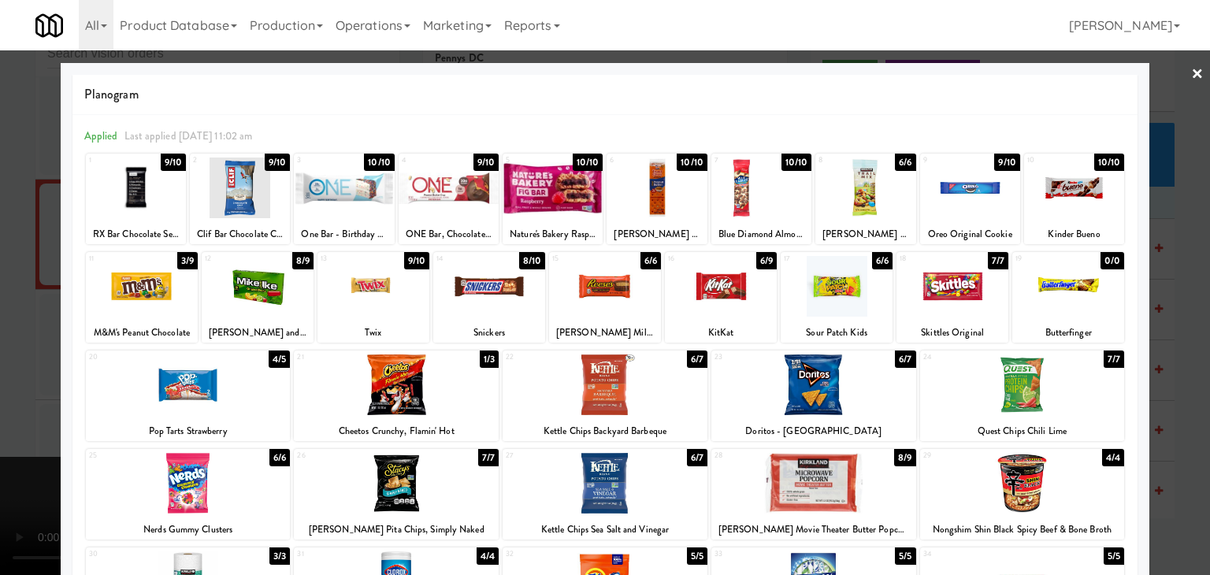
click at [619, 274] on div at bounding box center [605, 286] width 112 height 61
click at [665, 173] on div at bounding box center [657, 188] width 100 height 61
click at [9, 474] on div at bounding box center [605, 287] width 1210 height 575
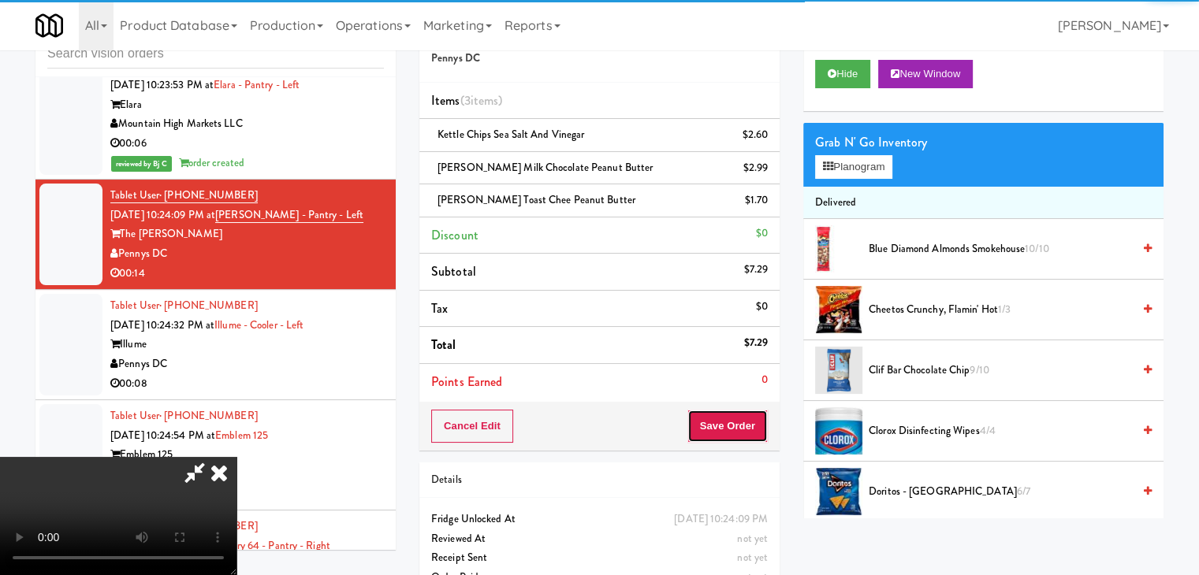
click at [726, 433] on button "Save Order" at bounding box center [727, 426] width 80 height 33
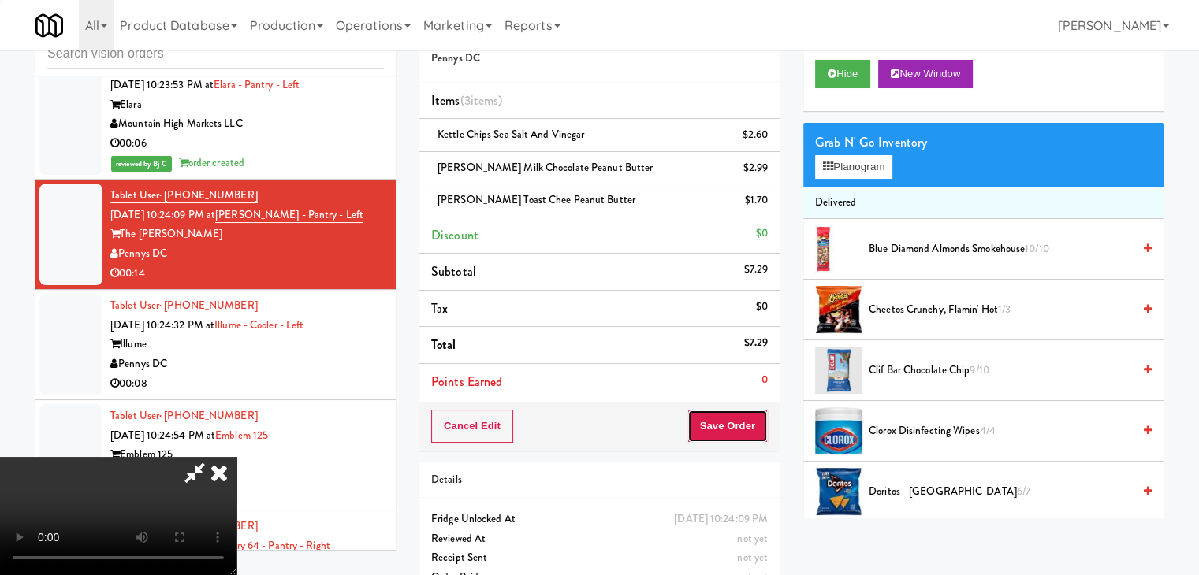
click at [734, 430] on button "Save Order" at bounding box center [727, 426] width 80 height 33
click at [734, 429] on button "Save Order" at bounding box center [727, 426] width 80 height 33
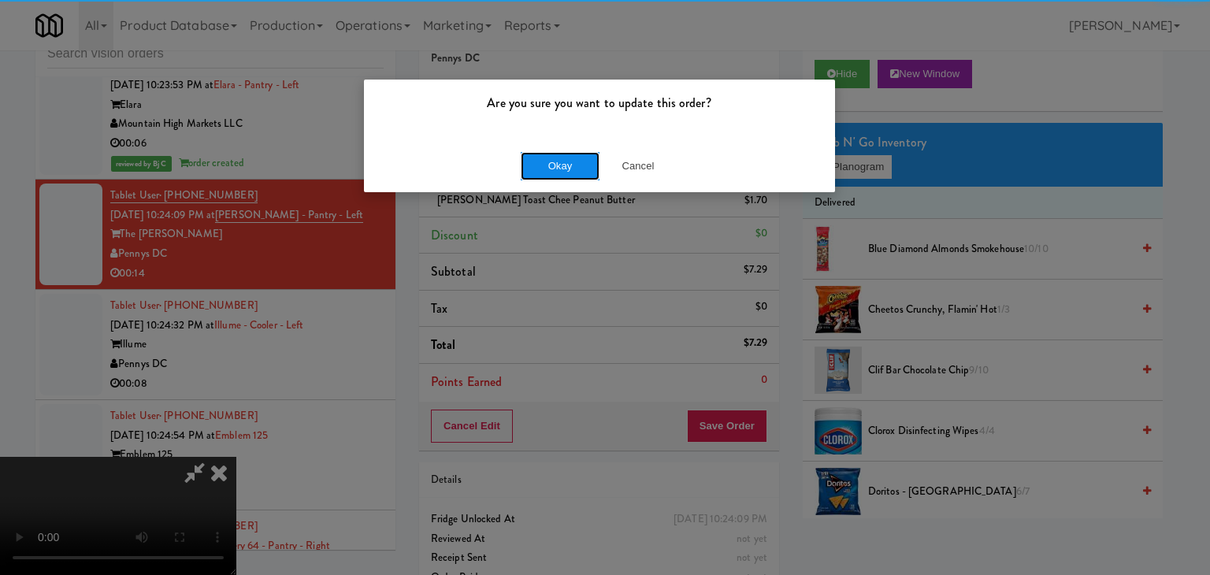
click at [566, 164] on button "Okay" at bounding box center [560, 166] width 79 height 28
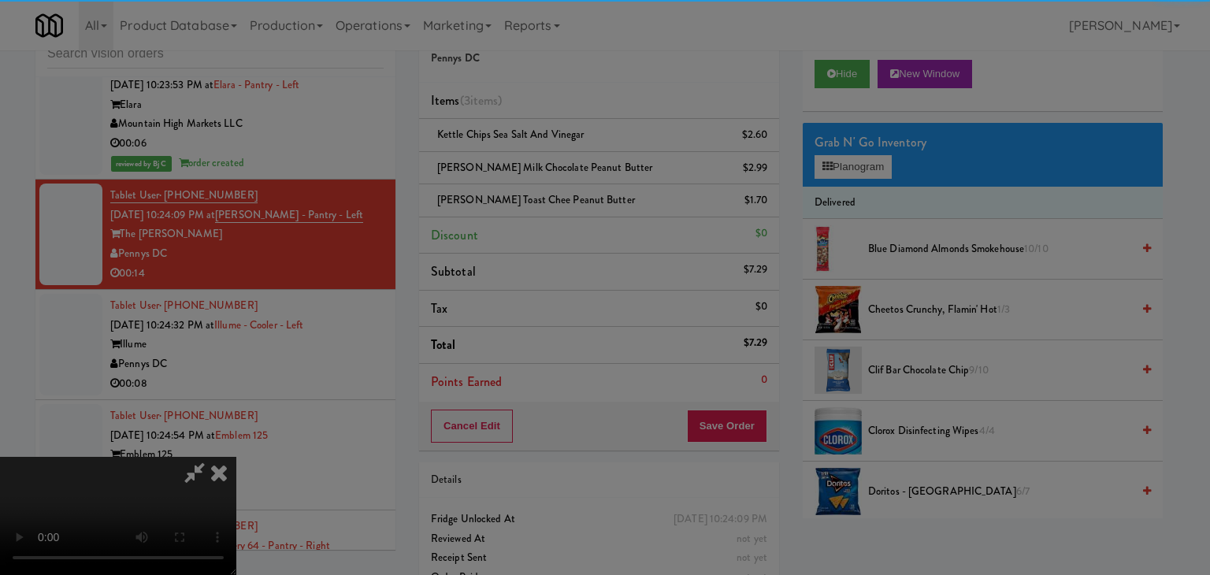
click at [566, 151] on button "Okay" at bounding box center [560, 137] width 79 height 28
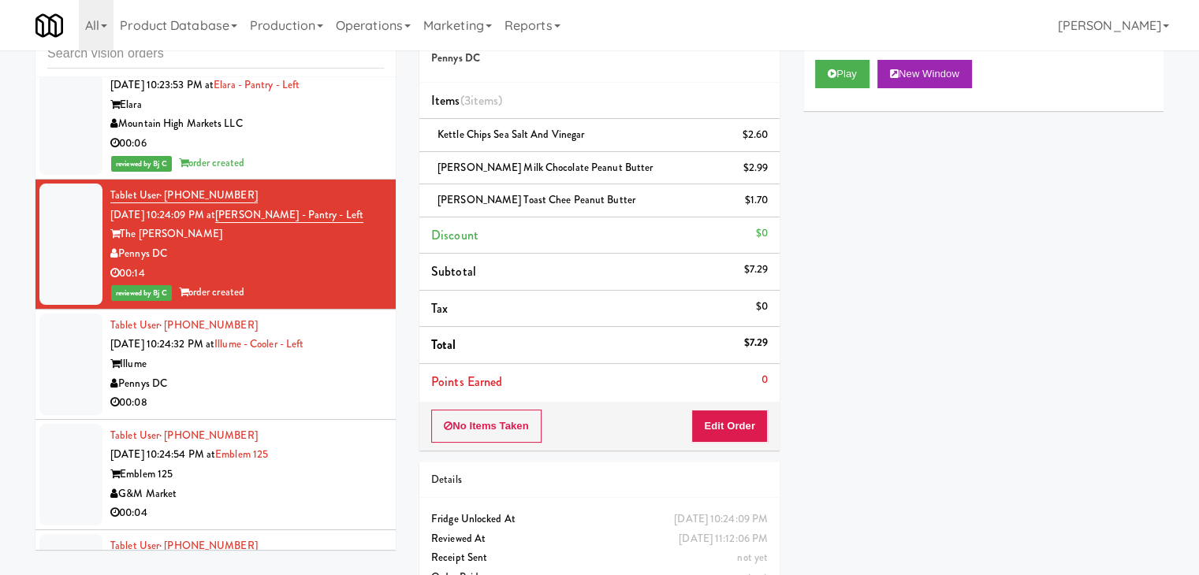
click at [251, 393] on div "00:08" at bounding box center [246, 403] width 273 height 20
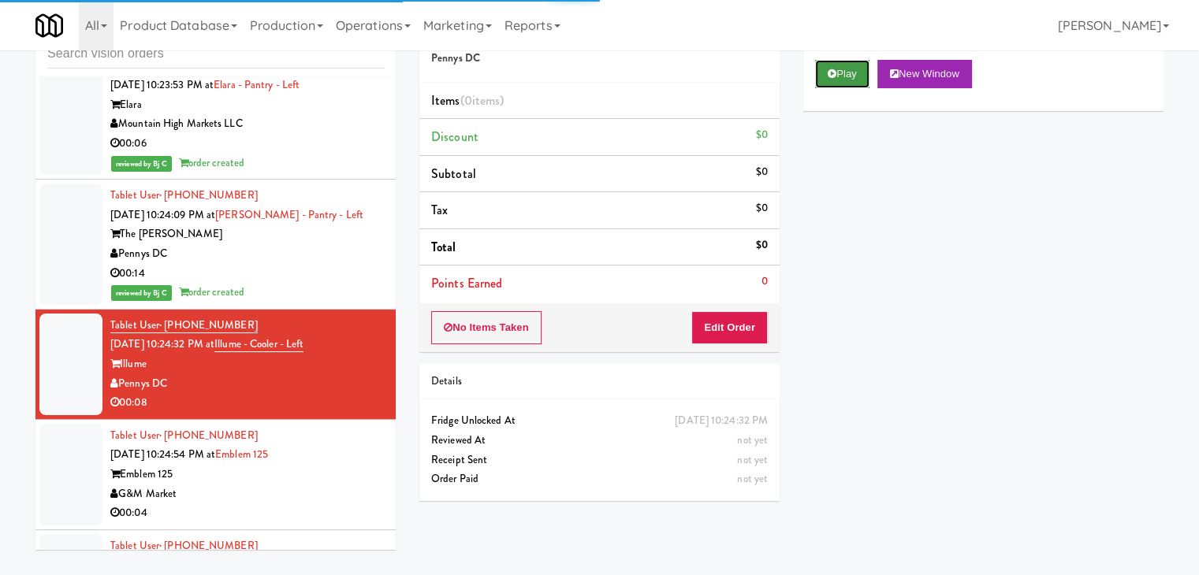
click at [855, 73] on button "Play" at bounding box center [842, 74] width 54 height 28
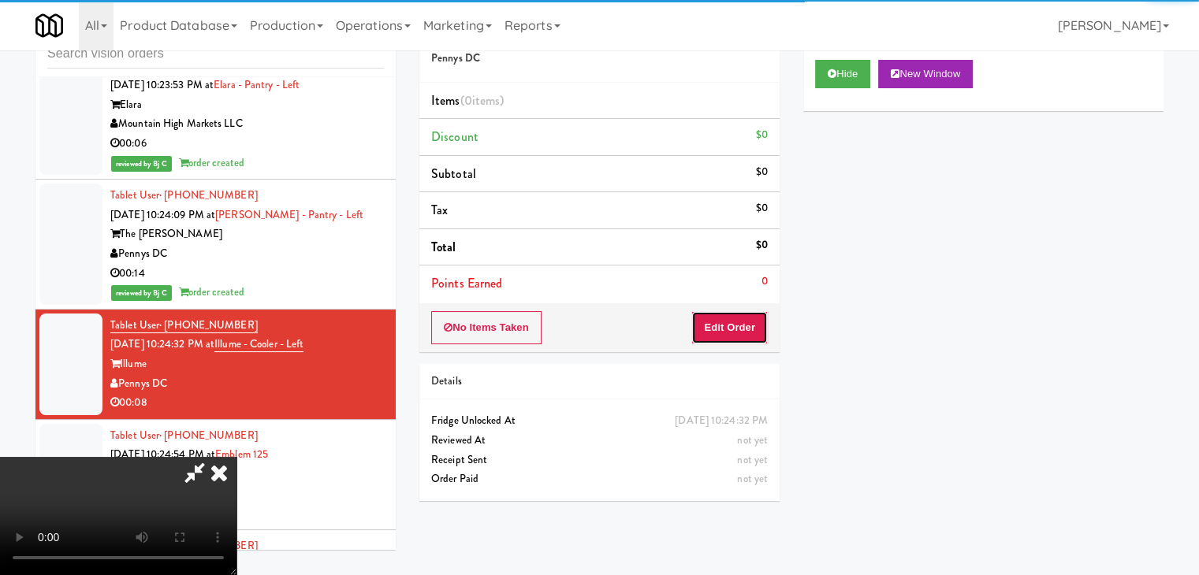
click at [738, 335] on button "Edit Order" at bounding box center [729, 327] width 76 height 33
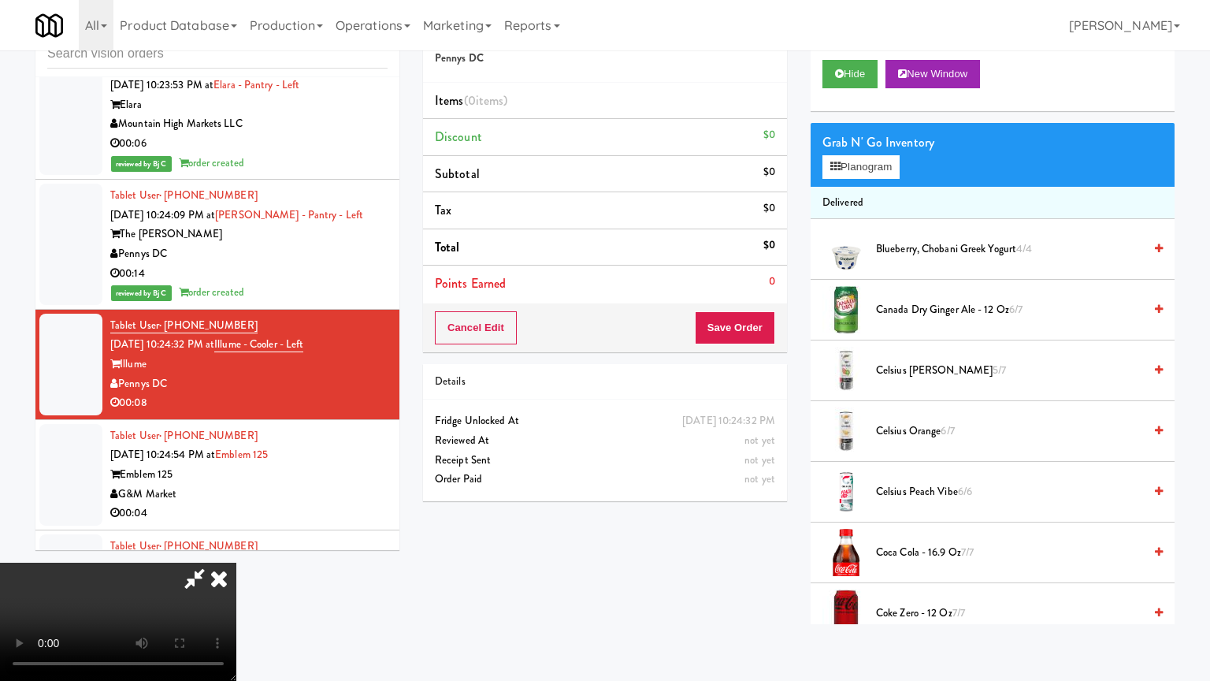
click at [236, 563] on video at bounding box center [118, 622] width 236 height 118
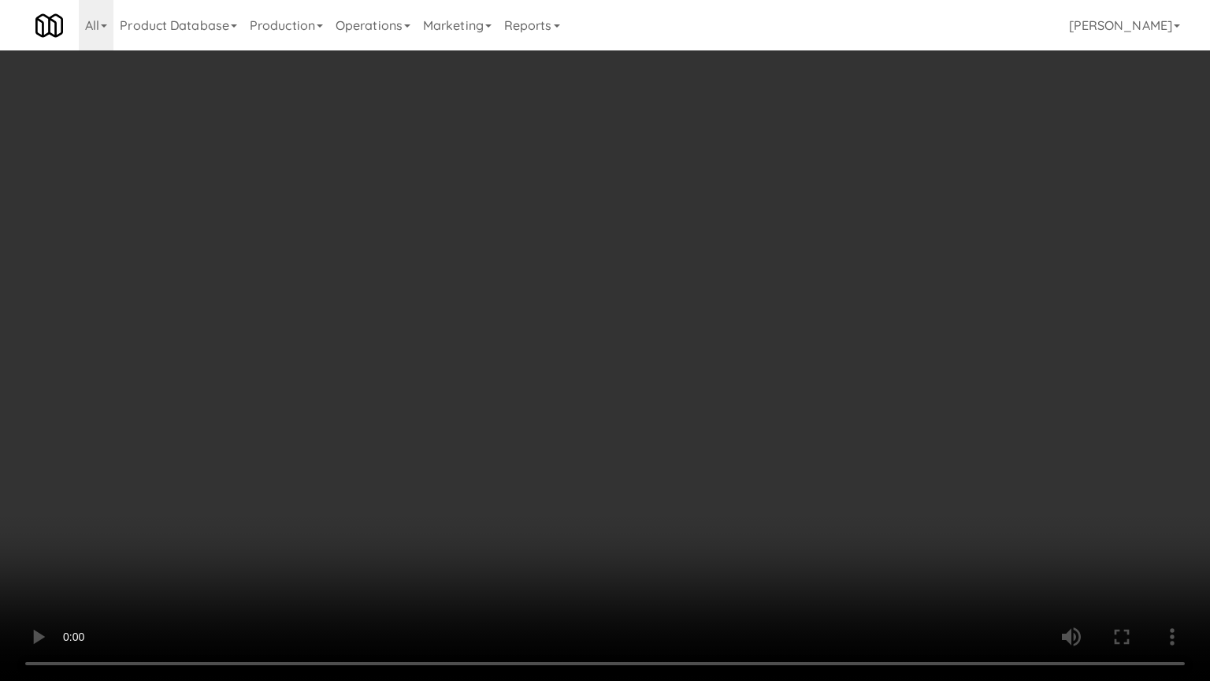
click at [706, 431] on video at bounding box center [605, 340] width 1210 height 681
click at [706, 448] on video at bounding box center [605, 340] width 1210 height 681
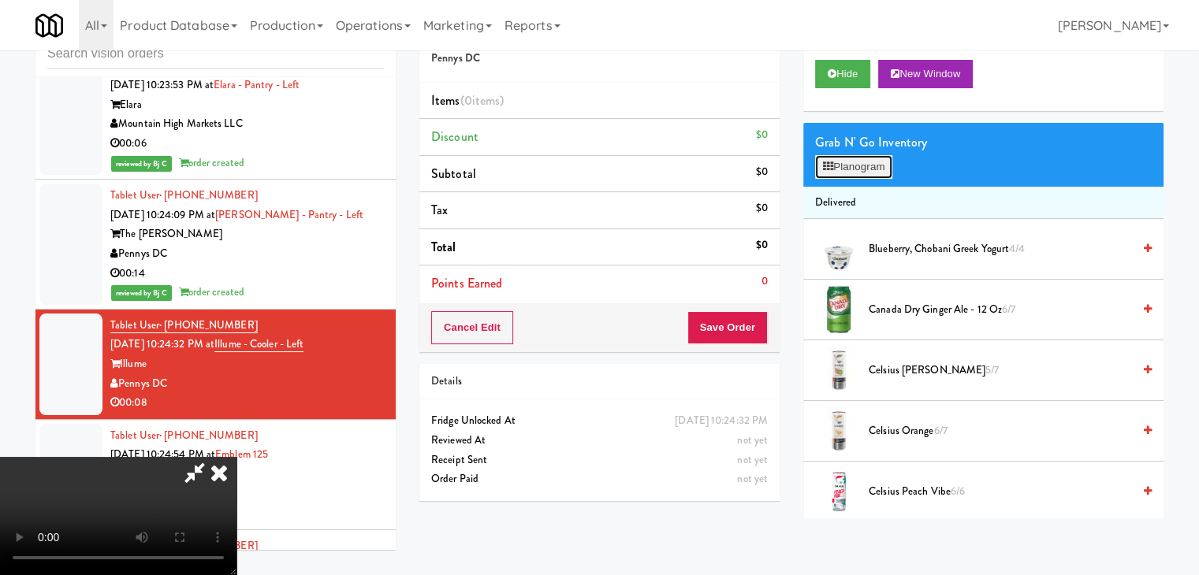
click at [864, 173] on button "Planogram" at bounding box center [853, 167] width 77 height 24
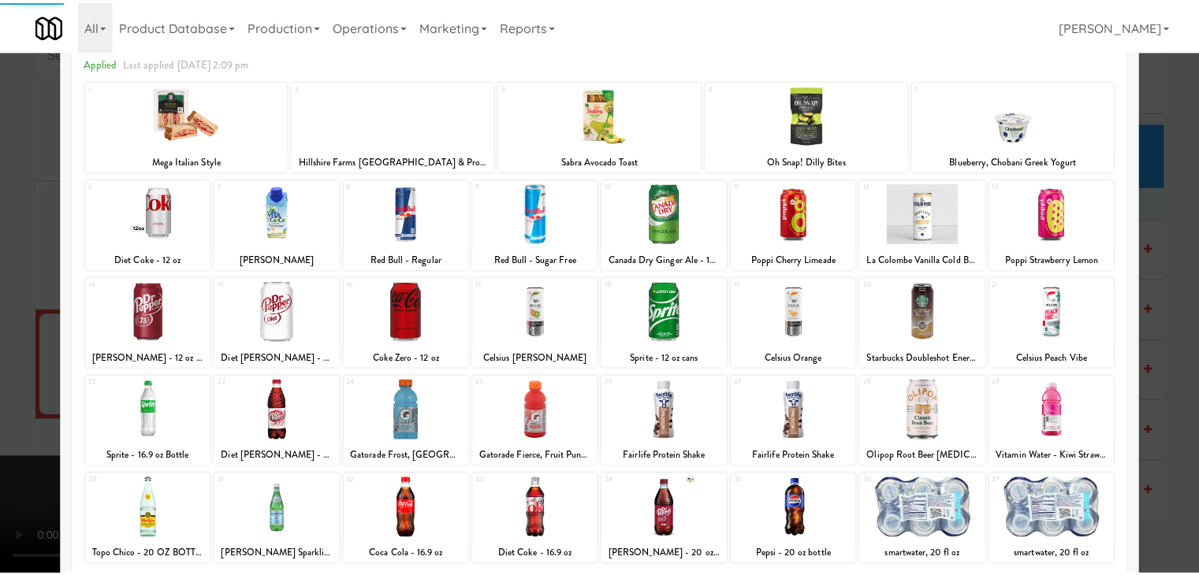
scroll to position [199, 0]
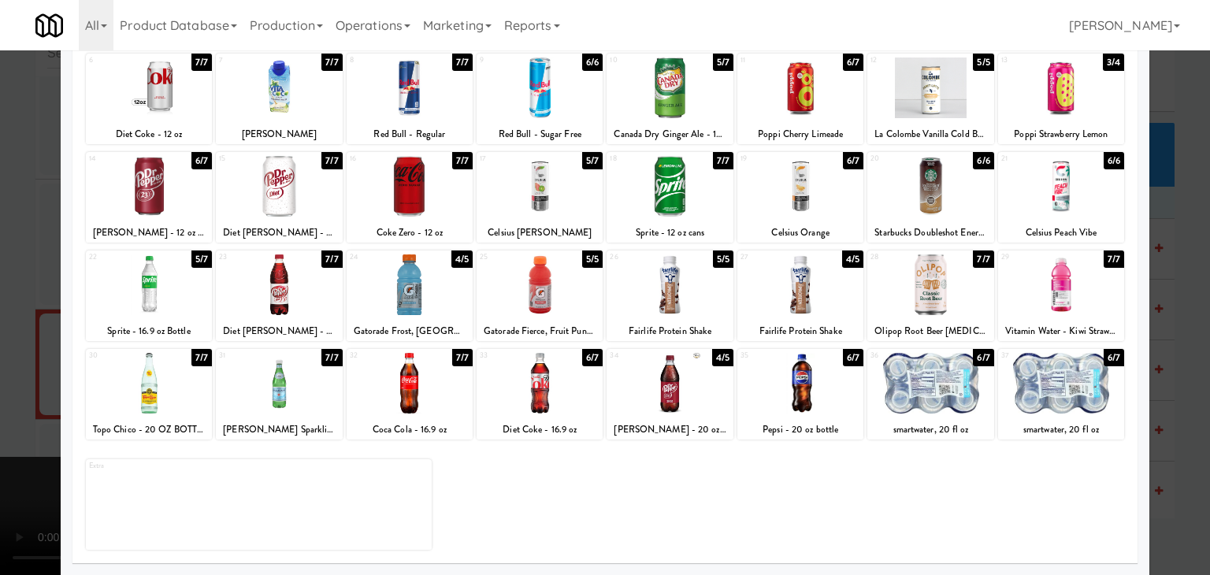
click at [552, 407] on div at bounding box center [540, 383] width 126 height 61
drag, startPoint x: 0, startPoint y: 416, endPoint x: 87, endPoint y: 411, distance: 87.6
click at [4, 415] on div at bounding box center [605, 287] width 1210 height 575
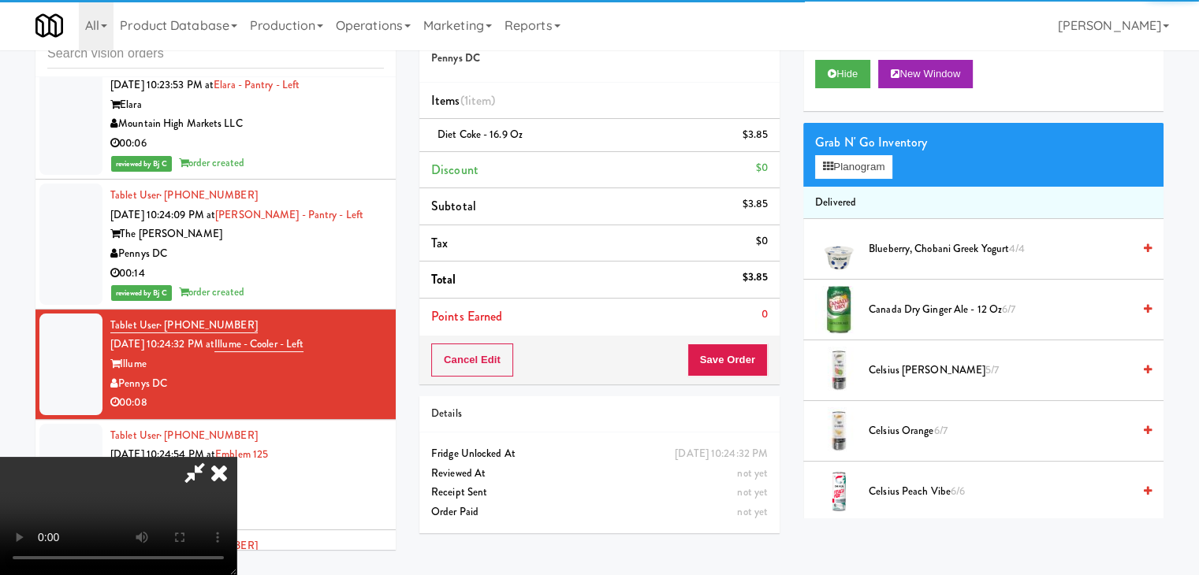
click at [236, 457] on video at bounding box center [118, 516] width 236 height 118
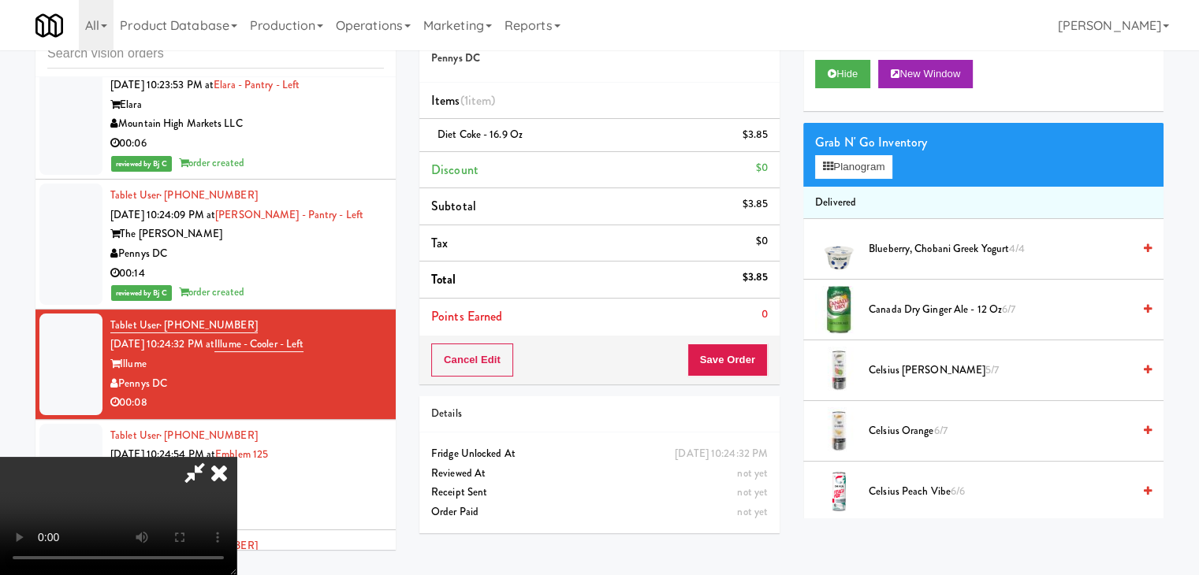
click at [236, 457] on video at bounding box center [118, 516] width 236 height 118
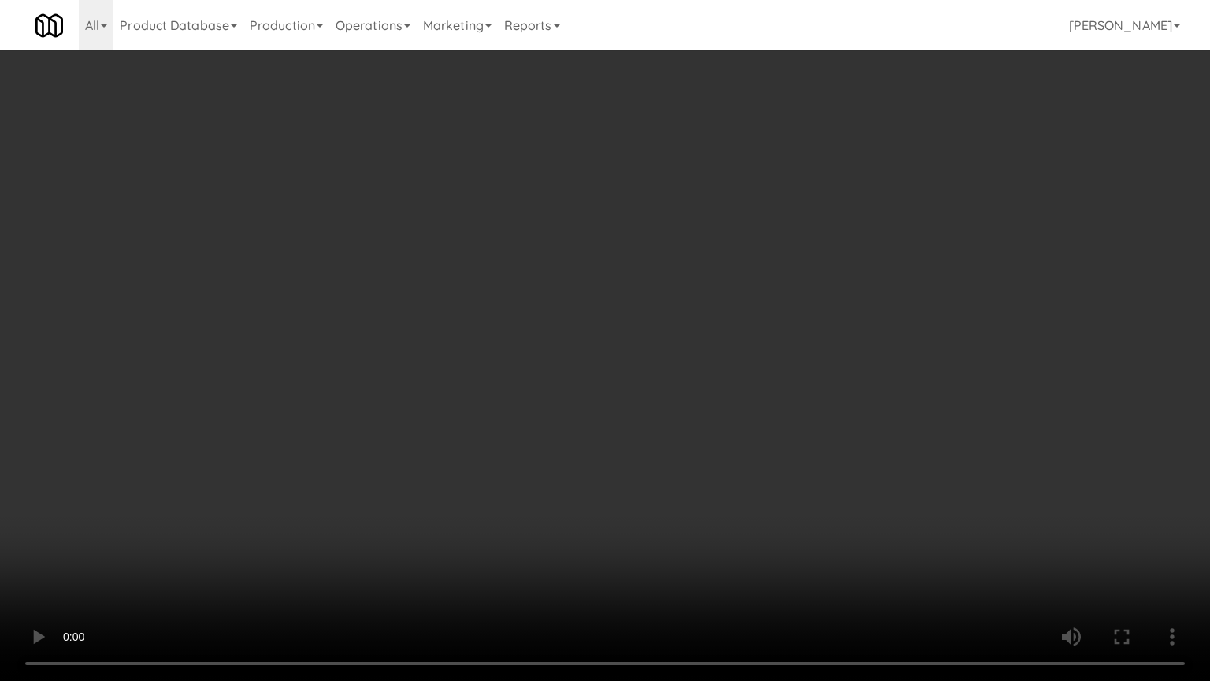
click at [703, 459] on video at bounding box center [605, 340] width 1210 height 681
click at [702, 397] on video at bounding box center [605, 340] width 1210 height 681
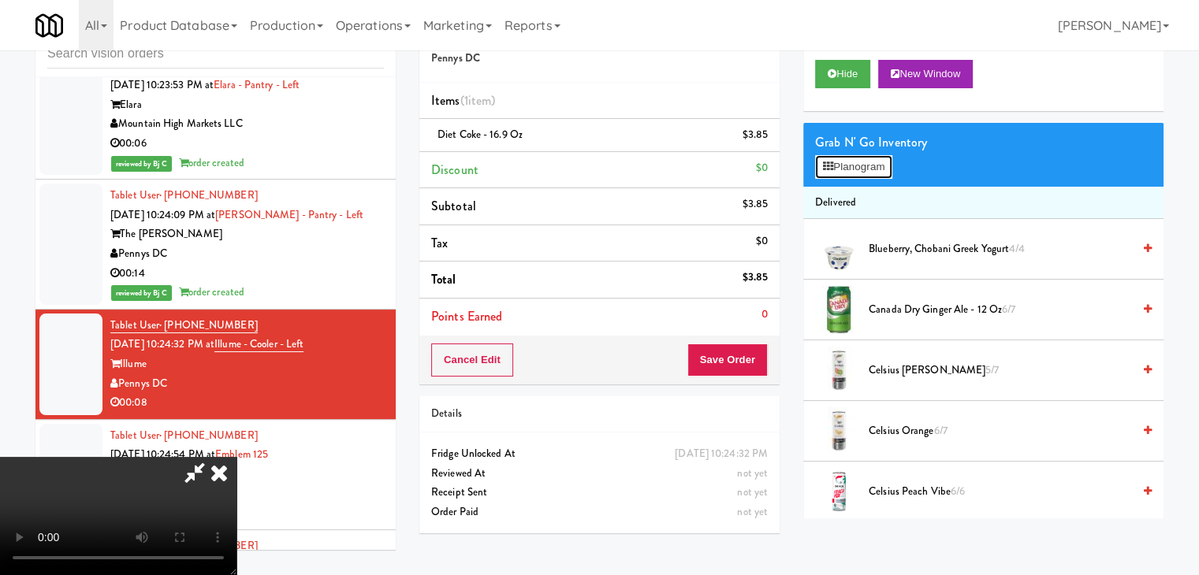
click at [845, 162] on button "Planogram" at bounding box center [853, 167] width 77 height 24
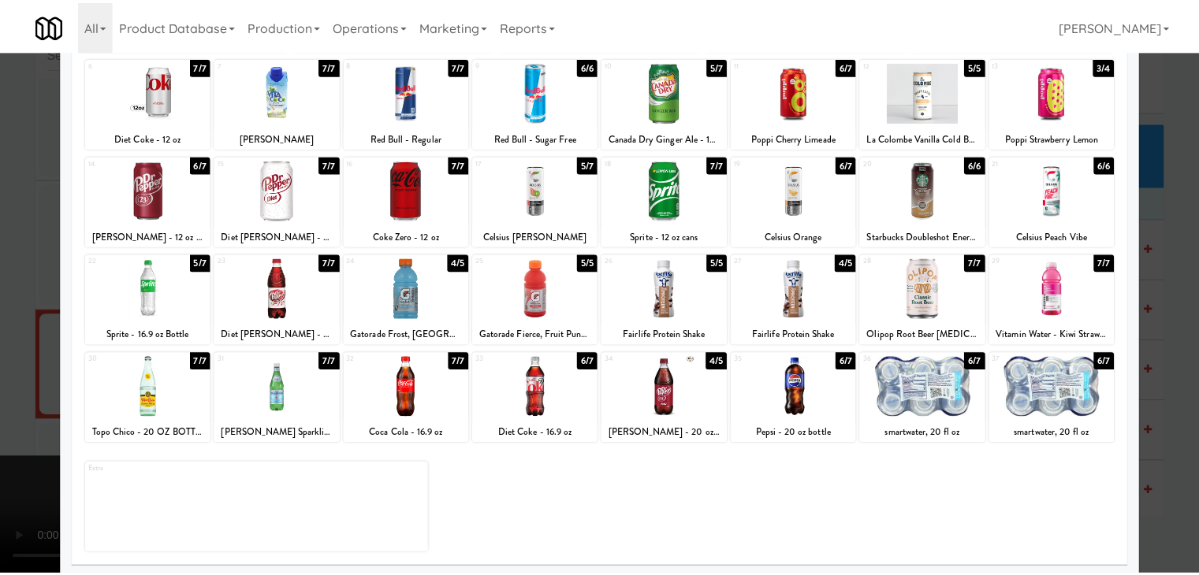
scroll to position [199, 0]
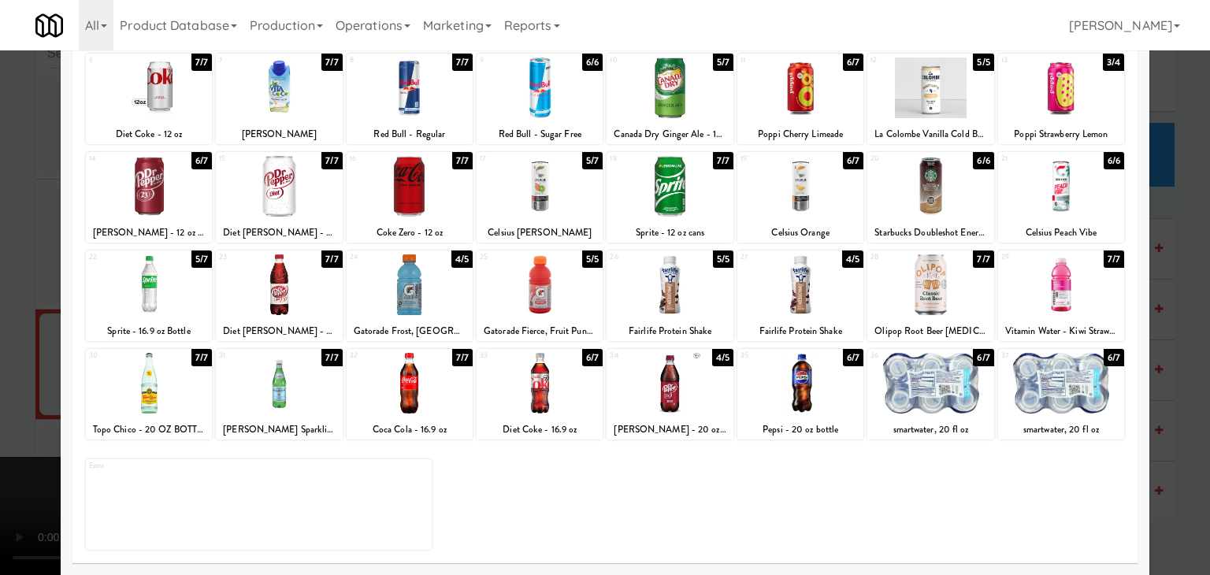
click at [664, 395] on div at bounding box center [670, 383] width 126 height 61
drag, startPoint x: 0, startPoint y: 418, endPoint x: 104, endPoint y: 397, distance: 106.2
click at [6, 415] on div at bounding box center [605, 287] width 1210 height 575
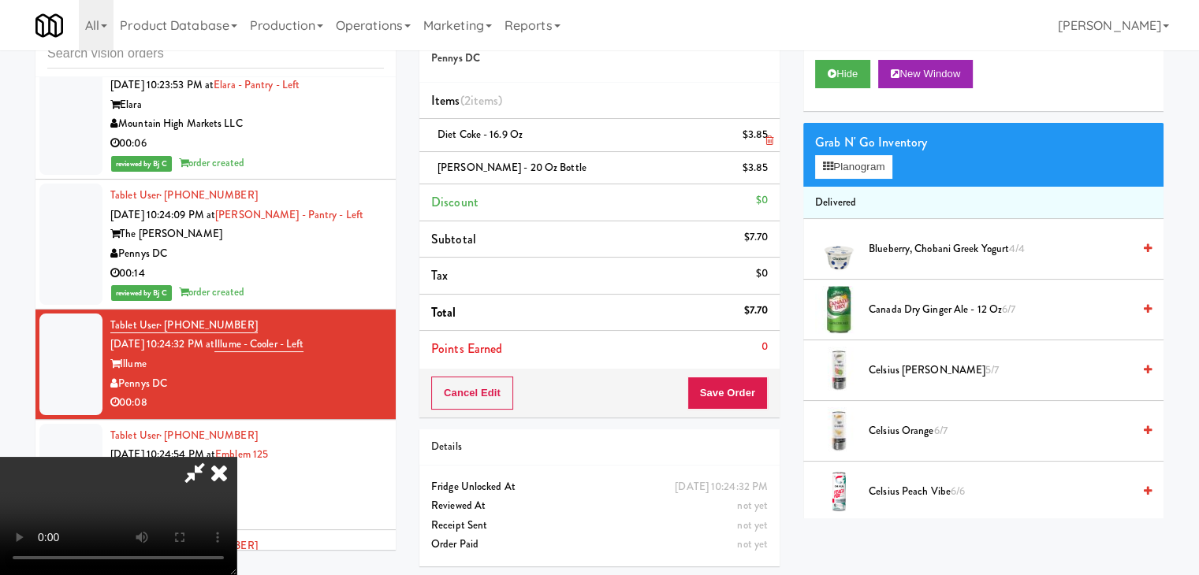
click at [769, 140] on icon at bounding box center [769, 141] width 8 height 10
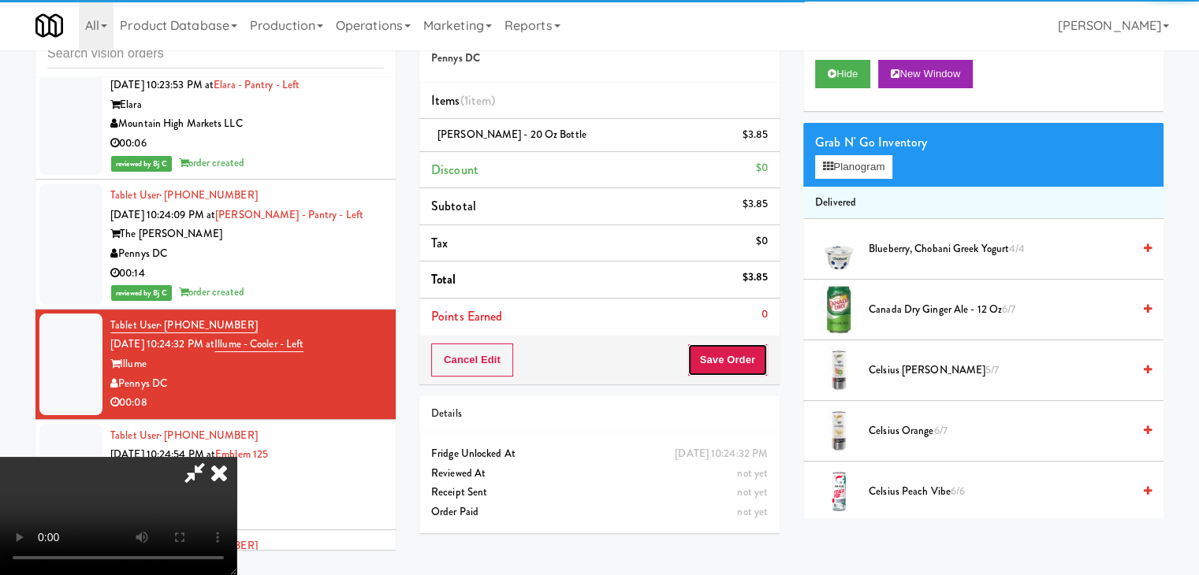
click at [744, 363] on button "Save Order" at bounding box center [727, 360] width 80 height 33
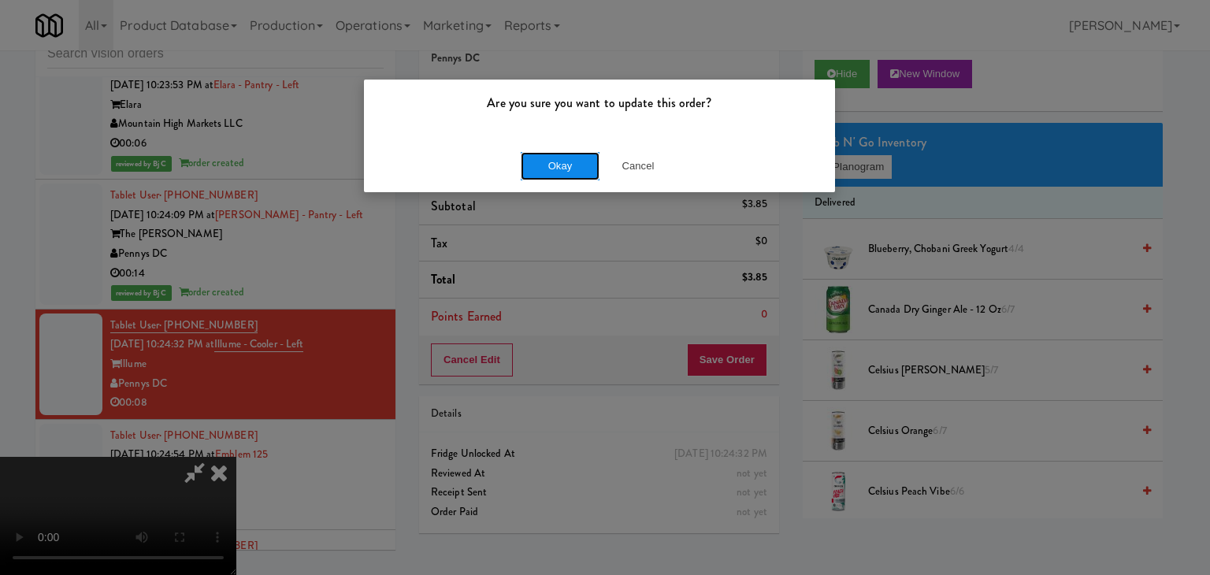
click at [570, 165] on button "Okay" at bounding box center [560, 166] width 79 height 28
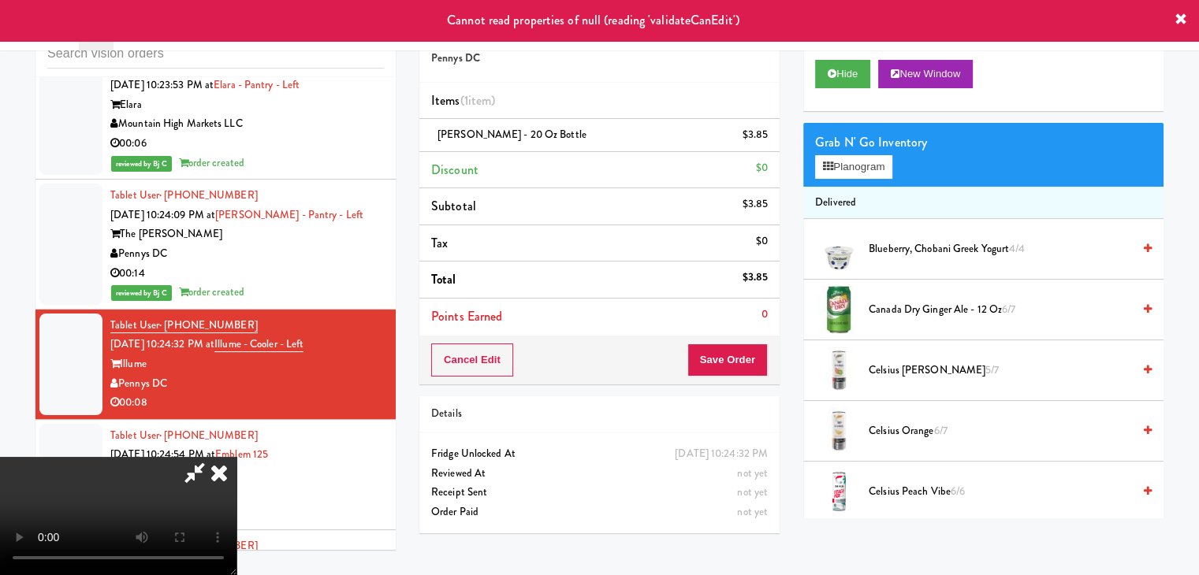
click at [236, 457] on icon at bounding box center [219, 473] width 35 height 32
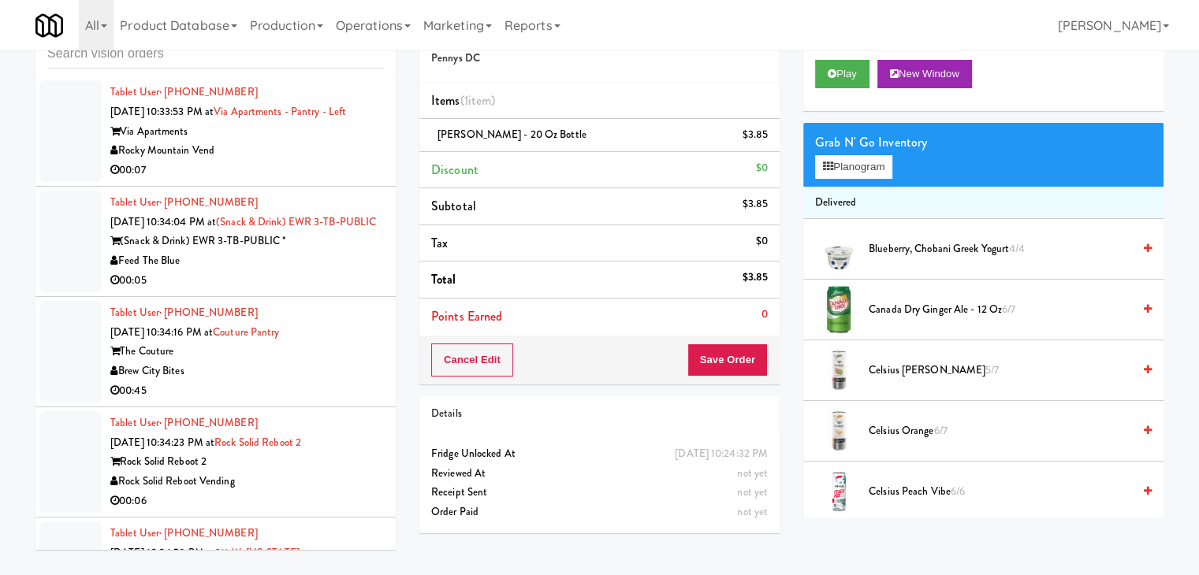
scroll to position [6645, 0]
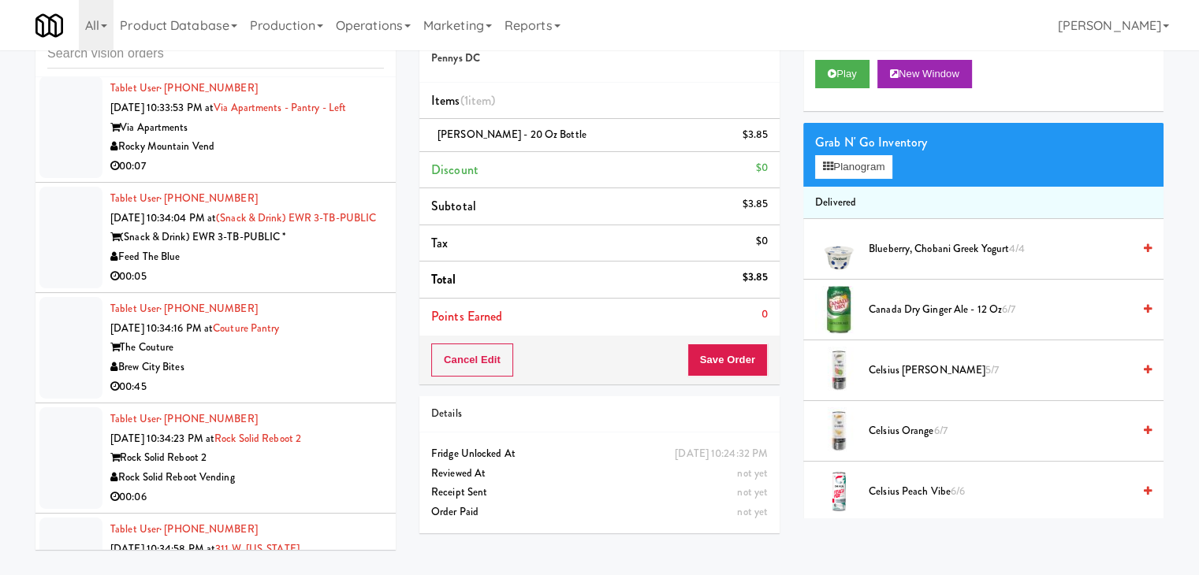
click at [311, 267] on div "00:05" at bounding box center [246, 277] width 273 height 20
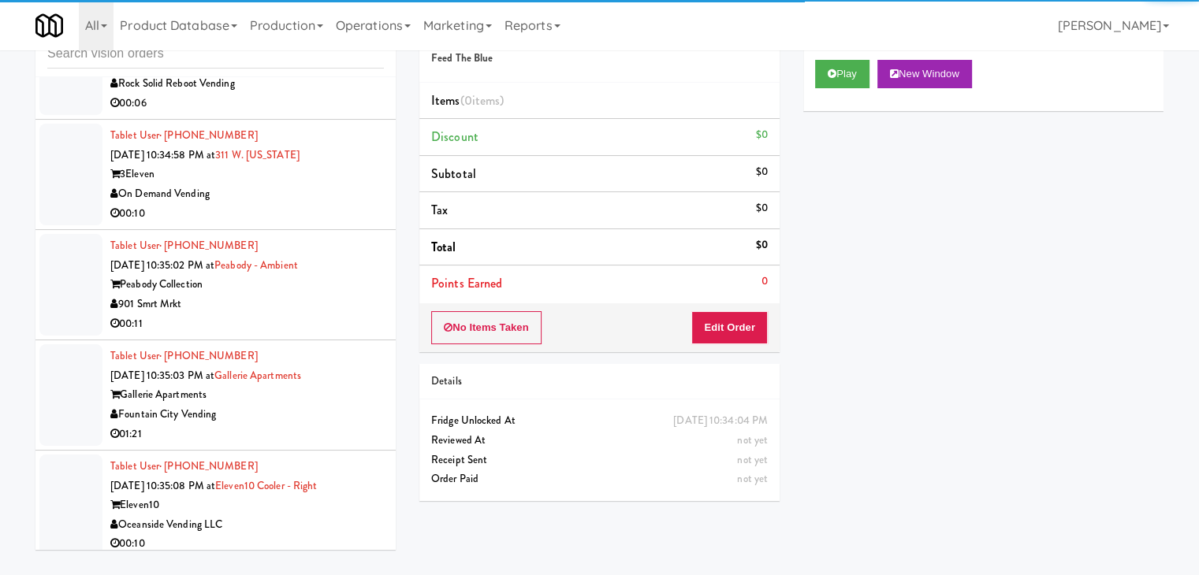
click at [310, 301] on div "901 Smrt Mrkt" at bounding box center [246, 305] width 273 height 20
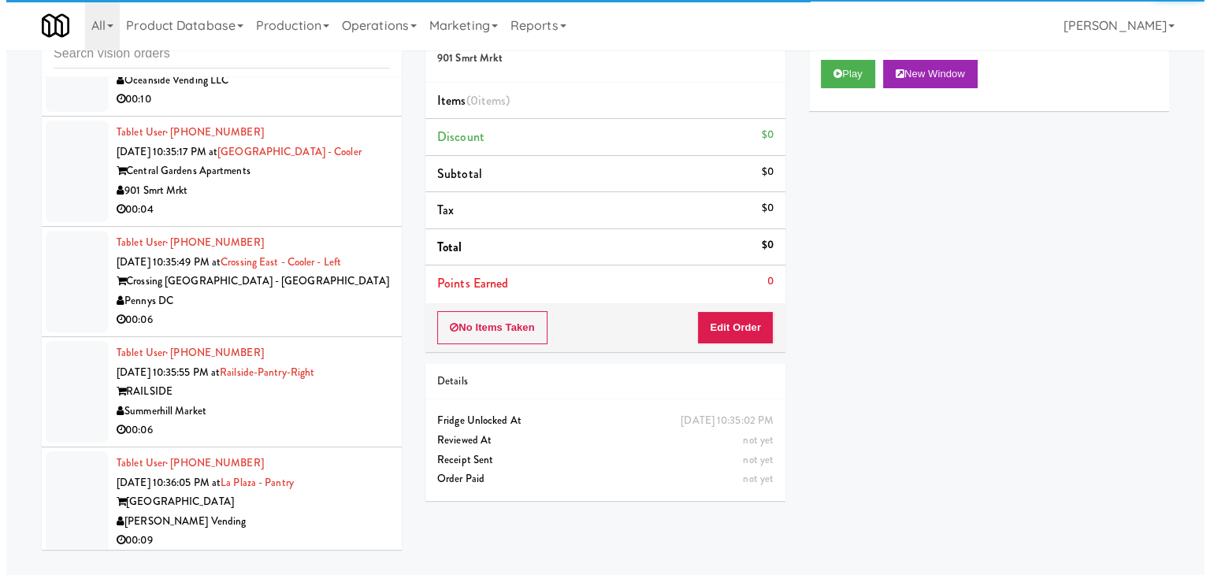
scroll to position [7512, 0]
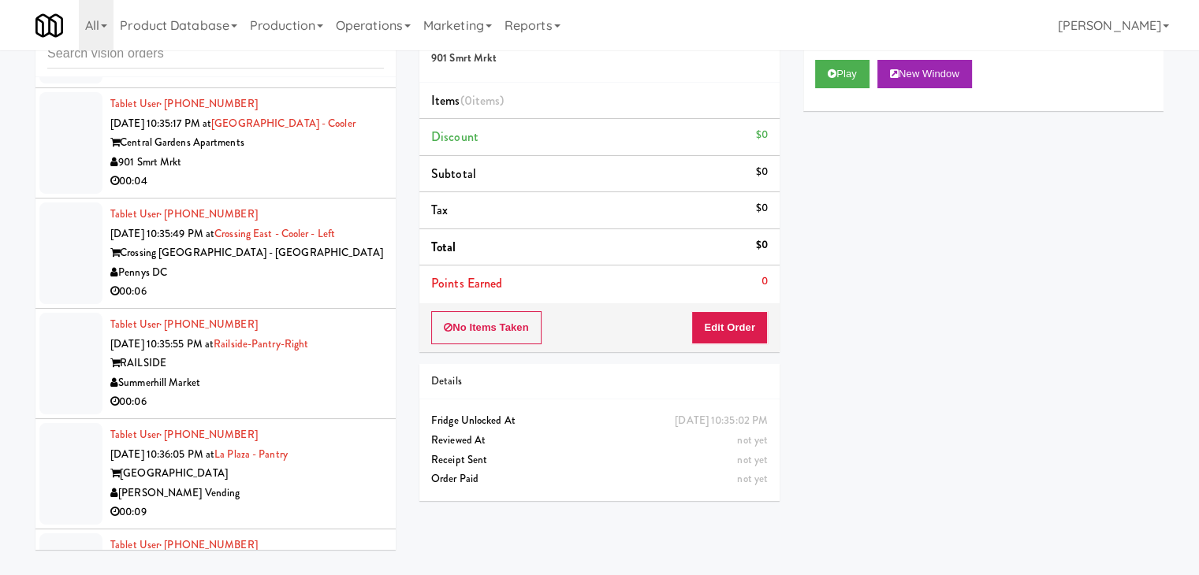
click at [296, 282] on div "00:06" at bounding box center [246, 292] width 273 height 20
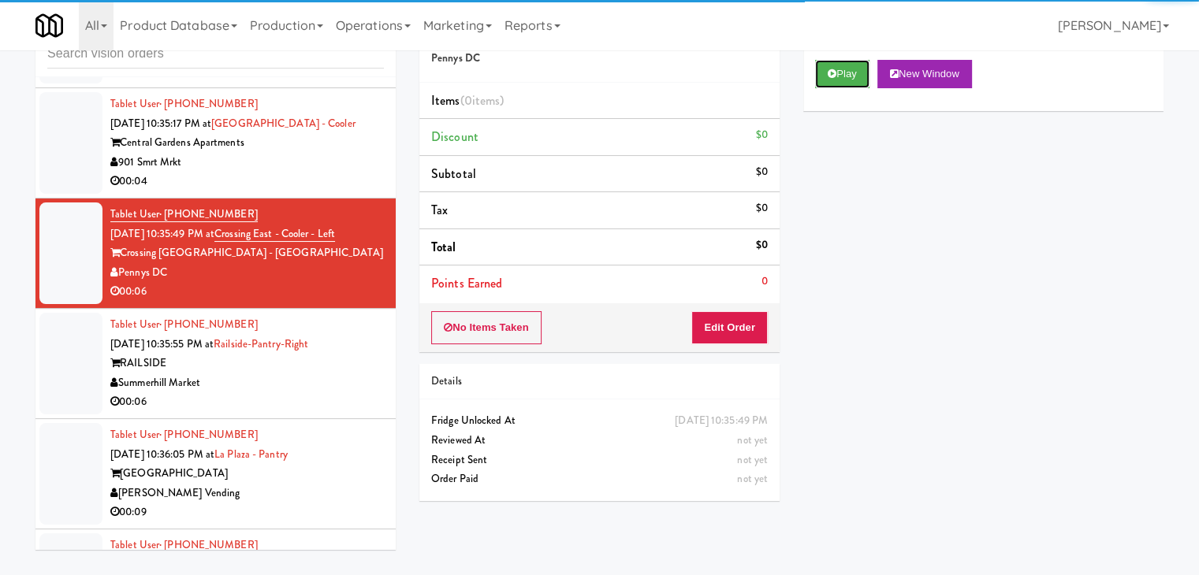
drag, startPoint x: 845, startPoint y: 81, endPoint x: 788, endPoint y: 199, distance: 130.4
click at [843, 84] on button "Play" at bounding box center [842, 74] width 54 height 28
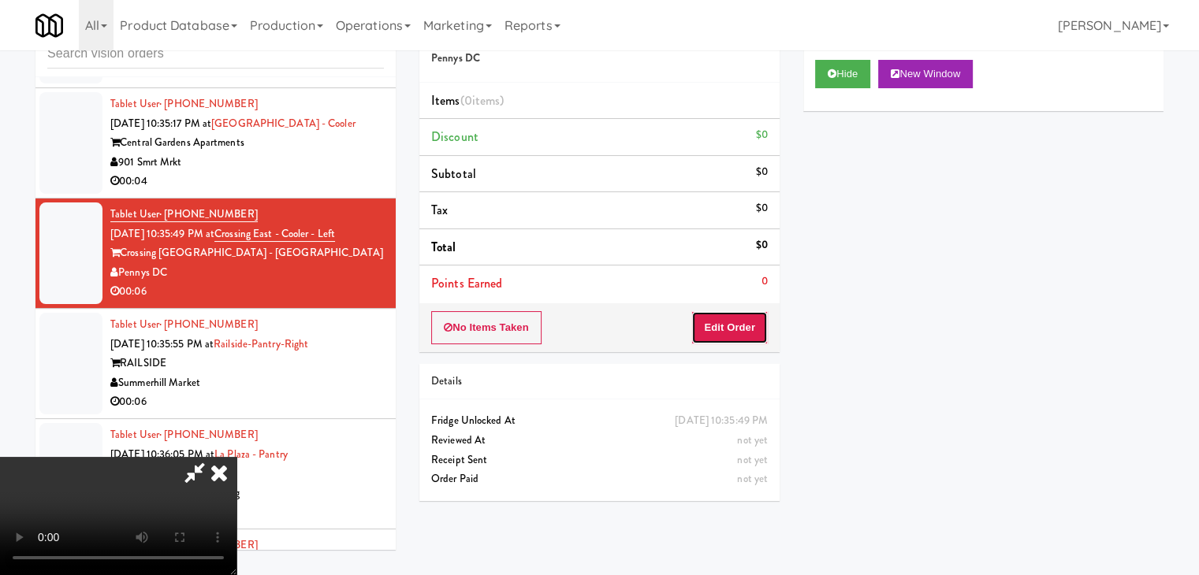
click at [742, 323] on button "Edit Order" at bounding box center [729, 327] width 76 height 33
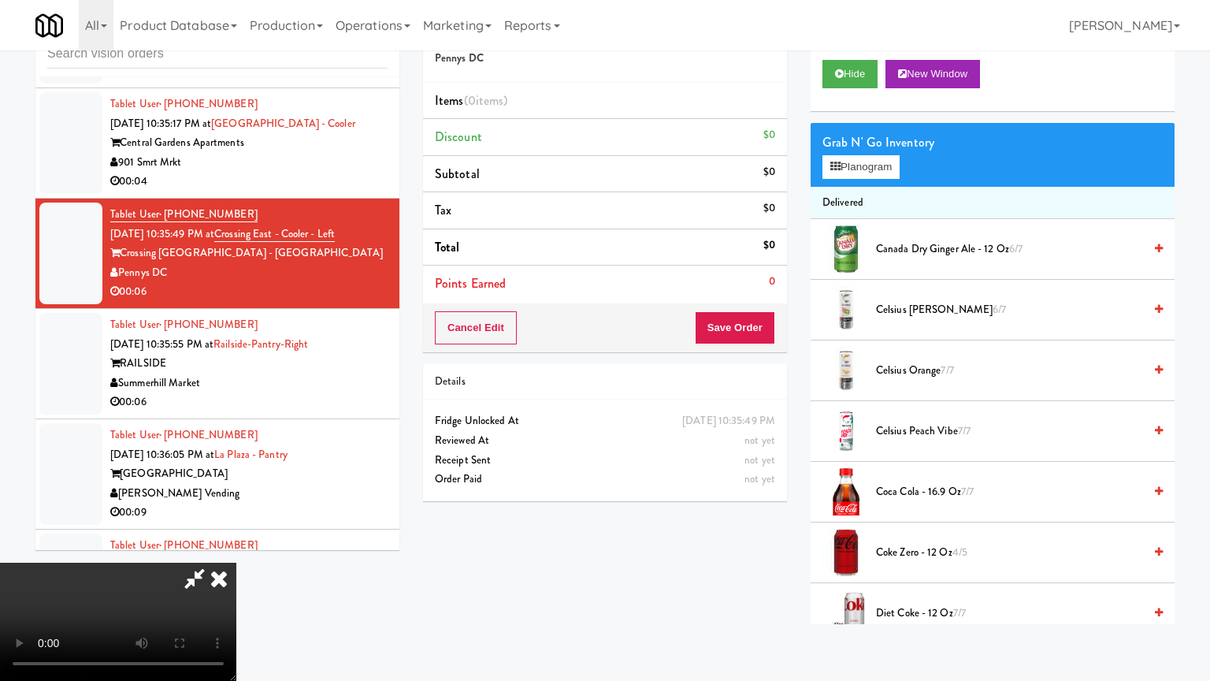
click at [236, 563] on video at bounding box center [118, 622] width 236 height 118
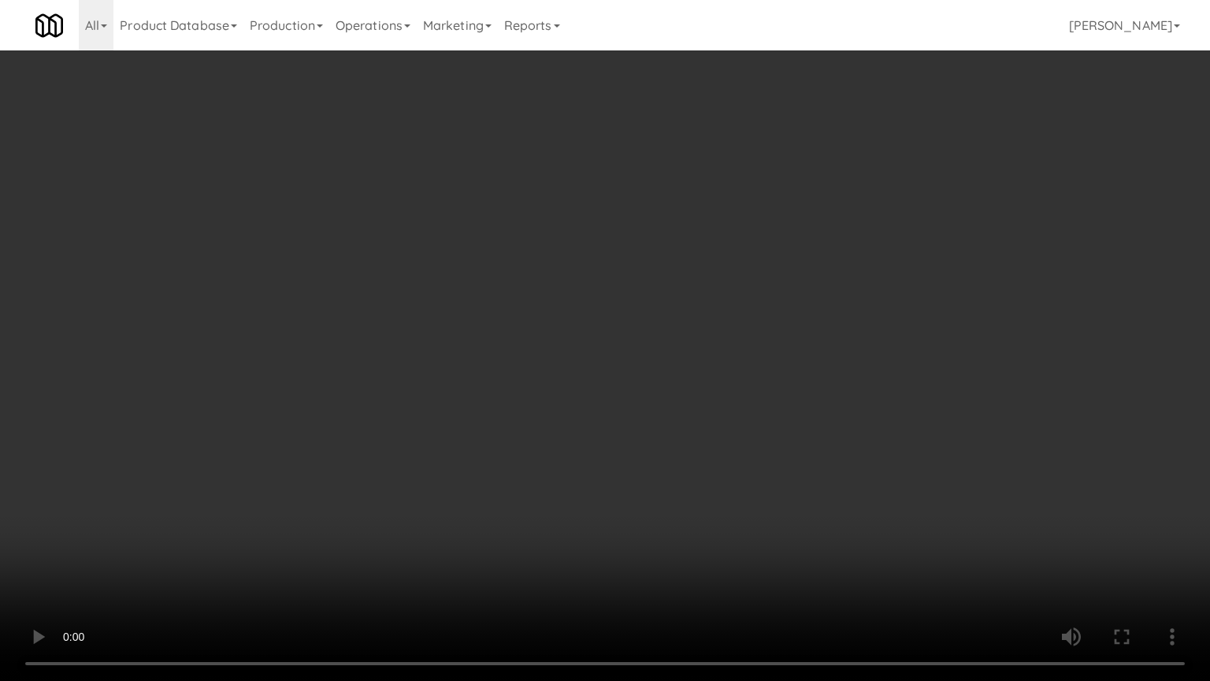
drag, startPoint x: 722, startPoint y: 395, endPoint x: 816, endPoint y: 194, distance: 221.8
click at [722, 394] on video at bounding box center [605, 340] width 1210 height 681
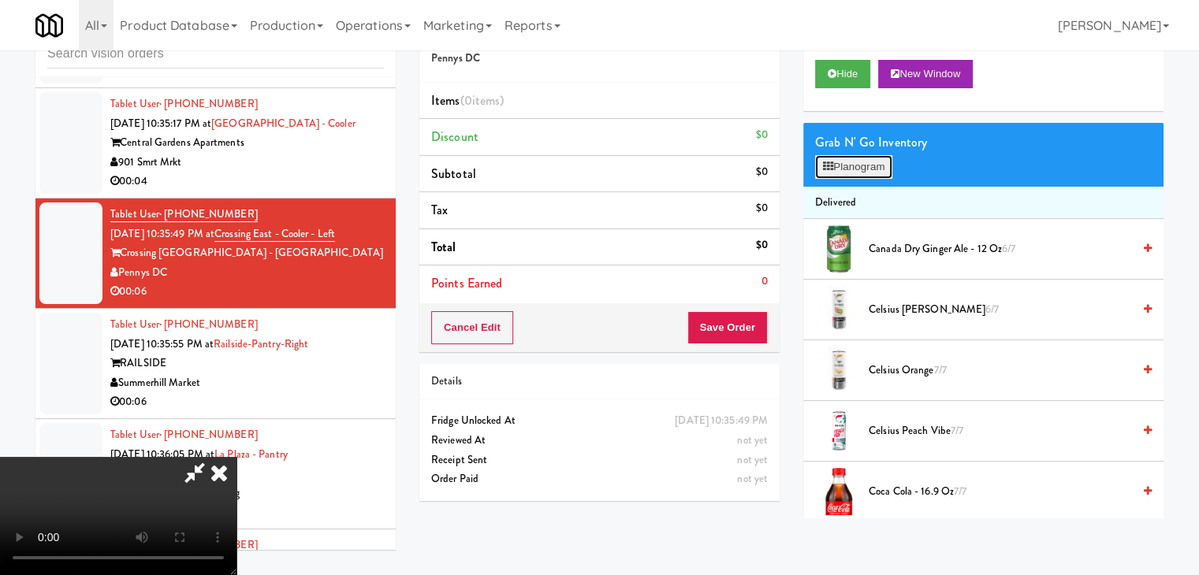
click at [879, 165] on button "Planogram" at bounding box center [853, 167] width 77 height 24
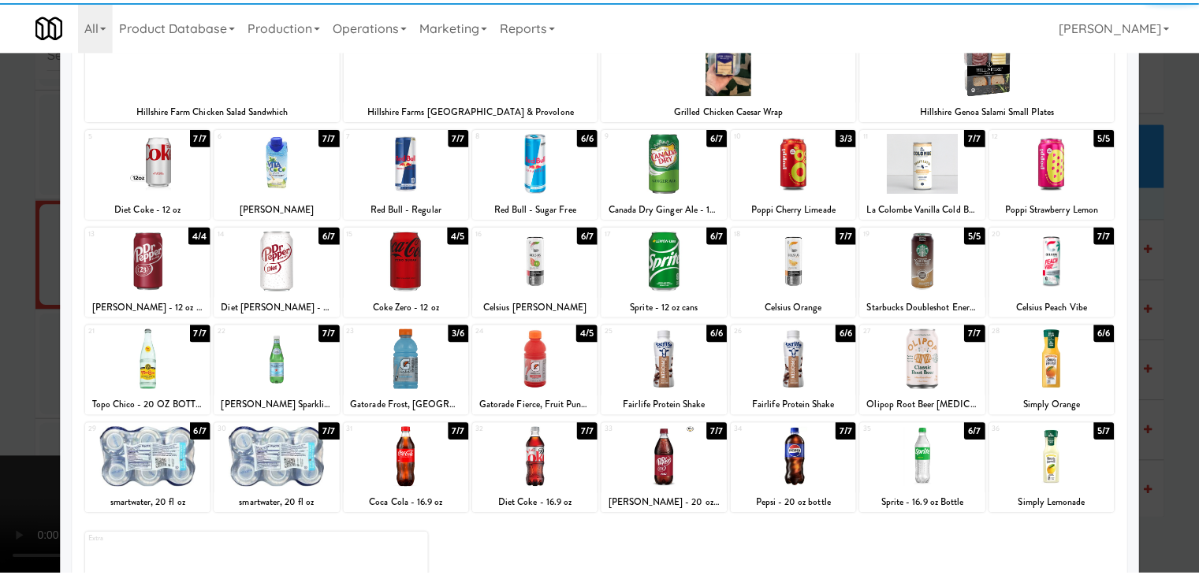
scroll to position [199, 0]
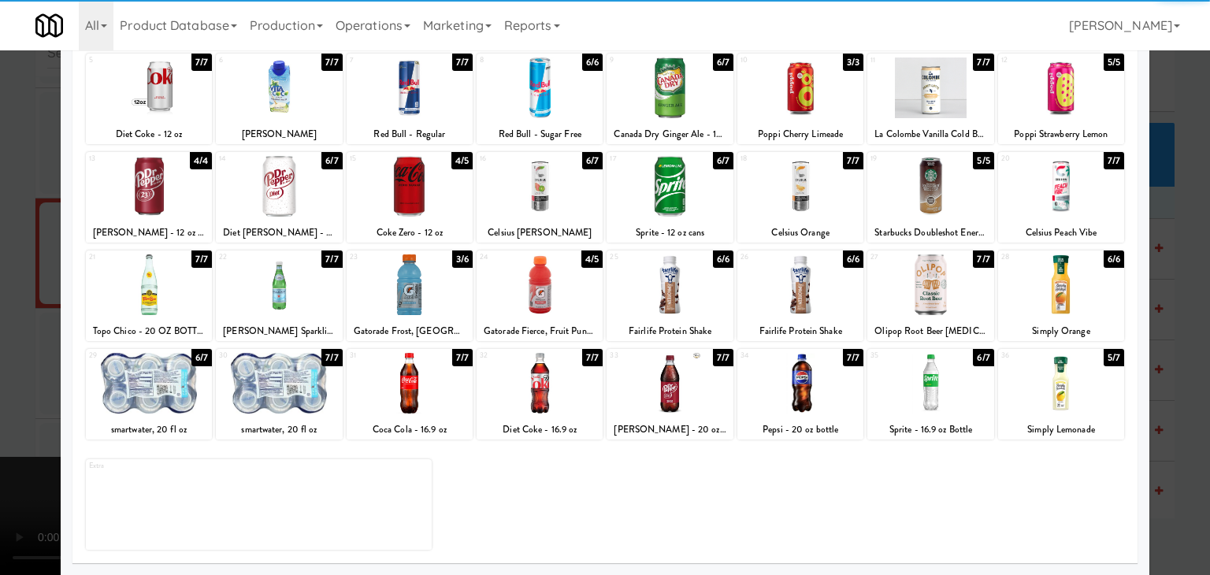
click at [658, 371] on div at bounding box center [670, 383] width 126 height 61
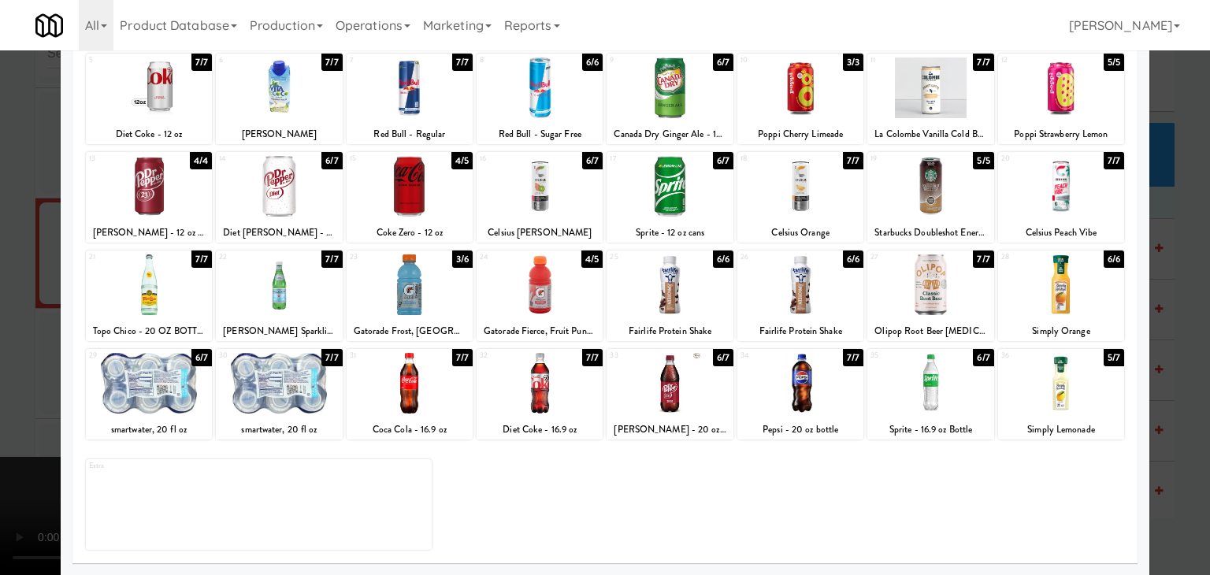
drag, startPoint x: 0, startPoint y: 387, endPoint x: 448, endPoint y: 371, distance: 448.7
click at [52, 381] on div at bounding box center [605, 287] width 1210 height 575
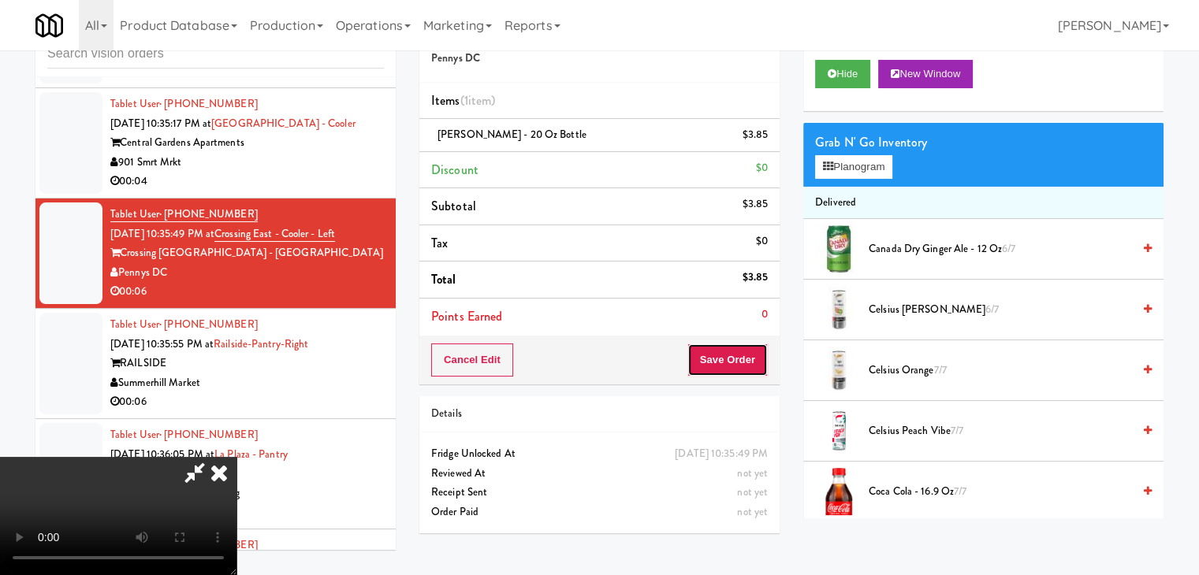
click at [758, 363] on button "Save Order" at bounding box center [727, 360] width 80 height 33
click at [757, 363] on button "Save Order" at bounding box center [727, 360] width 80 height 33
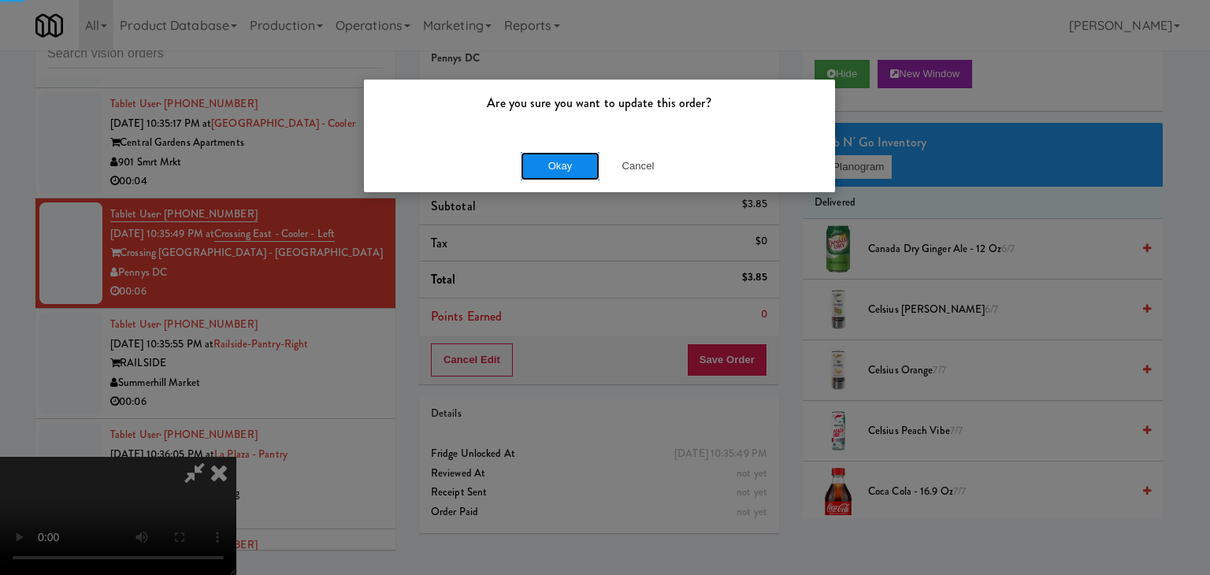
click at [586, 169] on button "Okay" at bounding box center [560, 166] width 79 height 28
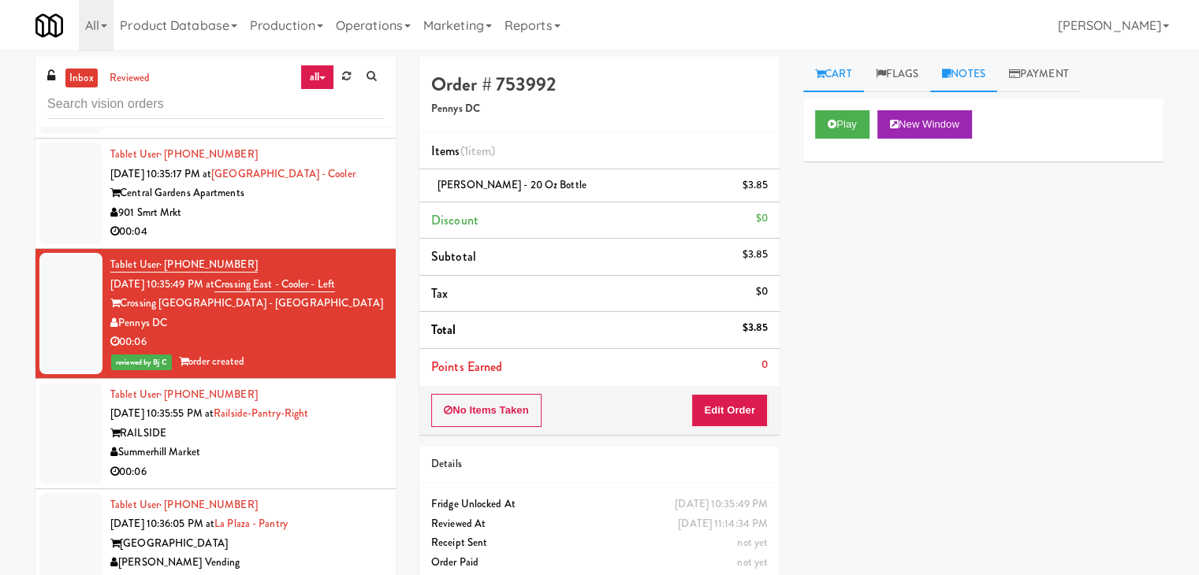
click at [959, 75] on link "Notes" at bounding box center [963, 74] width 67 height 35
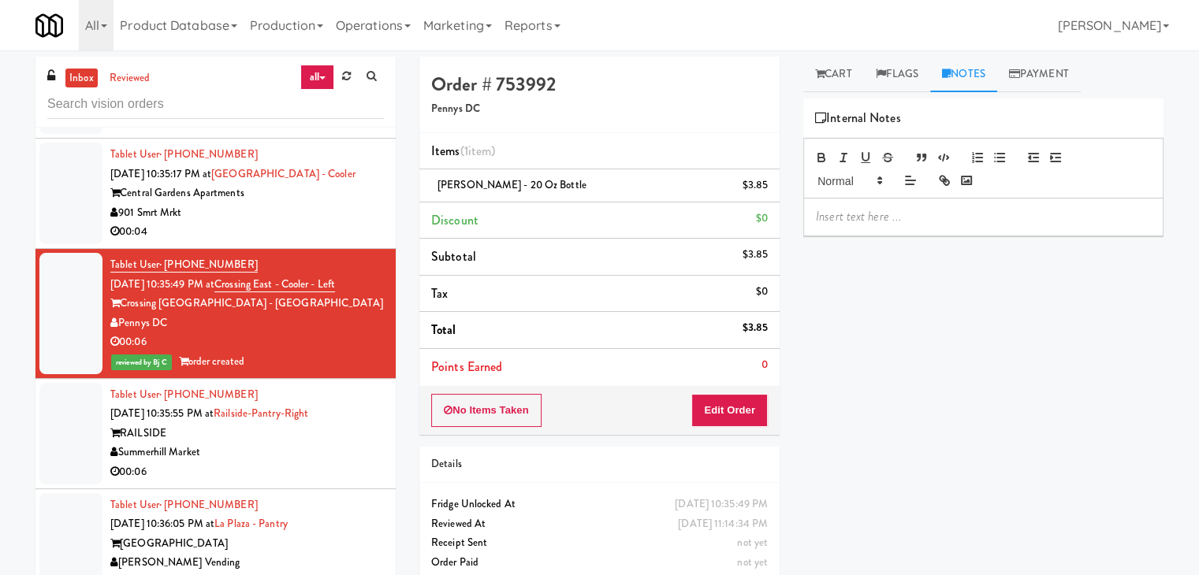
click at [887, 210] on p at bounding box center [983, 216] width 335 height 17
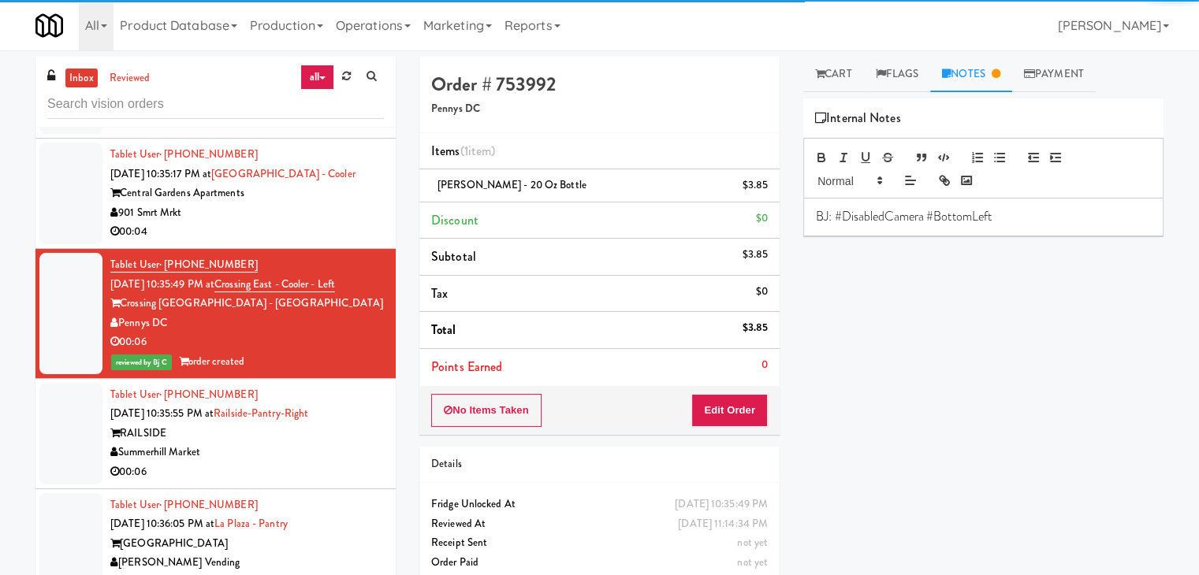
click at [283, 444] on div "Summerhill Market" at bounding box center [246, 453] width 273 height 20
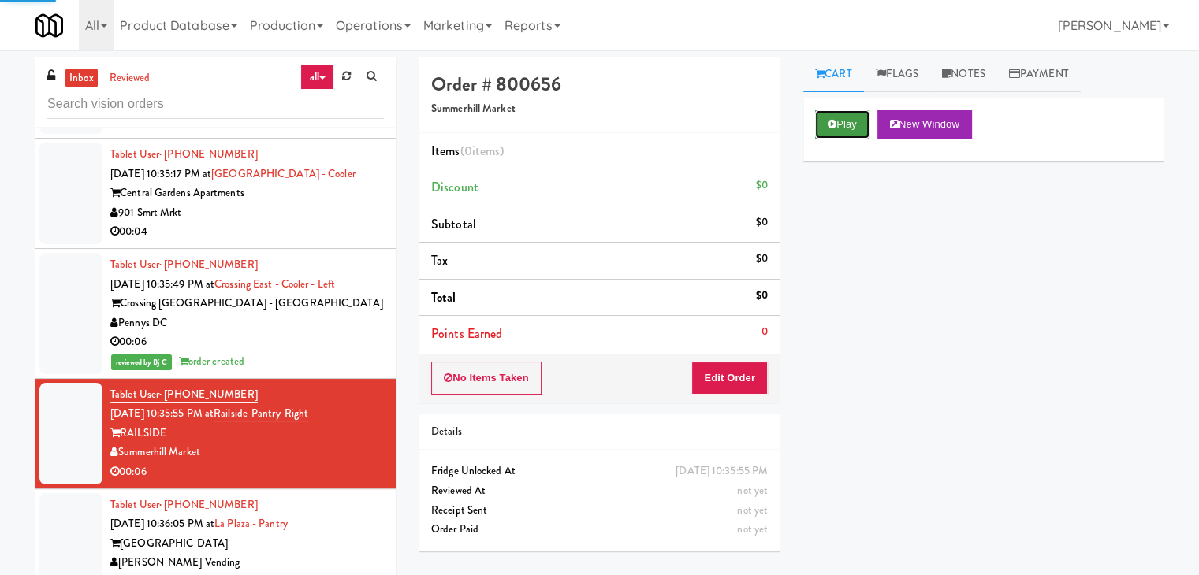
click at [845, 117] on button "Play" at bounding box center [842, 124] width 54 height 28
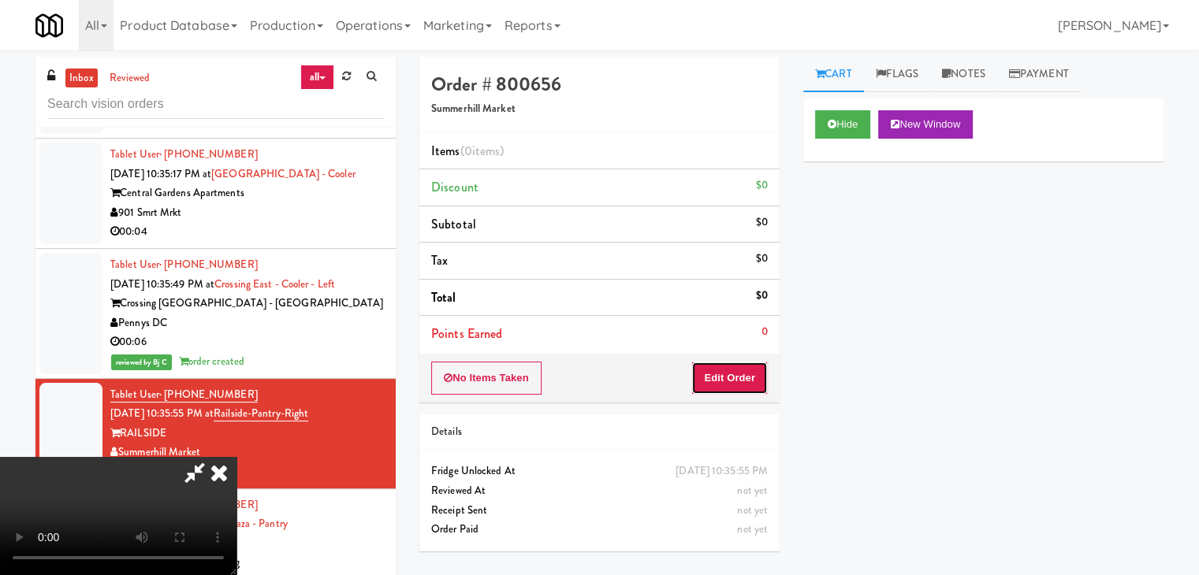
click at [750, 377] on button "Edit Order" at bounding box center [729, 378] width 76 height 33
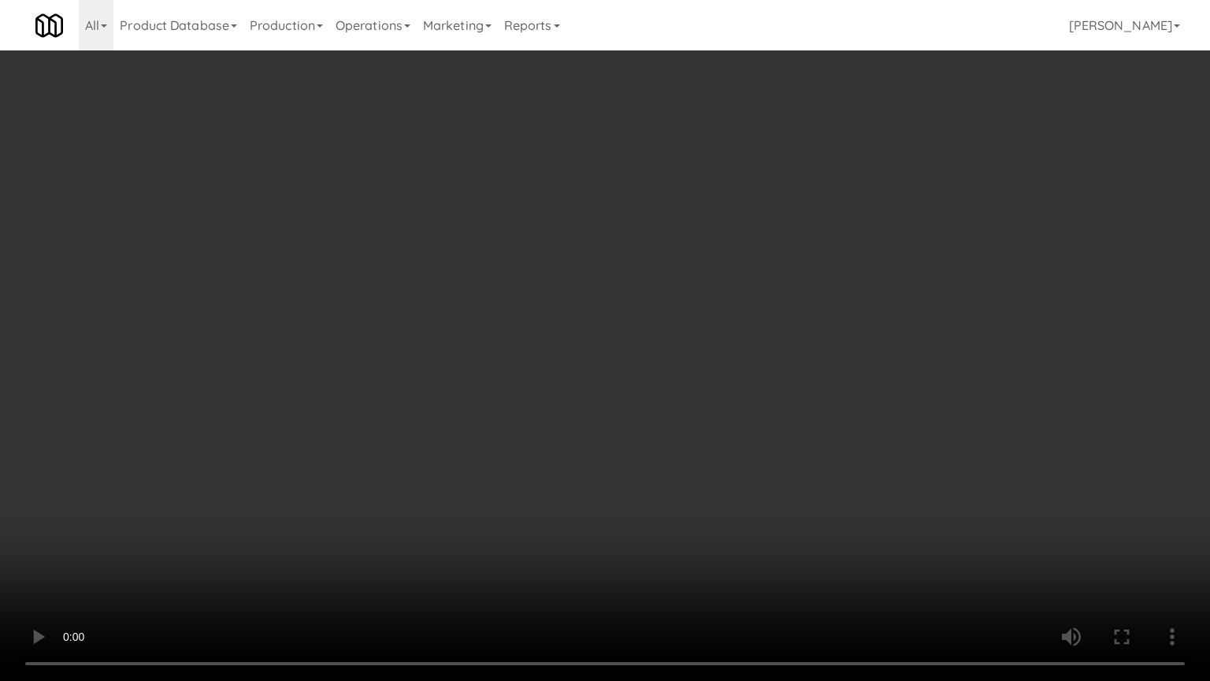
click at [671, 442] on video at bounding box center [605, 340] width 1210 height 681
click at [675, 432] on video at bounding box center [605, 340] width 1210 height 681
drag, startPoint x: 675, startPoint y: 432, endPoint x: 665, endPoint y: 433, distance: 10.4
click at [675, 433] on video at bounding box center [605, 340] width 1210 height 681
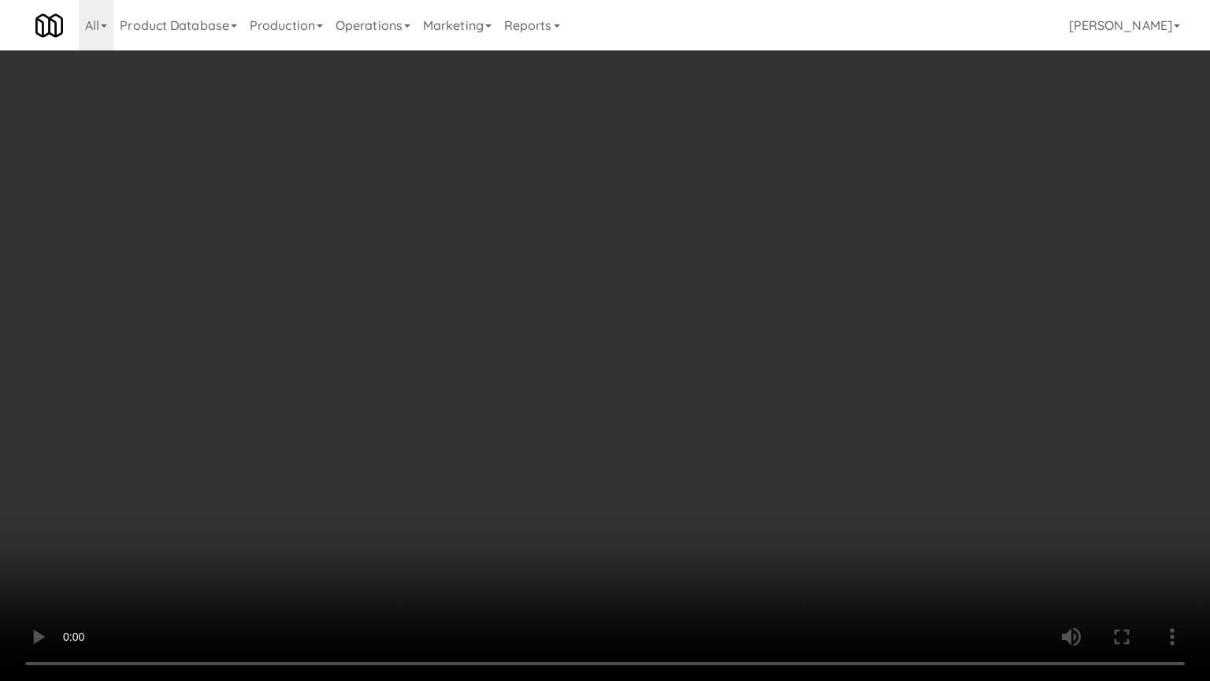
click at [650, 419] on video at bounding box center [605, 340] width 1210 height 681
drag, startPoint x: 650, startPoint y: 419, endPoint x: 794, endPoint y: 196, distance: 265.2
click at [656, 413] on video at bounding box center [605, 340] width 1210 height 681
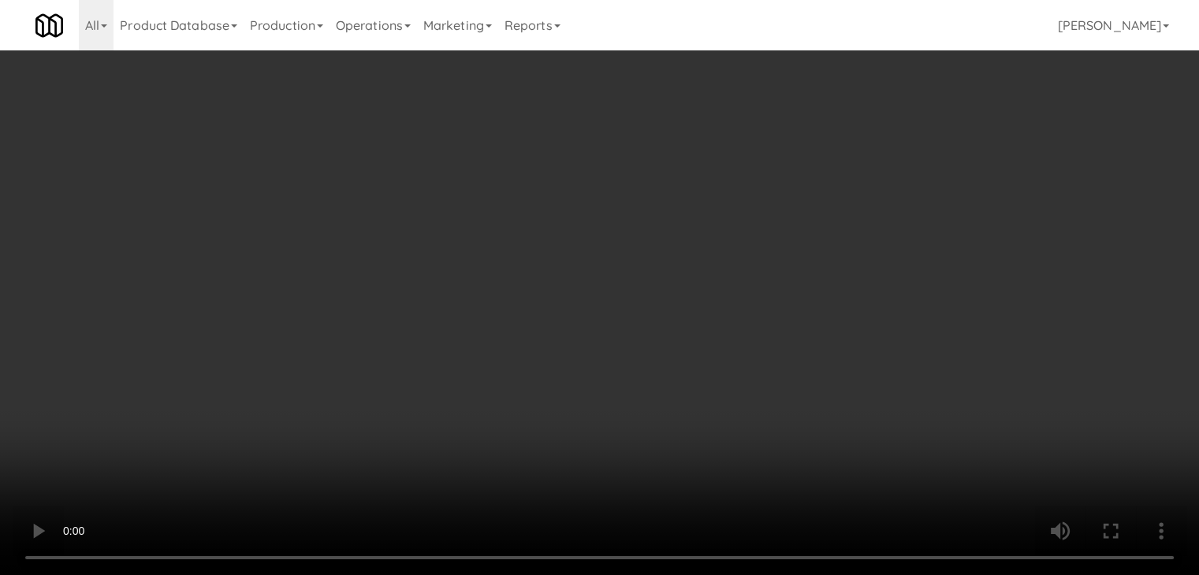
click at [872, 166] on button "Planogram" at bounding box center [853, 167] width 77 height 24
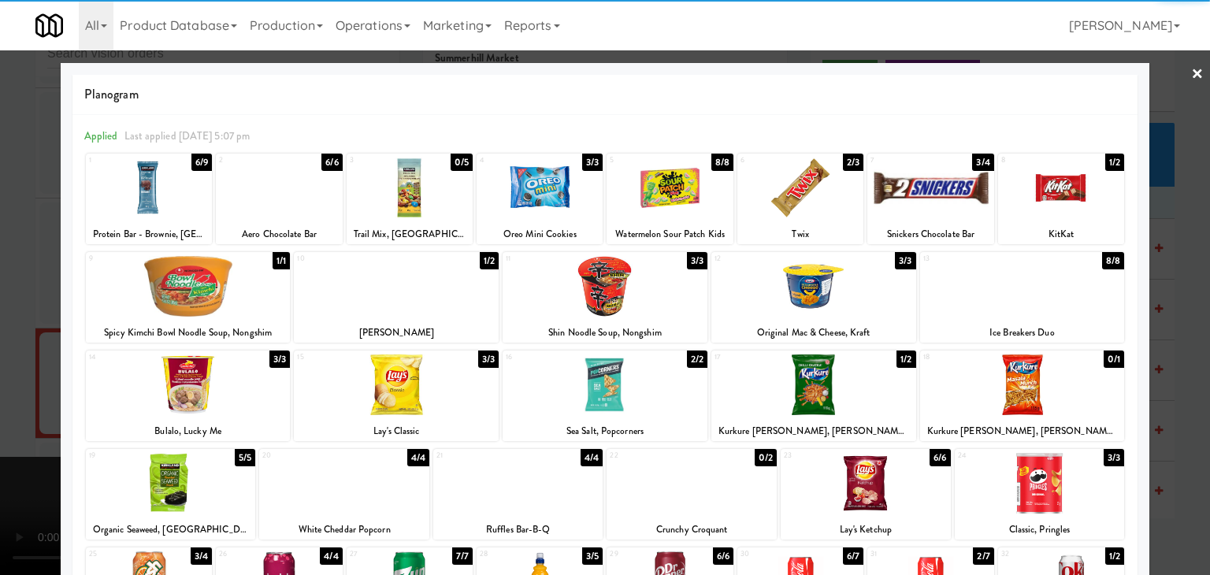
click at [552, 203] on div at bounding box center [540, 188] width 126 height 61
drag, startPoint x: 0, startPoint y: 333, endPoint x: 267, endPoint y: 332, distance: 267.1
click at [24, 332] on div at bounding box center [605, 287] width 1210 height 575
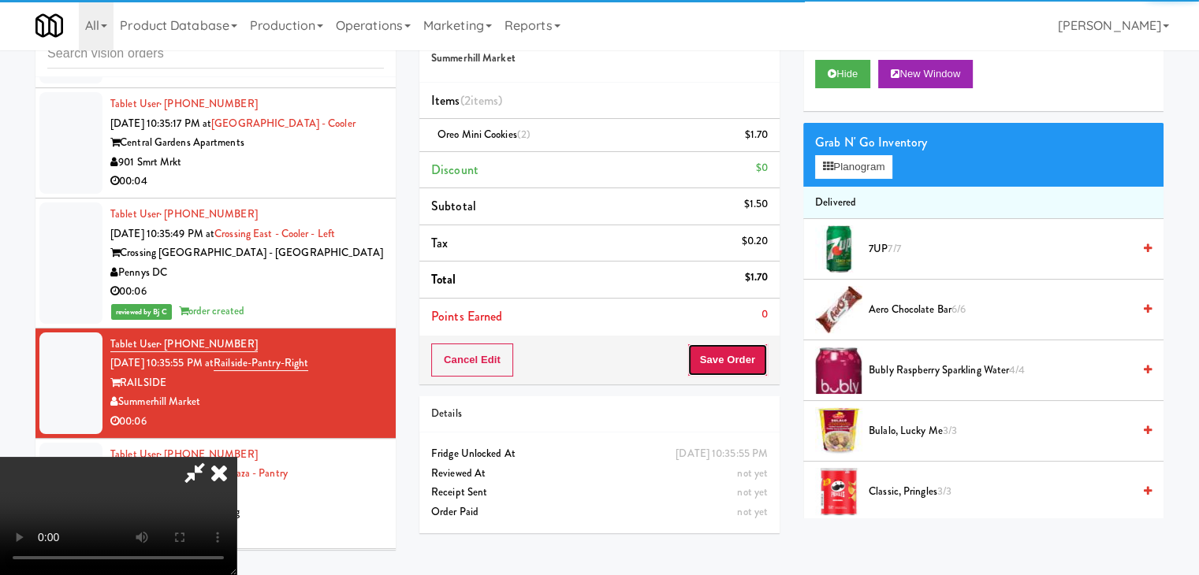
click at [757, 363] on button "Save Order" at bounding box center [727, 360] width 80 height 33
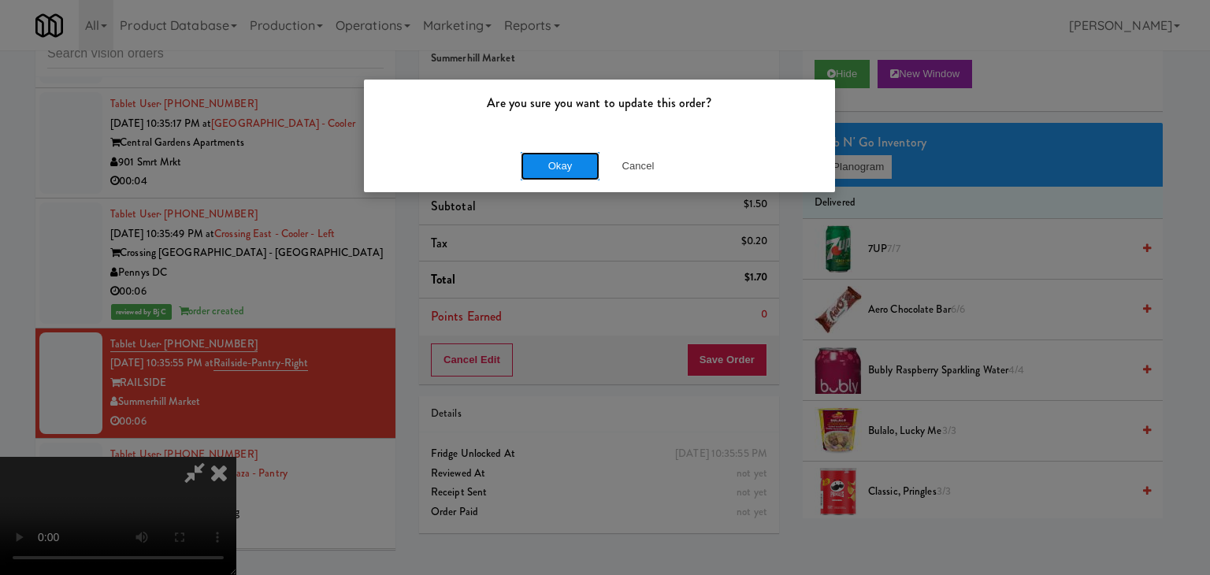
click at [557, 162] on button "Okay" at bounding box center [560, 166] width 79 height 28
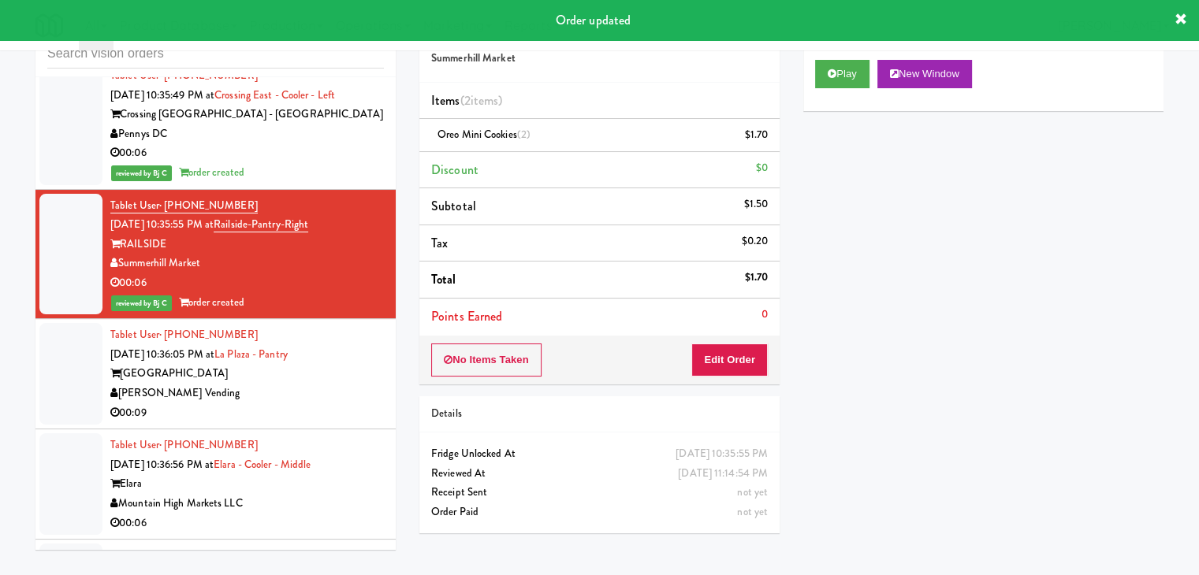
scroll to position [7748, 0]
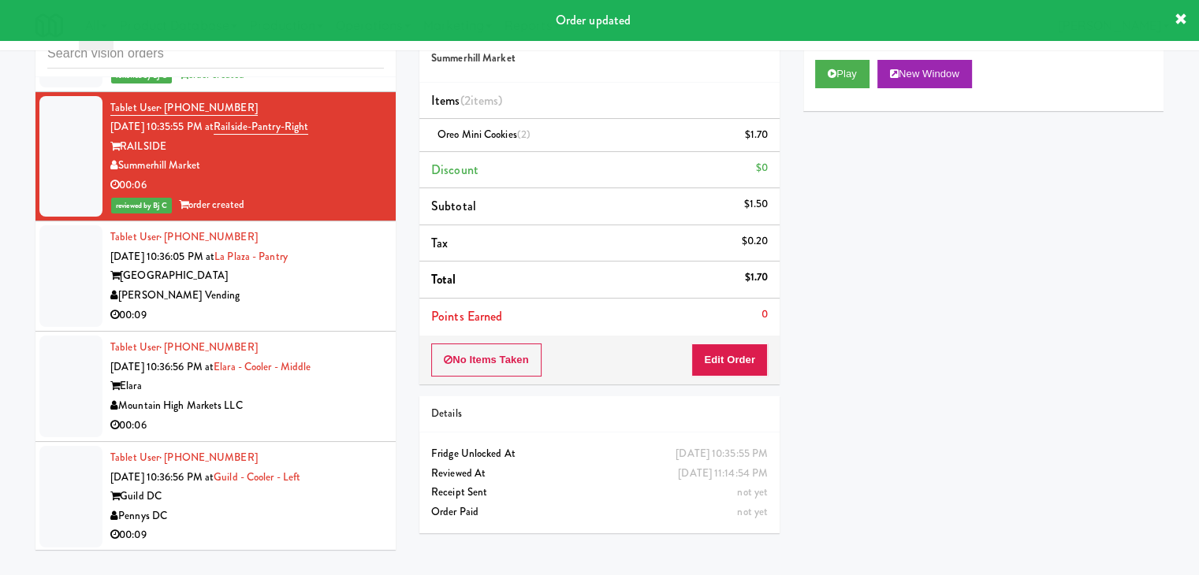
click at [336, 309] on div "00:09" at bounding box center [246, 316] width 273 height 20
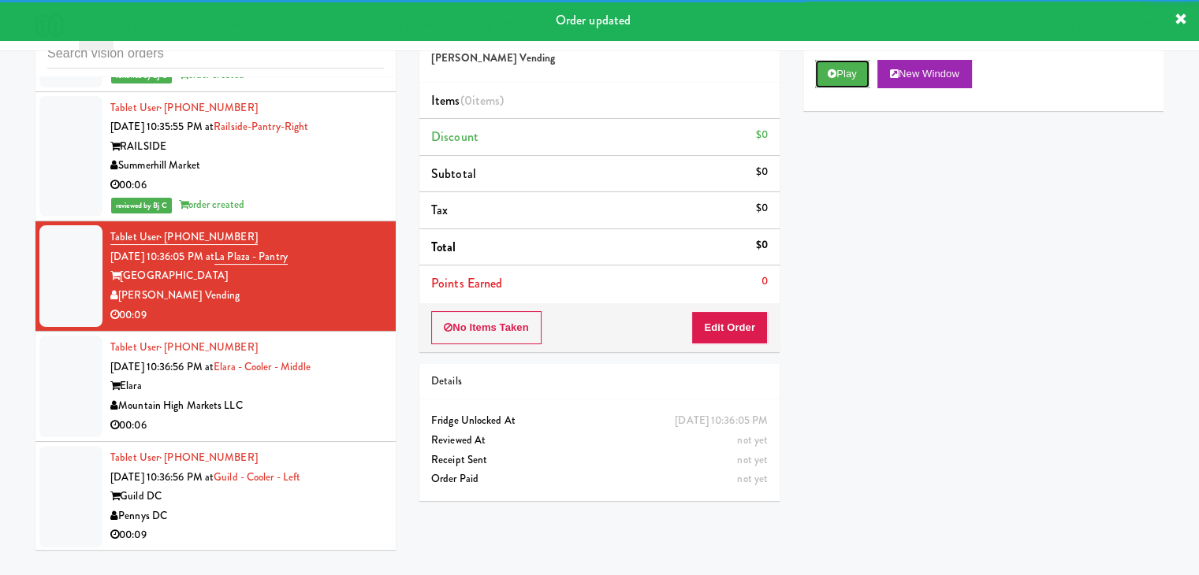
drag, startPoint x: 854, startPoint y: 73, endPoint x: 831, endPoint y: 117, distance: 49.0
click at [854, 73] on button "Play" at bounding box center [842, 74] width 54 height 28
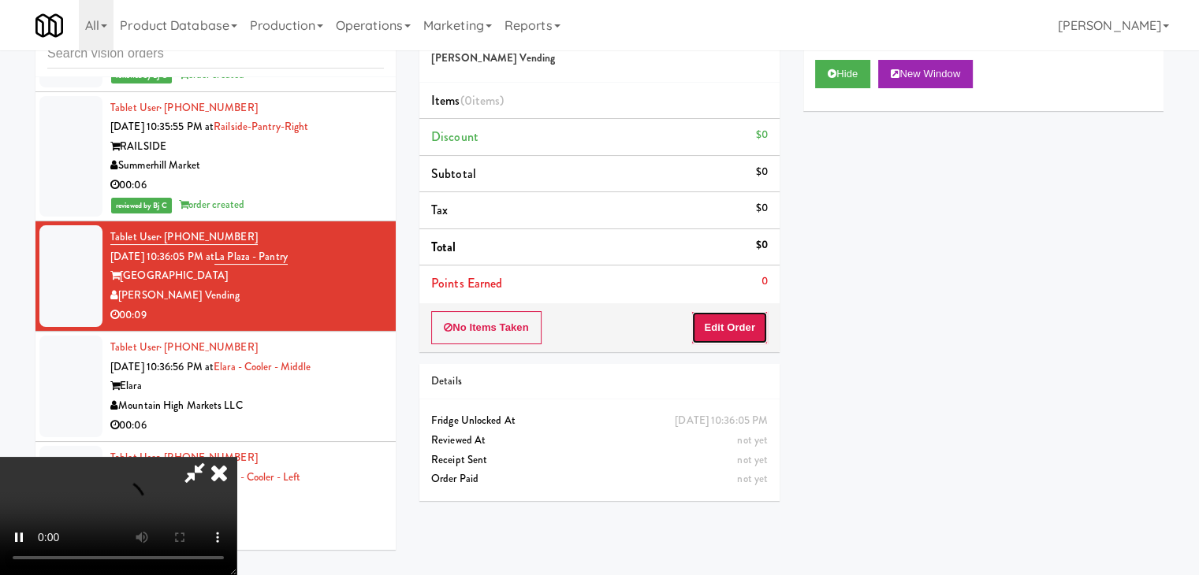
click at [750, 325] on button "Edit Order" at bounding box center [729, 327] width 76 height 33
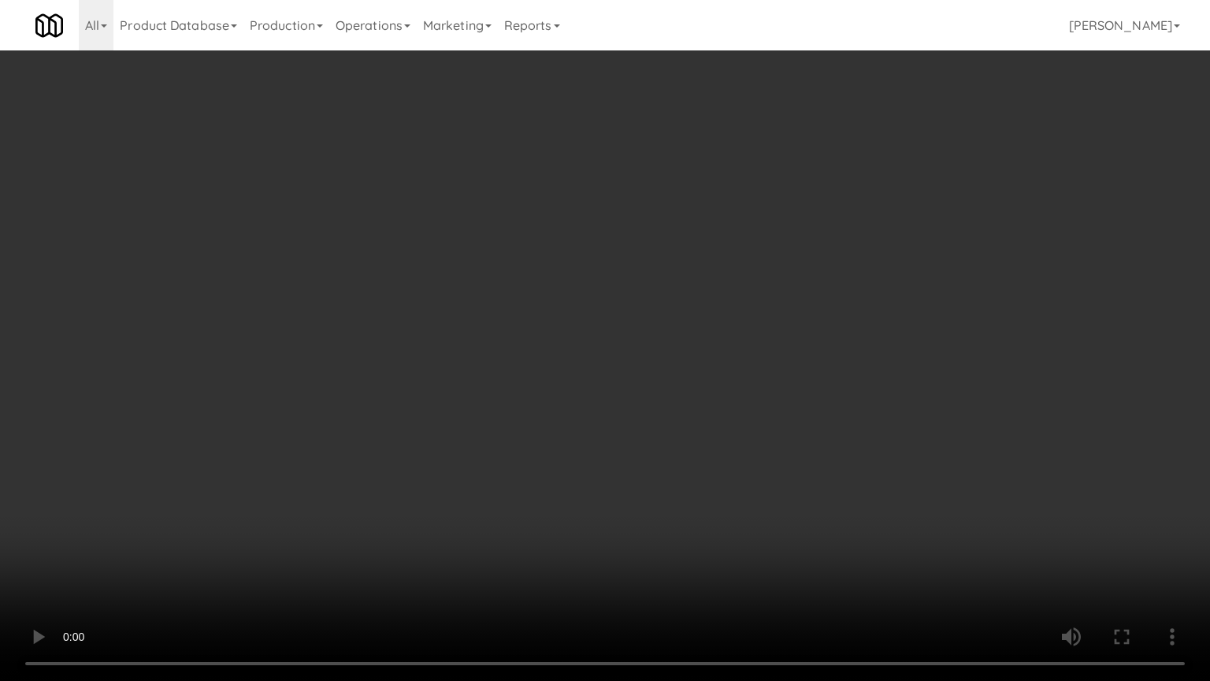
click at [696, 271] on video at bounding box center [605, 340] width 1210 height 681
click at [697, 273] on video at bounding box center [605, 340] width 1210 height 681
click at [693, 268] on video at bounding box center [605, 340] width 1210 height 681
click at [693, 267] on video at bounding box center [605, 340] width 1210 height 681
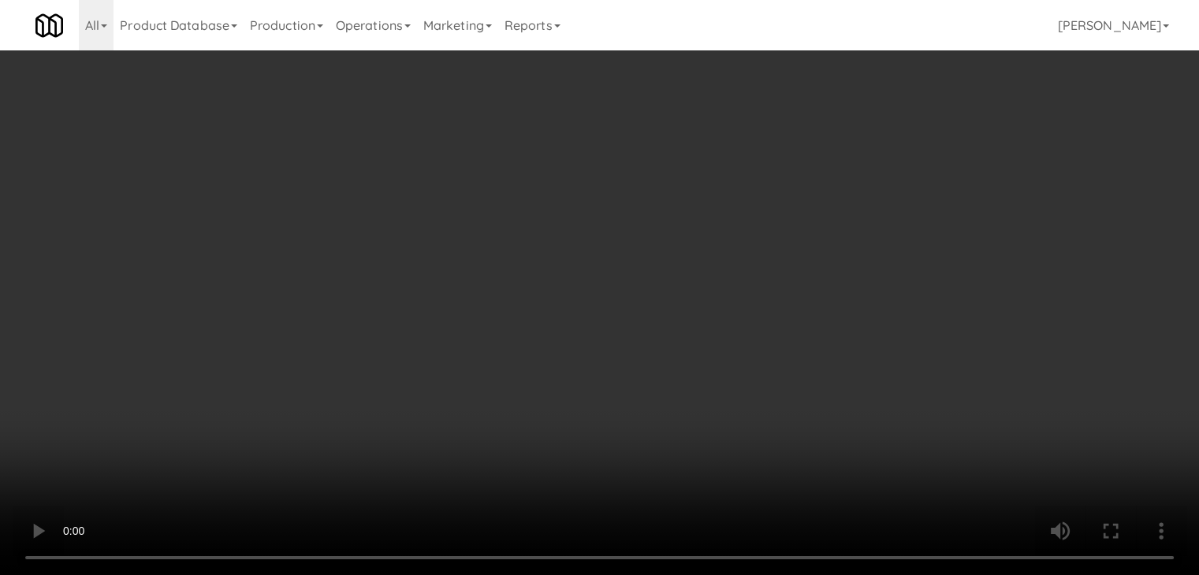
click at [853, 172] on button "Planogram" at bounding box center [853, 167] width 77 height 24
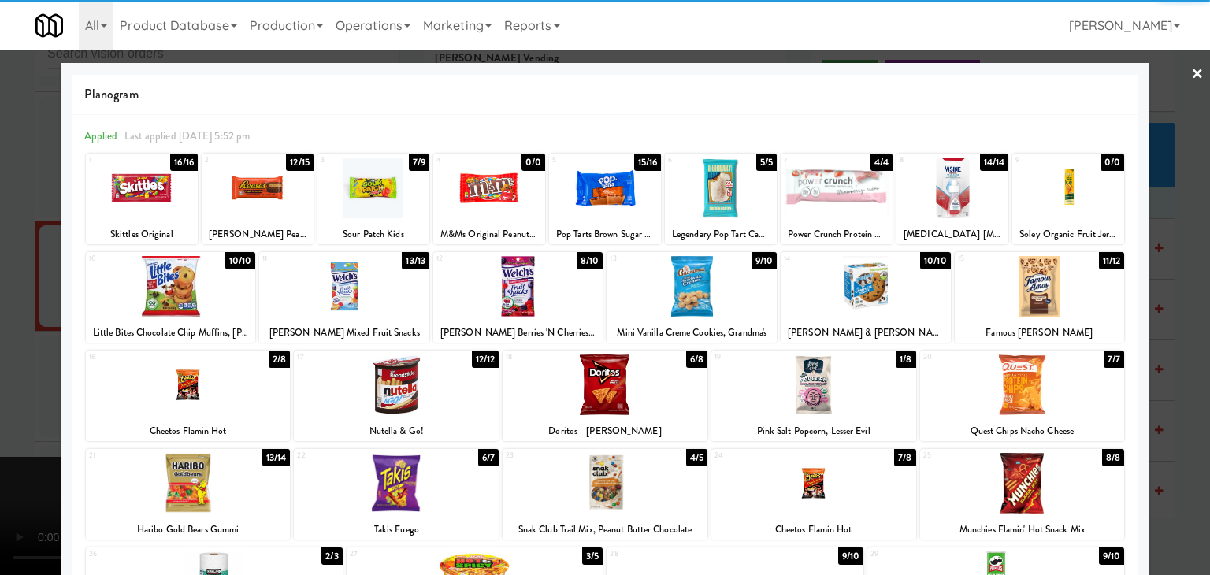
click at [781, 396] on div at bounding box center [814, 385] width 205 height 61
click at [155, 402] on div at bounding box center [188, 385] width 205 height 61
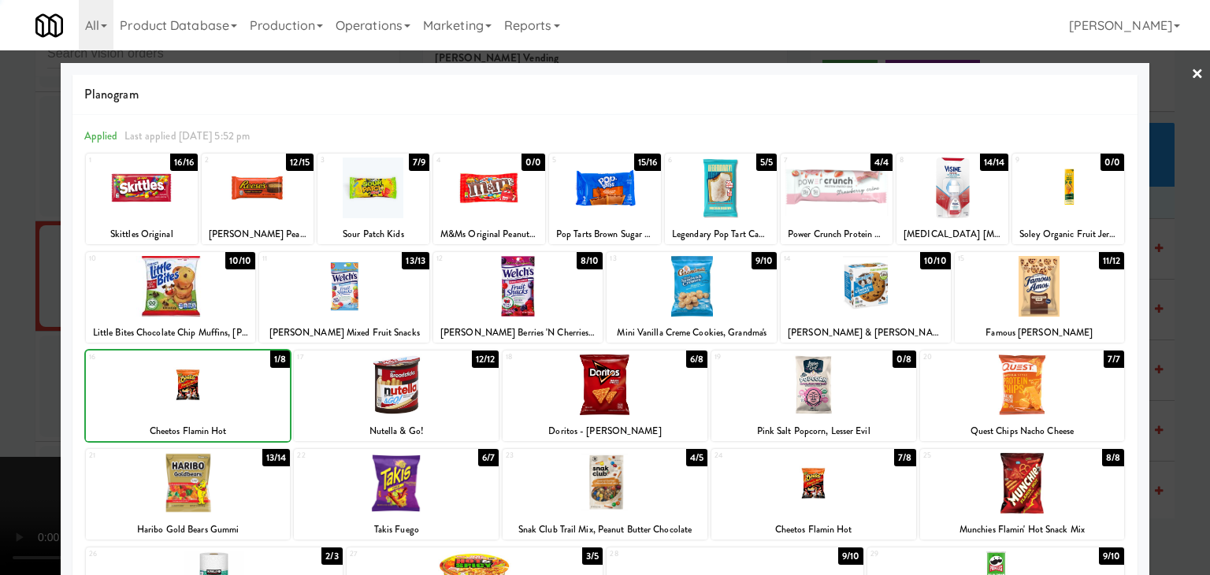
drag, startPoint x: 0, startPoint y: 418, endPoint x: 296, endPoint y: 408, distance: 296.5
click at [14, 412] on div at bounding box center [605, 287] width 1210 height 575
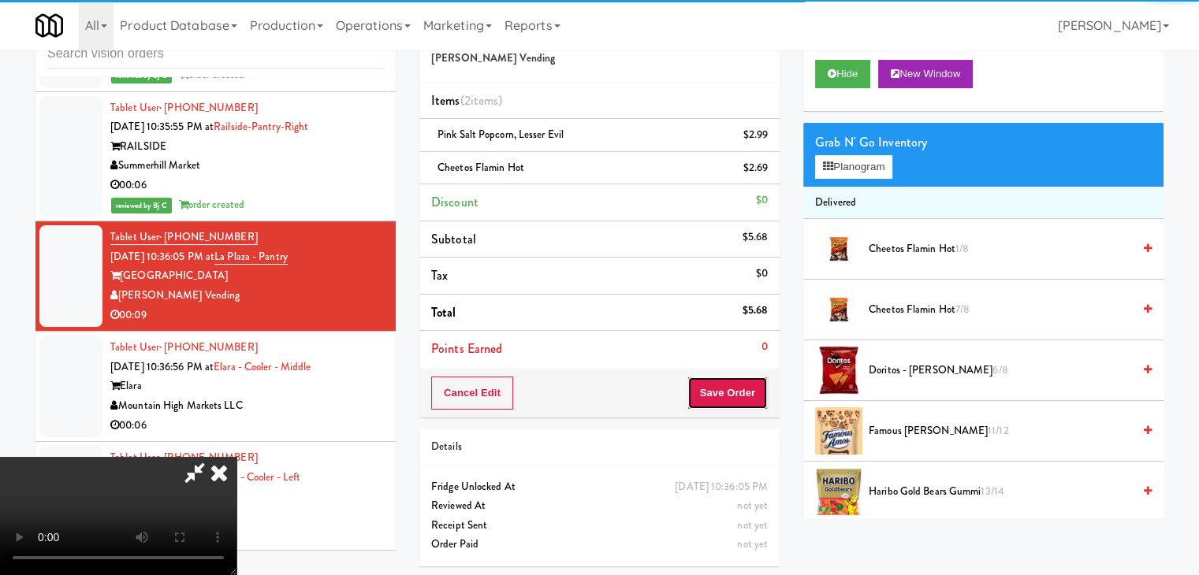
click at [760, 396] on button "Save Order" at bounding box center [727, 393] width 80 height 33
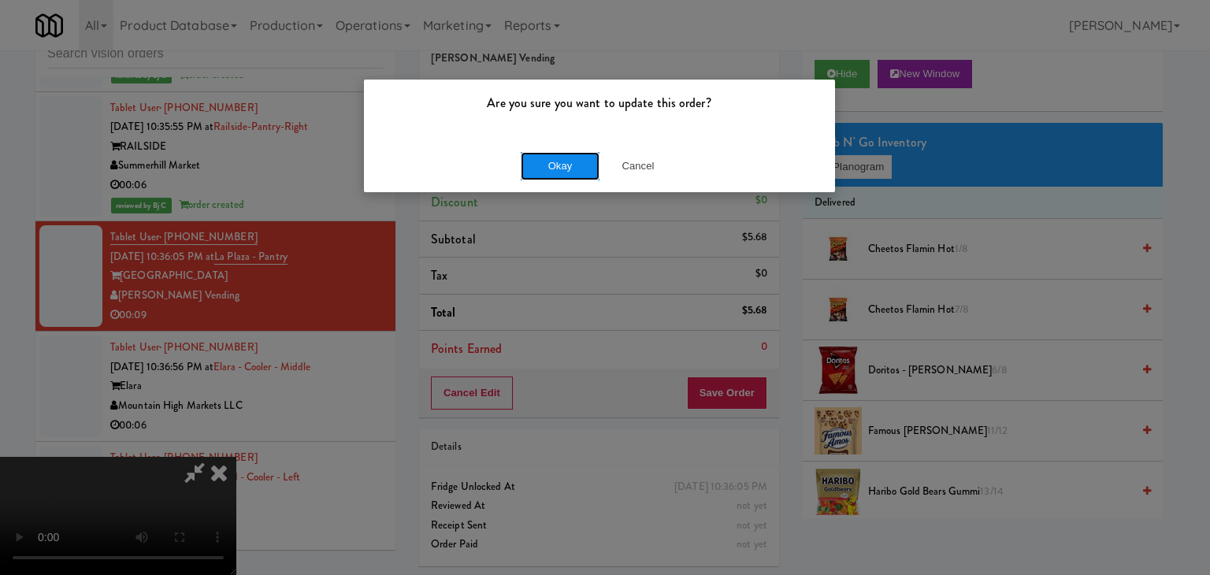
click at [560, 168] on button "Okay" at bounding box center [560, 166] width 79 height 28
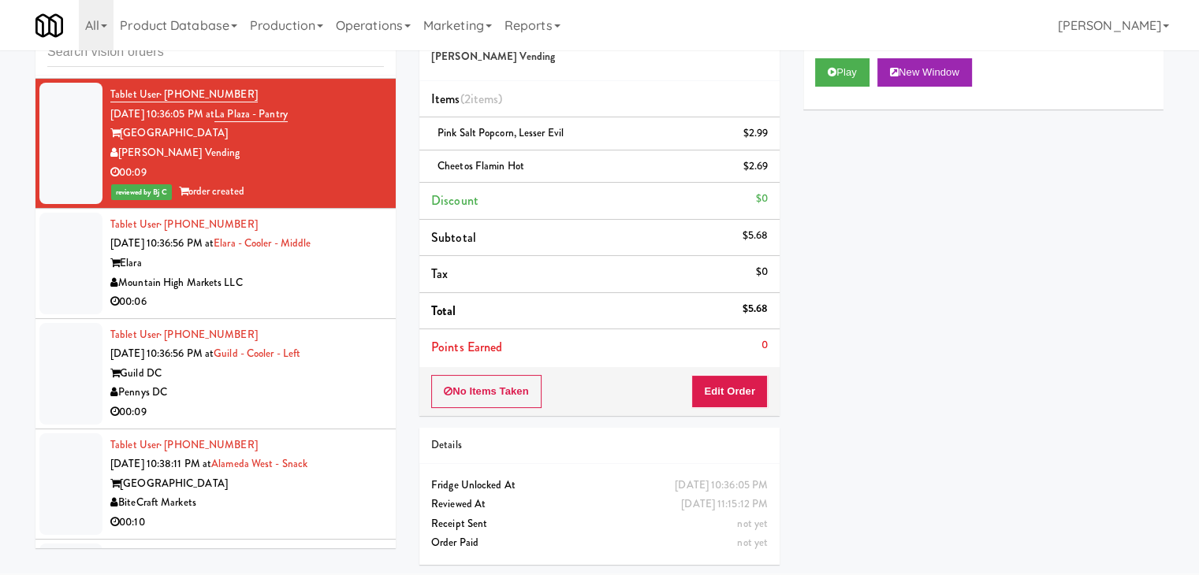
scroll to position [7984, 0]
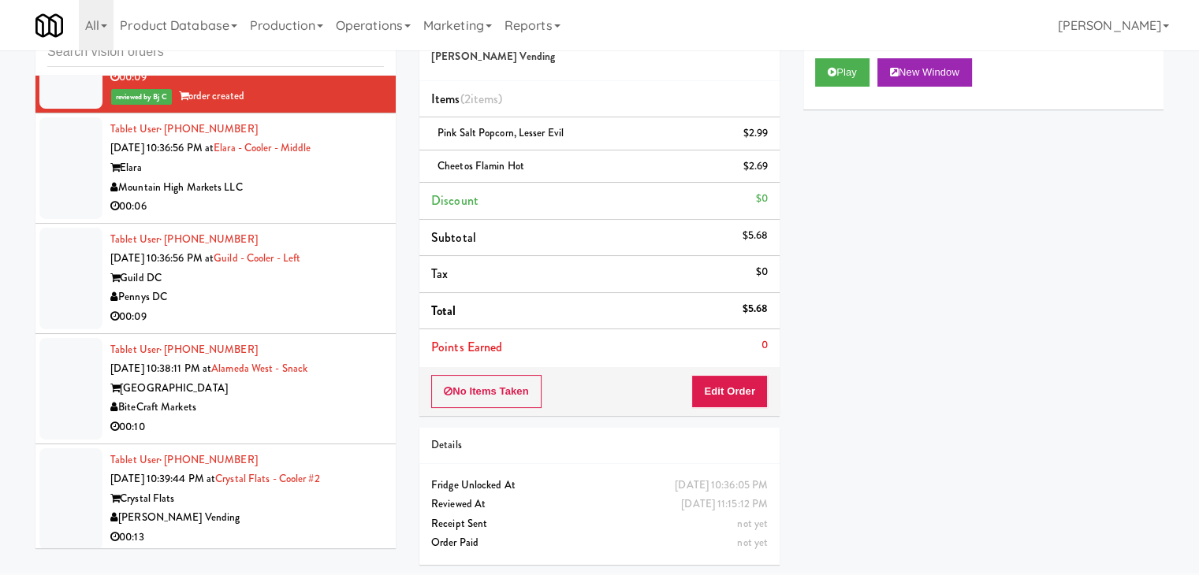
click at [337, 197] on div "00:06" at bounding box center [246, 207] width 273 height 20
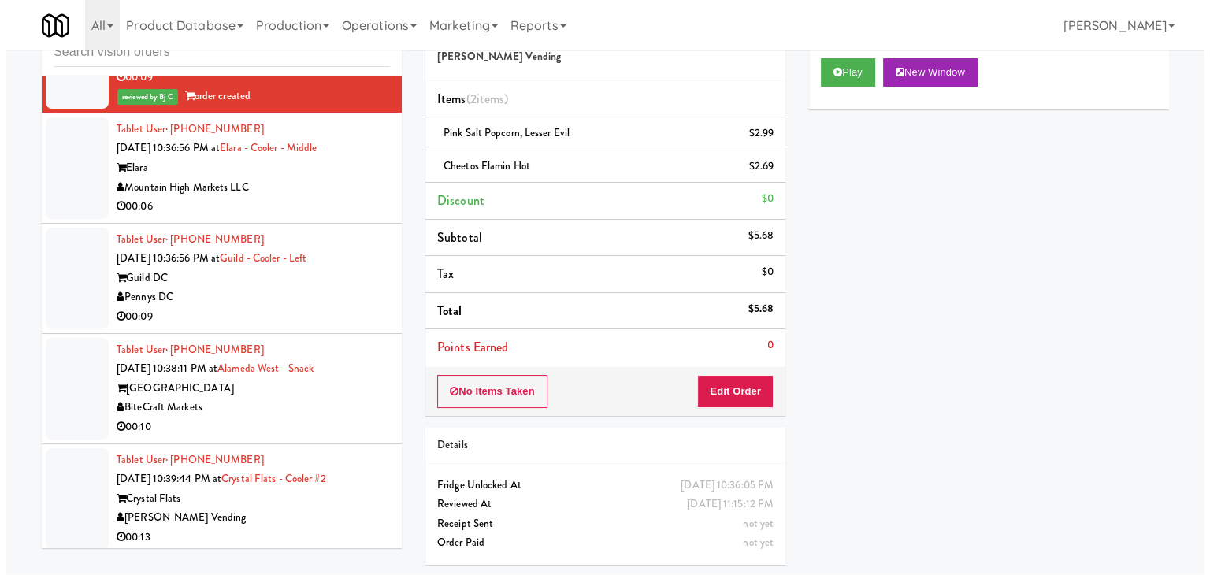
scroll to position [50, 0]
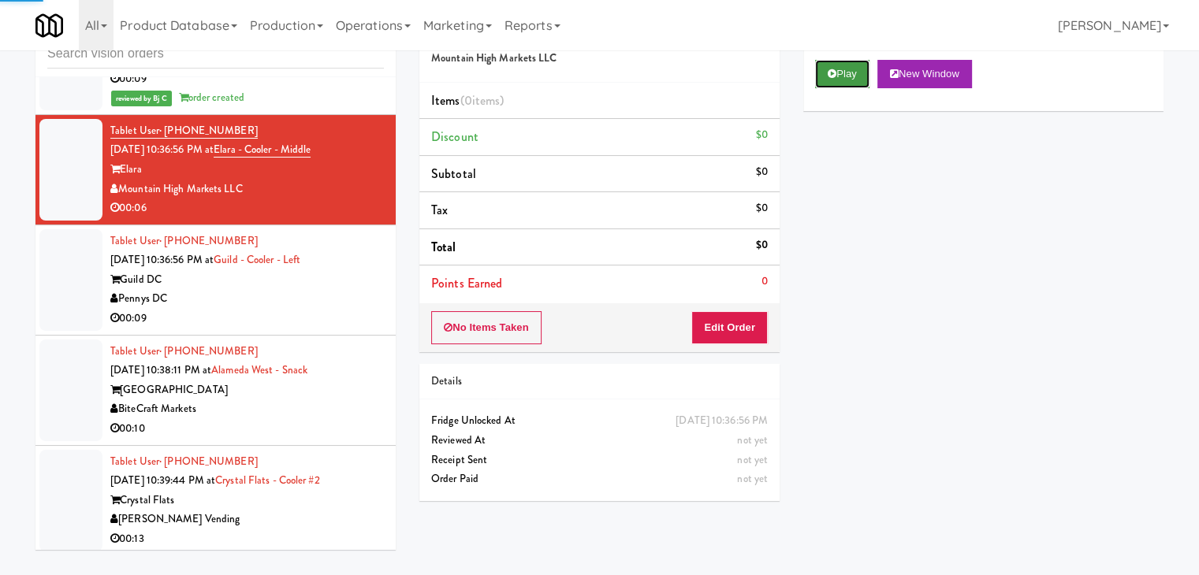
click at [854, 80] on button "Play" at bounding box center [842, 74] width 54 height 28
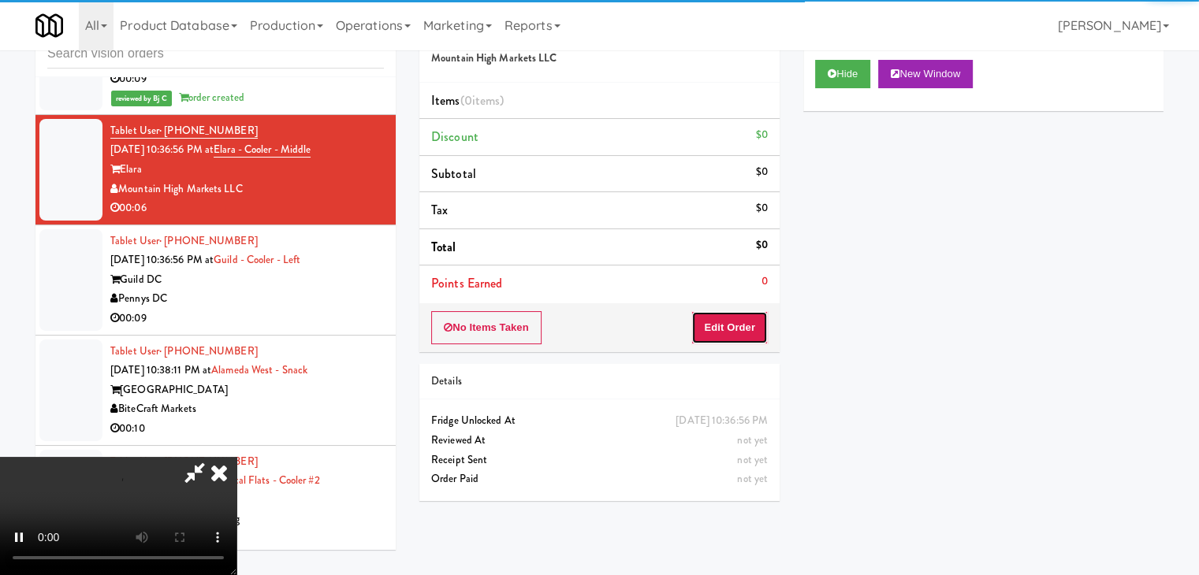
click at [728, 326] on button "Edit Order" at bounding box center [729, 327] width 76 height 33
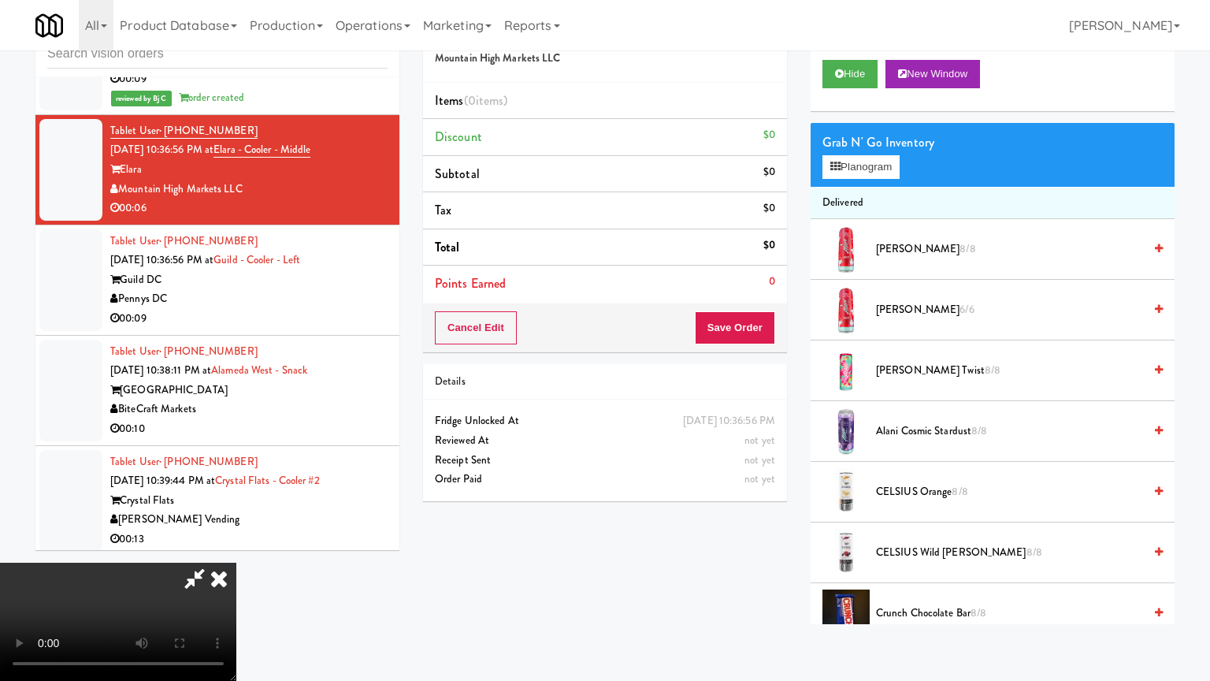
click at [236, 563] on video at bounding box center [118, 622] width 236 height 118
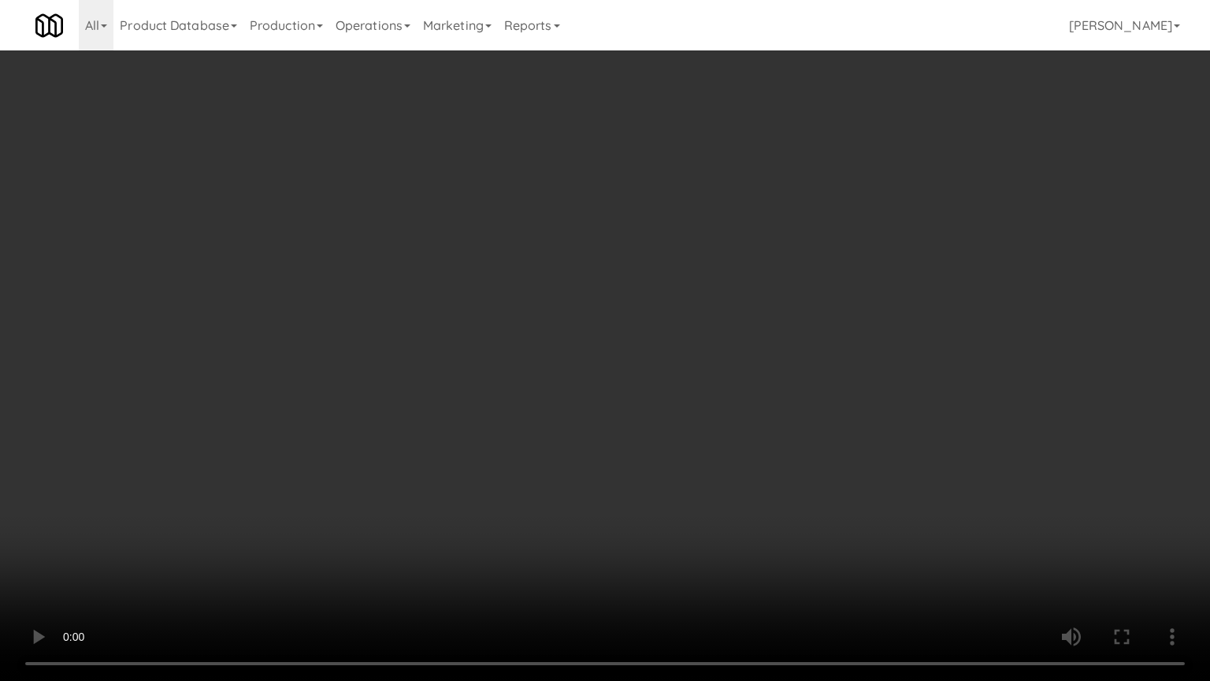
click at [697, 400] on video at bounding box center [605, 340] width 1210 height 681
click at [694, 397] on video at bounding box center [605, 340] width 1210 height 681
click at [693, 454] on video at bounding box center [605, 340] width 1210 height 681
click at [710, 428] on video at bounding box center [605, 340] width 1210 height 681
click at [710, 429] on video at bounding box center [605, 340] width 1210 height 681
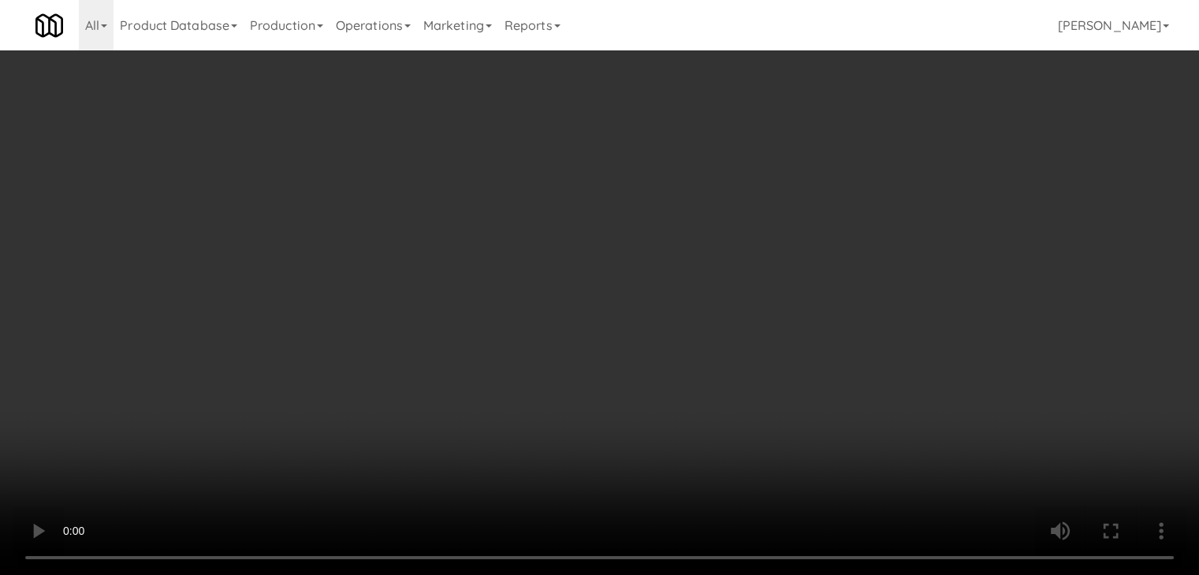
click at [876, 166] on button "Planogram" at bounding box center [853, 167] width 77 height 24
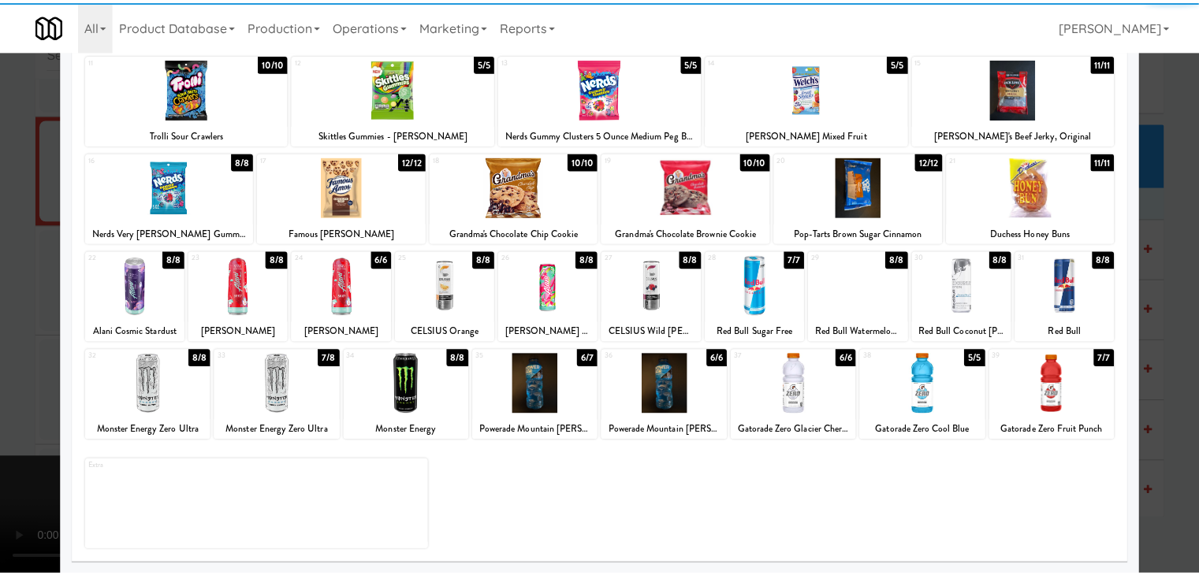
scroll to position [199, 0]
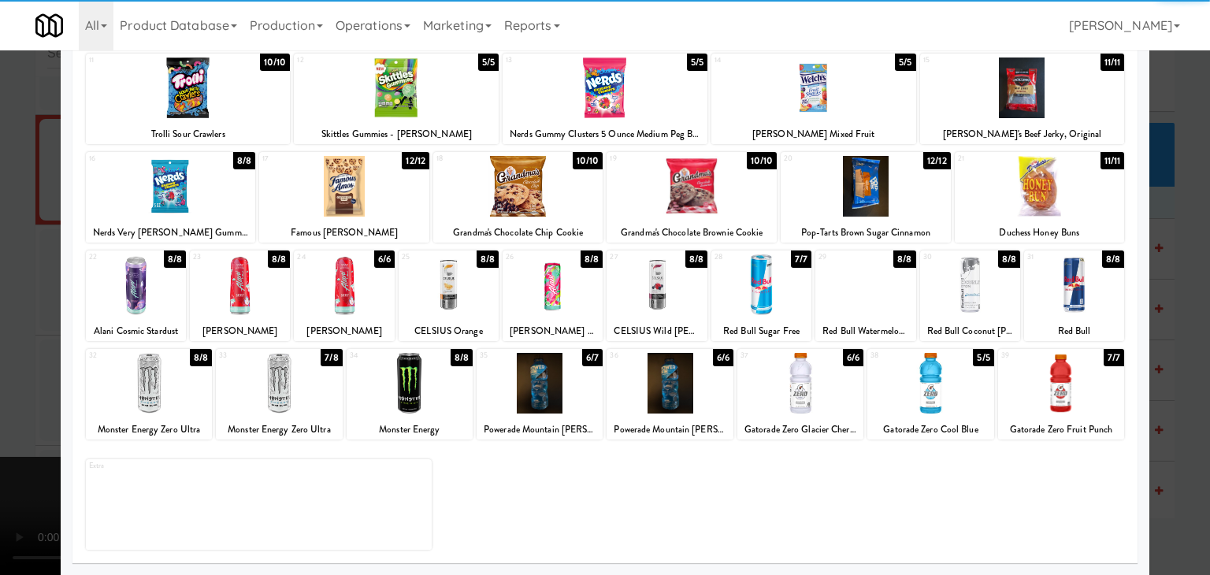
click at [261, 289] on div at bounding box center [240, 285] width 100 height 61
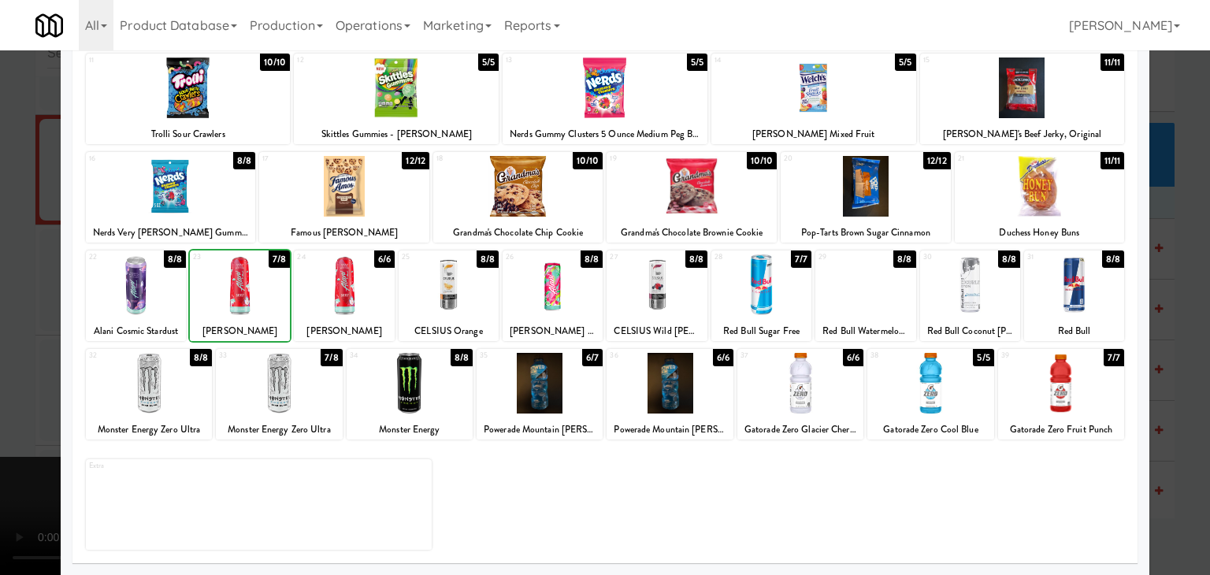
drag, startPoint x: 0, startPoint y: 363, endPoint x: 494, endPoint y: 334, distance: 495.0
click at [39, 357] on div at bounding box center [605, 287] width 1210 height 575
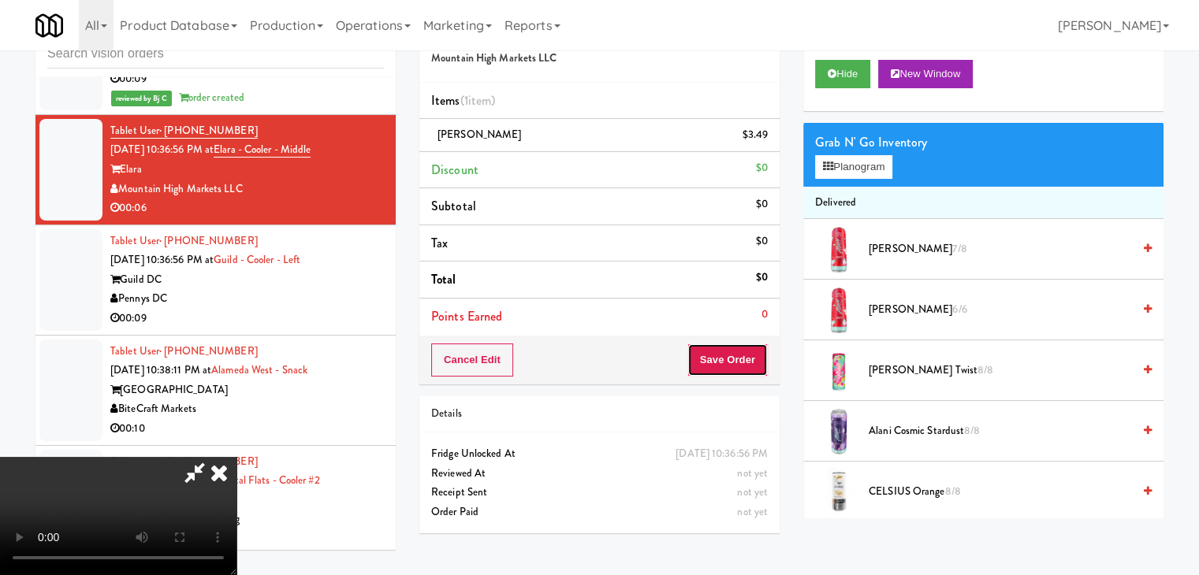
drag, startPoint x: 763, startPoint y: 352, endPoint x: 744, endPoint y: 360, distance: 20.5
click at [753, 357] on button "Save Order" at bounding box center [727, 360] width 80 height 33
click at [744, 360] on button "Save Order" at bounding box center [727, 360] width 80 height 33
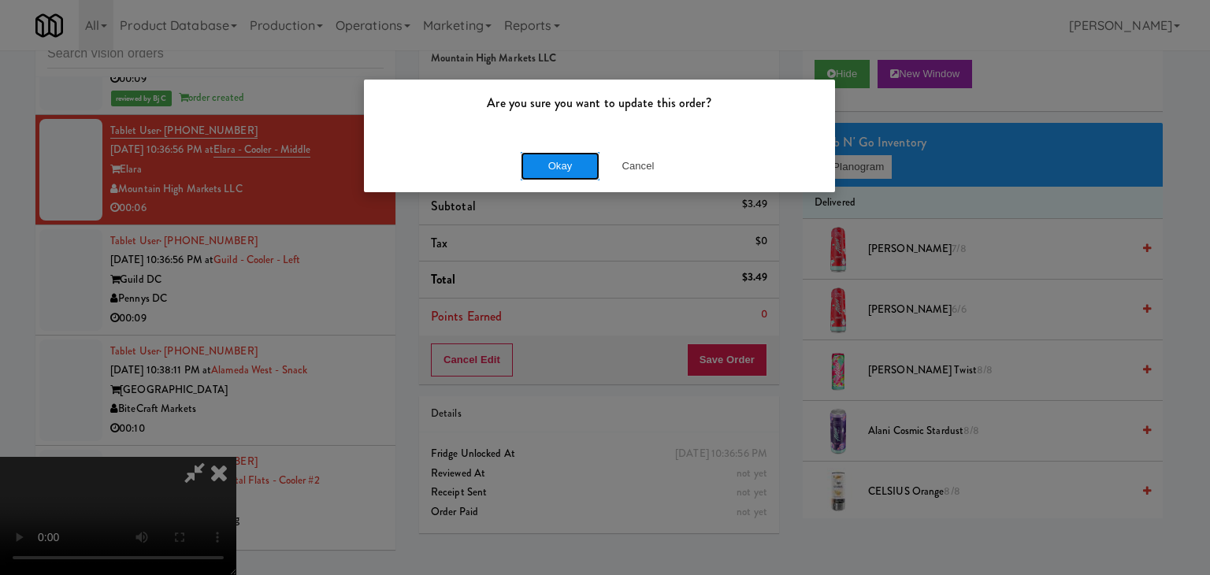
click at [566, 168] on button "Okay" at bounding box center [560, 166] width 79 height 28
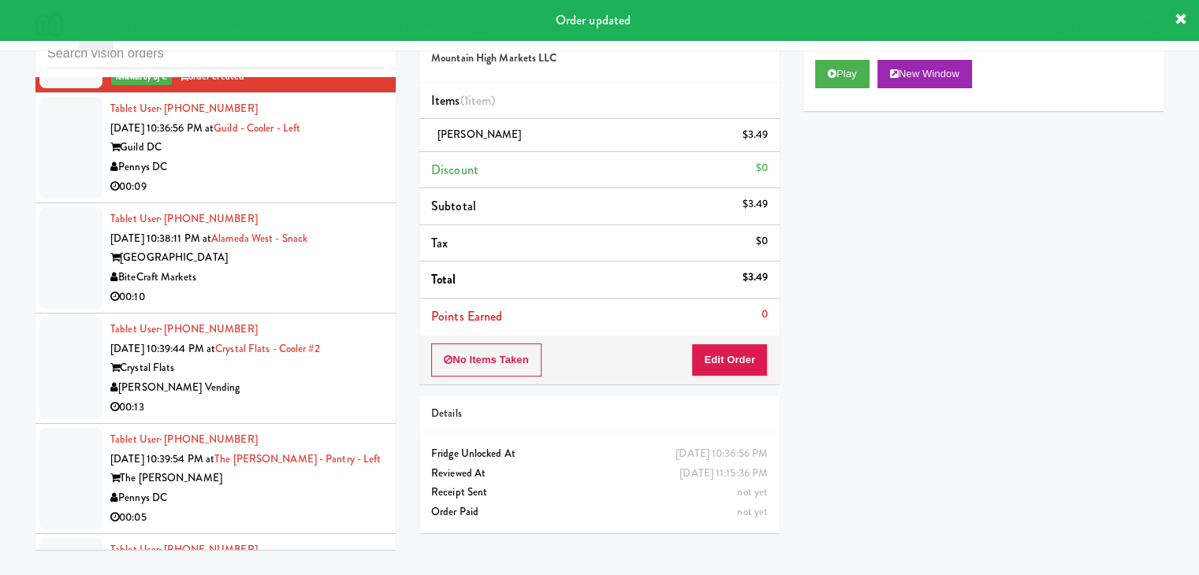
scroll to position [8142, 0]
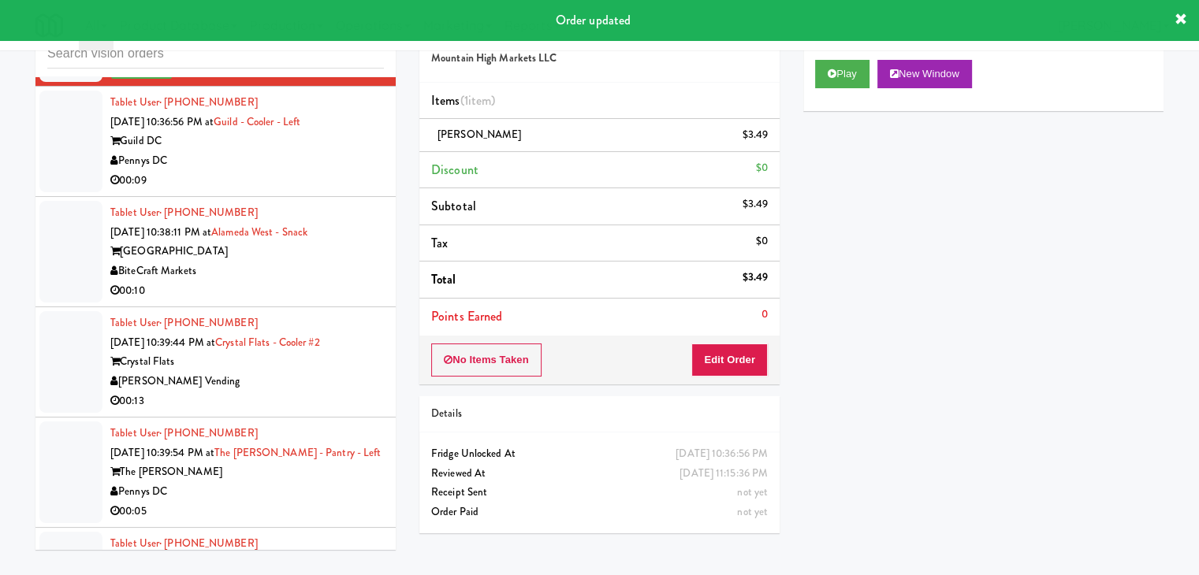
drag, startPoint x: 359, startPoint y: 175, endPoint x: 380, endPoint y: 175, distance: 20.5
click at [359, 175] on div "00:09" at bounding box center [246, 181] width 273 height 20
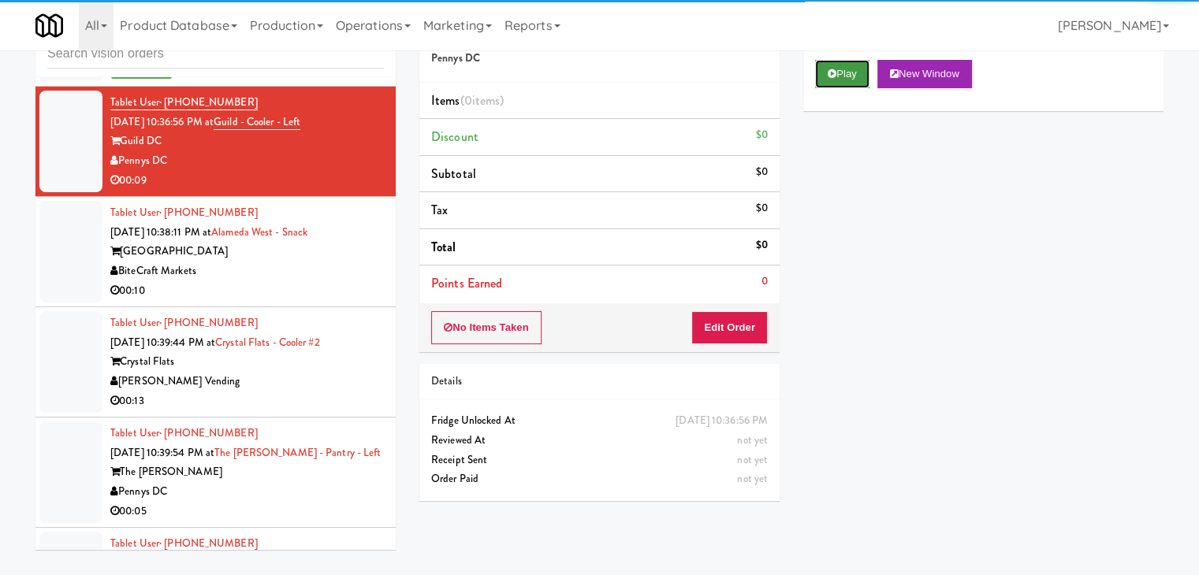
click at [841, 74] on button "Play" at bounding box center [842, 74] width 54 height 28
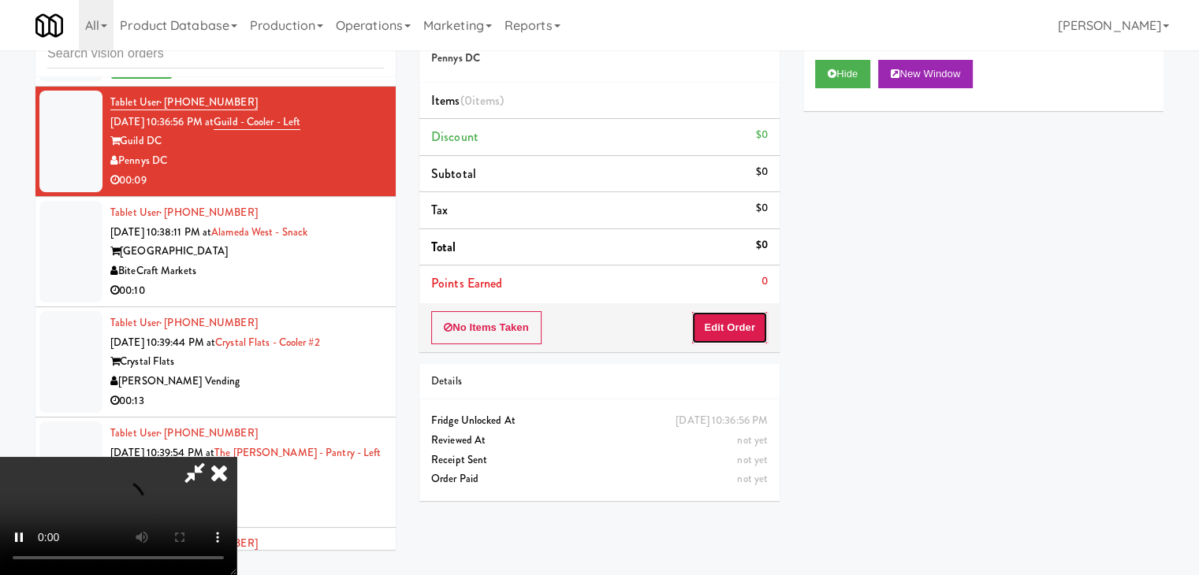
click at [747, 329] on button "Edit Order" at bounding box center [729, 327] width 76 height 33
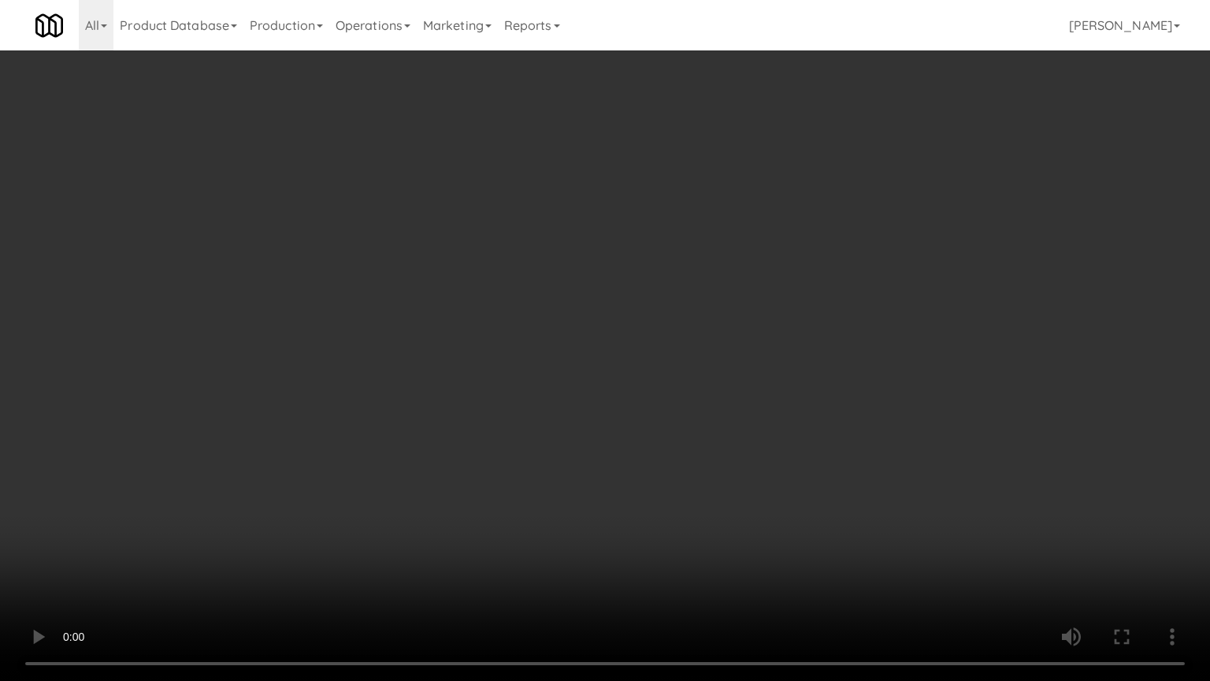
click at [599, 441] on video at bounding box center [605, 340] width 1210 height 681
click at [596, 443] on video at bounding box center [605, 340] width 1210 height 681
click at [599, 438] on video at bounding box center [605, 340] width 1210 height 681
click at [649, 381] on video at bounding box center [605, 340] width 1210 height 681
click at [630, 448] on video at bounding box center [605, 340] width 1210 height 681
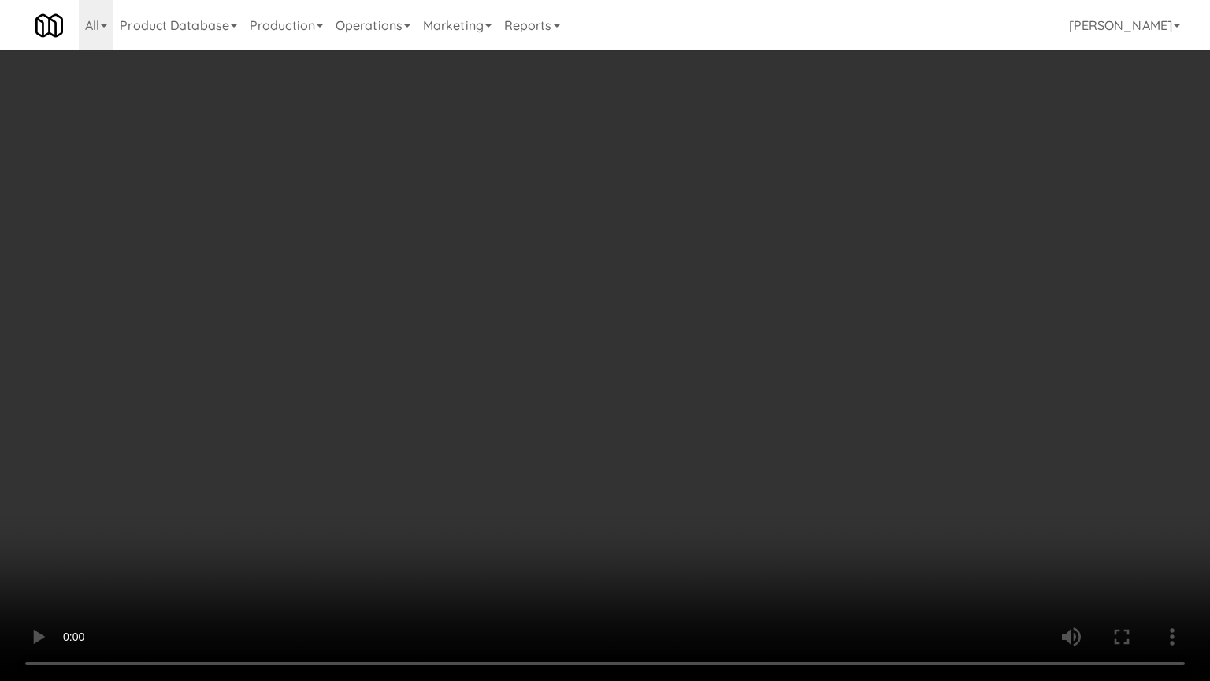
click at [630, 441] on video at bounding box center [605, 340] width 1210 height 681
click at [589, 375] on video at bounding box center [605, 340] width 1210 height 681
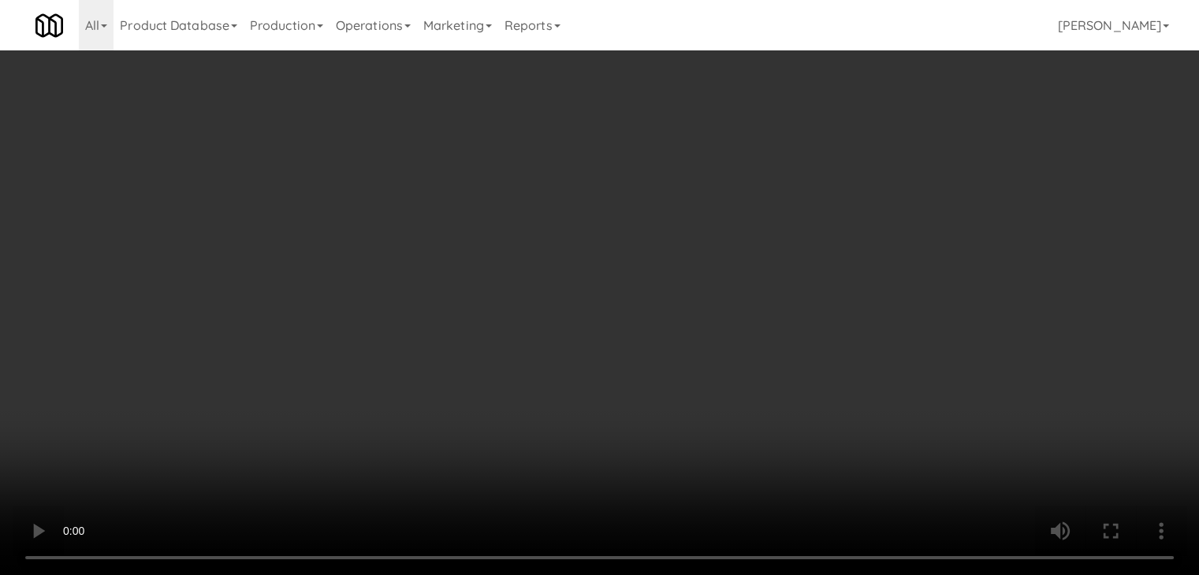
drag, startPoint x: 887, startPoint y: 152, endPoint x: 879, endPoint y: 157, distance: 9.2
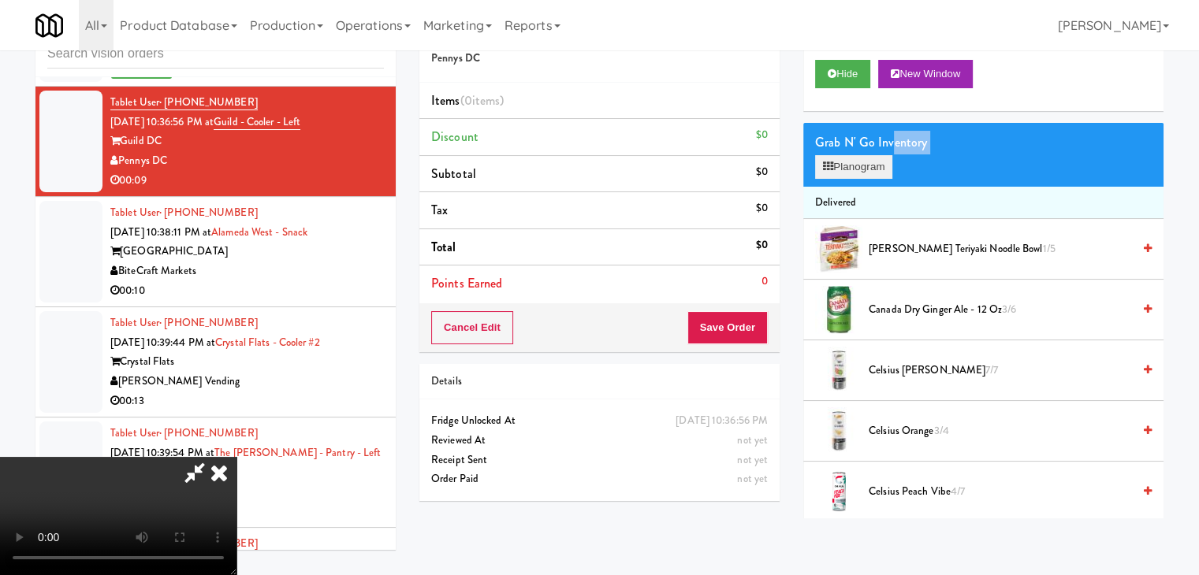
click at [879, 157] on div "Grab N' Go Inventory Planogram" at bounding box center [983, 155] width 360 height 64
click at [877, 157] on button "Planogram" at bounding box center [853, 167] width 77 height 24
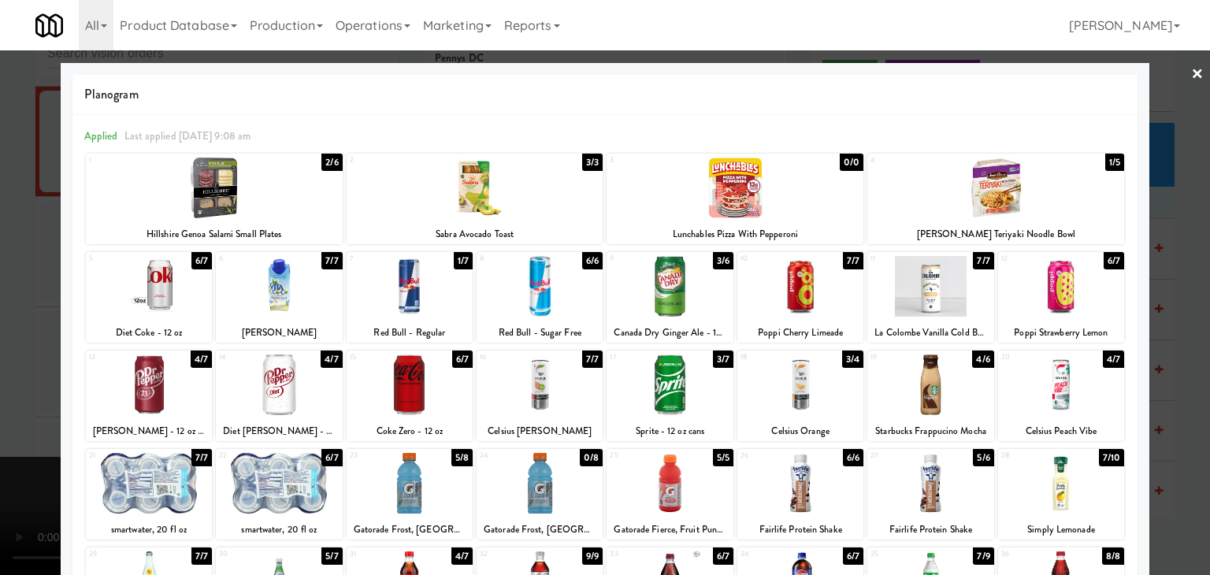
click at [169, 408] on div at bounding box center [149, 385] width 126 height 61
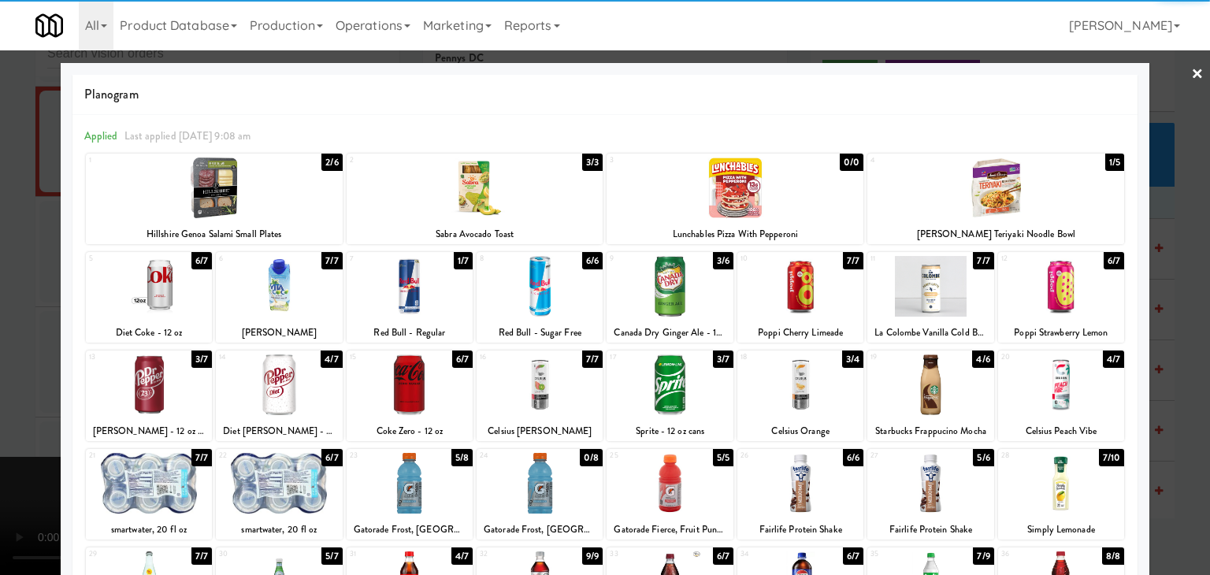
drag, startPoint x: 686, startPoint y: 403, endPoint x: 591, endPoint y: 412, distance: 95.0
click at [683, 404] on div at bounding box center [670, 385] width 126 height 61
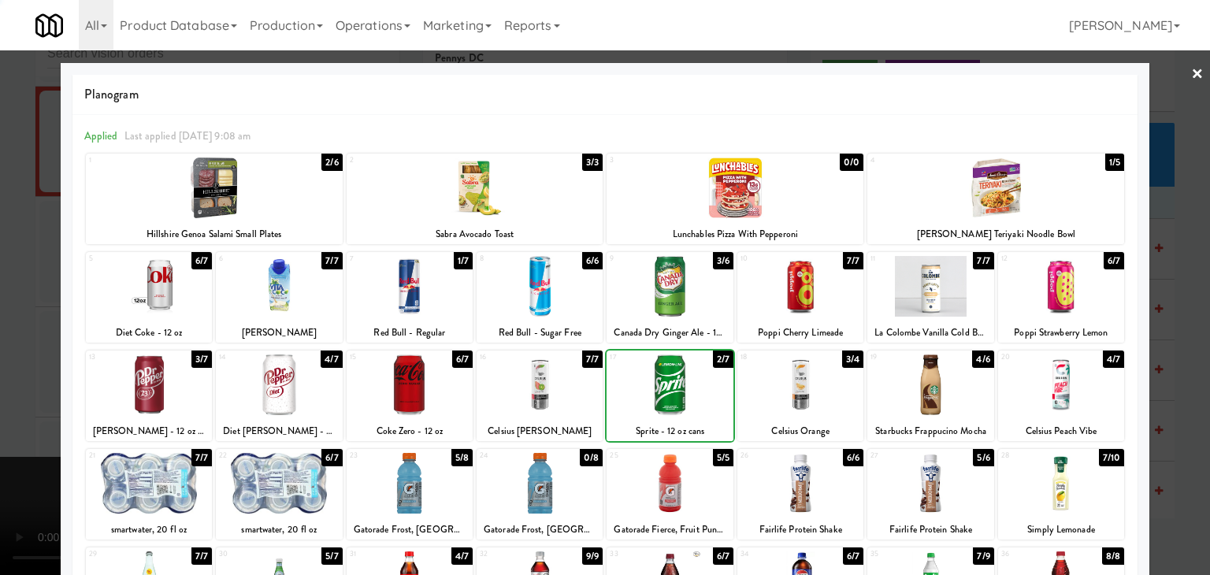
drag, startPoint x: 0, startPoint y: 424, endPoint x: 277, endPoint y: 392, distance: 279.3
click at [68, 419] on div "× Planogram Applied Last applied [DATE] 9:08 am 1 2/6 Hillshire Genoa Salami Sm…" at bounding box center [605, 287] width 1210 height 575
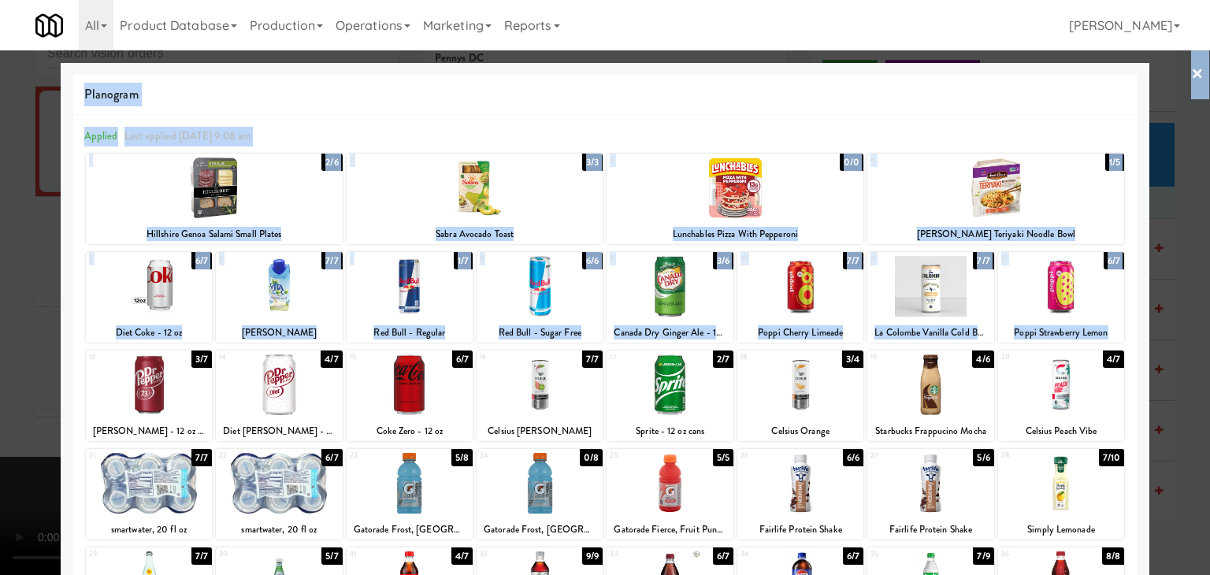
drag, startPoint x: 4, startPoint y: 392, endPoint x: 13, endPoint y: 392, distance: 8.7
click at [6, 392] on div at bounding box center [605, 287] width 1210 height 575
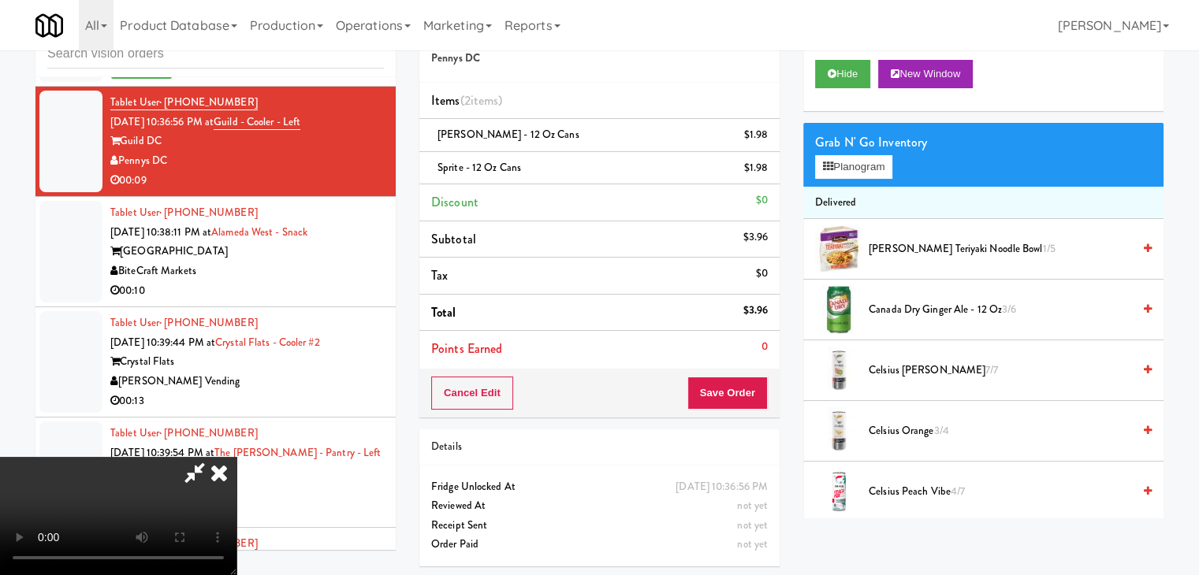
click at [13, 457] on video at bounding box center [118, 516] width 236 height 118
click at [742, 408] on div "Cancel Edit Save Order" at bounding box center [599, 393] width 360 height 49
click at [753, 395] on button "Save Order" at bounding box center [727, 393] width 80 height 33
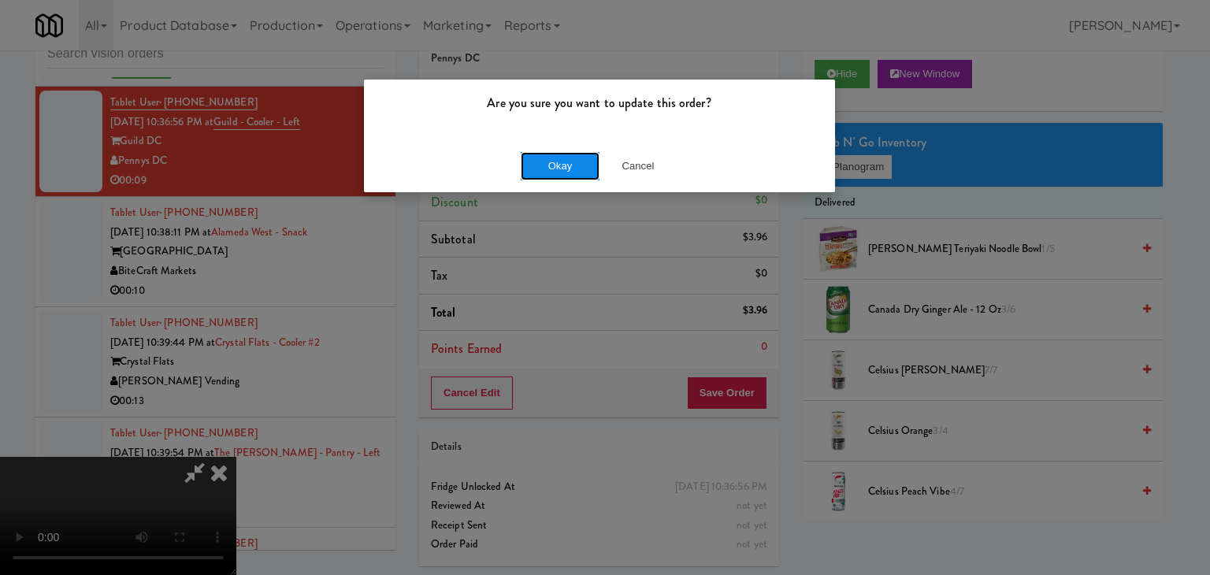
click at [567, 176] on button "Okay" at bounding box center [560, 166] width 79 height 28
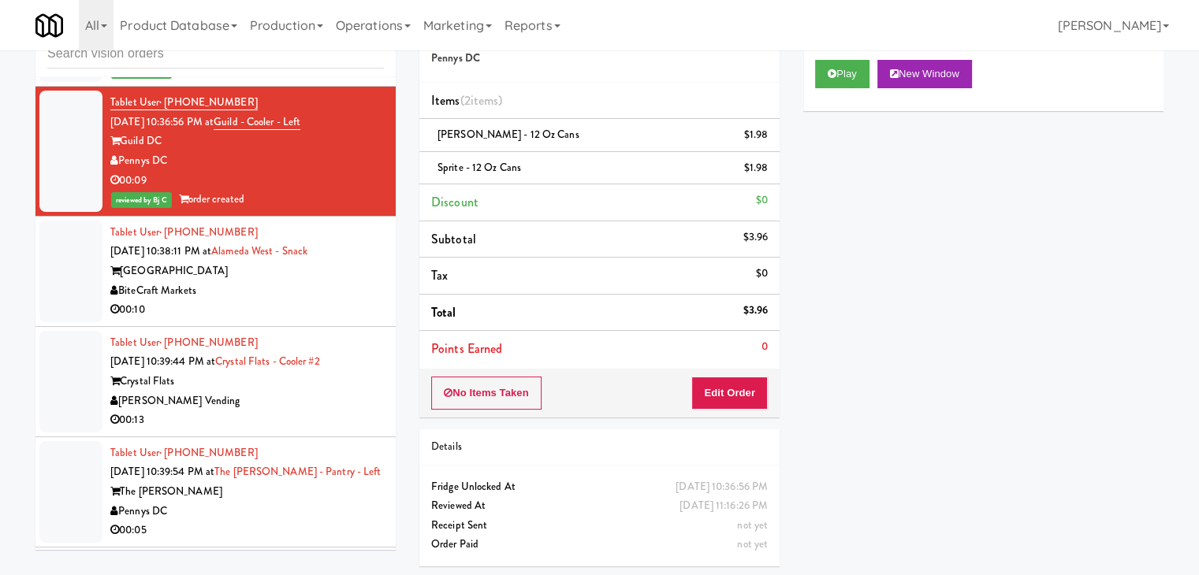
click at [292, 284] on div "BiteCraft Markets" at bounding box center [246, 291] width 273 height 20
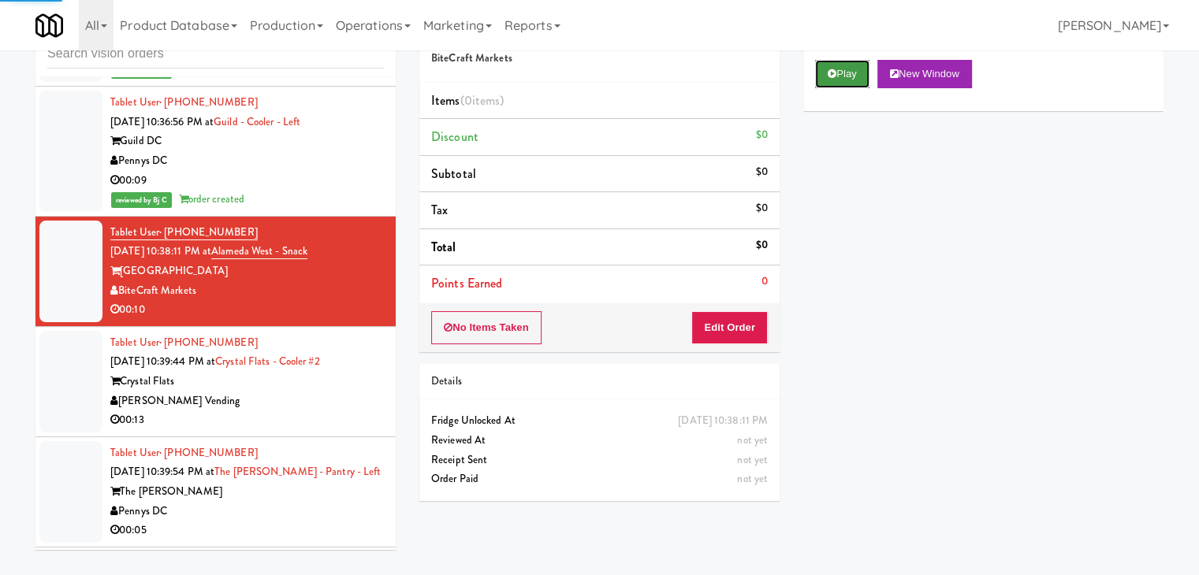
click at [848, 62] on button "Play" at bounding box center [842, 74] width 54 height 28
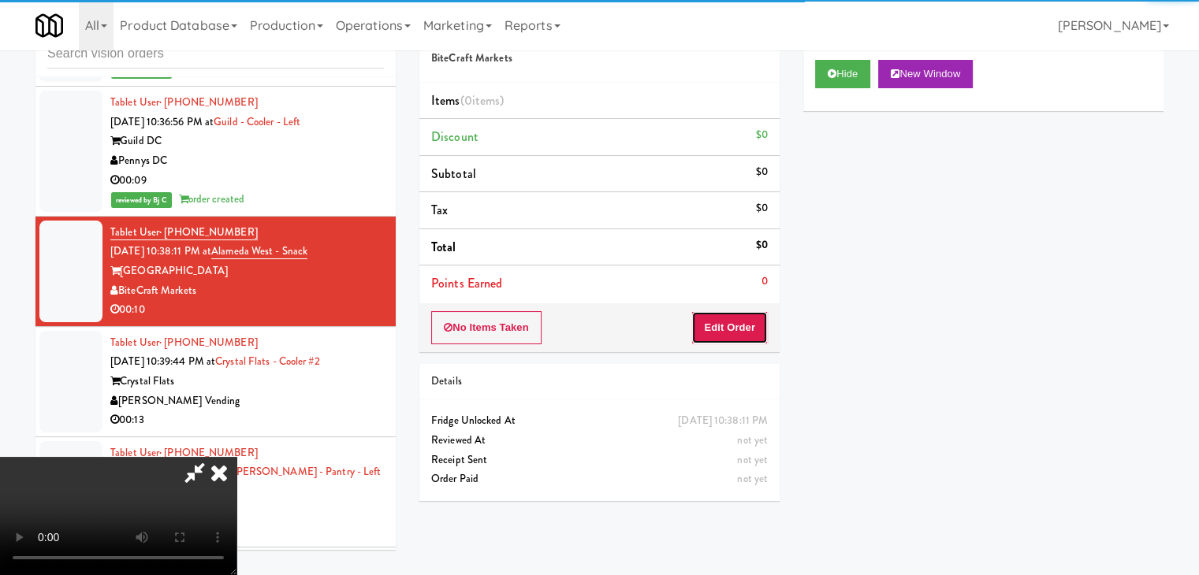
click at [714, 332] on button "Edit Order" at bounding box center [729, 327] width 76 height 33
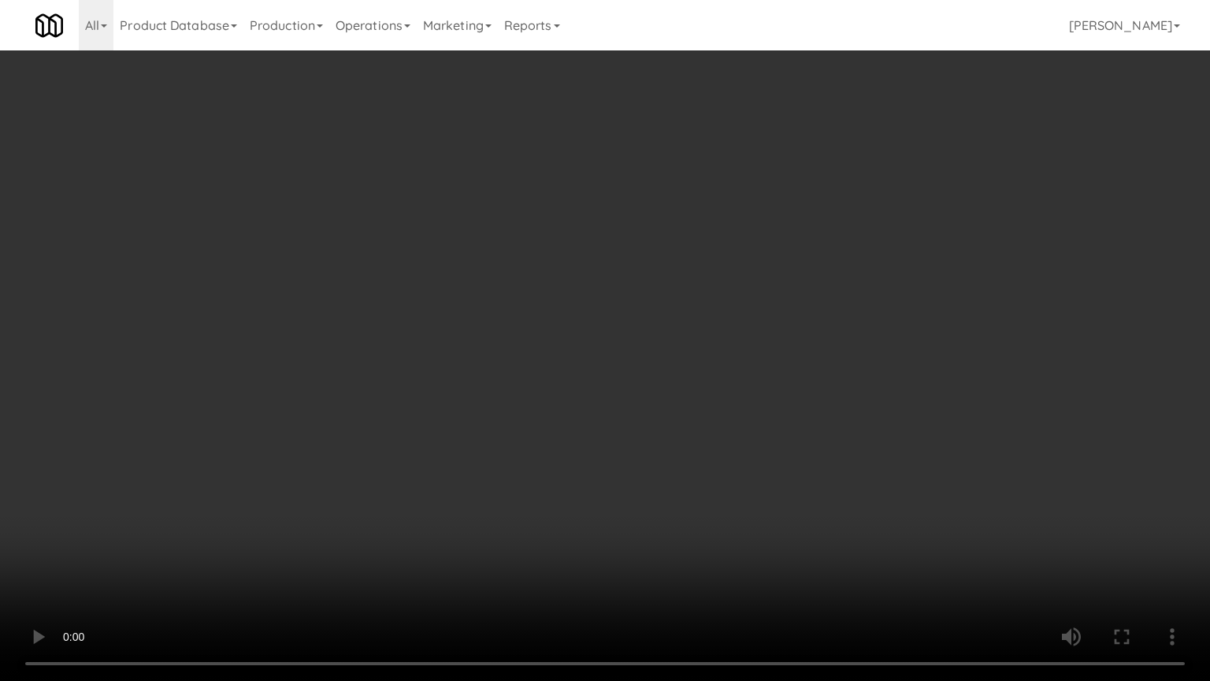
drag, startPoint x: 710, startPoint y: 465, endPoint x: 714, endPoint y: 501, distance: 36.5
click at [711, 488] on video at bounding box center [605, 340] width 1210 height 681
click at [763, 528] on video at bounding box center [605, 340] width 1210 height 681
click at [753, 504] on video at bounding box center [605, 340] width 1210 height 681
drag, startPoint x: 750, startPoint y: 504, endPoint x: 783, endPoint y: 341, distance: 166.3
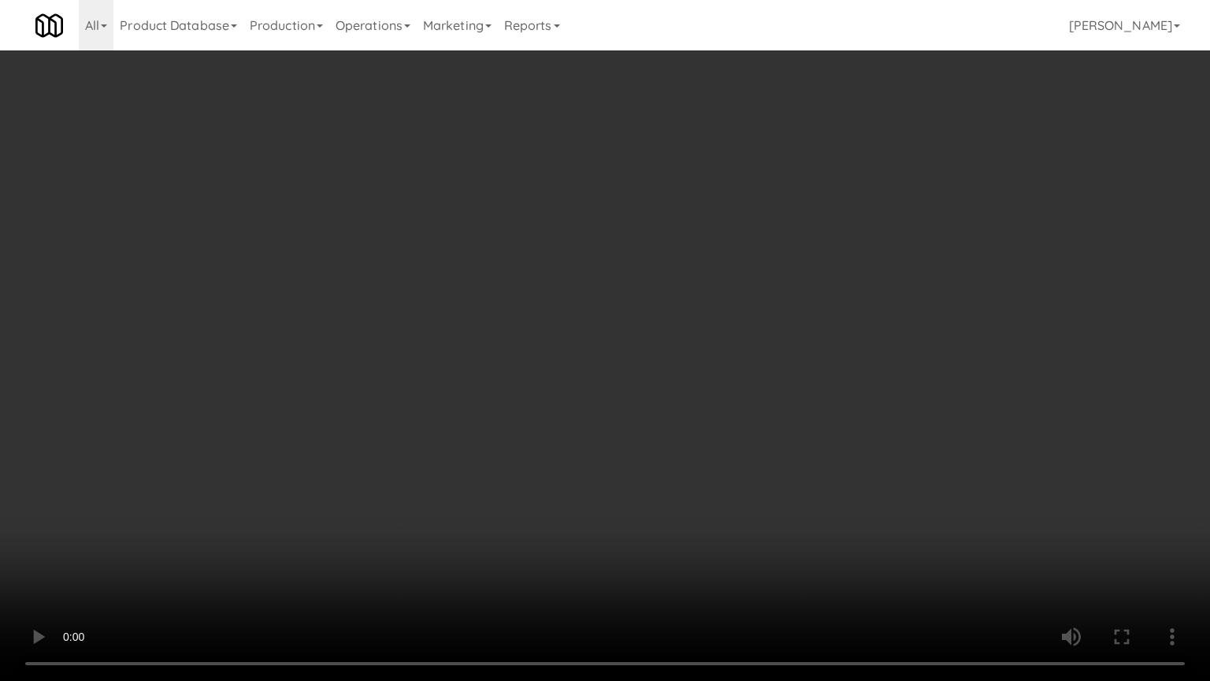
click at [750, 504] on video at bounding box center [605, 340] width 1210 height 681
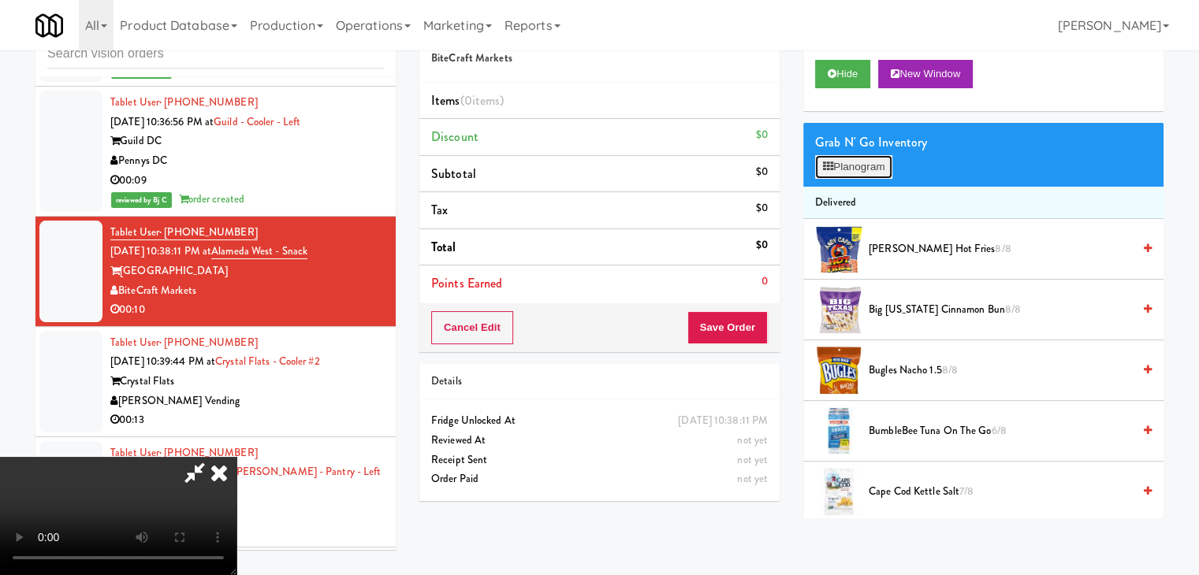
click at [877, 167] on button "Planogram" at bounding box center [853, 167] width 77 height 24
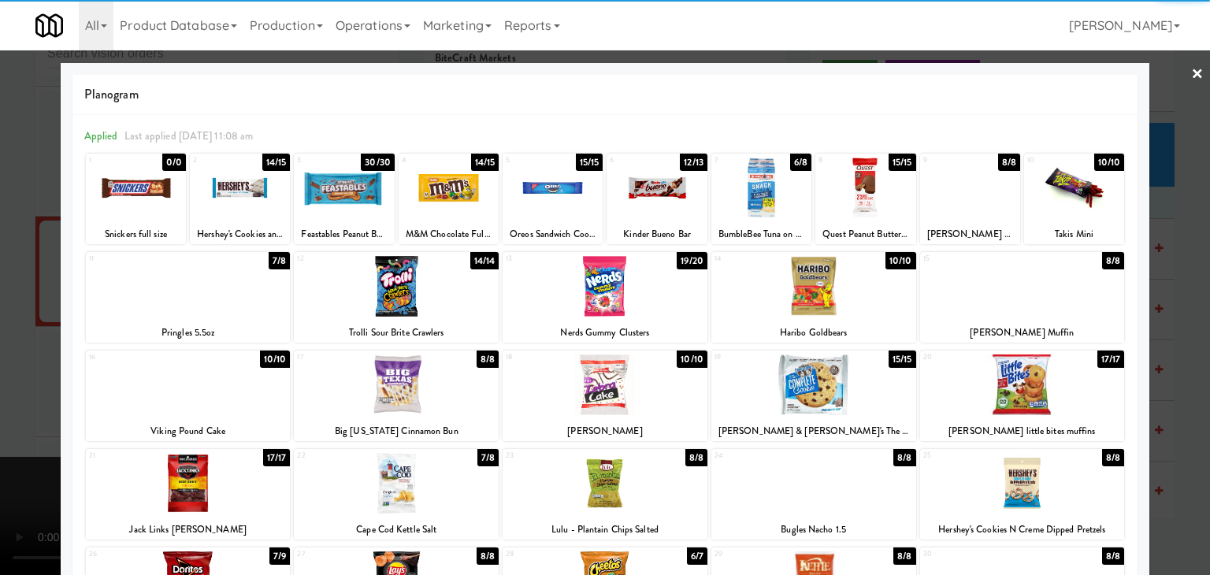
click at [649, 200] on div at bounding box center [657, 188] width 100 height 61
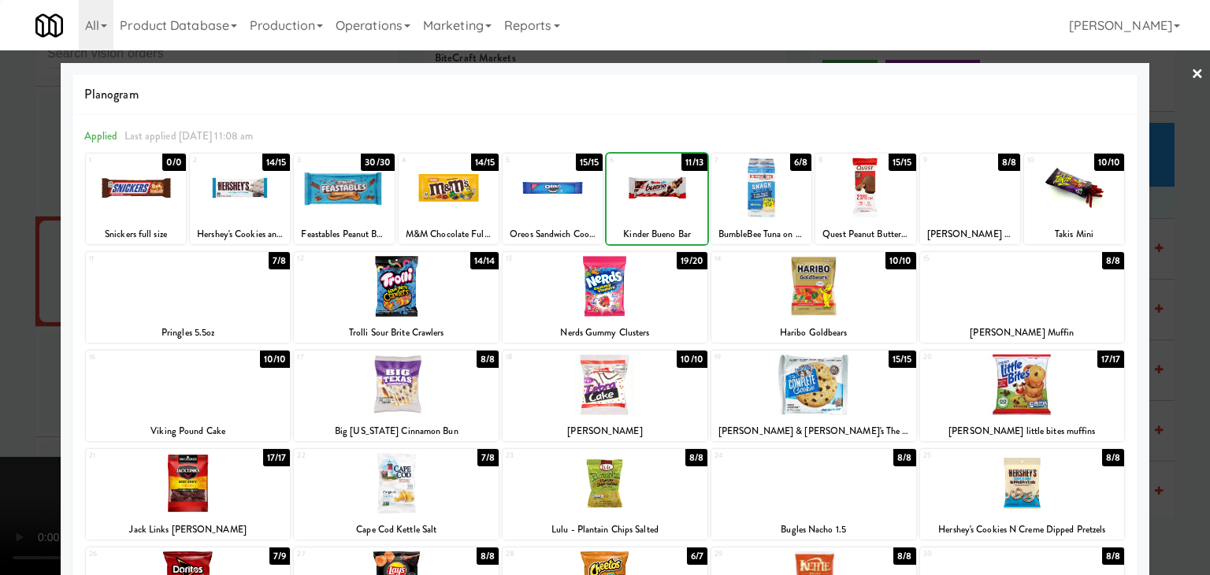
drag, startPoint x: 0, startPoint y: 404, endPoint x: 167, endPoint y: 396, distance: 167.3
click at [6, 405] on div at bounding box center [605, 287] width 1210 height 575
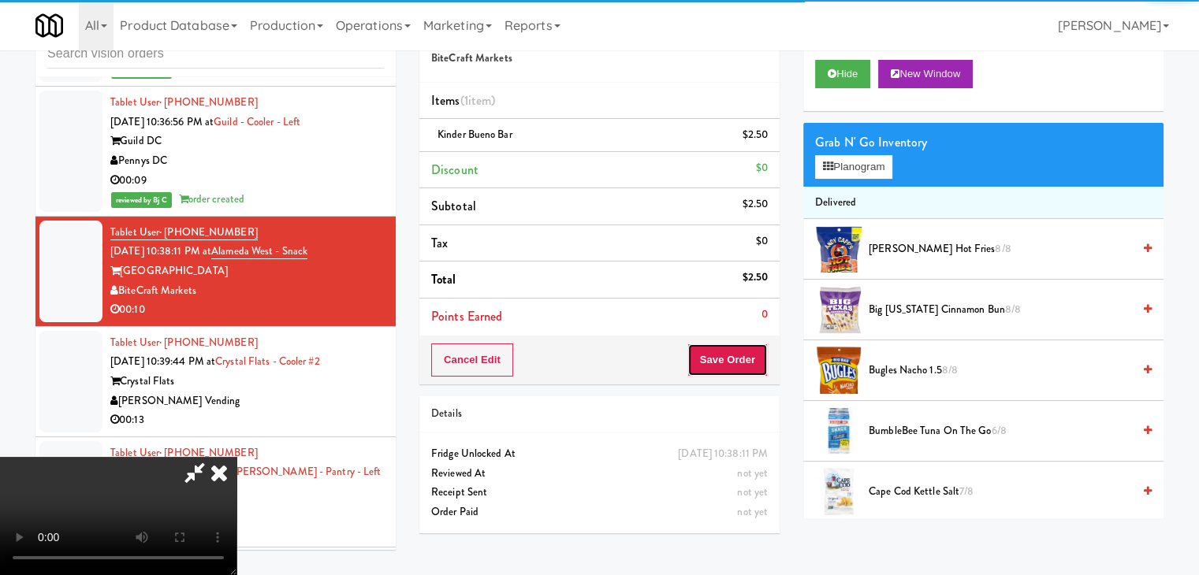
click at [722, 359] on button "Save Order" at bounding box center [727, 360] width 80 height 33
click at [721, 359] on button "Save Order" at bounding box center [727, 360] width 80 height 33
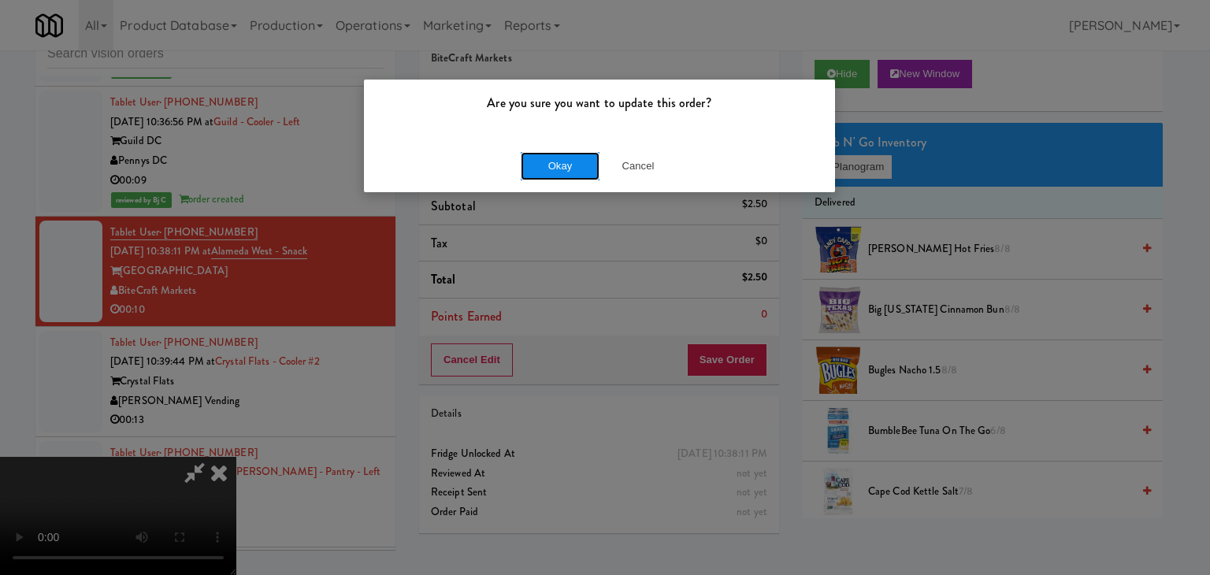
click at [526, 152] on button "Okay" at bounding box center [560, 166] width 79 height 28
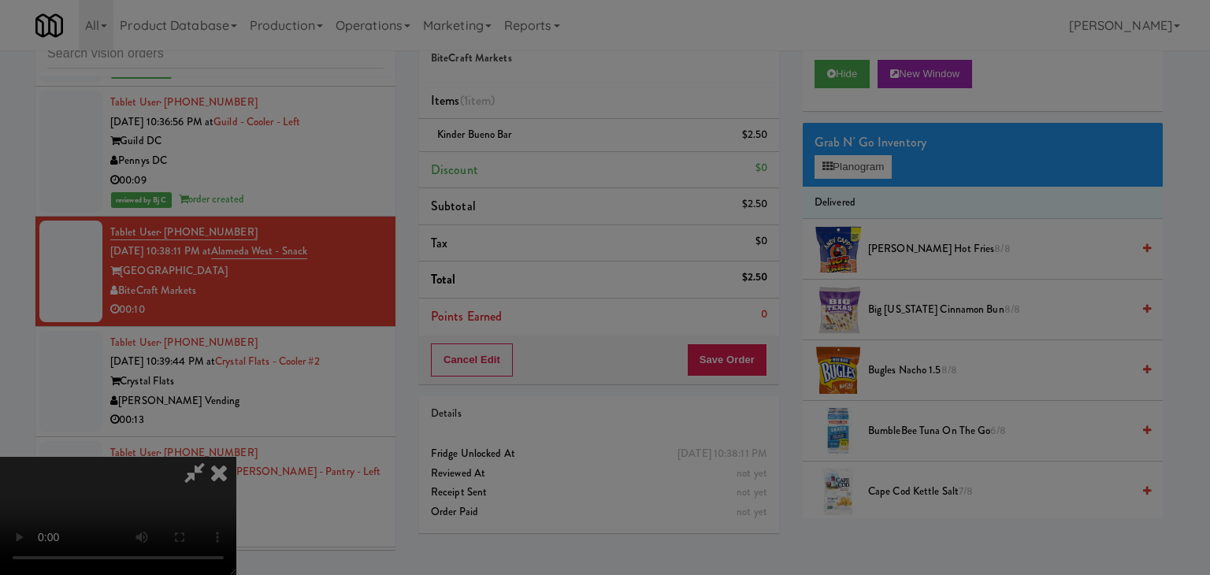
click at [529, 153] on body "Are you sure you want to update this order? Okay Cancel Okay Are you sure you w…" at bounding box center [605, 287] width 1210 height 575
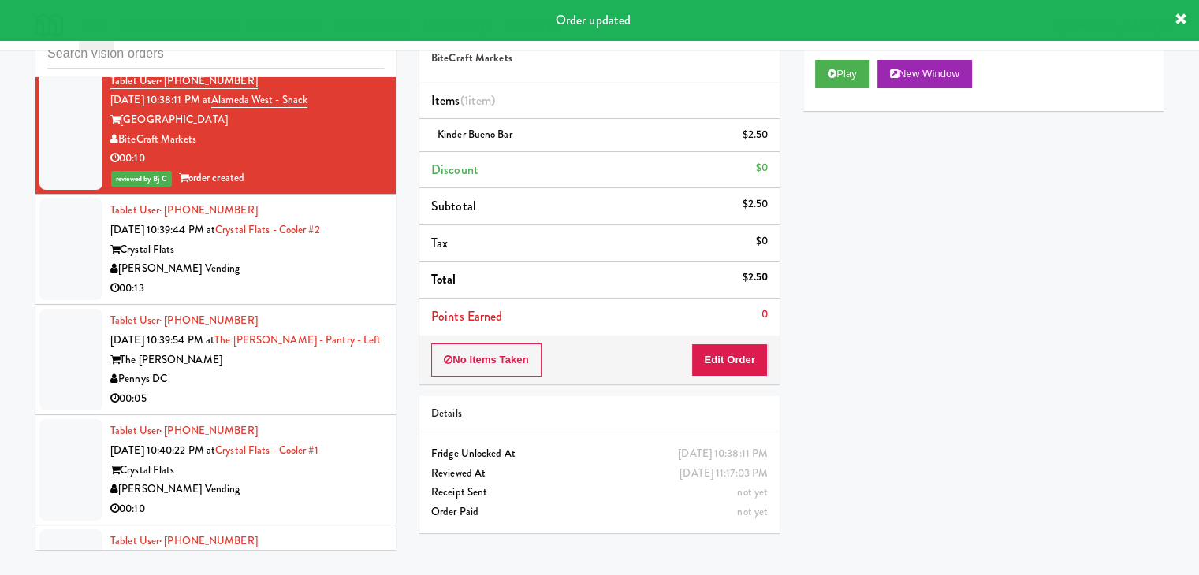
scroll to position [8378, 0]
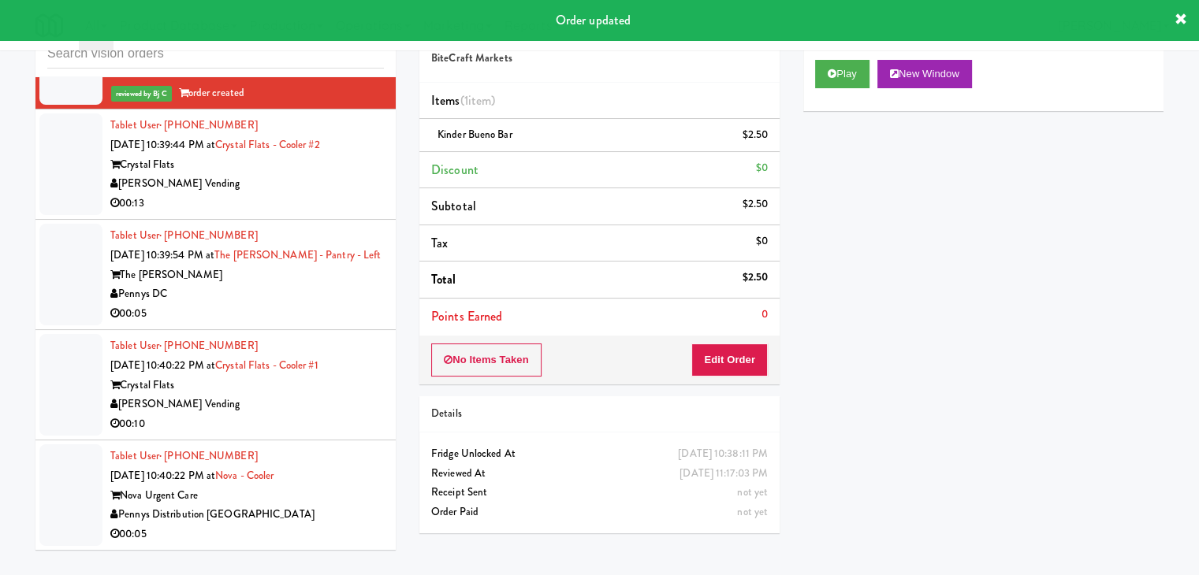
drag, startPoint x: 317, startPoint y: 185, endPoint x: 323, endPoint y: 174, distance: 12.7
click at [323, 174] on div "Tablet User · (703) 598-1494 [DATE] 10:39:44 PM at [GEOGRAPHIC_DATA] - Cooler #…" at bounding box center [246, 164] width 273 height 97
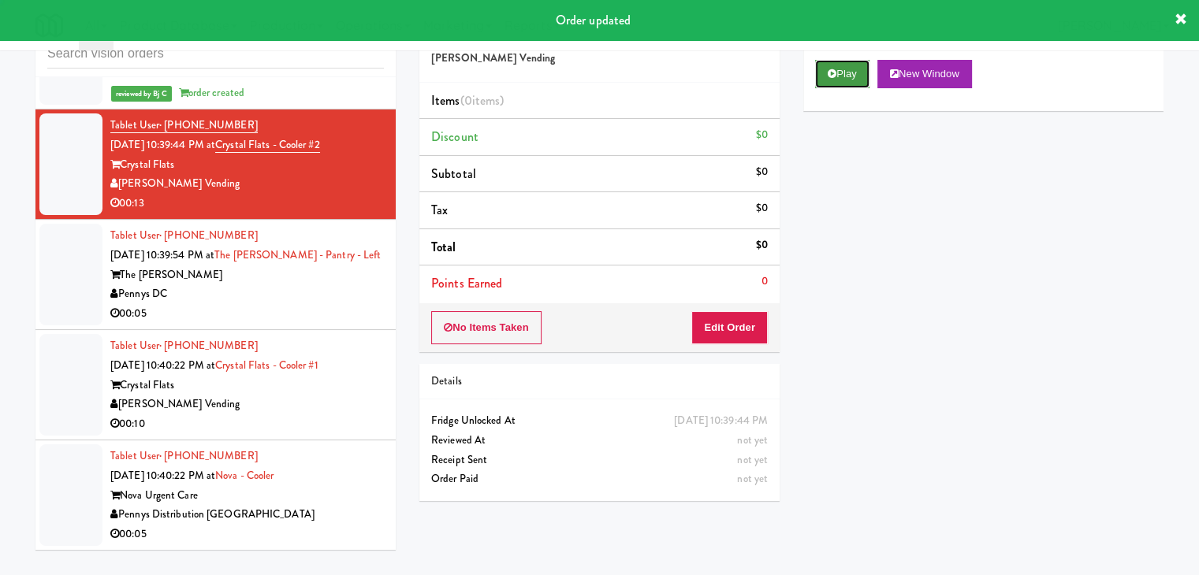
click at [837, 84] on button "Play" at bounding box center [842, 74] width 54 height 28
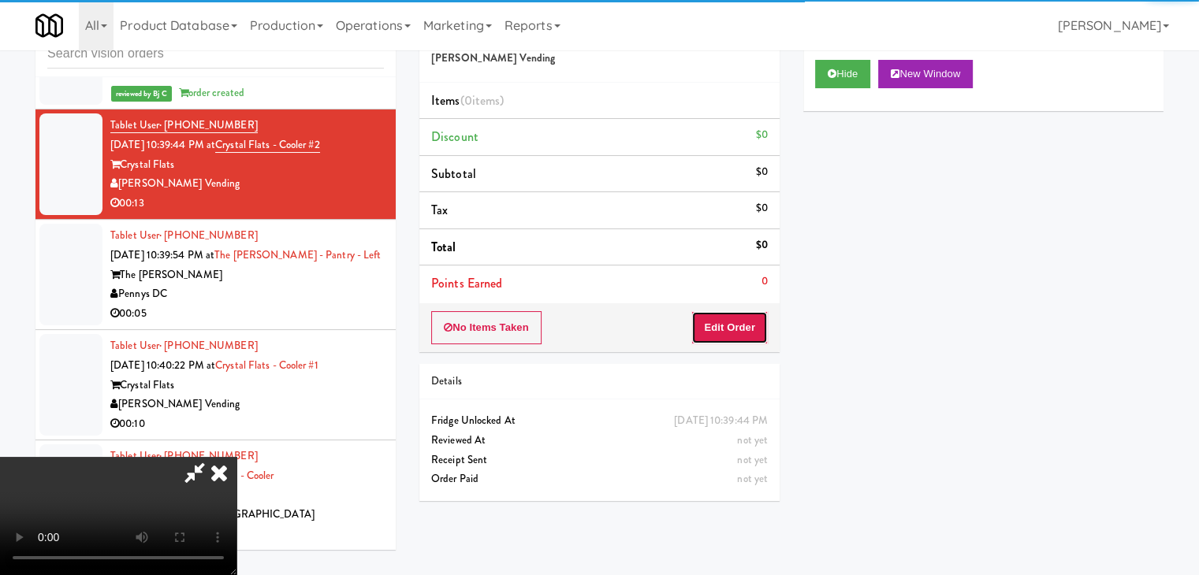
click at [709, 327] on button "Edit Order" at bounding box center [729, 327] width 76 height 33
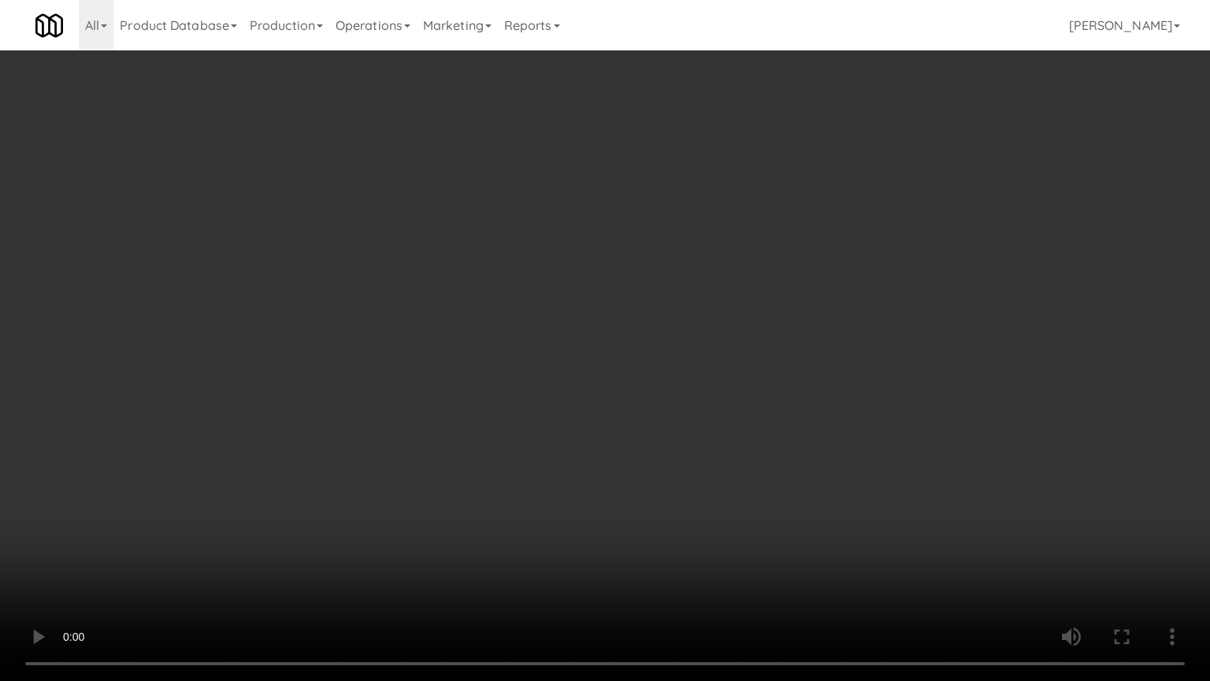
click at [803, 428] on video at bounding box center [605, 340] width 1210 height 681
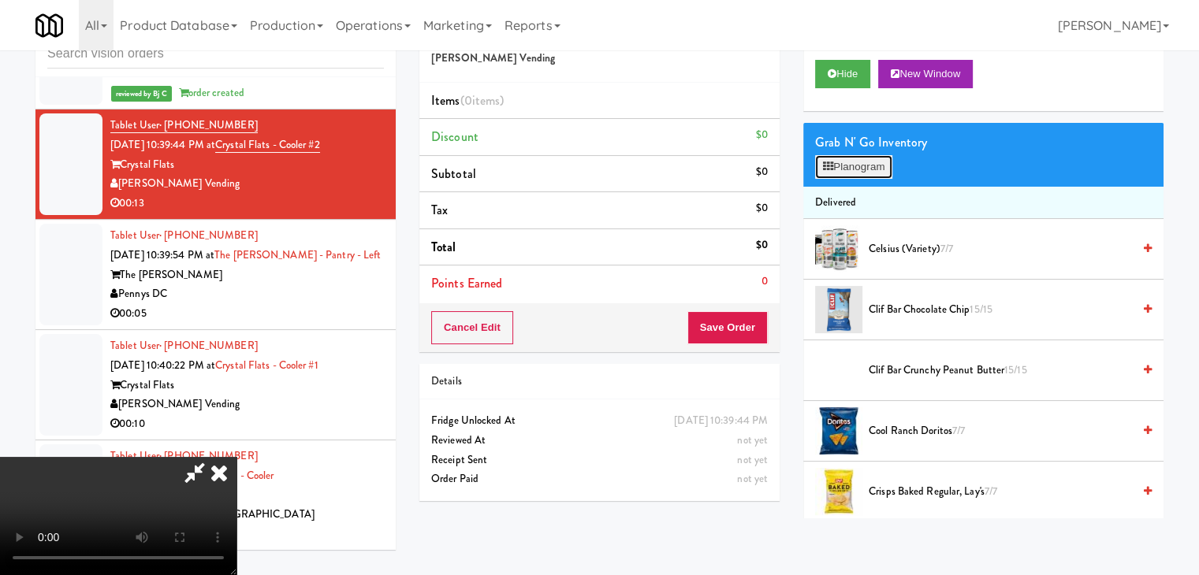
click at [882, 174] on button "Planogram" at bounding box center [853, 167] width 77 height 24
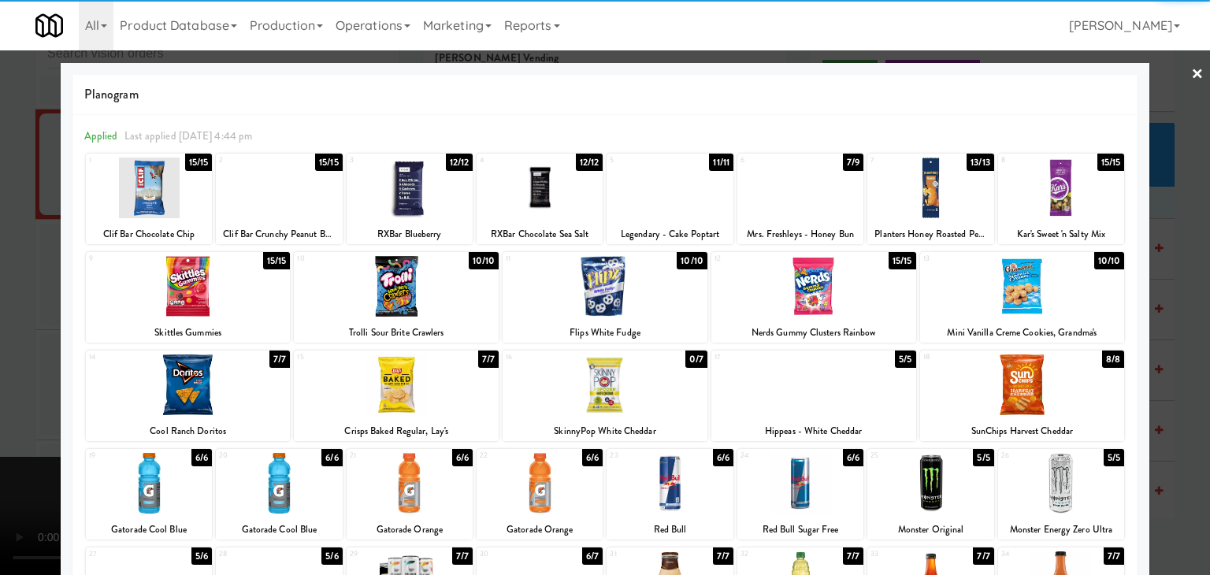
click at [798, 203] on div at bounding box center [801, 188] width 126 height 61
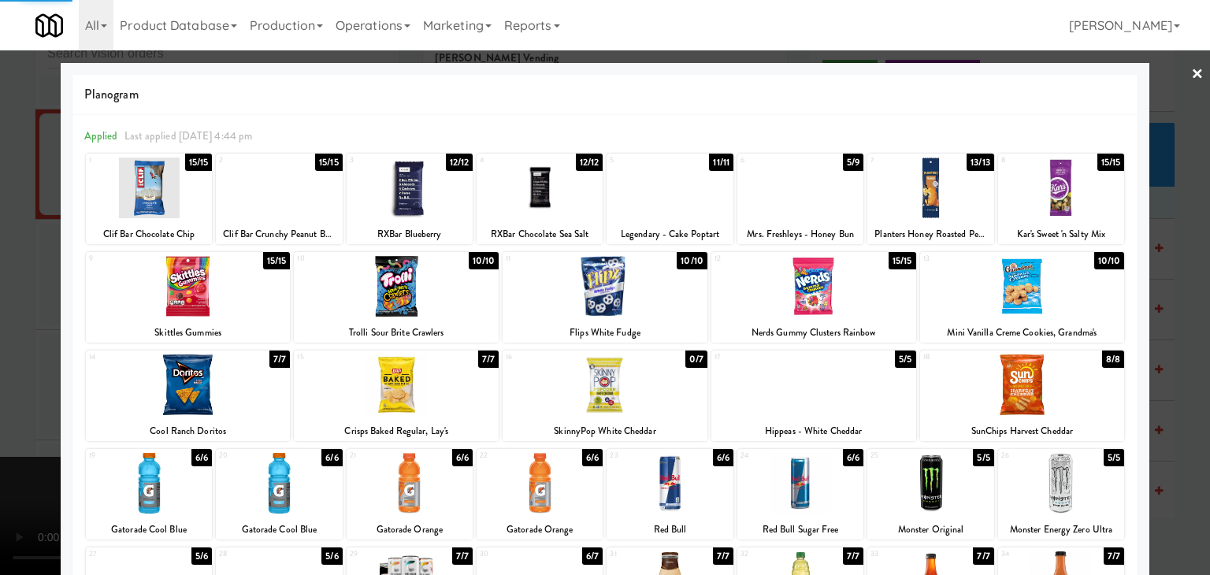
click at [0, 312] on div at bounding box center [605, 287] width 1210 height 575
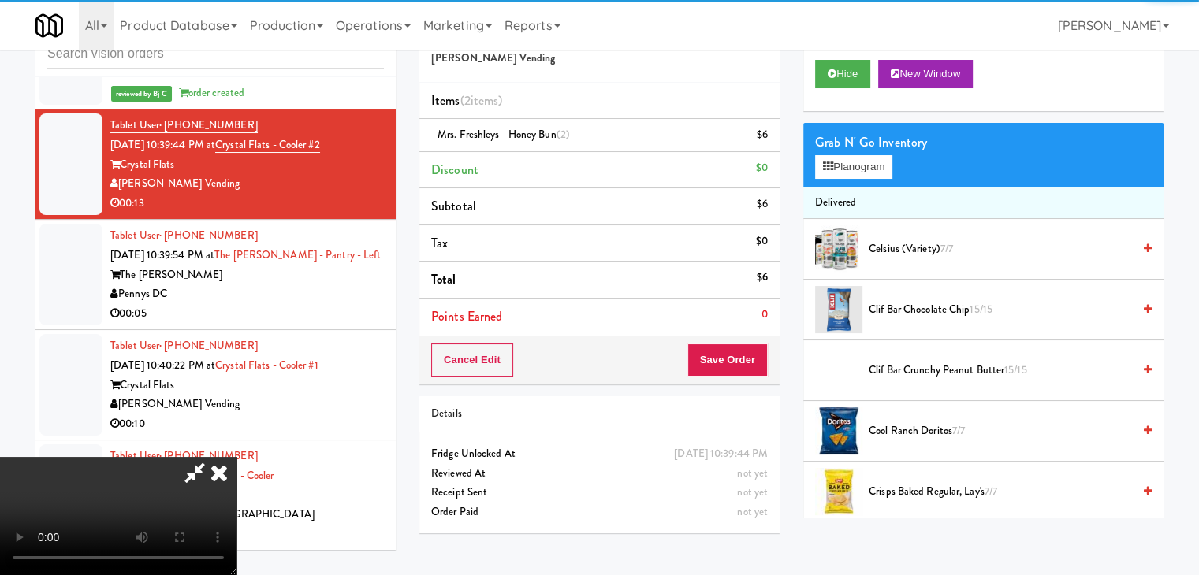
drag, startPoint x: 772, startPoint y: 363, endPoint x: 756, endPoint y: 366, distance: 16.7
click at [767, 365] on div "Cancel Edit Save Order" at bounding box center [599, 360] width 360 height 49
click at [753, 365] on button "Save Order" at bounding box center [727, 360] width 80 height 33
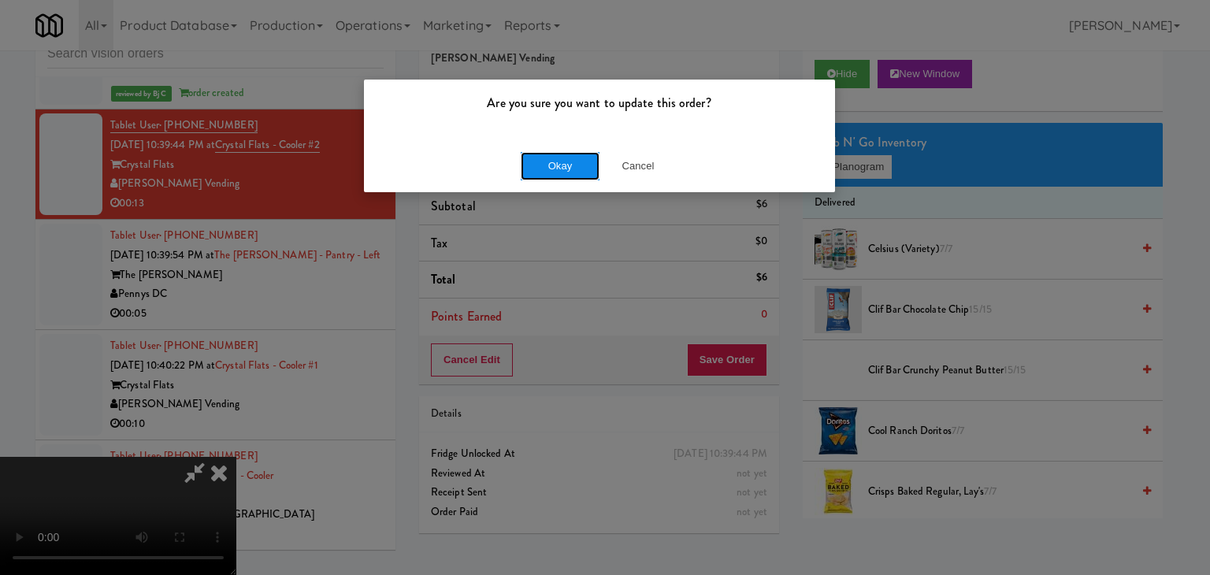
click at [565, 171] on button "Okay" at bounding box center [560, 166] width 79 height 28
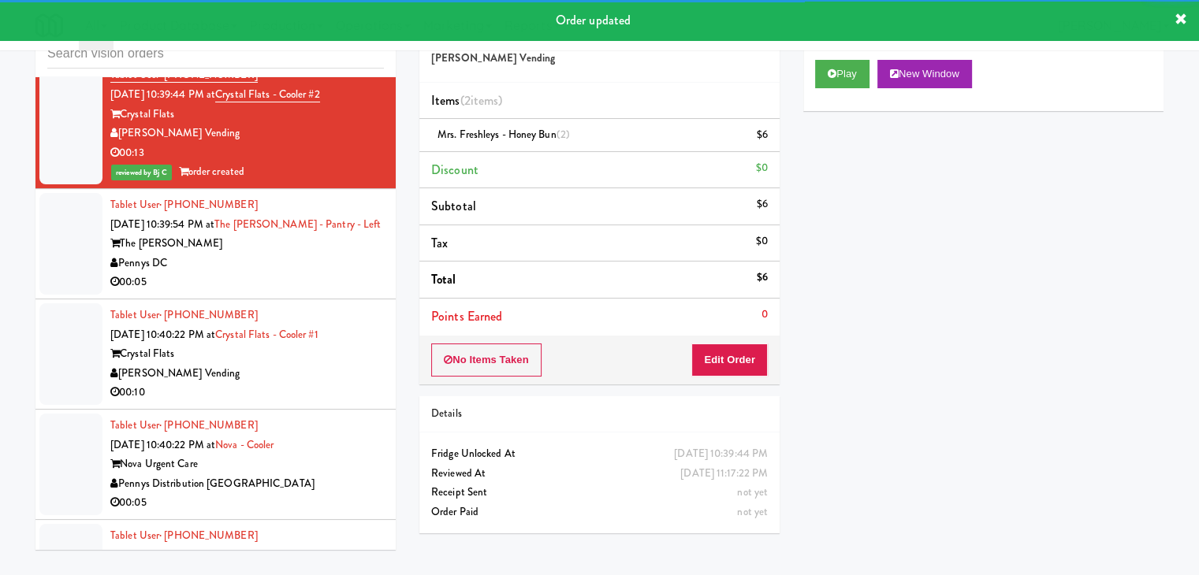
scroll to position [8457, 0]
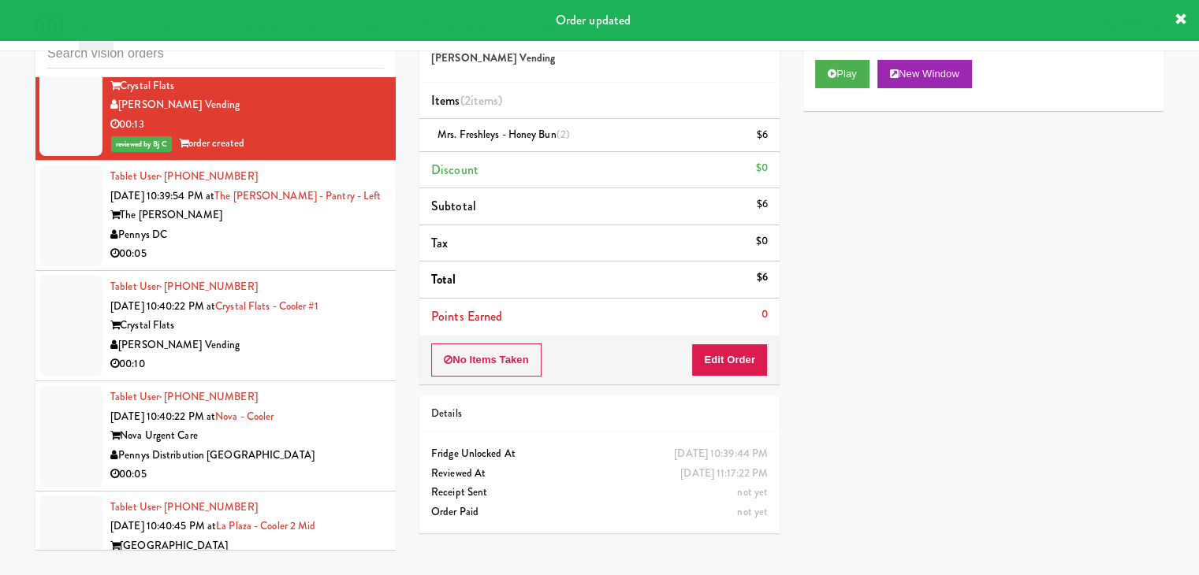
click at [321, 247] on div "00:05" at bounding box center [246, 254] width 273 height 20
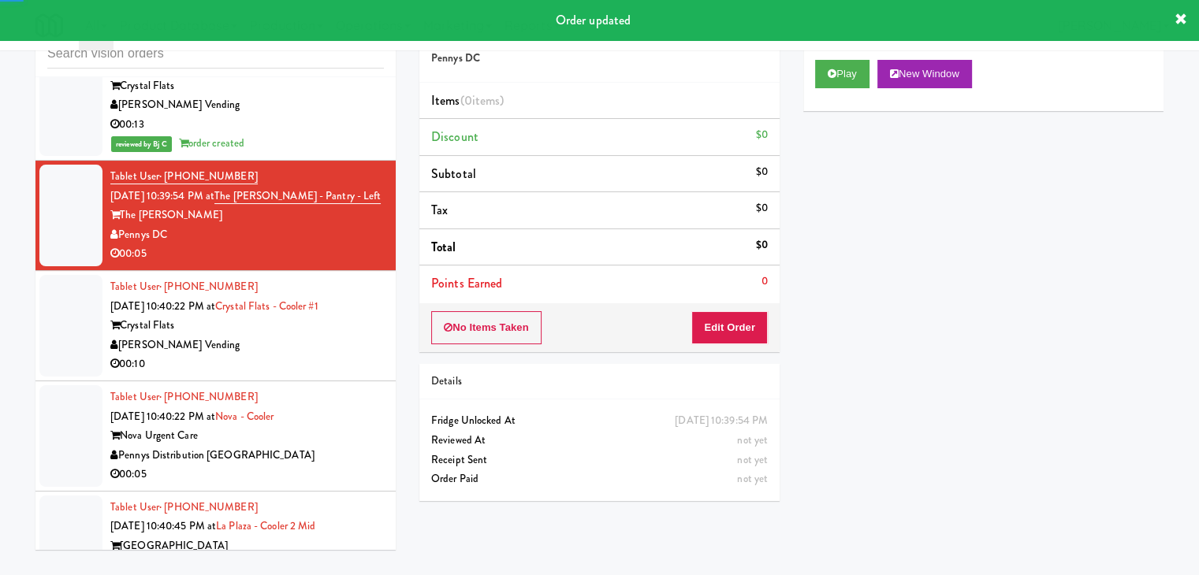
click at [861, 50] on div "Play New Window" at bounding box center [983, 79] width 360 height 63
click at [849, 62] on button "Play" at bounding box center [842, 74] width 54 height 28
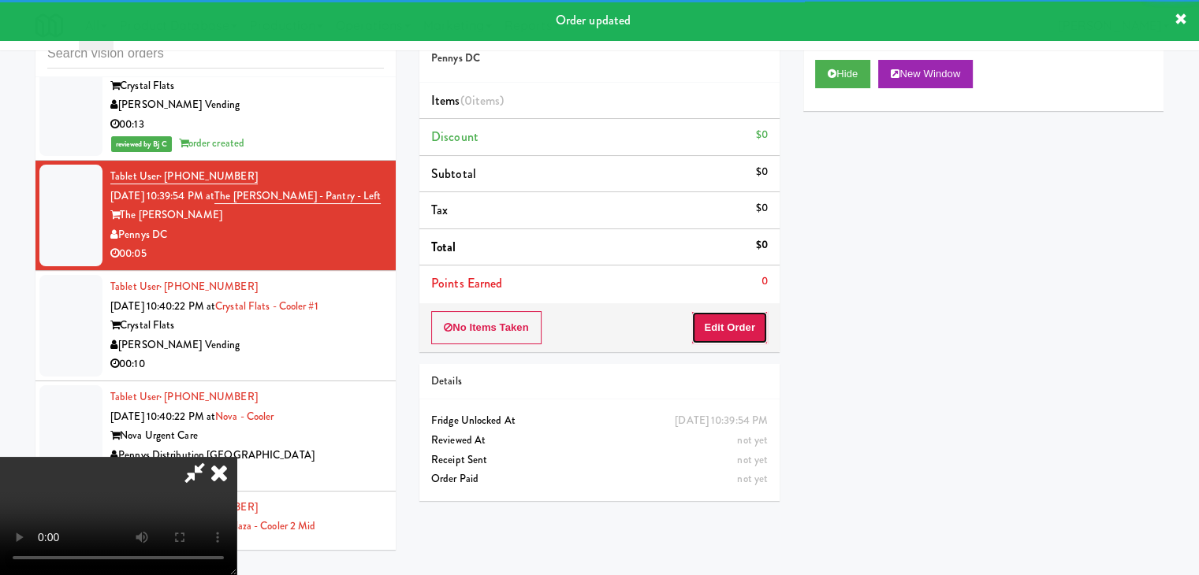
click at [744, 336] on button "Edit Order" at bounding box center [729, 327] width 76 height 33
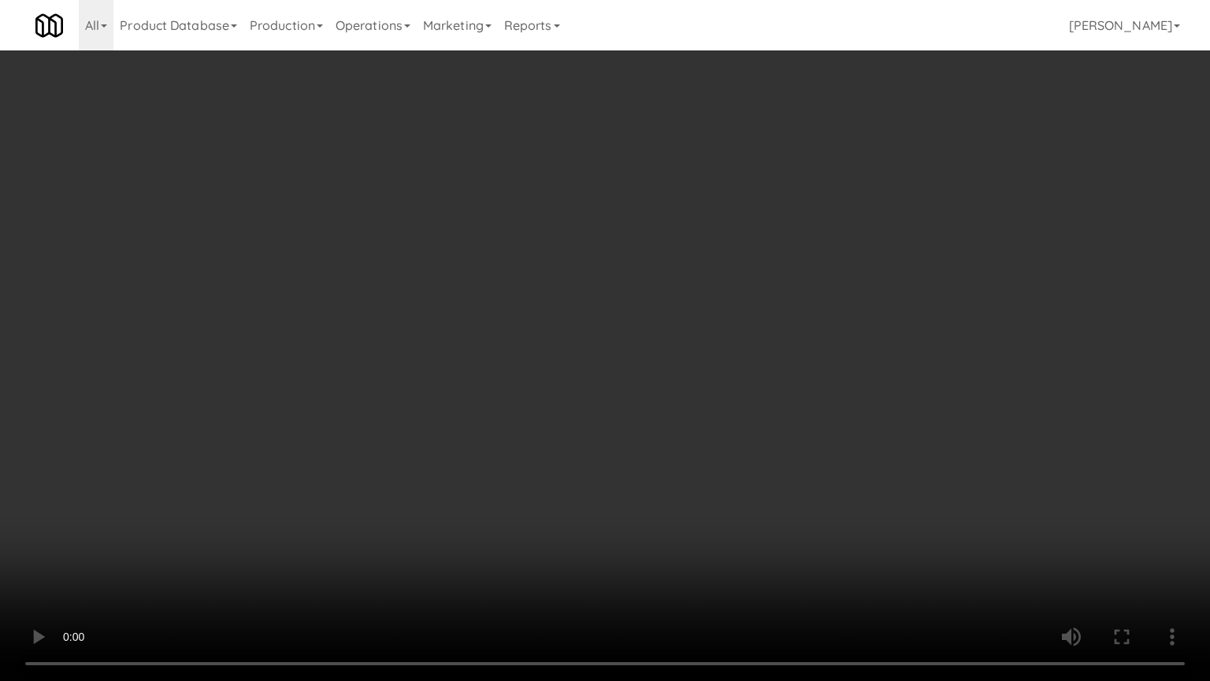
click at [652, 571] on video at bounding box center [605, 340] width 1210 height 681
click at [674, 574] on video at bounding box center [605, 340] width 1210 height 681
click at [681, 527] on video at bounding box center [605, 340] width 1210 height 681
drag, startPoint x: 681, startPoint y: 527, endPoint x: 774, endPoint y: 310, distance: 235.8
click at [681, 526] on video at bounding box center [605, 340] width 1210 height 681
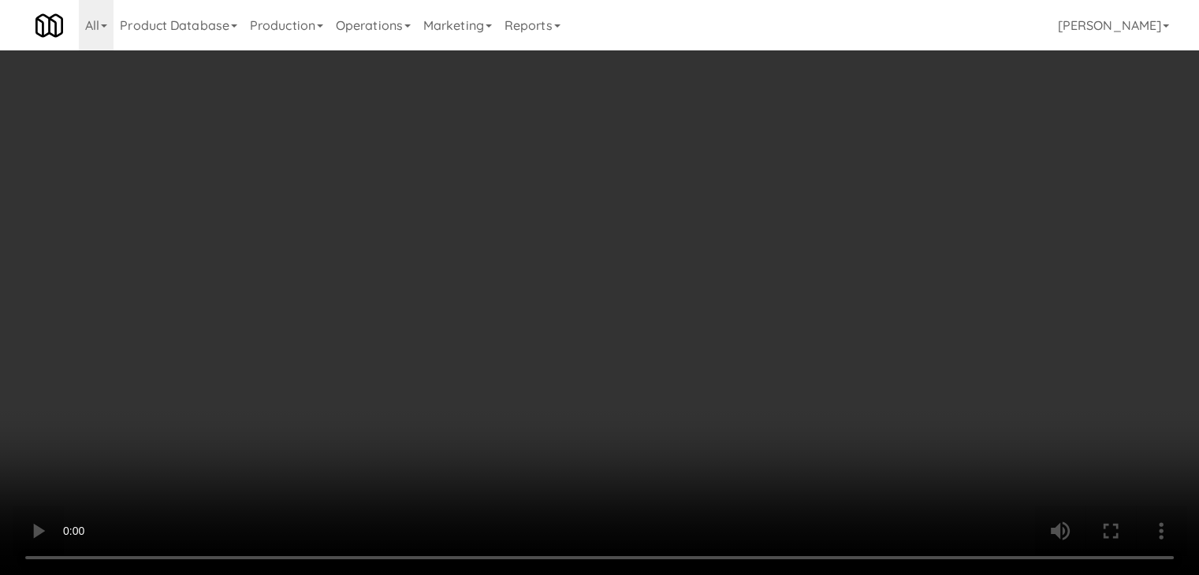
drag, startPoint x: 856, startPoint y: 152, endPoint x: 857, endPoint y: 160, distance: 7.9
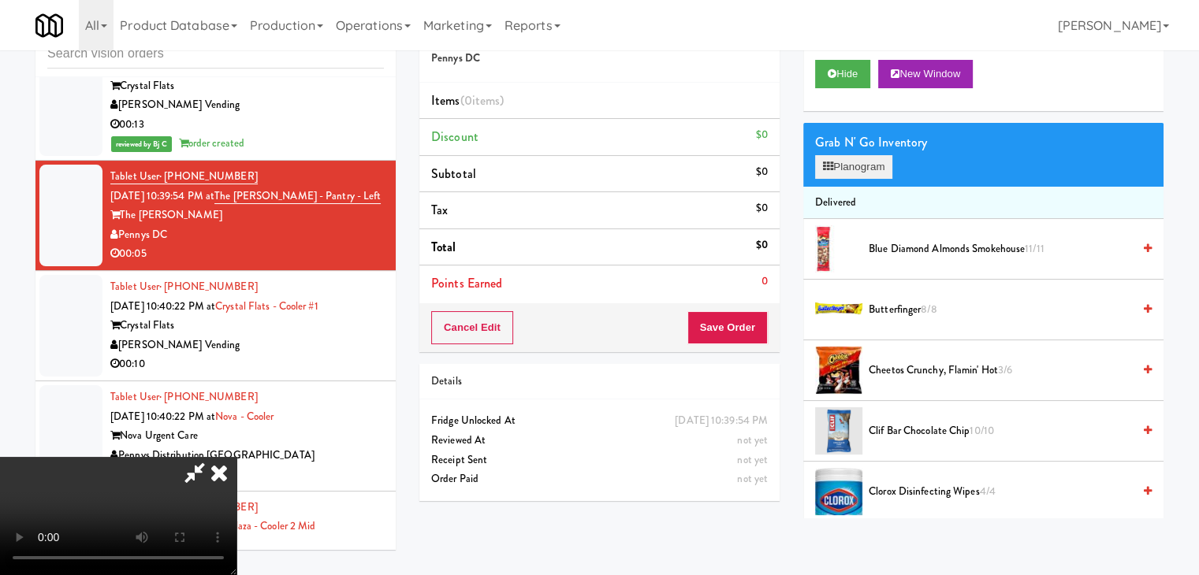
click at [857, 153] on div "Grab N' Go Inventory Planogram" at bounding box center [983, 155] width 360 height 64
click at [857, 162] on button "Planogram" at bounding box center [853, 167] width 77 height 24
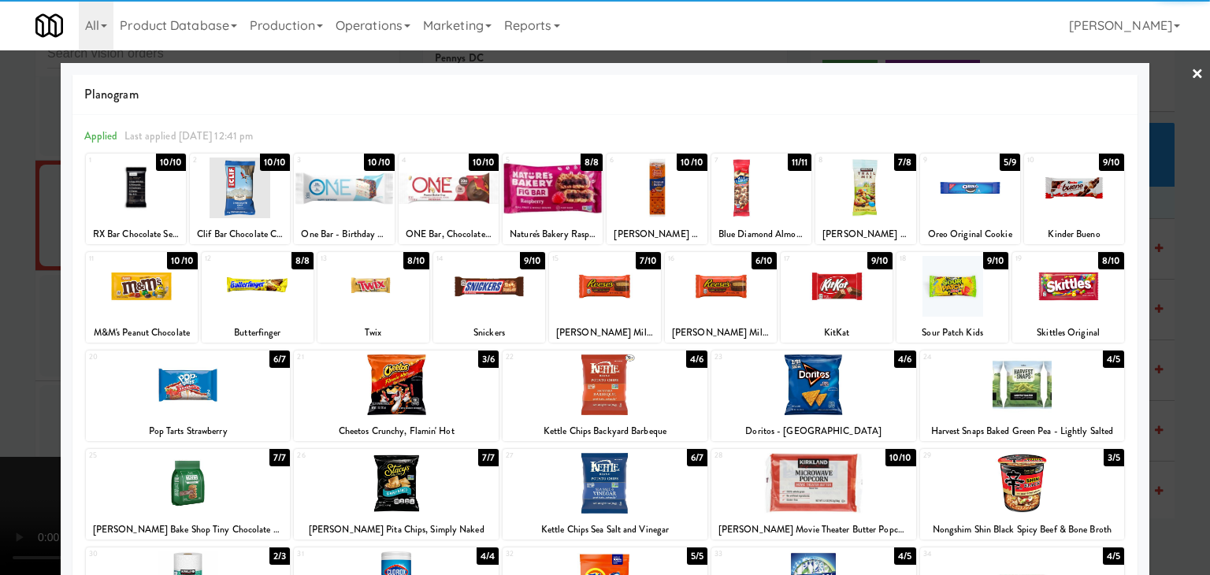
click at [367, 300] on div at bounding box center [374, 286] width 112 height 61
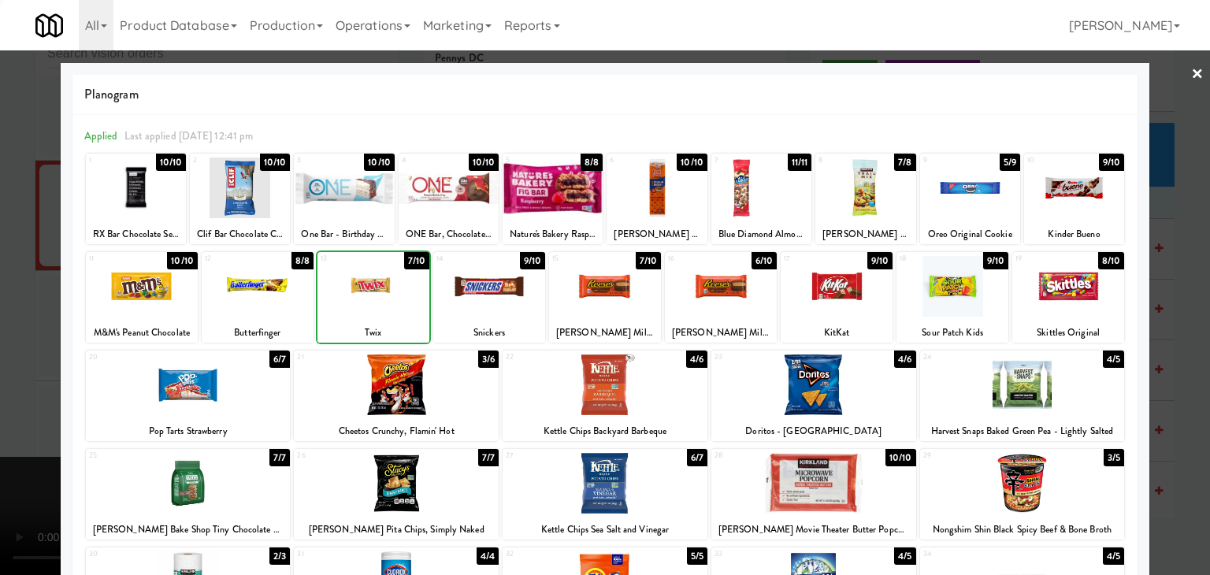
drag, startPoint x: 0, startPoint y: 427, endPoint x: 310, endPoint y: 412, distance: 310.8
click at [25, 420] on div at bounding box center [605, 287] width 1210 height 575
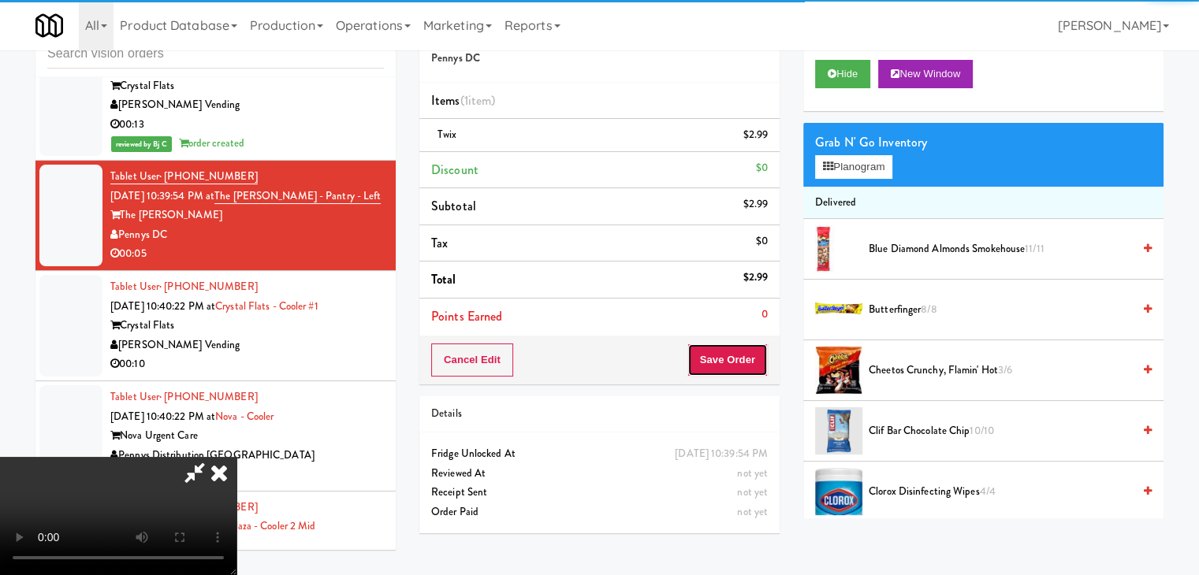
click at [720, 362] on button "Save Order" at bounding box center [727, 360] width 80 height 33
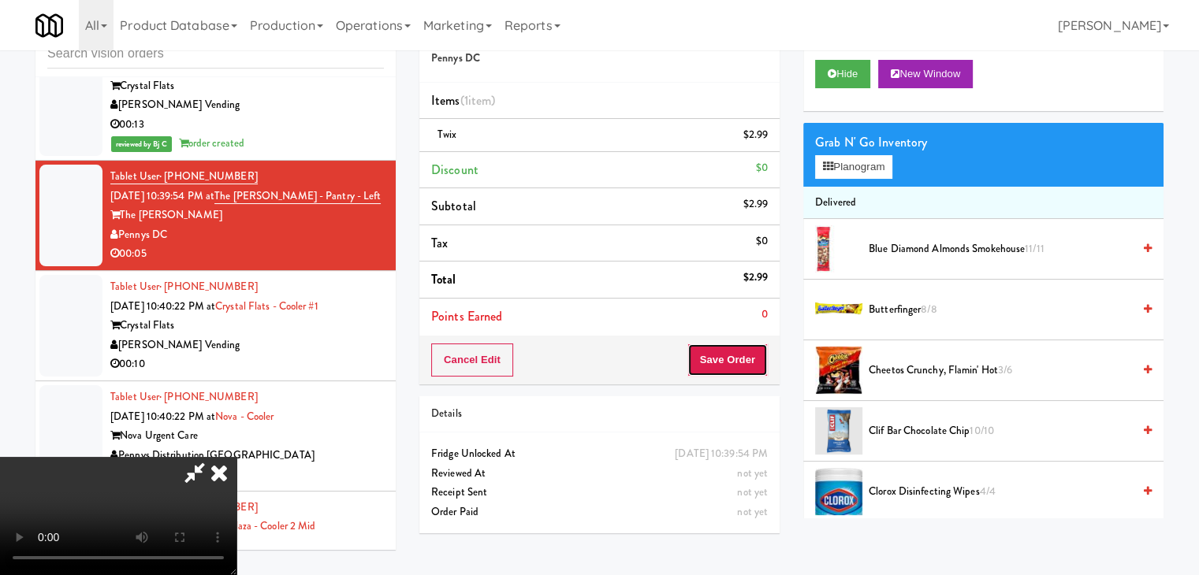
click at [720, 362] on button "Save Order" at bounding box center [727, 360] width 80 height 33
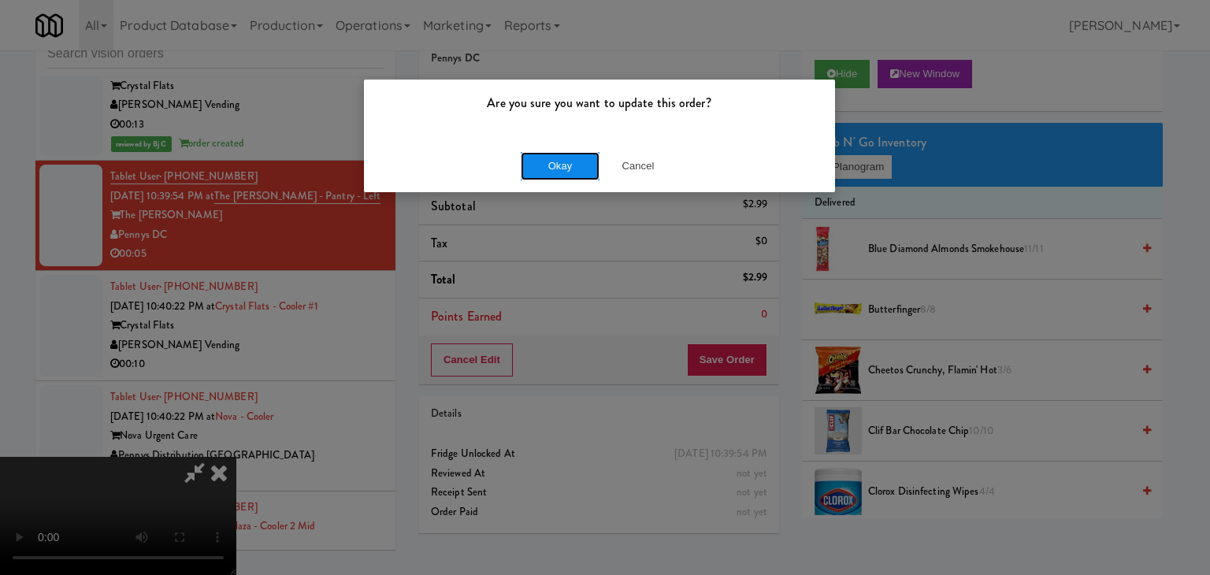
click at [534, 163] on button "Okay" at bounding box center [560, 166] width 79 height 28
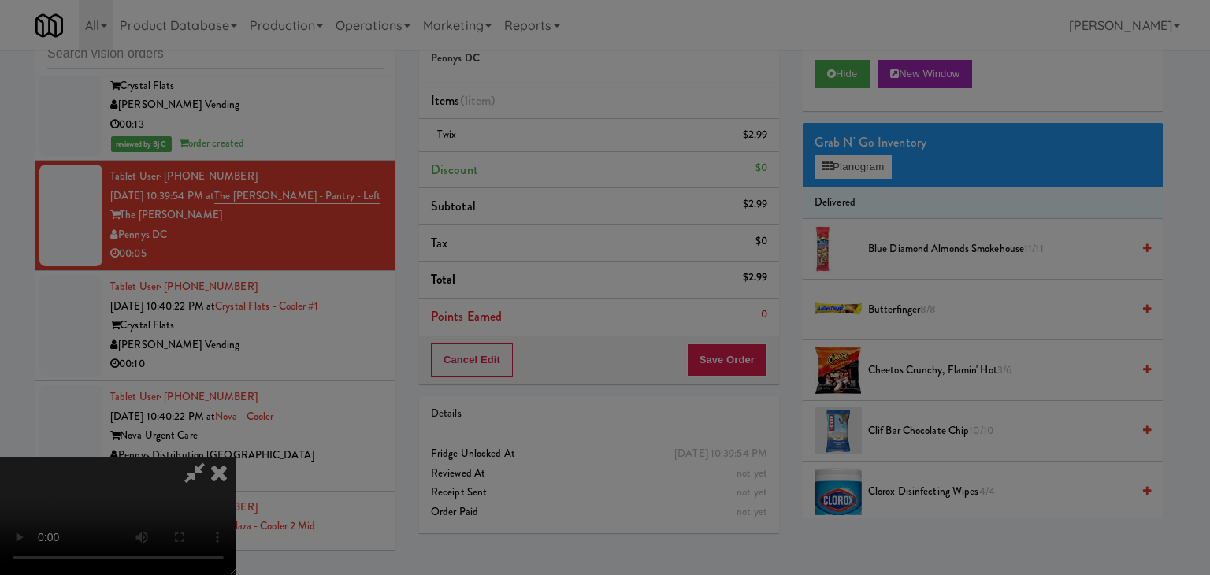
click at [534, 151] on button "Okay" at bounding box center [560, 137] width 79 height 28
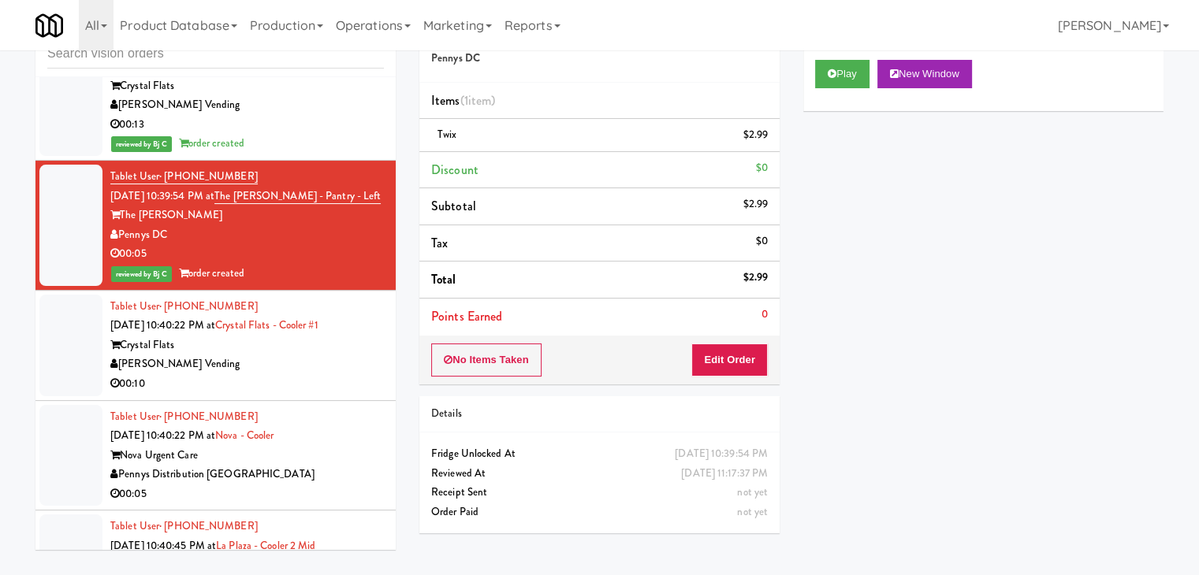
click at [281, 384] on div "00:10" at bounding box center [246, 384] width 273 height 20
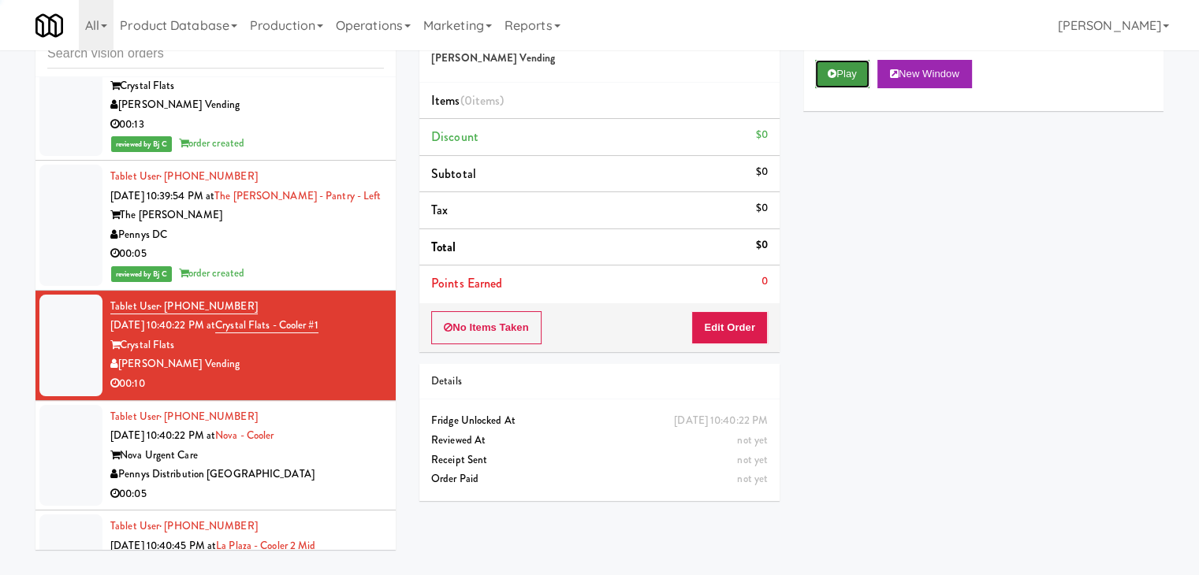
click at [851, 74] on button "Play" at bounding box center [842, 74] width 54 height 28
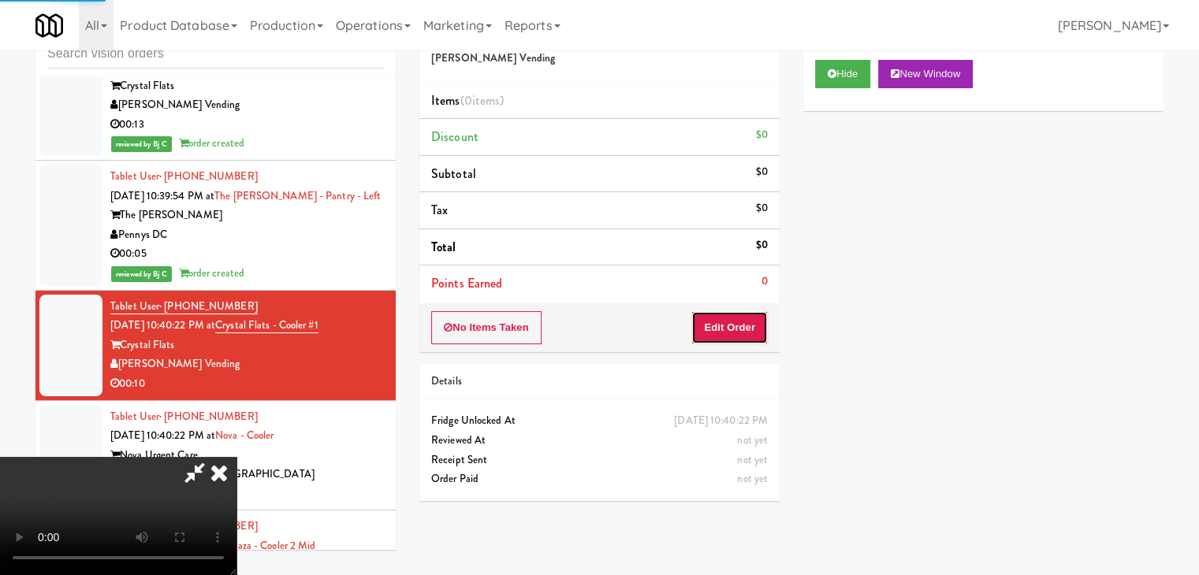
click at [742, 334] on button "Edit Order" at bounding box center [729, 327] width 76 height 33
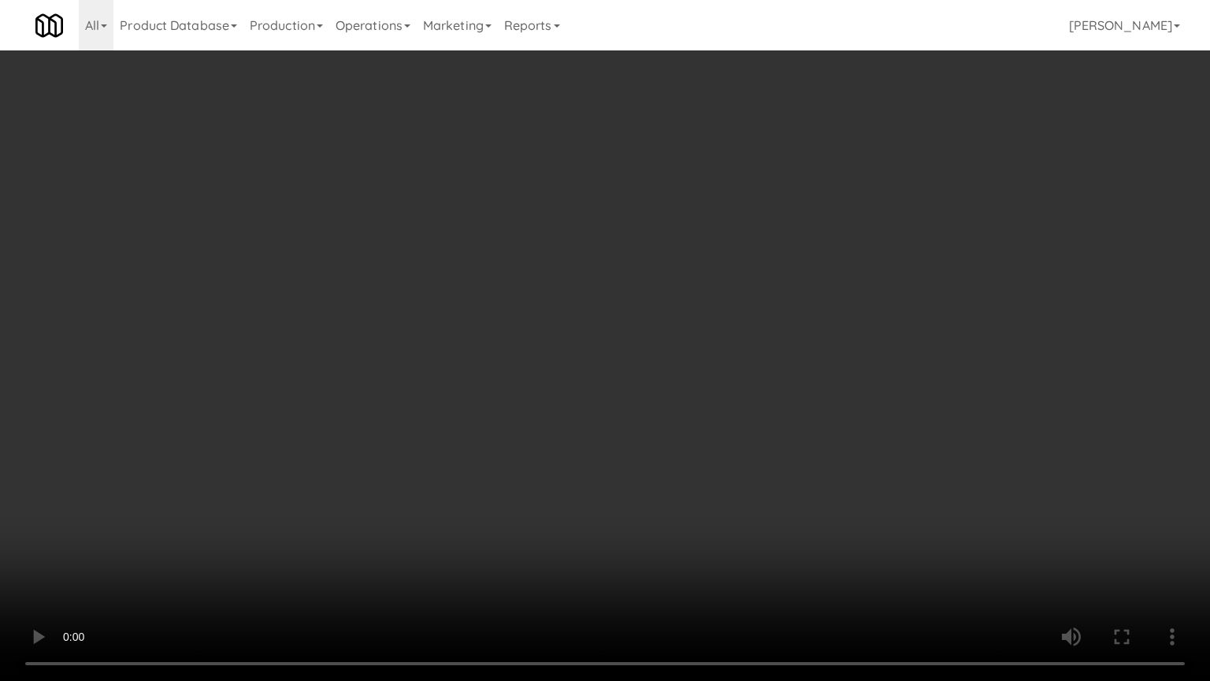
click at [682, 491] on video at bounding box center [605, 340] width 1210 height 681
drag, startPoint x: 682, startPoint y: 491, endPoint x: 669, endPoint y: 496, distance: 13.8
click at [681, 493] on video at bounding box center [605, 340] width 1210 height 681
click at [686, 462] on video at bounding box center [605, 340] width 1210 height 681
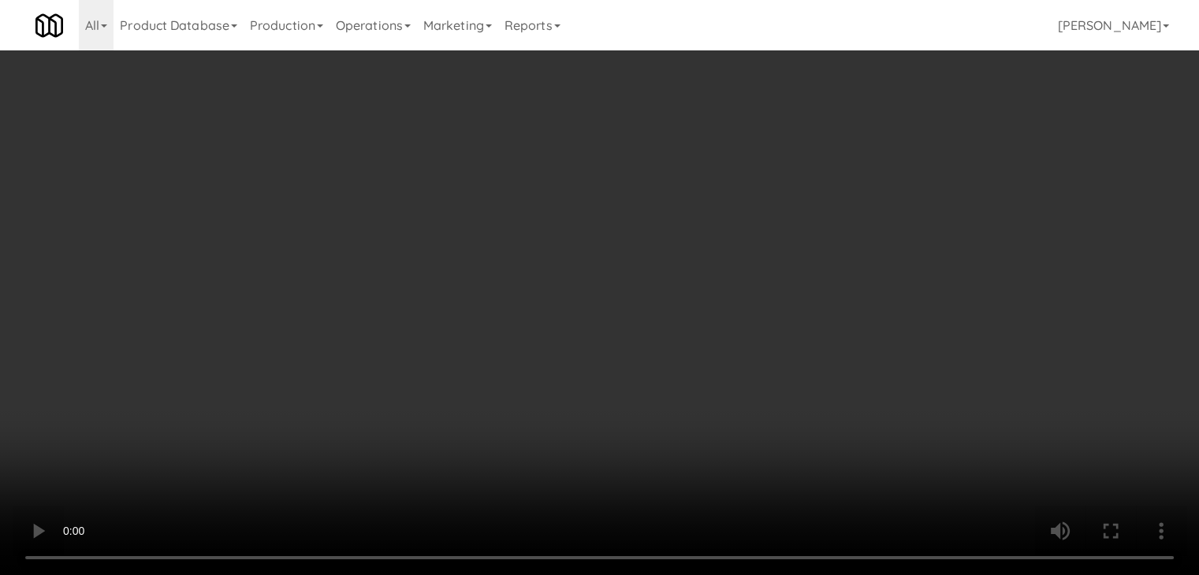
click at [832, 162] on icon at bounding box center [828, 167] width 10 height 10
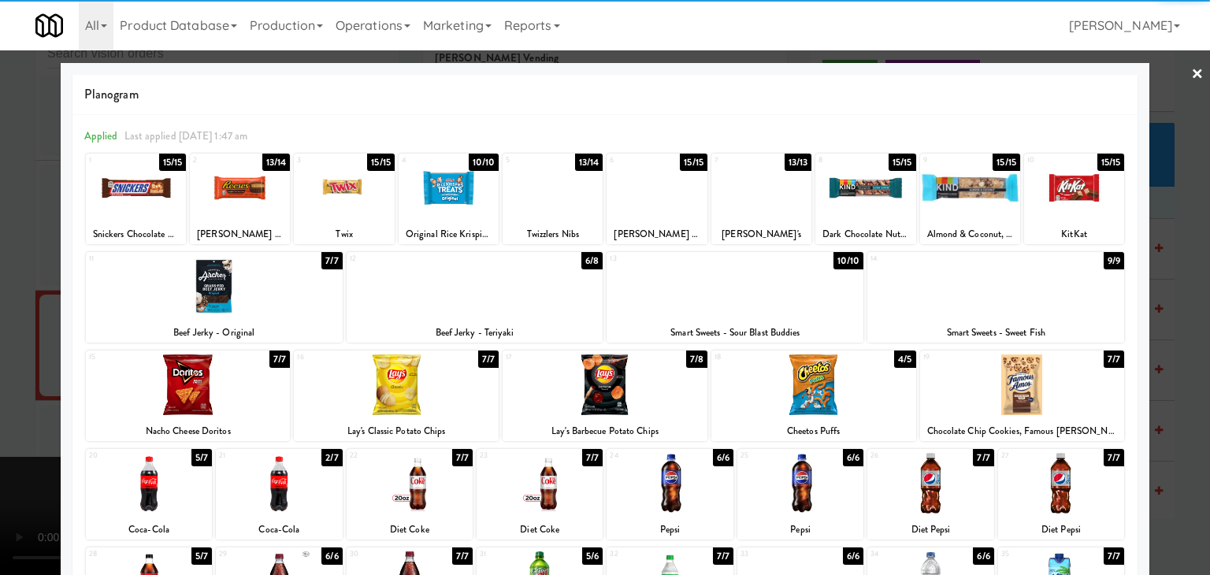
drag, startPoint x: 270, startPoint y: 491, endPoint x: 164, endPoint y: 493, distance: 106.4
click at [270, 491] on div at bounding box center [279, 483] width 126 height 61
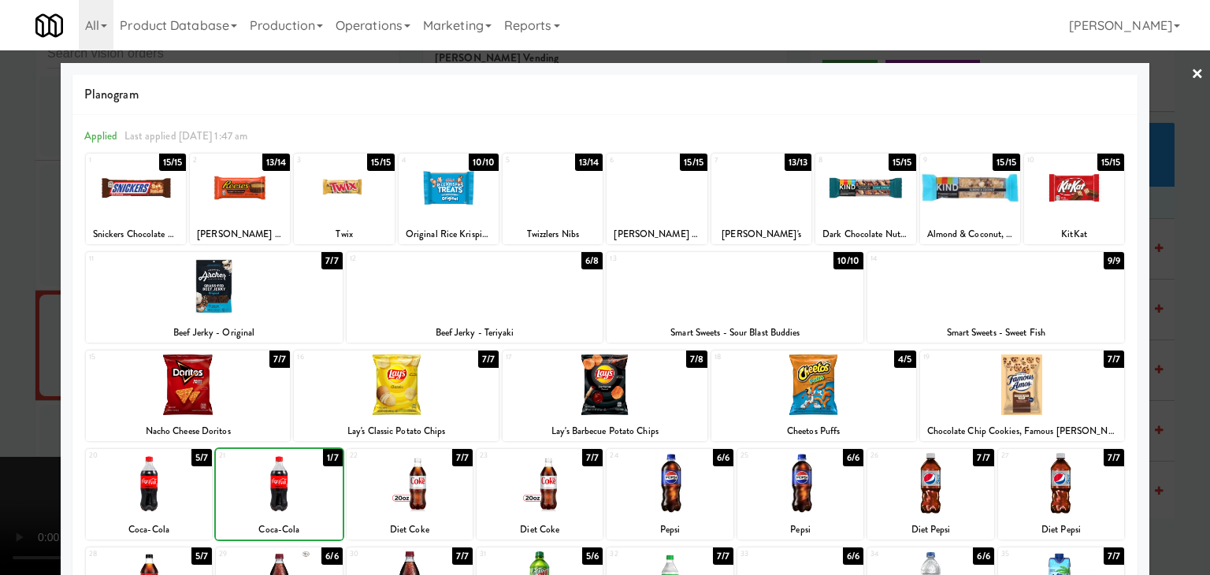
drag, startPoint x: 132, startPoint y: 493, endPoint x: 207, endPoint y: 392, distance: 125.6
click at [136, 487] on div at bounding box center [149, 483] width 126 height 61
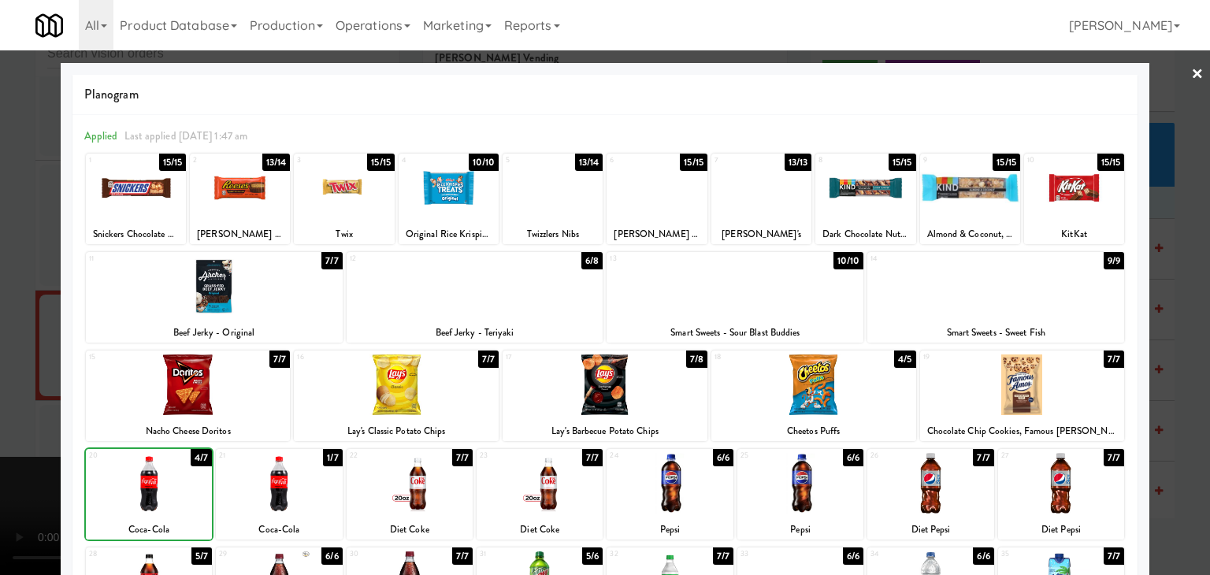
click at [220, 377] on div at bounding box center [188, 385] width 205 height 61
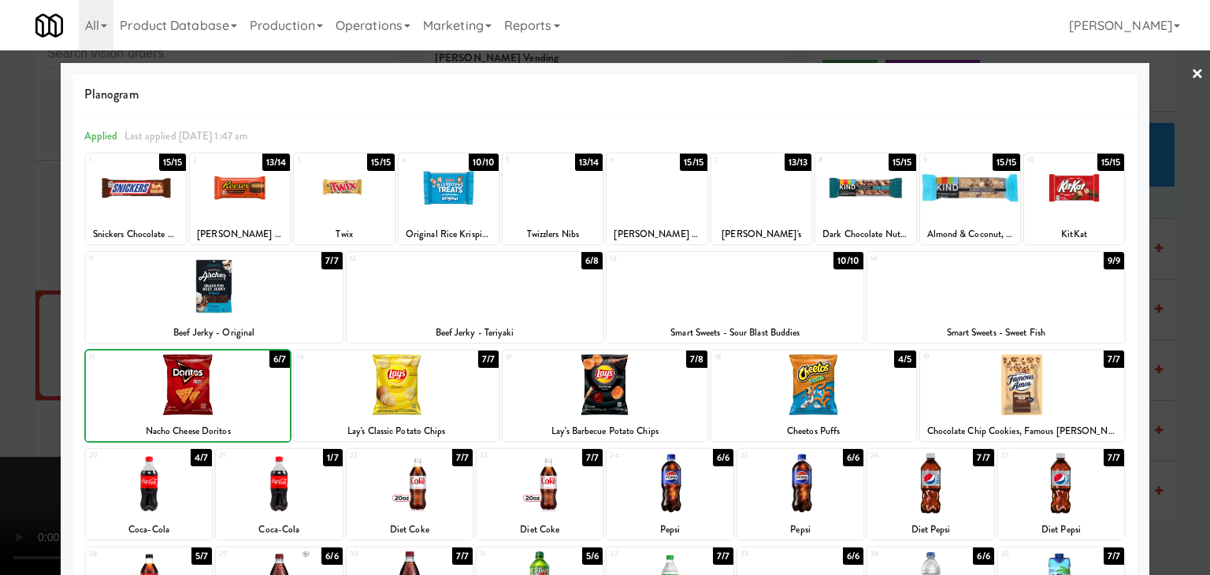
drag, startPoint x: 0, startPoint y: 473, endPoint x: 74, endPoint y: 467, distance: 74.3
click at [3, 473] on div at bounding box center [605, 287] width 1210 height 575
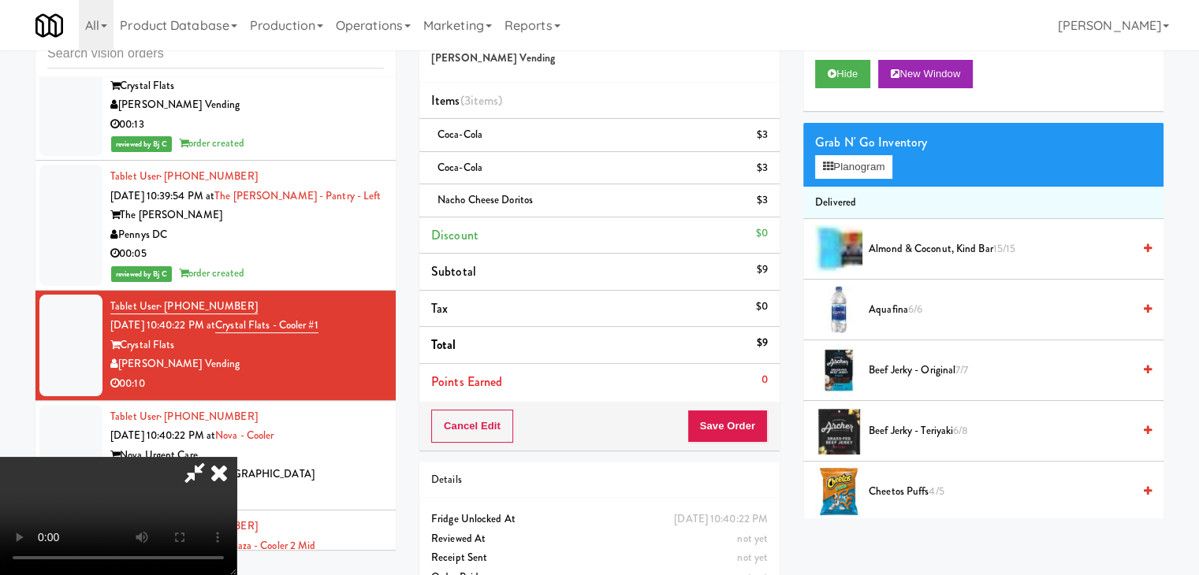
scroll to position [79, 0]
click at [236, 457] on video at bounding box center [118, 516] width 236 height 118
click at [738, 432] on button "Save Order" at bounding box center [727, 426] width 80 height 33
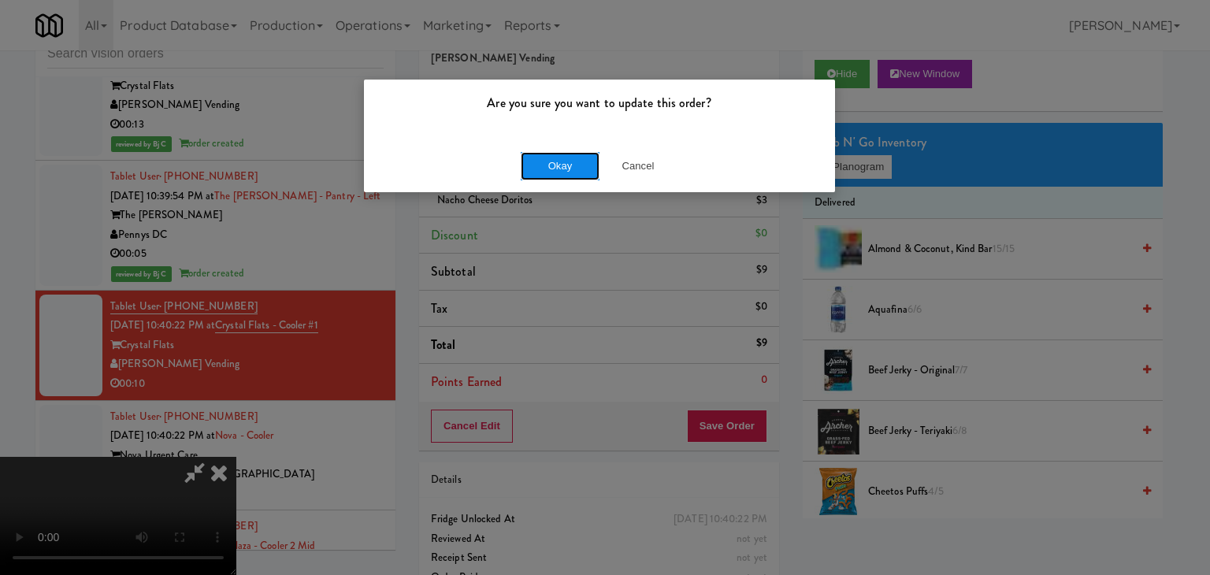
click at [568, 159] on button "Okay" at bounding box center [560, 166] width 79 height 28
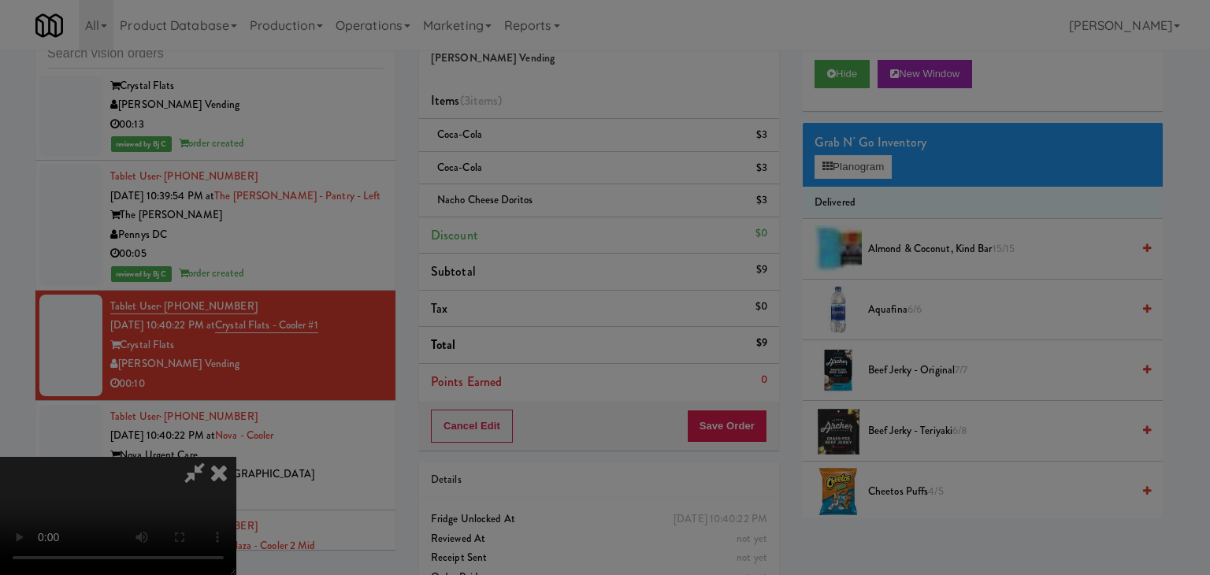
click at [568, 151] on button "Okay" at bounding box center [560, 137] width 79 height 28
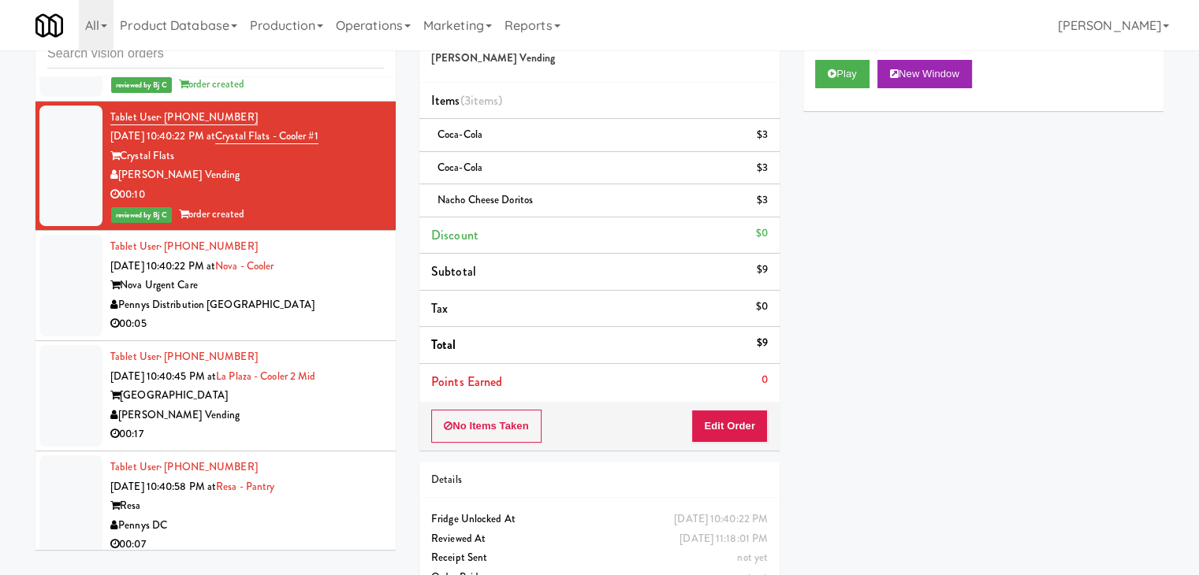
scroll to position [8773, 0]
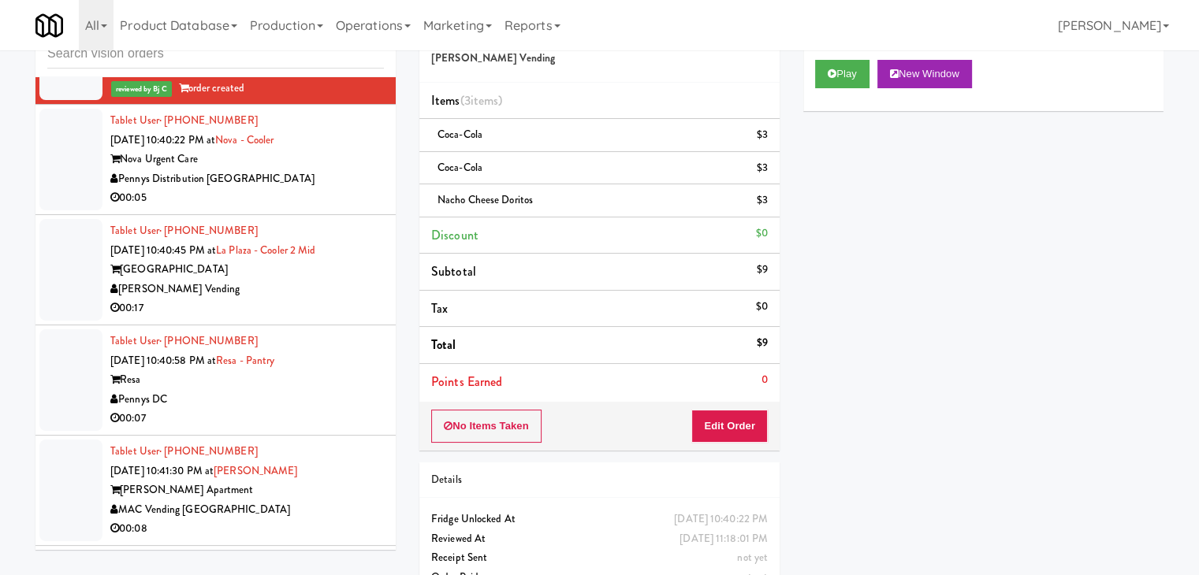
click at [310, 176] on div "Pennys Distribution [GEOGRAPHIC_DATA]" at bounding box center [246, 179] width 273 height 20
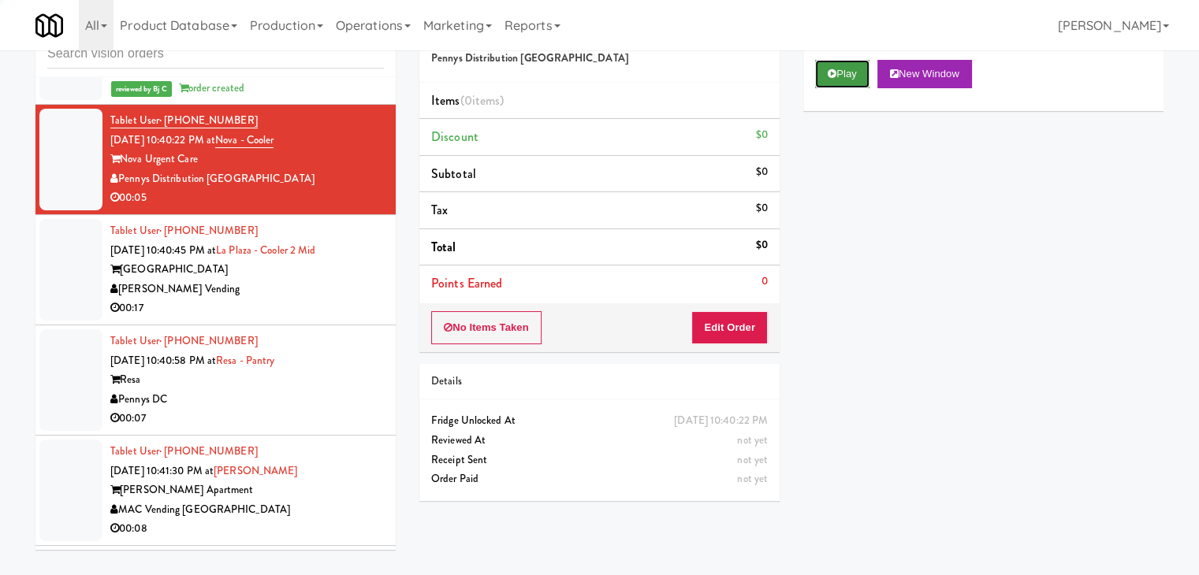
click at [838, 73] on button "Play" at bounding box center [842, 74] width 54 height 28
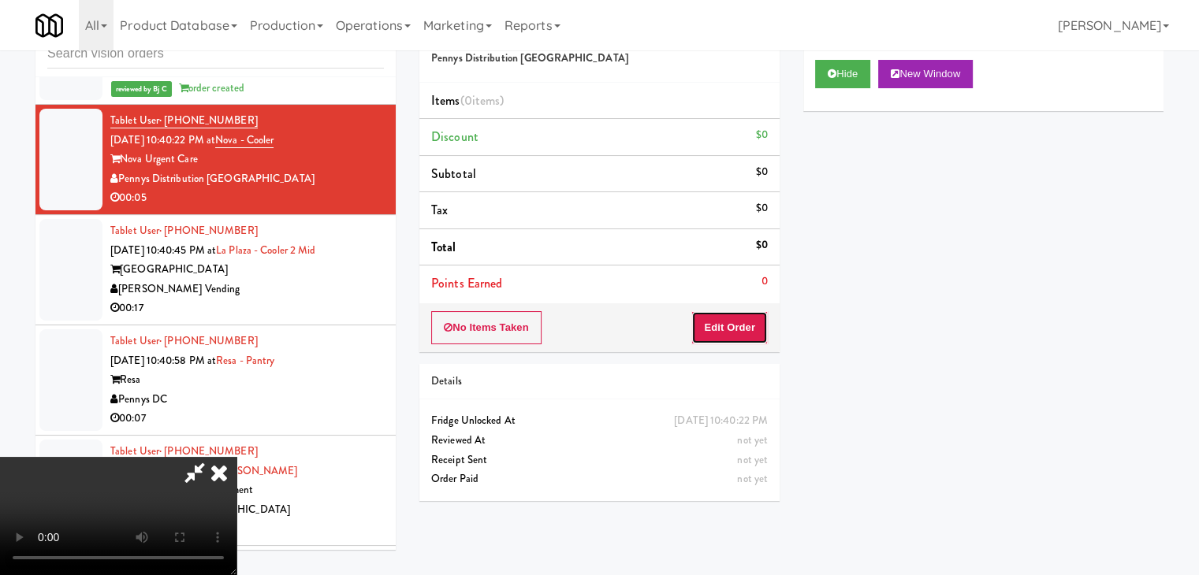
click at [731, 328] on button "Edit Order" at bounding box center [729, 327] width 76 height 33
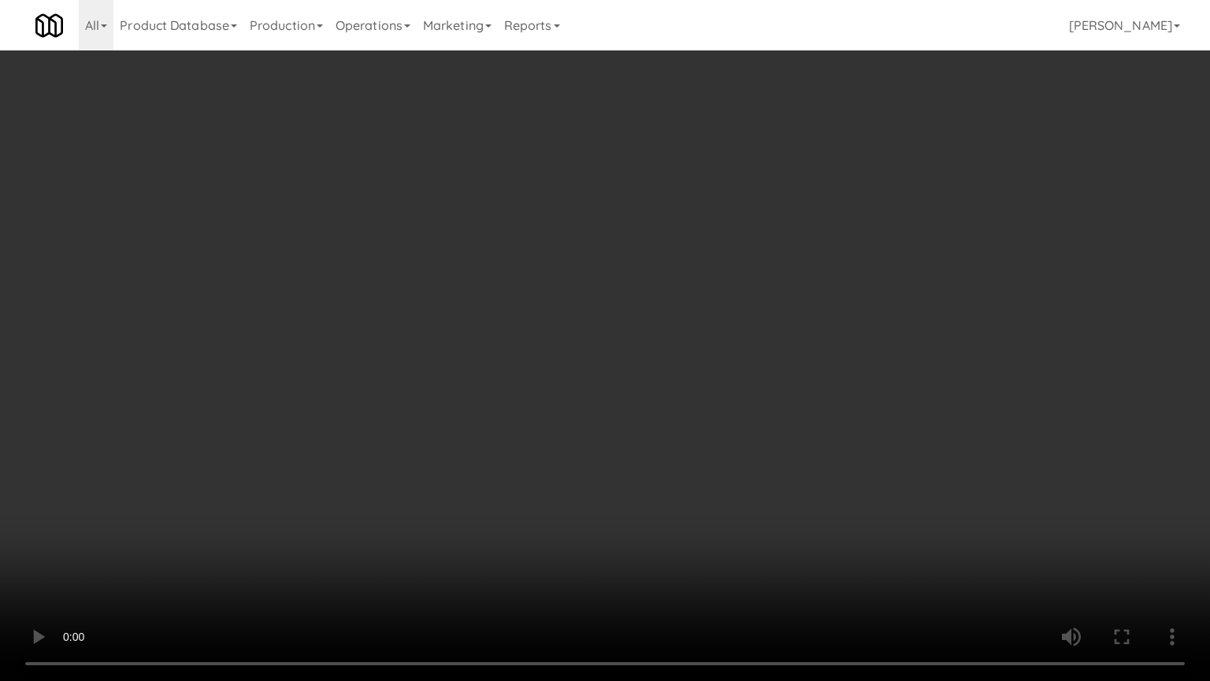
click at [643, 452] on video at bounding box center [605, 340] width 1210 height 681
drag, startPoint x: 643, startPoint y: 452, endPoint x: 719, endPoint y: 299, distance: 169.9
click at [646, 448] on video at bounding box center [605, 340] width 1210 height 681
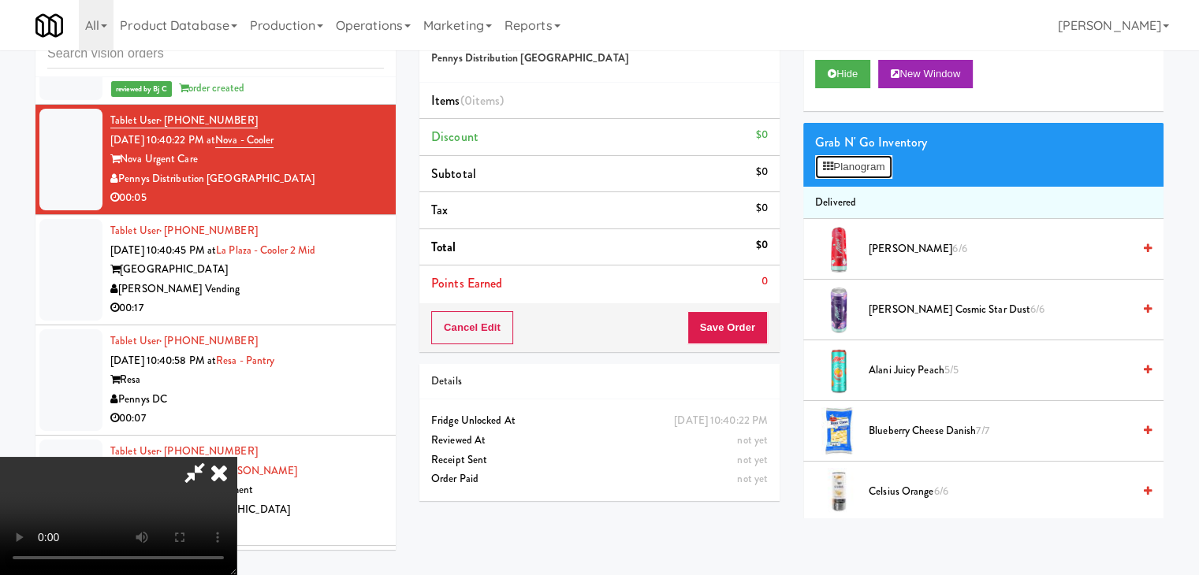
click at [853, 176] on button "Planogram" at bounding box center [853, 167] width 77 height 24
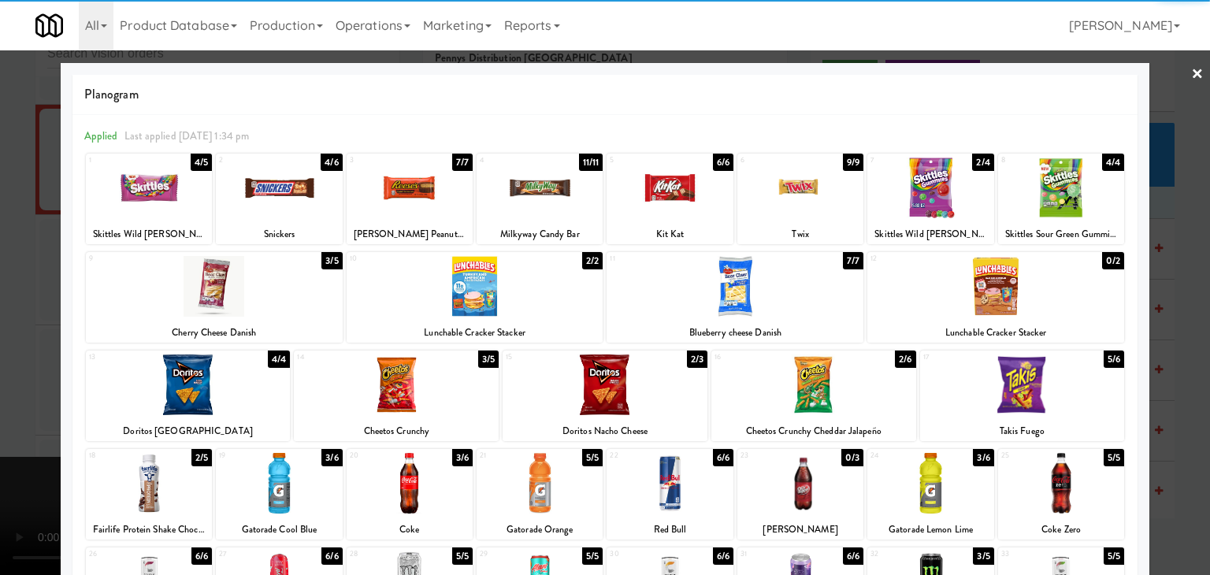
click at [413, 385] on div at bounding box center [396, 385] width 205 height 61
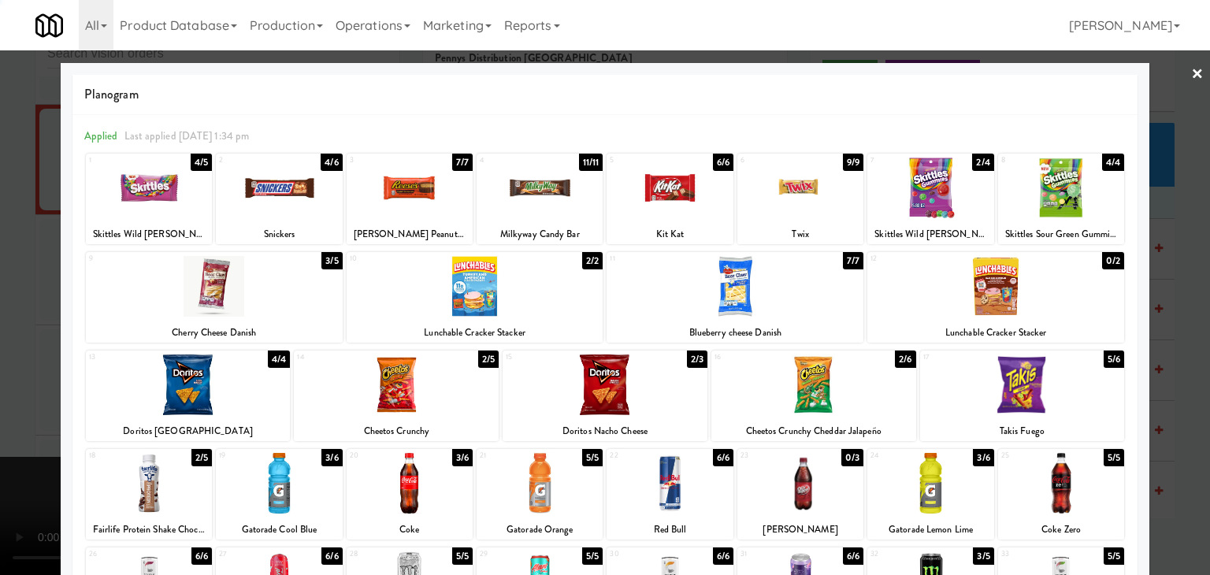
drag, startPoint x: 0, startPoint y: 392, endPoint x: 113, endPoint y: 390, distance: 112.7
click at [3, 392] on div at bounding box center [605, 287] width 1210 height 575
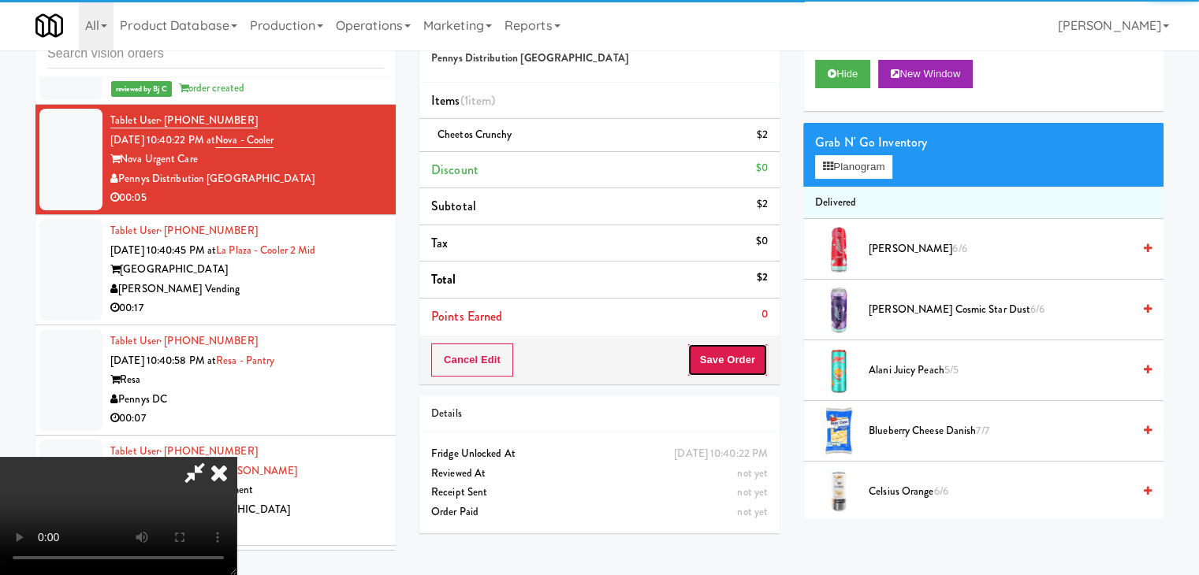
click at [761, 360] on button "Save Order" at bounding box center [727, 360] width 80 height 33
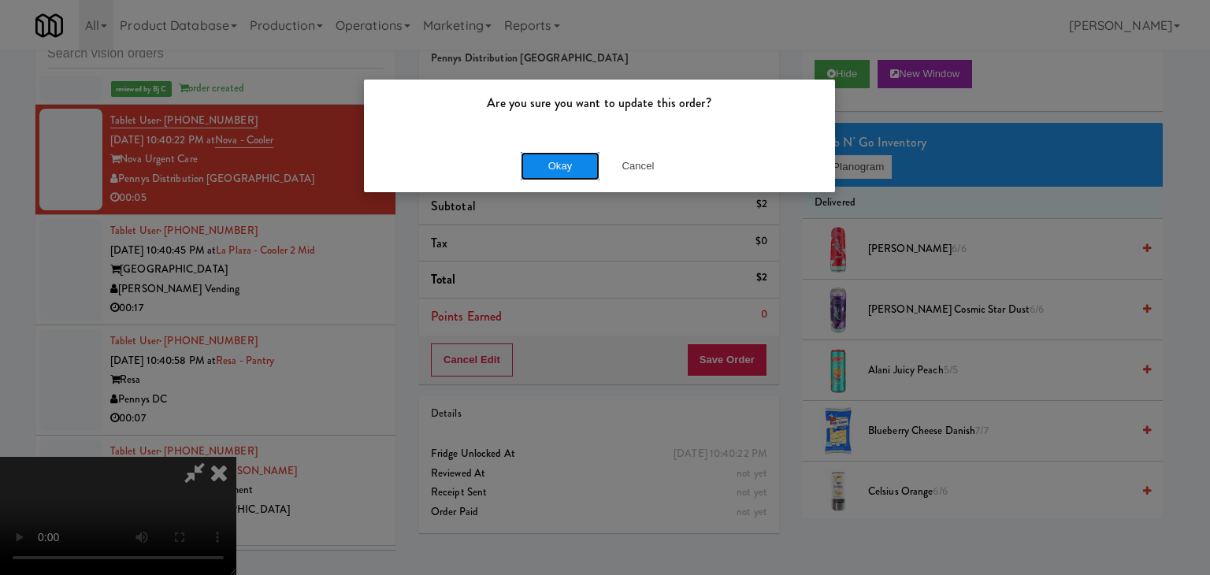
click at [573, 171] on button "Okay" at bounding box center [560, 166] width 79 height 28
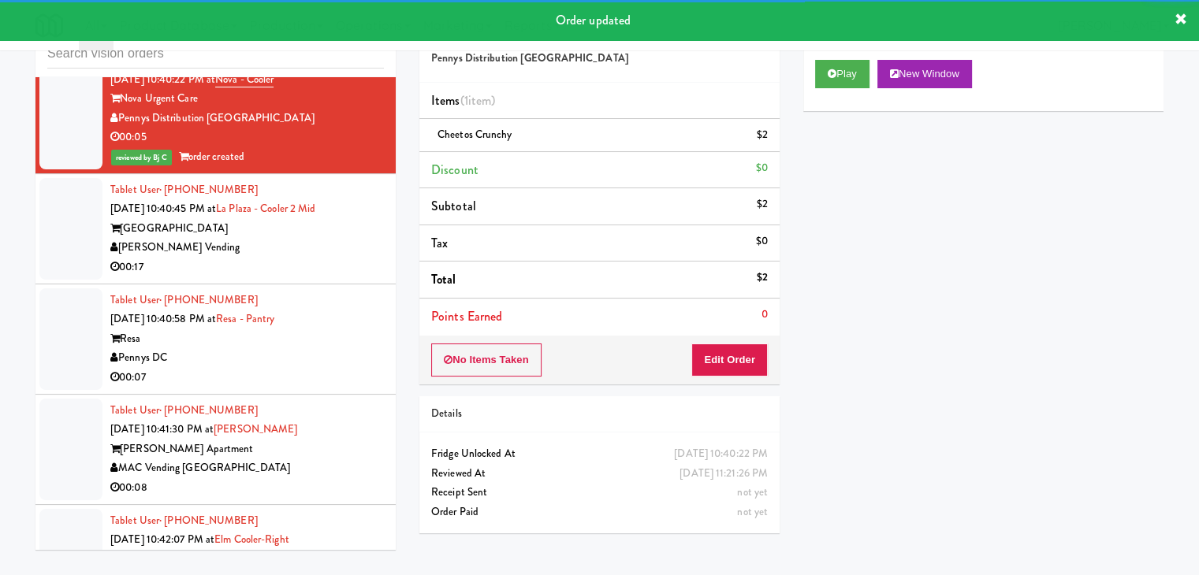
scroll to position [8851, 0]
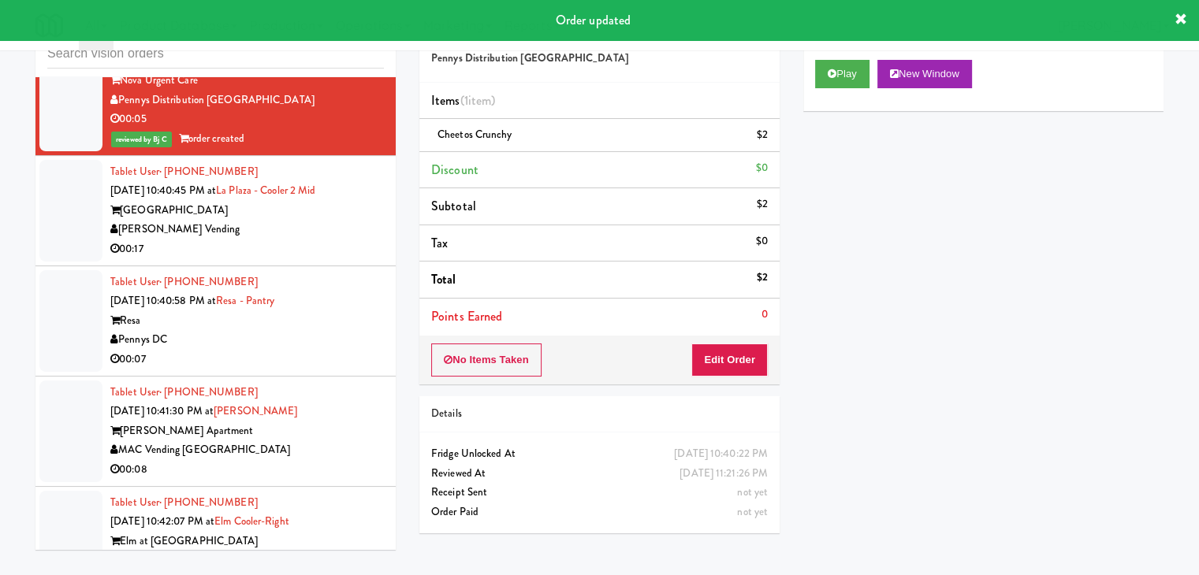
drag, startPoint x: 307, startPoint y: 223, endPoint x: 311, endPoint y: 234, distance: 12.0
click at [307, 223] on div "[PERSON_NAME] Vending" at bounding box center [246, 230] width 273 height 20
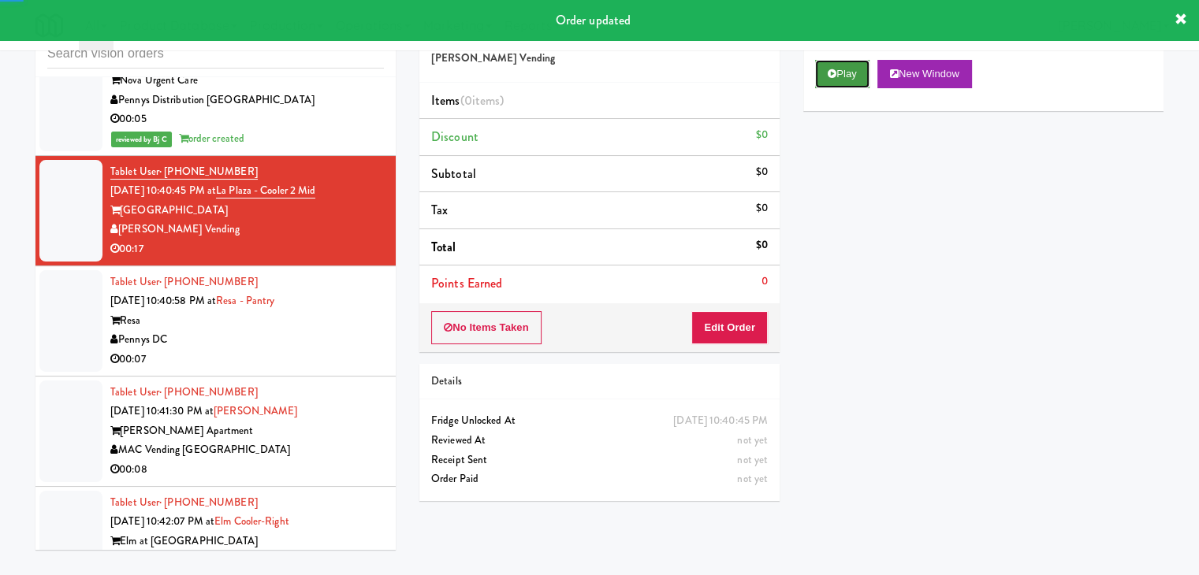
click at [837, 76] on button "Play" at bounding box center [842, 74] width 54 height 28
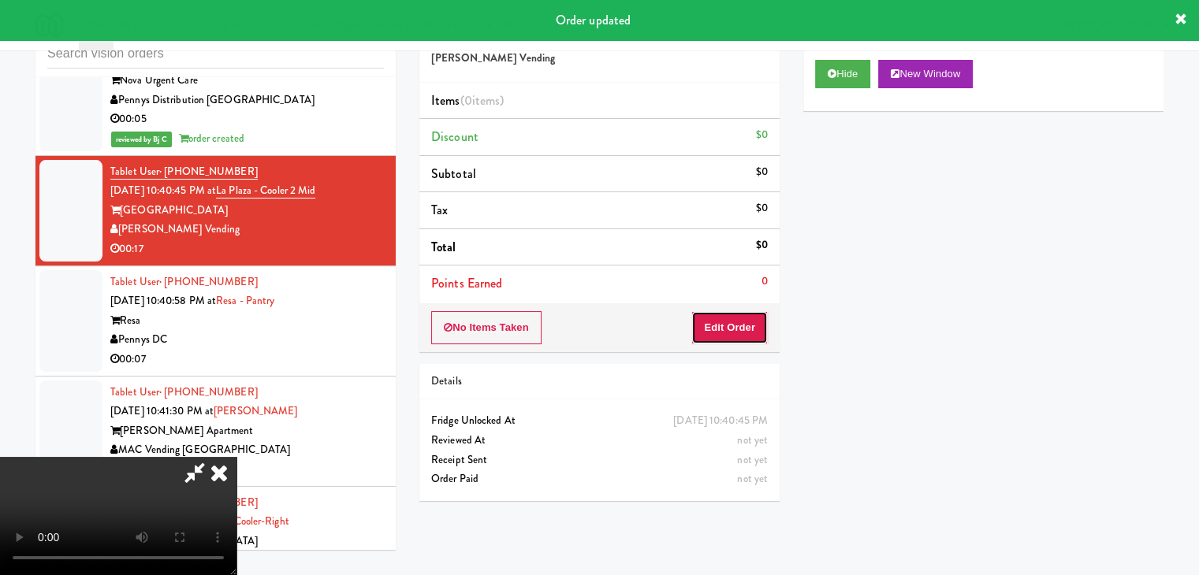
click at [753, 316] on button "Edit Order" at bounding box center [729, 327] width 76 height 33
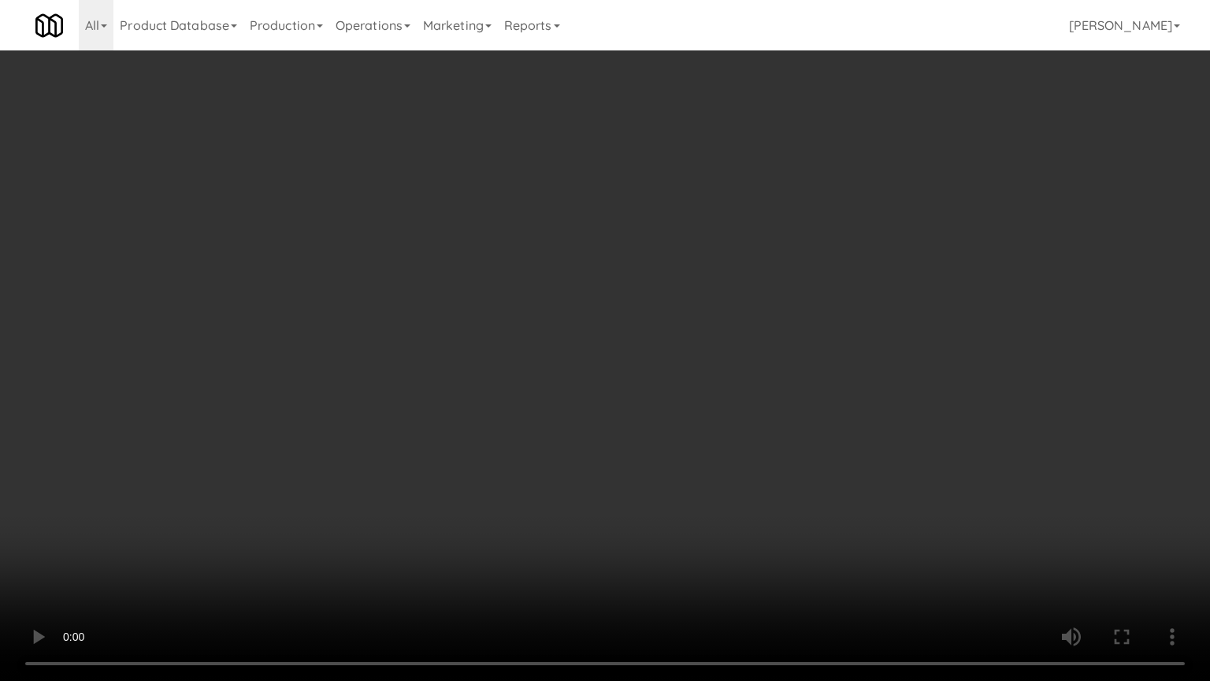
click at [687, 455] on video at bounding box center [605, 340] width 1210 height 681
click at [687, 460] on video at bounding box center [605, 340] width 1210 height 681
click at [686, 462] on video at bounding box center [605, 340] width 1210 height 681
click at [686, 463] on video at bounding box center [605, 340] width 1210 height 681
click at [671, 457] on video at bounding box center [605, 340] width 1210 height 681
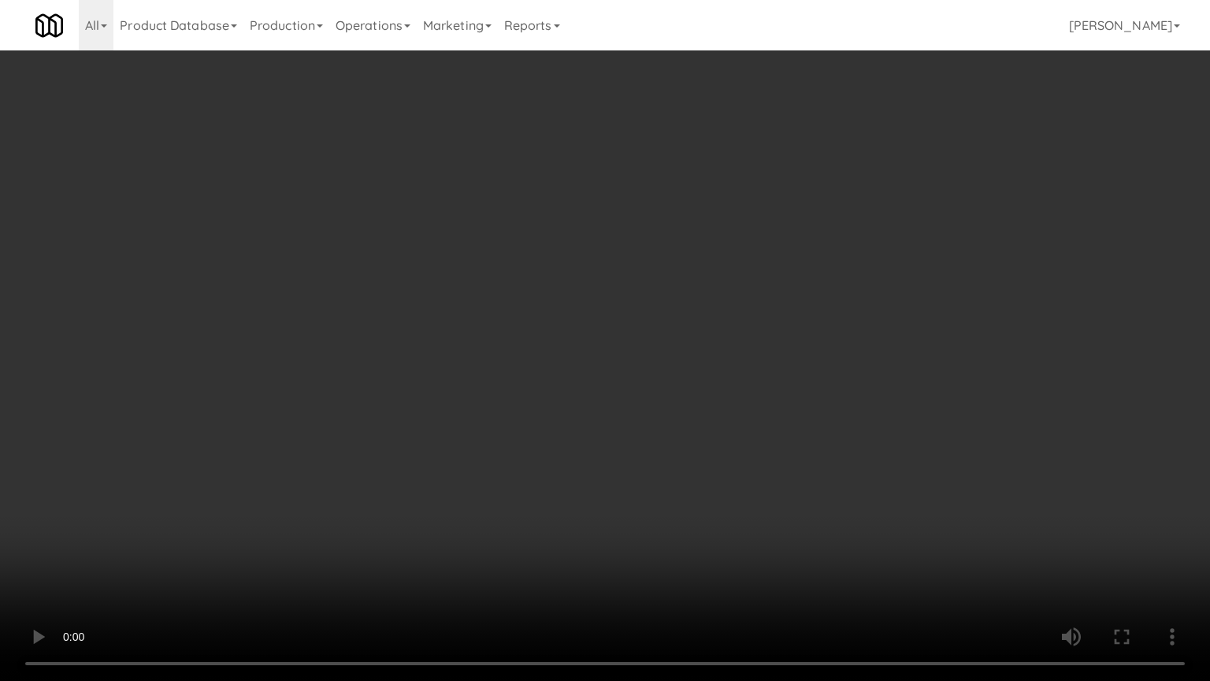
click at [671, 457] on video at bounding box center [605, 340] width 1210 height 681
click at [690, 444] on video at bounding box center [605, 340] width 1210 height 681
drag, startPoint x: 690, startPoint y: 444, endPoint x: 743, endPoint y: 281, distance: 171.0
click at [690, 442] on video at bounding box center [605, 340] width 1210 height 681
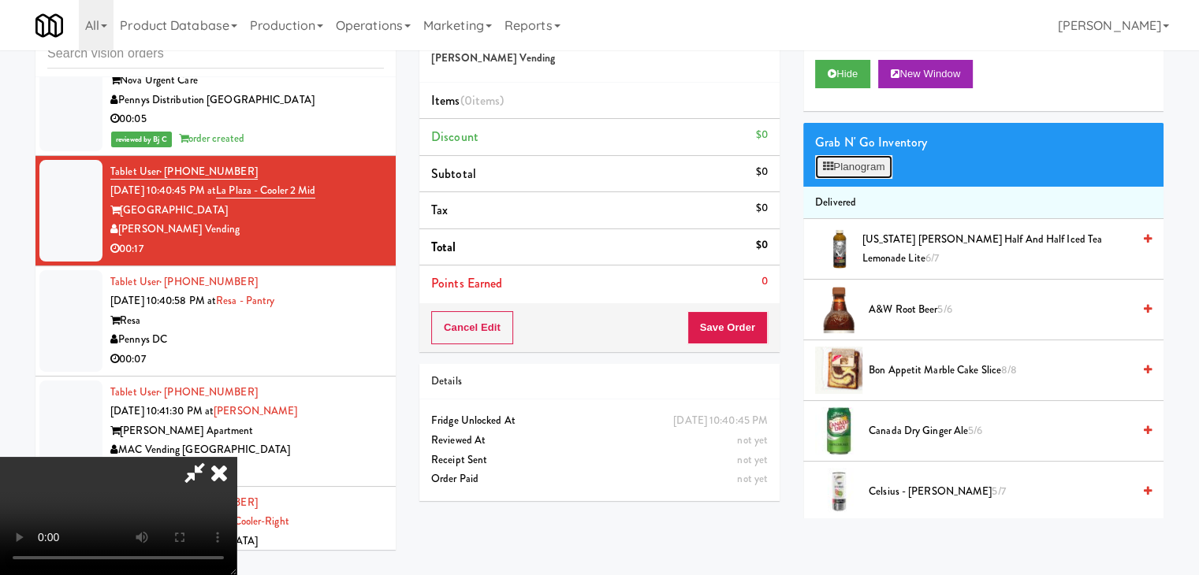
click at [869, 165] on button "Planogram" at bounding box center [853, 167] width 77 height 24
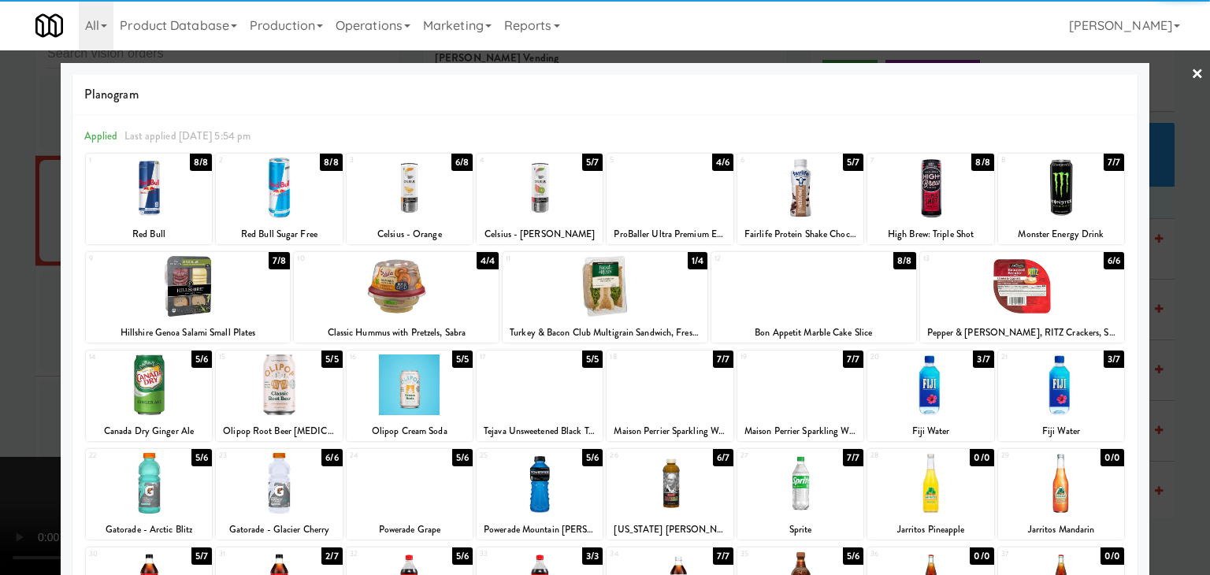
click at [169, 403] on div at bounding box center [149, 385] width 126 height 61
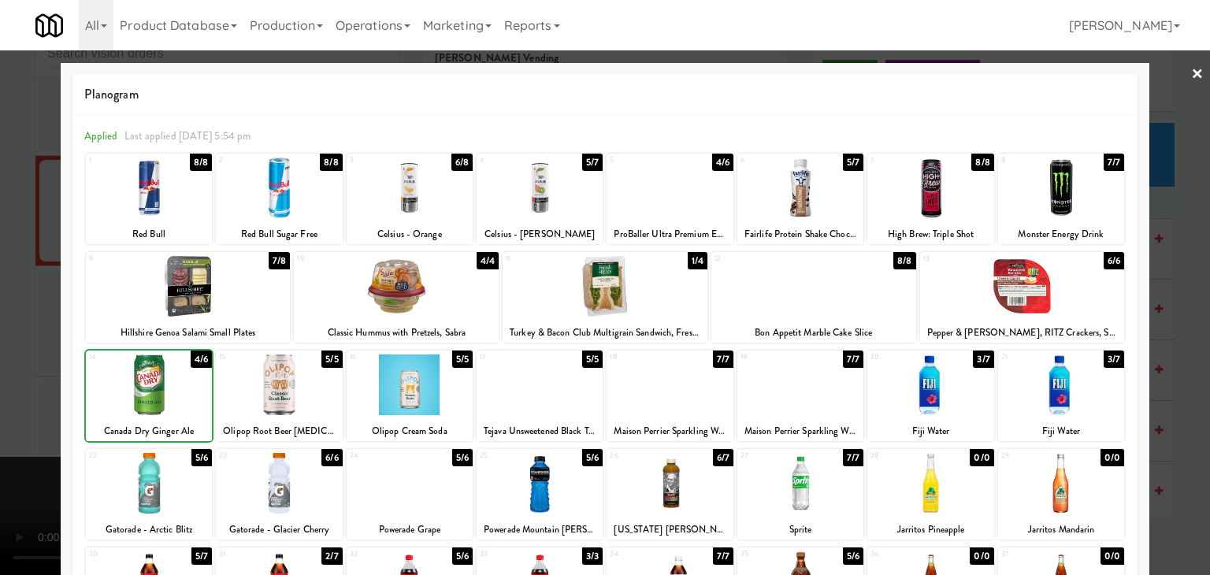
click at [169, 403] on div at bounding box center [149, 385] width 126 height 61
drag, startPoint x: 0, startPoint y: 402, endPoint x: 95, endPoint y: 401, distance: 95.4
click at [4, 401] on div at bounding box center [605, 287] width 1210 height 575
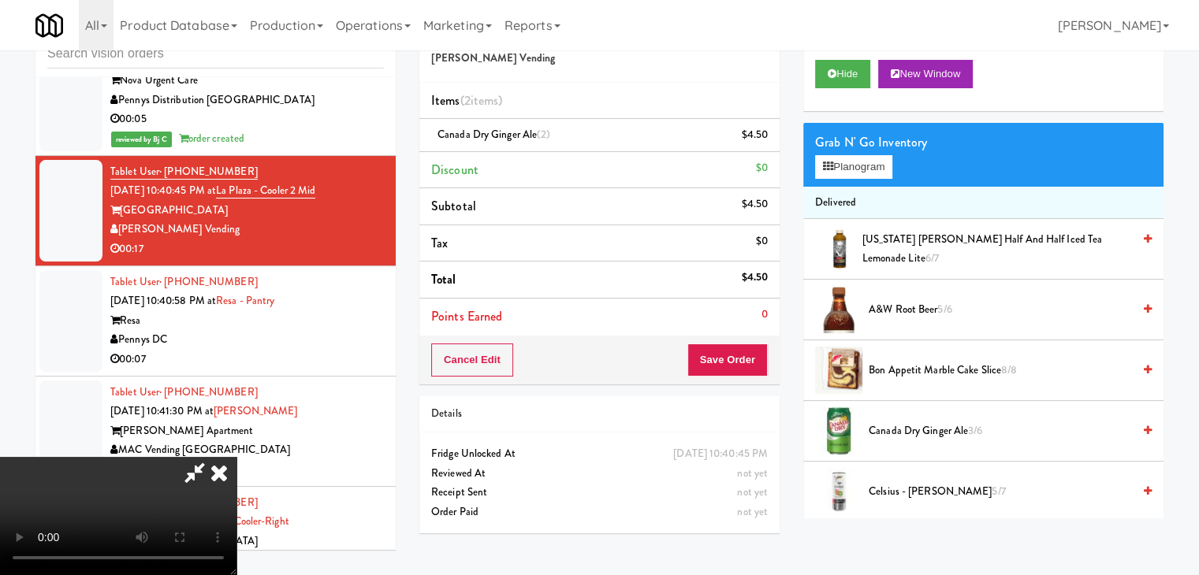
click at [236, 457] on video at bounding box center [118, 516] width 236 height 118
click at [740, 363] on button "Save Order" at bounding box center [727, 360] width 80 height 33
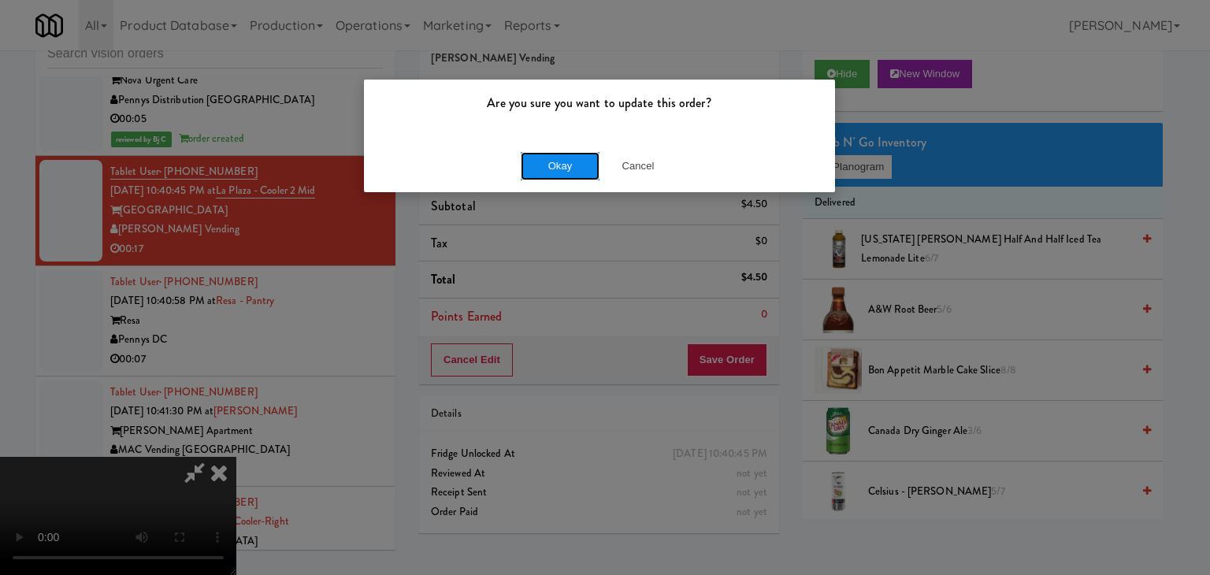
click at [555, 163] on button "Okay" at bounding box center [560, 166] width 79 height 28
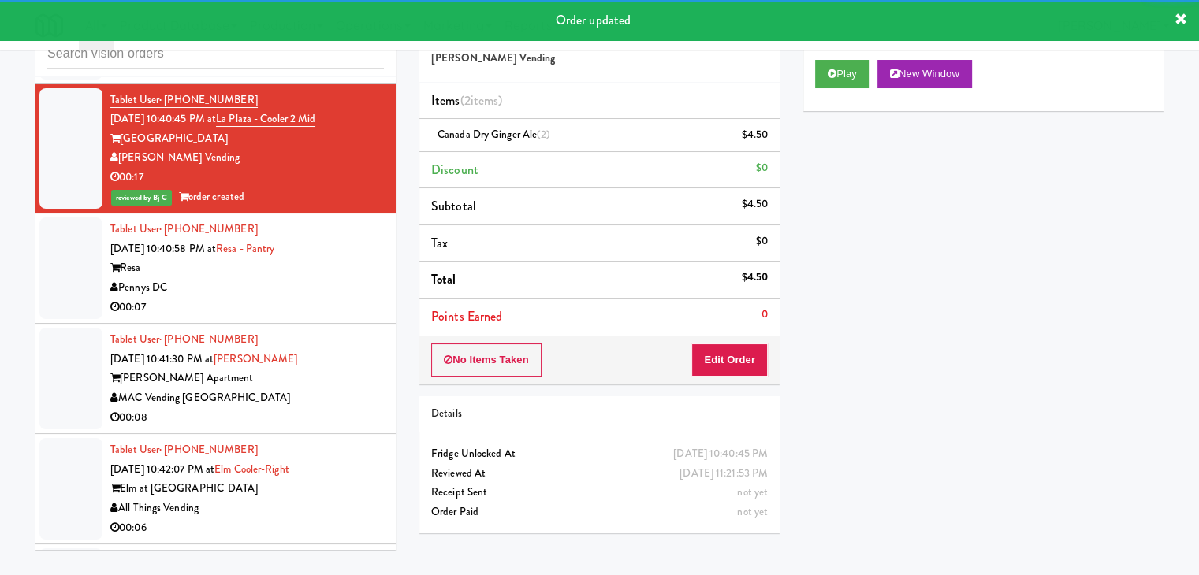
scroll to position [9009, 0]
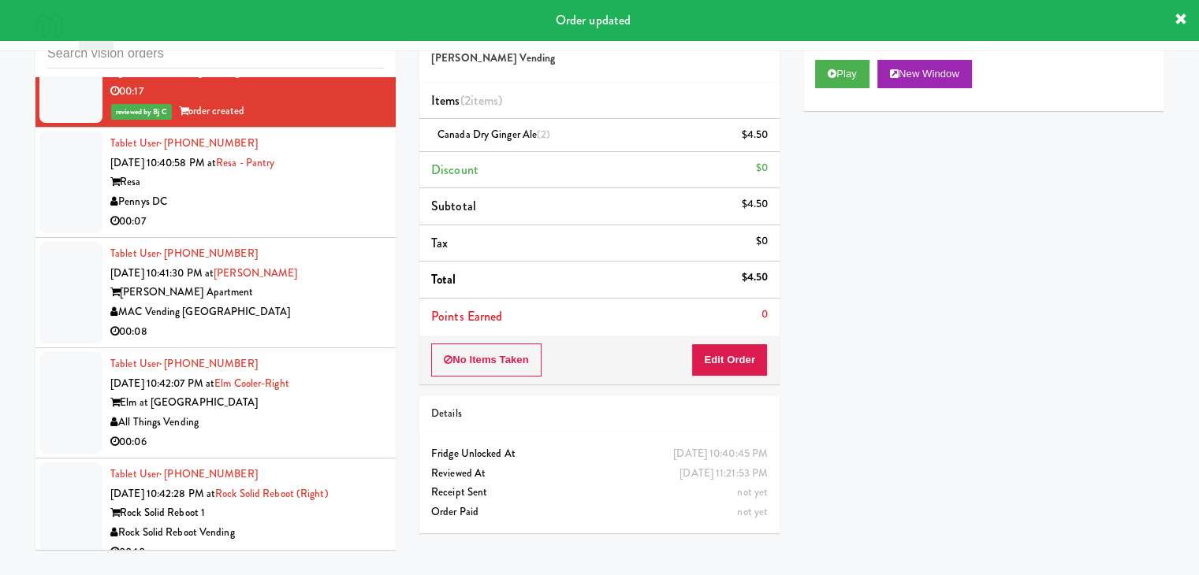
click at [341, 196] on div "Pennys DC" at bounding box center [246, 202] width 273 height 20
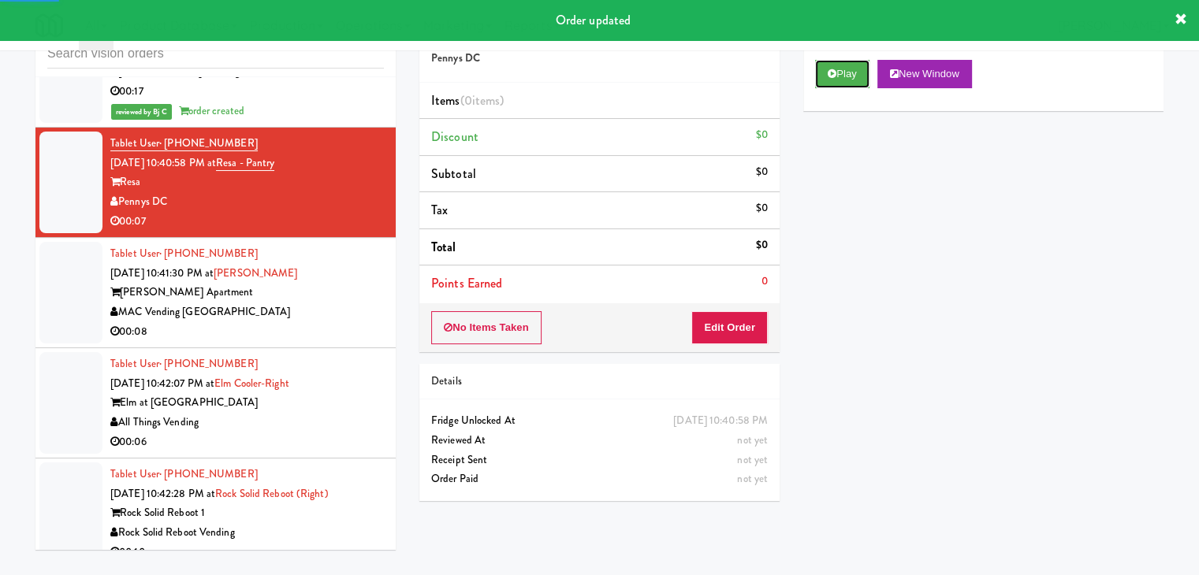
drag, startPoint x: 831, startPoint y: 73, endPoint x: 808, endPoint y: 136, distance: 67.1
click at [831, 72] on icon at bounding box center [831, 74] width 9 height 10
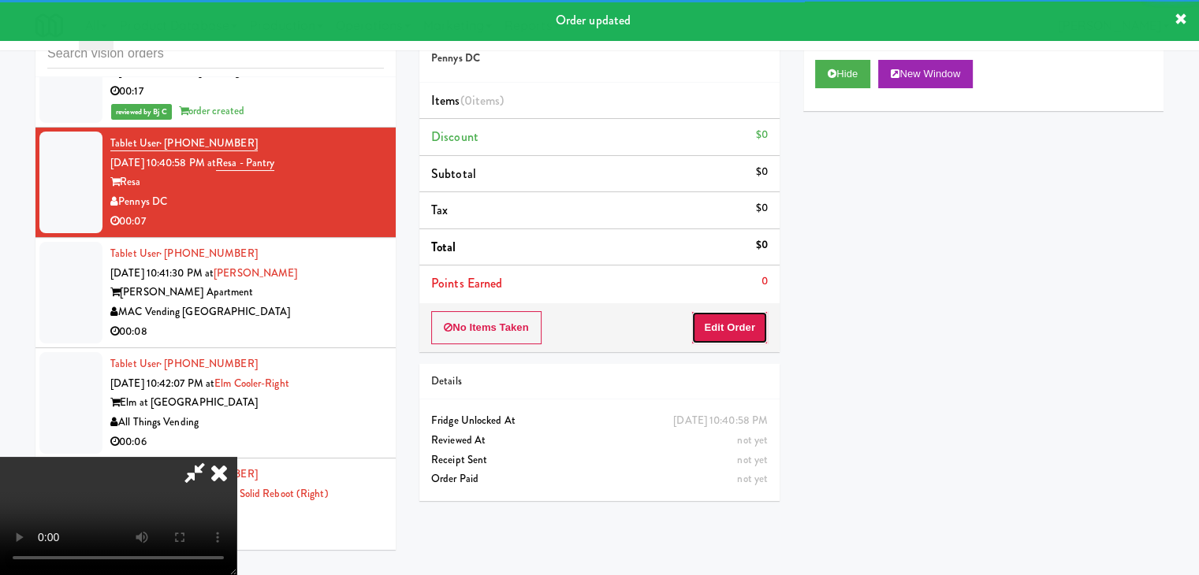
click at [738, 332] on button "Edit Order" at bounding box center [729, 327] width 76 height 33
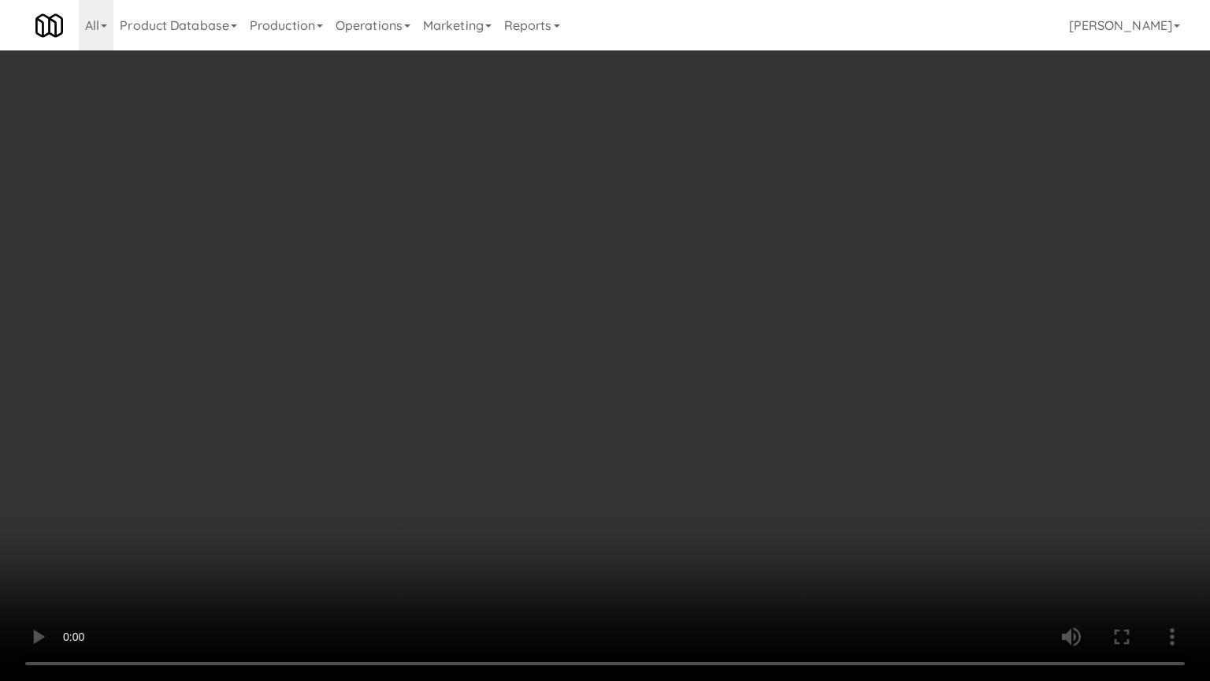
click at [722, 521] on video at bounding box center [605, 340] width 1210 height 681
click at [716, 504] on video at bounding box center [605, 340] width 1210 height 681
click at [599, 544] on video at bounding box center [605, 340] width 1210 height 681
click at [604, 548] on video at bounding box center [605, 340] width 1210 height 681
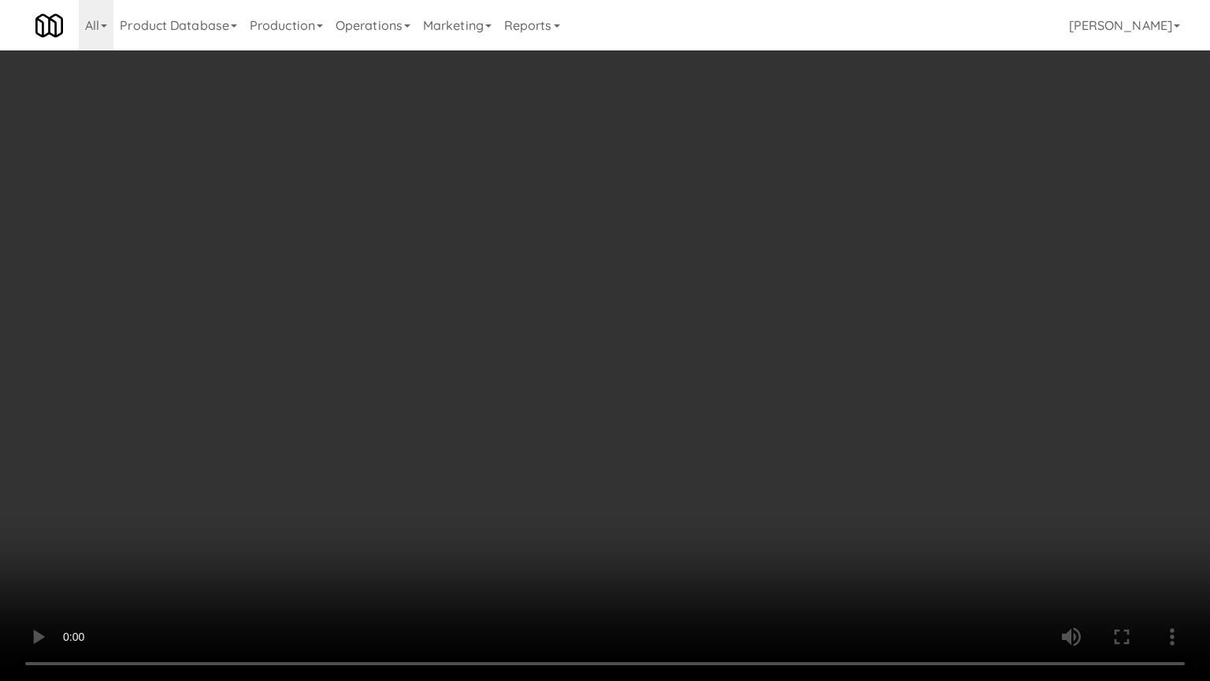
click at [605, 551] on video at bounding box center [605, 340] width 1210 height 681
click at [627, 552] on video at bounding box center [605, 340] width 1210 height 681
click at [627, 543] on video at bounding box center [605, 340] width 1210 height 681
click at [625, 536] on video at bounding box center [605, 340] width 1210 height 681
click at [634, 531] on video at bounding box center [605, 340] width 1210 height 681
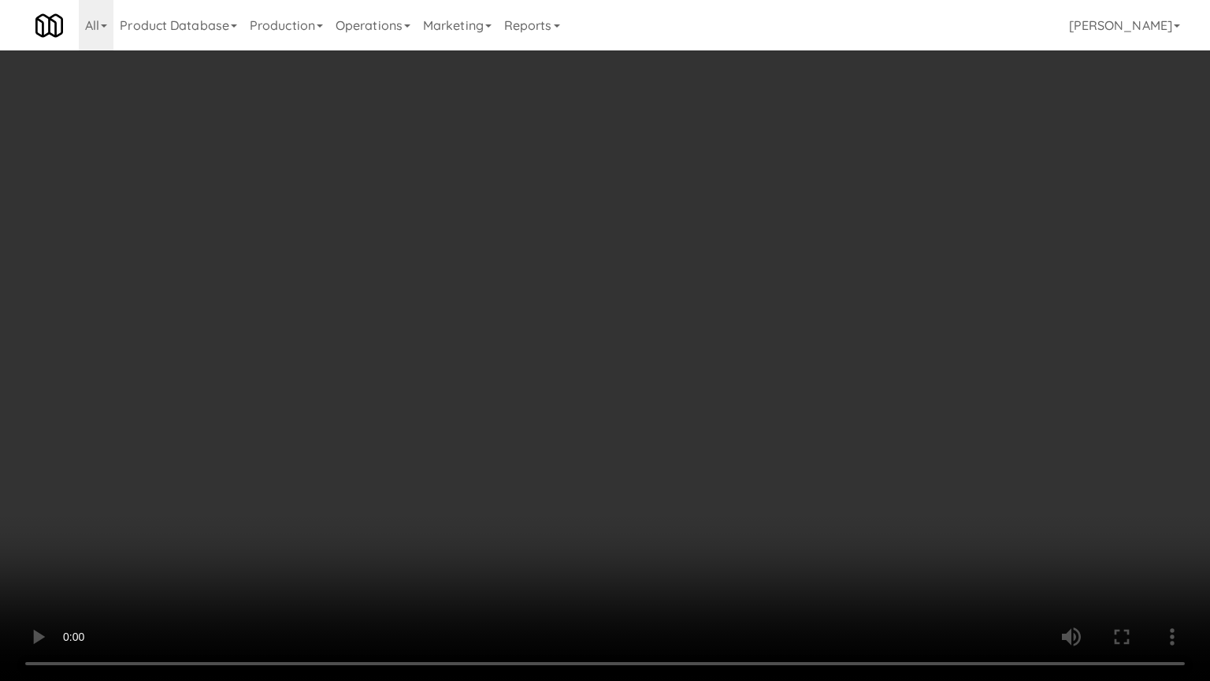
click at [634, 537] on video at bounding box center [605, 340] width 1210 height 681
click at [632, 542] on video at bounding box center [605, 340] width 1210 height 681
click at [622, 547] on video at bounding box center [605, 340] width 1210 height 681
click at [653, 533] on video at bounding box center [605, 340] width 1210 height 681
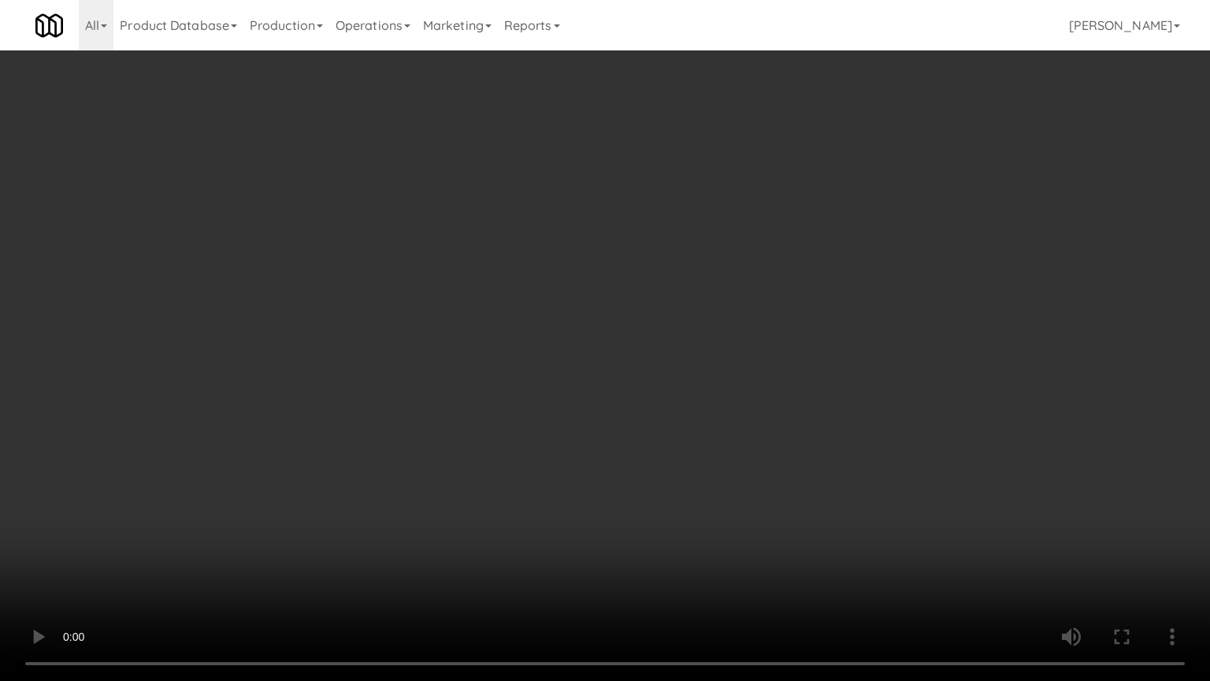
click at [654, 533] on video at bounding box center [605, 340] width 1210 height 681
click at [656, 532] on video at bounding box center [605, 340] width 1210 height 681
click at [658, 530] on video at bounding box center [605, 340] width 1210 height 681
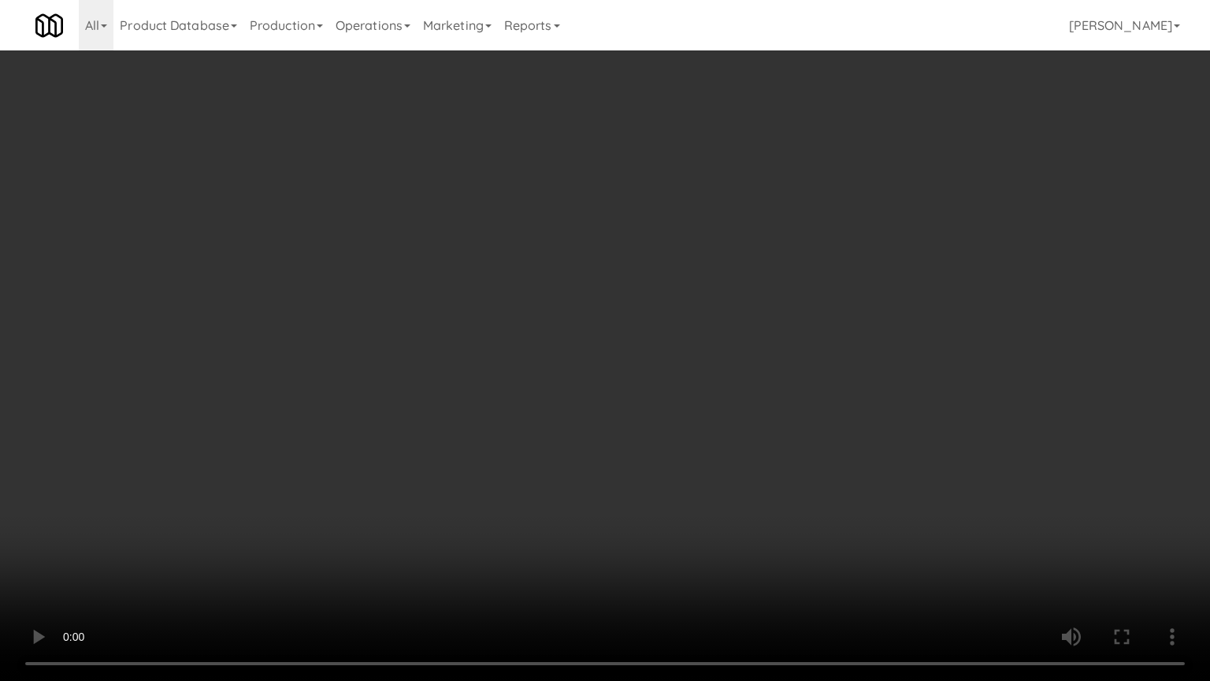
click at [653, 525] on video at bounding box center [605, 340] width 1210 height 681
drag, startPoint x: 654, startPoint y: 524, endPoint x: 691, endPoint y: 417, distance: 113.4
click at [655, 523] on video at bounding box center [605, 340] width 1210 height 681
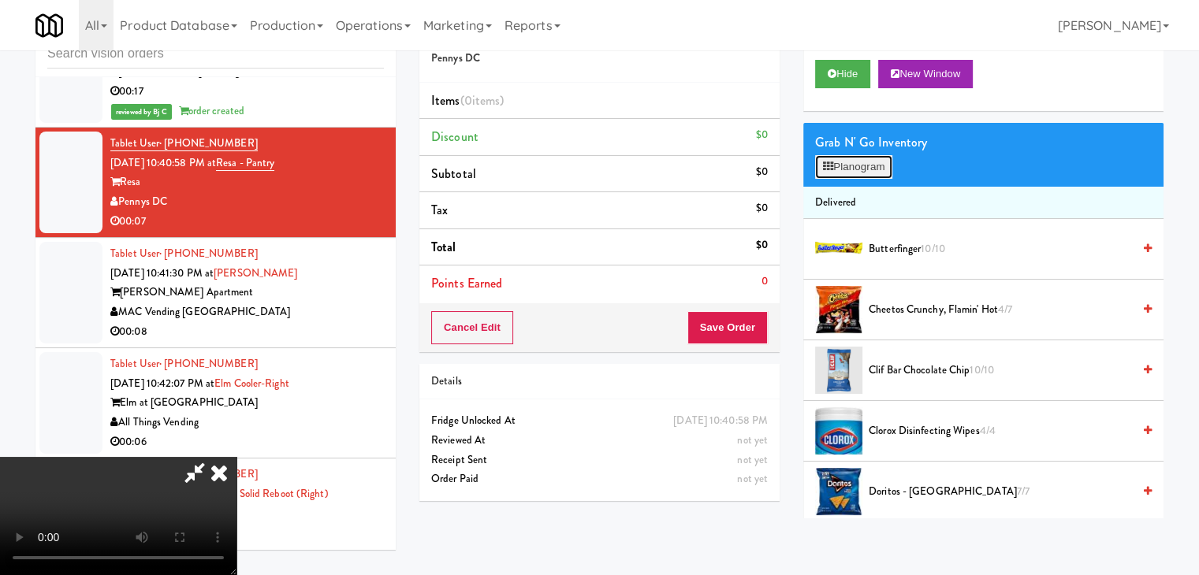
click at [872, 165] on button "Planogram" at bounding box center [853, 167] width 77 height 24
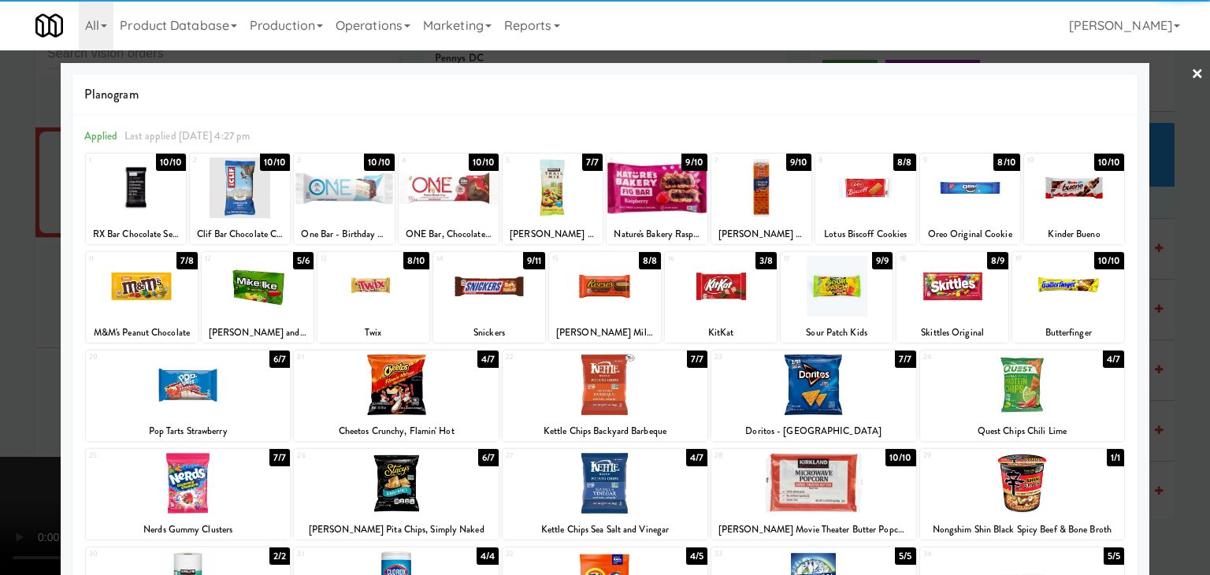
click at [407, 370] on div at bounding box center [396, 385] width 205 height 61
click at [783, 467] on div at bounding box center [814, 483] width 205 height 61
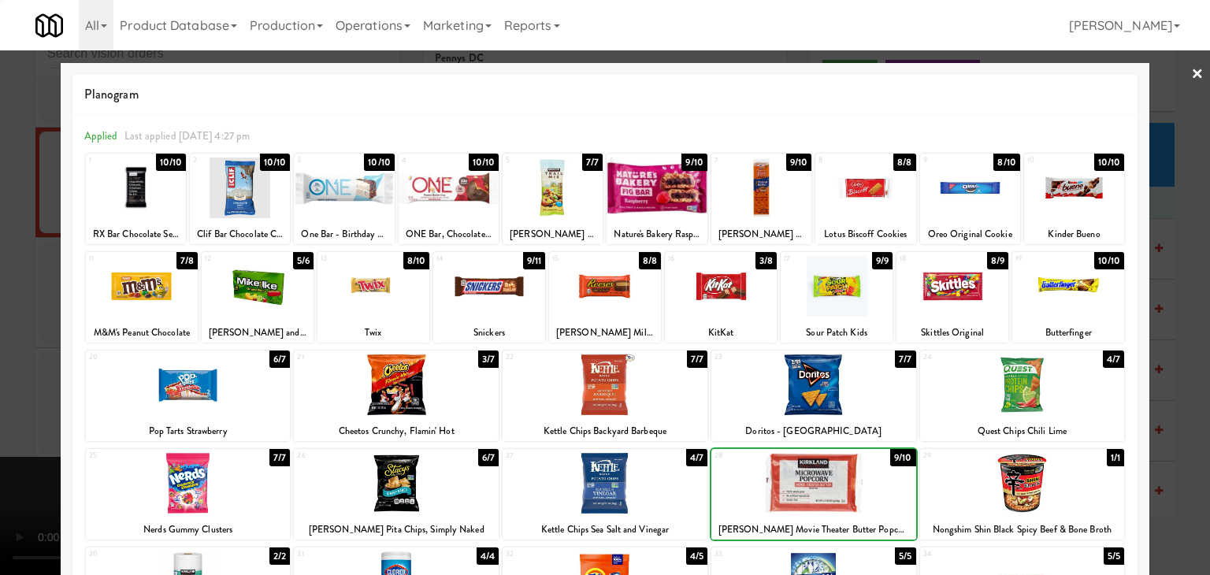
drag, startPoint x: 0, startPoint y: 425, endPoint x: 123, endPoint y: 418, distance: 123.1
click at [1, 423] on div at bounding box center [605, 287] width 1210 height 575
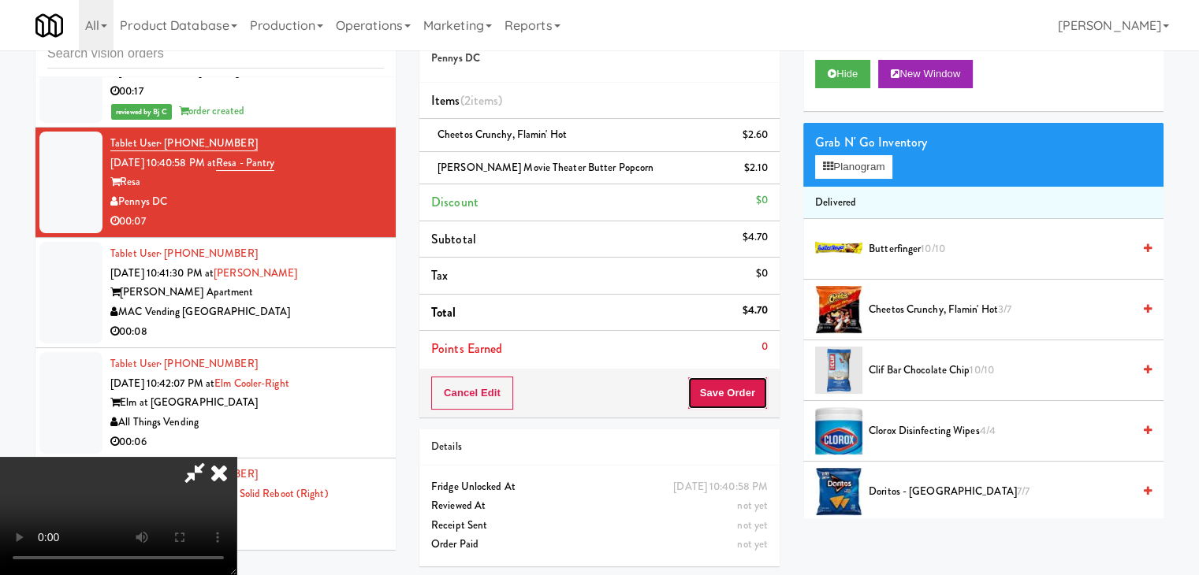
click at [763, 394] on button "Save Order" at bounding box center [727, 393] width 80 height 33
drag, startPoint x: 757, startPoint y: 391, endPoint x: 738, endPoint y: 384, distance: 20.2
click at [756, 391] on button "Save Order" at bounding box center [727, 393] width 80 height 33
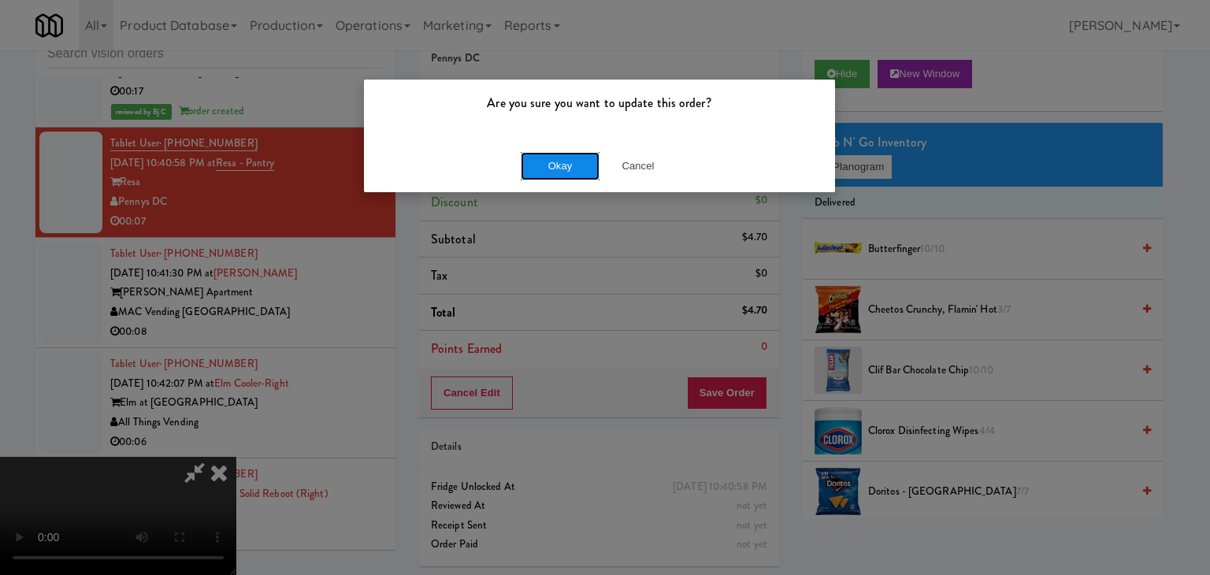
click at [562, 165] on button "Okay" at bounding box center [560, 166] width 79 height 28
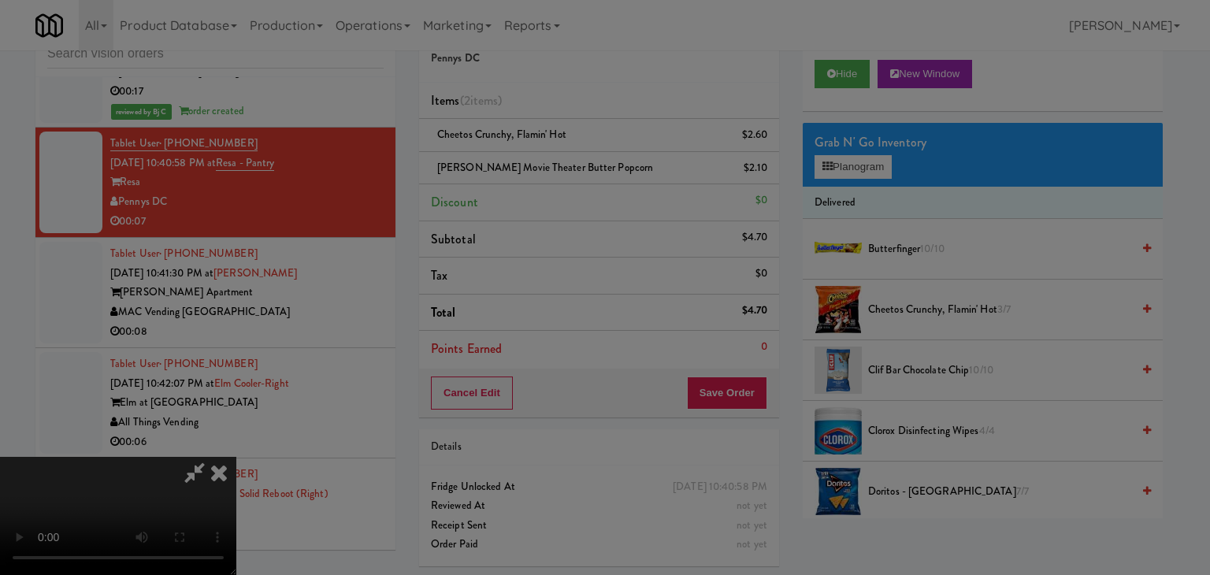
click at [561, 163] on div "Okay Cancel" at bounding box center [599, 136] width 471 height 53
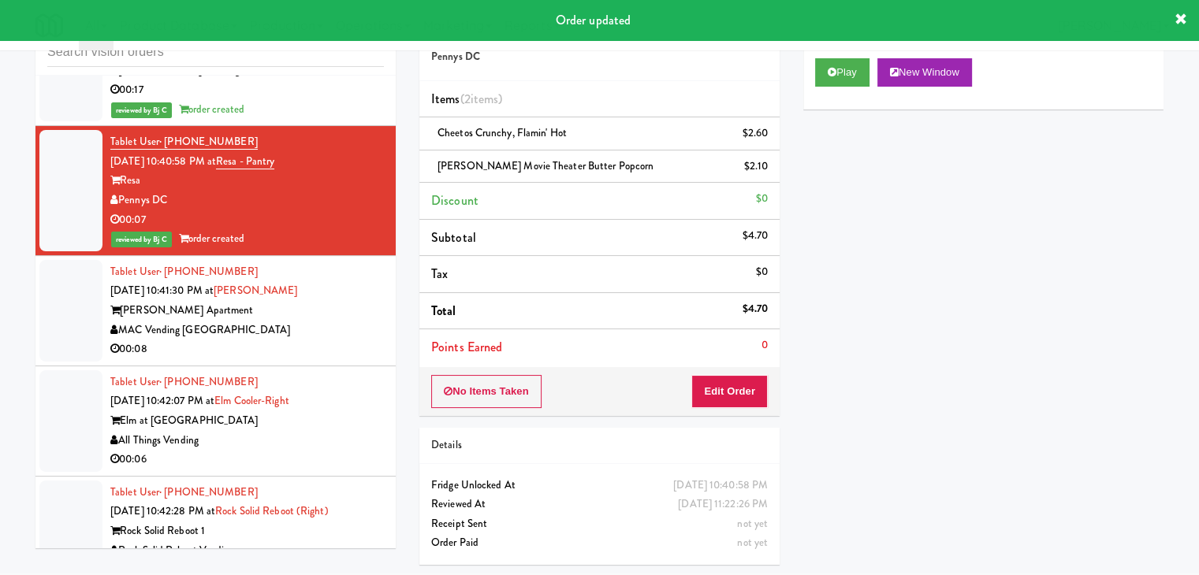
click at [322, 329] on div "MAC Vending [GEOGRAPHIC_DATA]" at bounding box center [246, 331] width 273 height 20
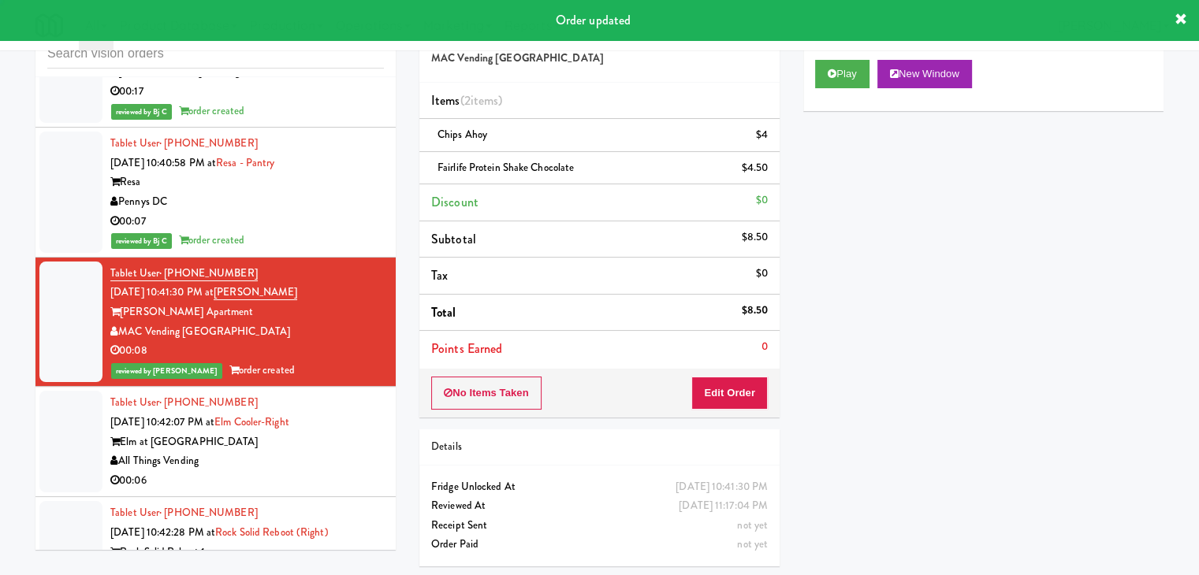
scroll to position [52, 0]
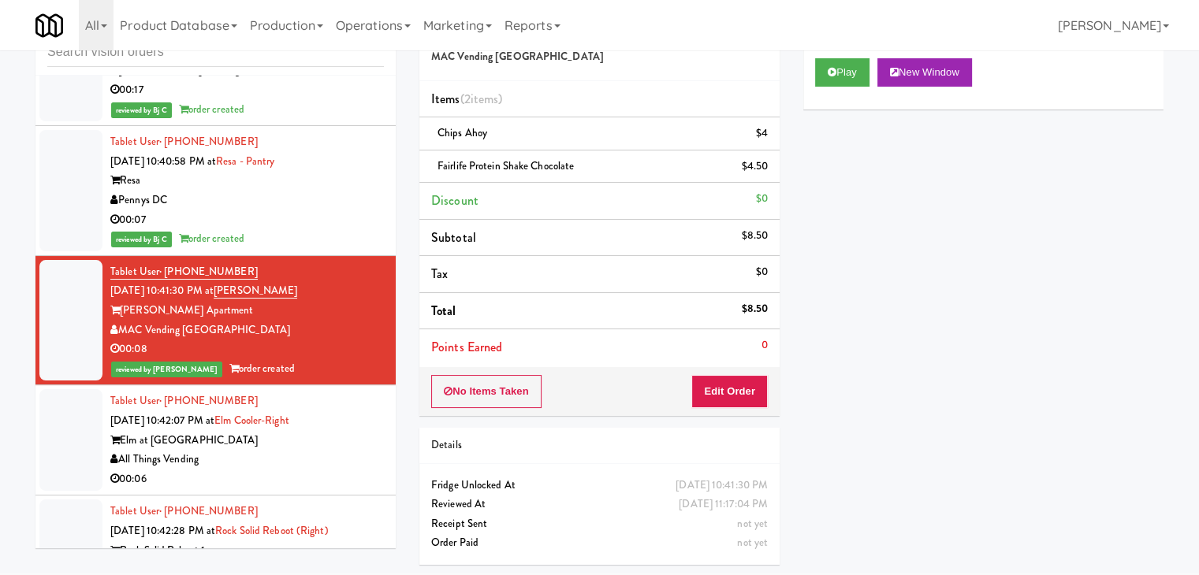
click at [310, 470] on div "00:06" at bounding box center [246, 480] width 273 height 20
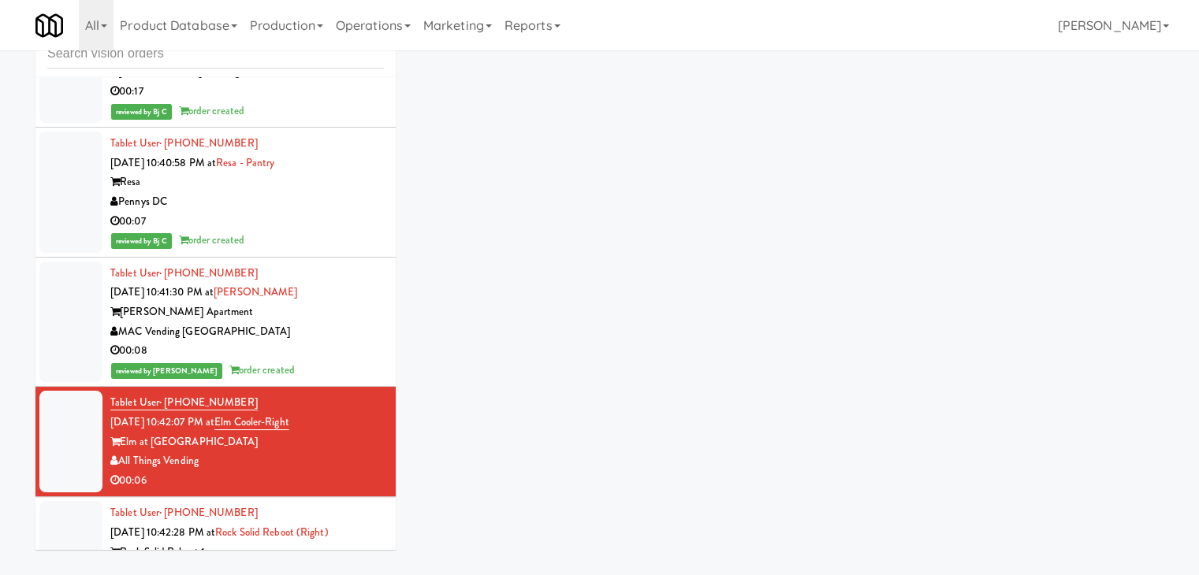
scroll to position [50, 0]
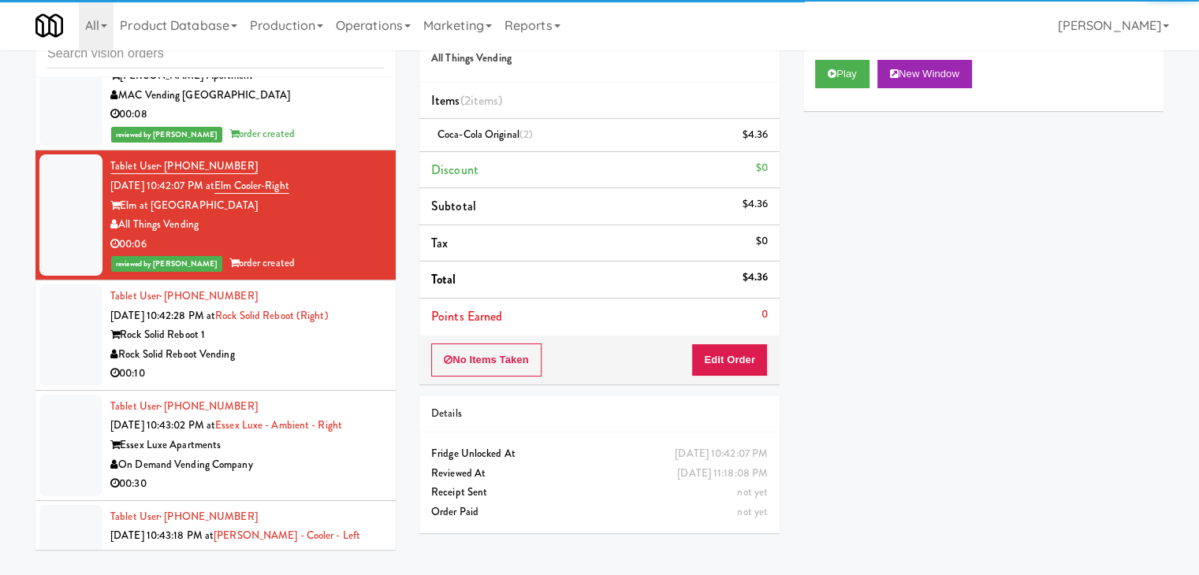
click at [283, 364] on div "00:10" at bounding box center [246, 374] width 273 height 20
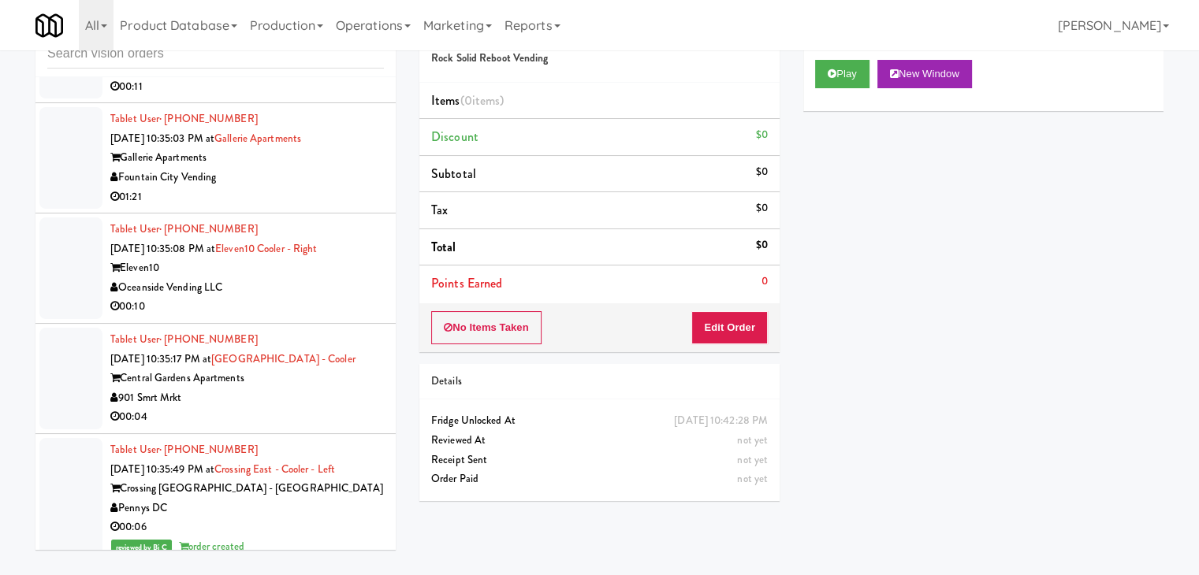
scroll to position [7275, 0]
click at [309, 289] on div "Oceanside Vending LLC" at bounding box center [246, 289] width 273 height 20
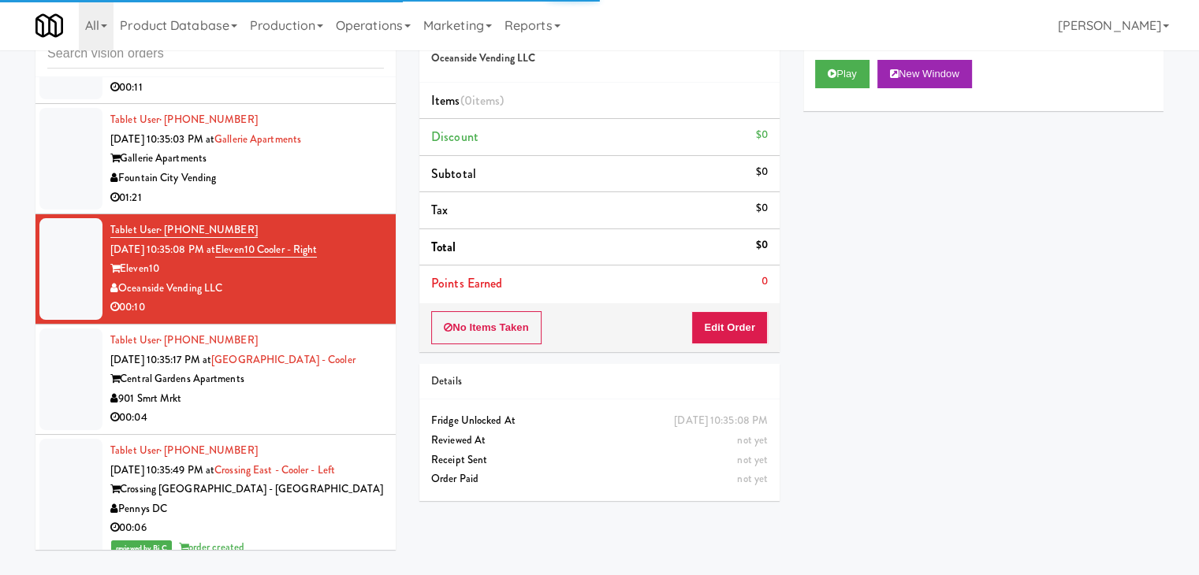
click at [362, 188] on div "01:21" at bounding box center [246, 198] width 273 height 20
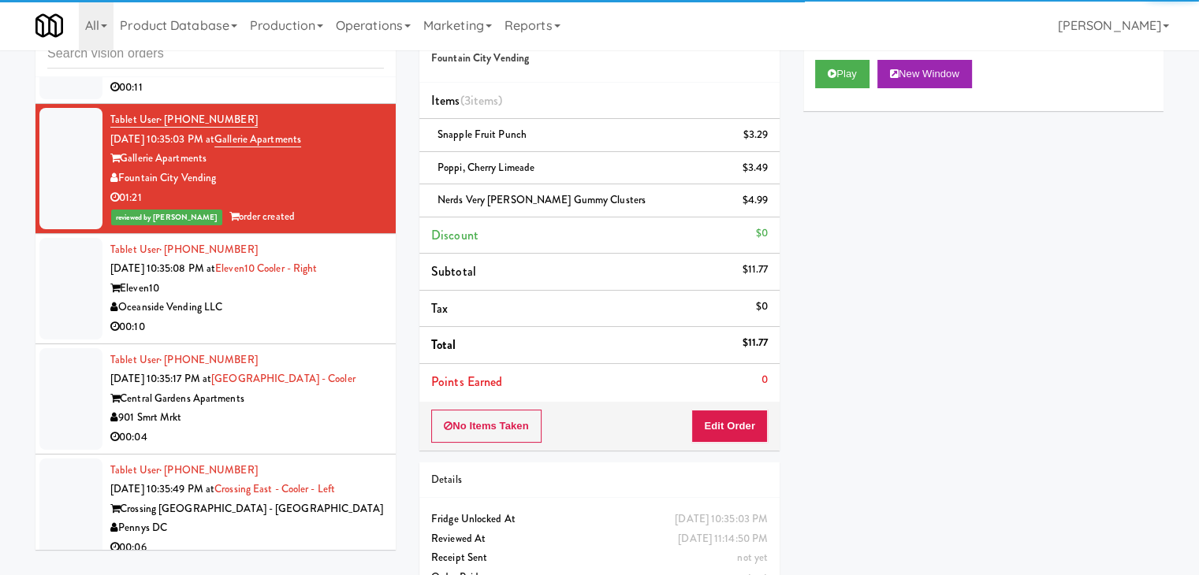
click at [303, 408] on div "901 Smrt Mrkt" at bounding box center [246, 418] width 273 height 20
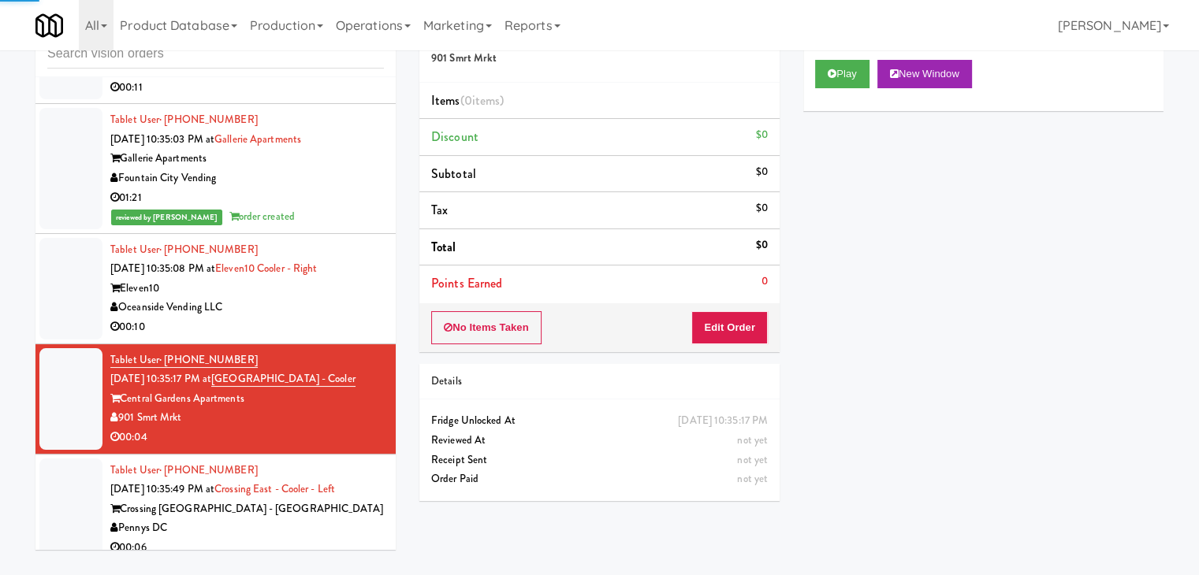
click at [332, 298] on div "Oceanside Vending LLC" at bounding box center [246, 308] width 273 height 20
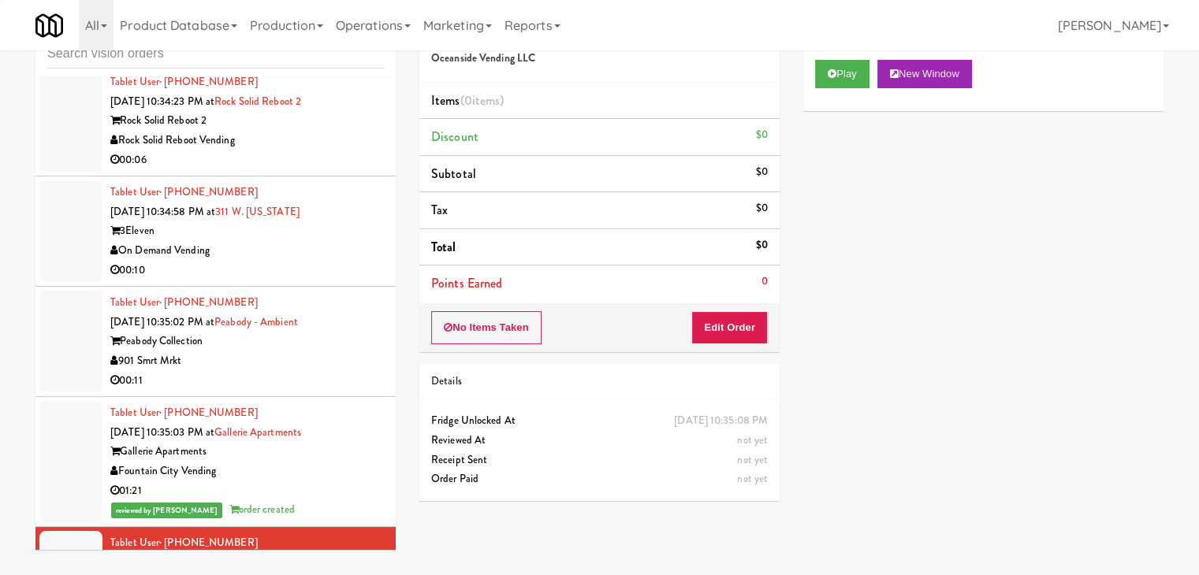
scroll to position [6960, 0]
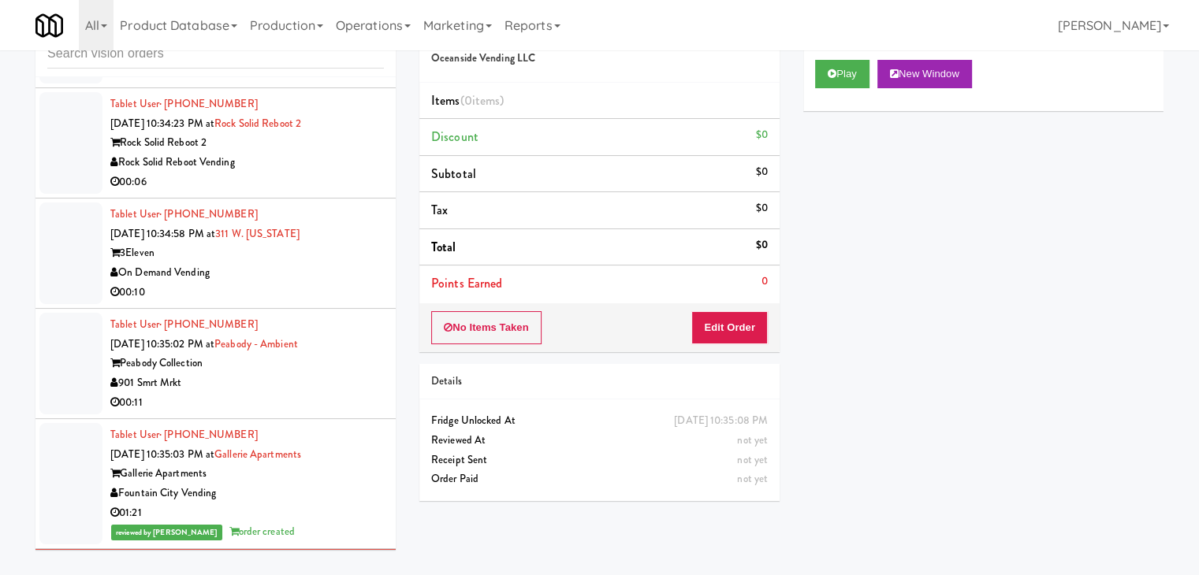
click at [336, 159] on div "Rock Solid Reboot Vending" at bounding box center [246, 163] width 273 height 20
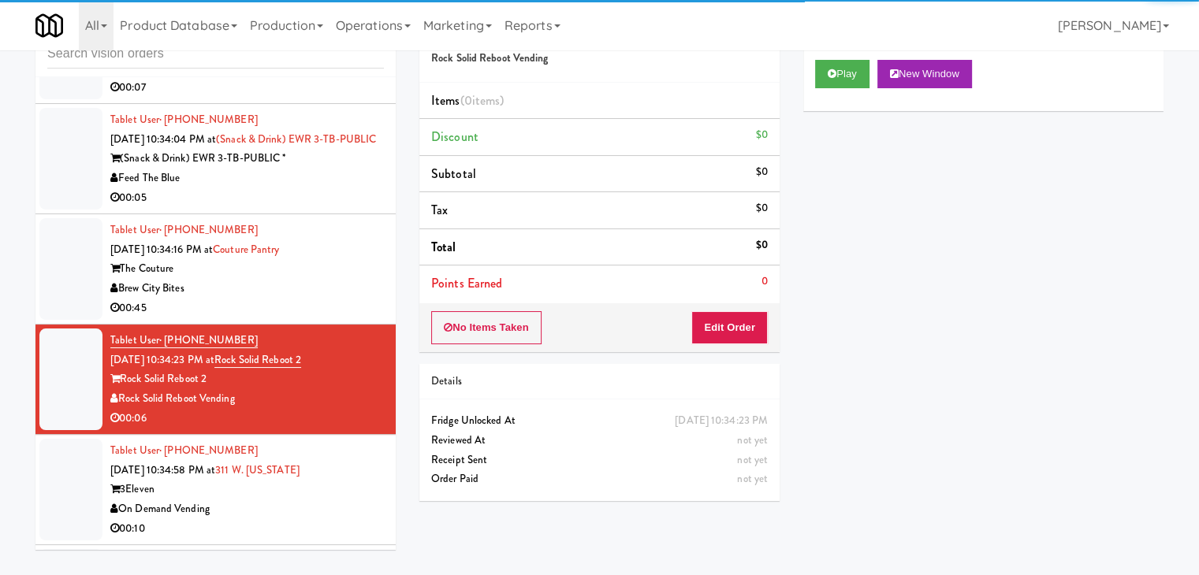
click at [330, 279] on div "Brew City Bites" at bounding box center [246, 289] width 273 height 20
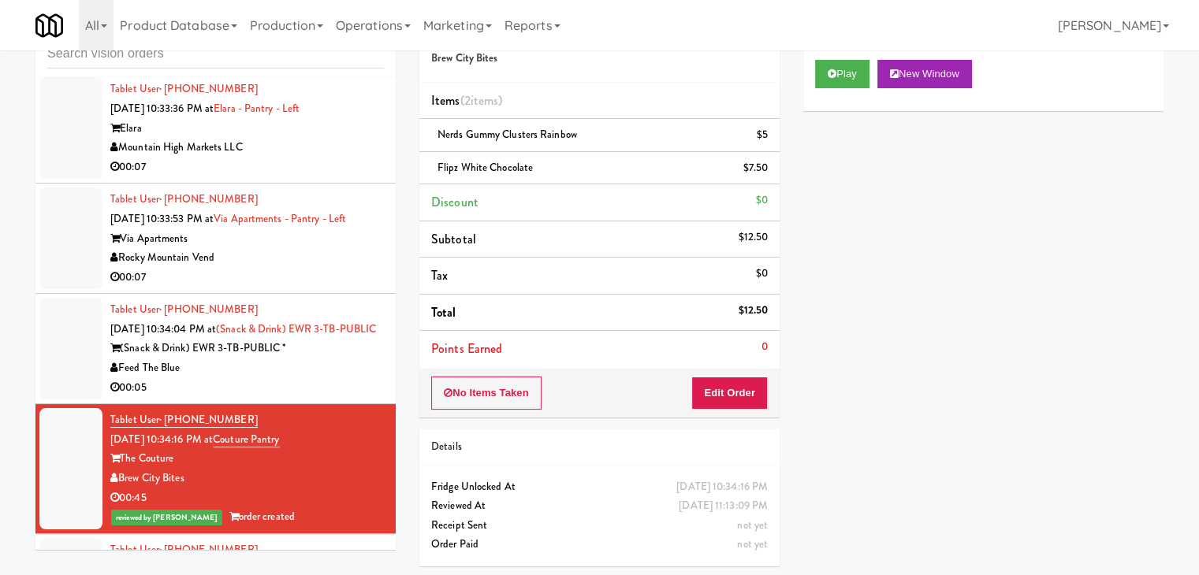
scroll to position [6487, 0]
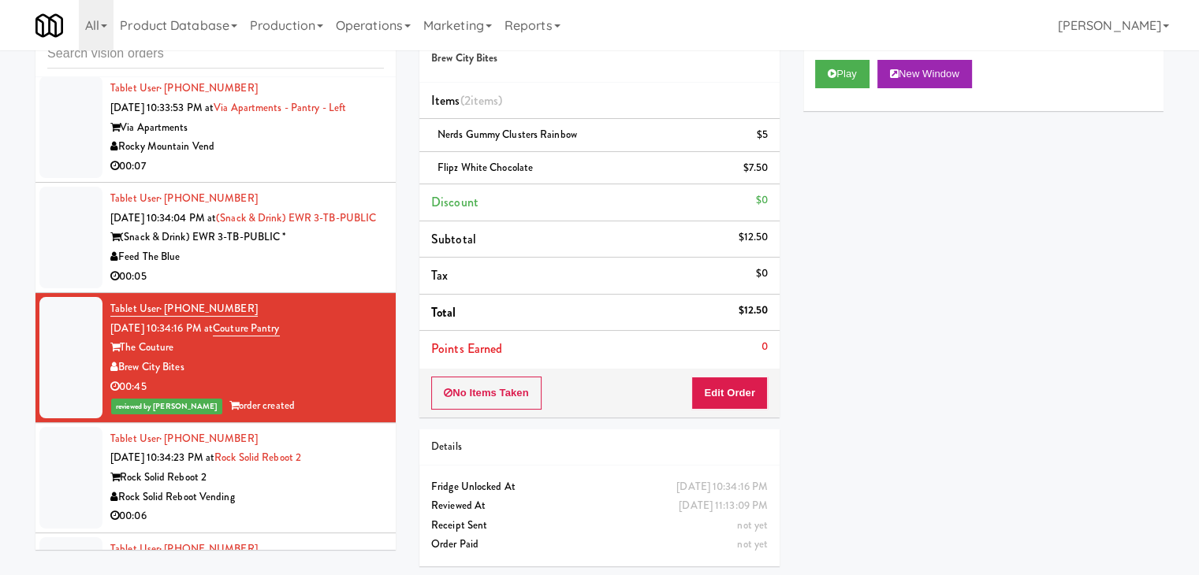
click at [369, 267] on div "00:05" at bounding box center [246, 277] width 273 height 20
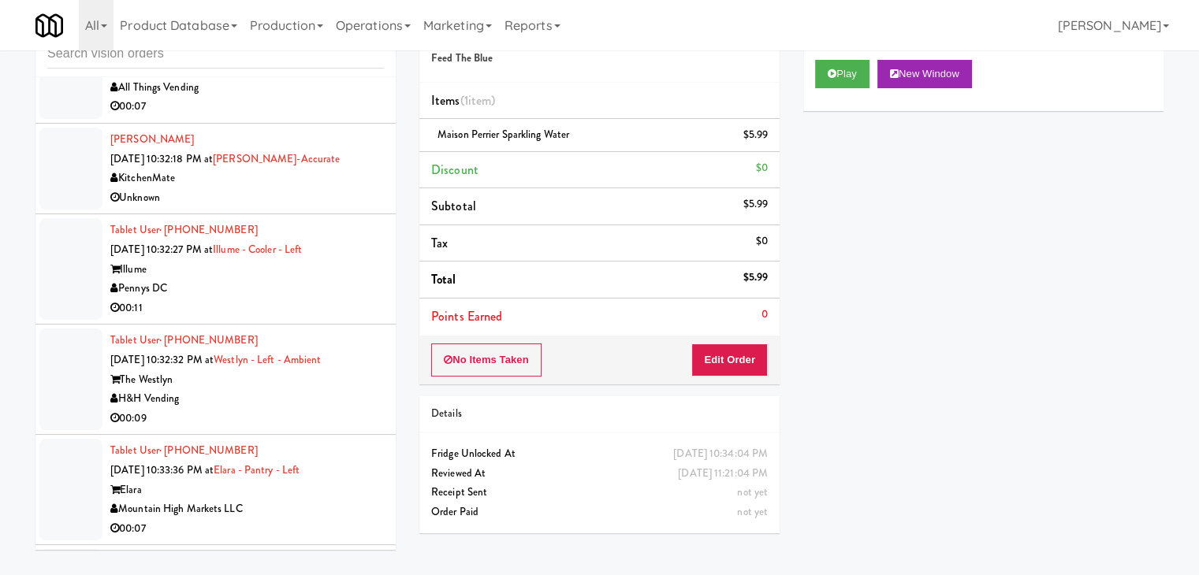
click at [307, 294] on li "Tablet User · (404) 431-8243 [DATE] 10:32:27 PM at Illume - Cooler - Left Illum…" at bounding box center [215, 269] width 360 height 110
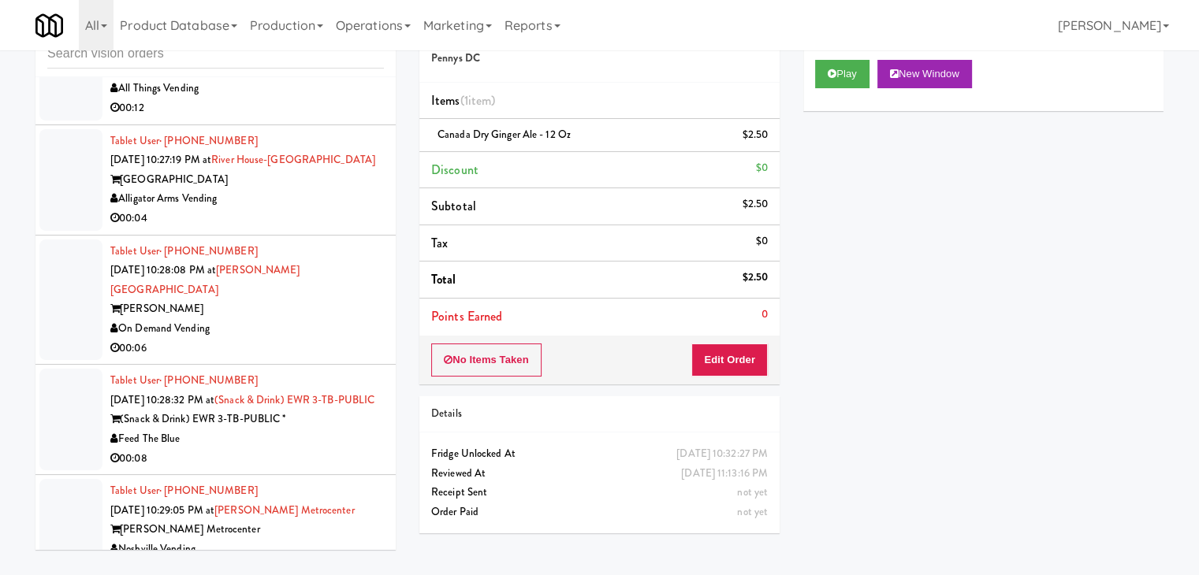
scroll to position [5463, 0]
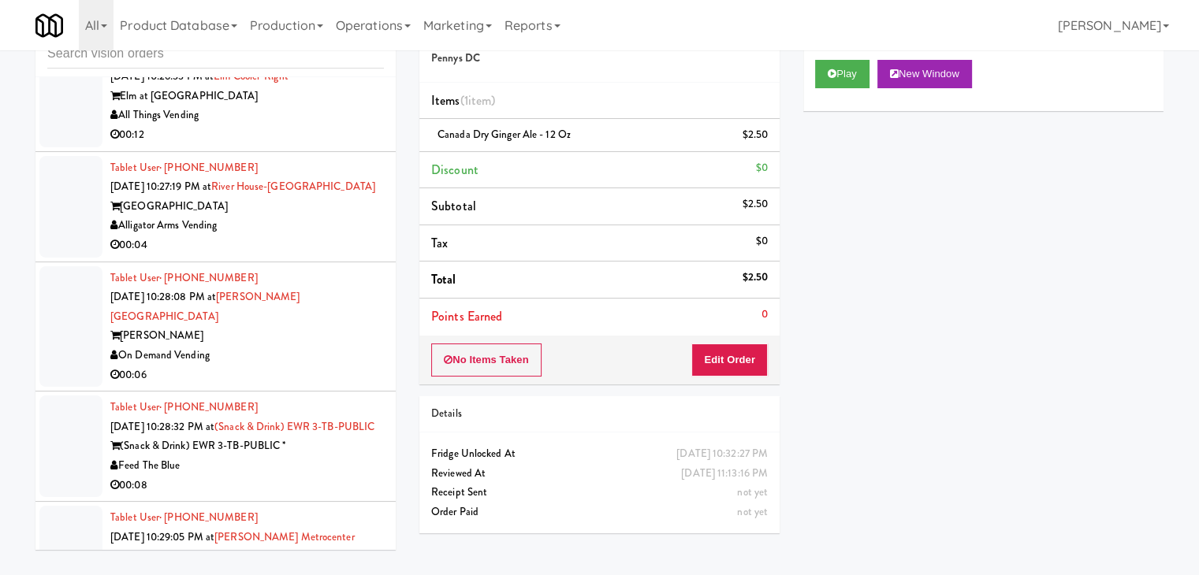
click at [340, 216] on div "Alligator Arms Vending" at bounding box center [246, 226] width 273 height 20
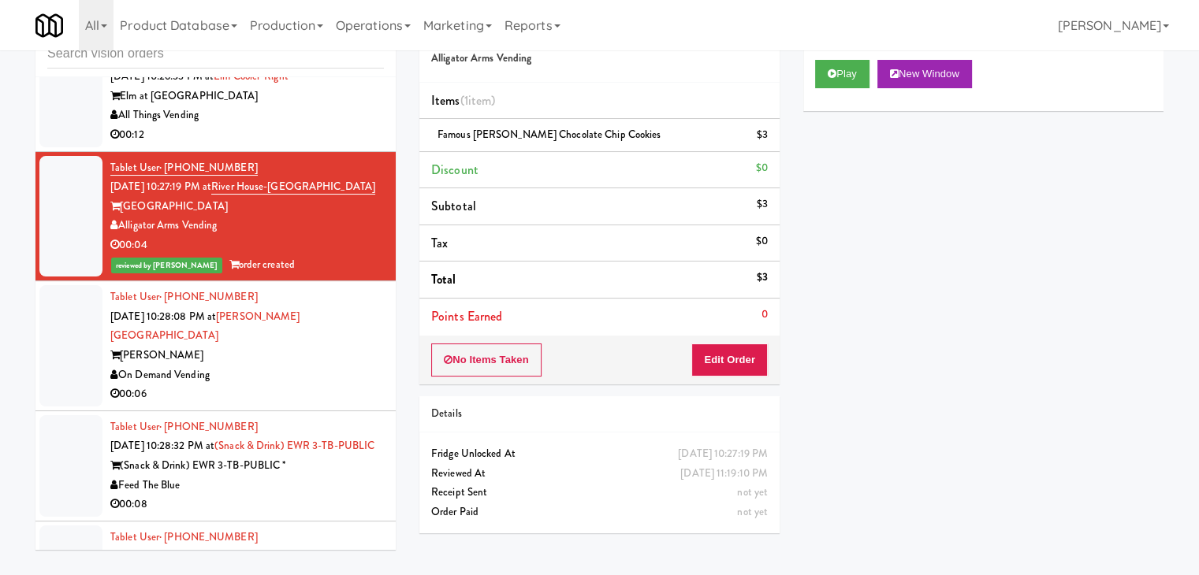
click at [307, 346] on div "[PERSON_NAME]" at bounding box center [246, 356] width 273 height 20
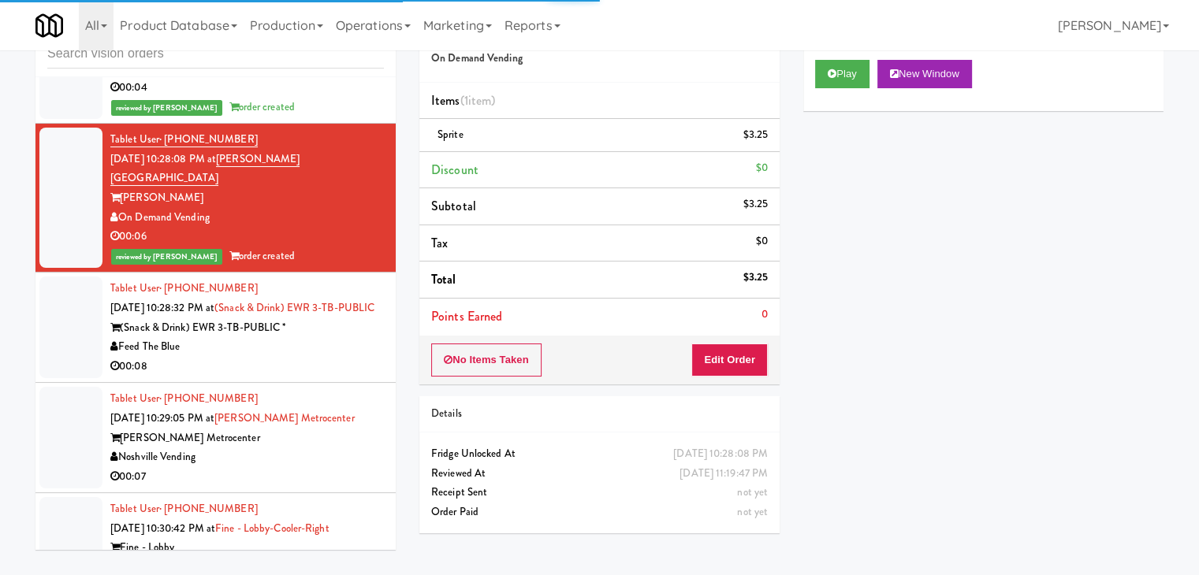
click at [341, 318] on div "(Snack & Drink) EWR 3-TB-PUBLIC *" at bounding box center [246, 328] width 273 height 20
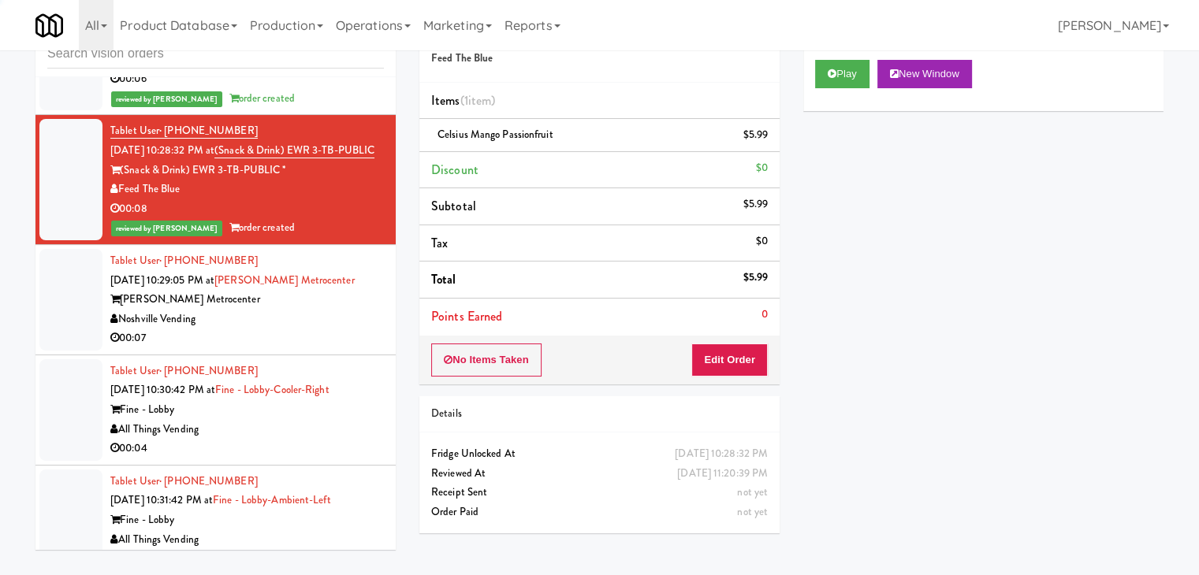
click at [330, 290] on div "[PERSON_NAME] Metrocenter" at bounding box center [246, 300] width 273 height 20
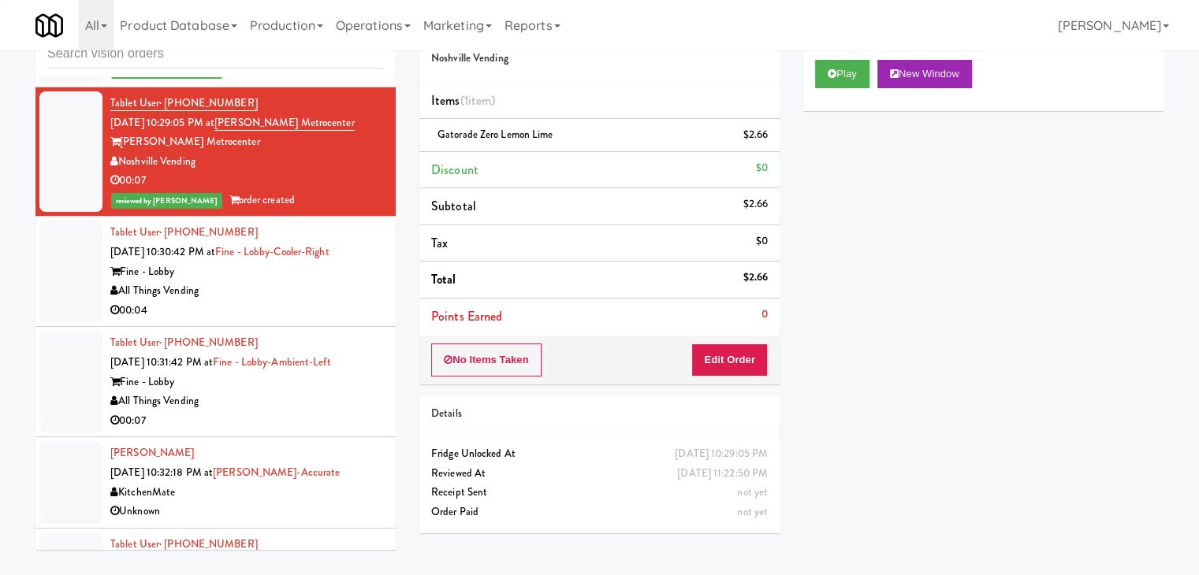
click at [312, 281] on div "All Things Vending" at bounding box center [246, 291] width 273 height 20
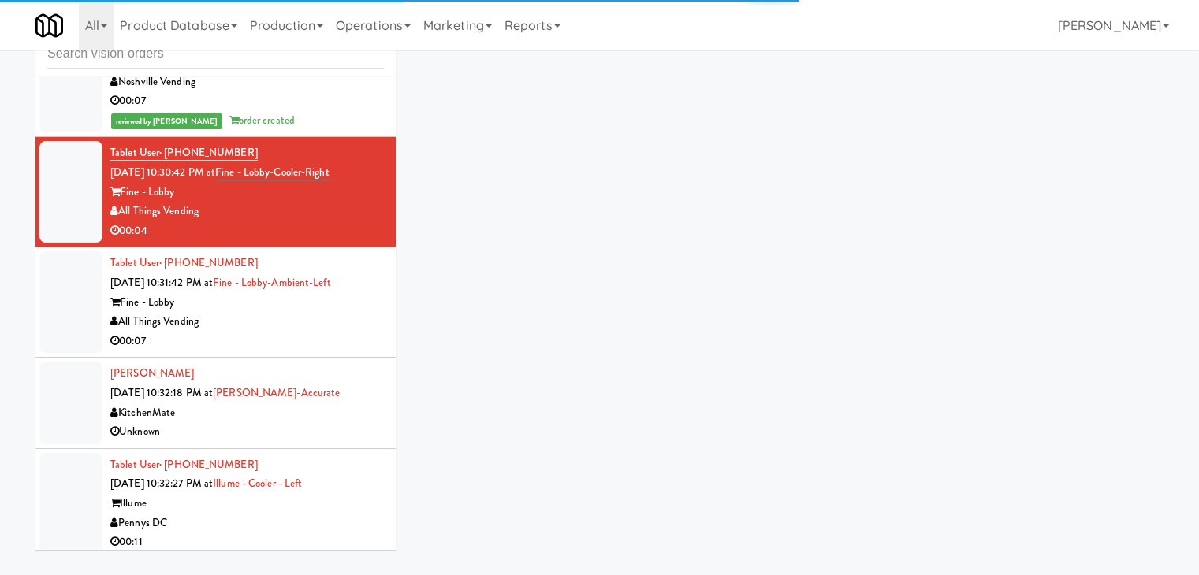
scroll to position [6093, 0]
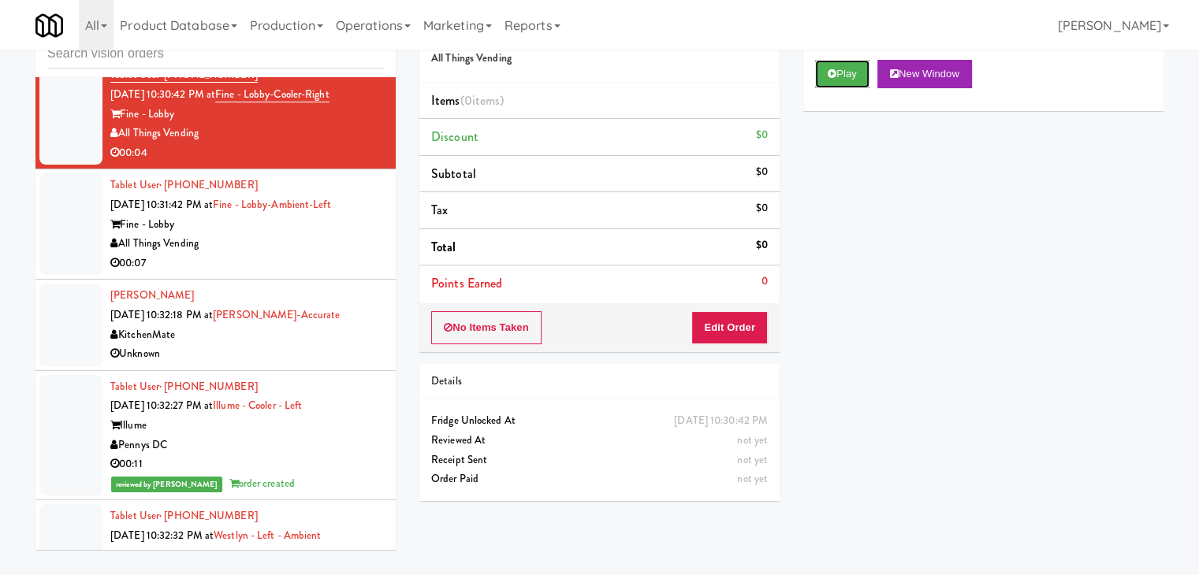
drag, startPoint x: 850, startPoint y: 73, endPoint x: 809, endPoint y: 139, distance: 78.3
click at [848, 76] on button "Play" at bounding box center [842, 74] width 54 height 28
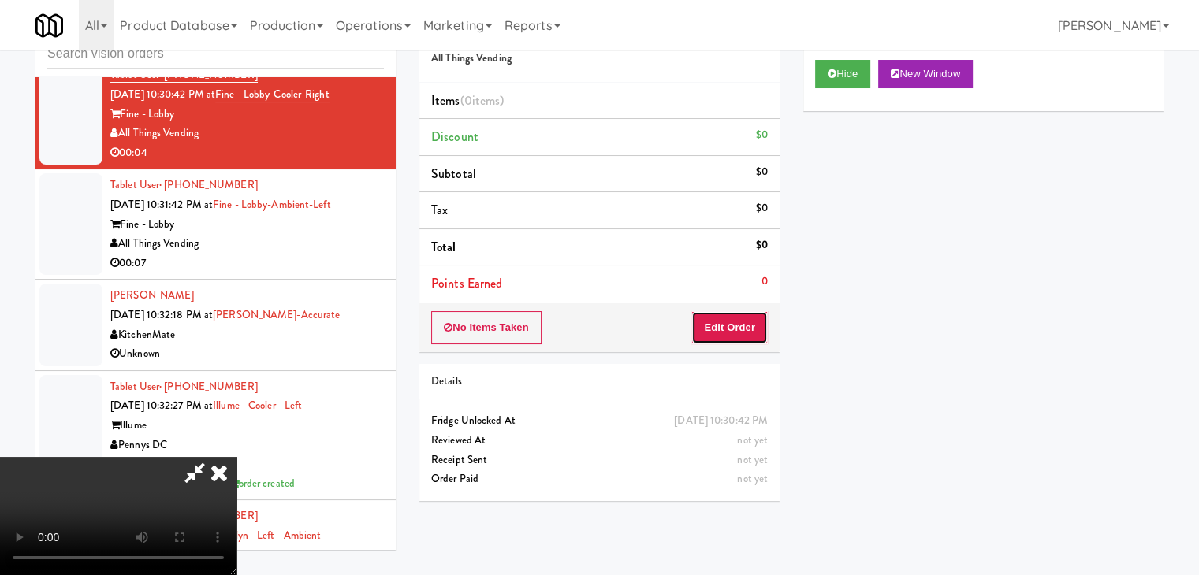
click at [723, 319] on button "Edit Order" at bounding box center [729, 327] width 76 height 33
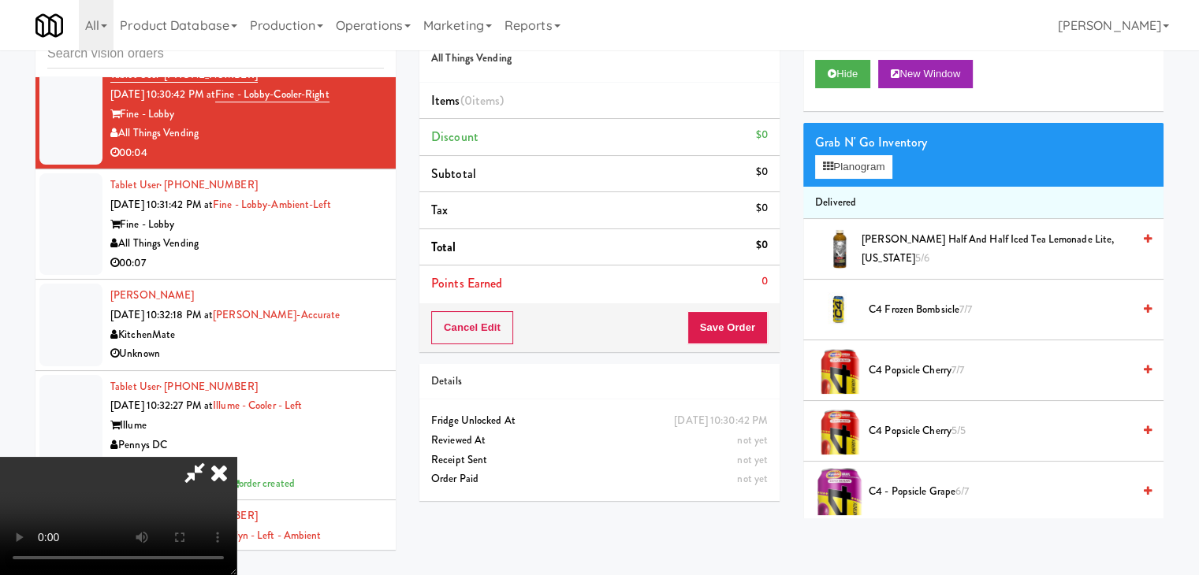
scroll to position [0, 0]
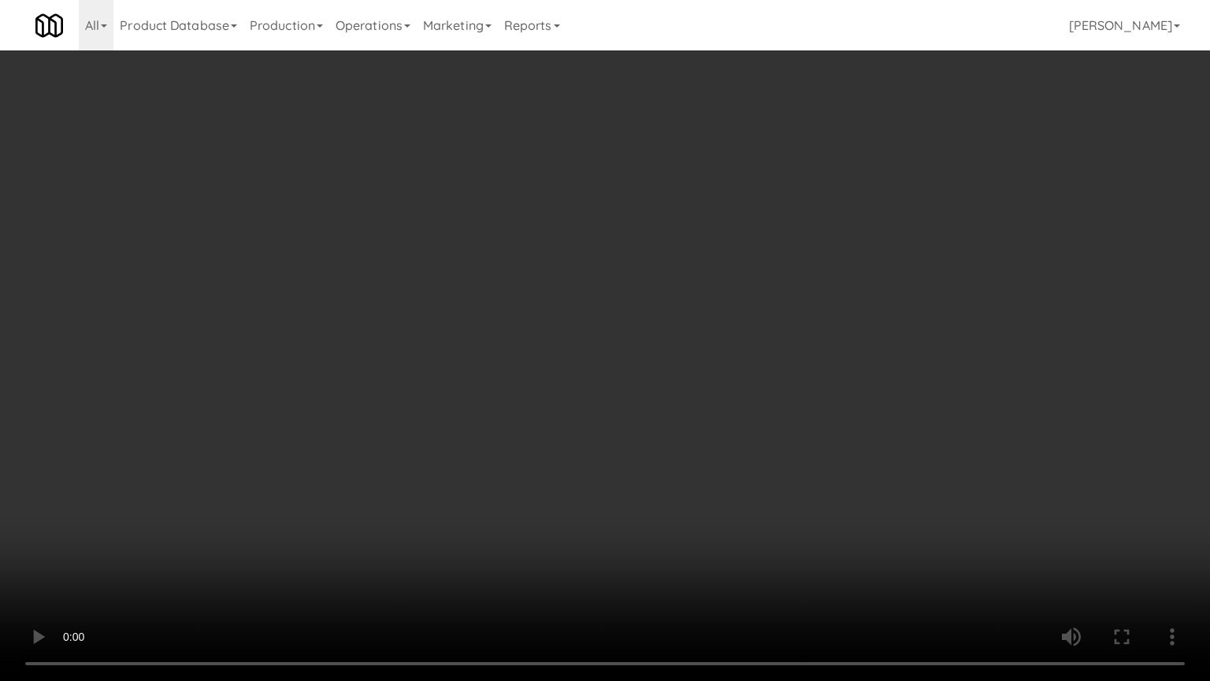
click at [728, 451] on video at bounding box center [605, 340] width 1210 height 681
drag, startPoint x: 728, startPoint y: 451, endPoint x: 723, endPoint y: 463, distance: 13.0
click at [728, 452] on video at bounding box center [605, 340] width 1210 height 681
drag, startPoint x: 724, startPoint y: 459, endPoint x: 774, endPoint y: 322, distance: 146.6
click at [724, 458] on video at bounding box center [605, 340] width 1210 height 681
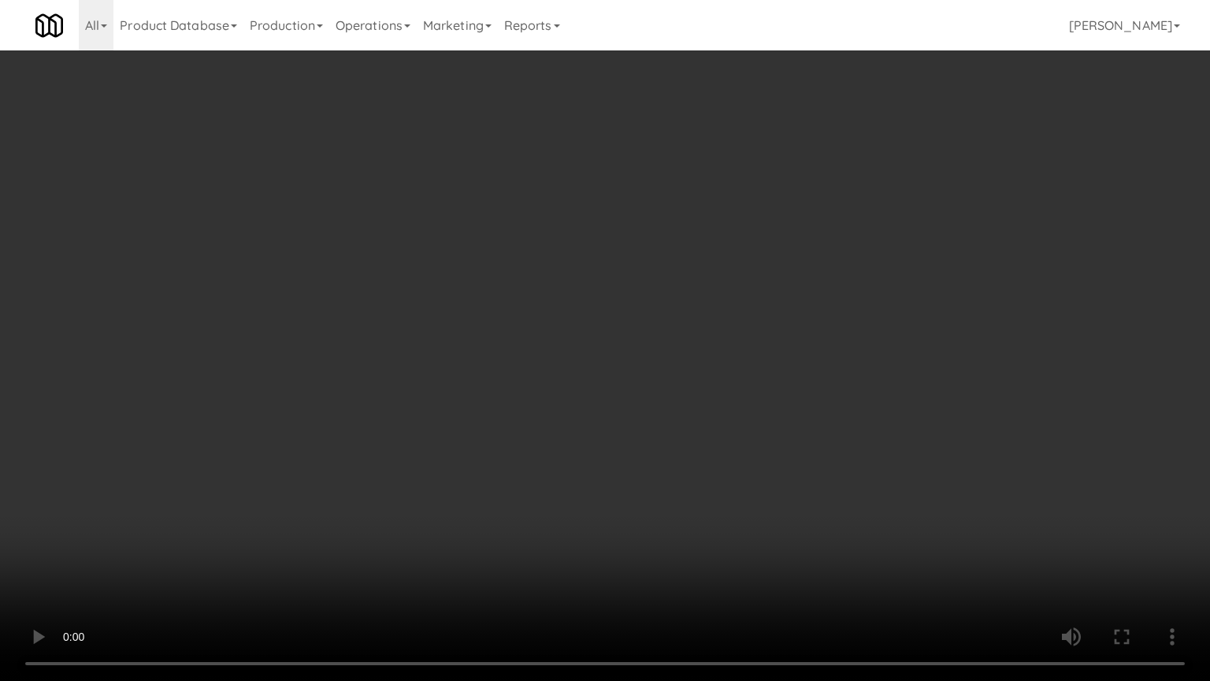
click at [733, 436] on video at bounding box center [605, 340] width 1210 height 681
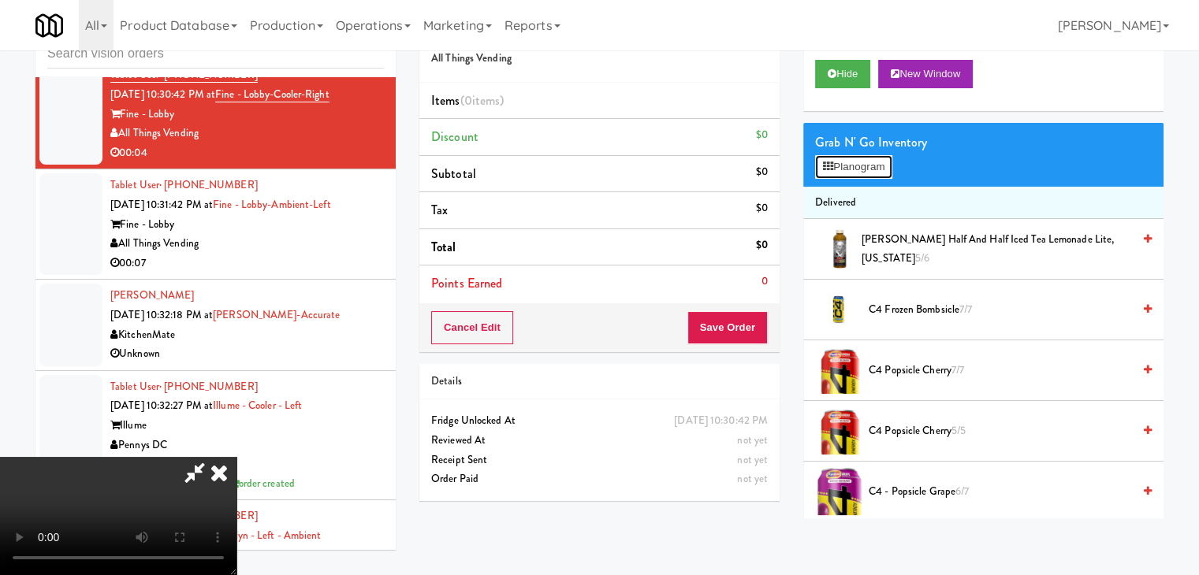
click at [869, 172] on button "Planogram" at bounding box center [853, 167] width 77 height 24
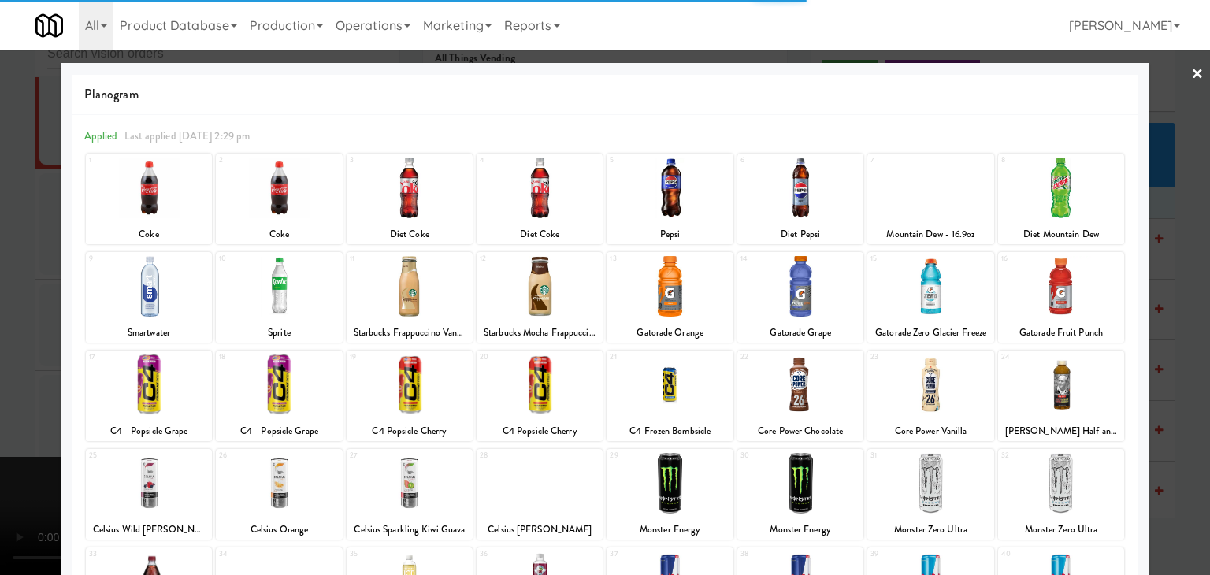
click at [160, 190] on div at bounding box center [149, 188] width 126 height 61
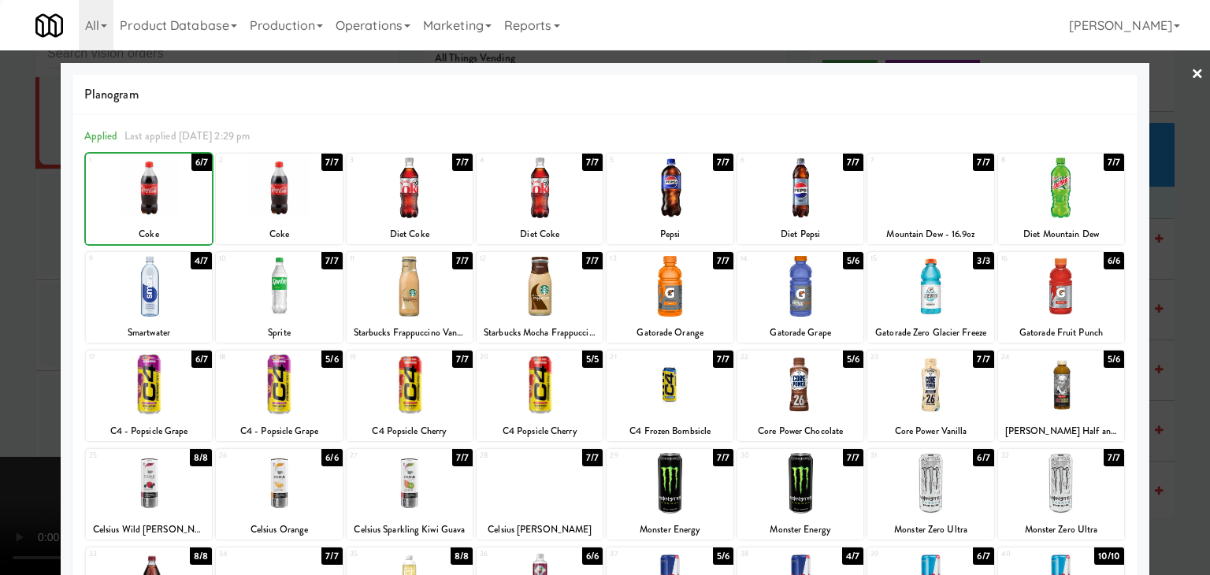
click at [158, 196] on div at bounding box center [149, 188] width 126 height 61
drag, startPoint x: 0, startPoint y: 245, endPoint x: 205, endPoint y: 247, distance: 204.9
click at [9, 244] on div at bounding box center [605, 287] width 1210 height 575
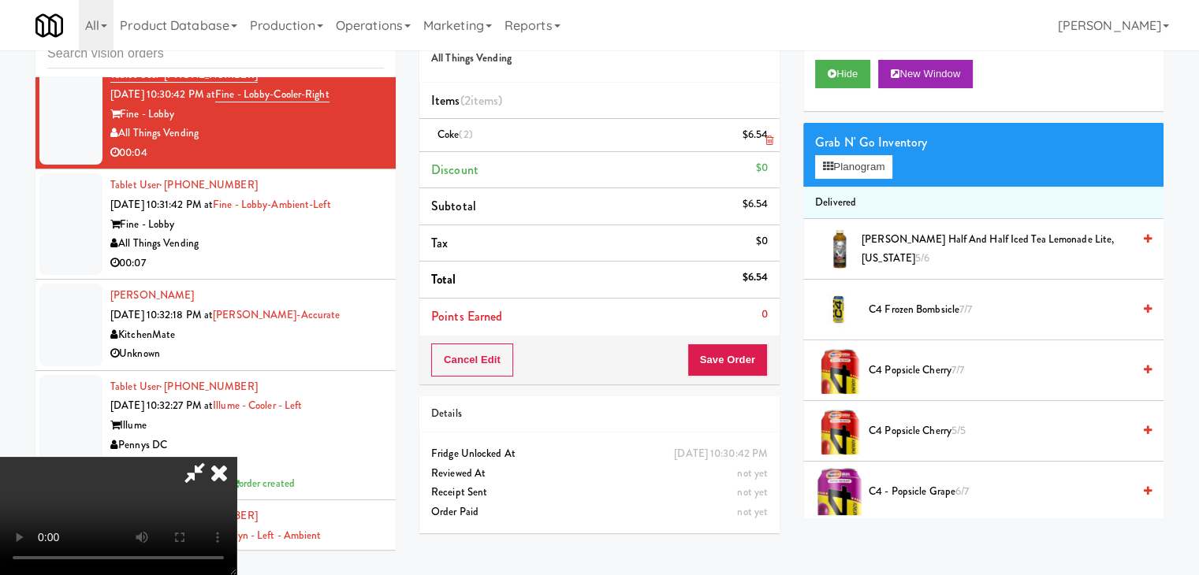
click at [768, 147] on link at bounding box center [766, 142] width 14 height 20
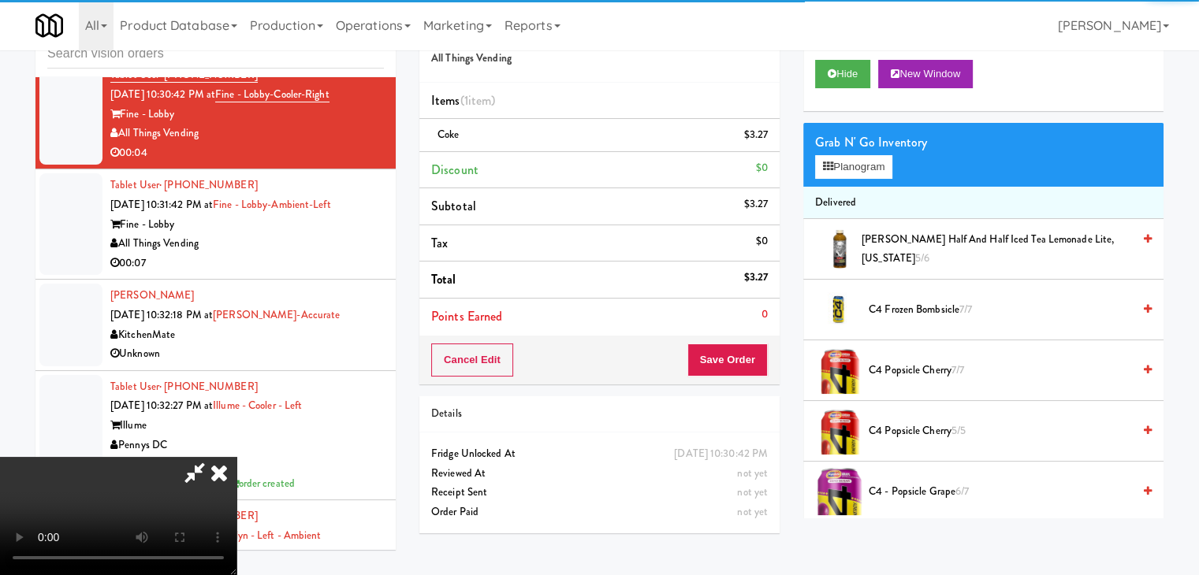
drag, startPoint x: 734, startPoint y: 322, endPoint x: 728, endPoint y: 340, distance: 19.9
click at [730, 338] on div "Order # 965796 All Things Vending Items (1 item ) Coke $3.27 Discount $0 Subtot…" at bounding box center [599, 195] width 360 height 378
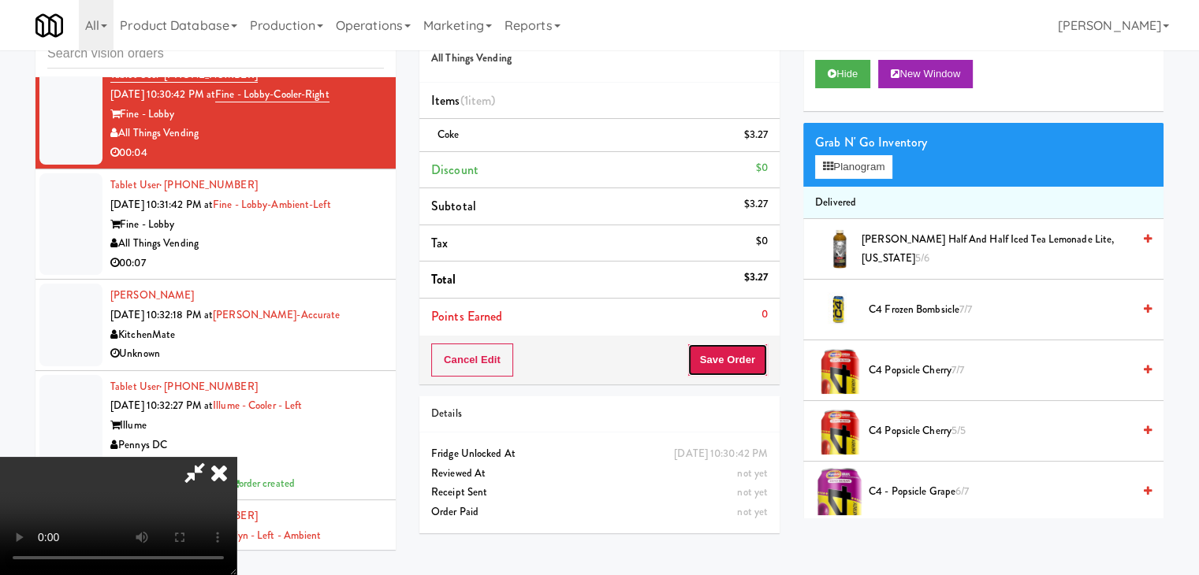
click at [727, 346] on button "Save Order" at bounding box center [727, 360] width 80 height 33
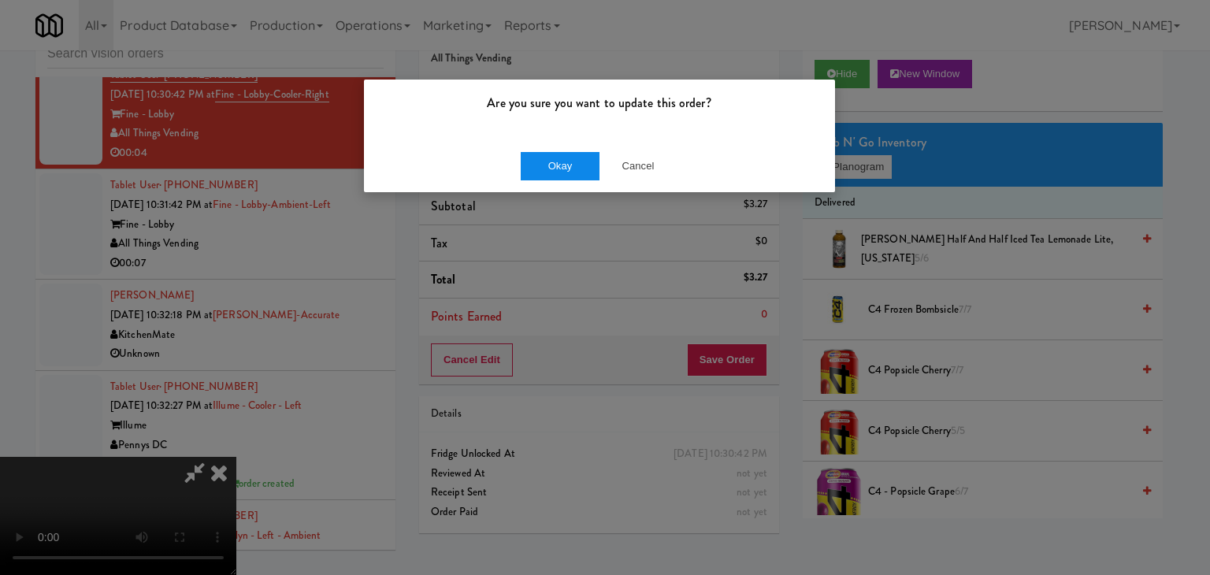
click at [520, 167] on div "Okay Cancel" at bounding box center [599, 165] width 471 height 53
click at [552, 165] on button "Okay" at bounding box center [560, 166] width 79 height 28
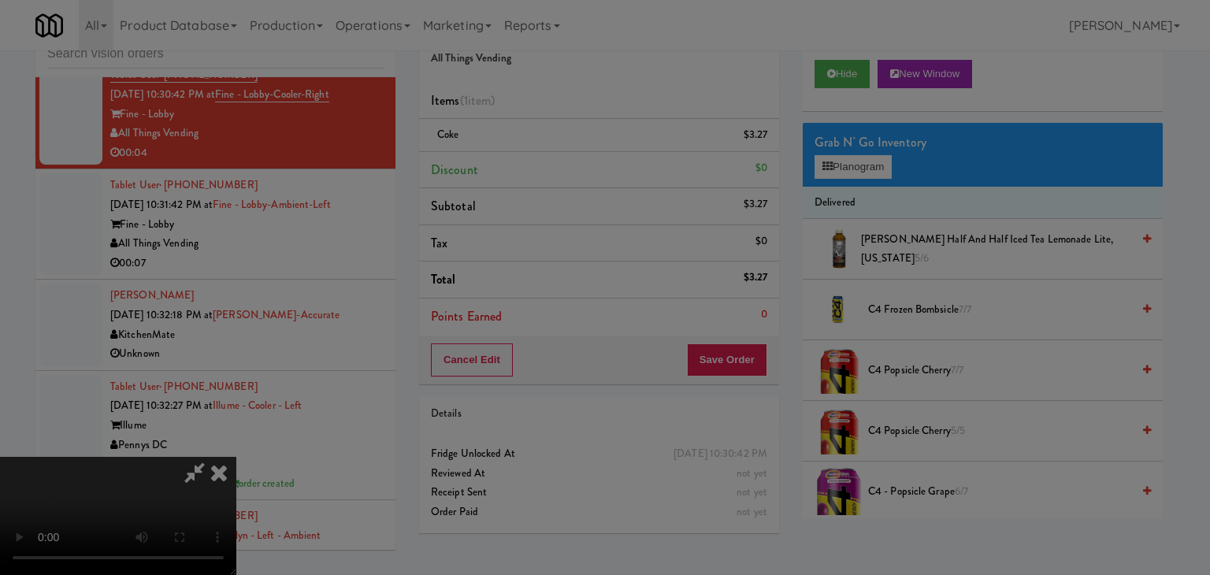
click at [553, 165] on body "Are you sure you want to update this order? Okay Cancel Okay Are you sure you w…" at bounding box center [605, 287] width 1210 height 575
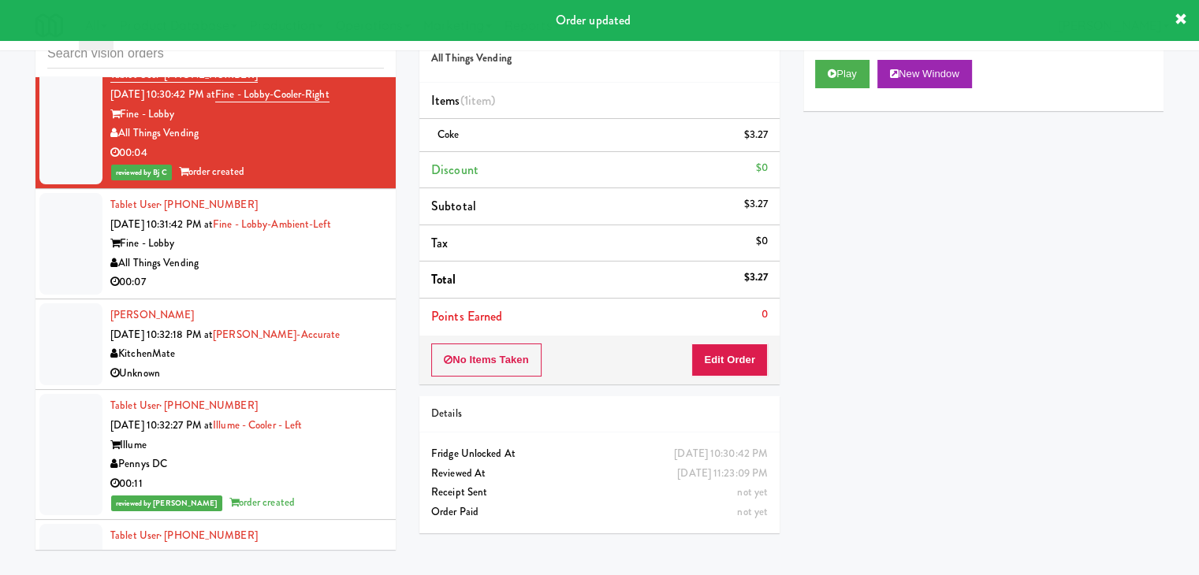
drag, startPoint x: 317, startPoint y: 247, endPoint x: 327, endPoint y: 247, distance: 10.2
click at [318, 254] on div "All Things Vending" at bounding box center [246, 264] width 273 height 20
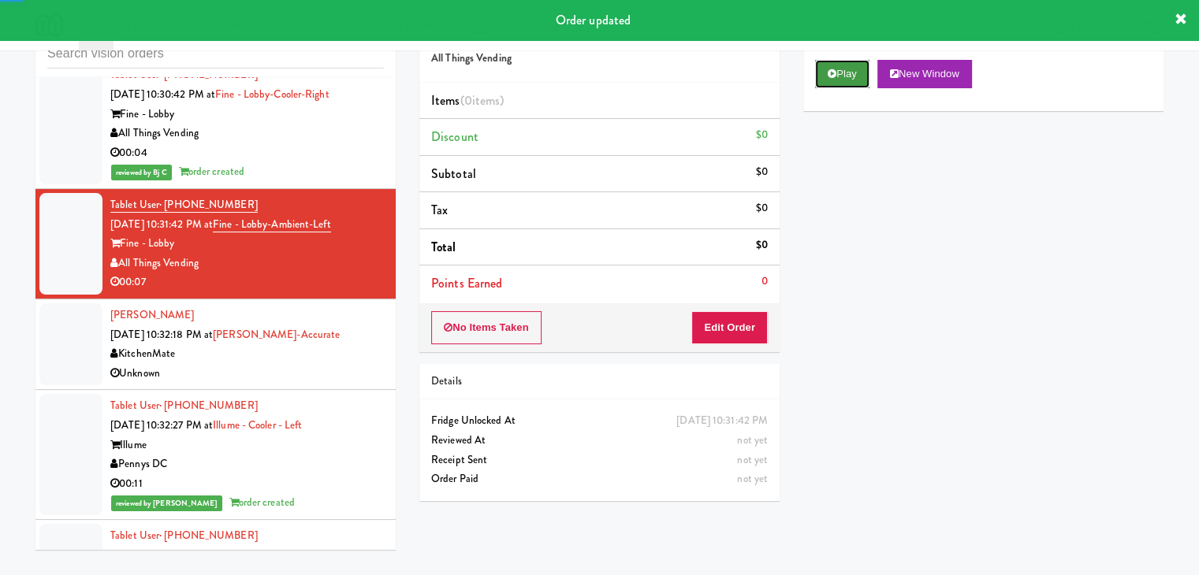
click at [851, 69] on button "Play" at bounding box center [842, 74] width 54 height 28
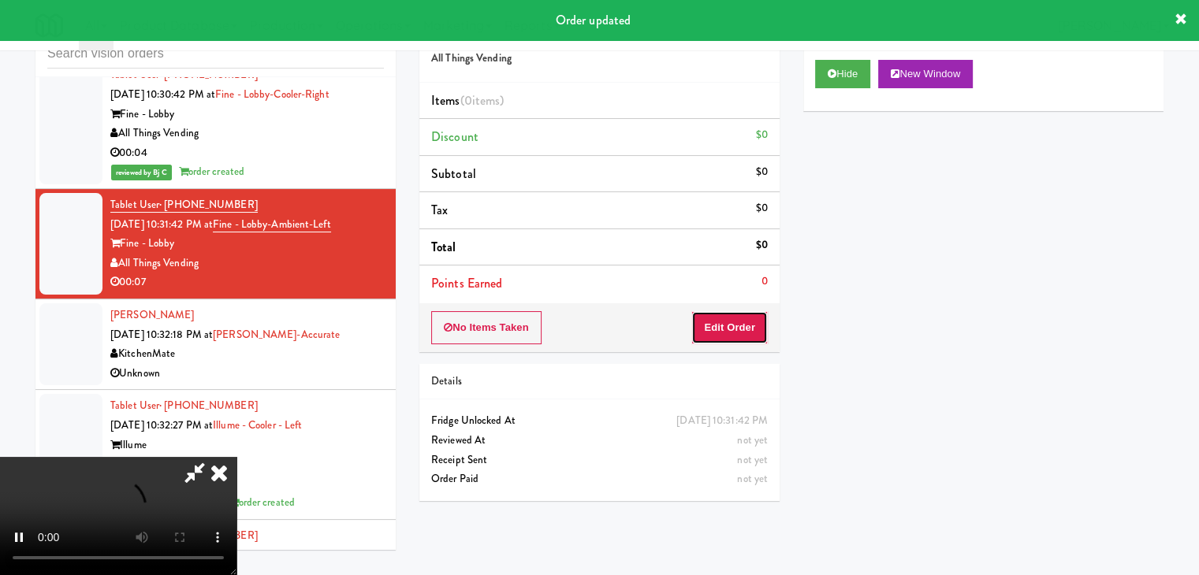
click at [718, 327] on button "Edit Order" at bounding box center [729, 327] width 76 height 33
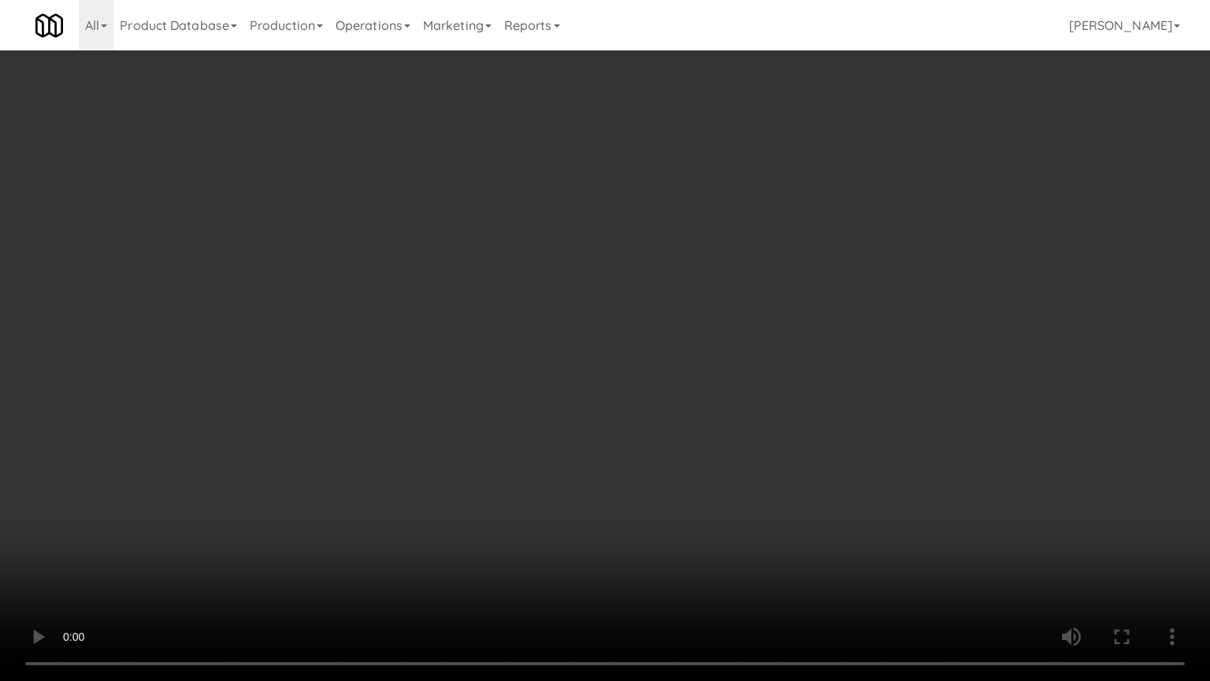
click at [665, 479] on video at bounding box center [605, 340] width 1210 height 681
click at [677, 471] on video at bounding box center [605, 340] width 1210 height 681
click at [675, 482] on video at bounding box center [605, 340] width 1210 height 681
click at [664, 489] on video at bounding box center [605, 340] width 1210 height 681
click at [682, 470] on video at bounding box center [605, 340] width 1210 height 681
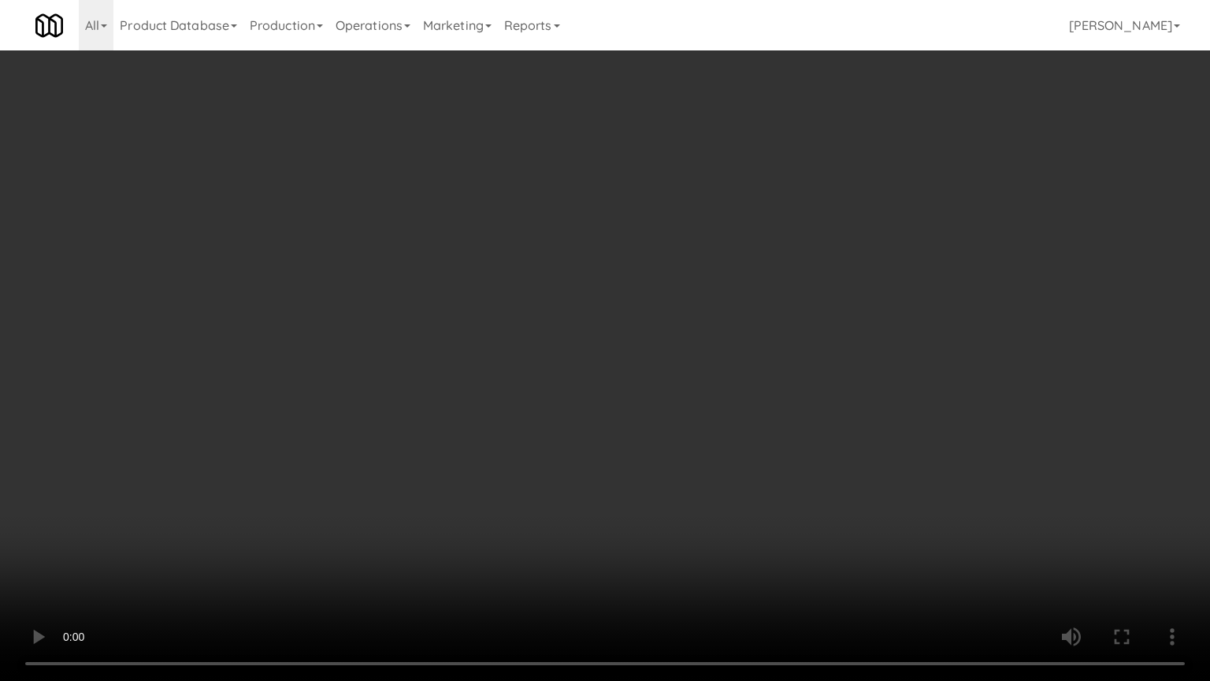
click at [682, 470] on video at bounding box center [605, 340] width 1210 height 681
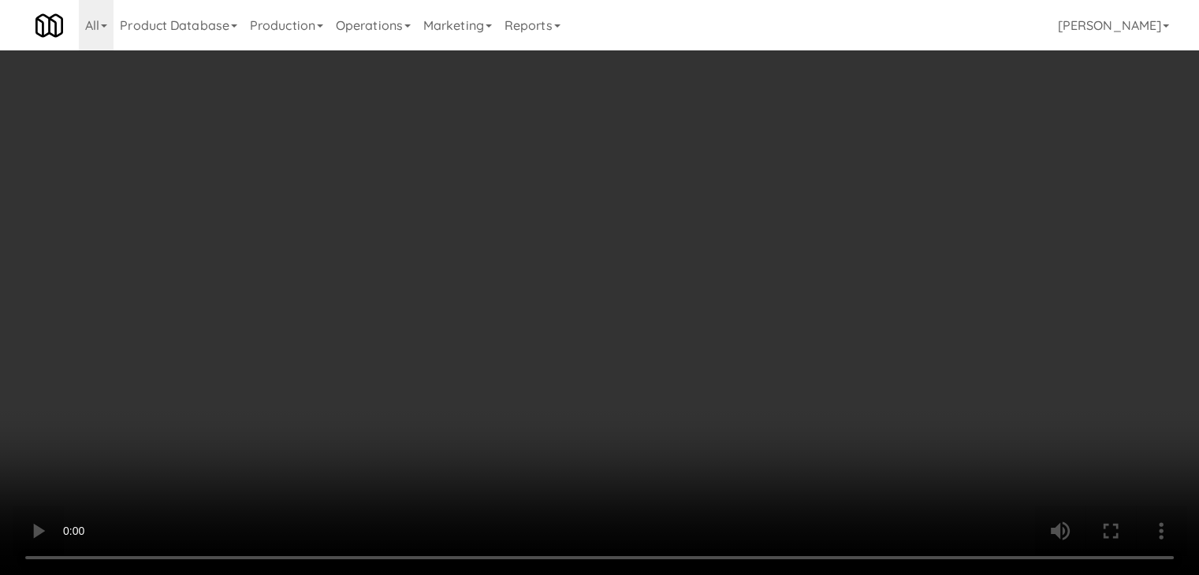
click at [682, 401] on video at bounding box center [599, 287] width 1199 height 575
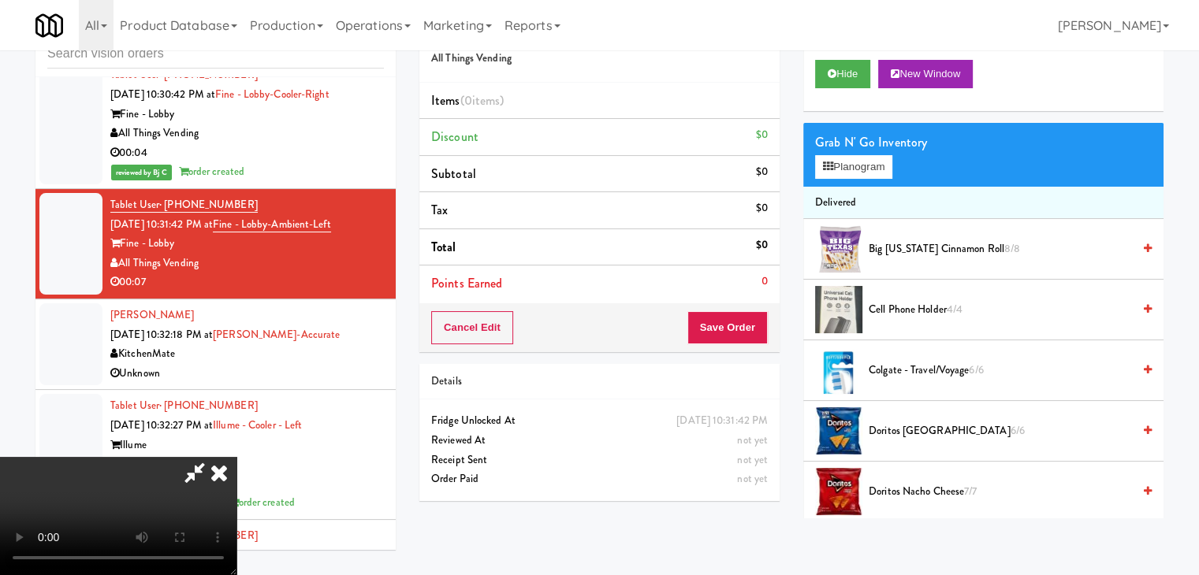
click at [236, 457] on video at bounding box center [118, 516] width 236 height 118
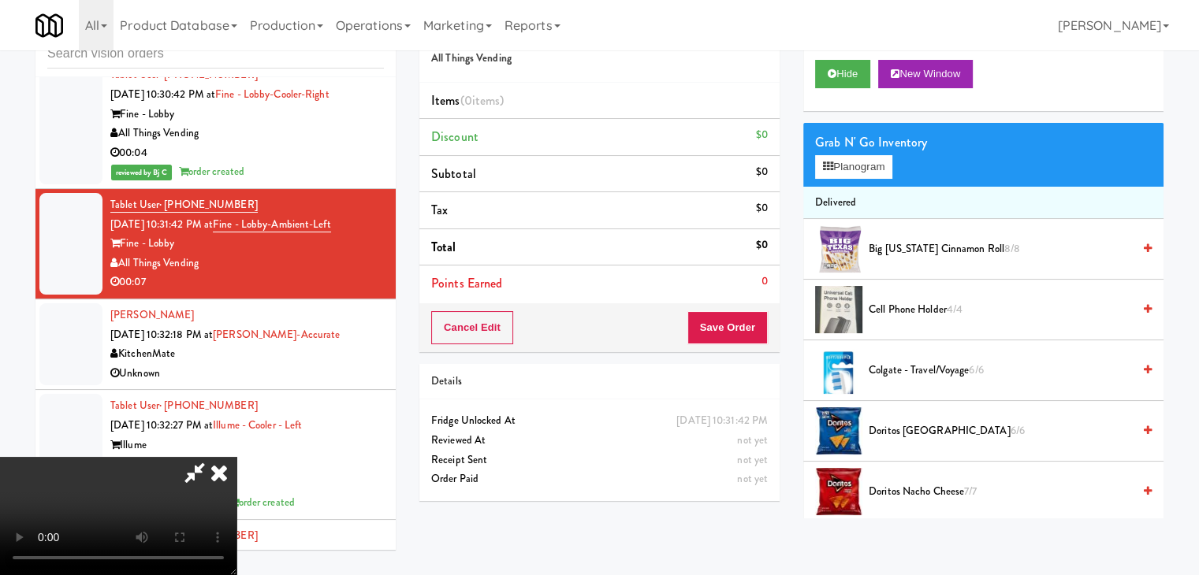
click at [236, 457] on video at bounding box center [118, 516] width 236 height 118
click at [872, 158] on button "Planogram" at bounding box center [853, 167] width 77 height 24
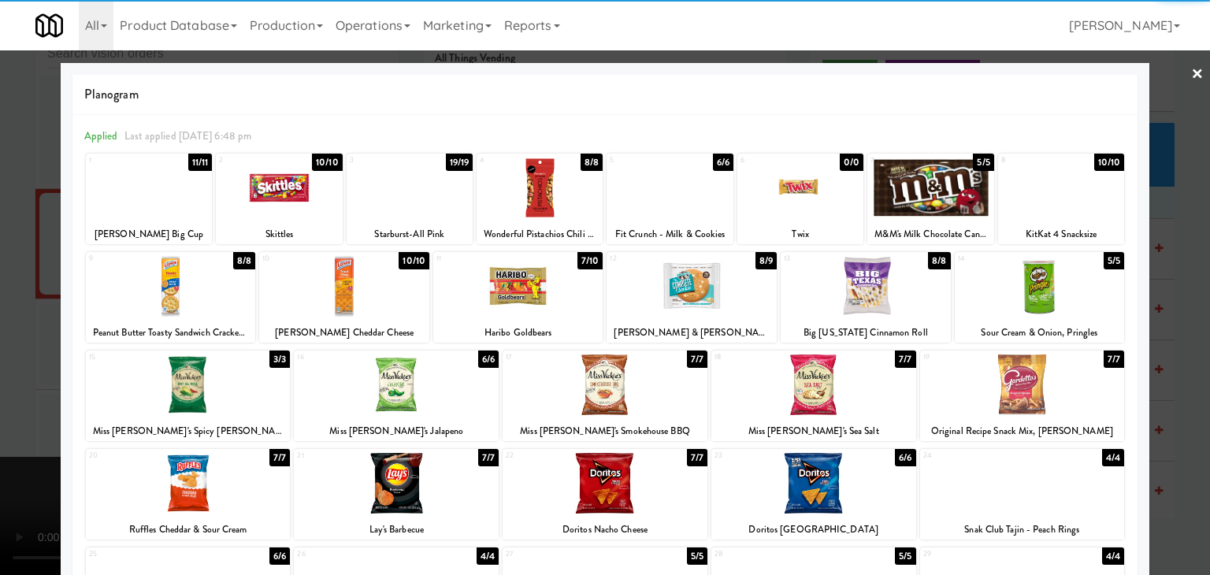
click at [1043, 202] on div at bounding box center [1061, 188] width 126 height 61
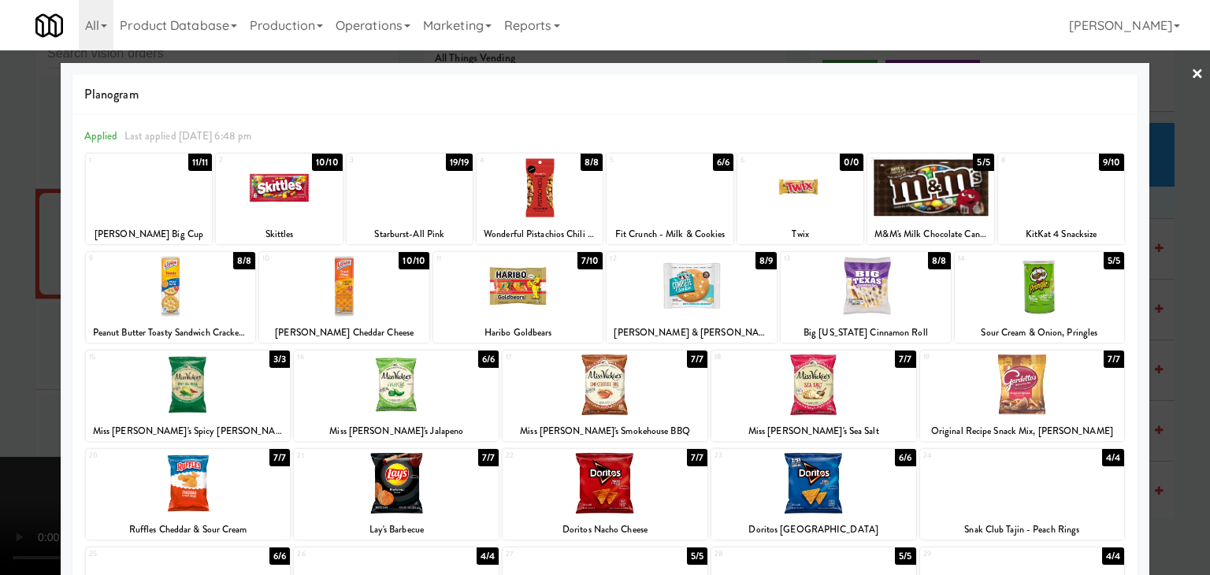
click at [548, 292] on div at bounding box center [518, 286] width 170 height 61
click at [9, 288] on div at bounding box center [605, 287] width 1210 height 575
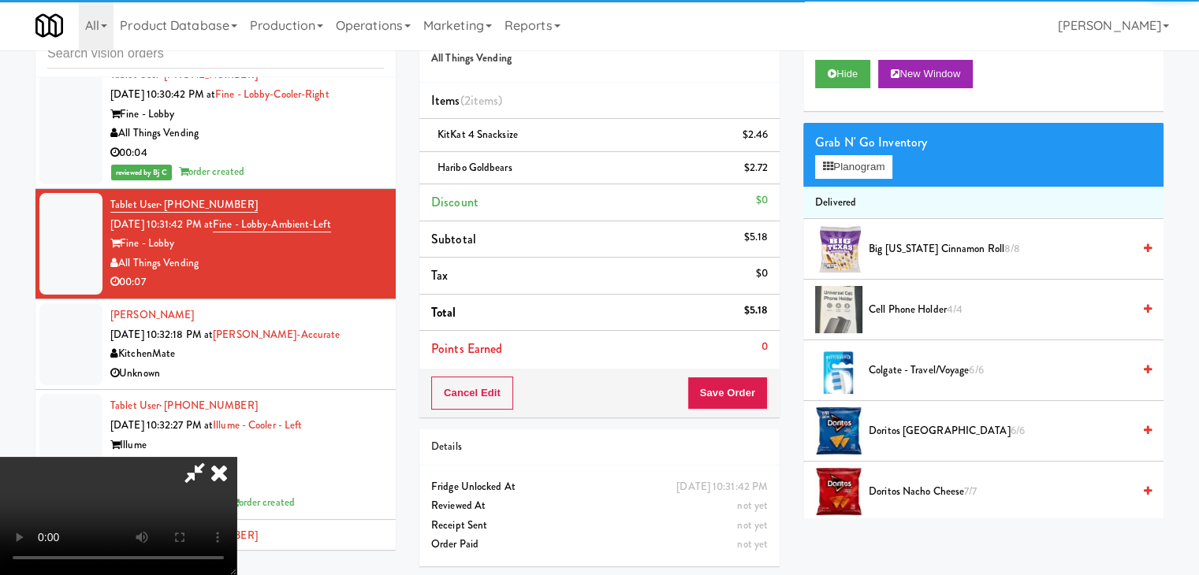
click at [766, 382] on div "Cancel Edit Save Order" at bounding box center [599, 393] width 360 height 49
click at [766, 383] on button "Save Order" at bounding box center [727, 393] width 80 height 33
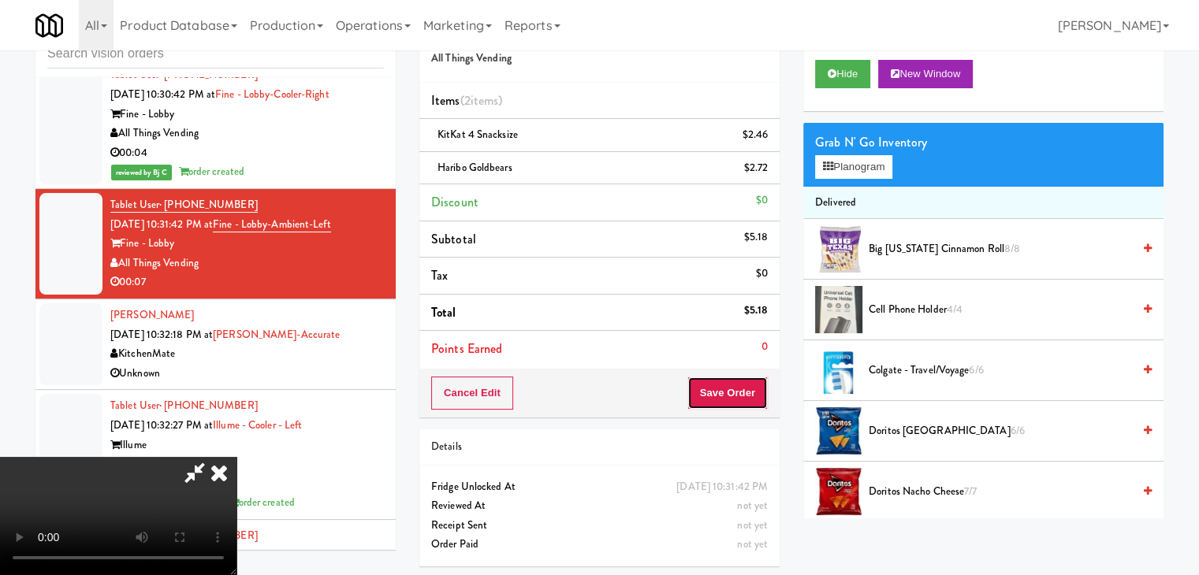
click at [760, 387] on button "Save Order" at bounding box center [727, 393] width 80 height 33
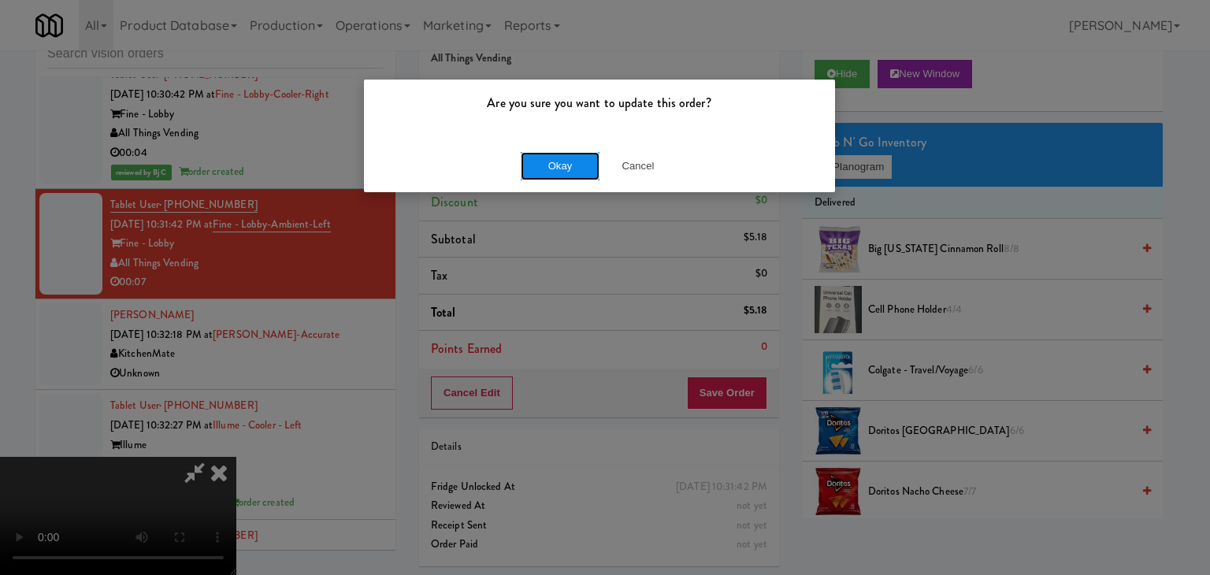
click at [561, 162] on button "Okay" at bounding box center [560, 166] width 79 height 28
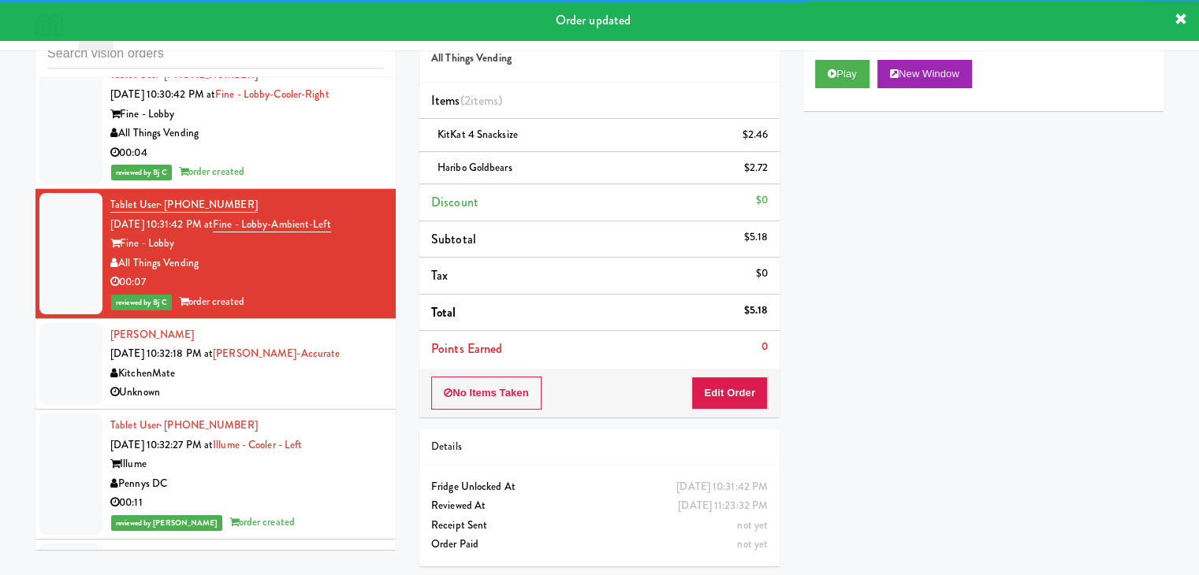
click at [288, 383] on div "Unknown" at bounding box center [246, 393] width 273 height 20
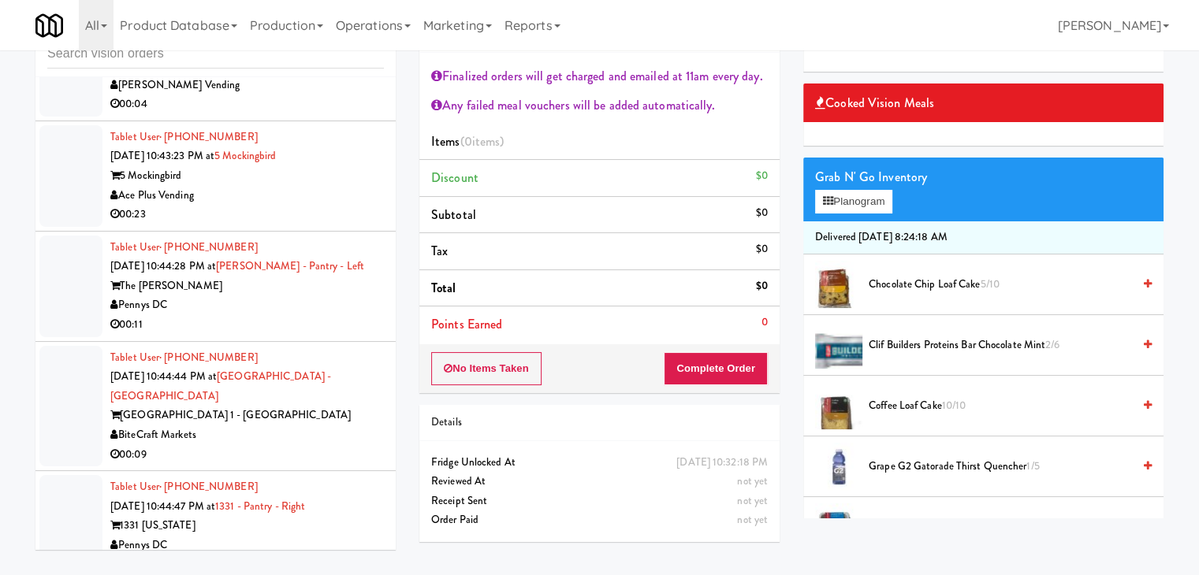
scroll to position [9955, 0]
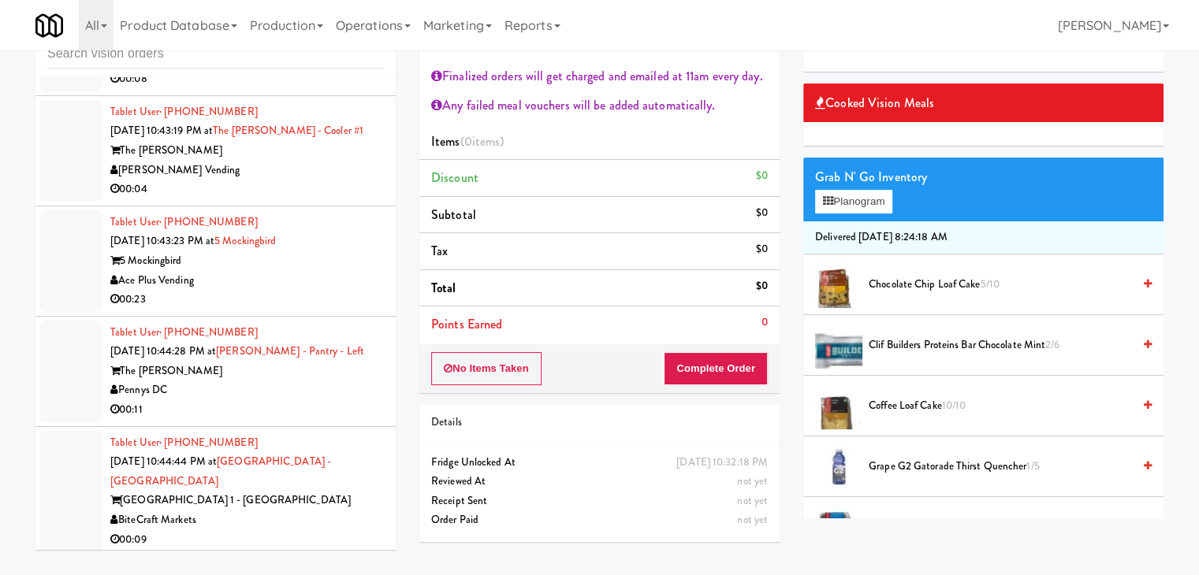
click at [317, 290] on div "00:23" at bounding box center [246, 300] width 273 height 20
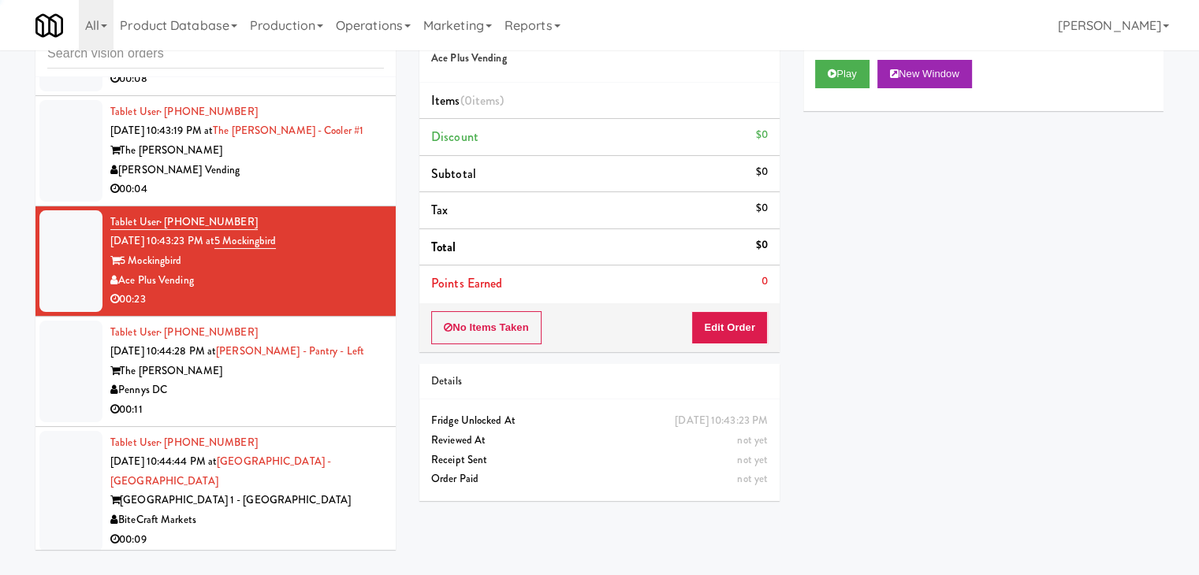
click at [309, 387] on div "Pennys DC" at bounding box center [246, 391] width 273 height 20
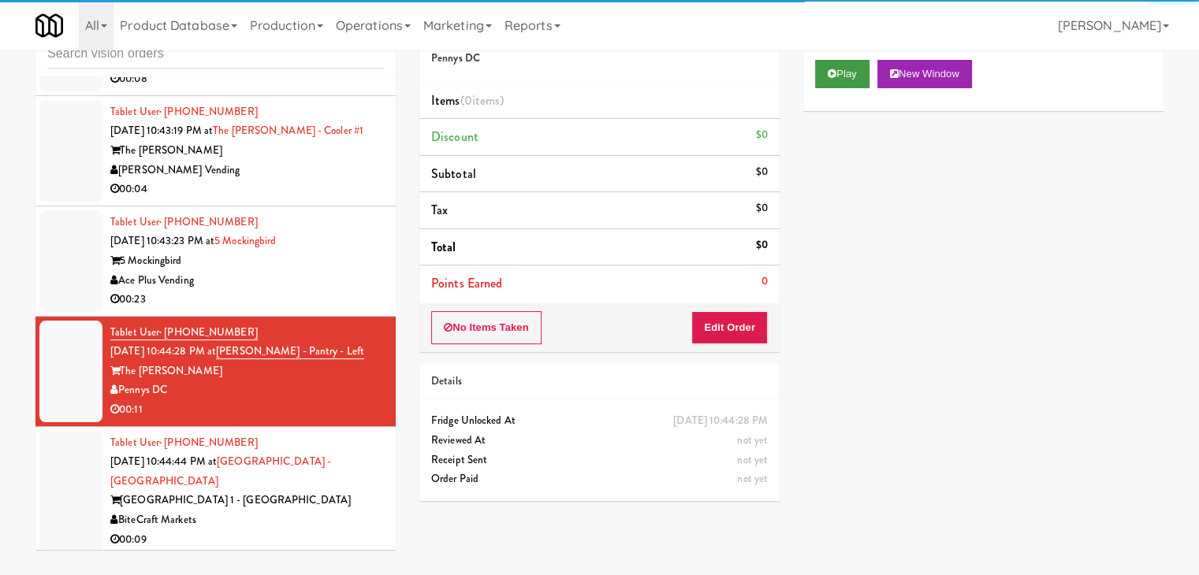
drag, startPoint x: 838, startPoint y: 48, endPoint x: 838, endPoint y: 66, distance: 18.1
click at [838, 52] on body "Are you sure you want to update this order? Okay Cancel Okay Are you sure you w…" at bounding box center [599, 287] width 1199 height 575
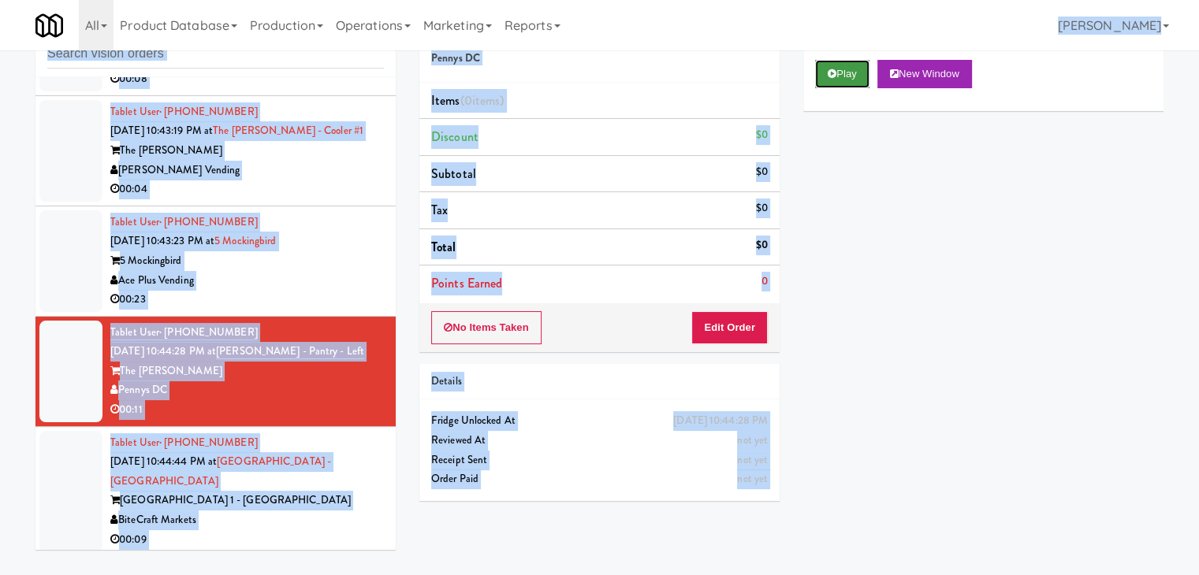
click at [838, 67] on button "Play" at bounding box center [842, 74] width 54 height 28
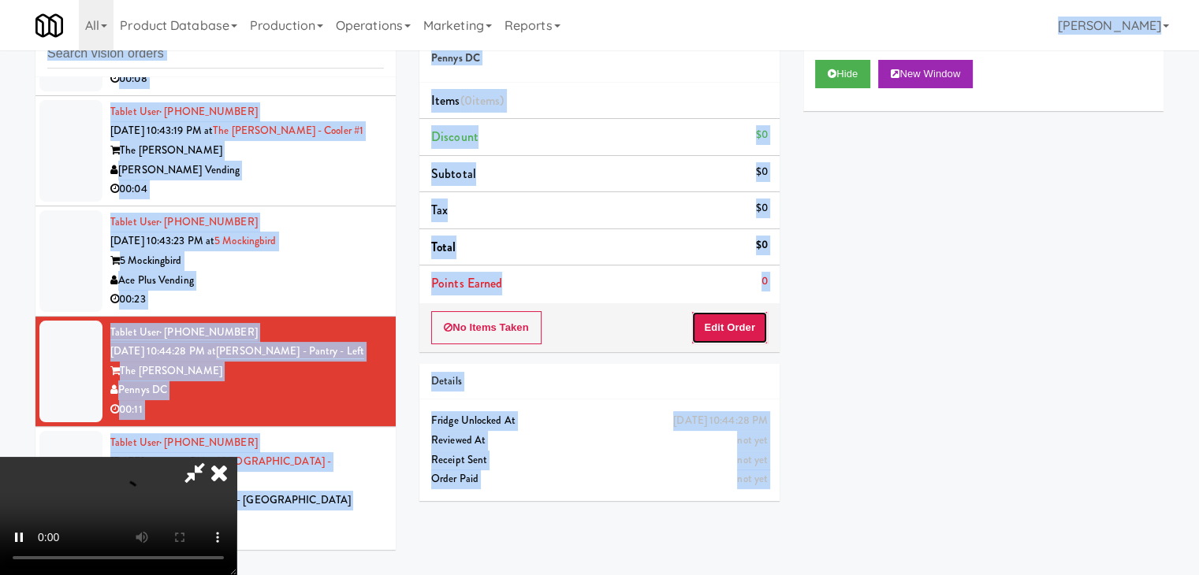
click at [734, 325] on button "Edit Order" at bounding box center [729, 327] width 76 height 33
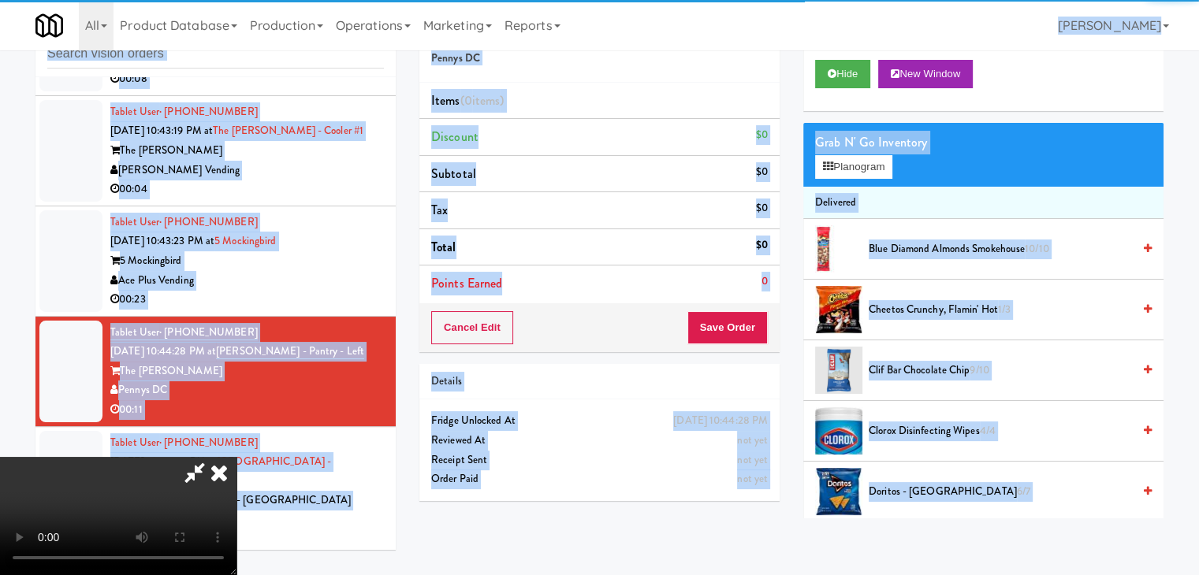
click at [0, 318] on div "inbox reviewed all all unclear take inventory issue suspicious failed recent Ta…" at bounding box center [599, 284] width 1199 height 556
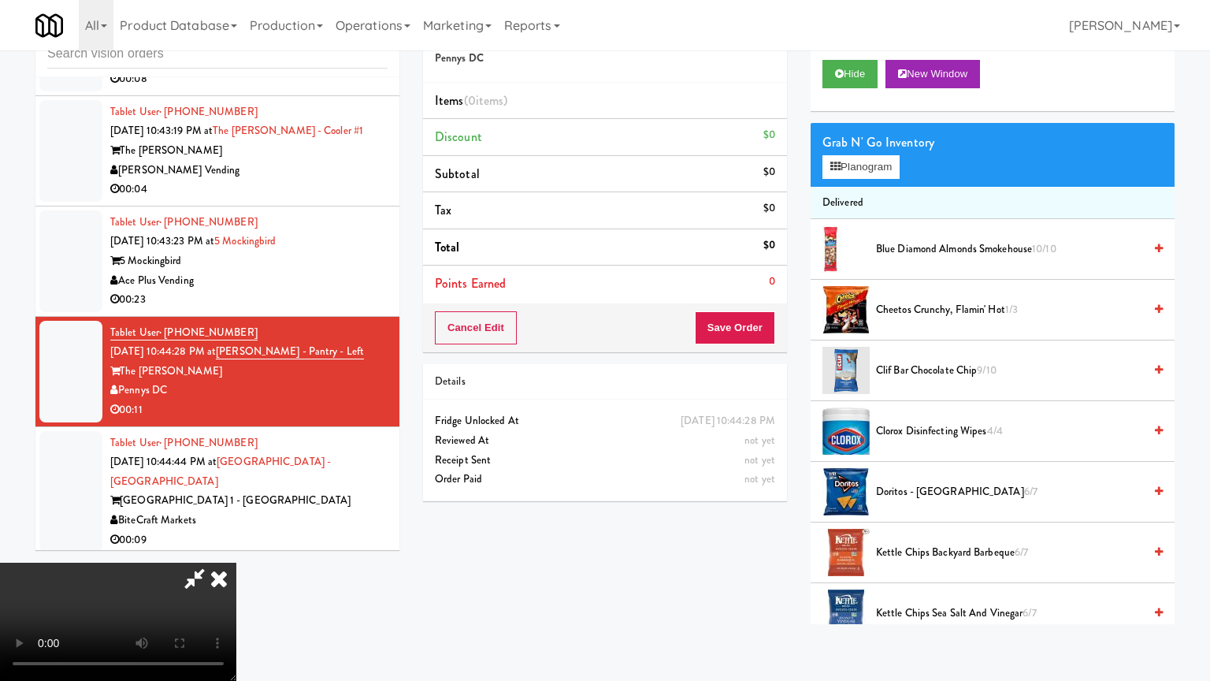
click at [236, 563] on video at bounding box center [118, 622] width 236 height 118
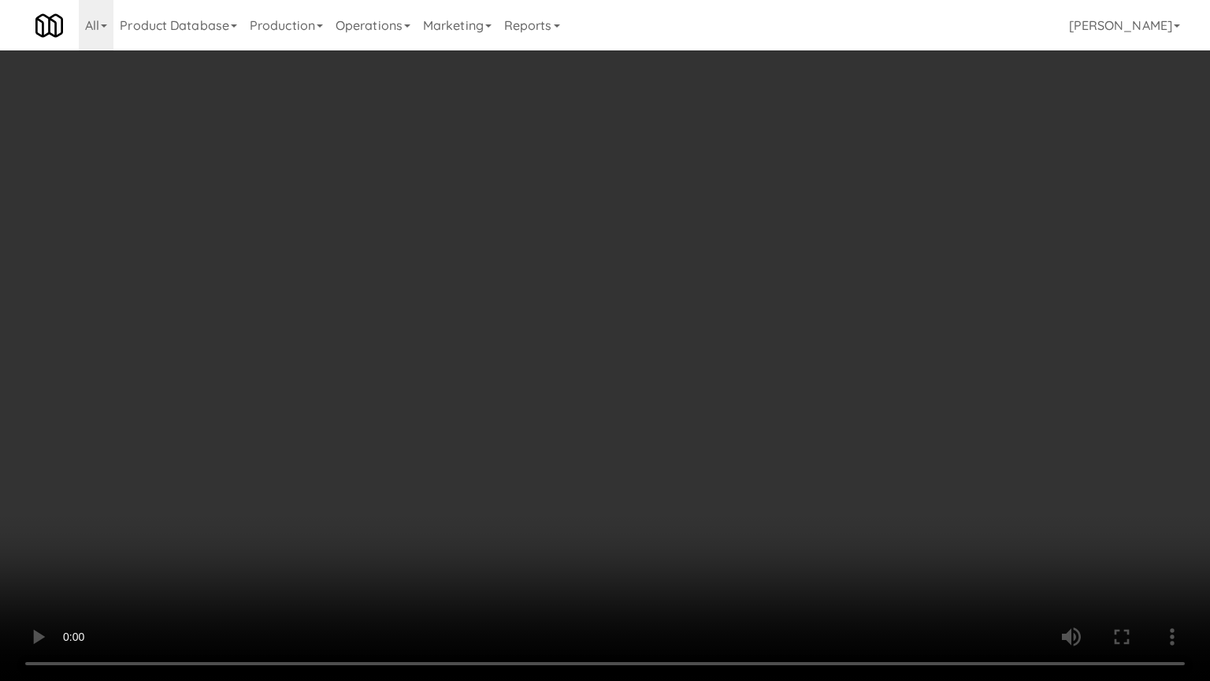
click at [700, 441] on video at bounding box center [605, 340] width 1210 height 681
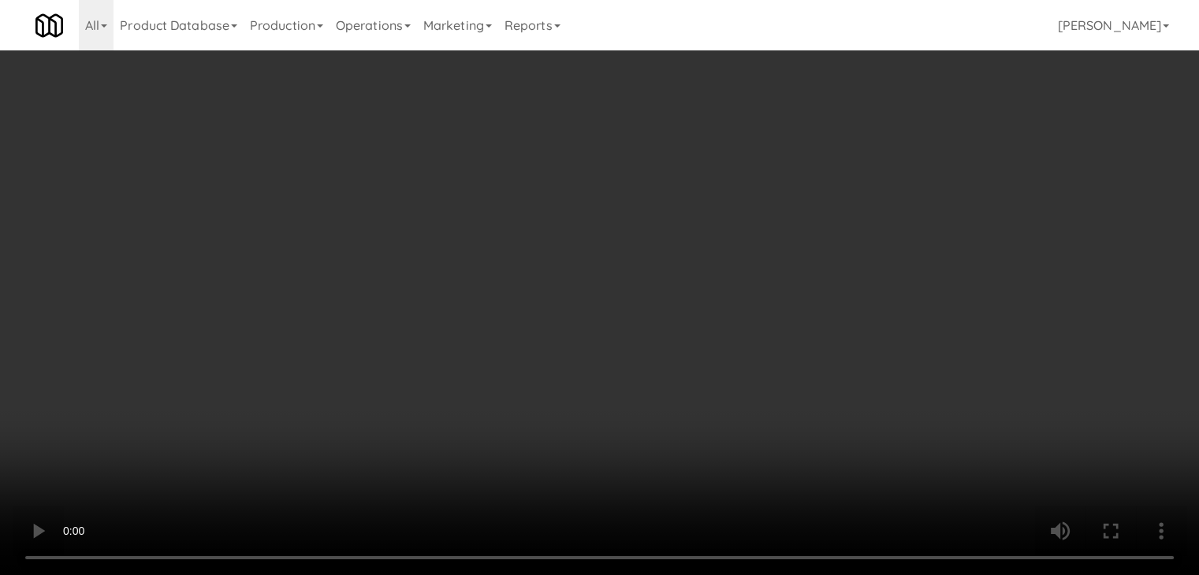
click at [879, 165] on button "Planogram" at bounding box center [853, 167] width 77 height 24
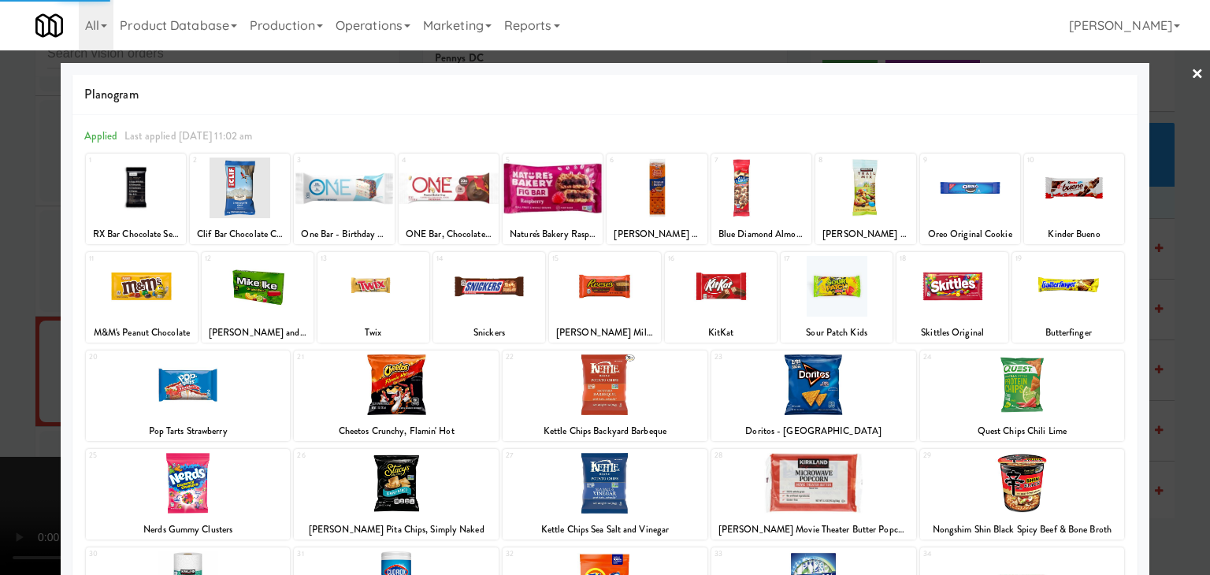
click at [836, 288] on div at bounding box center [837, 286] width 112 height 61
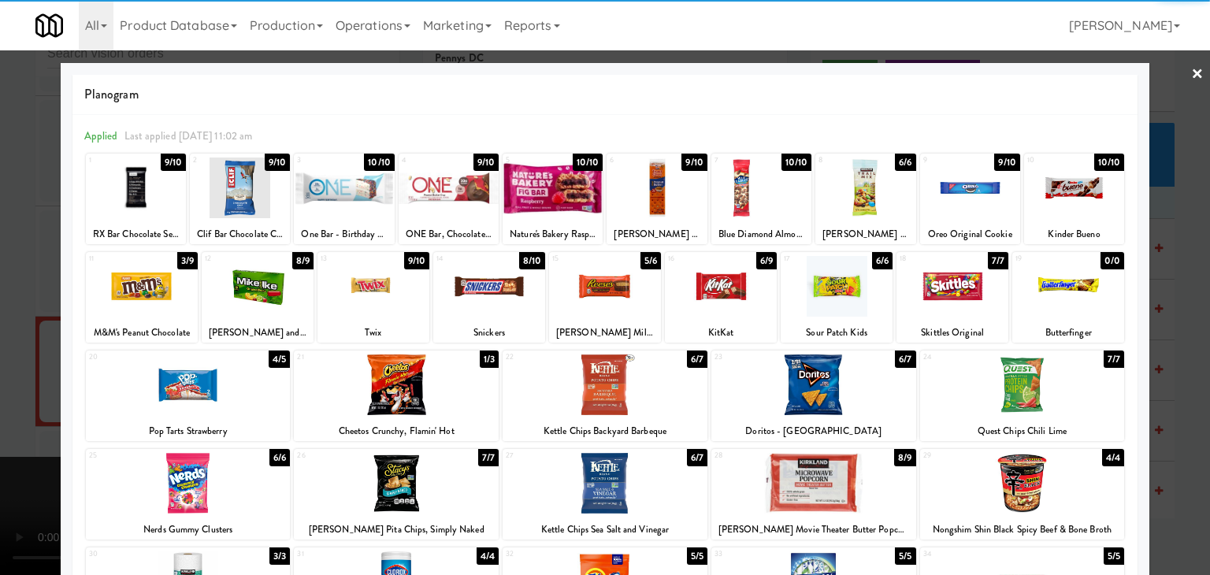
click at [836, 288] on div at bounding box center [837, 286] width 112 height 61
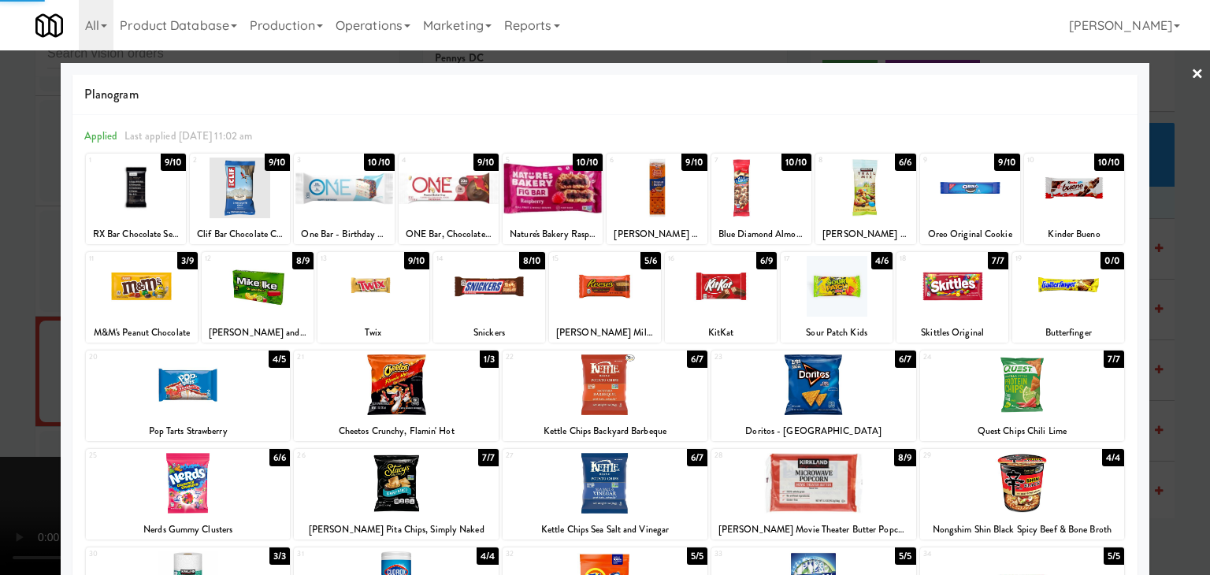
drag, startPoint x: 2, startPoint y: 386, endPoint x: 645, endPoint y: 363, distance: 642.7
click at [28, 379] on div at bounding box center [605, 287] width 1210 height 575
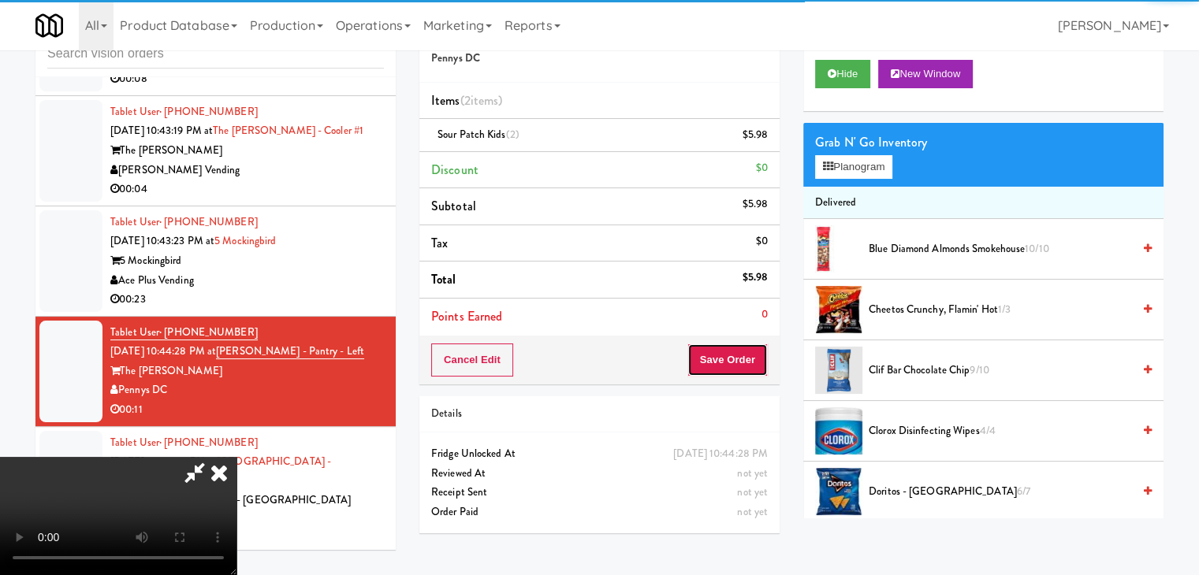
click at [745, 371] on button "Save Order" at bounding box center [727, 360] width 80 height 33
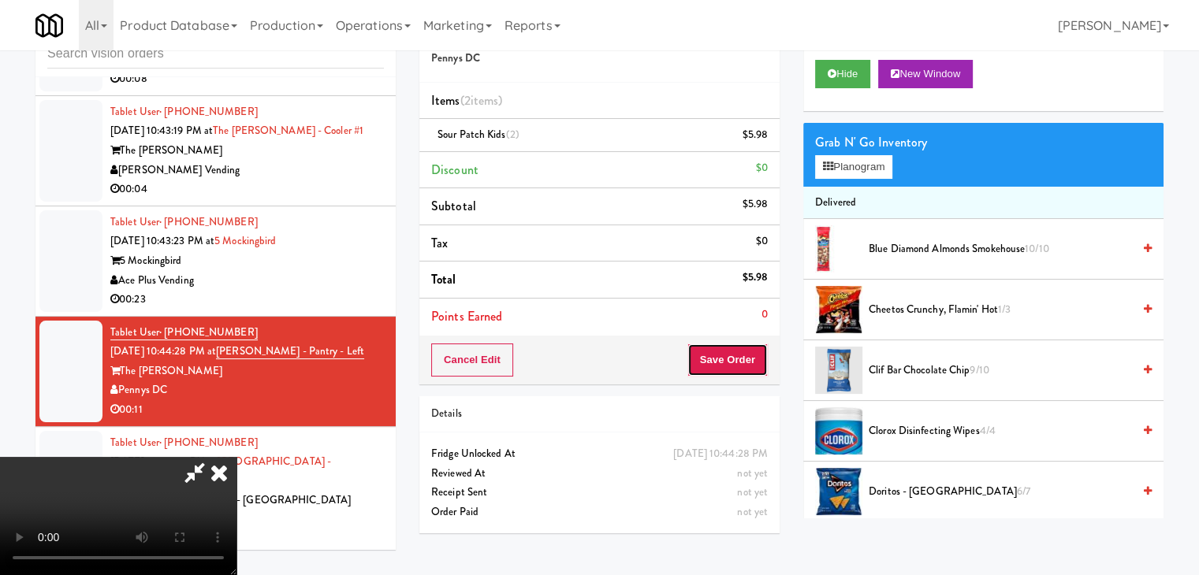
click at [745, 371] on button "Save Order" at bounding box center [727, 360] width 80 height 33
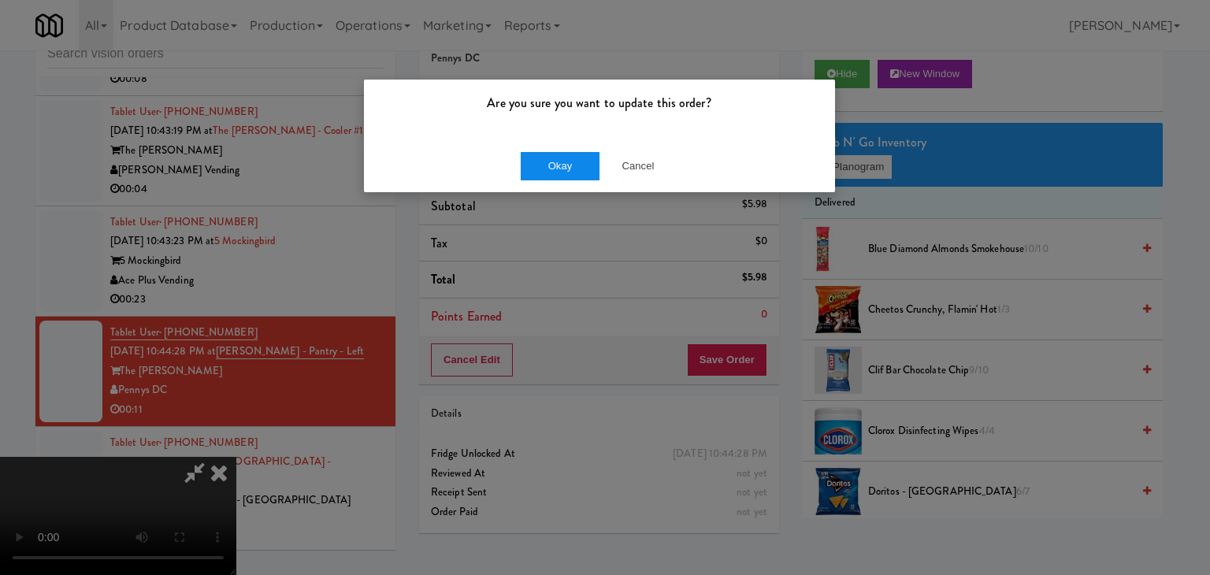
click at [561, 155] on div "Okay Cancel" at bounding box center [599, 165] width 471 height 53
click at [563, 158] on button "Okay" at bounding box center [560, 166] width 79 height 28
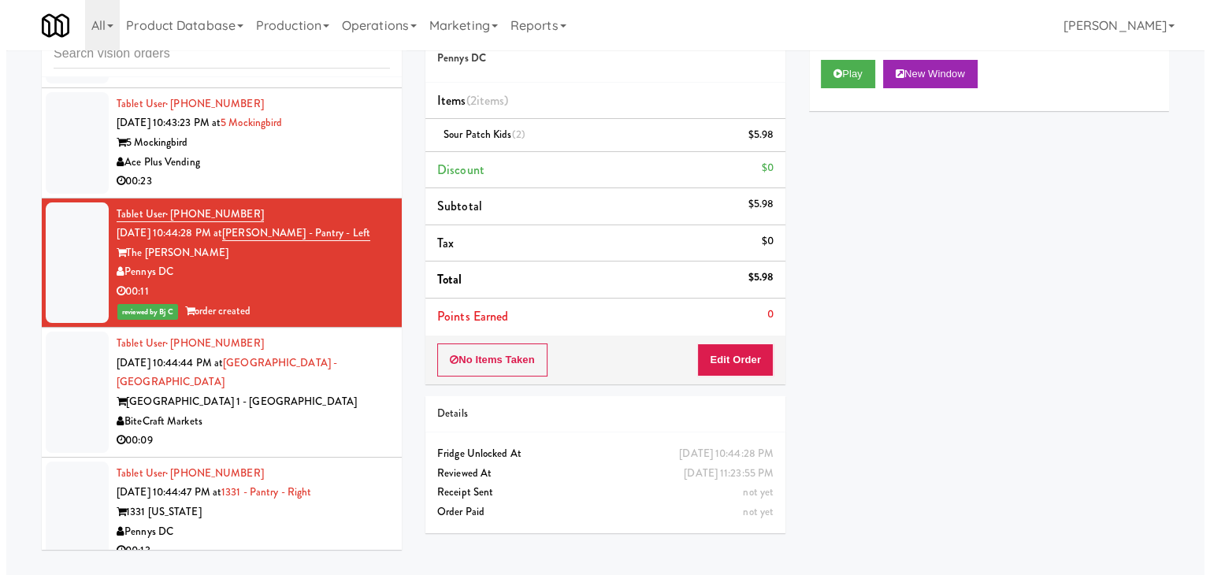
scroll to position [10191, 0]
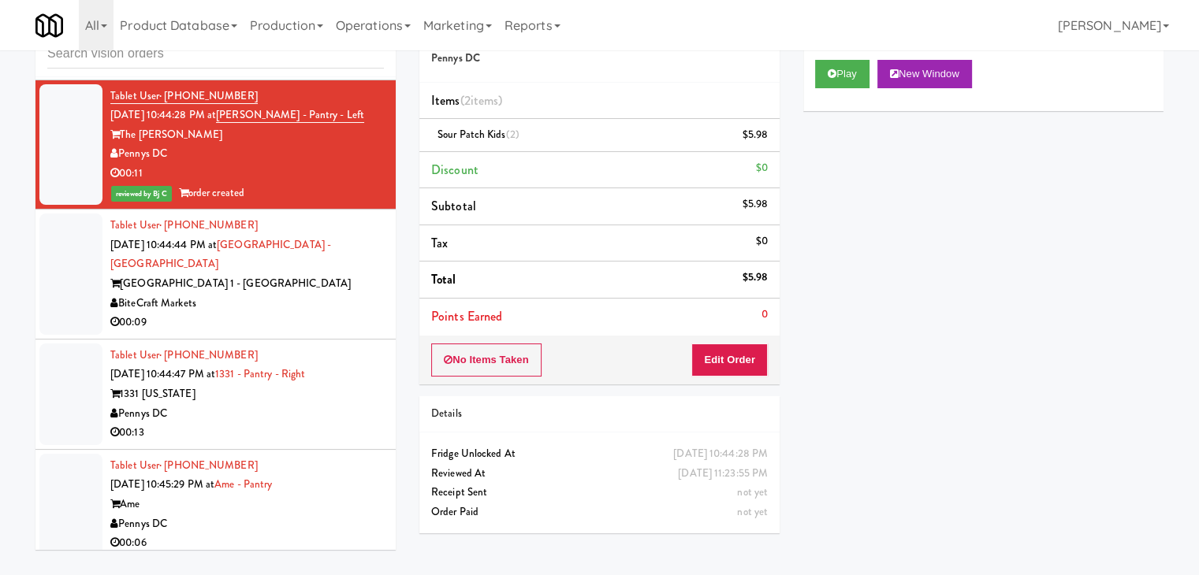
drag, startPoint x: 326, startPoint y: 319, endPoint x: 336, endPoint y: 290, distance: 30.7
click at [336, 313] on div "00:09" at bounding box center [246, 323] width 273 height 20
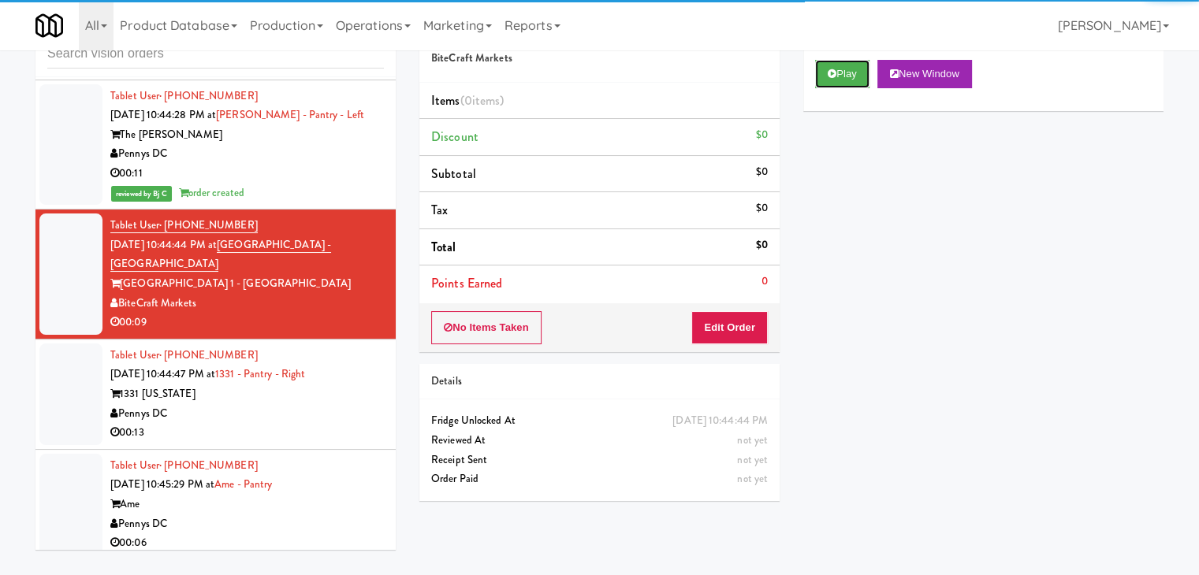
click at [835, 67] on button "Play" at bounding box center [842, 74] width 54 height 28
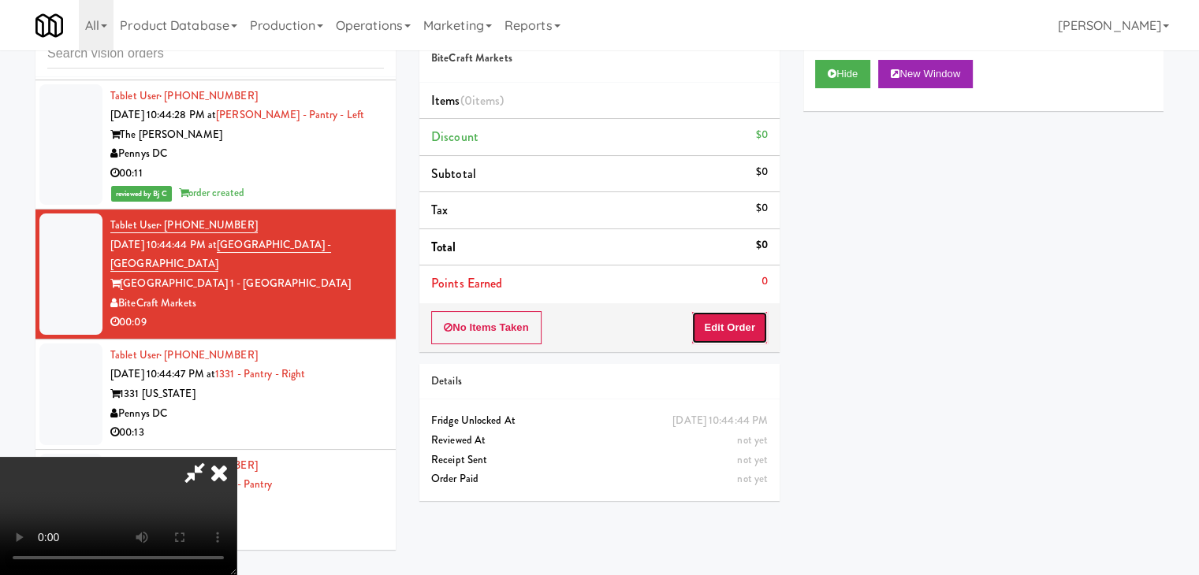
click at [725, 336] on button "Edit Order" at bounding box center [729, 327] width 76 height 33
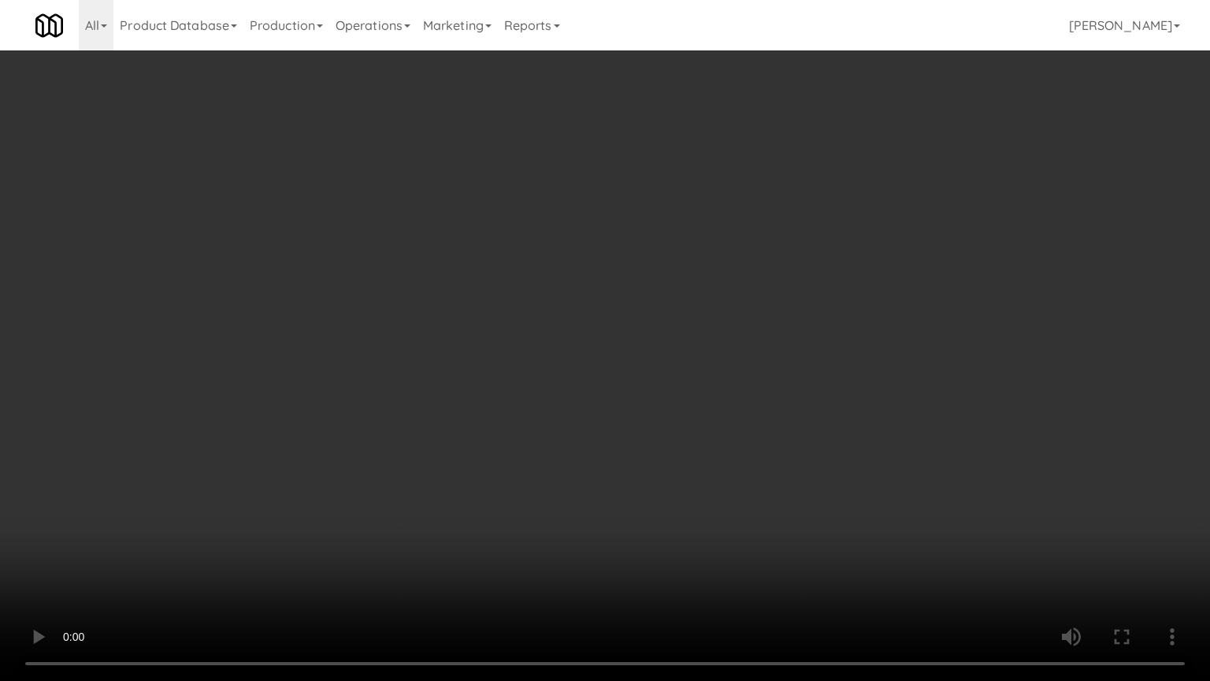
click at [771, 381] on video at bounding box center [605, 340] width 1210 height 681
click at [772, 383] on video at bounding box center [605, 340] width 1210 height 681
click at [773, 396] on video at bounding box center [605, 340] width 1210 height 681
click at [773, 399] on video at bounding box center [605, 340] width 1210 height 681
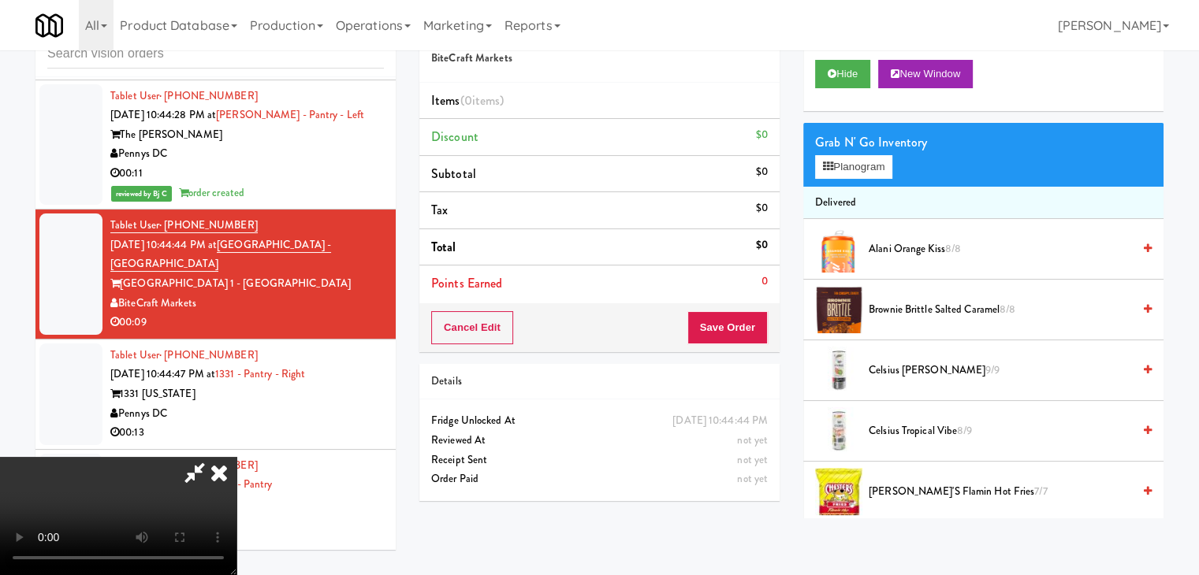
drag, startPoint x: 593, startPoint y: 344, endPoint x: 671, endPoint y: 319, distance: 81.8
click at [236, 457] on video at bounding box center [118, 516] width 236 height 118
click at [848, 171] on button "Planogram" at bounding box center [853, 167] width 77 height 24
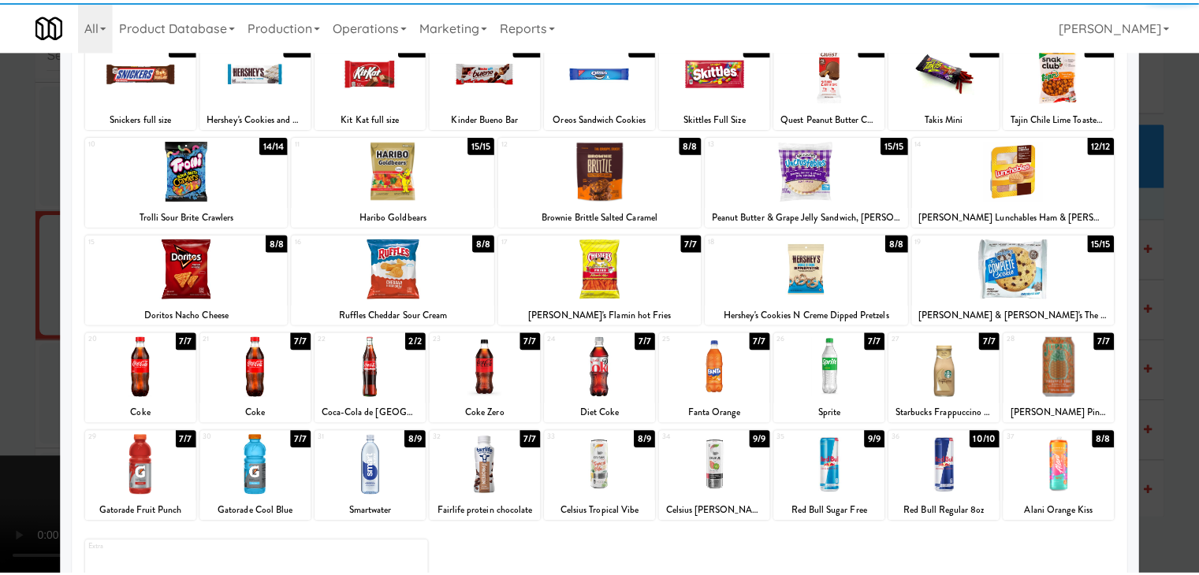
scroll to position [199, 0]
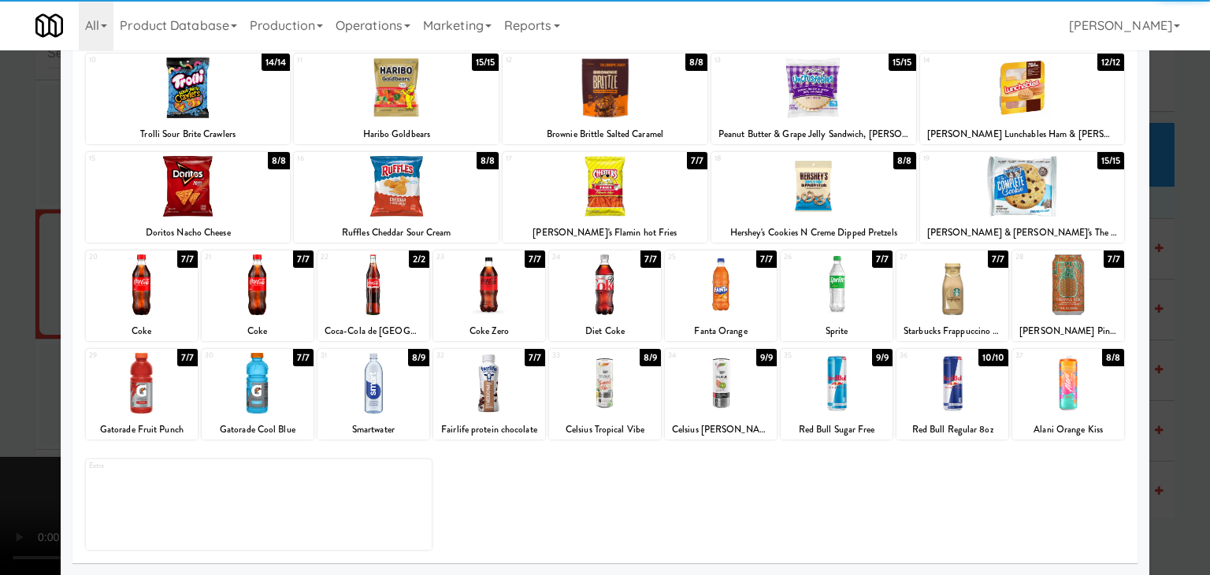
click at [489, 396] on div at bounding box center [489, 383] width 112 height 61
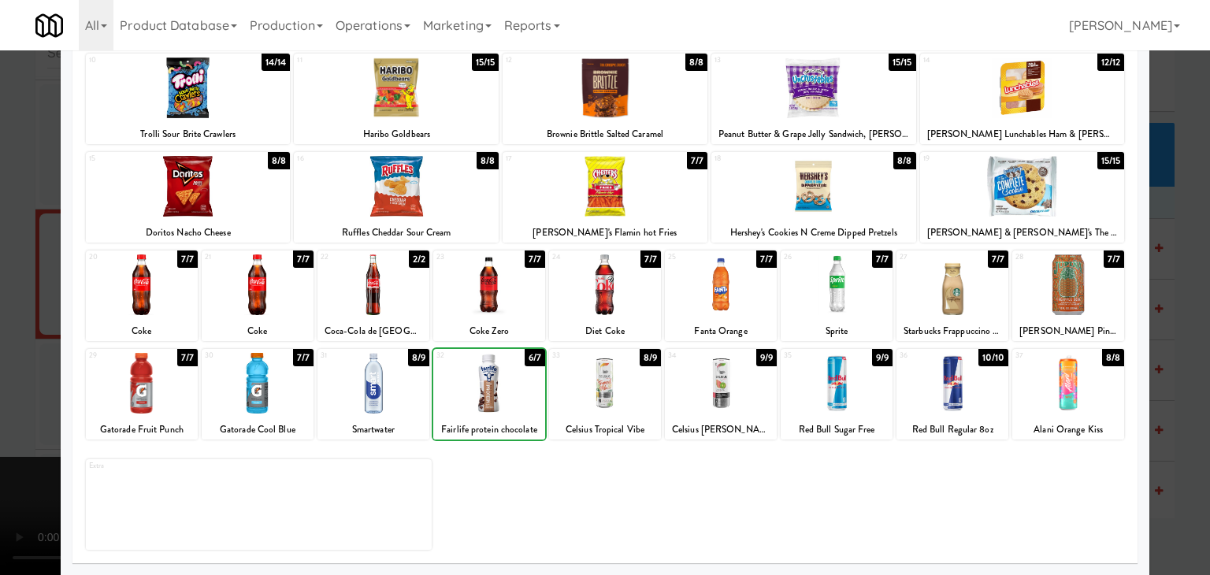
drag, startPoint x: 0, startPoint y: 401, endPoint x: 366, endPoint y: 392, distance: 365.8
click at [33, 399] on div at bounding box center [605, 287] width 1210 height 575
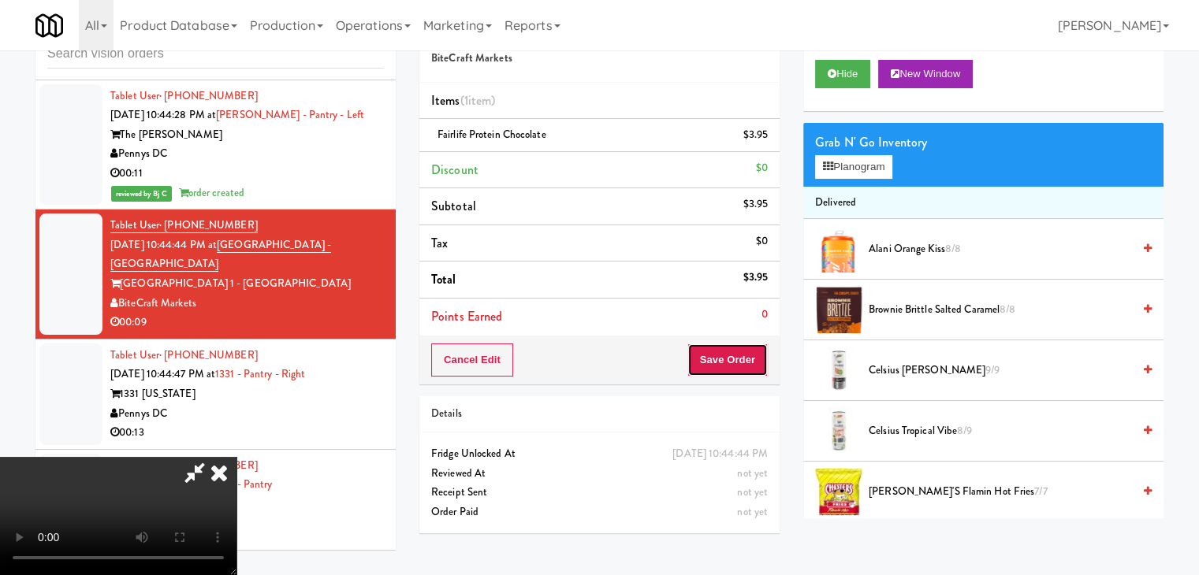
click at [749, 366] on button "Save Order" at bounding box center [727, 360] width 80 height 33
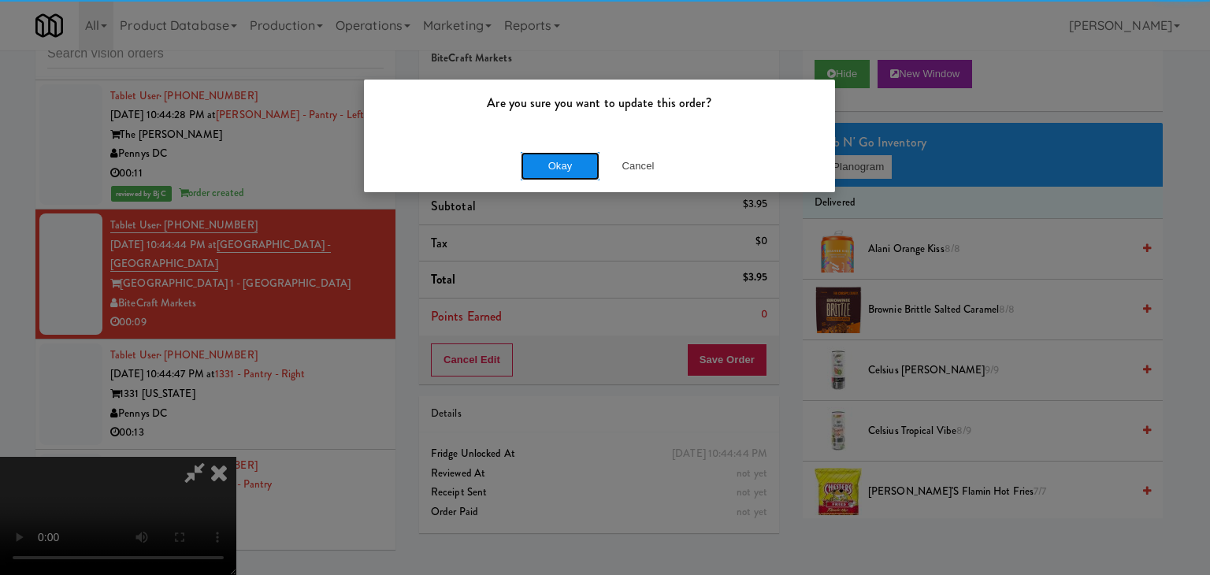
click at [576, 164] on button "Okay" at bounding box center [560, 166] width 79 height 28
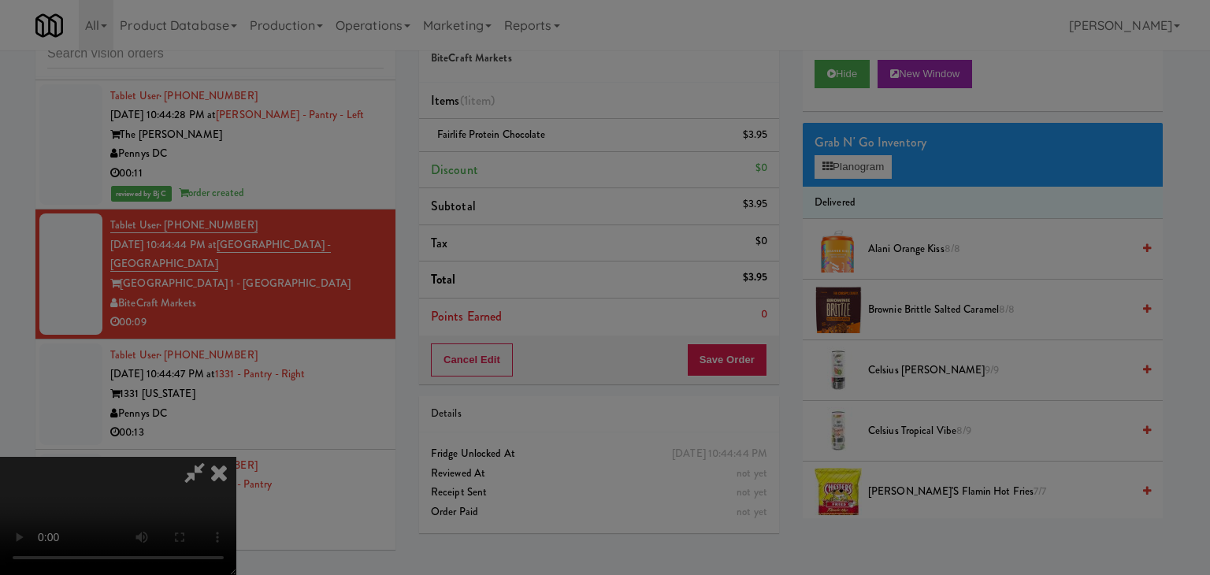
drag, startPoint x: 574, startPoint y: 165, endPoint x: 561, endPoint y: 190, distance: 28.2
click at [571, 163] on div "Okay Cancel" at bounding box center [599, 136] width 471 height 53
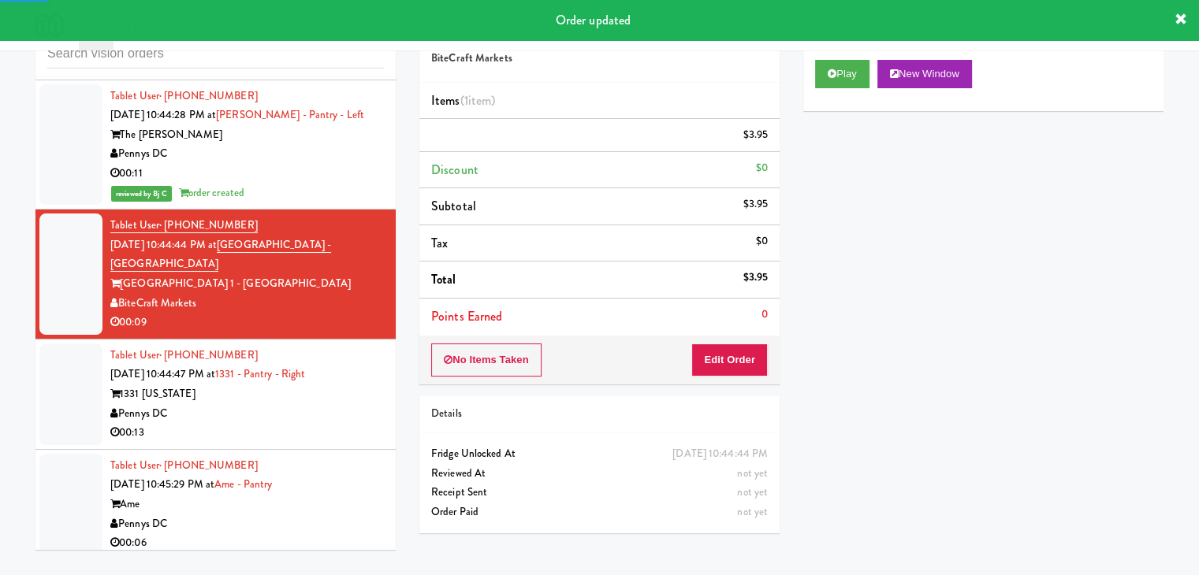
scroll to position [10349, 0]
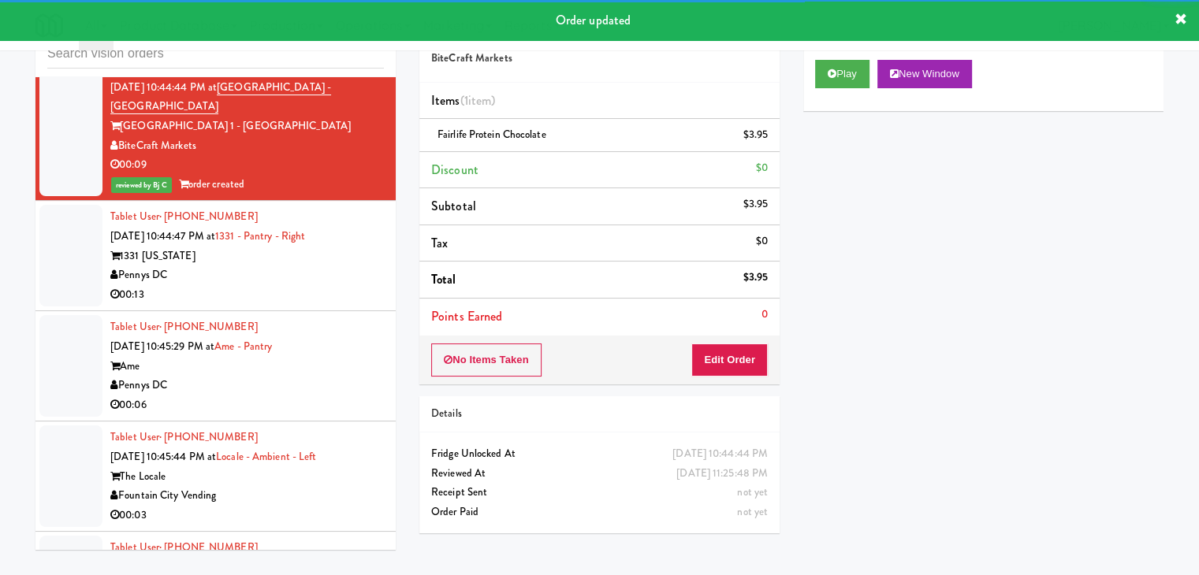
click at [330, 285] on div "00:13" at bounding box center [246, 295] width 273 height 20
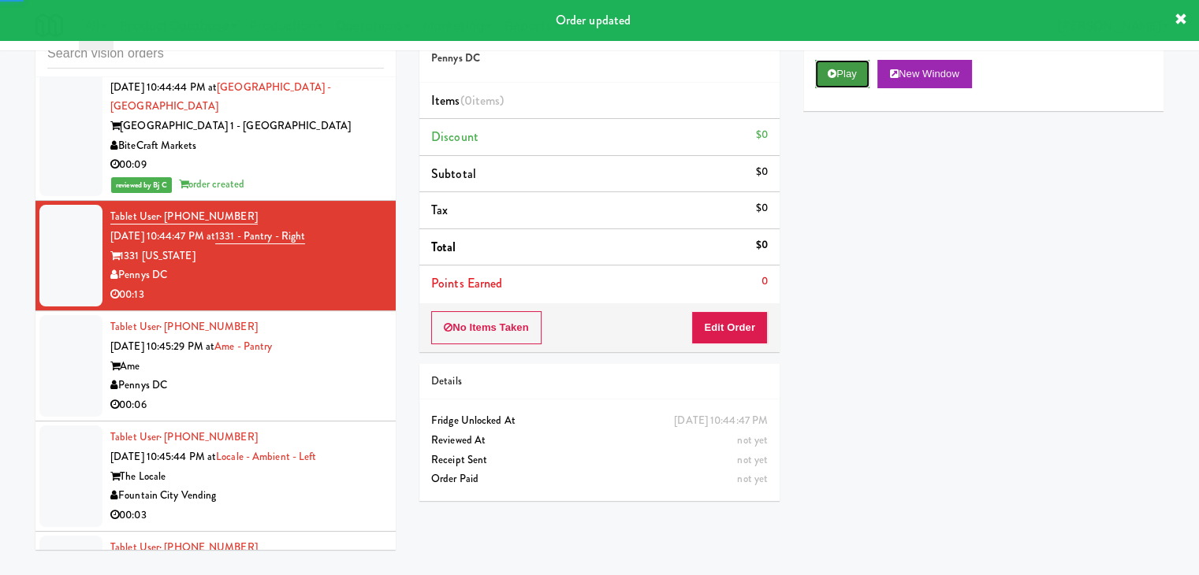
click at [846, 74] on button "Play" at bounding box center [842, 74] width 54 height 28
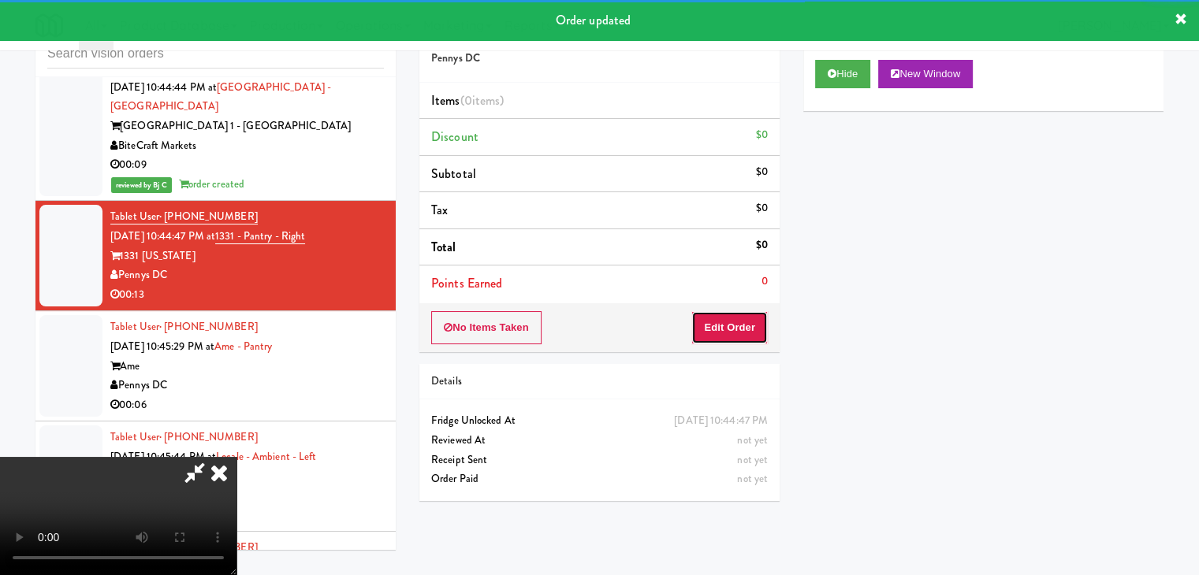
click at [750, 324] on button "Edit Order" at bounding box center [729, 327] width 76 height 33
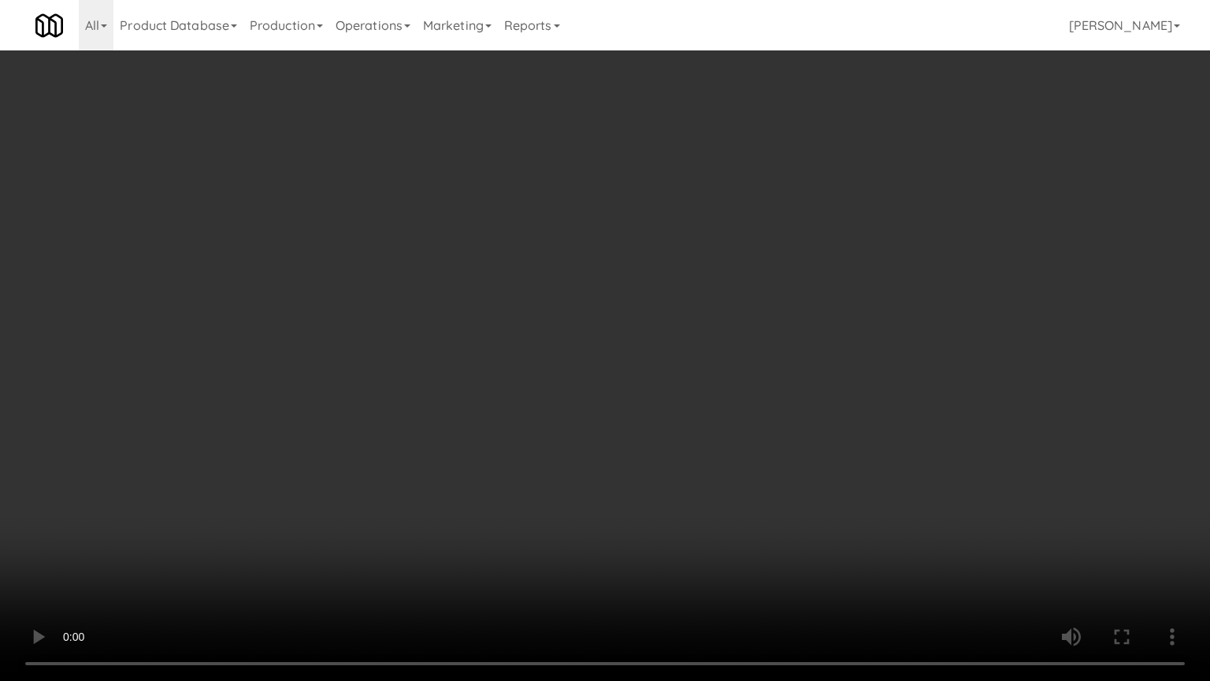
click at [779, 574] on video at bounding box center [605, 340] width 1210 height 681
click at [750, 458] on video at bounding box center [605, 340] width 1210 height 681
click at [760, 354] on video at bounding box center [605, 340] width 1210 height 681
click at [798, 508] on video at bounding box center [605, 340] width 1210 height 681
click at [800, 508] on video at bounding box center [605, 340] width 1210 height 681
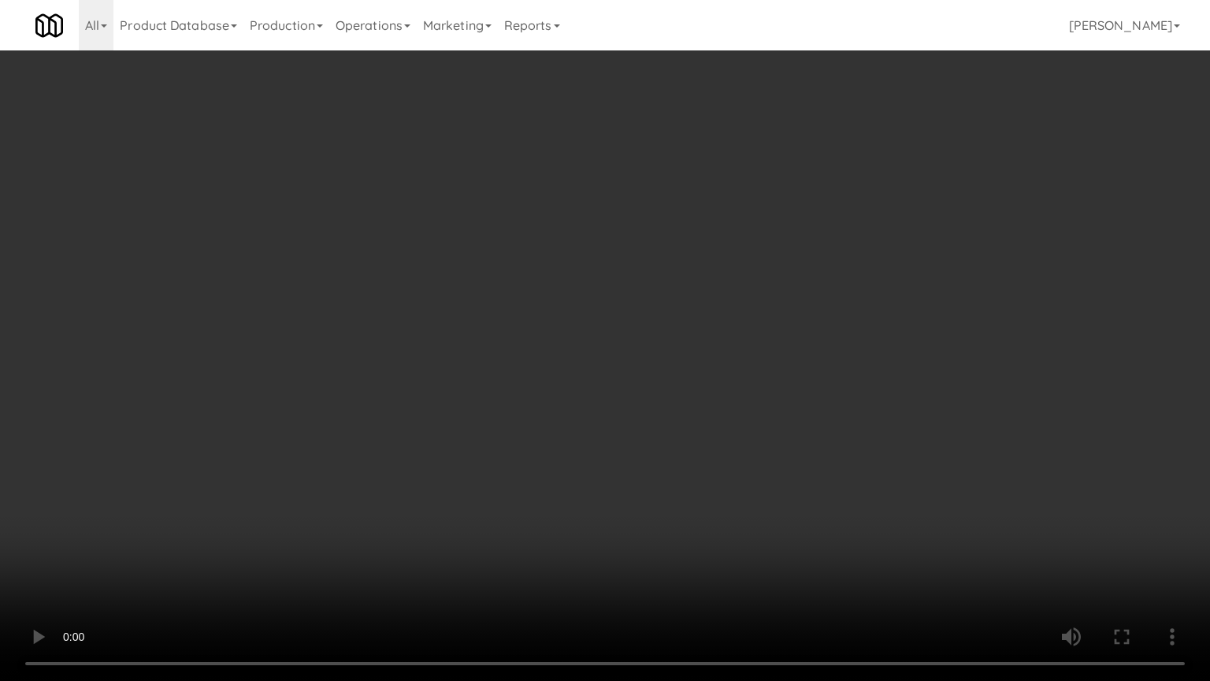
click at [801, 508] on video at bounding box center [605, 340] width 1210 height 681
drag, startPoint x: 801, startPoint y: 508, endPoint x: 810, endPoint y: 508, distance: 8.7
click at [807, 508] on video at bounding box center [605, 340] width 1210 height 681
click at [801, 490] on video at bounding box center [605, 340] width 1210 height 681
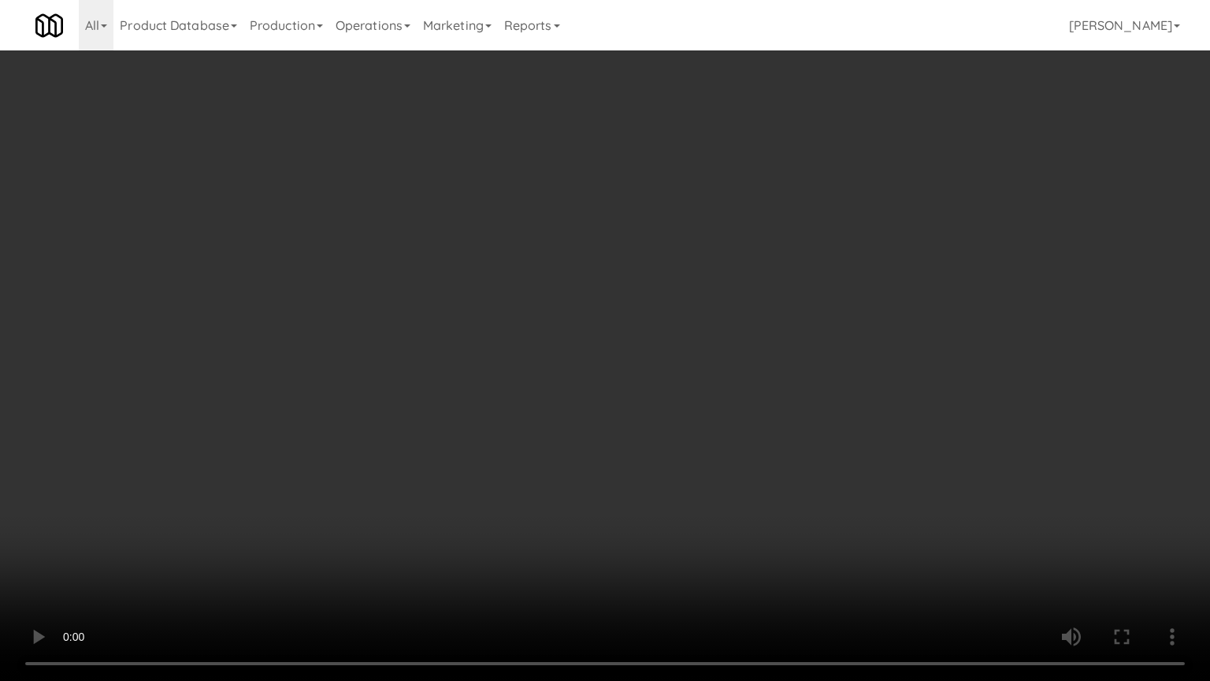
click at [828, 506] on video at bounding box center [605, 340] width 1210 height 681
click at [794, 444] on video at bounding box center [605, 340] width 1210 height 681
drag, startPoint x: 793, startPoint y: 441, endPoint x: 850, endPoint y: 206, distance: 241.0
click at [793, 425] on video at bounding box center [605, 340] width 1210 height 681
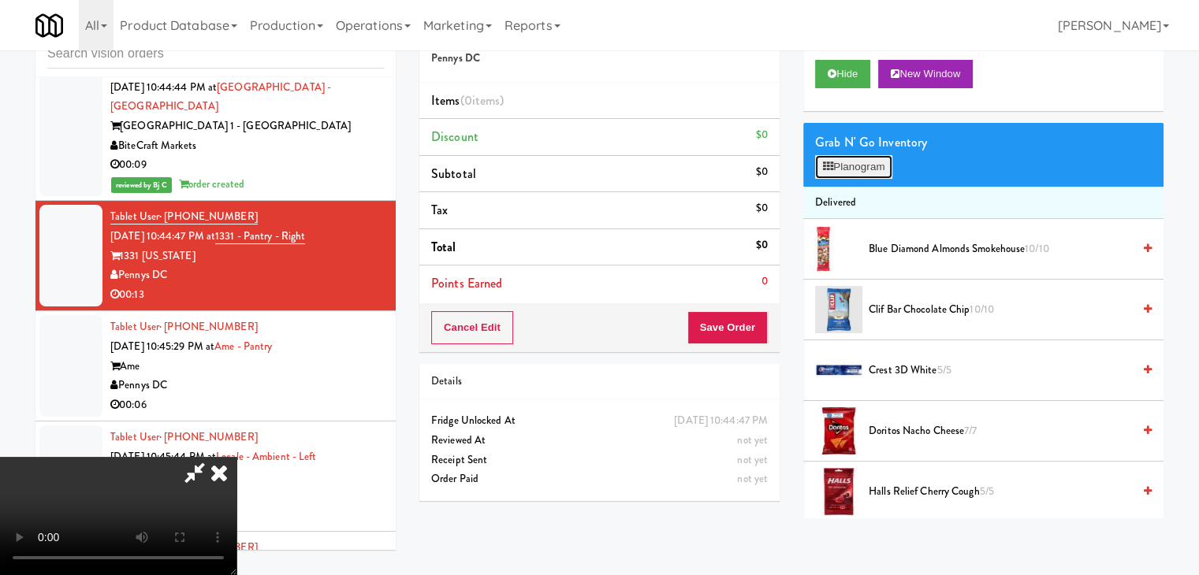
click at [876, 162] on button "Planogram" at bounding box center [853, 167] width 77 height 24
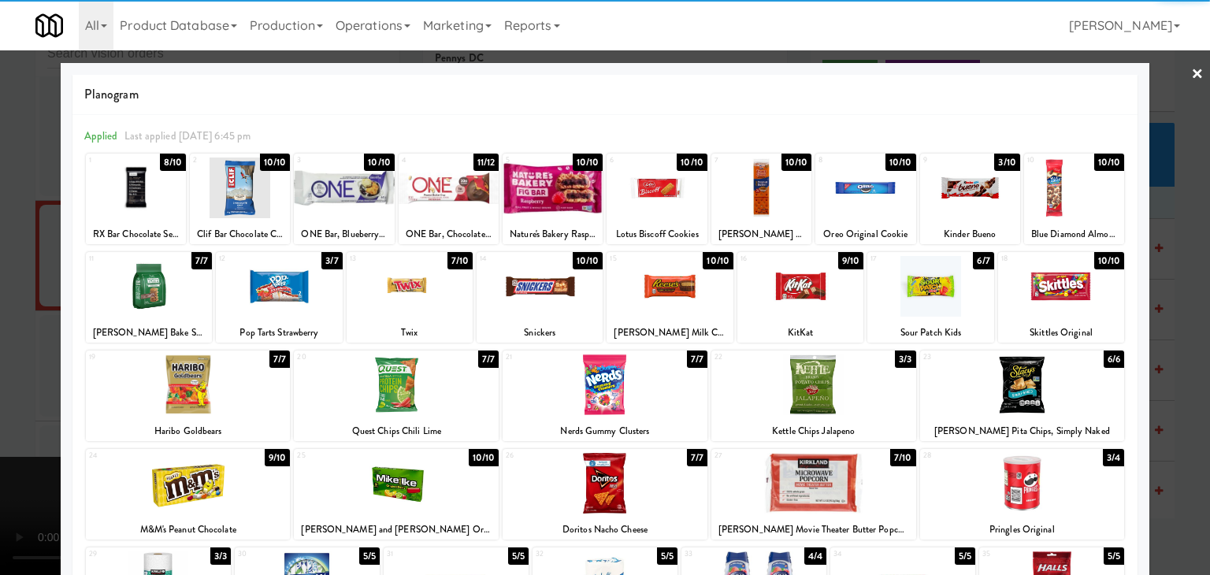
click at [727, 187] on div at bounding box center [762, 188] width 100 height 61
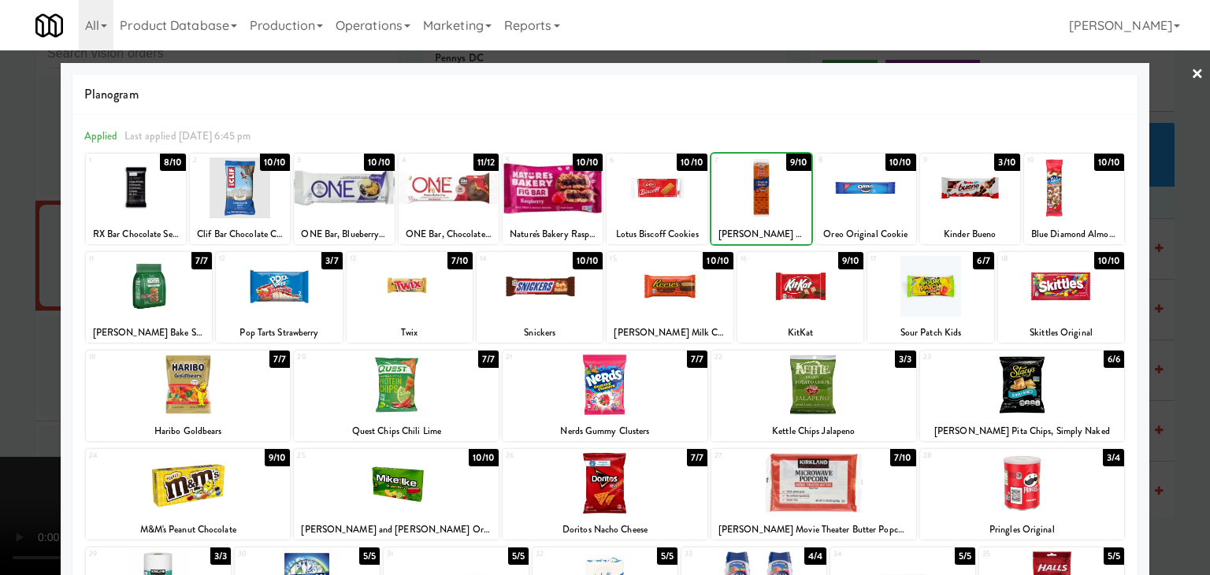
click at [698, 297] on div at bounding box center [670, 286] width 126 height 61
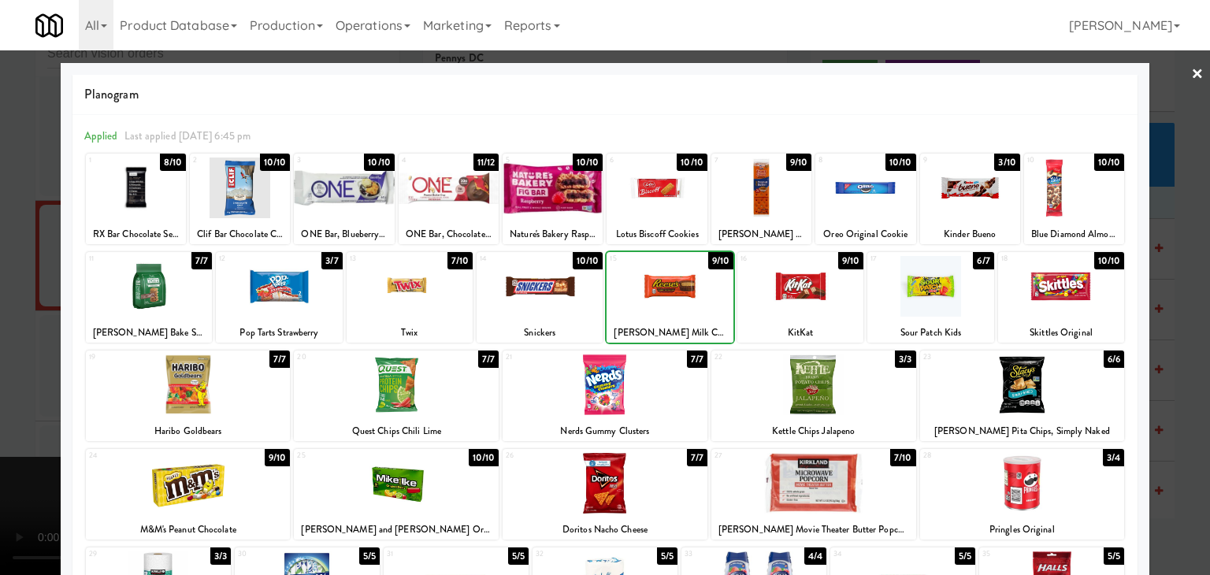
click at [0, 284] on div at bounding box center [605, 287] width 1210 height 575
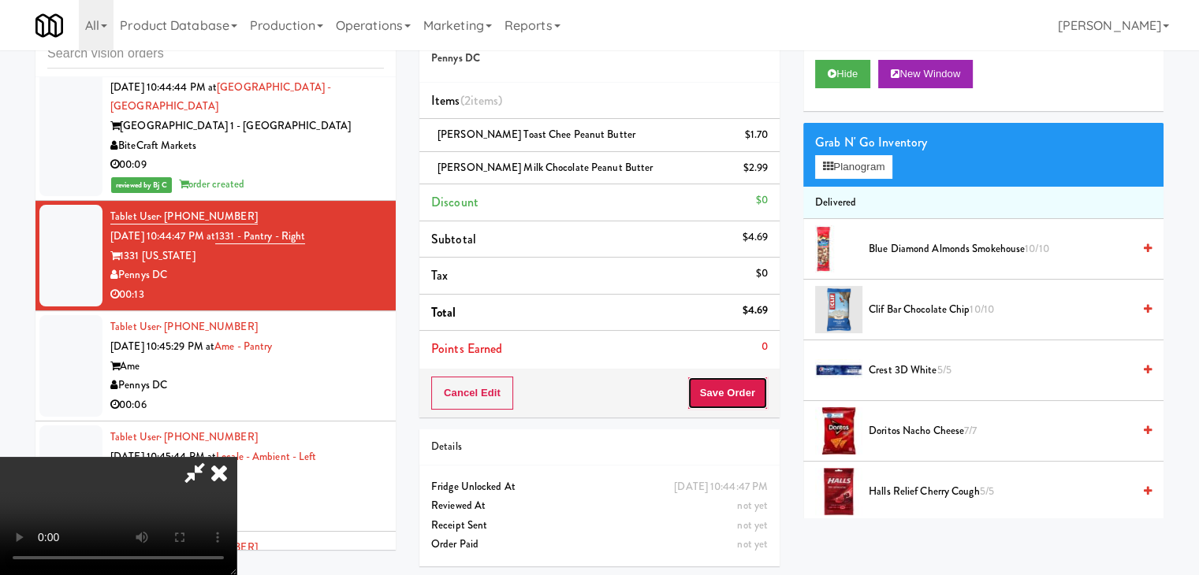
click at [746, 385] on button "Save Order" at bounding box center [727, 393] width 80 height 33
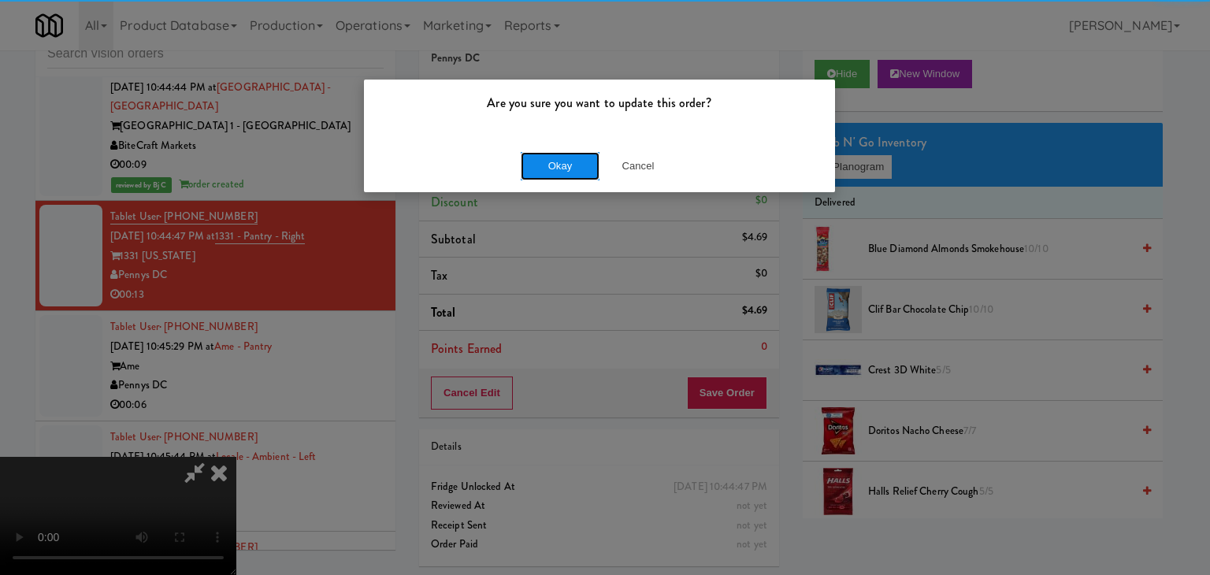
click at [556, 173] on button "Okay" at bounding box center [560, 166] width 79 height 28
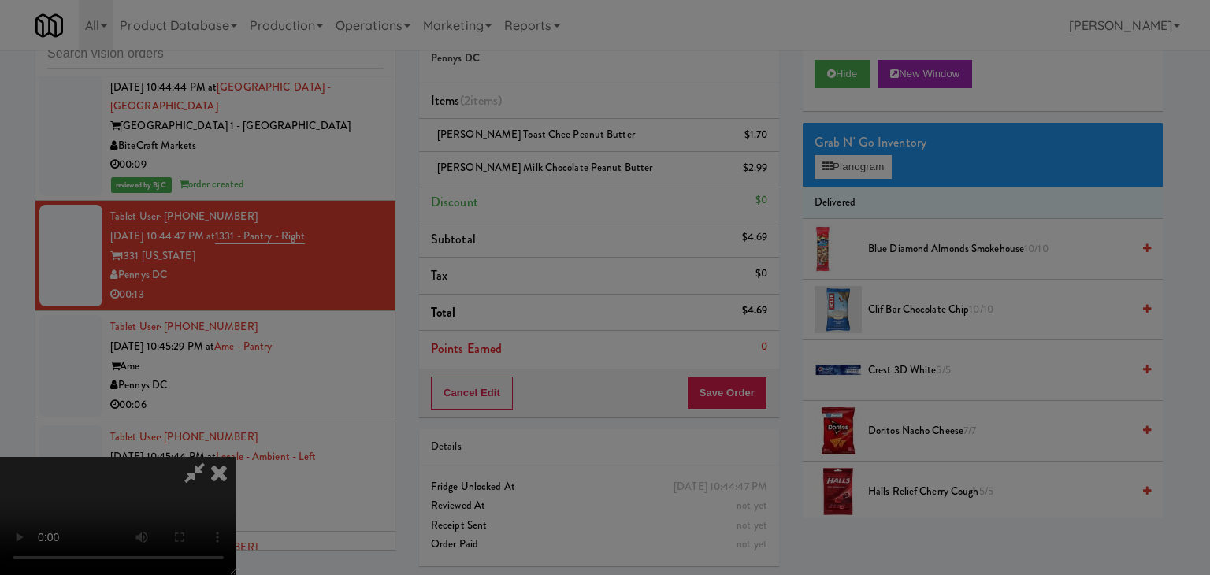
click at [555, 173] on body "Are you sure you want to update this order? Okay Cancel Okay Are you sure you w…" at bounding box center [605, 287] width 1210 height 575
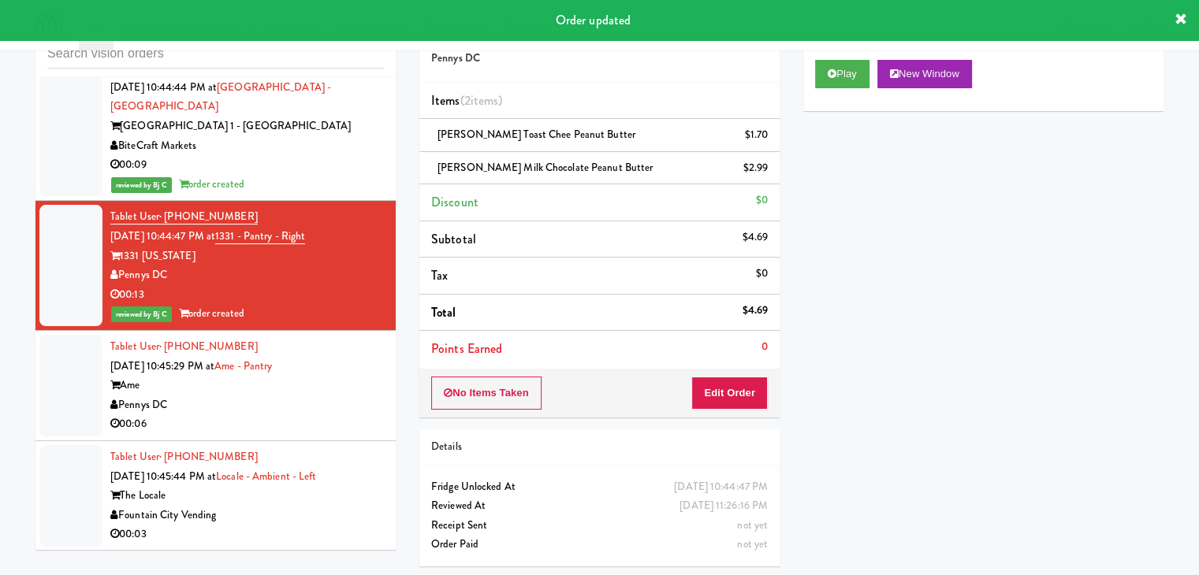
drag, startPoint x: 299, startPoint y: 374, endPoint x: 309, endPoint y: 376, distance: 9.7
click at [302, 396] on div "Pennys DC" at bounding box center [246, 406] width 273 height 20
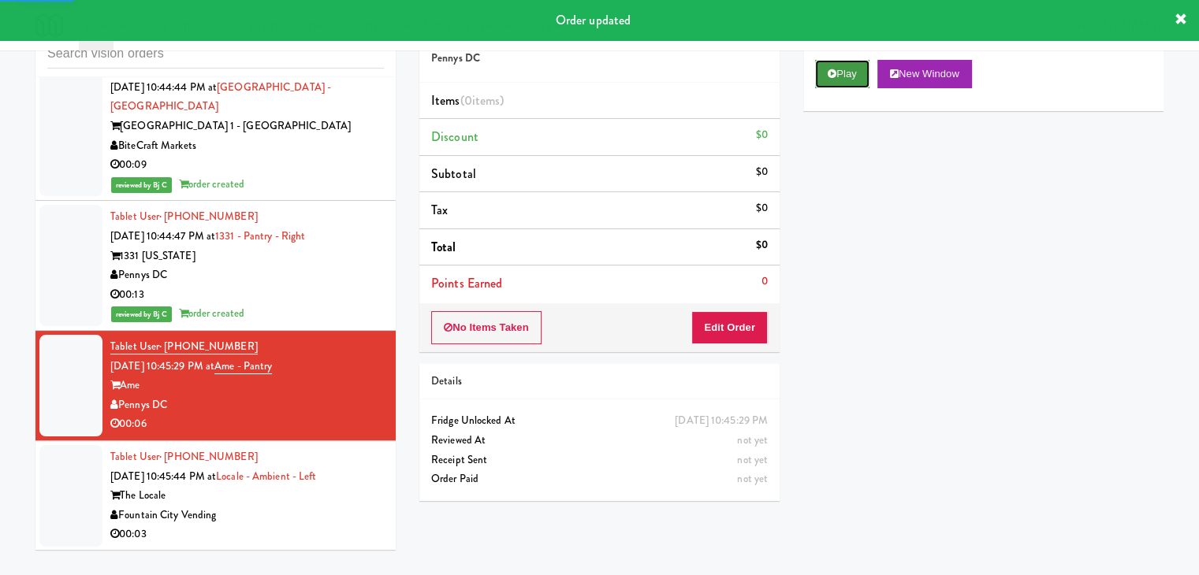
click at [850, 76] on button "Play" at bounding box center [842, 74] width 54 height 28
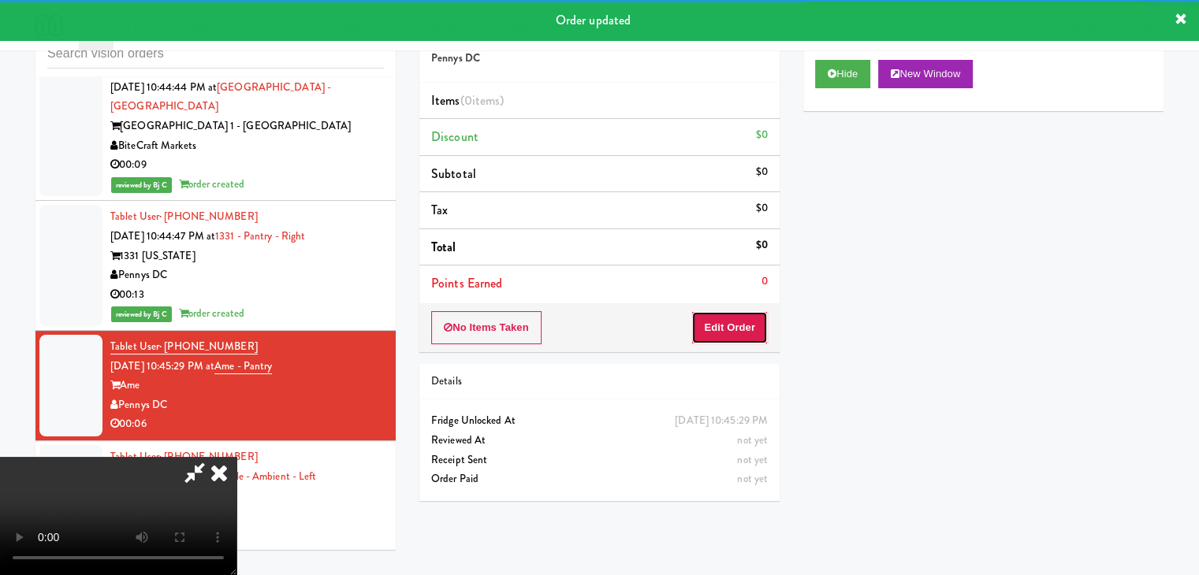
click at [741, 323] on button "Edit Order" at bounding box center [729, 327] width 76 height 33
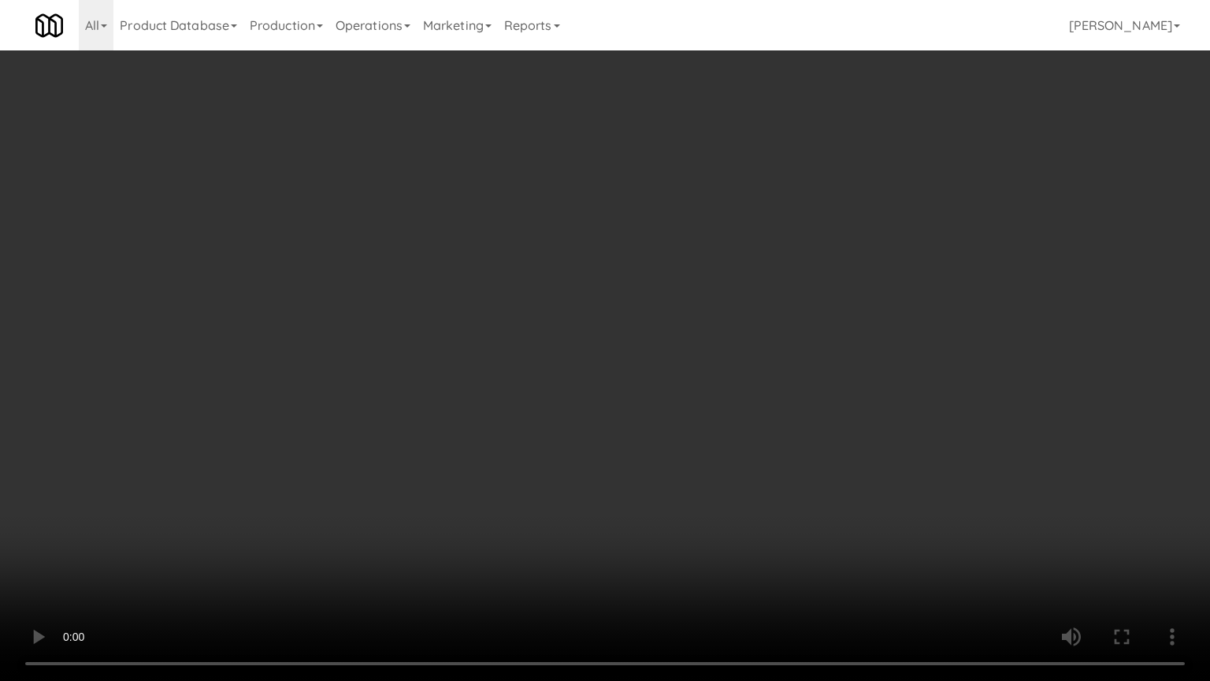
click at [759, 457] on video at bounding box center [605, 340] width 1210 height 681
click at [760, 469] on video at bounding box center [605, 340] width 1210 height 681
click at [779, 474] on video at bounding box center [605, 340] width 1210 height 681
click at [798, 456] on video at bounding box center [605, 340] width 1210 height 681
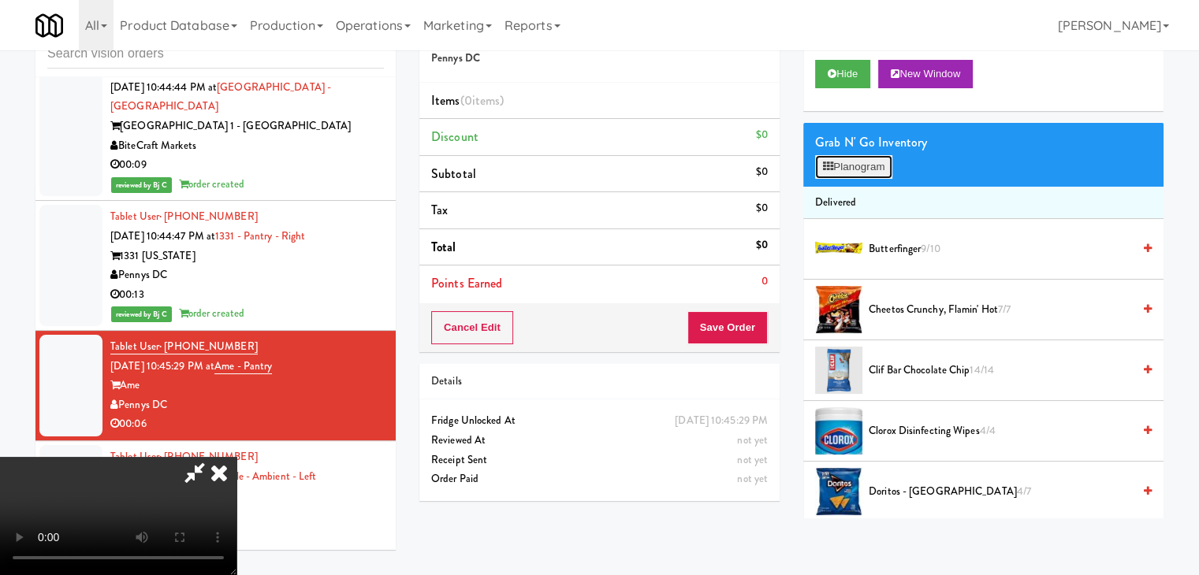
click at [869, 168] on button "Planogram" at bounding box center [853, 167] width 77 height 24
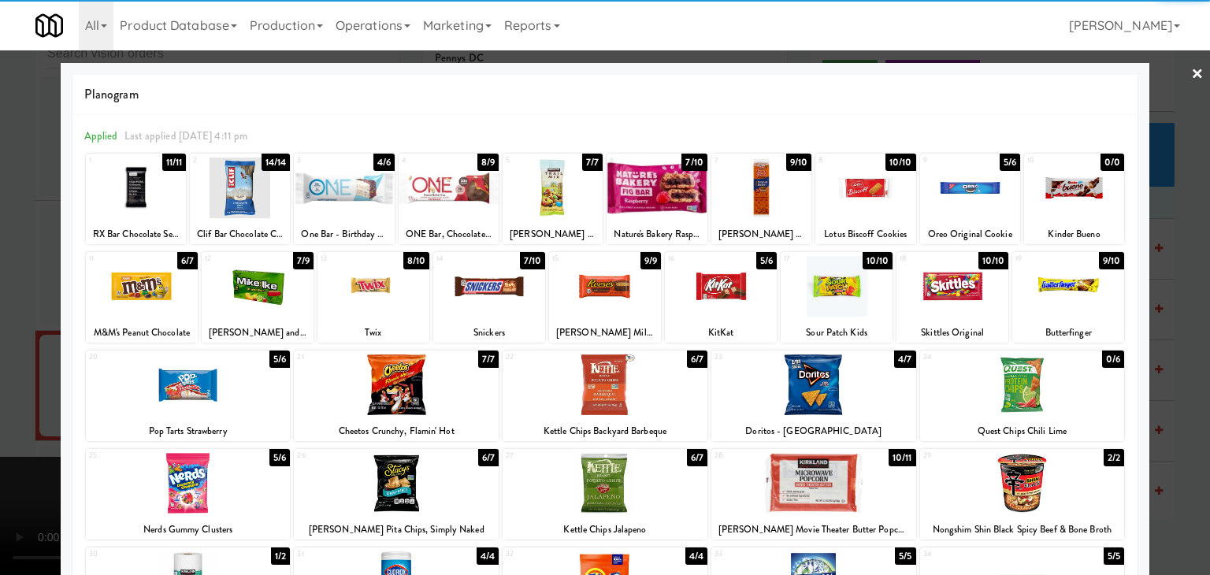
click at [384, 310] on div at bounding box center [374, 286] width 112 height 61
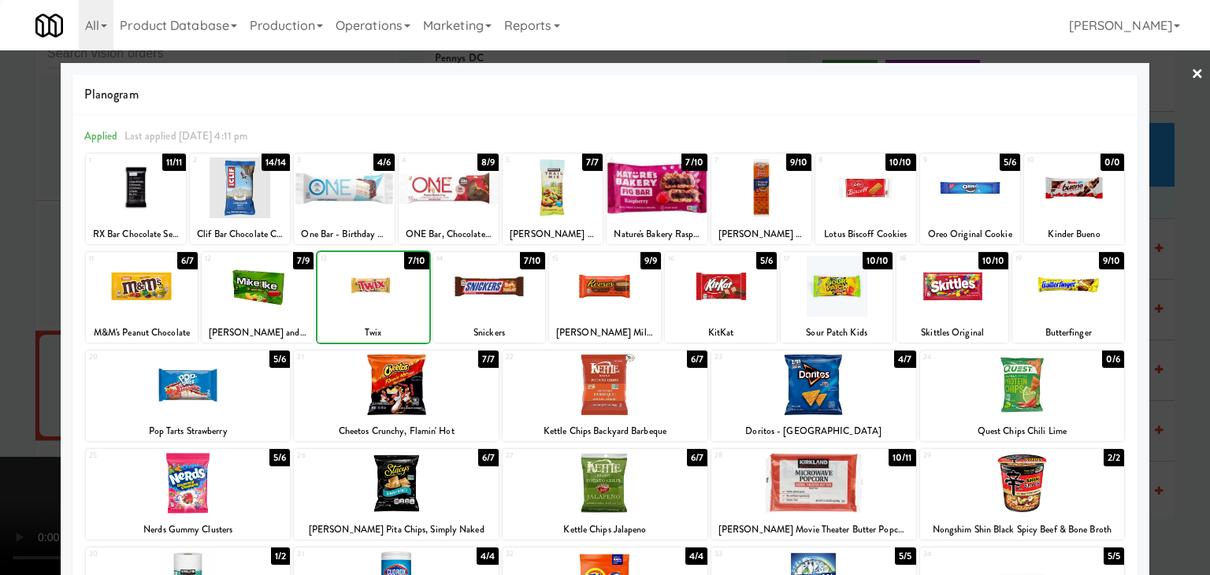
drag, startPoint x: 0, startPoint y: 329, endPoint x: 183, endPoint y: 322, distance: 182.9
click at [18, 325] on div at bounding box center [605, 287] width 1210 height 575
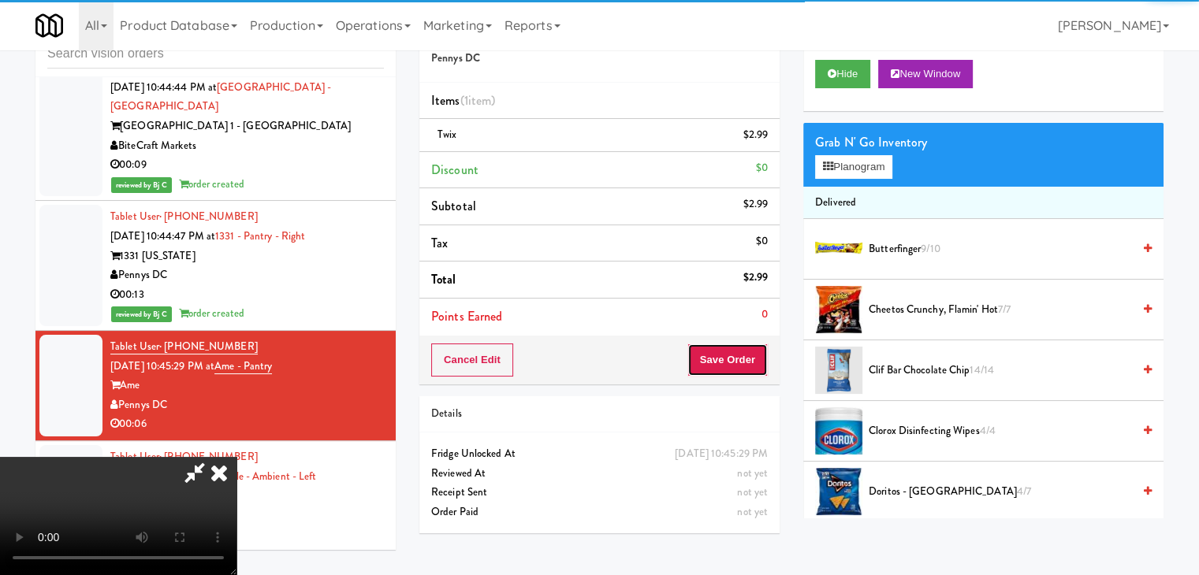
click at [732, 355] on button "Save Order" at bounding box center [727, 360] width 80 height 33
click at [732, 356] on button "Save Order" at bounding box center [727, 360] width 80 height 33
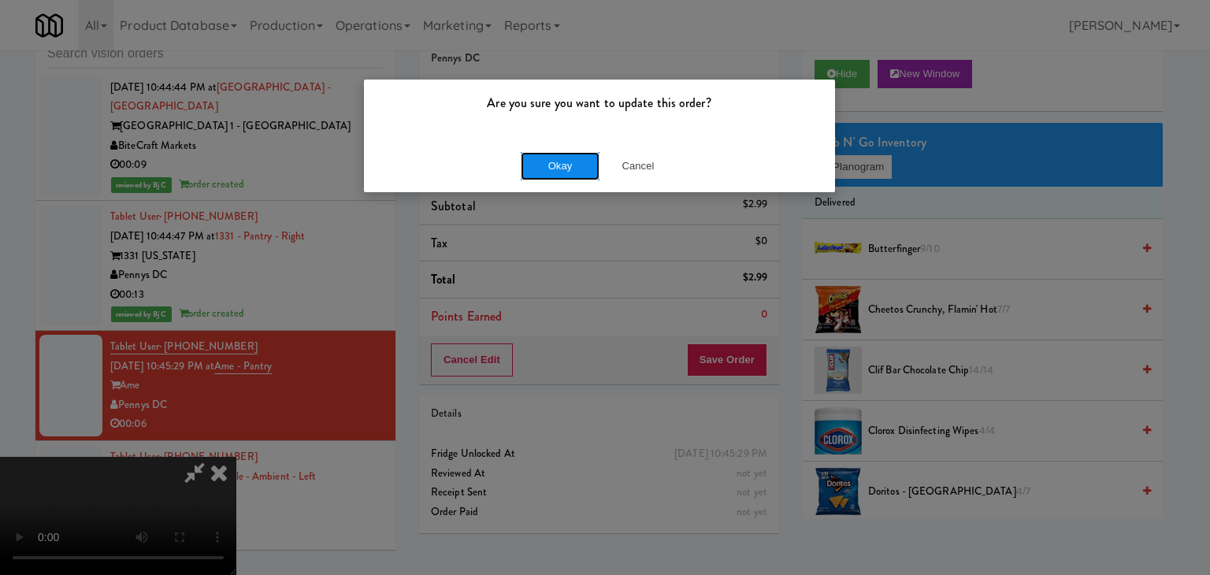
click at [544, 174] on button "Okay" at bounding box center [560, 166] width 79 height 28
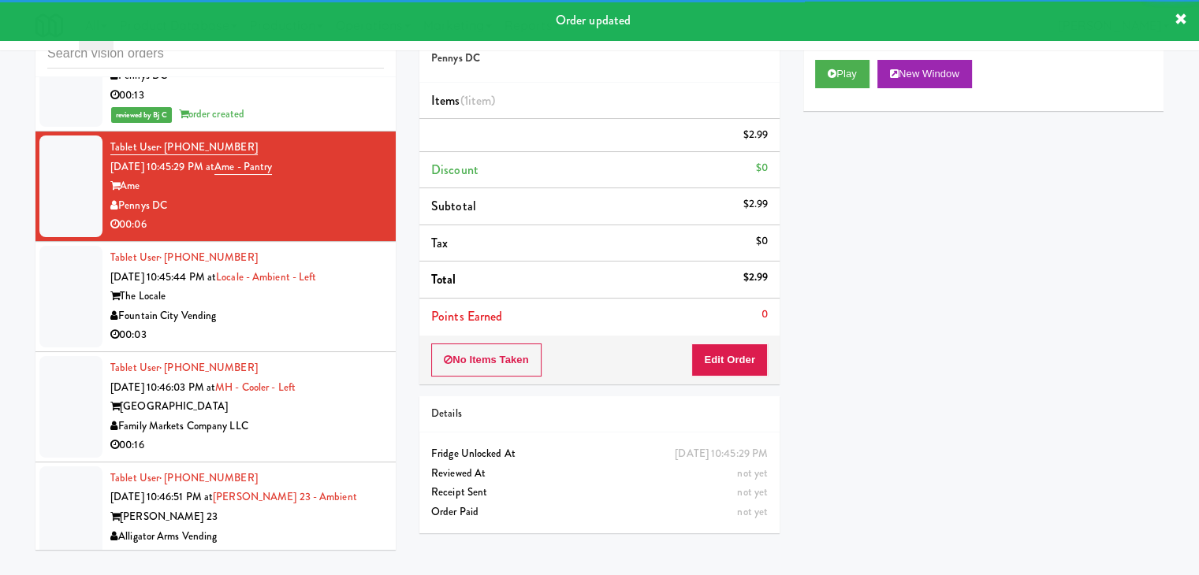
scroll to position [10585, 0]
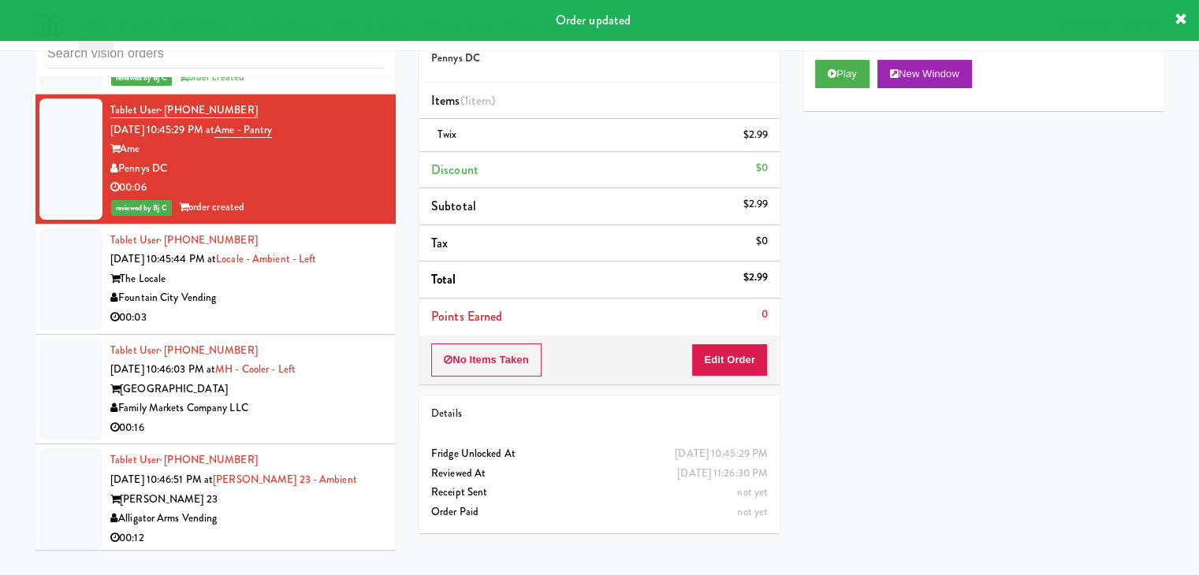
drag, startPoint x: 315, startPoint y: 284, endPoint x: 317, endPoint y: 297, distance: 12.7
click at [319, 308] on div "00:03" at bounding box center [246, 318] width 273 height 20
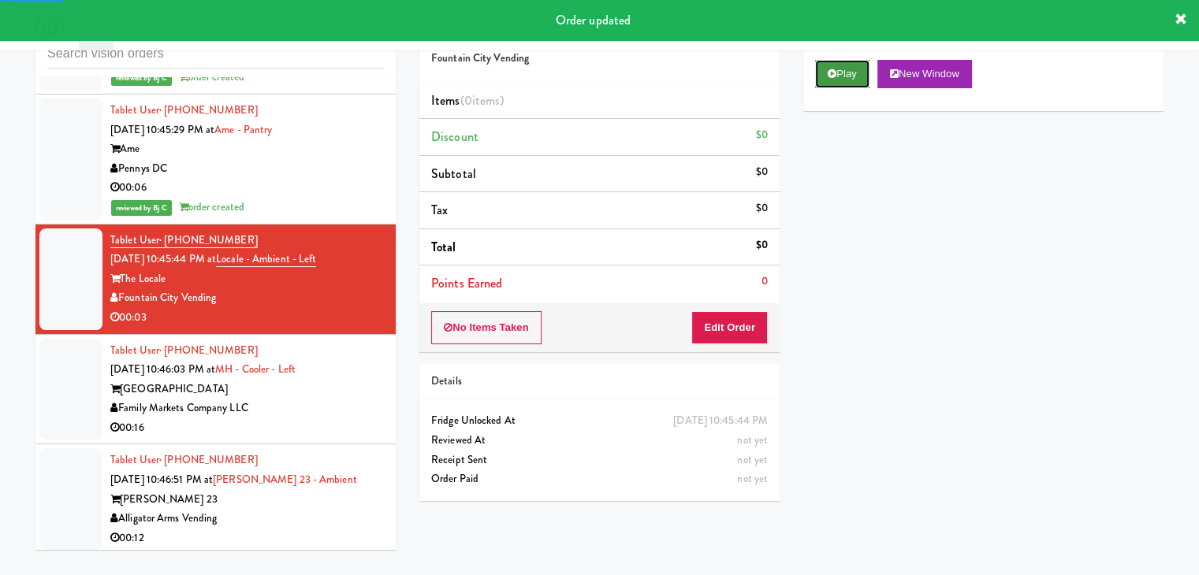
click at [827, 69] on button "Play" at bounding box center [842, 74] width 54 height 28
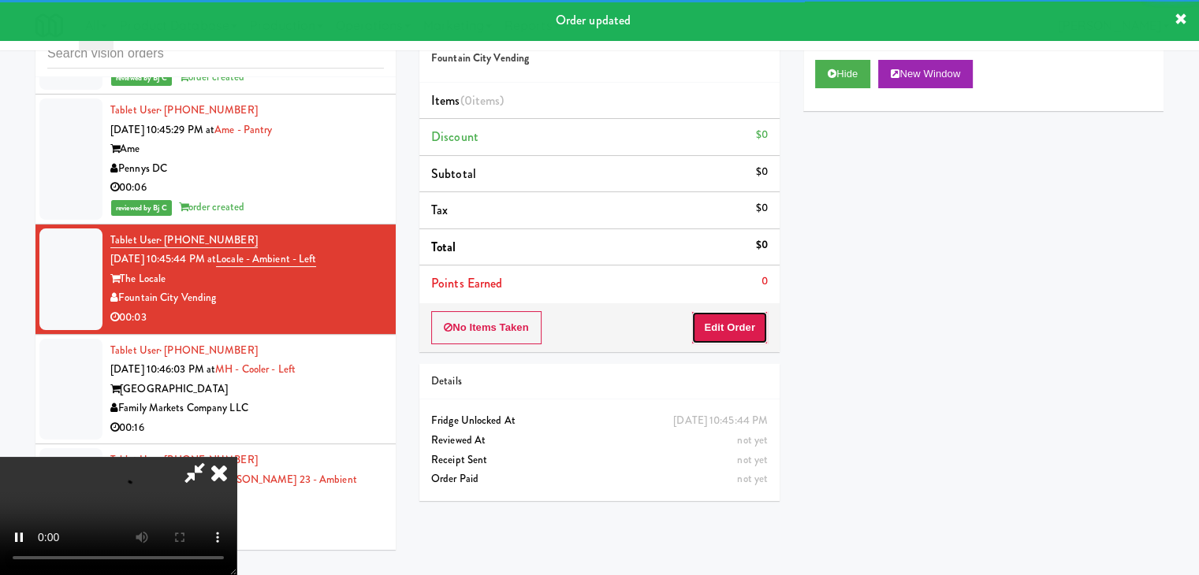
click at [729, 325] on button "Edit Order" at bounding box center [729, 327] width 76 height 33
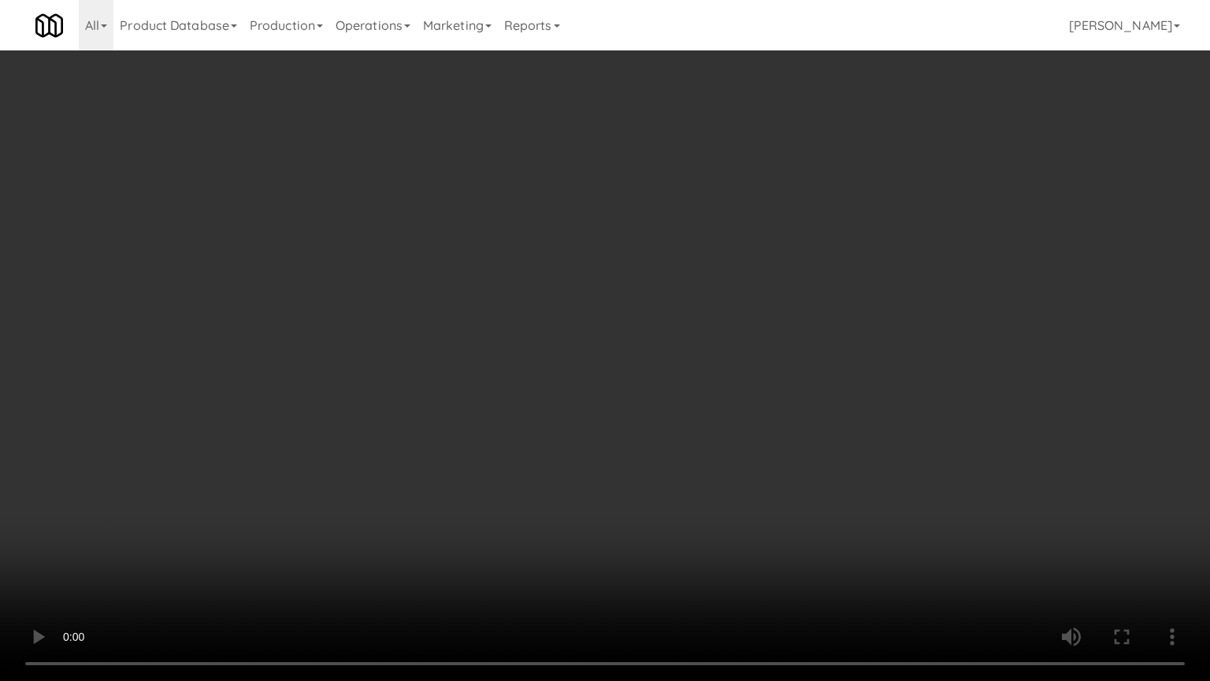
click at [682, 523] on video at bounding box center [605, 340] width 1210 height 681
click at [675, 522] on video at bounding box center [605, 340] width 1210 height 681
drag, startPoint x: 701, startPoint y: 514, endPoint x: 703, endPoint y: 500, distance: 13.5
click at [701, 513] on video at bounding box center [605, 340] width 1210 height 681
drag, startPoint x: 703, startPoint y: 500, endPoint x: 738, endPoint y: 363, distance: 141.4
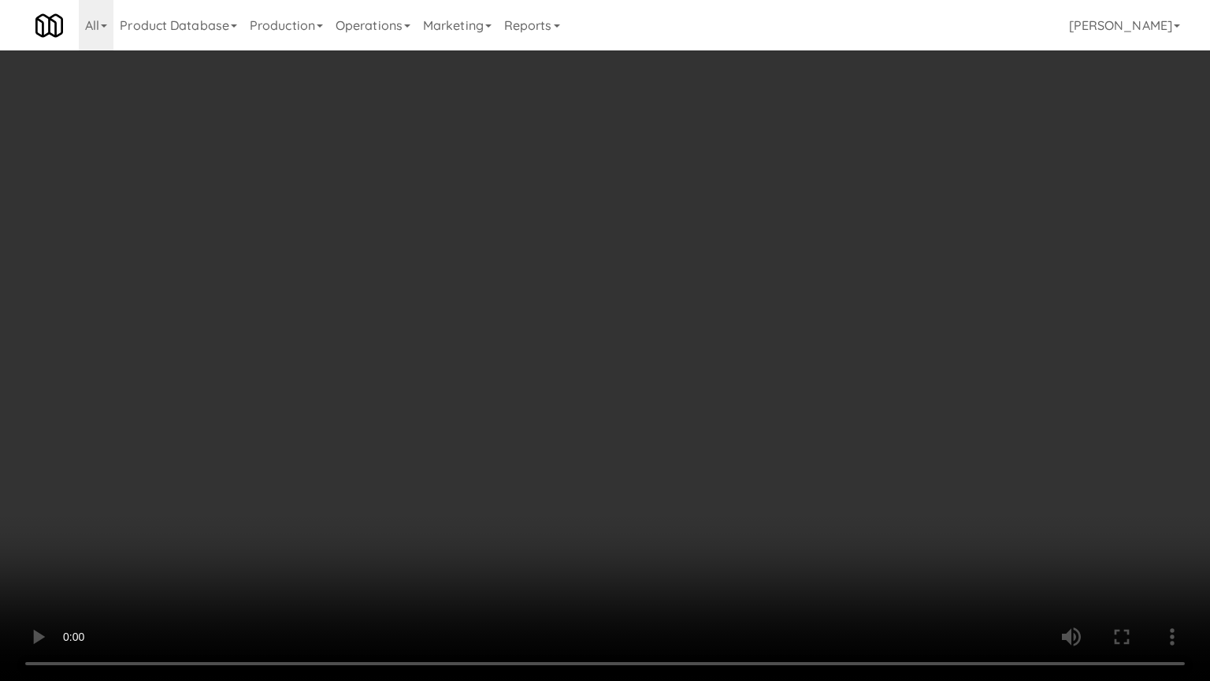
click at [709, 482] on video at bounding box center [605, 340] width 1210 height 681
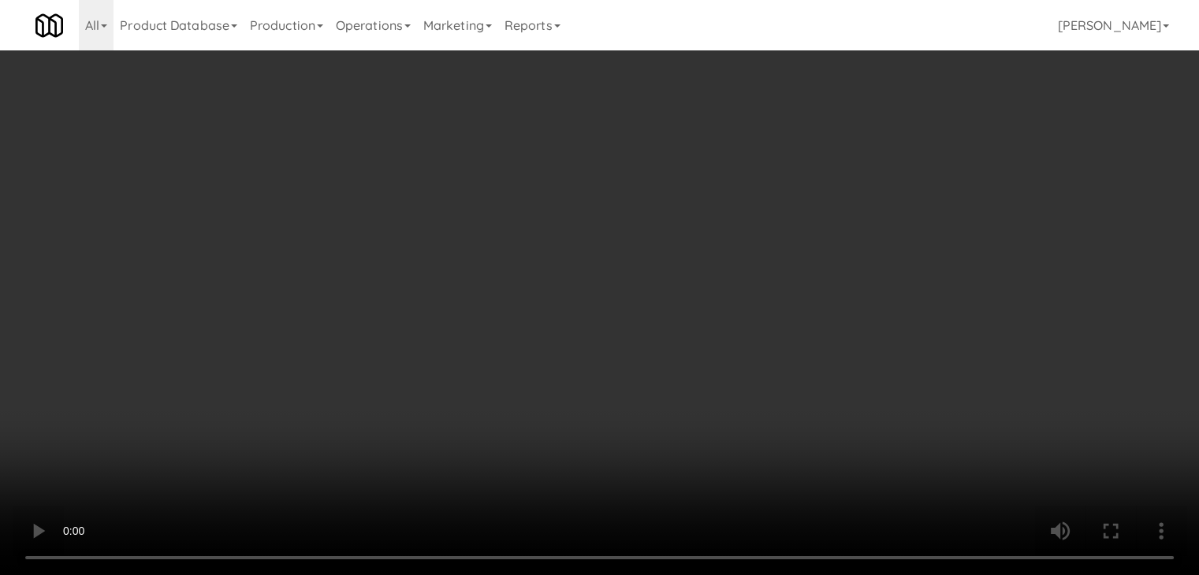
click at [855, 173] on button "Planogram" at bounding box center [853, 167] width 77 height 24
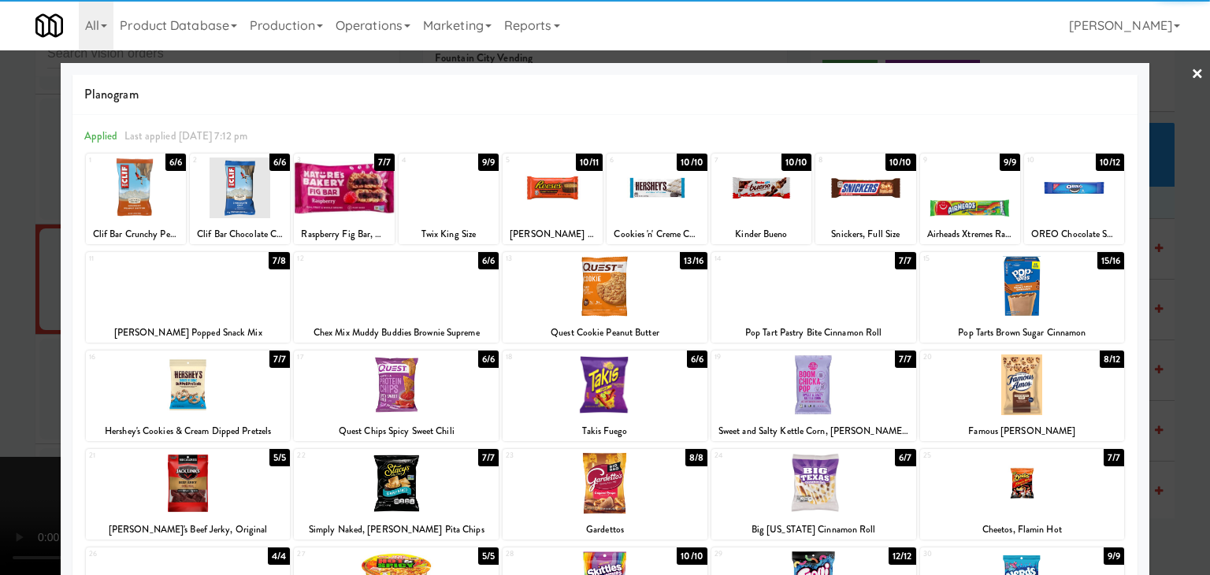
click at [407, 391] on div at bounding box center [396, 385] width 205 height 61
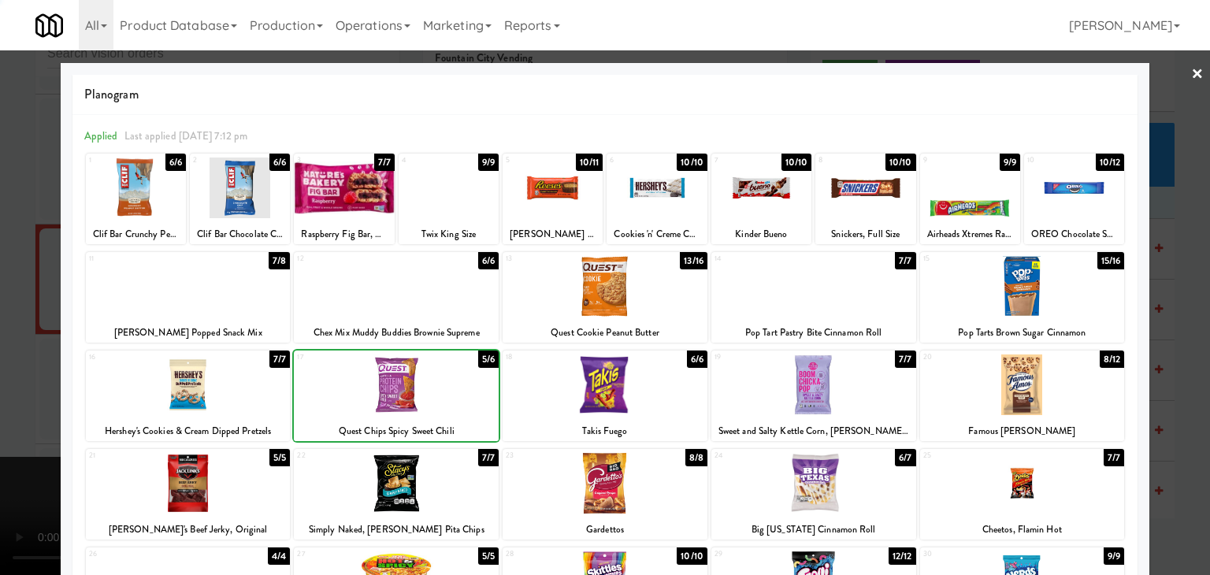
drag, startPoint x: 0, startPoint y: 390, endPoint x: 281, endPoint y: 374, distance: 281.0
click at [19, 385] on div at bounding box center [605, 287] width 1210 height 575
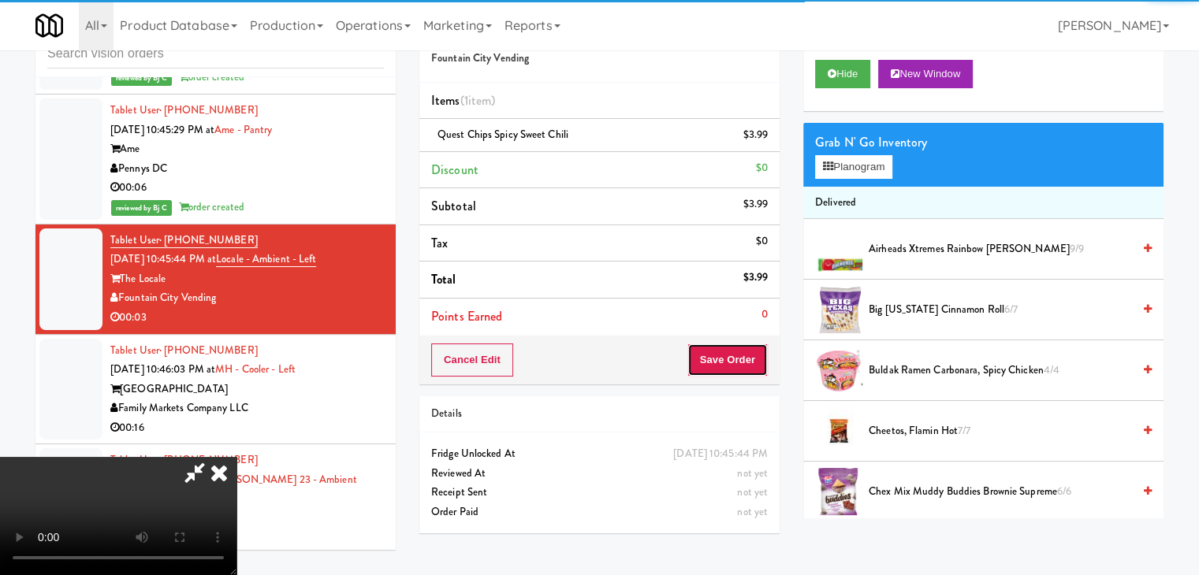
click at [747, 370] on button "Save Order" at bounding box center [727, 360] width 80 height 33
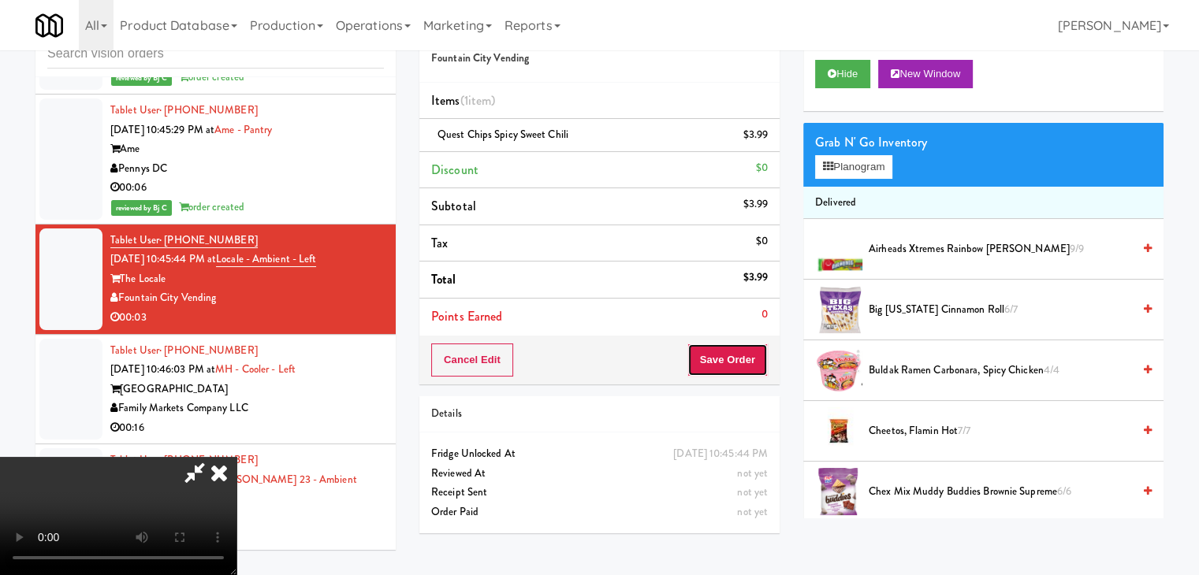
click at [746, 363] on button "Save Order" at bounding box center [727, 360] width 80 height 33
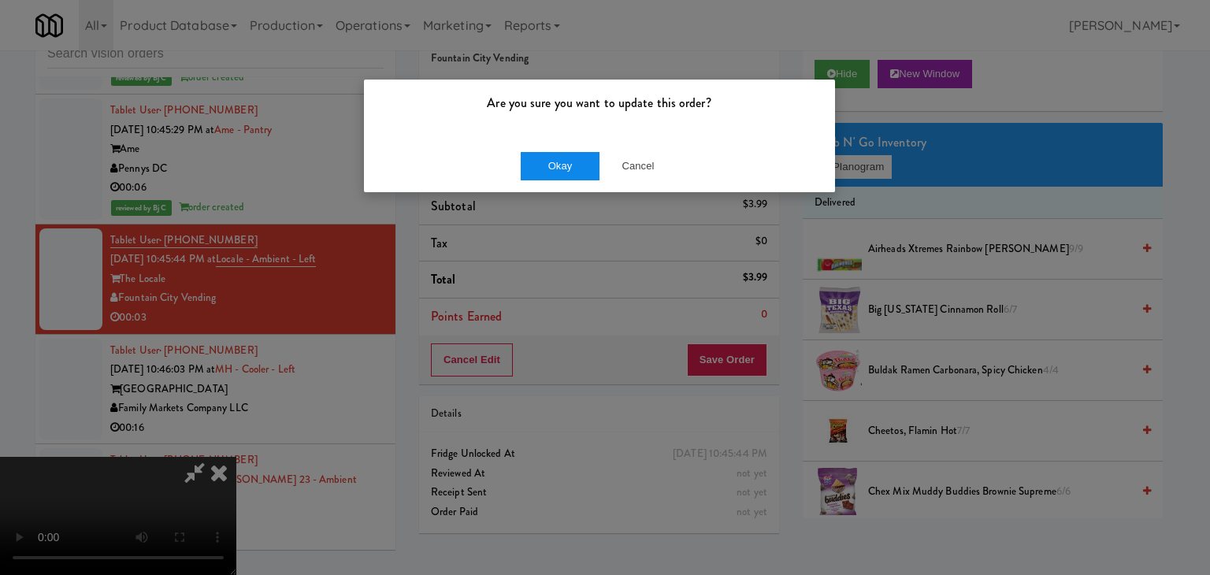
click at [550, 146] on div "Okay Cancel" at bounding box center [599, 165] width 471 height 53
click at [549, 158] on button "Okay" at bounding box center [560, 166] width 79 height 28
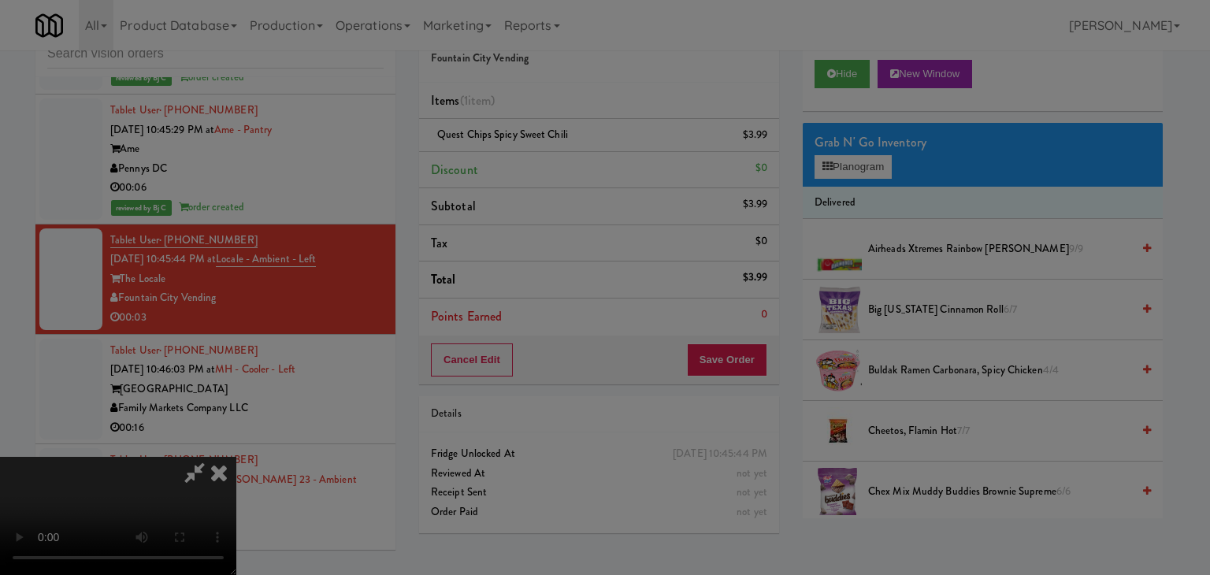
click at [549, 158] on body "Are you sure you want to update this order? Okay Cancel Okay Are you sure you w…" at bounding box center [605, 287] width 1210 height 575
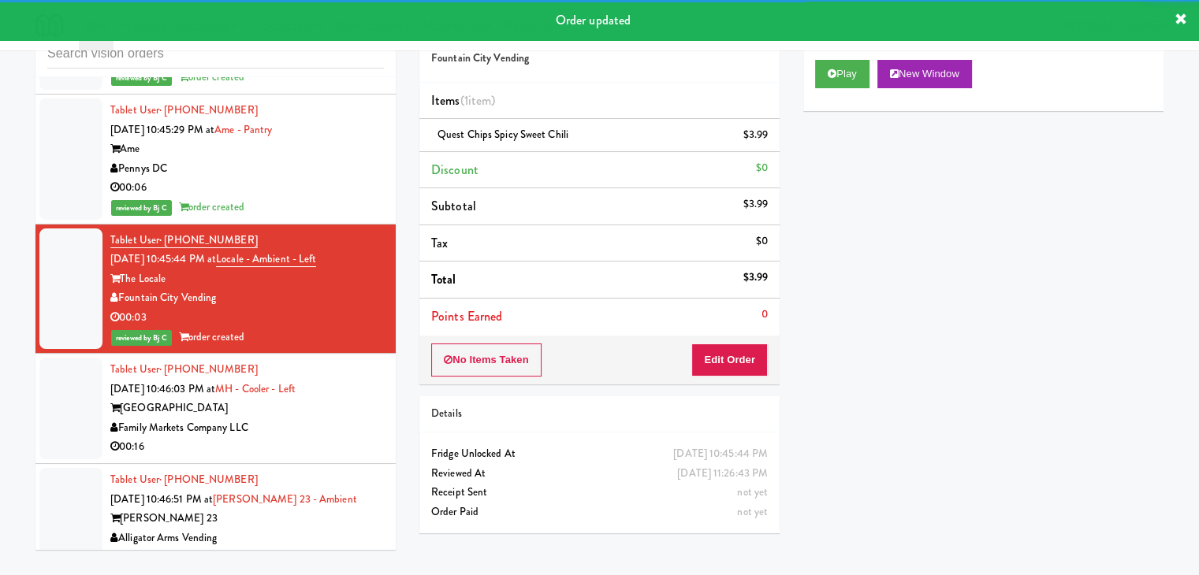
scroll to position [10664, 0]
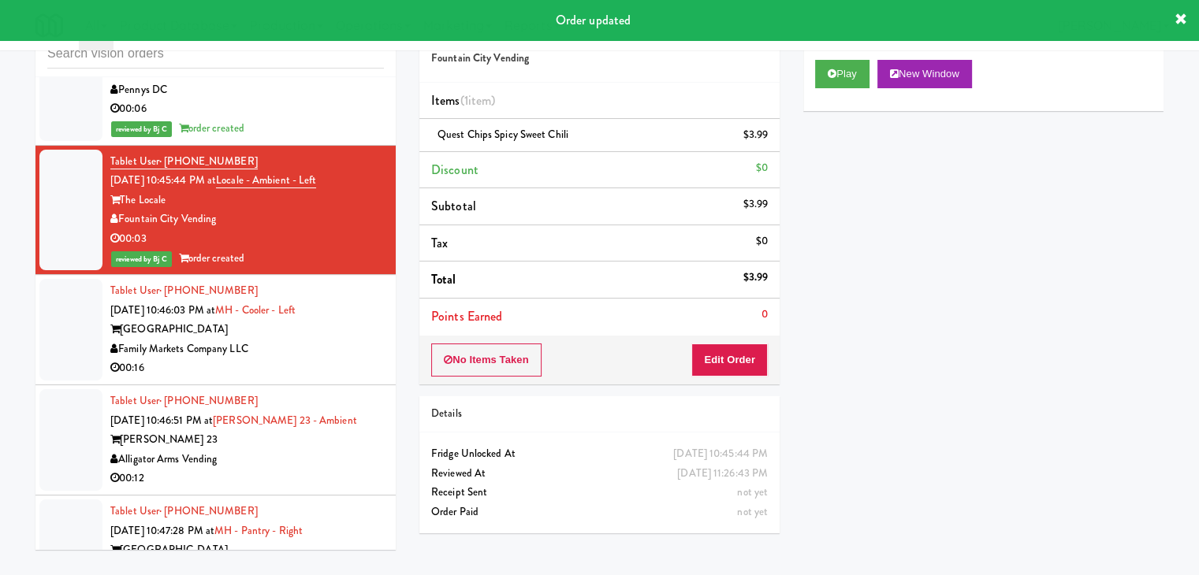
click at [329, 340] on div "Family Markets Company LLC" at bounding box center [246, 350] width 273 height 20
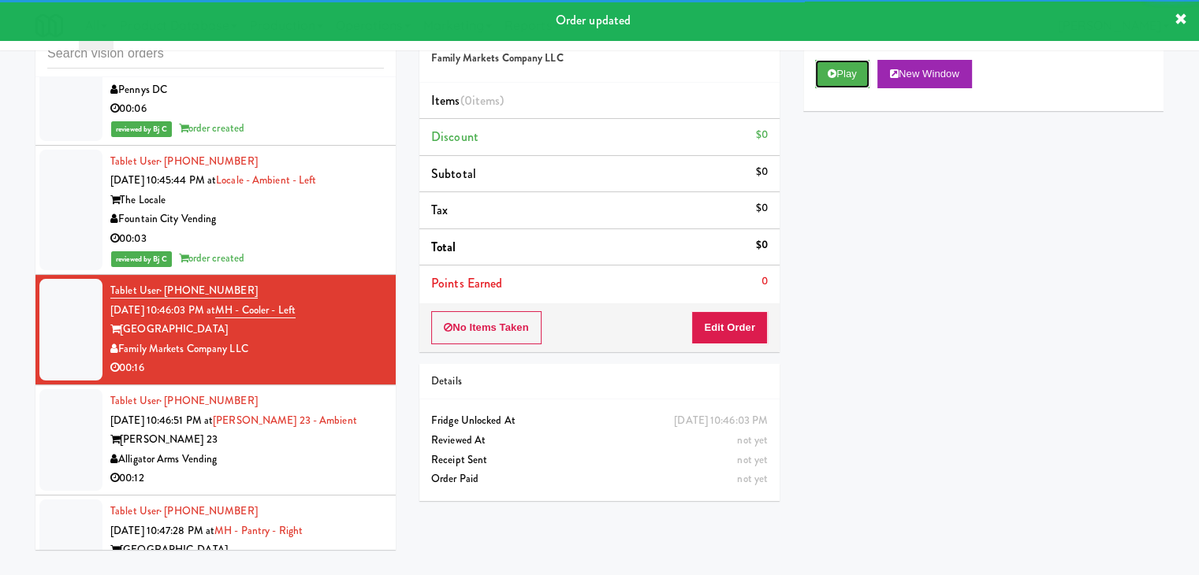
drag, startPoint x: 855, startPoint y: 80, endPoint x: 774, endPoint y: 214, distance: 156.0
click at [853, 80] on button "Play" at bounding box center [842, 74] width 54 height 28
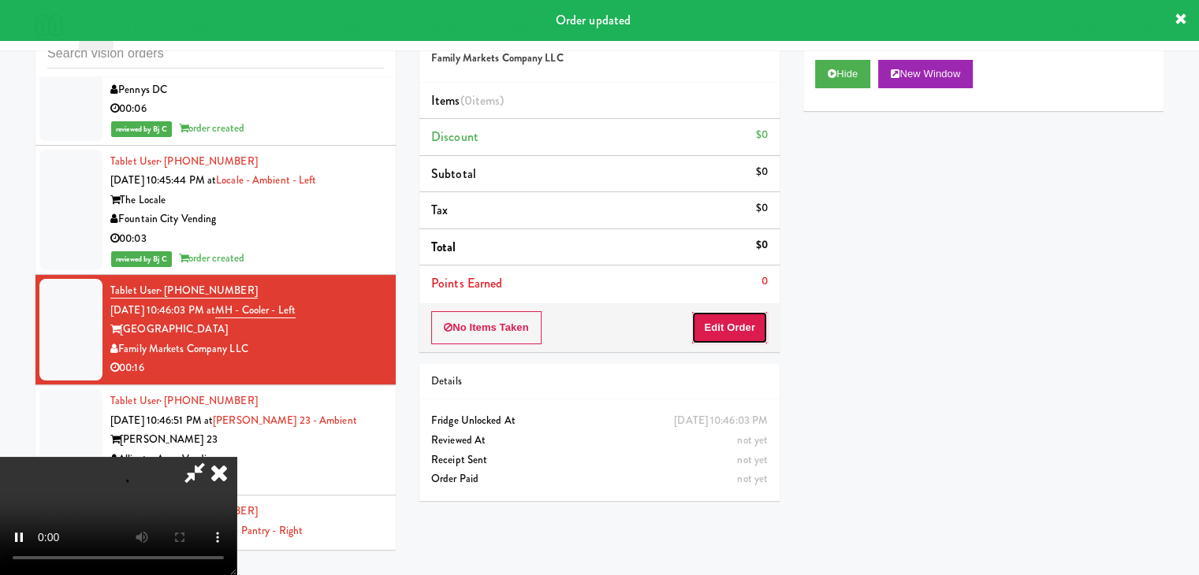
click at [708, 333] on button "Edit Order" at bounding box center [729, 327] width 76 height 33
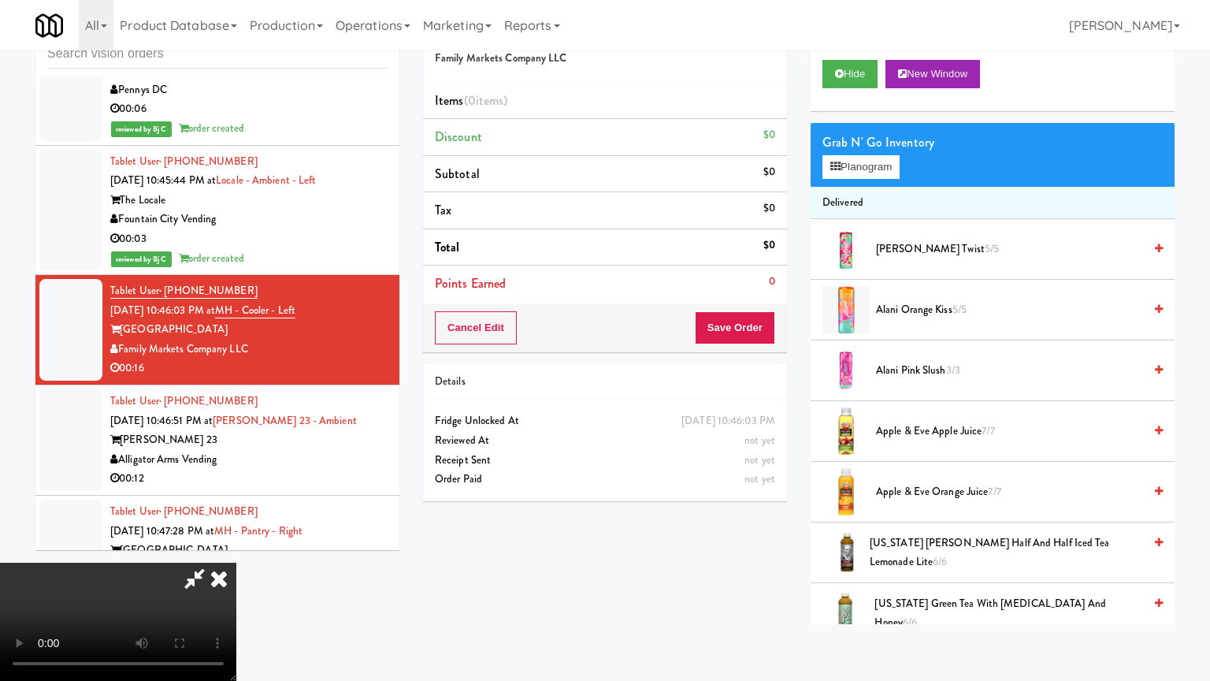
click at [236, 563] on video at bounding box center [118, 622] width 236 height 118
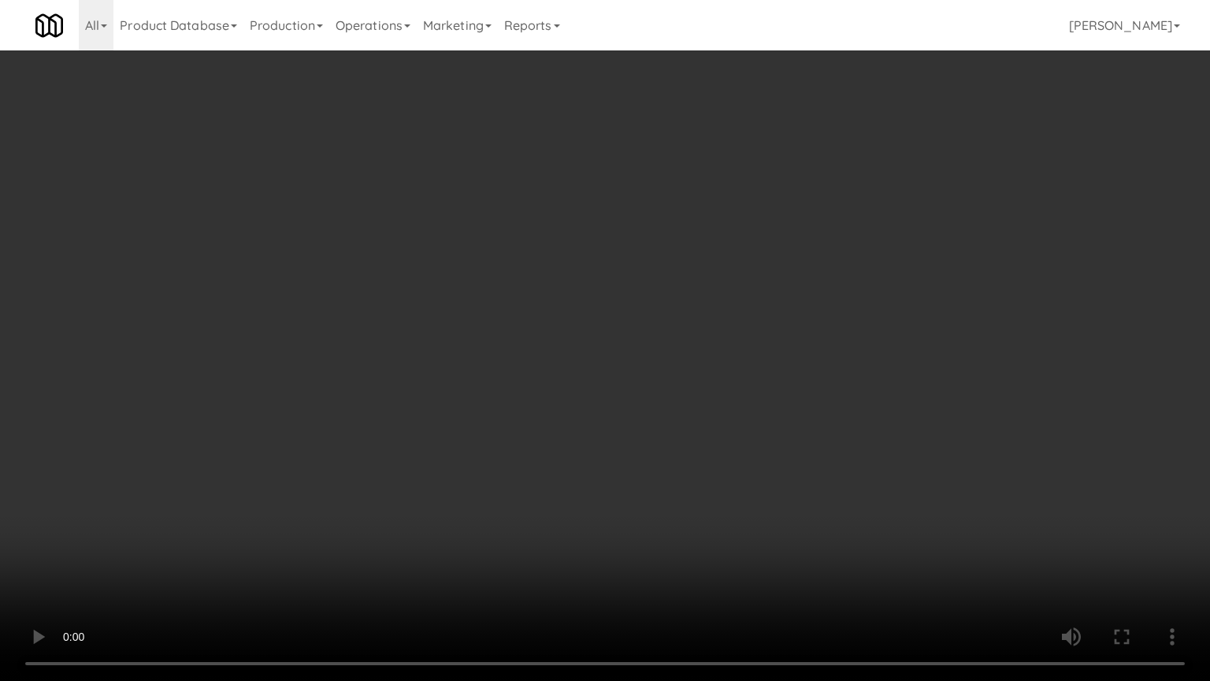
click at [716, 470] on video at bounding box center [605, 340] width 1210 height 681
click at [716, 473] on video at bounding box center [605, 340] width 1210 height 681
click at [716, 474] on video at bounding box center [605, 340] width 1210 height 681
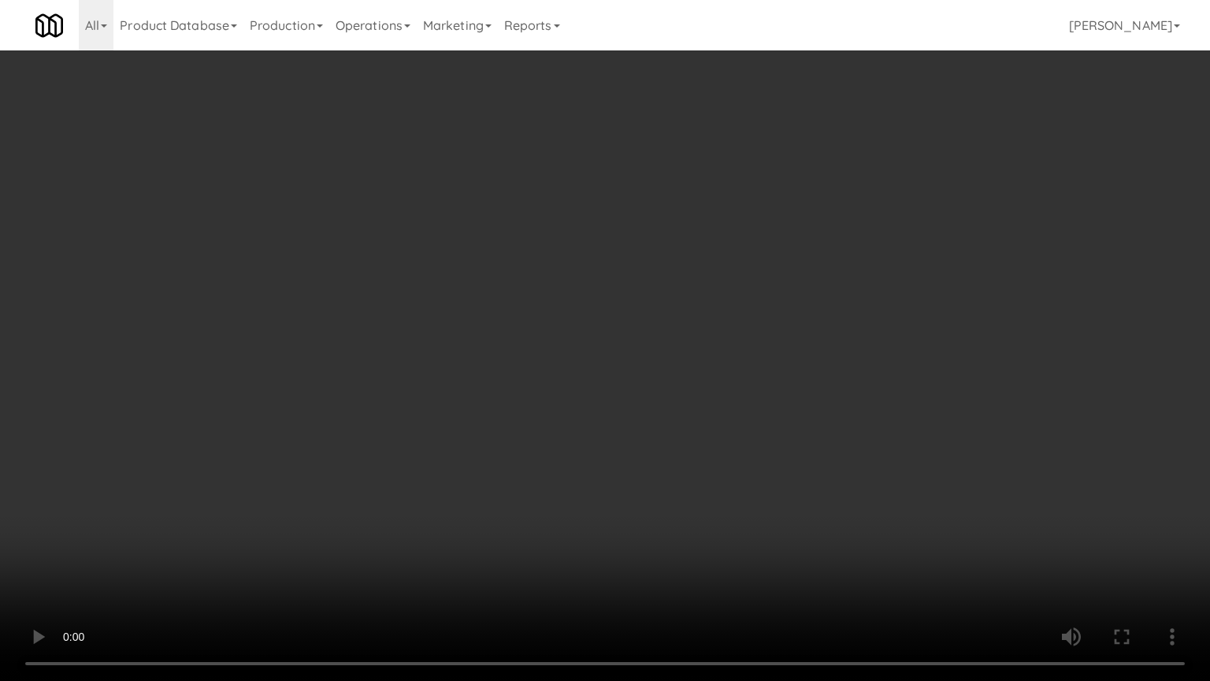
click at [714, 467] on video at bounding box center [605, 340] width 1210 height 681
click at [716, 467] on video at bounding box center [605, 340] width 1210 height 681
click at [718, 467] on video at bounding box center [605, 340] width 1210 height 681
click at [723, 467] on video at bounding box center [605, 340] width 1210 height 681
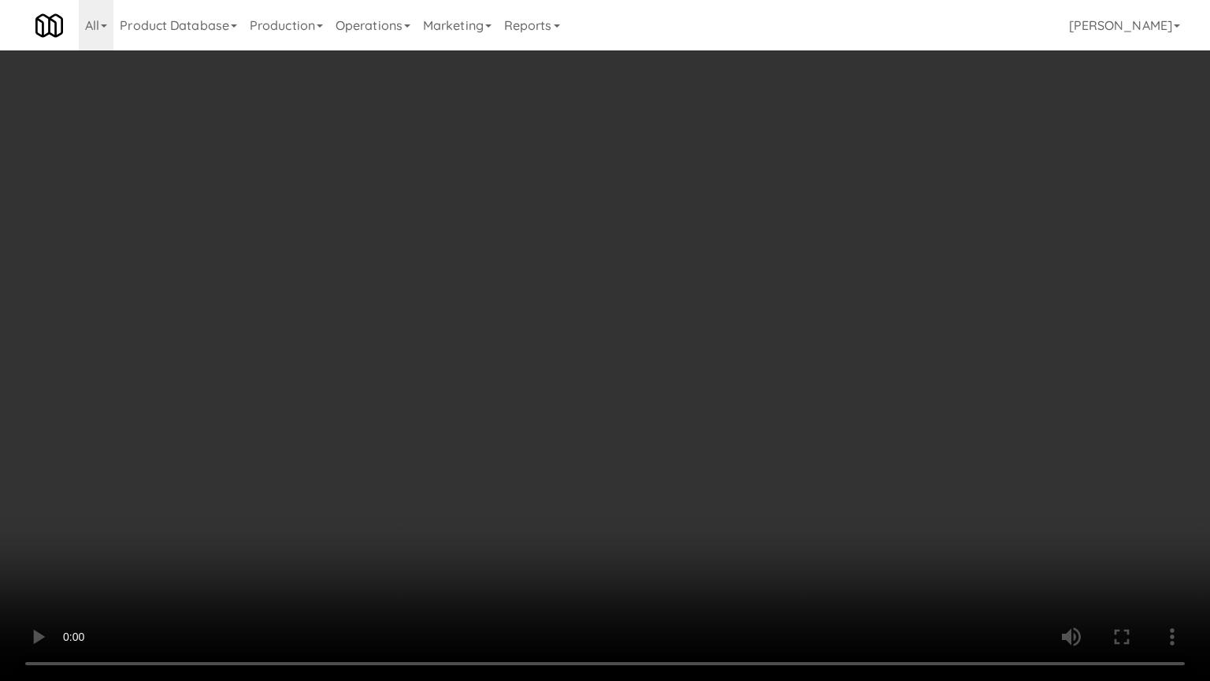
click at [728, 464] on video at bounding box center [605, 340] width 1210 height 681
click at [734, 462] on video at bounding box center [605, 340] width 1210 height 681
click at [735, 462] on video at bounding box center [605, 340] width 1210 height 681
click at [739, 456] on video at bounding box center [605, 340] width 1210 height 681
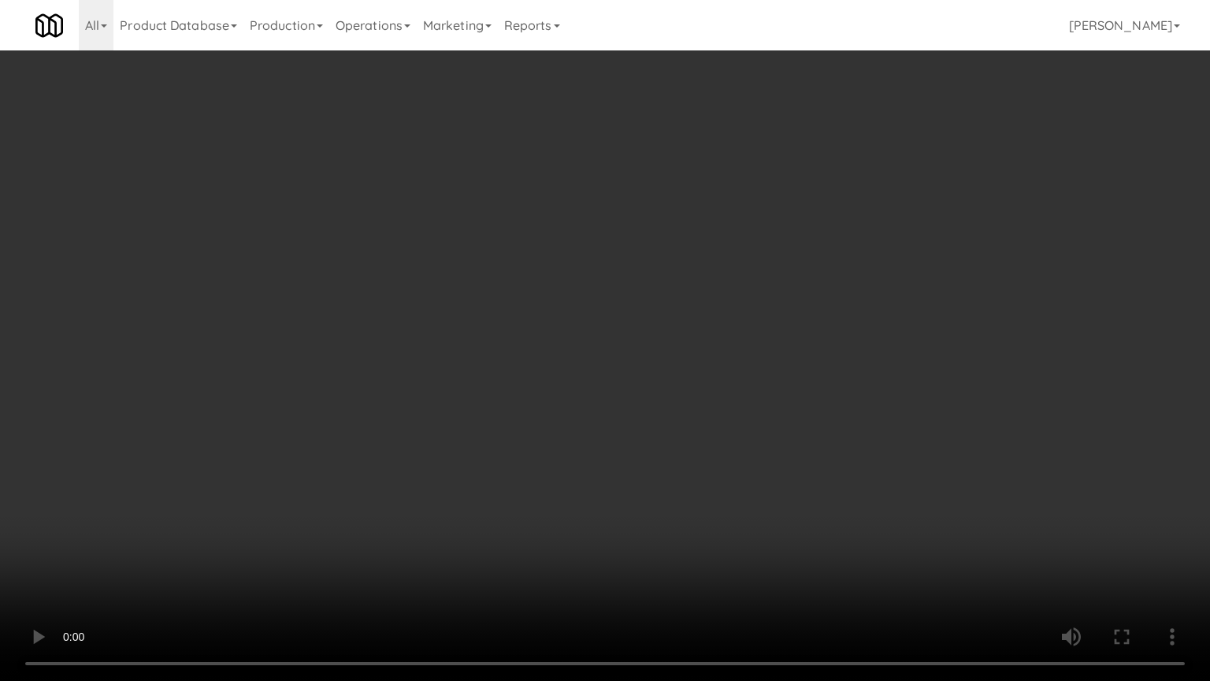
click at [739, 456] on video at bounding box center [605, 340] width 1210 height 681
click at [697, 444] on video at bounding box center [605, 340] width 1210 height 681
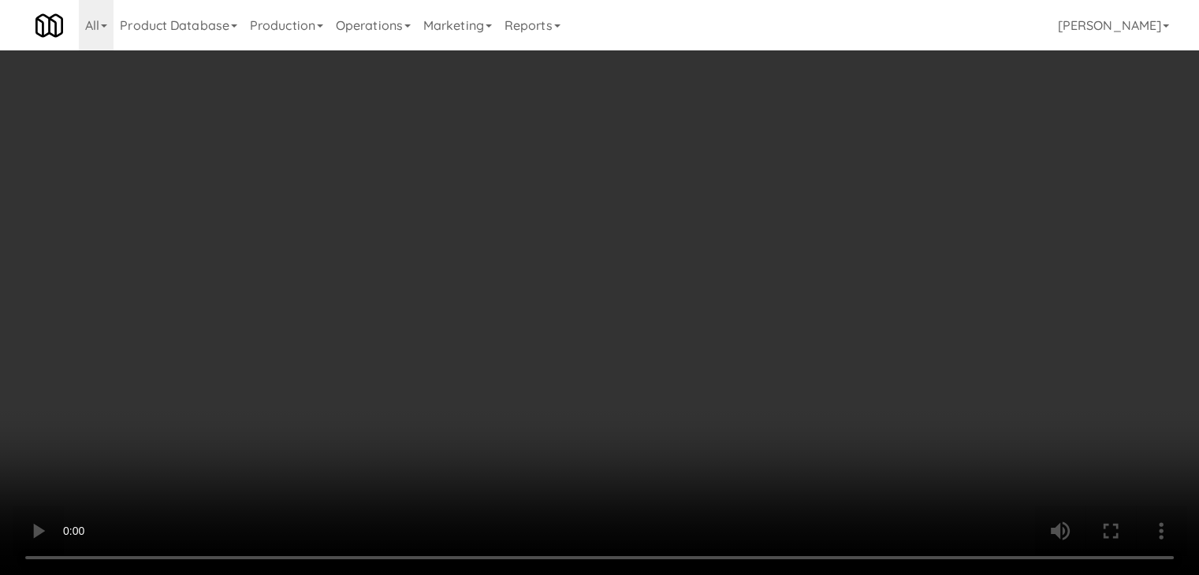
click at [859, 172] on button "Planogram" at bounding box center [853, 167] width 77 height 24
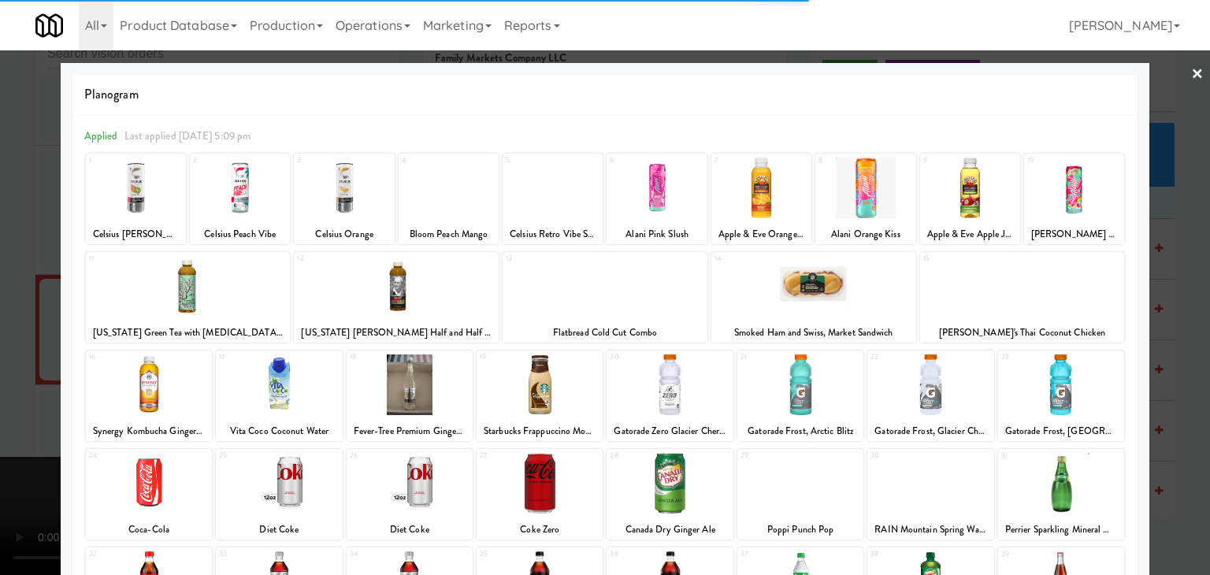
click at [1069, 470] on div at bounding box center [1061, 483] width 126 height 61
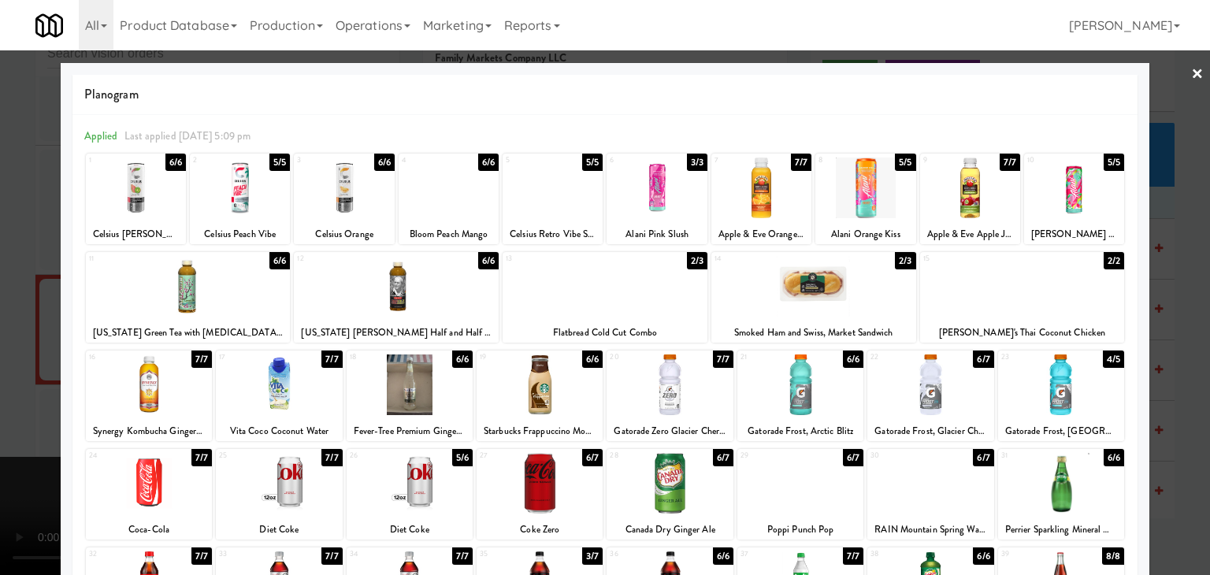
click at [302, 385] on div at bounding box center [279, 385] width 126 height 61
click at [21, 361] on div at bounding box center [605, 287] width 1210 height 575
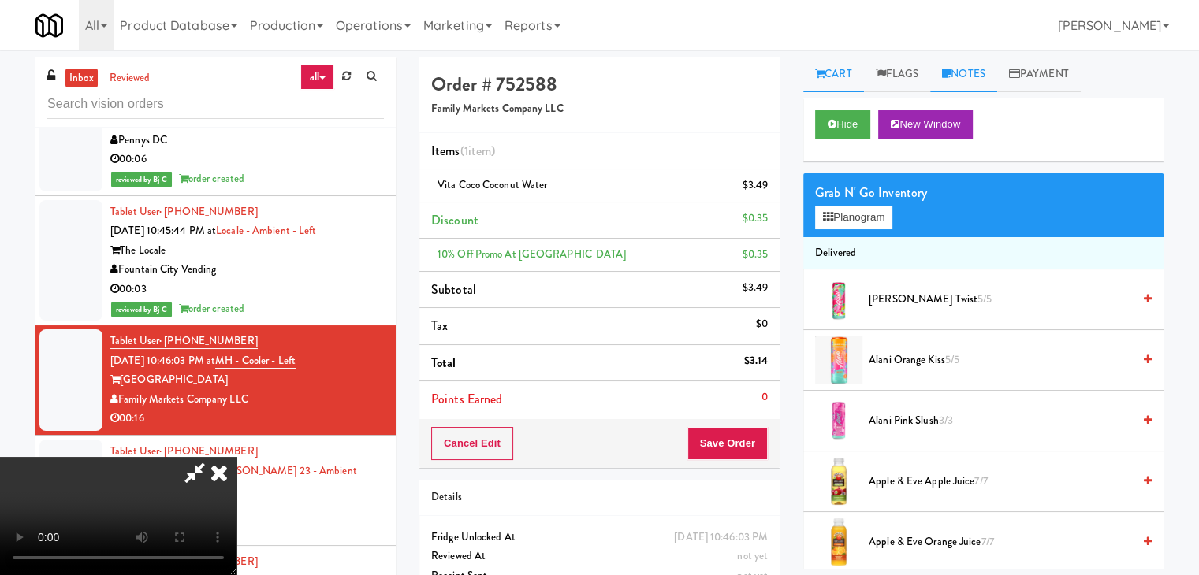
click at [974, 77] on link "Notes" at bounding box center [963, 74] width 67 height 35
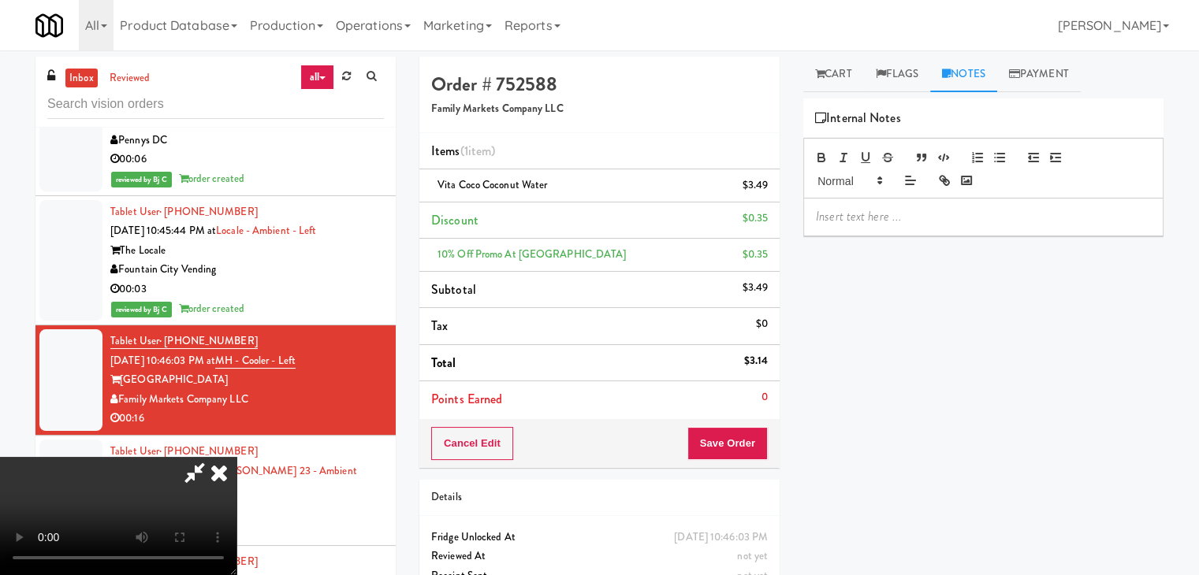
click at [902, 216] on p at bounding box center [983, 216] width 335 height 17
drag, startPoint x: 840, startPoint y: 68, endPoint x: 890, endPoint y: 158, distance: 103.3
click at [841, 69] on link "Cart" at bounding box center [833, 74] width 61 height 35
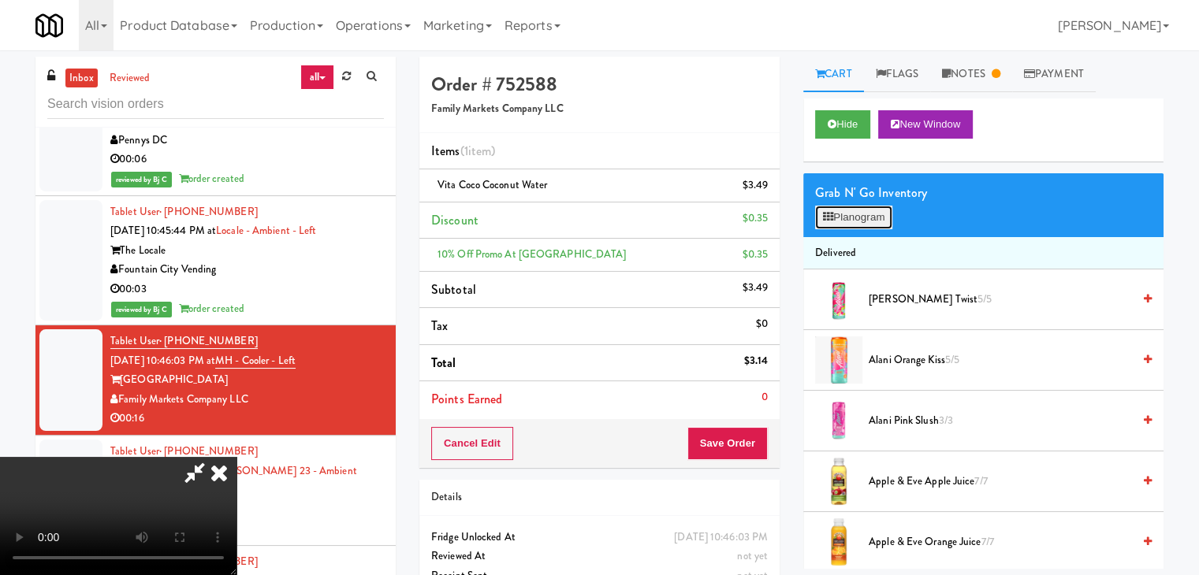
click at [880, 218] on button "Planogram" at bounding box center [853, 218] width 77 height 24
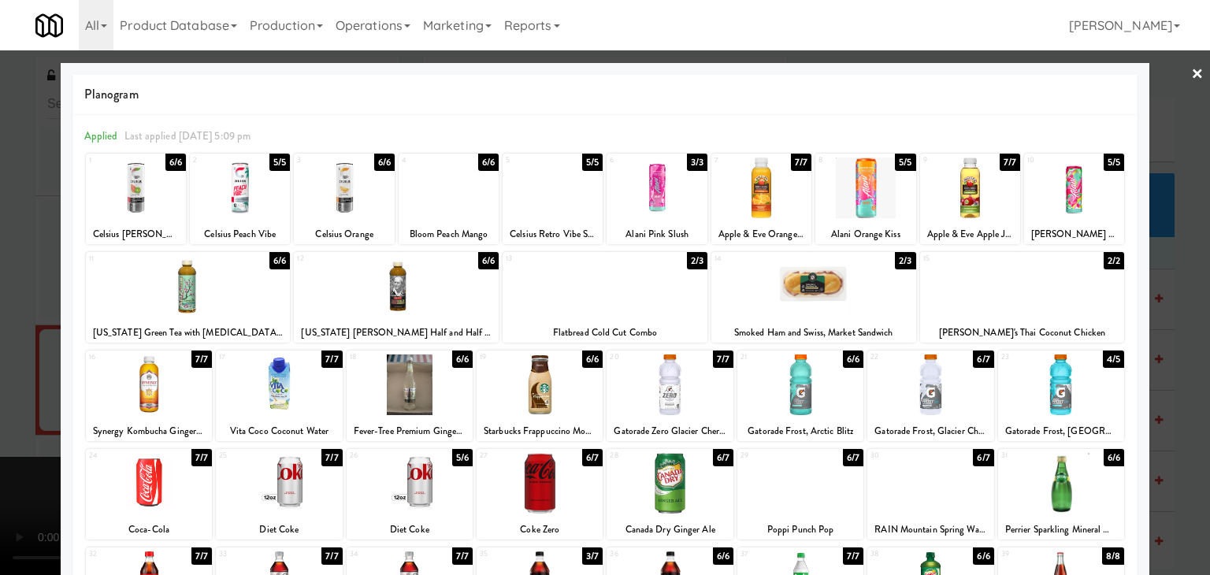
drag, startPoint x: 297, startPoint y: 377, endPoint x: 70, endPoint y: 387, distance: 227.2
click at [296, 377] on div at bounding box center [279, 385] width 126 height 61
drag, startPoint x: 1, startPoint y: 386, endPoint x: 191, endPoint y: 347, distance: 194.0
click at [12, 382] on div at bounding box center [605, 287] width 1210 height 575
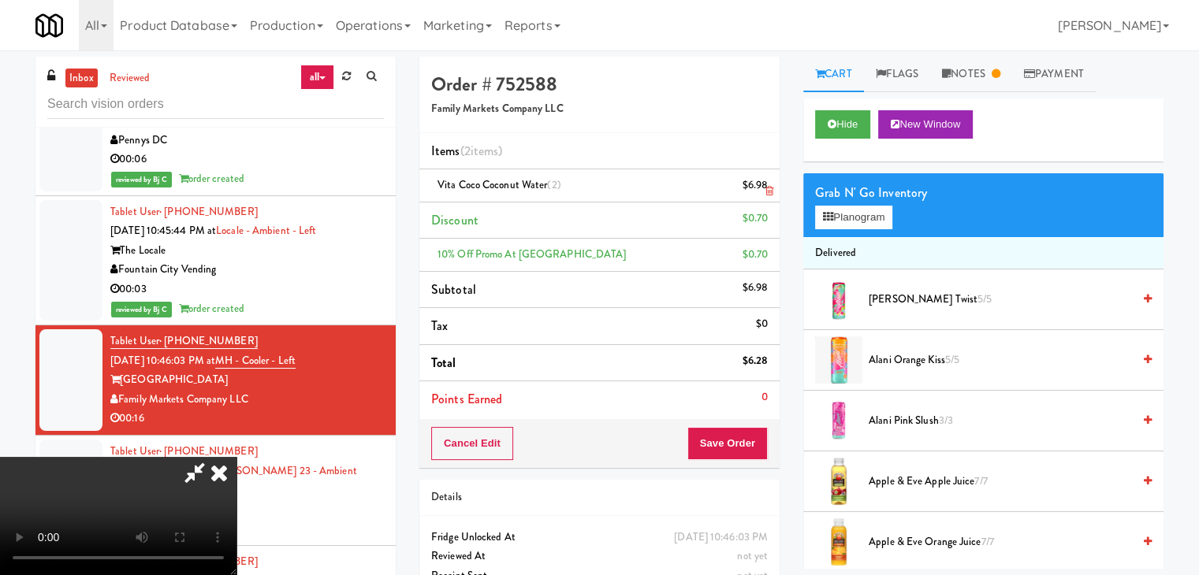
click at [763, 187] on link at bounding box center [766, 192] width 14 height 20
click at [876, 224] on button "Planogram" at bounding box center [853, 218] width 77 height 24
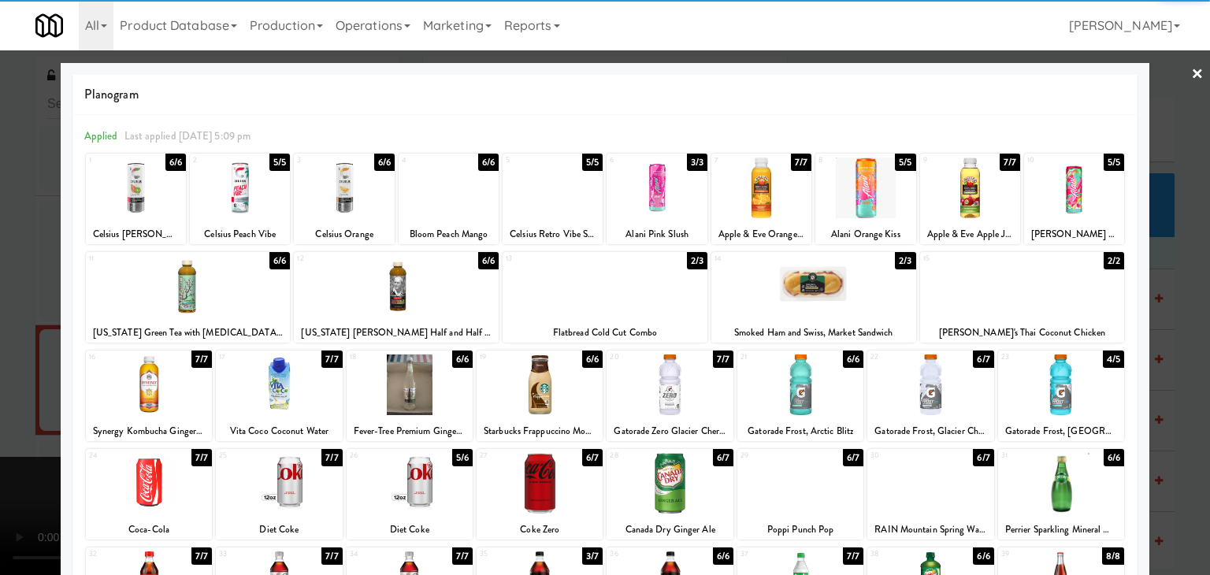
drag, startPoint x: 1069, startPoint y: 481, endPoint x: 1138, endPoint y: 480, distance: 69.4
click at [1070, 481] on div at bounding box center [1061, 483] width 126 height 61
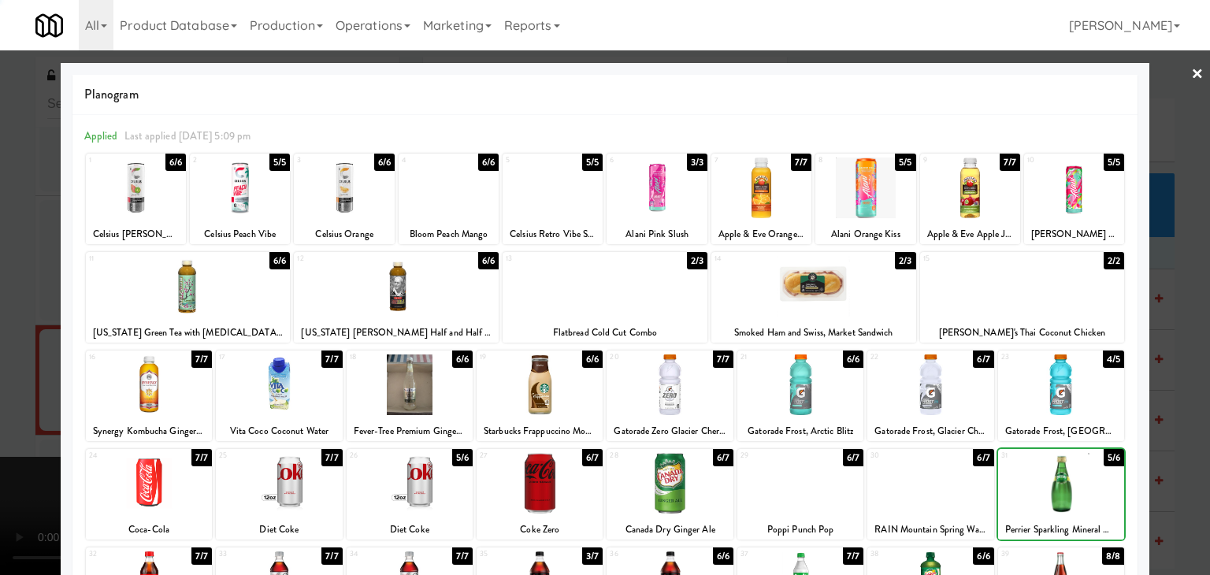
drag, startPoint x: 1188, startPoint y: 470, endPoint x: 1110, endPoint y: 453, distance: 79.9
click at [1185, 470] on div at bounding box center [605, 287] width 1210 height 575
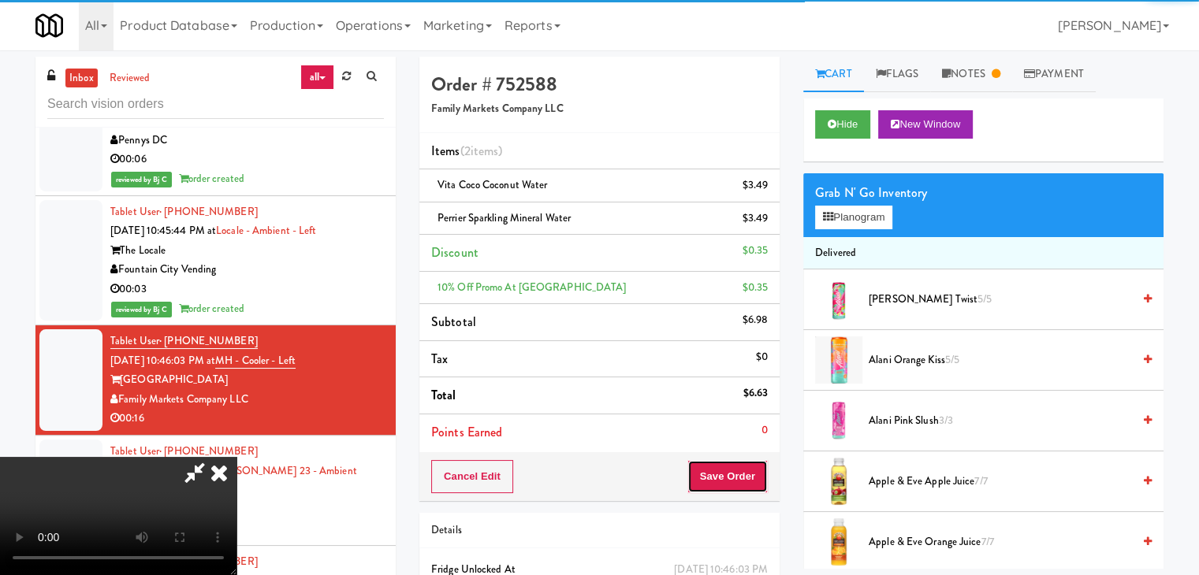
click at [745, 466] on button "Save Order" at bounding box center [727, 476] width 80 height 33
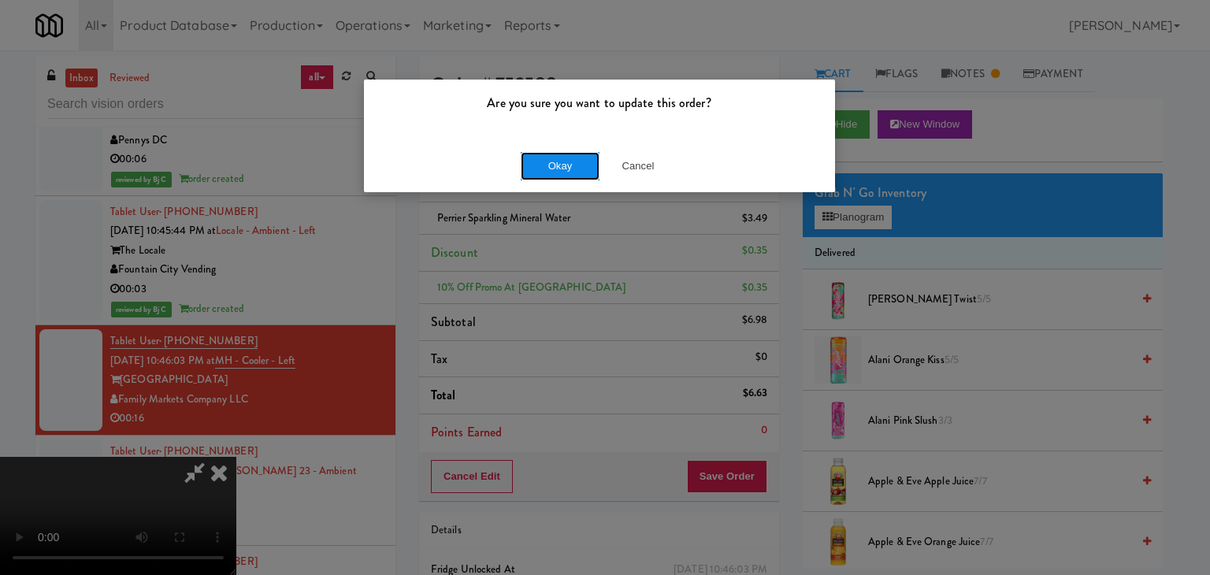
click at [564, 177] on button "Okay" at bounding box center [560, 166] width 79 height 28
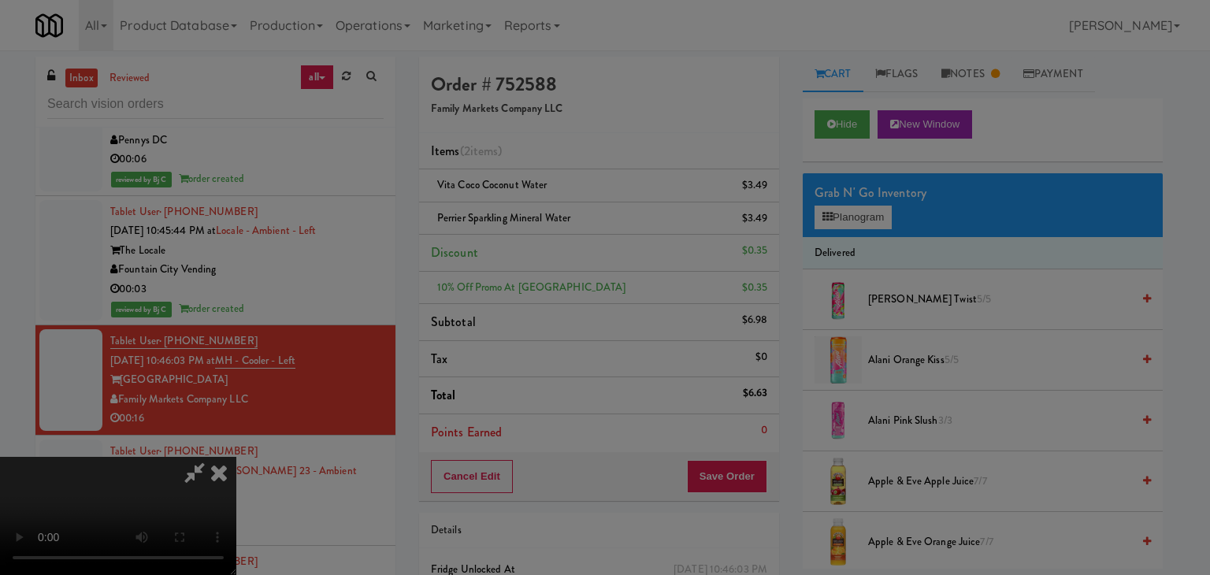
click at [564, 177] on div "Are you sure you want to update this order? Okay Cancel" at bounding box center [605, 287] width 1210 height 575
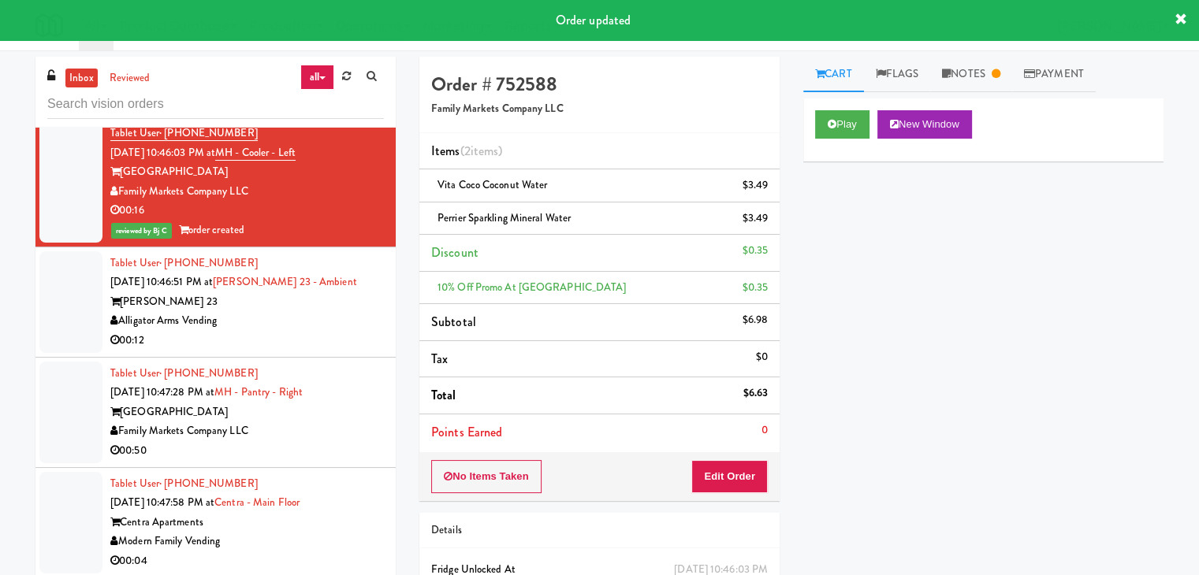
scroll to position [10900, 0]
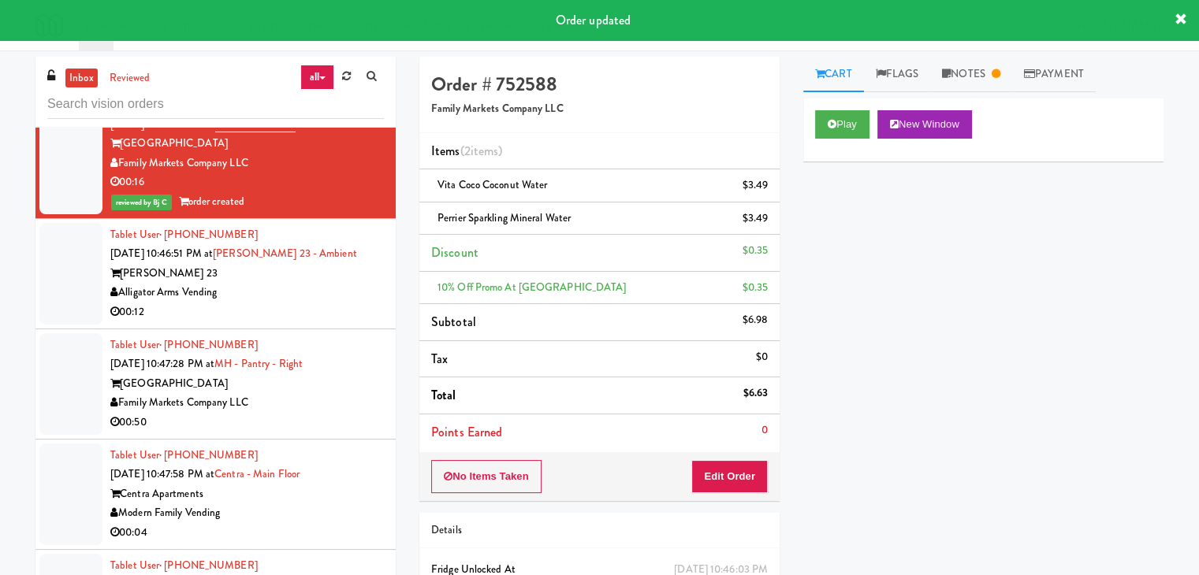
click at [375, 266] on li "Tablet User · (478) 394-2004 [DATE] 10:46:51 PM at [GEOGRAPHIC_DATA] 23 - Ambie…" at bounding box center [215, 274] width 360 height 110
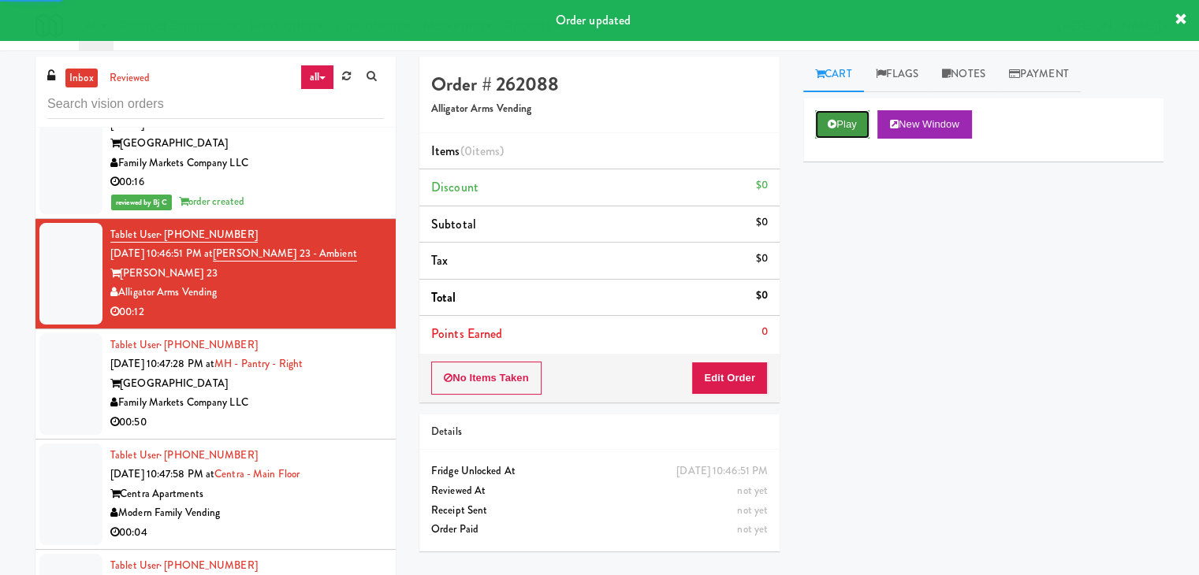
click at [842, 121] on button "Play" at bounding box center [842, 124] width 54 height 28
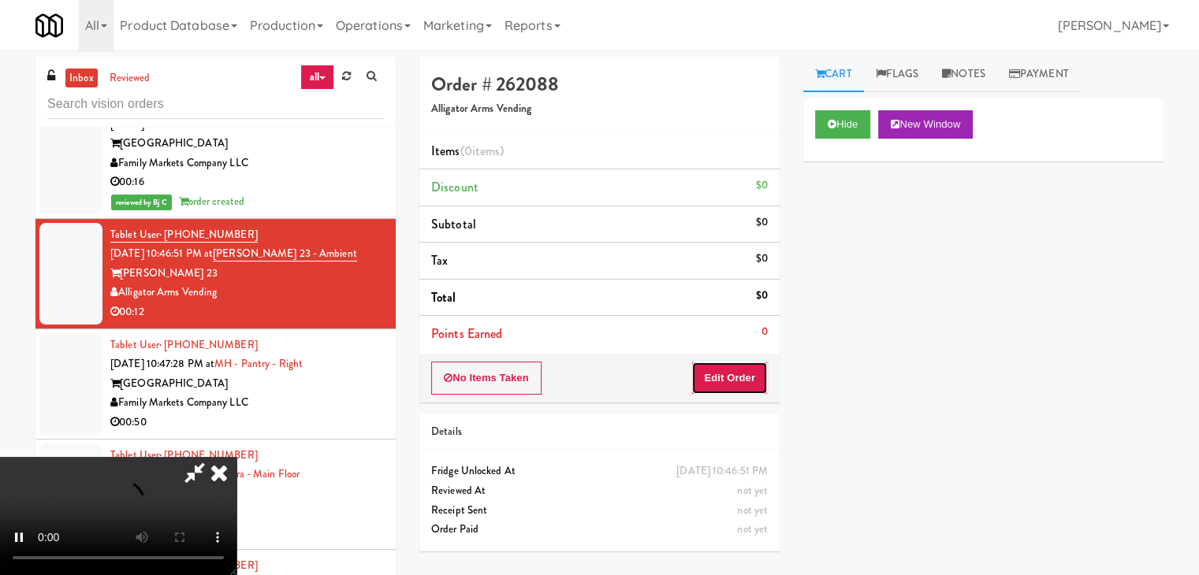
click at [742, 367] on button "Edit Order" at bounding box center [729, 378] width 76 height 33
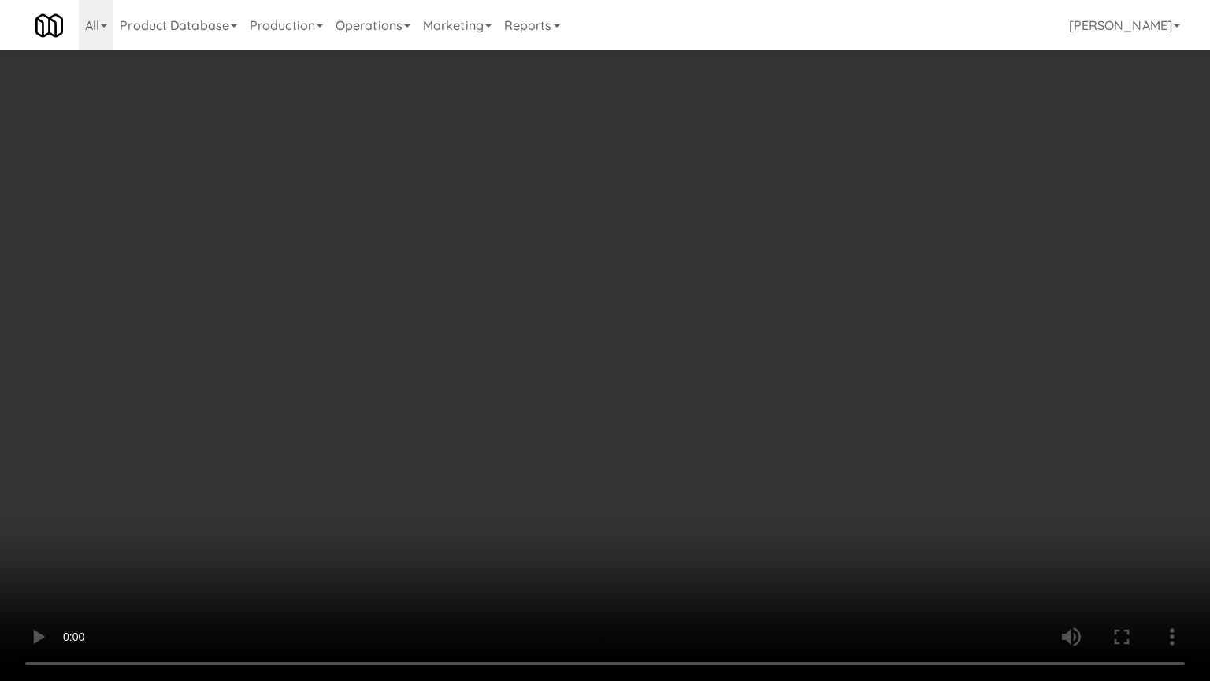
click at [670, 574] on video at bounding box center [605, 340] width 1210 height 681
click at [671, 574] on video at bounding box center [605, 340] width 1210 height 681
click at [481, 574] on video at bounding box center [605, 340] width 1210 height 681
click at [611, 471] on video at bounding box center [605, 340] width 1210 height 681
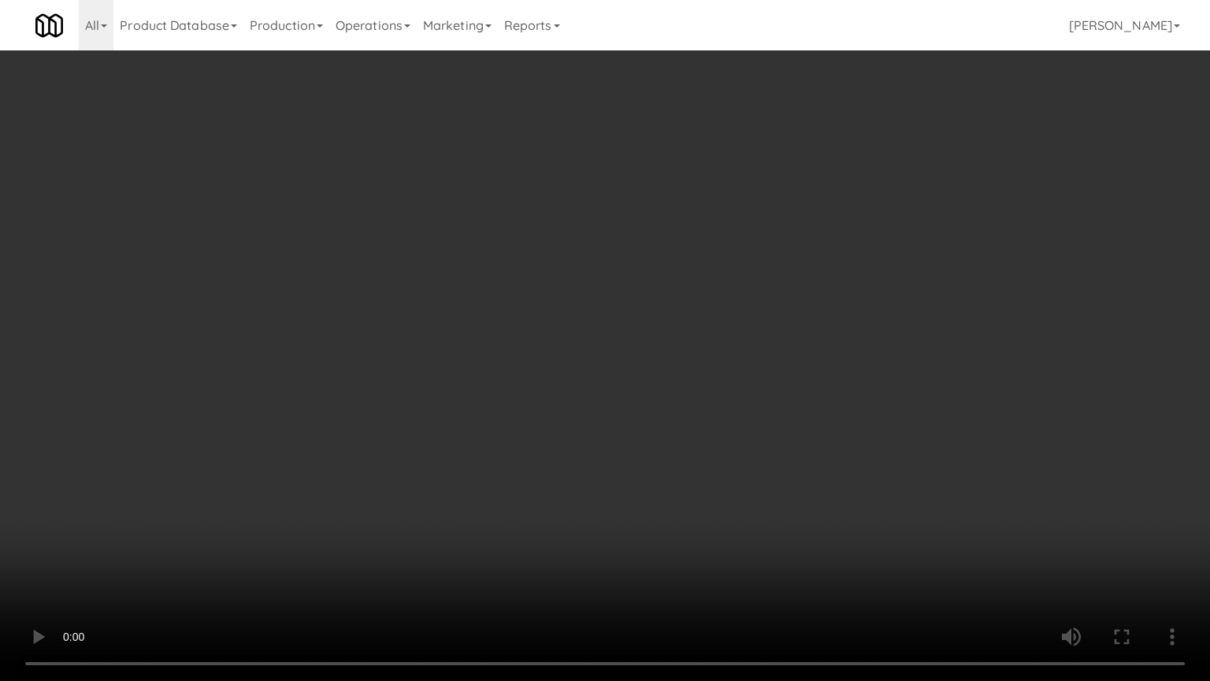
drag, startPoint x: 608, startPoint y: 471, endPoint x: 604, endPoint y: 478, distance: 8.5
click at [608, 472] on video at bounding box center [605, 340] width 1210 height 681
click at [573, 514] on video at bounding box center [605, 340] width 1210 height 681
click at [571, 505] on video at bounding box center [605, 340] width 1210 height 681
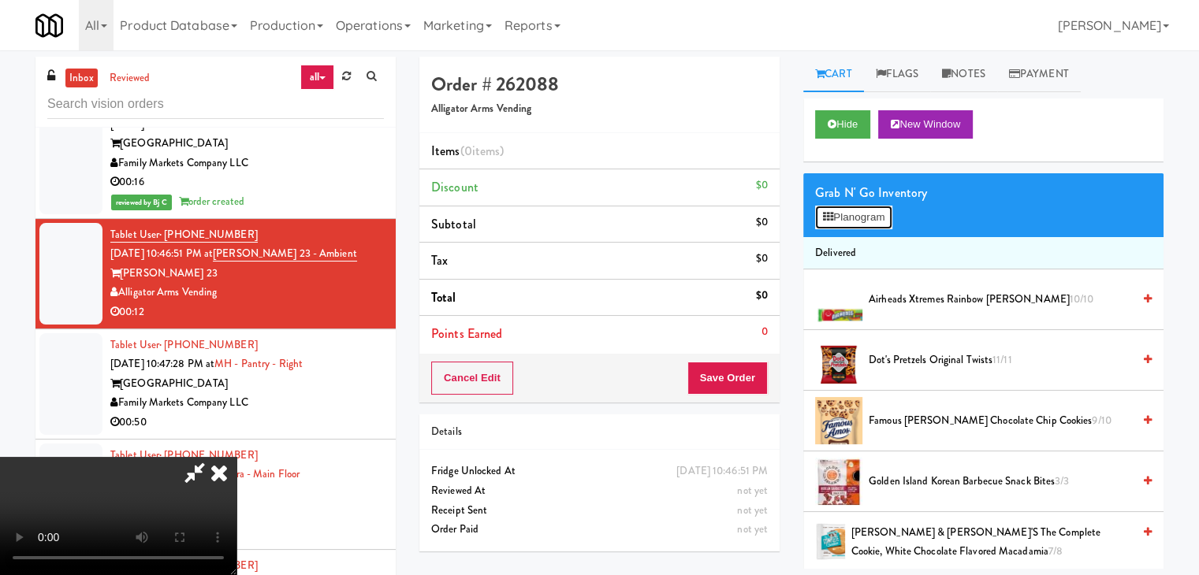
drag, startPoint x: 823, startPoint y: 225, endPoint x: 835, endPoint y: 220, distance: 12.7
click at [835, 220] on button "Planogram" at bounding box center [853, 218] width 77 height 24
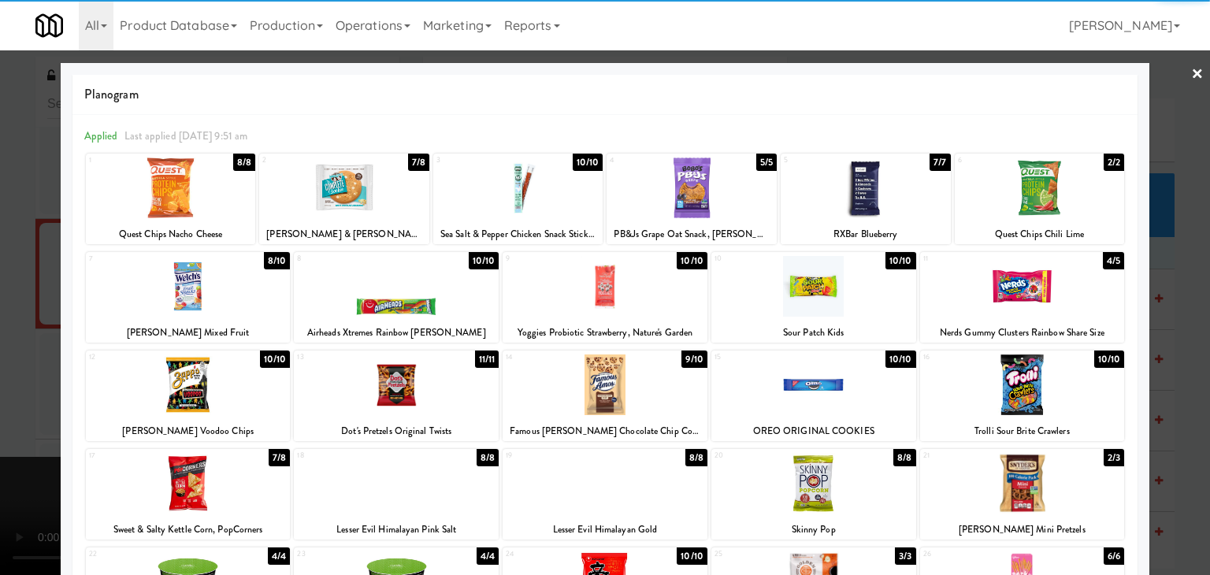
click at [173, 284] on div at bounding box center [188, 286] width 205 height 61
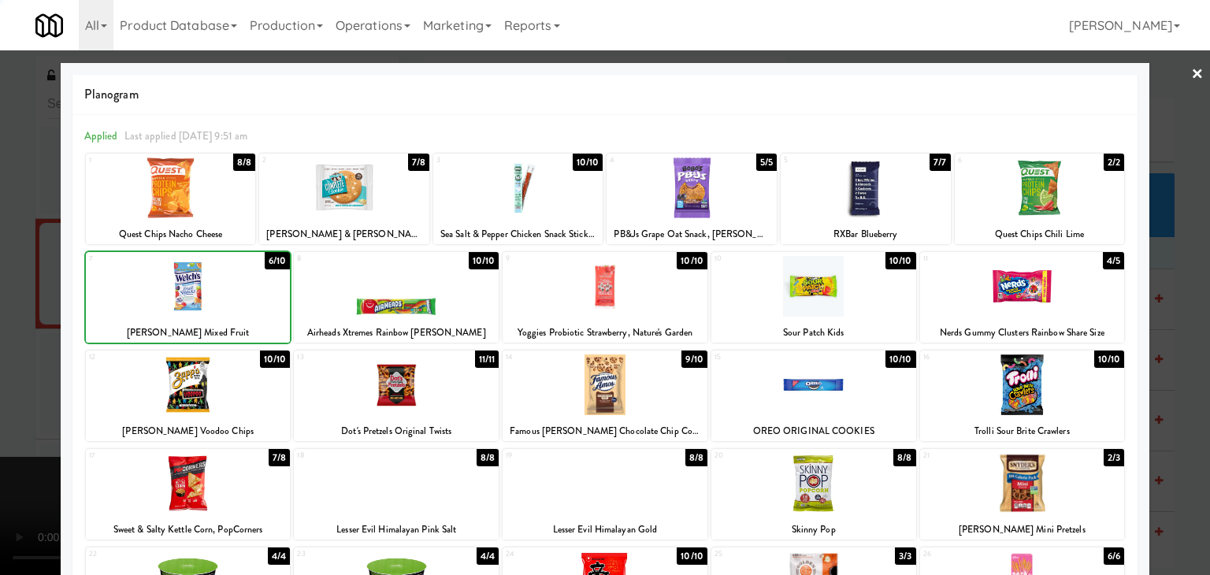
drag, startPoint x: 0, startPoint y: 296, endPoint x: 227, endPoint y: 311, distance: 227.4
click at [6, 296] on div at bounding box center [605, 287] width 1210 height 575
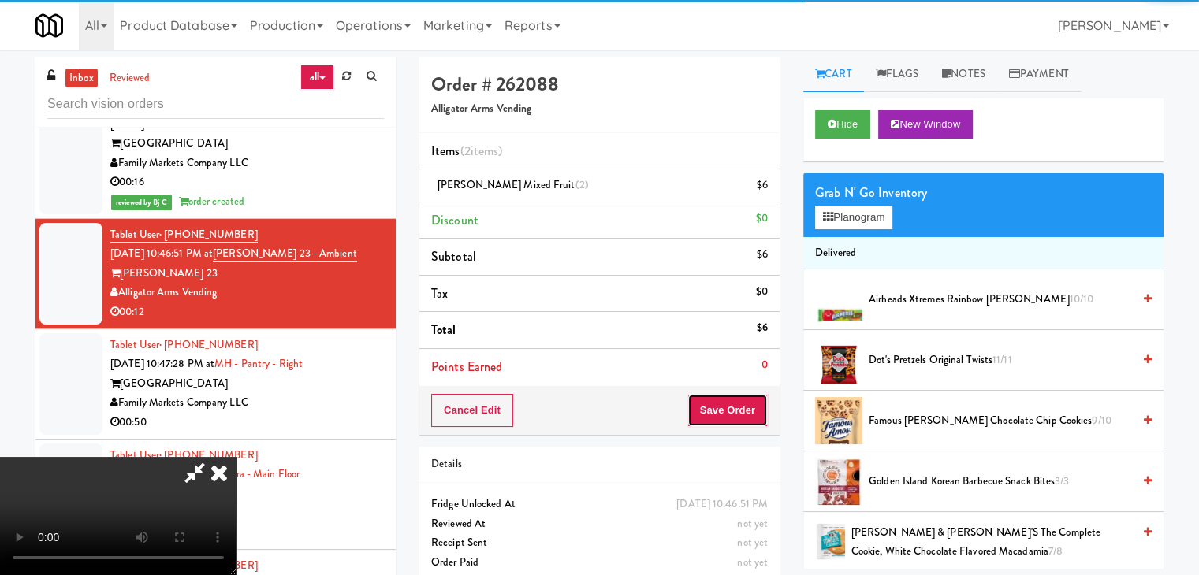
click at [738, 409] on button "Save Order" at bounding box center [727, 410] width 80 height 33
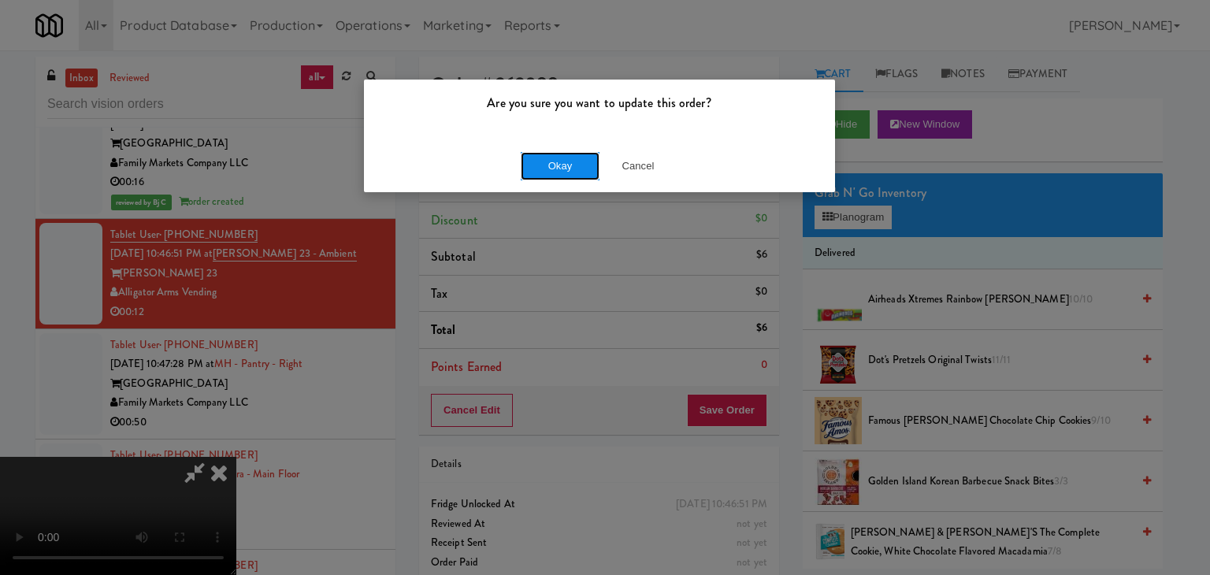
click at [550, 160] on button "Okay" at bounding box center [560, 166] width 79 height 28
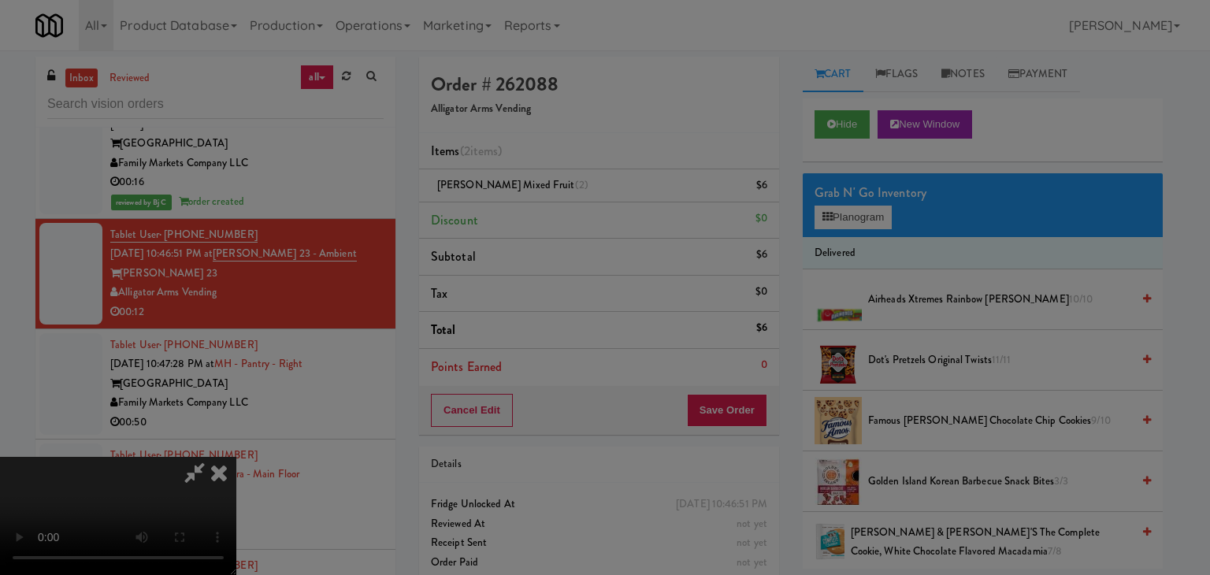
click at [549, 151] on button "Okay" at bounding box center [560, 137] width 79 height 28
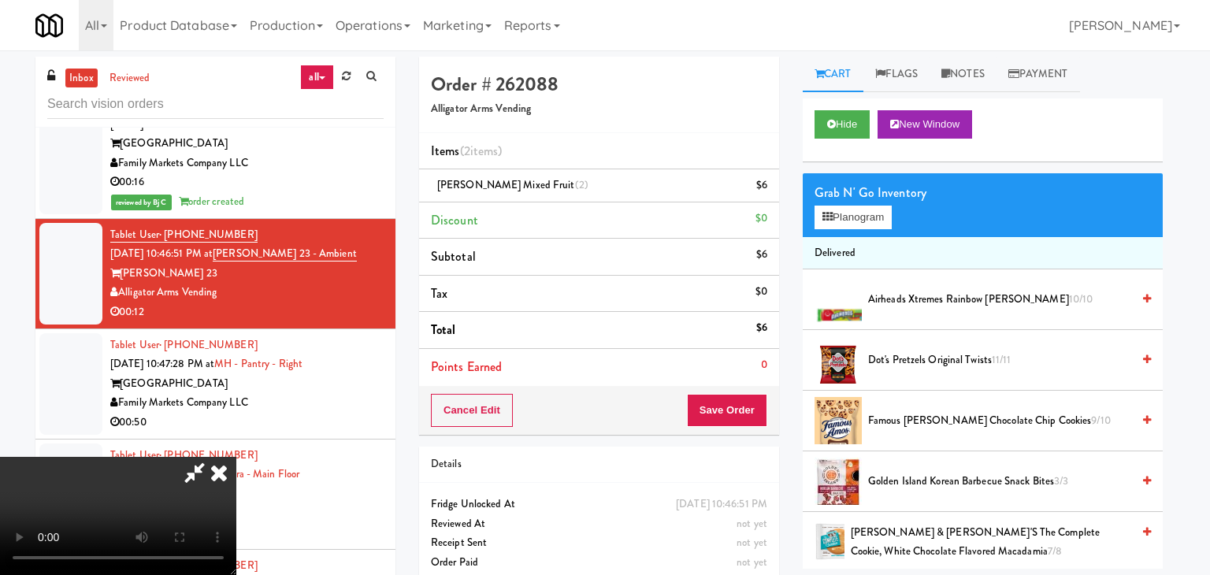
click at [549, 158] on div at bounding box center [605, 287] width 1210 height 575
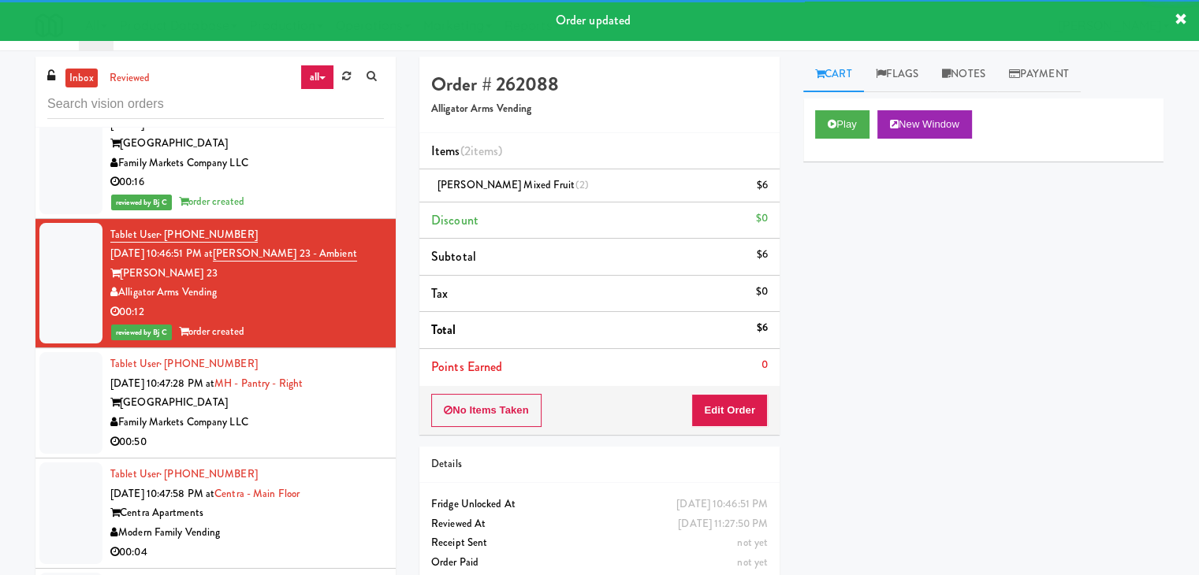
scroll to position [11058, 0]
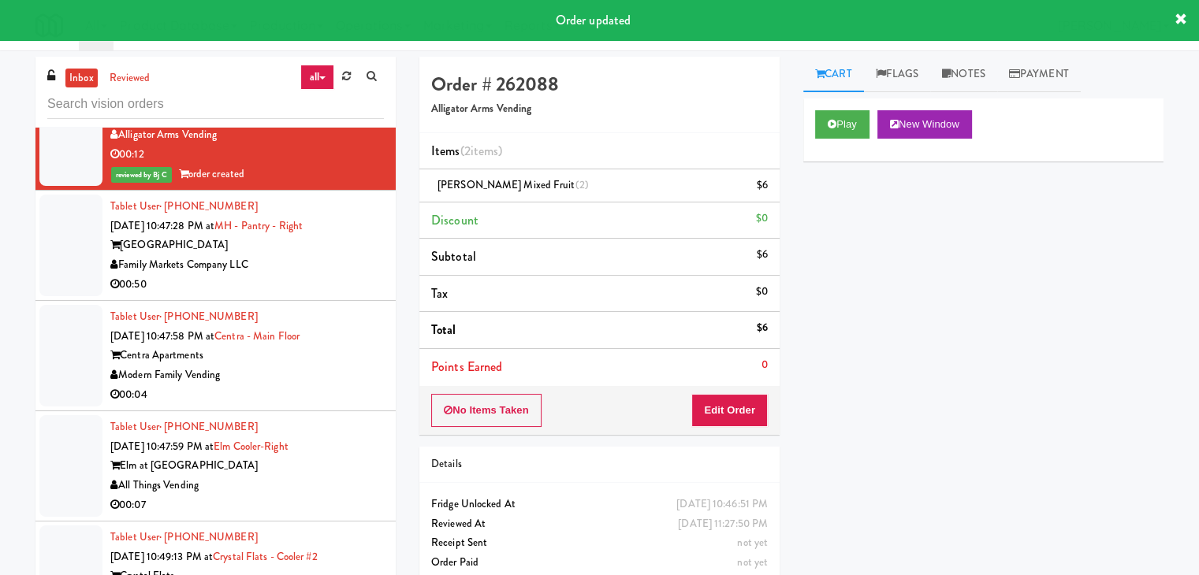
click at [329, 307] on div "Tablet User · (541) 840-0936 [DATE] 10:47:58 PM at [GEOGRAPHIC_DATA] Centra Apa…" at bounding box center [246, 355] width 273 height 97
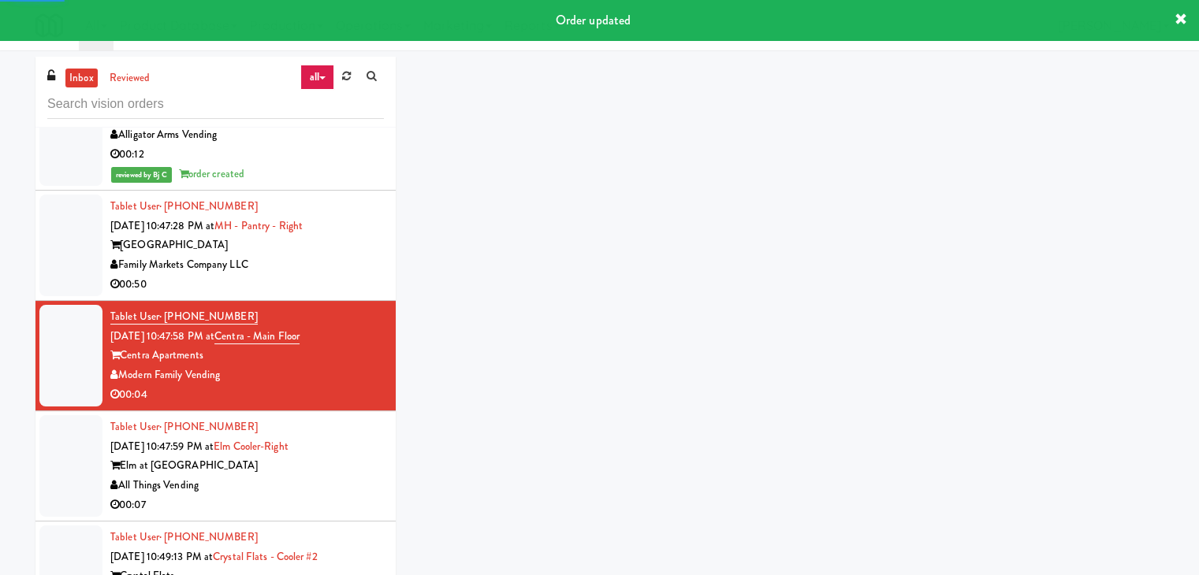
click at [344, 255] on div "Family Markets Company LLC" at bounding box center [246, 265] width 273 height 20
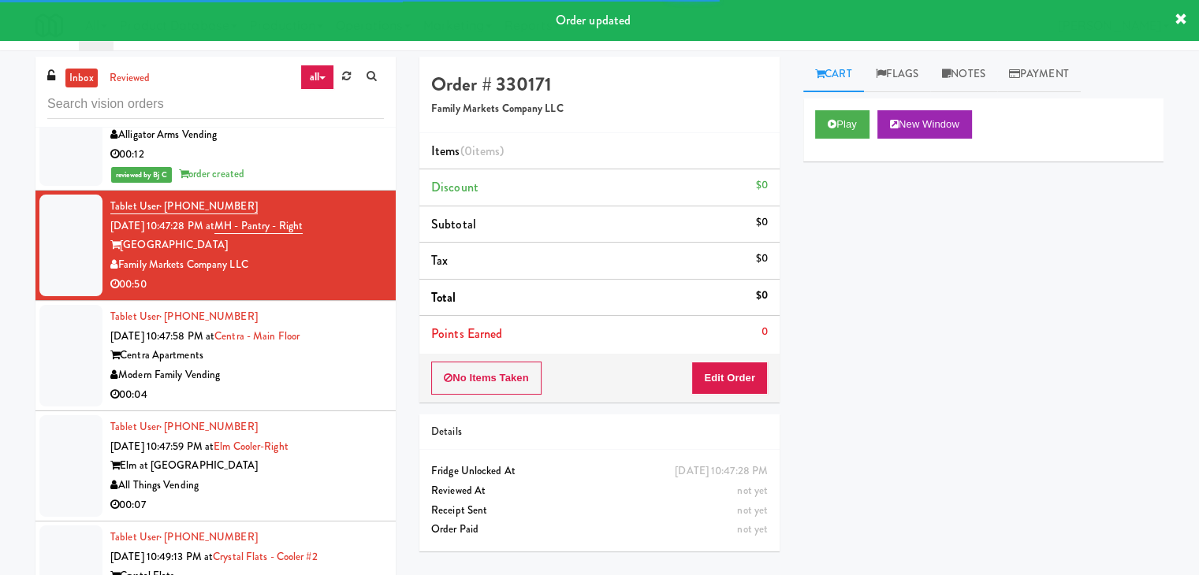
drag, startPoint x: 294, startPoint y: 322, endPoint x: 325, endPoint y: 336, distance: 33.8
click at [293, 346] on div "Centra Apartments" at bounding box center [246, 356] width 273 height 20
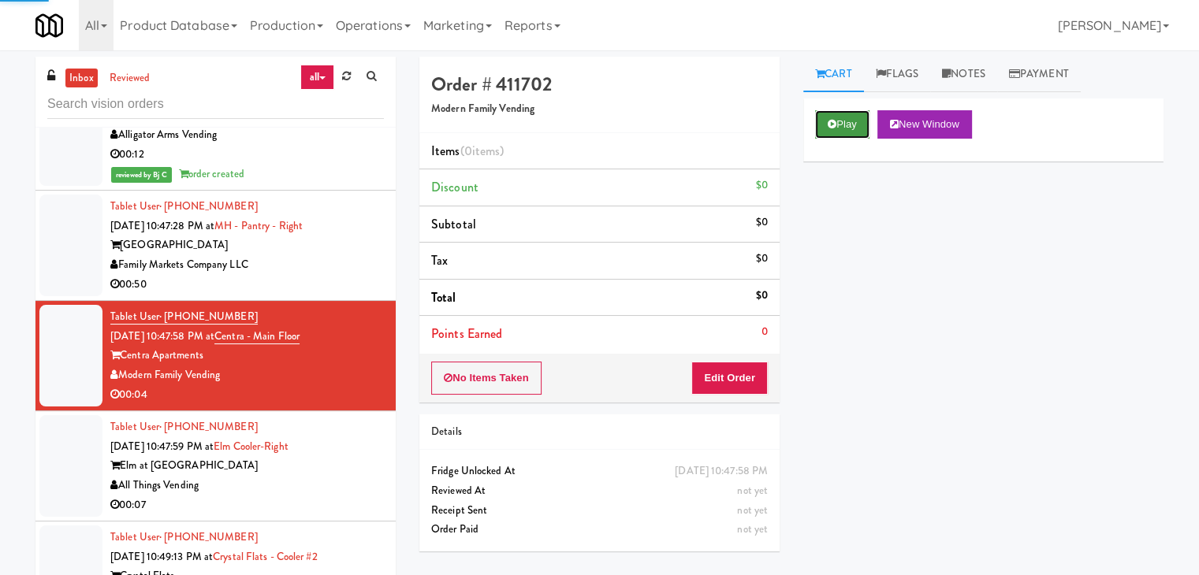
drag, startPoint x: 829, startPoint y: 117, endPoint x: 808, endPoint y: 225, distance: 109.3
click at [829, 119] on button "Play" at bounding box center [842, 124] width 54 height 28
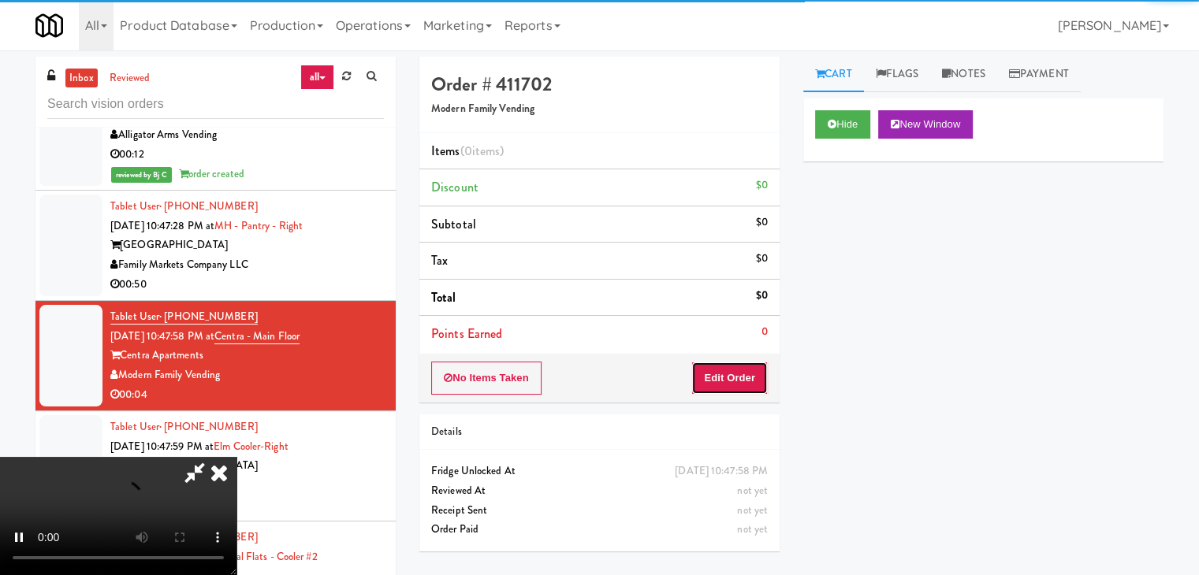
click at [723, 366] on button "Edit Order" at bounding box center [729, 378] width 76 height 33
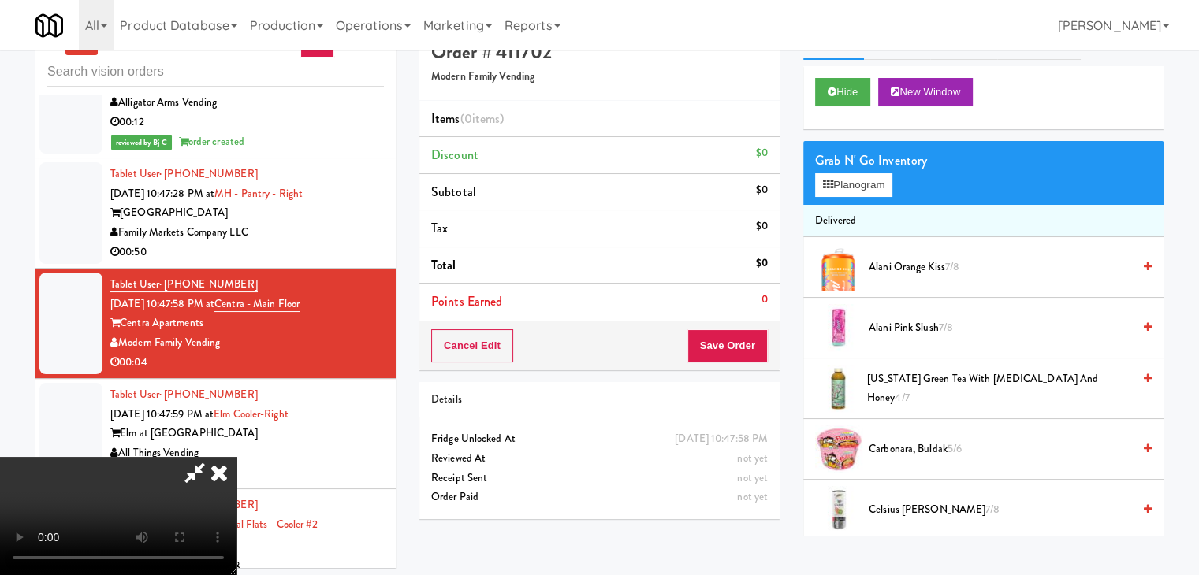
scroll to position [50, 0]
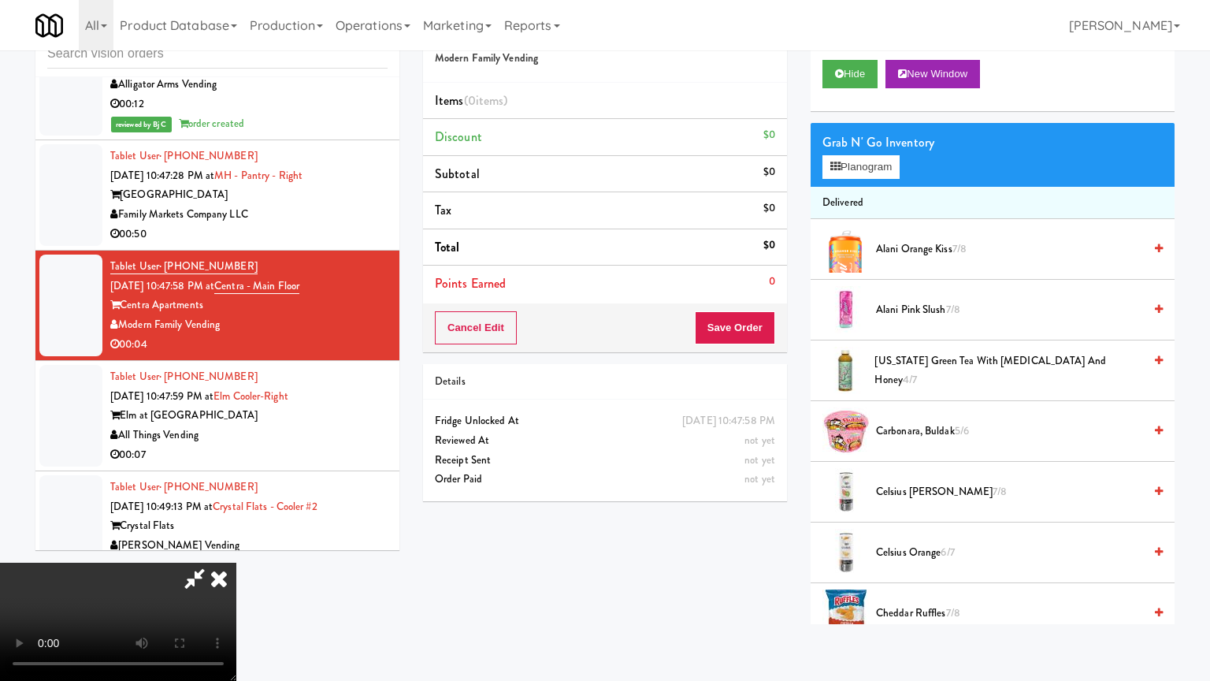
click at [236, 563] on video at bounding box center [118, 622] width 236 height 118
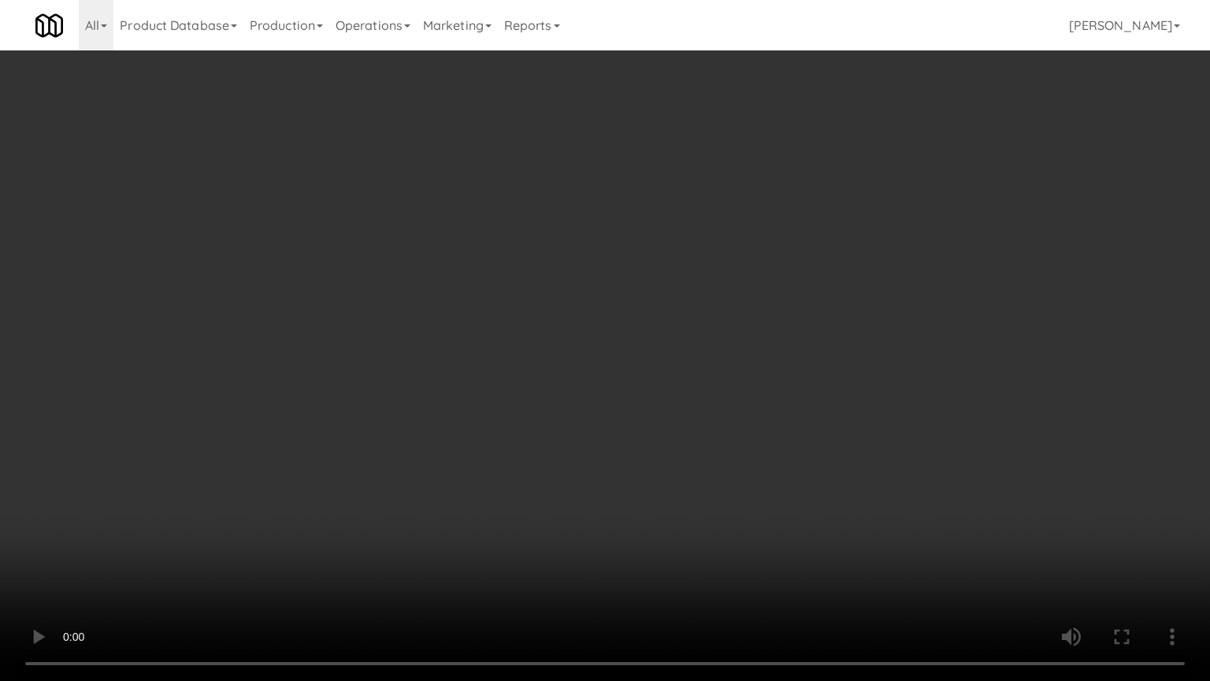
click at [690, 426] on video at bounding box center [605, 340] width 1210 height 681
click at [697, 411] on video at bounding box center [605, 340] width 1210 height 681
click at [709, 410] on video at bounding box center [605, 340] width 1210 height 681
click at [712, 408] on video at bounding box center [605, 340] width 1210 height 681
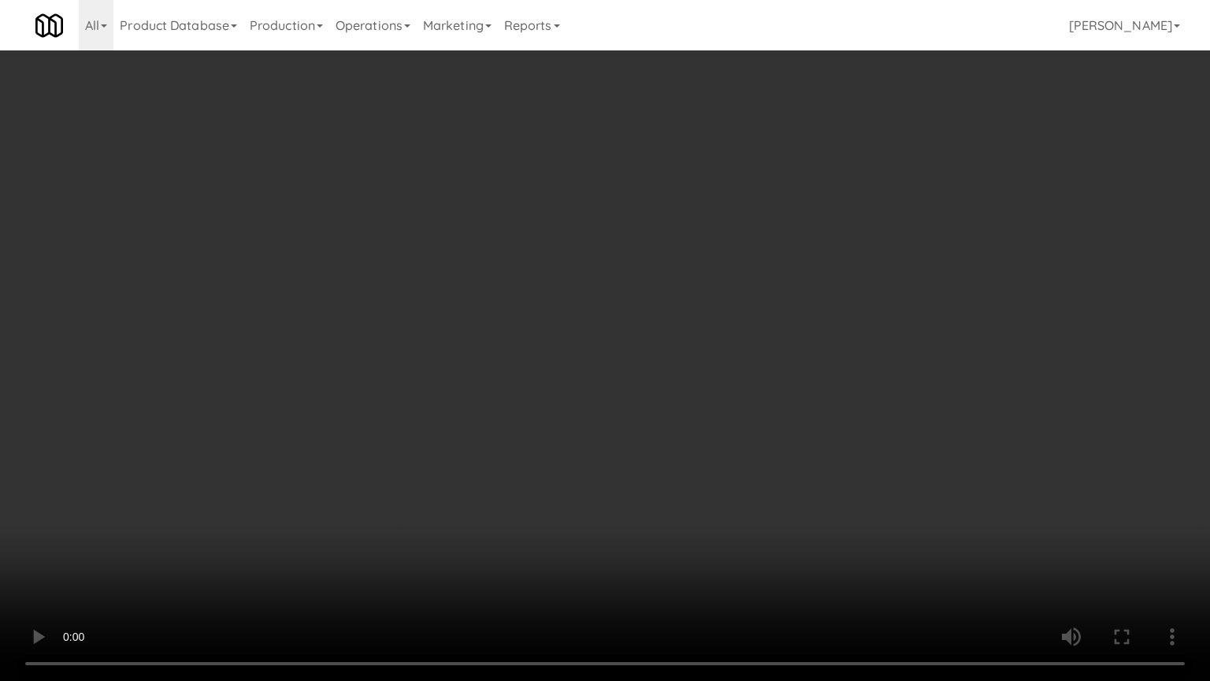
click at [748, 389] on video at bounding box center [605, 340] width 1210 height 681
drag, startPoint x: 748, startPoint y: 389, endPoint x: 888, endPoint y: 182, distance: 249.6
click at [754, 374] on video at bounding box center [605, 340] width 1210 height 681
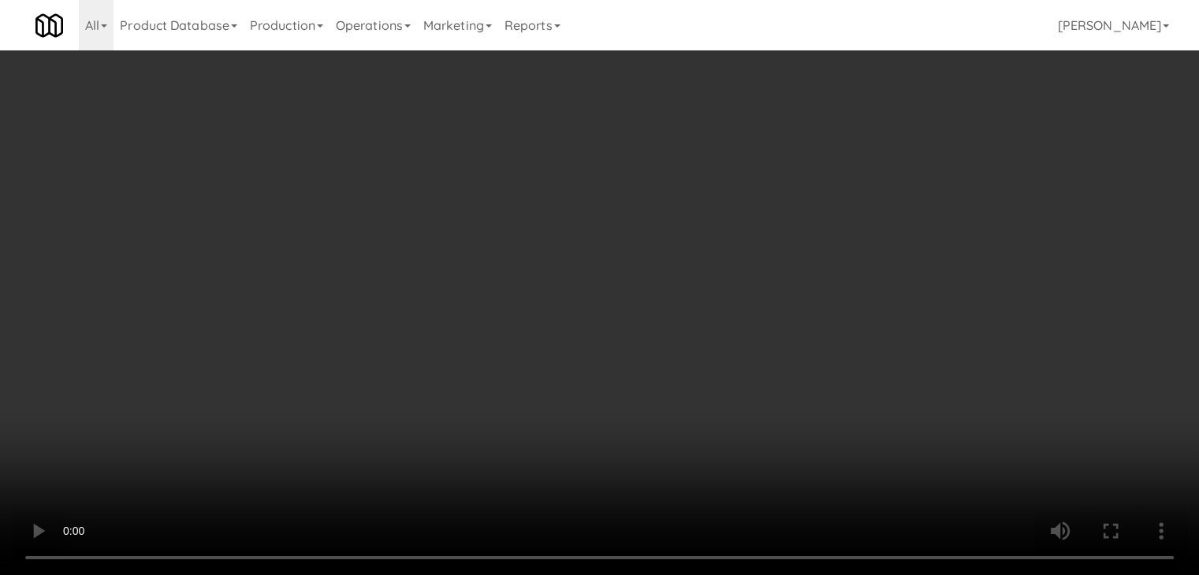
drag, startPoint x: 886, startPoint y: 133, endPoint x: 879, endPoint y: 149, distance: 17.0
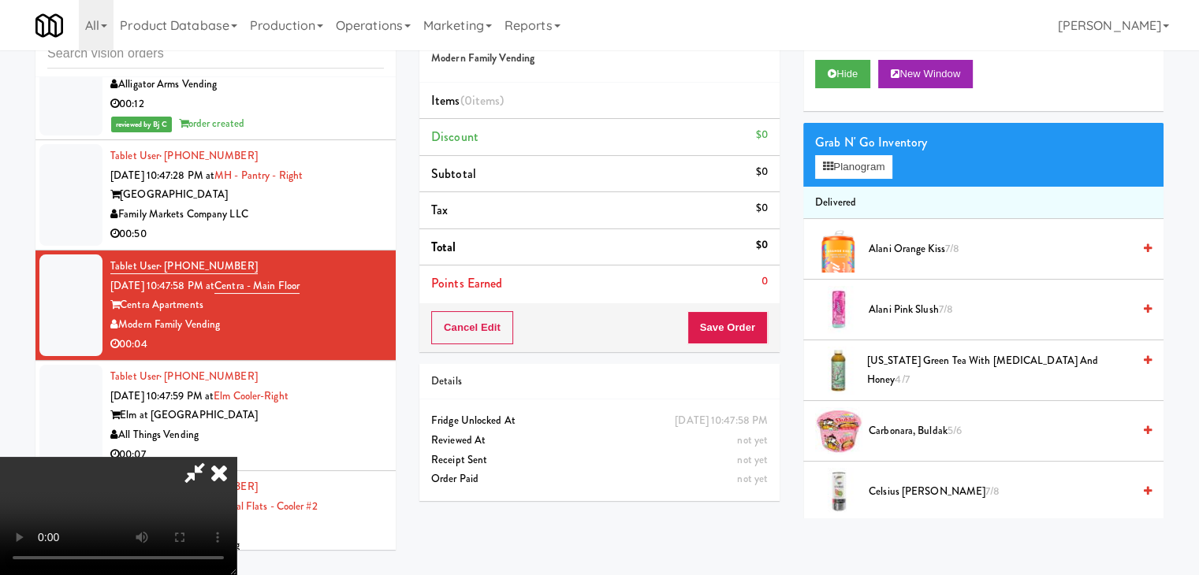
click at [883, 139] on div "Grab N' Go Inventory Planogram" at bounding box center [983, 155] width 360 height 64
drag, startPoint x: 879, startPoint y: 149, endPoint x: 876, endPoint y: 162, distance: 13.0
click at [878, 156] on div "Grab N' Go Inventory Planogram" at bounding box center [983, 155] width 360 height 64
click at [876, 162] on button "Planogram" at bounding box center [853, 167] width 77 height 24
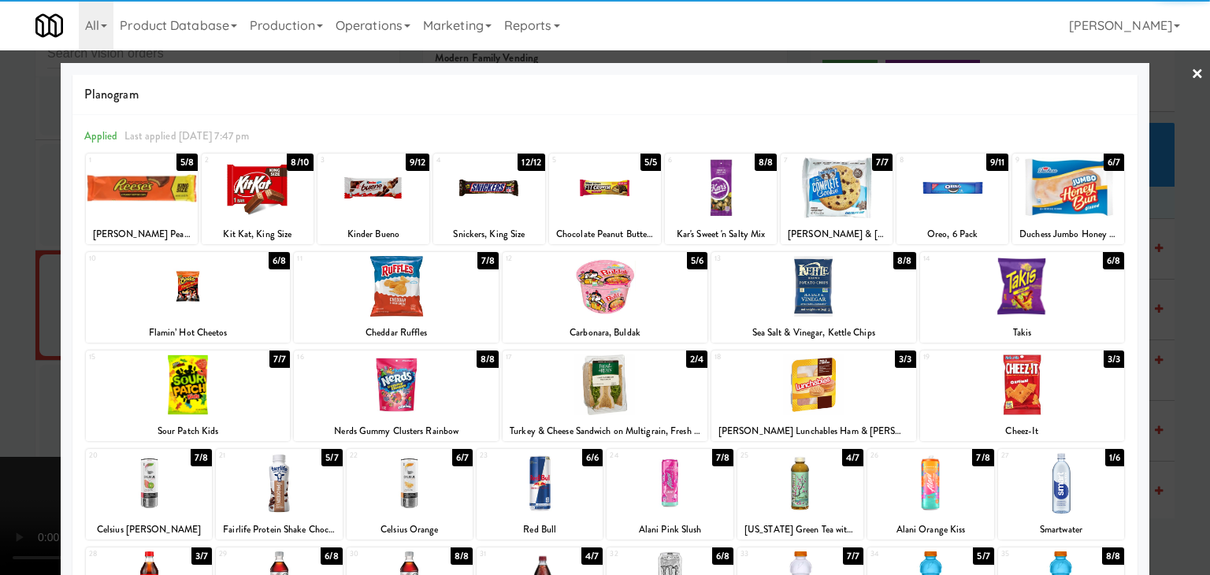
click at [809, 189] on div at bounding box center [837, 188] width 112 height 61
drag, startPoint x: 0, startPoint y: 318, endPoint x: 84, endPoint y: 327, distance: 84.1
click at [3, 318] on div at bounding box center [605, 287] width 1210 height 575
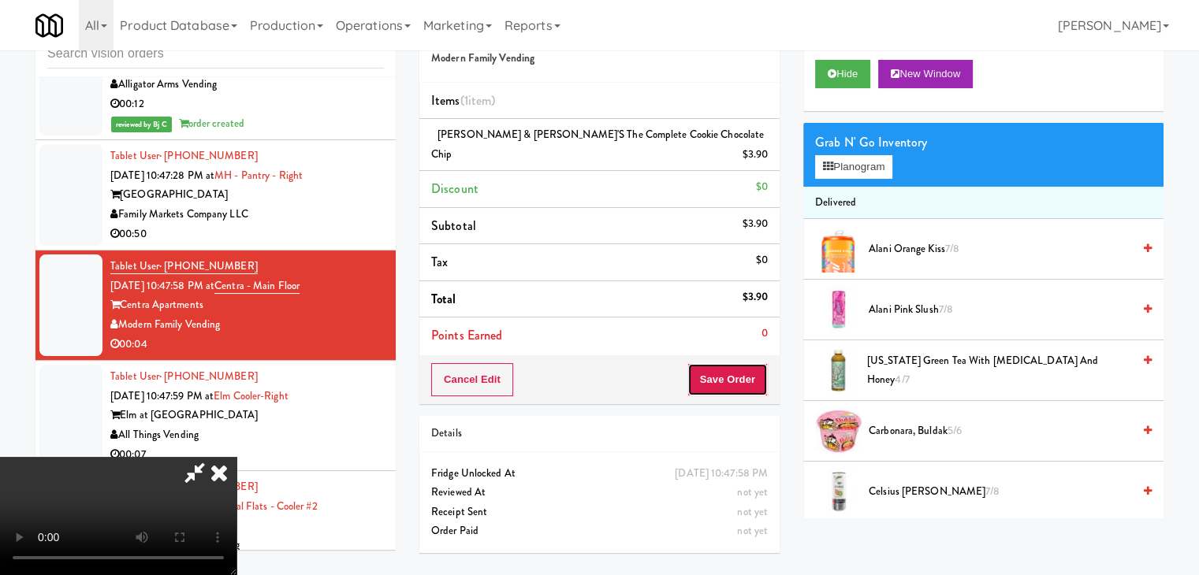
click at [754, 363] on button "Save Order" at bounding box center [727, 379] width 80 height 33
click at [753, 363] on button "Save Order" at bounding box center [727, 379] width 80 height 33
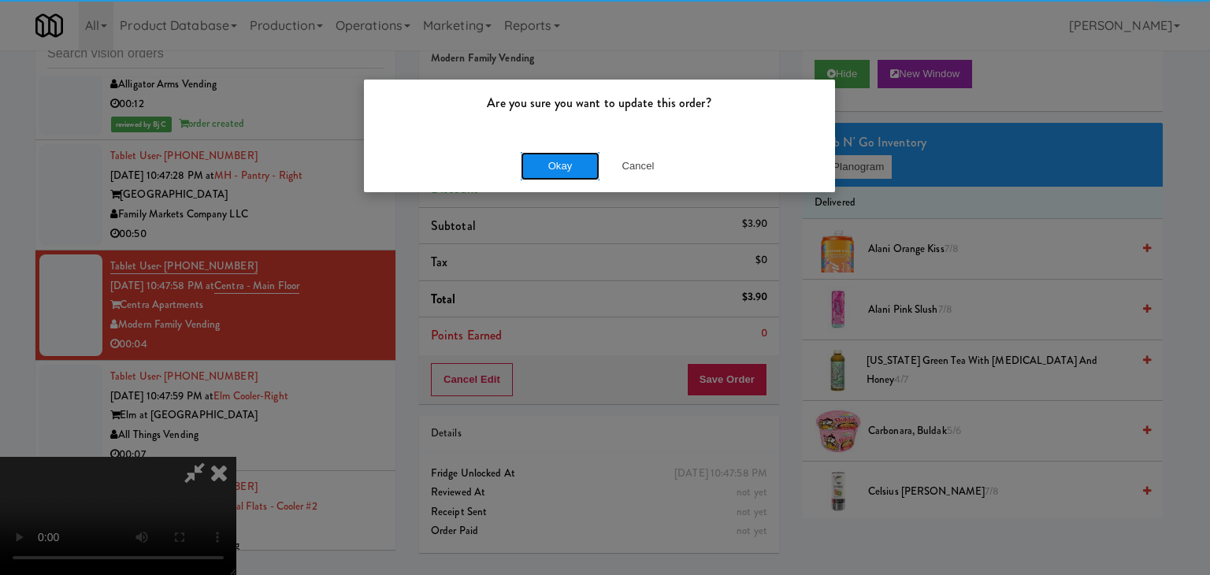
click at [567, 162] on button "Okay" at bounding box center [560, 166] width 79 height 28
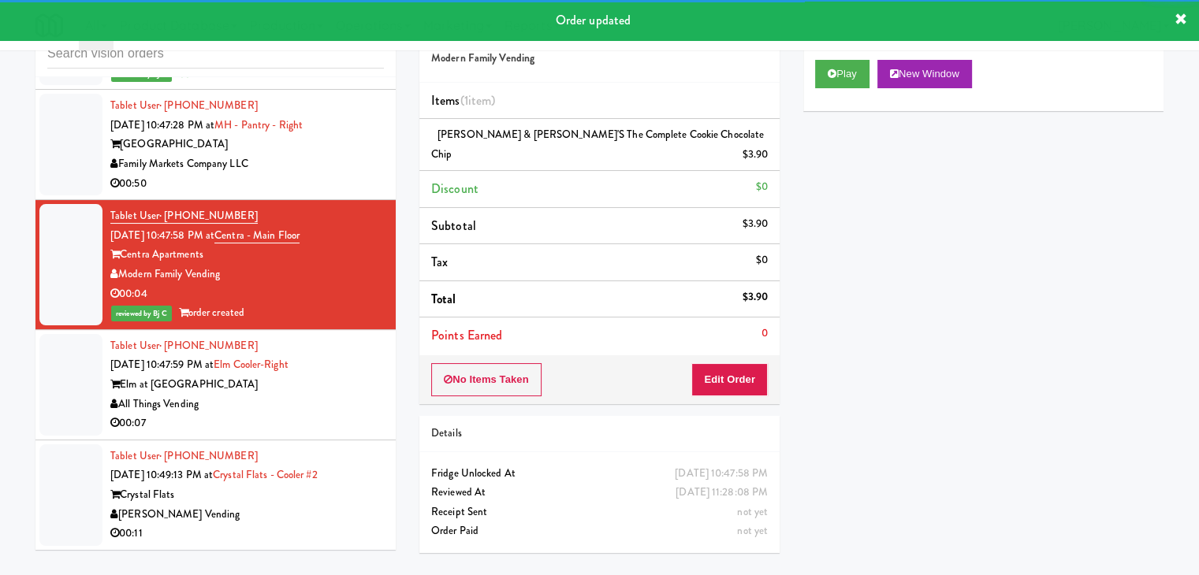
scroll to position [11137, 0]
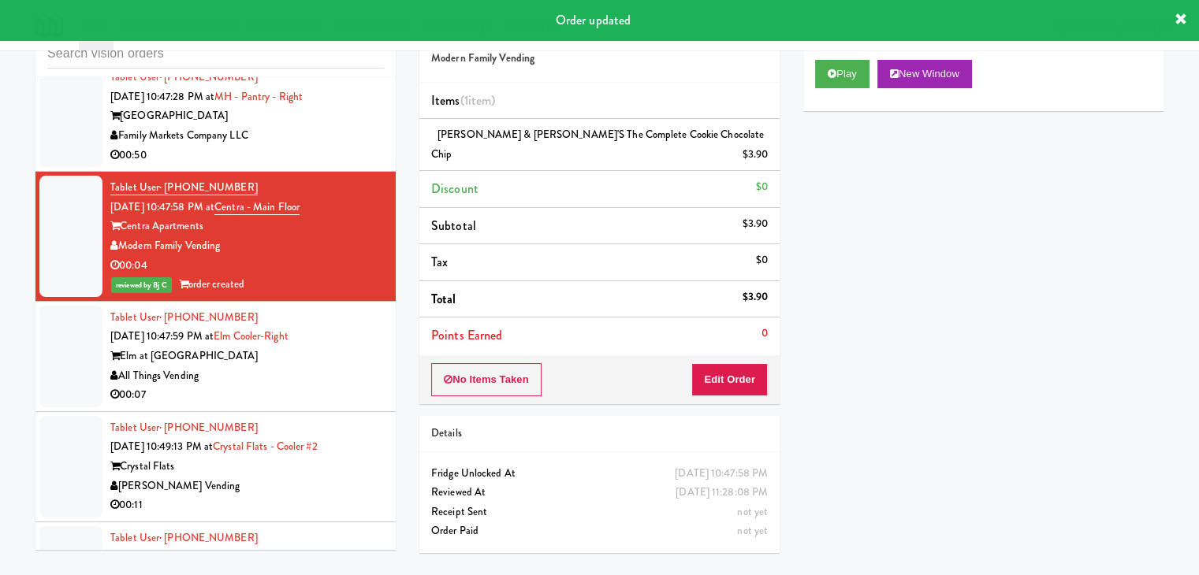
click at [357, 366] on div "All Things Vending" at bounding box center [246, 376] width 273 height 20
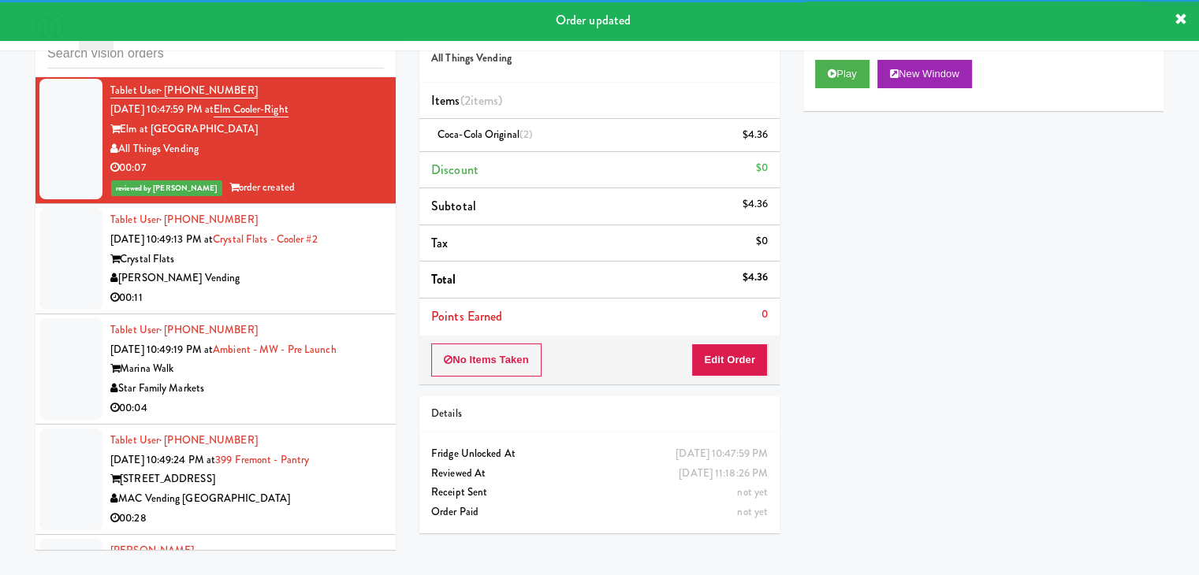
scroll to position [11373, 0]
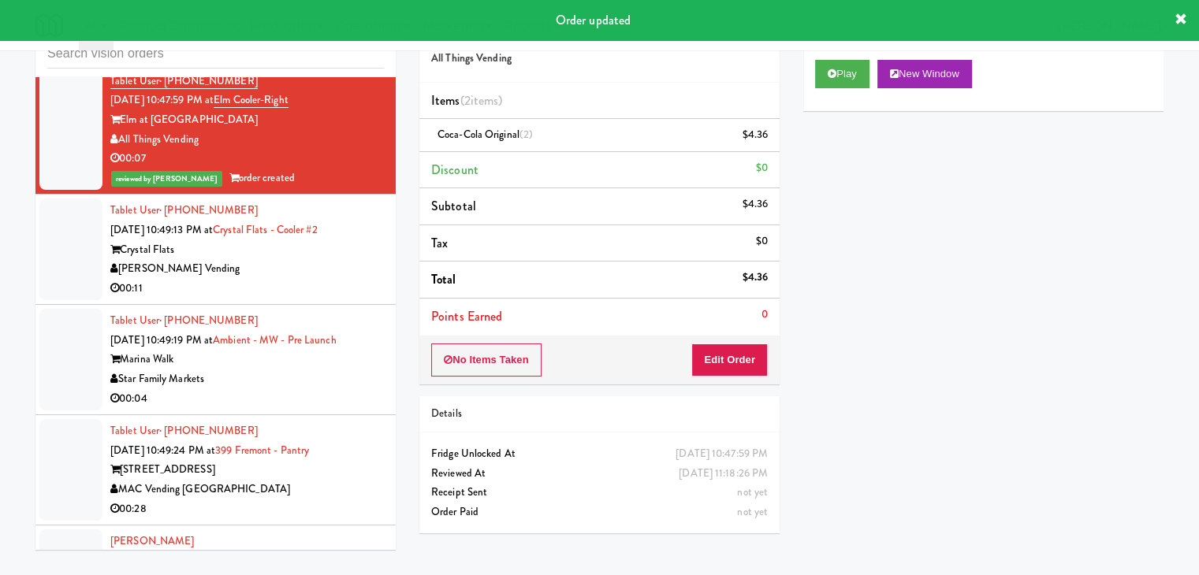
drag, startPoint x: 332, startPoint y: 241, endPoint x: 333, endPoint y: 250, distance: 8.7
click at [333, 259] on div "[PERSON_NAME] Vending" at bounding box center [246, 269] width 273 height 20
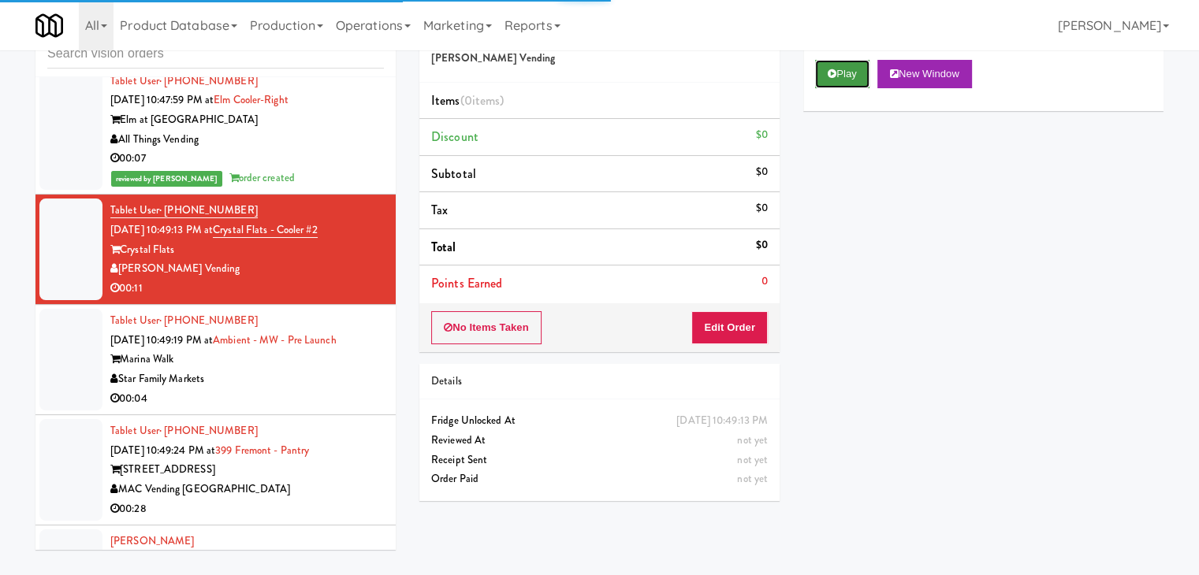
click at [837, 83] on button "Play" at bounding box center [842, 74] width 54 height 28
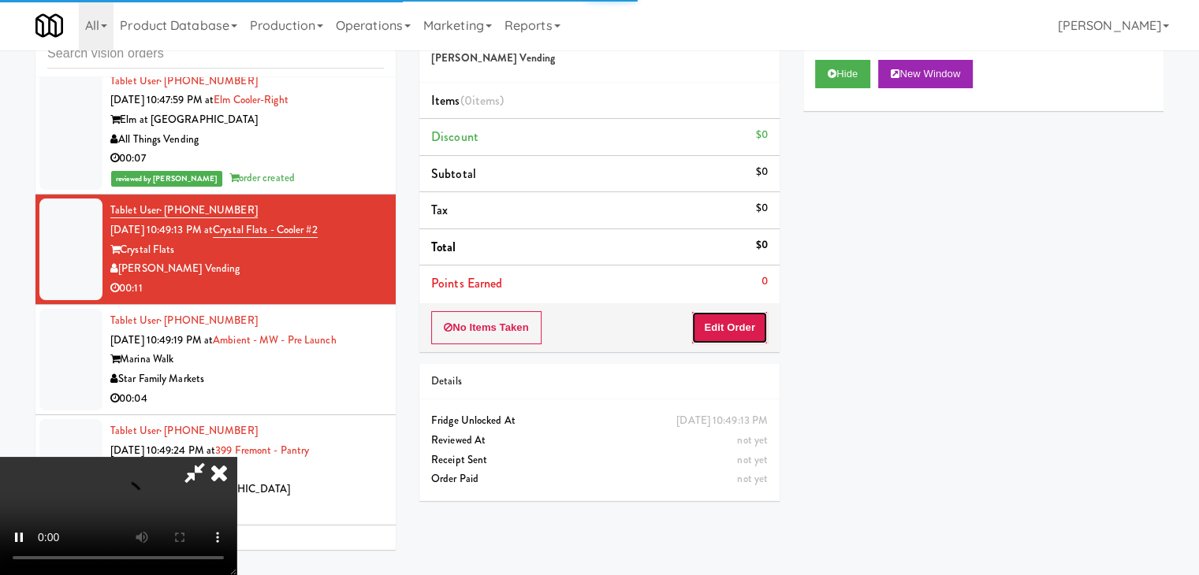
click at [727, 328] on button "Edit Order" at bounding box center [729, 327] width 76 height 33
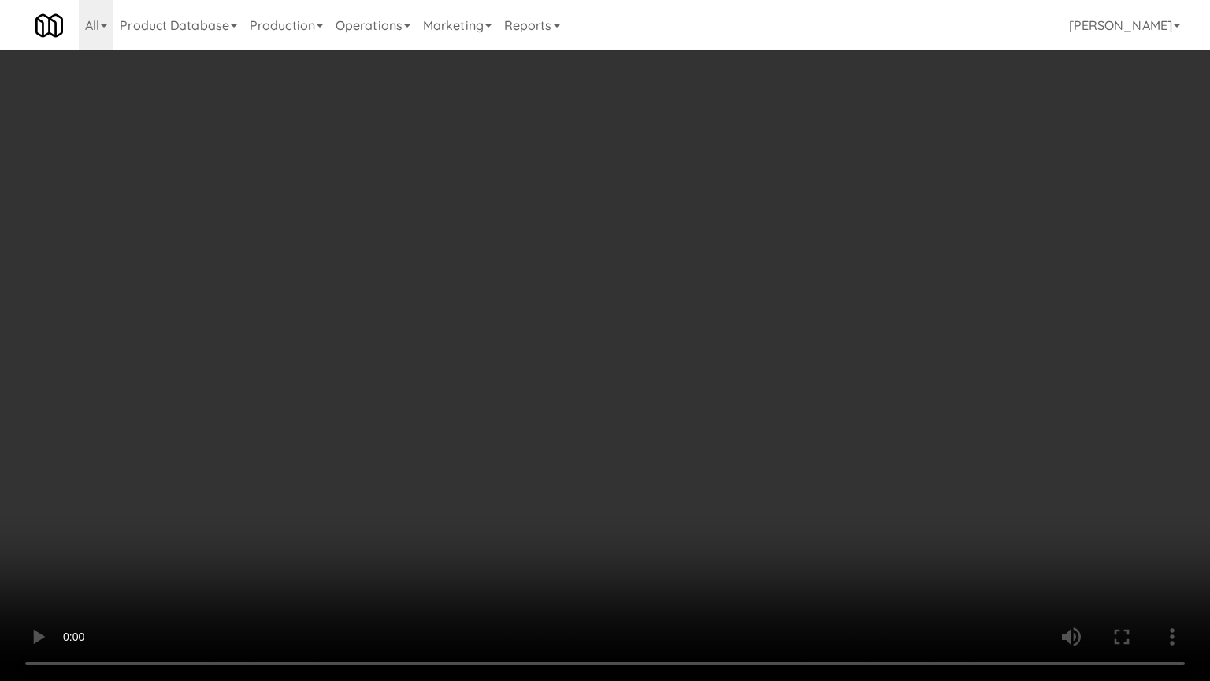
click at [722, 509] on video at bounding box center [605, 340] width 1210 height 681
click at [722, 508] on video at bounding box center [605, 340] width 1210 height 681
click at [727, 504] on video at bounding box center [605, 340] width 1210 height 681
click at [719, 503] on video at bounding box center [605, 340] width 1210 height 681
click at [734, 493] on video at bounding box center [605, 340] width 1210 height 681
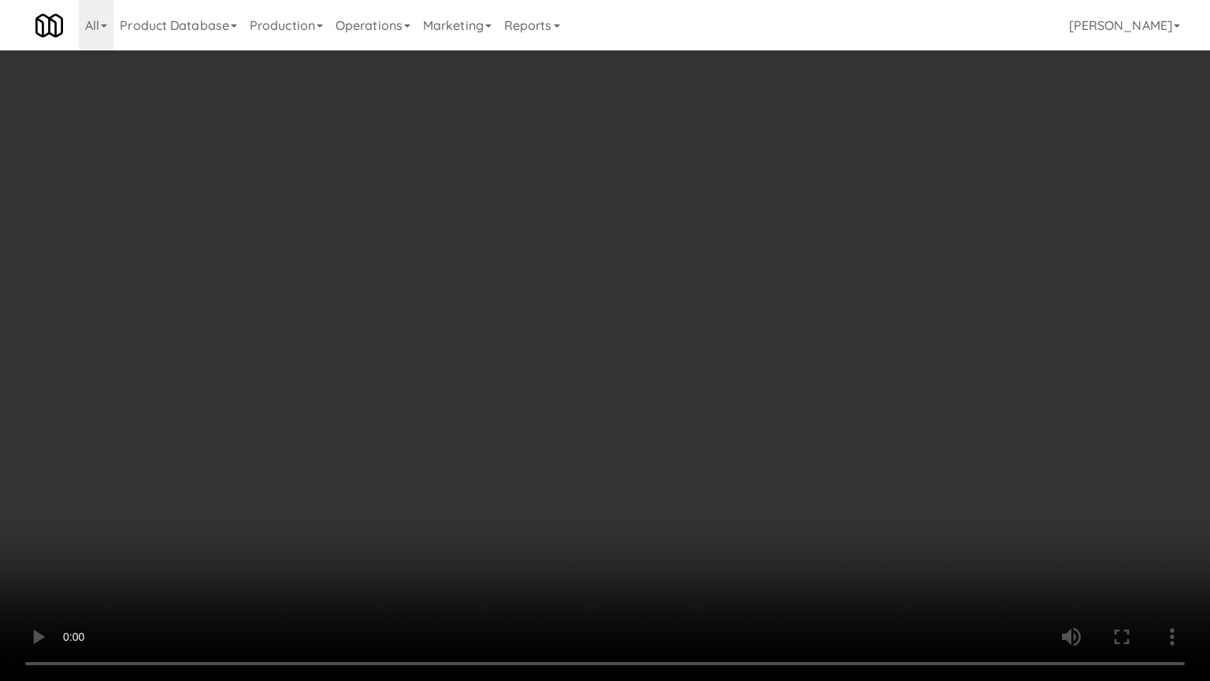
click at [734, 493] on video at bounding box center [605, 340] width 1210 height 681
click at [733, 495] on video at bounding box center [605, 340] width 1210 height 681
drag, startPoint x: 733, startPoint y: 495, endPoint x: 757, endPoint y: 396, distance: 101.3
click at [734, 491] on video at bounding box center [605, 340] width 1210 height 681
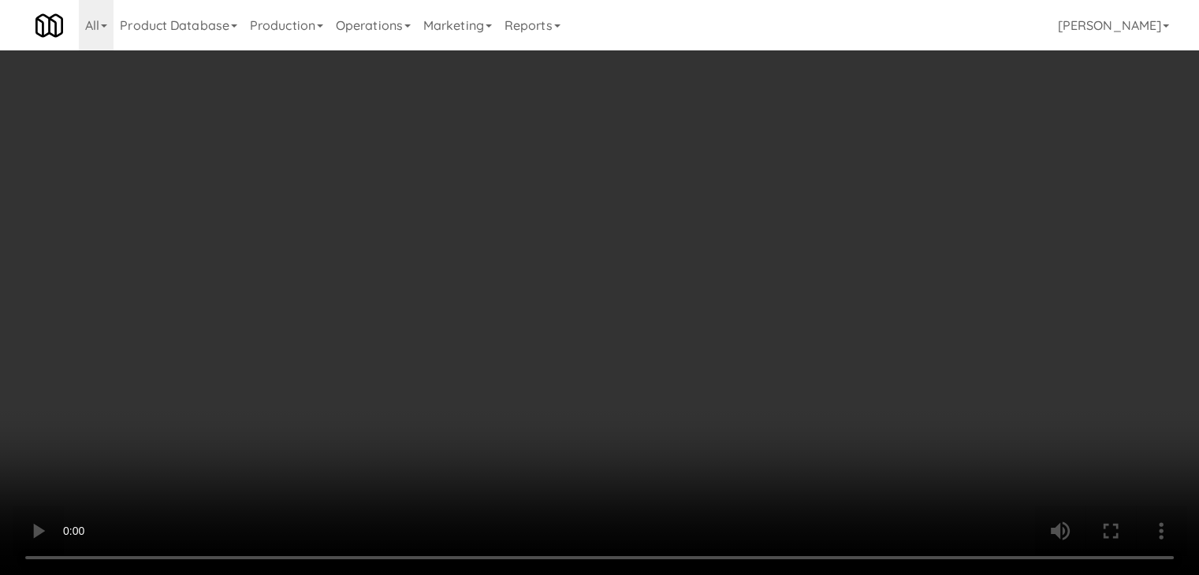
click at [879, 162] on button "Planogram" at bounding box center [853, 167] width 77 height 24
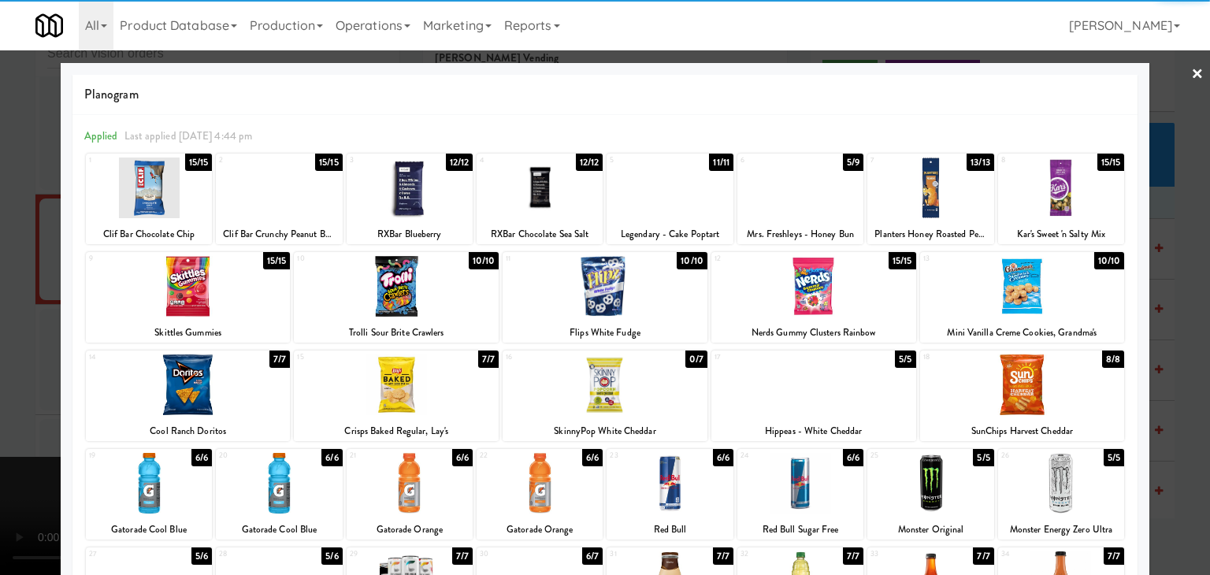
click at [433, 463] on div at bounding box center [410, 483] width 126 height 61
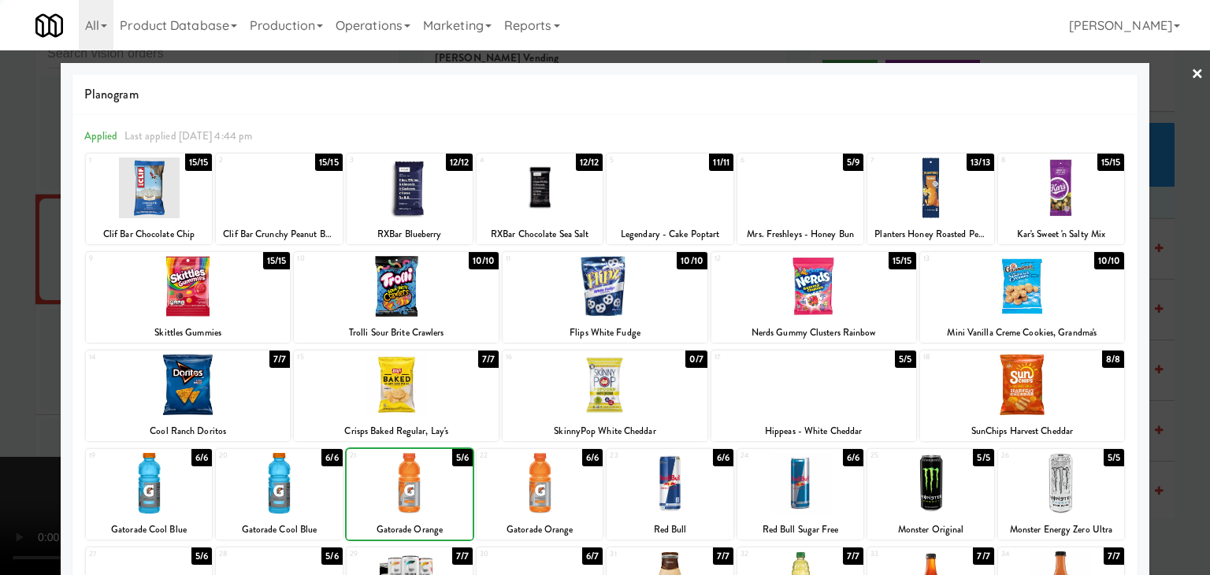
drag, startPoint x: 93, startPoint y: 455, endPoint x: 103, endPoint y: 470, distance: 18.1
click at [94, 458] on div "19" at bounding box center [119, 455] width 60 height 13
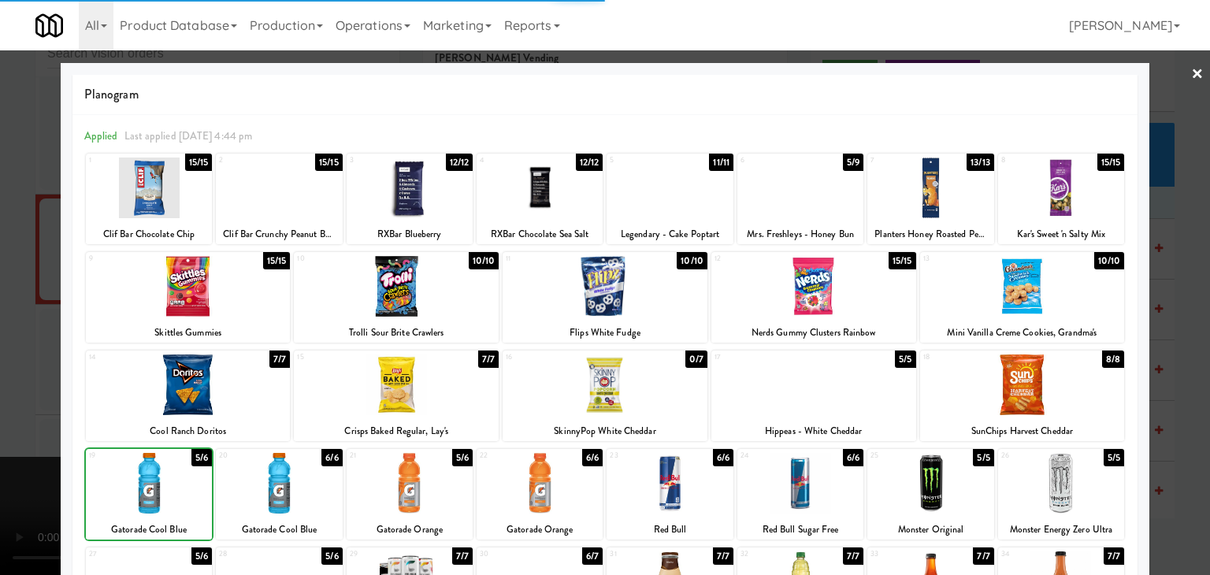
drag, startPoint x: 131, startPoint y: 485, endPoint x: 73, endPoint y: 490, distance: 57.7
click at [130, 486] on div at bounding box center [149, 483] width 126 height 61
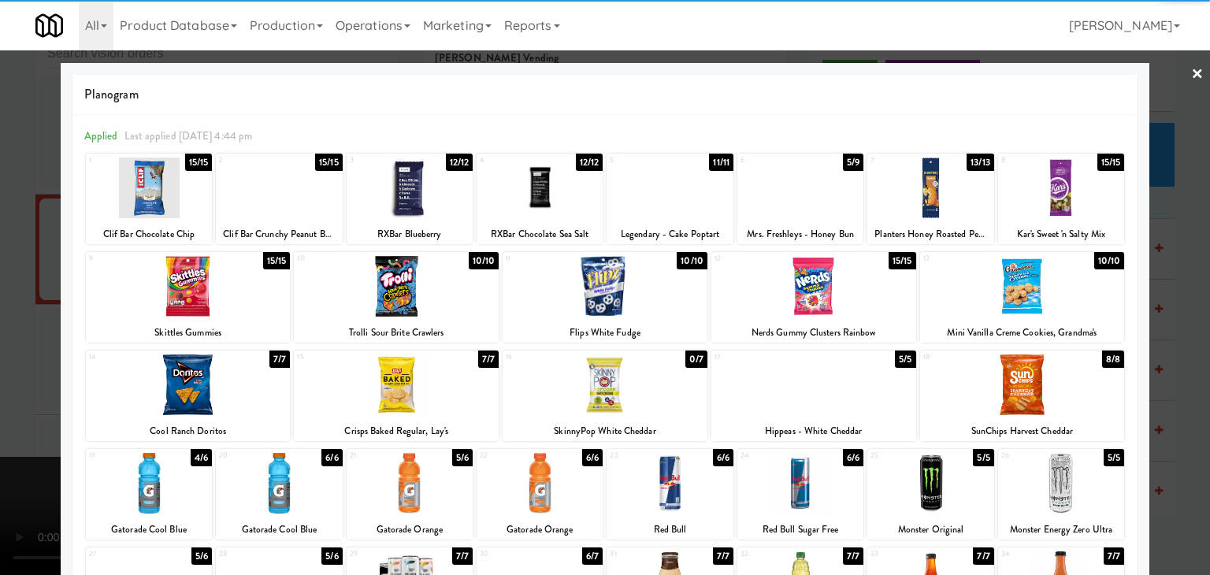
drag, startPoint x: 0, startPoint y: 445, endPoint x: 427, endPoint y: 390, distance: 430.7
click at [27, 439] on div at bounding box center [605, 287] width 1210 height 575
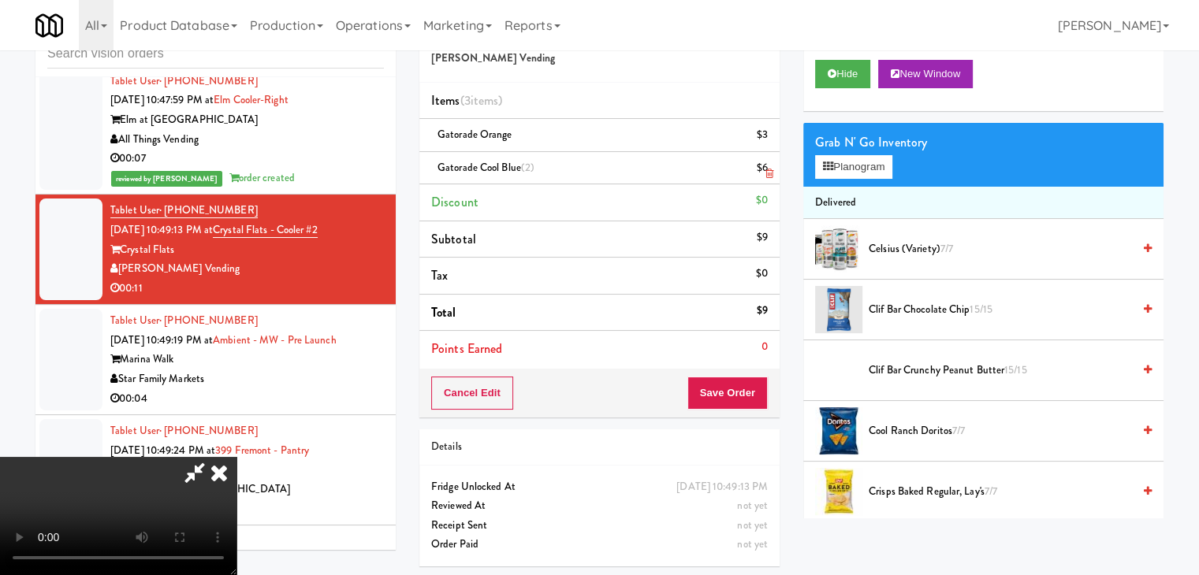
click at [765, 173] on icon at bounding box center [769, 174] width 8 height 10
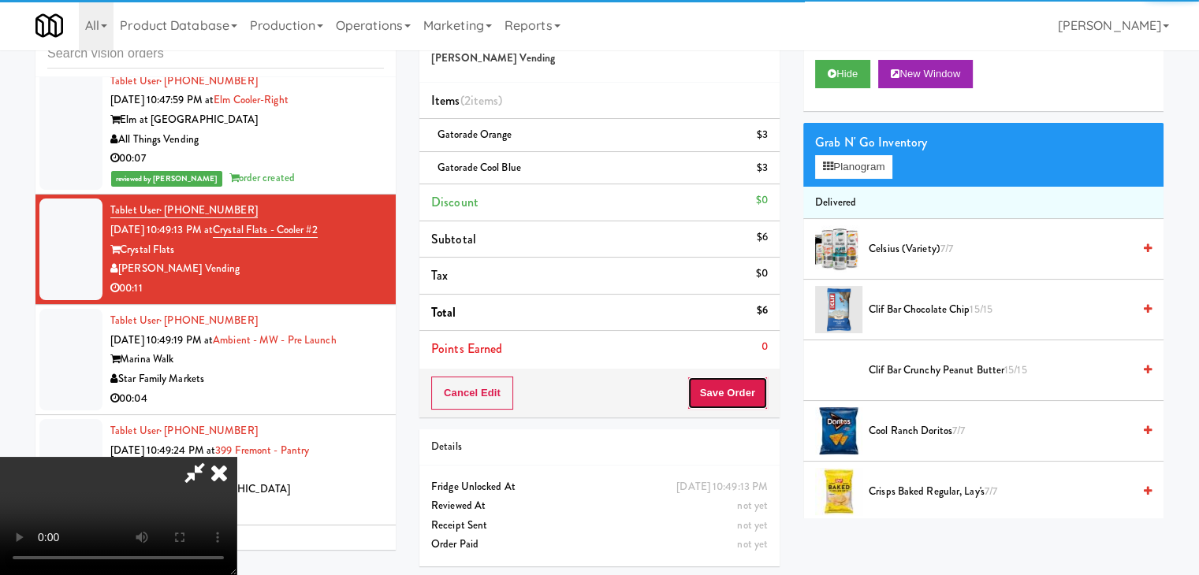
click at [730, 383] on button "Save Order" at bounding box center [727, 393] width 80 height 33
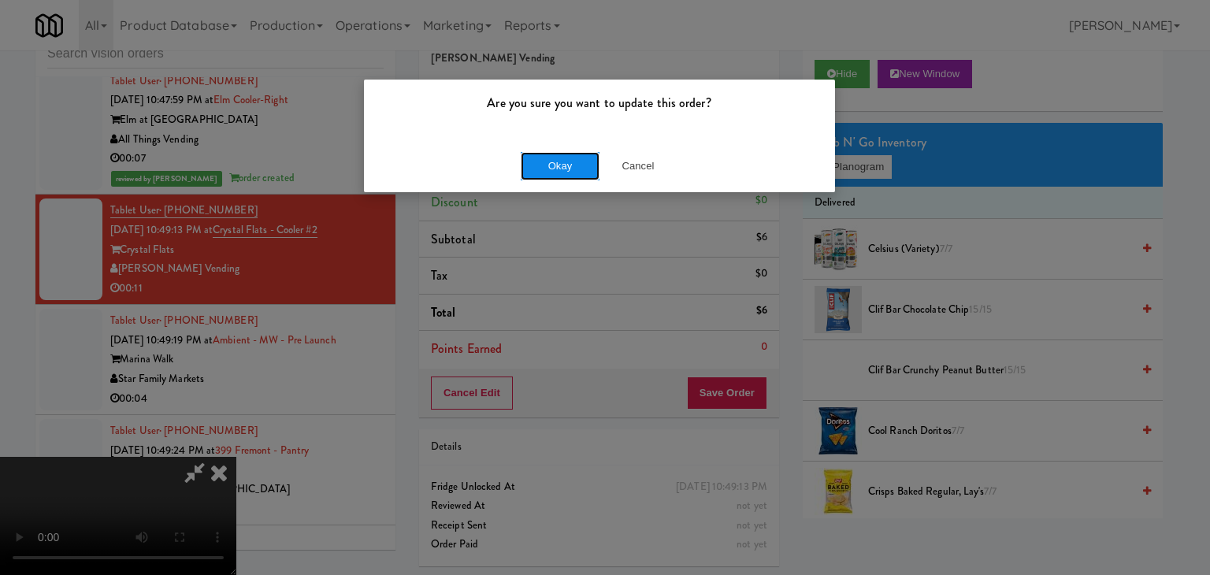
click at [573, 162] on button "Okay" at bounding box center [560, 166] width 79 height 28
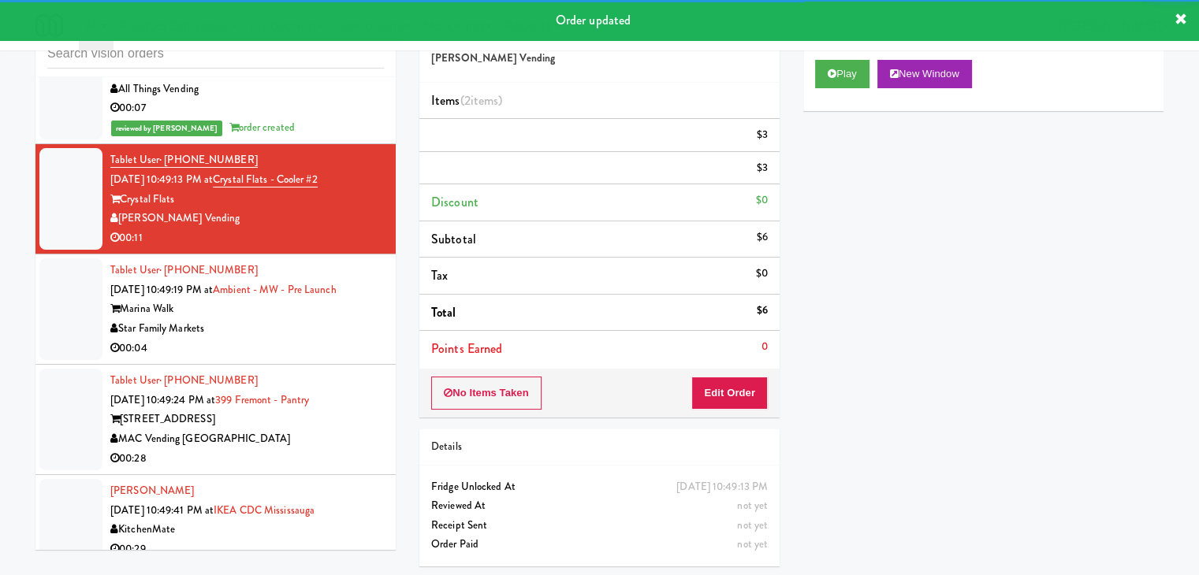
scroll to position [11452, 0]
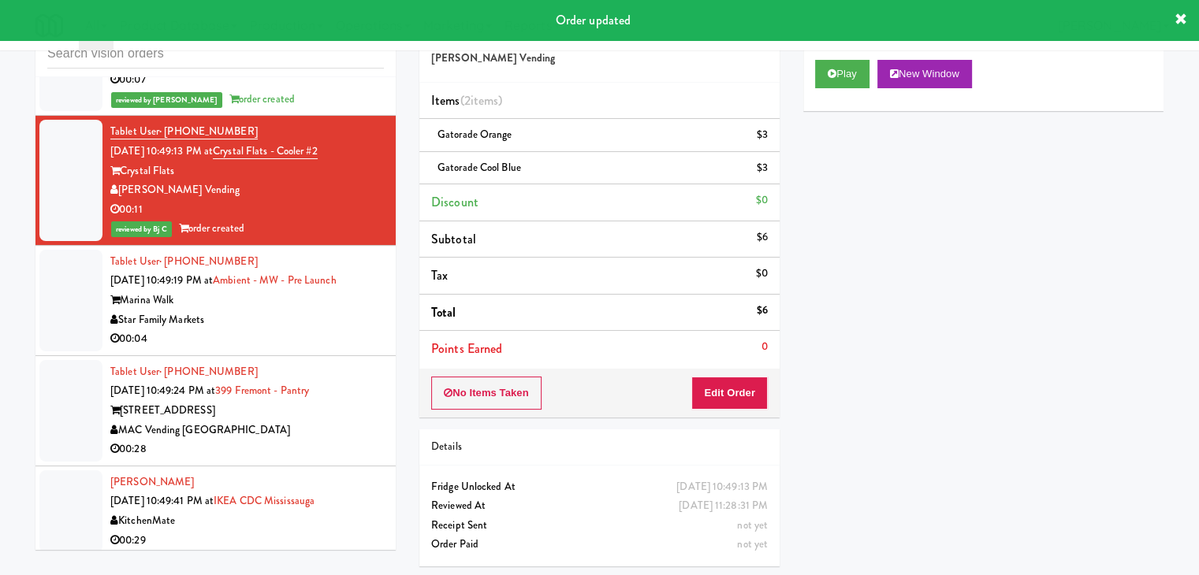
drag, startPoint x: 278, startPoint y: 300, endPoint x: 523, endPoint y: 290, distance: 245.3
click at [295, 310] on div "Star Family Markets" at bounding box center [246, 320] width 273 height 20
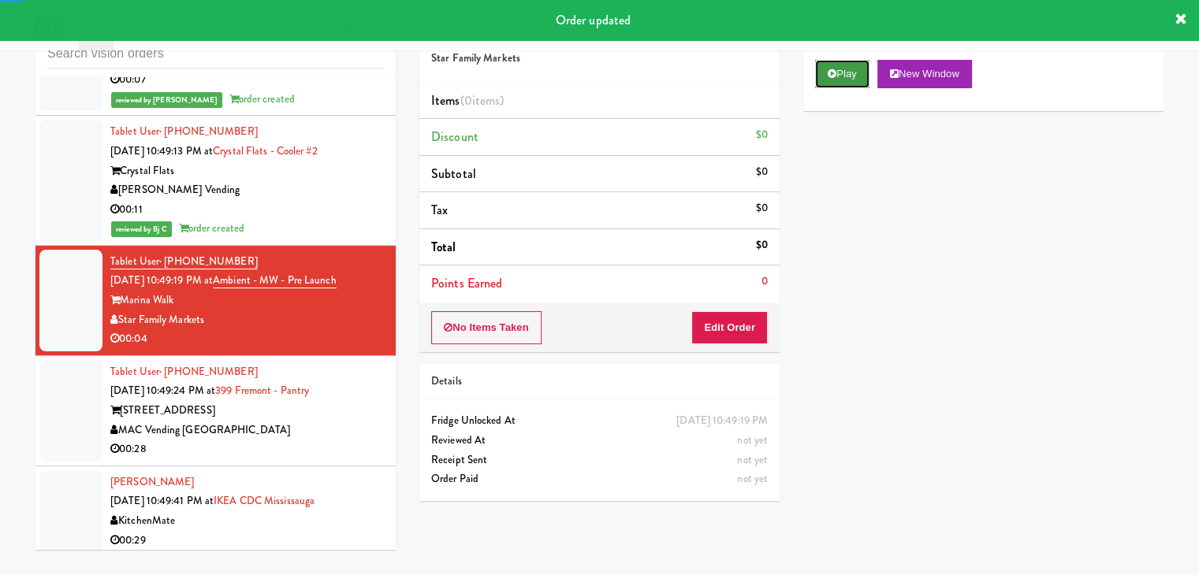
click at [840, 72] on button "Play" at bounding box center [842, 74] width 54 height 28
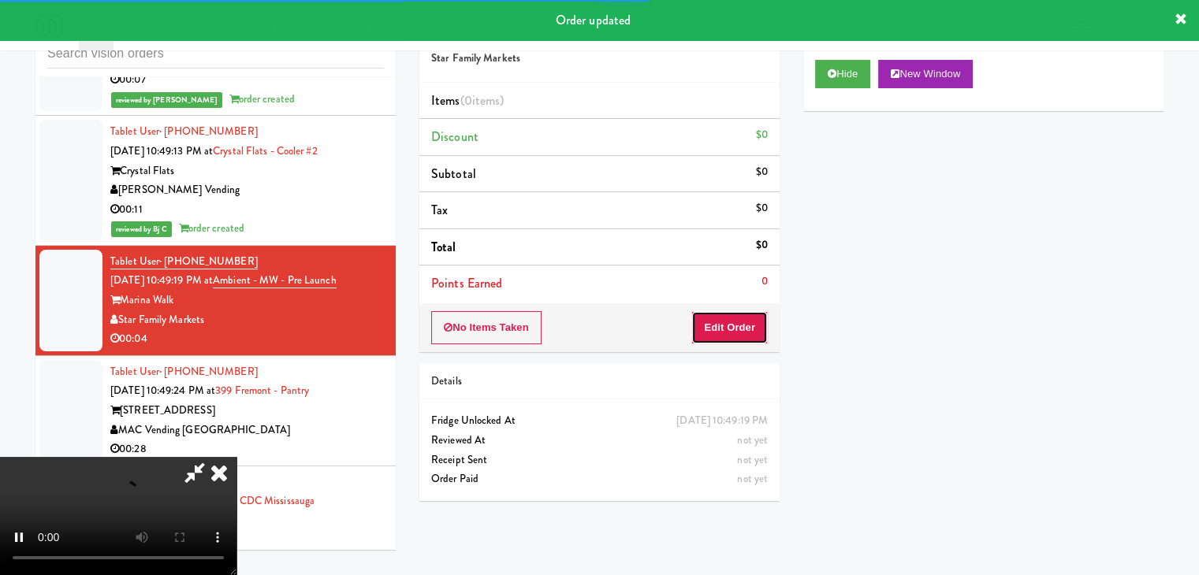
click at [746, 321] on button "Edit Order" at bounding box center [729, 327] width 76 height 33
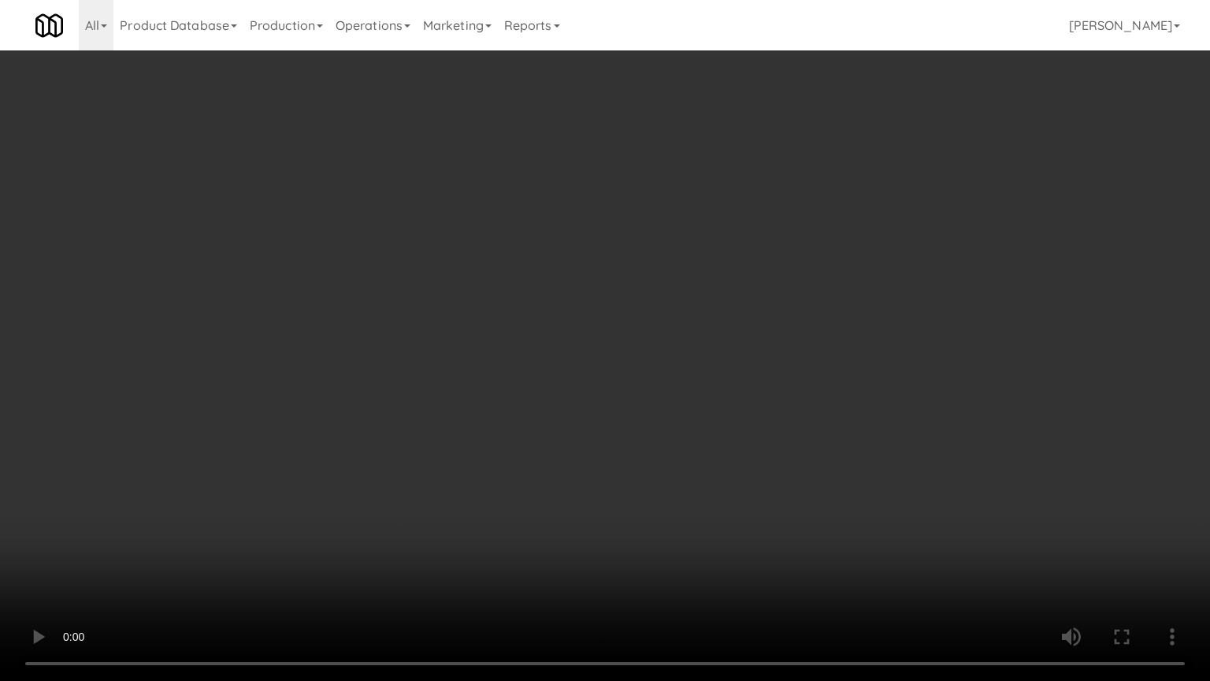
click at [764, 480] on video at bounding box center [605, 340] width 1210 height 681
click at [835, 482] on video at bounding box center [605, 340] width 1210 height 681
click at [812, 485] on video at bounding box center [605, 340] width 1210 height 681
click at [819, 482] on video at bounding box center [605, 340] width 1210 height 681
click at [827, 473] on video at bounding box center [605, 340] width 1210 height 681
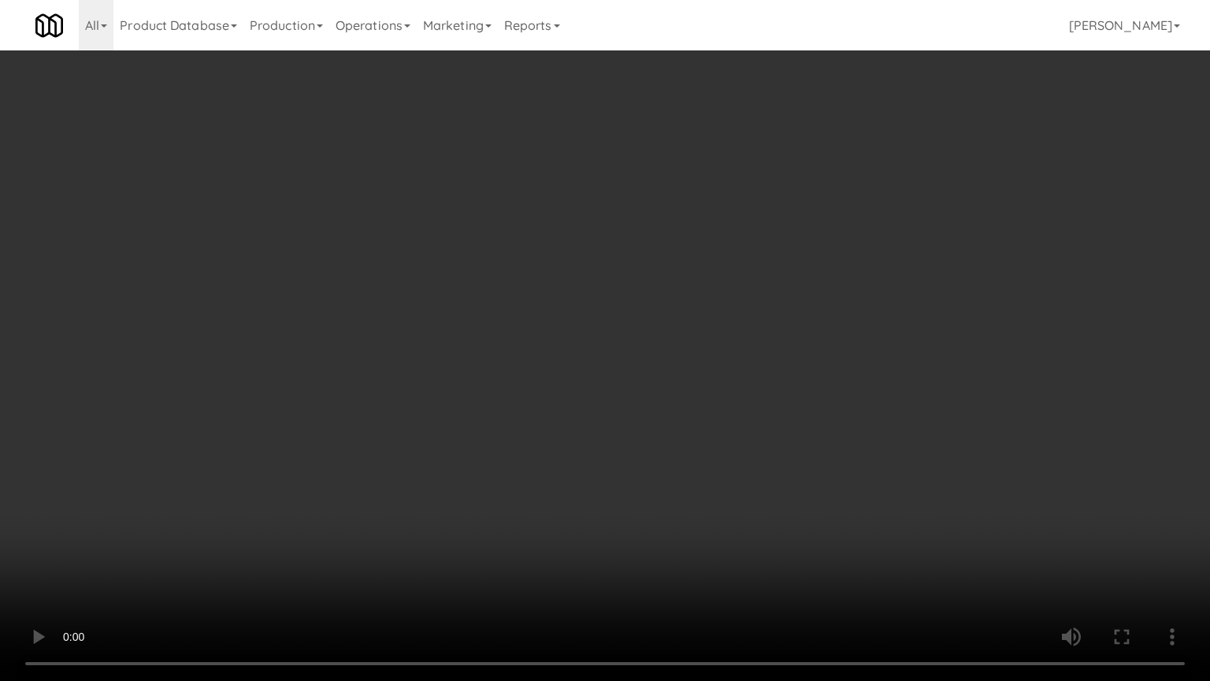
click at [844, 428] on video at bounding box center [605, 340] width 1210 height 681
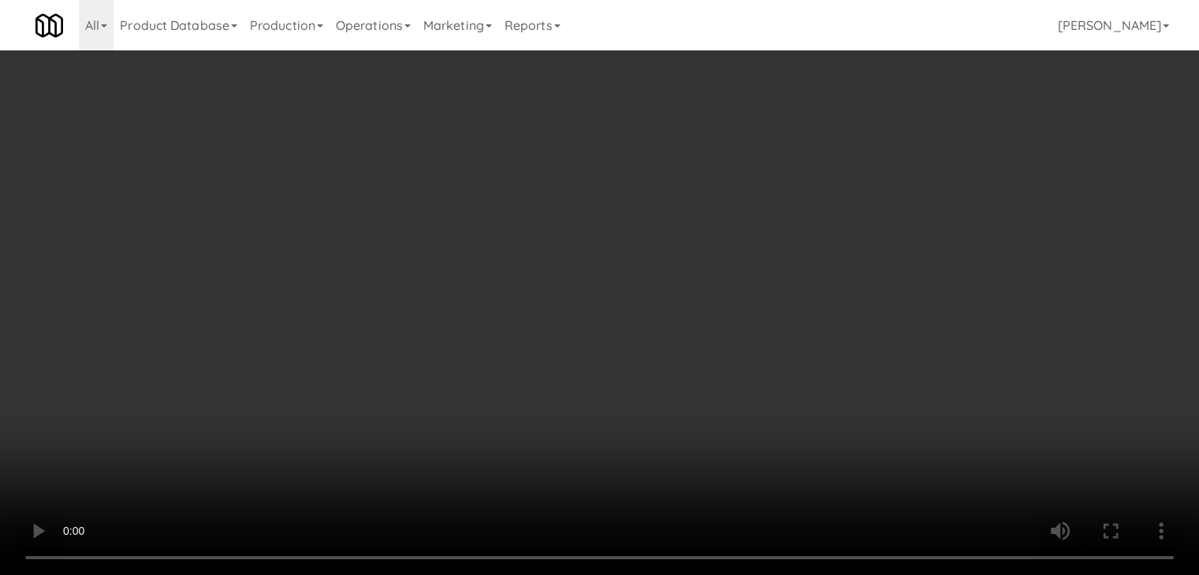
click at [859, 164] on button "Planogram" at bounding box center [853, 167] width 77 height 24
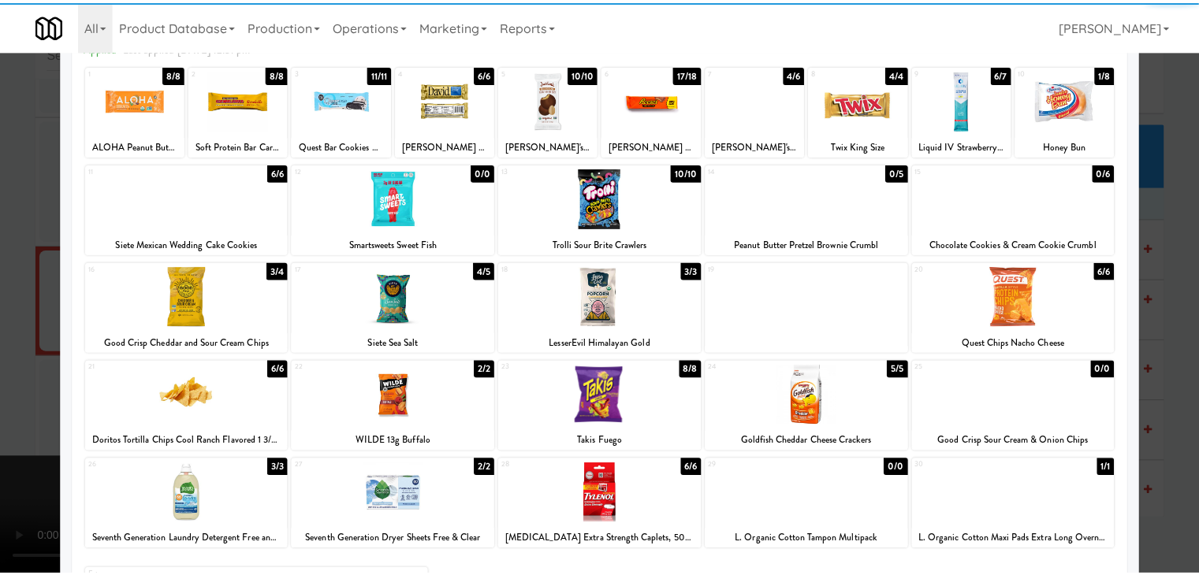
scroll to position [158, 0]
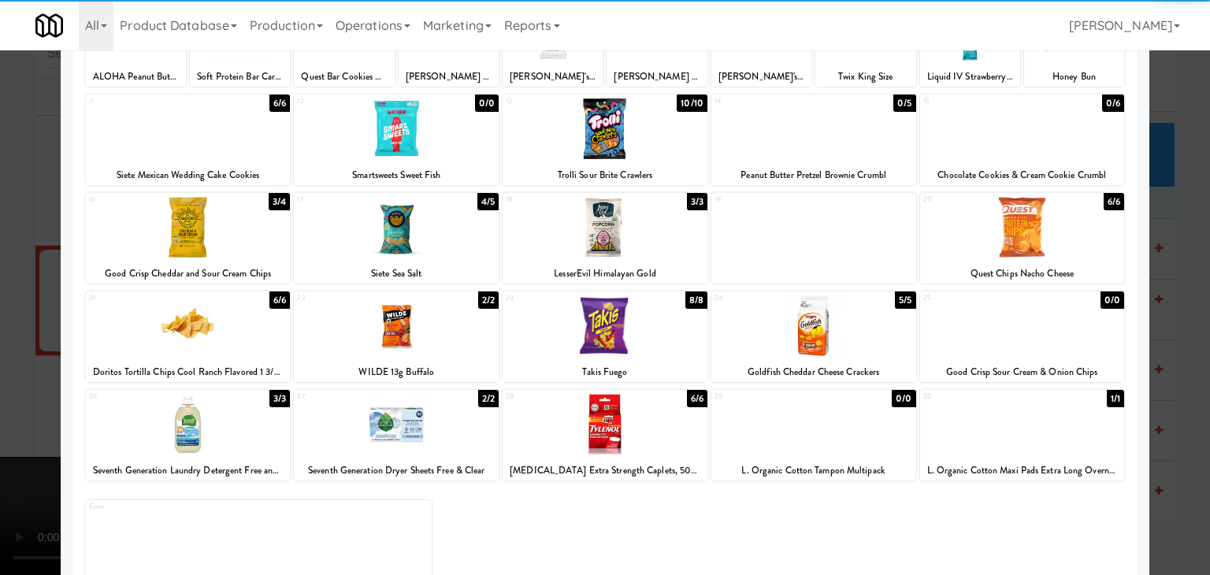
click at [620, 323] on div at bounding box center [605, 326] width 205 height 61
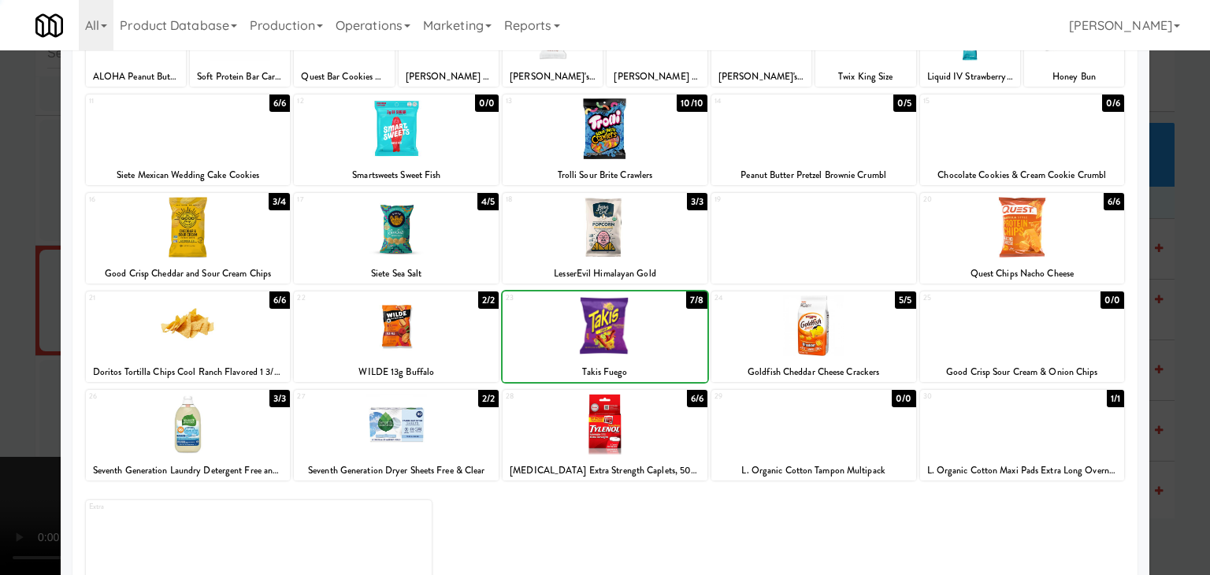
click at [25, 377] on div at bounding box center [605, 287] width 1210 height 575
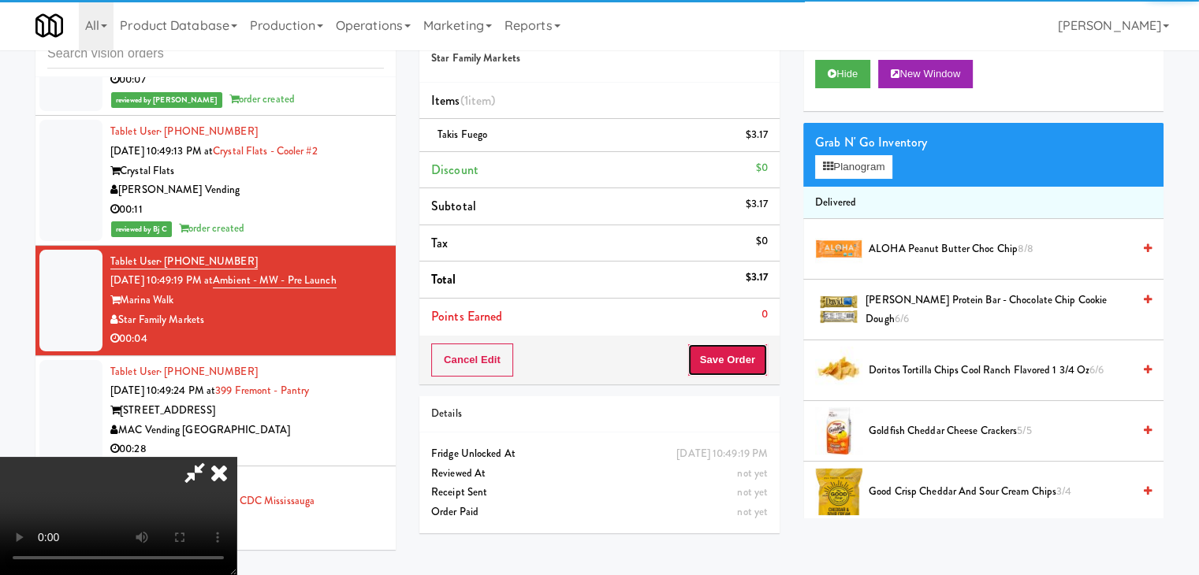
click at [740, 348] on button "Save Order" at bounding box center [727, 360] width 80 height 33
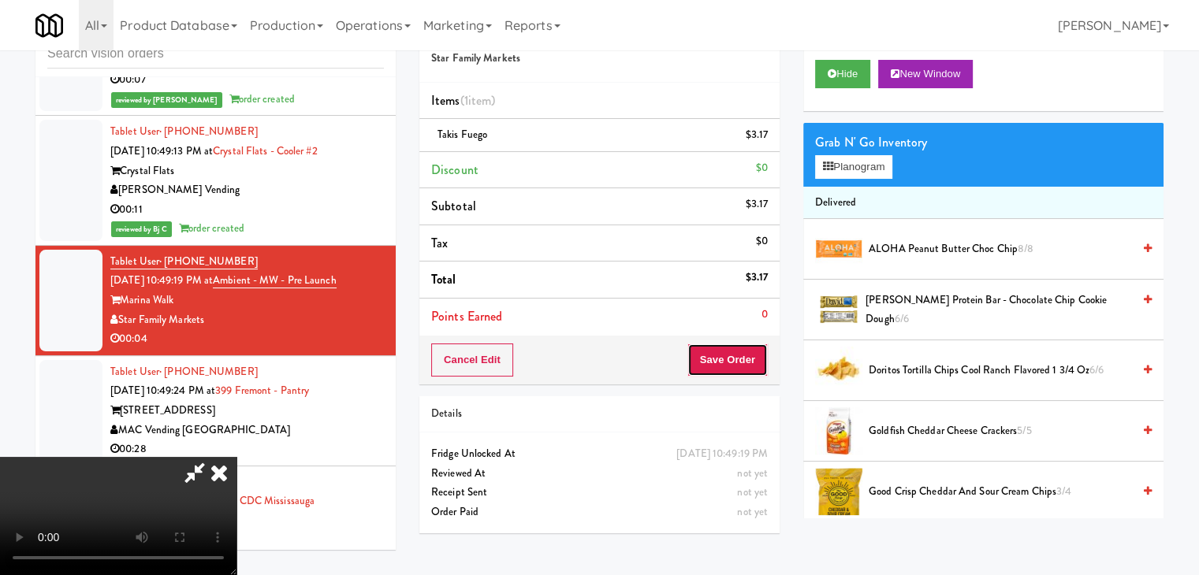
click at [742, 350] on button "Save Order" at bounding box center [727, 360] width 80 height 33
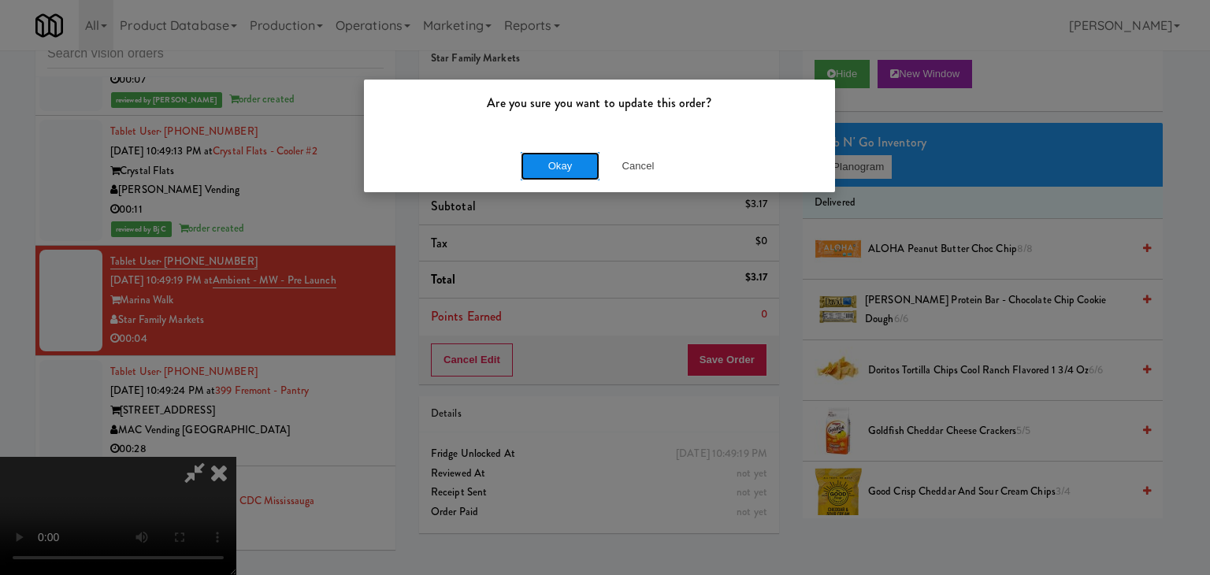
click at [548, 161] on button "Okay" at bounding box center [560, 166] width 79 height 28
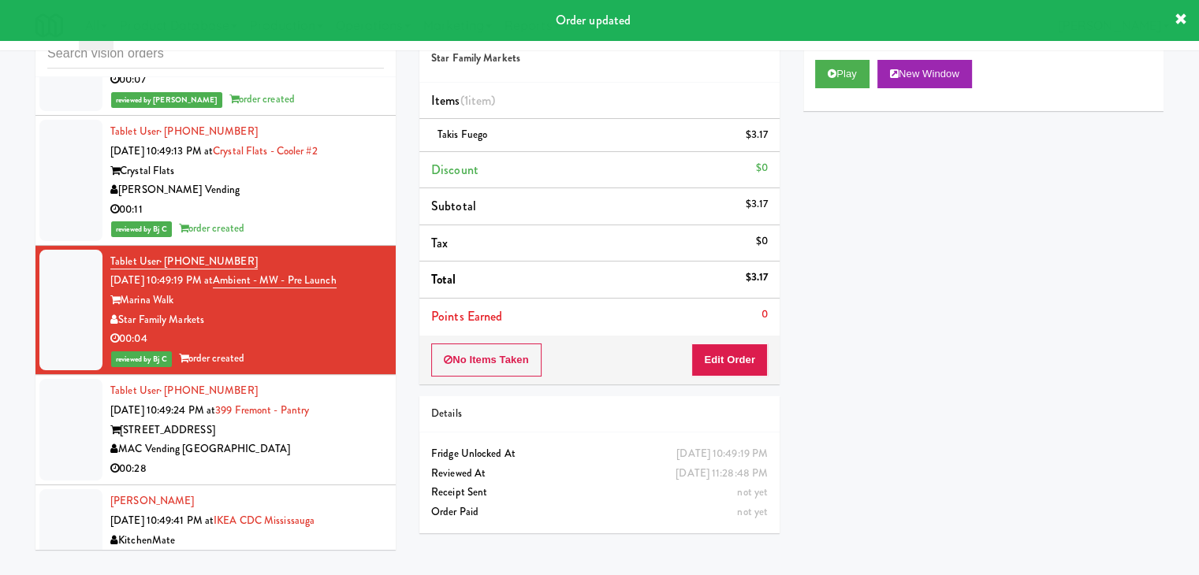
drag, startPoint x: 325, startPoint y: 410, endPoint x: 336, endPoint y: 407, distance: 11.5
click at [328, 421] on div "[STREET_ADDRESS]" at bounding box center [246, 431] width 273 height 20
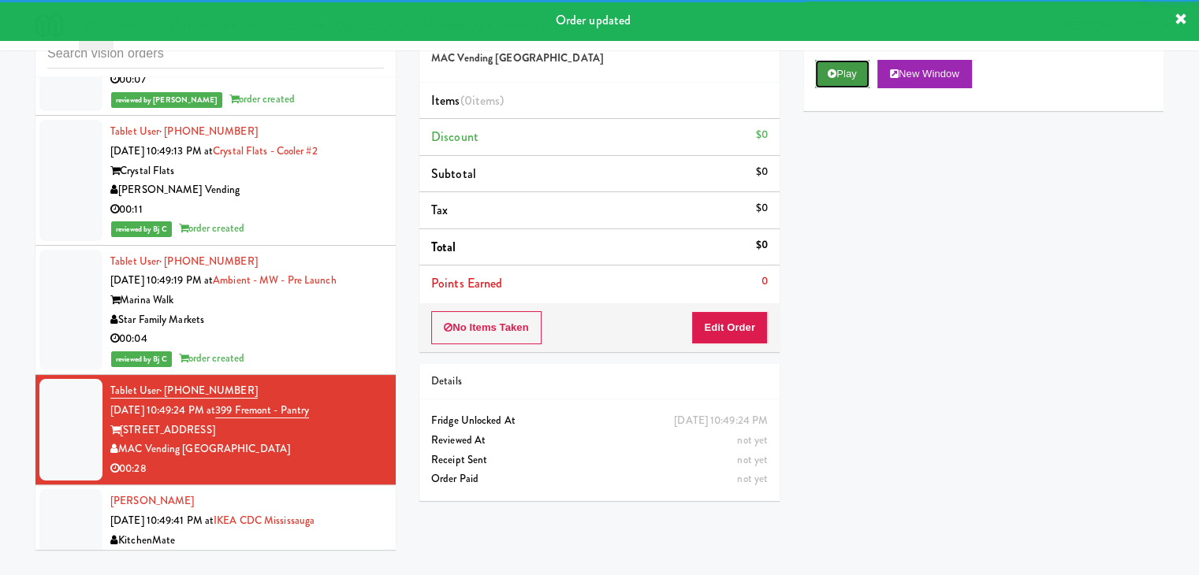
click at [838, 73] on button "Play" at bounding box center [842, 74] width 54 height 28
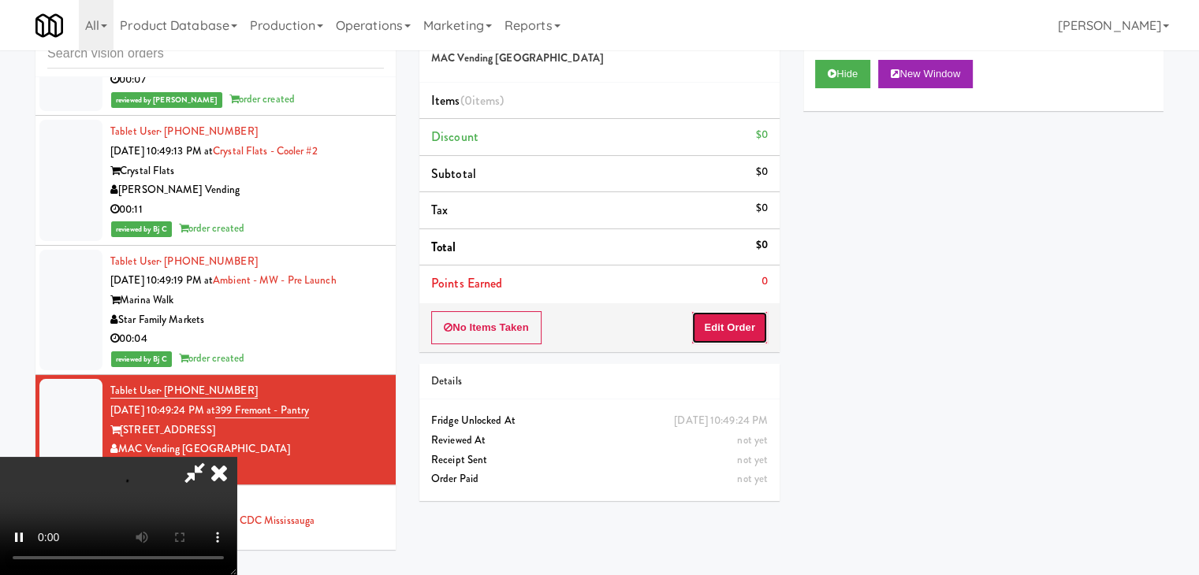
click at [745, 325] on button "Edit Order" at bounding box center [729, 327] width 76 height 33
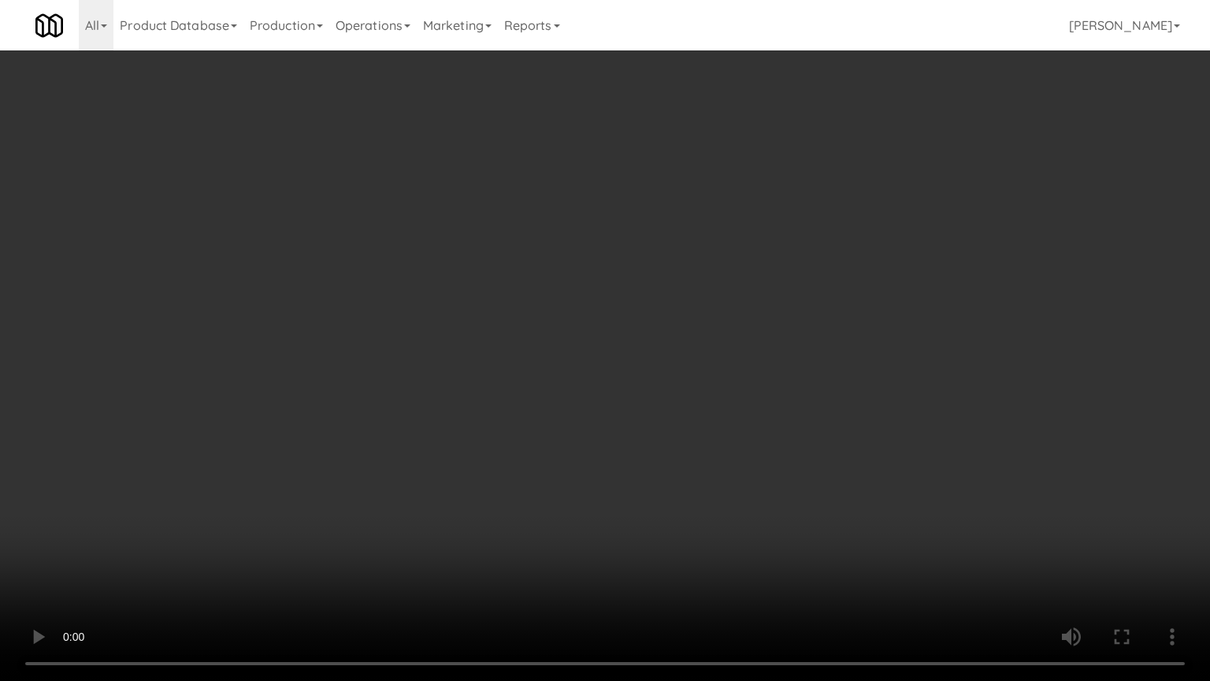
click at [917, 537] on video at bounding box center [605, 340] width 1210 height 681
click at [920, 537] on video at bounding box center [605, 340] width 1210 height 681
click at [930, 539] on video at bounding box center [605, 340] width 1210 height 681
drag, startPoint x: 931, startPoint y: 533, endPoint x: 925, endPoint y: 516, distance: 17.7
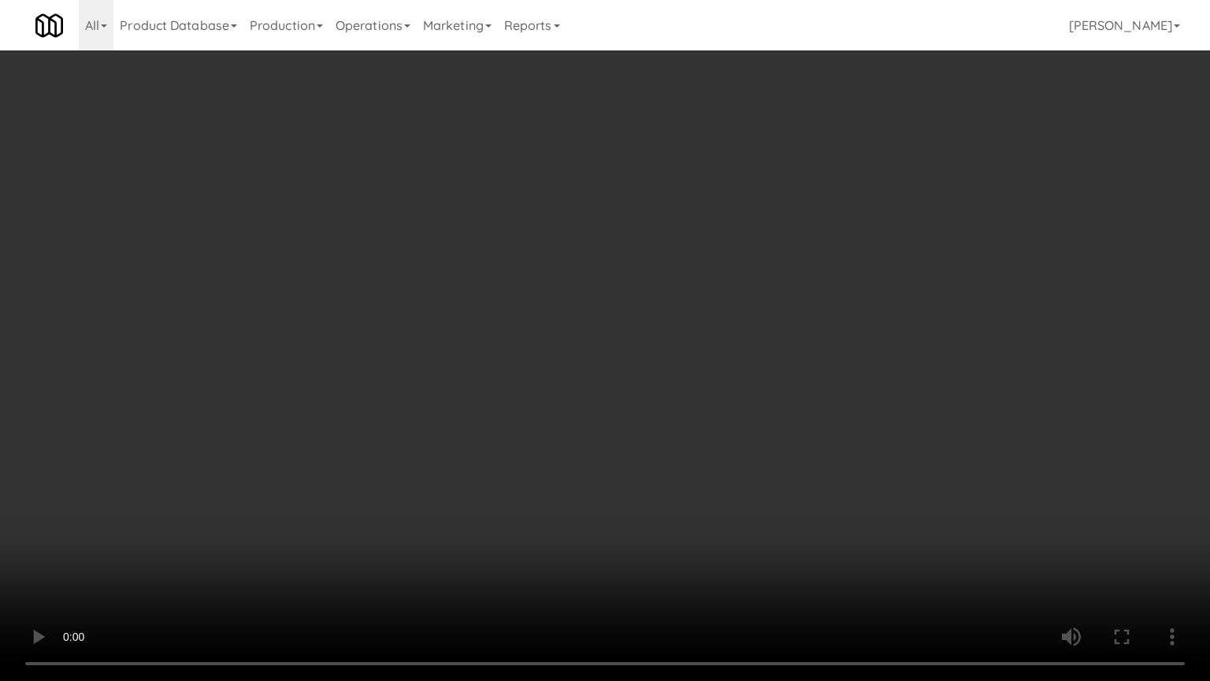
click at [931, 532] on video at bounding box center [605, 340] width 1210 height 681
drag, startPoint x: 925, startPoint y: 516, endPoint x: 947, endPoint y: 308, distance: 209.2
click at [925, 511] on video at bounding box center [605, 340] width 1210 height 681
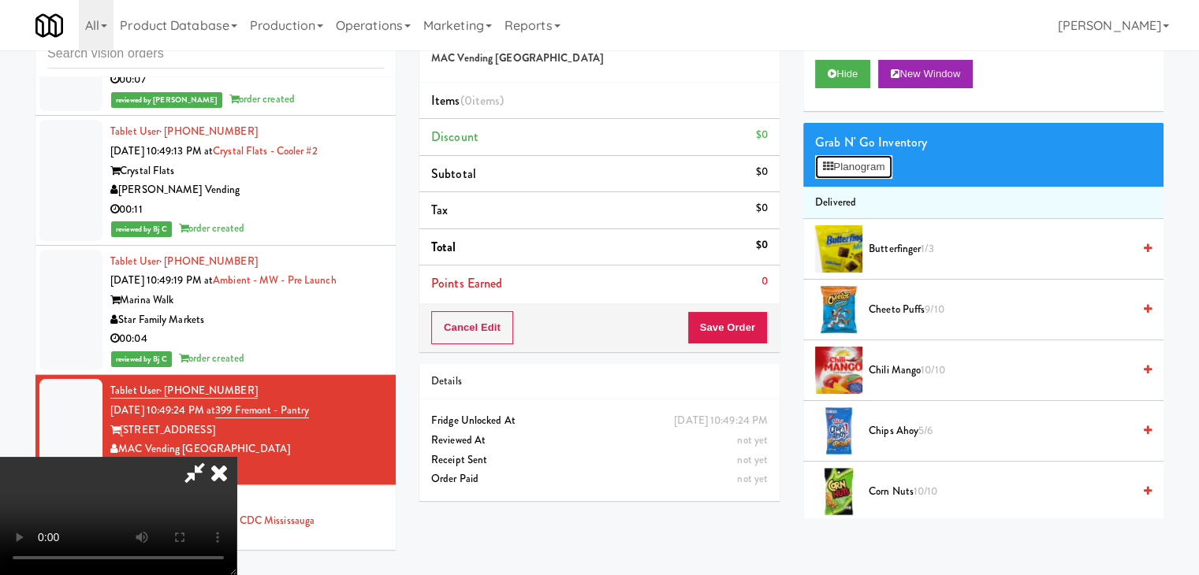
click at [872, 174] on button "Planogram" at bounding box center [853, 167] width 77 height 24
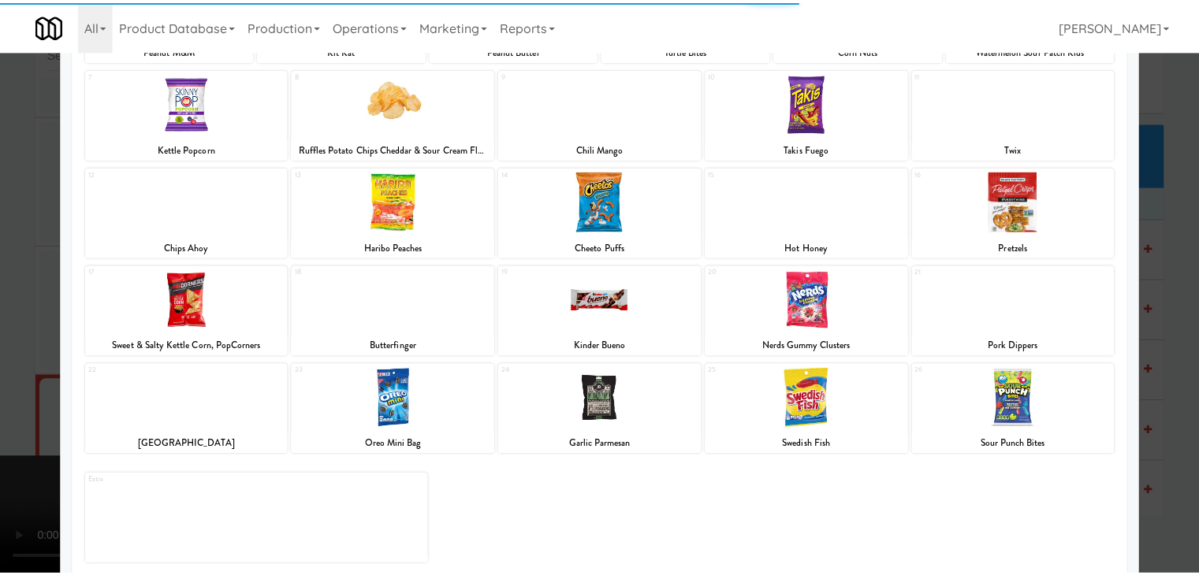
scroll to position [199, 0]
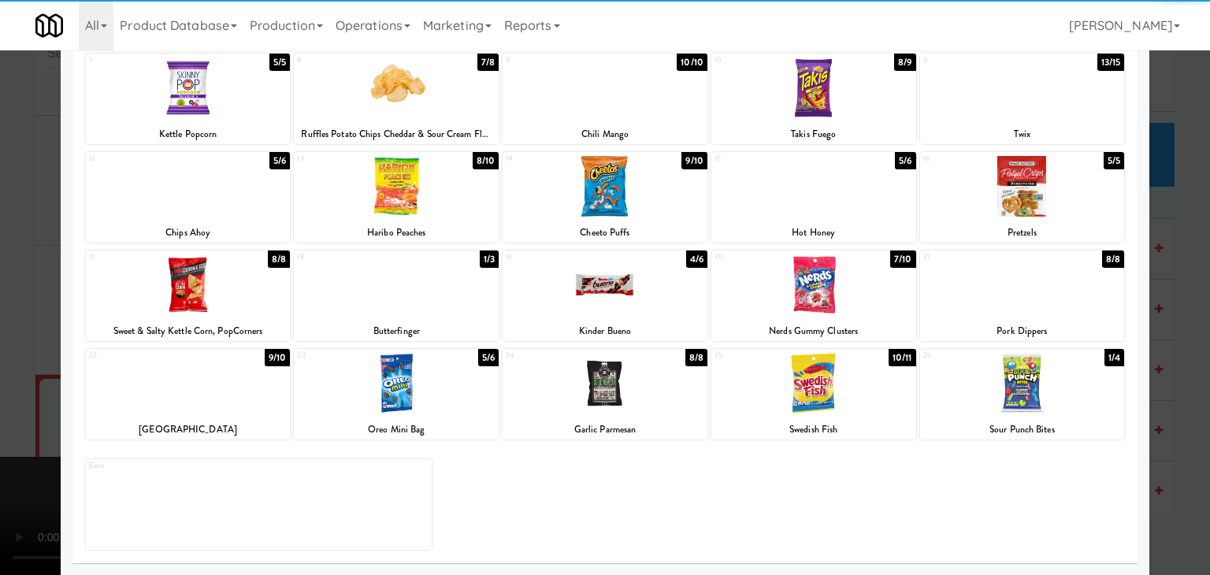
click at [804, 273] on div at bounding box center [814, 285] width 205 height 61
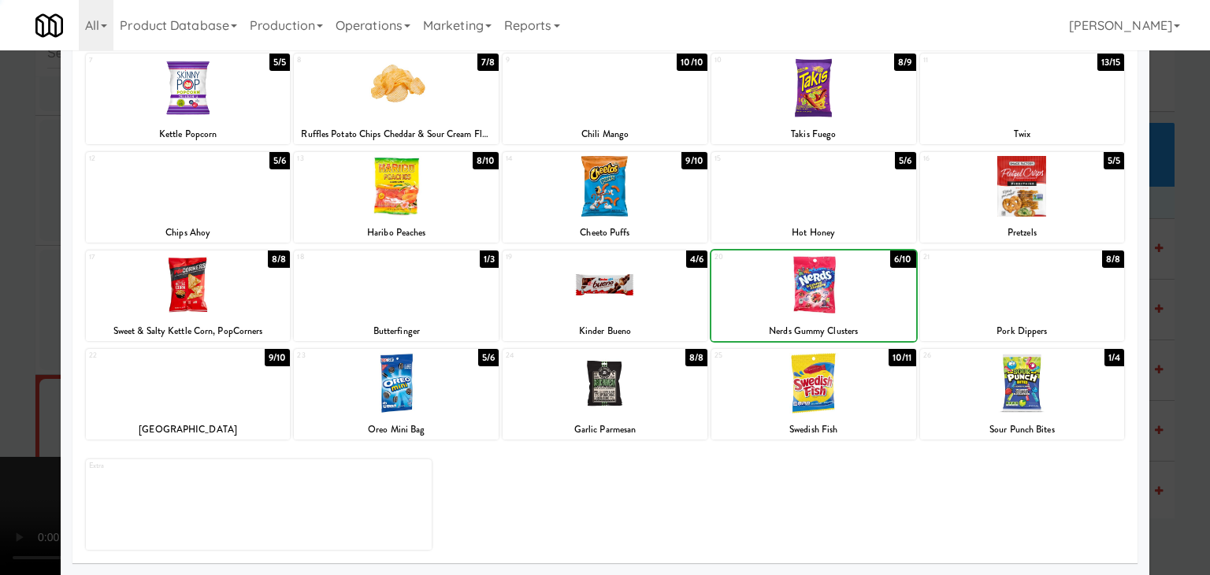
click at [24, 292] on div at bounding box center [605, 287] width 1210 height 575
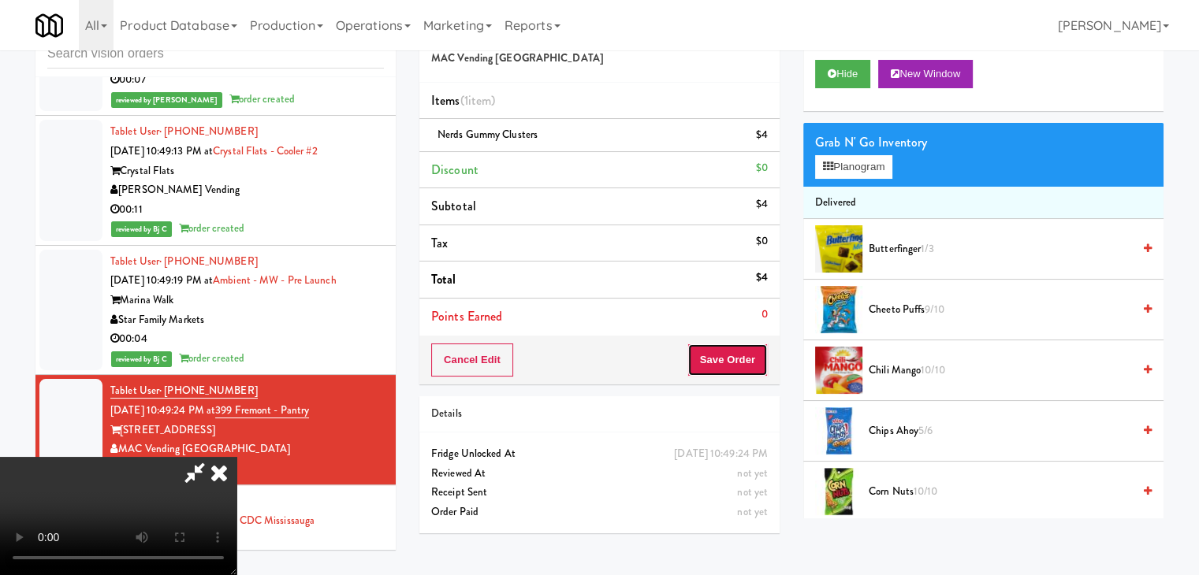
click at [743, 363] on button "Save Order" at bounding box center [727, 360] width 80 height 33
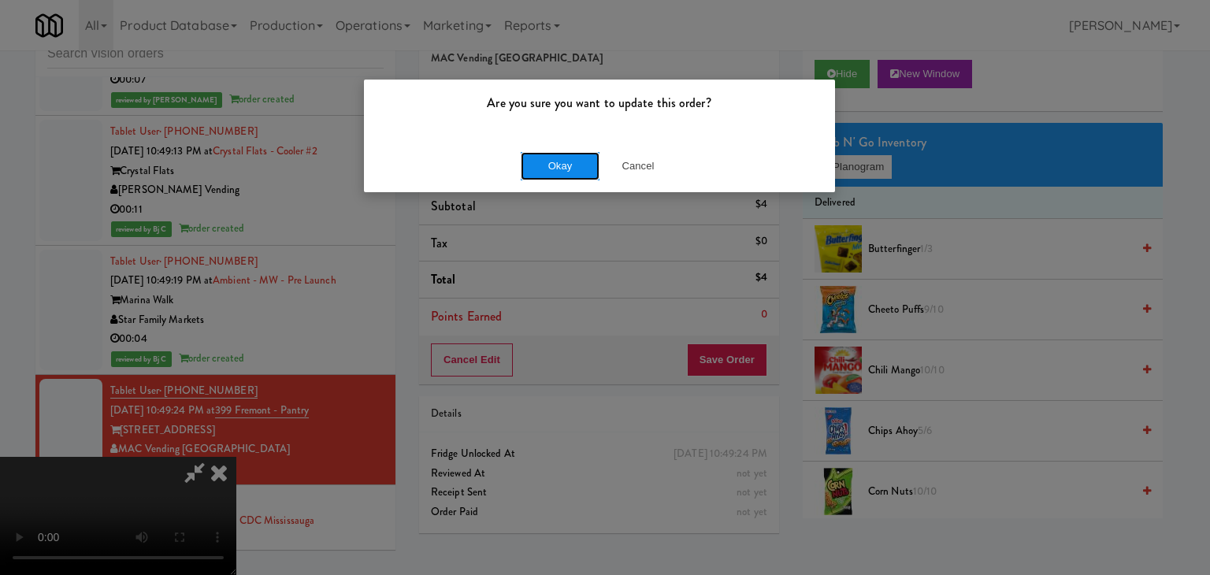
drag, startPoint x: 594, startPoint y: 172, endPoint x: 572, endPoint y: 168, distance: 22.4
click at [577, 168] on button "Okay" at bounding box center [560, 166] width 79 height 28
click at [572, 168] on div "Okay Cancel" at bounding box center [599, 165] width 471 height 53
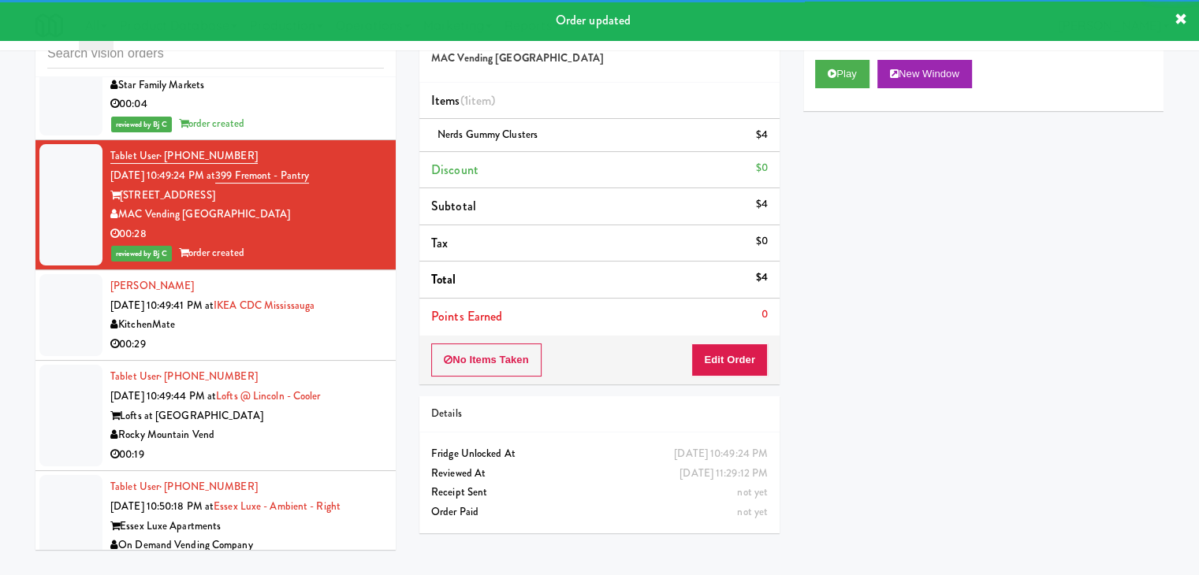
scroll to position [11688, 0]
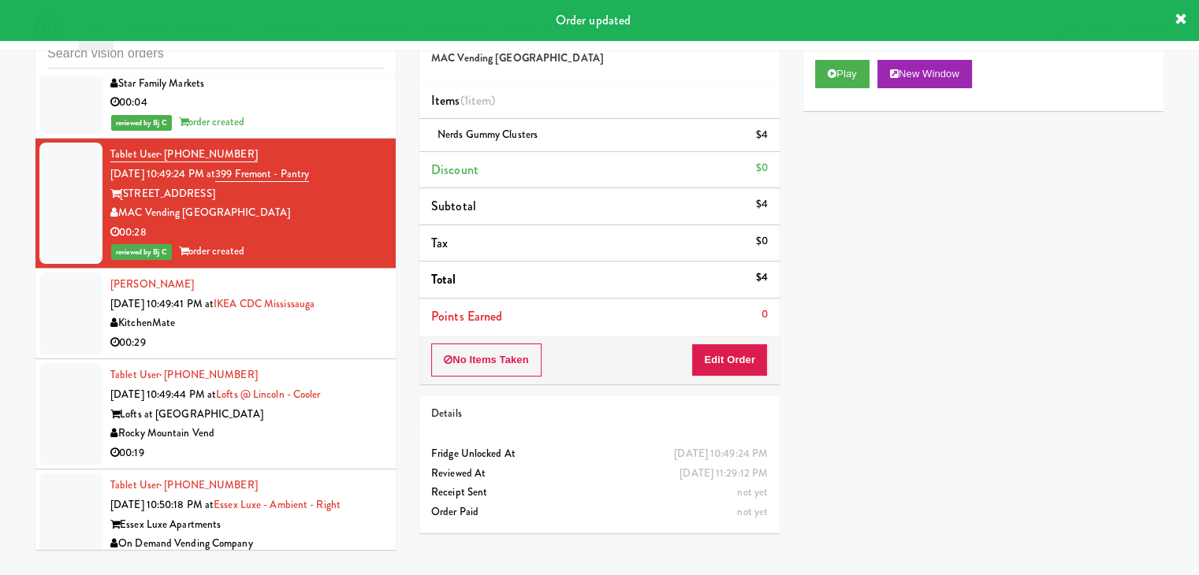
click at [309, 333] on div "00:29" at bounding box center [246, 343] width 273 height 20
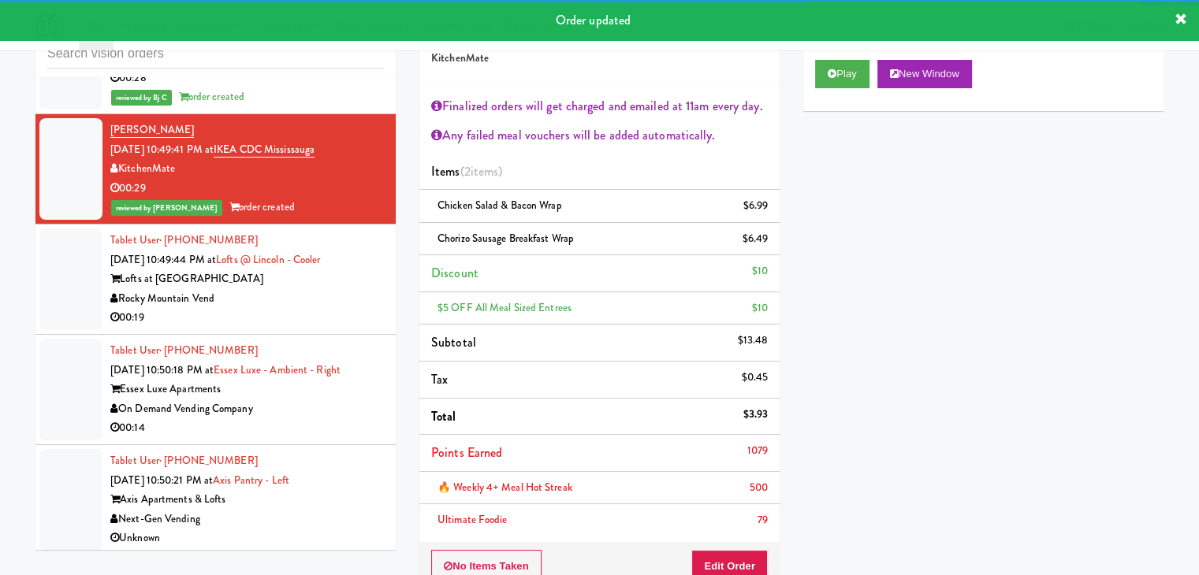
scroll to position [11846, 0]
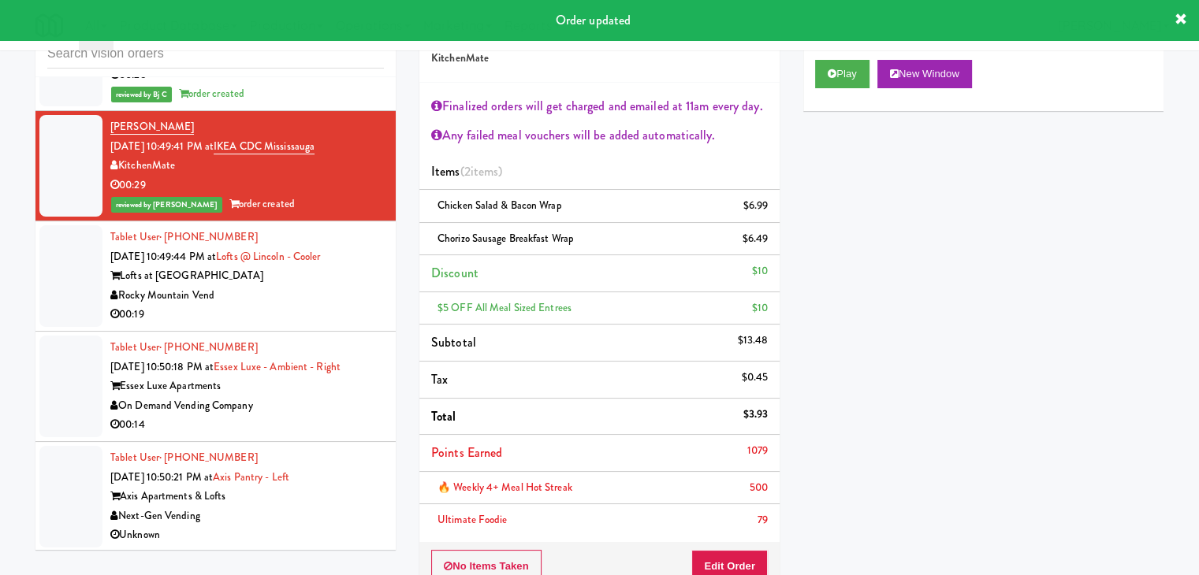
click at [344, 305] on div "00:19" at bounding box center [246, 315] width 273 height 20
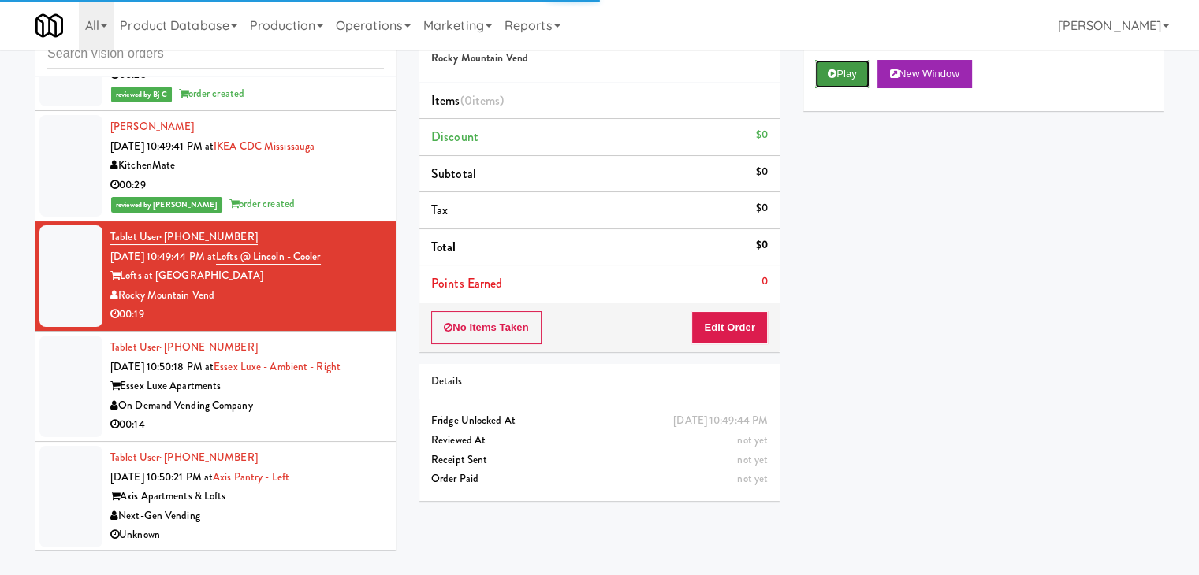
click at [842, 84] on button "Play" at bounding box center [842, 74] width 54 height 28
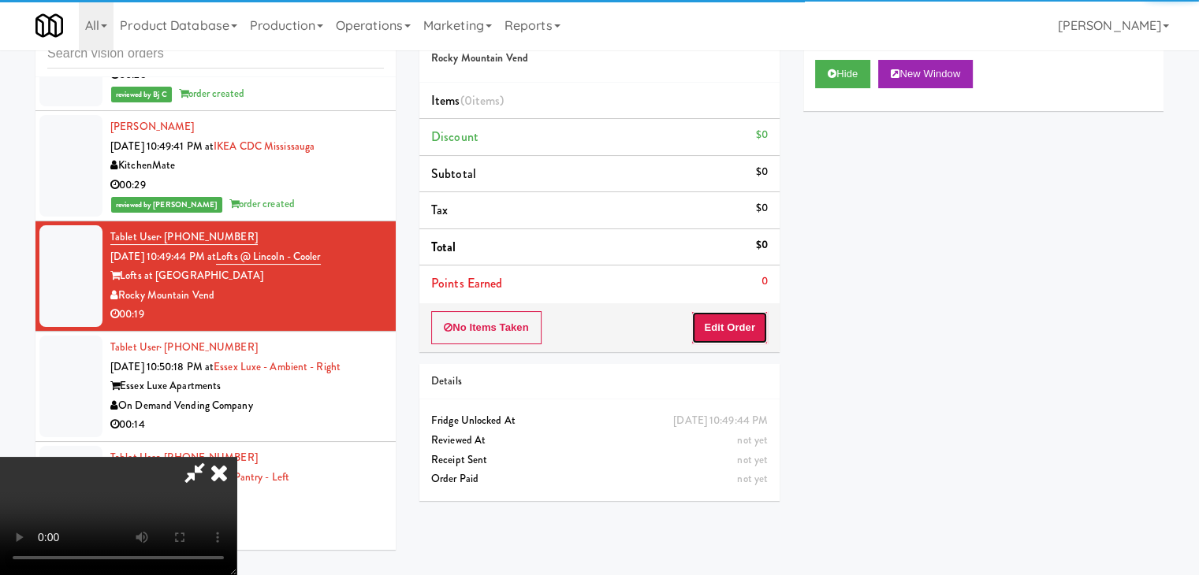
click at [719, 319] on button "Edit Order" at bounding box center [729, 327] width 76 height 33
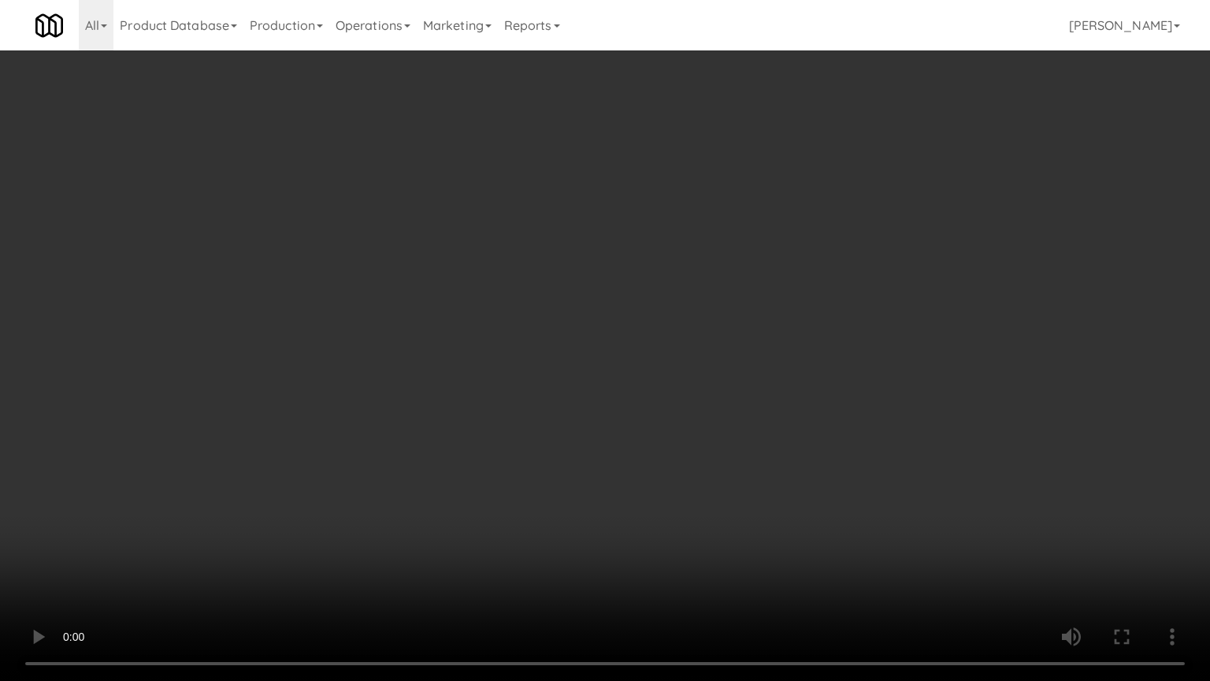
click at [730, 433] on video at bounding box center [605, 340] width 1210 height 681
click at [731, 422] on video at bounding box center [605, 340] width 1210 height 681
click at [727, 431] on video at bounding box center [605, 340] width 1210 height 681
click at [738, 435] on video at bounding box center [605, 340] width 1210 height 681
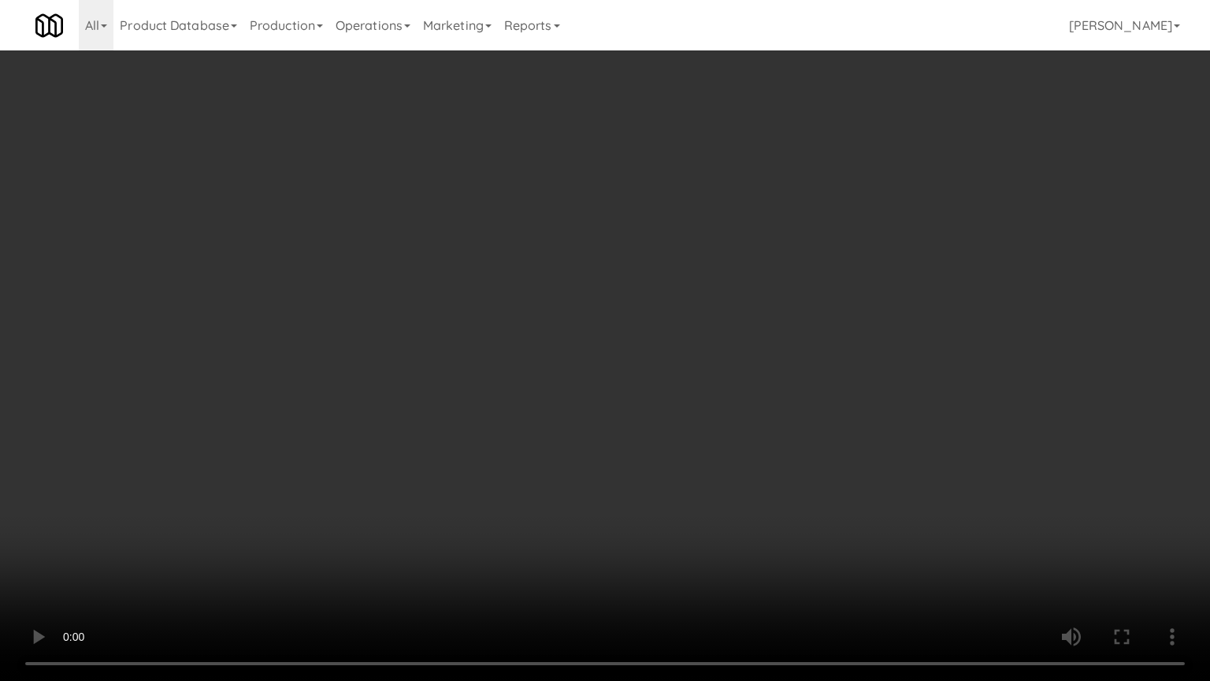
drag, startPoint x: 738, startPoint y: 435, endPoint x: 734, endPoint y: 445, distance: 11.0
click at [738, 435] on video at bounding box center [605, 340] width 1210 height 681
click at [732, 422] on video at bounding box center [605, 340] width 1210 height 681
drag, startPoint x: 732, startPoint y: 422, endPoint x: 761, endPoint y: 331, distance: 95.2
click at [734, 419] on video at bounding box center [605, 340] width 1210 height 681
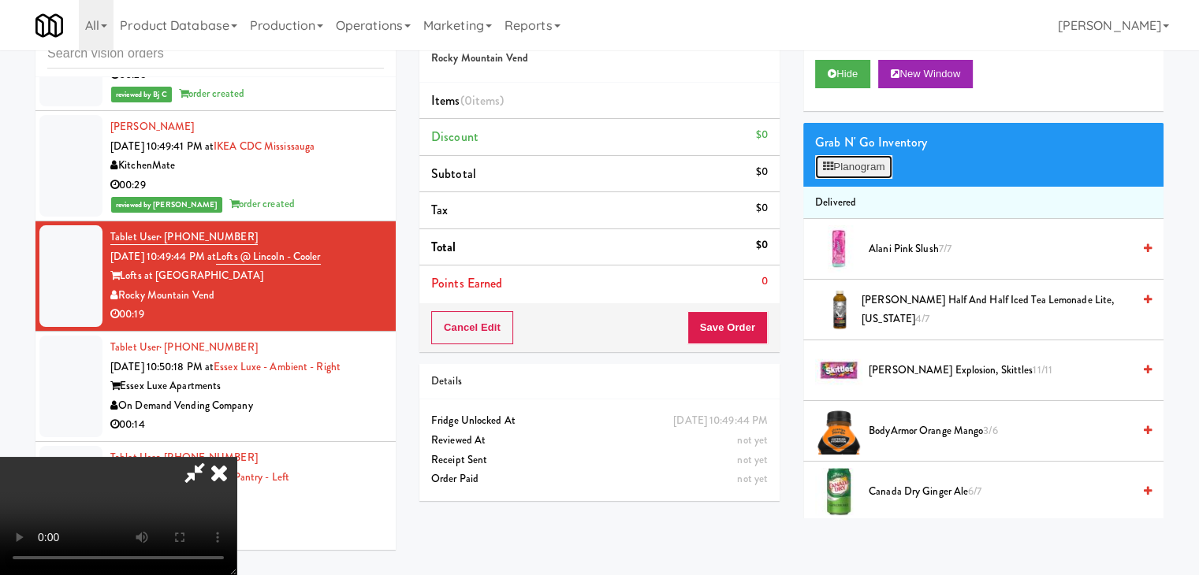
click at [868, 172] on button "Planogram" at bounding box center [853, 167] width 77 height 24
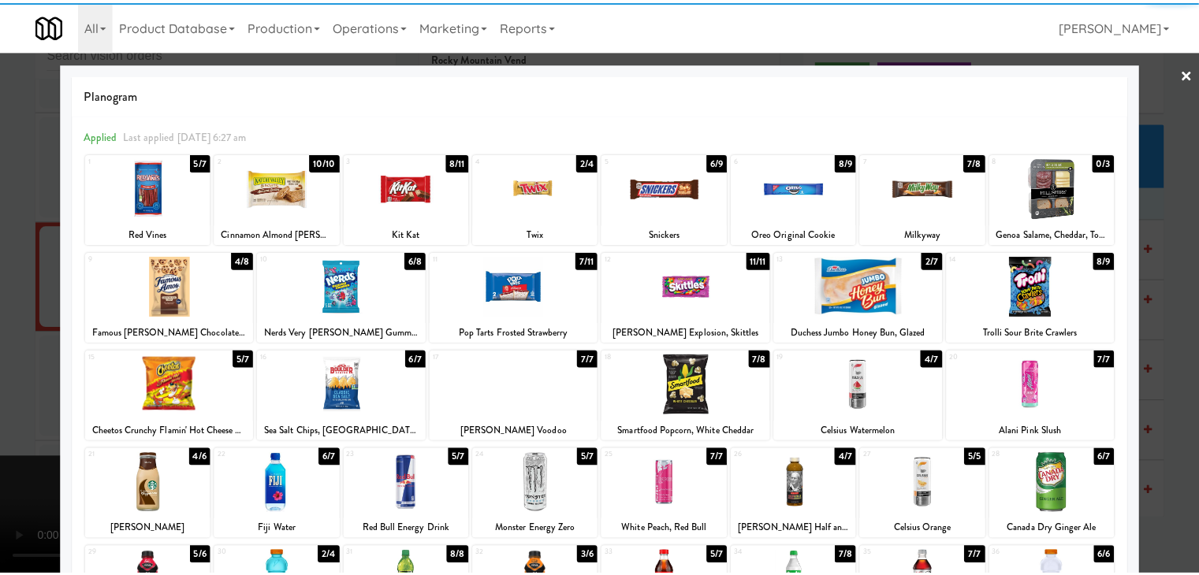
scroll to position [199, 0]
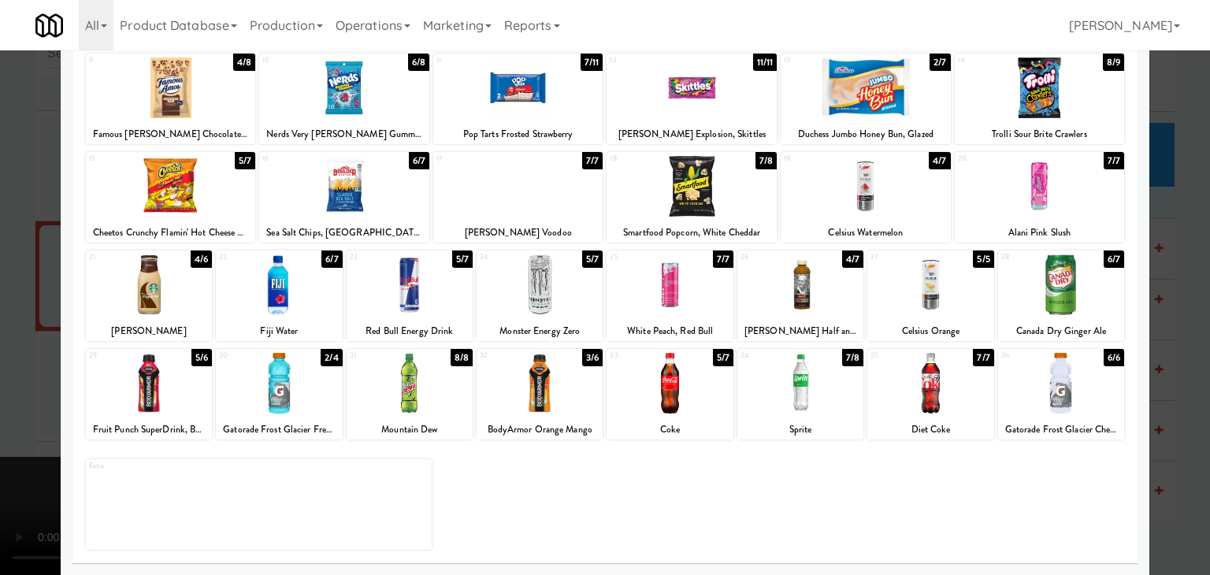
drag, startPoint x: 807, startPoint y: 398, endPoint x: 418, endPoint y: 392, distance: 388.5
click at [804, 396] on div at bounding box center [801, 383] width 126 height 61
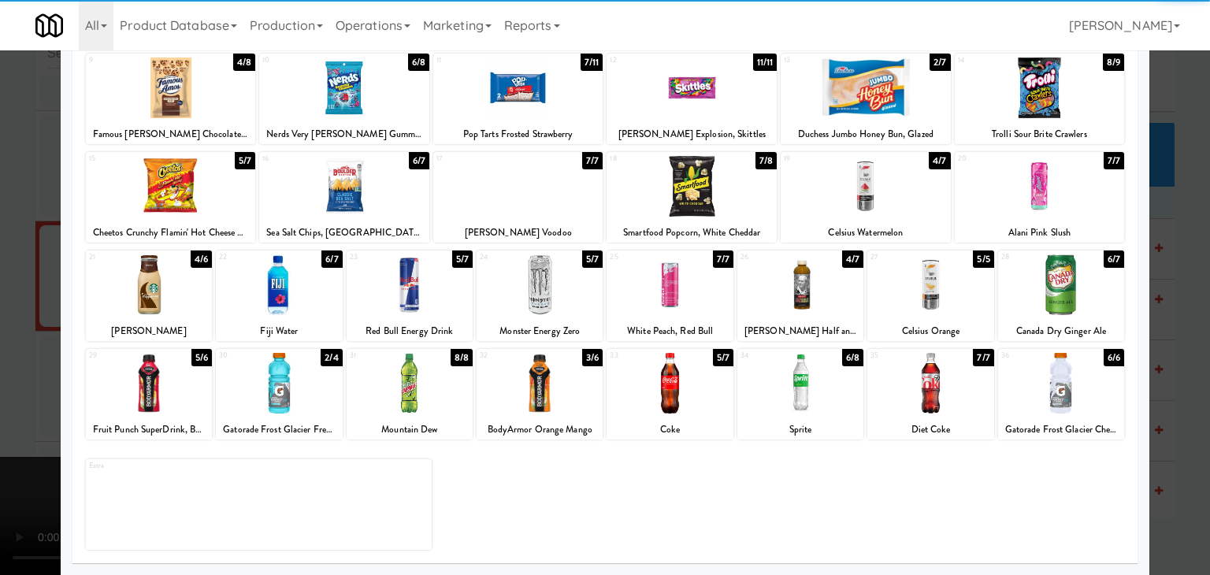
drag, startPoint x: 247, startPoint y: 390, endPoint x: 240, endPoint y: 397, distance: 10.6
click at [248, 391] on div at bounding box center [279, 383] width 126 height 61
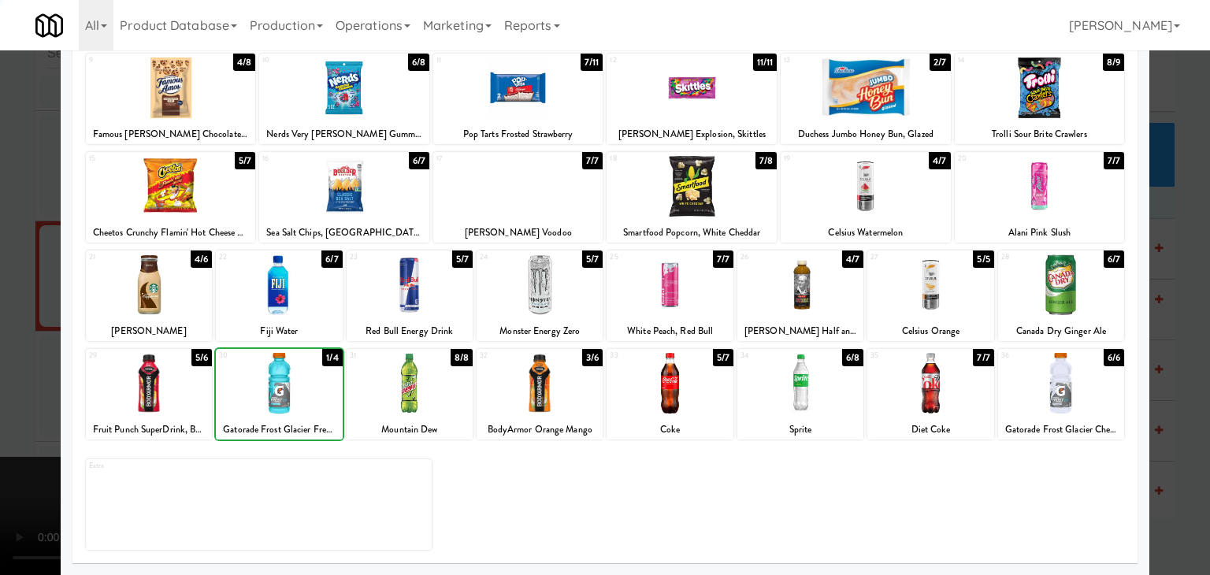
drag, startPoint x: 13, startPoint y: 400, endPoint x: 138, endPoint y: 397, distance: 125.3
click at [15, 400] on div at bounding box center [605, 287] width 1210 height 575
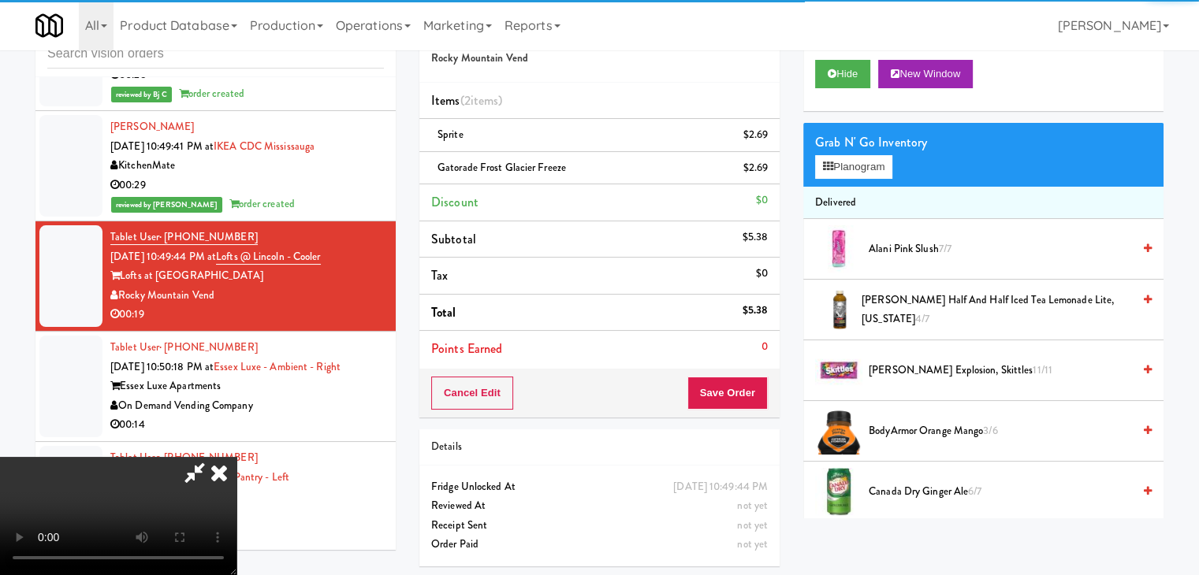
click at [236, 457] on video at bounding box center [118, 516] width 236 height 118
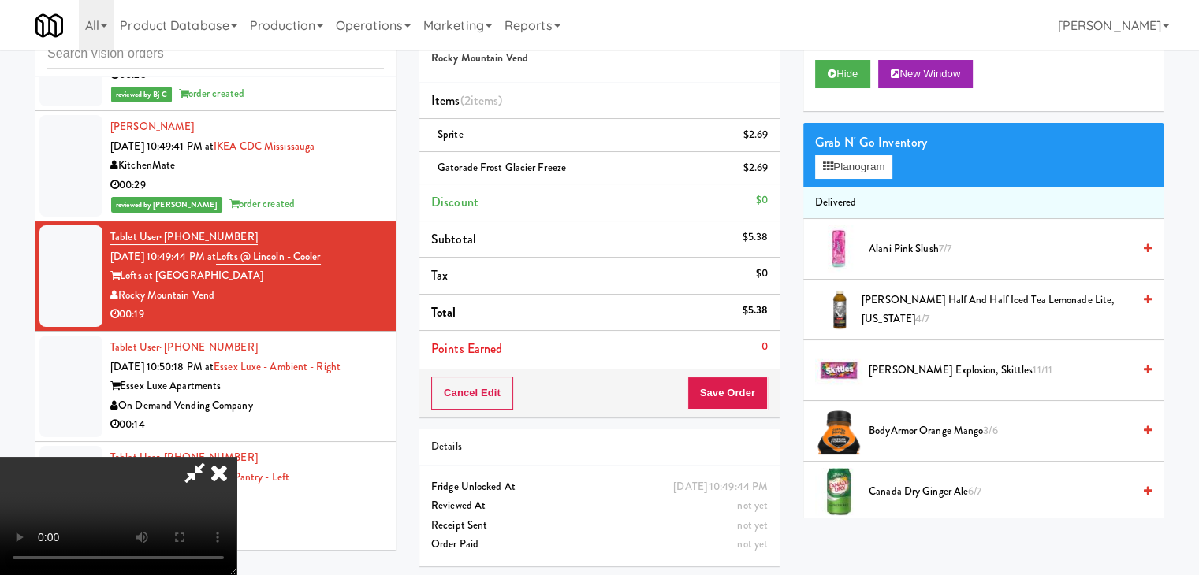
drag, startPoint x: 523, startPoint y: 445, endPoint x: 527, endPoint y: 522, distance: 76.5
click at [236, 457] on video at bounding box center [118, 516] width 236 height 118
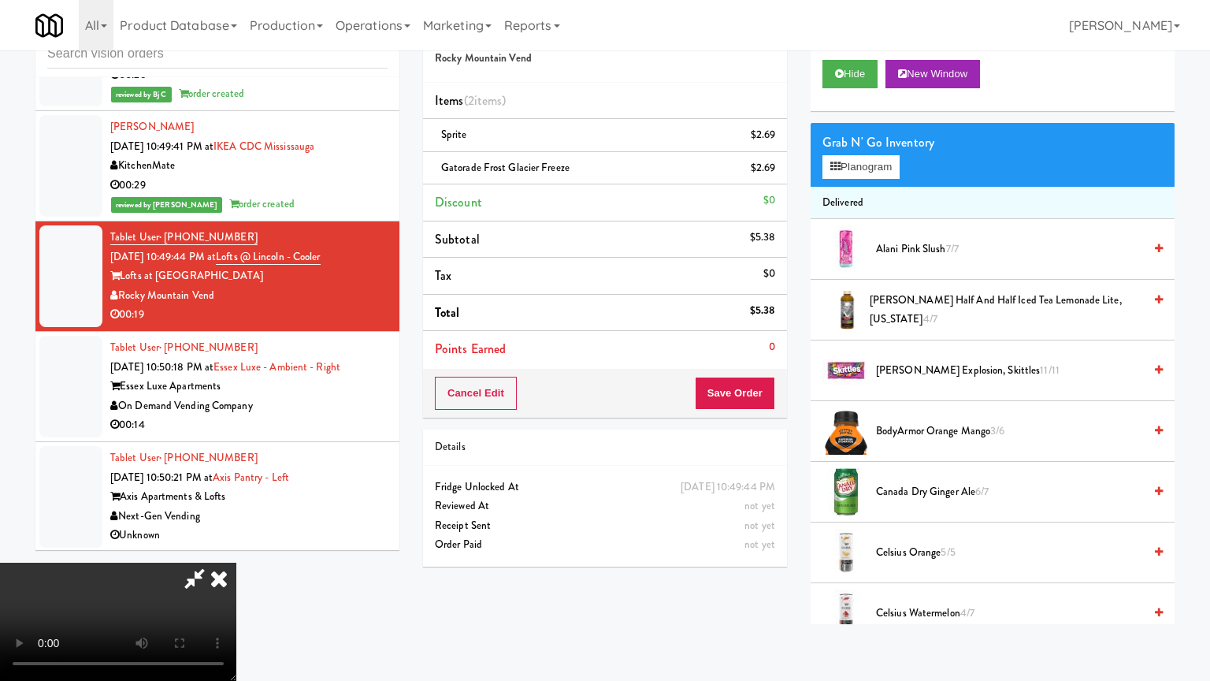
click at [236, 574] on video at bounding box center [118, 622] width 236 height 118
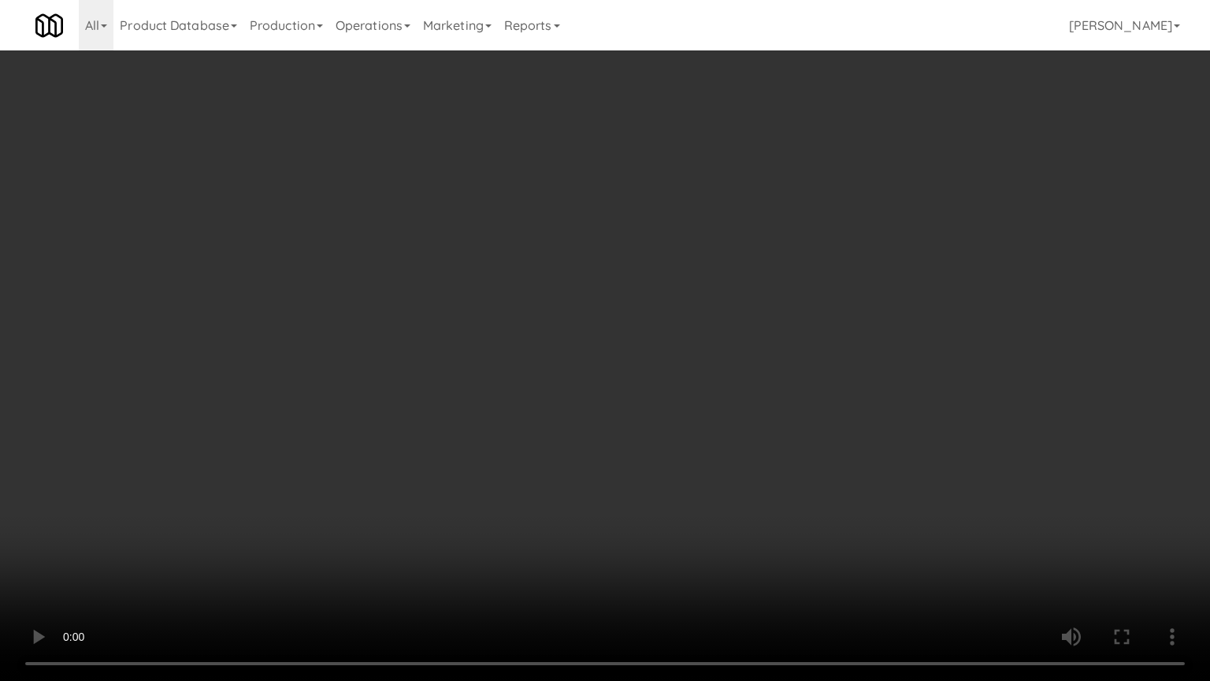
click at [760, 552] on video at bounding box center [605, 340] width 1210 height 681
click at [841, 460] on video at bounding box center [605, 340] width 1210 height 681
click at [841, 467] on video at bounding box center [605, 340] width 1210 height 681
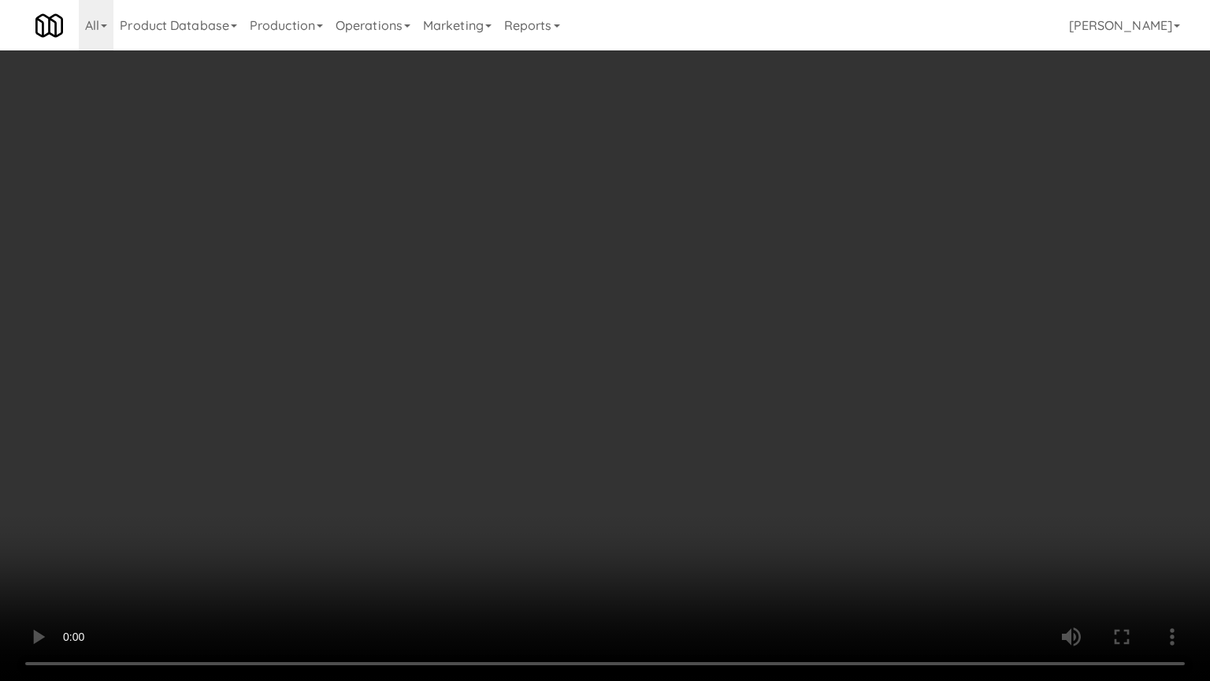
click at [842, 465] on video at bounding box center [605, 340] width 1210 height 681
click at [840, 465] on video at bounding box center [605, 340] width 1210 height 681
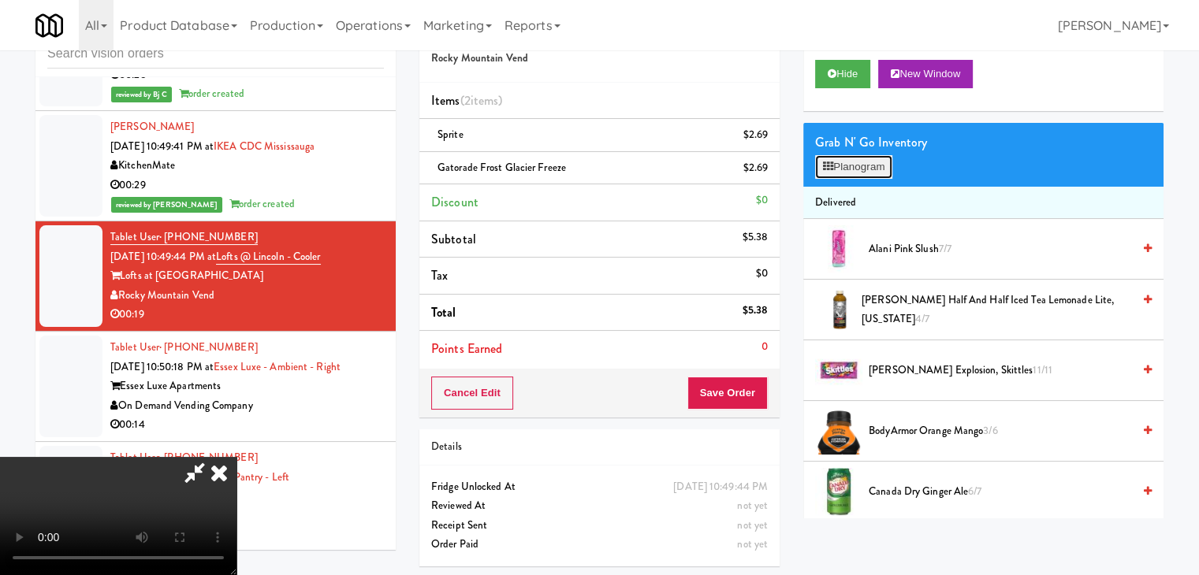
click at [869, 167] on button "Planogram" at bounding box center [853, 167] width 77 height 24
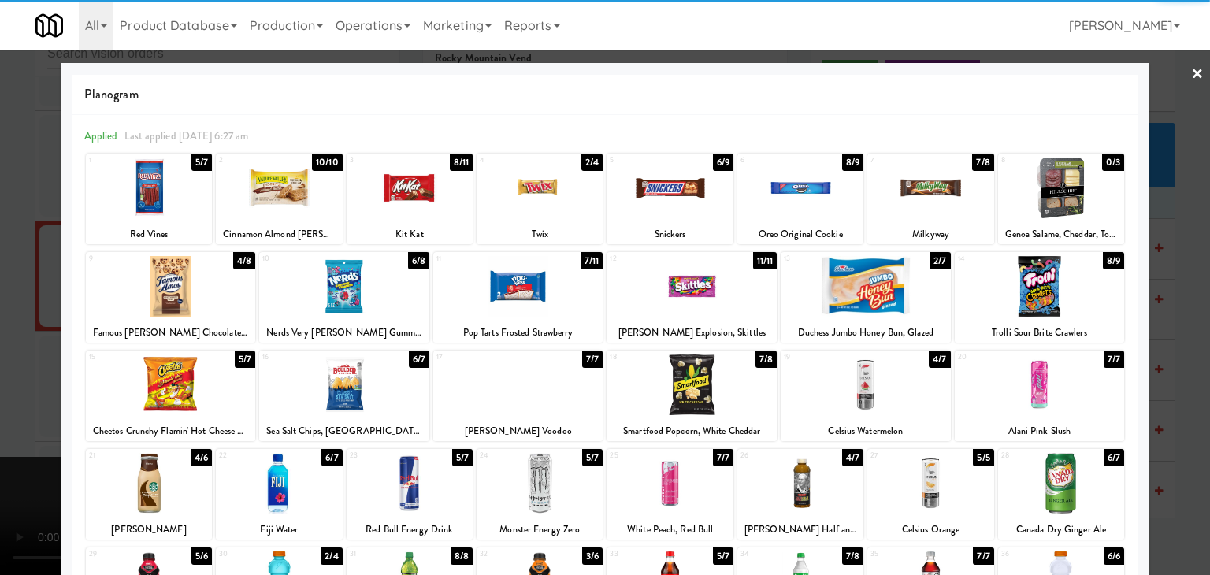
click at [681, 379] on div at bounding box center [692, 385] width 170 height 61
click at [684, 379] on div at bounding box center [692, 385] width 170 height 61
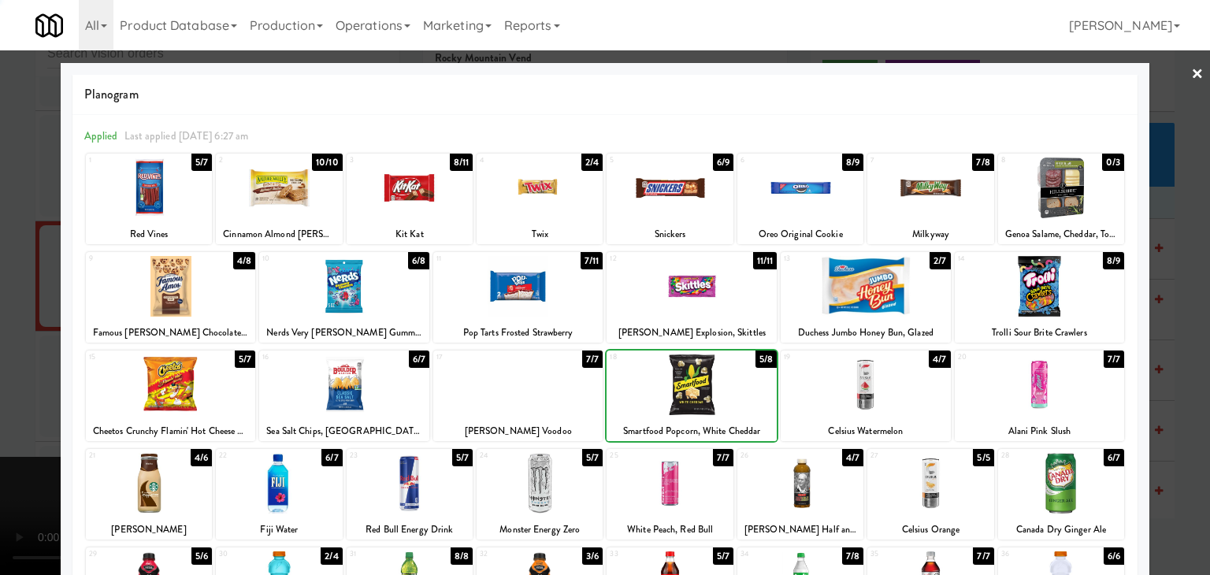
drag, startPoint x: 0, startPoint y: 395, endPoint x: 158, endPoint y: 388, distance: 157.8
click at [10, 392] on div at bounding box center [605, 287] width 1210 height 575
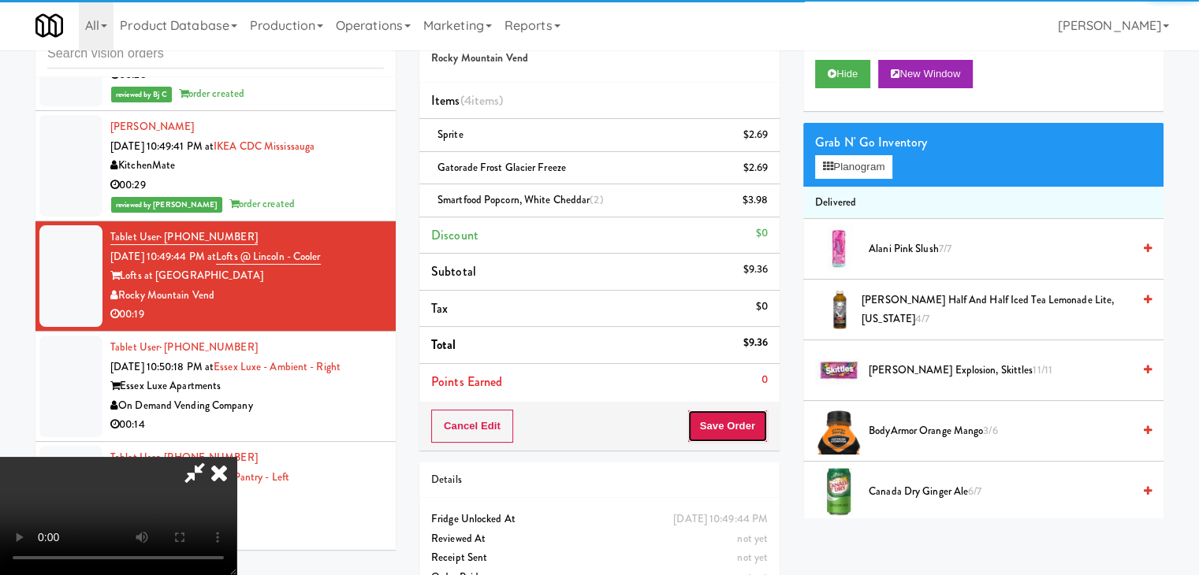
click at [751, 419] on button "Save Order" at bounding box center [727, 426] width 80 height 33
click at [750, 418] on button "Save Order" at bounding box center [727, 426] width 80 height 33
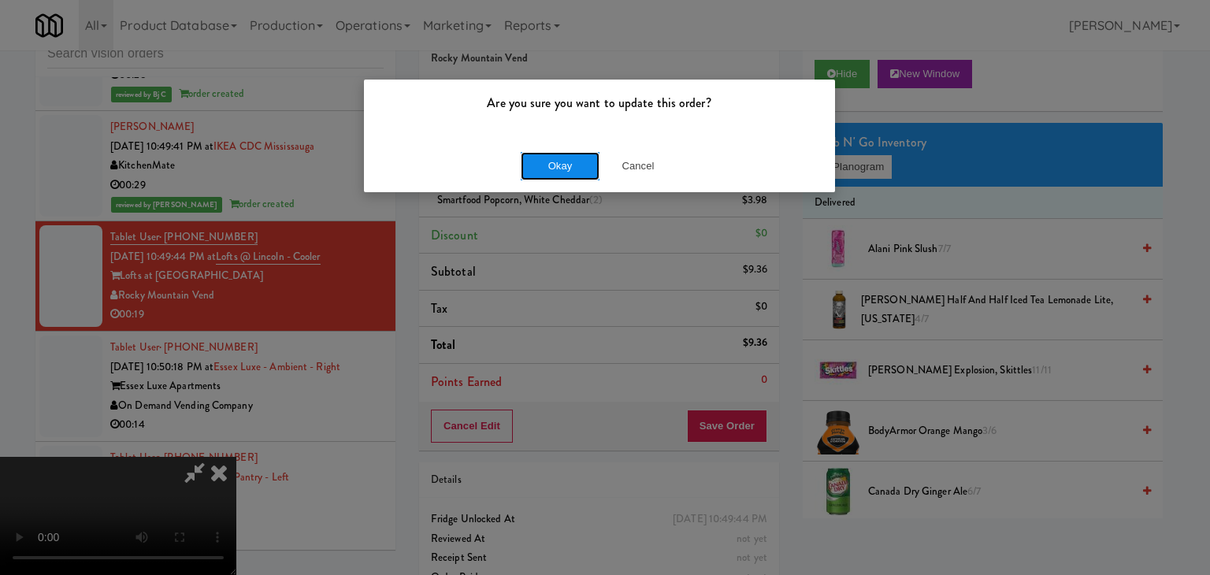
click at [576, 158] on button "Okay" at bounding box center [560, 166] width 79 height 28
click at [577, 158] on button "Okay" at bounding box center [560, 166] width 79 height 28
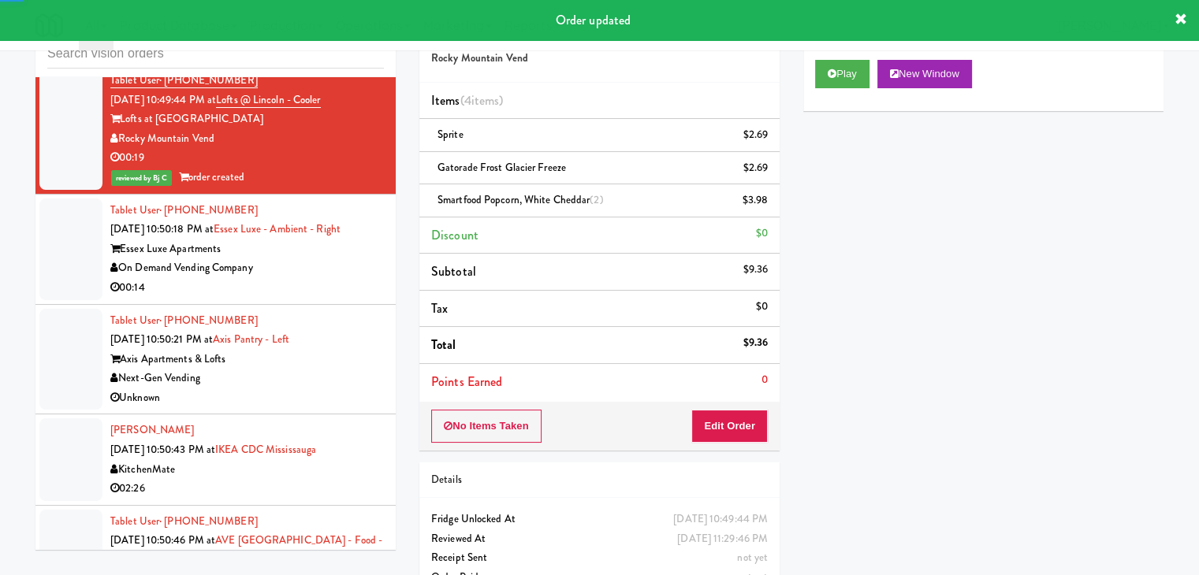
scroll to position [12003, 0]
click at [323, 258] on div "On Demand Vending Company" at bounding box center [246, 268] width 273 height 20
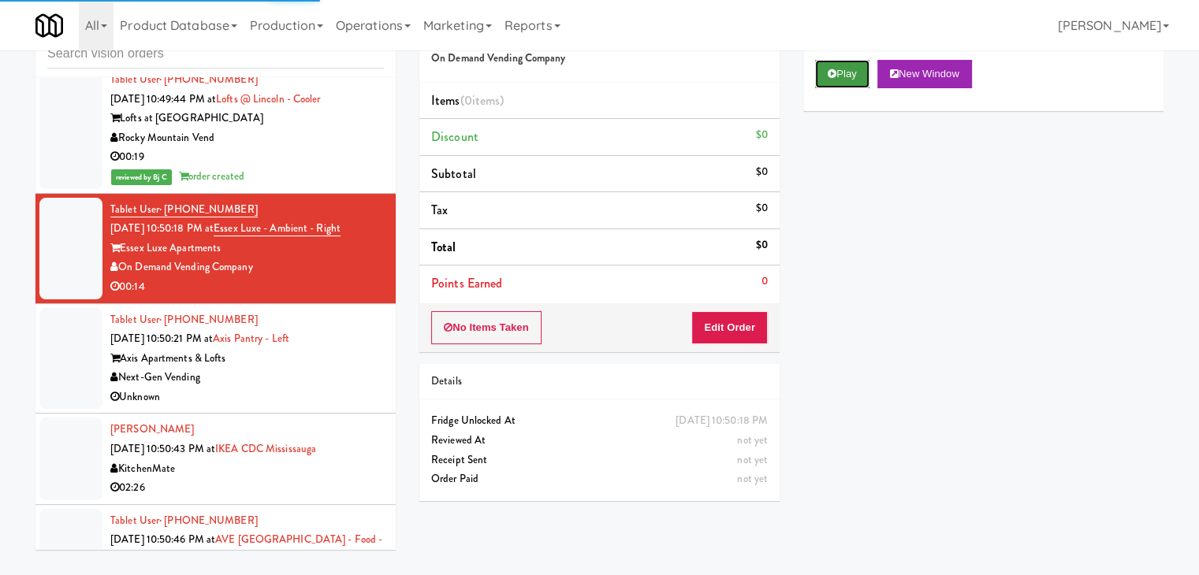
click at [838, 73] on button "Play" at bounding box center [842, 74] width 54 height 28
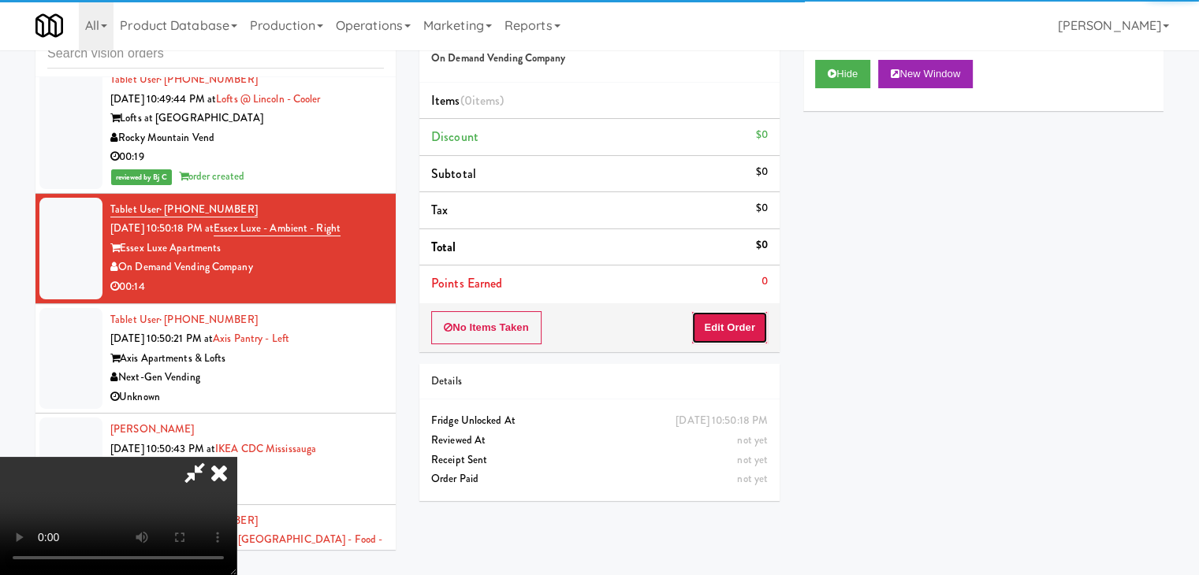
click at [742, 315] on button "Edit Order" at bounding box center [729, 327] width 76 height 33
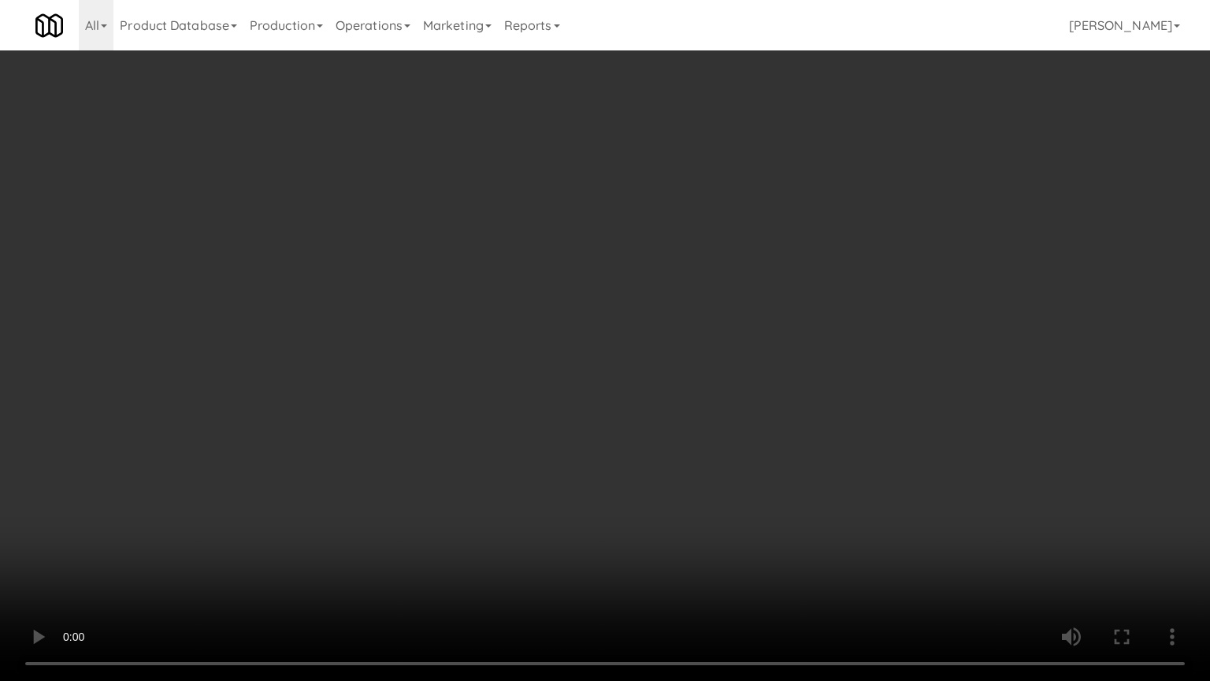
click at [827, 480] on video at bounding box center [605, 340] width 1210 height 681
click at [816, 489] on video at bounding box center [605, 340] width 1210 height 681
click at [815, 487] on video at bounding box center [605, 340] width 1210 height 681
click at [809, 489] on video at bounding box center [605, 340] width 1210 height 681
click at [812, 478] on video at bounding box center [605, 340] width 1210 height 681
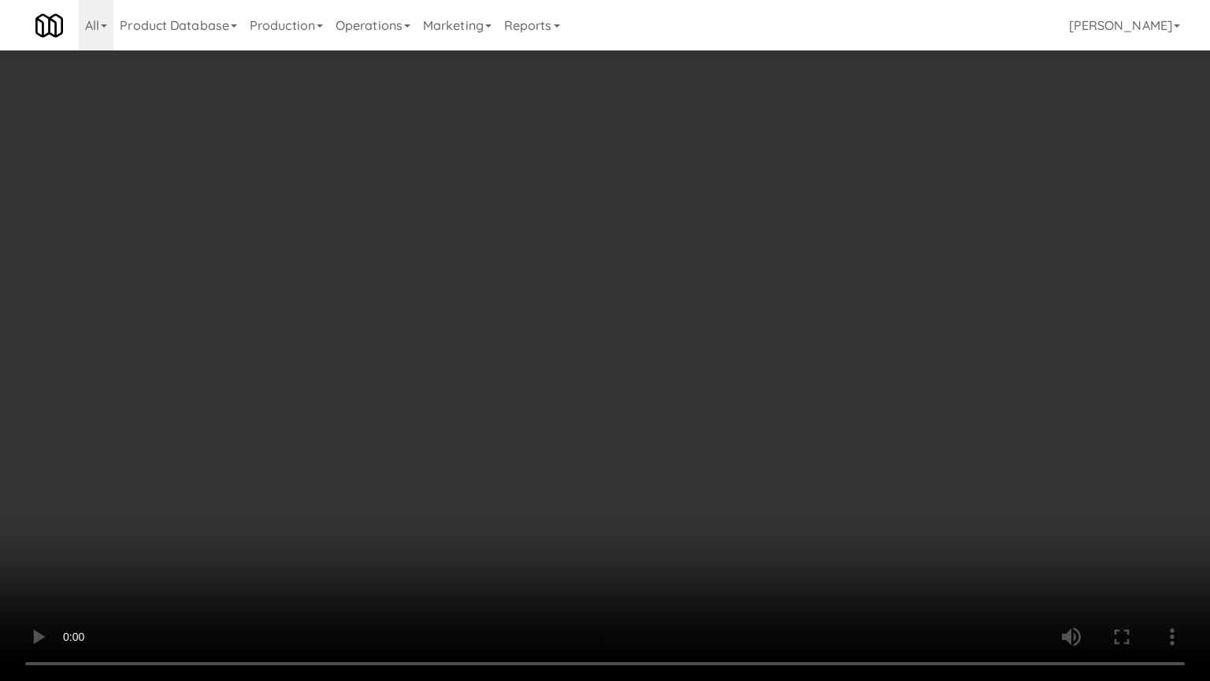
click at [809, 470] on video at bounding box center [605, 340] width 1210 height 681
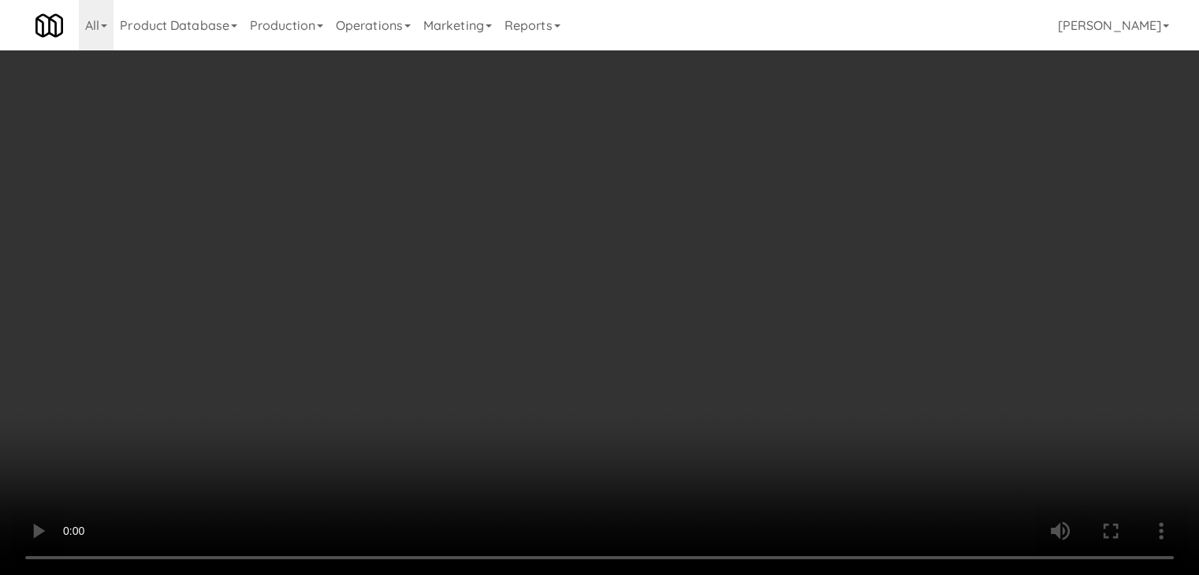
drag, startPoint x: 615, startPoint y: 236, endPoint x: 686, endPoint y: 215, distance: 74.0
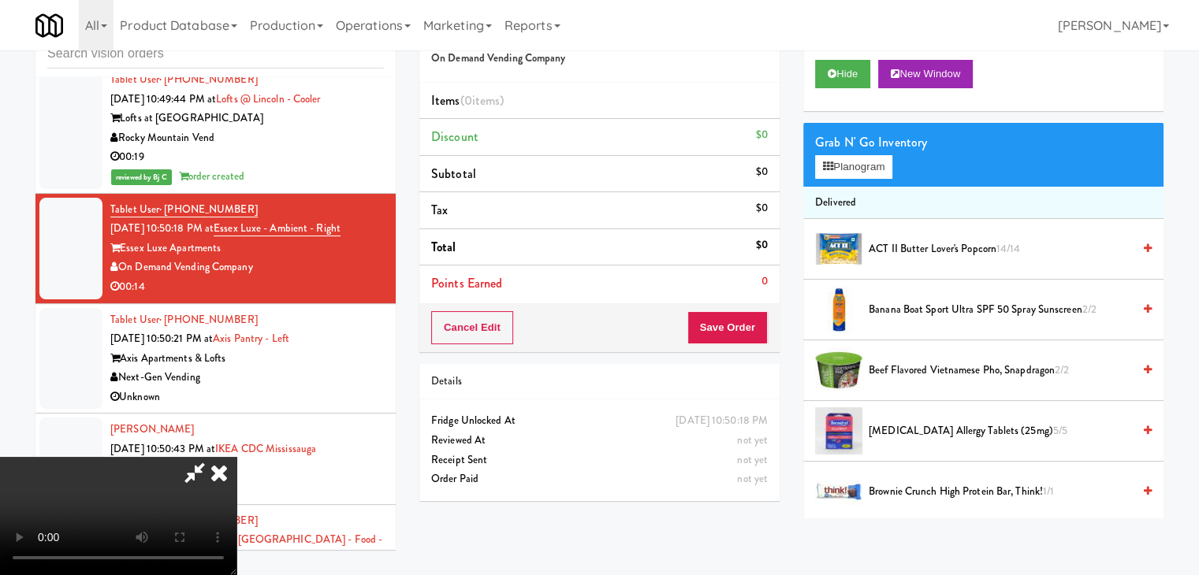
click at [236, 457] on video at bounding box center [118, 516] width 236 height 118
click at [881, 168] on button "Planogram" at bounding box center [853, 167] width 77 height 24
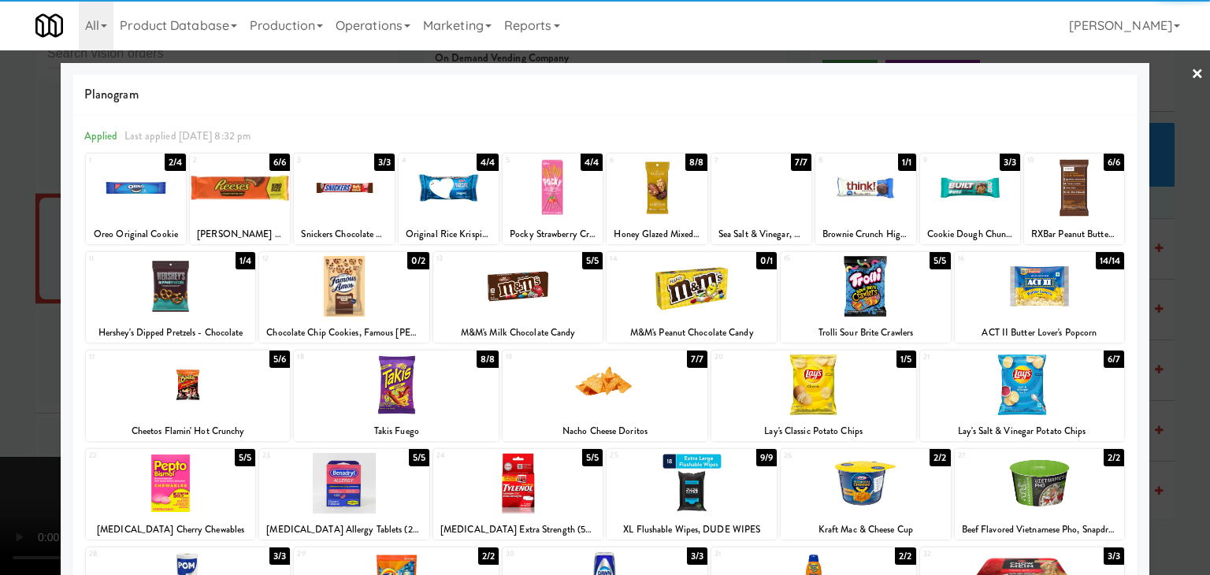
click at [441, 191] on div at bounding box center [449, 188] width 100 height 61
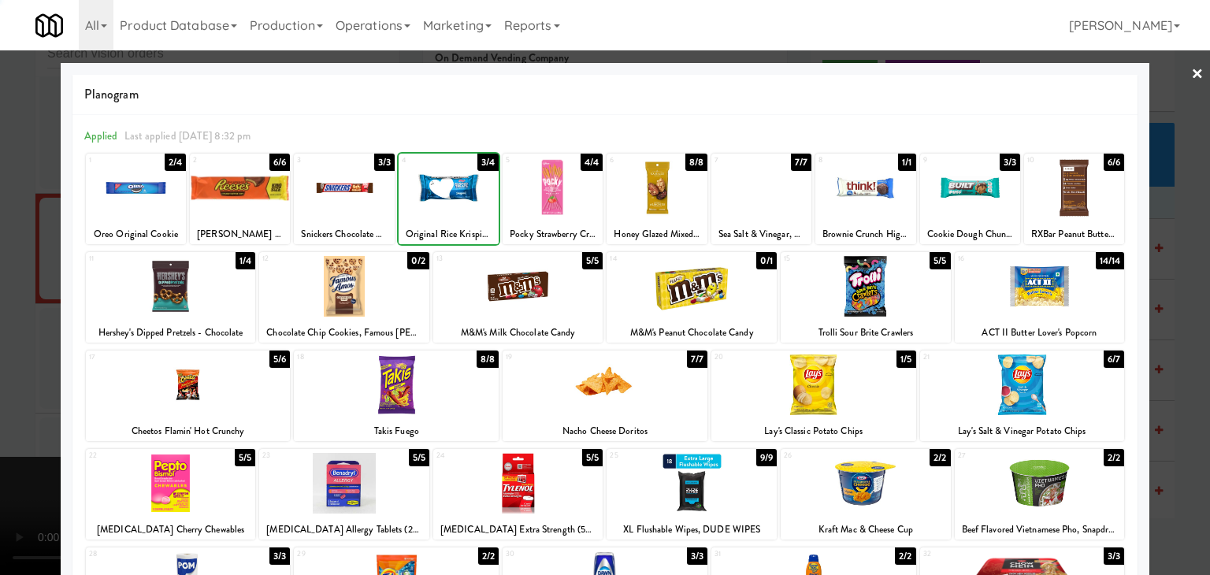
click at [11, 284] on div at bounding box center [605, 287] width 1210 height 575
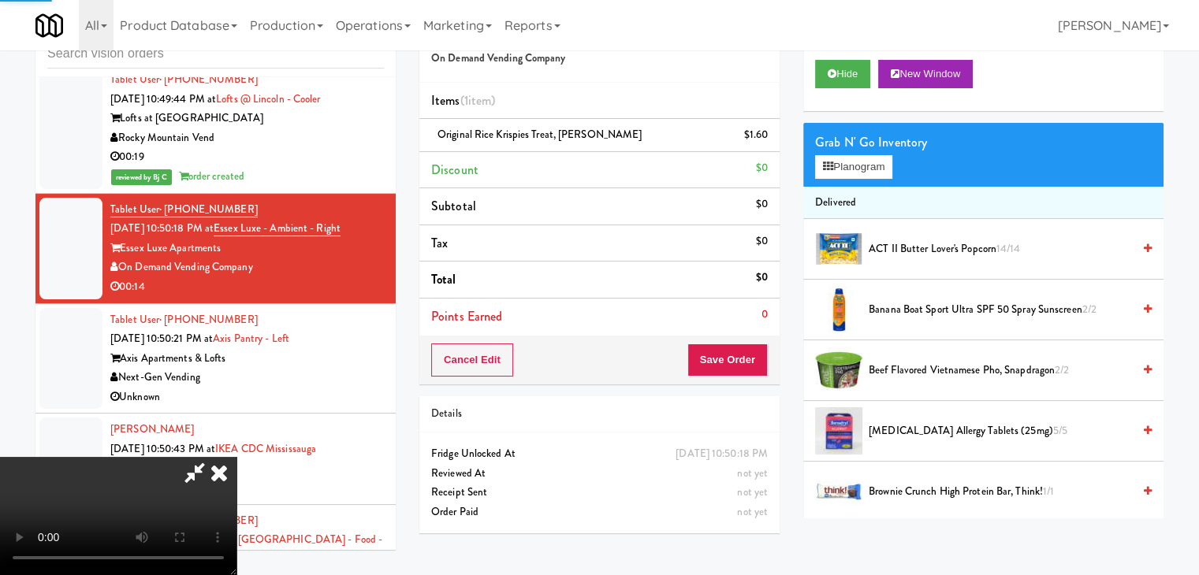
click at [236, 457] on video at bounding box center [118, 516] width 236 height 118
click at [753, 350] on button "Save Order" at bounding box center [727, 360] width 80 height 33
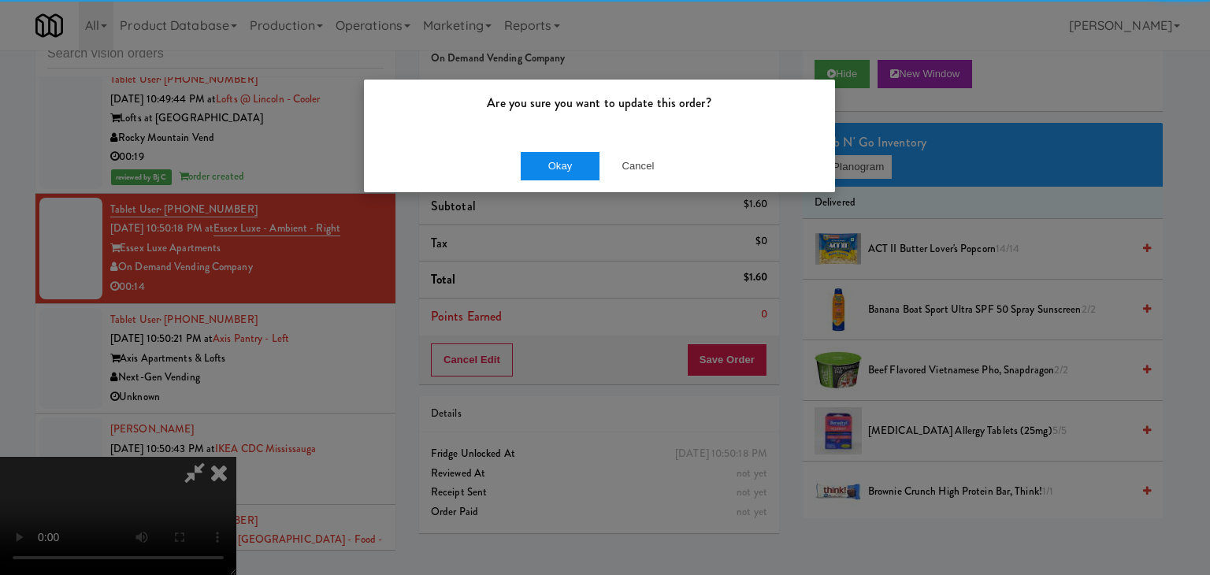
drag, startPoint x: 533, startPoint y: 147, endPoint x: 558, endPoint y: 158, distance: 27.5
click at [545, 155] on div "Okay Cancel" at bounding box center [599, 165] width 471 height 53
click at [558, 158] on button "Okay" at bounding box center [560, 166] width 79 height 28
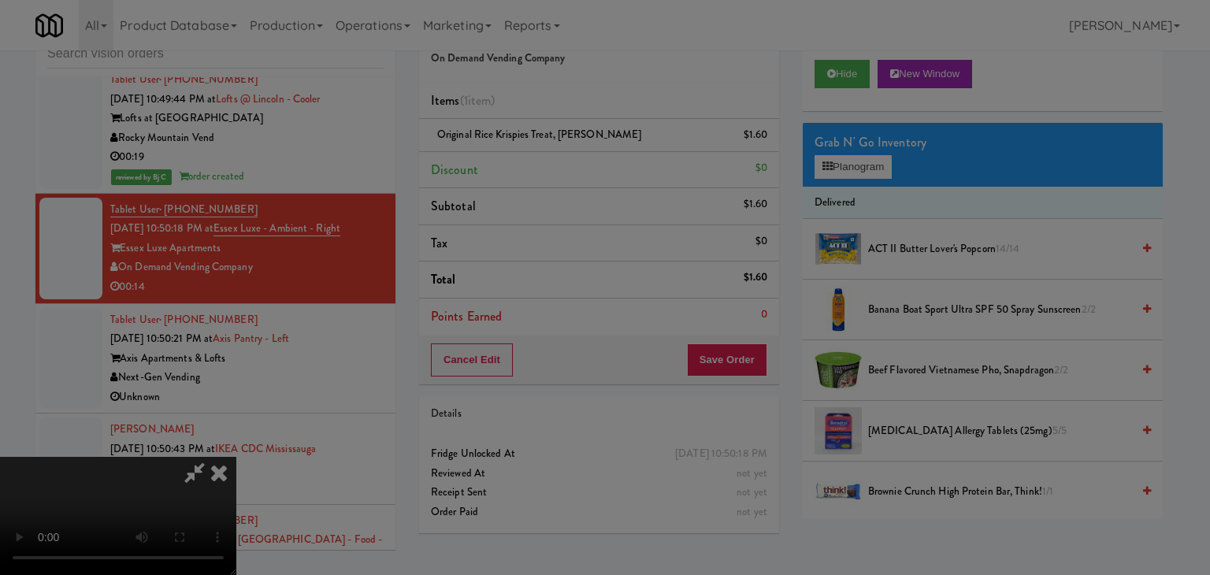
drag, startPoint x: 558, startPoint y: 158, endPoint x: 558, endPoint y: 177, distance: 18.9
click at [558, 151] on button "Okay" at bounding box center [560, 137] width 79 height 28
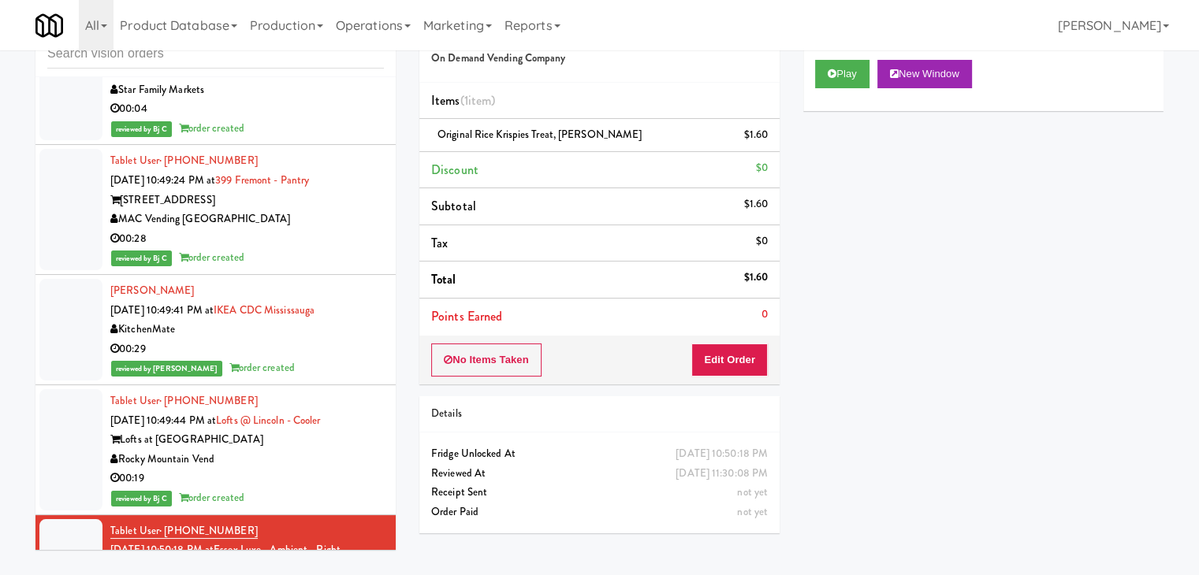
scroll to position [12006, 0]
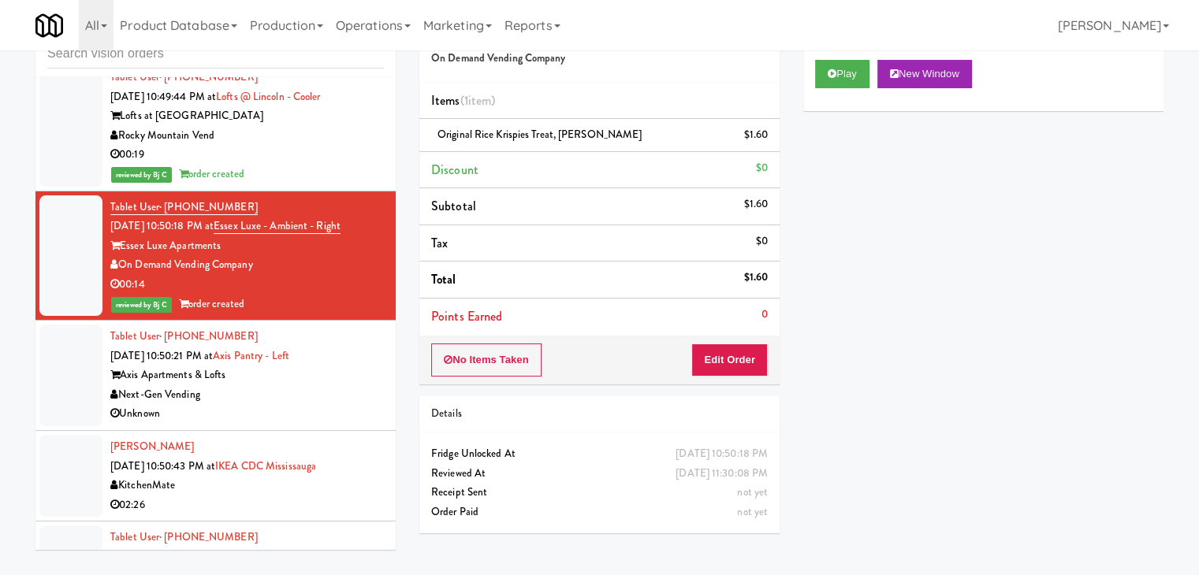
drag, startPoint x: 299, startPoint y: 376, endPoint x: 299, endPoint y: 385, distance: 8.7
click at [299, 404] on div "Unknown" at bounding box center [246, 414] width 273 height 20
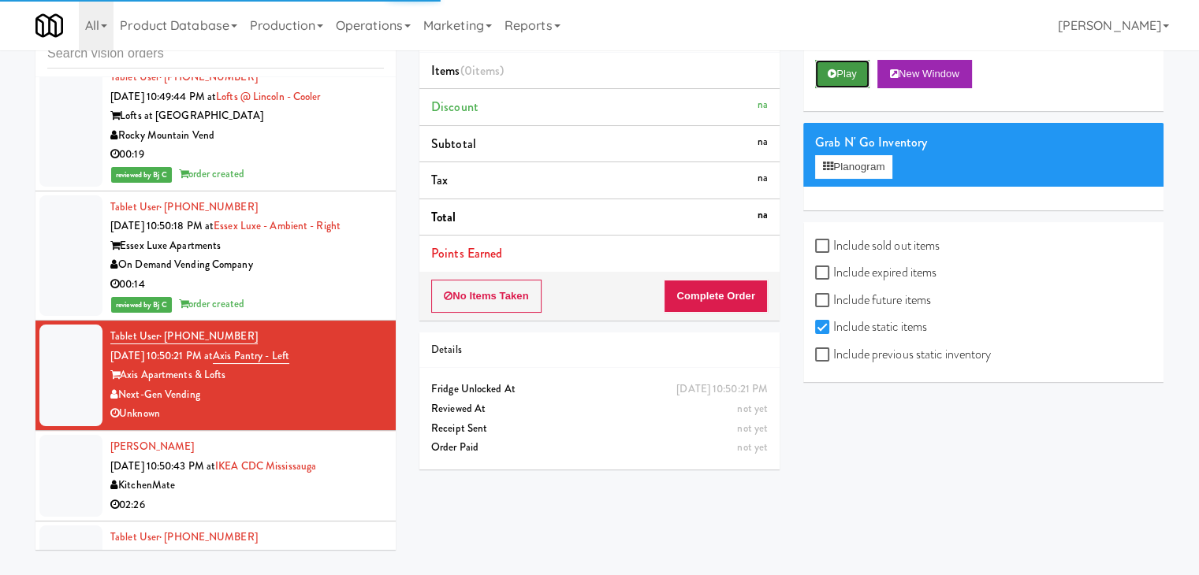
click at [826, 78] on button "Play" at bounding box center [842, 74] width 54 height 28
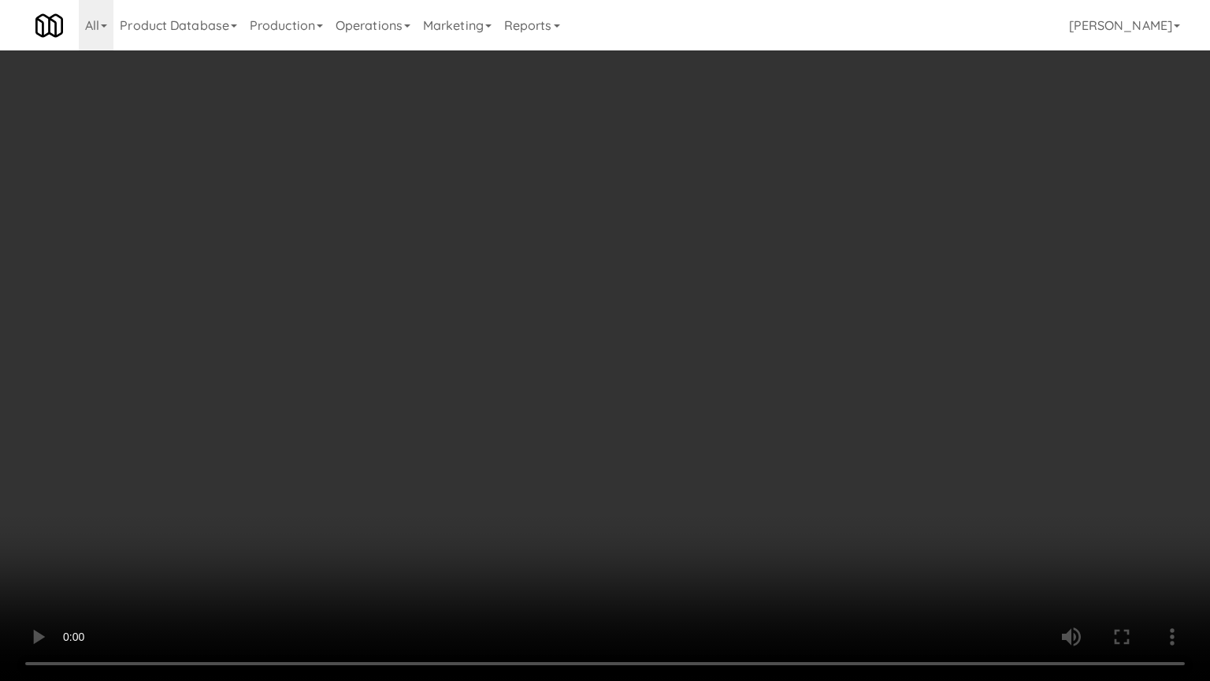
click at [683, 433] on video at bounding box center [605, 340] width 1210 height 681
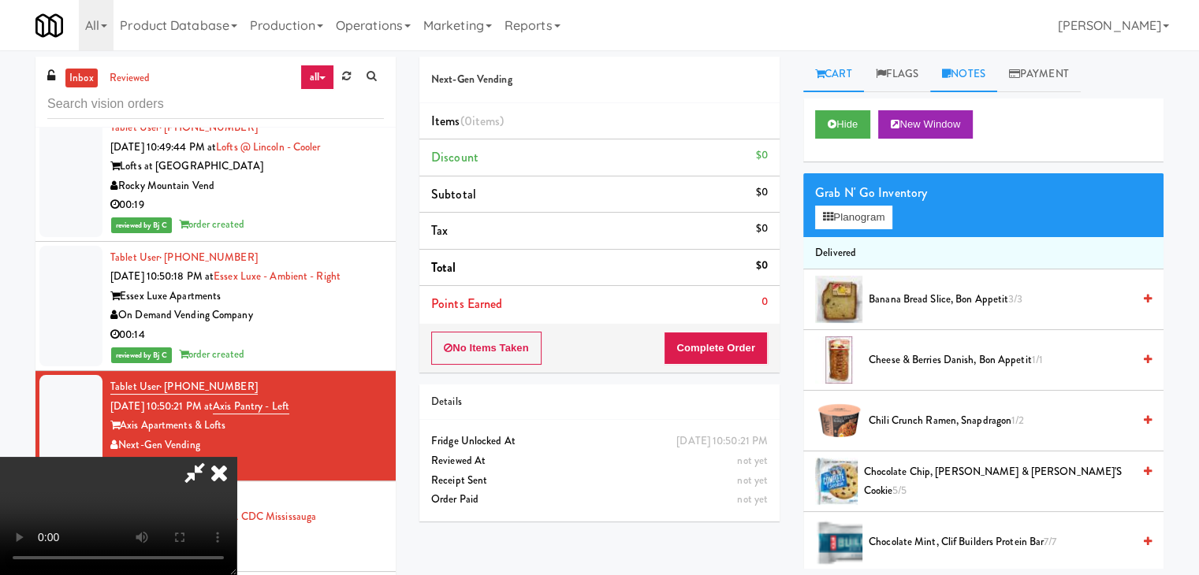
click at [978, 77] on link "Notes" at bounding box center [963, 74] width 67 height 35
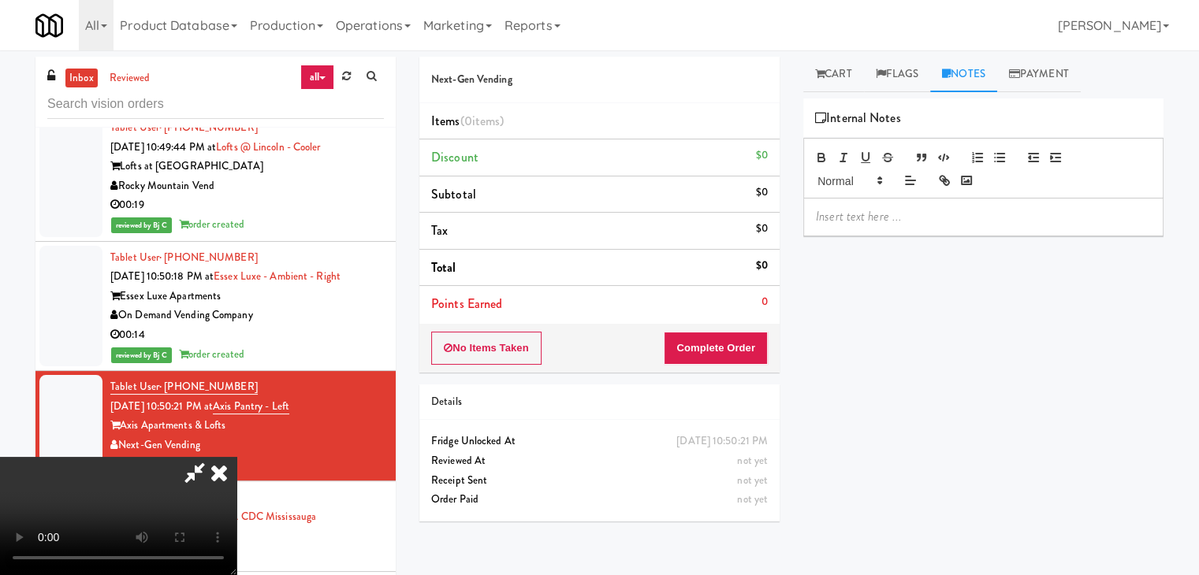
click at [884, 221] on p at bounding box center [983, 216] width 335 height 17
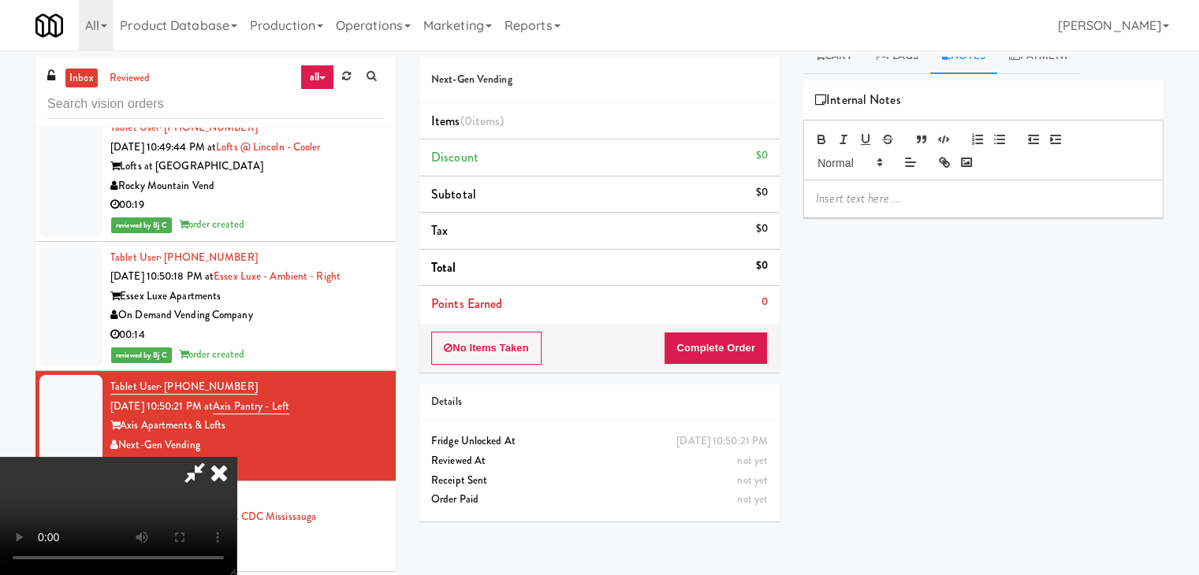
scroll to position [9, 0]
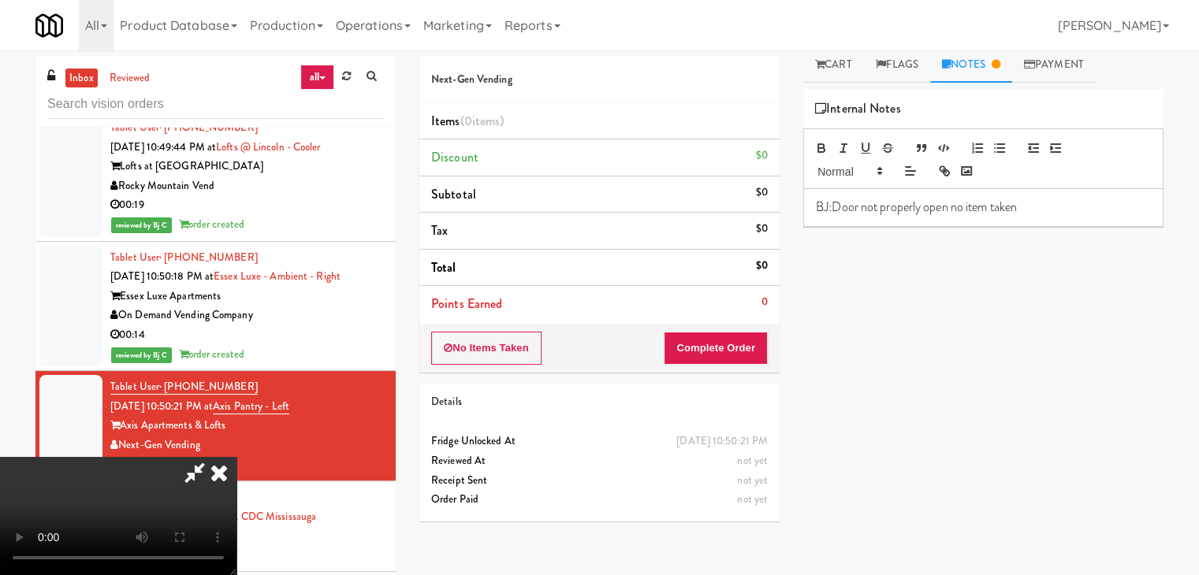
click at [236, 457] on icon at bounding box center [219, 473] width 35 height 32
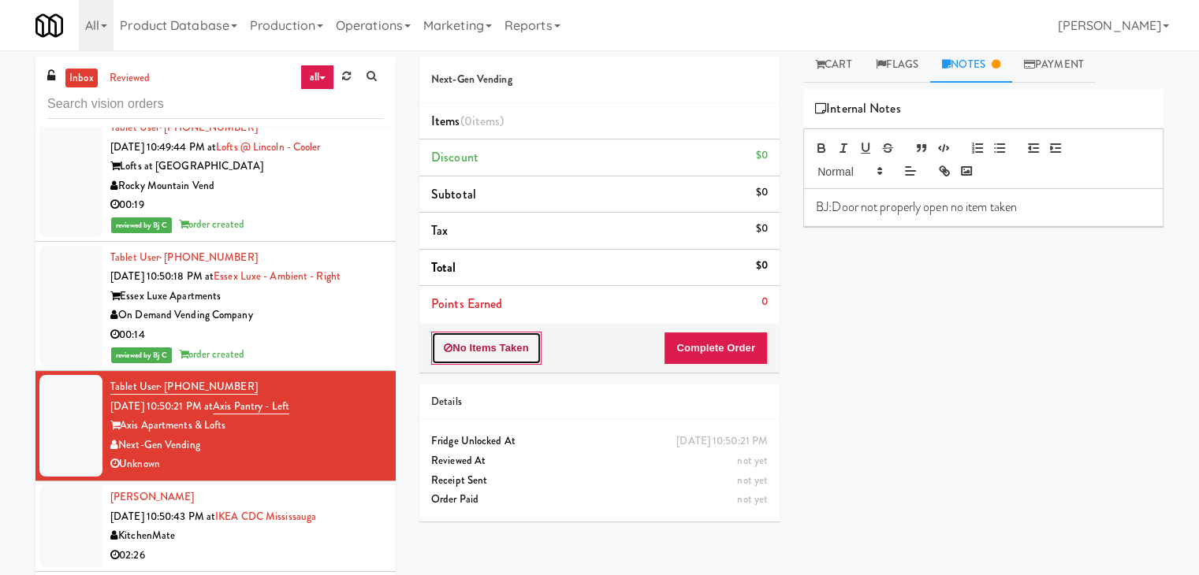
click at [519, 357] on button "No Items Taken" at bounding box center [486, 348] width 110 height 33
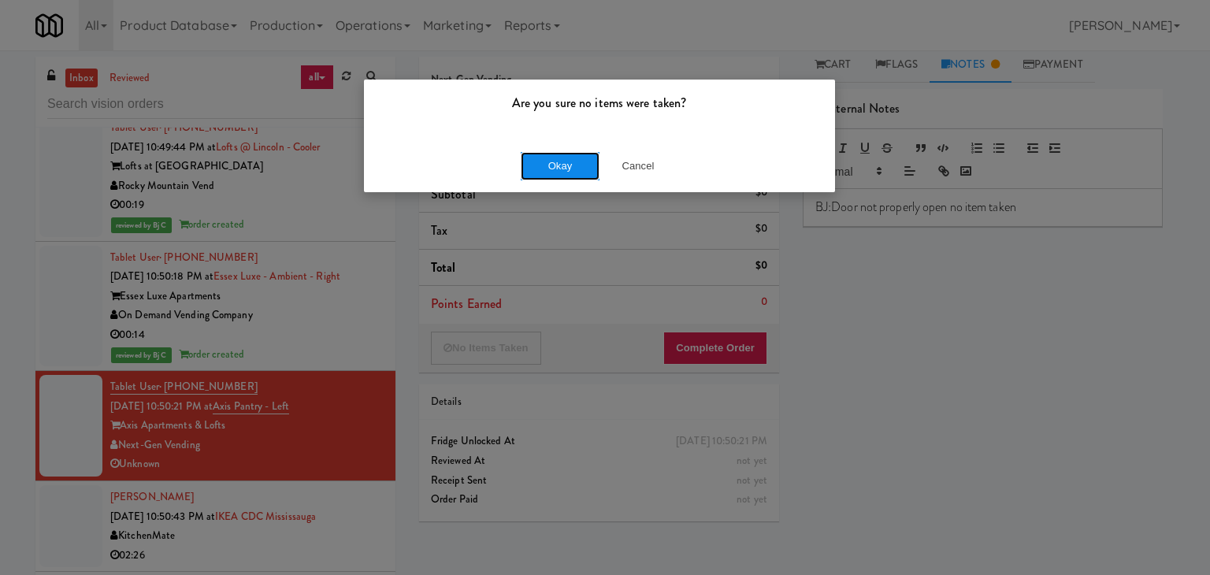
click at [558, 174] on button "Okay" at bounding box center [560, 166] width 79 height 28
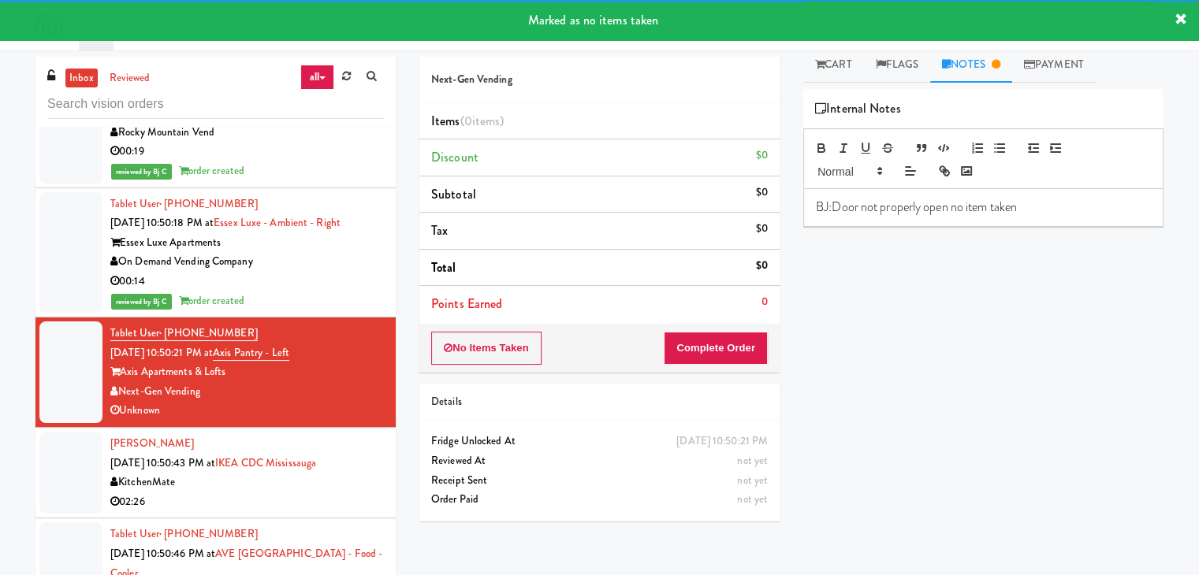
scroll to position [12163, 0]
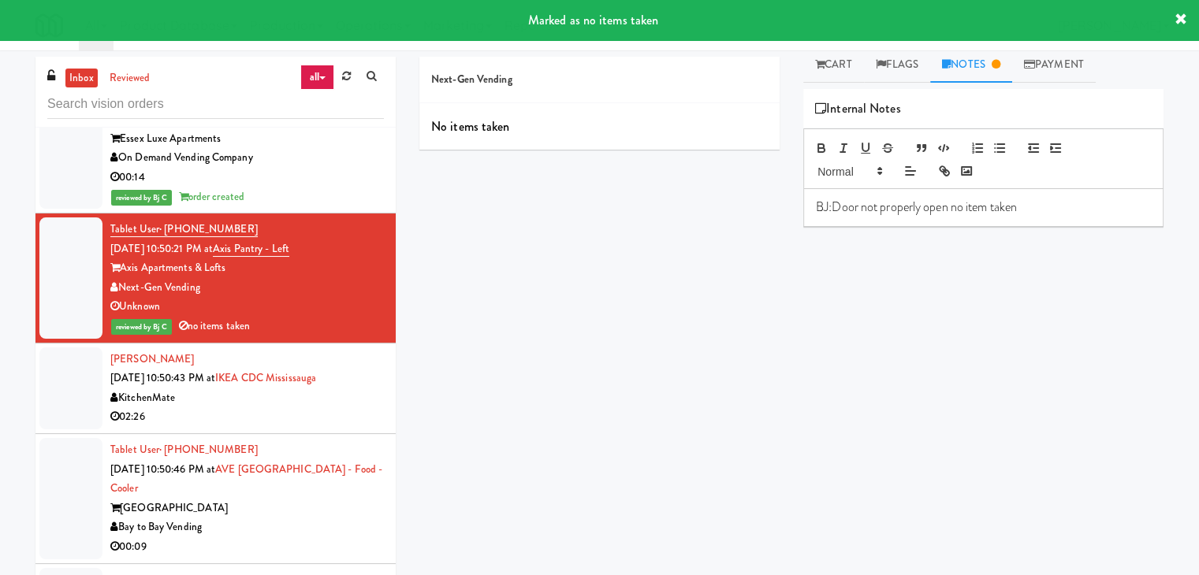
click at [272, 407] on div "02:26" at bounding box center [246, 417] width 273 height 20
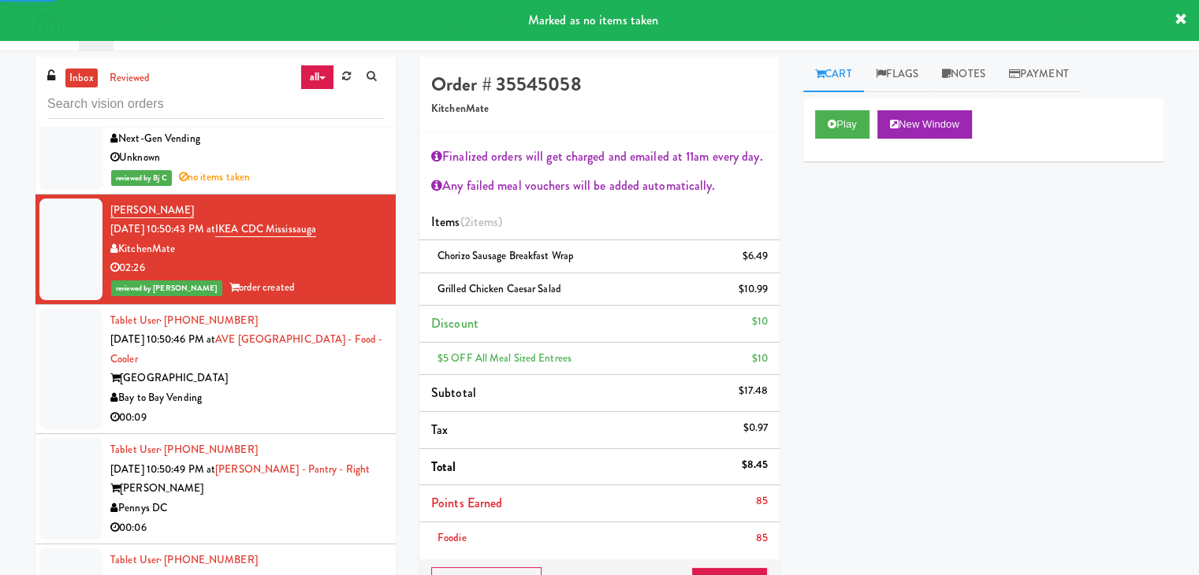
scroll to position [12321, 0]
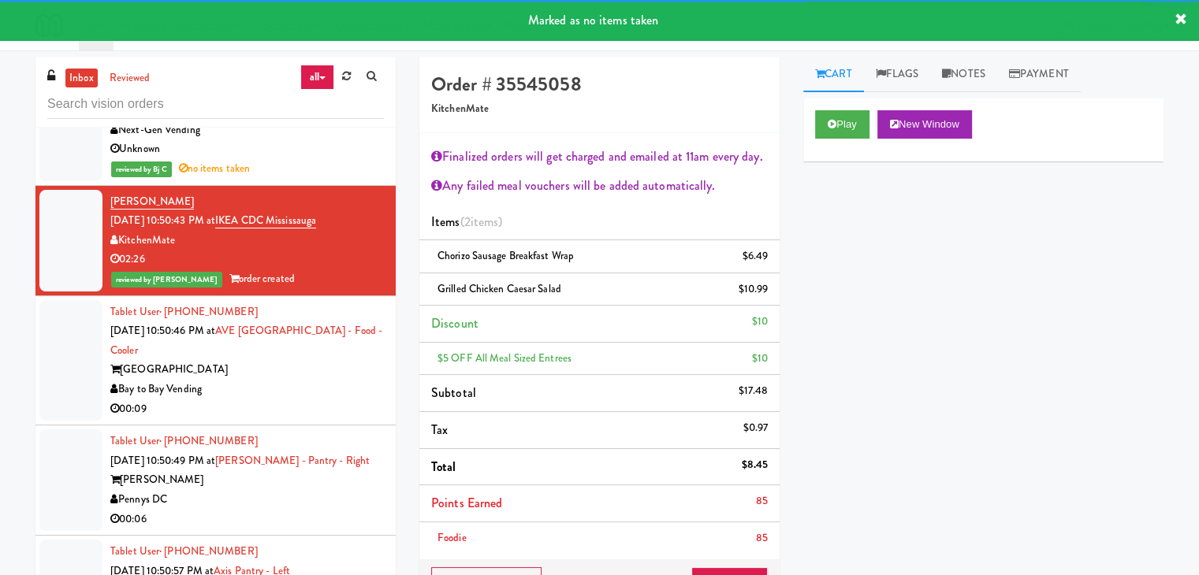
click at [306, 380] on div "Bay to Bay Vending" at bounding box center [246, 390] width 273 height 20
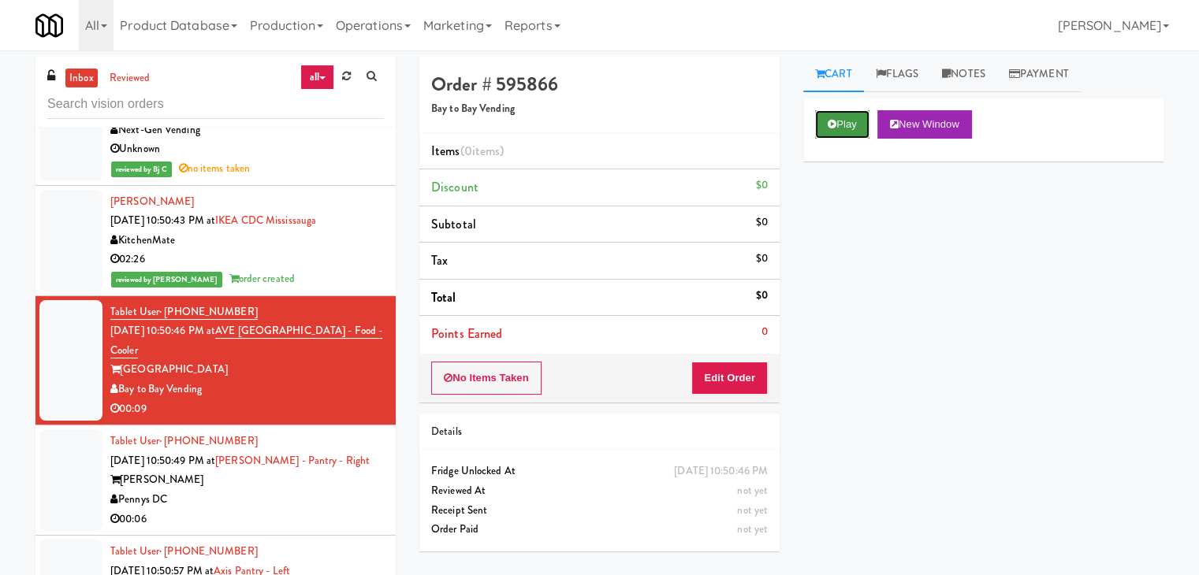
click at [843, 125] on button "Play" at bounding box center [842, 124] width 54 height 28
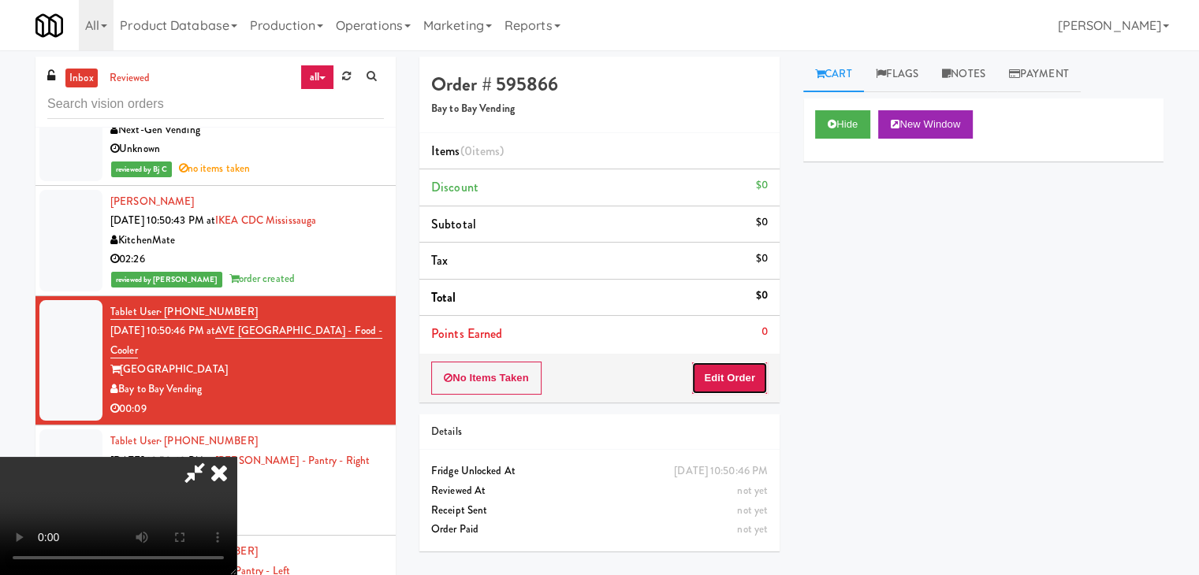
click at [736, 385] on button "Edit Order" at bounding box center [729, 378] width 76 height 33
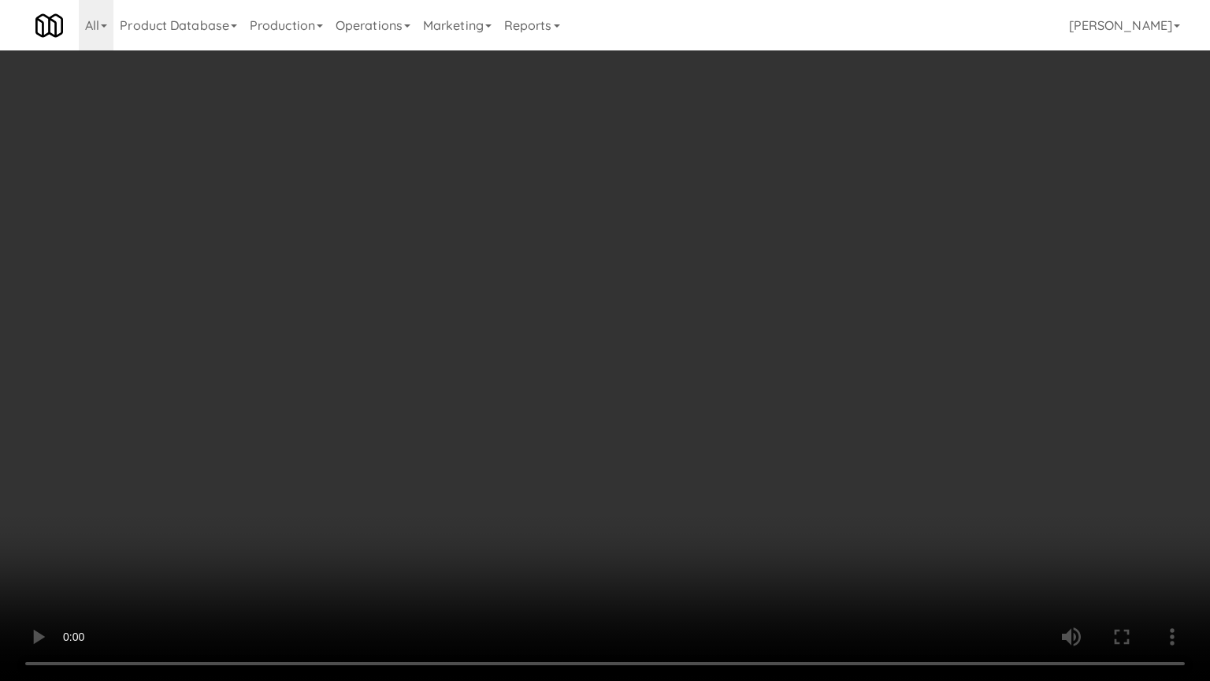
click at [682, 563] on video at bounding box center [605, 340] width 1210 height 681
click at [688, 561] on video at bounding box center [605, 340] width 1210 height 681
click at [690, 559] on video at bounding box center [605, 340] width 1210 height 681
click at [734, 574] on video at bounding box center [605, 340] width 1210 height 681
click at [770, 532] on video at bounding box center [605, 340] width 1210 height 681
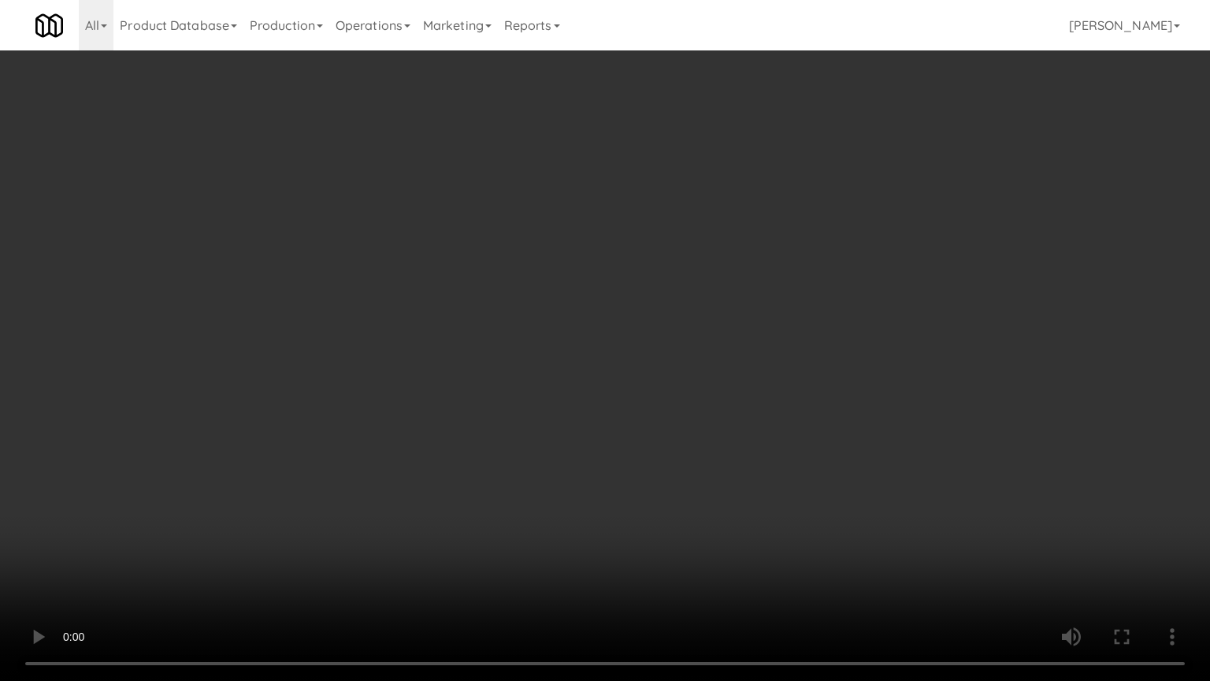
click at [758, 512] on video at bounding box center [605, 340] width 1210 height 681
click at [754, 508] on video at bounding box center [605, 340] width 1210 height 681
drag, startPoint x: 754, startPoint y: 508, endPoint x: 825, endPoint y: 304, distance: 215.3
click at [754, 506] on video at bounding box center [605, 340] width 1210 height 681
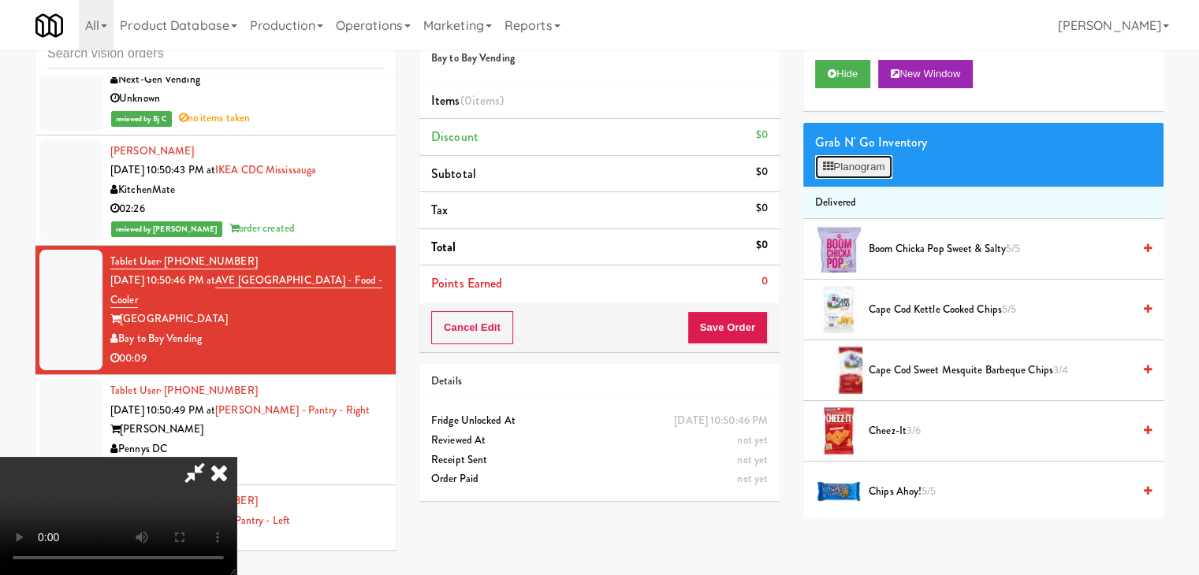
click at [861, 177] on button "Planogram" at bounding box center [853, 167] width 77 height 24
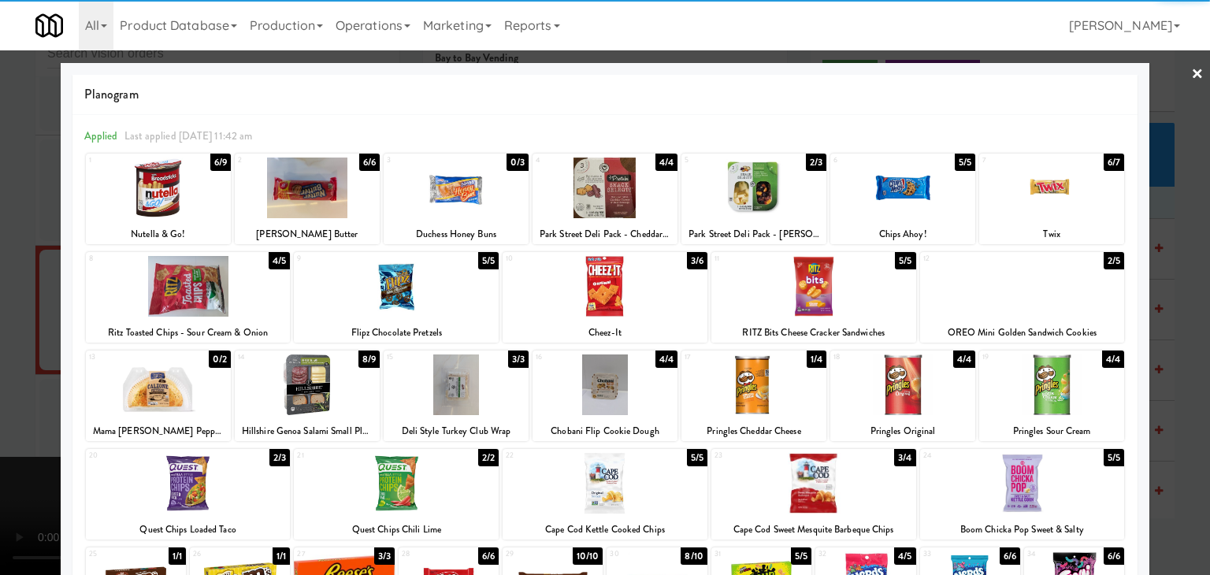
click at [1051, 382] on div at bounding box center [1052, 385] width 145 height 61
drag, startPoint x: 173, startPoint y: 177, endPoint x: 6, endPoint y: 230, distance: 176.0
click at [173, 177] on div at bounding box center [158, 188] width 145 height 61
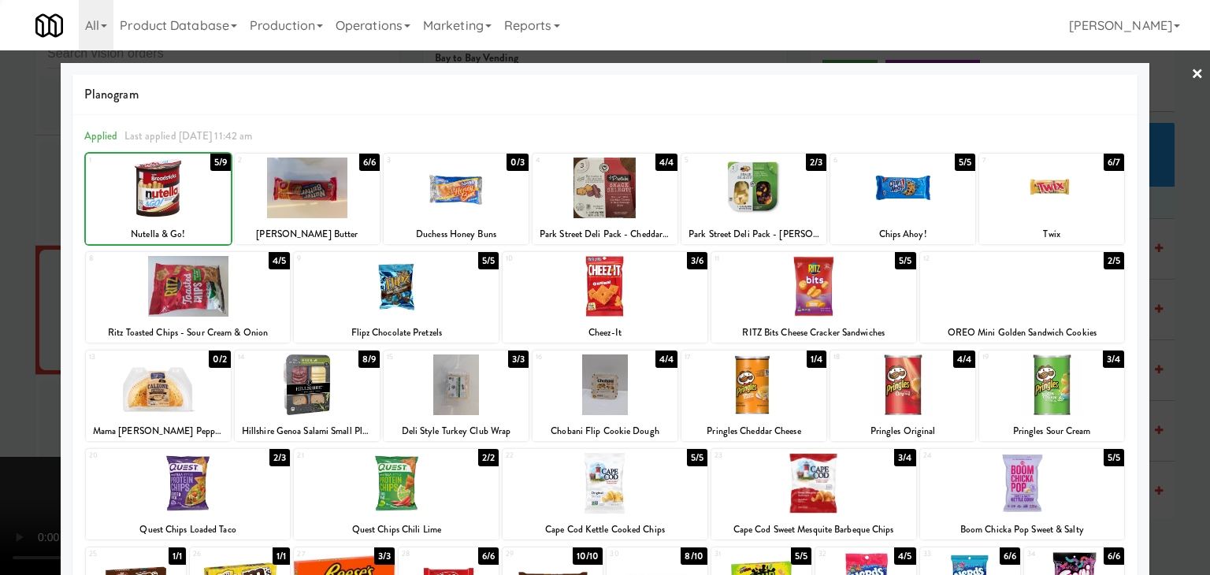
drag, startPoint x: 0, startPoint y: 260, endPoint x: 173, endPoint y: 303, distance: 177.9
click at [5, 262] on div at bounding box center [605, 287] width 1210 height 575
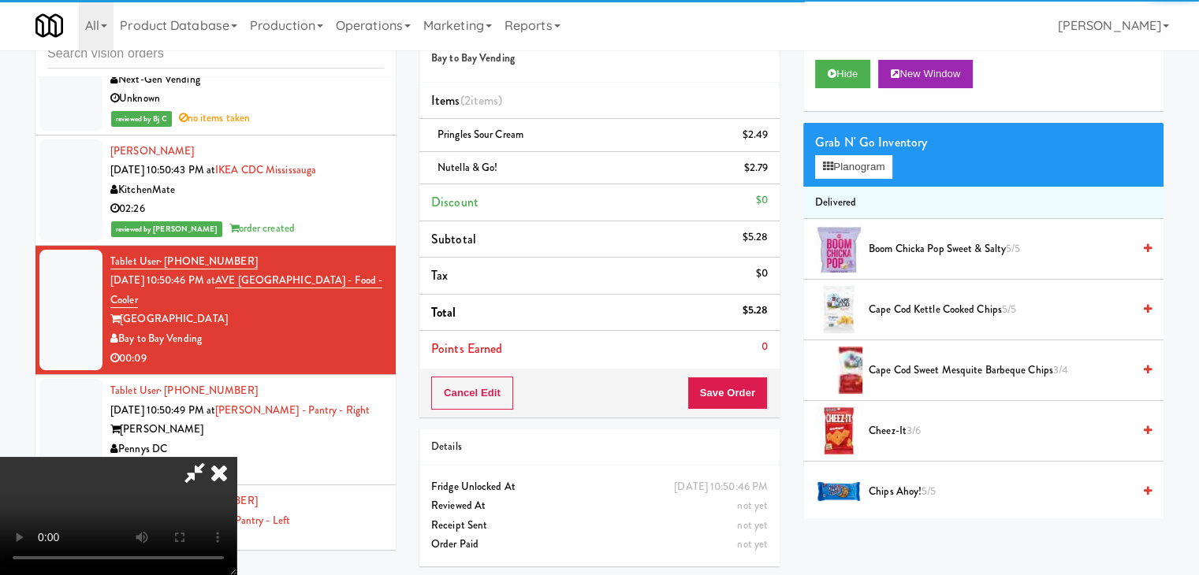
click at [236, 457] on video at bounding box center [118, 516] width 236 height 118
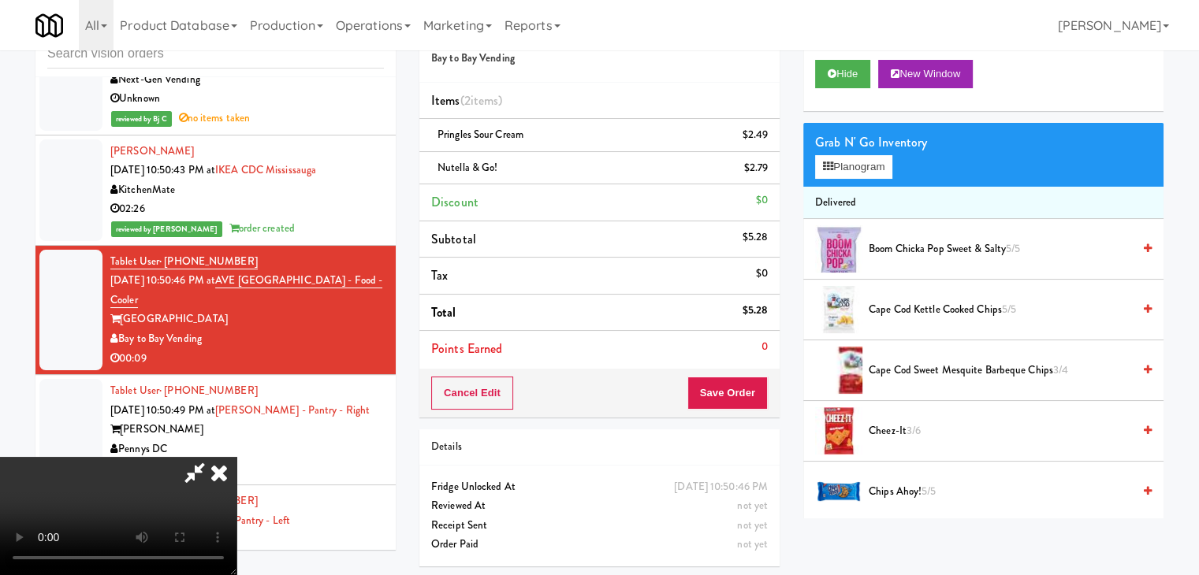
scroll to position [221, 0]
click at [236, 457] on video at bounding box center [118, 516] width 236 height 118
click at [771, 139] on icon at bounding box center [769, 141] width 8 height 10
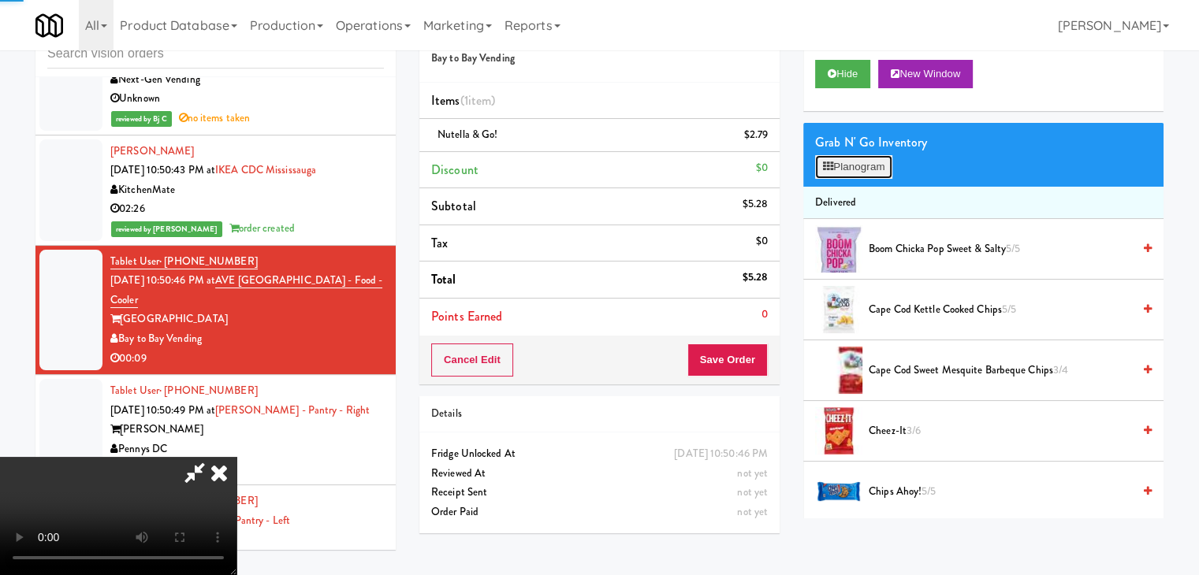
click at [865, 166] on button "Planogram" at bounding box center [853, 167] width 77 height 24
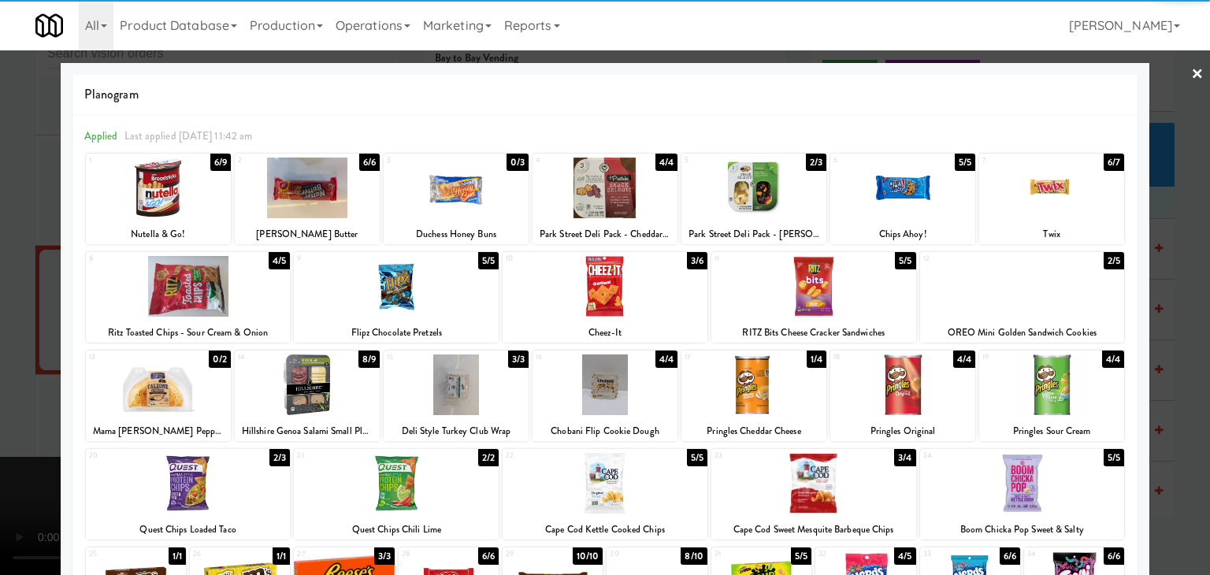
drag, startPoint x: 782, startPoint y: 389, endPoint x: 455, endPoint y: 391, distance: 326.3
click at [782, 389] on div at bounding box center [754, 385] width 145 height 61
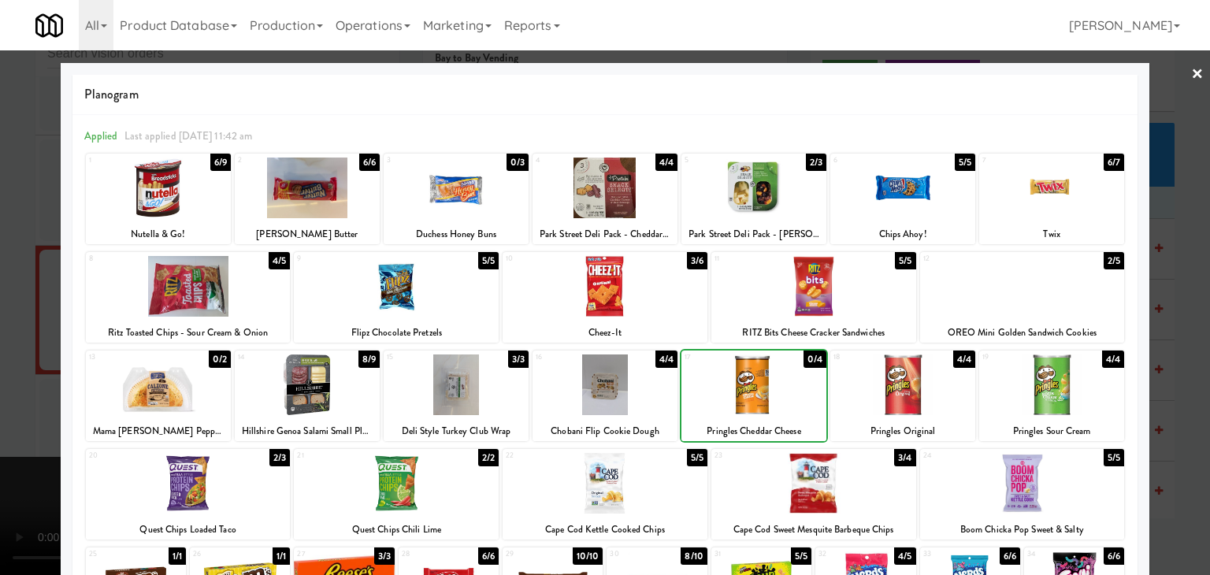
drag, startPoint x: 0, startPoint y: 379, endPoint x: 335, endPoint y: 396, distance: 335.4
click at [17, 379] on div at bounding box center [605, 287] width 1210 height 575
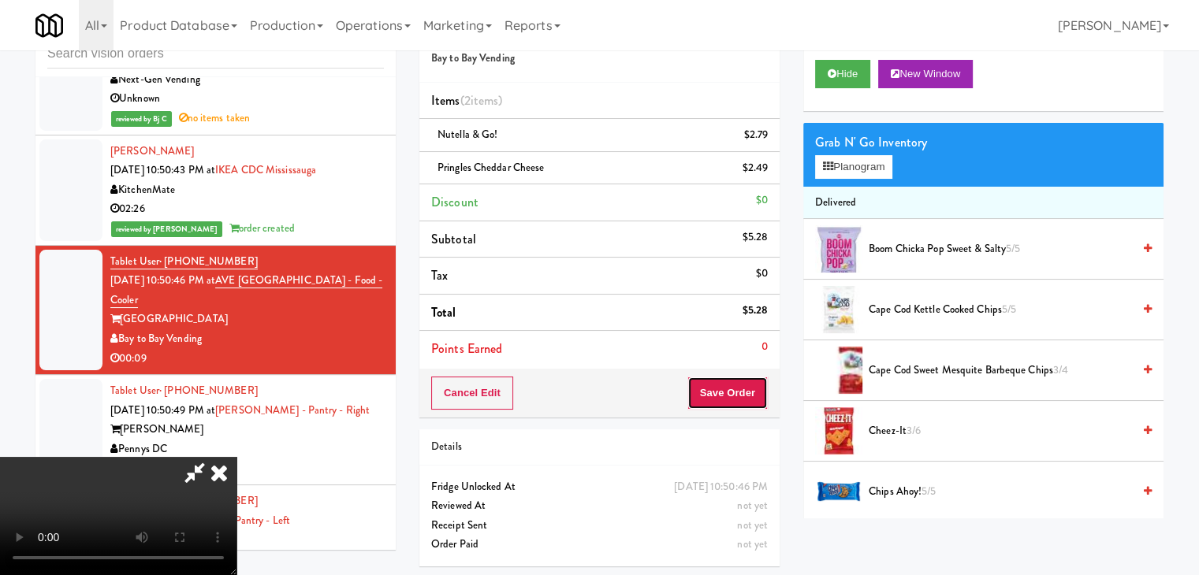
click at [741, 403] on button "Save Order" at bounding box center [727, 393] width 80 height 33
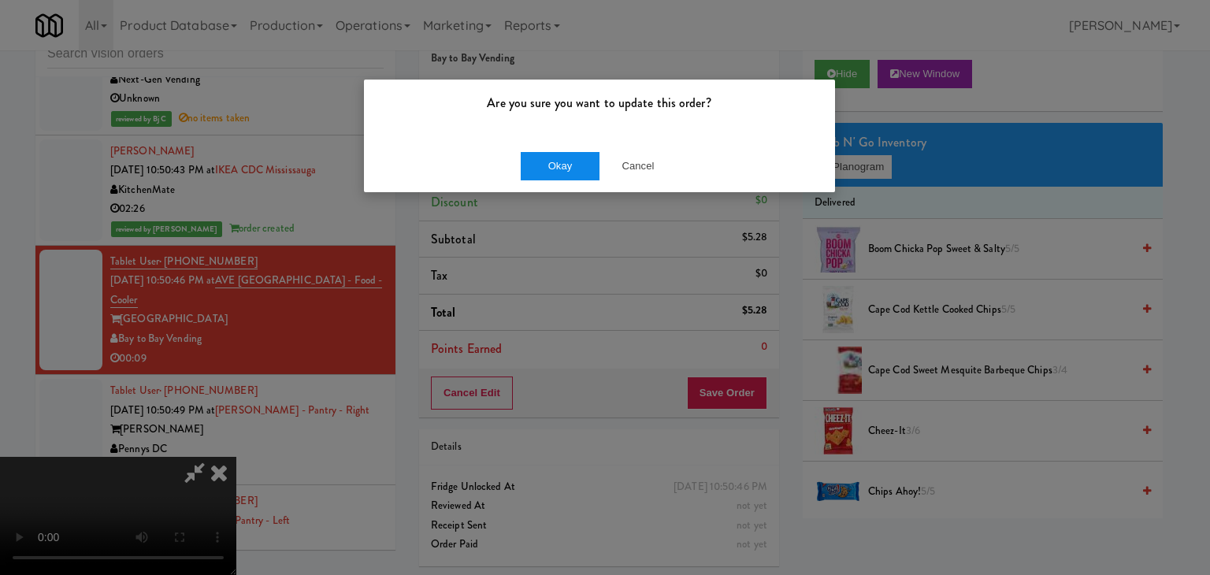
click at [577, 180] on div "Okay Cancel" at bounding box center [599, 165] width 471 height 53
drag, startPoint x: 578, startPoint y: 165, endPoint x: 574, endPoint y: 173, distance: 8.5
click at [577, 165] on button "Okay" at bounding box center [560, 166] width 79 height 28
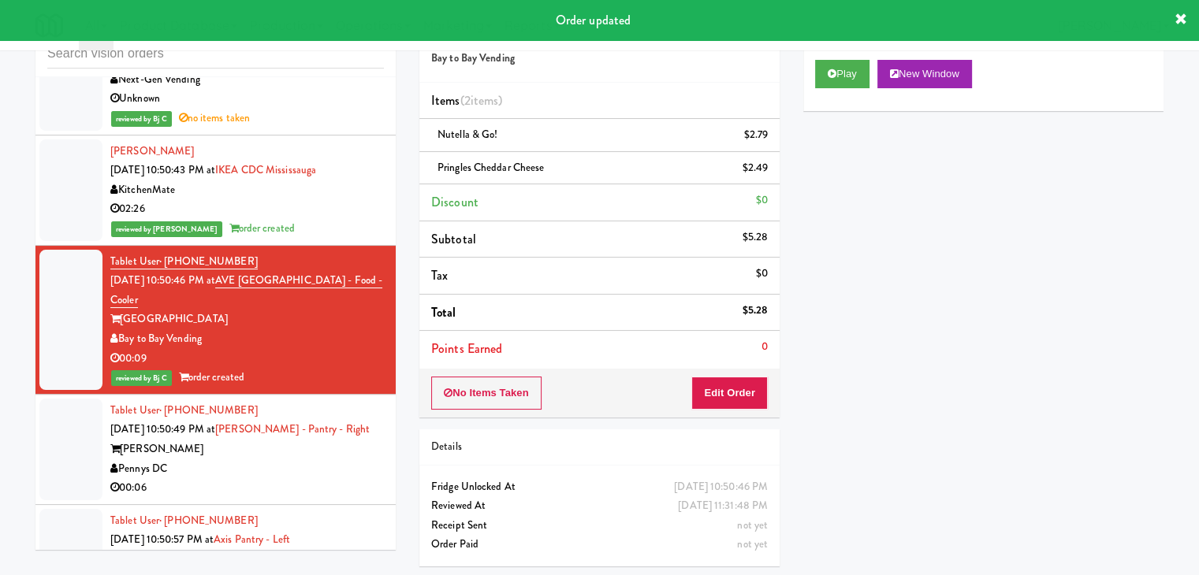
click at [259, 459] on div "Pennys DC" at bounding box center [246, 469] width 273 height 20
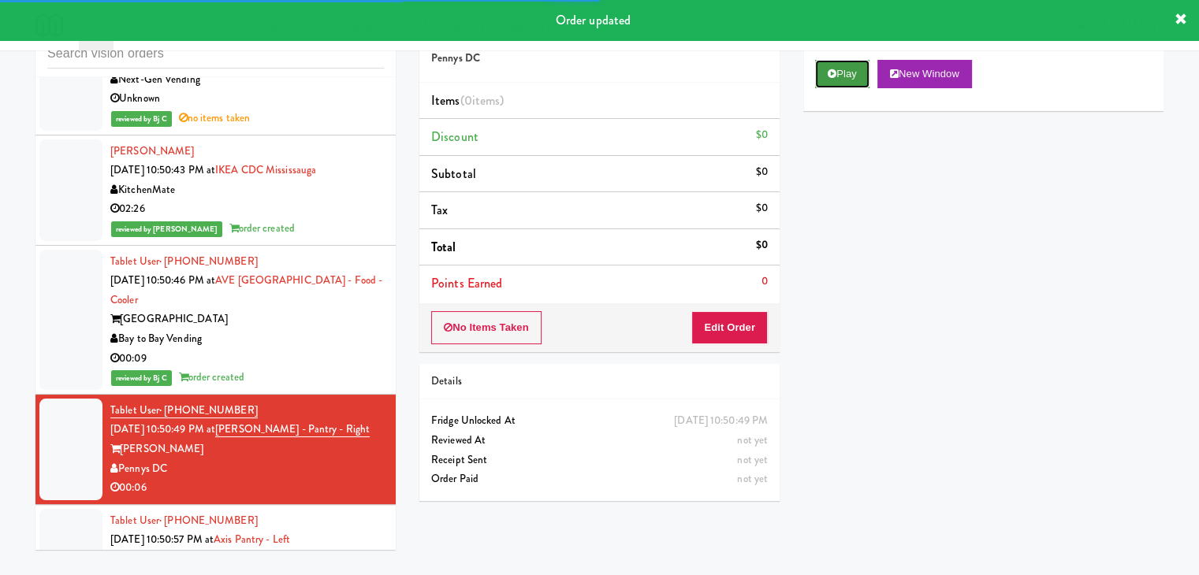
click at [842, 67] on button "Play" at bounding box center [842, 74] width 54 height 28
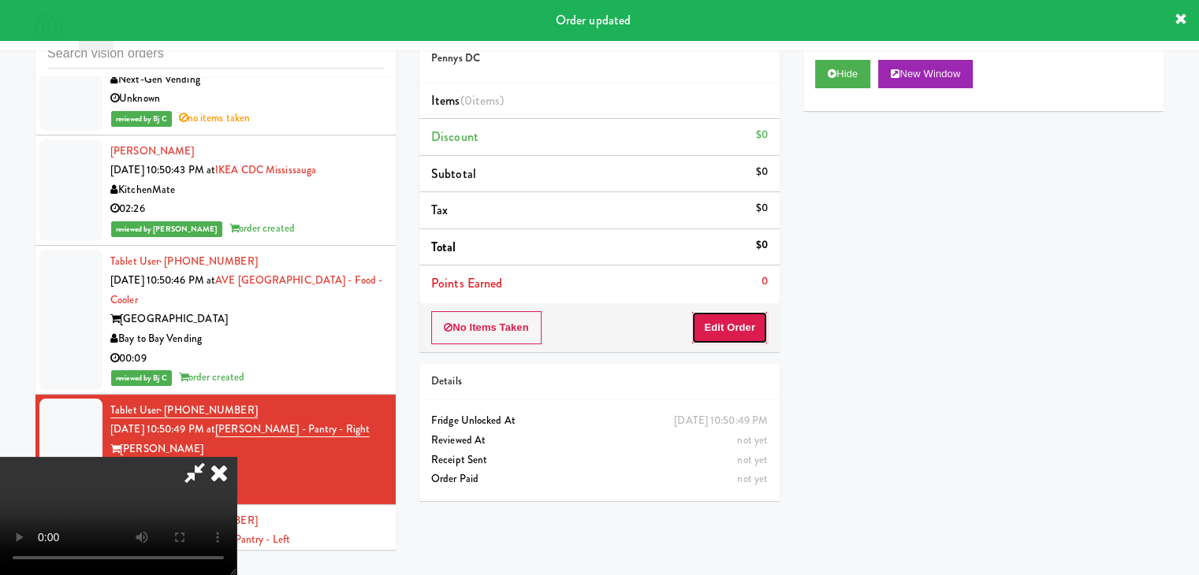
click at [728, 327] on button "Edit Order" at bounding box center [729, 327] width 76 height 33
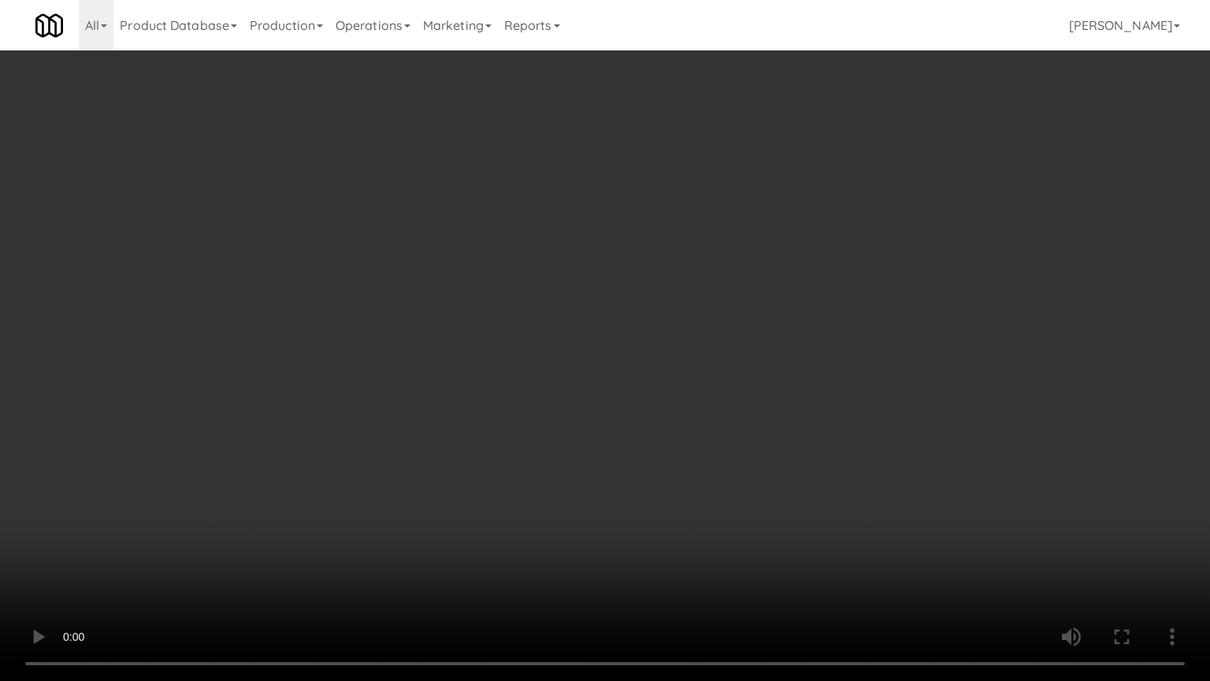
click at [705, 502] on video at bounding box center [605, 340] width 1210 height 681
click at [706, 512] on video at bounding box center [605, 340] width 1210 height 681
click at [712, 517] on video at bounding box center [605, 340] width 1210 height 681
click at [716, 524] on video at bounding box center [605, 340] width 1210 height 681
click at [723, 520] on video at bounding box center [605, 340] width 1210 height 681
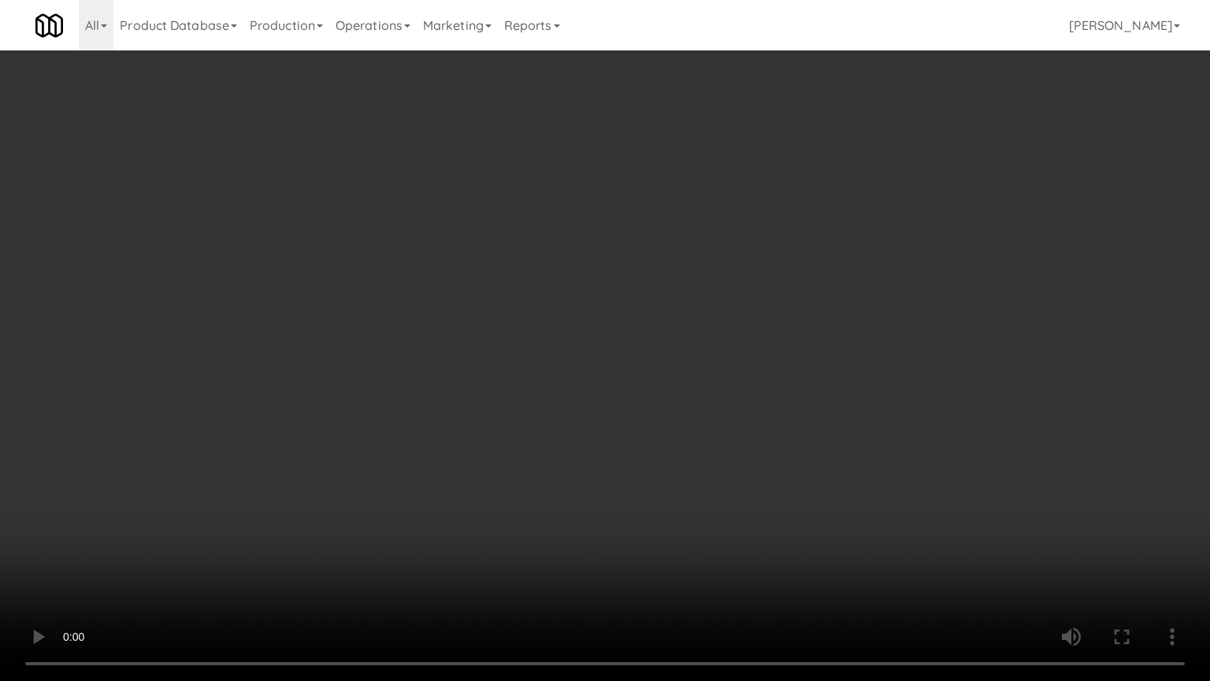
drag, startPoint x: 805, startPoint y: 531, endPoint x: 798, endPoint y: 537, distance: 10.1
click at [805, 534] on video at bounding box center [605, 340] width 1210 height 681
click at [798, 537] on video at bounding box center [605, 340] width 1210 height 681
click at [796, 541] on video at bounding box center [605, 340] width 1210 height 681
click at [787, 544] on video at bounding box center [605, 340] width 1210 height 681
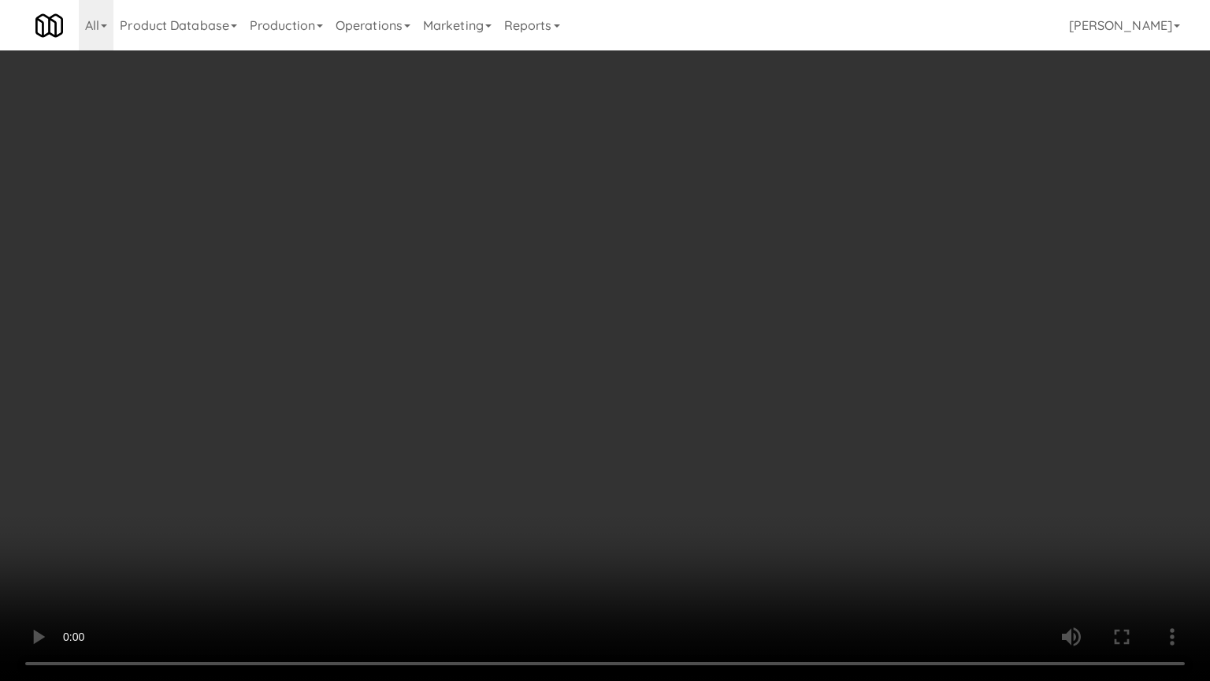
click at [783, 545] on video at bounding box center [605, 340] width 1210 height 681
drag, startPoint x: 782, startPoint y: 543, endPoint x: 807, endPoint y: 433, distance: 112.4
click at [782, 541] on video at bounding box center [605, 340] width 1210 height 681
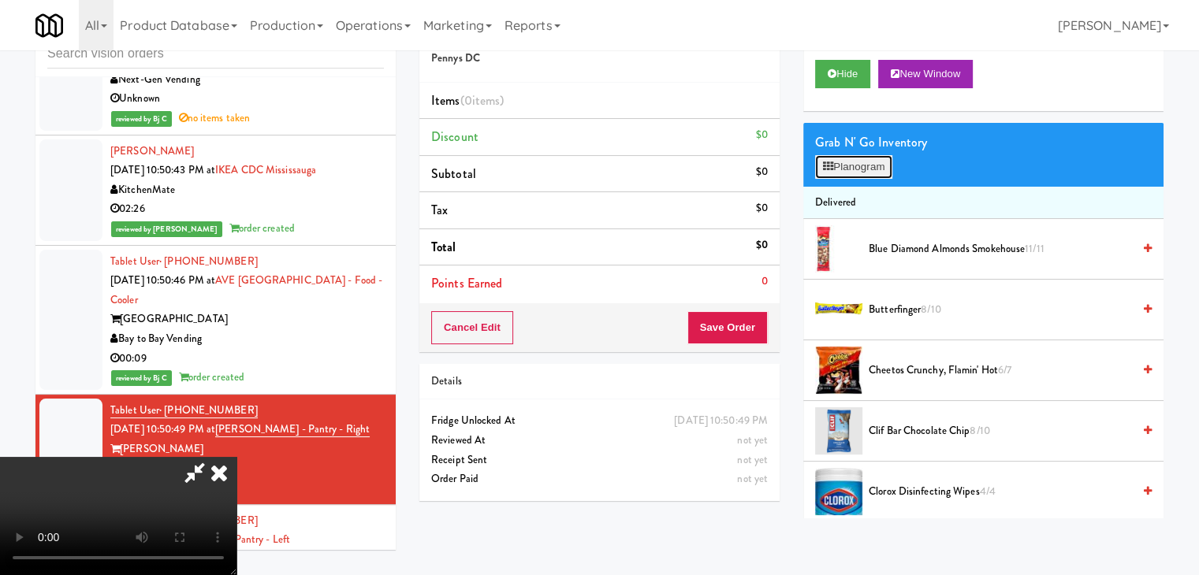
click at [864, 167] on button "Planogram" at bounding box center [853, 167] width 77 height 24
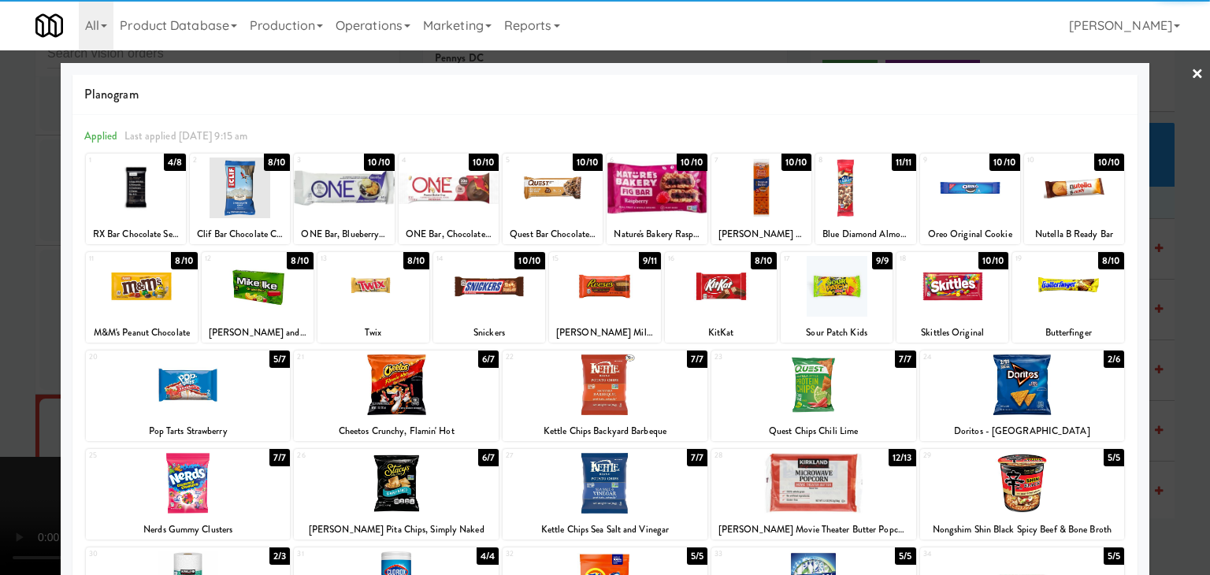
drag, startPoint x: 812, startPoint y: 294, endPoint x: 790, endPoint y: 291, distance: 22.3
click at [809, 293] on div at bounding box center [837, 286] width 112 height 61
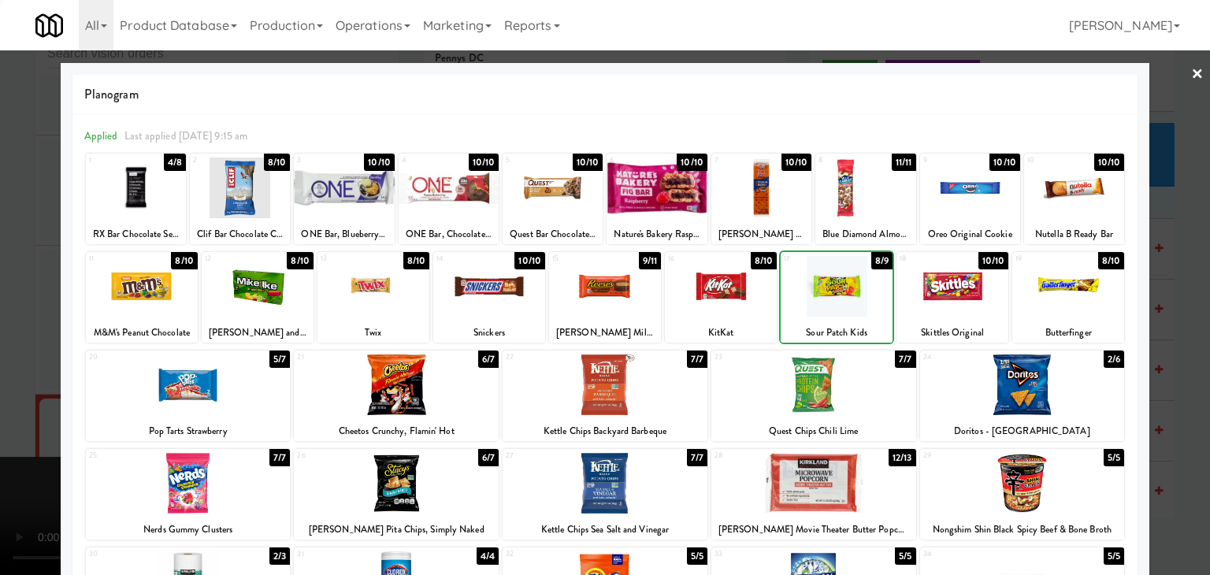
drag, startPoint x: 731, startPoint y: 291, endPoint x: 680, endPoint y: 292, distance: 51.2
click at [727, 291] on div at bounding box center [721, 286] width 112 height 61
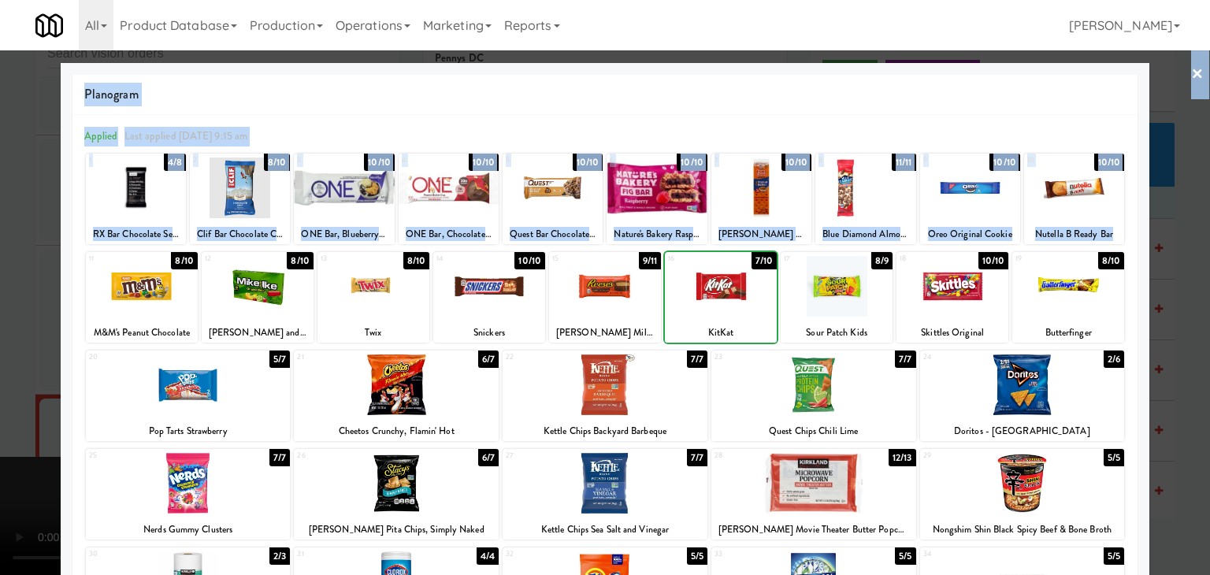
click at [0, 300] on div "× Planogram Applied Last applied [DATE] 9:15 am 1 4/8 RX Bar Chocolate Sea Salt…" at bounding box center [605, 287] width 1210 height 575
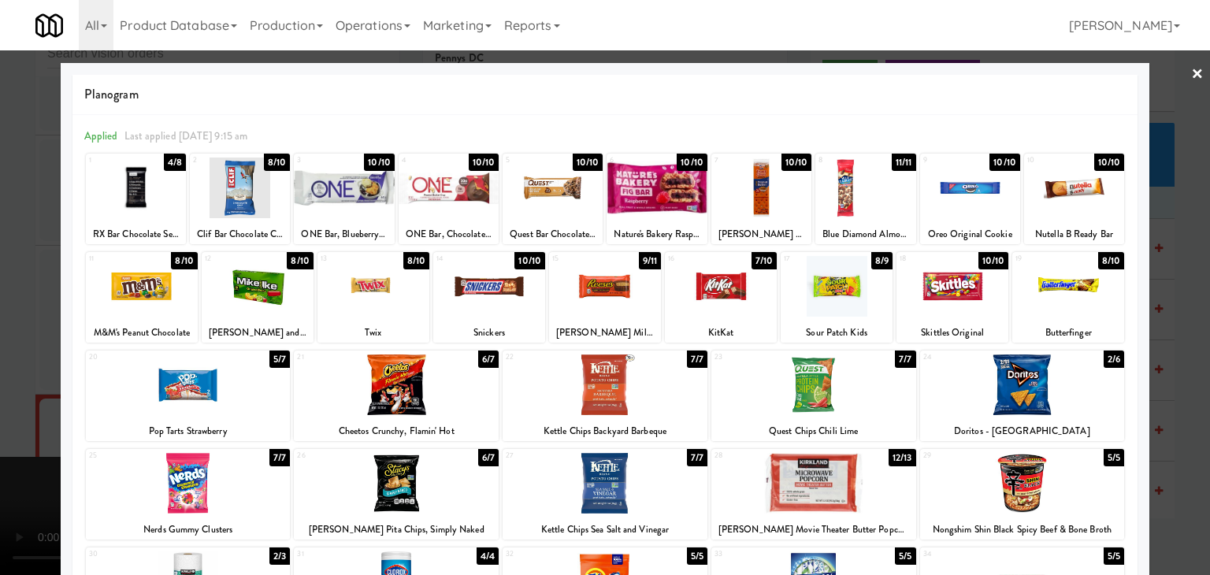
click at [478, 346] on div "1 4/8 RX Bar Chocolate Sea Salt 2 8/10 Clif Bar Chocolate Chip 3 10/10 ONE Bar,…" at bounding box center [605, 451] width 1042 height 598
drag, startPoint x: 0, startPoint y: 351, endPoint x: 277, endPoint y: 350, distance: 277.4
click at [9, 351] on div at bounding box center [605, 287] width 1210 height 575
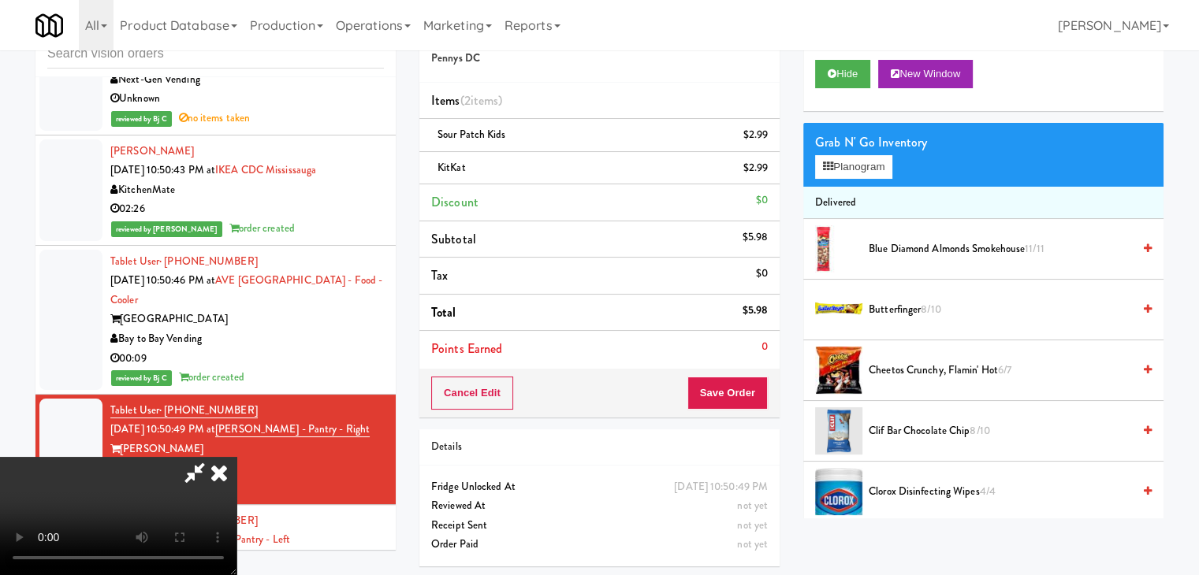
drag, startPoint x: 574, startPoint y: 391, endPoint x: 586, endPoint y: 391, distance: 11.8
click at [236, 457] on video at bounding box center [118, 516] width 236 height 118
click at [744, 396] on button "Save Order" at bounding box center [727, 393] width 80 height 33
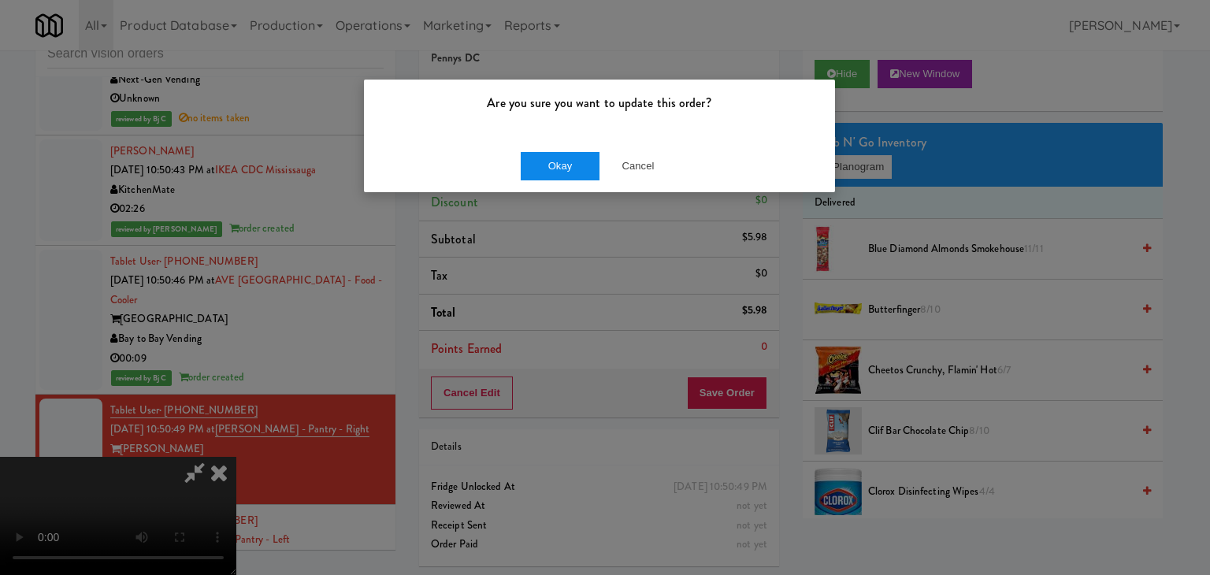
drag, startPoint x: 566, startPoint y: 143, endPoint x: 566, endPoint y: 157, distance: 13.4
click at [566, 146] on div "Okay Cancel" at bounding box center [599, 165] width 471 height 53
click at [566, 159] on button "Okay" at bounding box center [560, 166] width 79 height 28
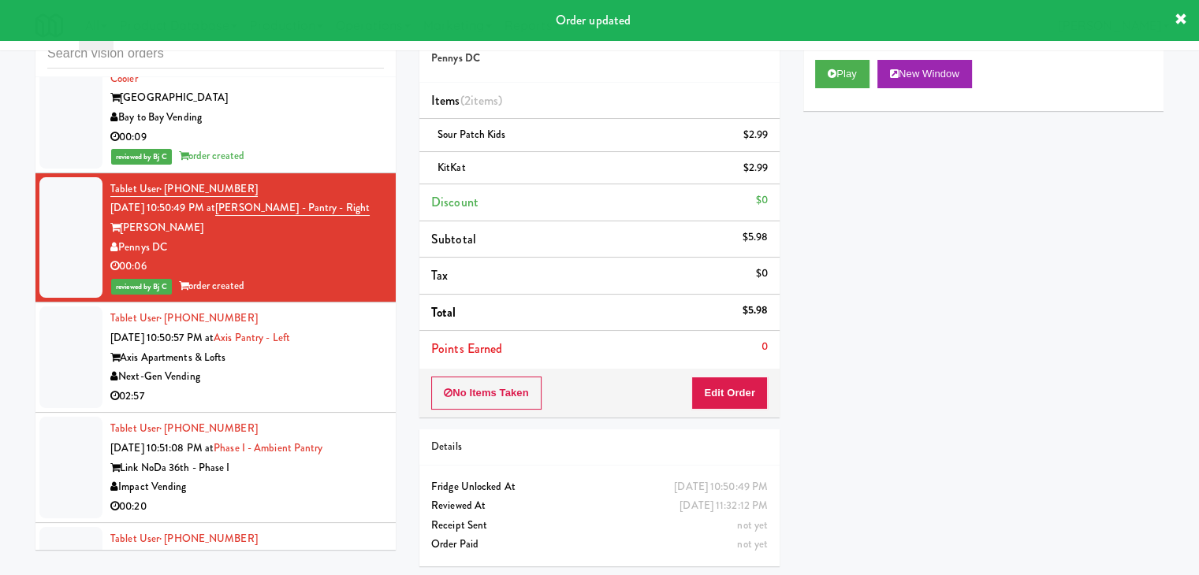
scroll to position [12557, 0]
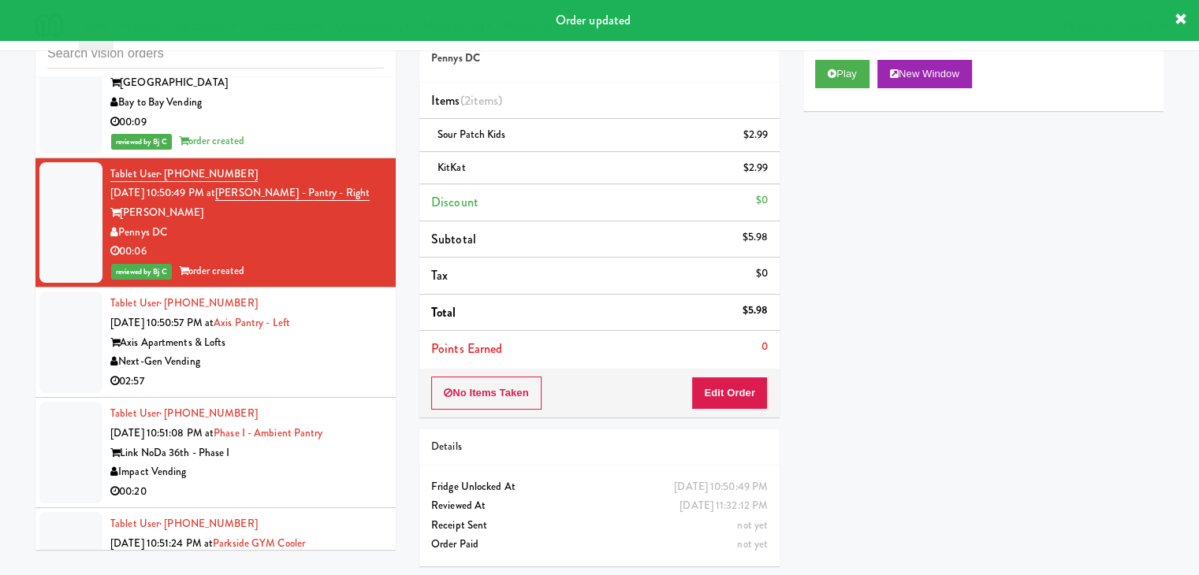
drag, startPoint x: 303, startPoint y: 328, endPoint x: 312, endPoint y: 332, distance: 9.5
click at [307, 352] on div "Next-Gen Vending" at bounding box center [246, 362] width 273 height 20
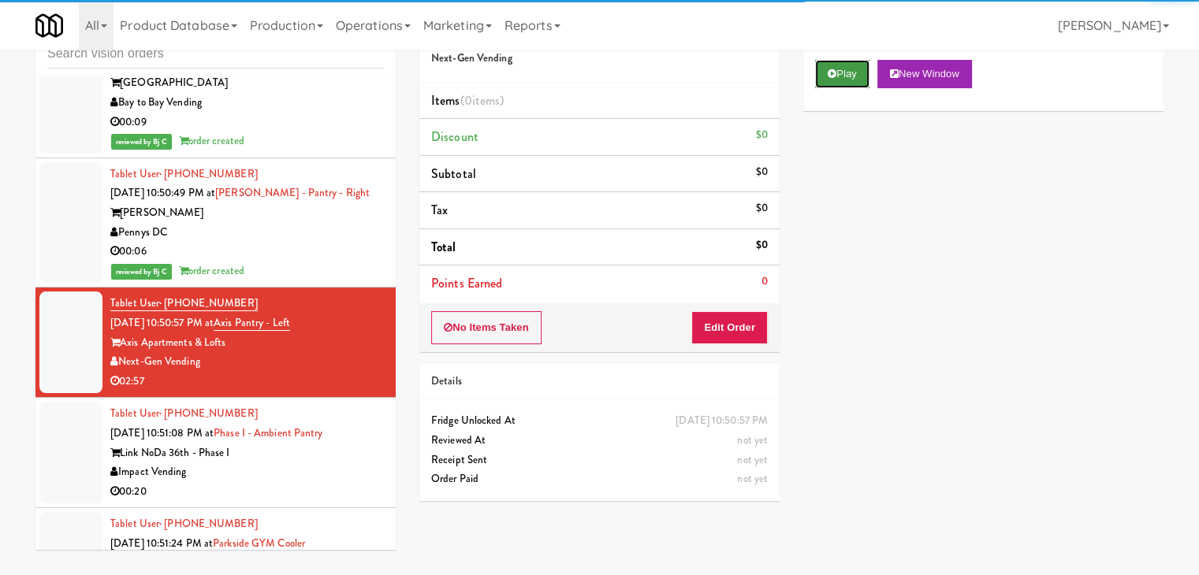
drag, startPoint x: 835, startPoint y: 65, endPoint x: 816, endPoint y: 184, distance: 119.7
click at [835, 66] on button "Play" at bounding box center [842, 74] width 54 height 28
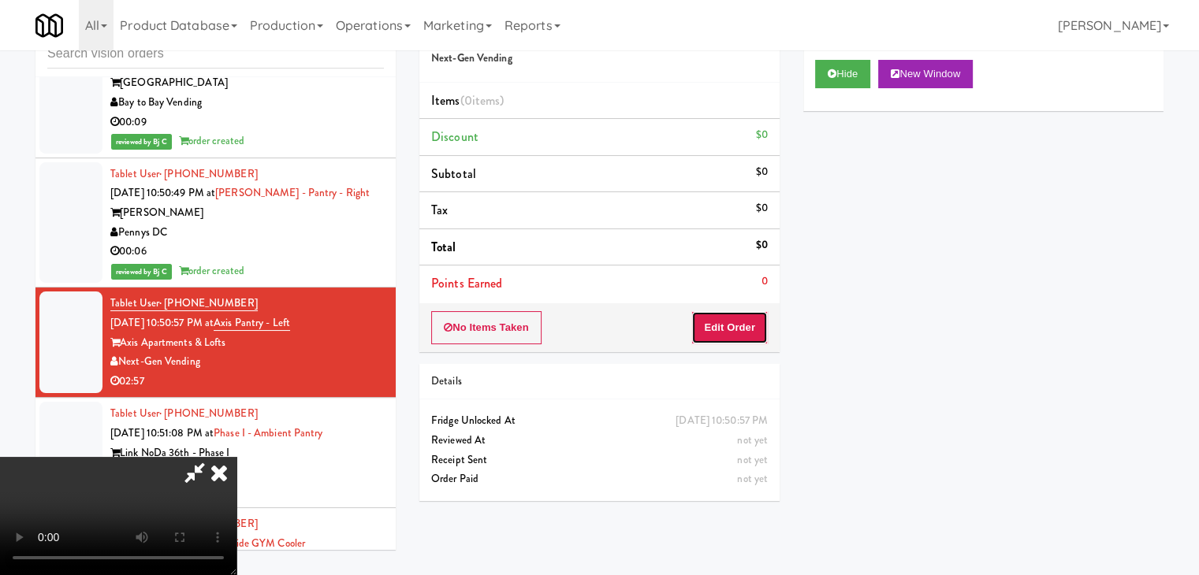
click at [731, 325] on button "Edit Order" at bounding box center [729, 327] width 76 height 33
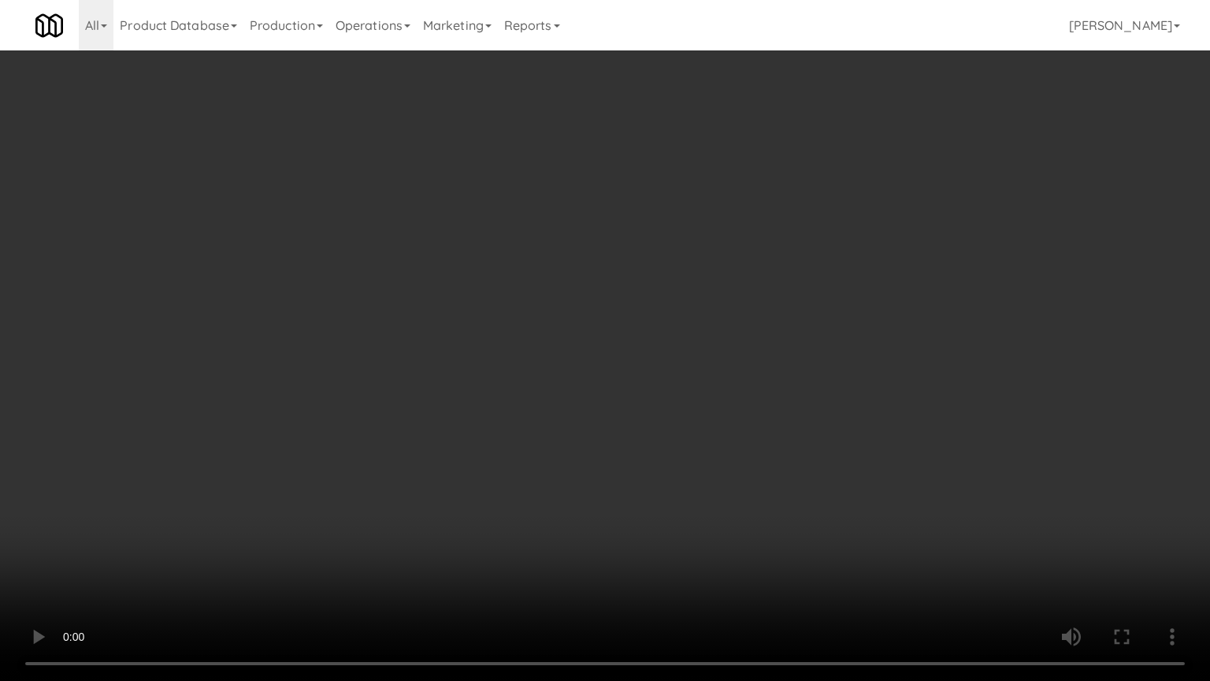
click at [671, 441] on video at bounding box center [605, 340] width 1210 height 681
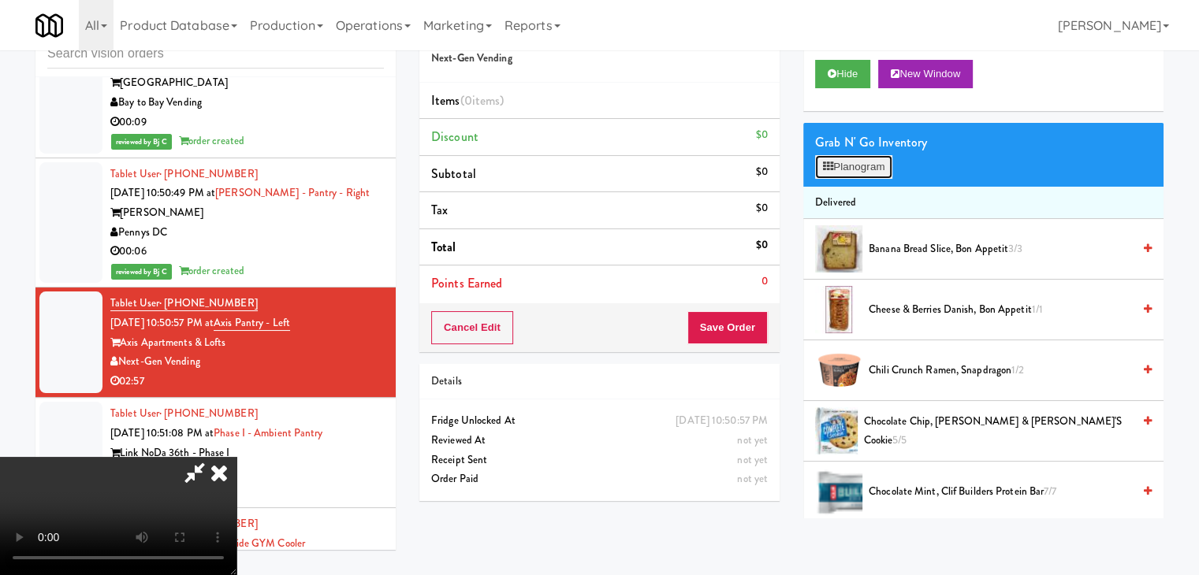
click at [859, 173] on button "Planogram" at bounding box center [853, 167] width 77 height 24
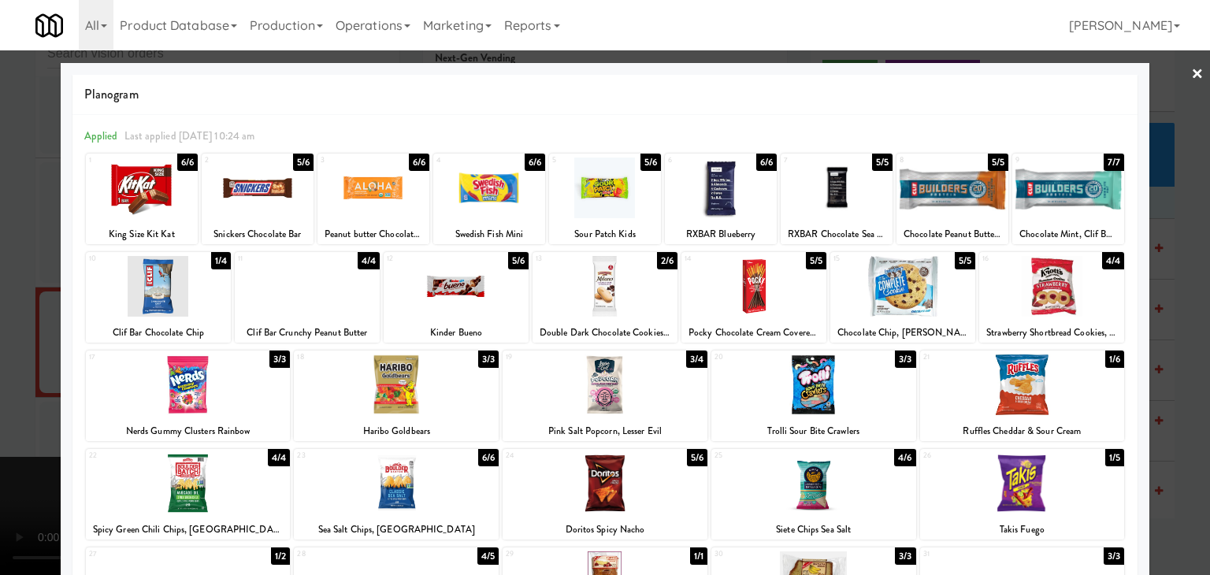
click at [208, 496] on div at bounding box center [188, 483] width 205 height 61
click at [608, 270] on div at bounding box center [605, 286] width 145 height 61
drag, startPoint x: 0, startPoint y: 363, endPoint x: 110, endPoint y: 366, distance: 110.4
click at [0, 358] on div at bounding box center [605, 287] width 1210 height 575
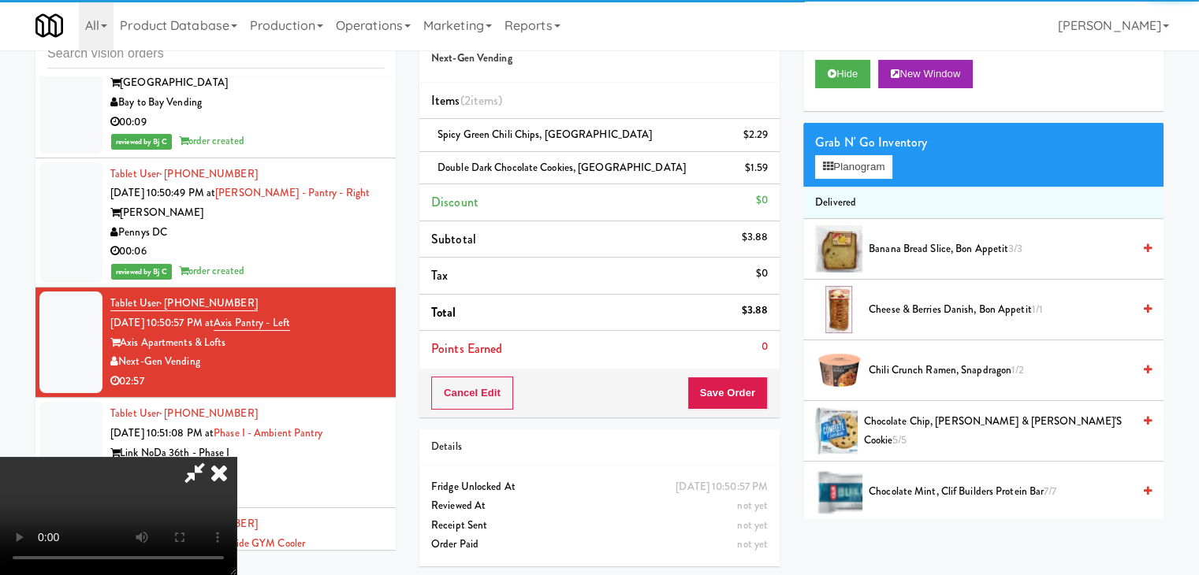
click at [236, 457] on video at bounding box center [118, 516] width 236 height 118
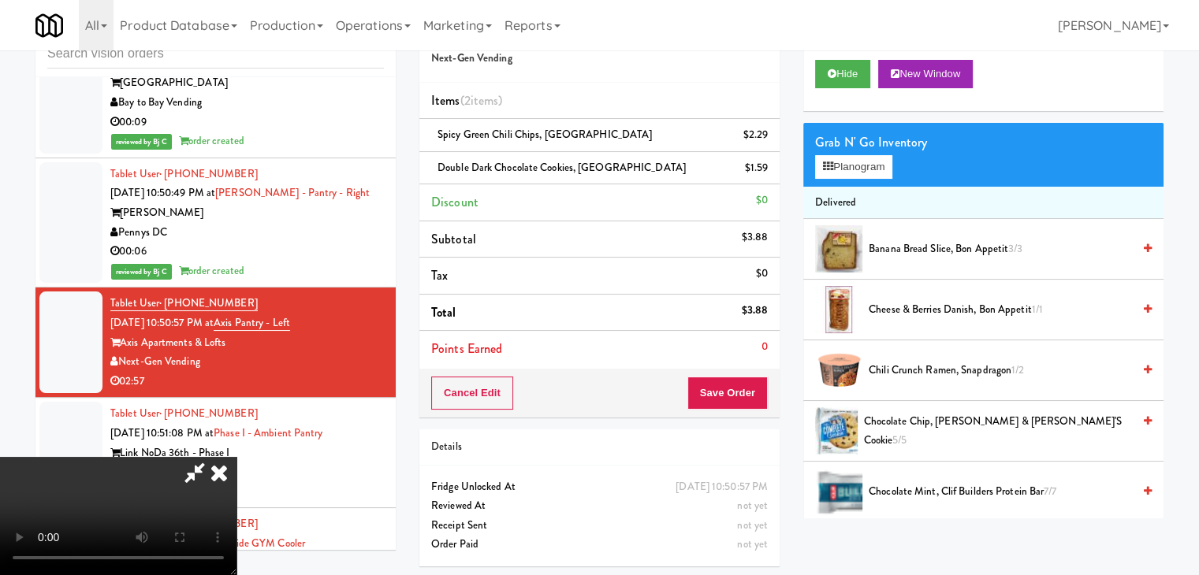
scroll to position [64, 0]
click at [867, 158] on button "Planogram" at bounding box center [853, 167] width 77 height 24
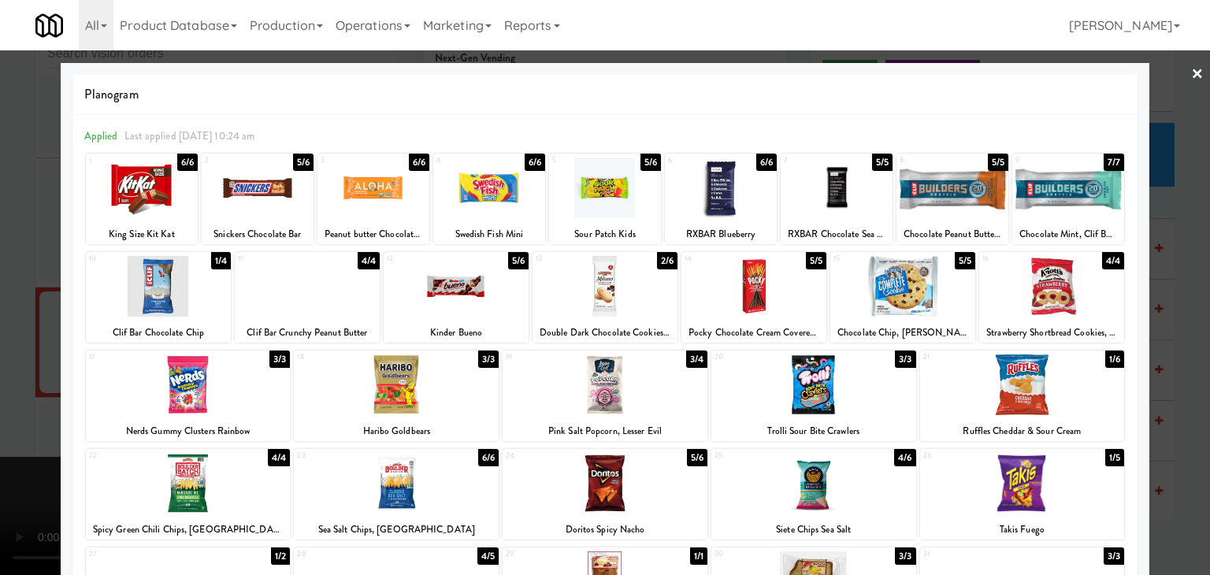
drag, startPoint x: 0, startPoint y: 313, endPoint x: 262, endPoint y: 342, distance: 263.3
click at [10, 315] on div at bounding box center [605, 287] width 1210 height 575
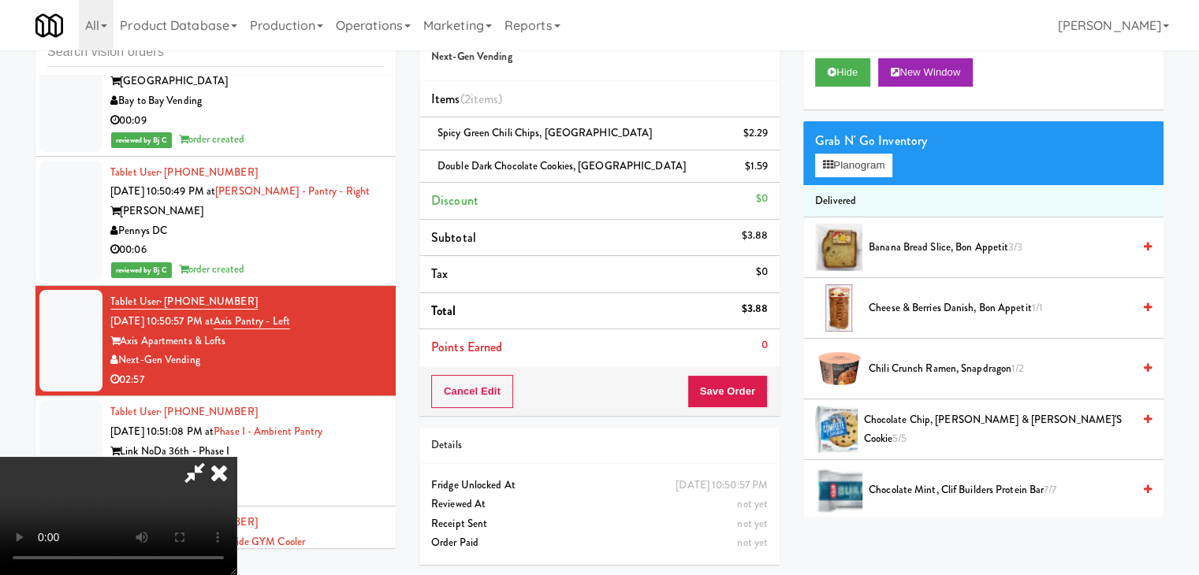
scroll to position [64, 0]
click at [236, 457] on video at bounding box center [118, 516] width 236 height 118
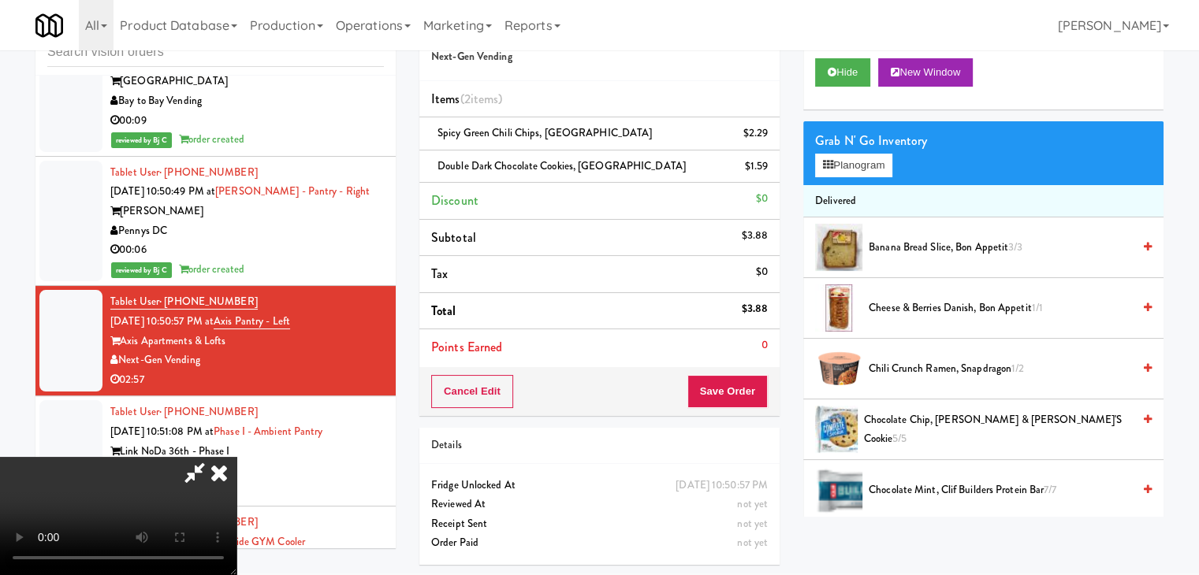
click at [236, 457] on video at bounding box center [118, 516] width 236 height 118
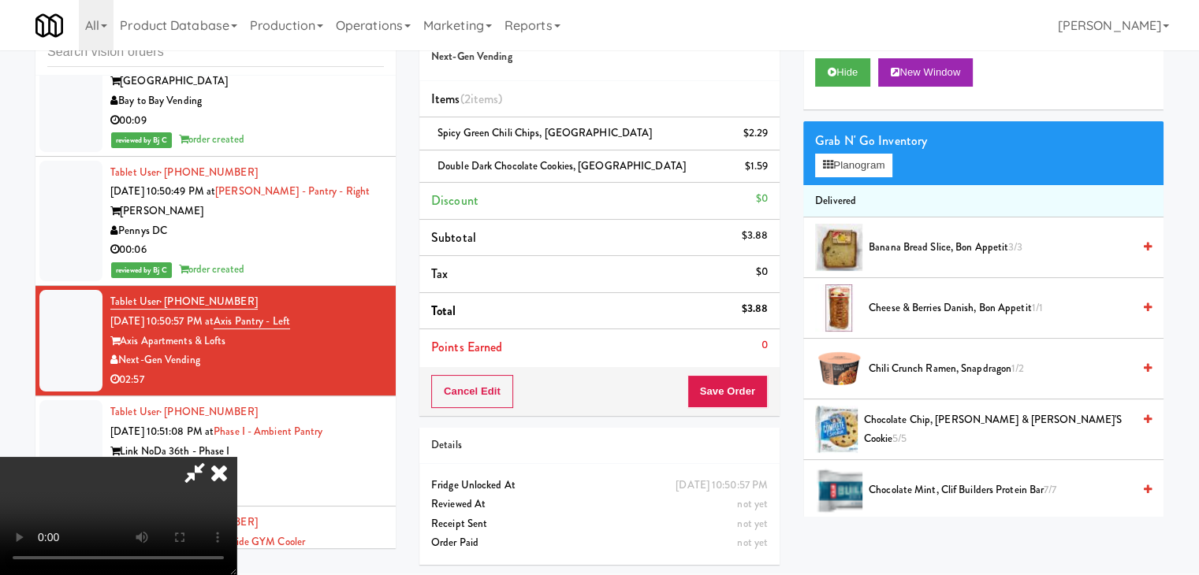
click at [236, 457] on video at bounding box center [118, 516] width 236 height 118
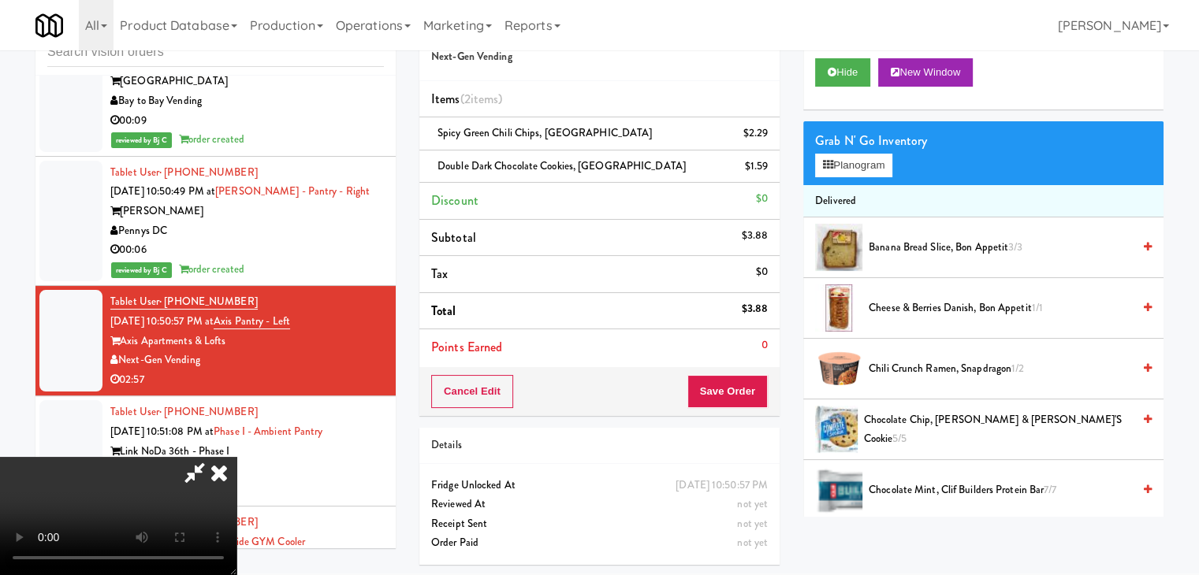
click at [236, 457] on video at bounding box center [118, 516] width 236 height 118
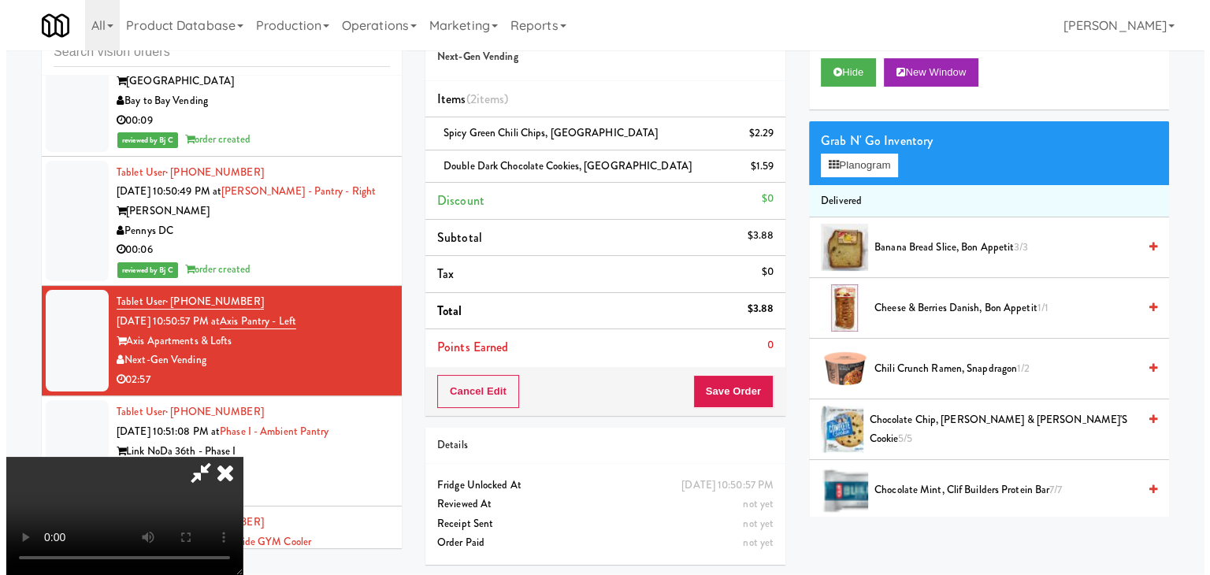
scroll to position [221, 0]
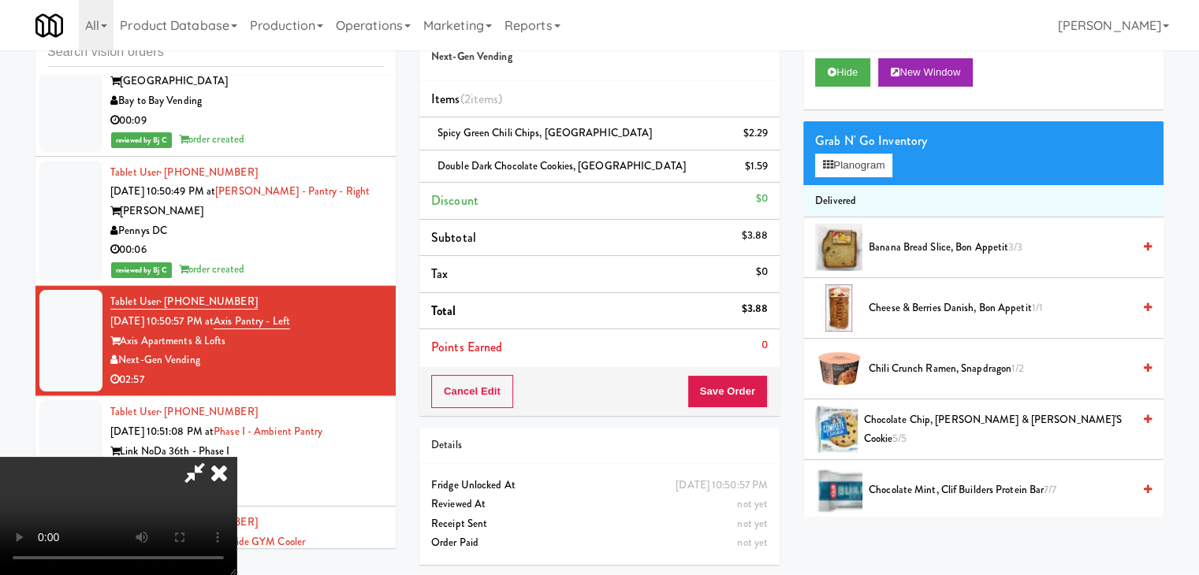
click at [236, 457] on video at bounding box center [118, 516] width 236 height 118
click at [873, 158] on button "Planogram" at bounding box center [853, 166] width 77 height 24
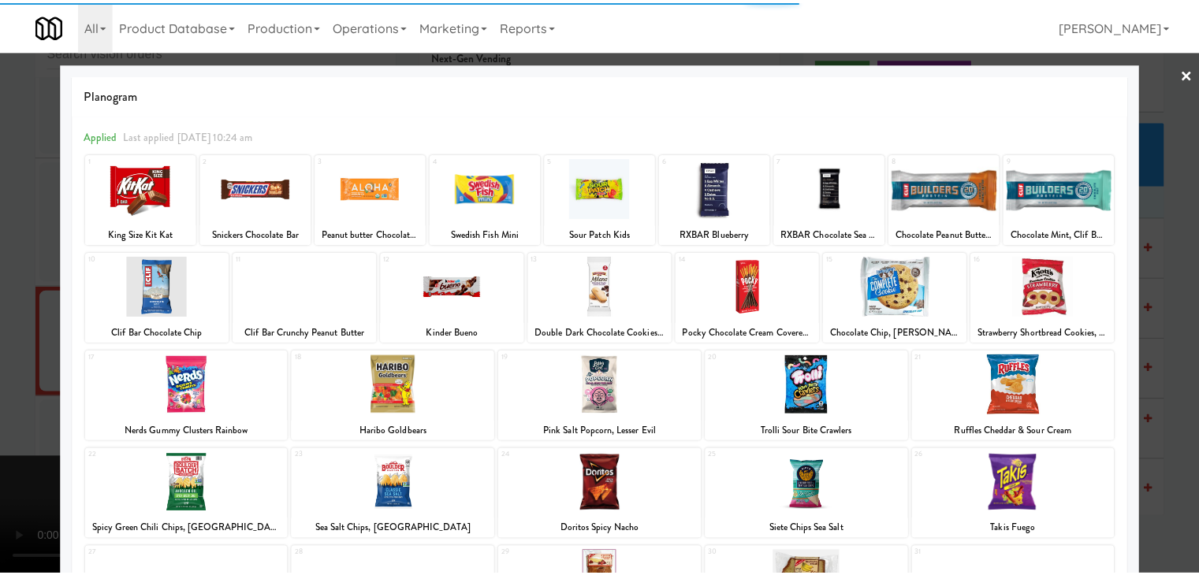
scroll to position [158, 0]
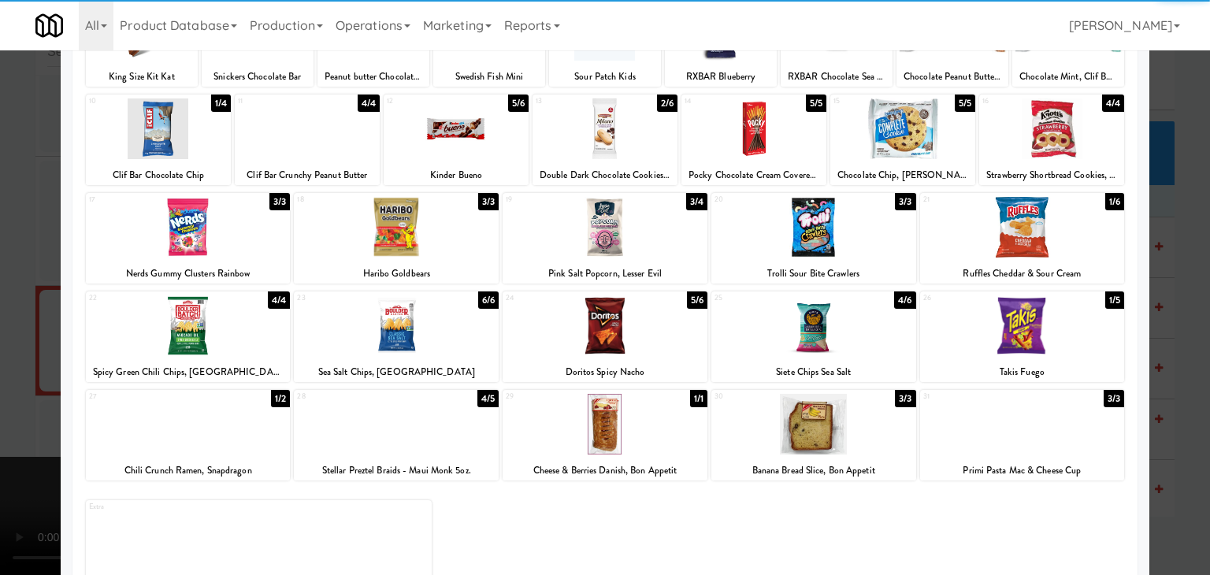
click at [813, 325] on div at bounding box center [814, 326] width 205 height 61
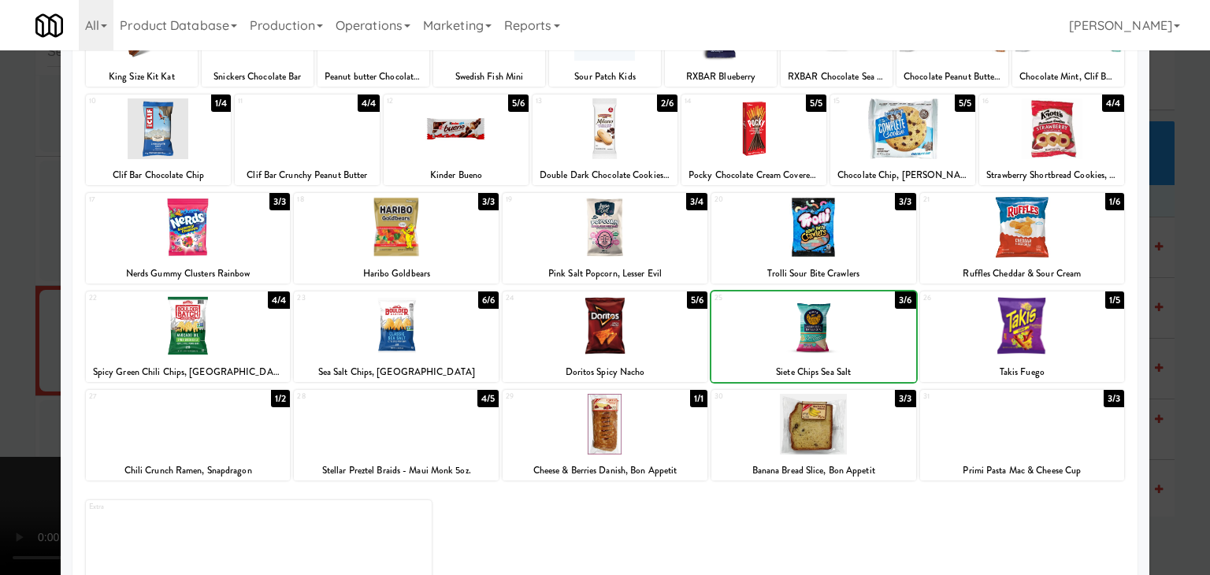
drag, startPoint x: 0, startPoint y: 367, endPoint x: 201, endPoint y: 382, distance: 201.5
click at [6, 367] on div at bounding box center [605, 287] width 1210 height 575
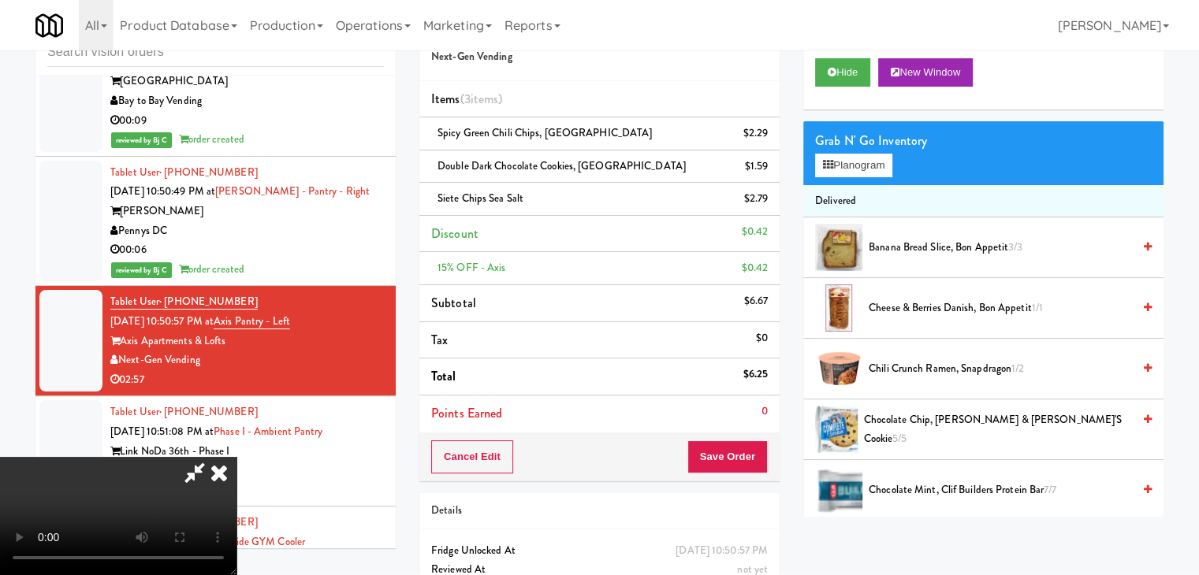
click at [236, 457] on video at bounding box center [118, 516] width 236 height 118
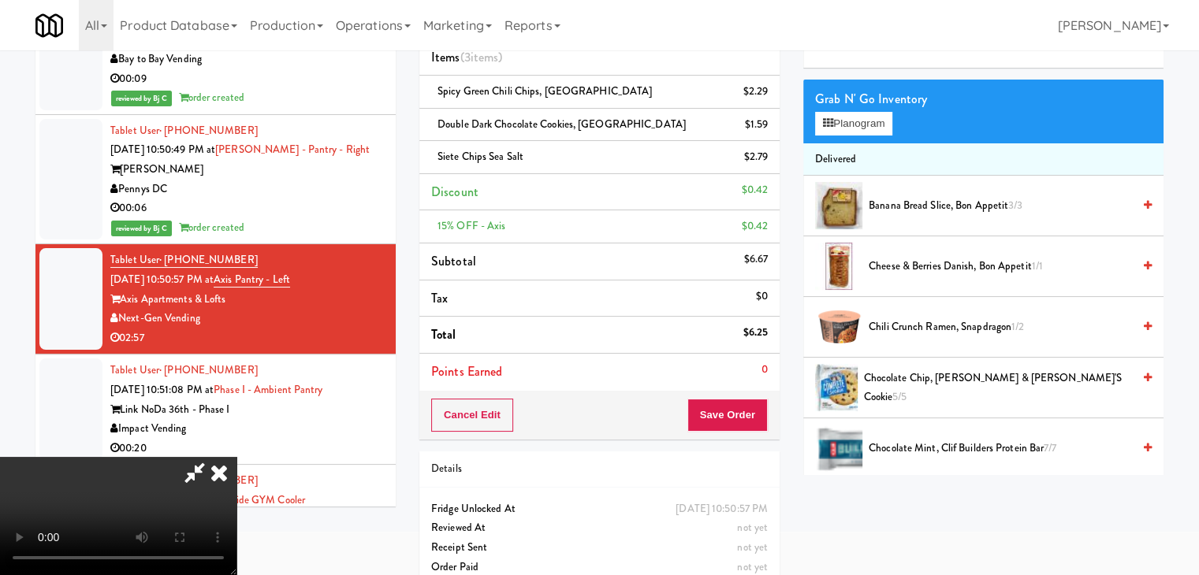
scroll to position [117, 0]
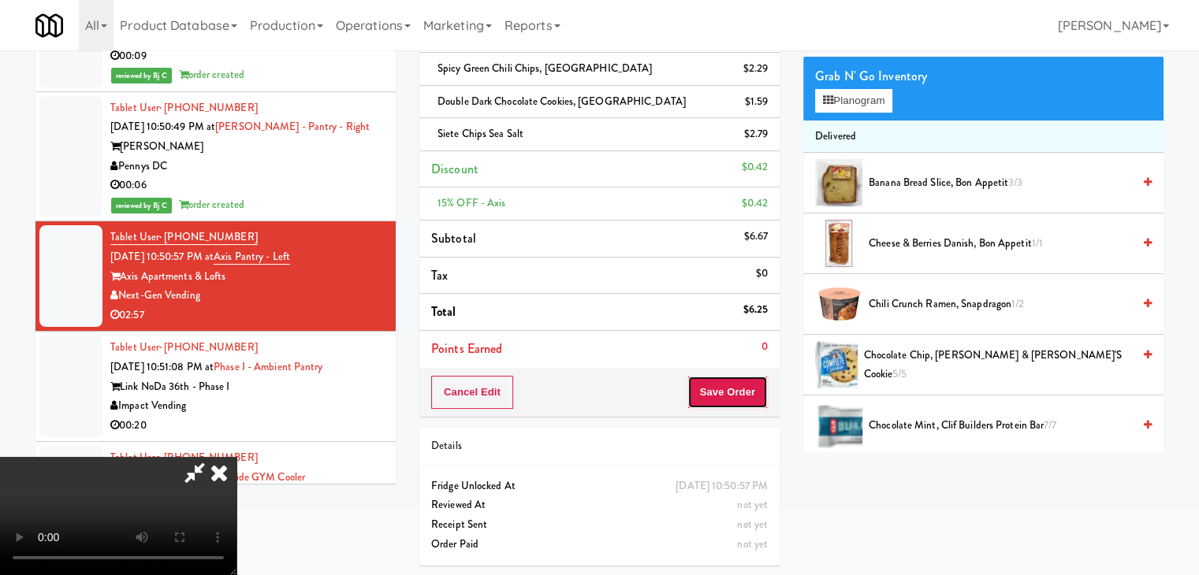
click at [746, 386] on button "Save Order" at bounding box center [727, 392] width 80 height 33
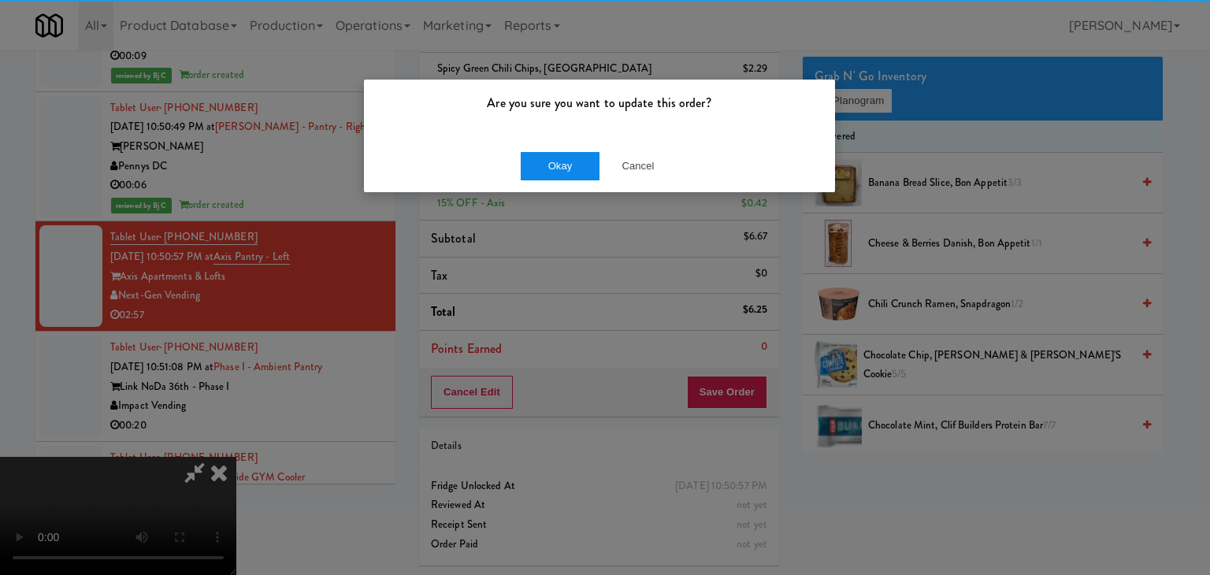
drag, startPoint x: 521, startPoint y: 136, endPoint x: 553, endPoint y: 156, distance: 38.3
click at [531, 144] on div "Are you sure you want to update this order? Okay Cancel" at bounding box center [599, 136] width 473 height 114
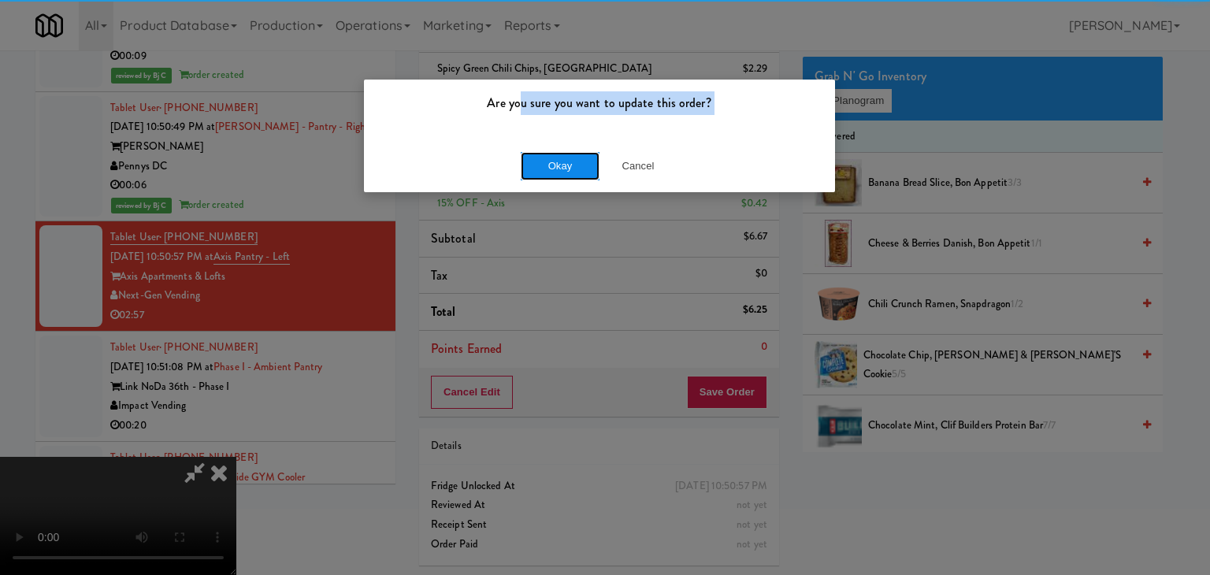
click at [553, 156] on button "Okay" at bounding box center [560, 166] width 79 height 28
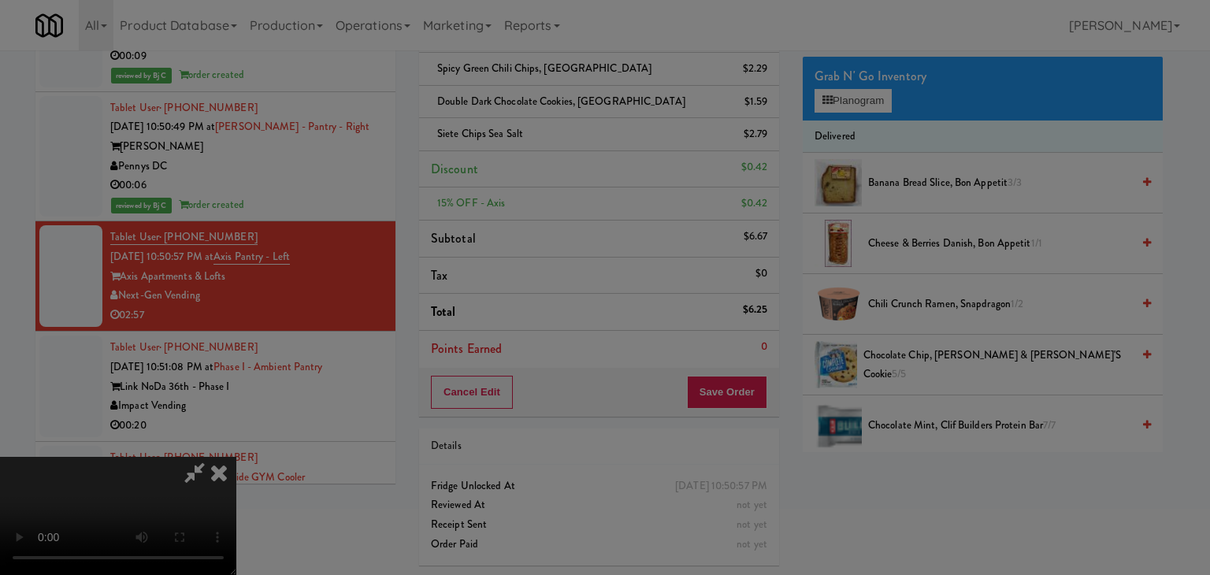
click at [553, 151] on button "Okay" at bounding box center [560, 137] width 79 height 28
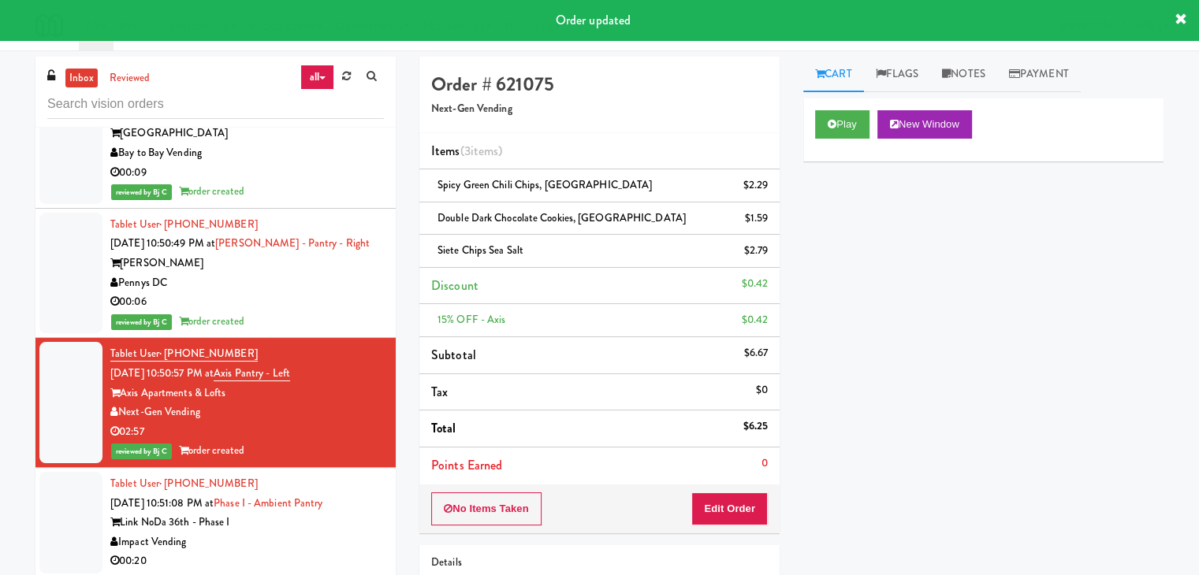
scroll to position [12715, 0]
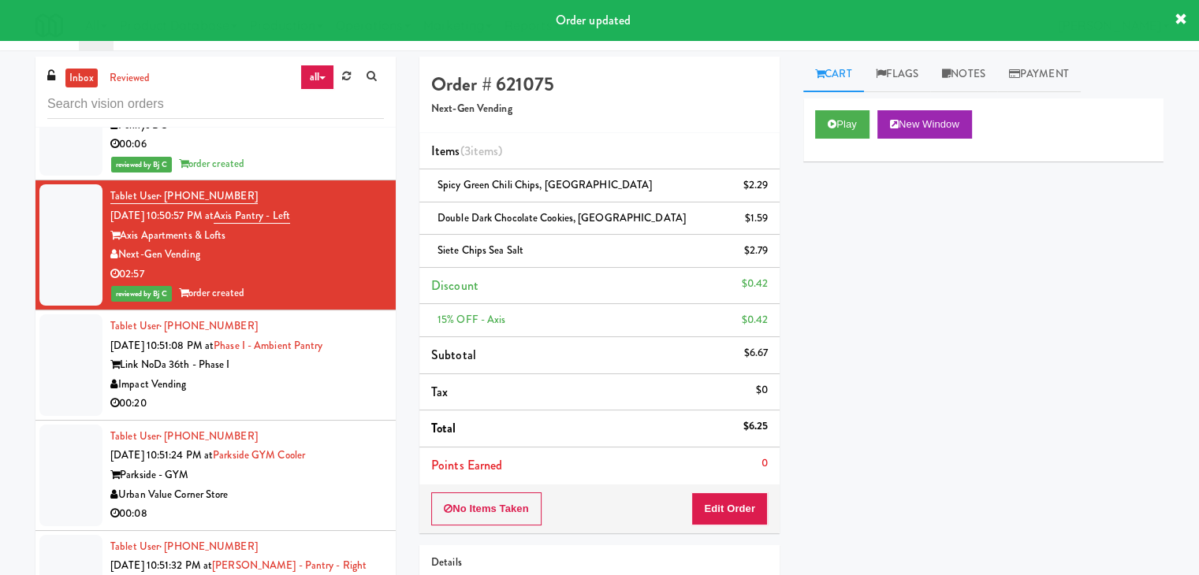
click at [325, 375] on div "Impact Vending" at bounding box center [246, 385] width 273 height 20
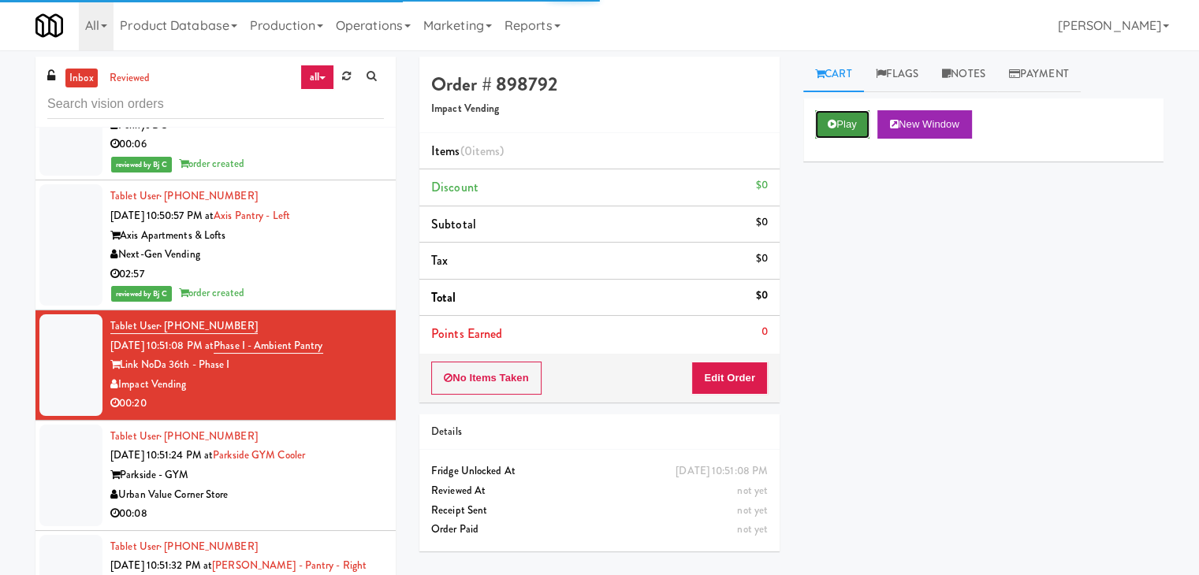
click at [850, 116] on button "Play" at bounding box center [842, 124] width 54 height 28
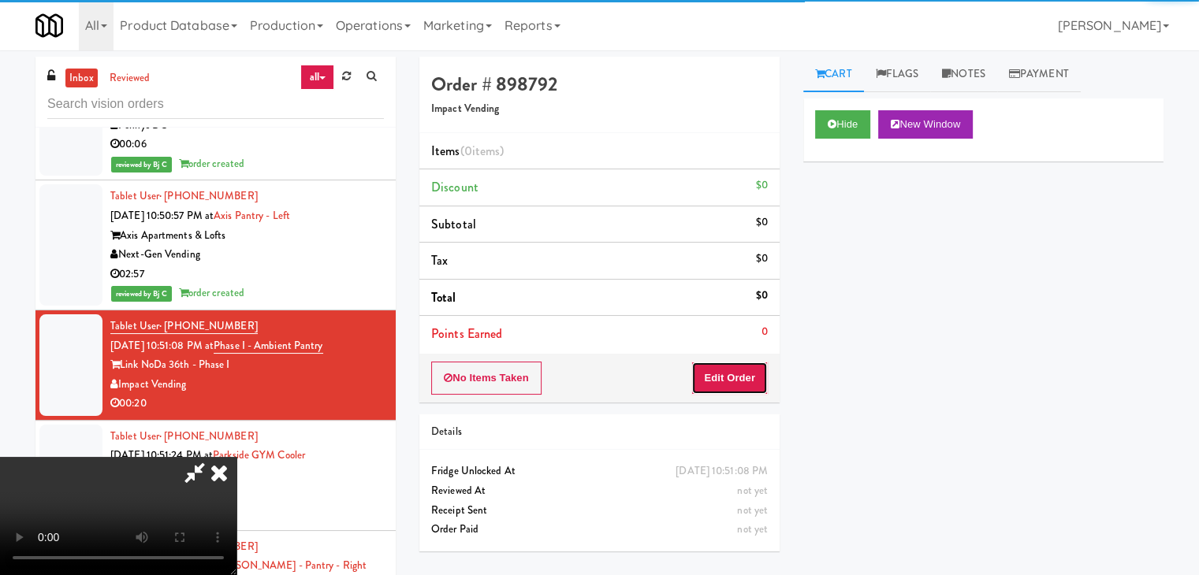
click at [744, 367] on button "Edit Order" at bounding box center [729, 378] width 76 height 33
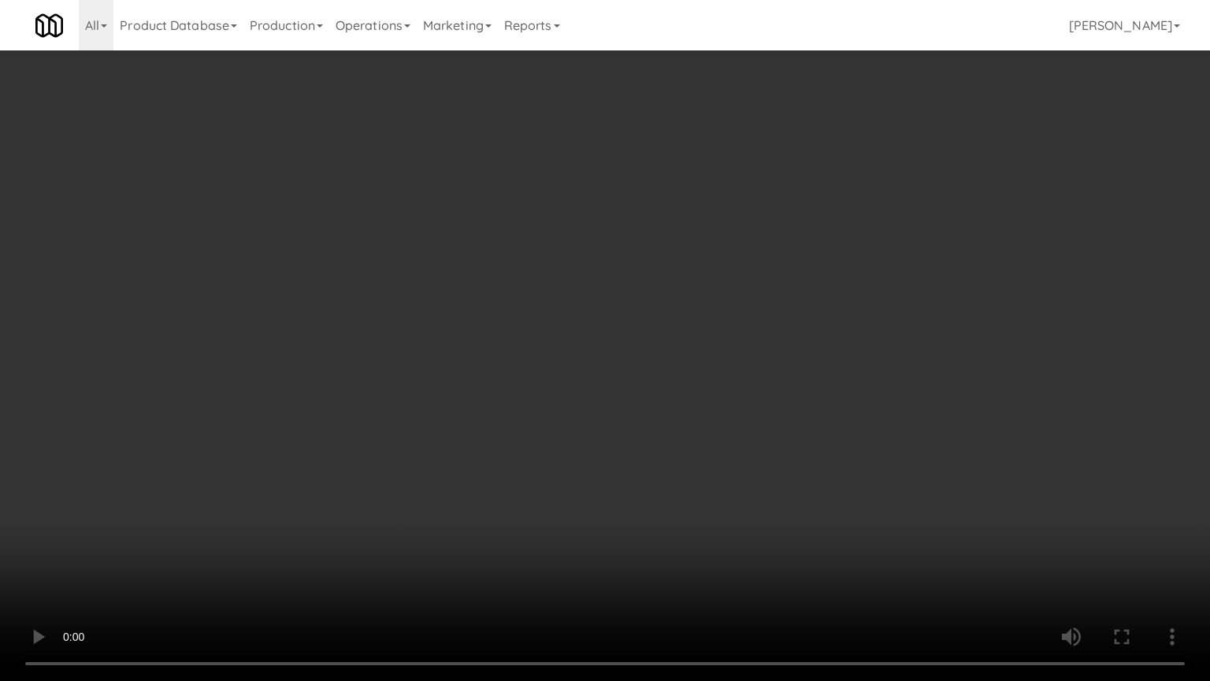
click at [693, 494] on video at bounding box center [605, 340] width 1210 height 681
drag, startPoint x: 693, startPoint y: 494, endPoint x: 686, endPoint y: 500, distance: 9.0
click at [693, 495] on video at bounding box center [605, 340] width 1210 height 681
click at [691, 485] on video at bounding box center [605, 340] width 1210 height 681
drag, startPoint x: 691, startPoint y: 485, endPoint x: 757, endPoint y: 293, distance: 202.4
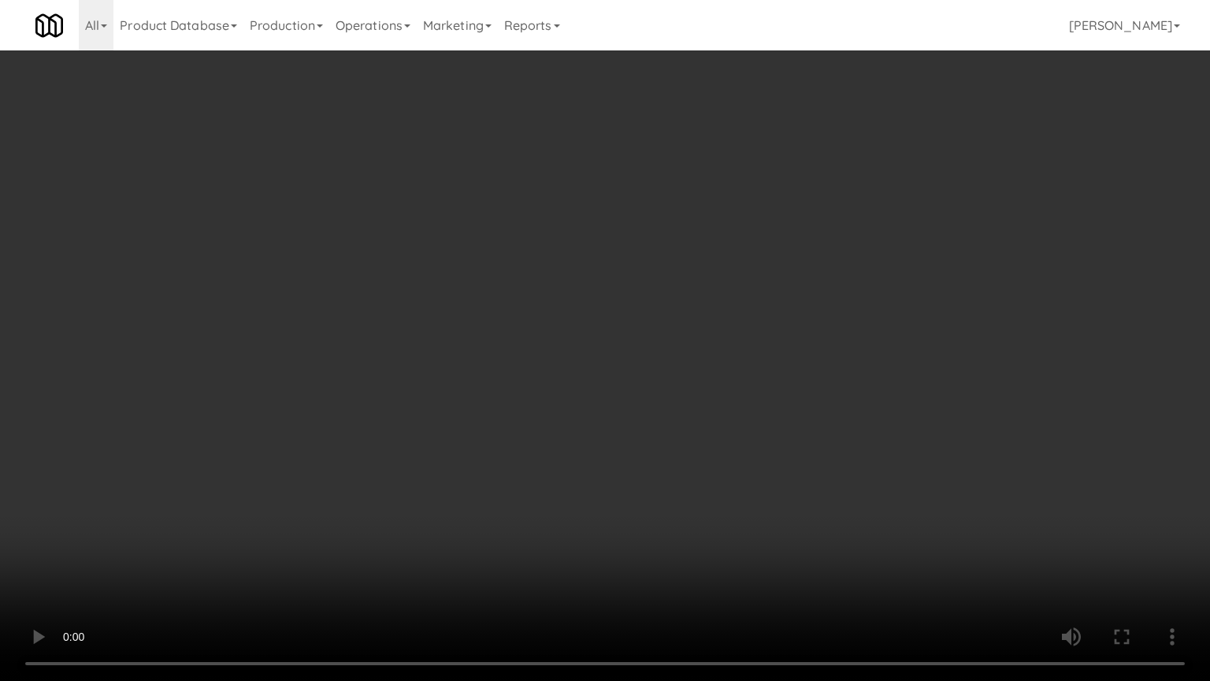
click at [694, 476] on video at bounding box center [605, 340] width 1210 height 681
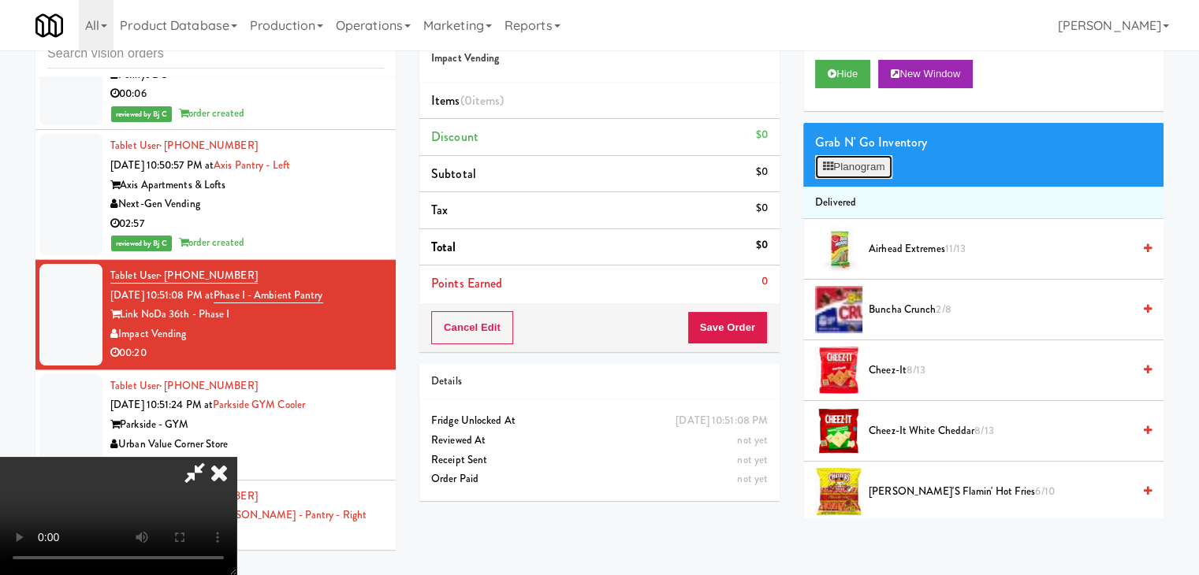
click at [857, 168] on button "Planogram" at bounding box center [853, 167] width 77 height 24
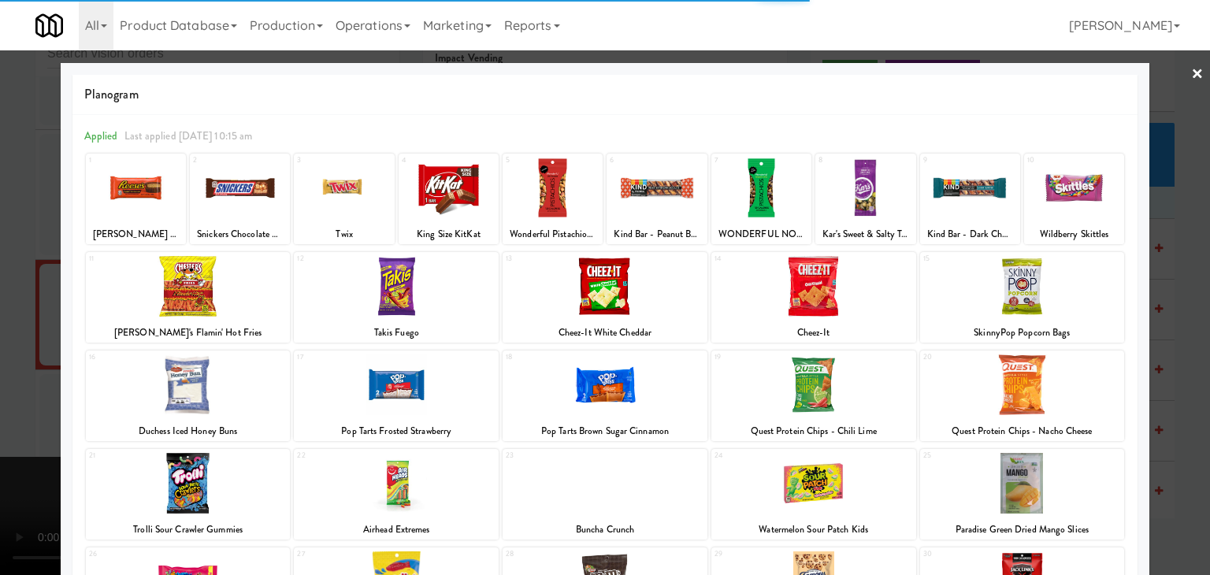
drag, startPoint x: 367, startPoint y: 396, endPoint x: 232, endPoint y: 320, distance: 154.9
click at [362, 392] on div at bounding box center [396, 385] width 205 height 61
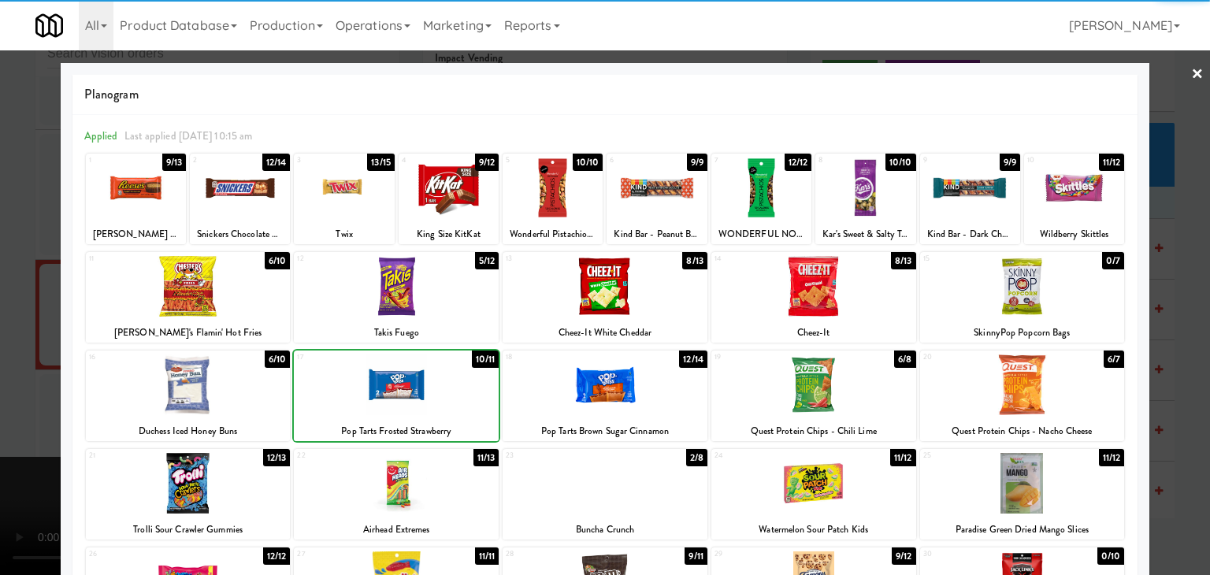
drag, startPoint x: 202, startPoint y: 282, endPoint x: 180, endPoint y: 219, distance: 66.8
click at [199, 270] on div at bounding box center [188, 286] width 205 height 61
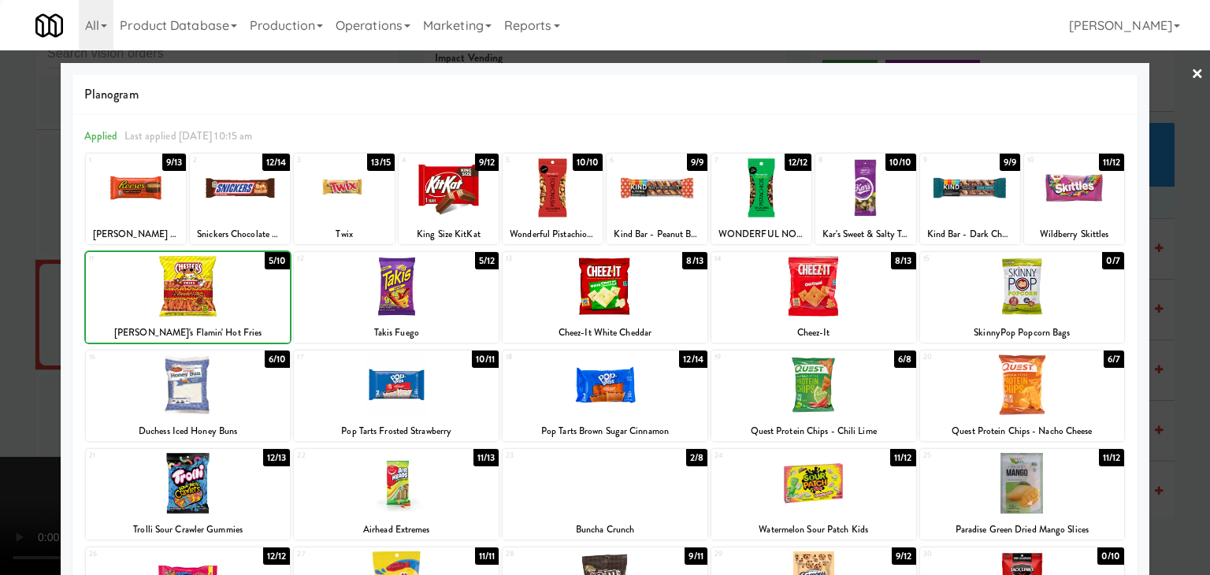
click at [158, 192] on div at bounding box center [136, 188] width 100 height 61
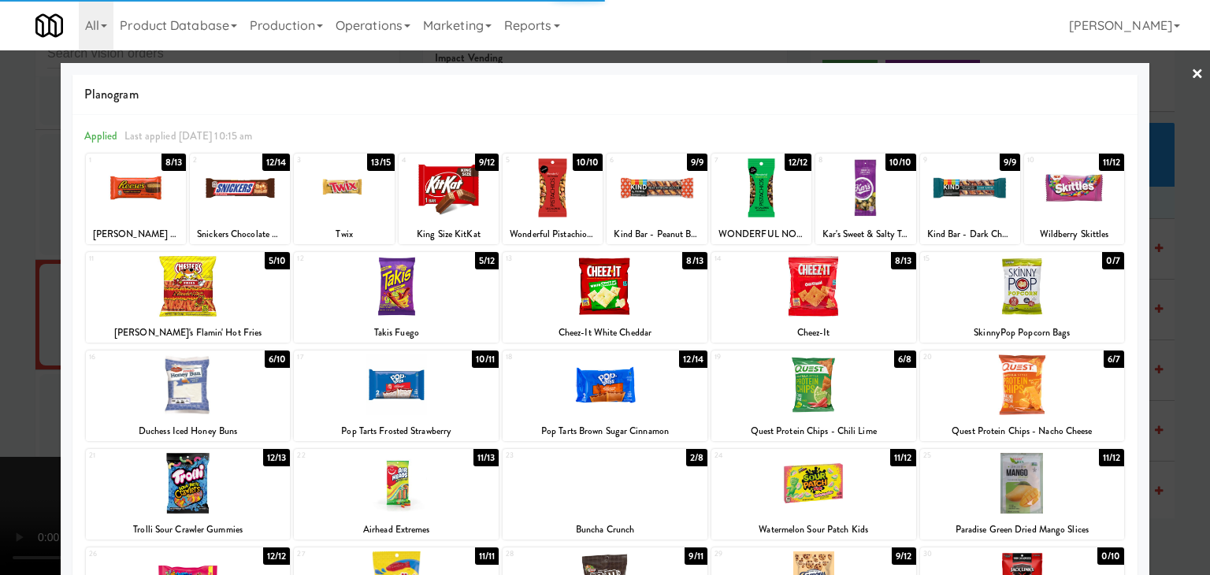
drag, startPoint x: 0, startPoint y: 257, endPoint x: 79, endPoint y: 274, distance: 80.7
click at [1, 258] on div at bounding box center [605, 287] width 1210 height 575
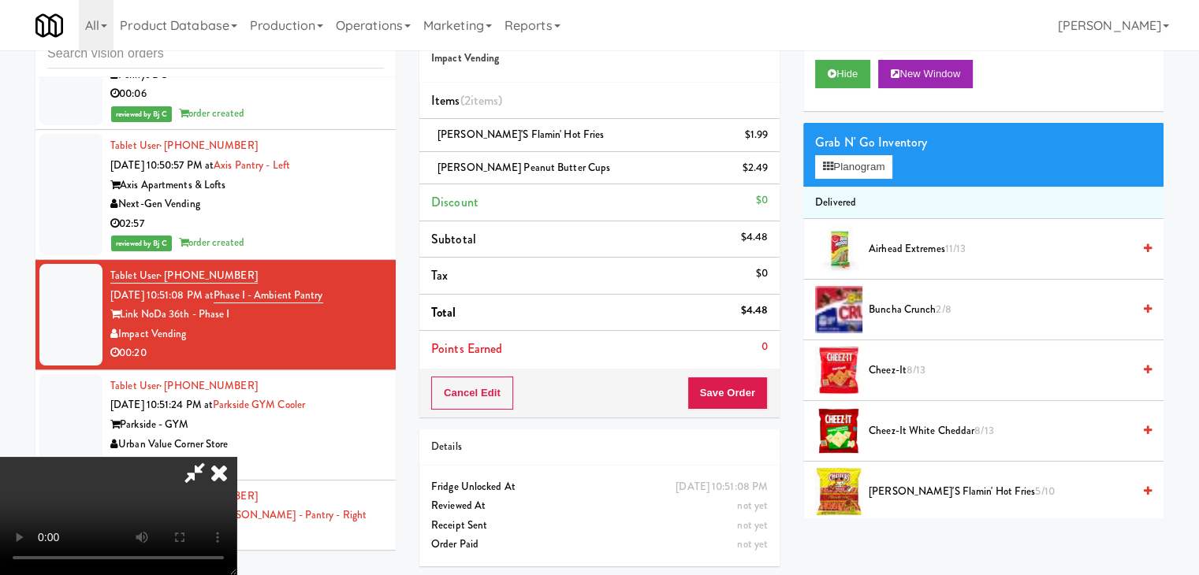
click at [236, 457] on video at bounding box center [118, 516] width 236 height 118
click at [869, 164] on button "Planogram" at bounding box center [853, 167] width 77 height 24
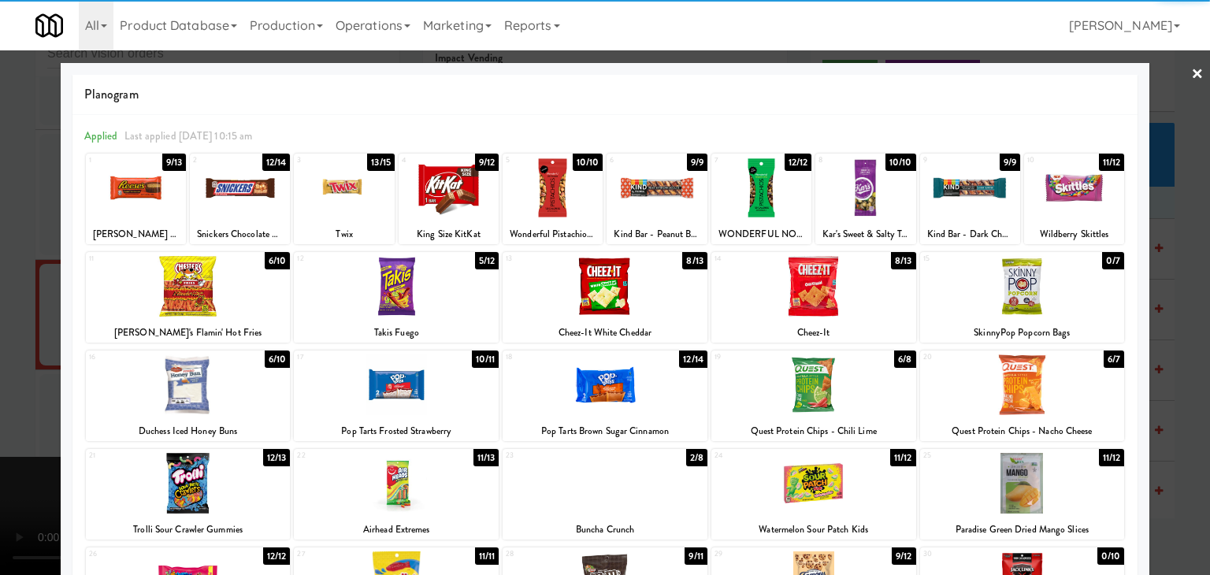
drag, startPoint x: 0, startPoint y: 274, endPoint x: 569, endPoint y: 248, distance: 569.6
click at [3, 274] on div at bounding box center [605, 287] width 1210 height 575
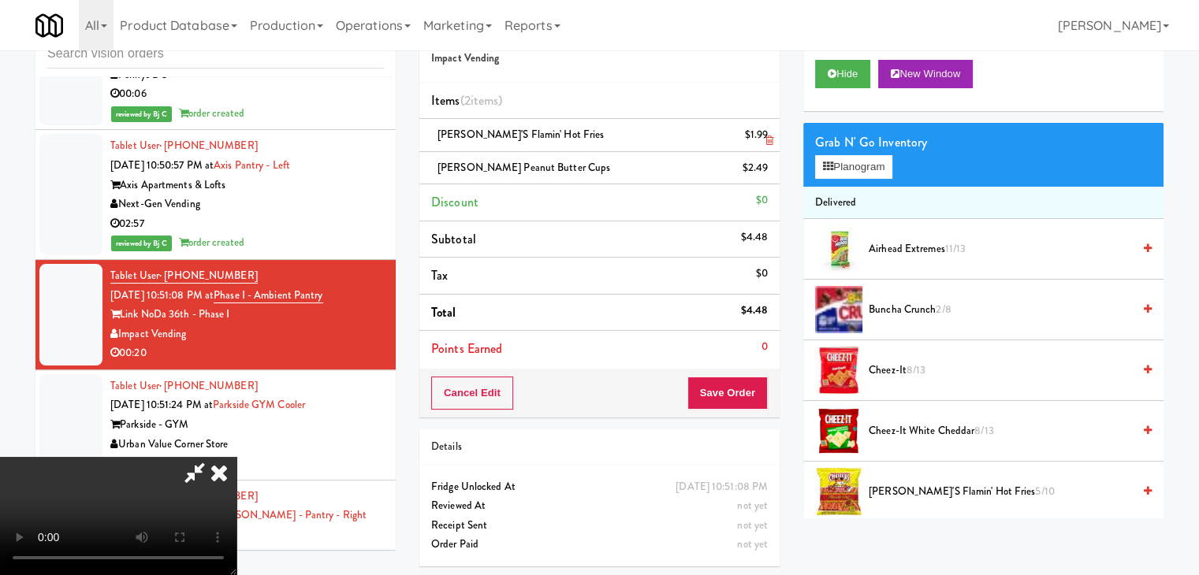
click at [766, 136] on link at bounding box center [766, 142] width 14 height 20
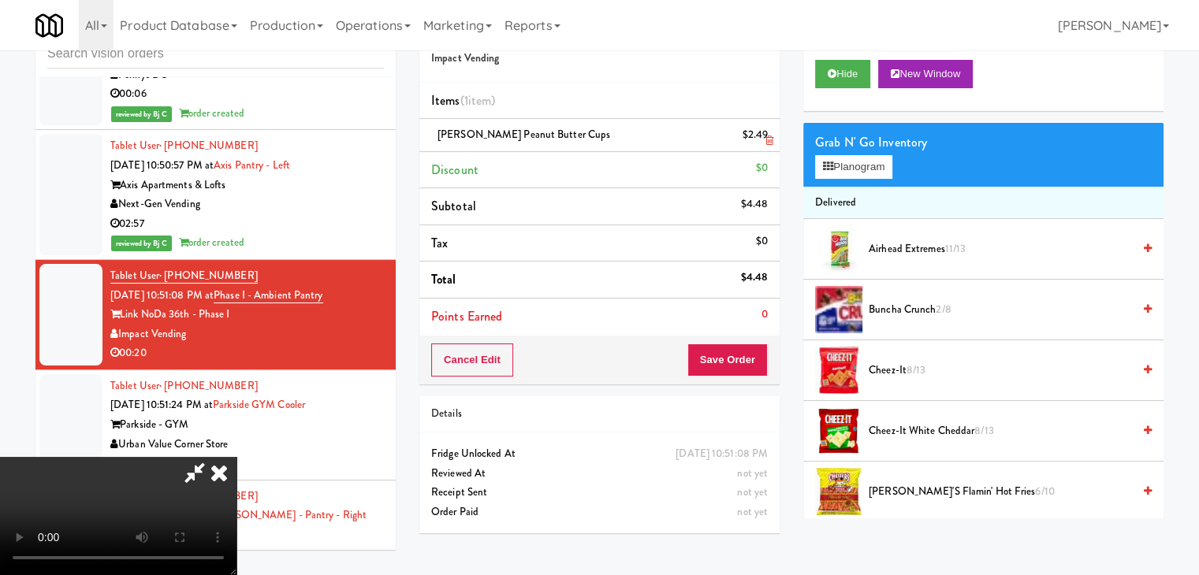
click at [766, 136] on icon at bounding box center [769, 141] width 8 height 10
click at [766, 158] on div "$0" at bounding box center [762, 168] width 12 height 20
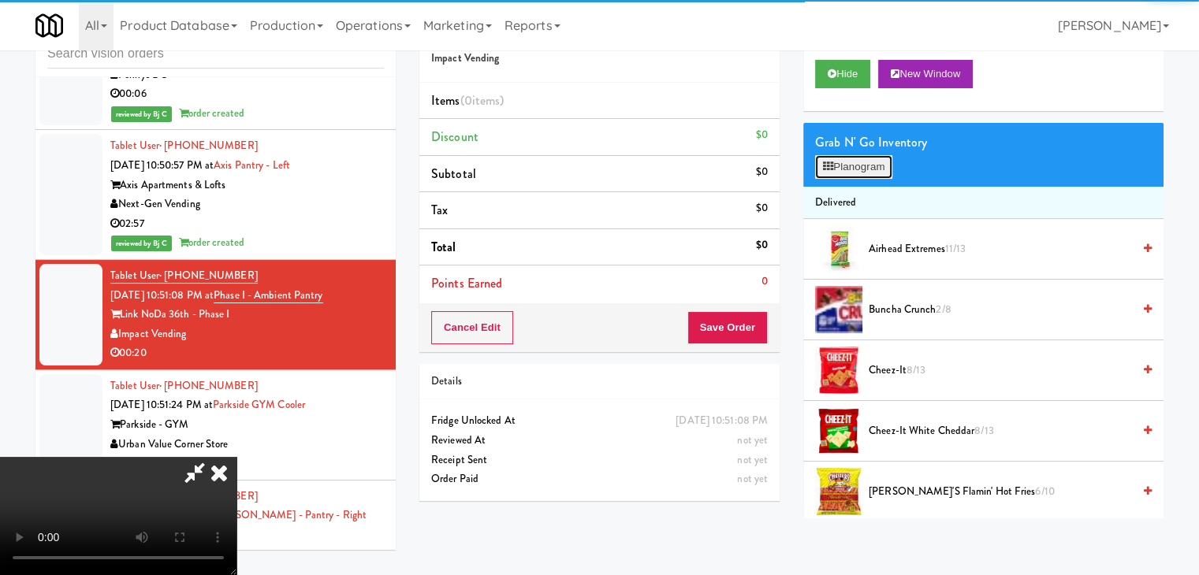
click at [862, 165] on button "Planogram" at bounding box center [853, 167] width 77 height 24
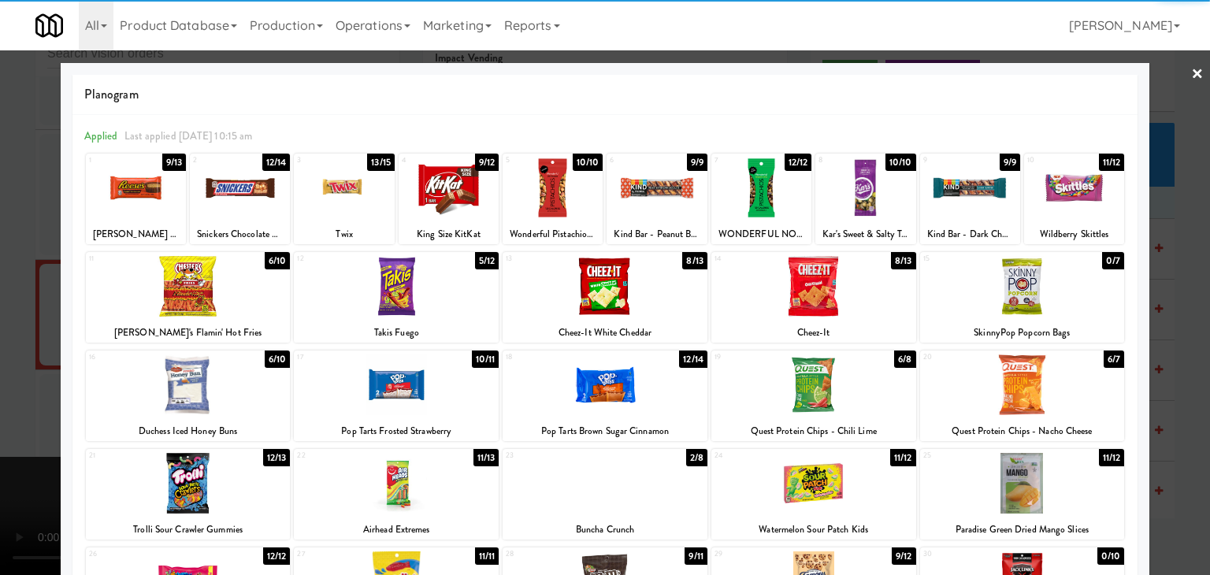
click at [361, 394] on div at bounding box center [396, 385] width 205 height 61
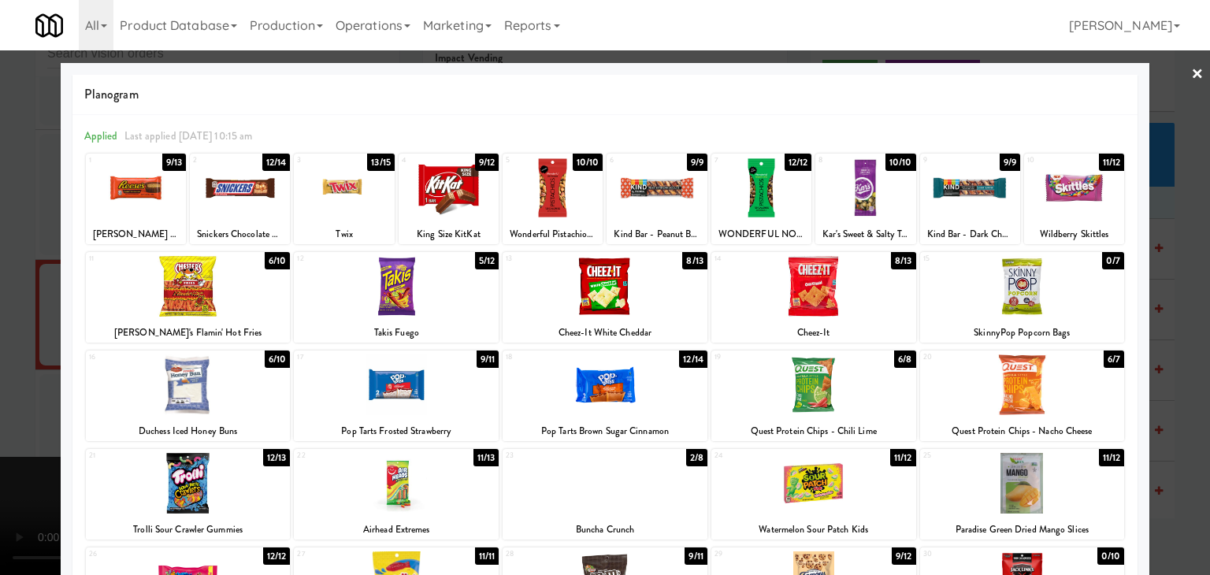
click at [221, 288] on div at bounding box center [188, 286] width 205 height 61
click at [167, 177] on div at bounding box center [136, 188] width 100 height 61
click at [0, 259] on div at bounding box center [605, 287] width 1210 height 575
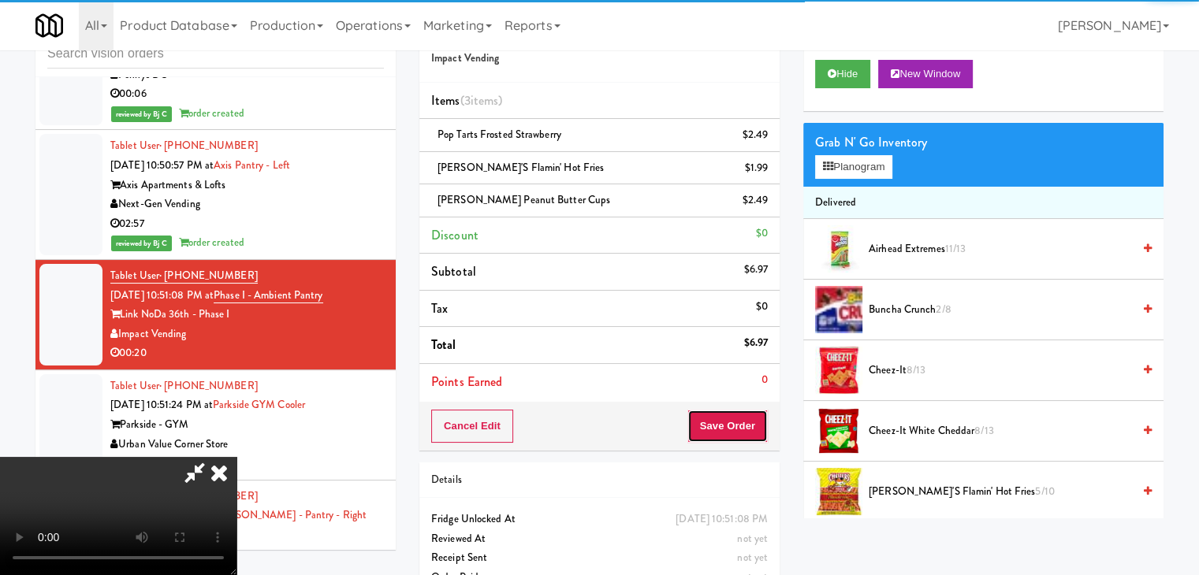
click at [750, 424] on button "Save Order" at bounding box center [727, 426] width 80 height 33
click at [750, 426] on button "Save Order" at bounding box center [727, 426] width 80 height 33
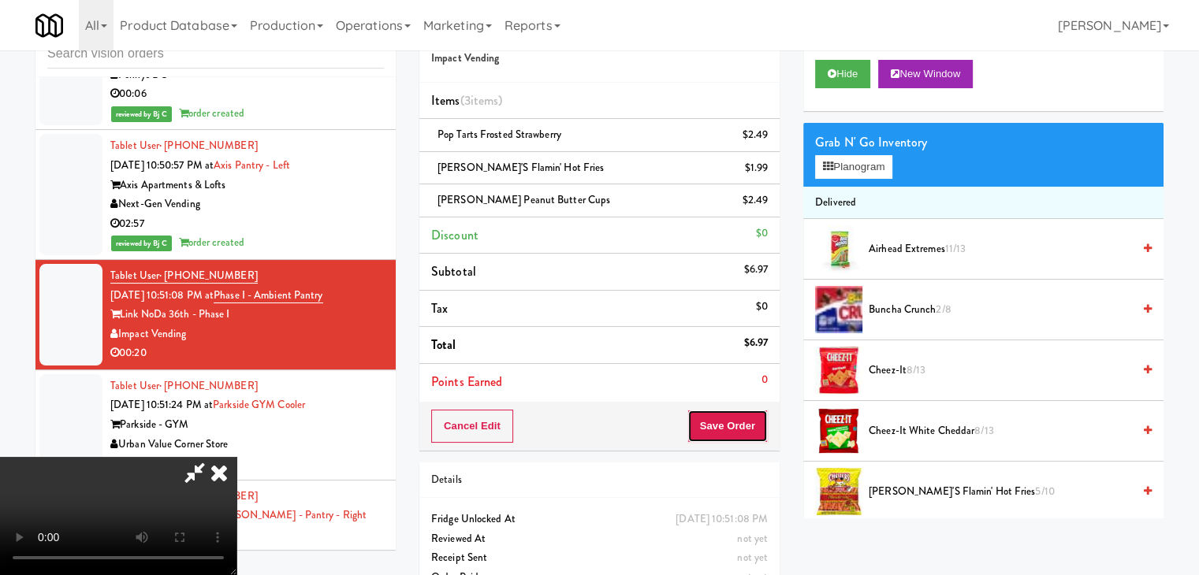
click at [750, 426] on button "Save Order" at bounding box center [727, 426] width 80 height 33
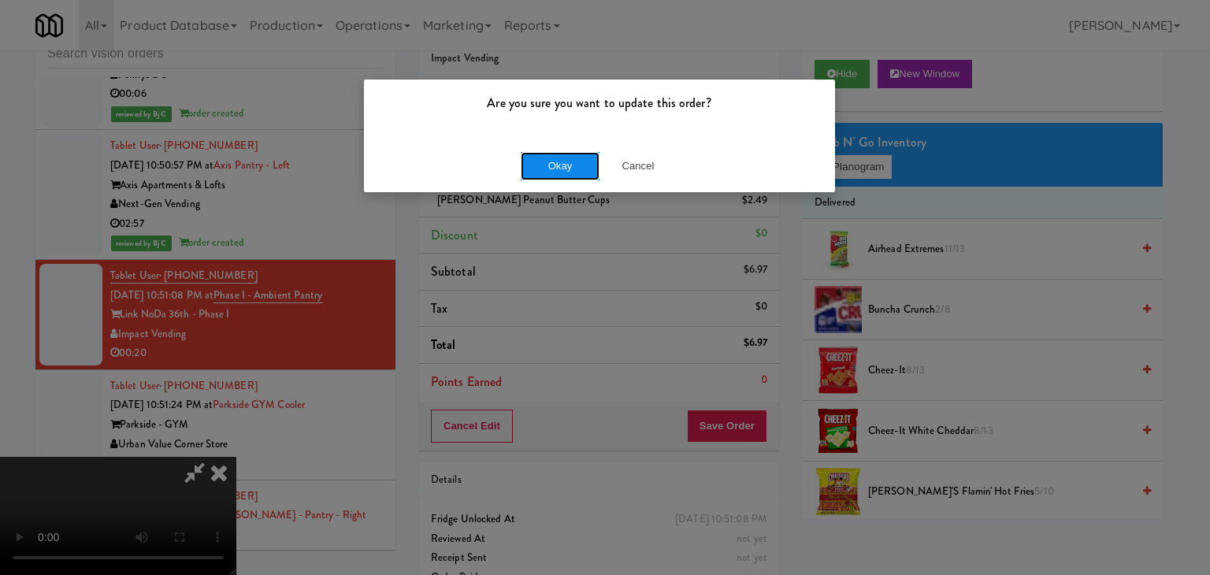
click at [561, 165] on button "Okay" at bounding box center [560, 166] width 79 height 28
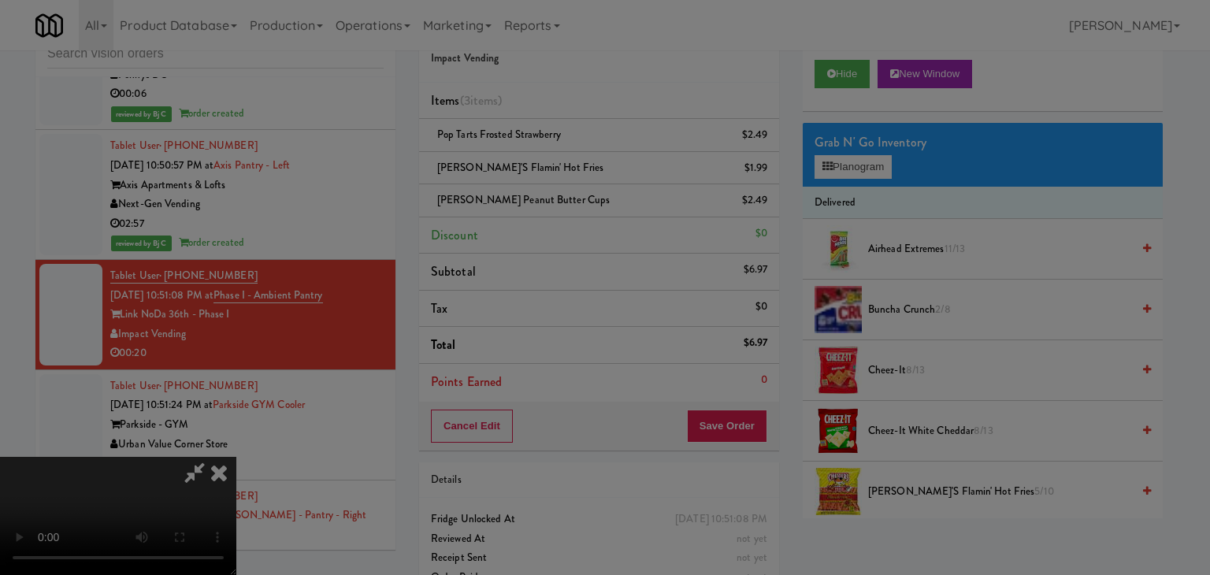
click at [564, 165] on body "Are you sure you want to update this order? Okay Cancel Okay Are you sure you w…" at bounding box center [605, 287] width 1210 height 575
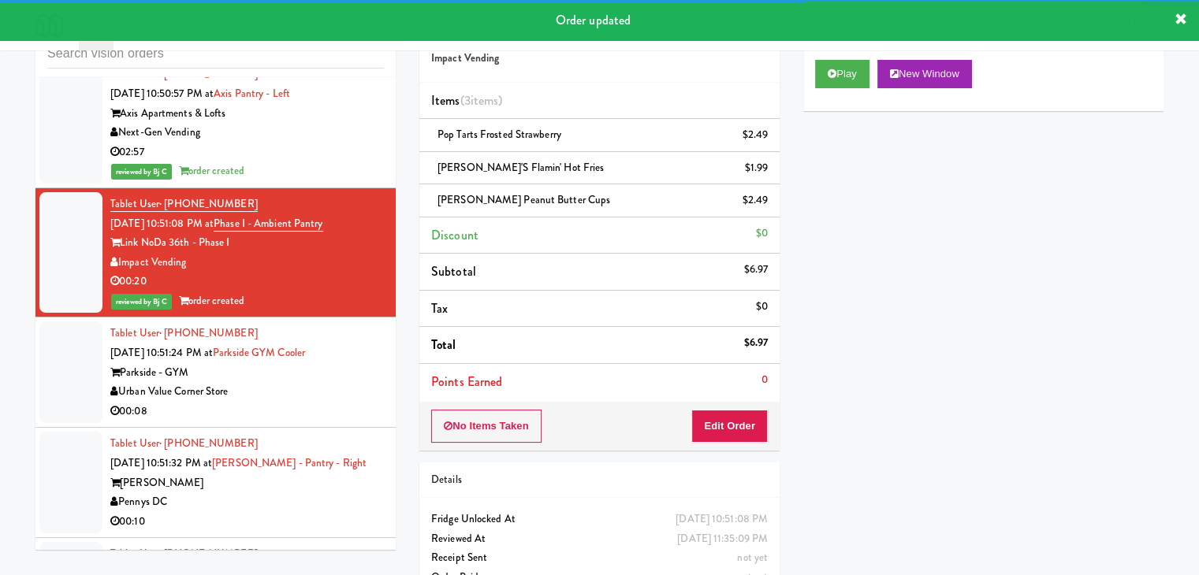
scroll to position [12873, 0]
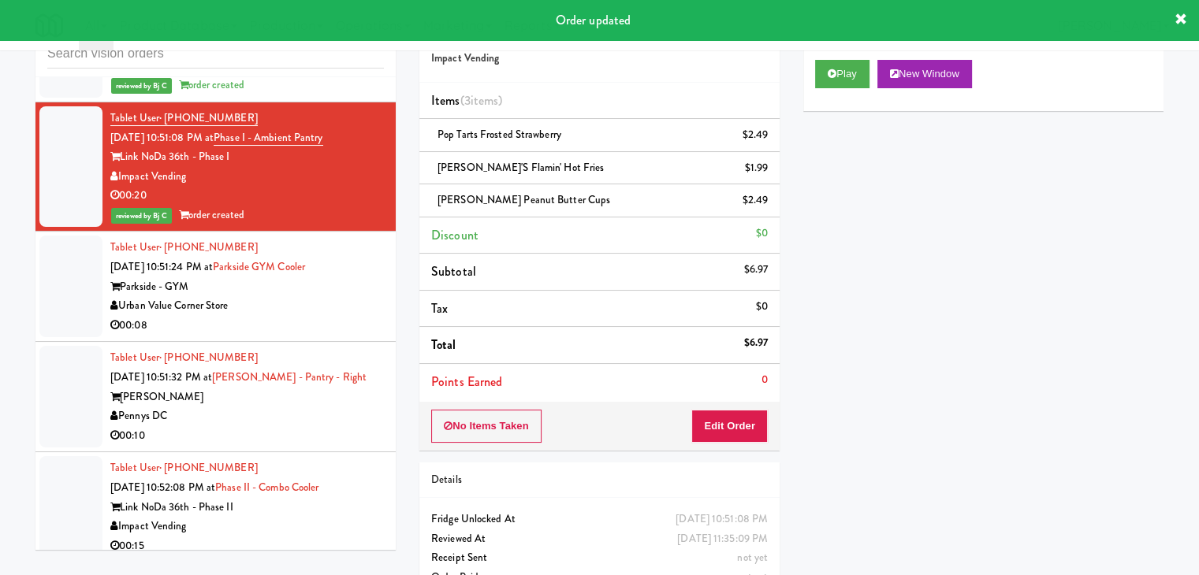
click at [322, 281] on div "Tablet User · (214) 280-6034 [DATE] 10:51:24 PM at [GEOGRAPHIC_DATA] Cooler Par…" at bounding box center [246, 286] width 273 height 97
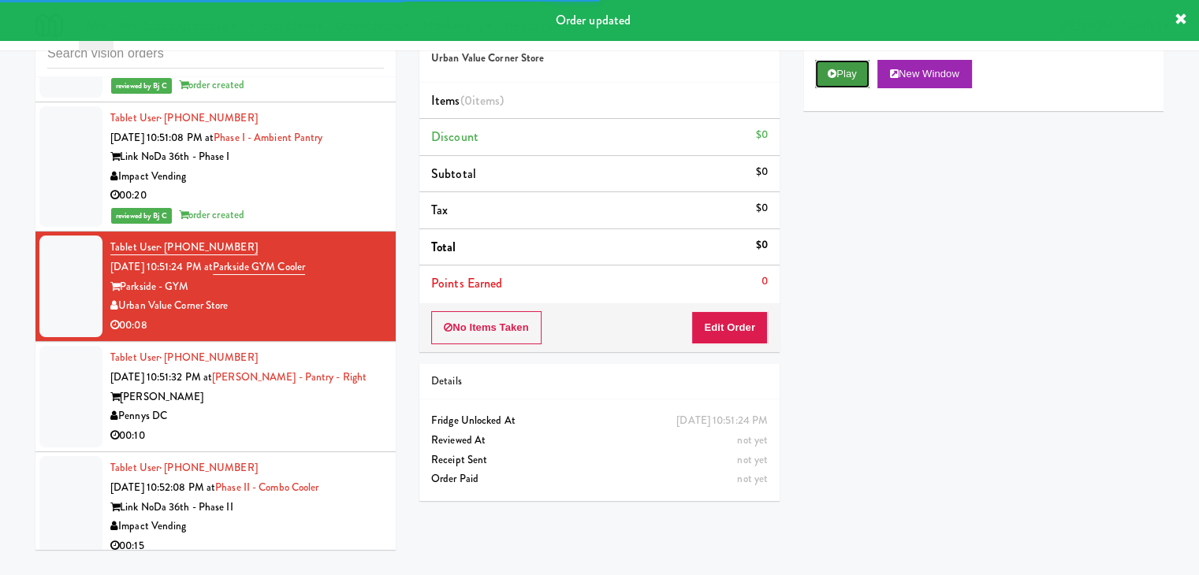
drag, startPoint x: 842, startPoint y: 80, endPoint x: 805, endPoint y: 208, distance: 133.1
click at [842, 82] on button "Play" at bounding box center [842, 74] width 54 height 28
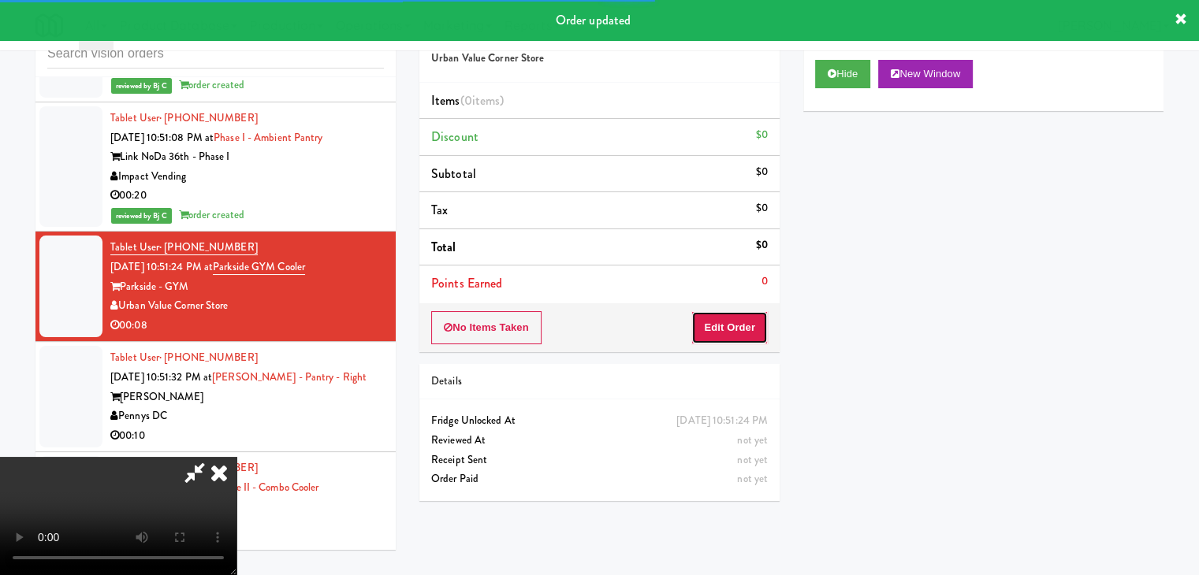
click at [750, 330] on button "Edit Order" at bounding box center [729, 327] width 76 height 33
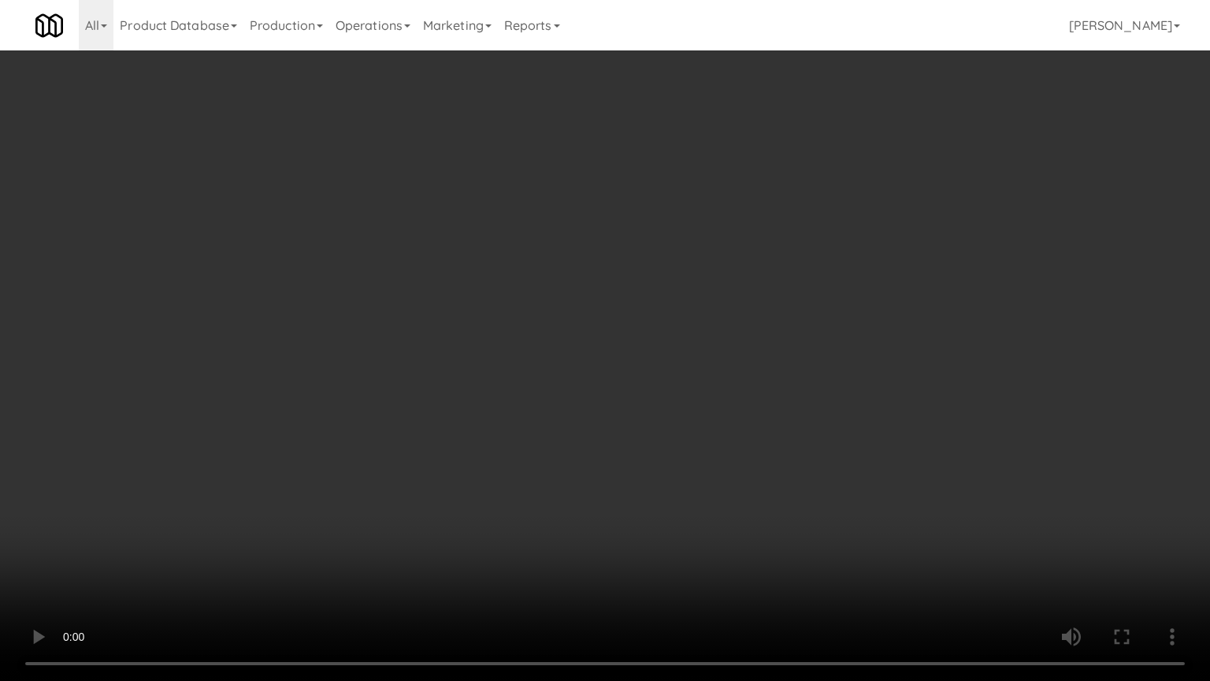
click at [689, 454] on video at bounding box center [605, 340] width 1210 height 681
click at [687, 454] on video at bounding box center [605, 340] width 1210 height 681
click
drag, startPoint x: 722, startPoint y: 453, endPoint x: 754, endPoint y: 247, distance: 209.0
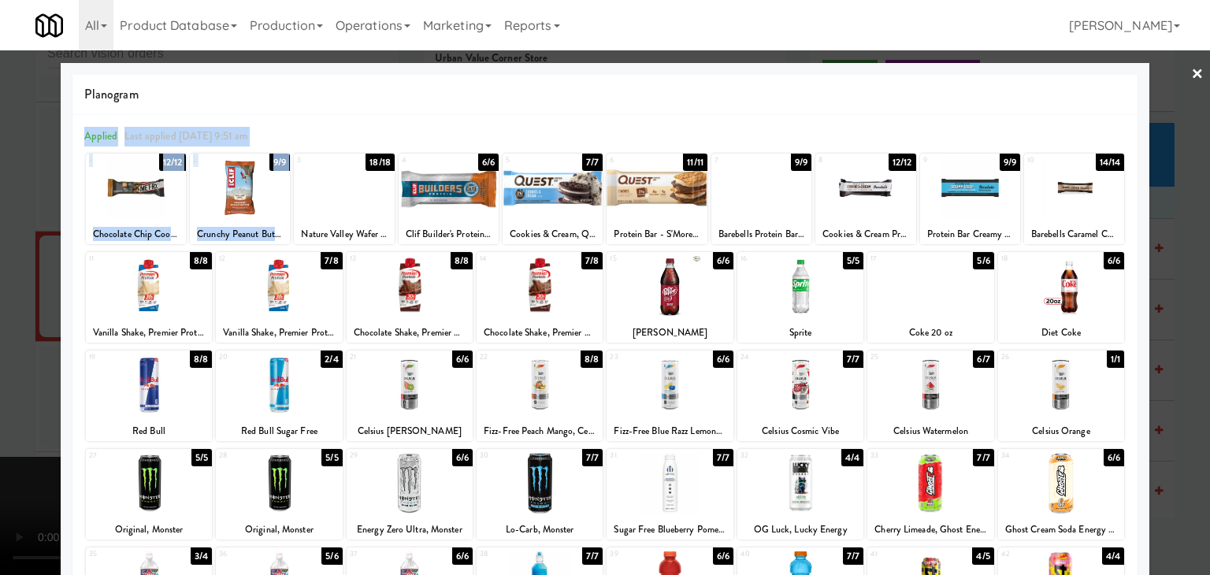
drag, startPoint x: 374, startPoint y: 193, endPoint x: 357, endPoint y: 104, distance: 90.6
drag, startPoint x: 230, startPoint y: 200, endPoint x: 288, endPoint y: 223, distance: 61.9
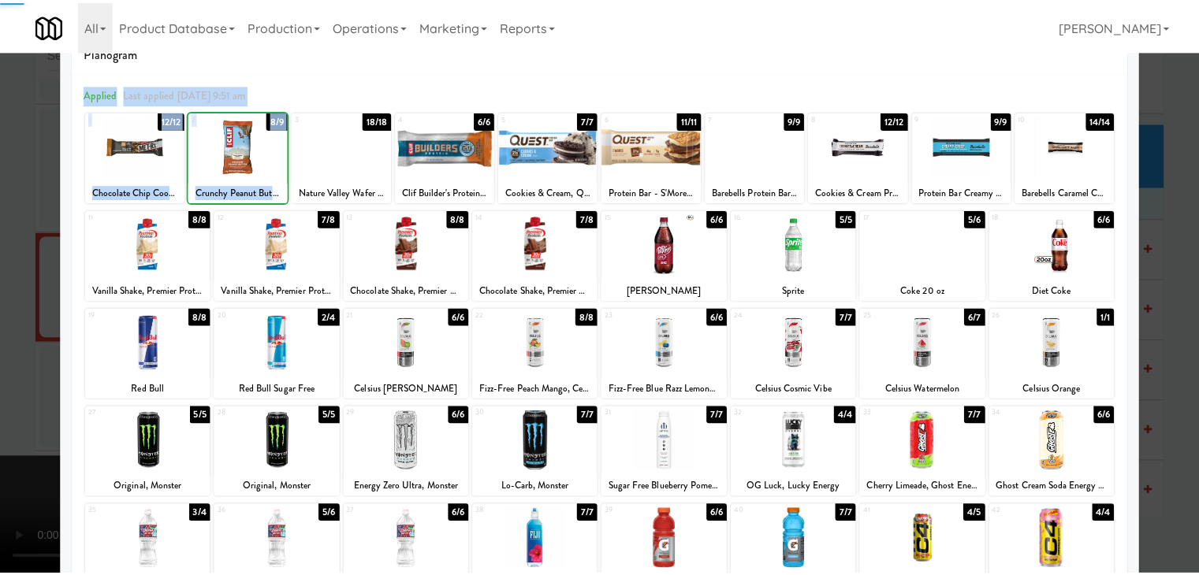
scroll to position [158, 0]
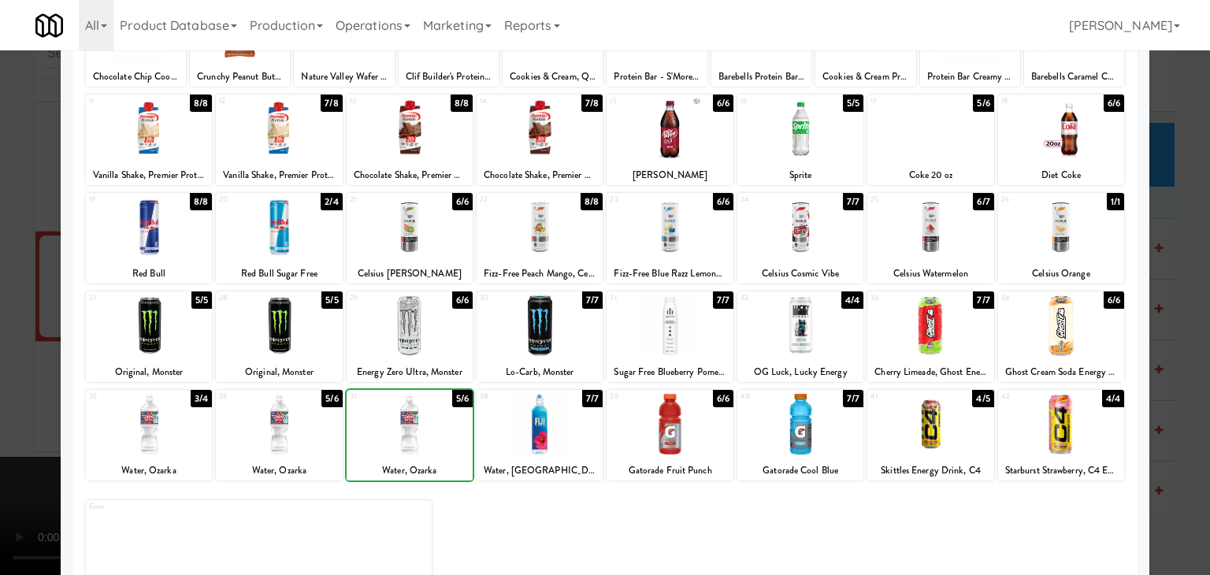
drag, startPoint x: 0, startPoint y: 418, endPoint x: 91, endPoint y: 414, distance: 90.7
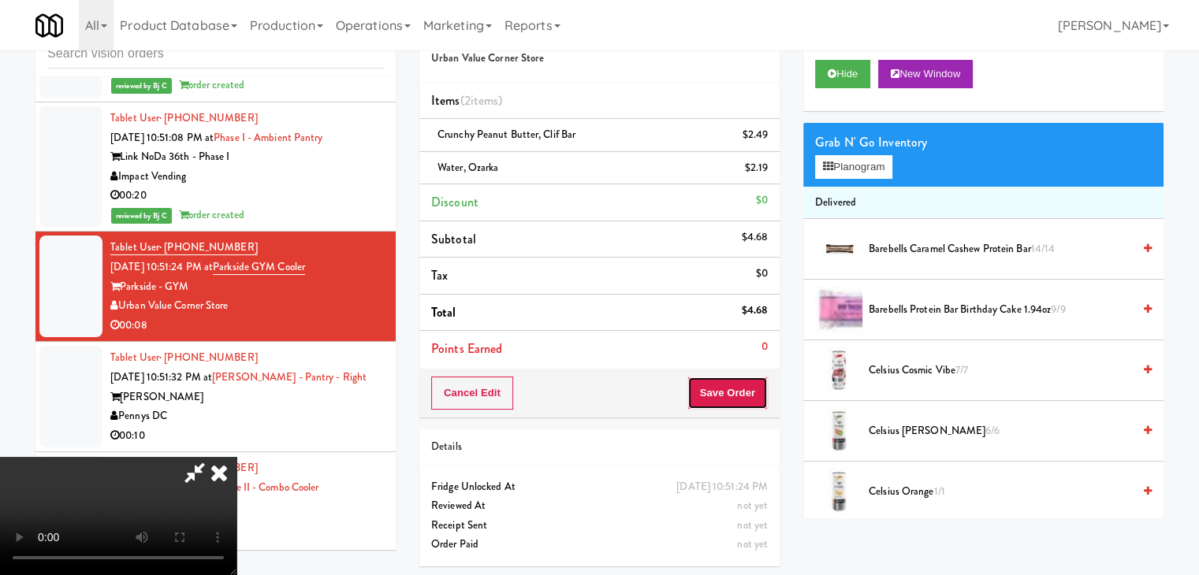
drag, startPoint x: 734, startPoint y: 400, endPoint x: 697, endPoint y: 325, distance: 83.9
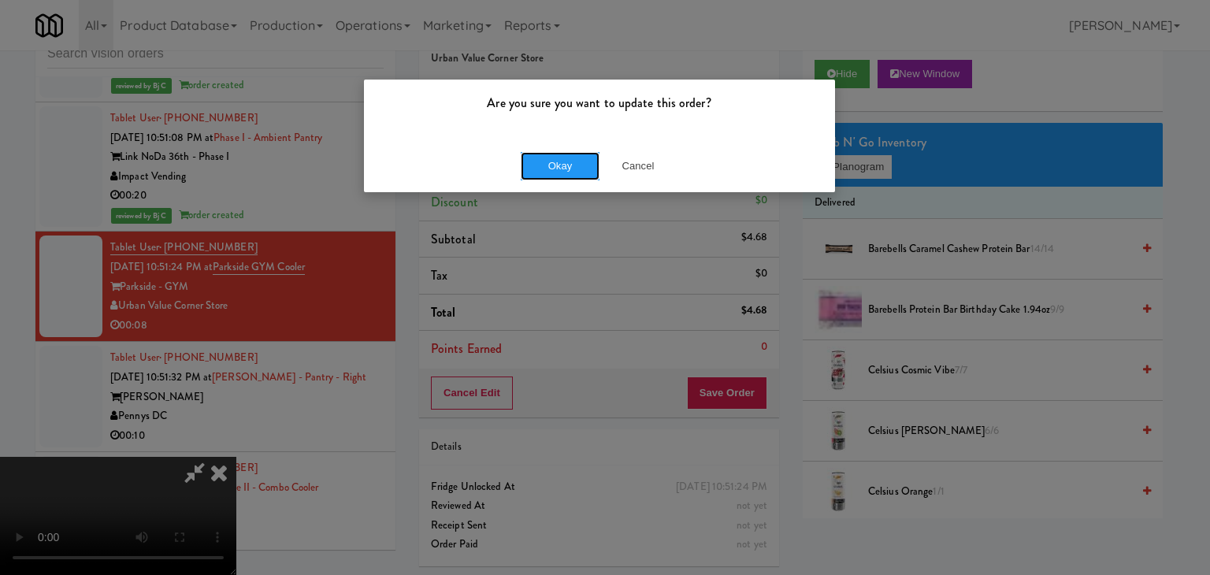
drag, startPoint x: 580, startPoint y: 161, endPoint x: 575, endPoint y: 174, distance: 14.2
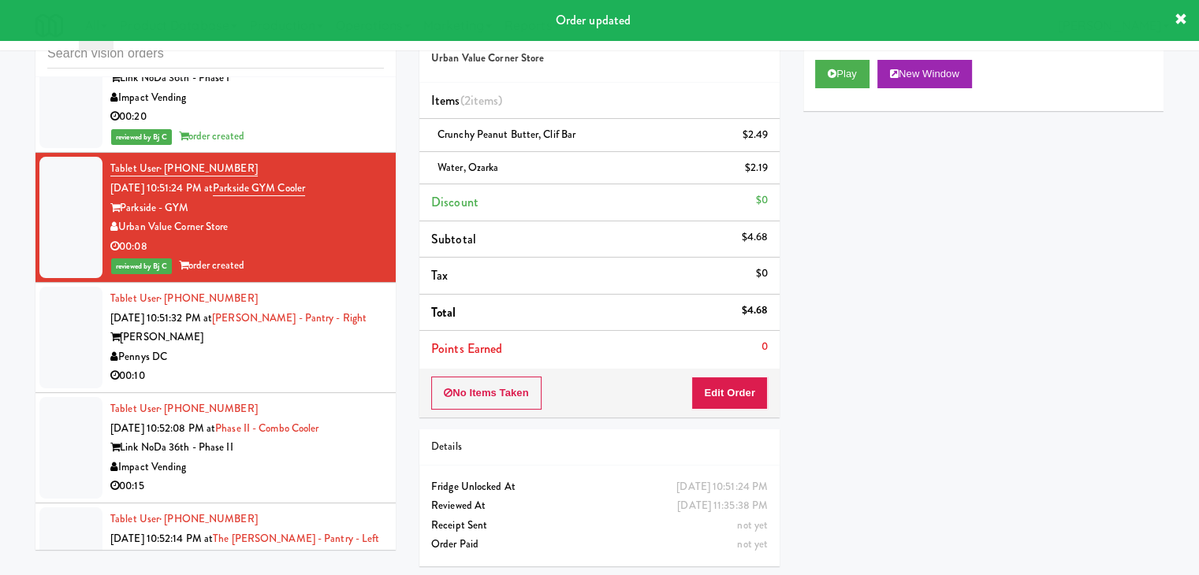
scroll to position [12873, 0]
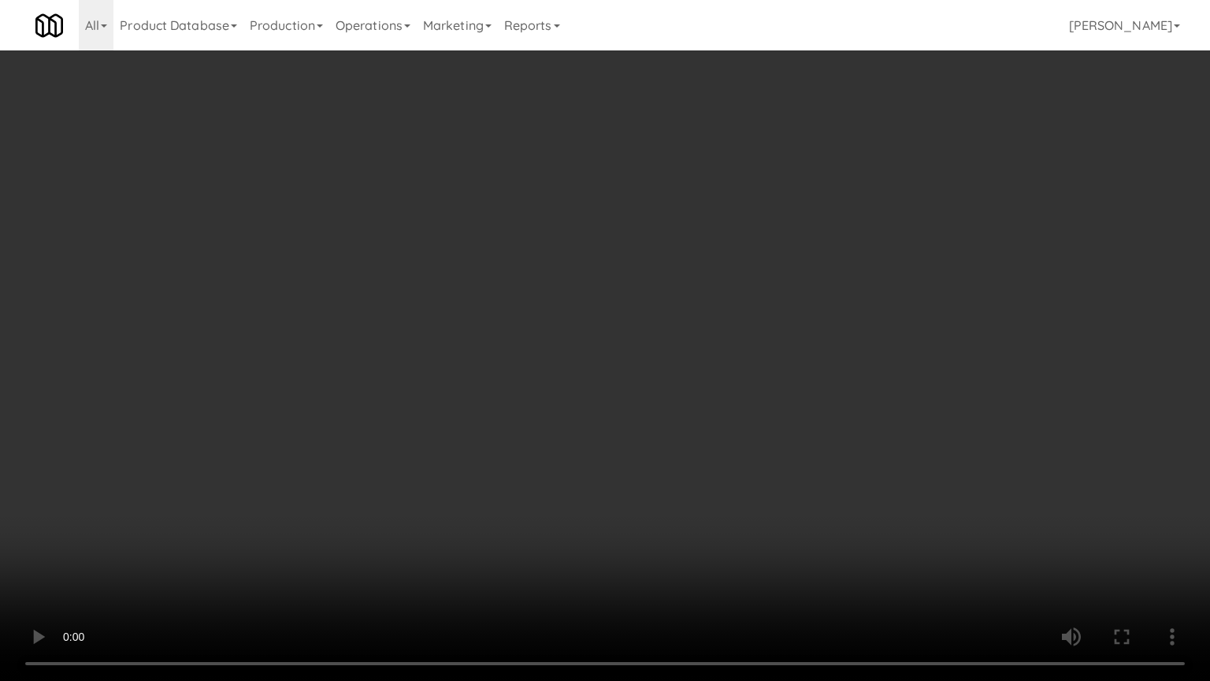
drag, startPoint x: 649, startPoint y: 474, endPoint x: 779, endPoint y: 259, distance: 250.3
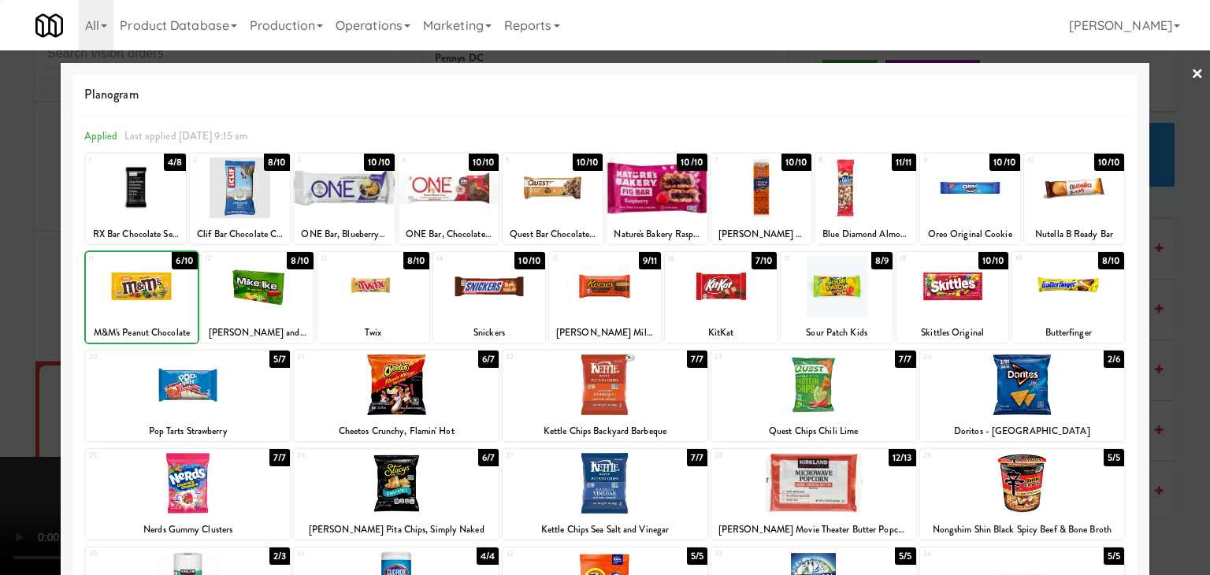
drag, startPoint x: 17, startPoint y: 333, endPoint x: 452, endPoint y: 325, distance: 435.1
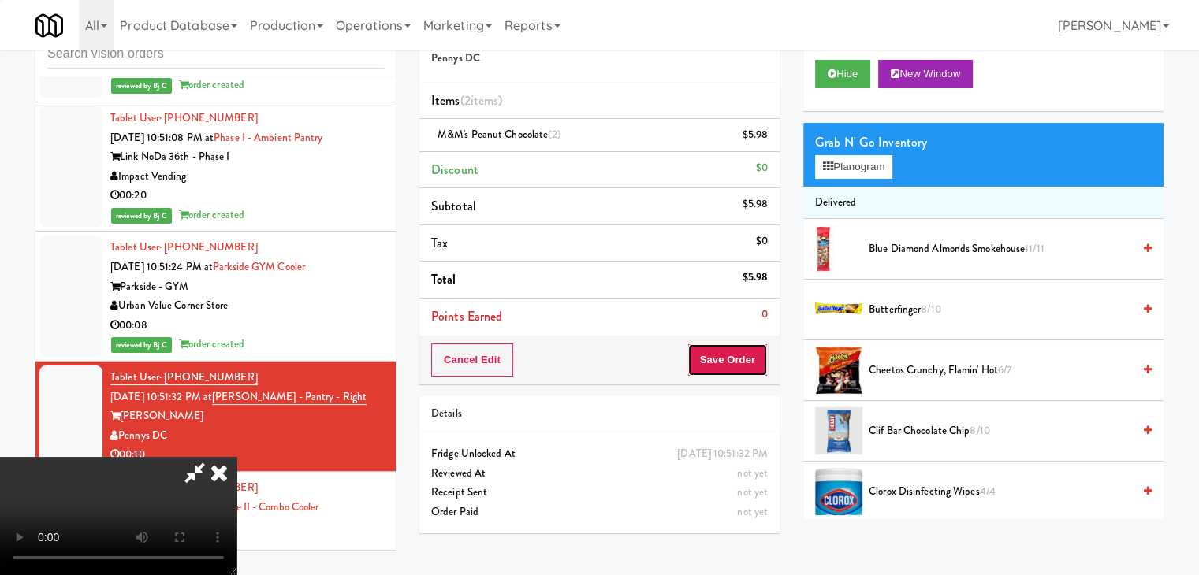
drag, startPoint x: 733, startPoint y: 364, endPoint x: 723, endPoint y: 357, distance: 12.5
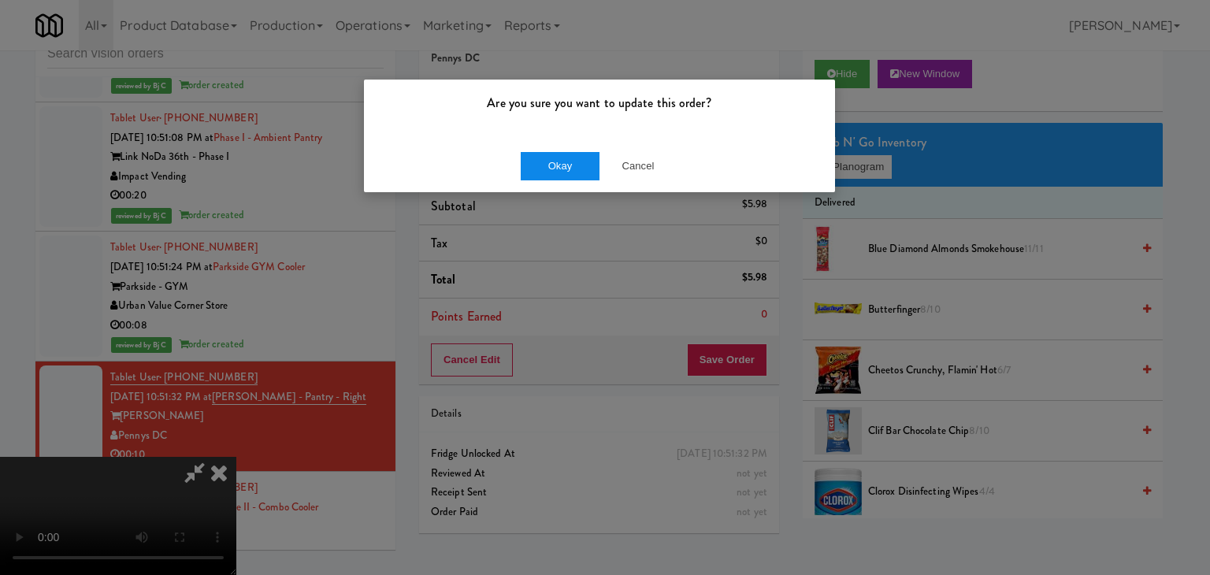
drag, startPoint x: 530, startPoint y: 180, endPoint x: 545, endPoint y: 168, distance: 20.2
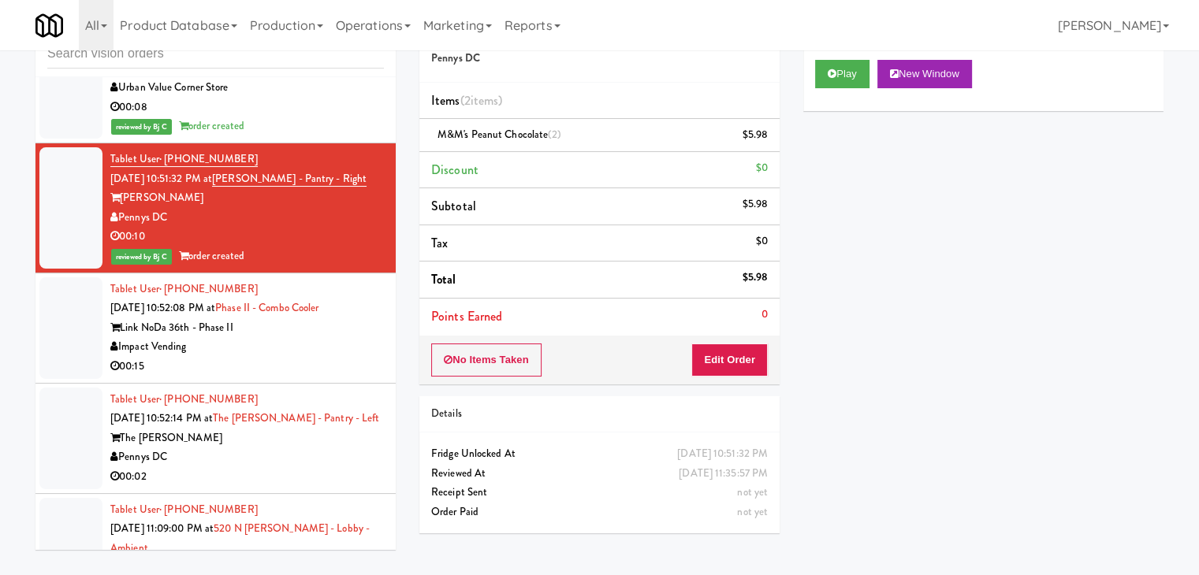
scroll to position [13188, 0]
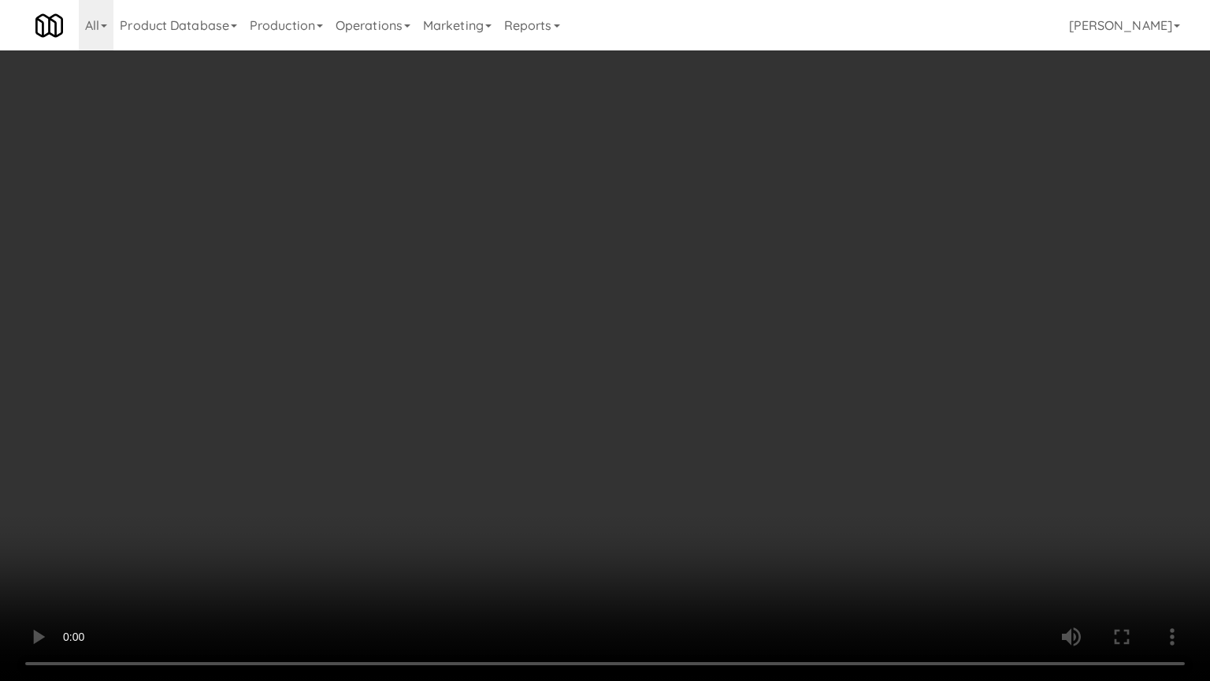
drag, startPoint x: 654, startPoint y: 419, endPoint x: 799, endPoint y: 210, distance: 254.9
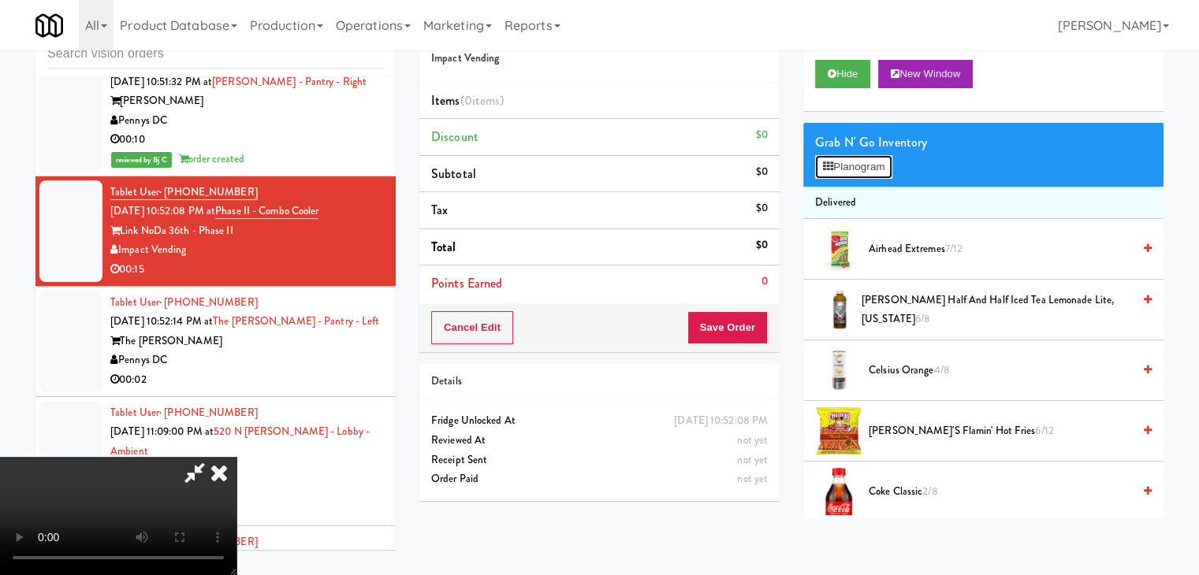
drag, startPoint x: 853, startPoint y: 163, endPoint x: 855, endPoint y: 172, distance: 9.0
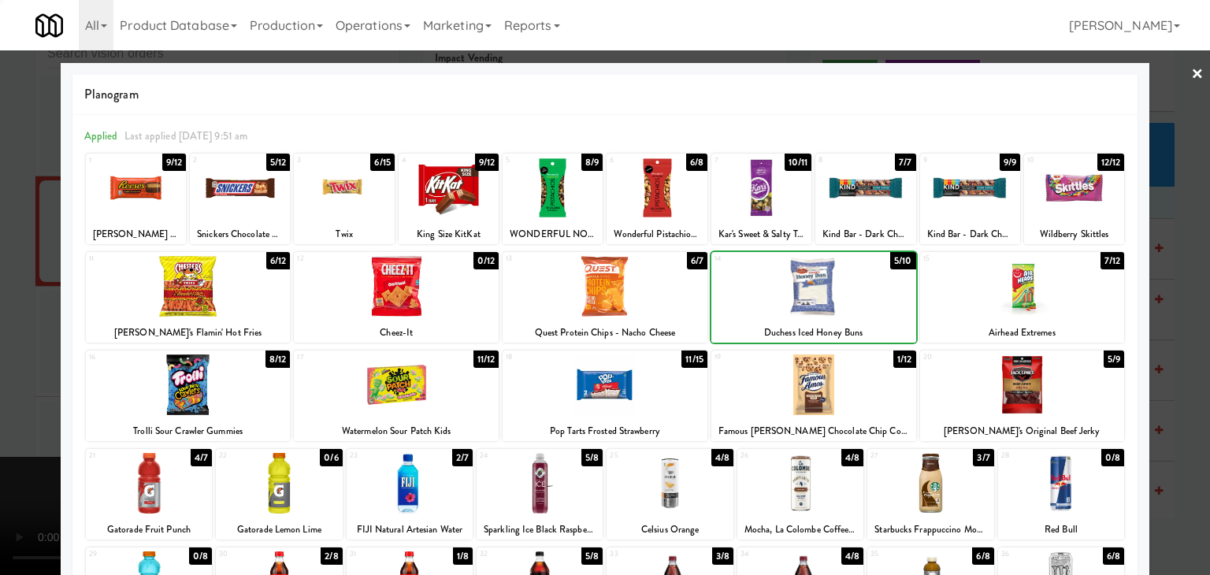
drag, startPoint x: 0, startPoint y: 392, endPoint x: 332, endPoint y: 389, distance: 331.8
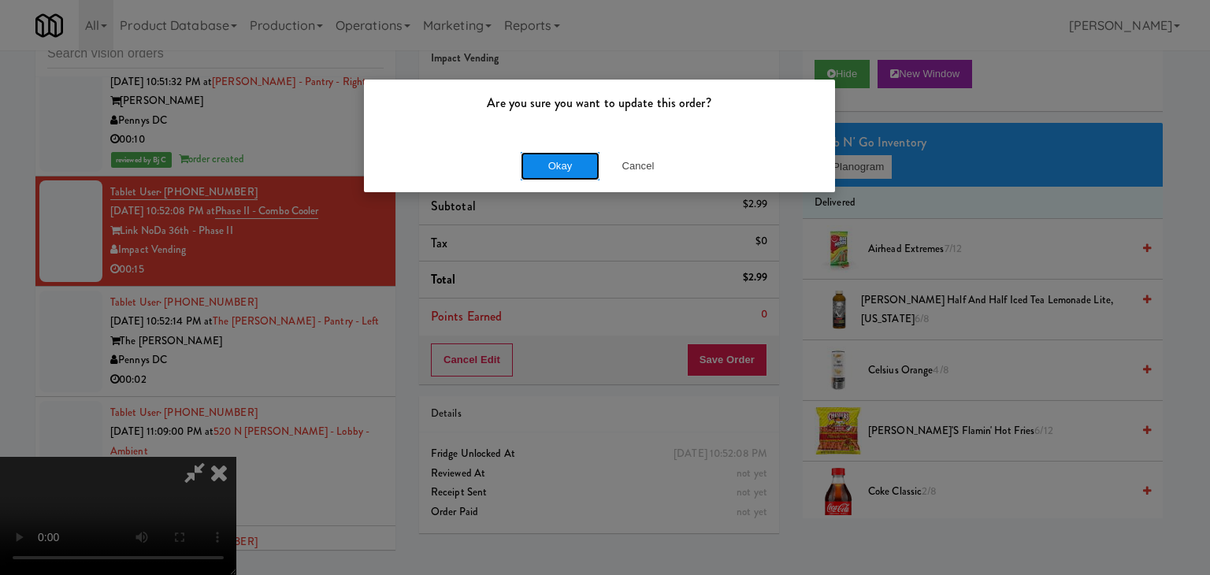
drag, startPoint x: 575, startPoint y: 173, endPoint x: 561, endPoint y: 177, distance: 15.0
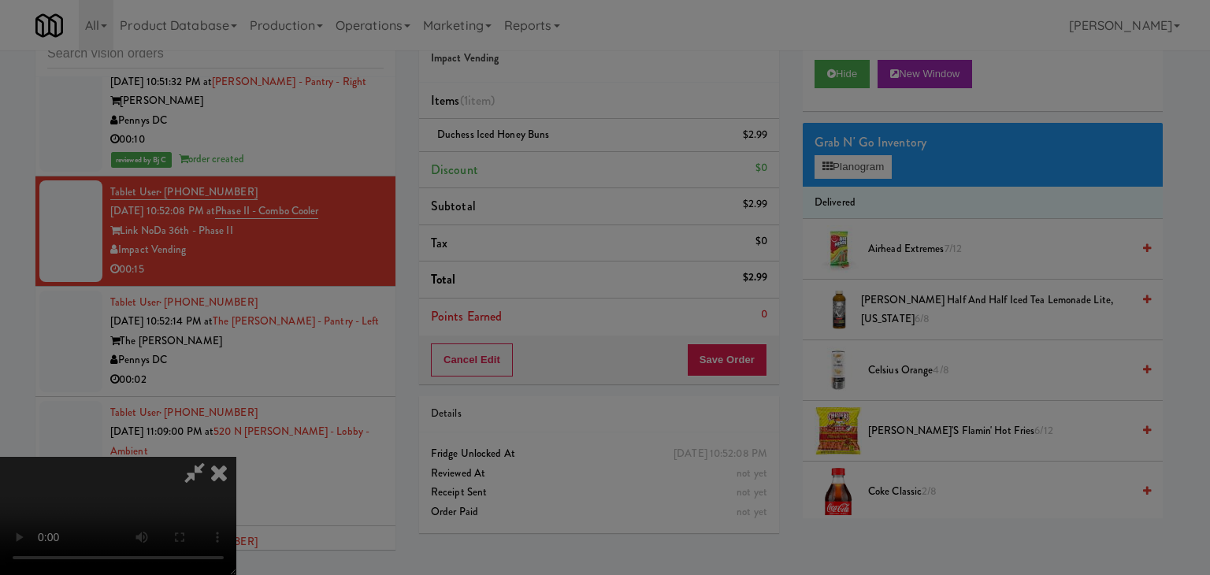
drag, startPoint x: 561, startPoint y: 177, endPoint x: 558, endPoint y: 186, distance: 9.2
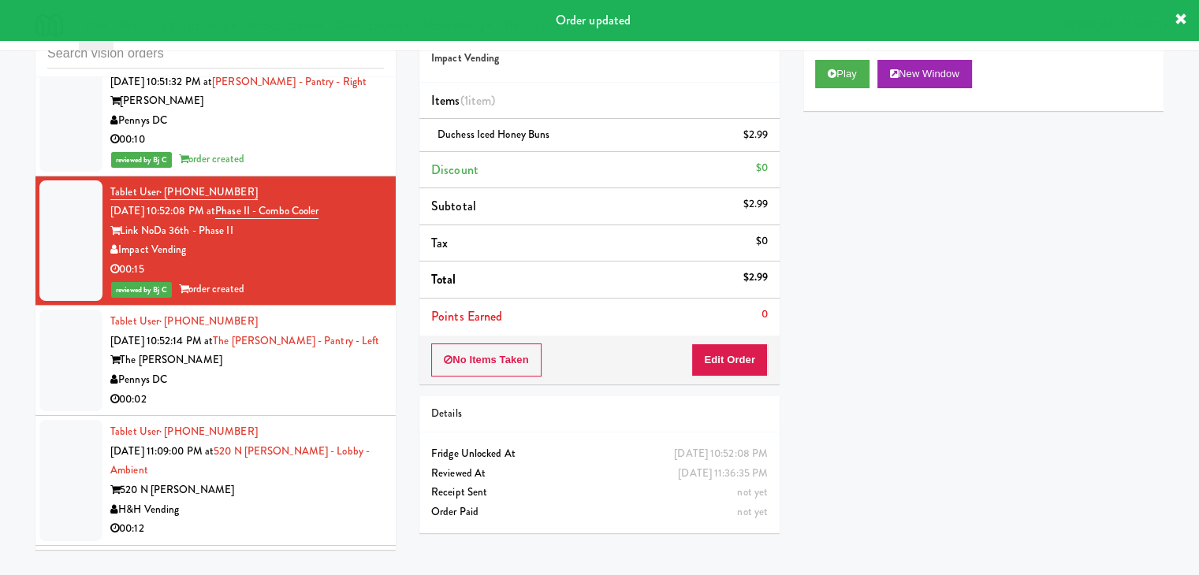
drag, startPoint x: 334, startPoint y: 349, endPoint x: 423, endPoint y: 329, distance: 91.2
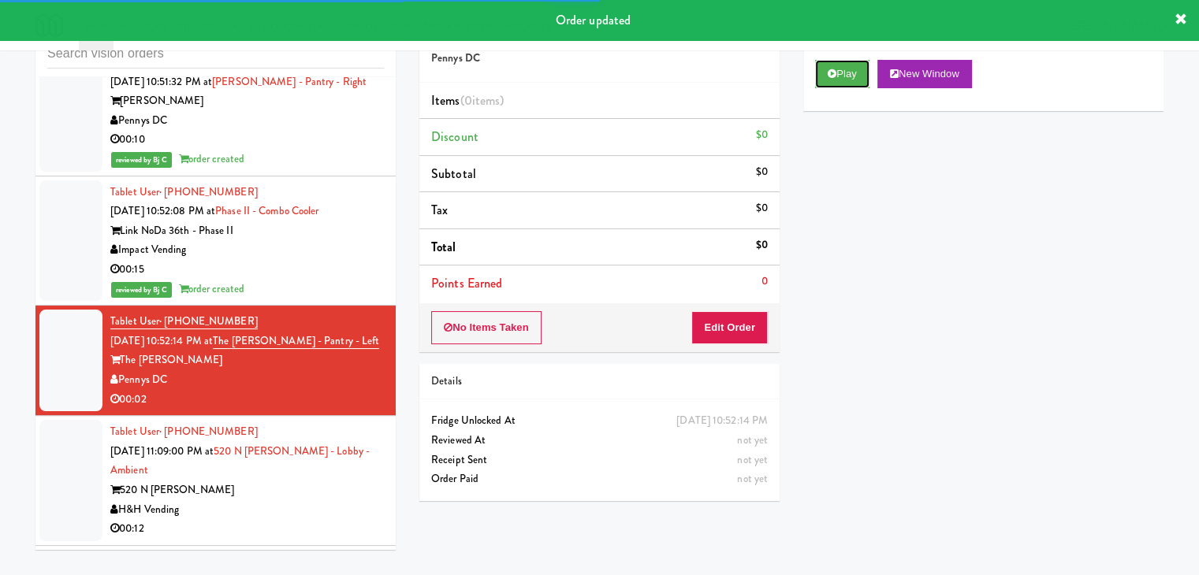
drag, startPoint x: 858, startPoint y: 82, endPoint x: 835, endPoint y: 121, distance: 45.6
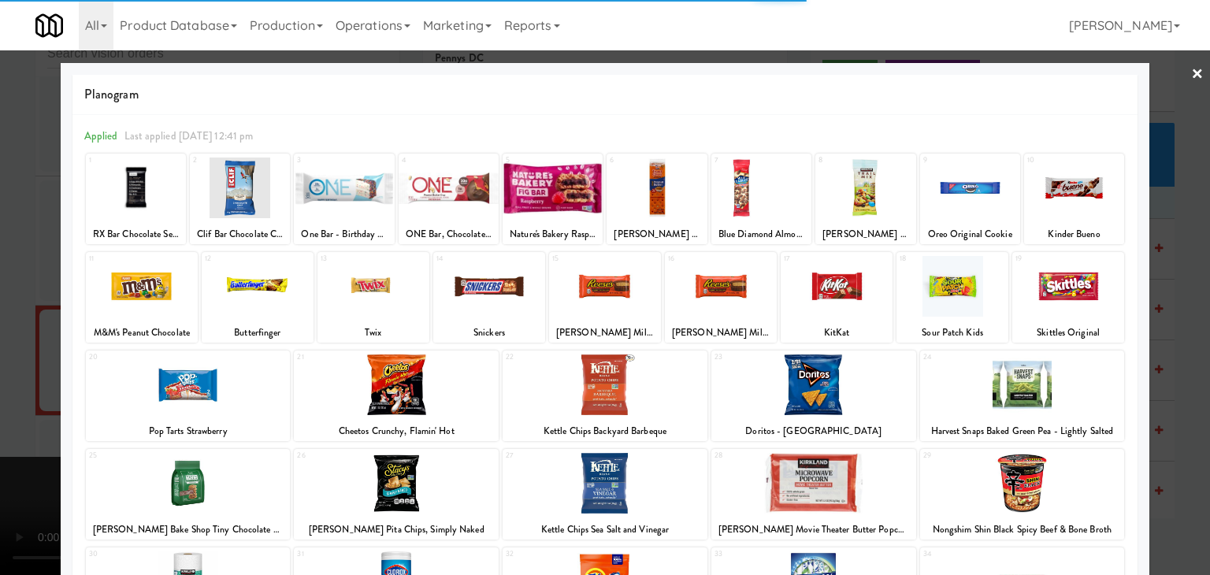
drag, startPoint x: 585, startPoint y: 411, endPoint x: 597, endPoint y: 407, distance: 13.5
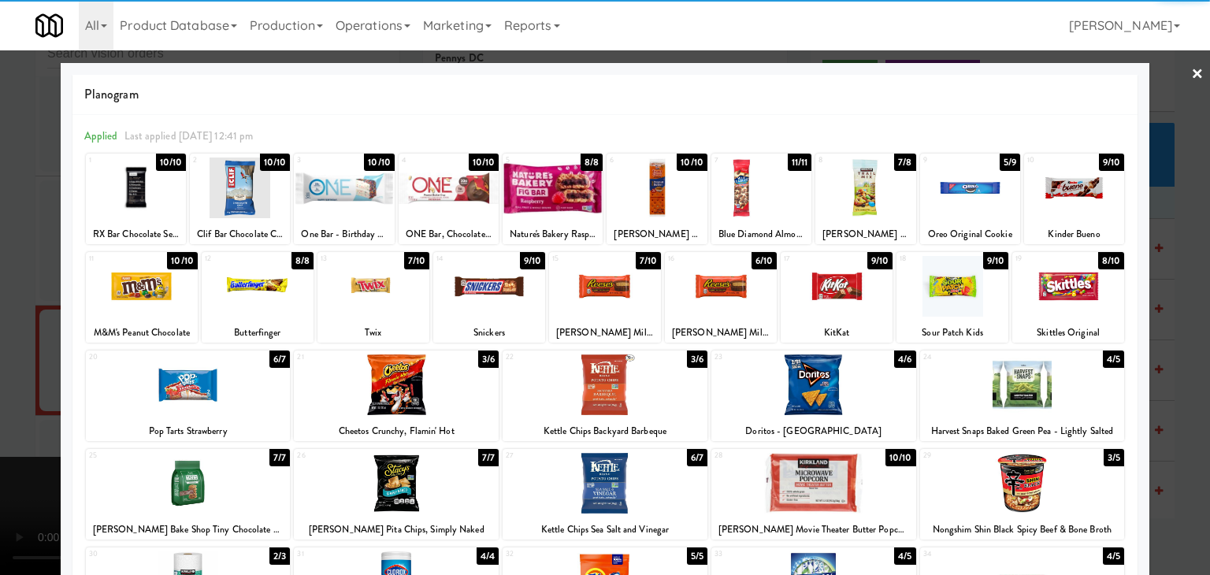
drag, startPoint x: 0, startPoint y: 319, endPoint x: 271, endPoint y: 322, distance: 271.1
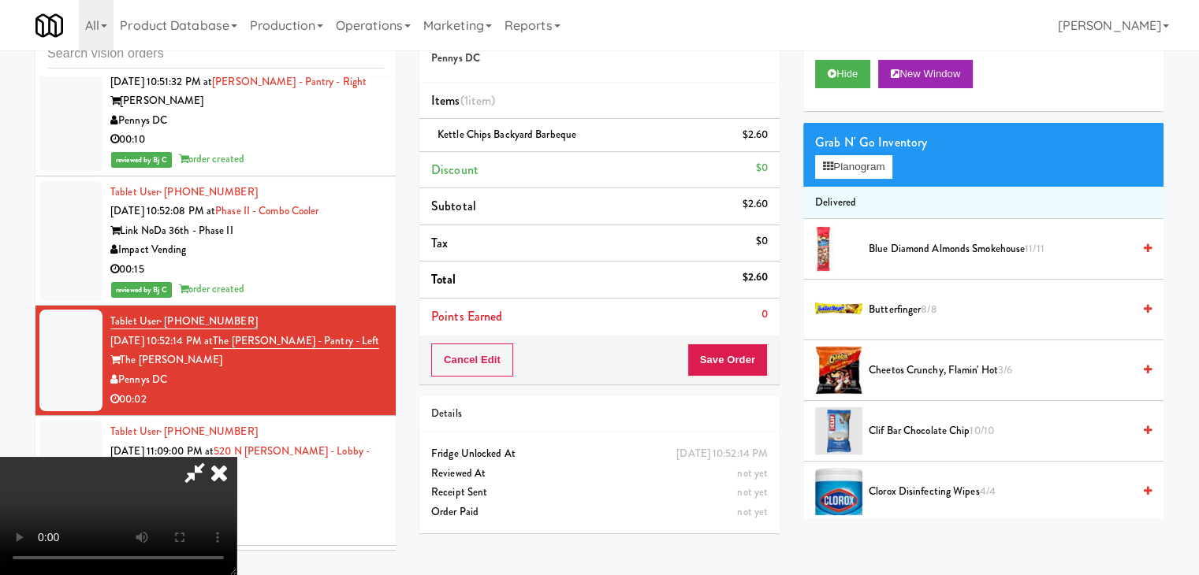
drag, startPoint x: 580, startPoint y: 371, endPoint x: 608, endPoint y: 363, distance: 29.4
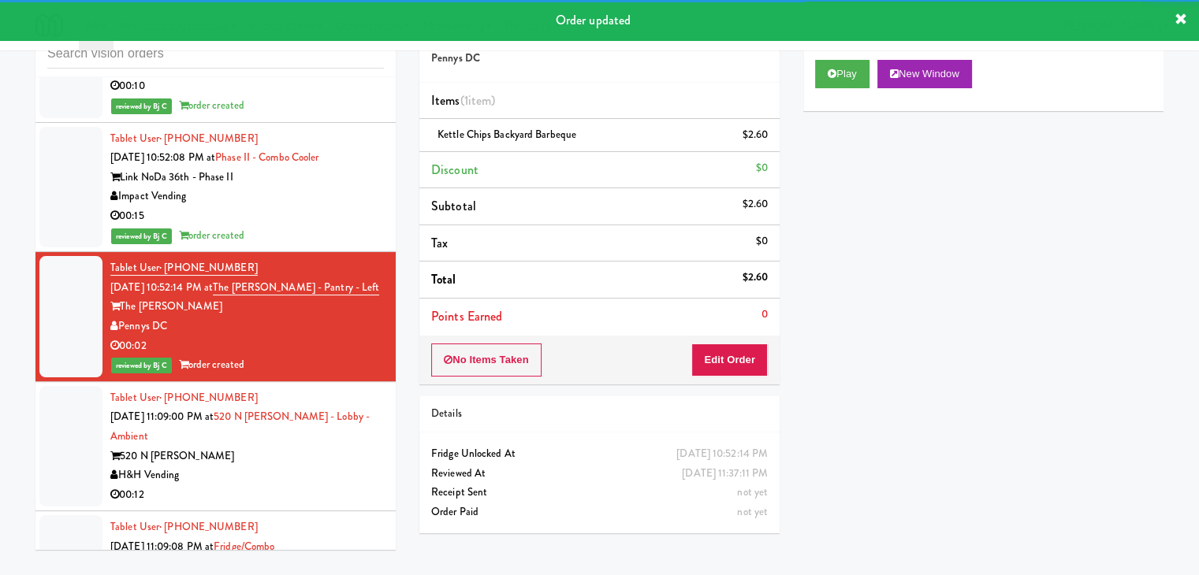
scroll to position [13424, 0]
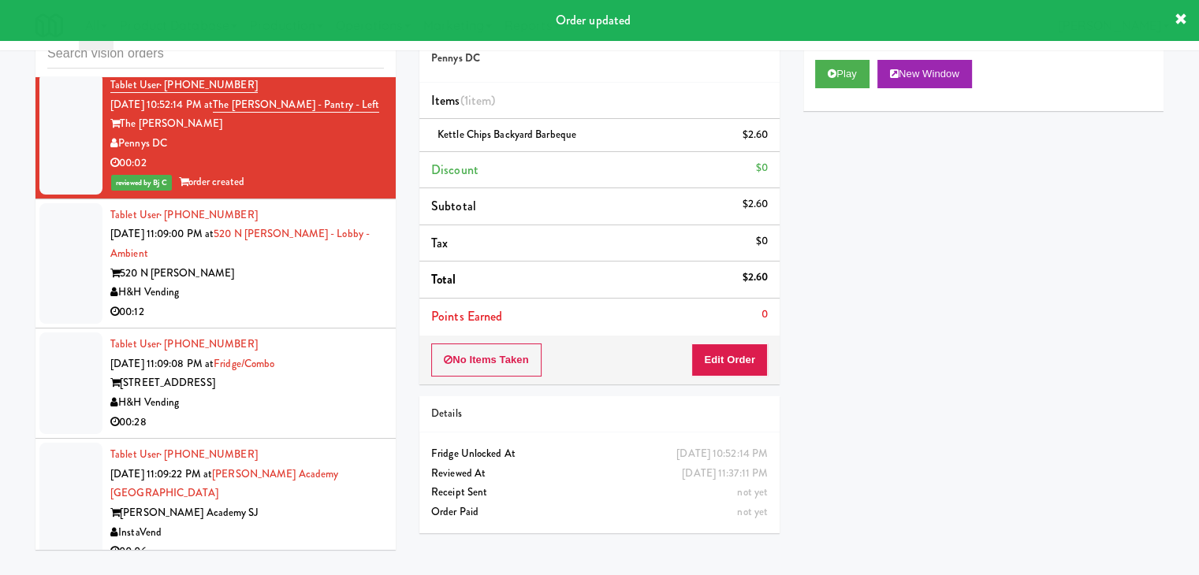
drag, startPoint x: 296, startPoint y: 284, endPoint x: 287, endPoint y: 288, distance: 10.2
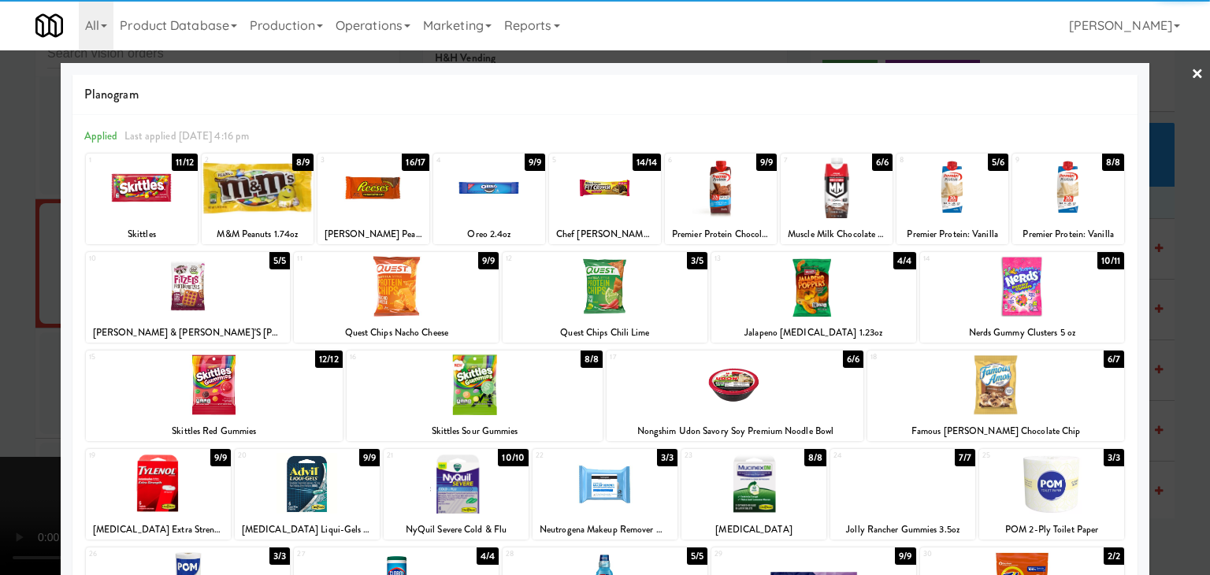
drag, startPoint x: 998, startPoint y: 392, endPoint x: 911, endPoint y: 357, distance: 93.4
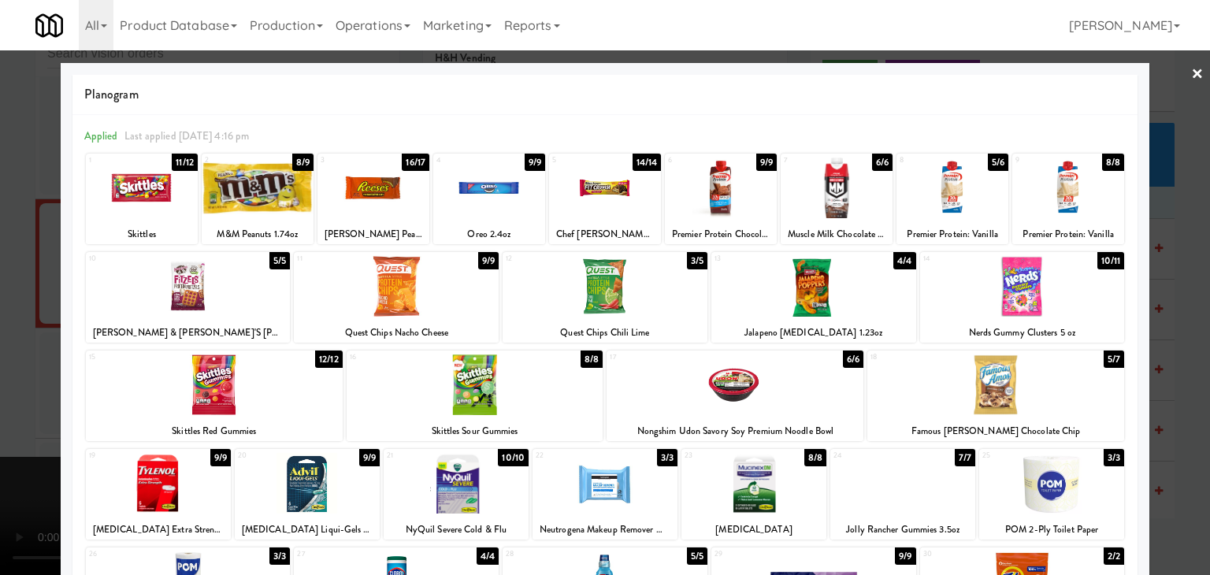
drag, startPoint x: 483, startPoint y: 184, endPoint x: 466, endPoint y: 210, distance: 31.9
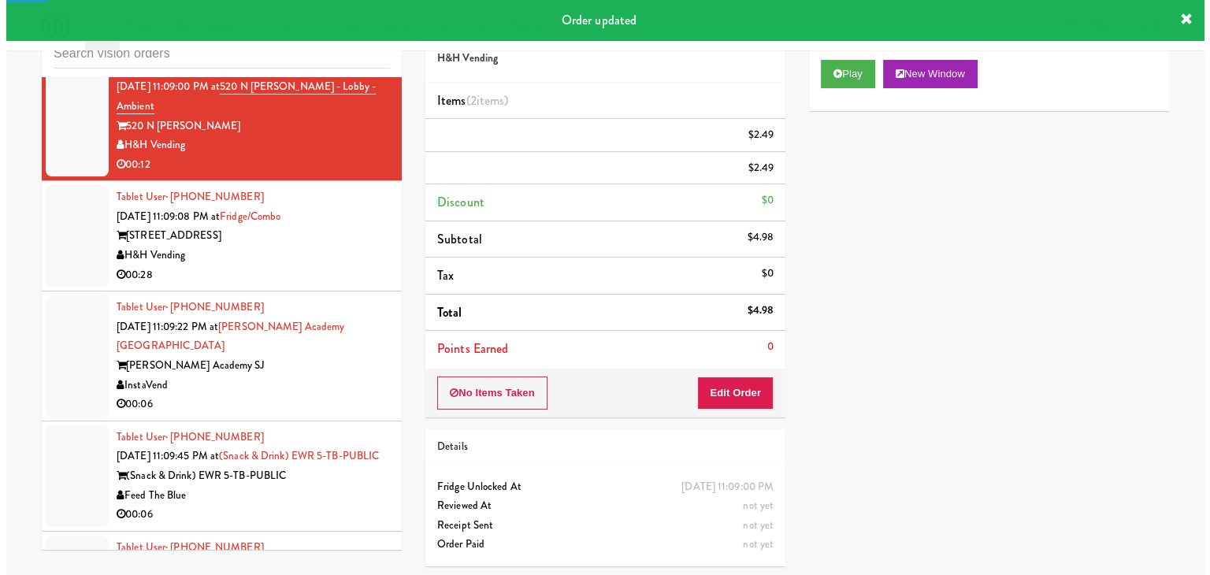
scroll to position [13582, 0]
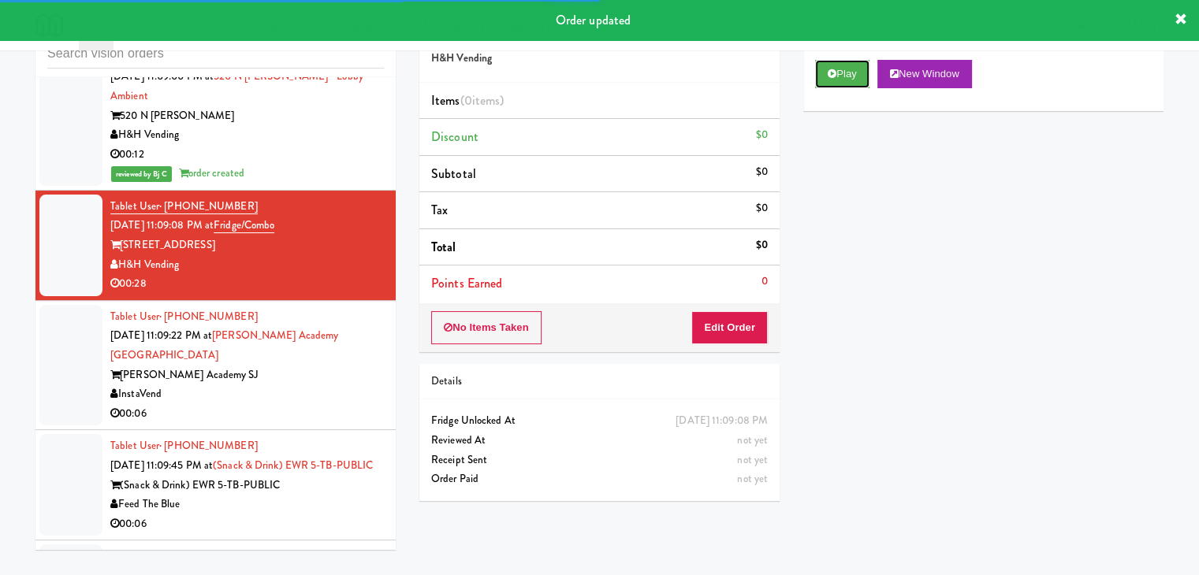
drag, startPoint x: 849, startPoint y: 67, endPoint x: 791, endPoint y: 230, distance: 173.0
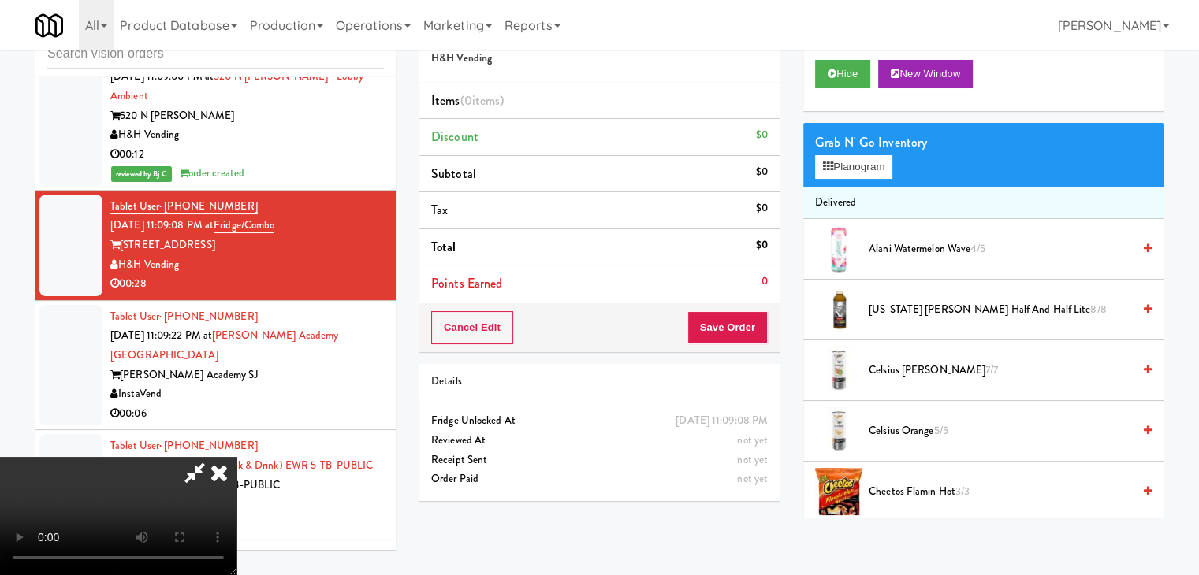
drag, startPoint x: 623, startPoint y: 367, endPoint x: 625, endPoint y: 437, distance: 70.2
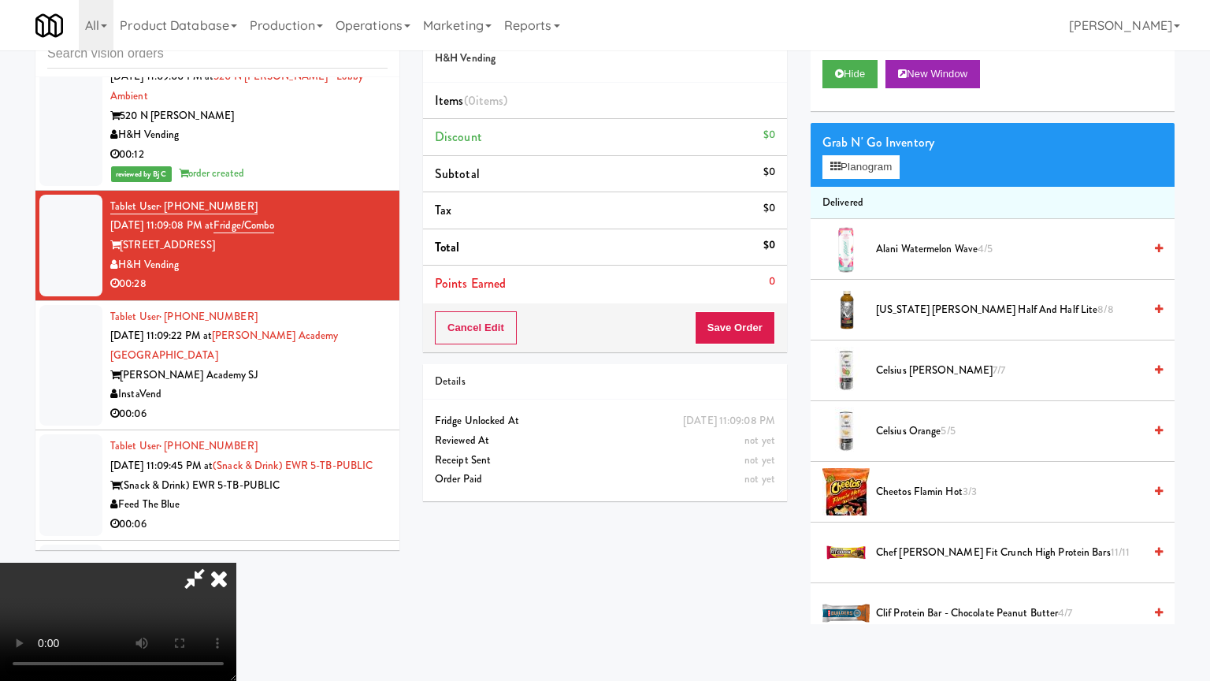
drag, startPoint x: 697, startPoint y: 419, endPoint x: 788, endPoint y: 198, distance: 239.6
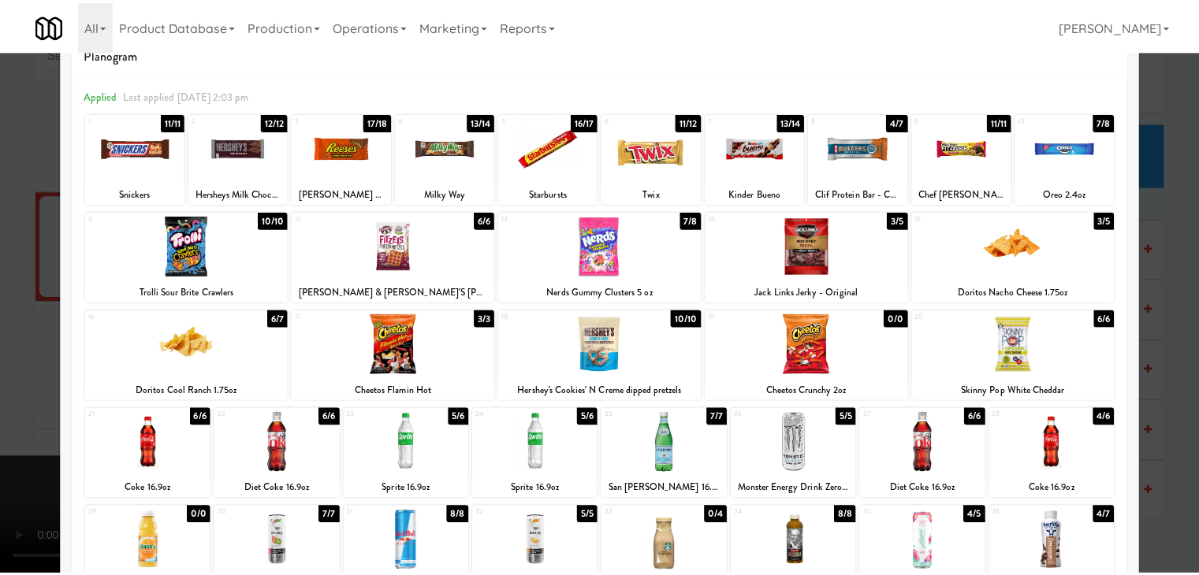
scroll to position [79, 0]
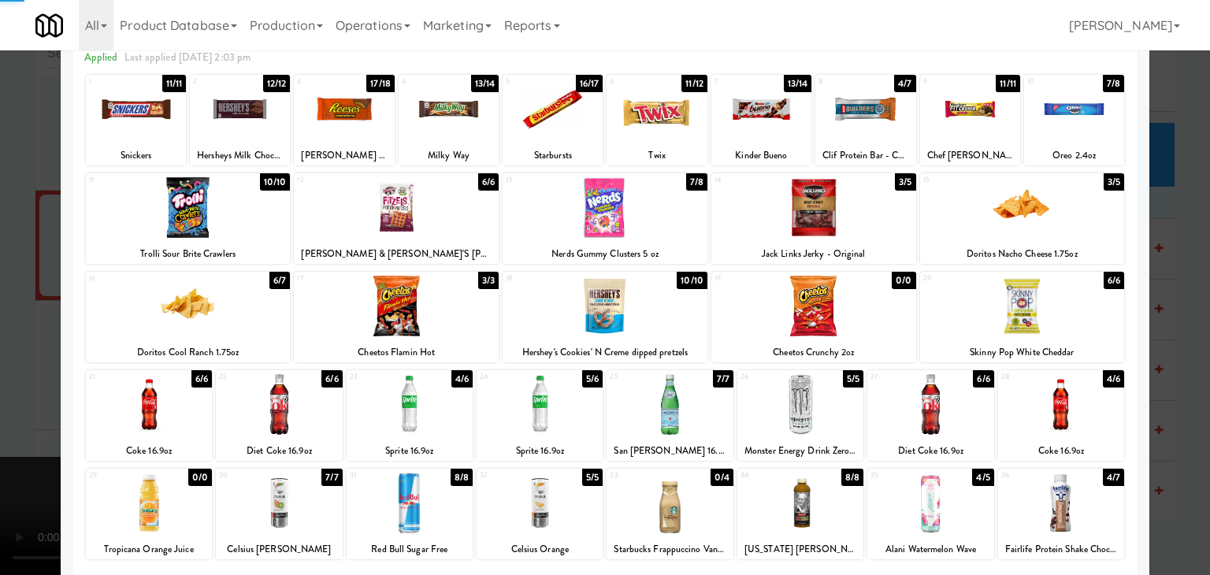
drag, startPoint x: 1, startPoint y: 405, endPoint x: 272, endPoint y: 407, distance: 271.1
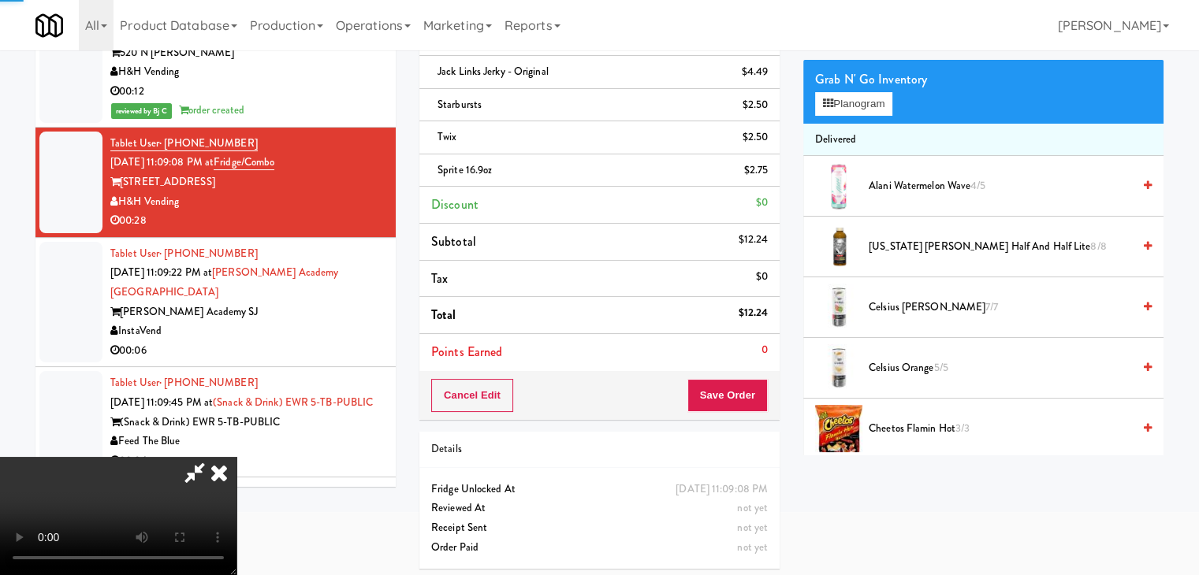
scroll to position [117, 0]
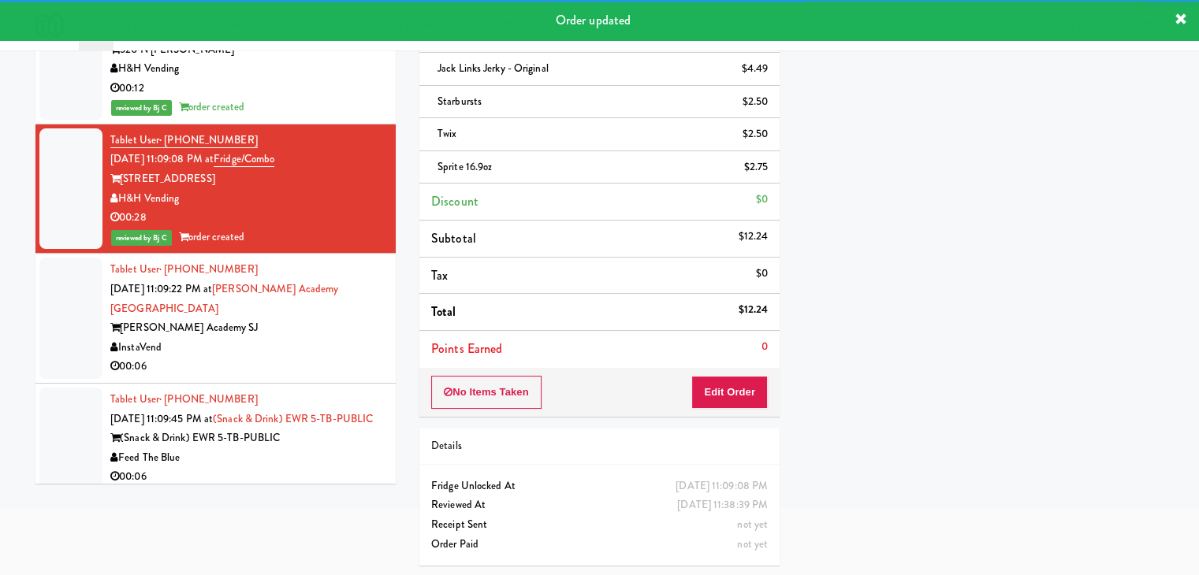
drag, startPoint x: 291, startPoint y: 307, endPoint x: 298, endPoint y: 314, distance: 9.5
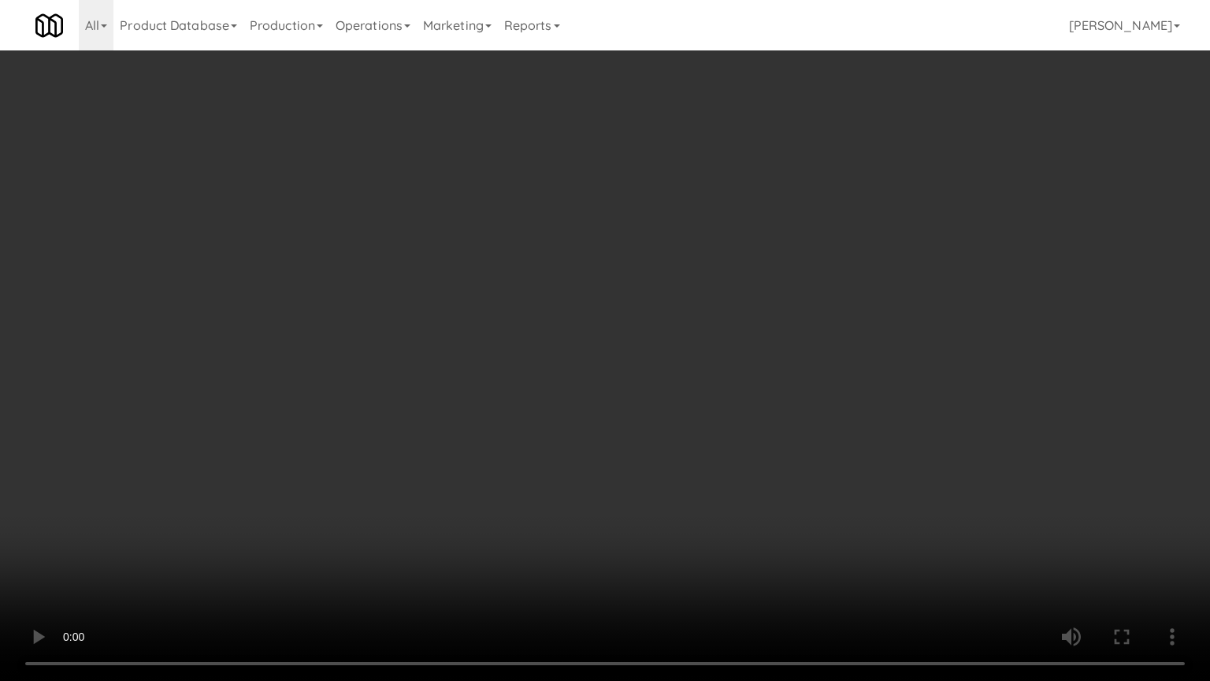
drag, startPoint x: 741, startPoint y: 455, endPoint x: 746, endPoint y: 435, distance: 20.5
drag, startPoint x: 746, startPoint y: 435, endPoint x: 876, endPoint y: 231, distance: 242.0
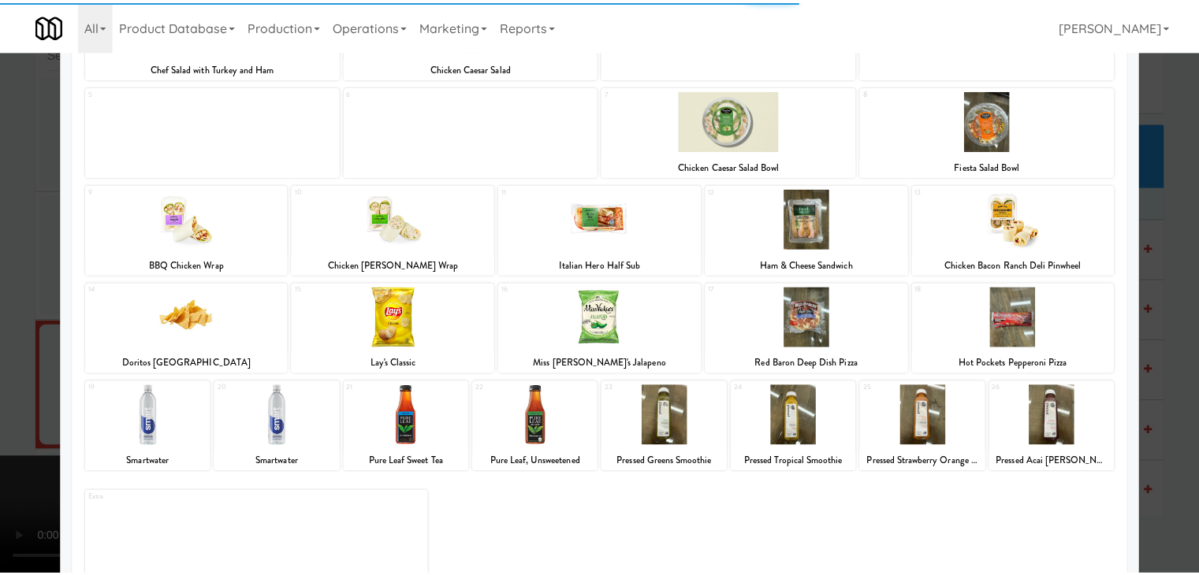
scroll to position [199, 0]
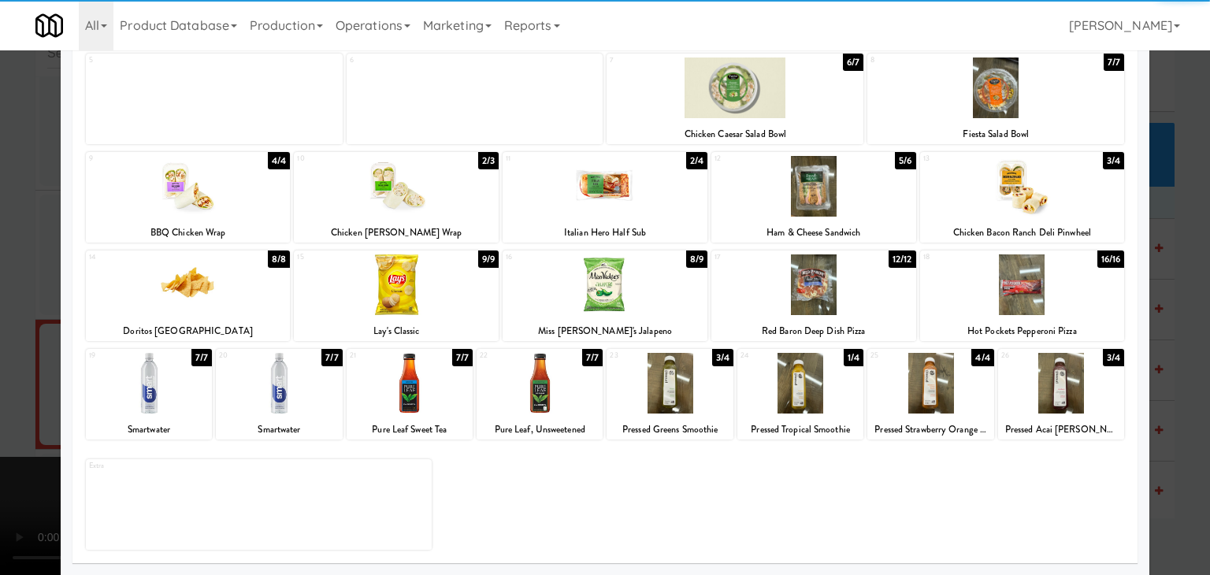
drag, startPoint x: 798, startPoint y: 395, endPoint x: 763, endPoint y: 396, distance: 35.5
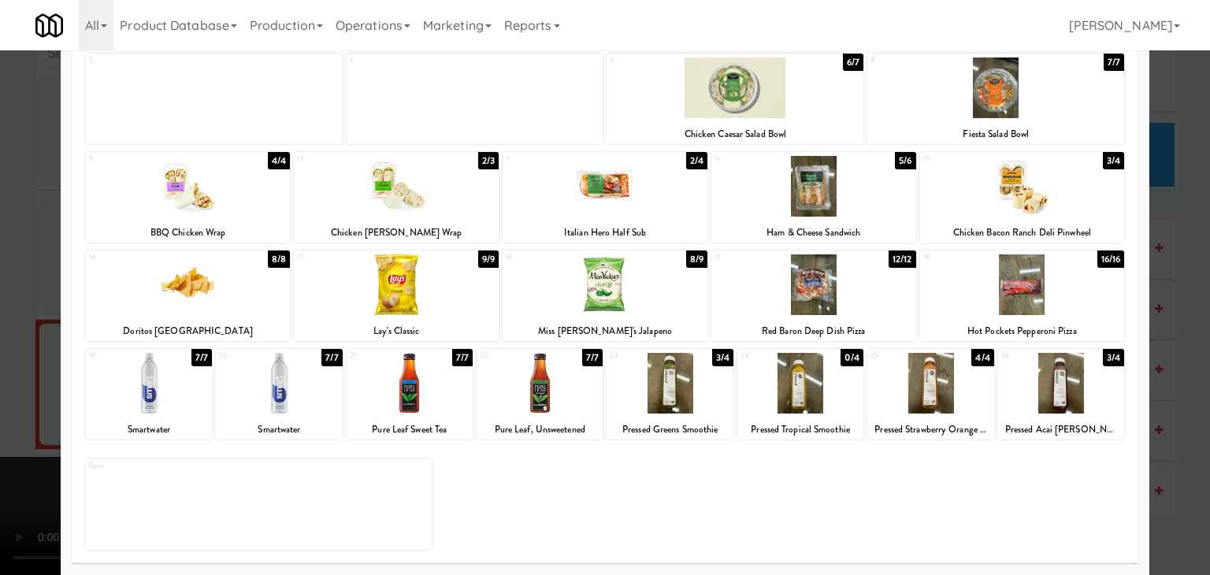
drag, startPoint x: 0, startPoint y: 396, endPoint x: 195, endPoint y: 397, distance: 194.6
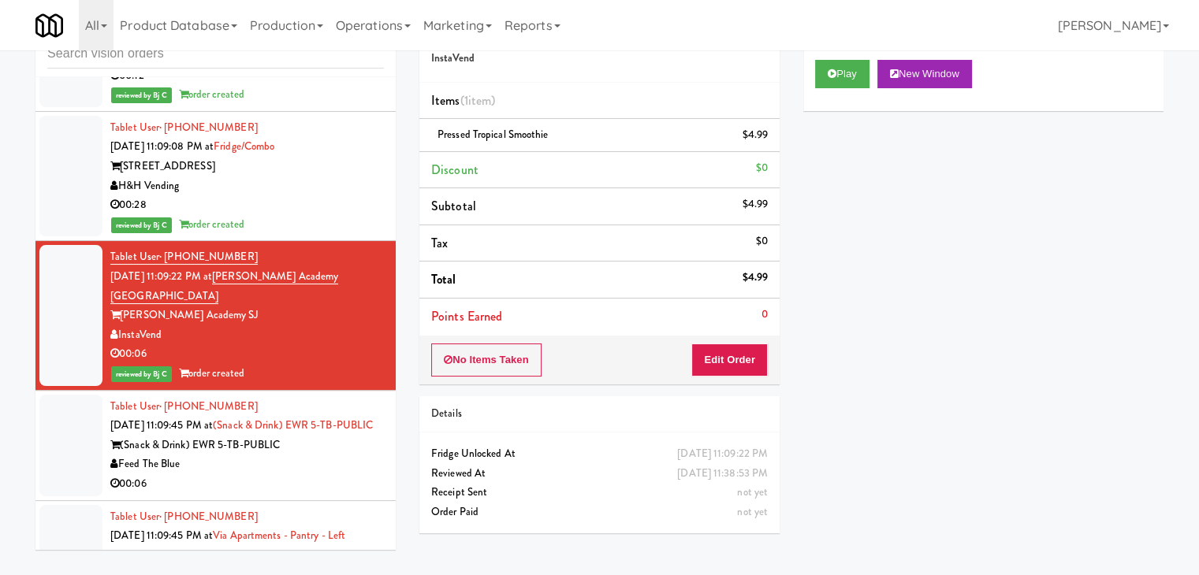
scroll to position [13740, 0]
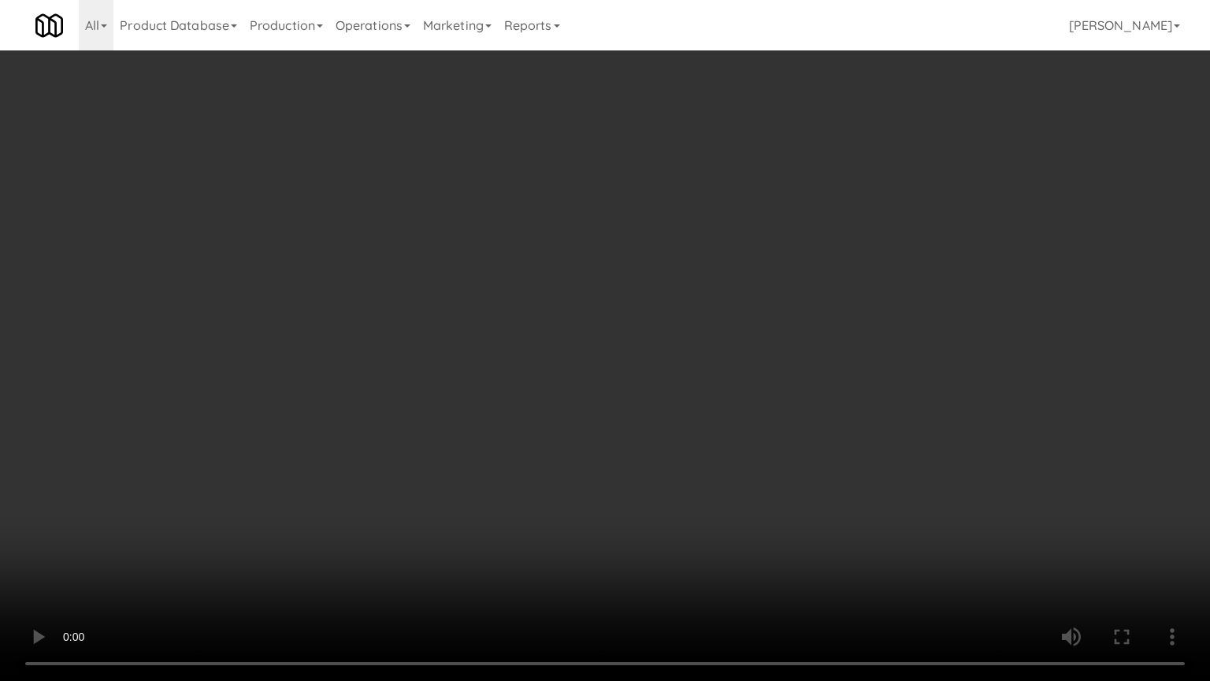
drag, startPoint x: 678, startPoint y: 481, endPoint x: 766, endPoint y: 266, distance: 232.5
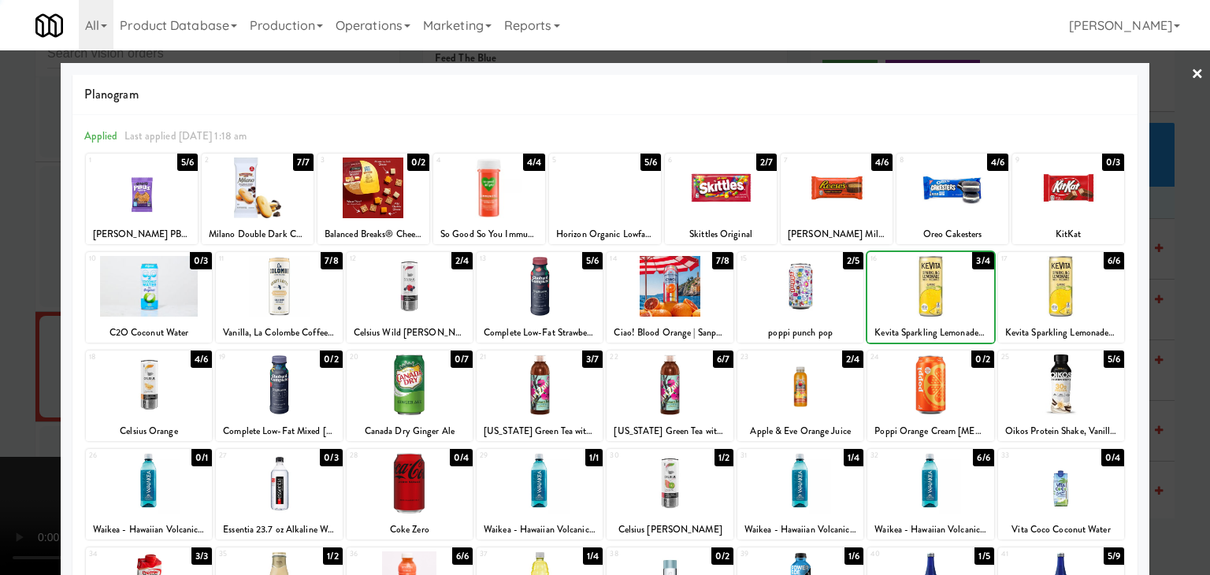
drag, startPoint x: 0, startPoint y: 310, endPoint x: 377, endPoint y: 329, distance: 377.9
